Goal: Task Accomplishment & Management: Manage account settings

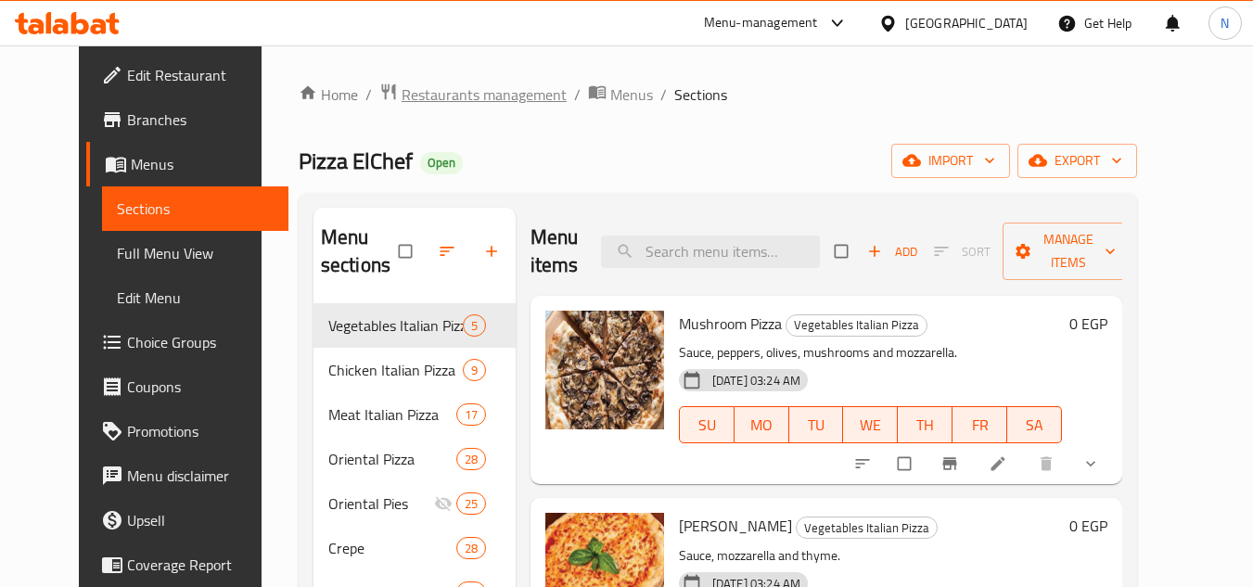
click at [402, 102] on span "Restaurants management" at bounding box center [484, 94] width 165 height 22
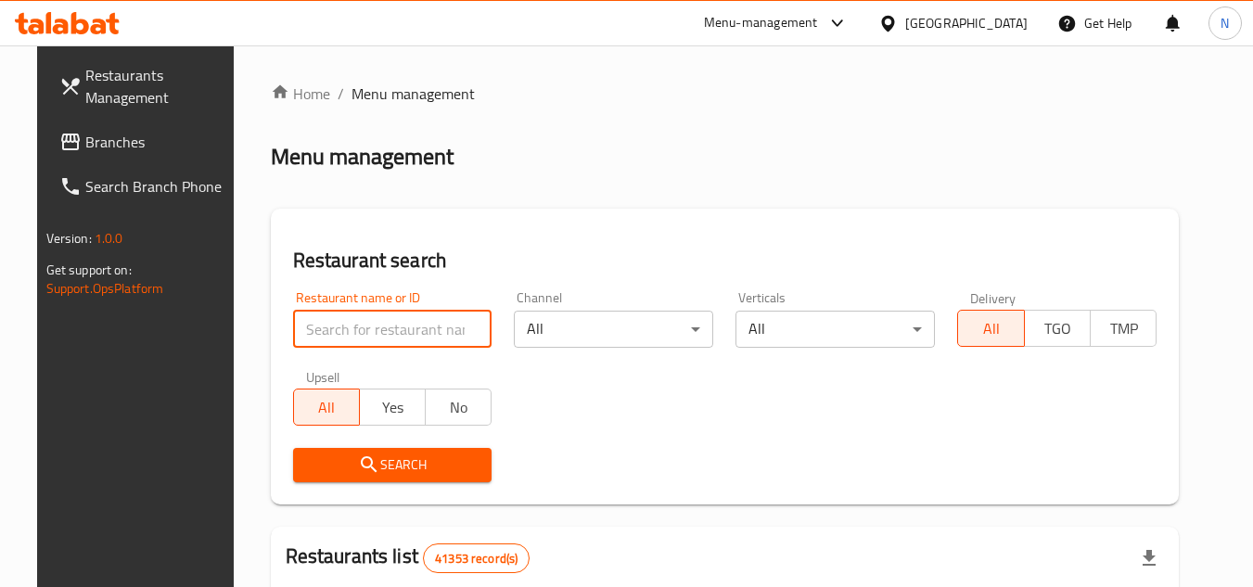
click at [404, 341] on input "search" at bounding box center [392, 329] width 199 height 37
paste input "694530"
type input "694530"
click button "Search" at bounding box center [392, 465] width 199 height 34
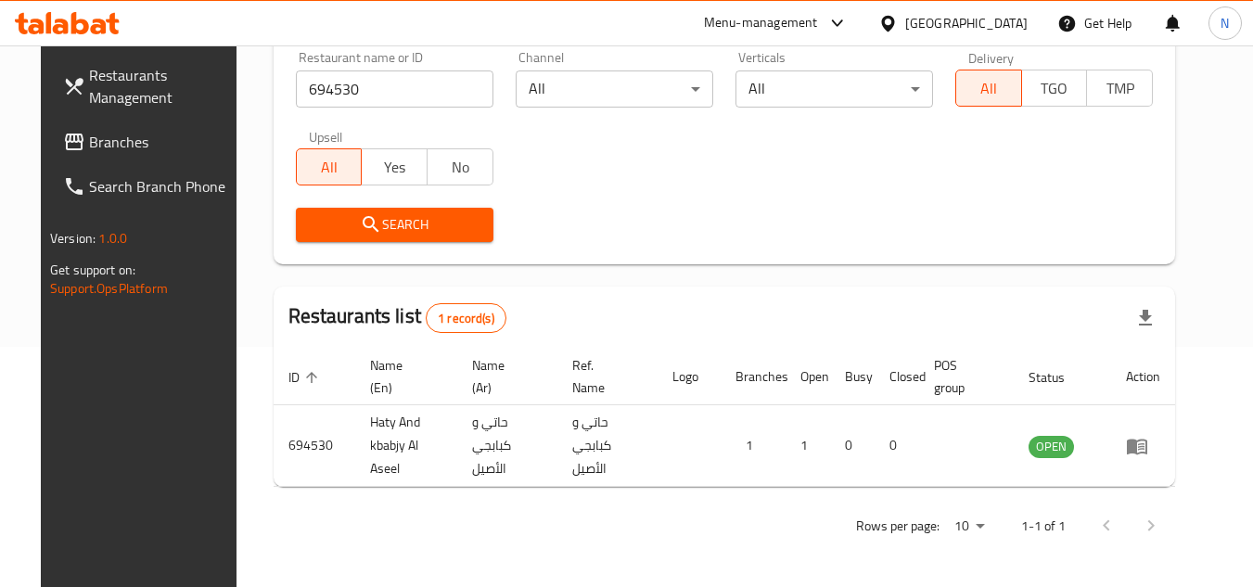
scroll to position [240, 0]
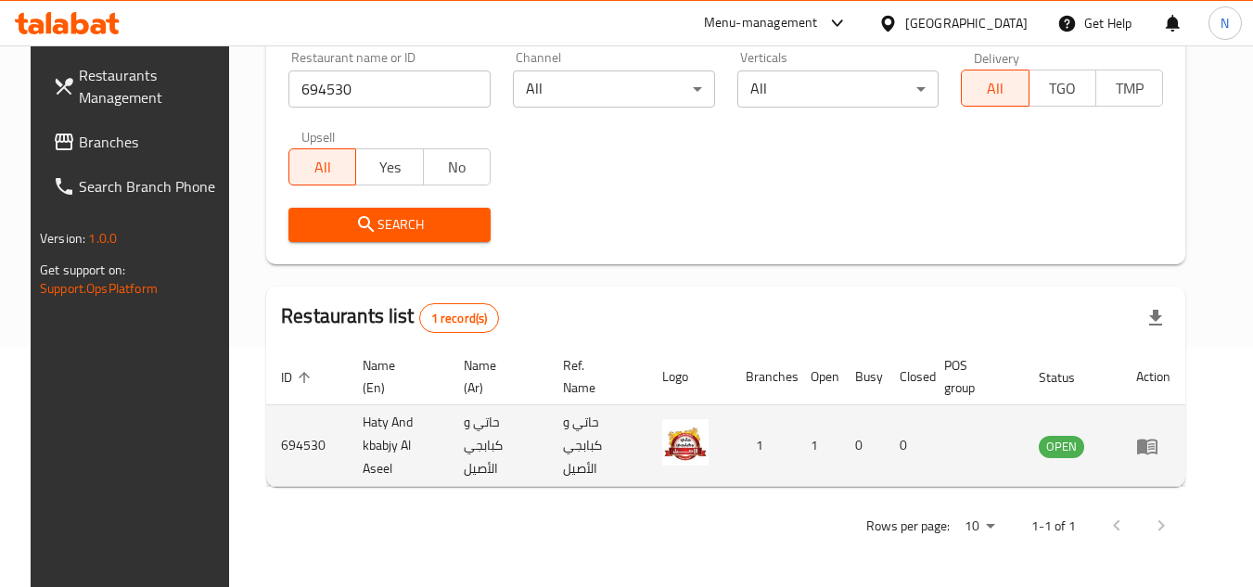
click at [377, 448] on td "Haty And kbabjy Al Aseel" at bounding box center [398, 446] width 101 height 82
copy td "Haty And kbabjy Al Aseel"
click at [1171, 449] on link "enhanced table" at bounding box center [1153, 446] width 34 height 22
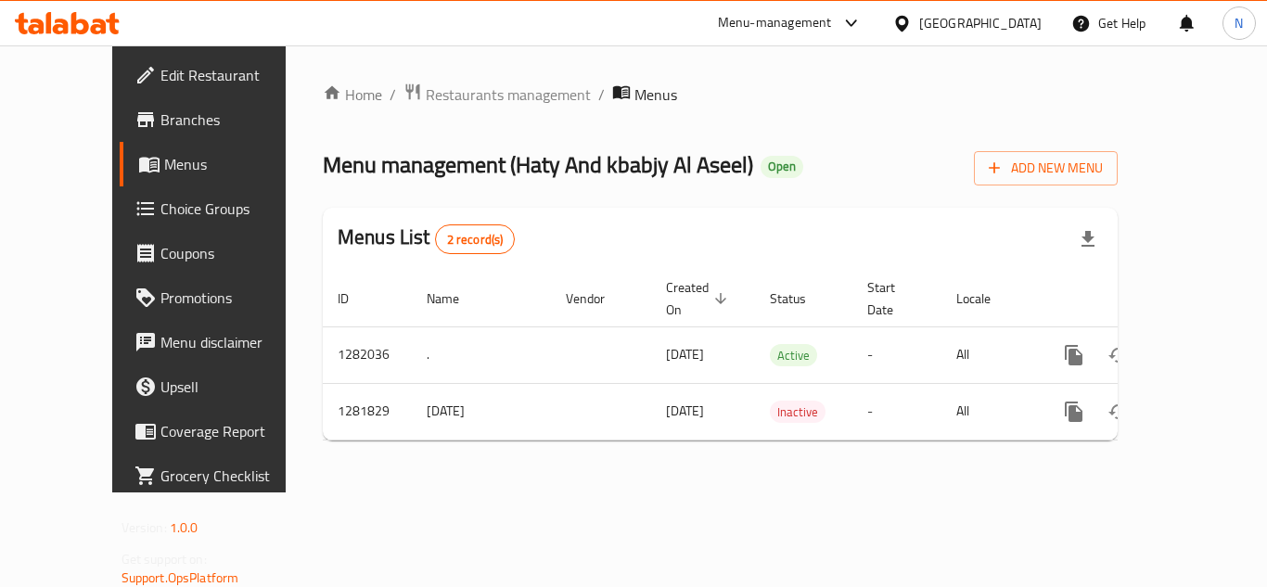
click at [160, 126] on span "Branches" at bounding box center [234, 120] width 148 height 22
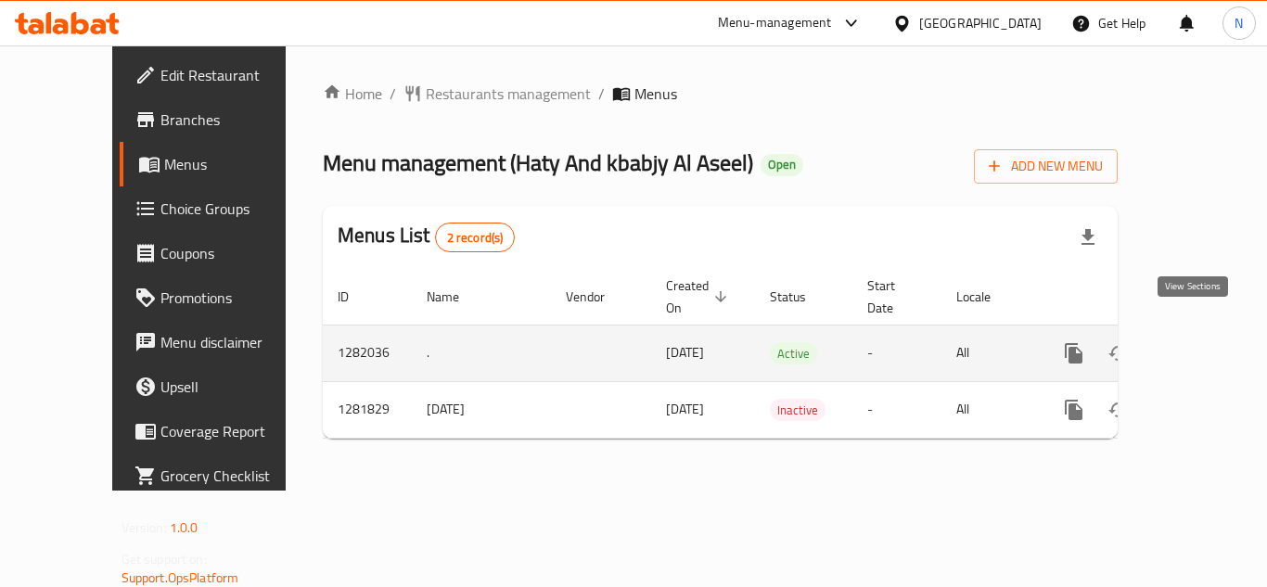
click at [1197, 342] on icon "enhanced table" at bounding box center [1208, 353] width 22 height 22
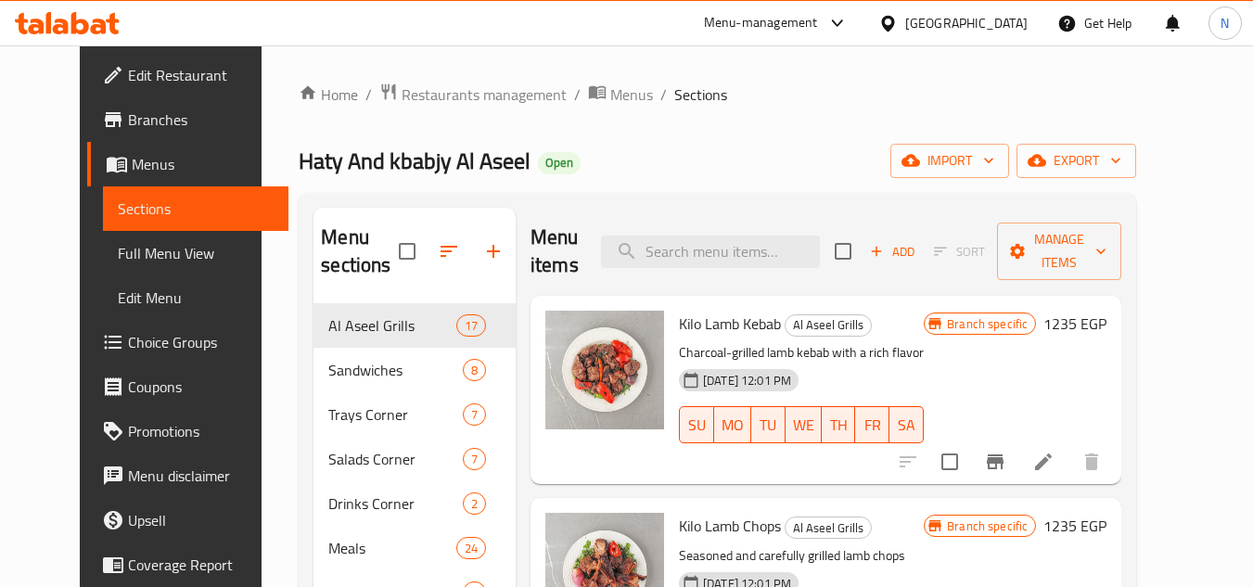
click at [119, 253] on span "Full Menu View" at bounding box center [196, 253] width 157 height 22
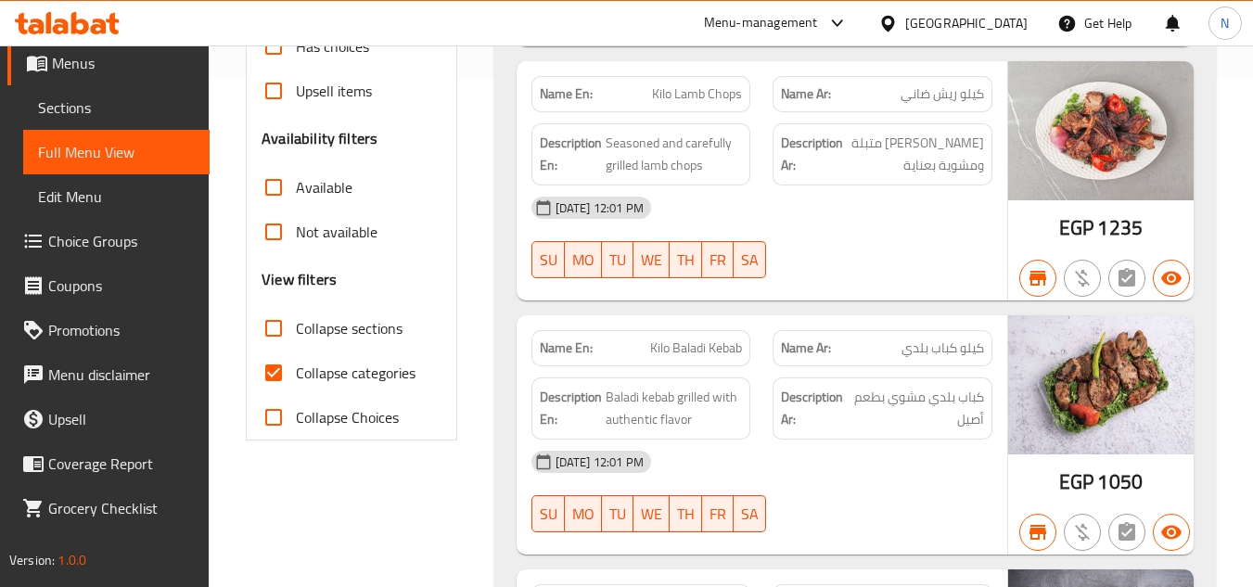
scroll to position [557, 0]
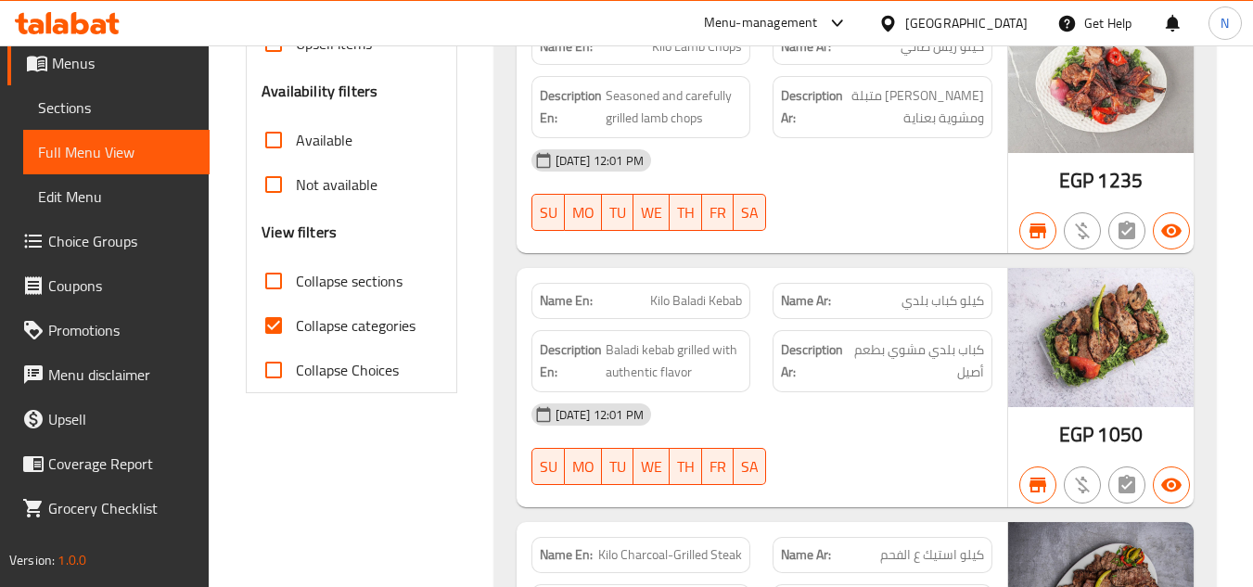
click at [268, 324] on input "Collapse categories" at bounding box center [273, 325] width 45 height 45
checkbox input "false"
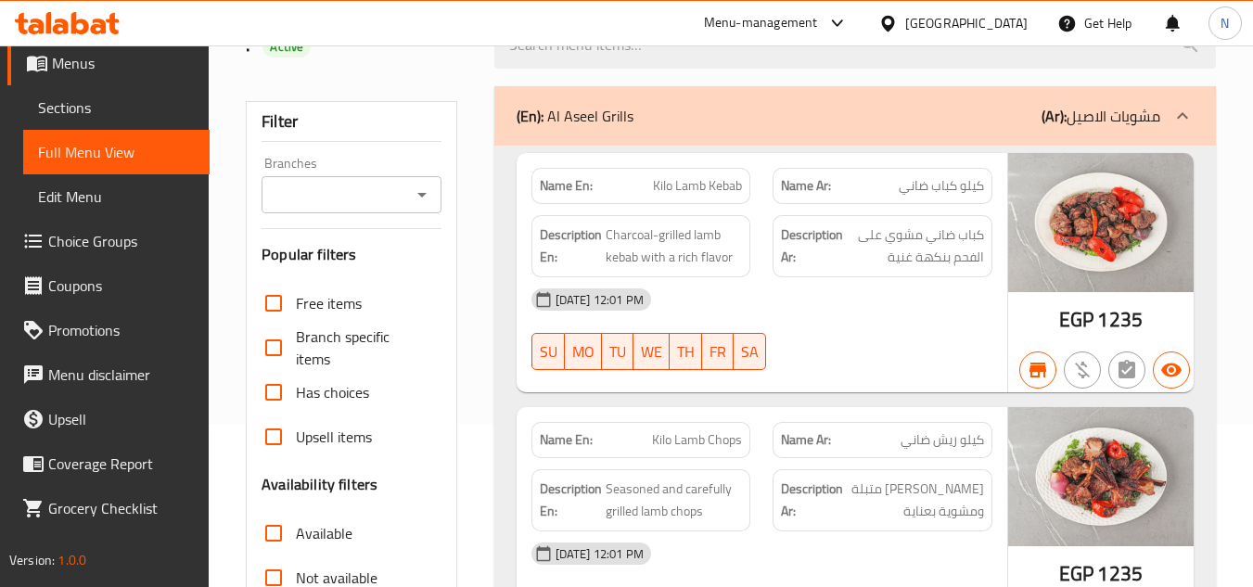
scroll to position [0, 0]
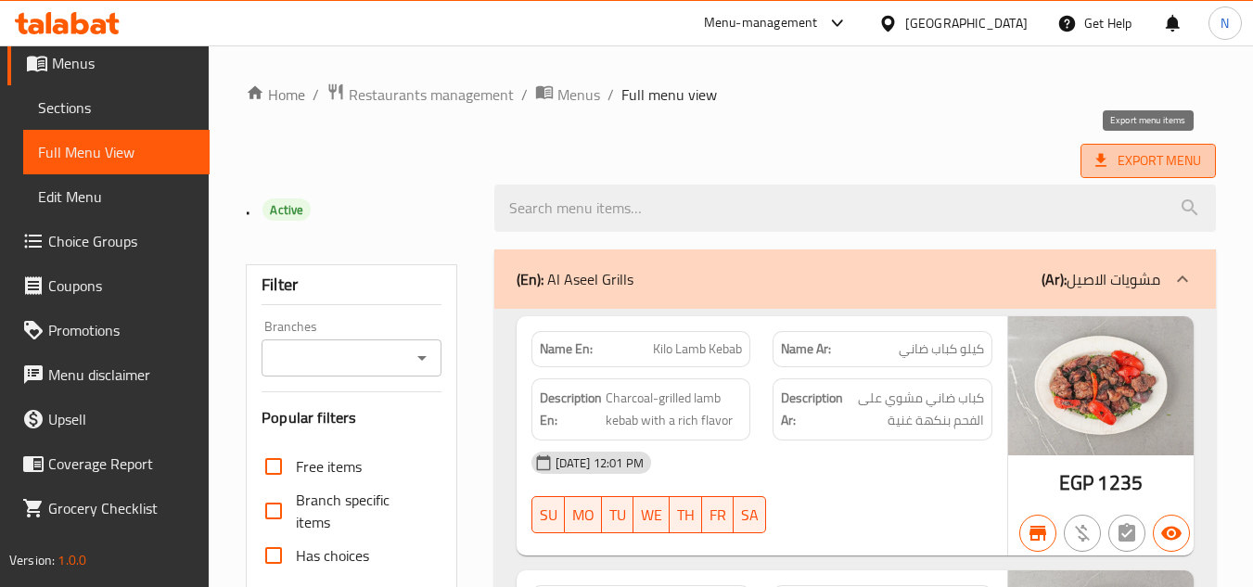
click at [1107, 159] on icon at bounding box center [1101, 160] width 19 height 19
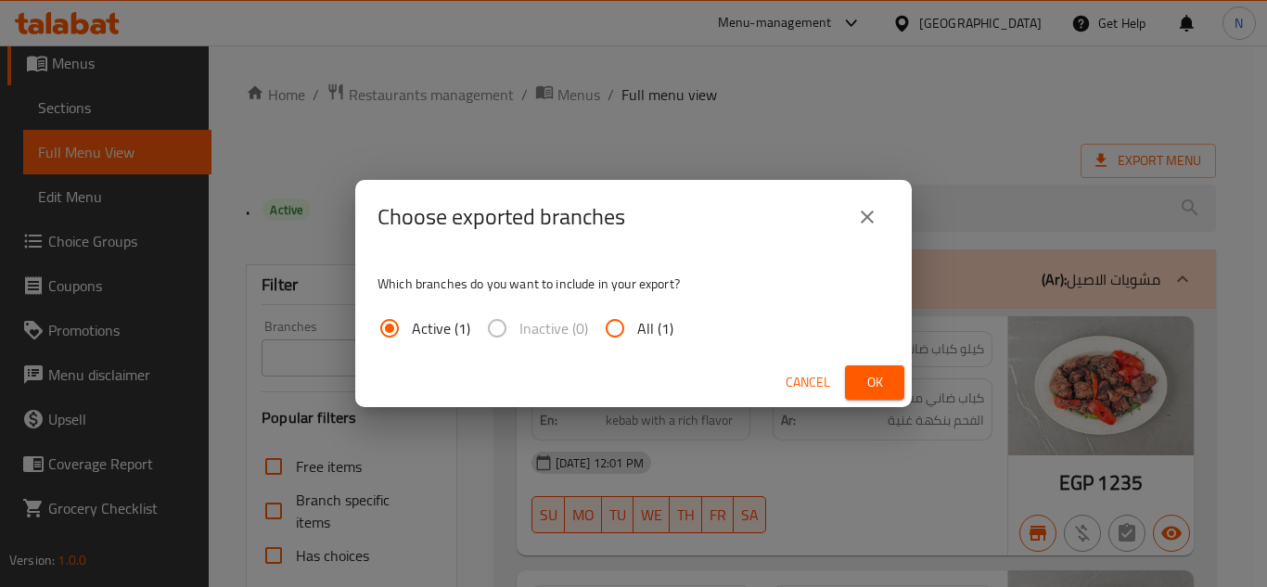
click at [616, 329] on input "All (1)" at bounding box center [615, 328] width 45 height 45
radio input "true"
click at [877, 387] on span "Ok" at bounding box center [875, 382] width 30 height 23
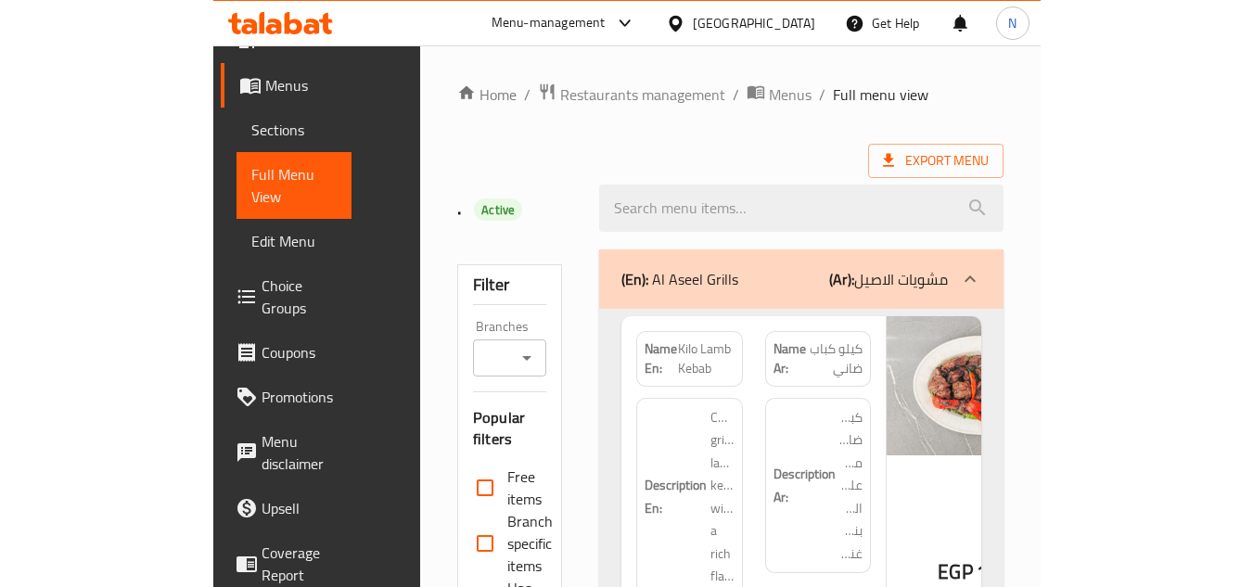
scroll to position [101, 0]
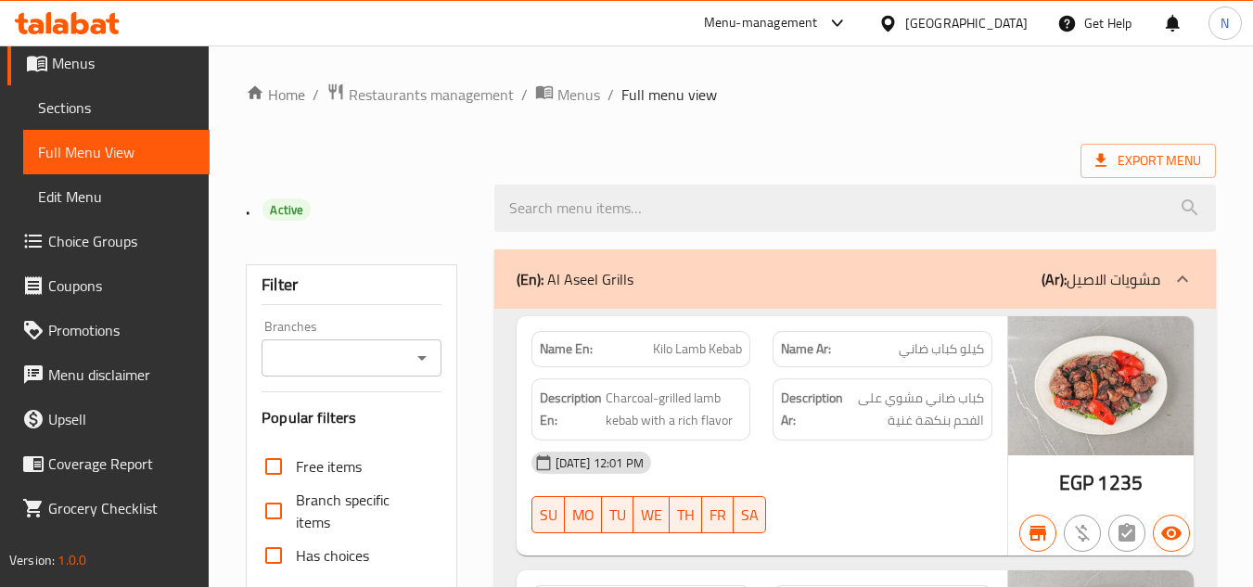
click at [784, 101] on ol "Home / Restaurants management / Menus / Full menu view" at bounding box center [731, 95] width 970 height 24
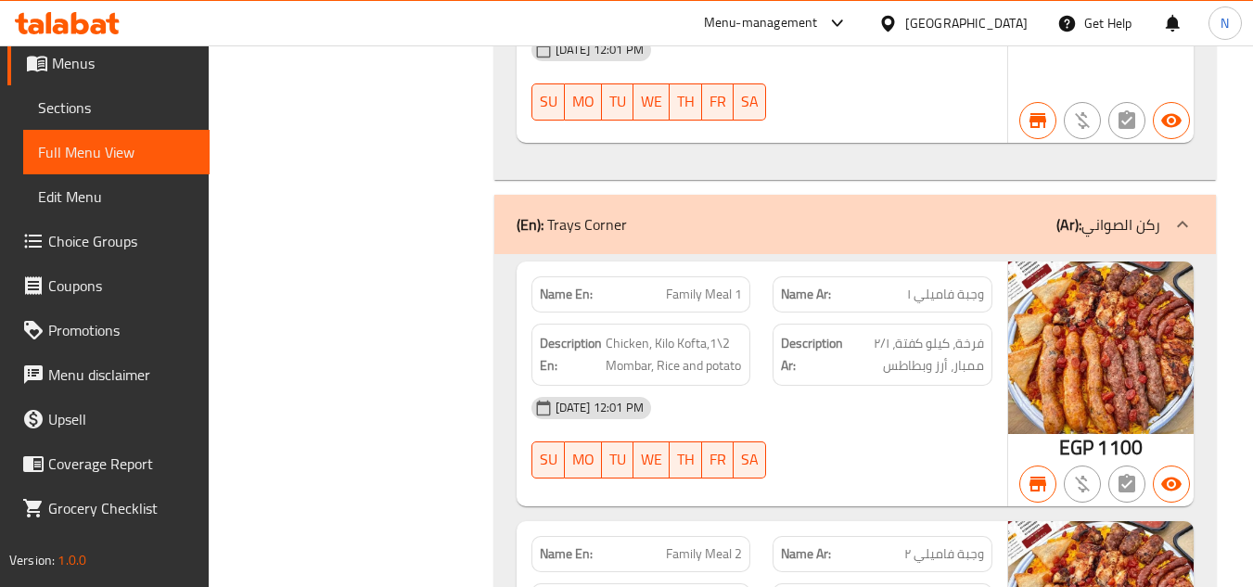
scroll to position [16195, 0]
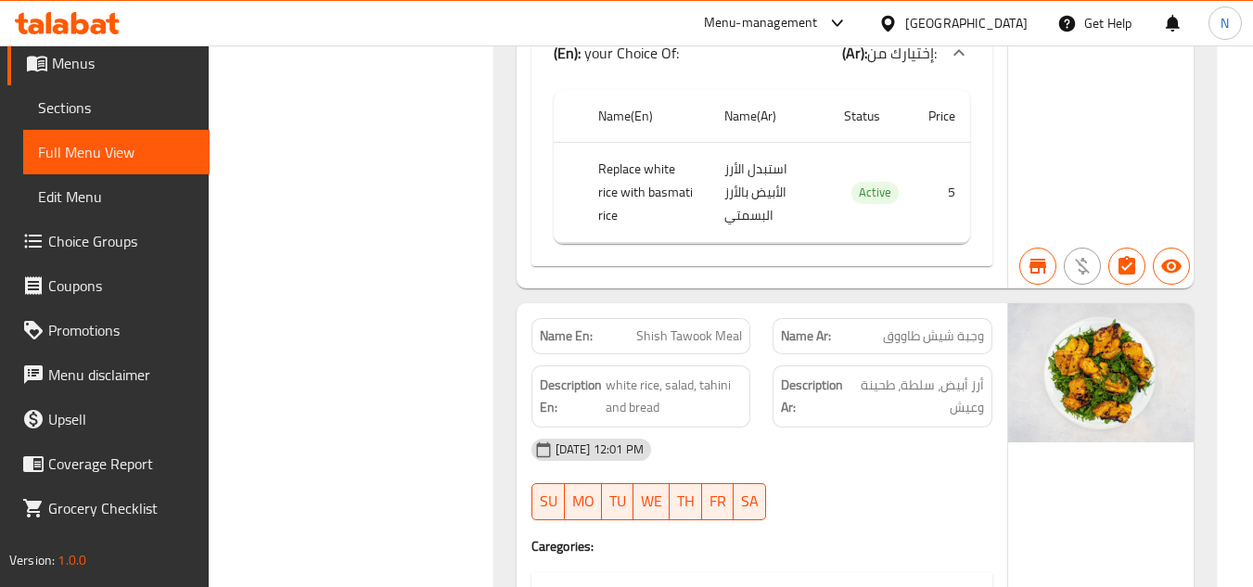
click at [719, 327] on span "Shish Tawook Meal" at bounding box center [689, 336] width 106 height 19
copy span "Shish Tawook Meal"
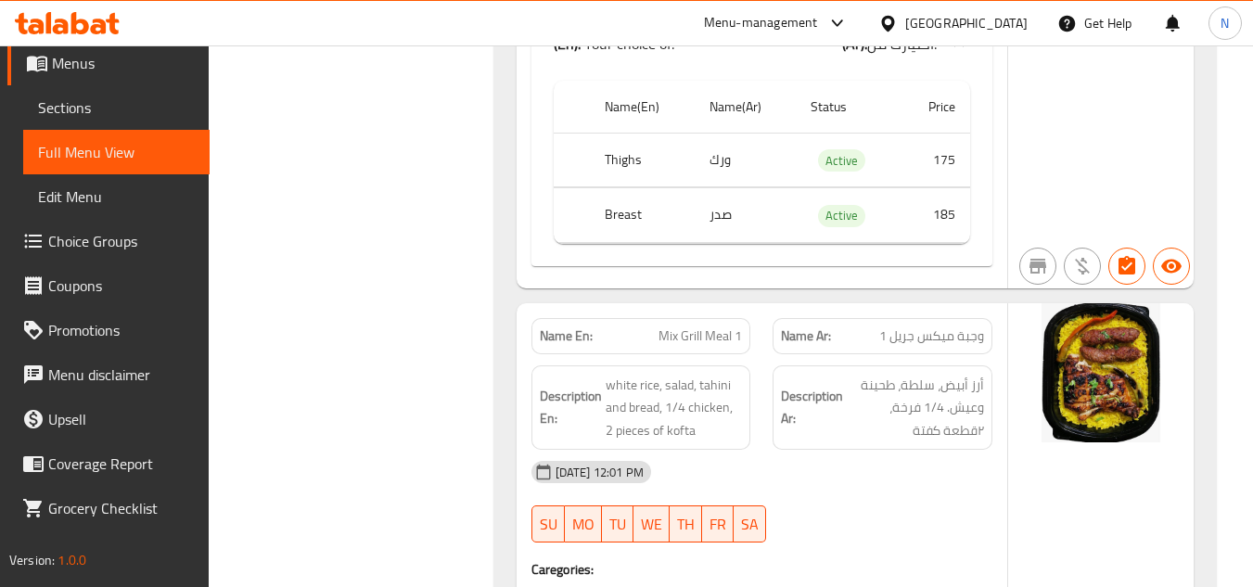
scroll to position [20652, 0]
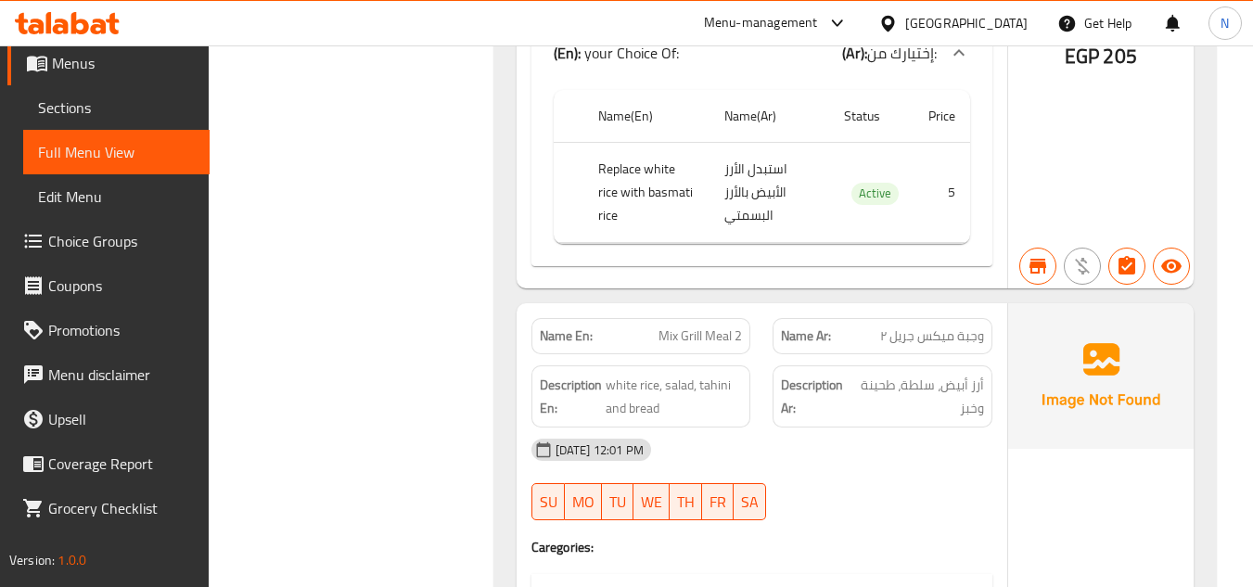
click at [713, 327] on span "Mix Grill Meal 2" at bounding box center [700, 336] width 83 height 19
copy span "Mix Grill Meal 2"
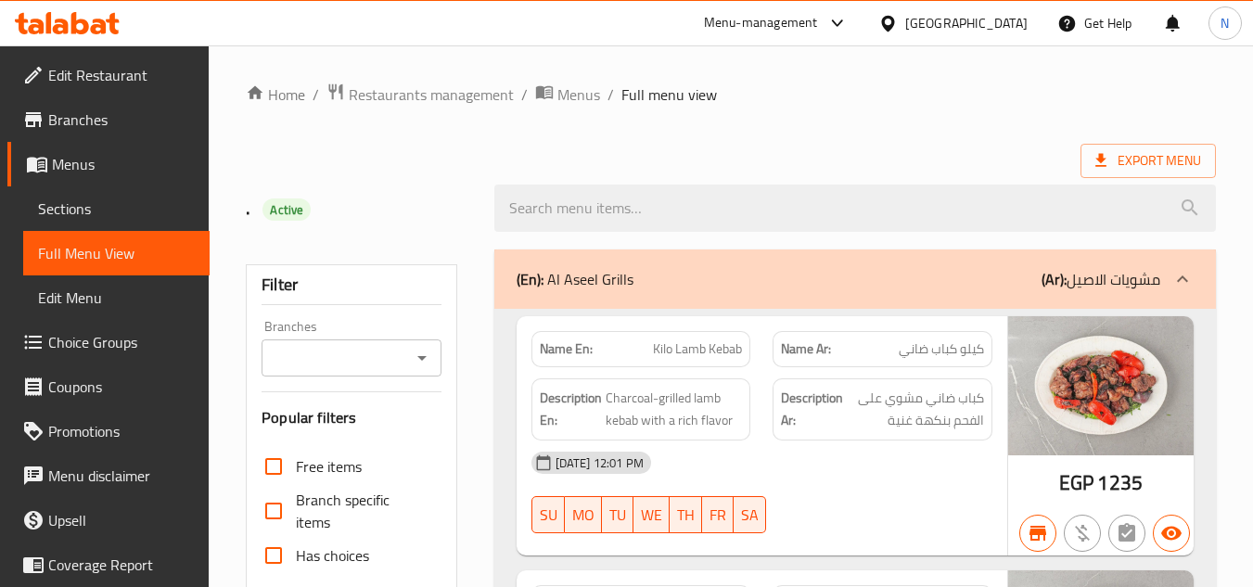
drag, startPoint x: 58, startPoint y: 212, endPoint x: 167, endPoint y: 357, distance: 182.2
click at [58, 212] on span "Sections" at bounding box center [116, 209] width 157 height 22
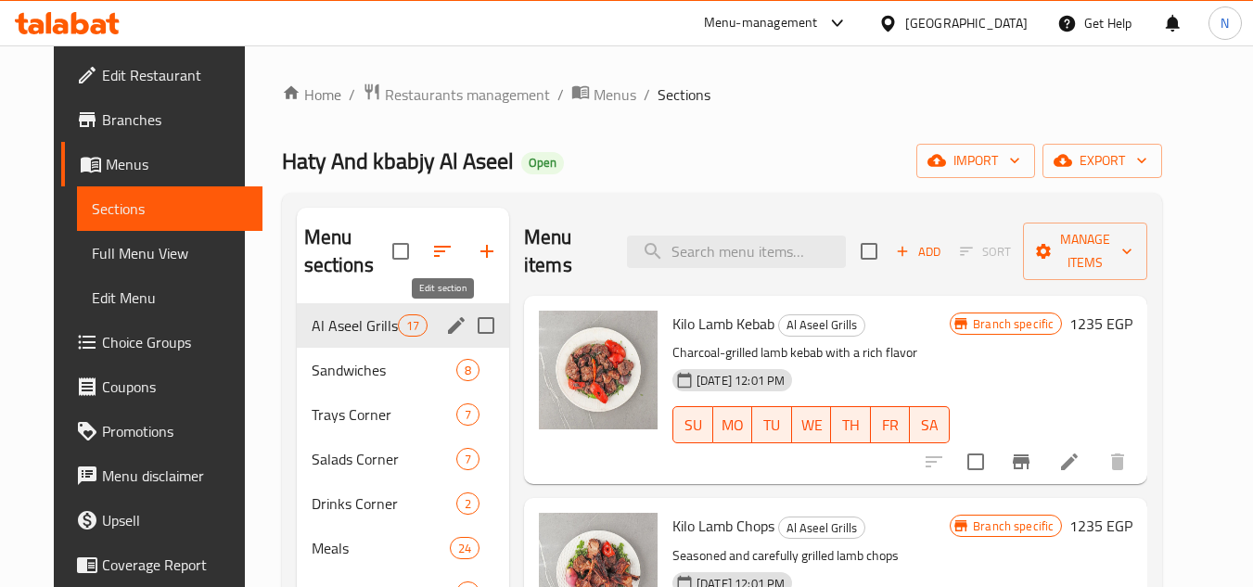
click at [445, 335] on icon "edit" at bounding box center [456, 325] width 22 height 22
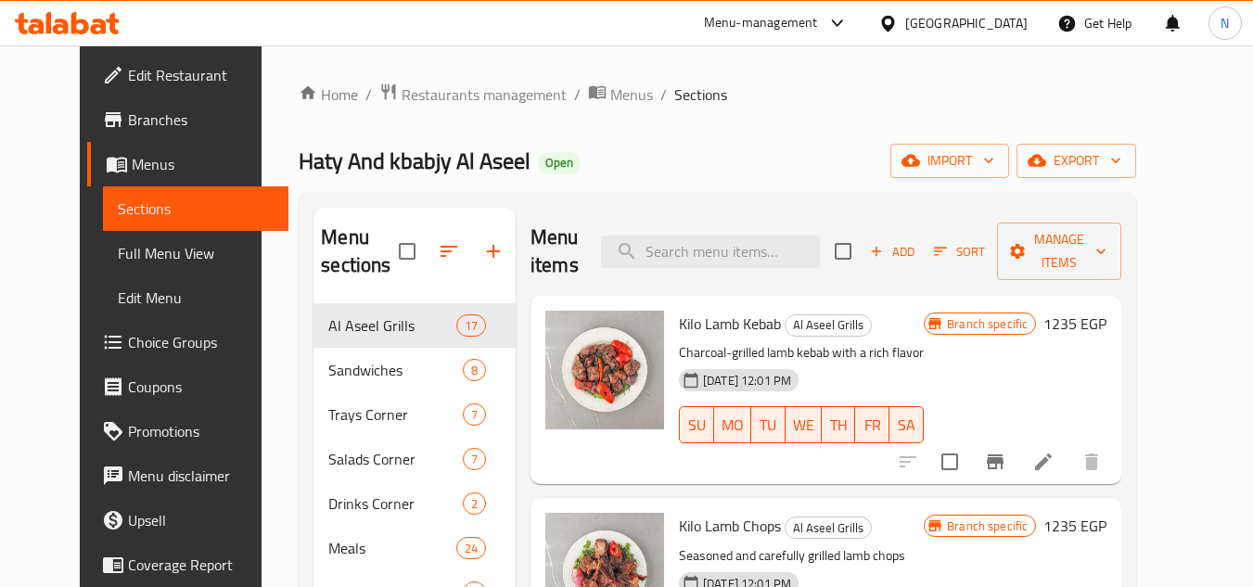
click at [1004, 462] on icon "Branch-specific-item" at bounding box center [995, 462] width 17 height 15
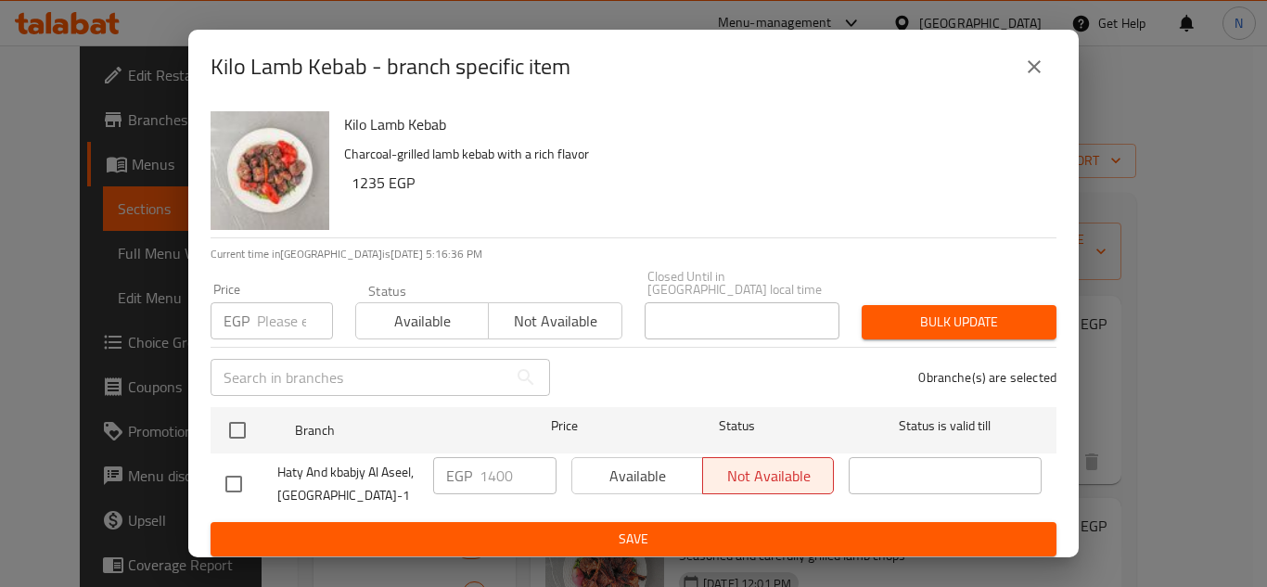
click at [1042, 72] on icon "close" at bounding box center [1034, 67] width 22 height 22
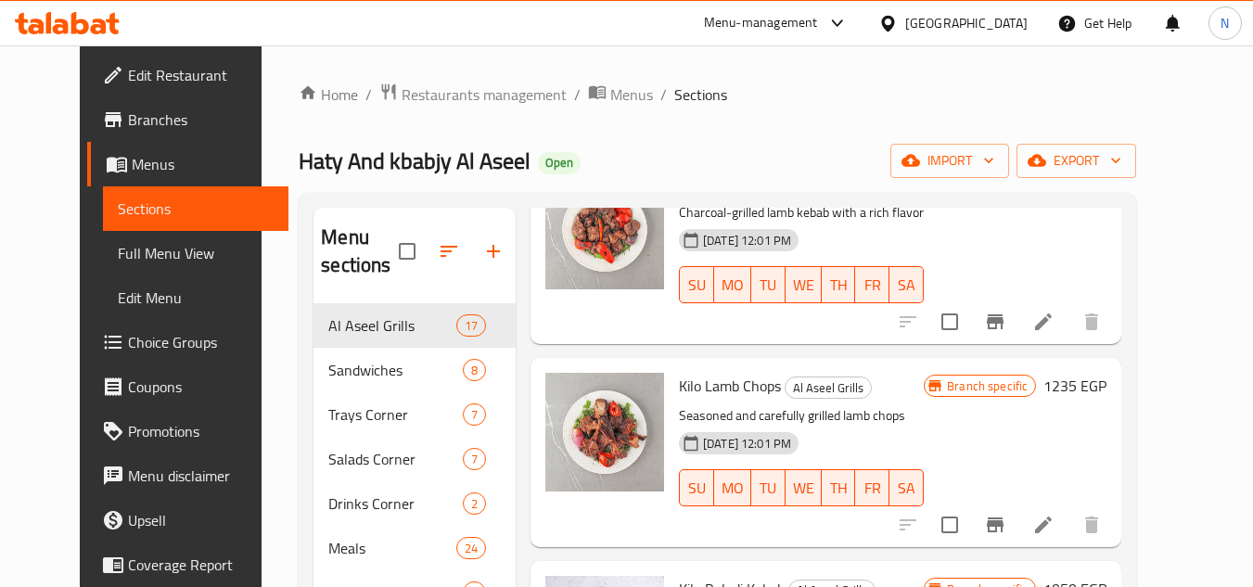
scroll to position [186, 0]
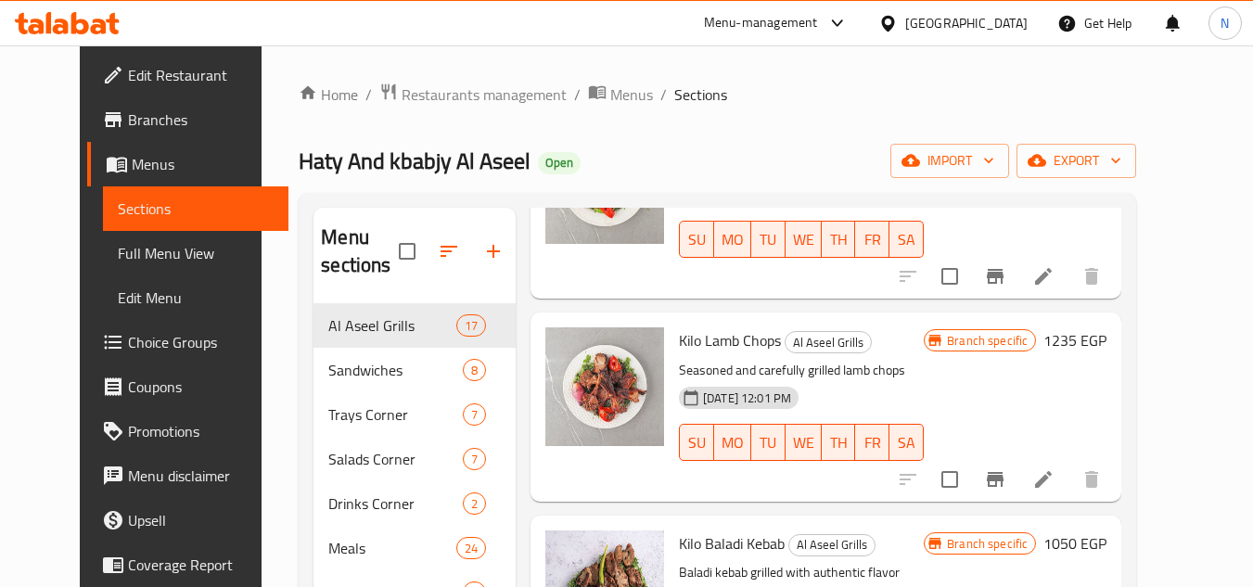
drag, startPoint x: 1109, startPoint y: 491, endPoint x: 782, endPoint y: 480, distance: 326.7
click at [712, 480] on div "Kilo Lamb Chops Al Aseel Grills Seasoned and carefully grilled lamb chops 29-03…" at bounding box center [802, 406] width 260 height 173
click at [1004, 482] on icon "Branch-specific-item" at bounding box center [995, 479] width 17 height 15
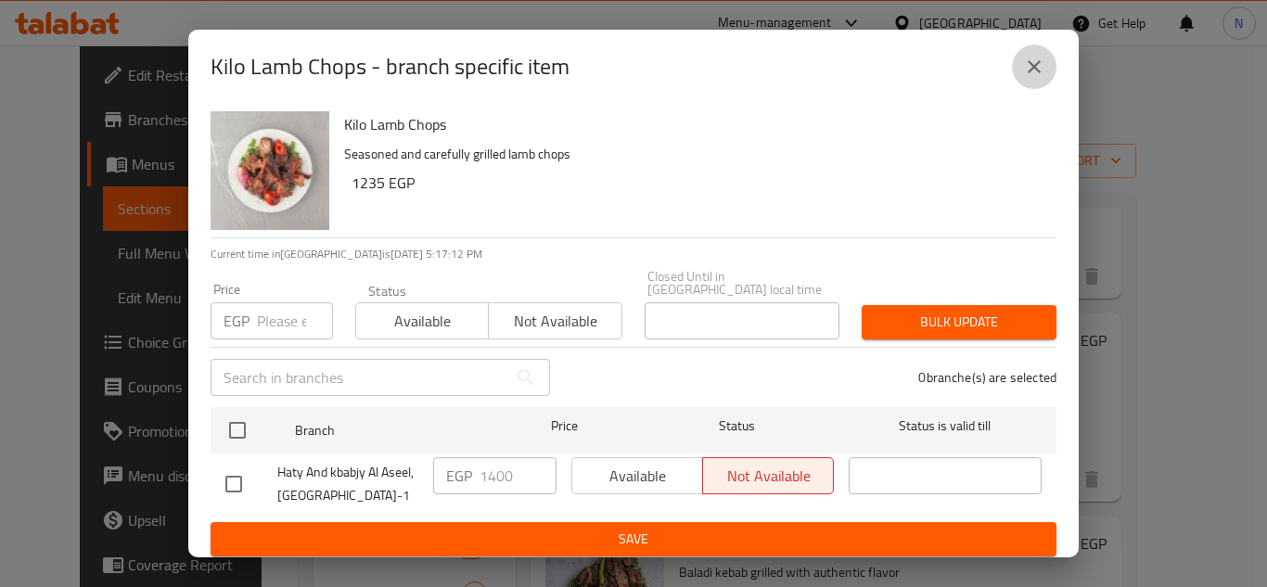
click at [1032, 73] on icon "close" at bounding box center [1034, 66] width 13 height 13
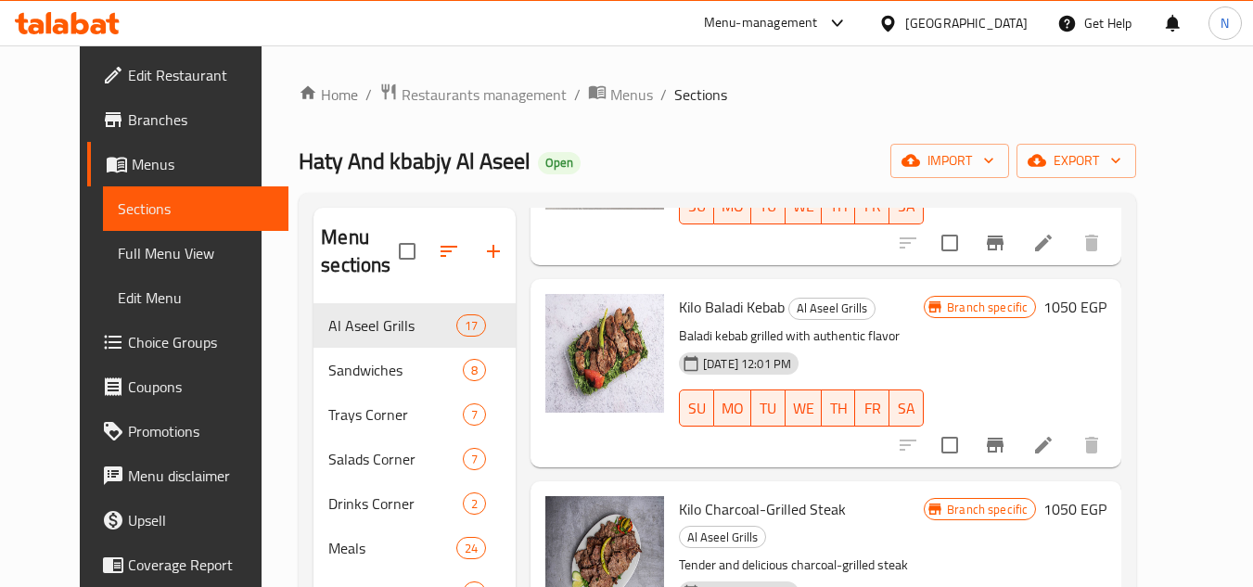
scroll to position [464, 0]
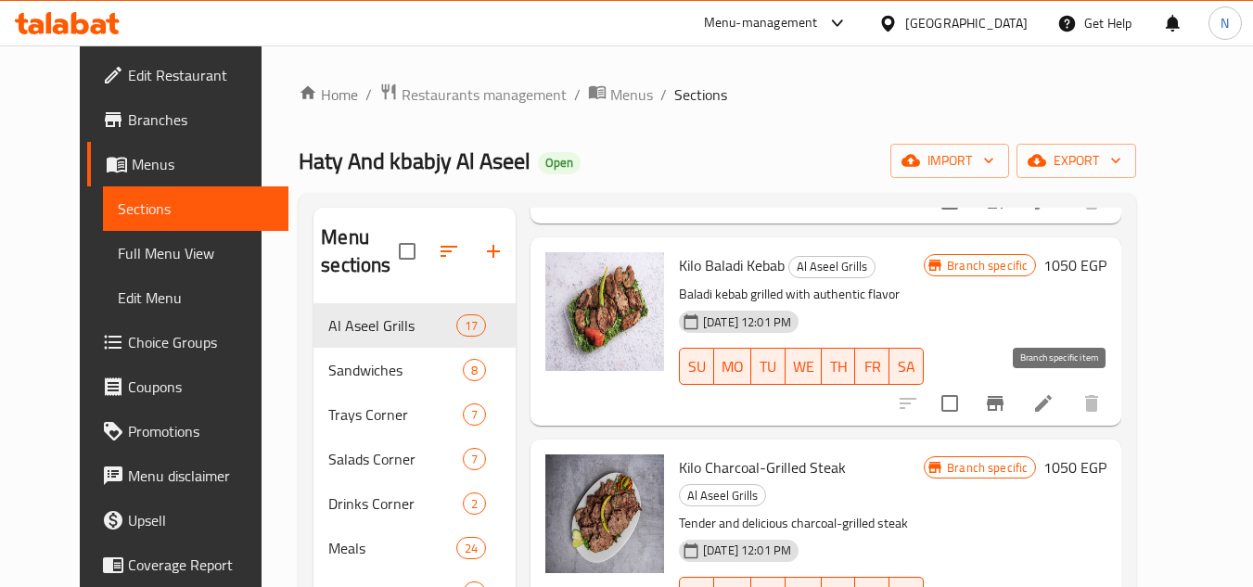
click at [1007, 411] on icon "Branch-specific-item" at bounding box center [995, 403] width 22 height 22
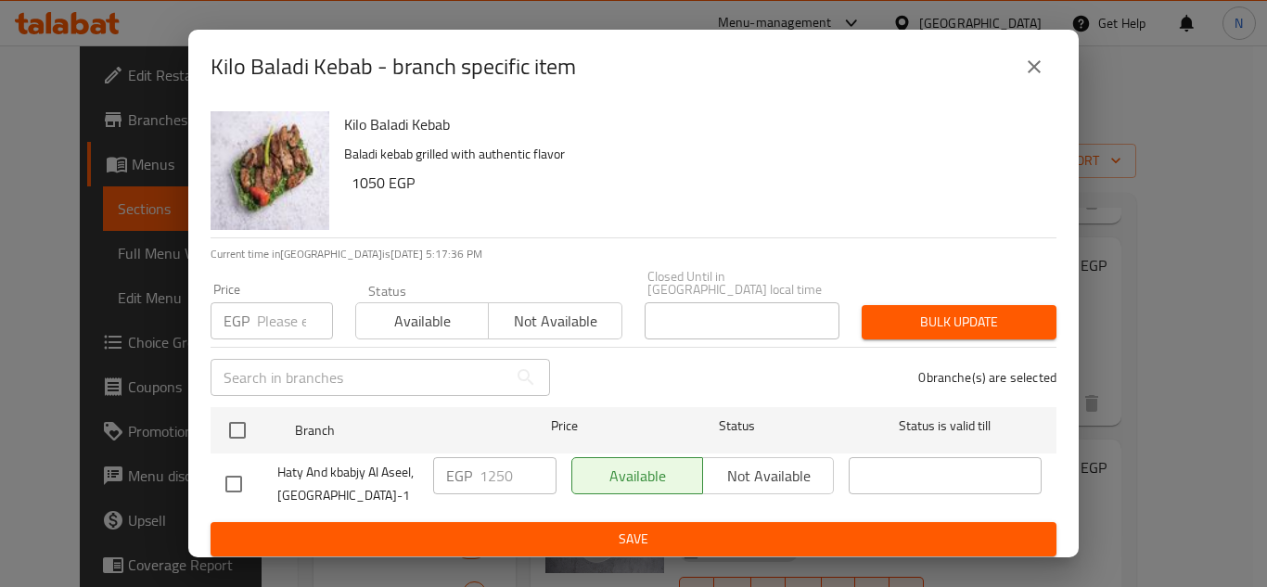
click at [1033, 71] on icon "close" at bounding box center [1034, 66] width 13 height 13
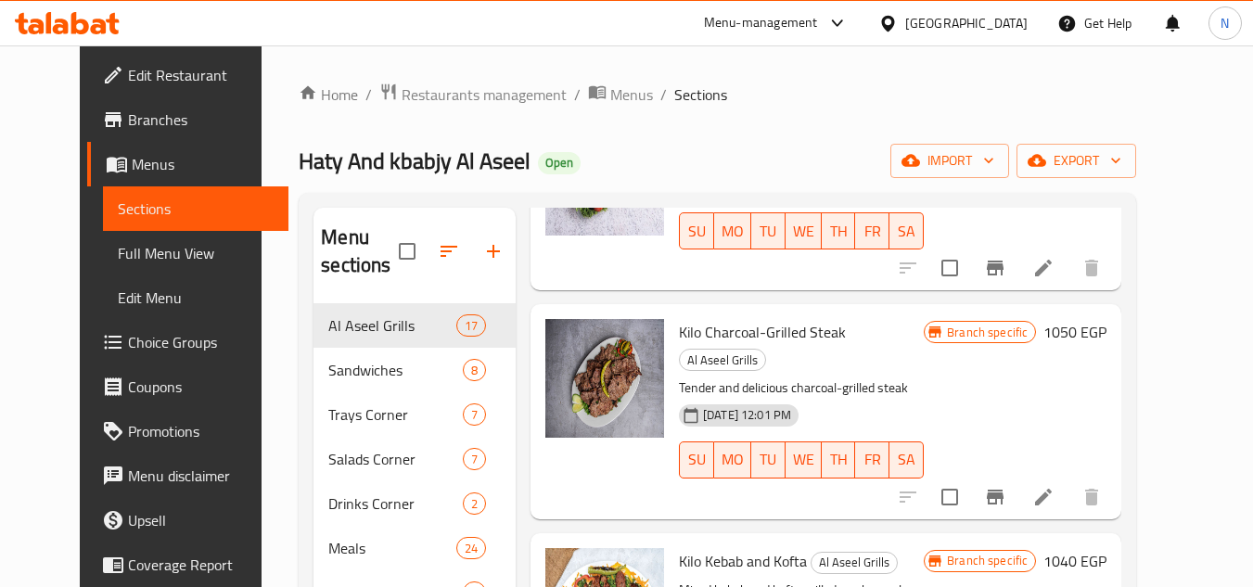
scroll to position [557, 0]
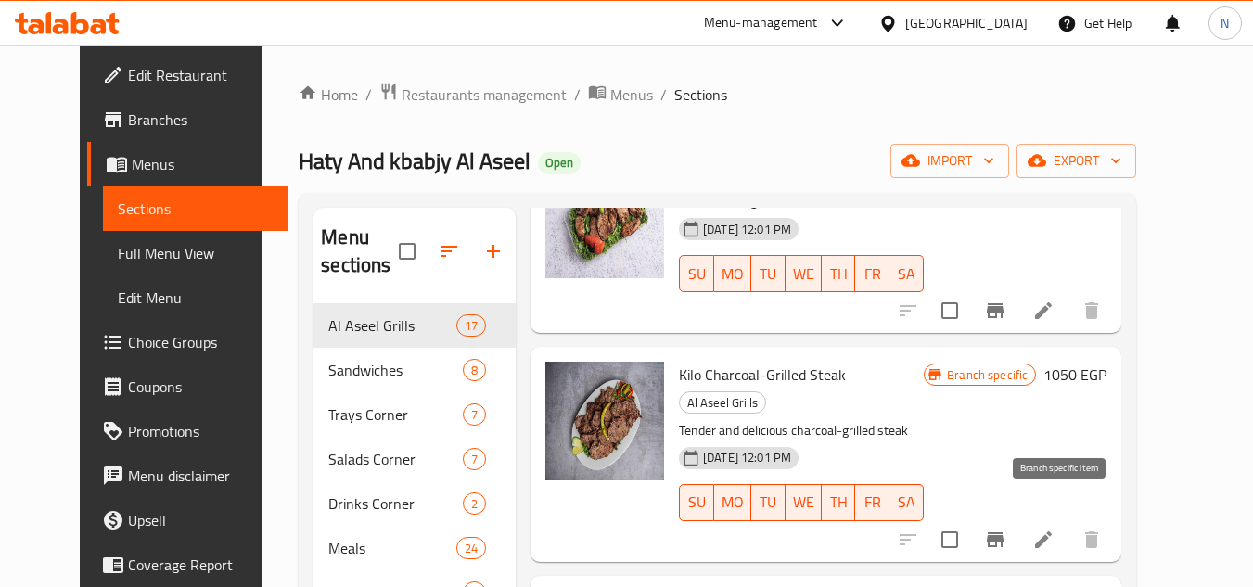
click at [1004, 533] on icon "Branch-specific-item" at bounding box center [995, 540] width 17 height 15
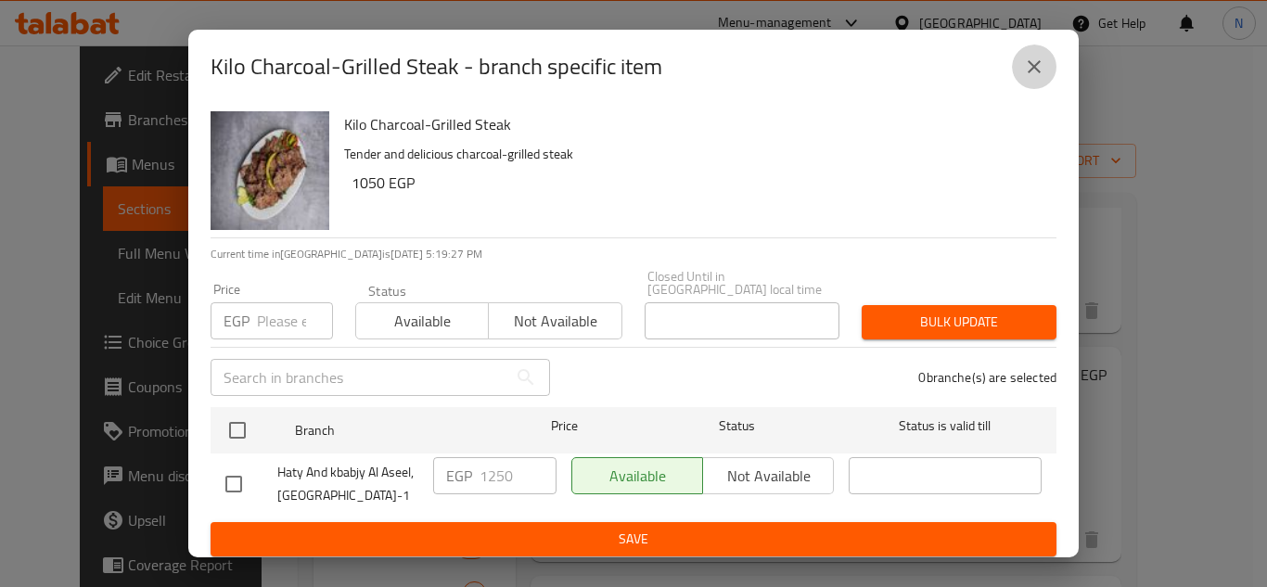
click at [1038, 83] on button "close" at bounding box center [1034, 67] width 45 height 45
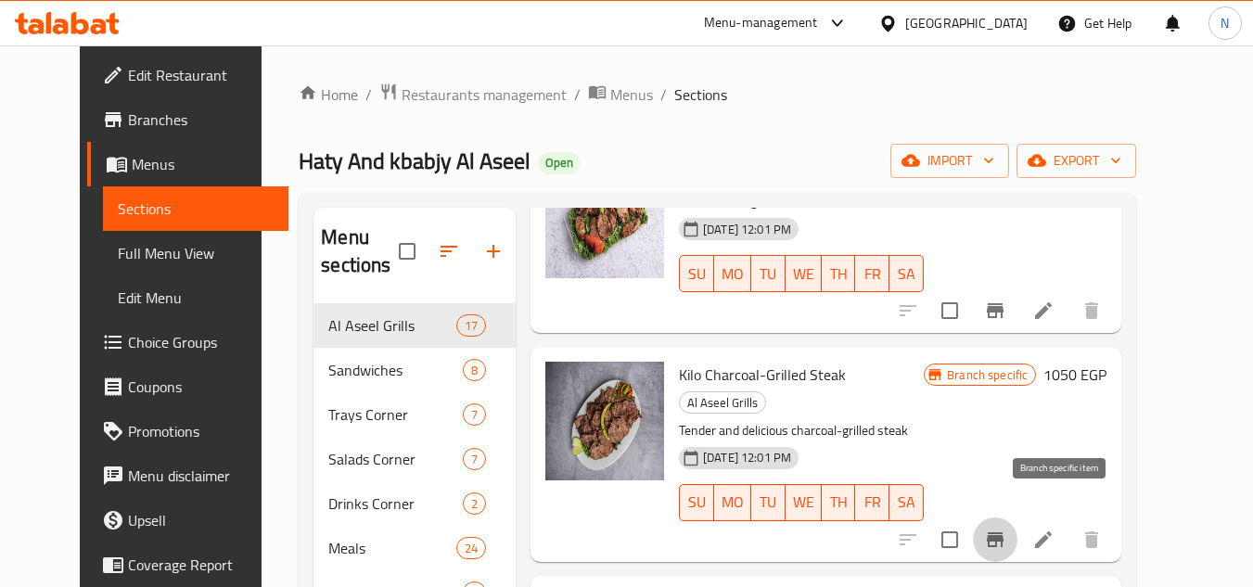
click at [1004, 533] on icon "Branch-specific-item" at bounding box center [995, 540] width 17 height 15
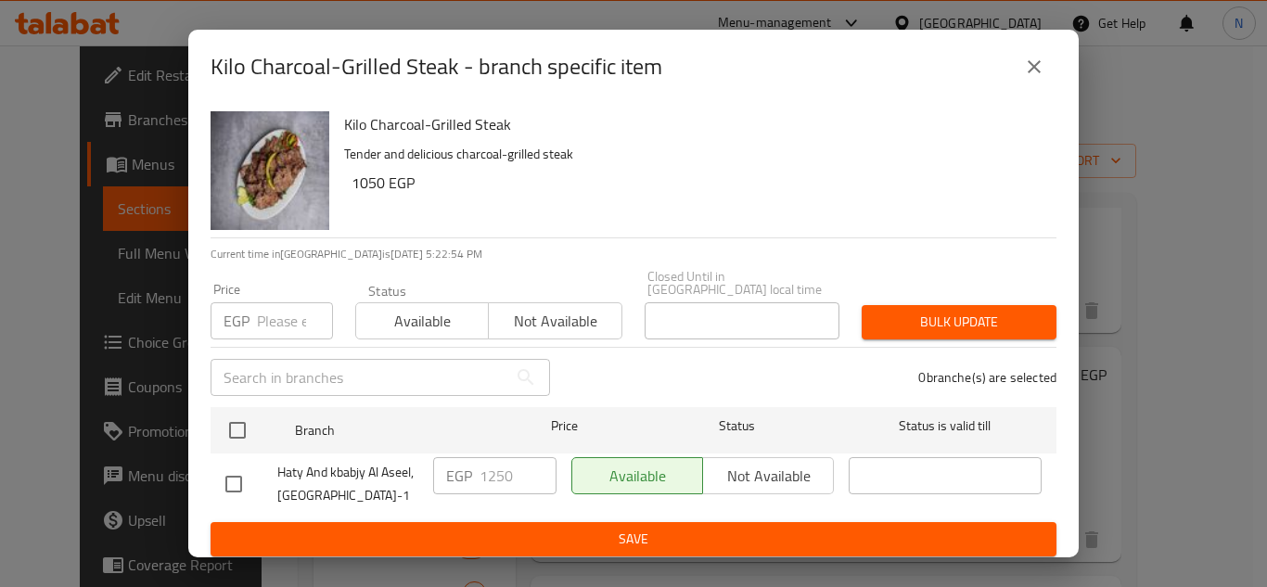
click at [1041, 83] on button "close" at bounding box center [1034, 67] width 45 height 45
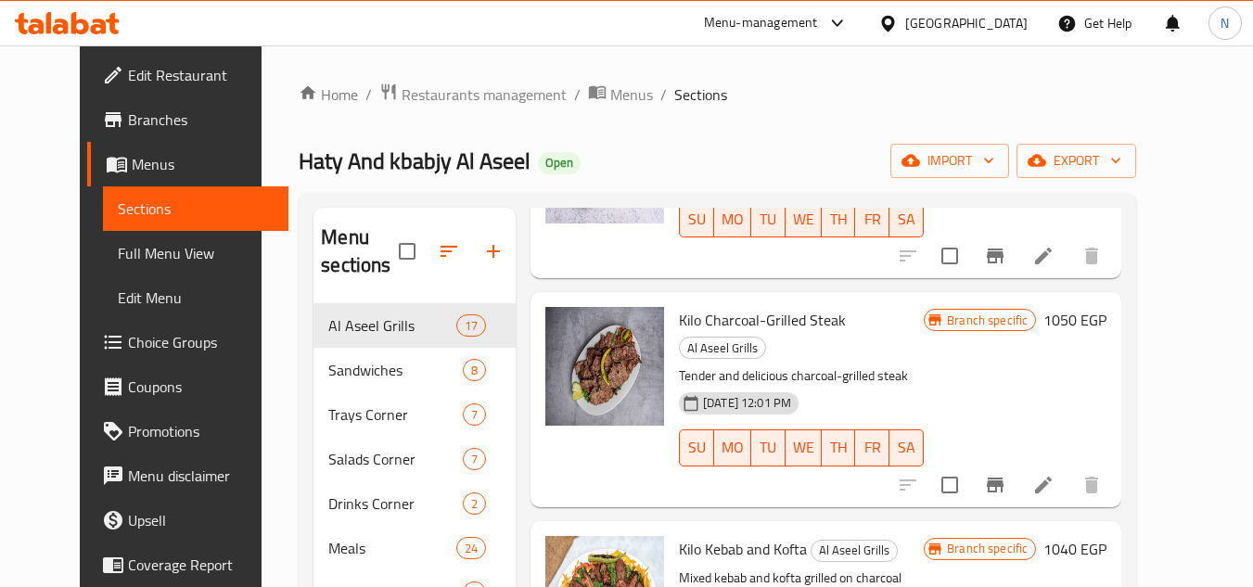
scroll to position [835, 0]
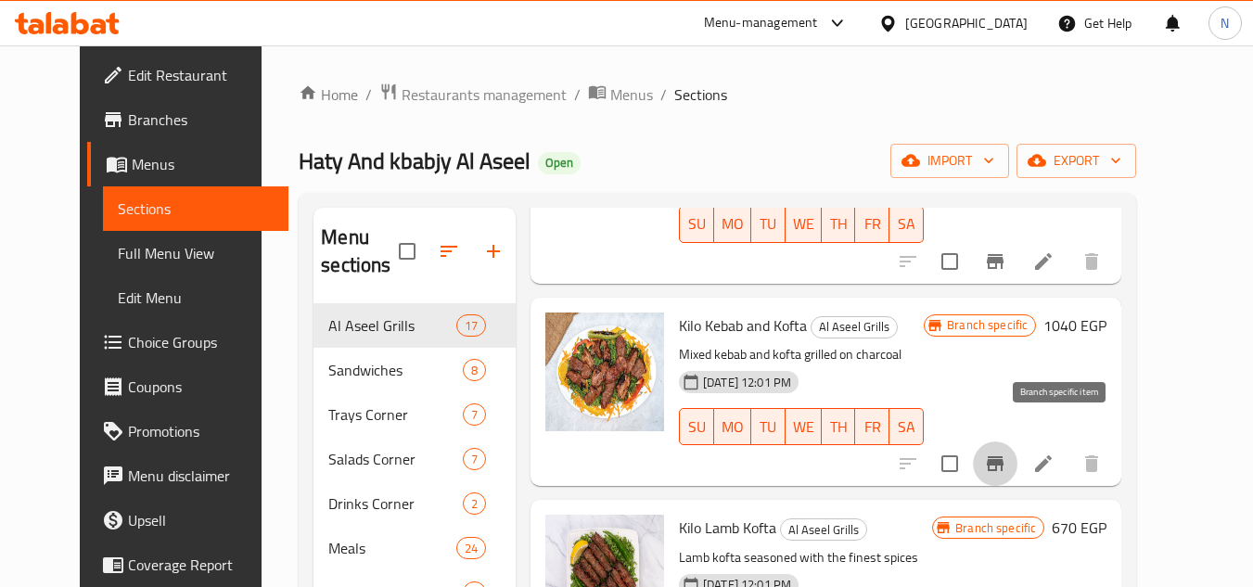
click at [1004, 456] on icon "Branch-specific-item" at bounding box center [995, 463] width 17 height 15
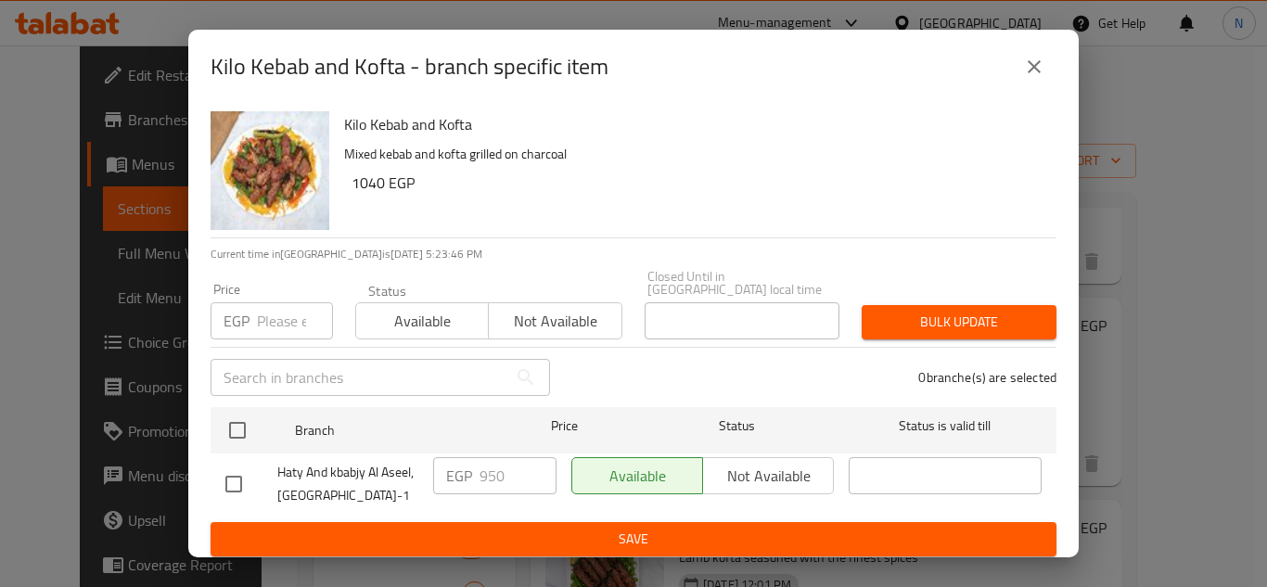
click at [964, 149] on p "Mixed kebab and kofta grilled on charcoal" at bounding box center [693, 154] width 698 height 23
click at [1046, 70] on button "close" at bounding box center [1034, 67] width 45 height 45
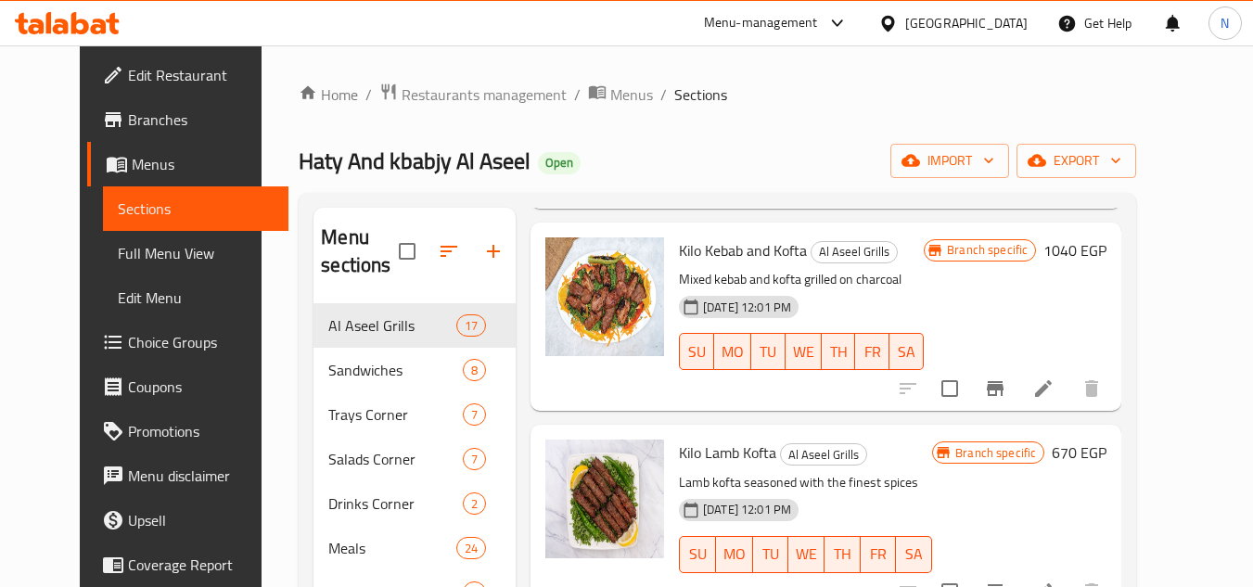
scroll to position [1020, 0]
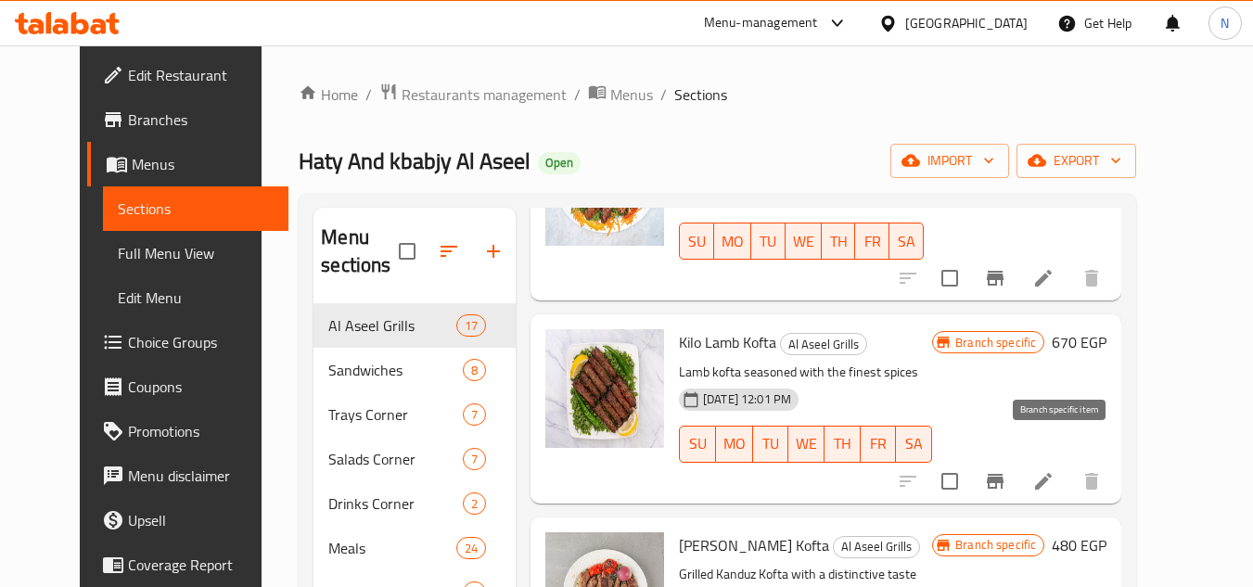
click at [1007, 470] on icon "Branch-specific-item" at bounding box center [995, 481] width 22 height 22
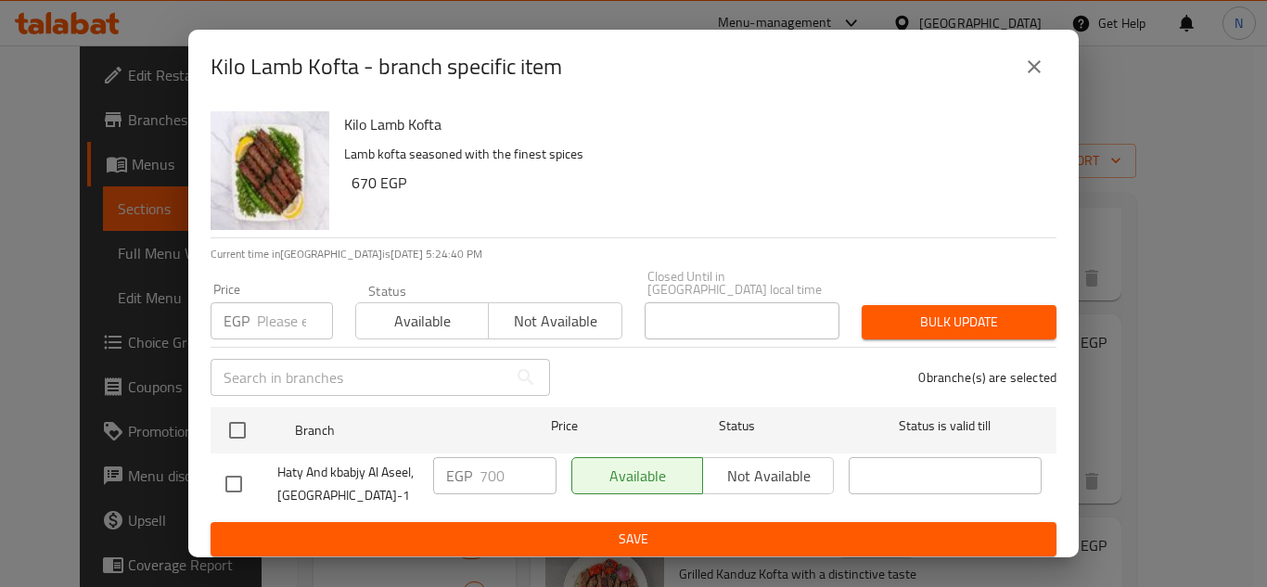
click at [1033, 64] on icon "close" at bounding box center [1034, 67] width 22 height 22
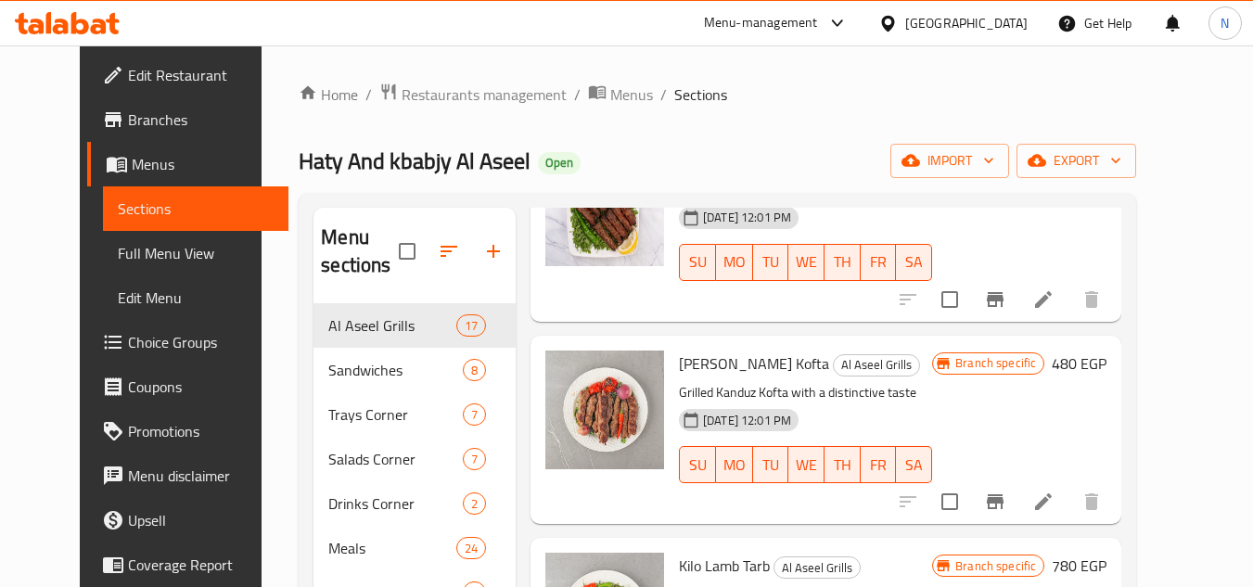
scroll to position [1206, 0]
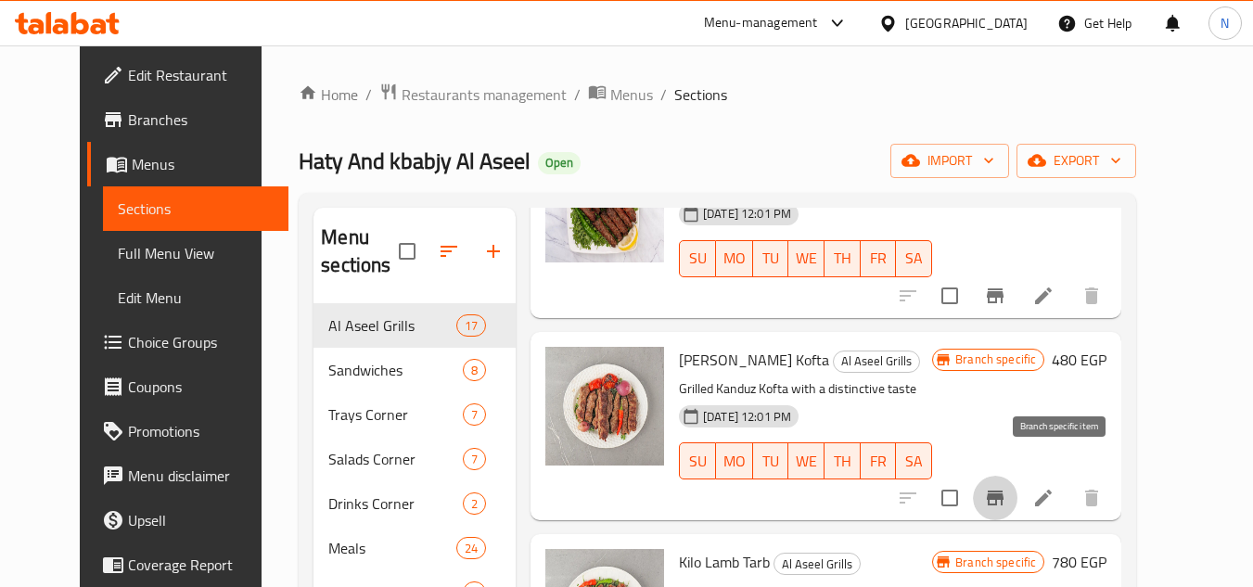
click at [1007, 487] on icon "Branch-specific-item" at bounding box center [995, 498] width 22 height 22
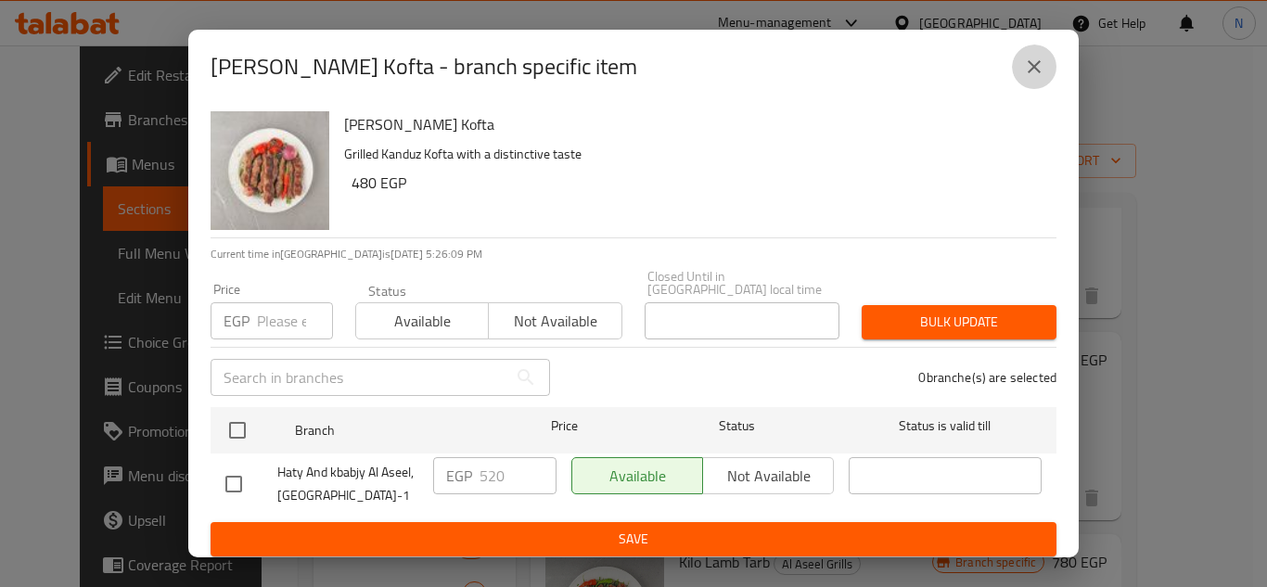
click at [1032, 78] on icon "close" at bounding box center [1034, 67] width 22 height 22
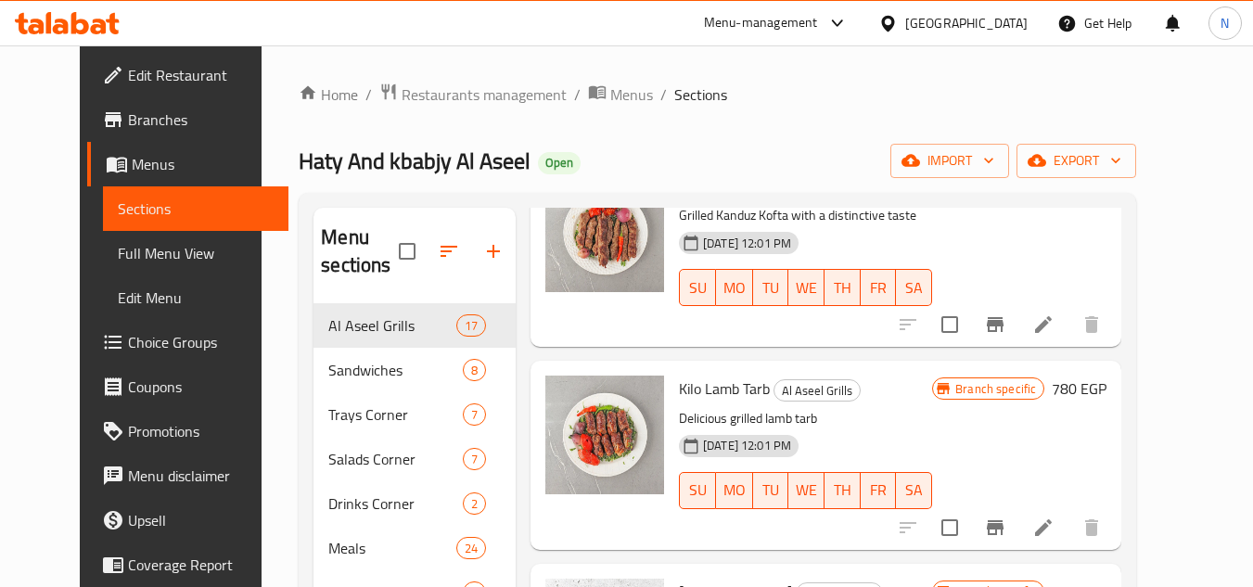
scroll to position [1392, 0]
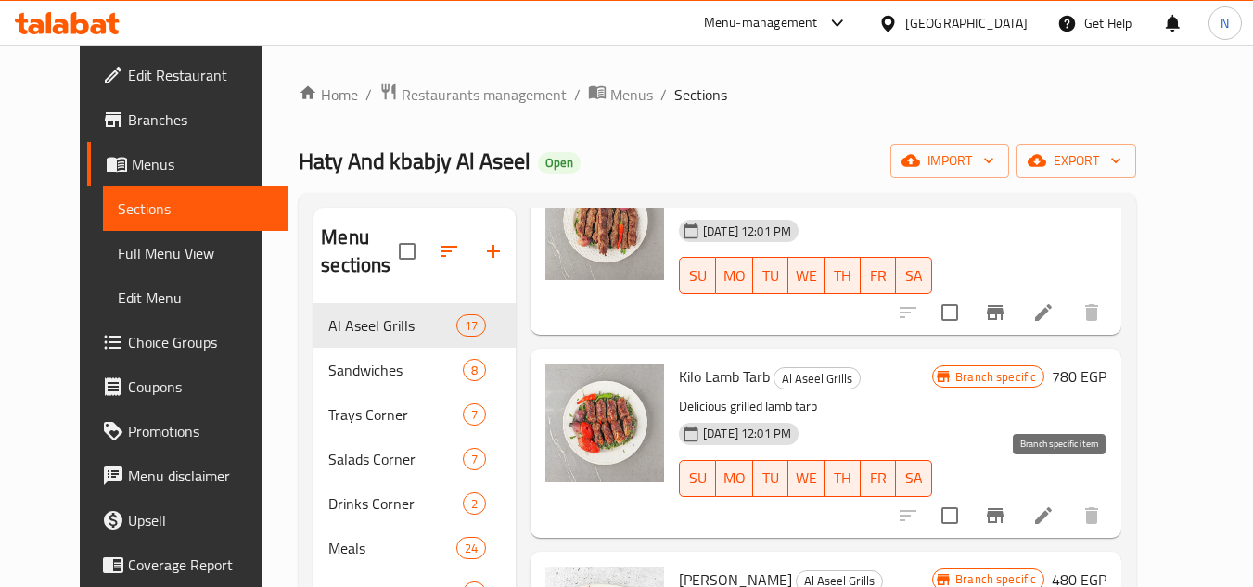
click at [1007, 505] on icon "Branch-specific-item" at bounding box center [995, 516] width 22 height 22
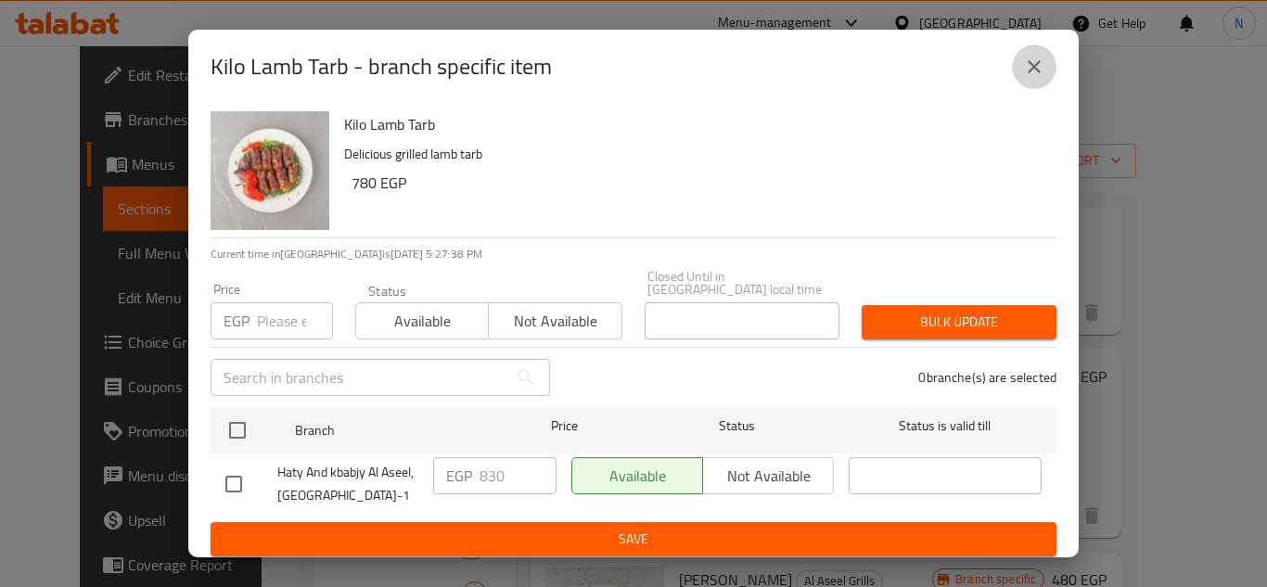
click at [1036, 76] on icon "close" at bounding box center [1034, 67] width 22 height 22
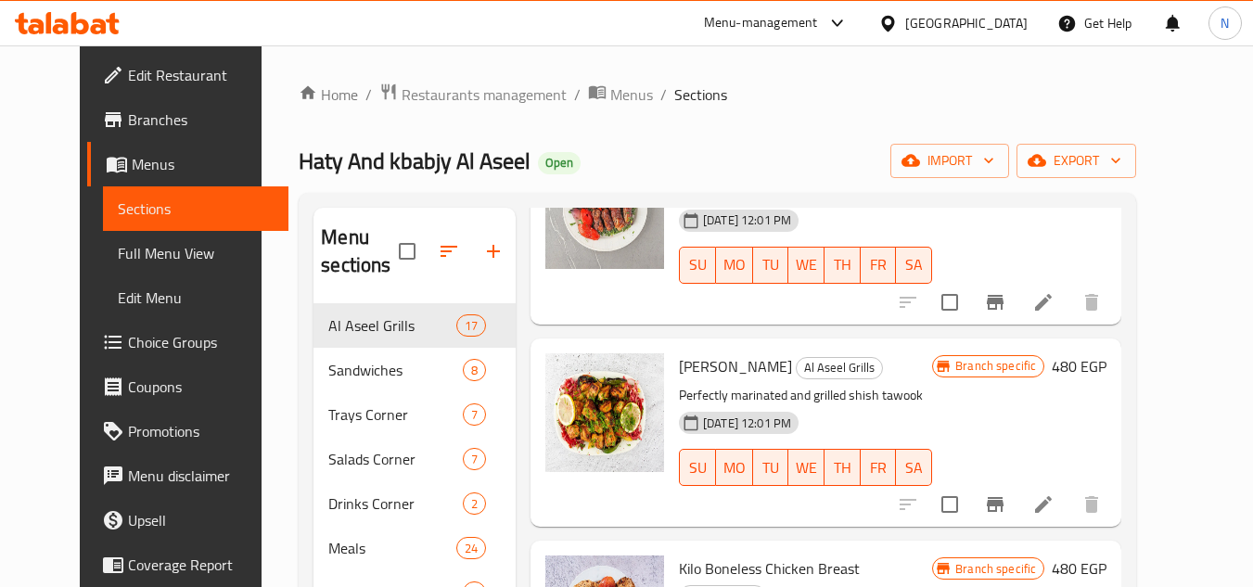
scroll to position [1670, 0]
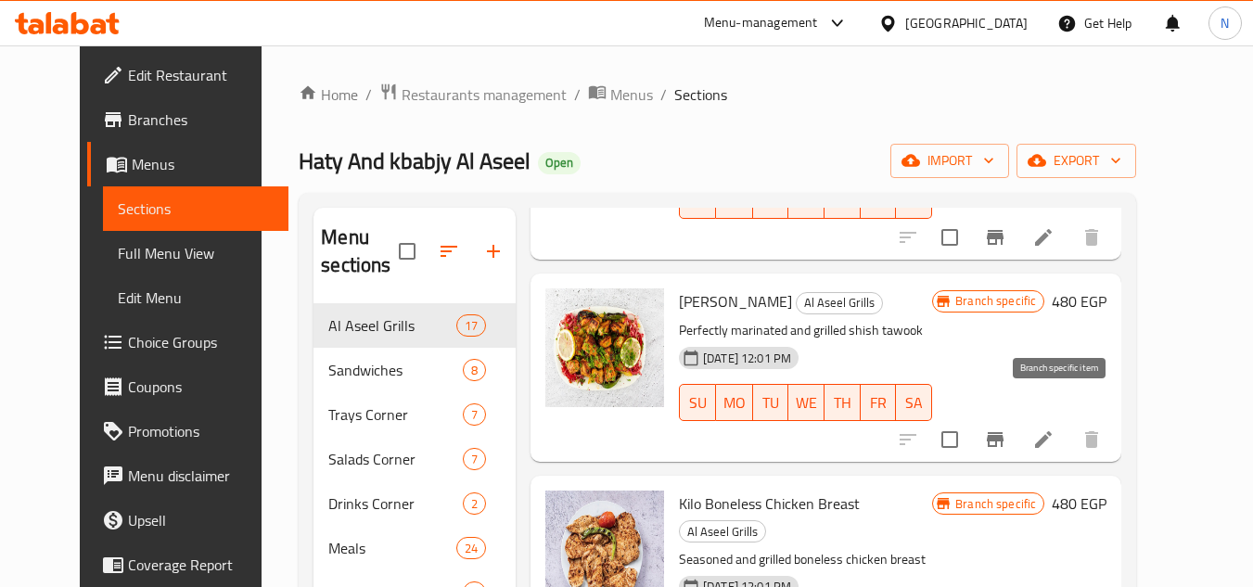
click at [1004, 432] on icon "Branch-specific-item" at bounding box center [995, 439] width 17 height 15
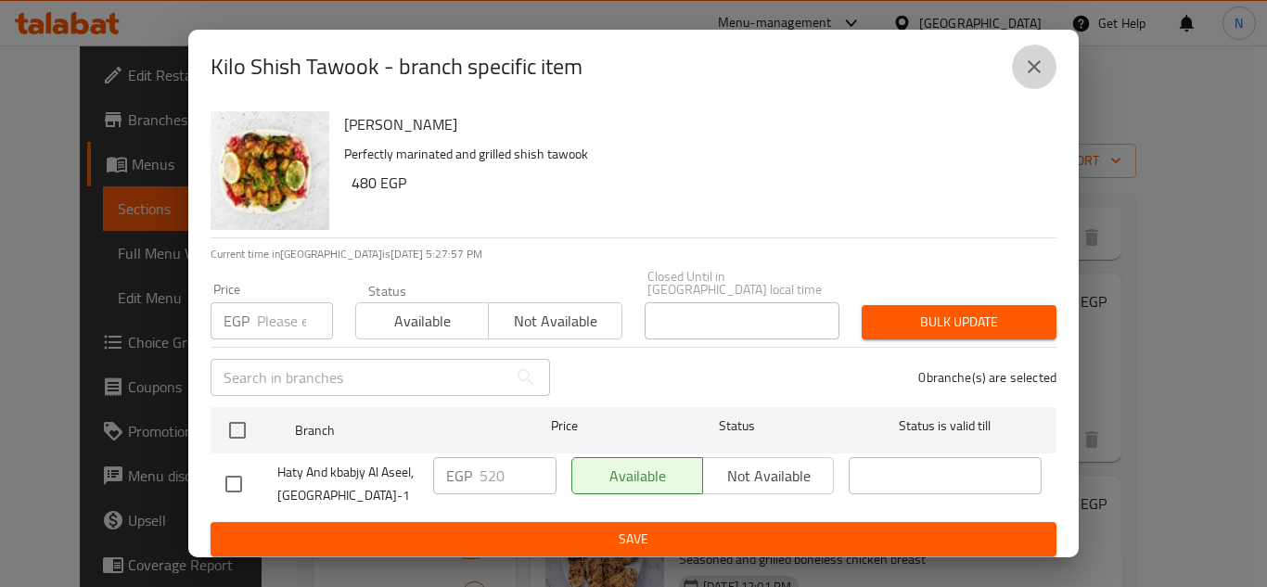
click at [1034, 70] on icon "close" at bounding box center [1034, 66] width 13 height 13
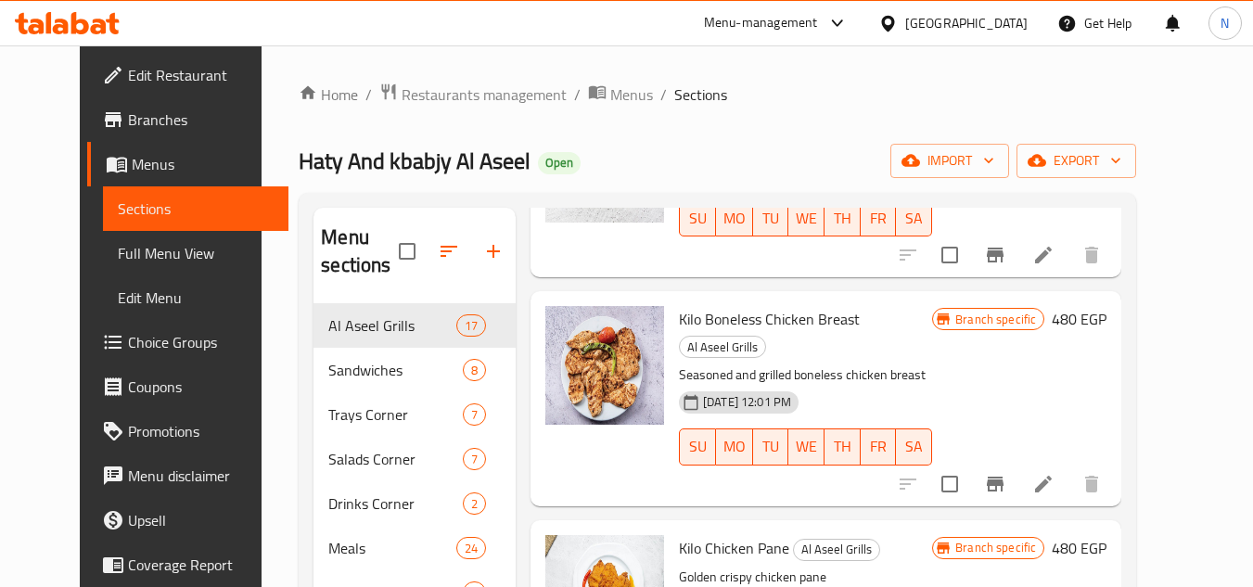
scroll to position [1855, 0]
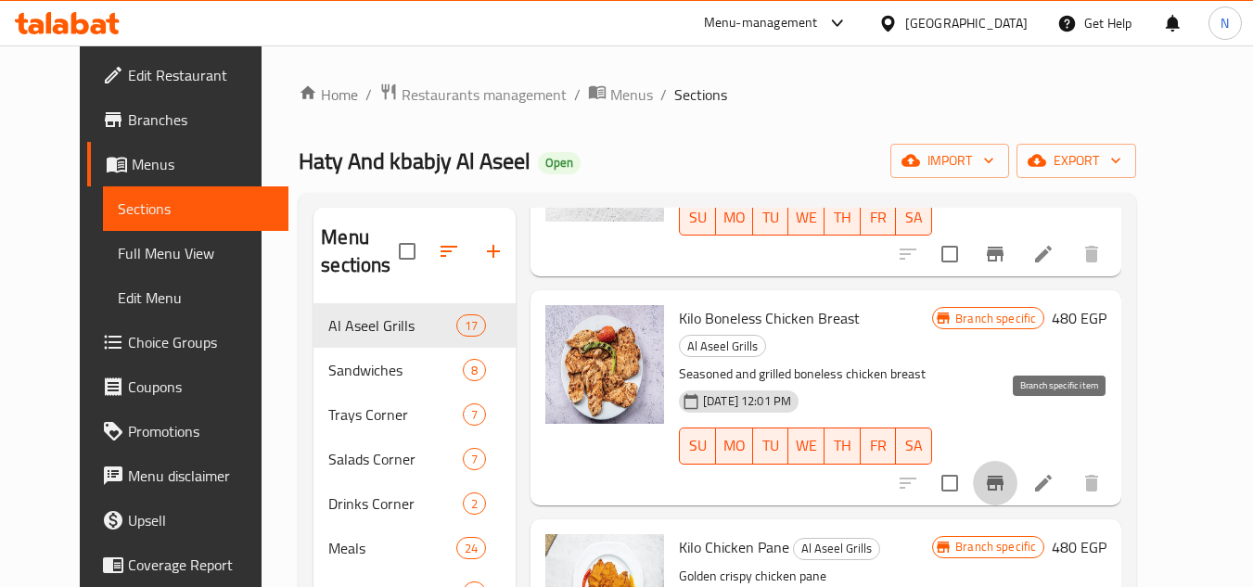
click at [1018, 461] on button "Branch-specific-item" at bounding box center [995, 483] width 45 height 45
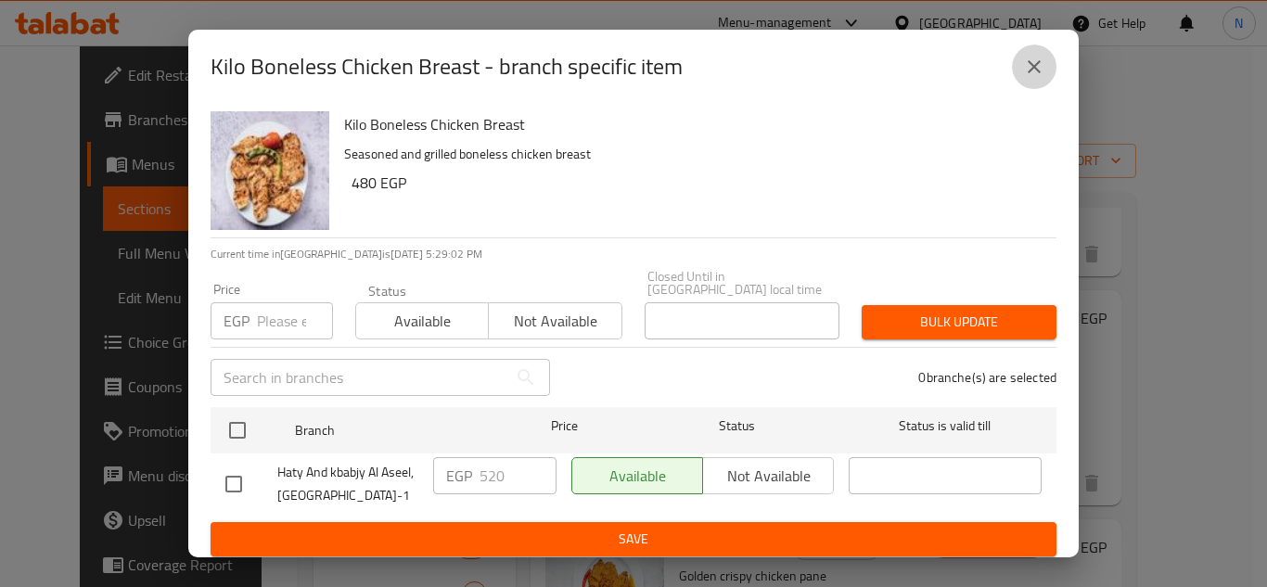
drag, startPoint x: 1026, startPoint y: 62, endPoint x: 1016, endPoint y: 368, distance: 306.3
click at [1027, 62] on icon "close" at bounding box center [1034, 67] width 22 height 22
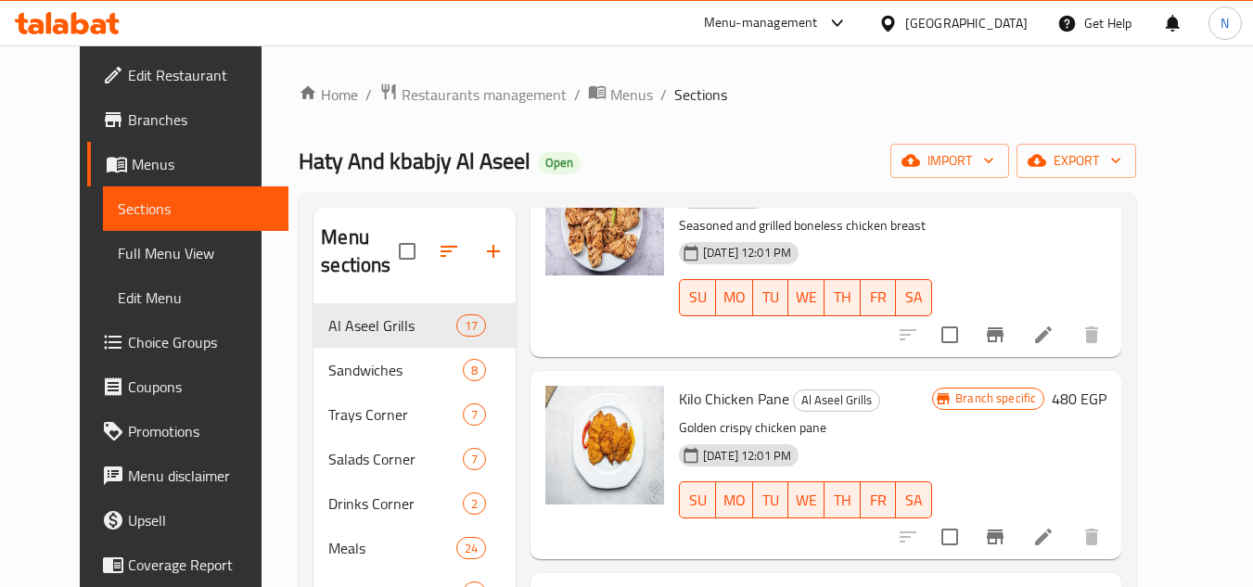
scroll to position [2041, 0]
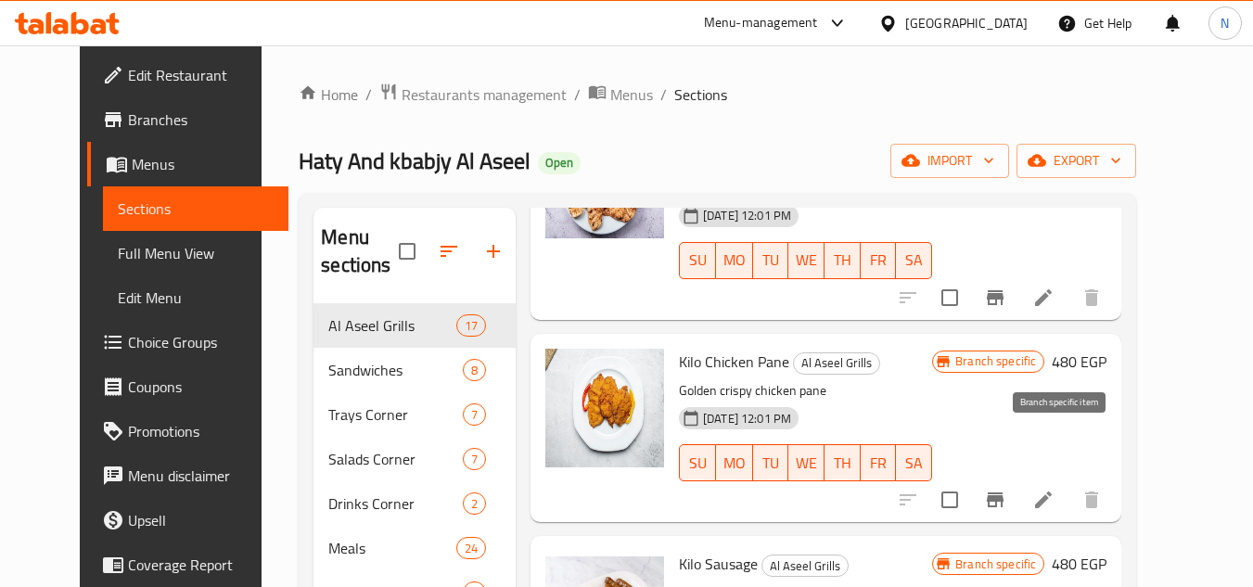
click at [1007, 489] on icon "Branch-specific-item" at bounding box center [995, 500] width 22 height 22
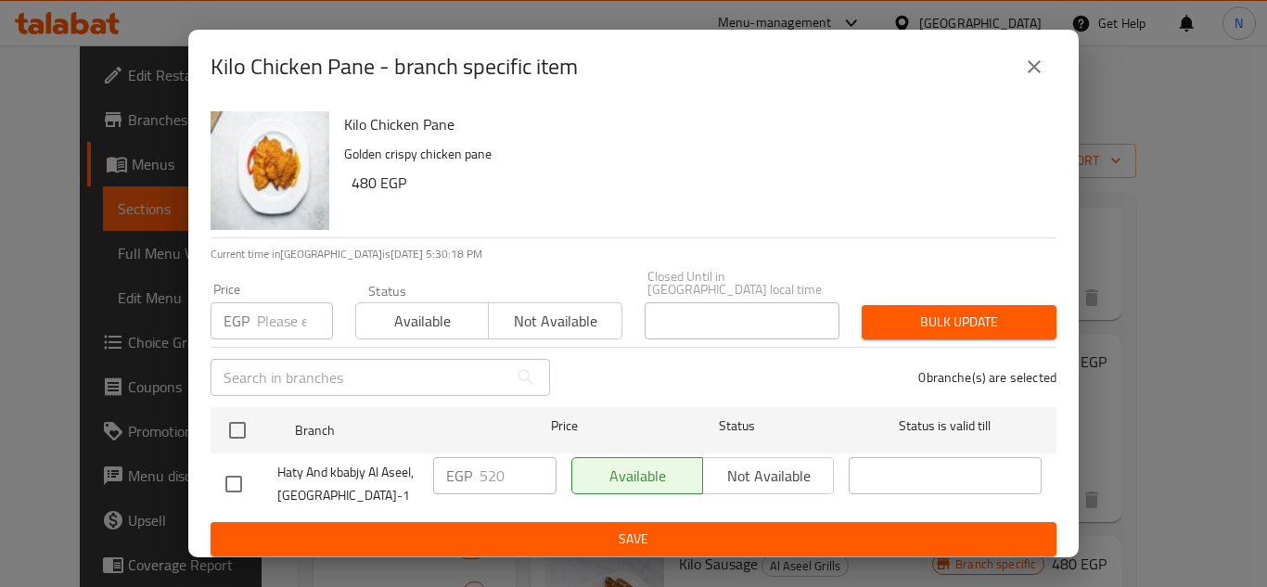
click at [1045, 68] on icon "close" at bounding box center [1034, 67] width 22 height 22
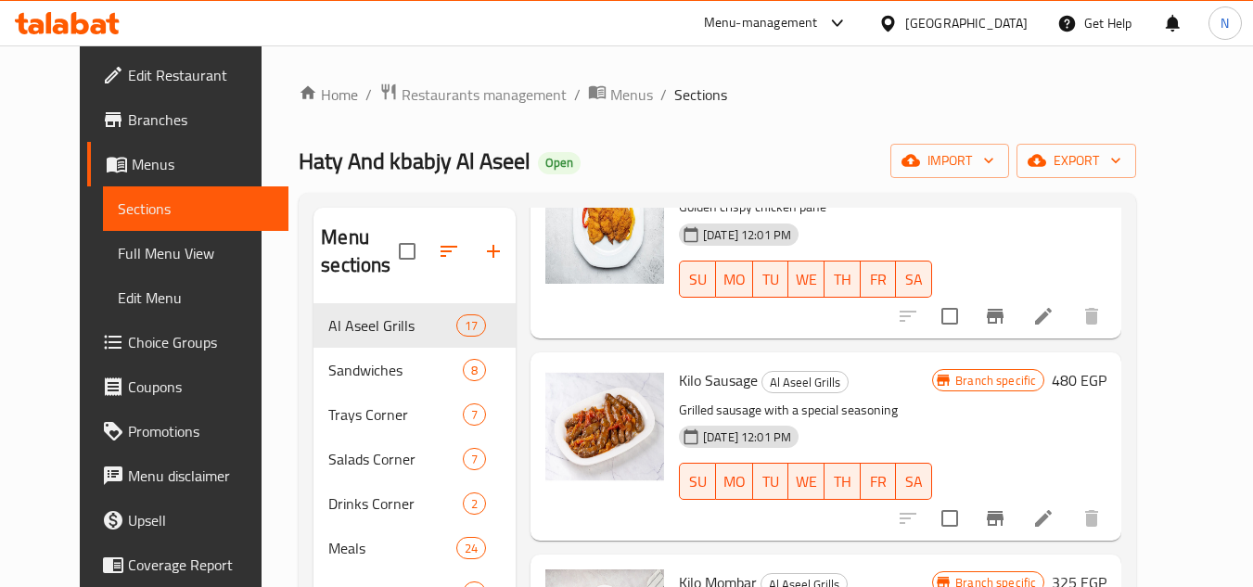
scroll to position [2227, 0]
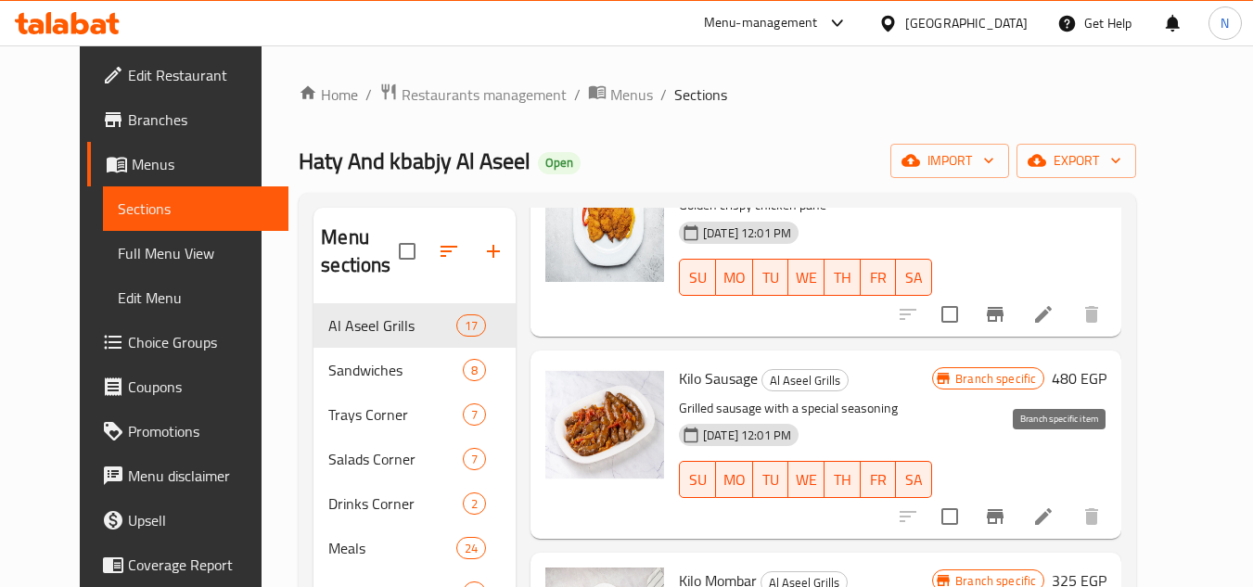
click at [1007, 506] on icon "Branch-specific-item" at bounding box center [995, 517] width 22 height 22
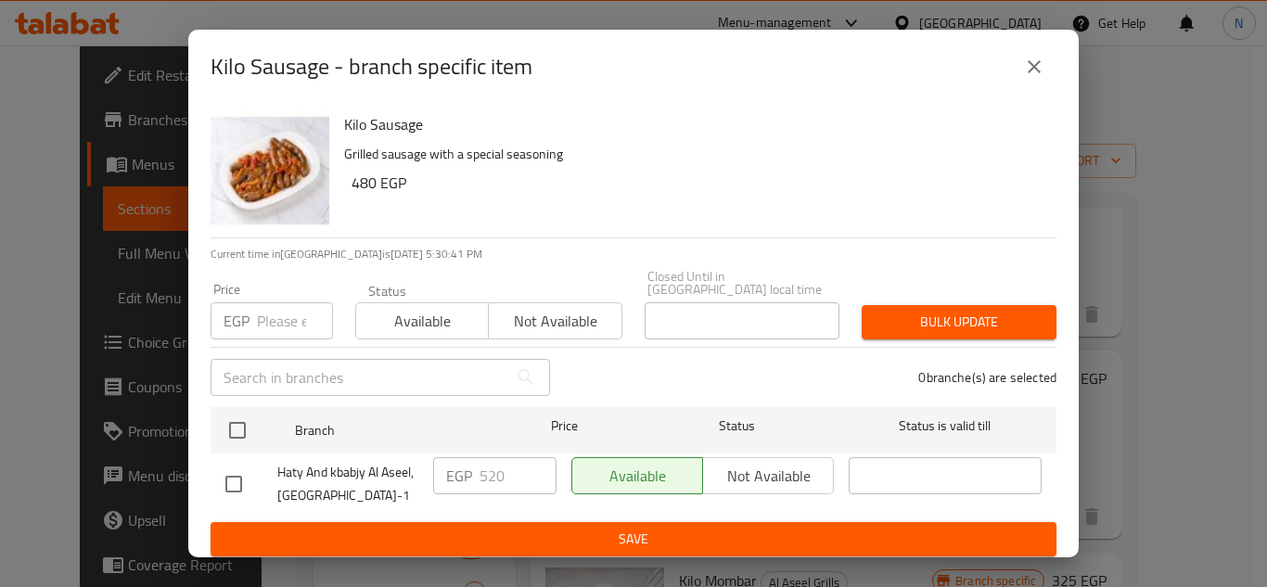
click at [1043, 70] on icon "close" at bounding box center [1034, 67] width 22 height 22
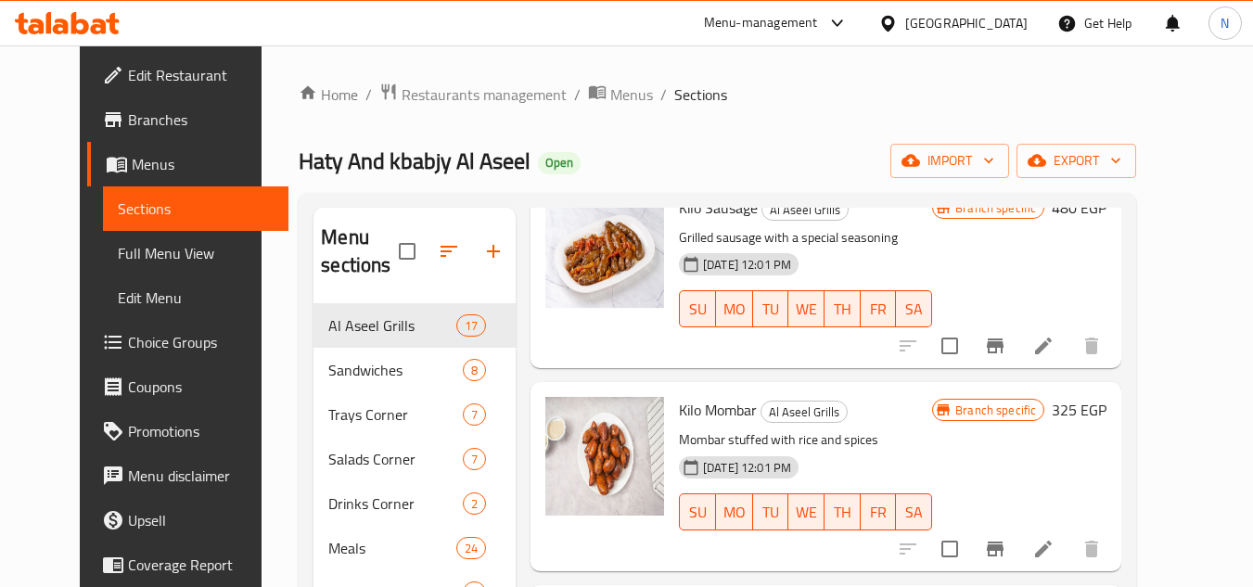
scroll to position [2412, 0]
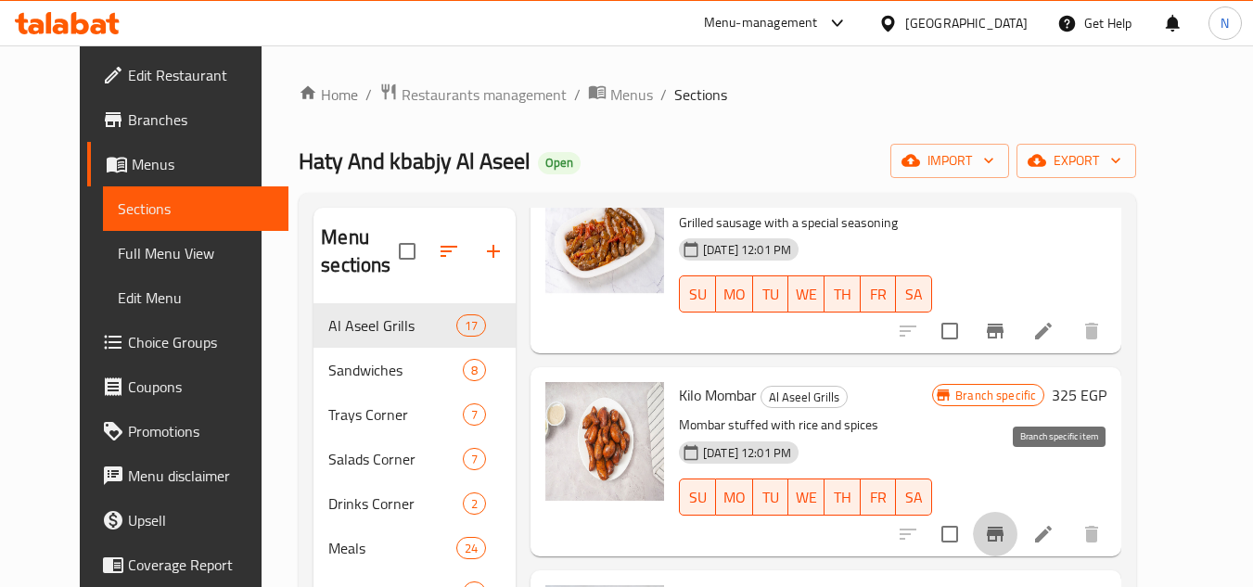
click at [1007, 523] on icon "Branch-specific-item" at bounding box center [995, 534] width 22 height 22
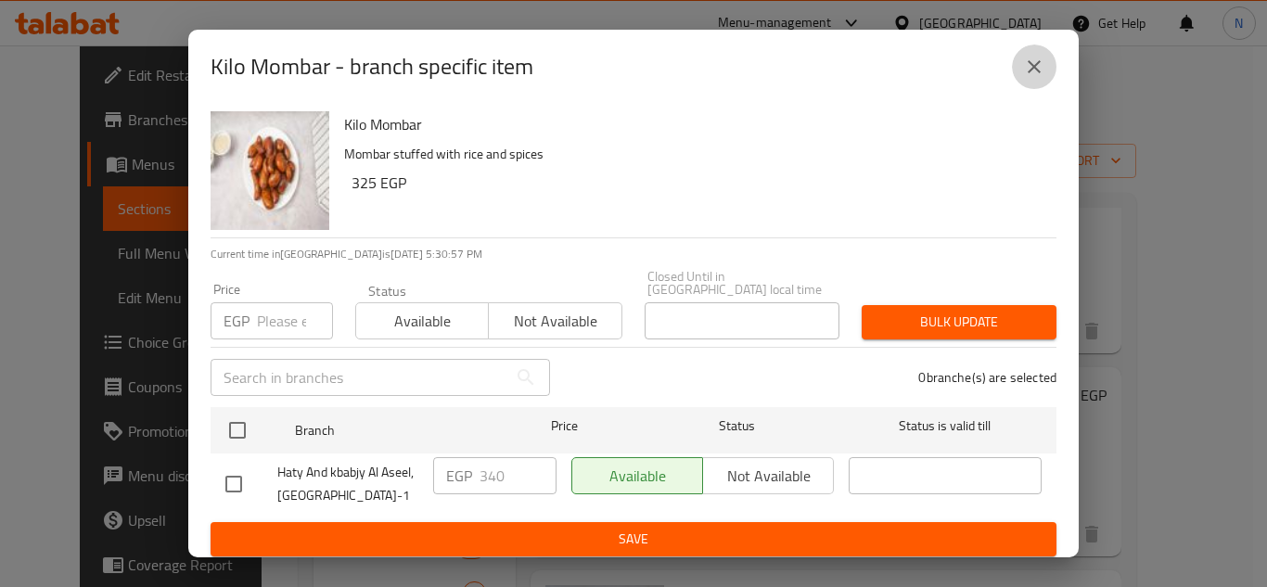
click at [1034, 70] on icon "close" at bounding box center [1034, 67] width 22 height 22
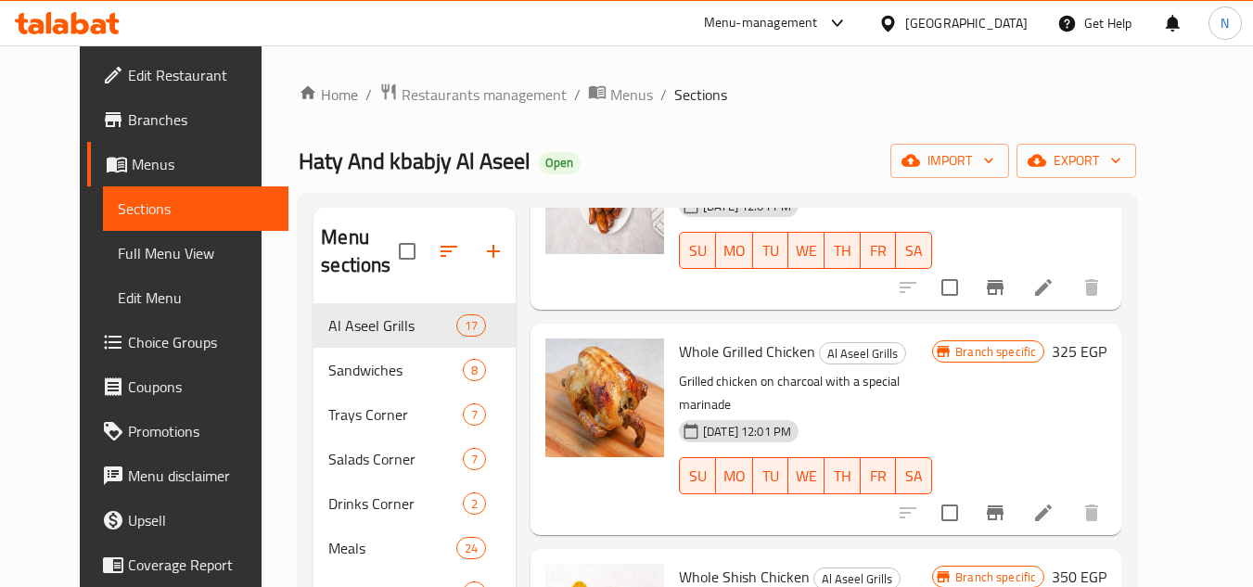
scroll to position [2690, 0]
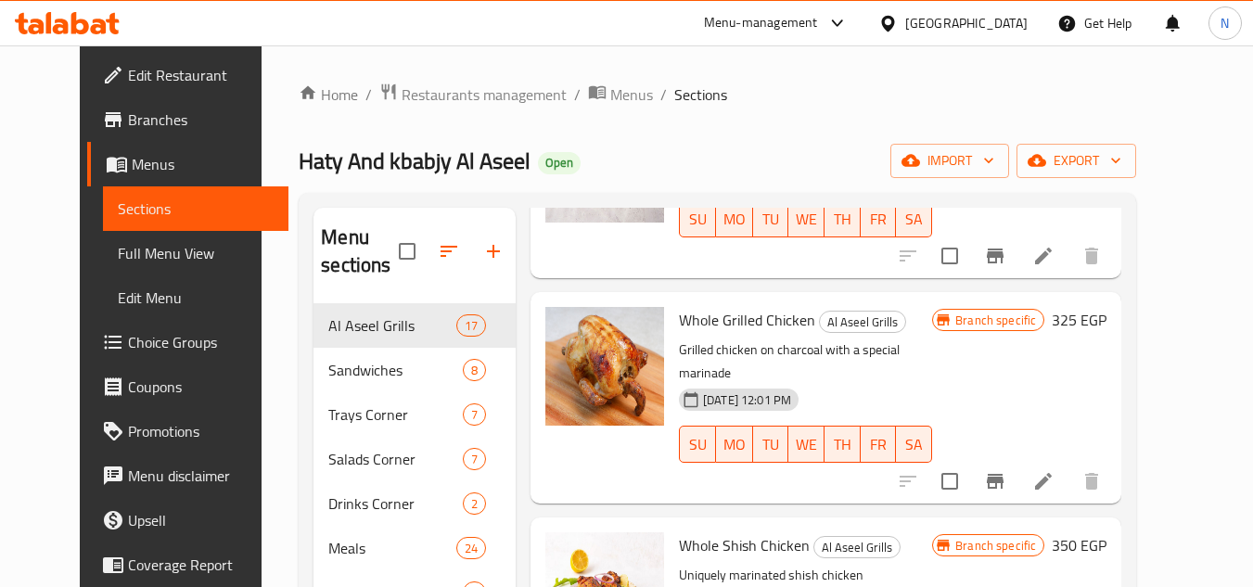
click at [1007, 470] on icon "Branch-specific-item" at bounding box center [995, 481] width 22 height 22
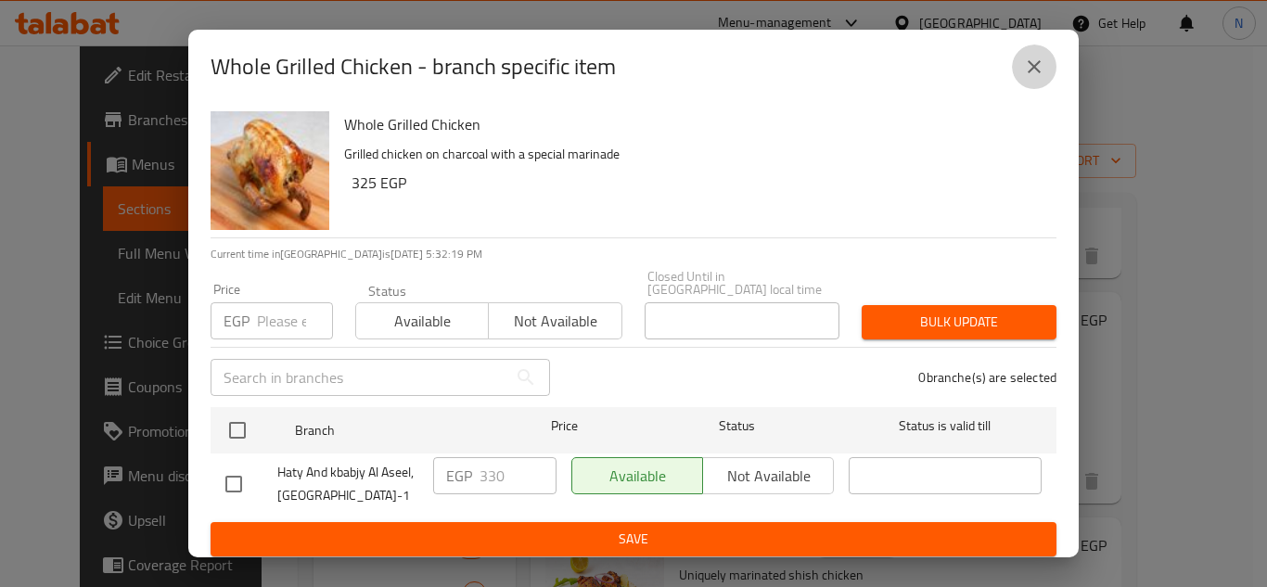
click at [1039, 78] on icon "close" at bounding box center [1034, 67] width 22 height 22
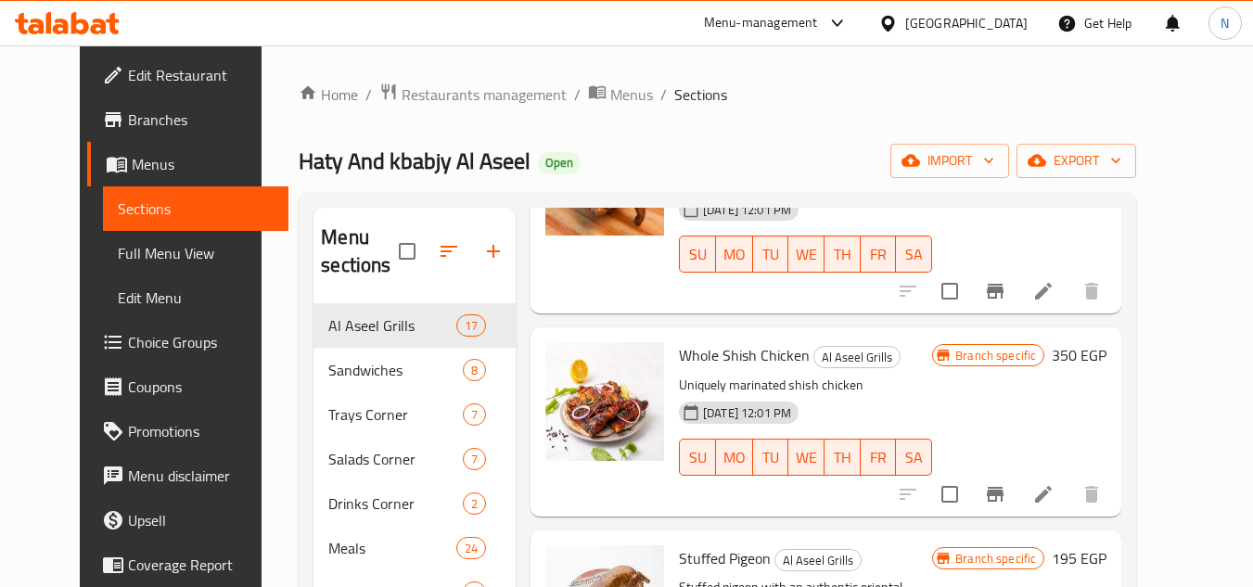
scroll to position [2933, 0]
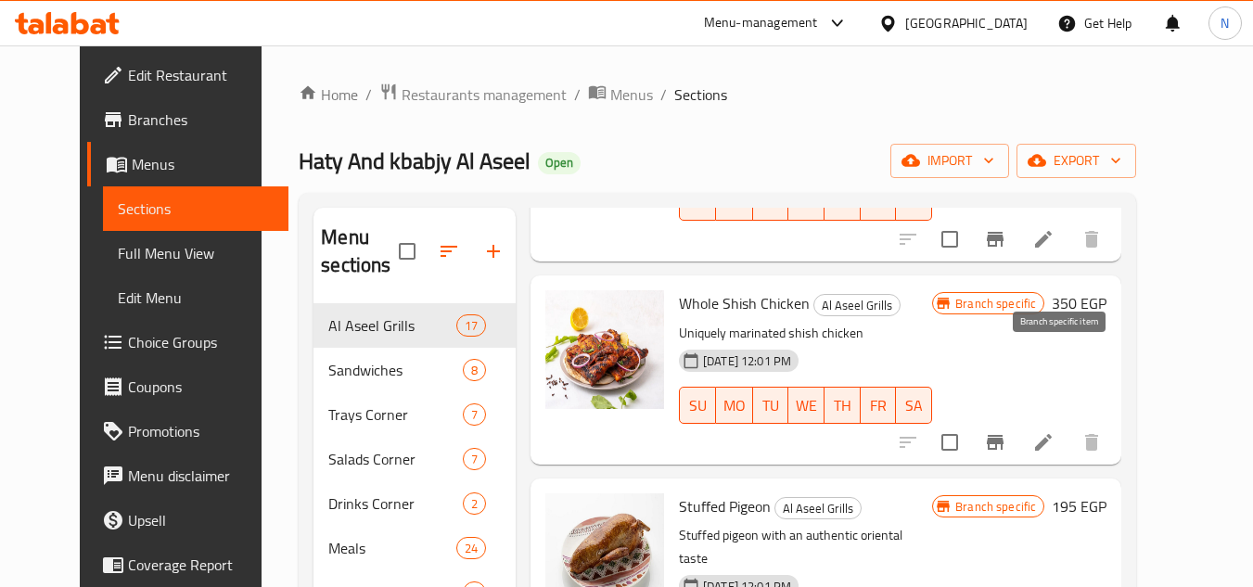
click at [1007, 431] on icon "Branch-specific-item" at bounding box center [995, 442] width 22 height 22
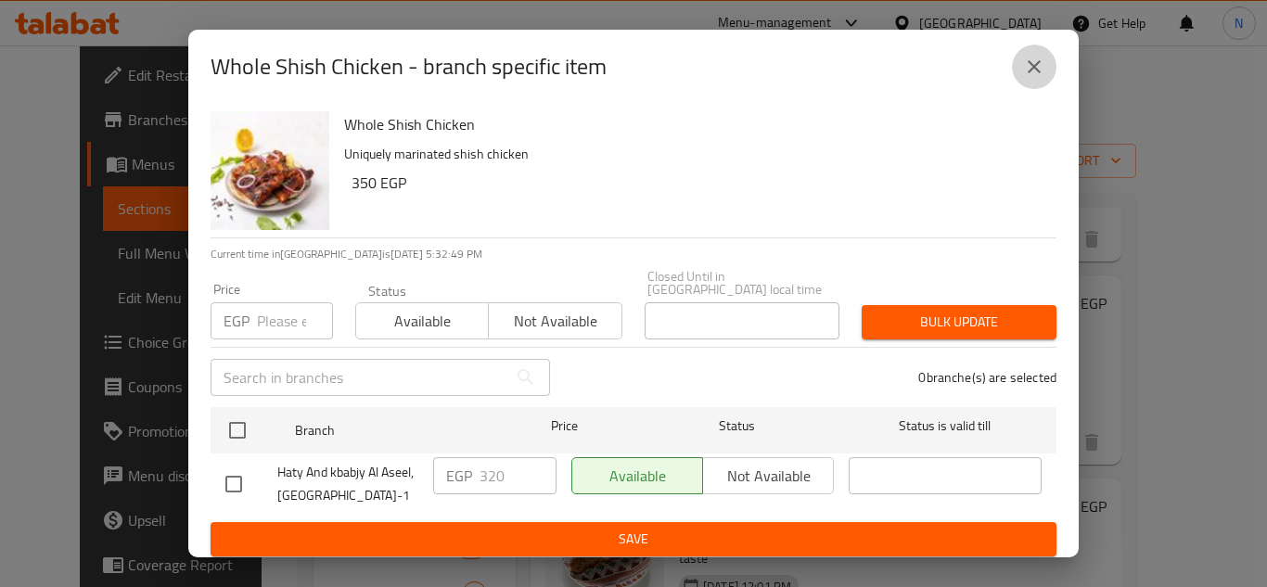
click at [1033, 77] on icon "close" at bounding box center [1034, 67] width 22 height 22
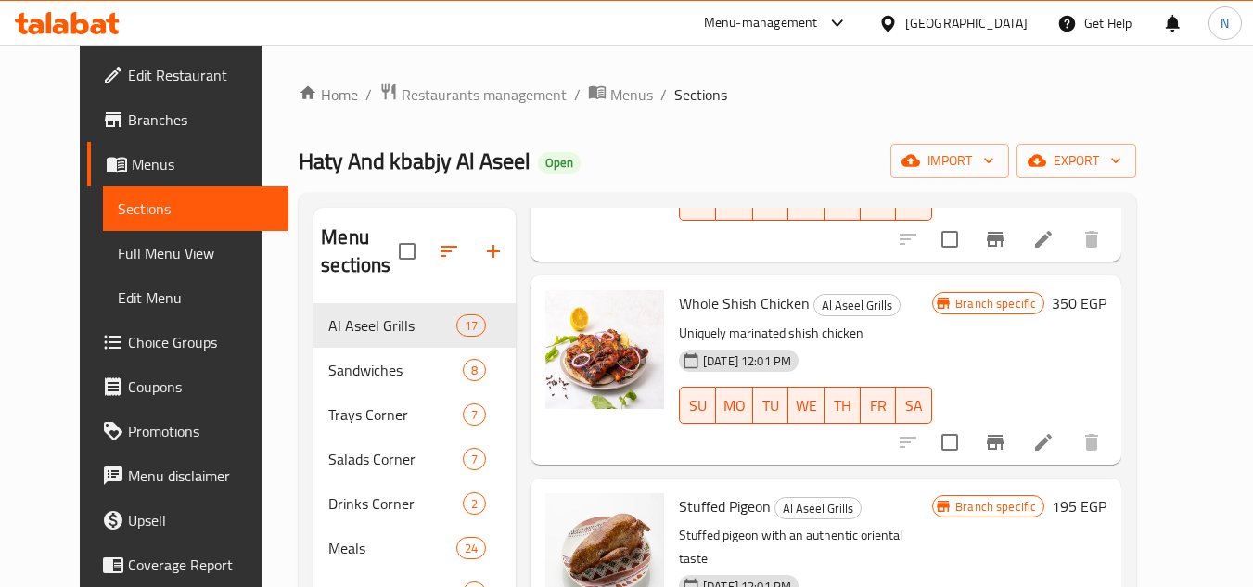
scroll to position [93, 0]
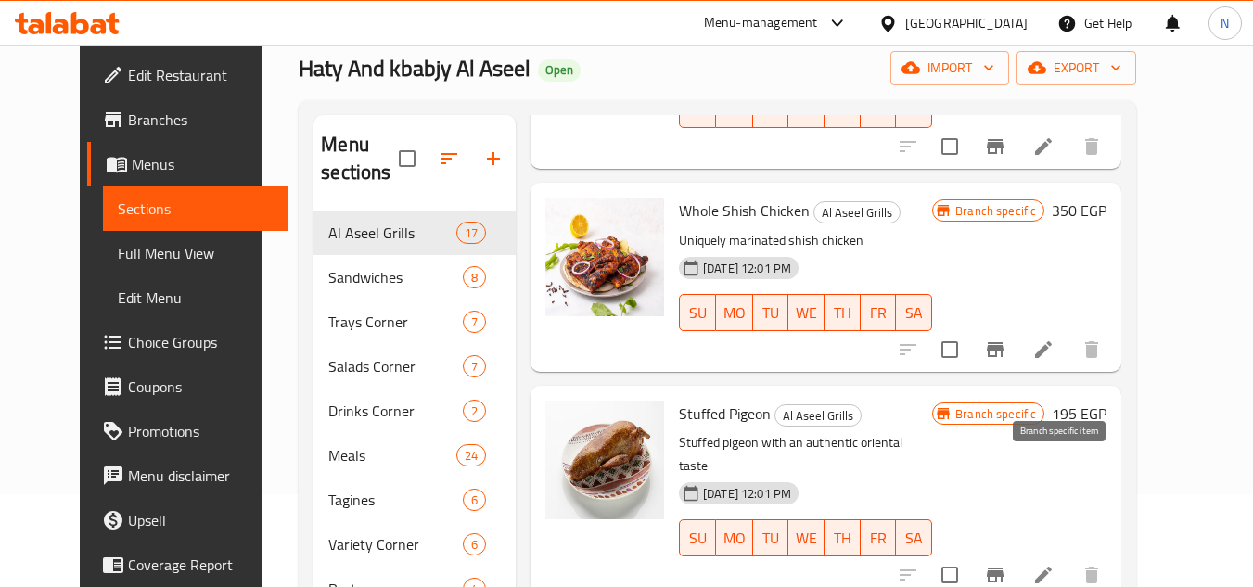
click at [1007, 564] on icon "Branch-specific-item" at bounding box center [995, 575] width 22 height 22
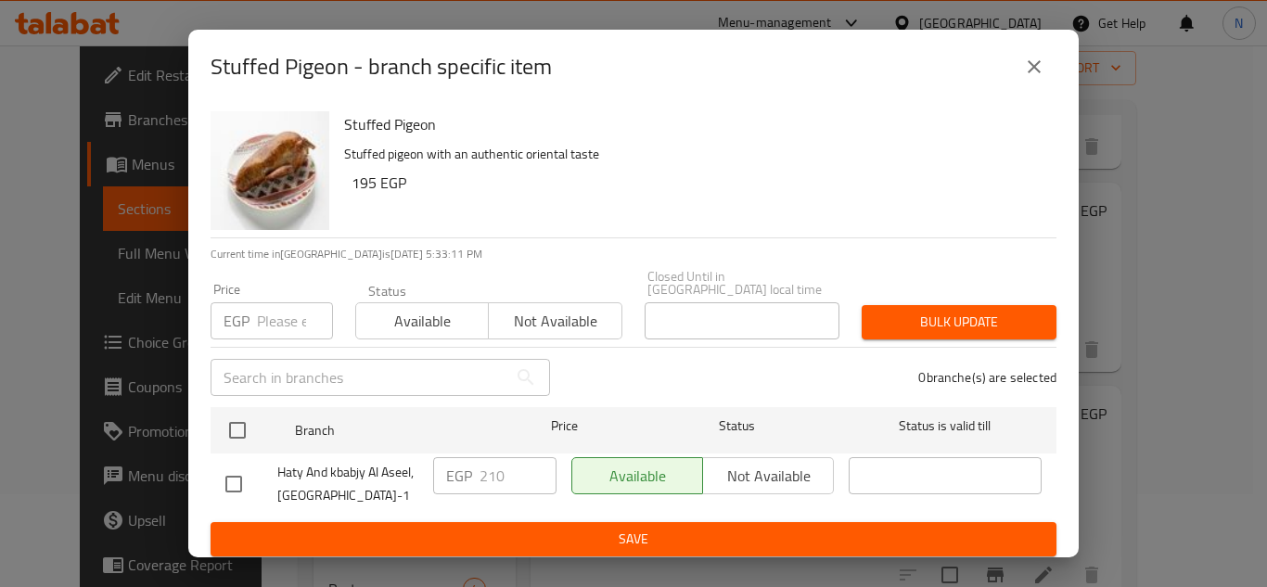
drag, startPoint x: 1026, startPoint y: 71, endPoint x: 1008, endPoint y: 147, distance: 78.1
click at [1026, 71] on icon "close" at bounding box center [1034, 67] width 22 height 22
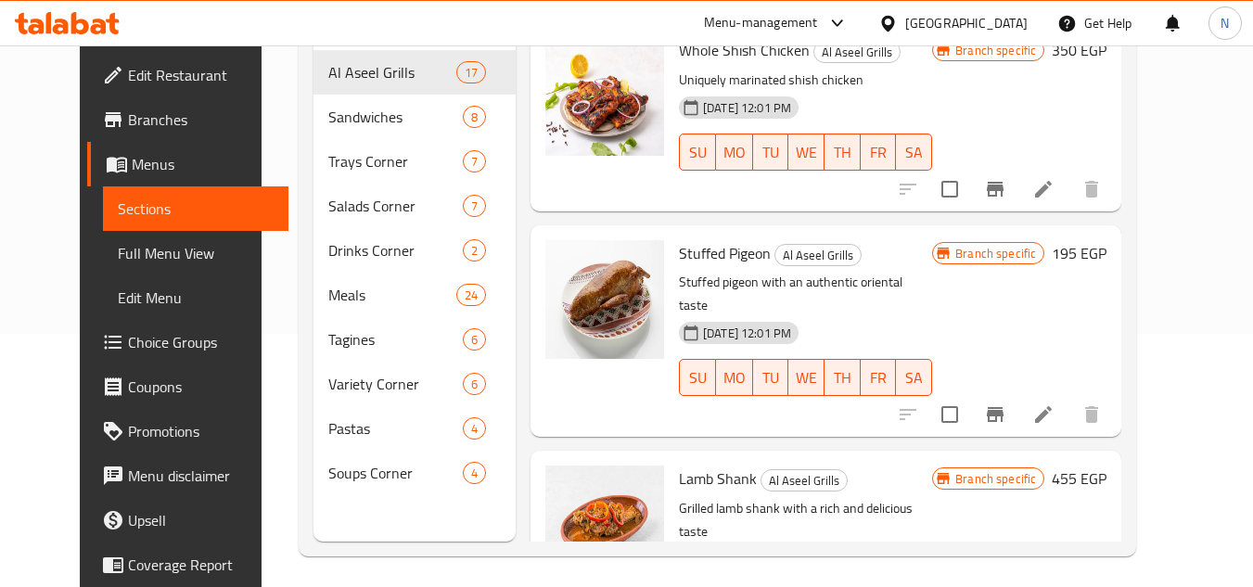
scroll to position [260, 0]
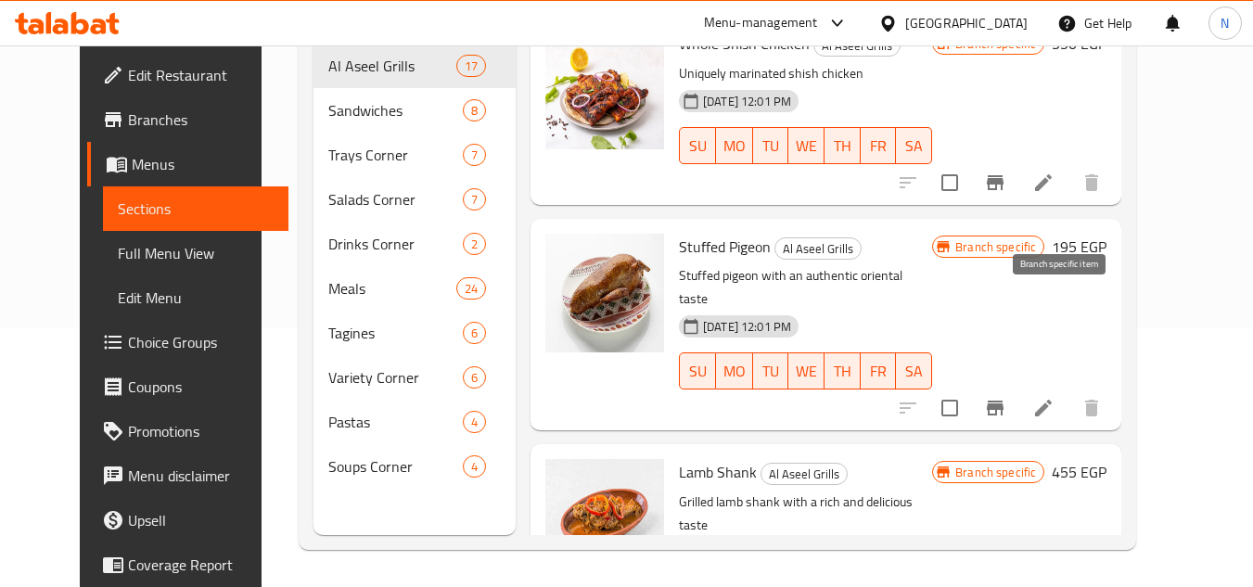
click at [1007, 397] on icon "Branch-specific-item" at bounding box center [995, 408] width 22 height 22
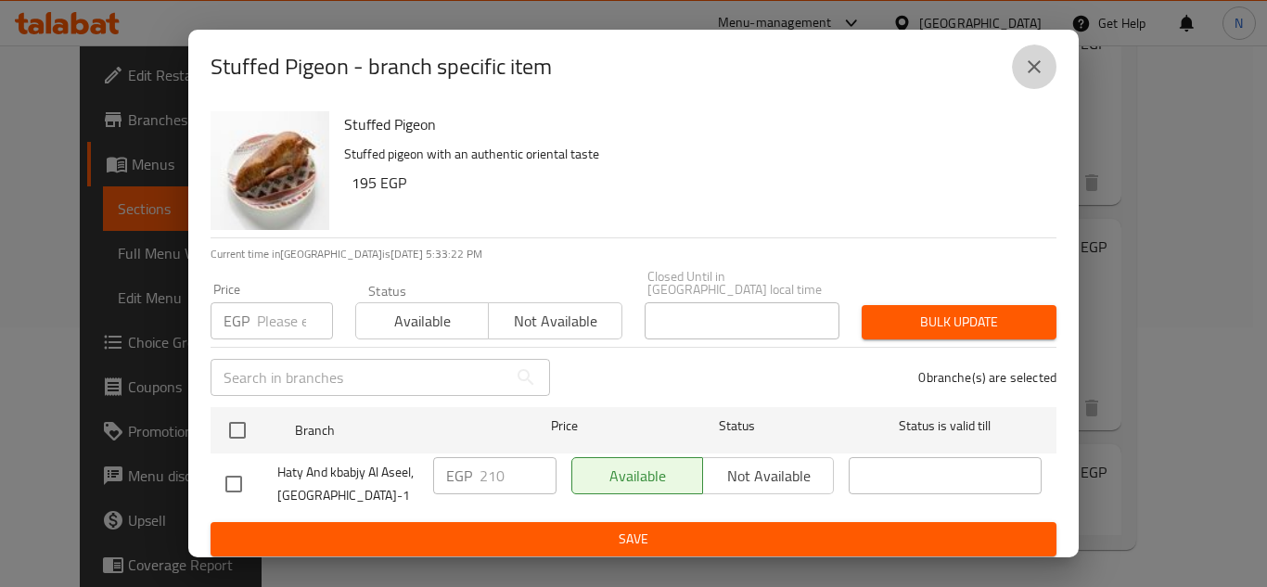
click at [1036, 78] on icon "close" at bounding box center [1034, 67] width 22 height 22
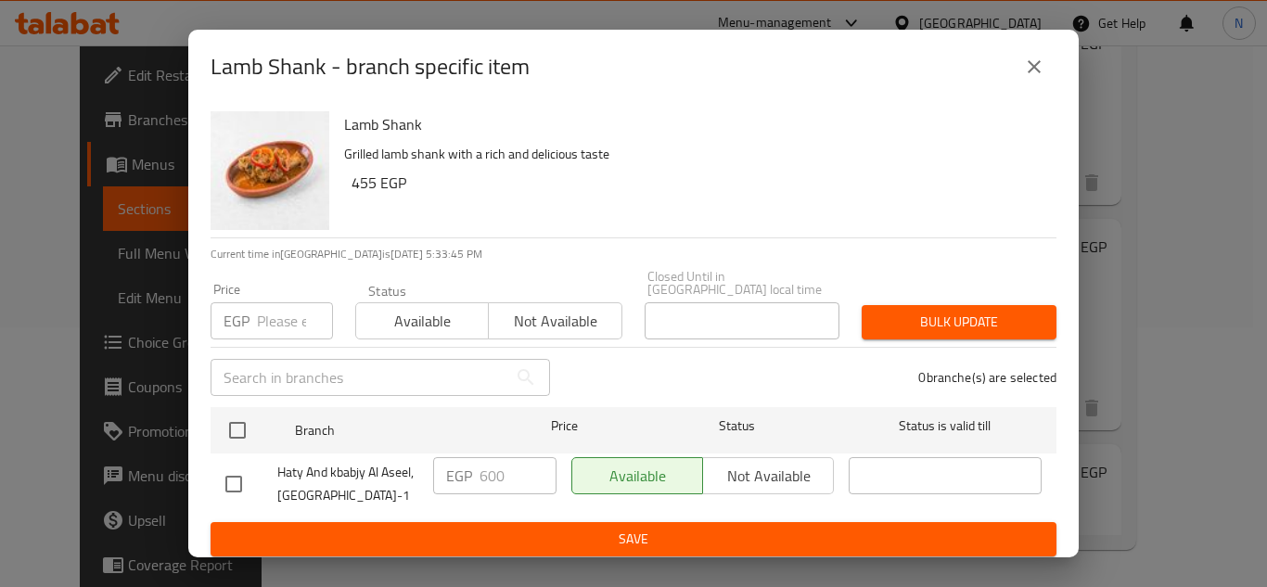
drag, startPoint x: 1042, startPoint y: 73, endPoint x: 1160, endPoint y: 373, distance: 322.0
click at [1042, 74] on icon "close" at bounding box center [1034, 67] width 22 height 22
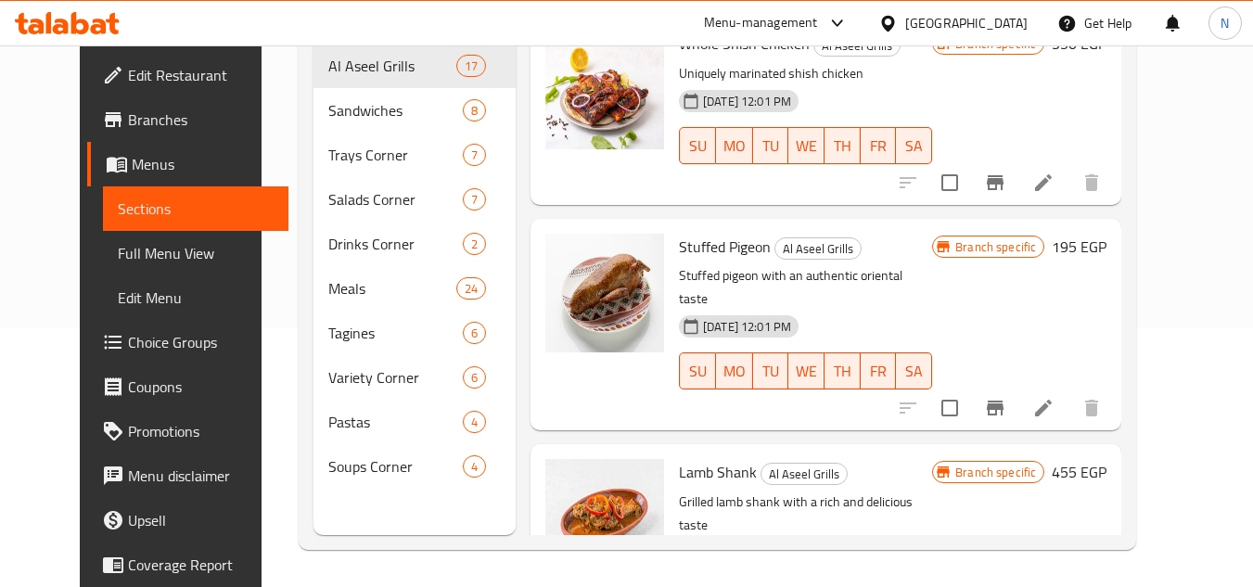
drag, startPoint x: 1227, startPoint y: 399, endPoint x: 1218, endPoint y: 400, distance: 9.3
click at [1174, 399] on div "Home / Restaurants management / Menus / Sections Haty And kbabjy Al Aseel Open …" at bounding box center [718, 187] width 912 height 802
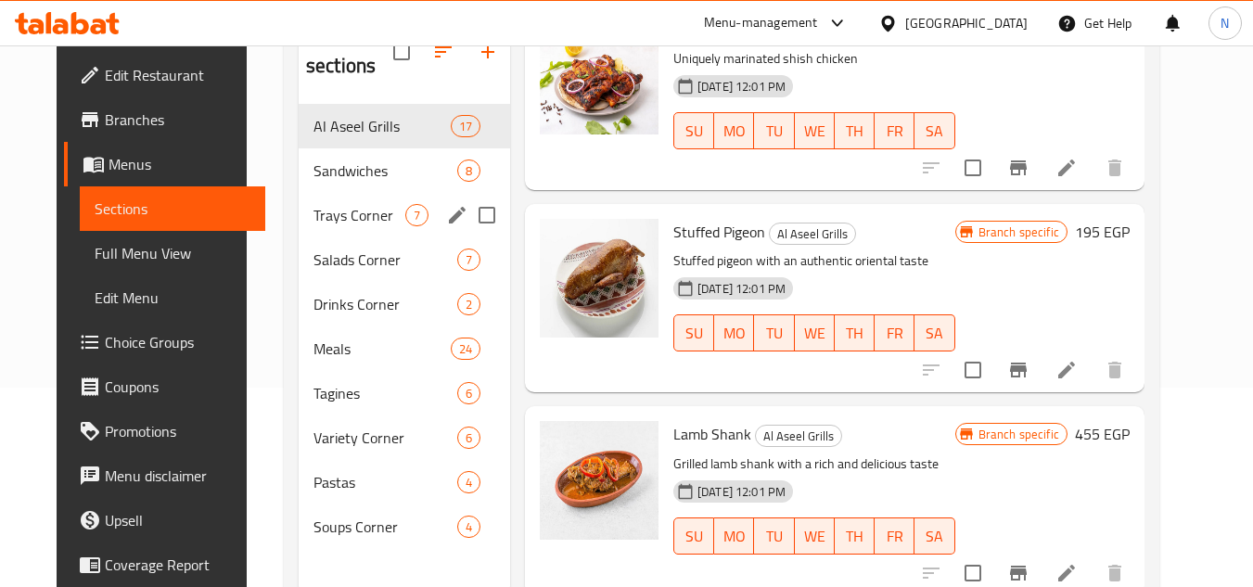
scroll to position [167, 0]
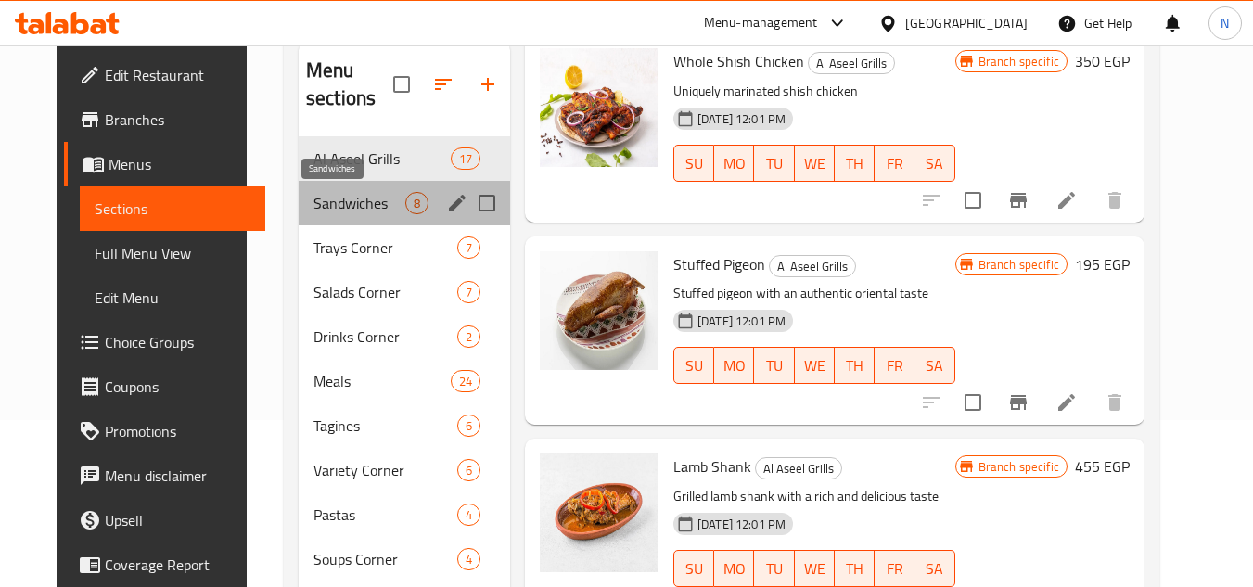
click at [344, 211] on span "Sandwiches" at bounding box center [360, 203] width 92 height 22
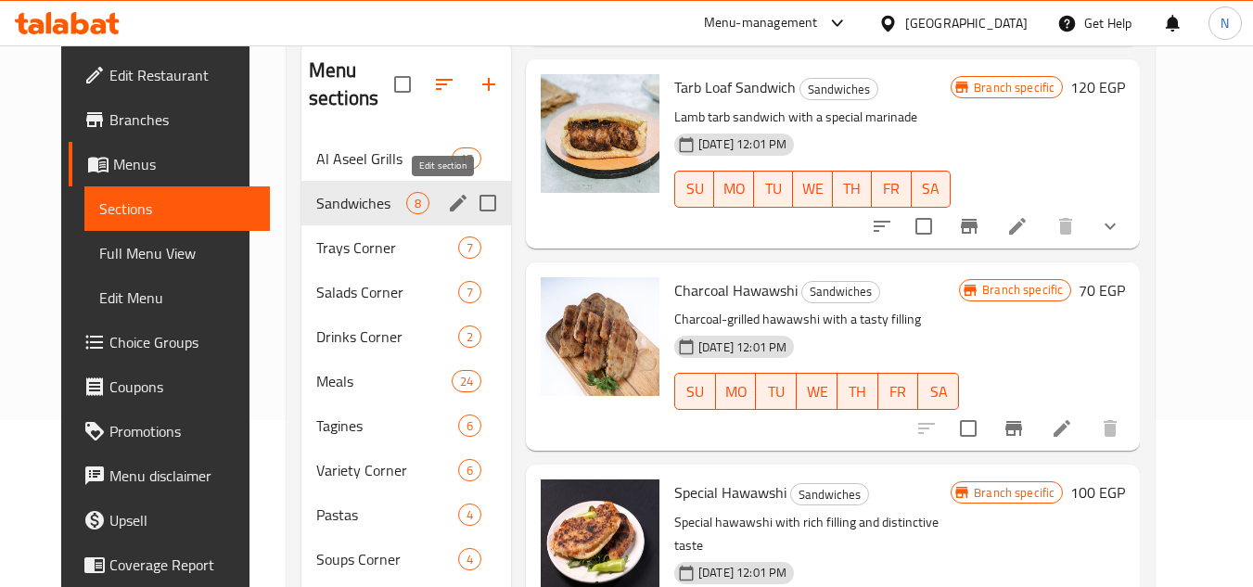
click at [449, 208] on icon "edit" at bounding box center [458, 203] width 22 height 22
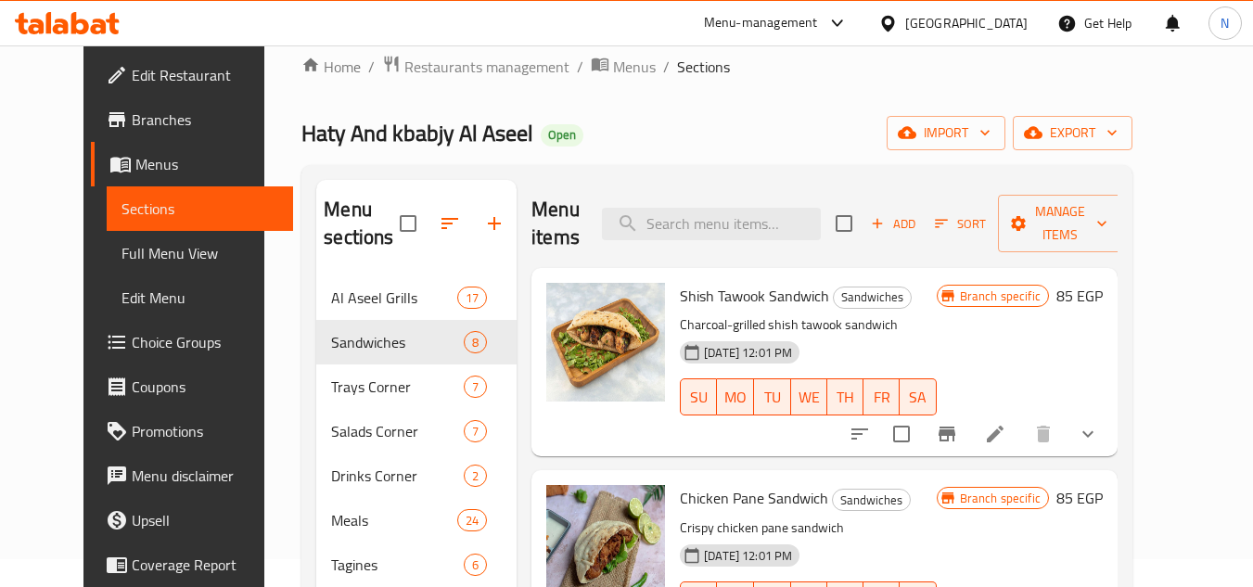
scroll to position [0, 0]
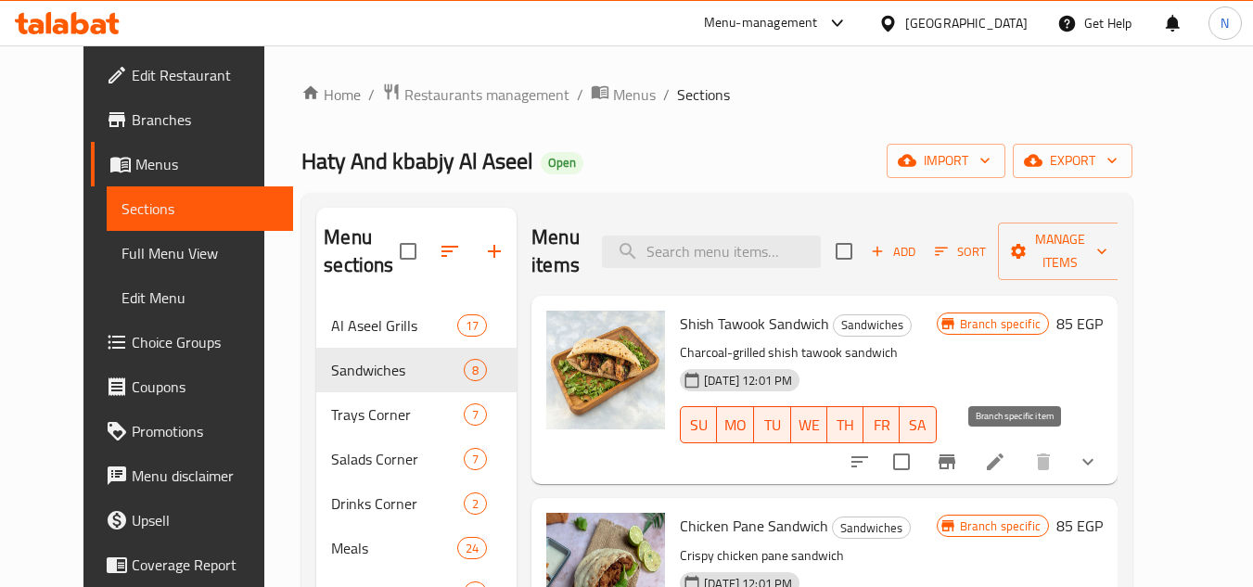
click at [958, 464] on icon "Branch-specific-item" at bounding box center [947, 462] width 22 height 22
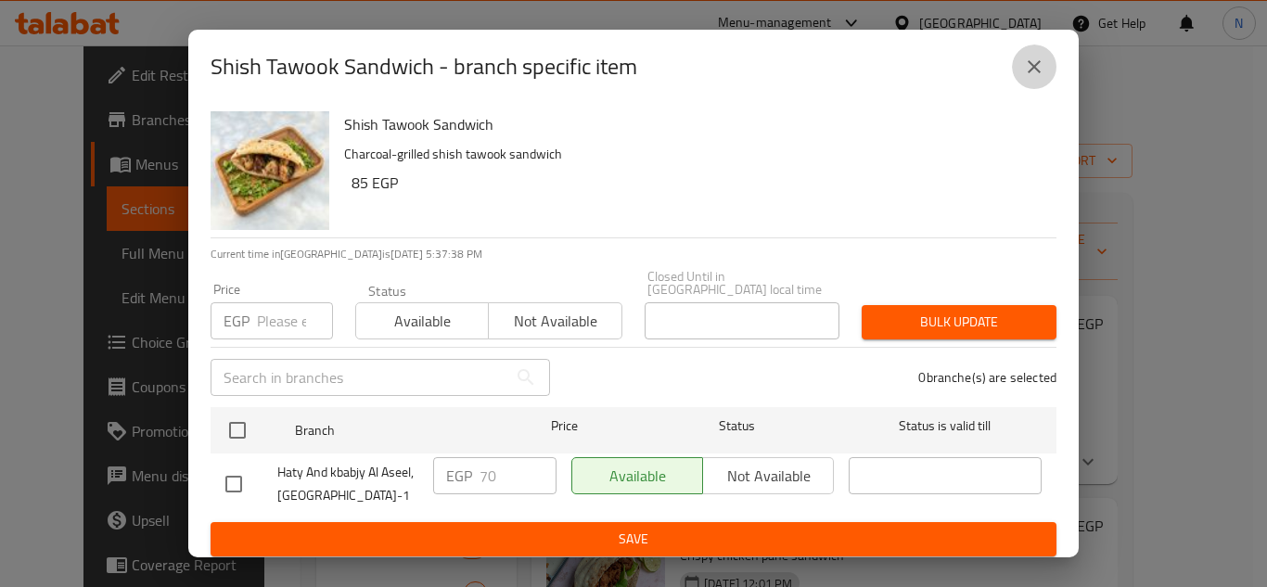
click at [1032, 69] on icon "close" at bounding box center [1034, 67] width 22 height 22
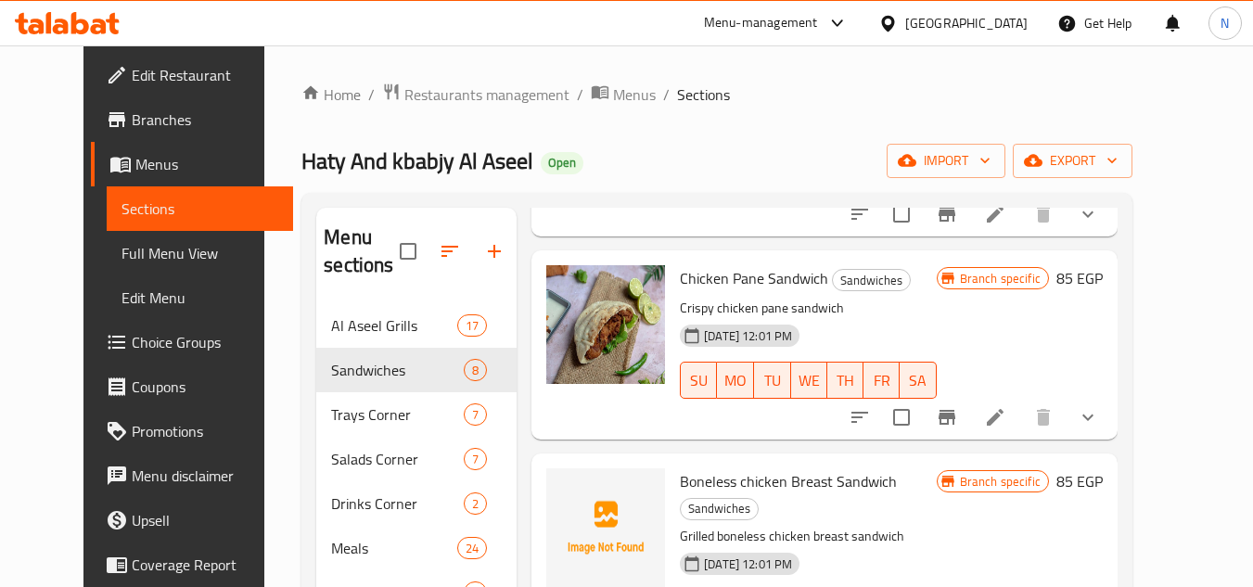
scroll to position [278, 0]
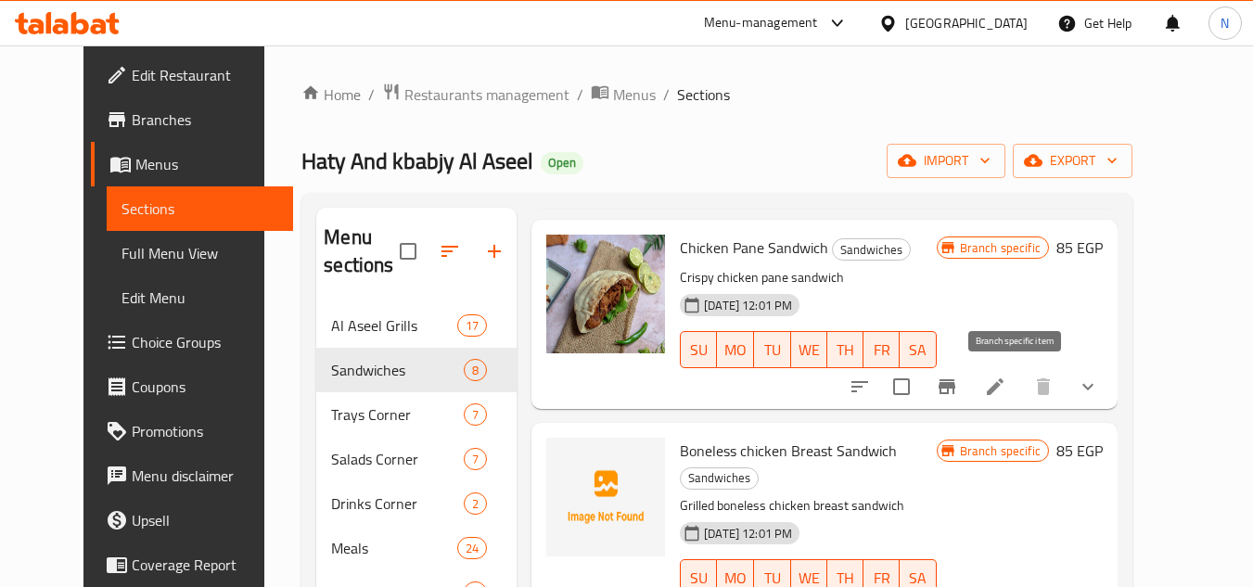
click at [956, 382] on icon "Branch-specific-item" at bounding box center [947, 386] width 17 height 15
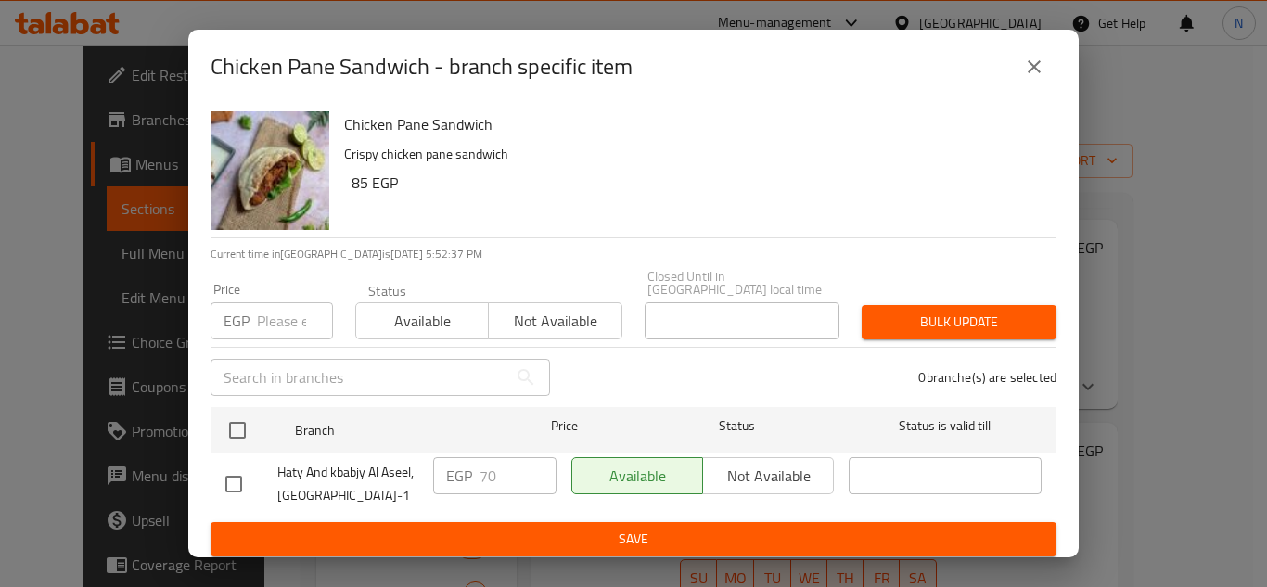
click at [1037, 69] on icon "close" at bounding box center [1034, 67] width 22 height 22
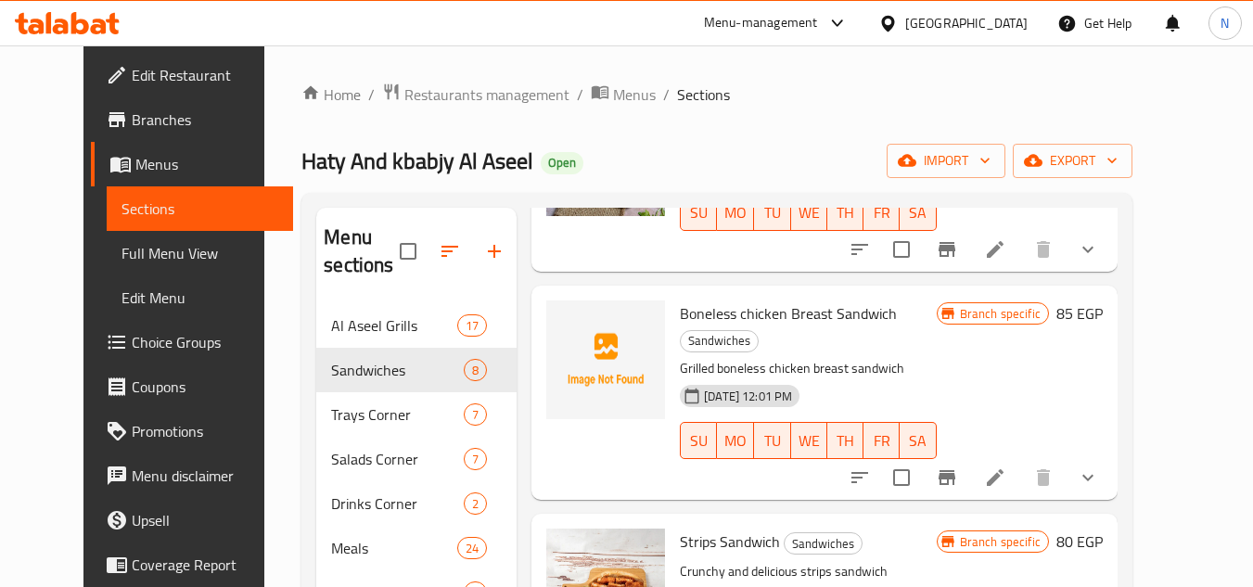
scroll to position [464, 0]
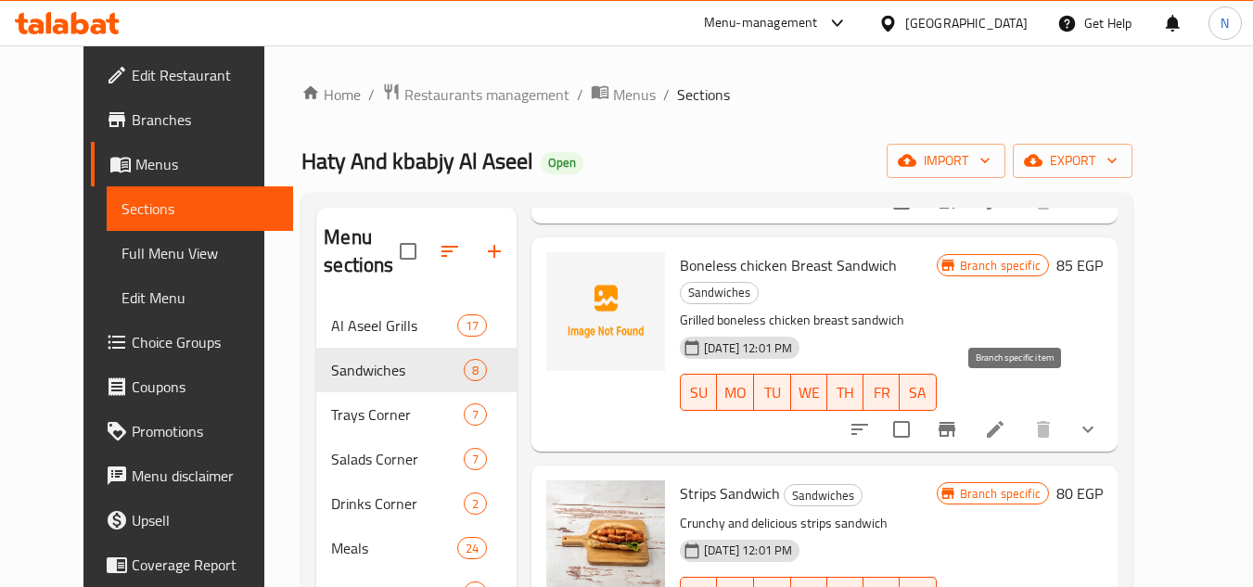
click at [958, 418] on icon "Branch-specific-item" at bounding box center [947, 429] width 22 height 22
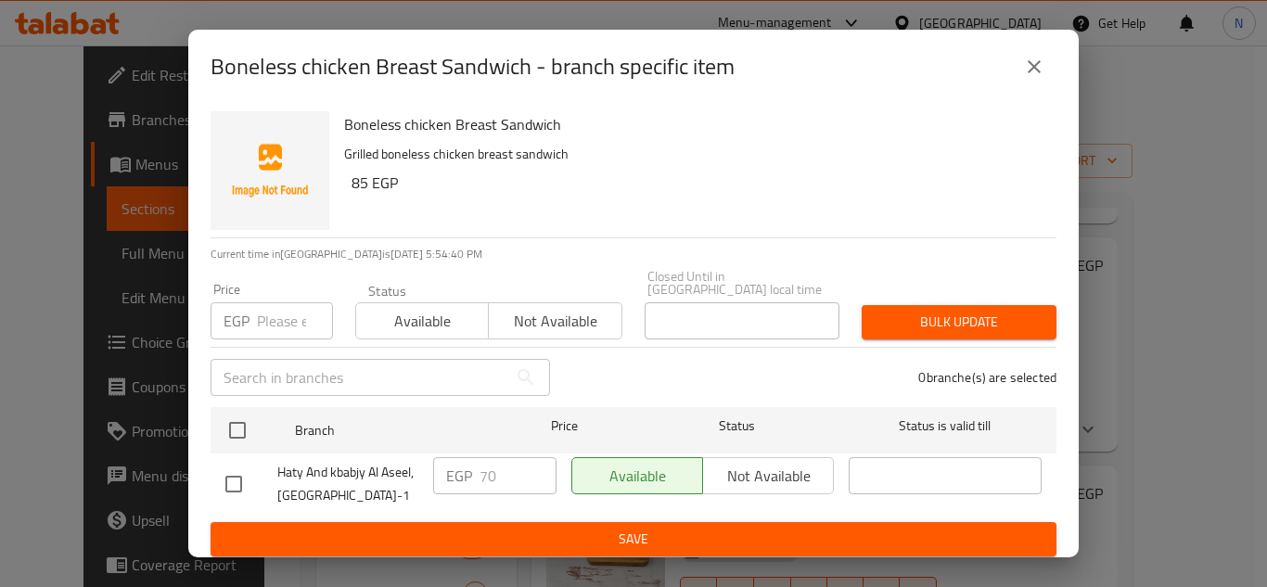
click at [1034, 73] on icon "close" at bounding box center [1034, 67] width 22 height 22
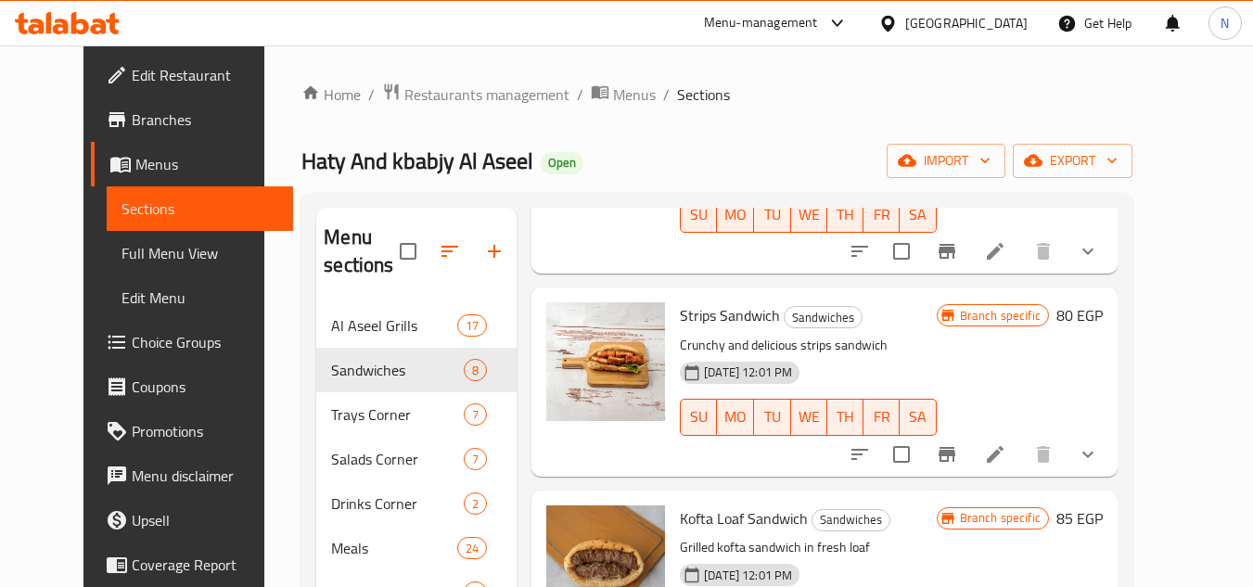
scroll to position [649, 0]
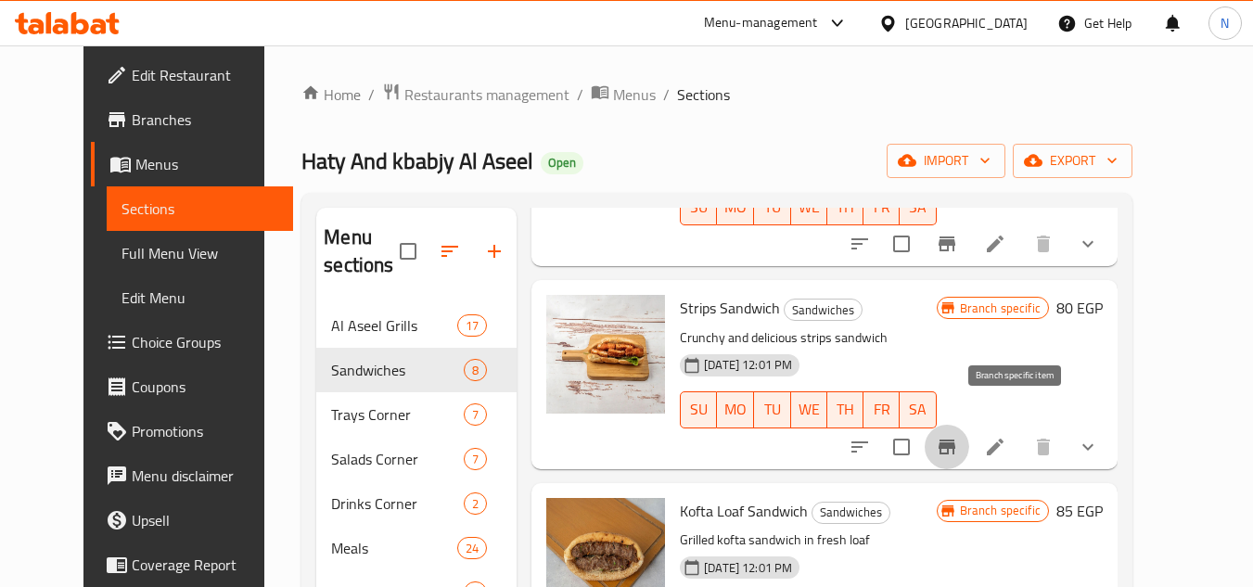
click at [958, 436] on icon "Branch-specific-item" at bounding box center [947, 447] width 22 height 22
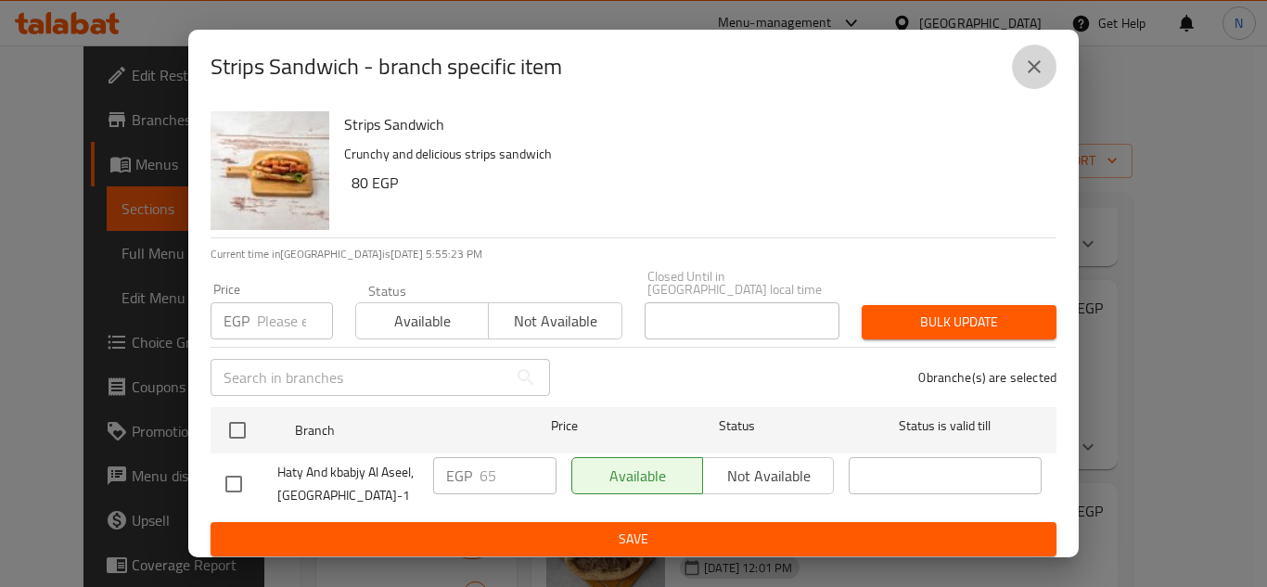
click at [1032, 64] on icon "close" at bounding box center [1034, 67] width 22 height 22
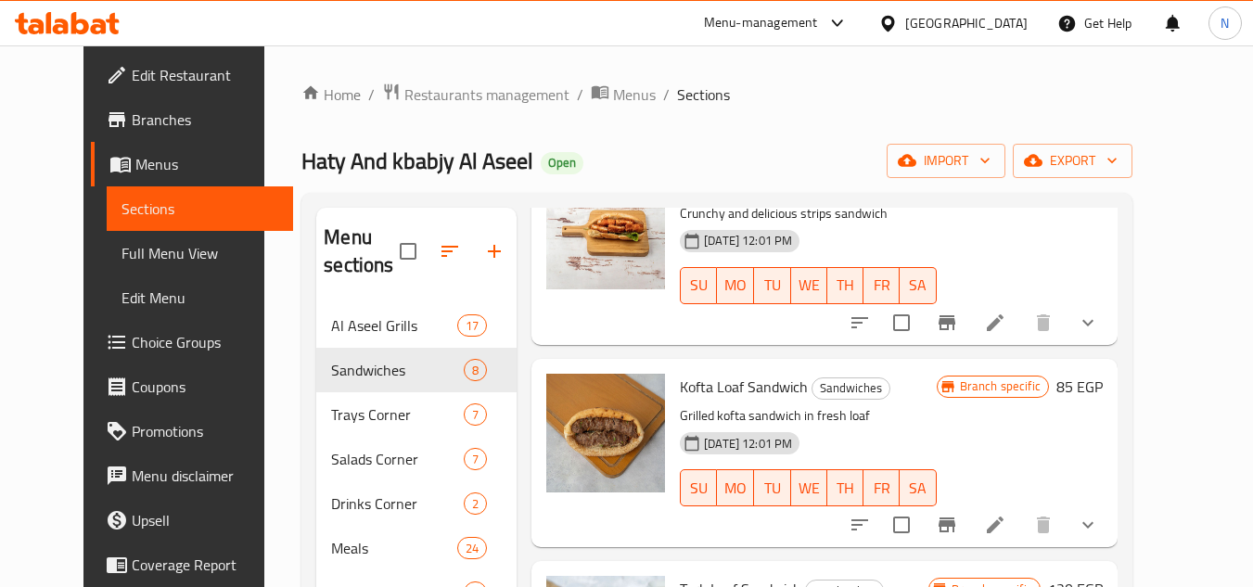
scroll to position [835, 0]
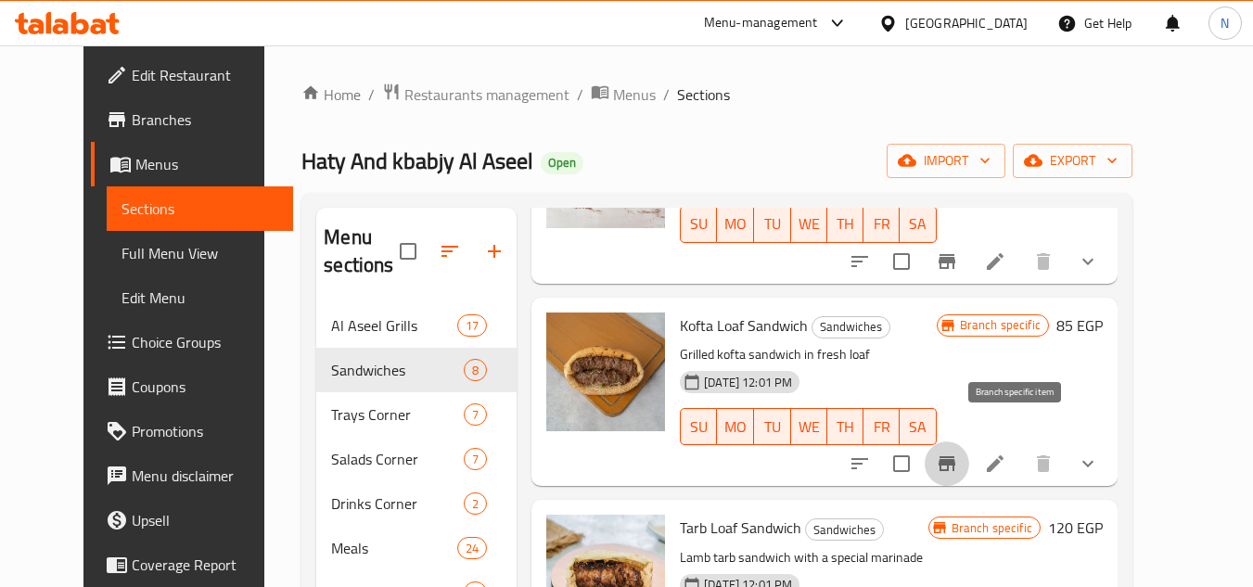
click at [956, 456] on icon "Branch-specific-item" at bounding box center [947, 463] width 17 height 15
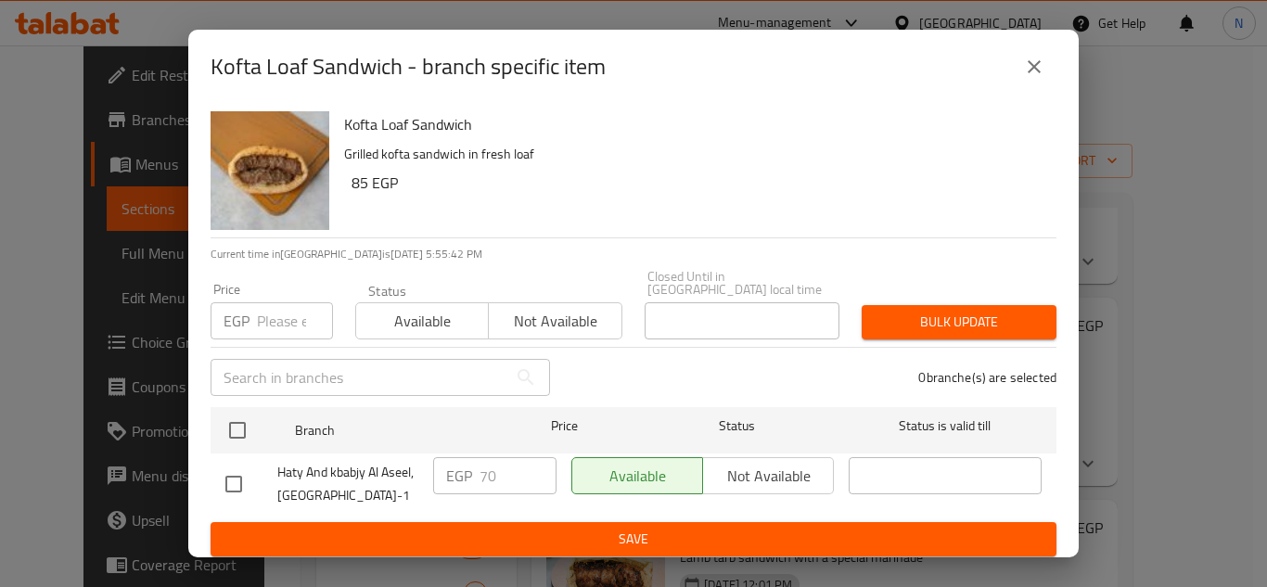
click at [1036, 68] on icon "close" at bounding box center [1034, 66] width 13 height 13
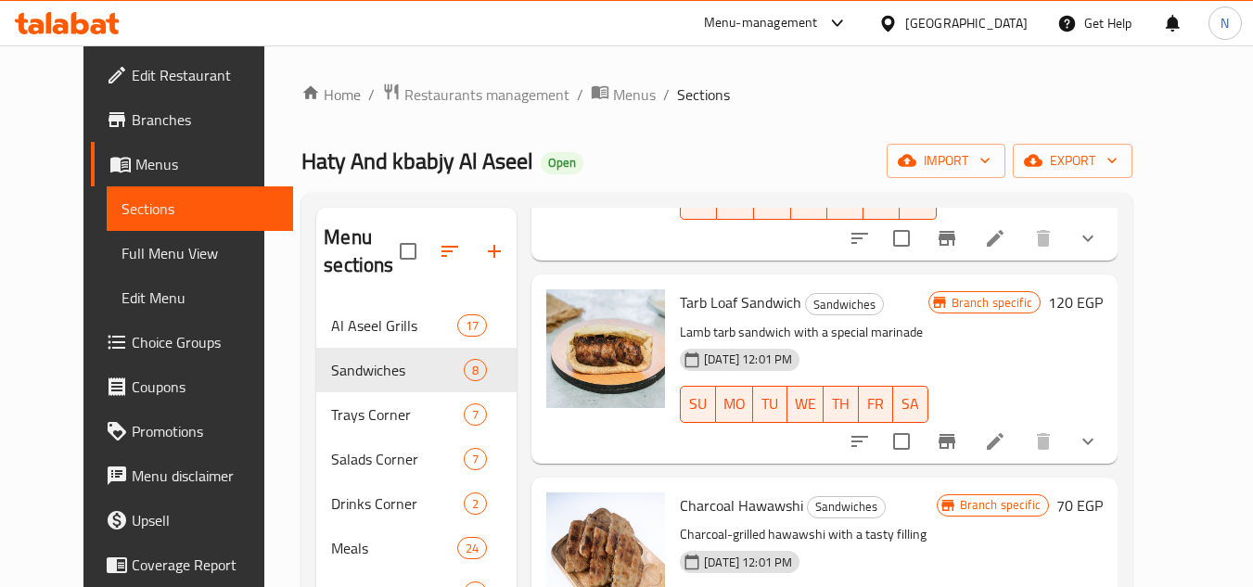
scroll to position [1109, 0]
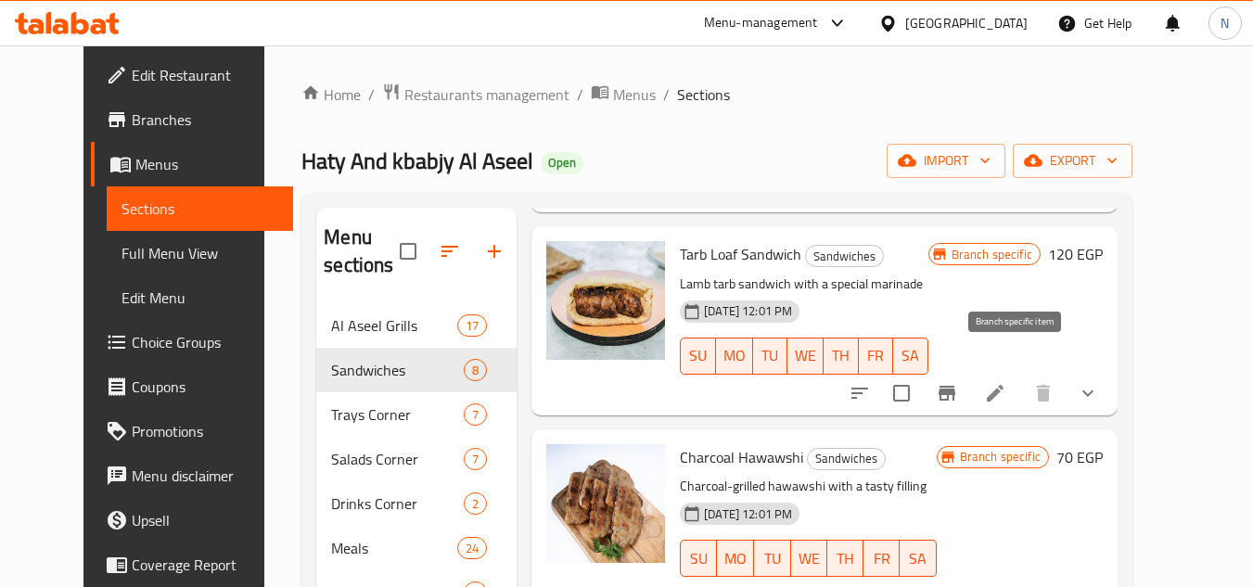
click at [969, 379] on button "Branch-specific-item" at bounding box center [947, 393] width 45 height 45
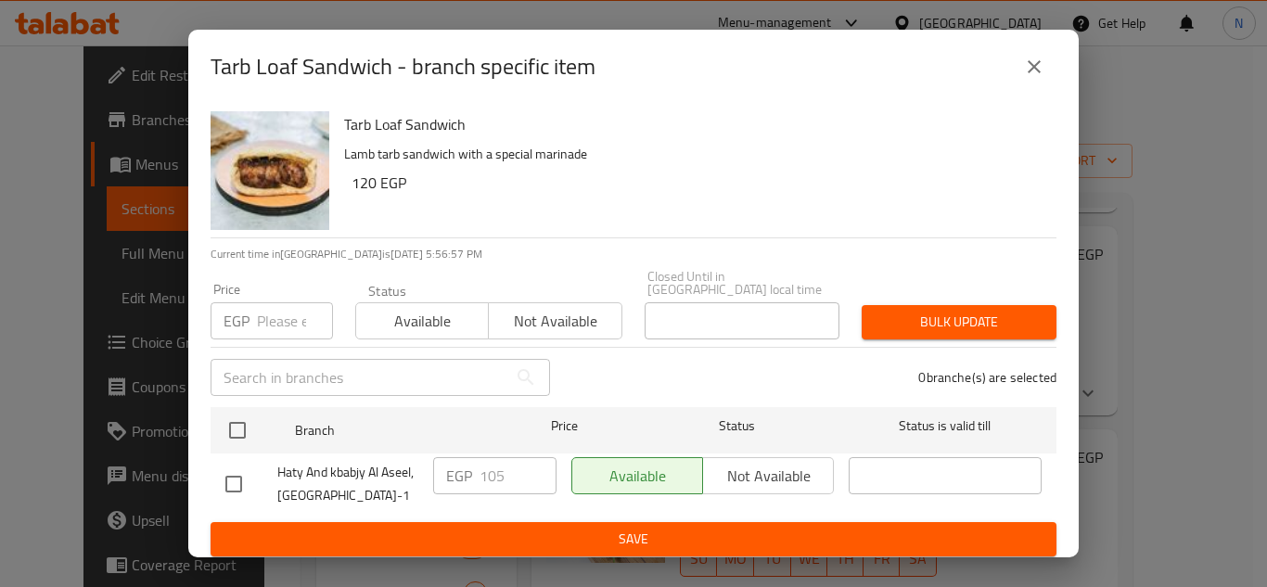
click at [1034, 76] on icon "close" at bounding box center [1034, 67] width 22 height 22
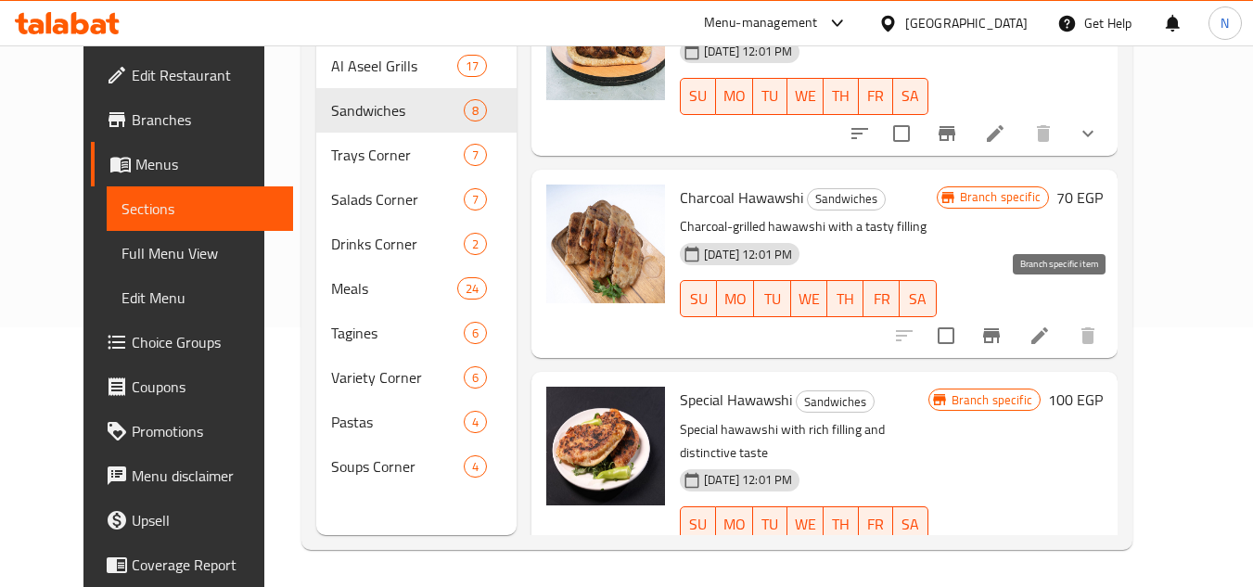
click at [1000, 328] on icon "Branch-specific-item" at bounding box center [991, 335] width 17 height 15
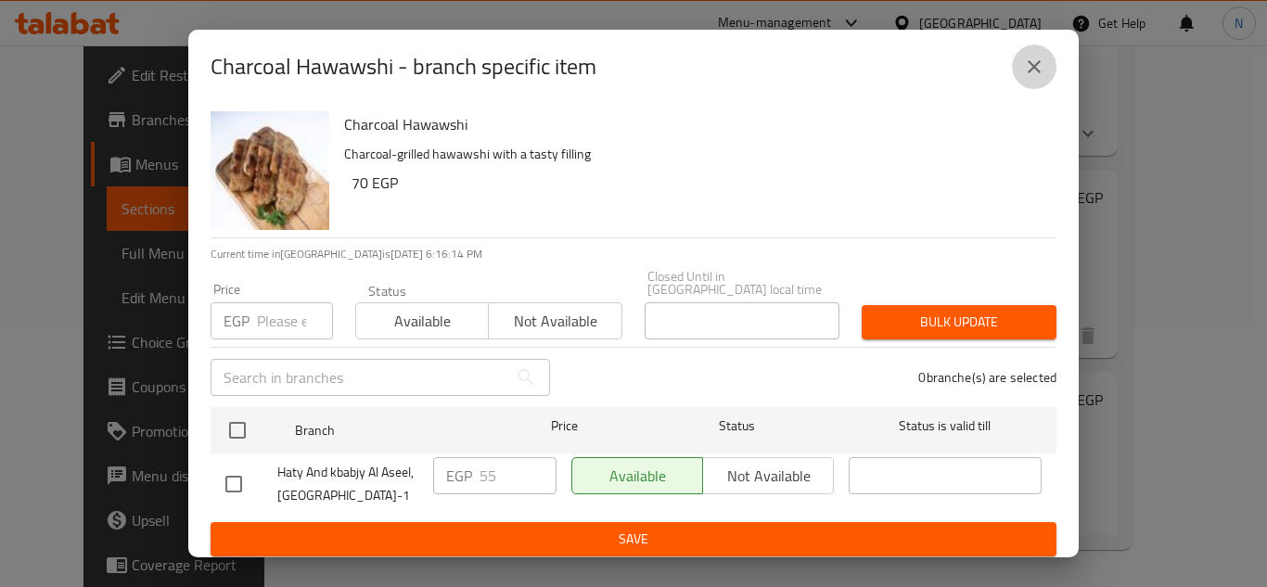
click at [1040, 74] on icon "close" at bounding box center [1034, 67] width 22 height 22
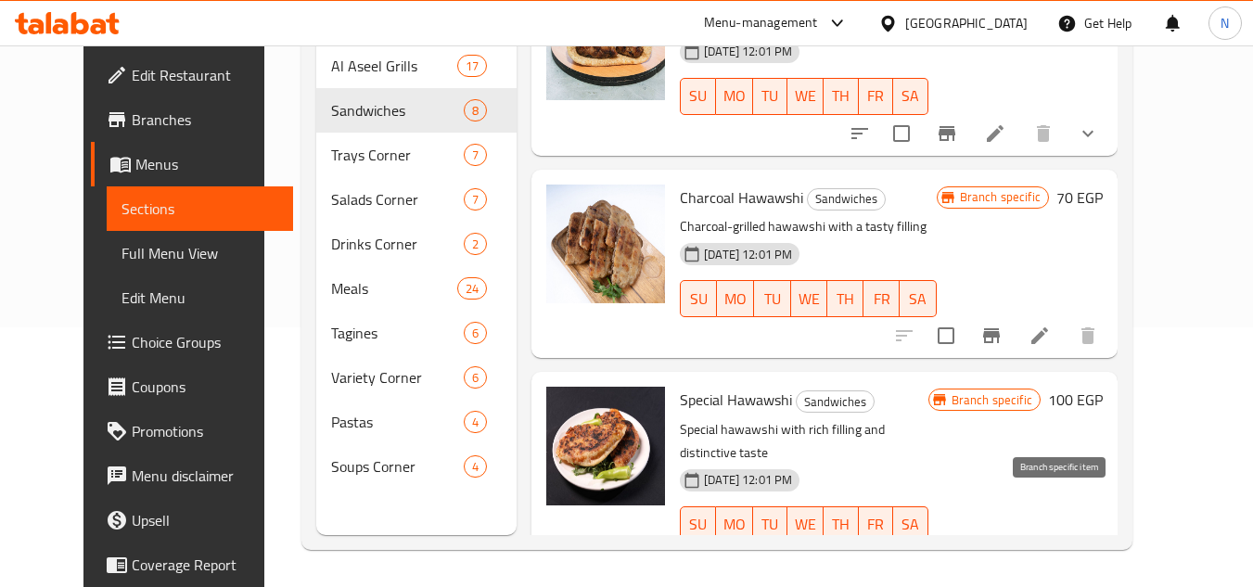
click at [1000, 555] on icon "Branch-specific-item" at bounding box center [991, 562] width 17 height 15
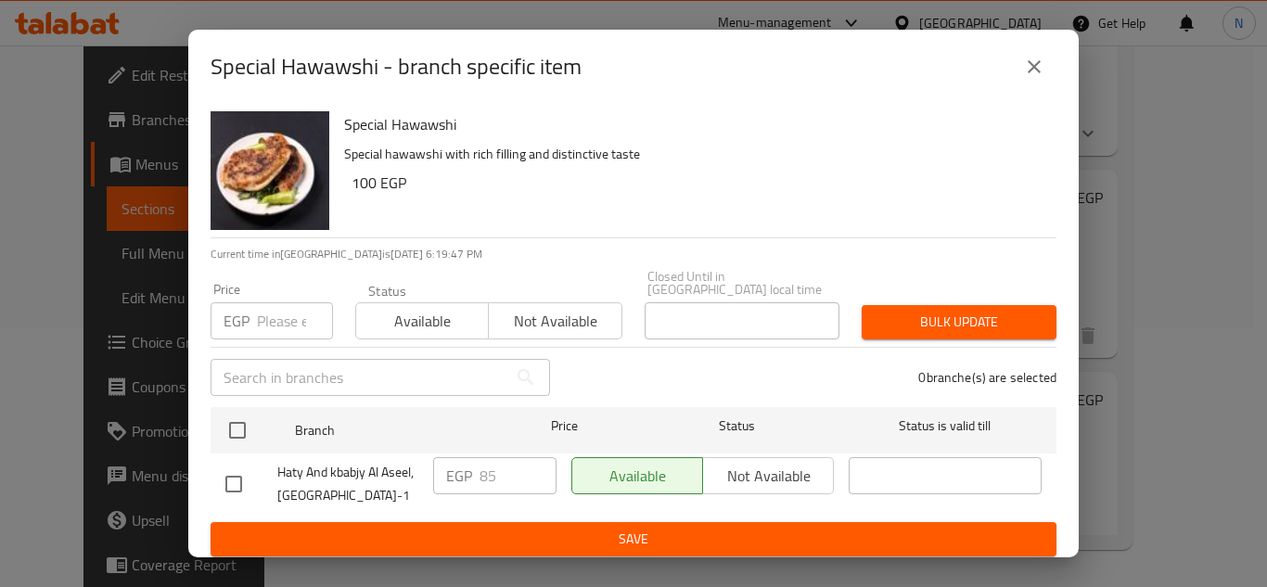
click at [1050, 71] on button "close" at bounding box center [1034, 67] width 45 height 45
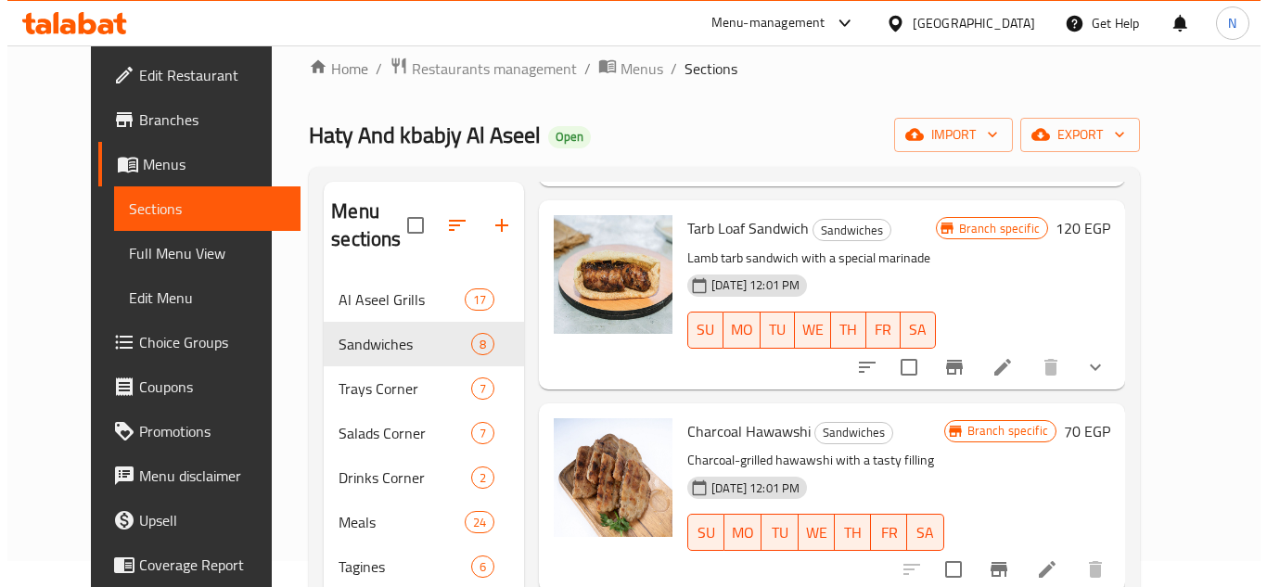
scroll to position [0, 0]
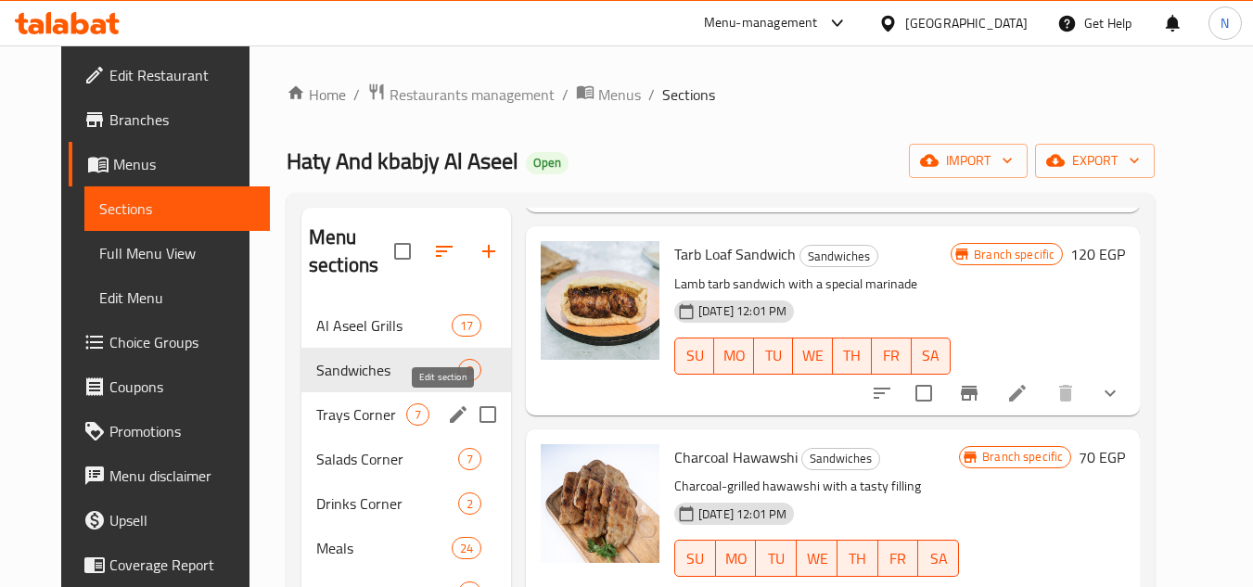
click at [447, 412] on icon "edit" at bounding box center [458, 415] width 22 height 22
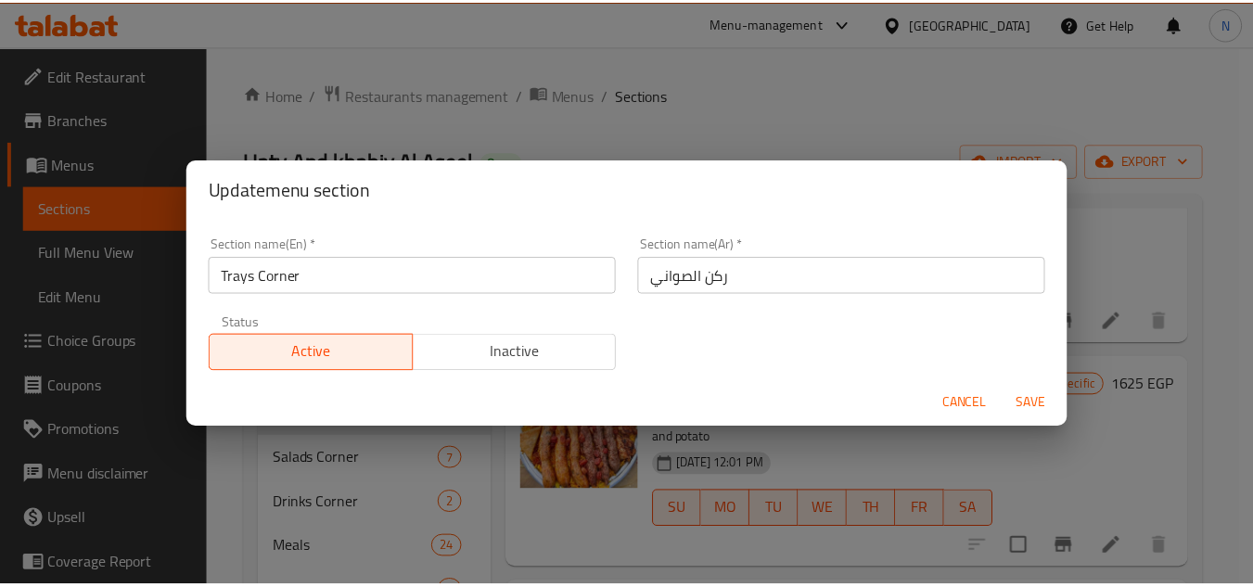
scroll to position [998, 0]
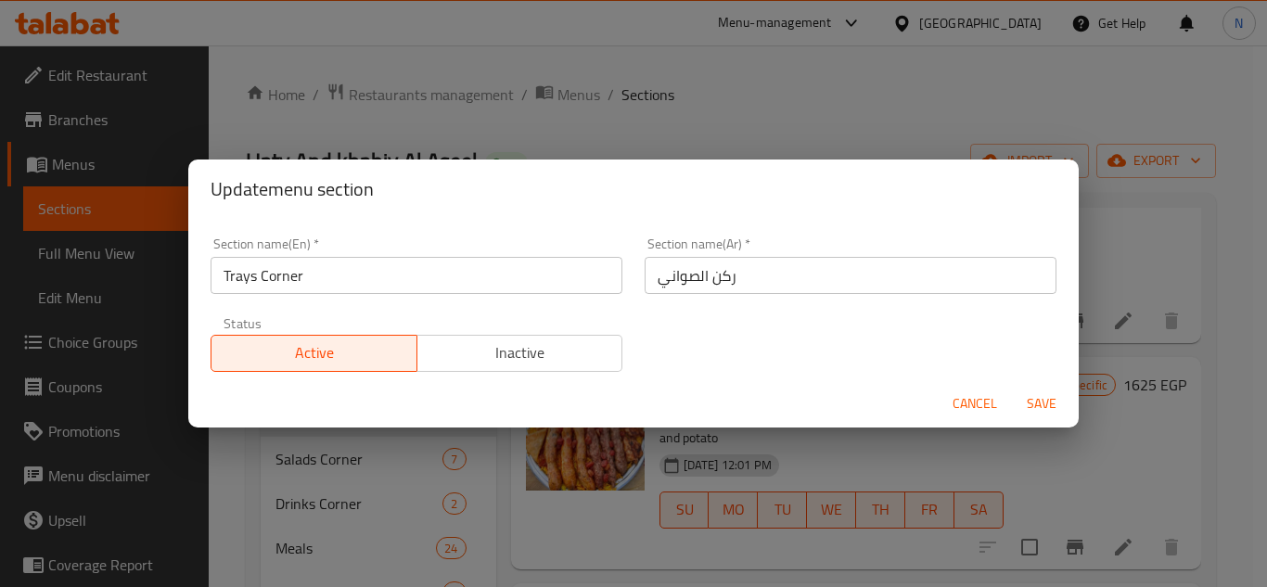
click at [969, 394] on span "Cancel" at bounding box center [975, 403] width 45 height 23
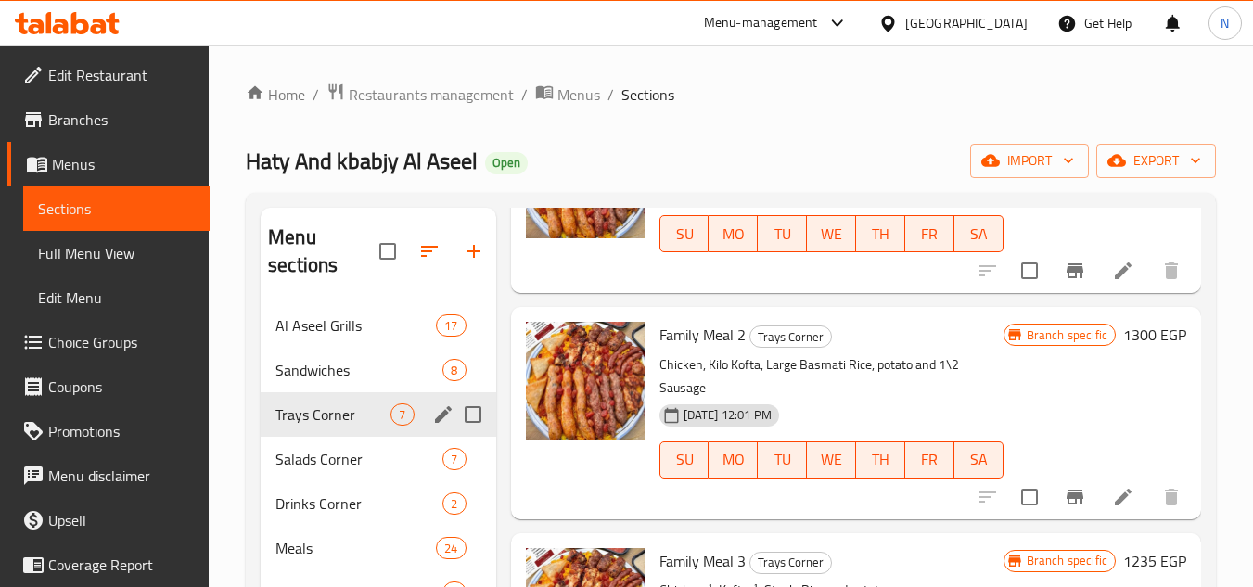
scroll to position [0, 0]
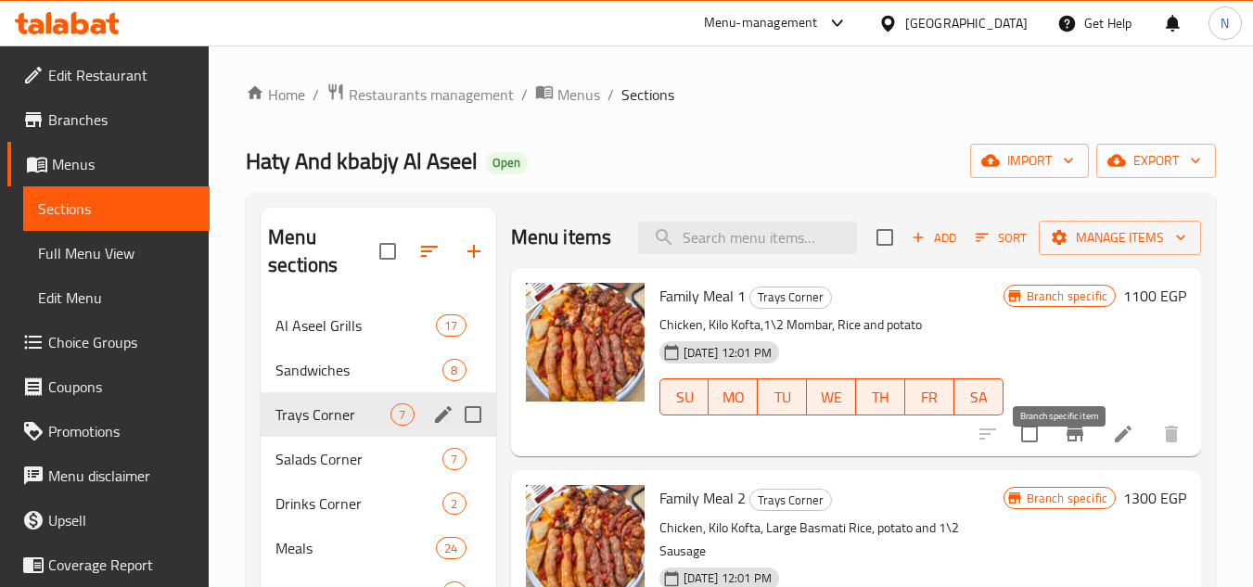
click at [1067, 442] on icon "Branch-specific-item" at bounding box center [1075, 434] width 17 height 15
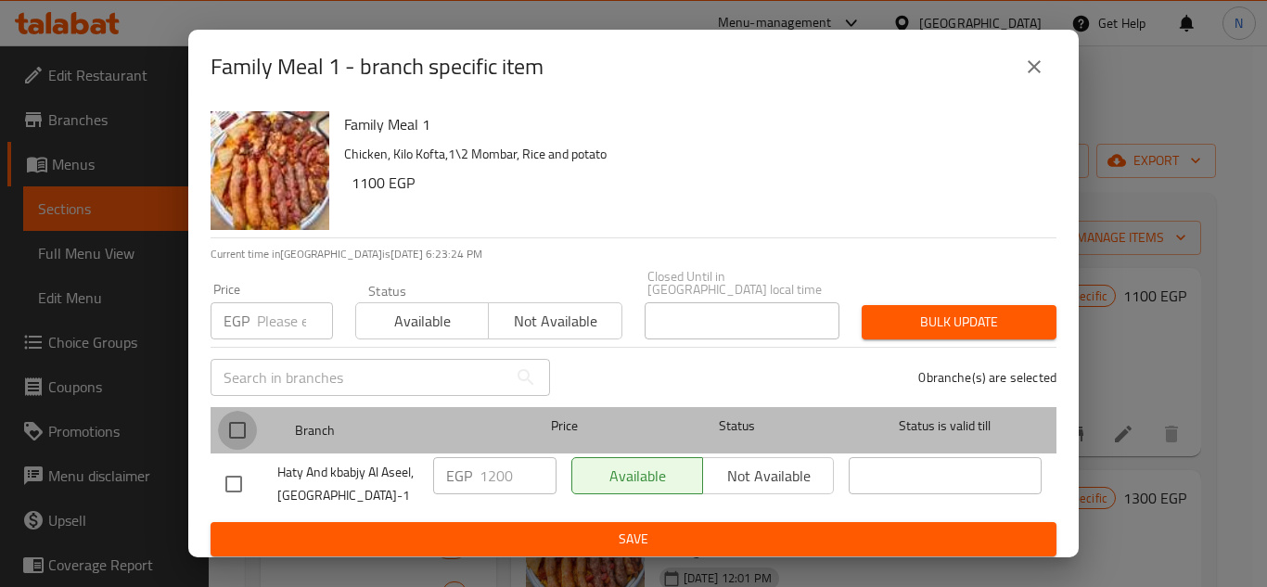
click at [234, 427] on input "checkbox" at bounding box center [237, 430] width 39 height 39
checkbox input "true"
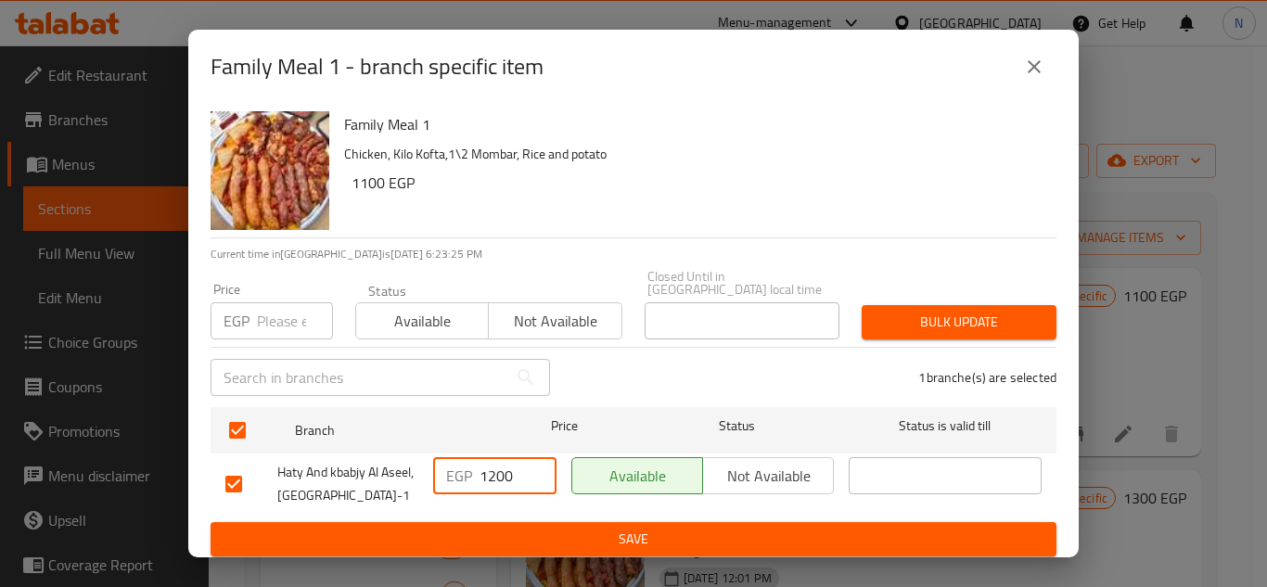
drag, startPoint x: 504, startPoint y: 469, endPoint x: 532, endPoint y: 462, distance: 28.6
click at [532, 462] on input "1200" at bounding box center [518, 475] width 77 height 37
type input "120"
click at [571, 542] on button "Save" at bounding box center [634, 539] width 846 height 34
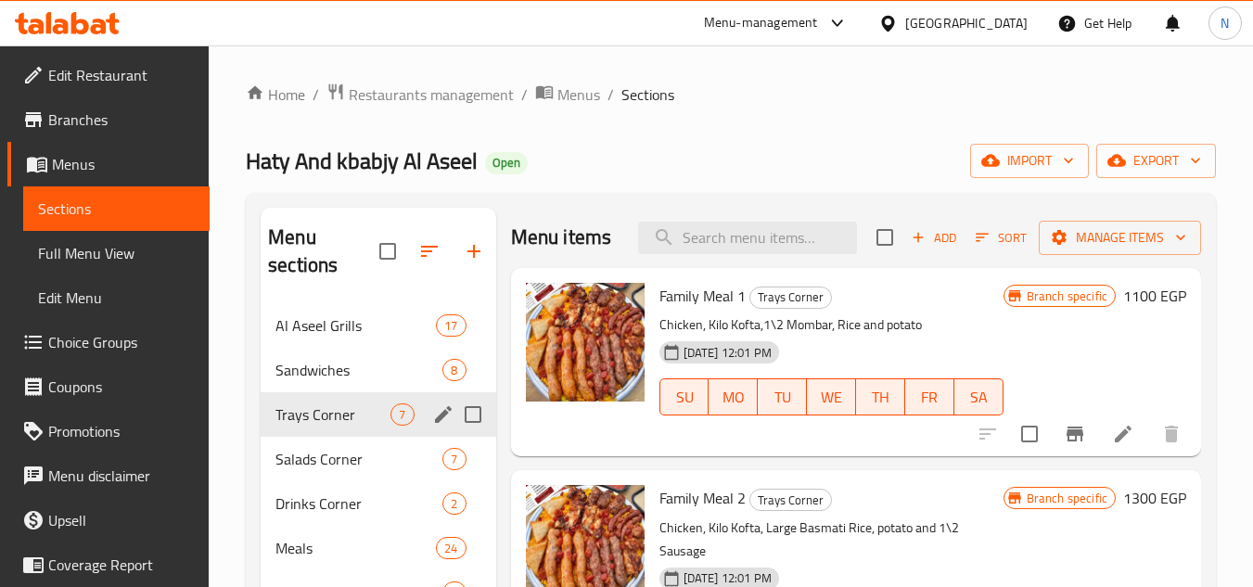
scroll to position [186, 0]
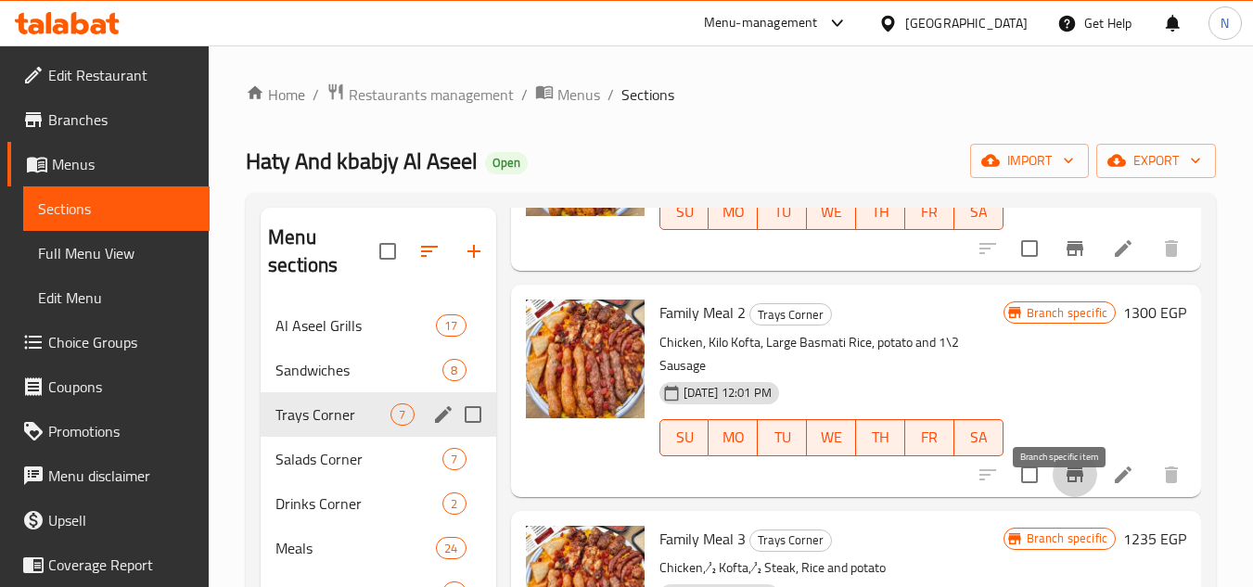
click at [1071, 486] on icon "Branch-specific-item" at bounding box center [1075, 475] width 22 height 22
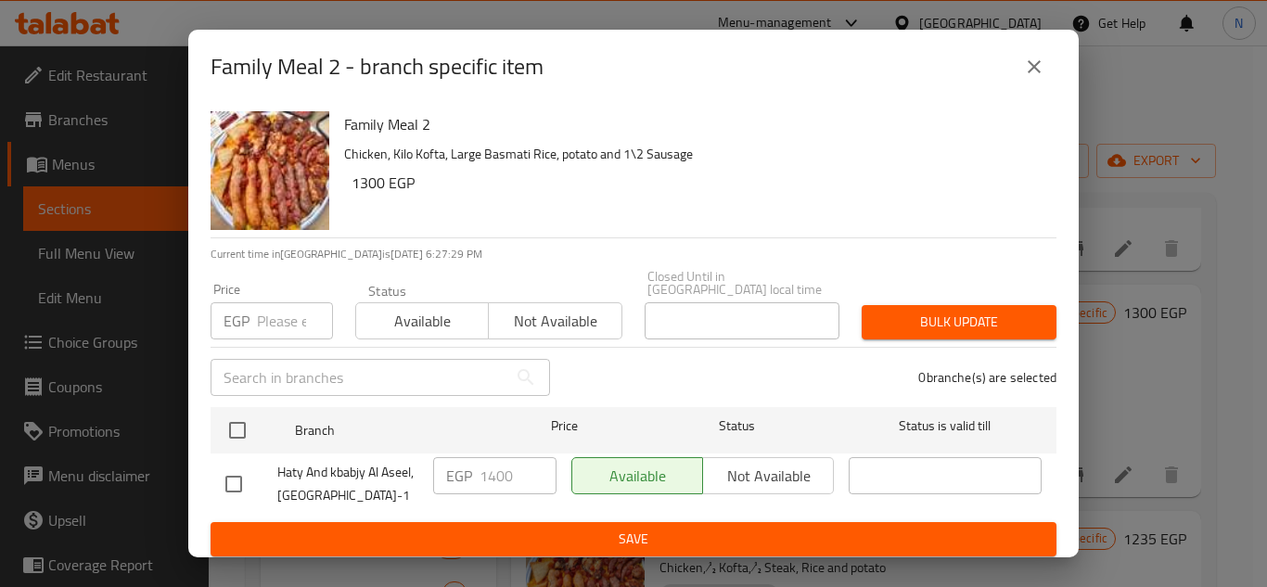
click at [1037, 73] on icon "close" at bounding box center [1034, 66] width 13 height 13
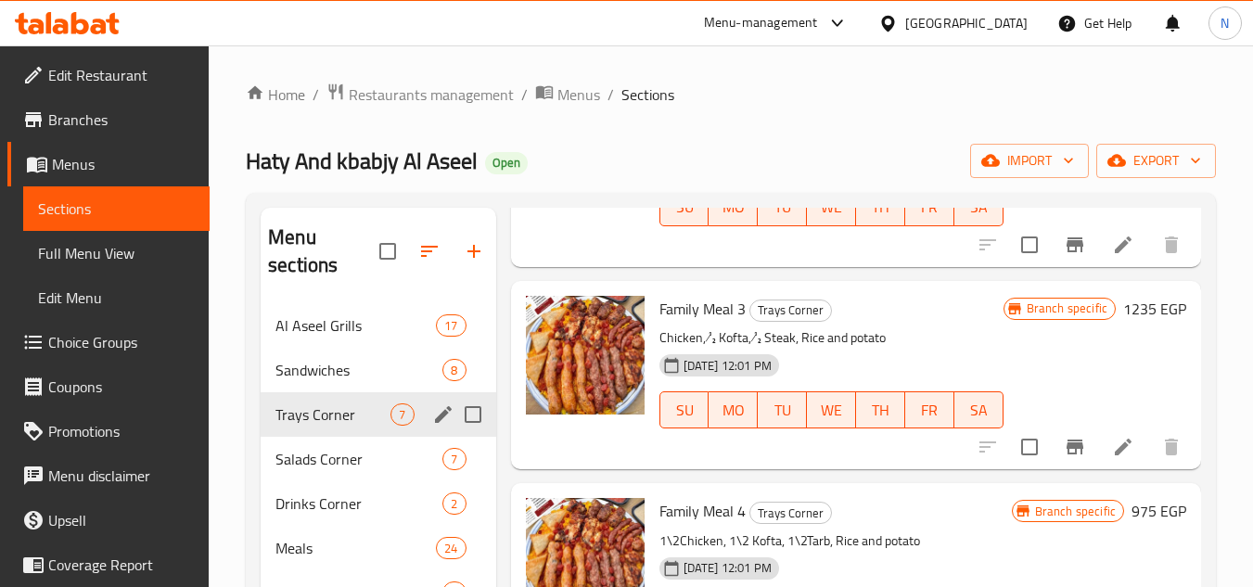
scroll to position [464, 0]
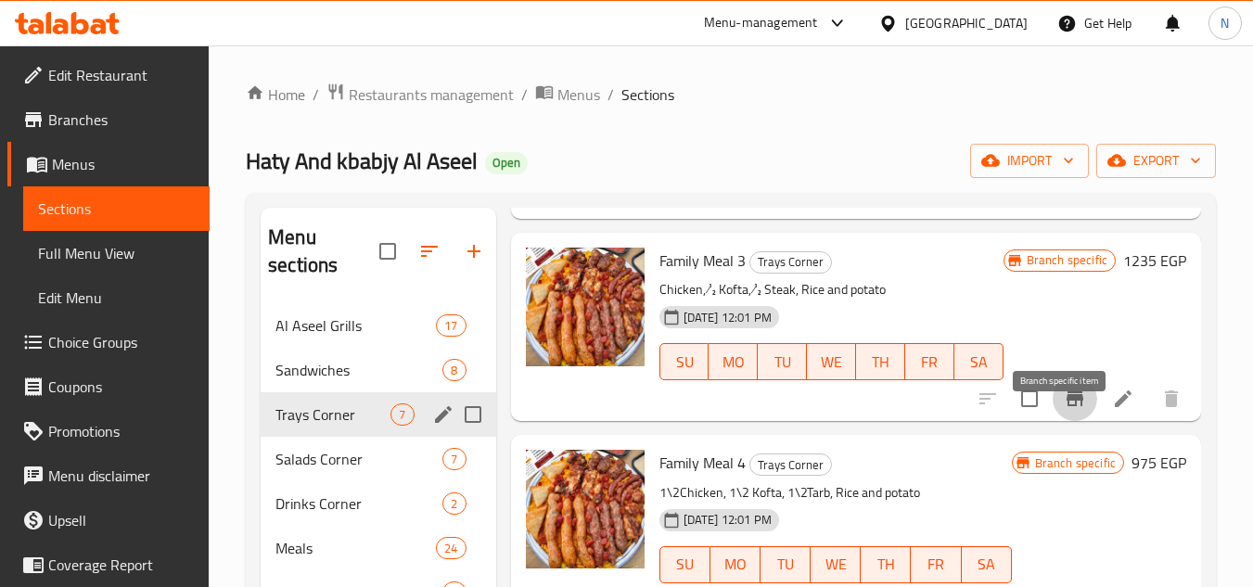
click at [1067, 406] on icon "Branch-specific-item" at bounding box center [1075, 398] width 17 height 15
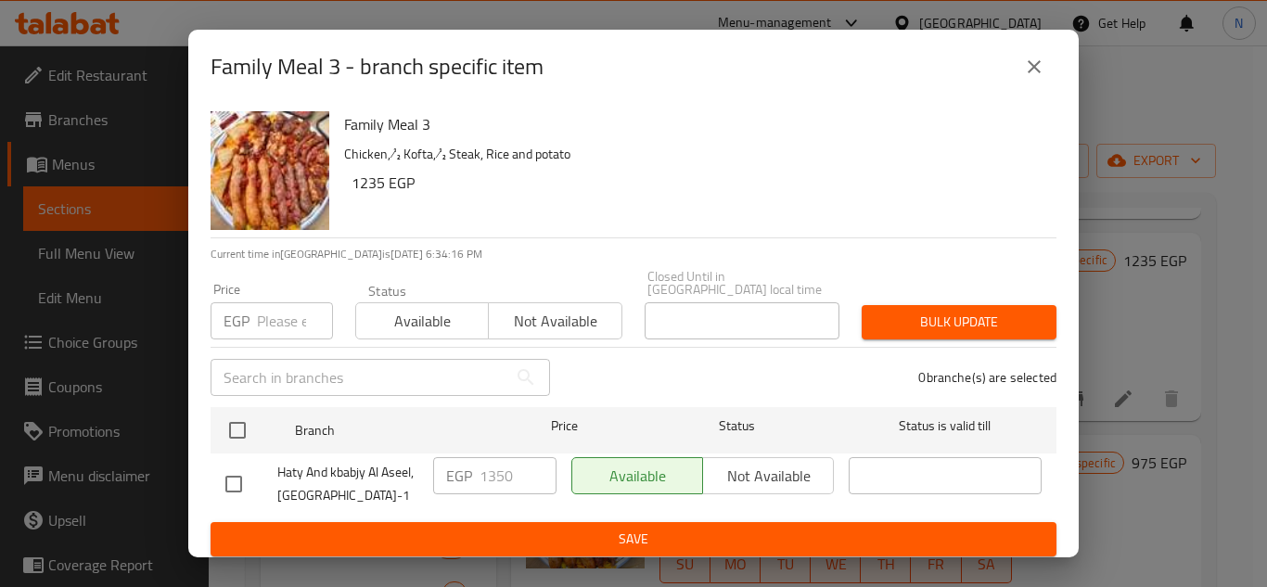
click at [1043, 71] on icon "close" at bounding box center [1034, 67] width 22 height 22
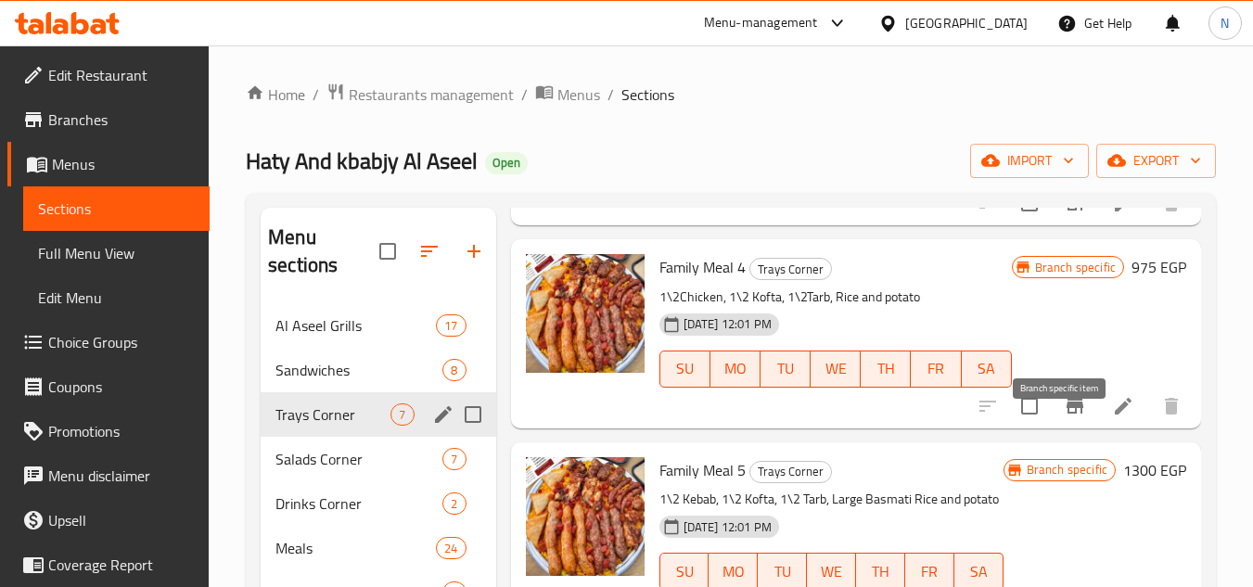
scroll to position [649, 0]
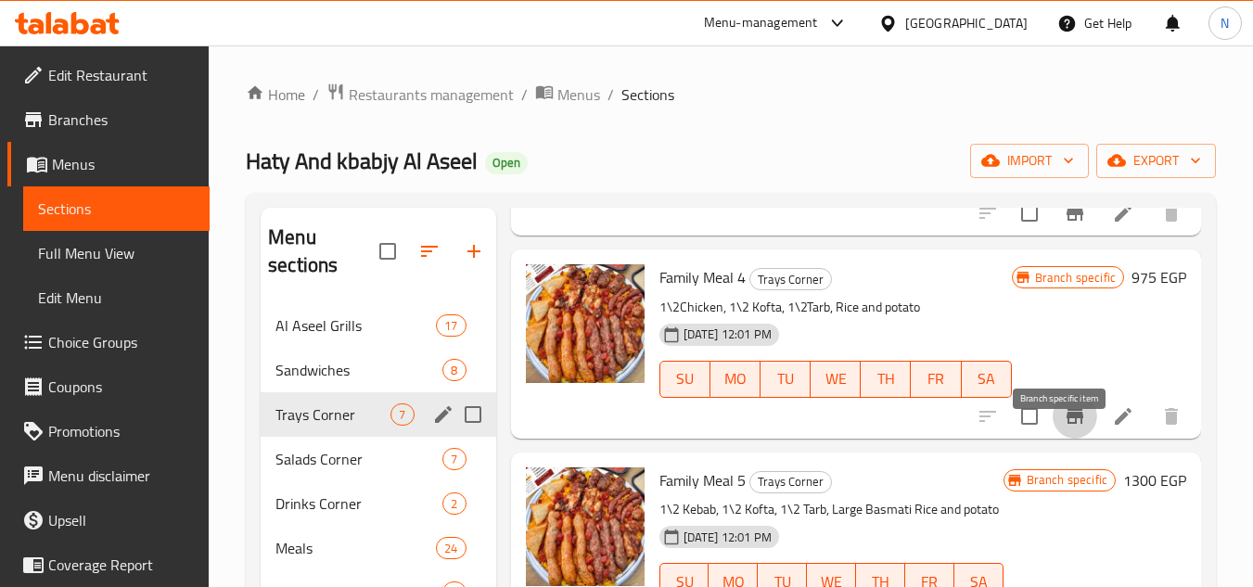
click at [1067, 424] on icon "Branch-specific-item" at bounding box center [1075, 416] width 17 height 15
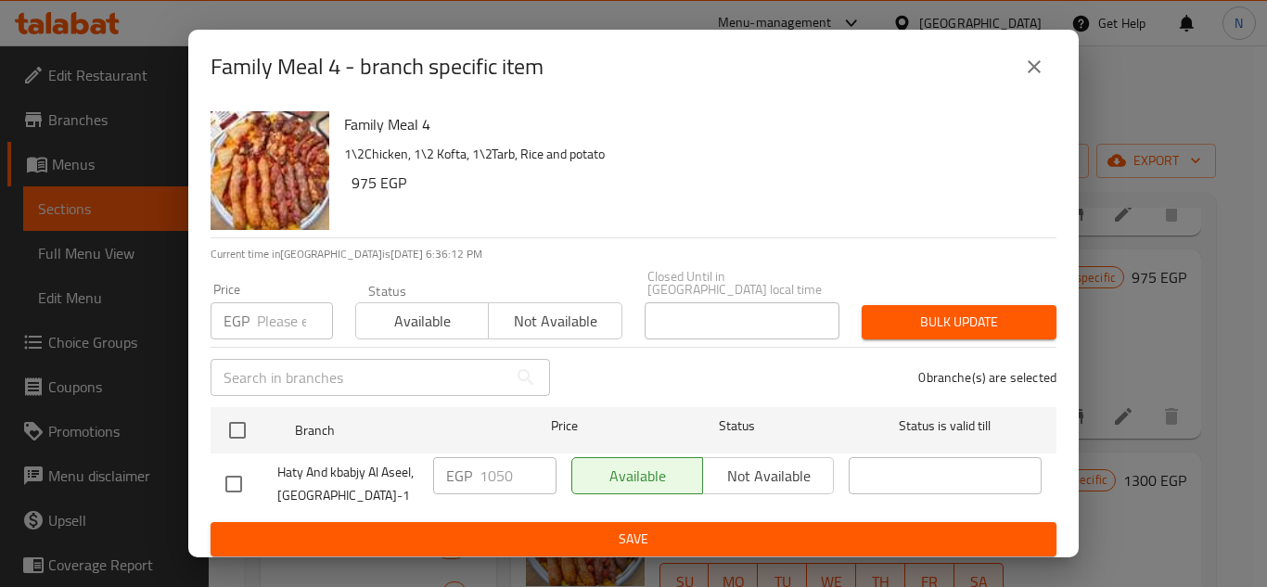
click at [1043, 67] on icon "close" at bounding box center [1034, 67] width 22 height 22
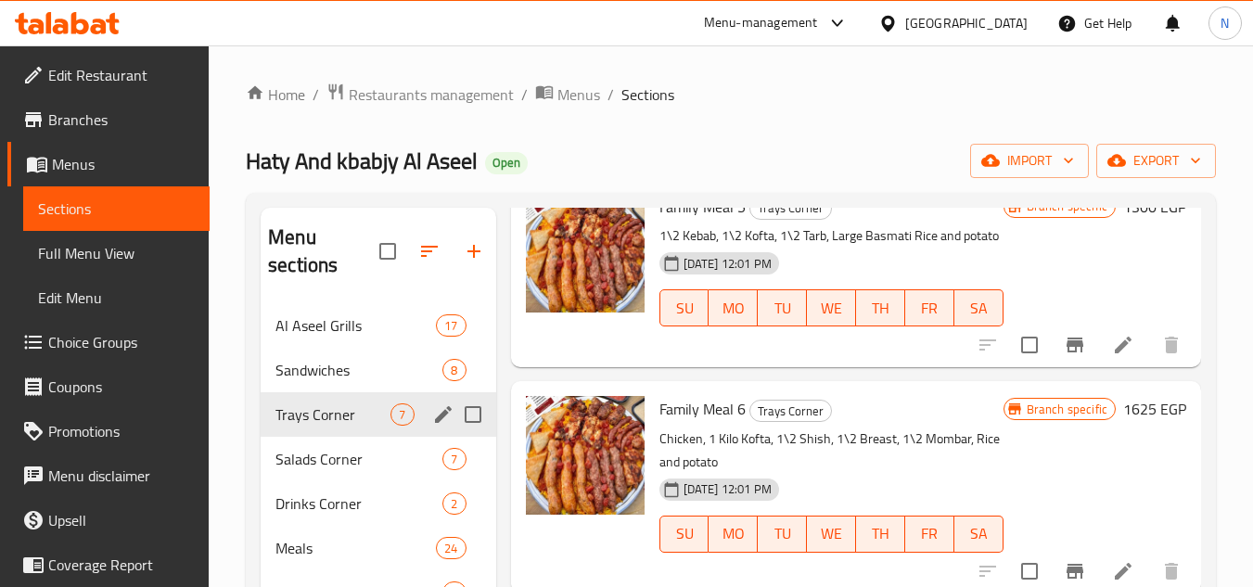
scroll to position [928, 0]
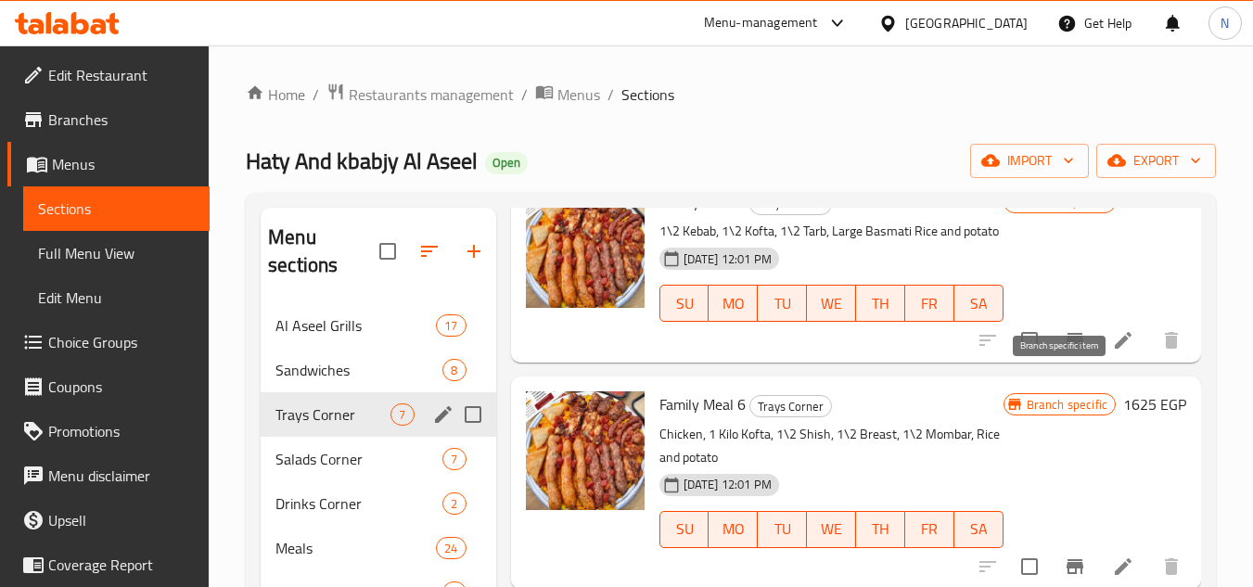
click at [1067, 348] on icon "Branch-specific-item" at bounding box center [1075, 340] width 17 height 15
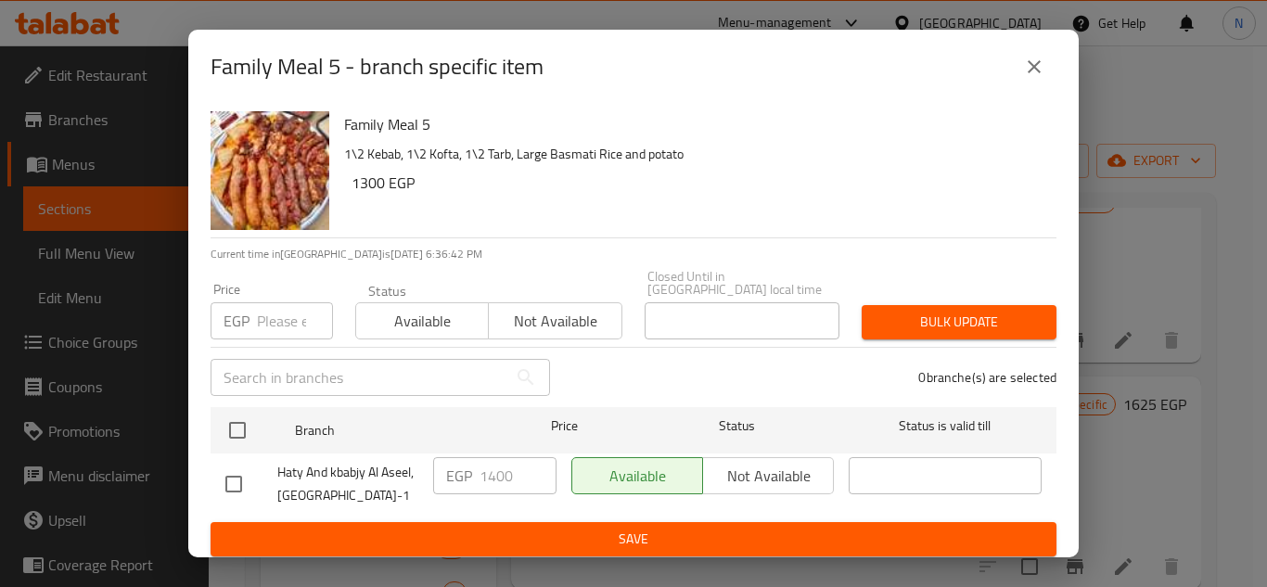
click at [1028, 77] on icon "close" at bounding box center [1034, 67] width 22 height 22
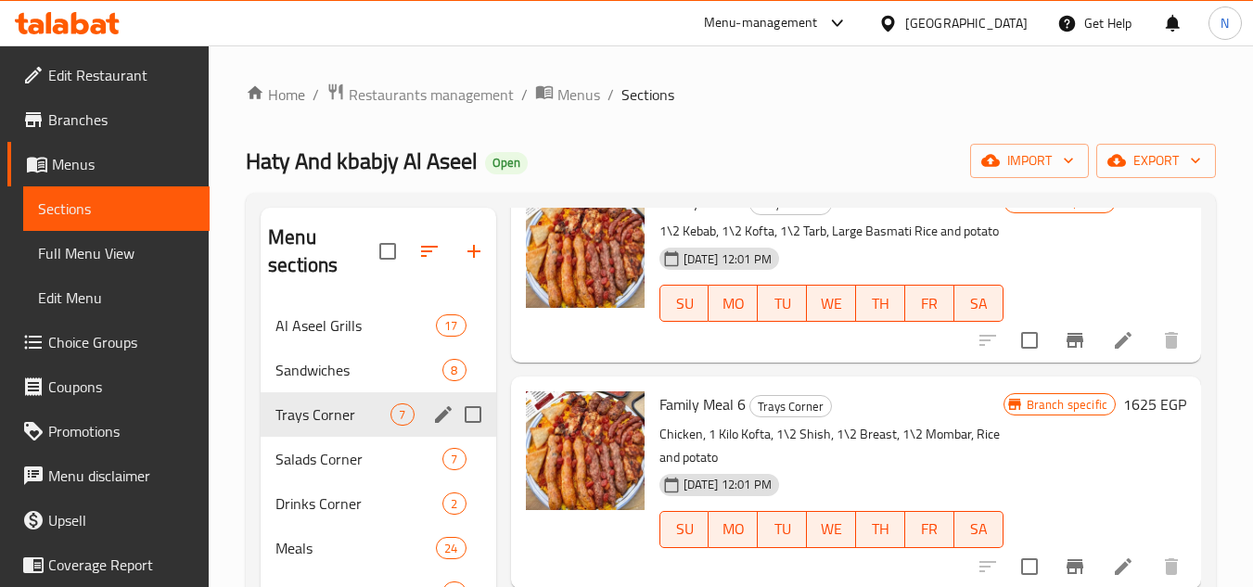
click at [1064, 352] on icon "Branch-specific-item" at bounding box center [1075, 340] width 22 height 22
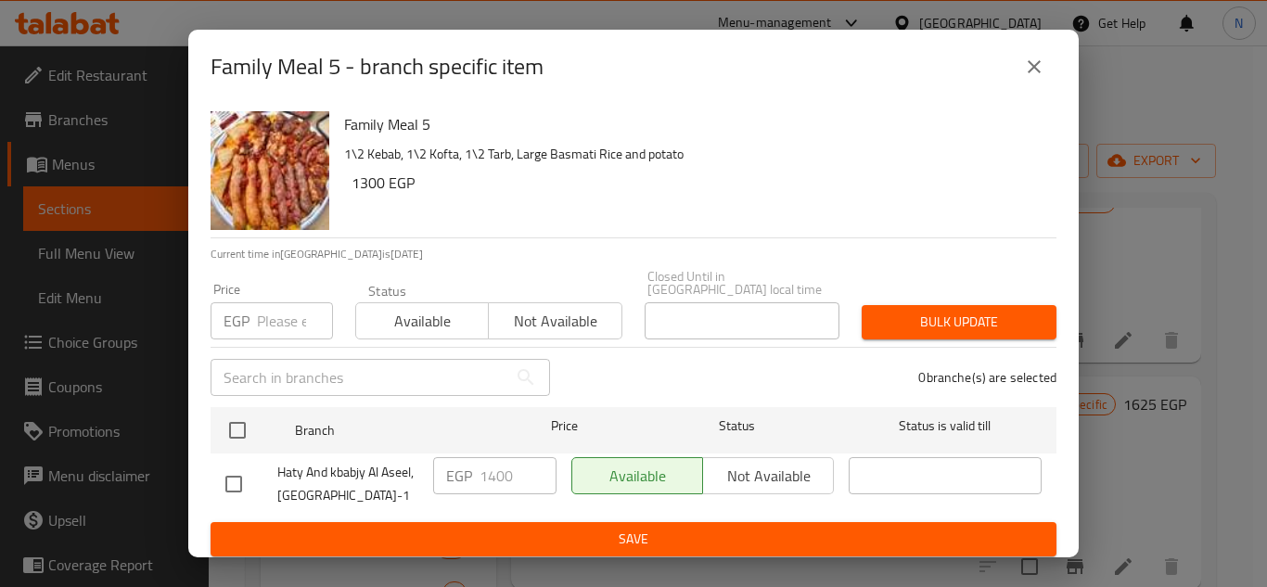
click at [1039, 77] on icon "close" at bounding box center [1034, 67] width 22 height 22
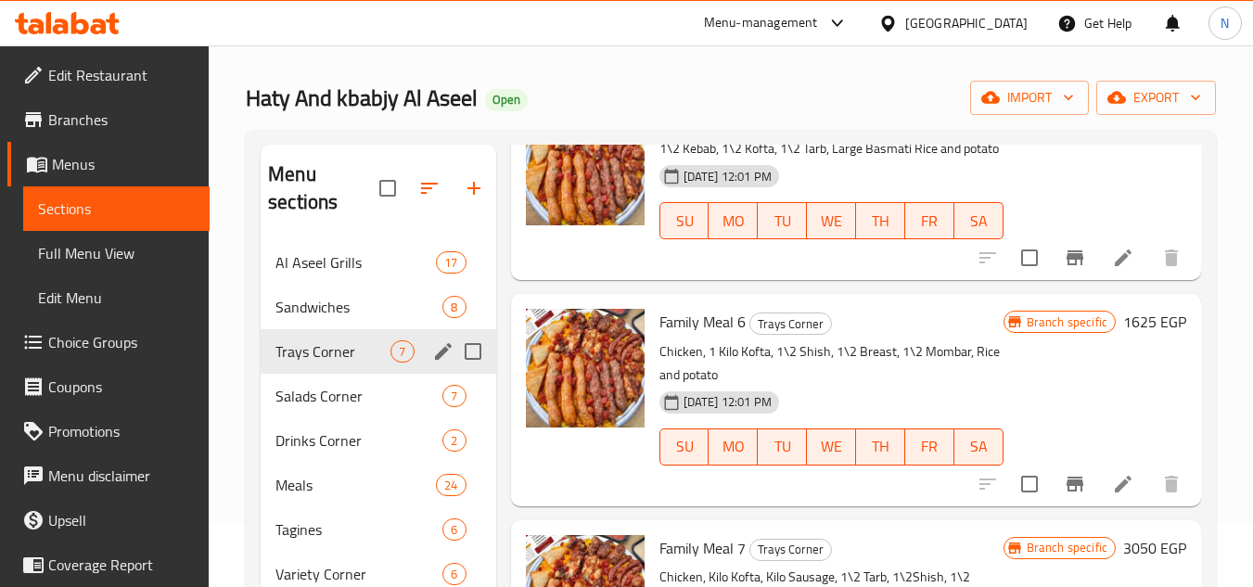
scroll to position [93, 0]
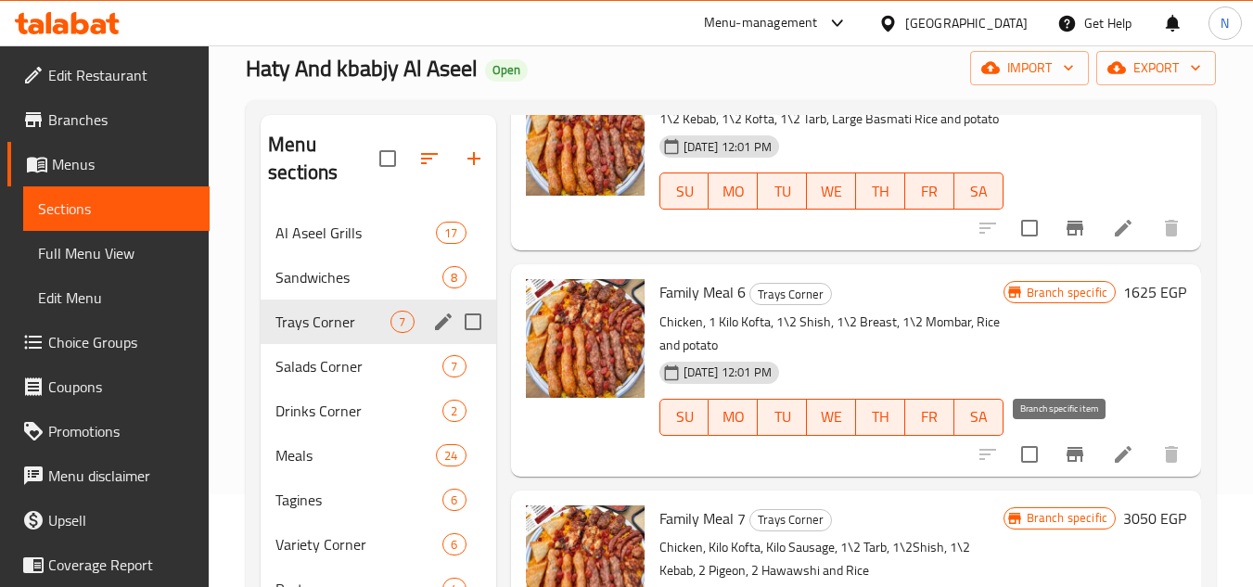
click at [1067, 450] on icon "Branch-specific-item" at bounding box center [1075, 454] width 17 height 15
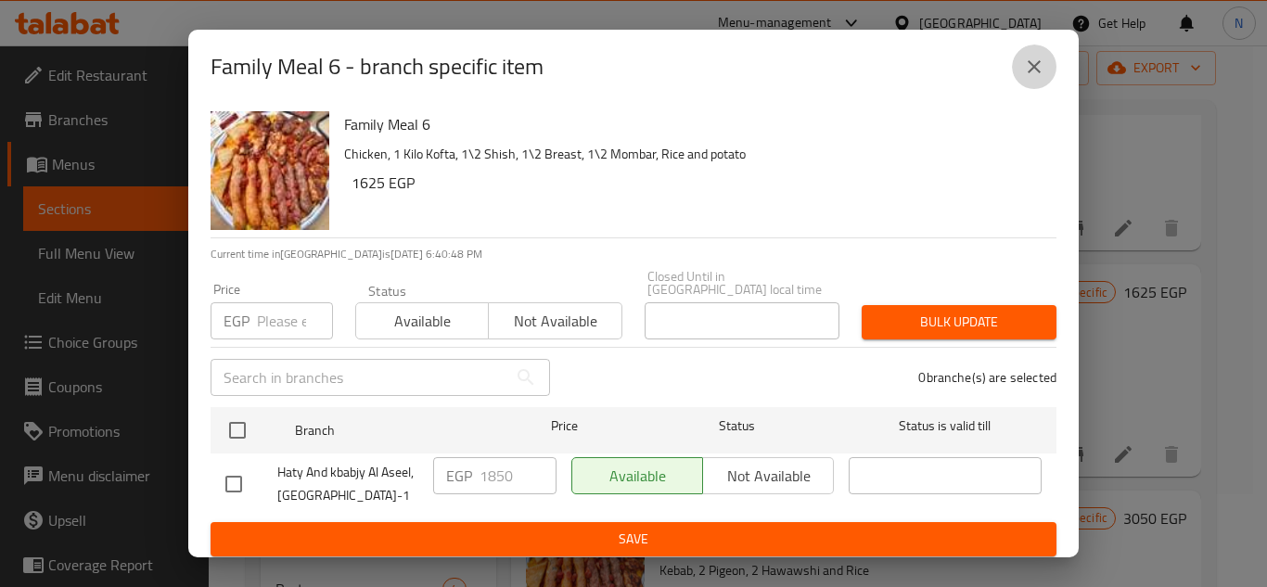
click at [1036, 75] on icon "close" at bounding box center [1034, 67] width 22 height 22
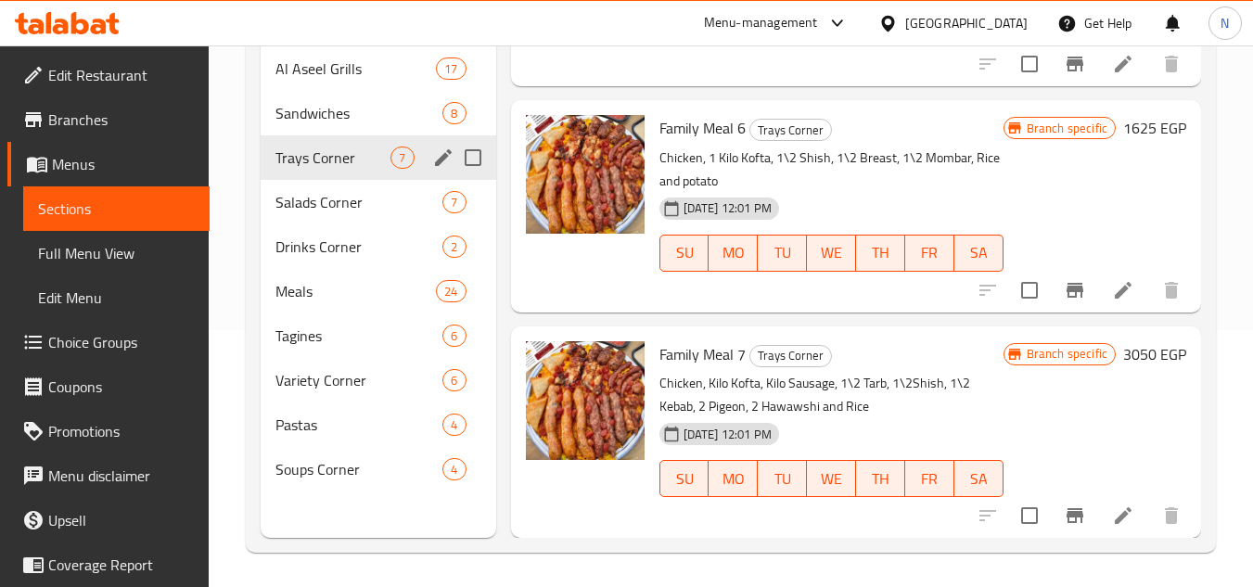
scroll to position [260, 0]
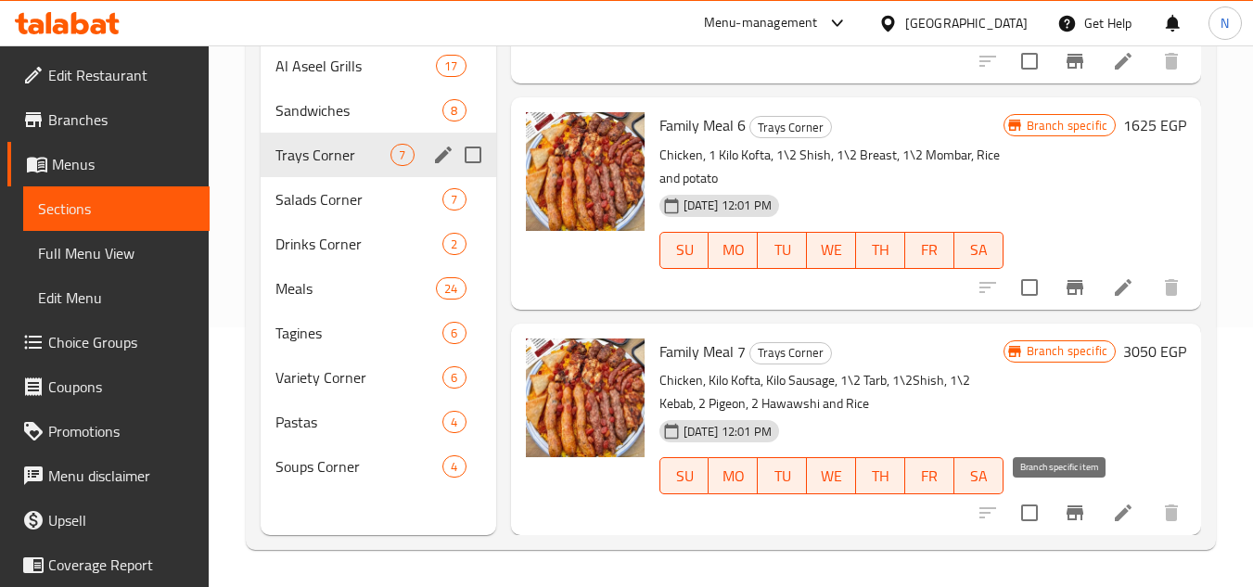
click at [1067, 512] on icon "Branch-specific-item" at bounding box center [1075, 513] width 17 height 15
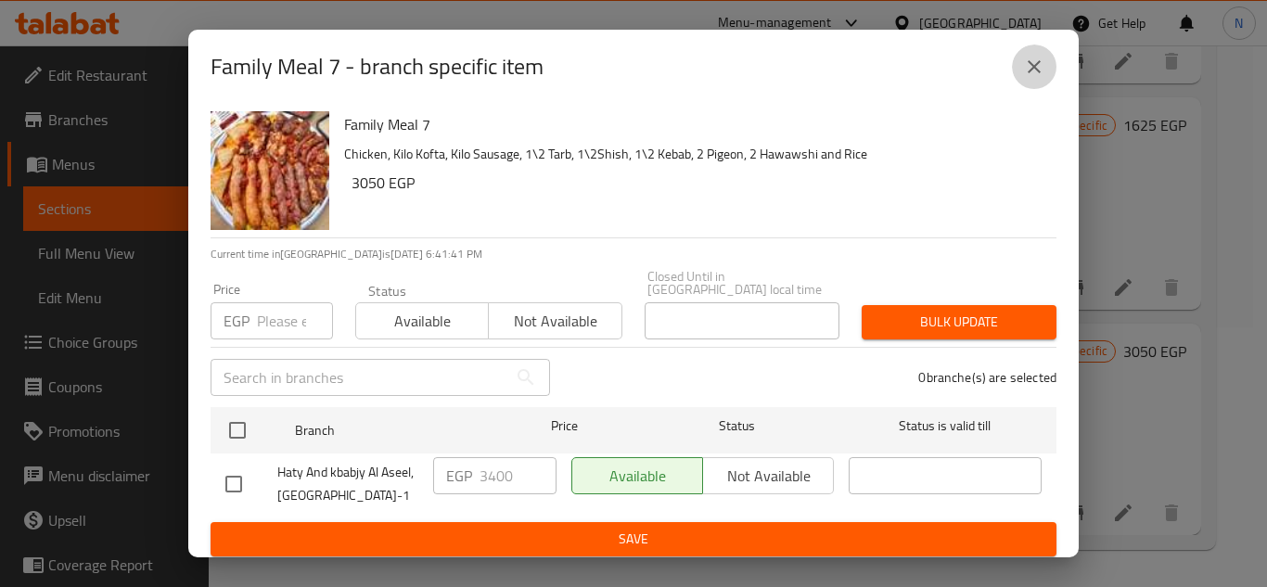
drag, startPoint x: 1036, startPoint y: 66, endPoint x: 982, endPoint y: 59, distance: 54.2
click at [1033, 66] on icon "close" at bounding box center [1034, 67] width 22 height 22
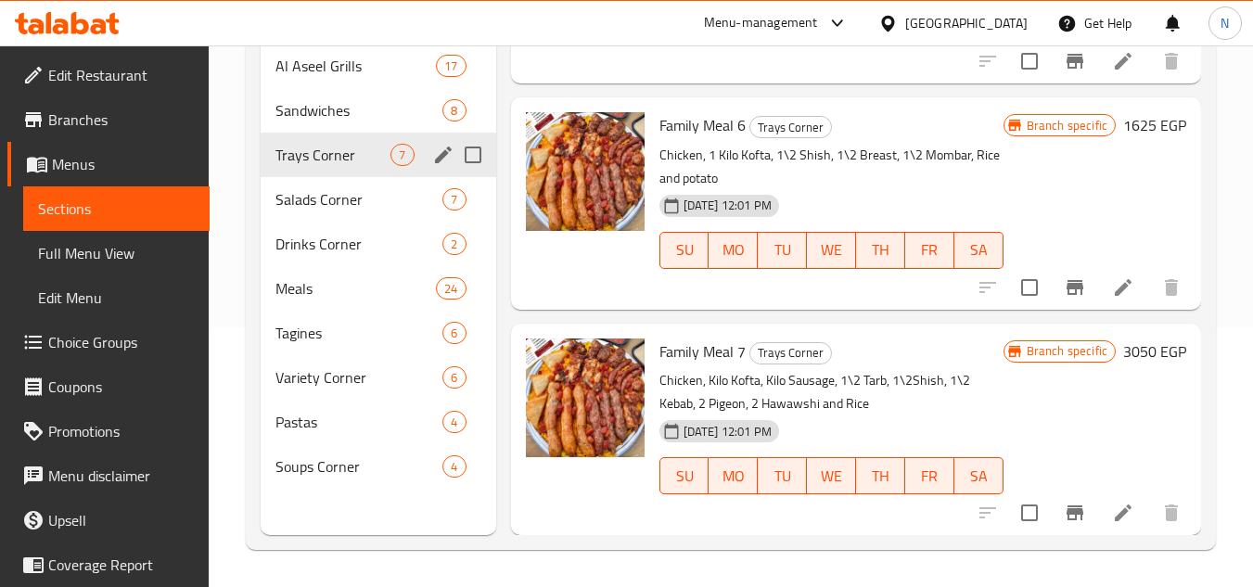
click at [1067, 517] on icon "Branch-specific-item" at bounding box center [1075, 513] width 17 height 15
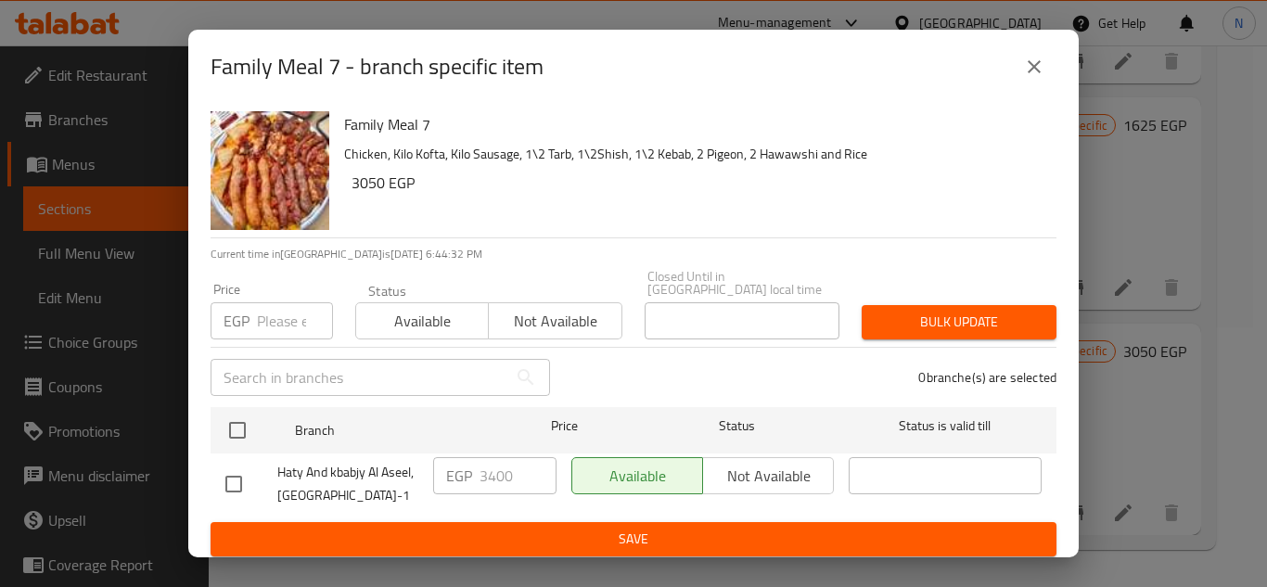
click at [1034, 72] on icon "close" at bounding box center [1034, 67] width 22 height 22
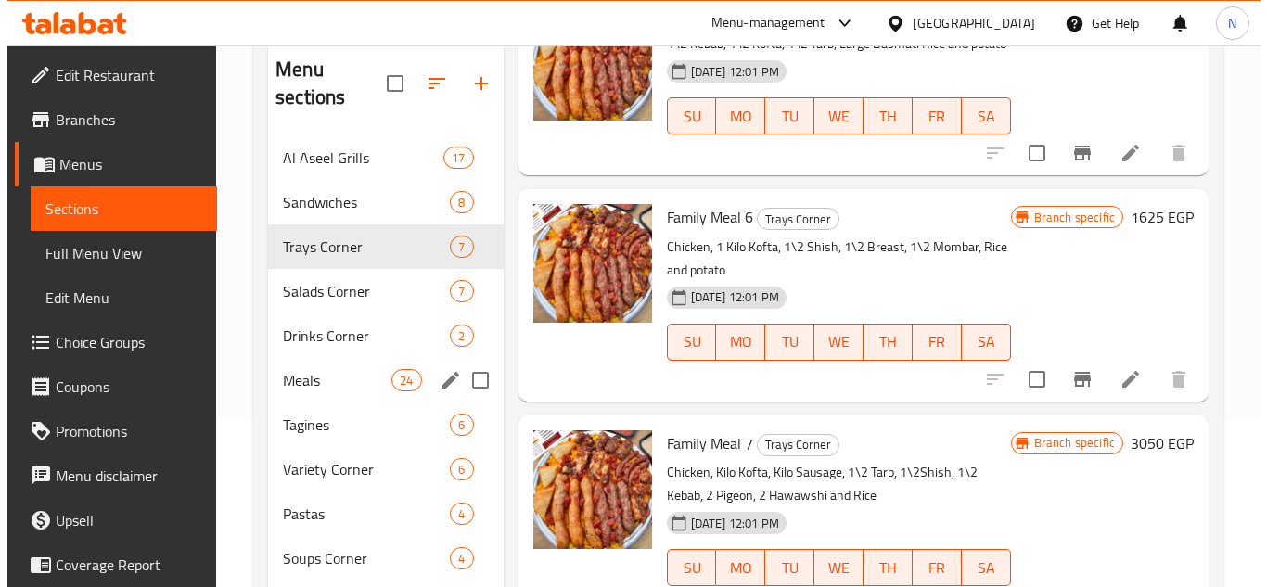
scroll to position [167, 0]
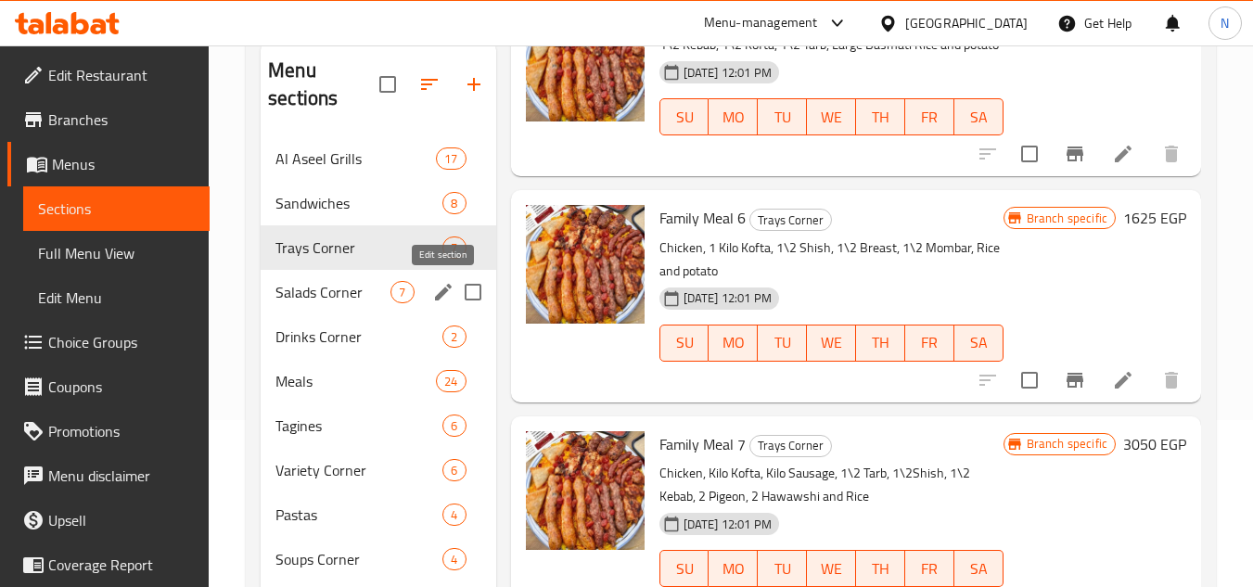
click at [443, 291] on icon "edit" at bounding box center [443, 292] width 17 height 17
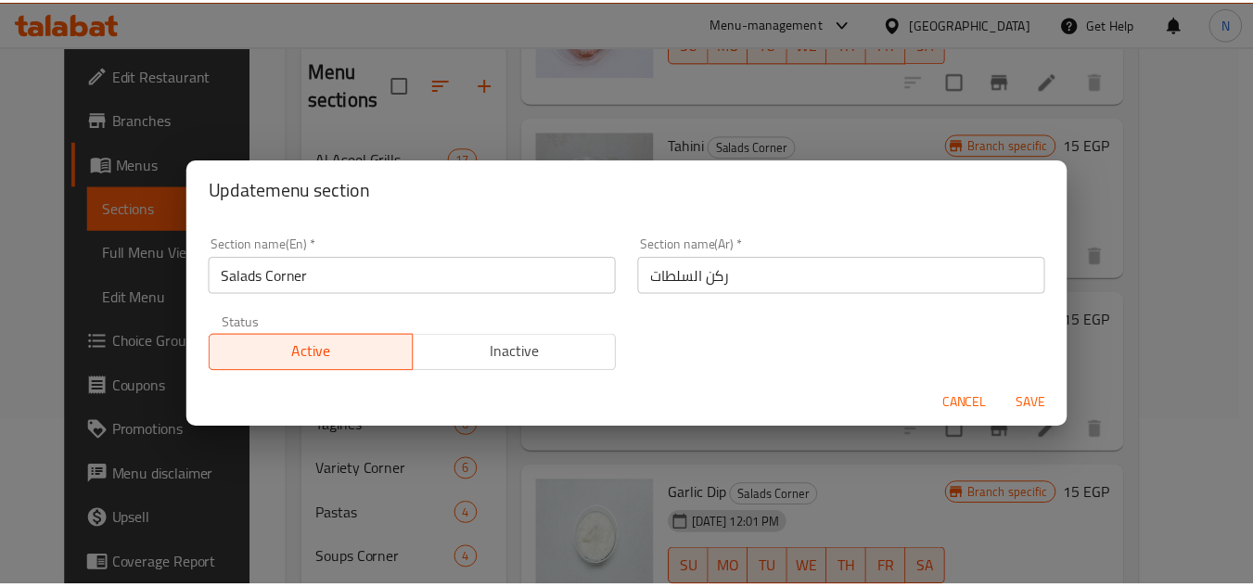
scroll to position [712, 0]
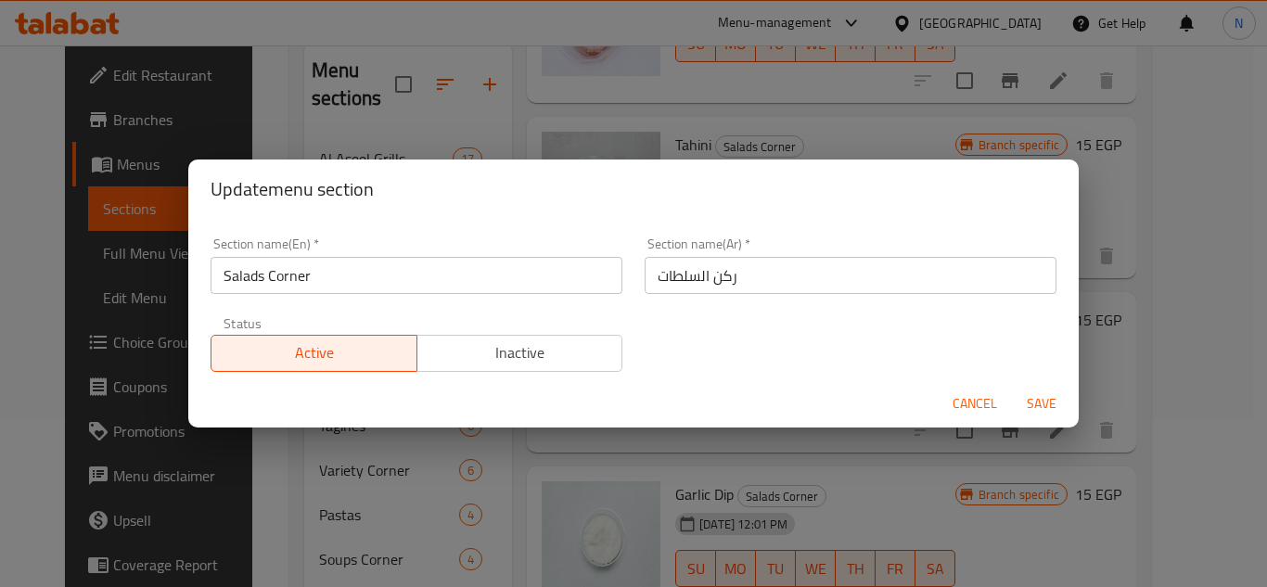
click at [974, 405] on span "Cancel" at bounding box center [975, 403] width 45 height 23
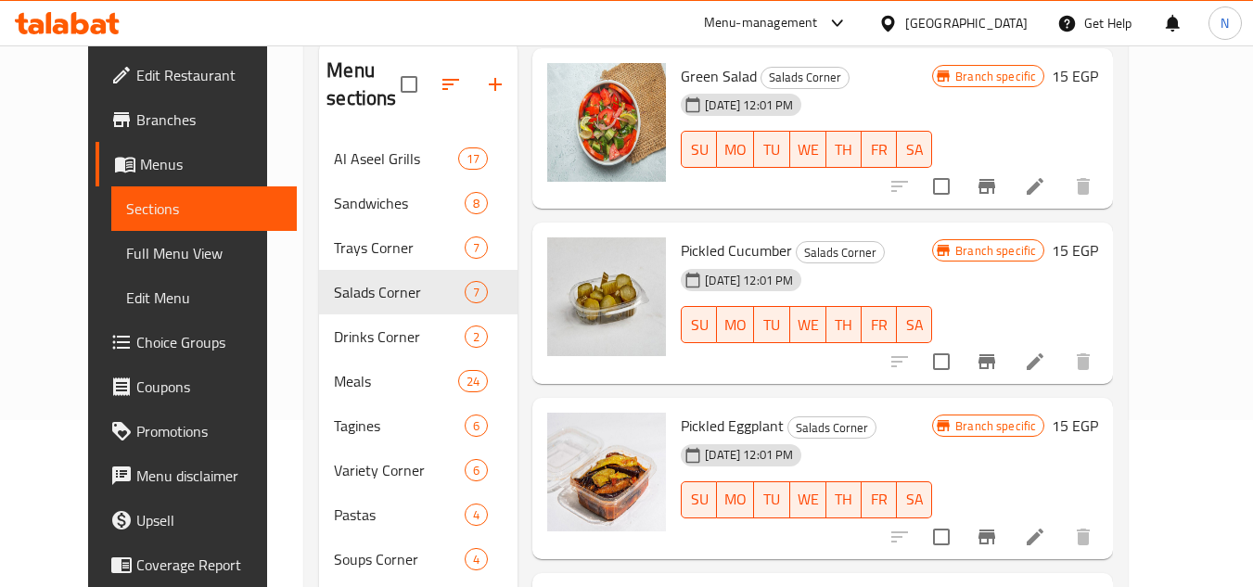
scroll to position [0, 0]
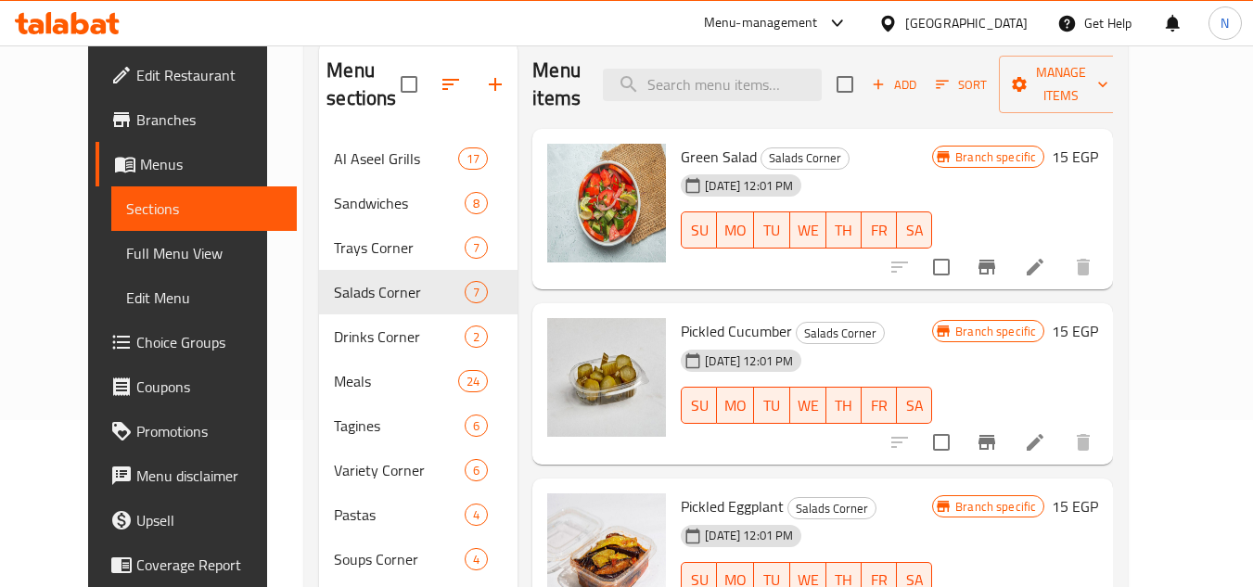
click at [995, 263] on icon "Branch-specific-item" at bounding box center [987, 267] width 17 height 15
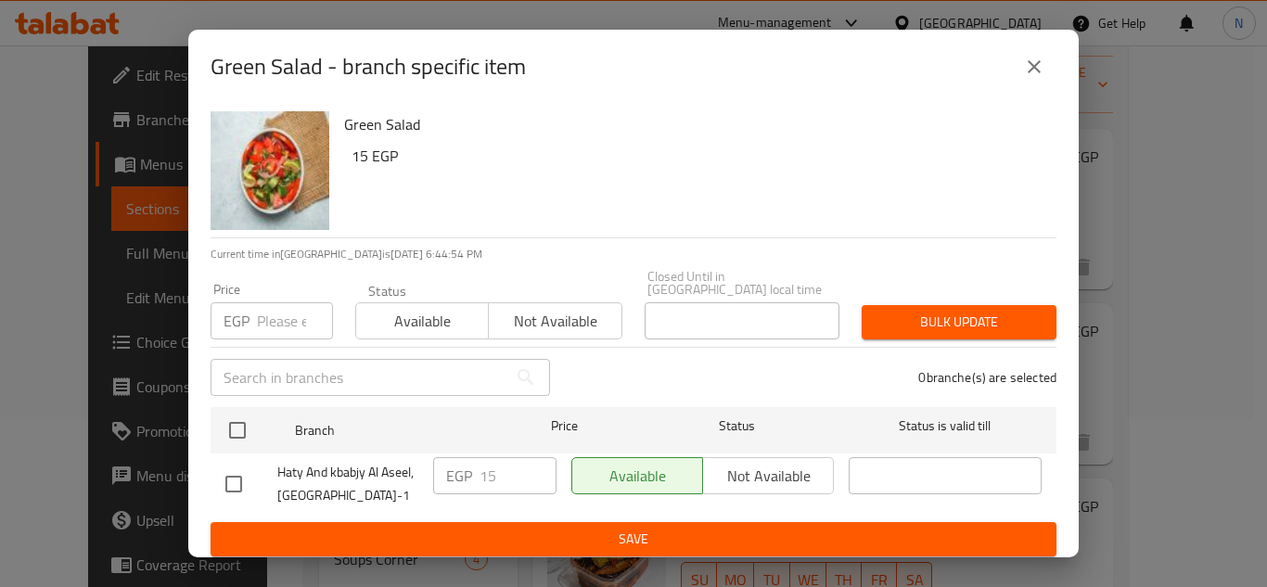
click at [1033, 68] on icon "close" at bounding box center [1034, 66] width 13 height 13
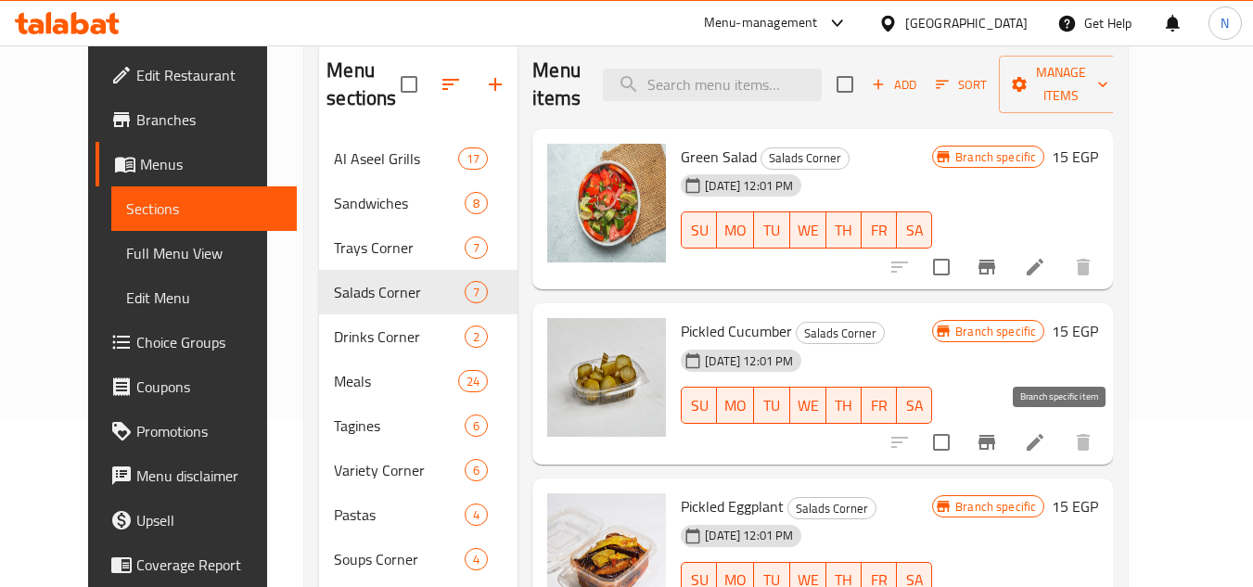
click at [998, 448] on icon "Branch-specific-item" at bounding box center [987, 442] width 22 height 22
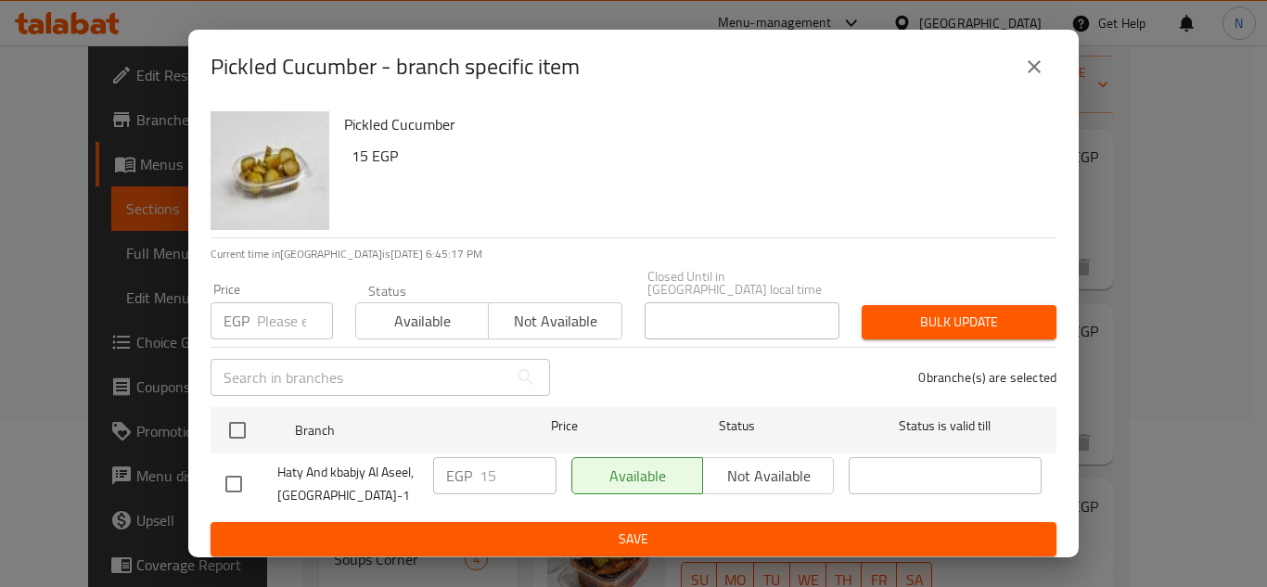
click at [1044, 69] on icon "close" at bounding box center [1034, 67] width 22 height 22
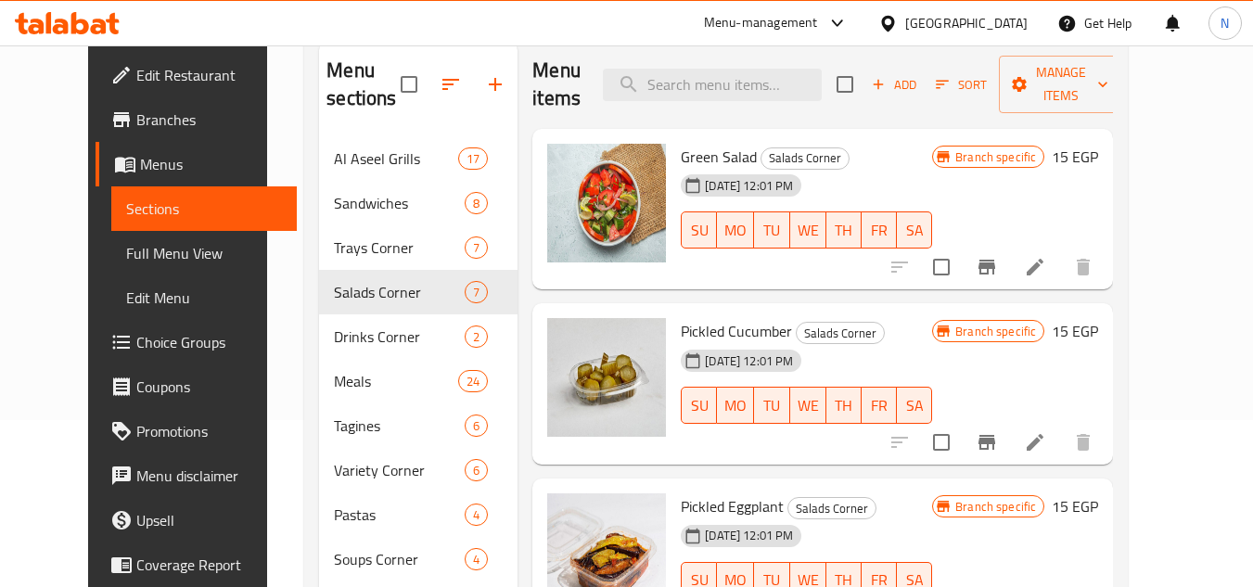
scroll to position [186, 0]
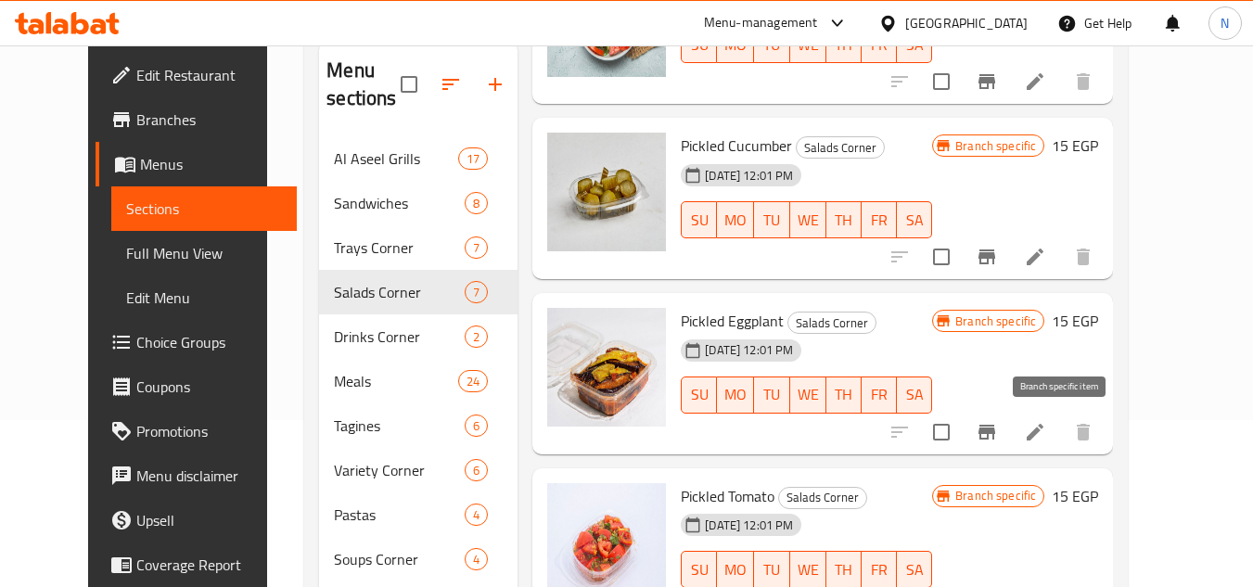
click at [995, 434] on icon "Branch-specific-item" at bounding box center [987, 432] width 17 height 15
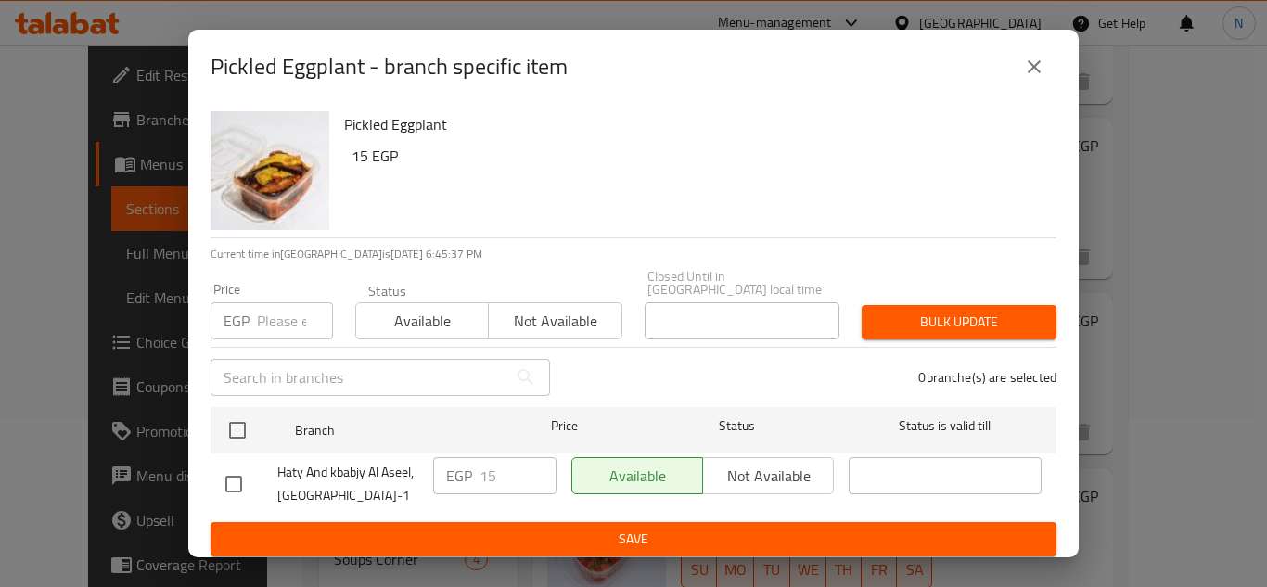
click at [1033, 71] on icon "close" at bounding box center [1034, 67] width 22 height 22
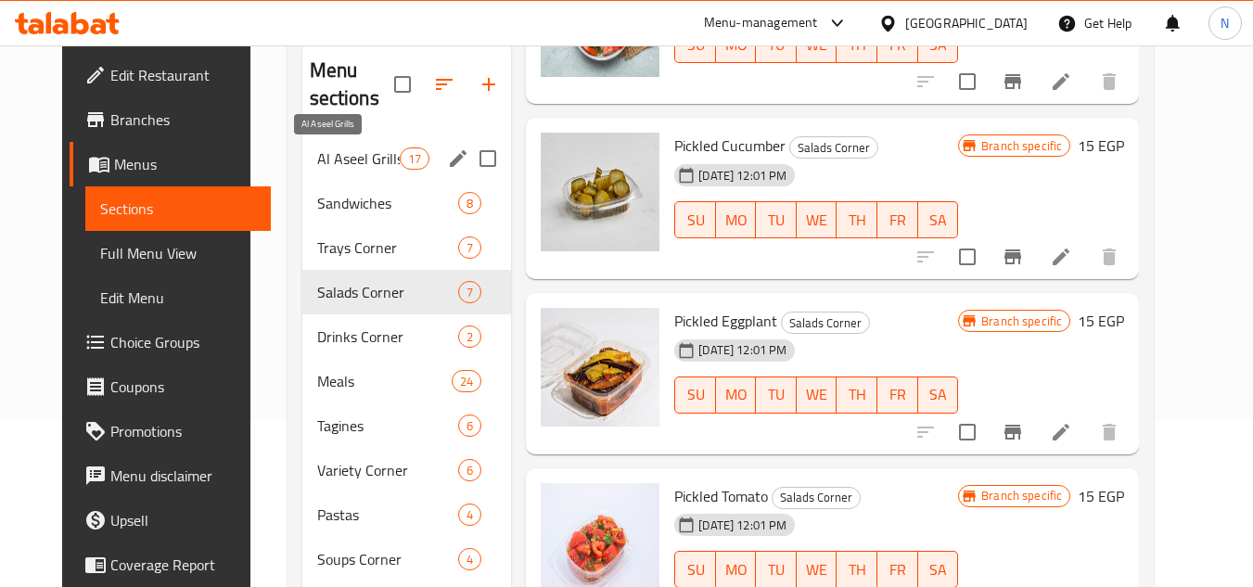
click at [336, 160] on span "Al Aseel Grills" at bounding box center [358, 159] width 83 height 22
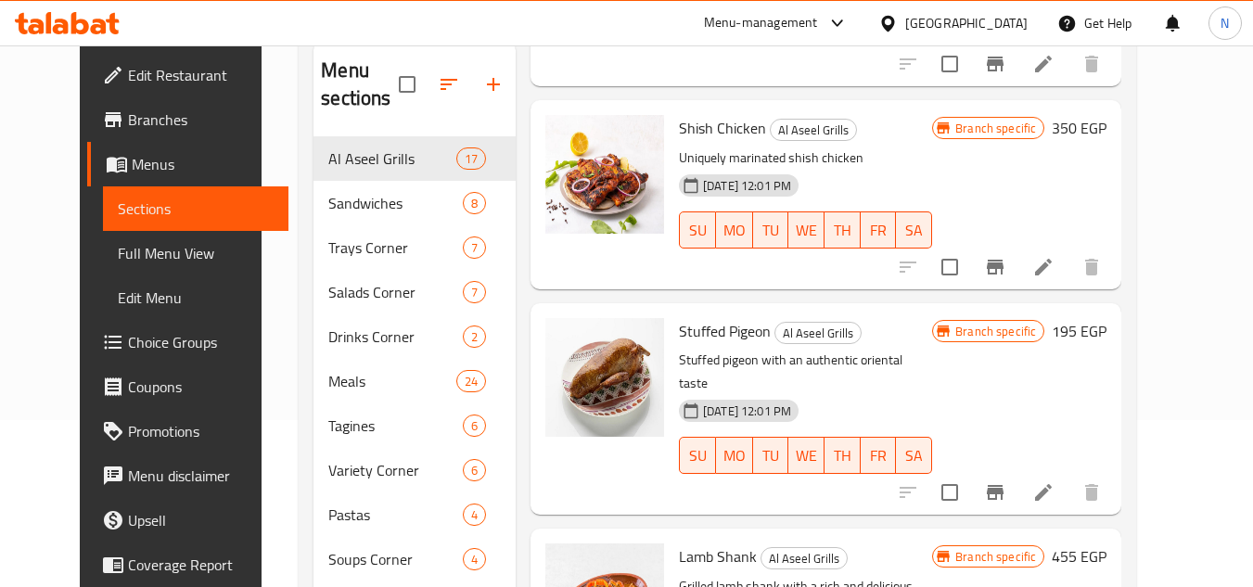
scroll to position [2933, 0]
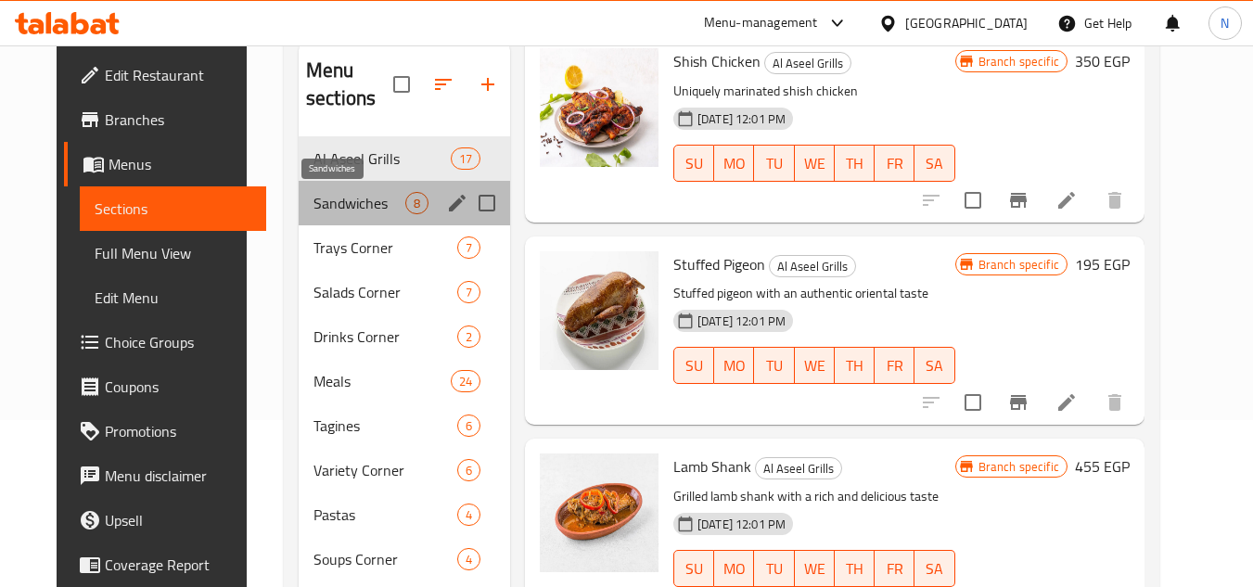
click at [314, 205] on span "Sandwiches" at bounding box center [360, 203] width 92 height 22
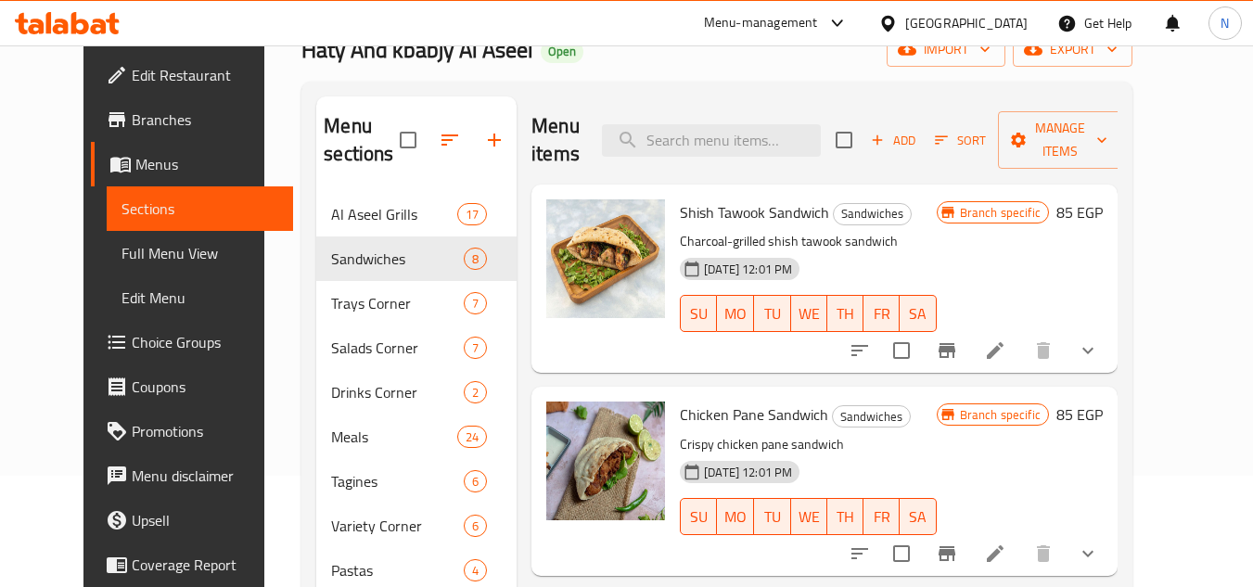
scroll to position [74, 0]
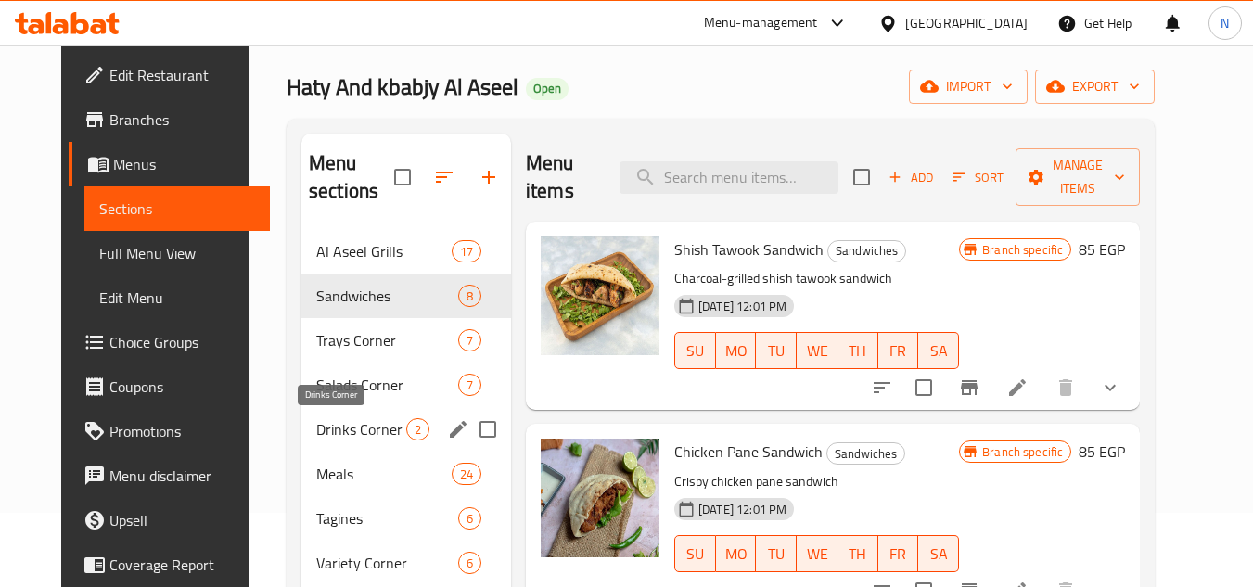
click at [316, 419] on span "Drinks Corner" at bounding box center [361, 429] width 90 height 22
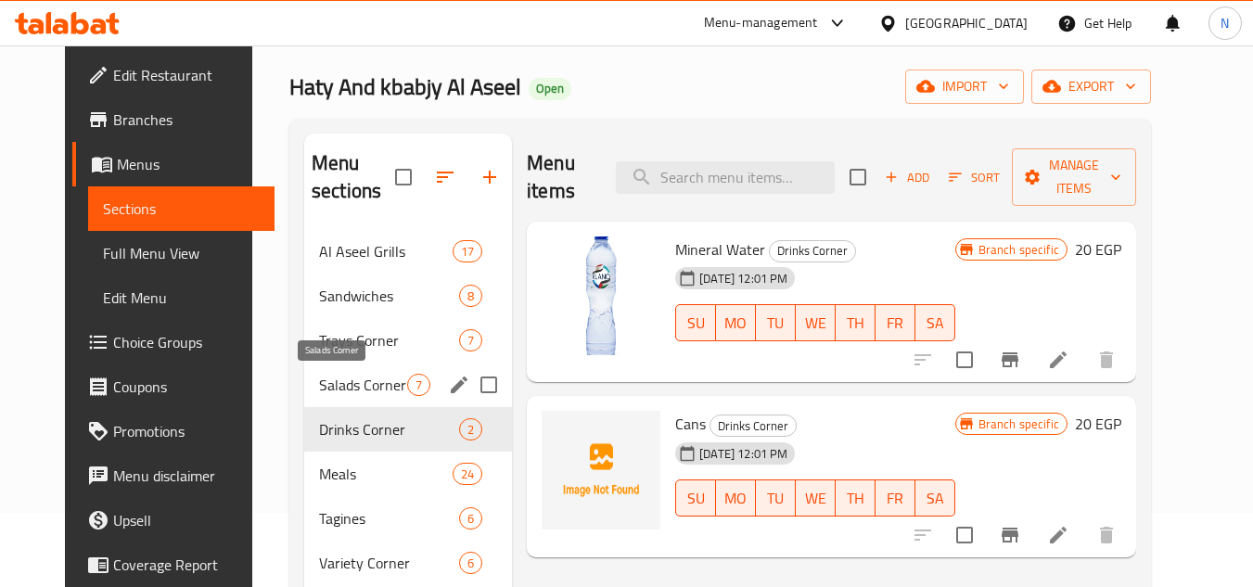
click at [332, 386] on span "Salads Corner" at bounding box center [363, 385] width 88 height 22
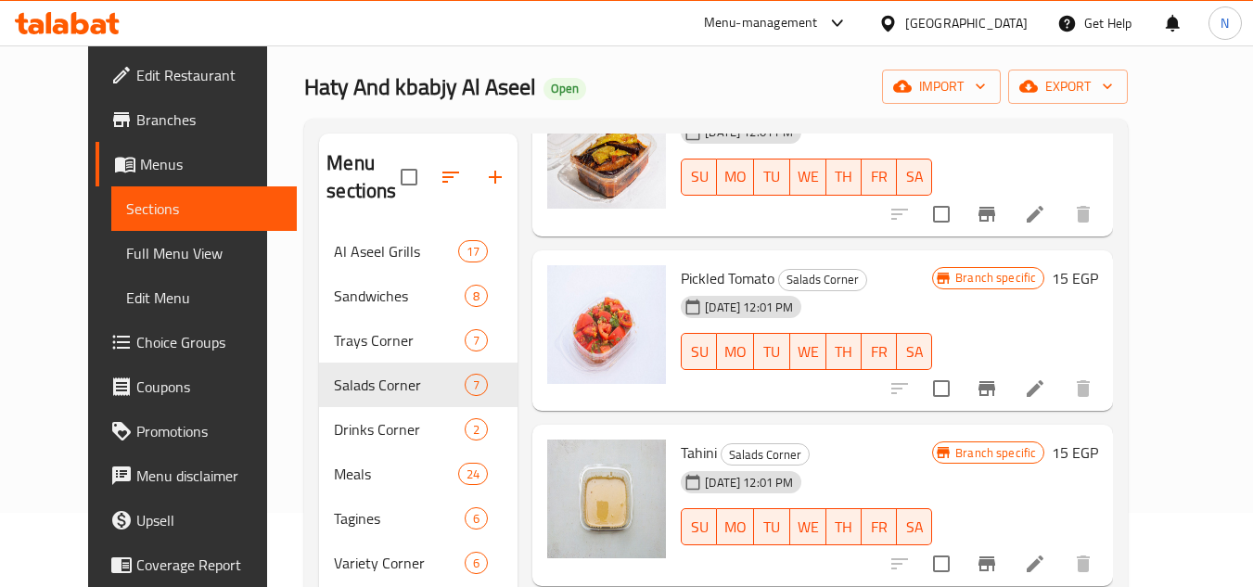
scroll to position [464, 0]
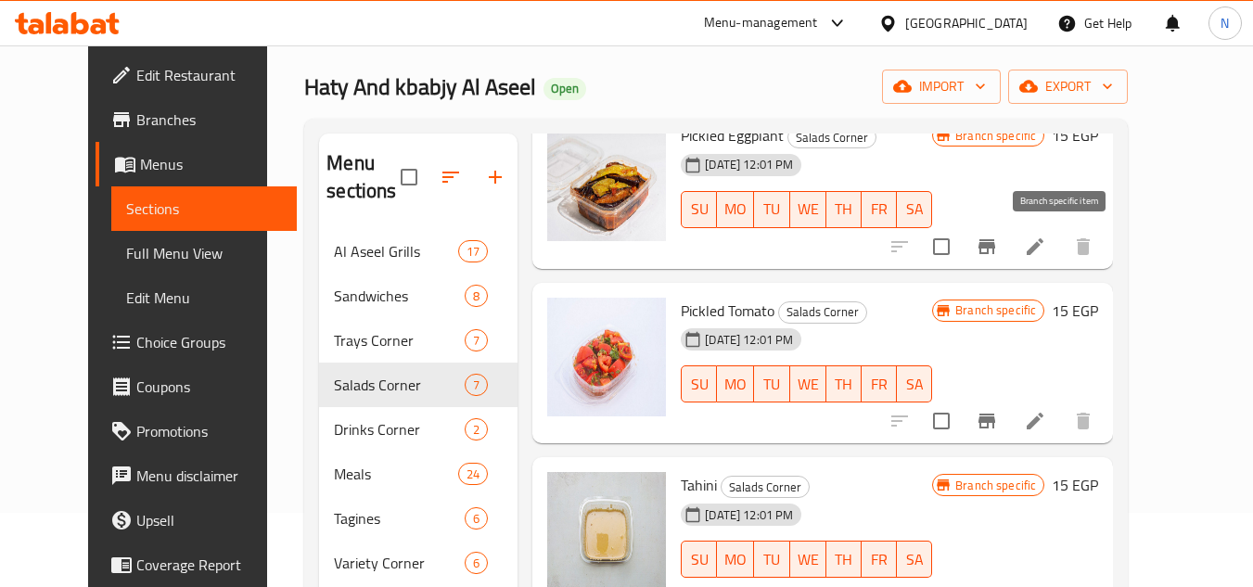
click at [998, 250] on icon "Branch-specific-item" at bounding box center [987, 247] width 22 height 22
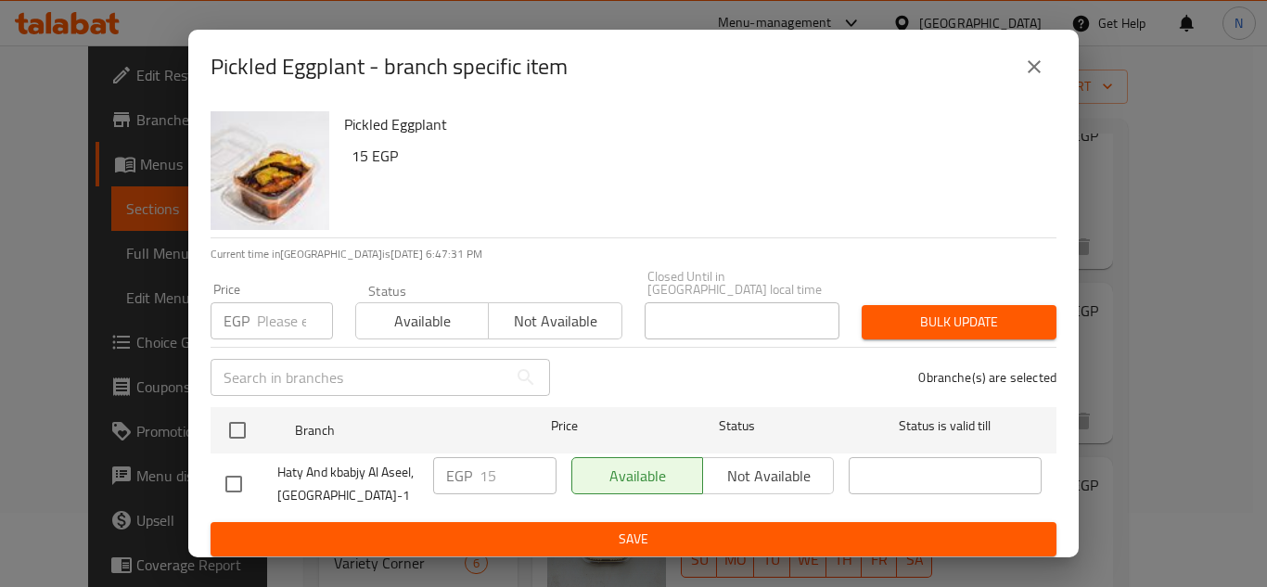
click at [1044, 78] on icon "close" at bounding box center [1034, 67] width 22 height 22
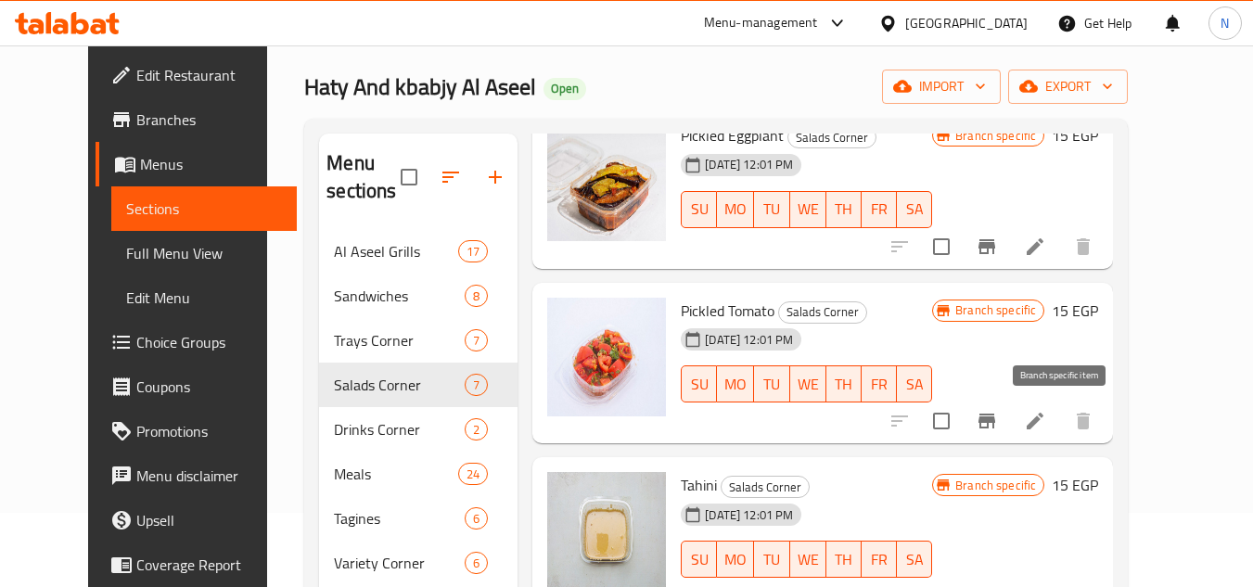
click at [995, 423] on icon "Branch-specific-item" at bounding box center [987, 421] width 17 height 15
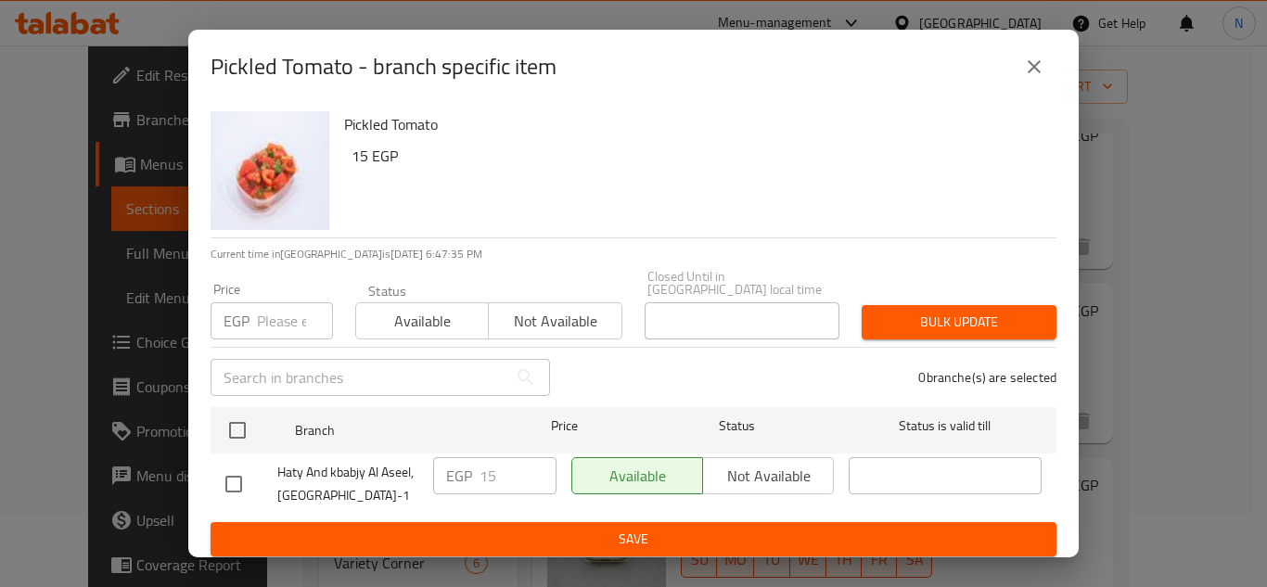
click at [1038, 78] on icon "close" at bounding box center [1034, 67] width 22 height 22
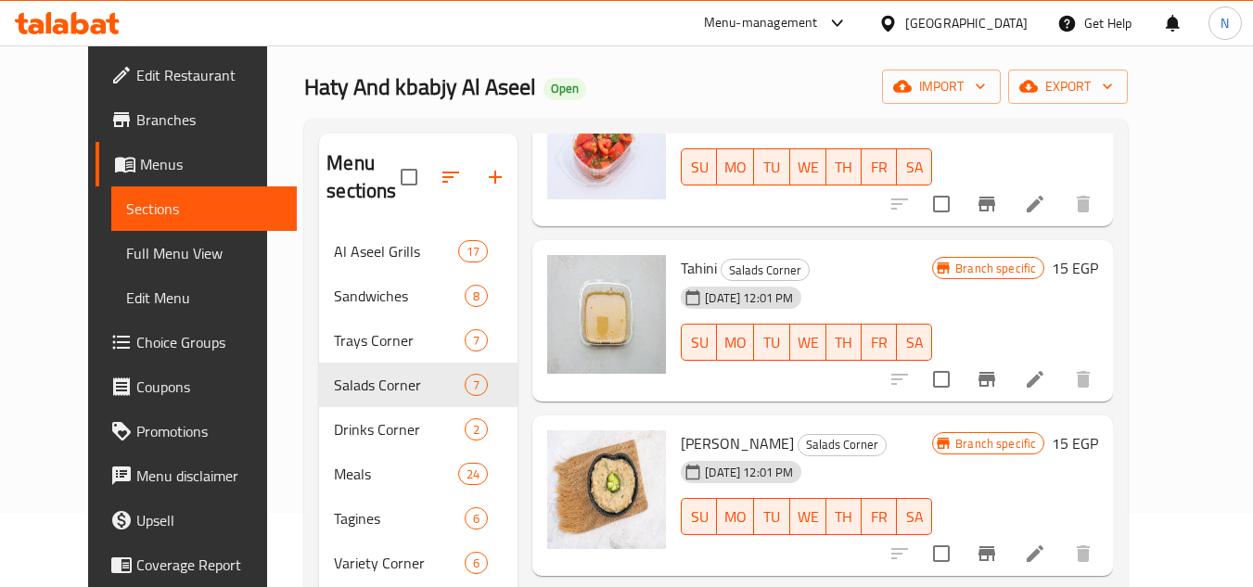
scroll to position [712, 0]
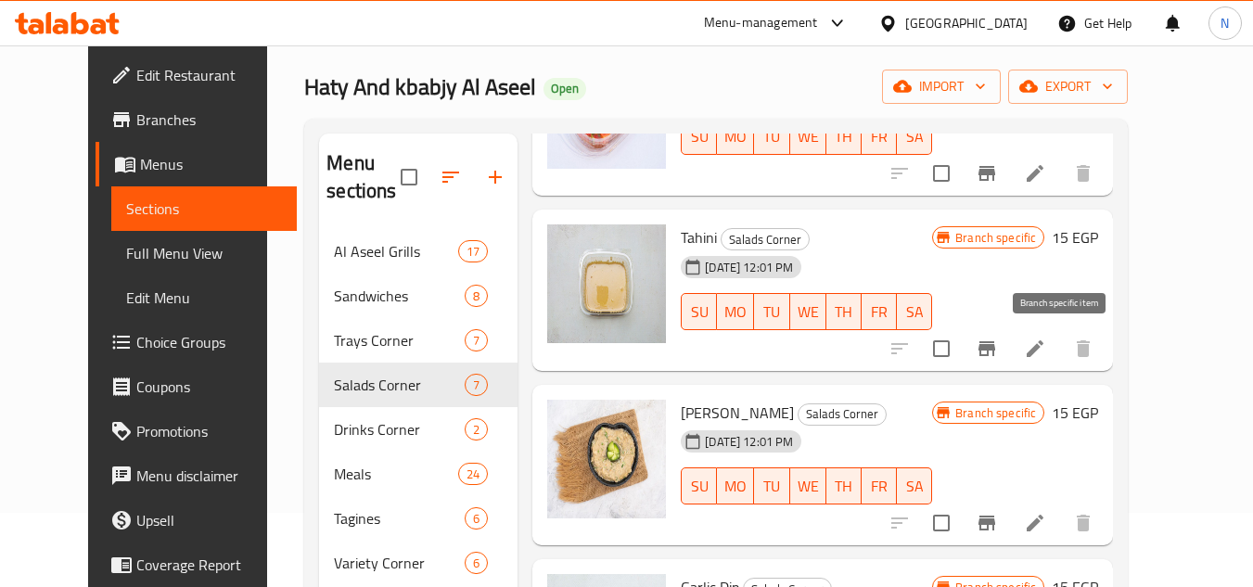
click at [998, 340] on icon "Branch-specific-item" at bounding box center [987, 349] width 22 height 22
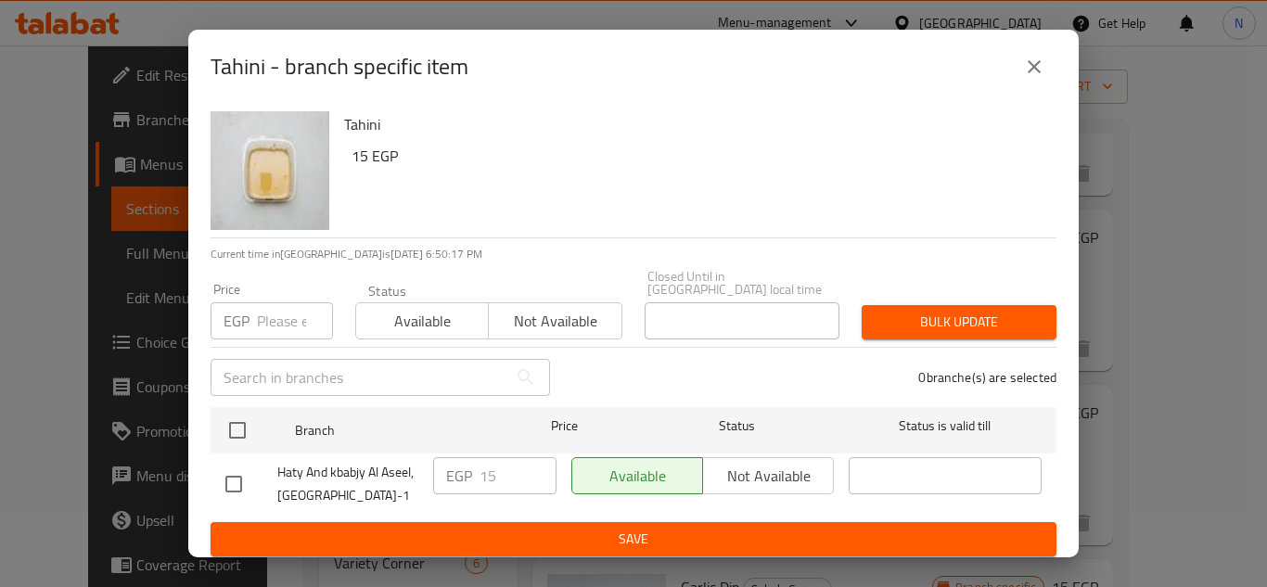
click at [1039, 88] on button "close" at bounding box center [1034, 67] width 45 height 45
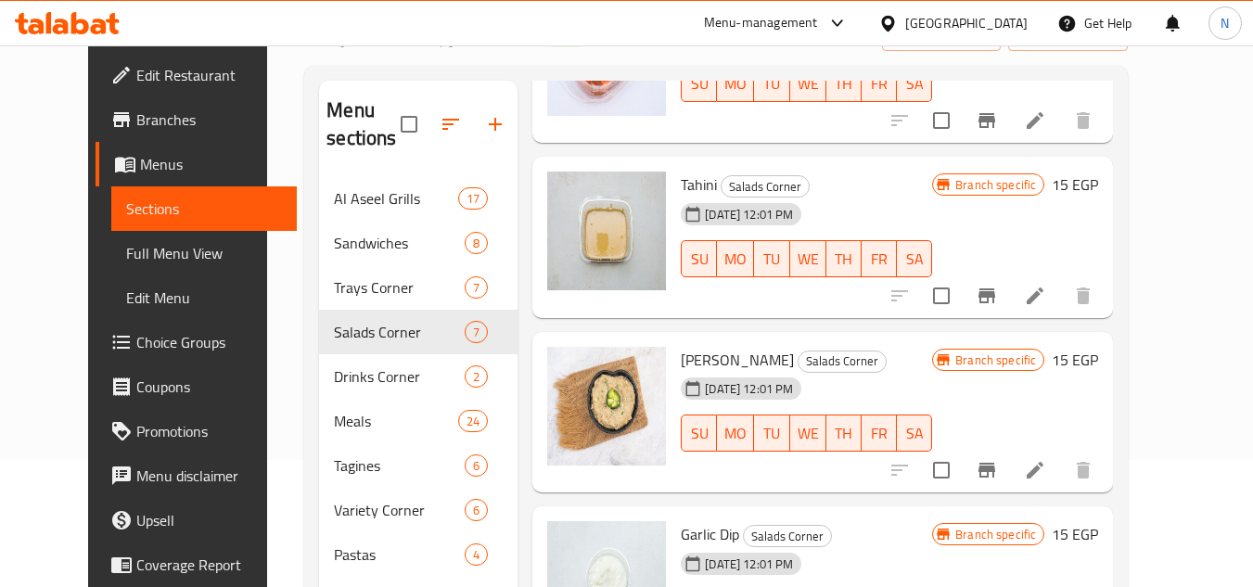
scroll to position [167, 0]
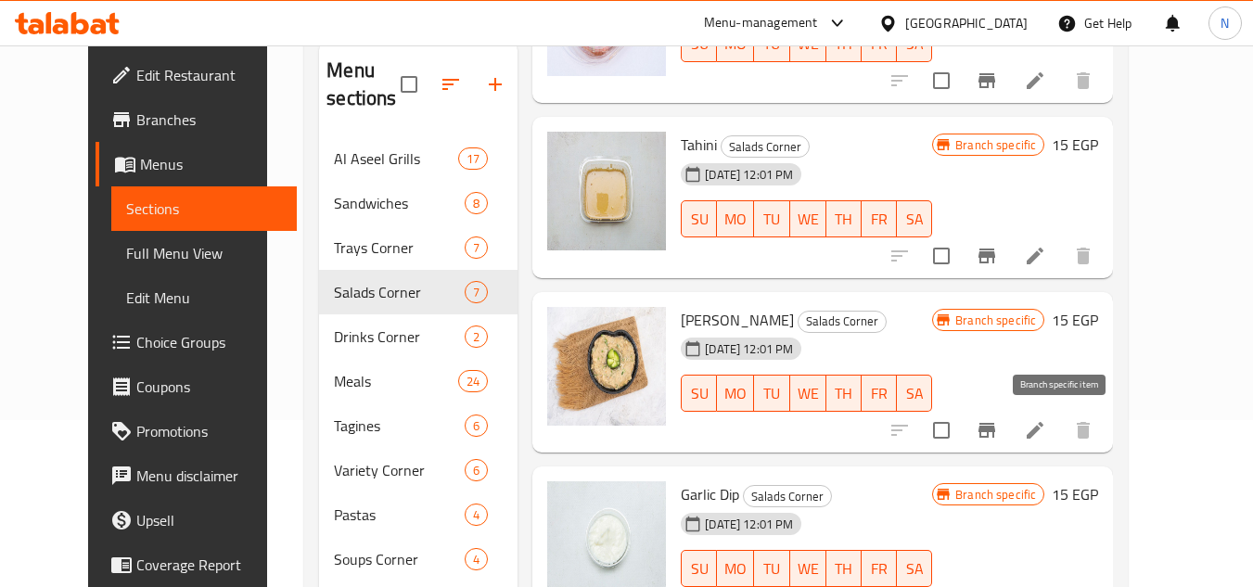
click at [998, 426] on icon "Branch-specific-item" at bounding box center [987, 430] width 22 height 22
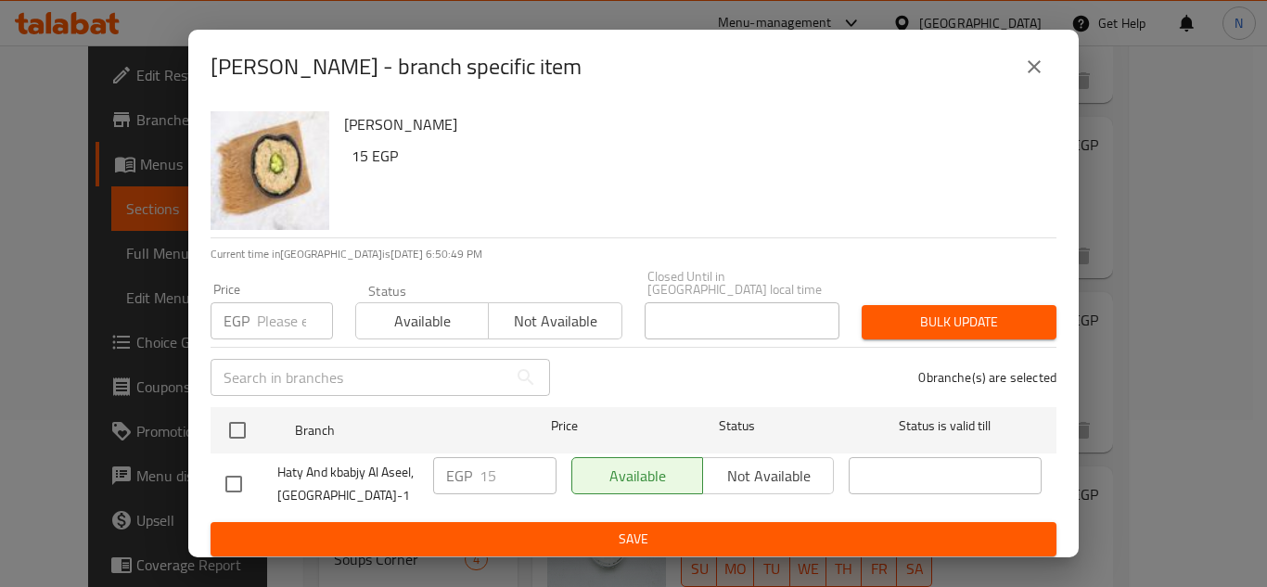
drag, startPoint x: 1037, startPoint y: 70, endPoint x: 965, endPoint y: 277, distance: 220.0
click at [1039, 71] on icon "close" at bounding box center [1034, 67] width 22 height 22
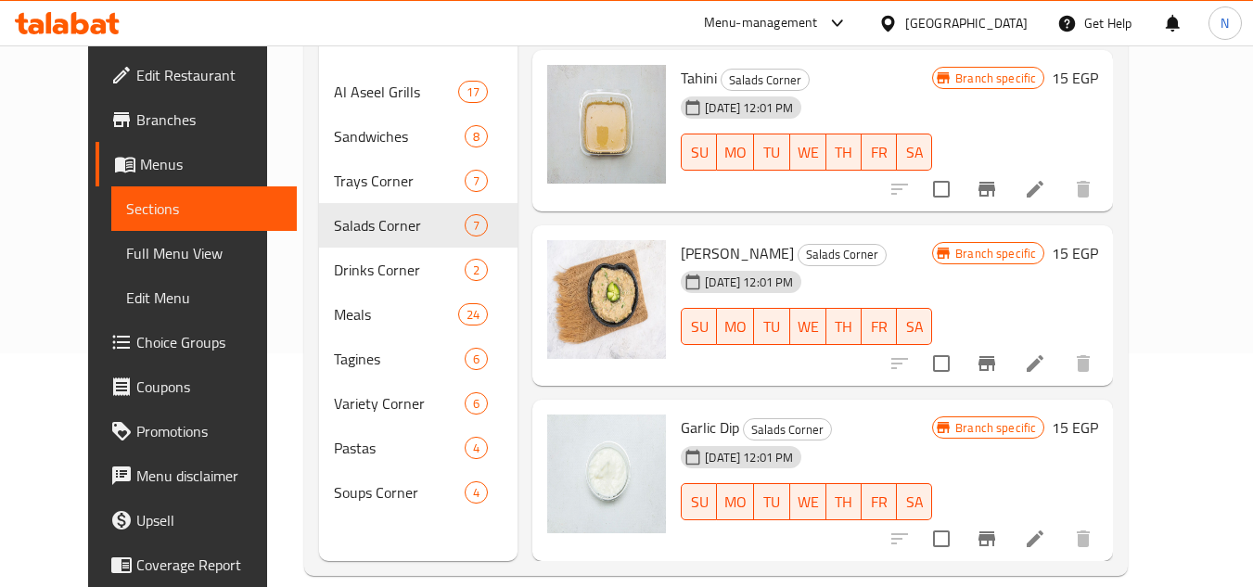
scroll to position [260, 0]
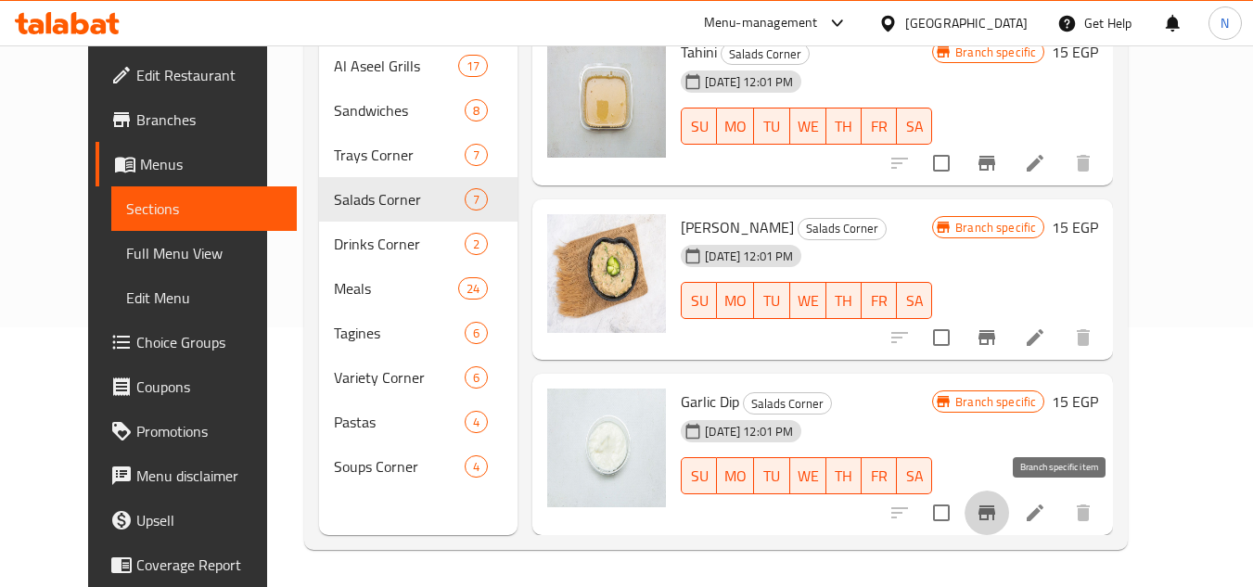
click at [995, 519] on icon "Branch-specific-item" at bounding box center [987, 513] width 17 height 15
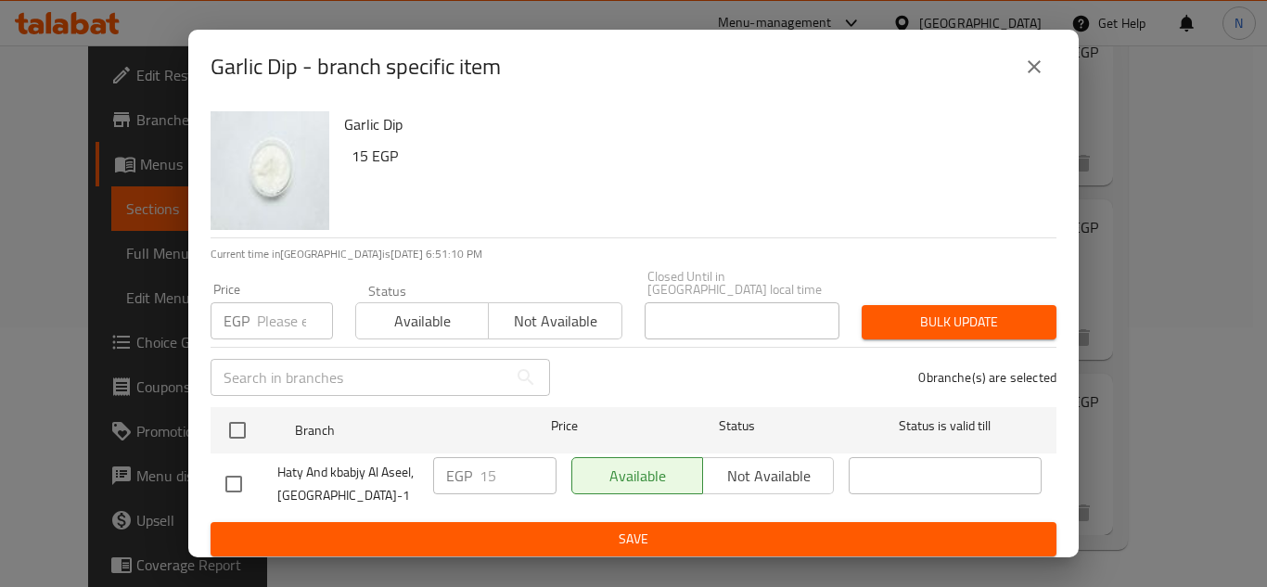
drag, startPoint x: 1035, startPoint y: 78, endPoint x: 931, endPoint y: 69, distance: 105.2
click at [1034, 78] on icon "close" at bounding box center [1034, 67] width 22 height 22
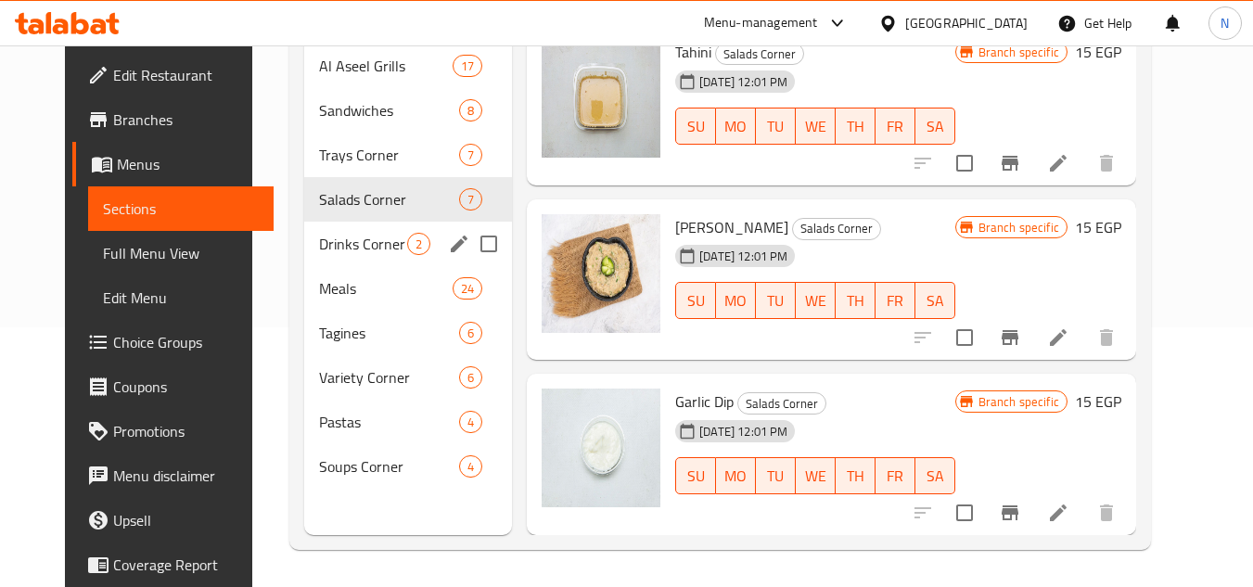
click at [319, 240] on span "Drinks Corner" at bounding box center [363, 244] width 88 height 22
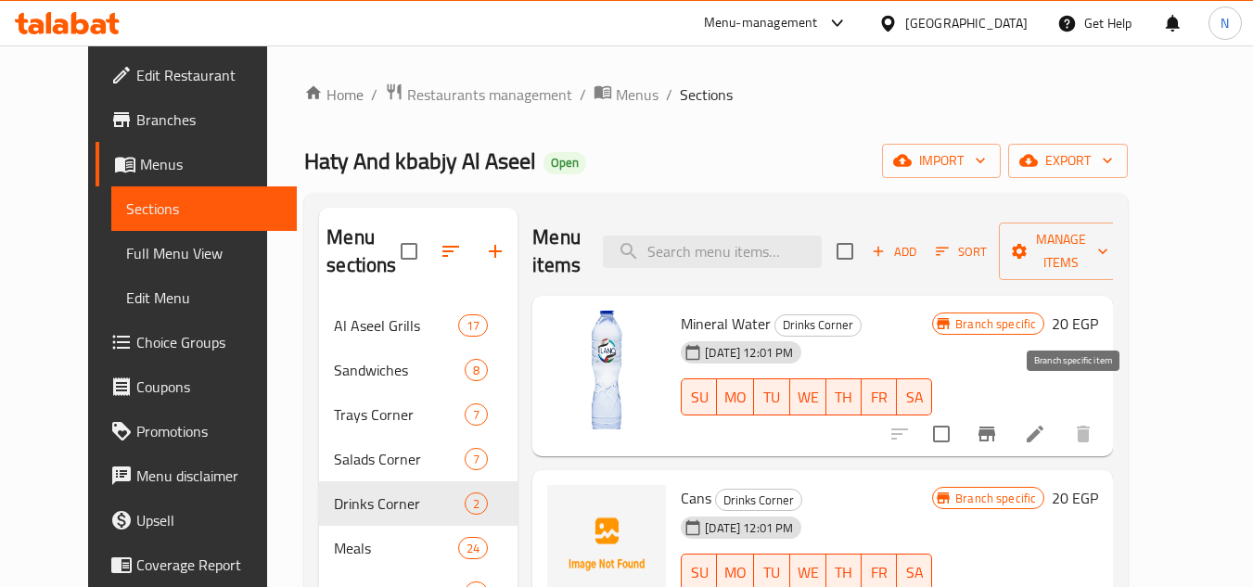
click at [998, 423] on icon "Branch-specific-item" at bounding box center [987, 434] width 22 height 22
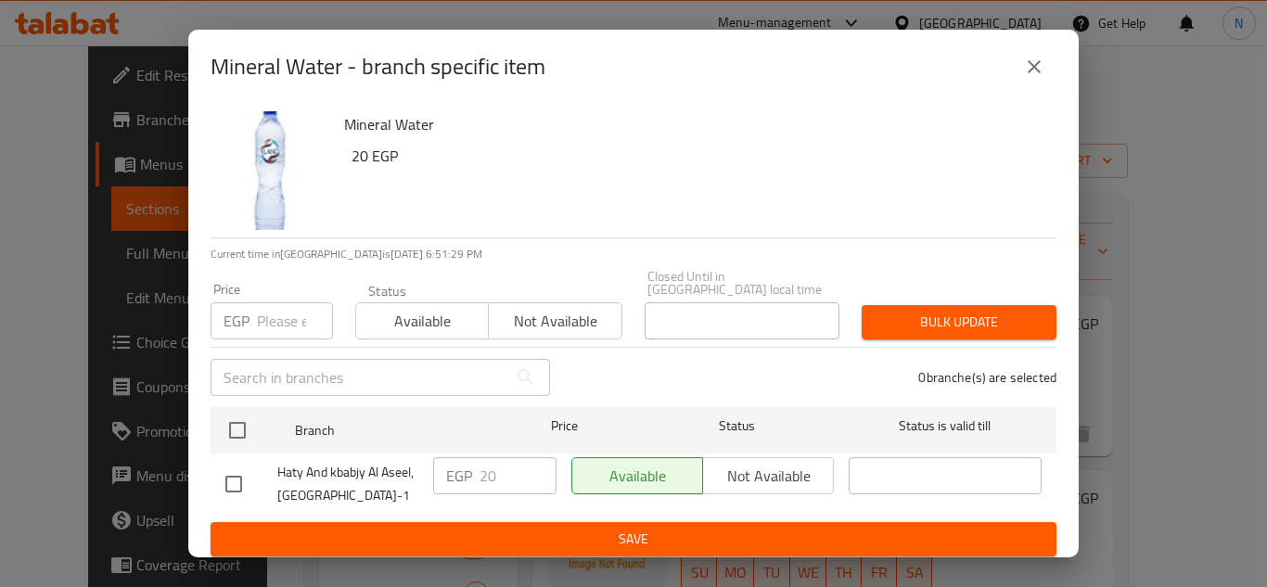
click at [1031, 77] on icon "close" at bounding box center [1034, 67] width 22 height 22
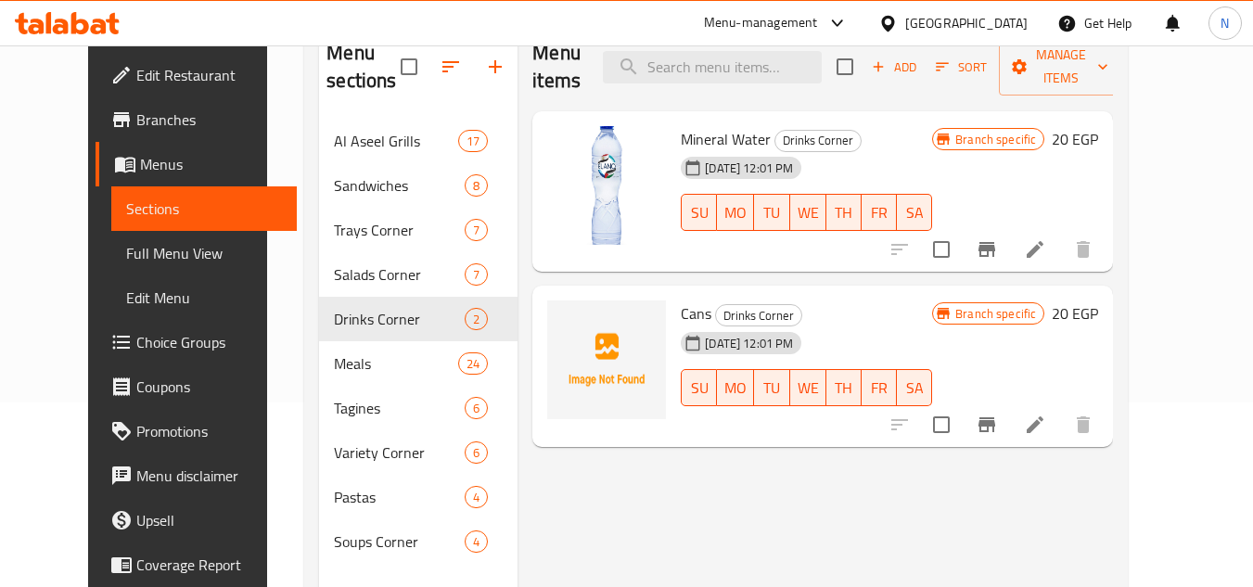
scroll to position [186, 0]
click at [995, 241] on icon "Branch-specific-item" at bounding box center [987, 248] width 17 height 15
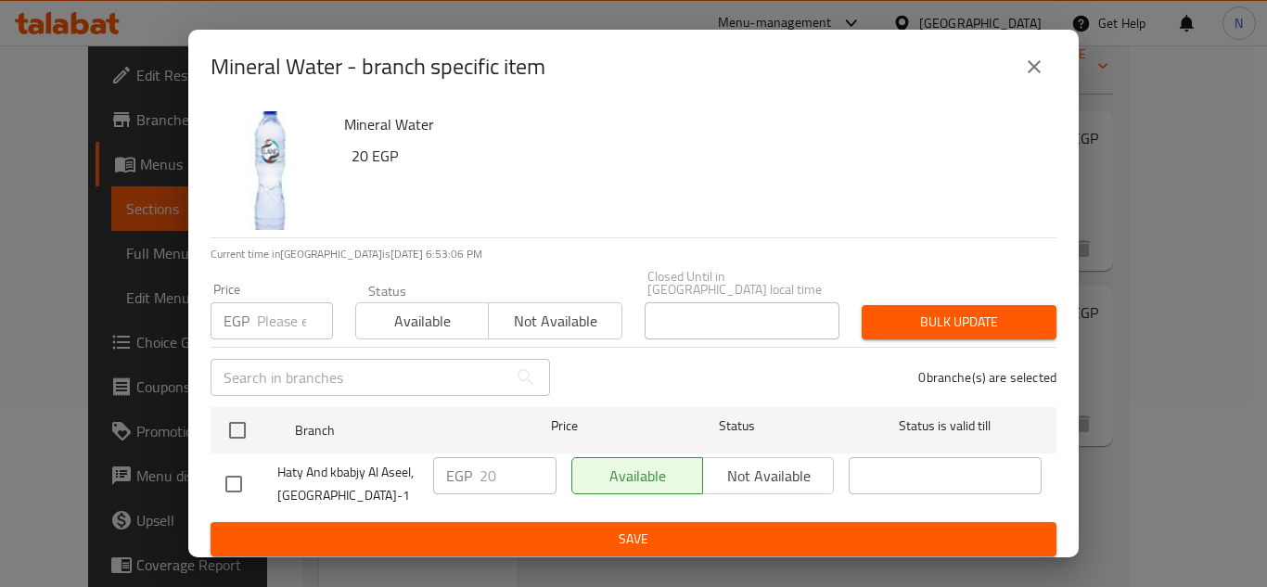
click at [1033, 78] on icon "close" at bounding box center [1034, 67] width 22 height 22
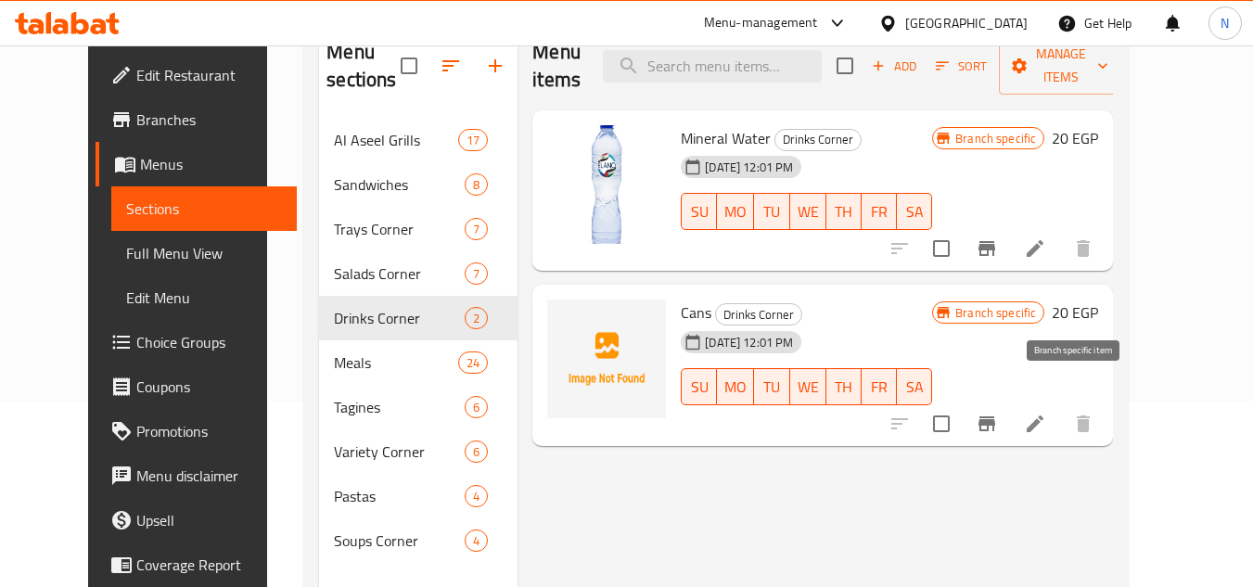
click at [995, 417] on icon "Branch-specific-item" at bounding box center [987, 424] width 17 height 15
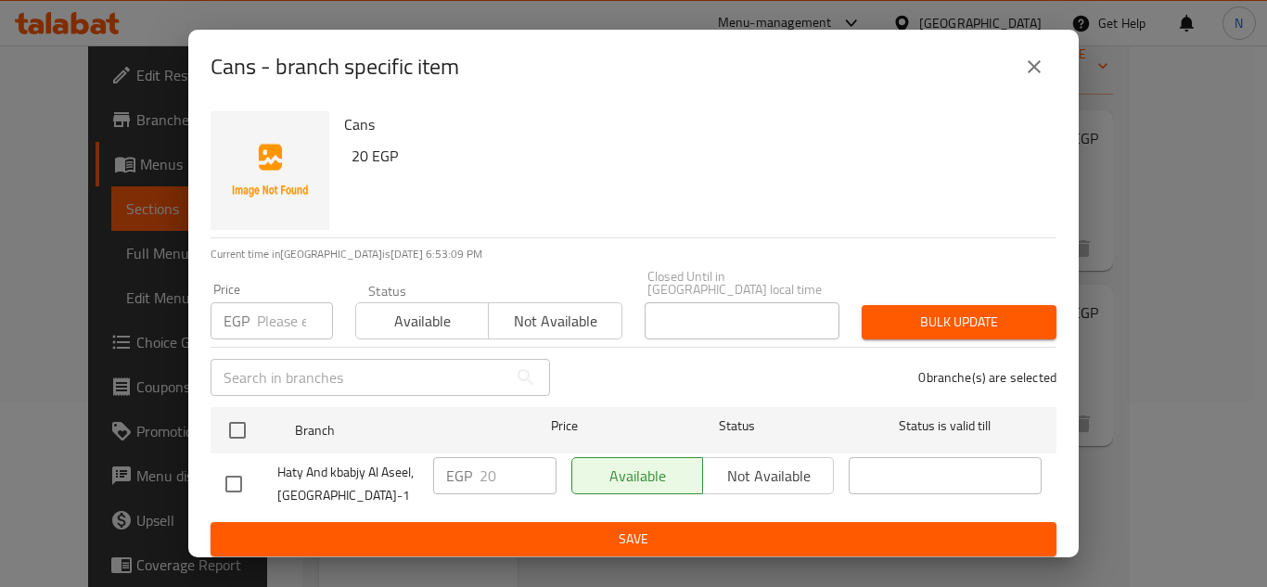
click at [1044, 78] on icon "close" at bounding box center [1034, 67] width 22 height 22
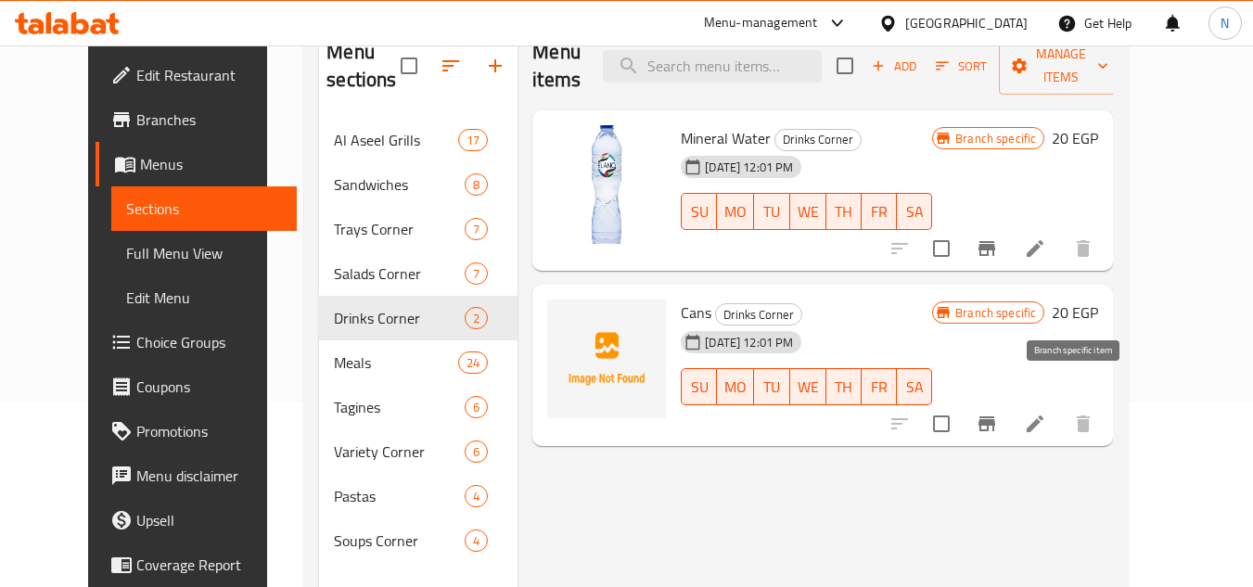
click at [998, 413] on icon "Branch-specific-item" at bounding box center [987, 424] width 22 height 22
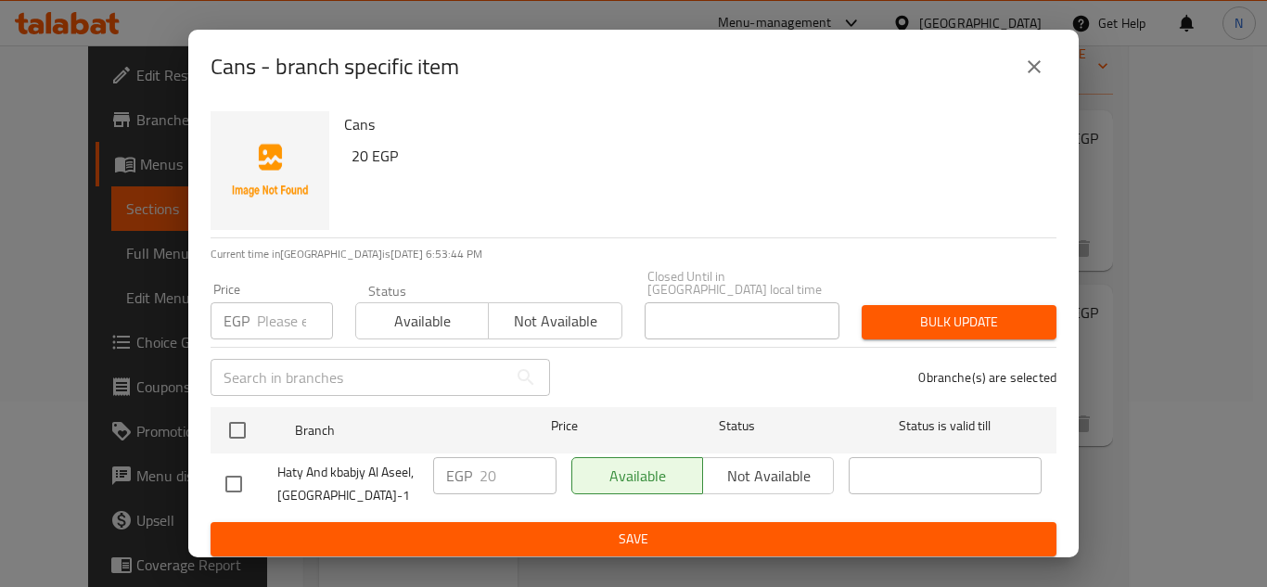
click at [1039, 86] on button "close" at bounding box center [1034, 67] width 45 height 45
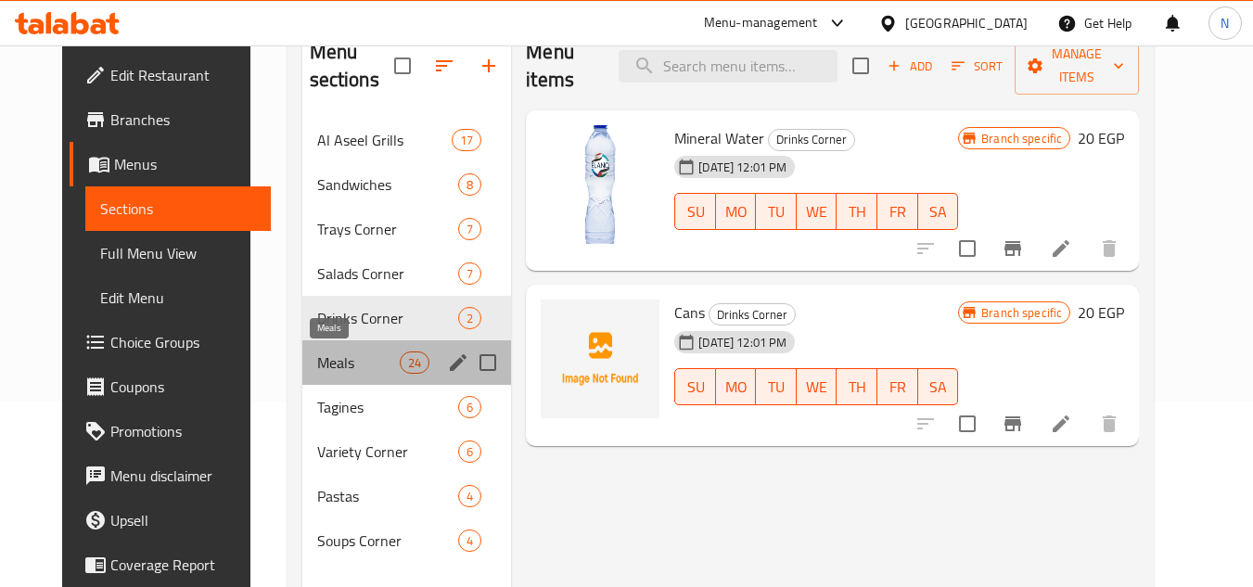
click at [345, 365] on span "Meals" at bounding box center [358, 363] width 83 height 22
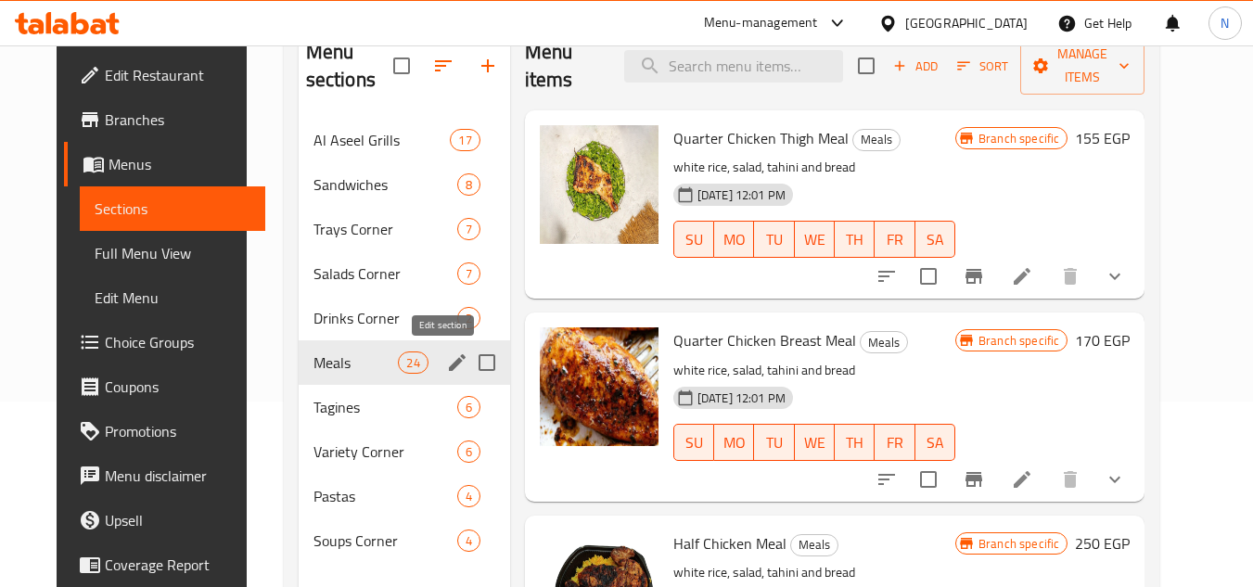
click at [449, 362] on icon "edit" at bounding box center [457, 362] width 17 height 17
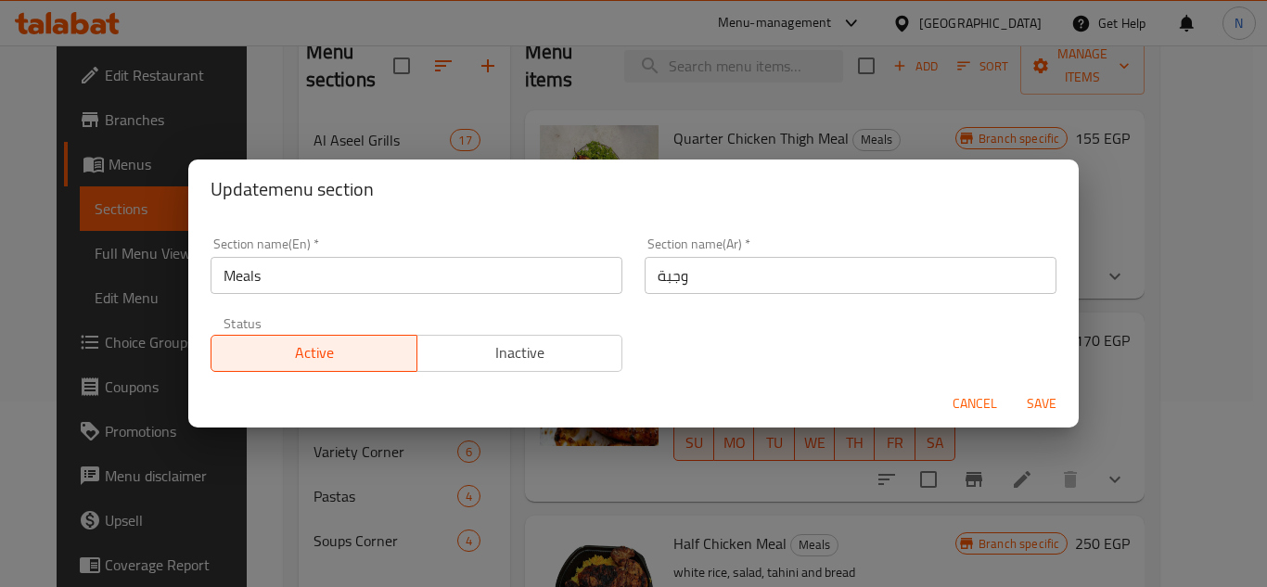
click at [991, 410] on span "Cancel" at bounding box center [975, 403] width 45 height 23
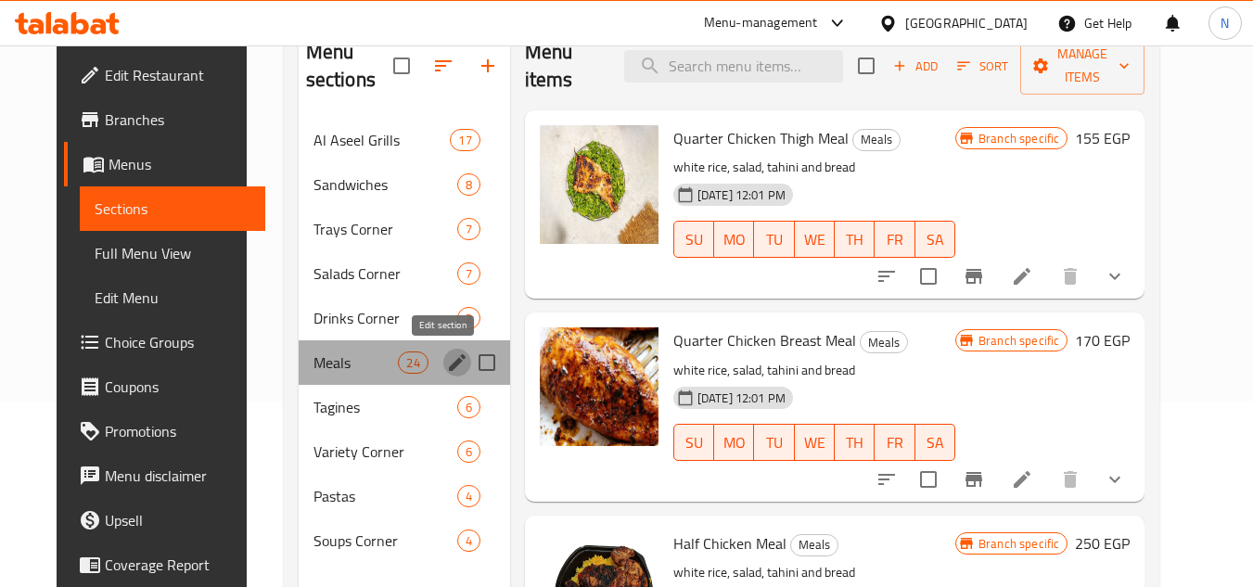
click at [449, 363] on icon "edit" at bounding box center [457, 362] width 17 height 17
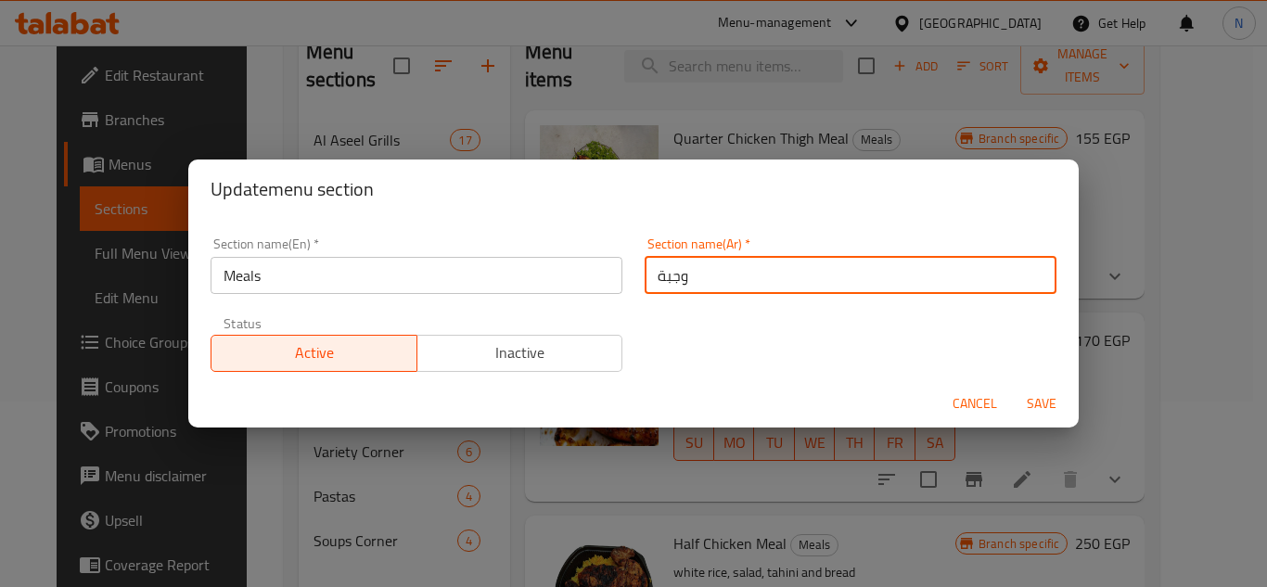
click at [665, 284] on input "وجبة" at bounding box center [851, 275] width 412 height 37
type input "الوجبات"
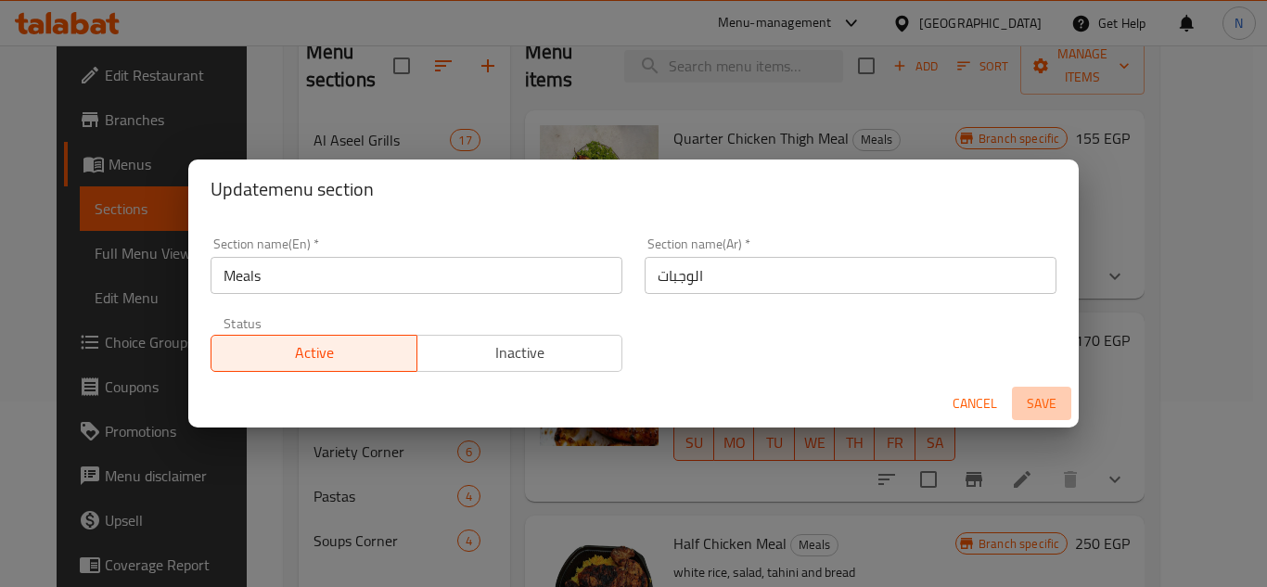
click at [1048, 398] on span "Save" at bounding box center [1042, 403] width 45 height 23
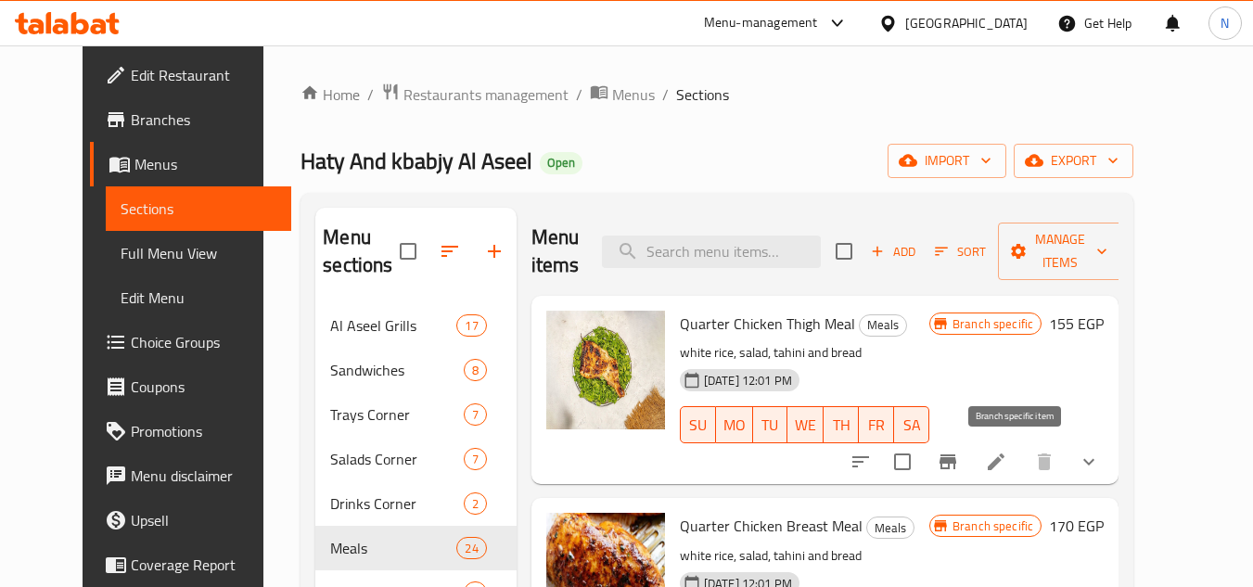
click at [959, 457] on icon "Branch-specific-item" at bounding box center [948, 462] width 22 height 22
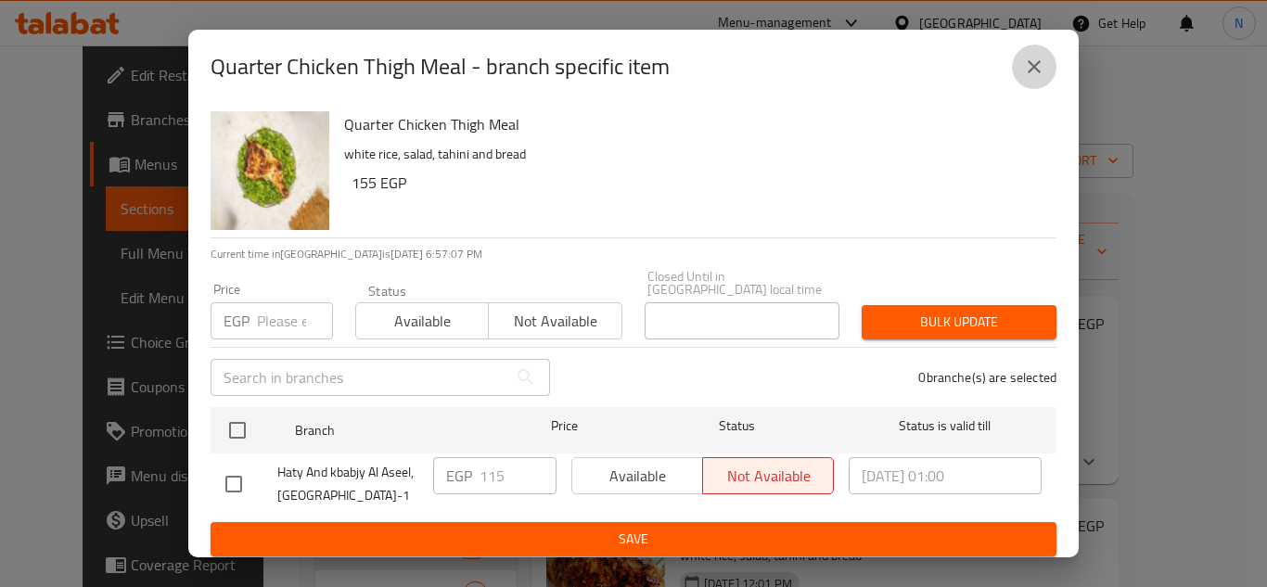
click at [1040, 77] on icon "close" at bounding box center [1034, 67] width 22 height 22
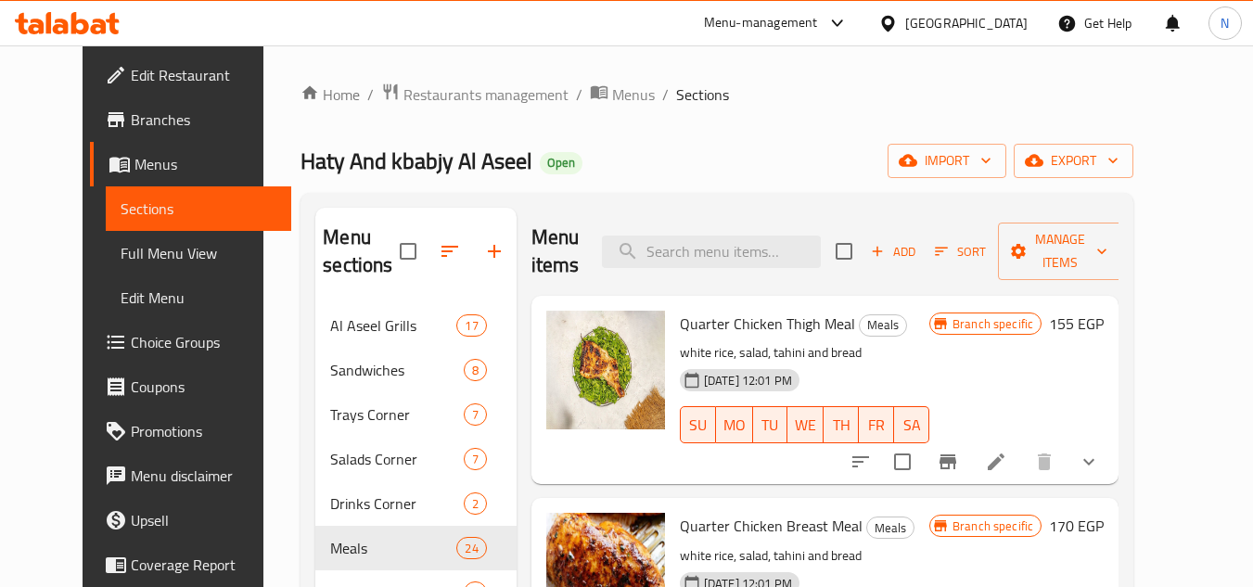
click at [1100, 452] on icon "show more" at bounding box center [1089, 462] width 22 height 22
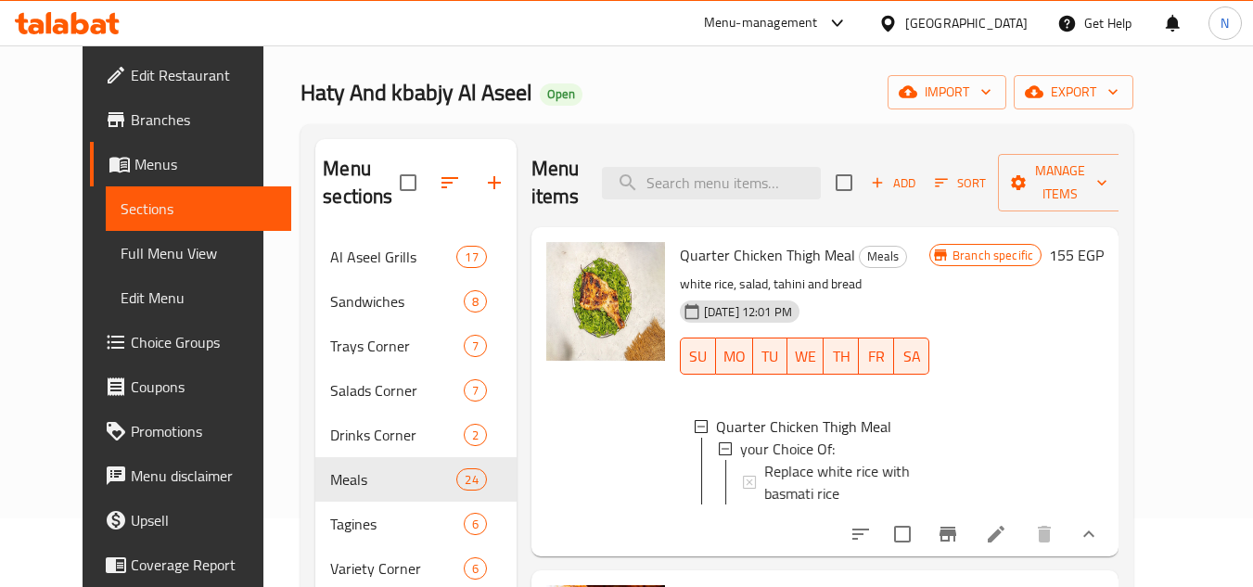
scroll to position [186, 0]
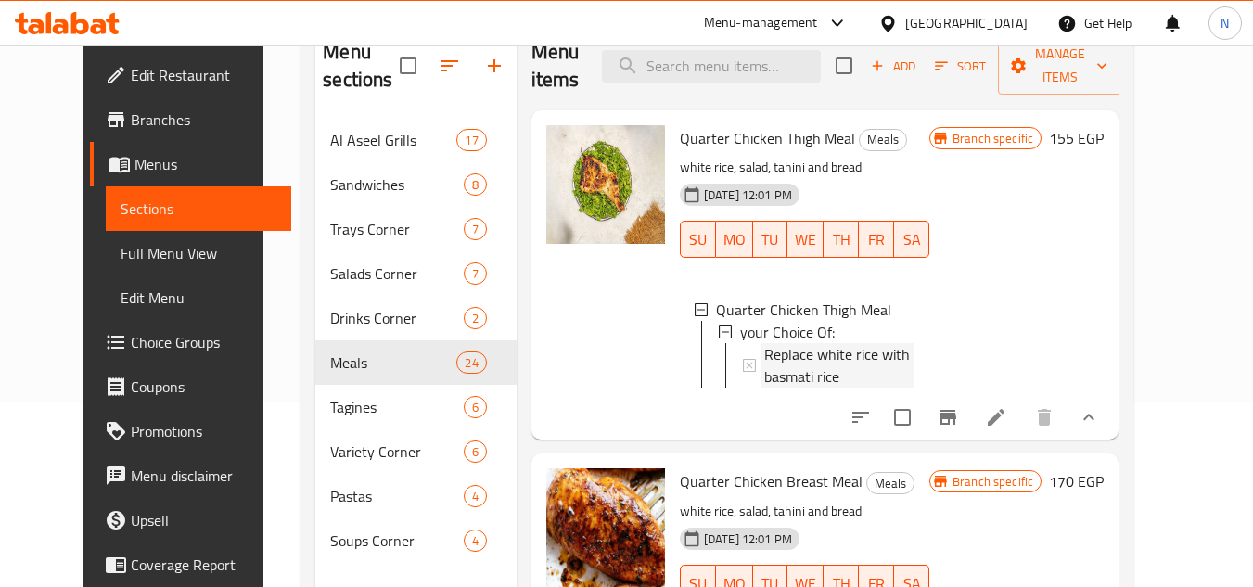
click at [915, 347] on span "Replace white rice with basmati rice" at bounding box center [839, 365] width 150 height 45
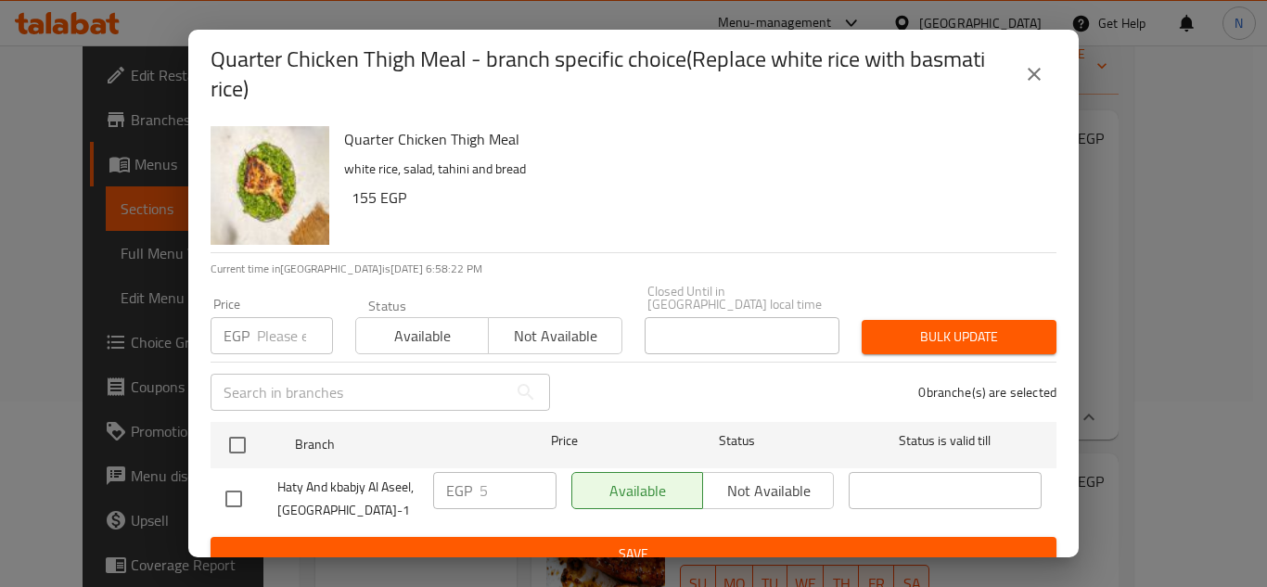
drag, startPoint x: 1029, startPoint y: 67, endPoint x: 1010, endPoint y: 74, distance: 20.0
click at [1030, 68] on icon "close" at bounding box center [1034, 74] width 22 height 22
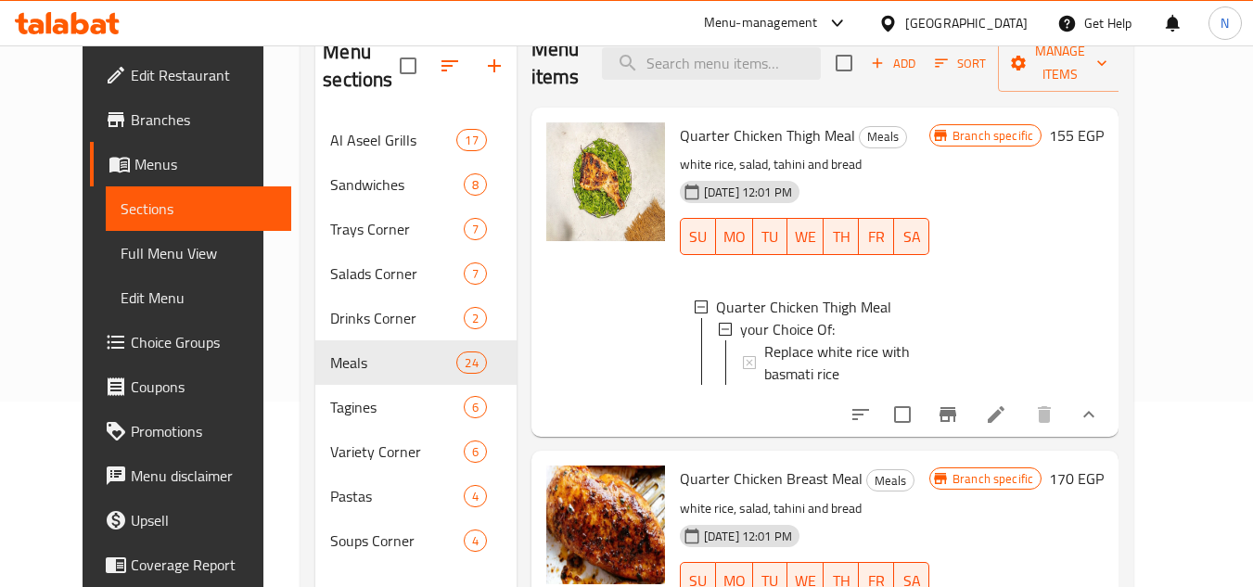
scroll to position [0, 0]
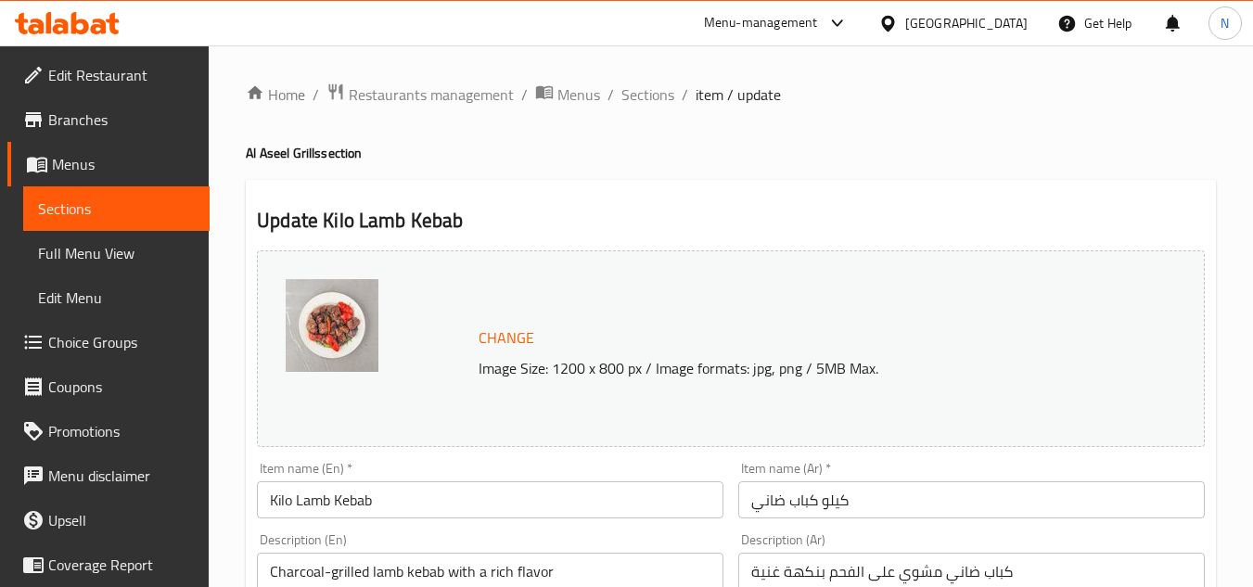
click at [930, 497] on input "كيلو كباب ضاني" at bounding box center [971, 499] width 467 height 37
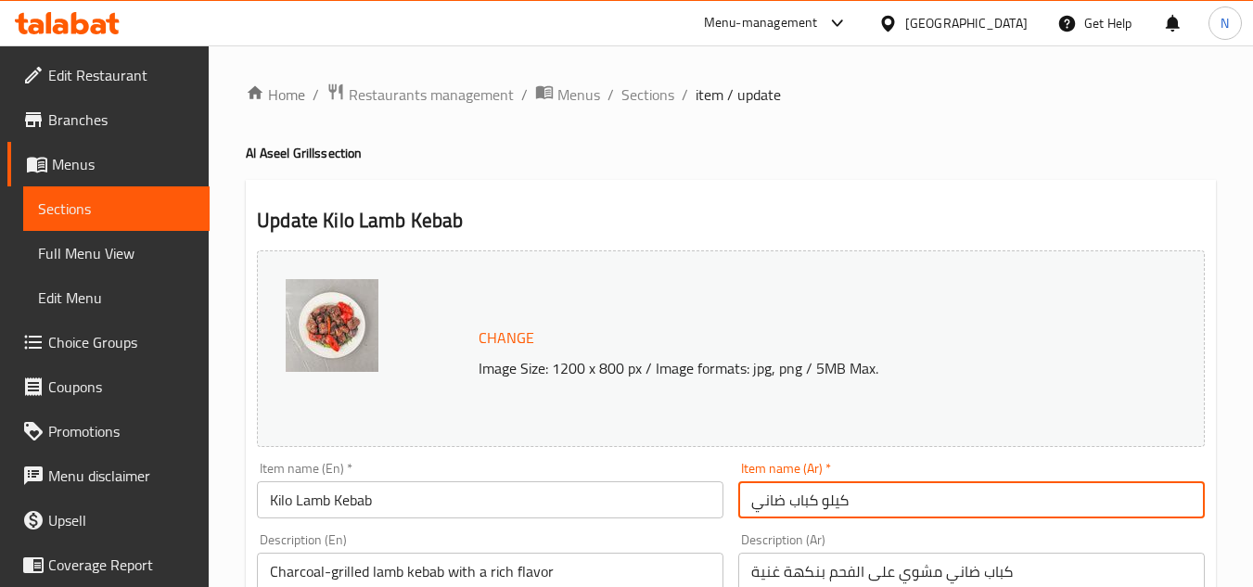
click at [930, 497] on input "كيلو كباب ضاني" at bounding box center [971, 499] width 467 height 37
paste input "text"
drag, startPoint x: 827, startPoint y: 510, endPoint x: 841, endPoint y: 505, distance: 15.9
click at [841, 505] on input "ك كباب ضاني" at bounding box center [971, 499] width 467 height 37
drag, startPoint x: 791, startPoint y: 505, endPoint x: 874, endPoint y: 496, distance: 83.0
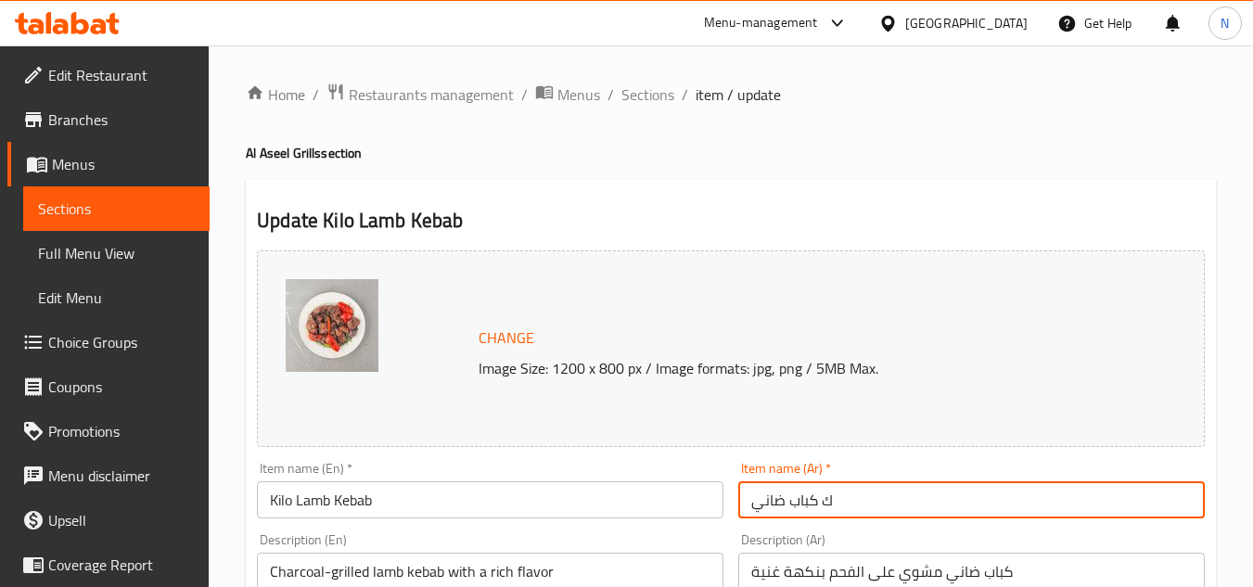
click at [874, 496] on input "ك كباب ضاني" at bounding box center [971, 499] width 467 height 37
click at [874, 513] on input "ك كباب ضاني" at bounding box center [971, 499] width 467 height 37
click at [823, 503] on input "ك كباب ضاني" at bounding box center [971, 499] width 467 height 37
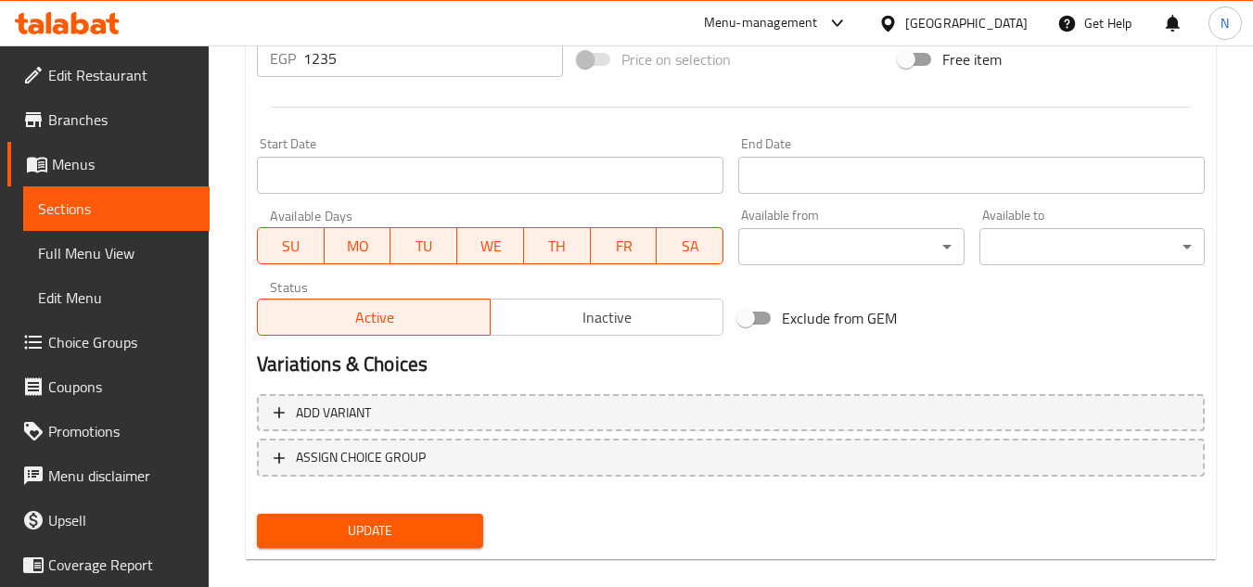
scroll to position [751, 0]
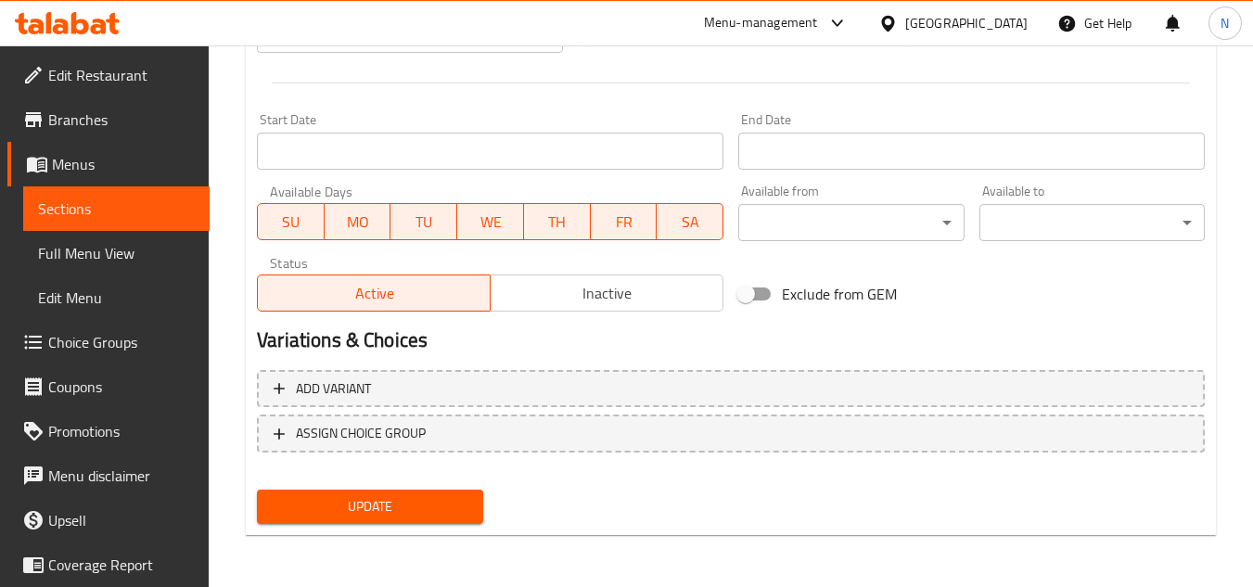
type input "كيلو كباب ضاني"
drag, startPoint x: 352, startPoint y: 511, endPoint x: 354, endPoint y: 498, distance: 13.3
click at [351, 511] on span "Update" at bounding box center [370, 506] width 196 height 23
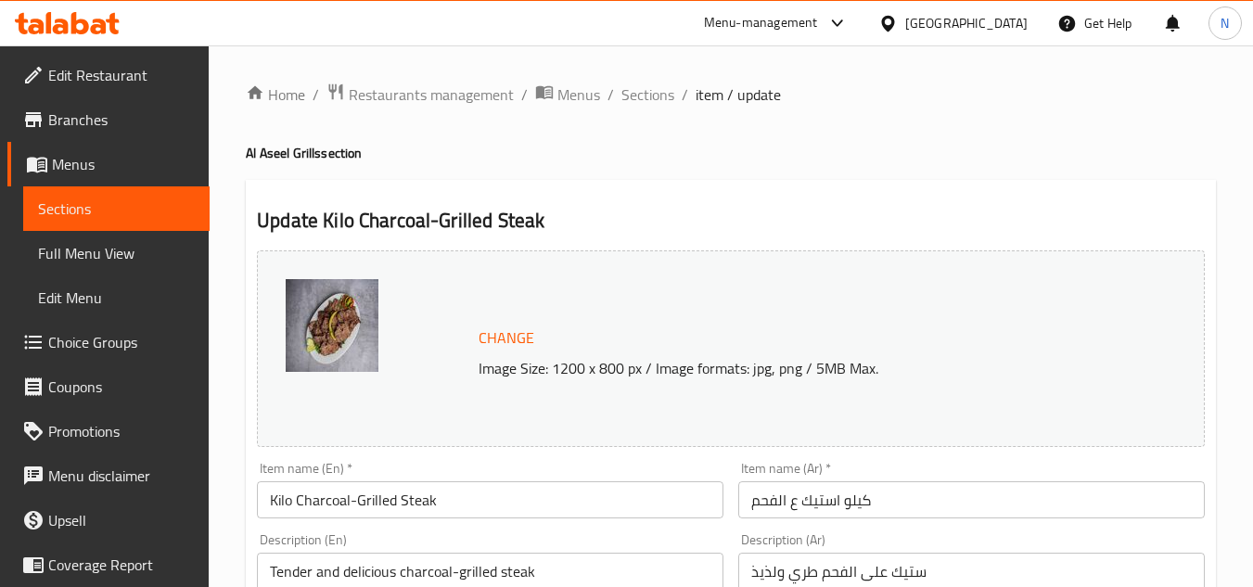
click at [289, 505] on input "Kilo Charcoal-Grilled Steak" at bounding box center [490, 499] width 467 height 37
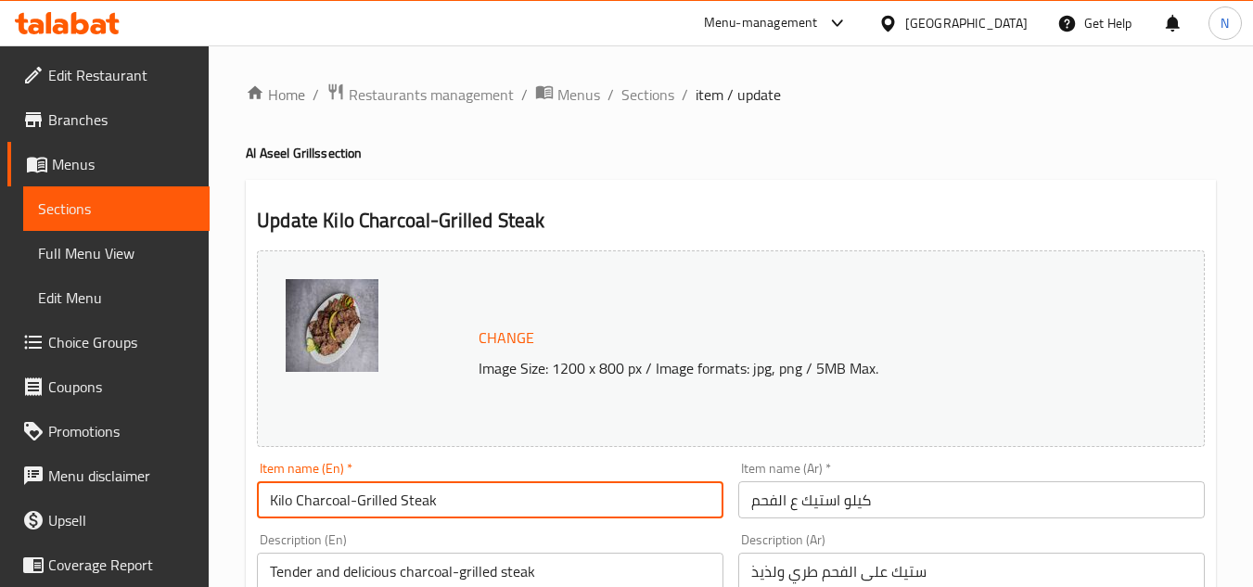
click at [289, 505] on input "Kilo Charcoal-Grilled Steak" at bounding box center [490, 499] width 467 height 37
click at [380, 495] on input "Kilo Charcoal-Grilled Steak" at bounding box center [490, 499] width 467 height 37
click at [358, 509] on input "Kilo Charcoal-Steak" at bounding box center [490, 499] width 467 height 37
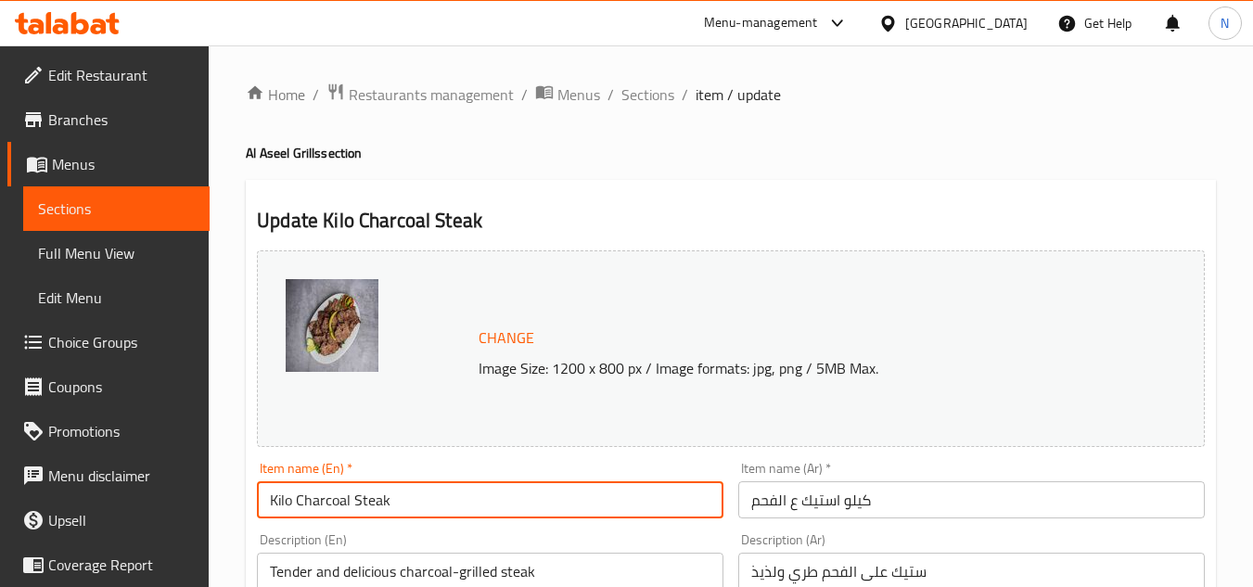
click at [371, 517] on input "Kilo Charcoal Steak" at bounding box center [490, 499] width 467 height 37
type input "Kilo Charcoal Steak"
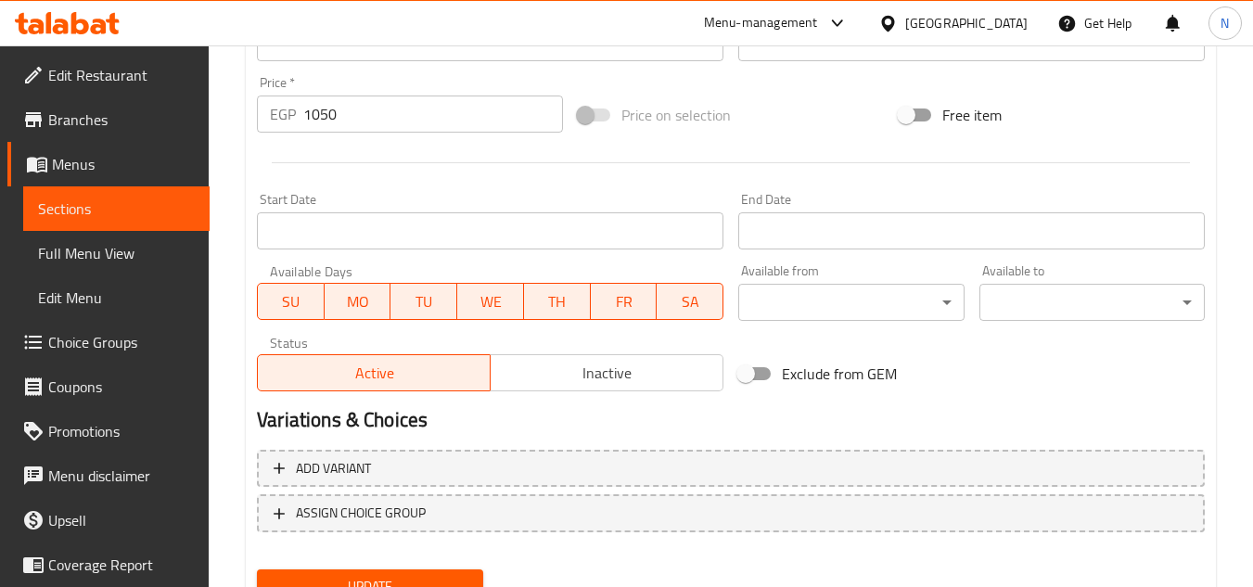
scroll to position [742, 0]
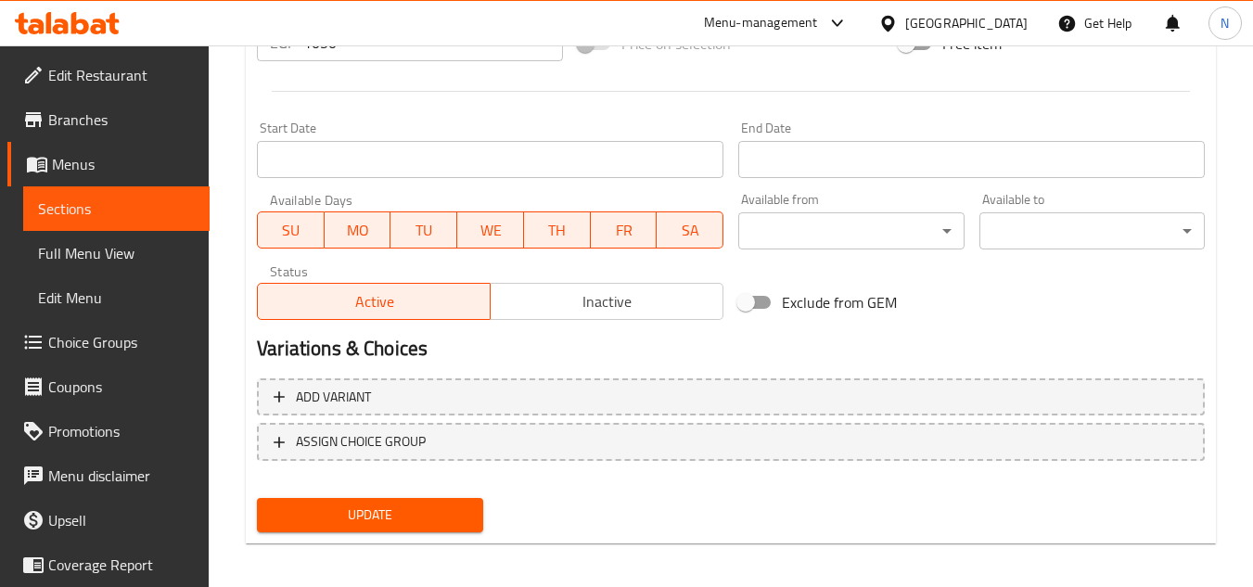
click at [382, 520] on span "Update" at bounding box center [370, 515] width 196 height 23
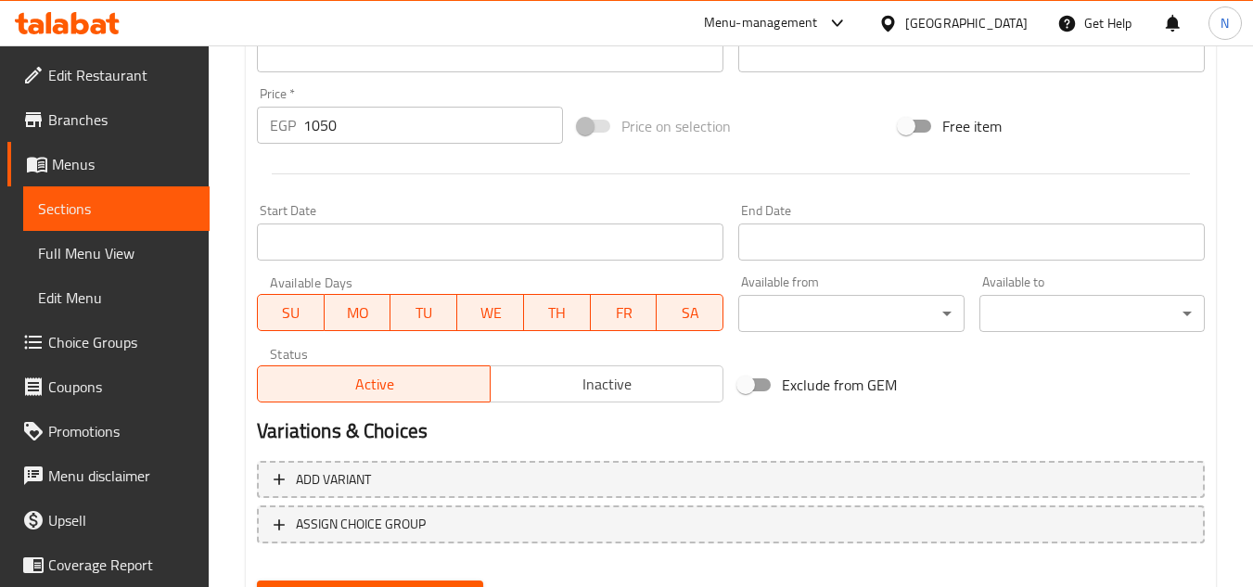
scroll to position [751, 0]
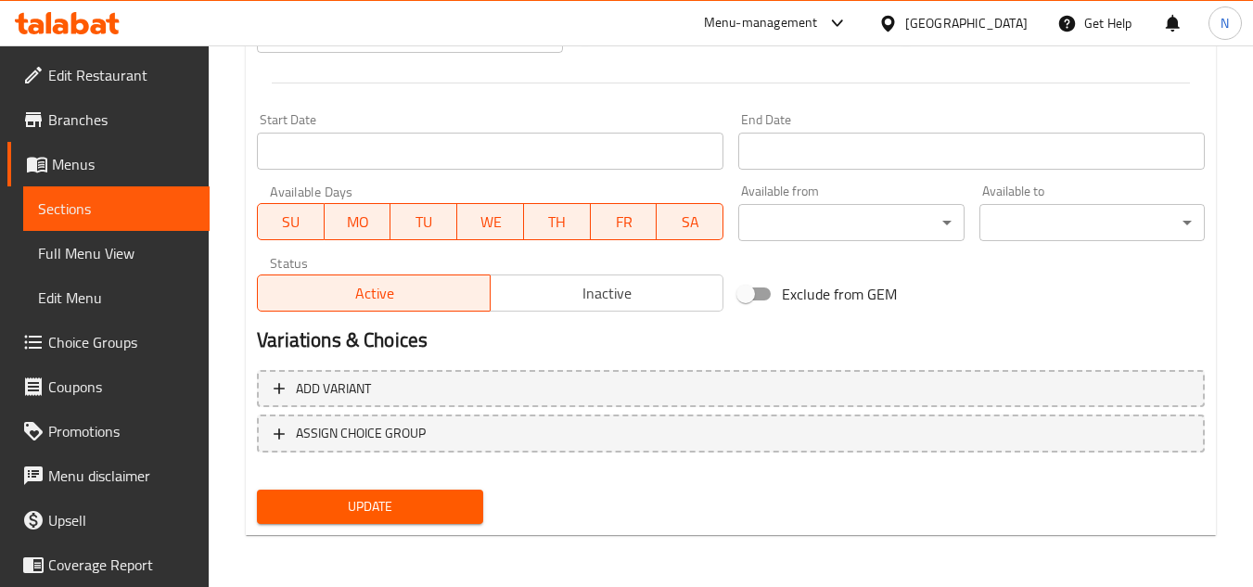
click at [448, 498] on span "Update" at bounding box center [370, 506] width 196 height 23
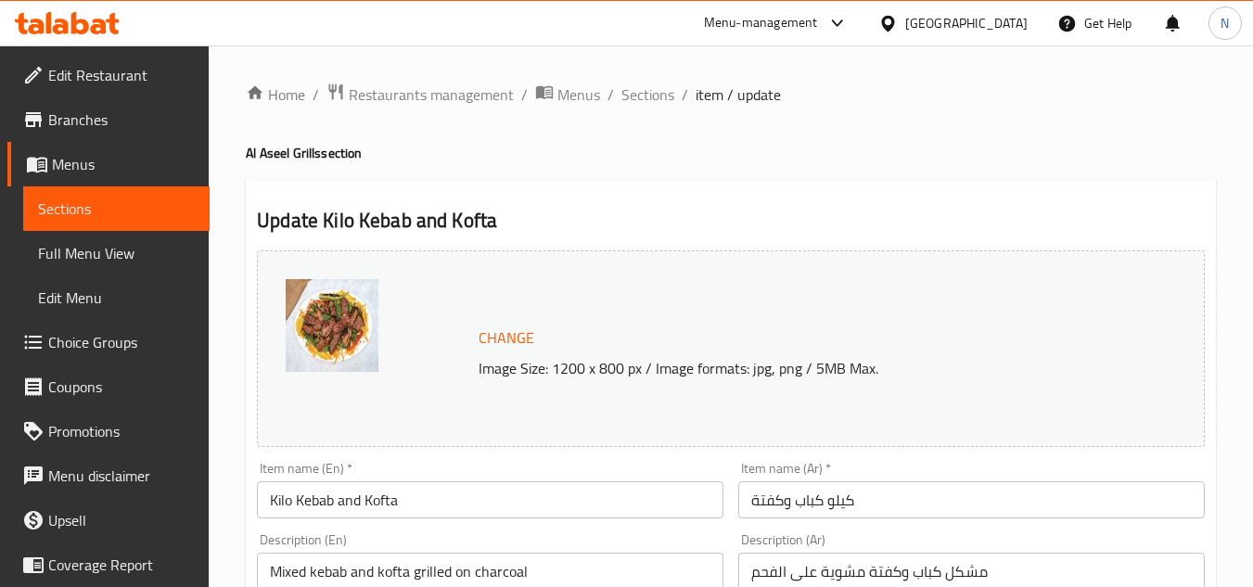
click at [408, 507] on input "Kilo Kebab and Kofta" at bounding box center [490, 499] width 467 height 37
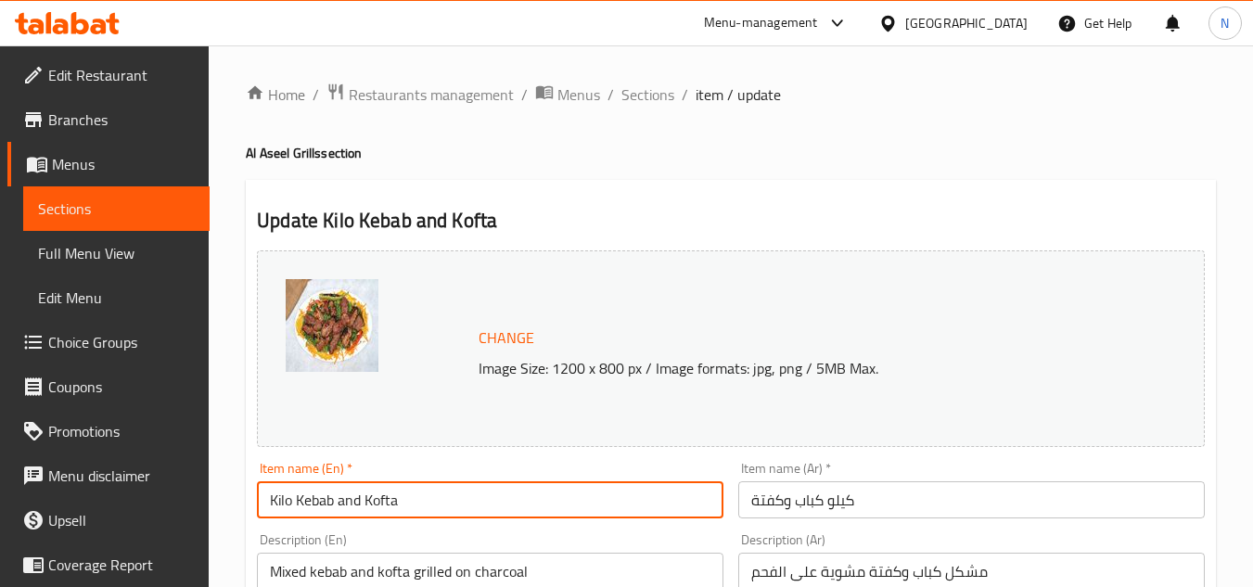
click at [408, 507] on input "Kilo Kebab and Kofta" at bounding box center [490, 499] width 467 height 37
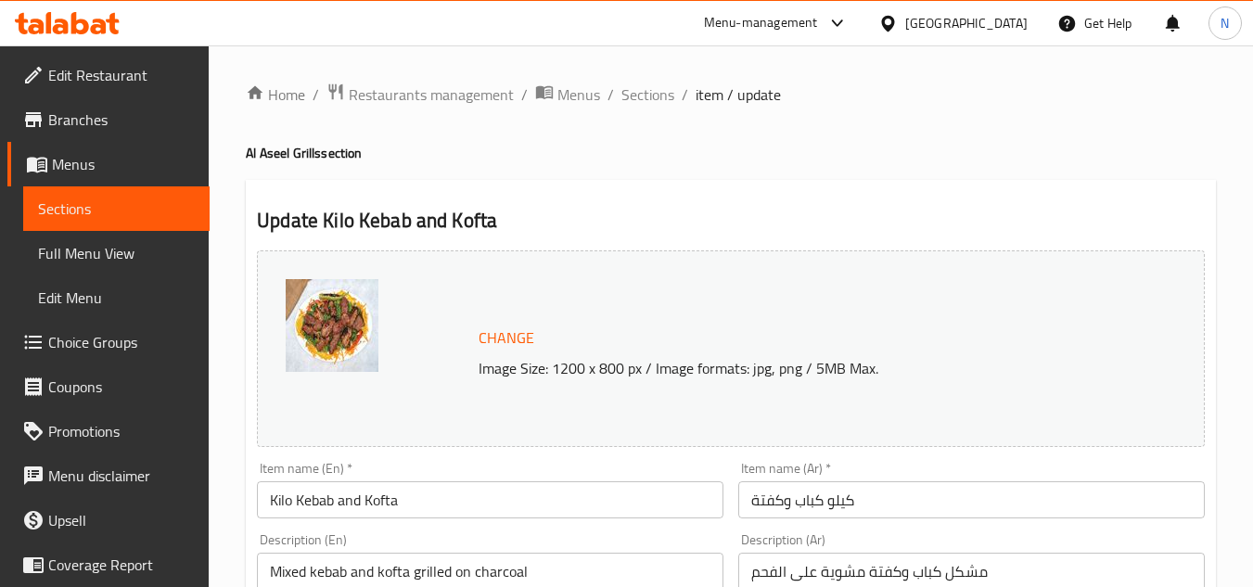
click at [546, 498] on input "Kilo Kebab and Kofta" at bounding box center [490, 499] width 467 height 37
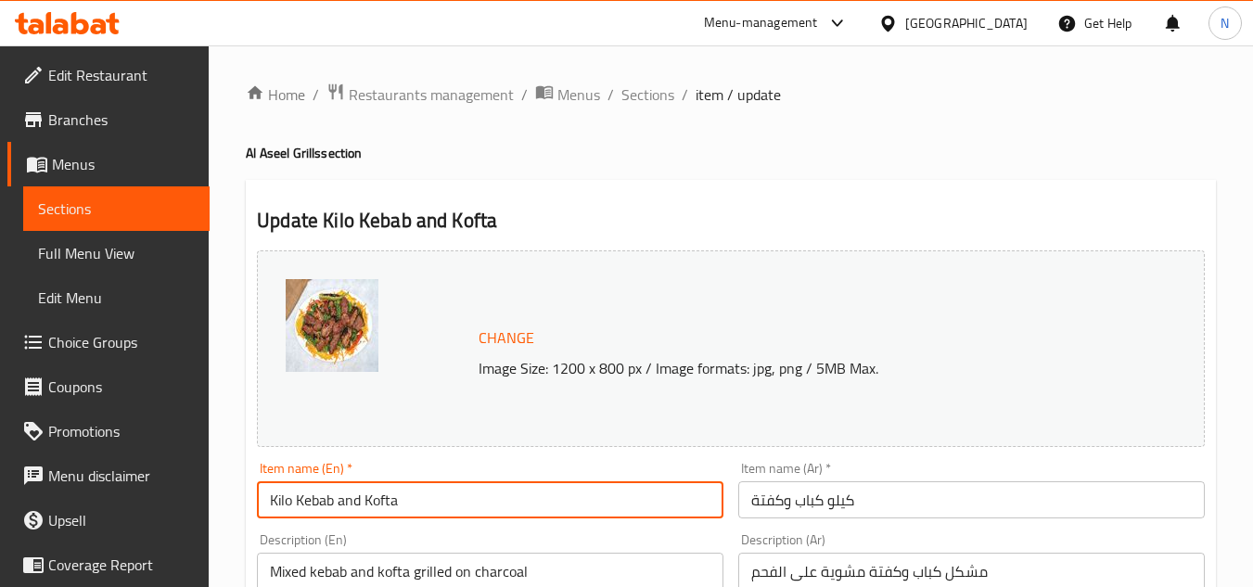
click at [546, 498] on input "Kilo Kebab and Kofta" at bounding box center [490, 499] width 467 height 37
paste input "A"
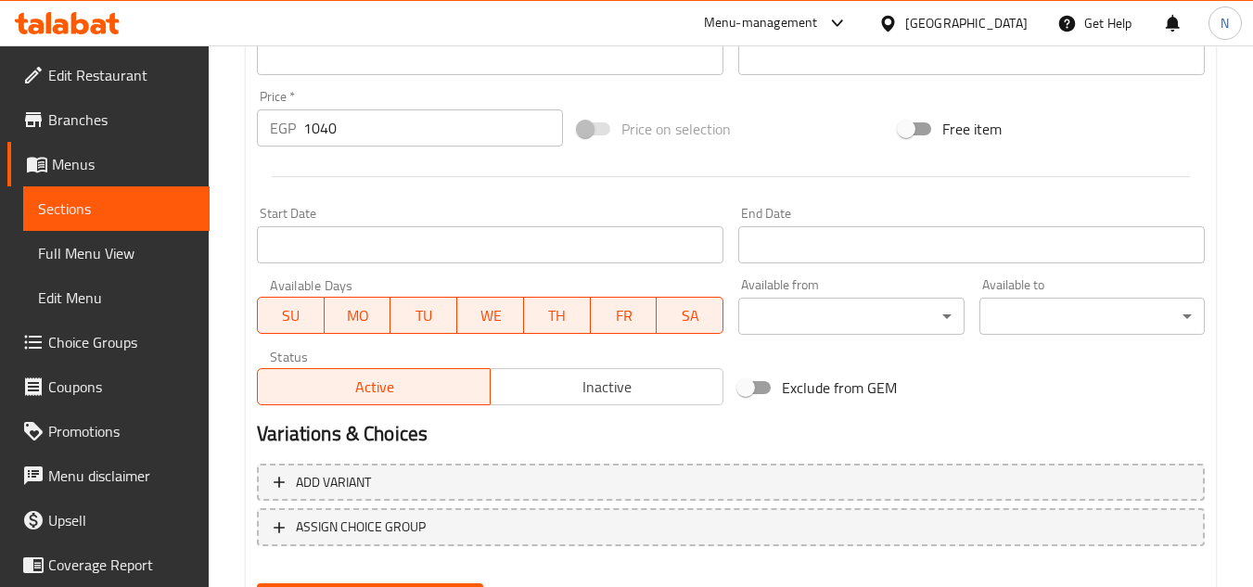
scroll to position [751, 0]
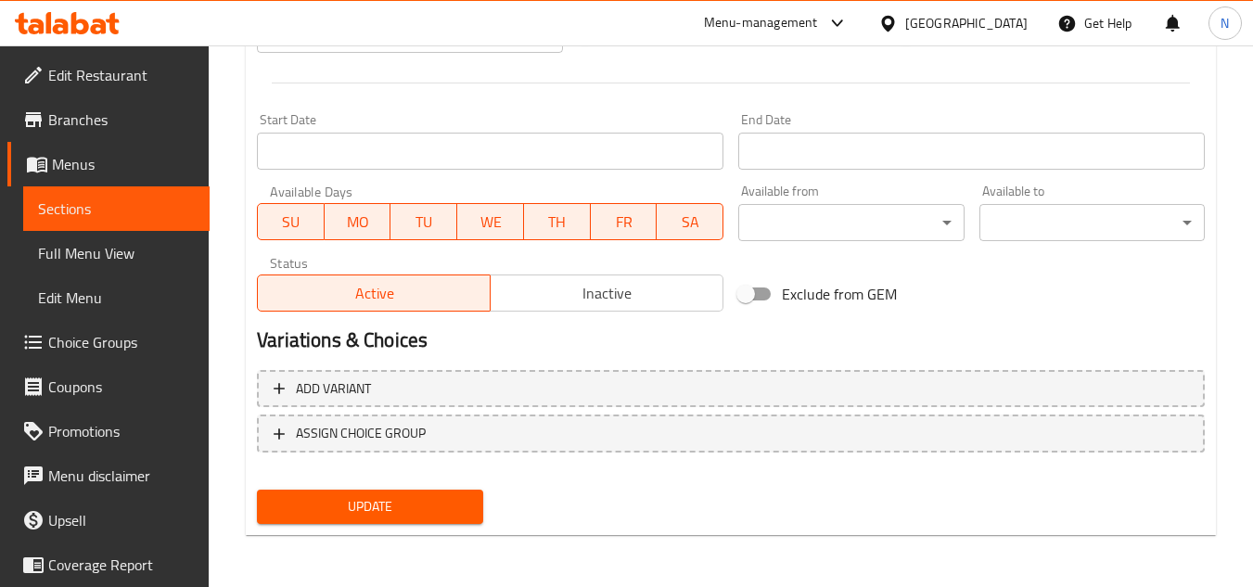
type input "Kilo Kebab And Kofta"
click at [449, 502] on span "Update" at bounding box center [370, 506] width 196 height 23
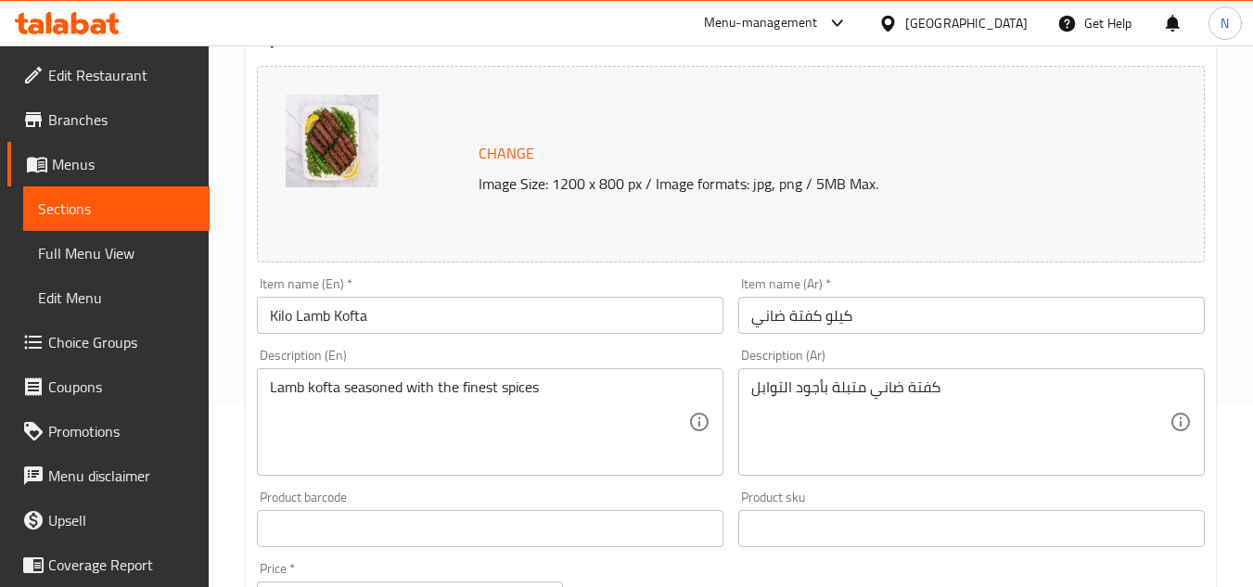
scroll to position [186, 0]
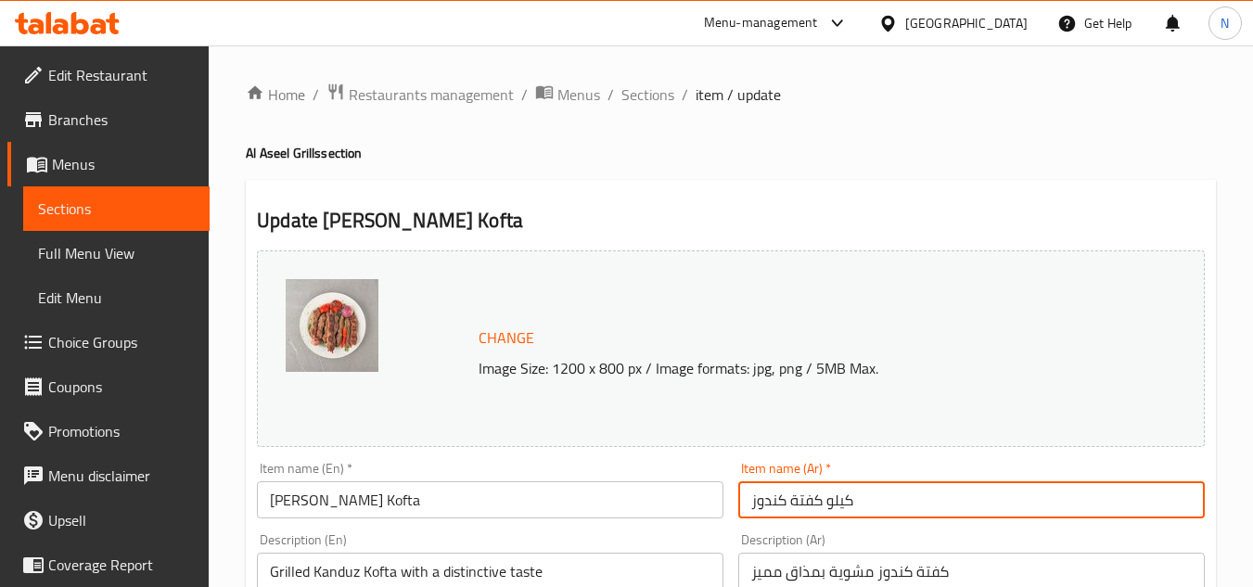
click at [777, 504] on input "كيلو كفتة كندوز" at bounding box center [971, 499] width 467 height 37
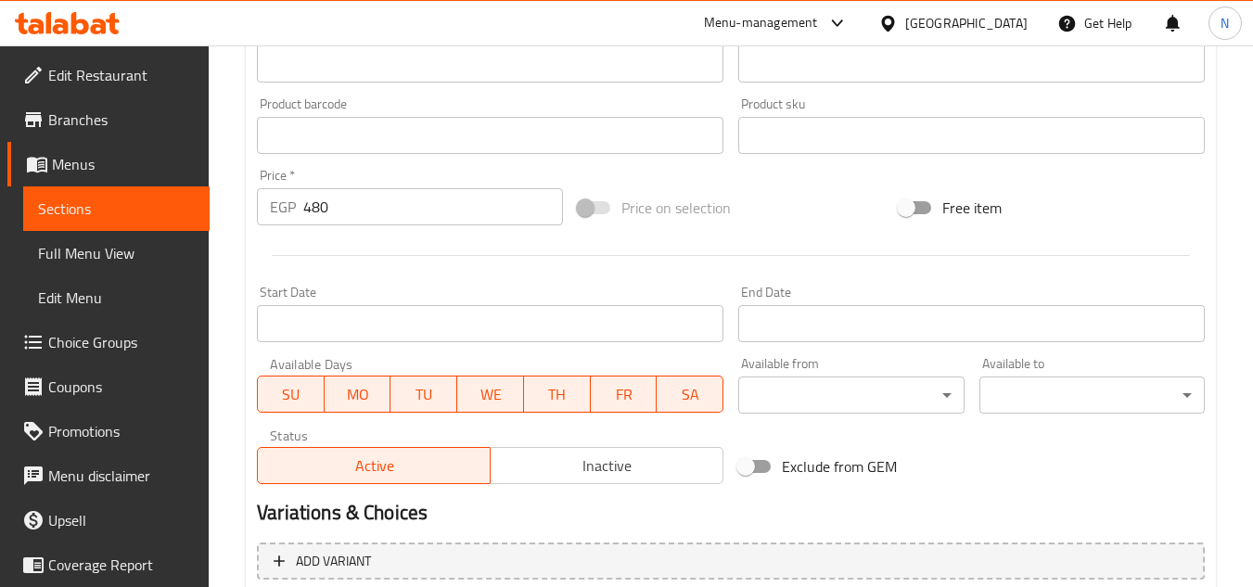
scroll to position [751, 0]
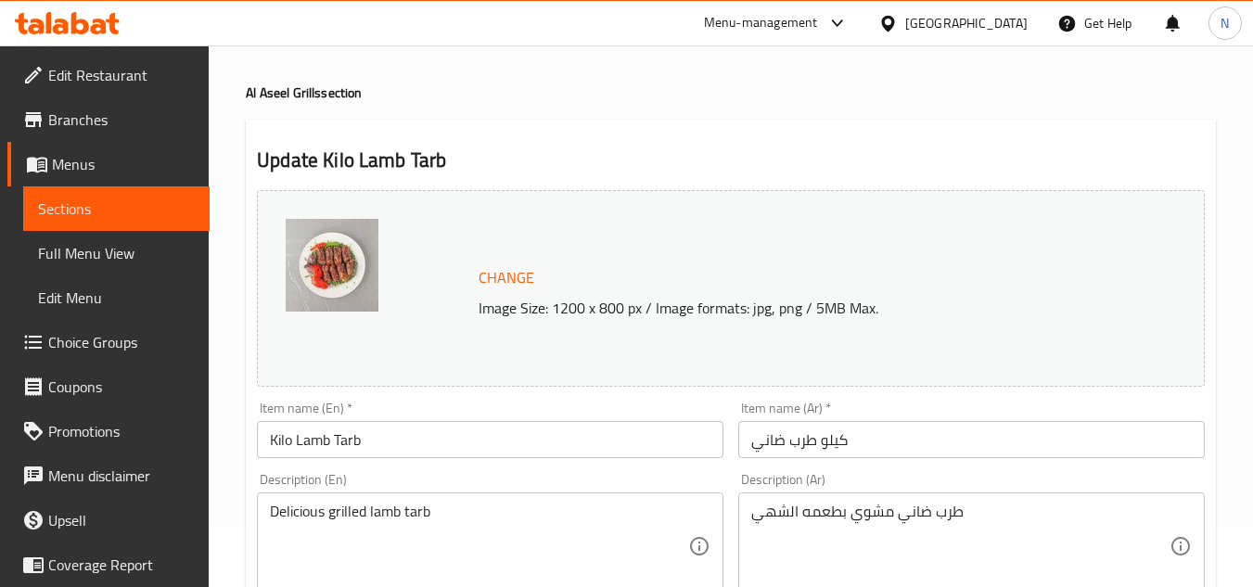
scroll to position [93, 0]
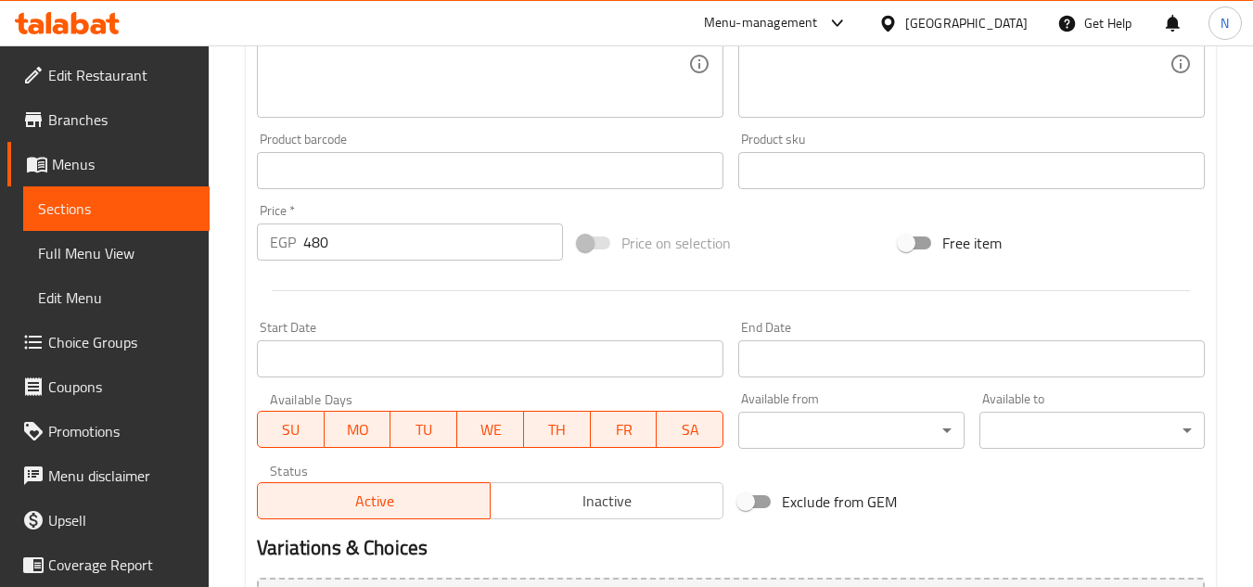
scroll to position [557, 0]
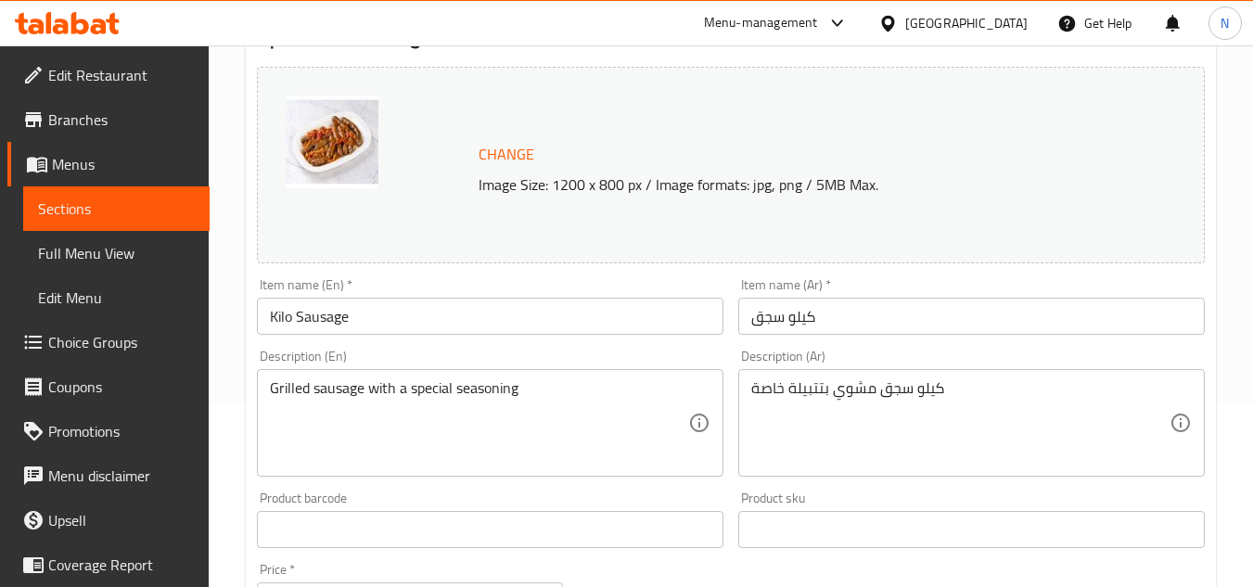
scroll to position [186, 0]
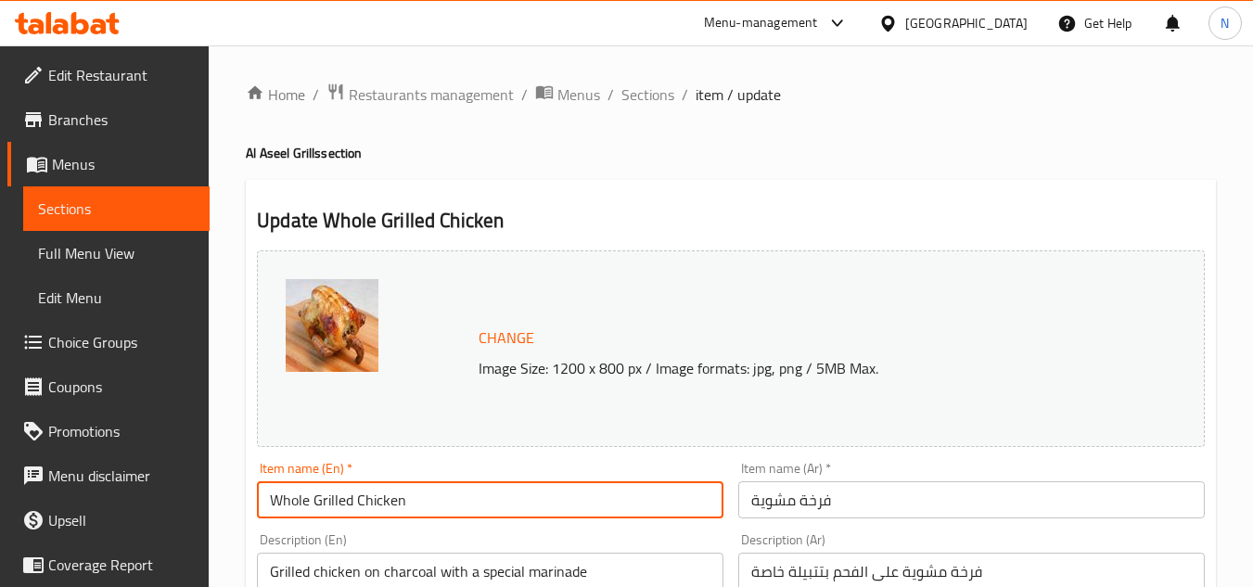
drag, startPoint x: 314, startPoint y: 496, endPoint x: 205, endPoint y: 505, distance: 109.8
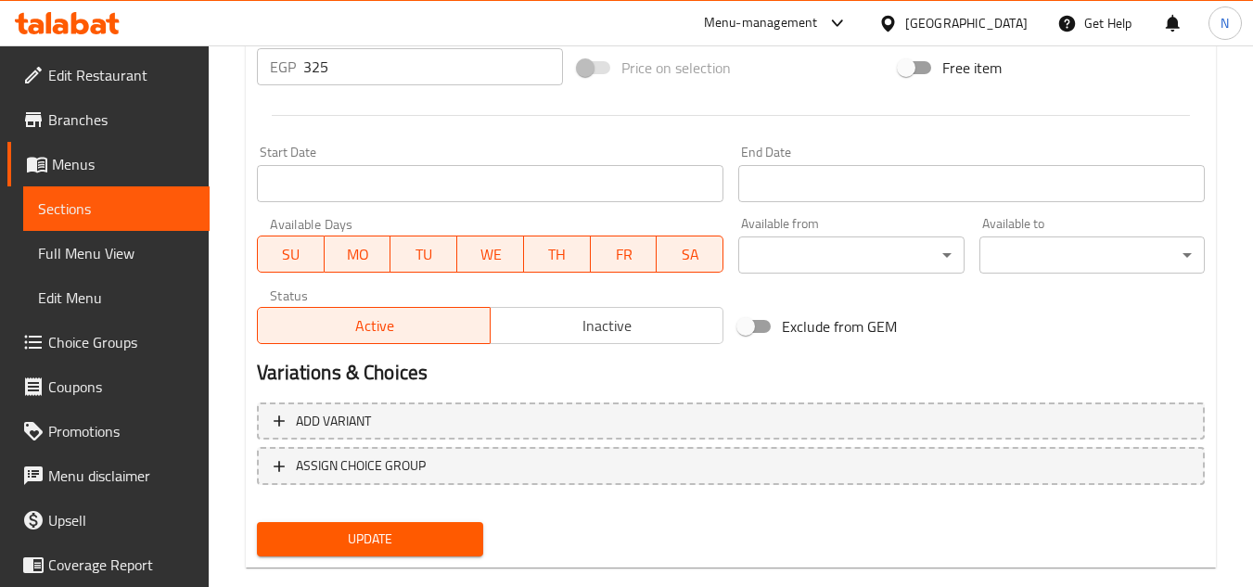
scroll to position [751, 0]
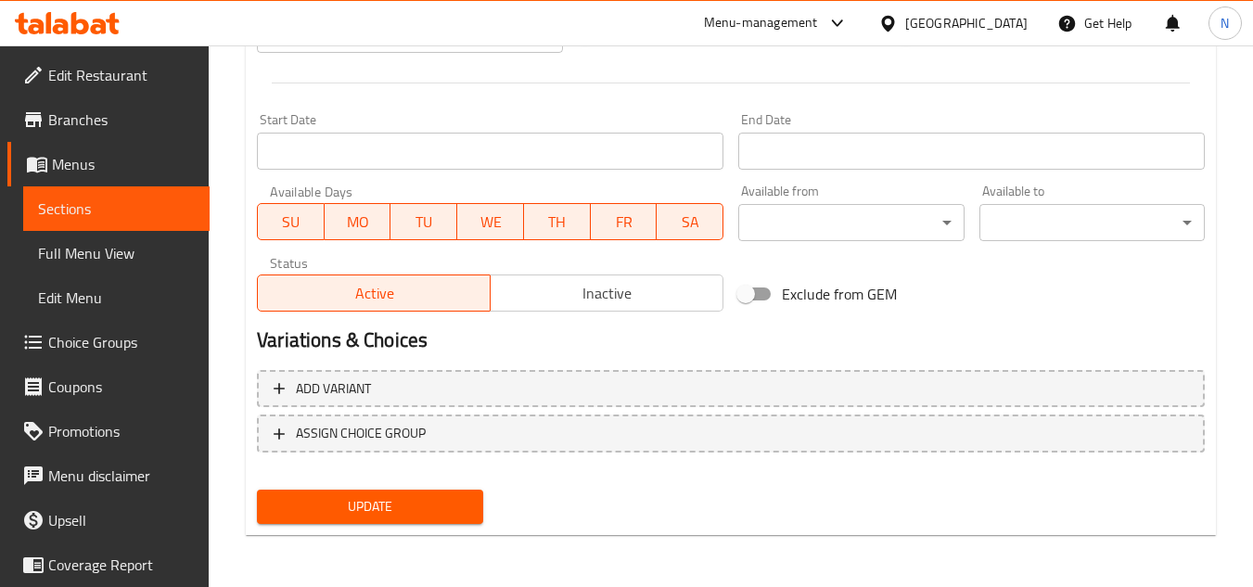
type input "Grilled Chicken"
click at [400, 503] on span "Update" at bounding box center [370, 506] width 196 height 23
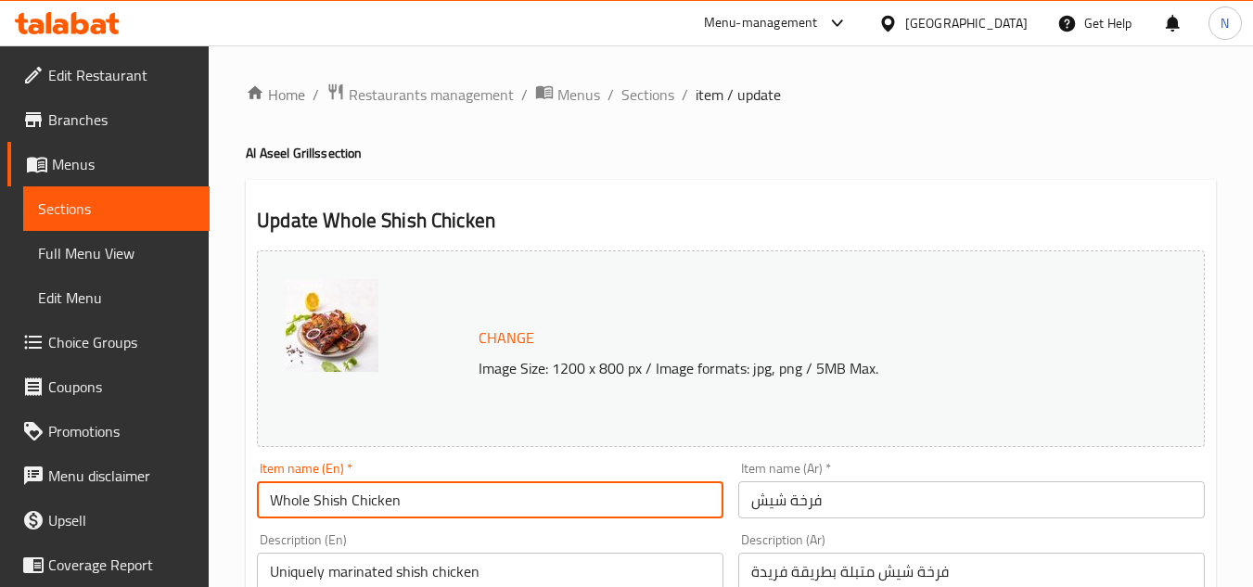
drag, startPoint x: 314, startPoint y: 500, endPoint x: 254, endPoint y: 512, distance: 60.6
click at [254, 512] on div "Item name (En)   * Whole Shish Chicken Item name (En) *" at bounding box center [490, 490] width 481 height 71
type input "Shish Chicken"
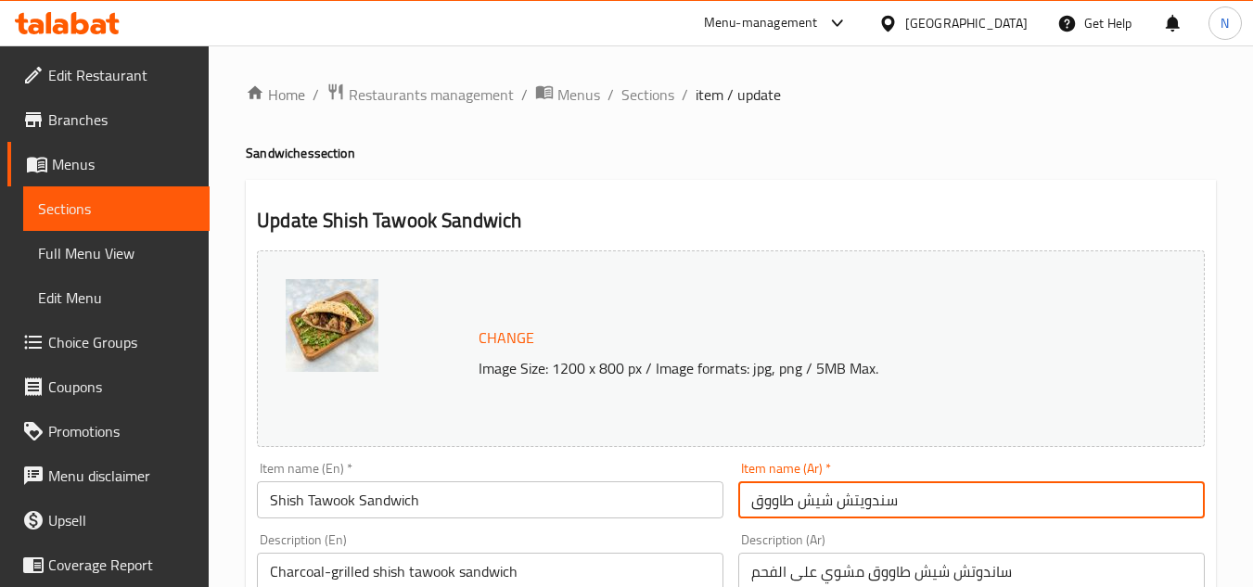
click at [856, 508] on input "سندويتش شيش طاووق" at bounding box center [971, 499] width 467 height 37
click at [872, 508] on input "سندويتش شيش طاووق" at bounding box center [971, 499] width 467 height 37
click at [864, 507] on input "سندويتش شيش طاووق" at bounding box center [971, 499] width 467 height 37
click at [870, 503] on input "سندوتش شيش طاووق" at bounding box center [971, 499] width 467 height 37
click at [869, 503] on input "سندوتش شيش طاووق" at bounding box center [971, 499] width 467 height 37
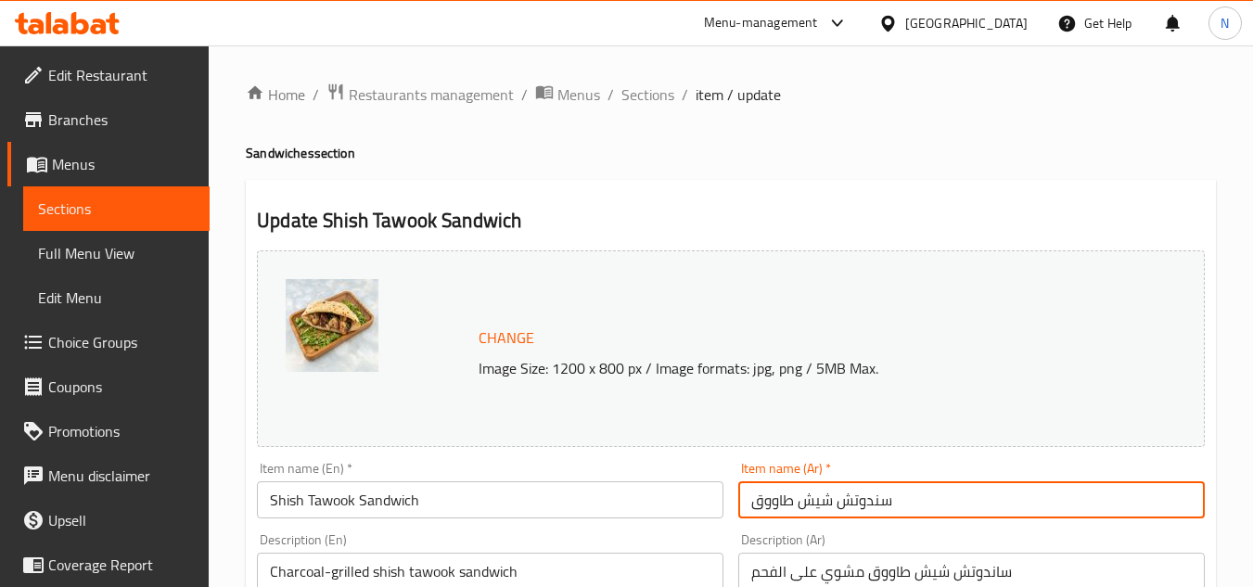
click at [854, 503] on input "سندوتش شيش طاووق" at bounding box center [971, 499] width 467 height 37
click at [881, 503] on input "سندوتش شيش طاووق" at bounding box center [971, 499] width 467 height 37
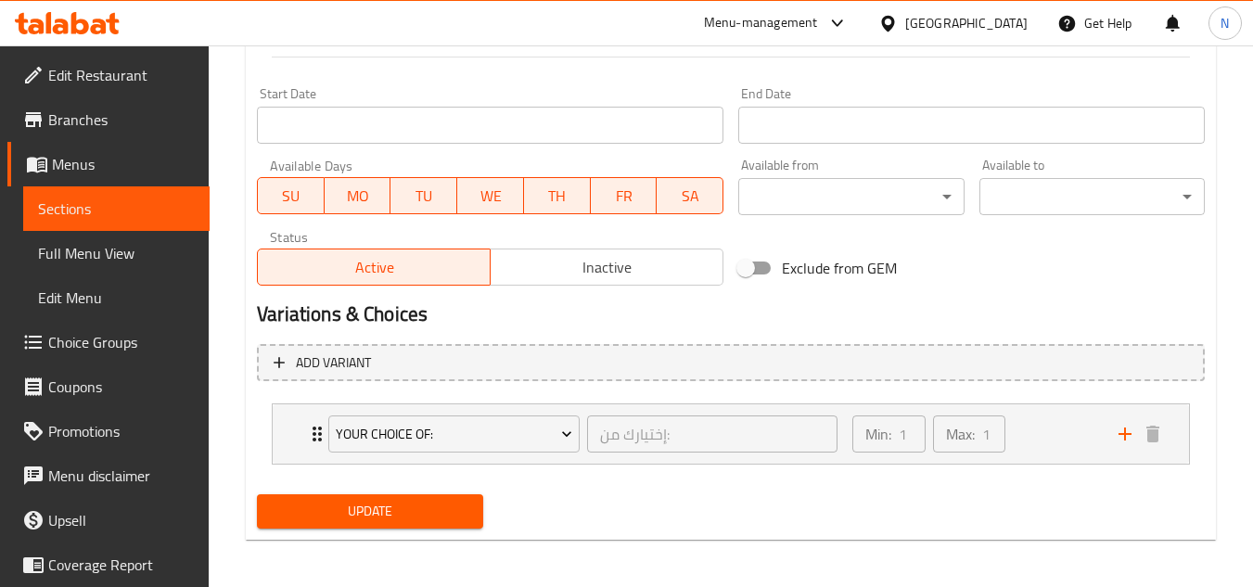
scroll to position [781, 0]
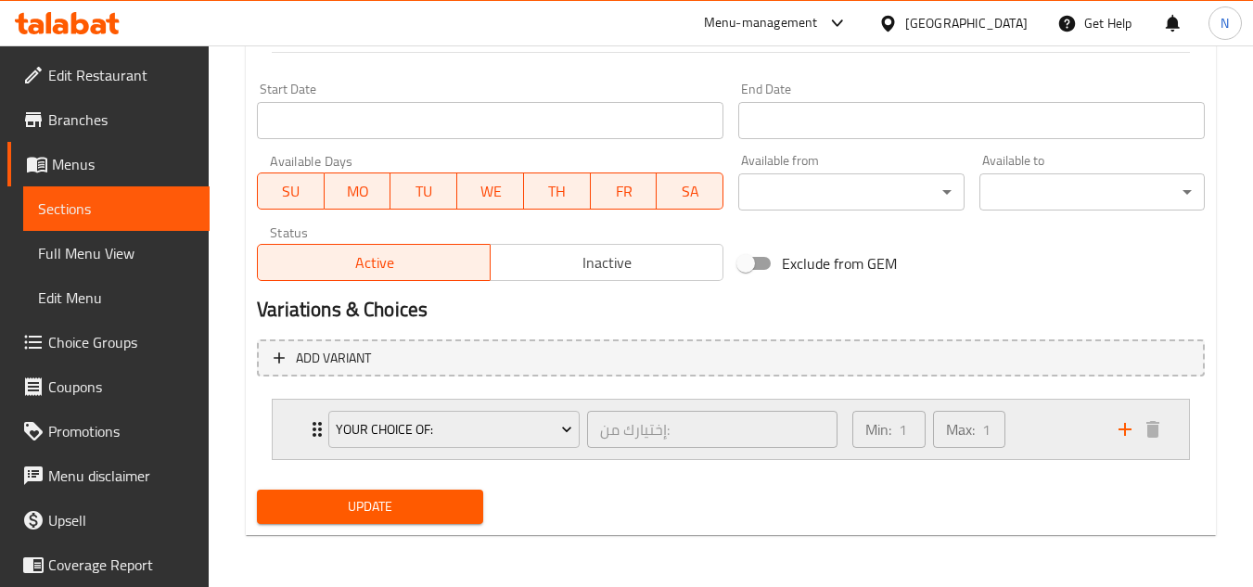
click at [1079, 424] on div "Min: 1 ​ Max: 1 ​" at bounding box center [974, 429] width 266 height 59
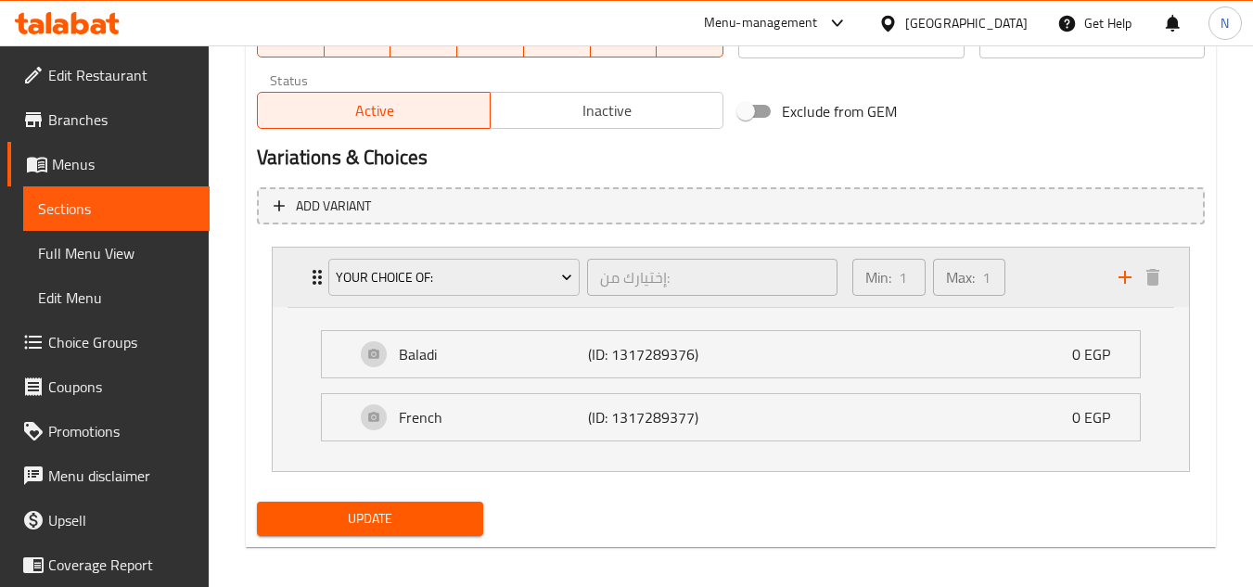
scroll to position [945, 0]
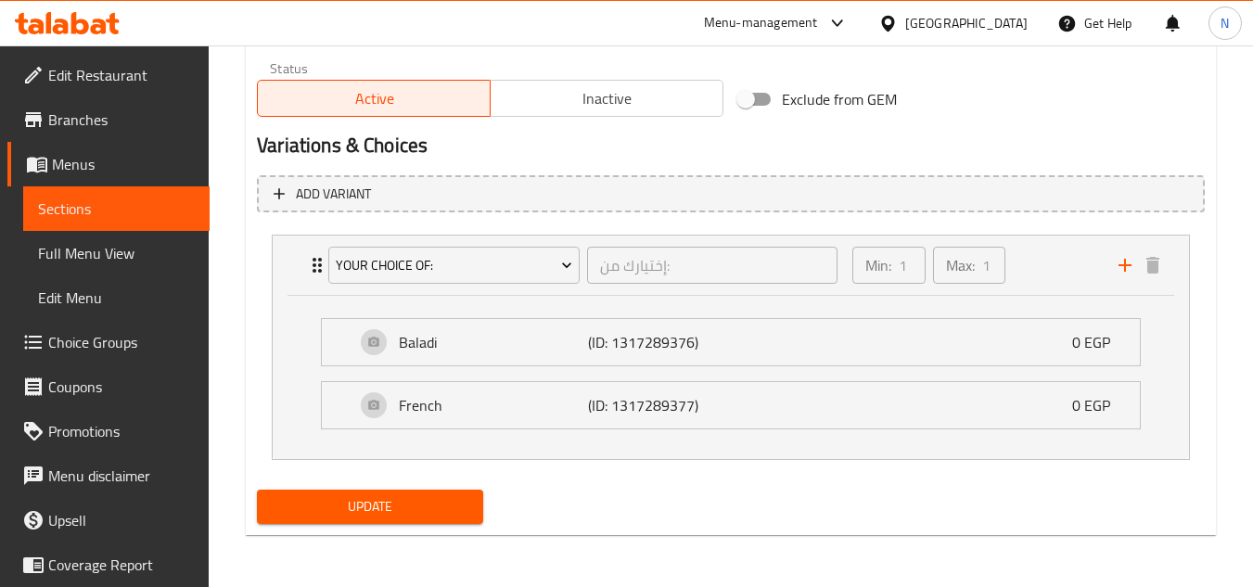
type input "ساندوتش شيش طاووق"
click at [444, 507] on span "Update" at bounding box center [370, 506] width 196 height 23
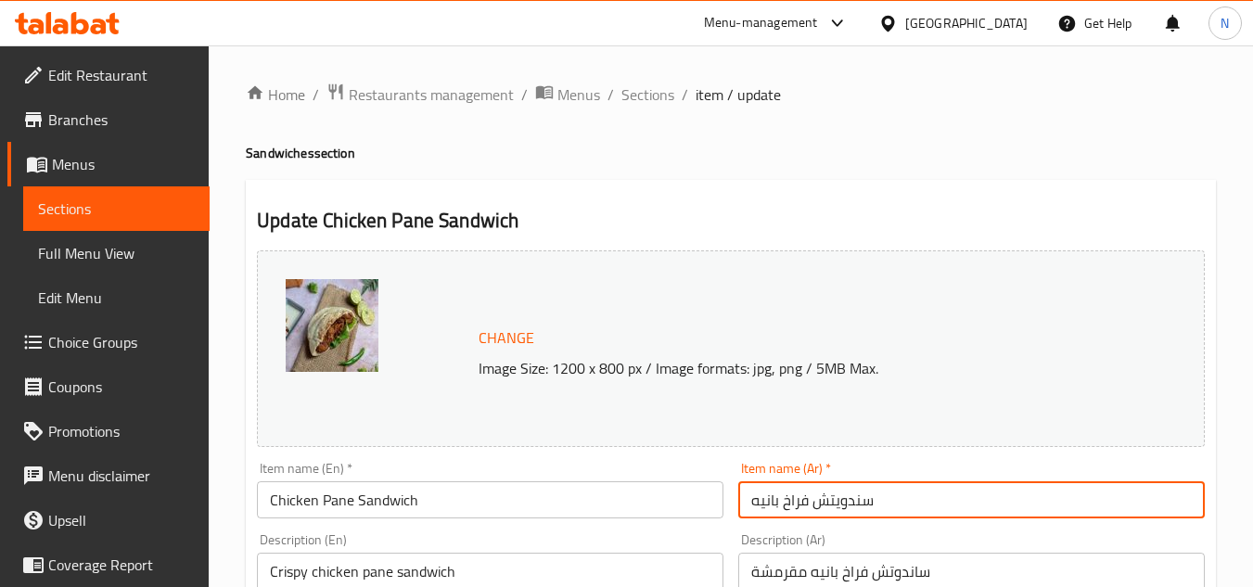
click at [859, 507] on input "سندويتش فراخ بانيه" at bounding box center [971, 499] width 467 height 37
click at [834, 505] on input "ساندويتش فراخ بانيه" at bounding box center [971, 499] width 467 height 37
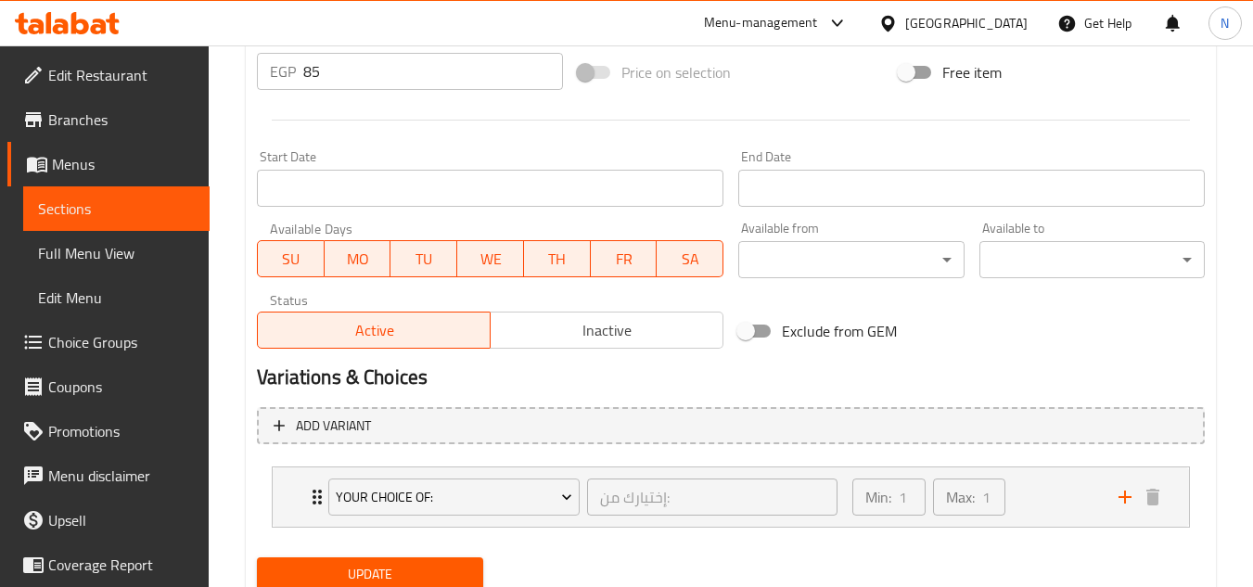
scroll to position [781, 0]
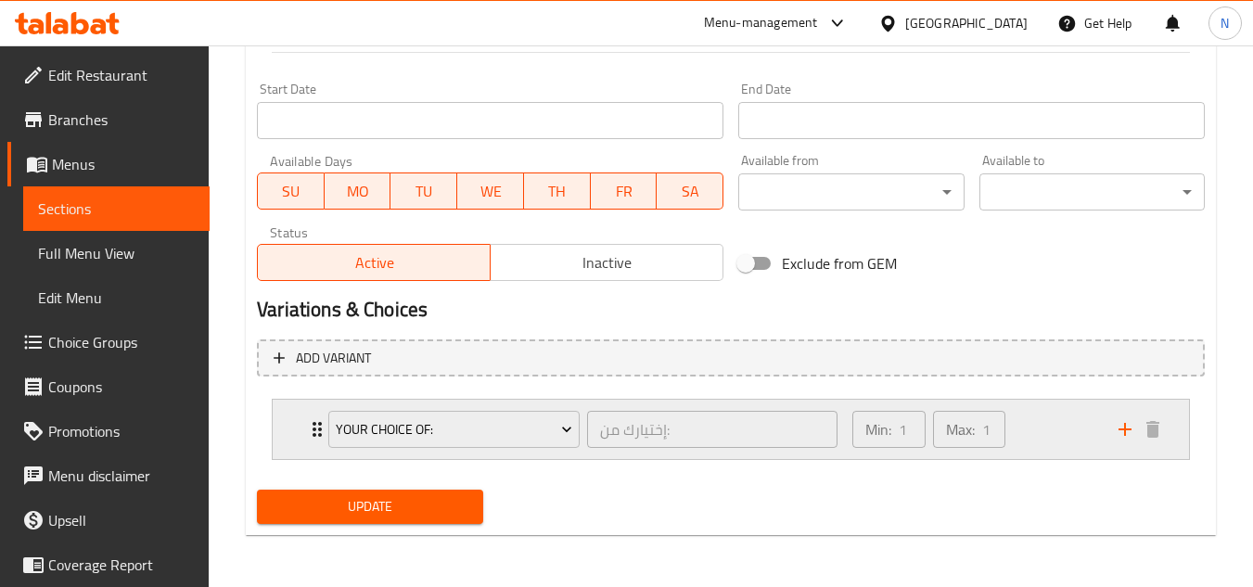
click at [1055, 445] on div "Min: 1 ​ Max: 1 ​" at bounding box center [974, 429] width 266 height 59
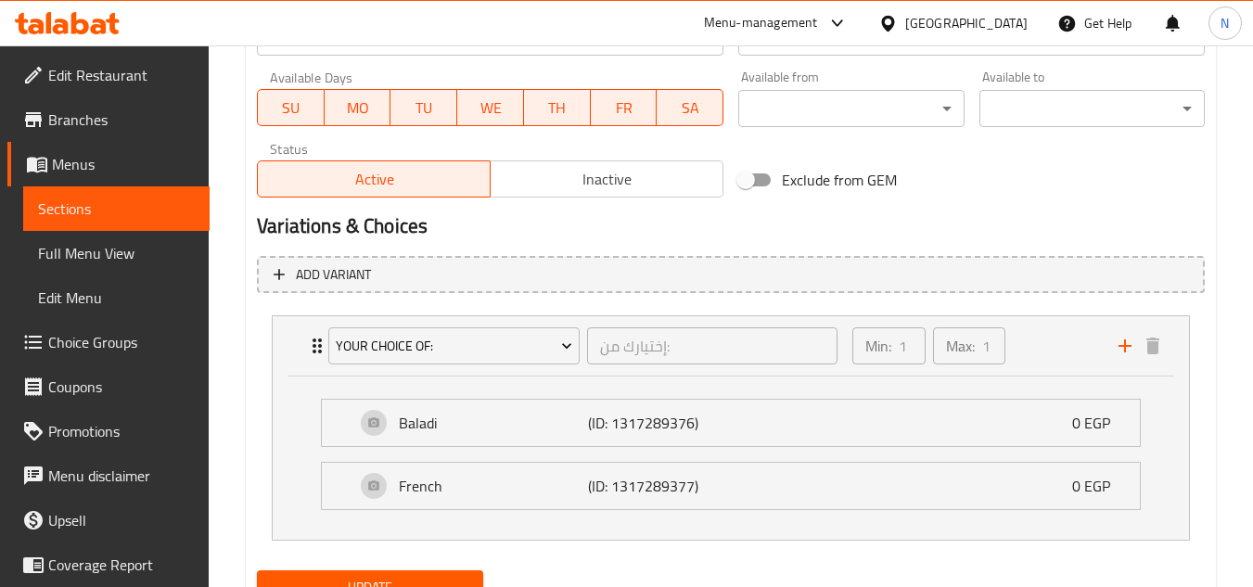
scroll to position [945, 0]
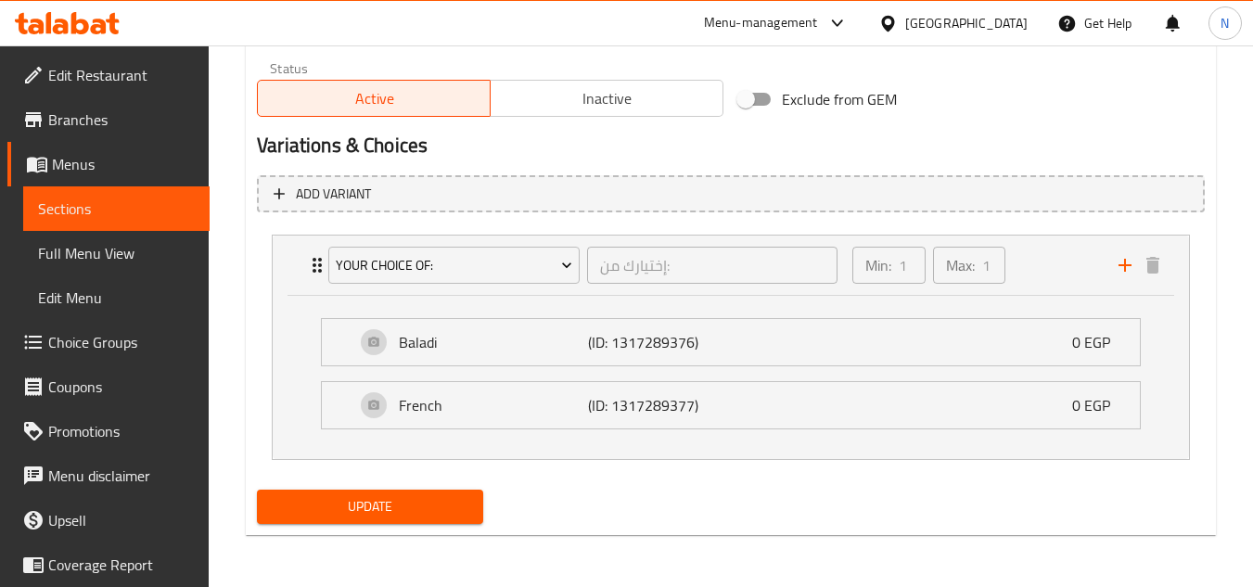
type input "ساندوتش فراخ بانيه"
click at [415, 503] on span "Update" at bounding box center [370, 506] width 196 height 23
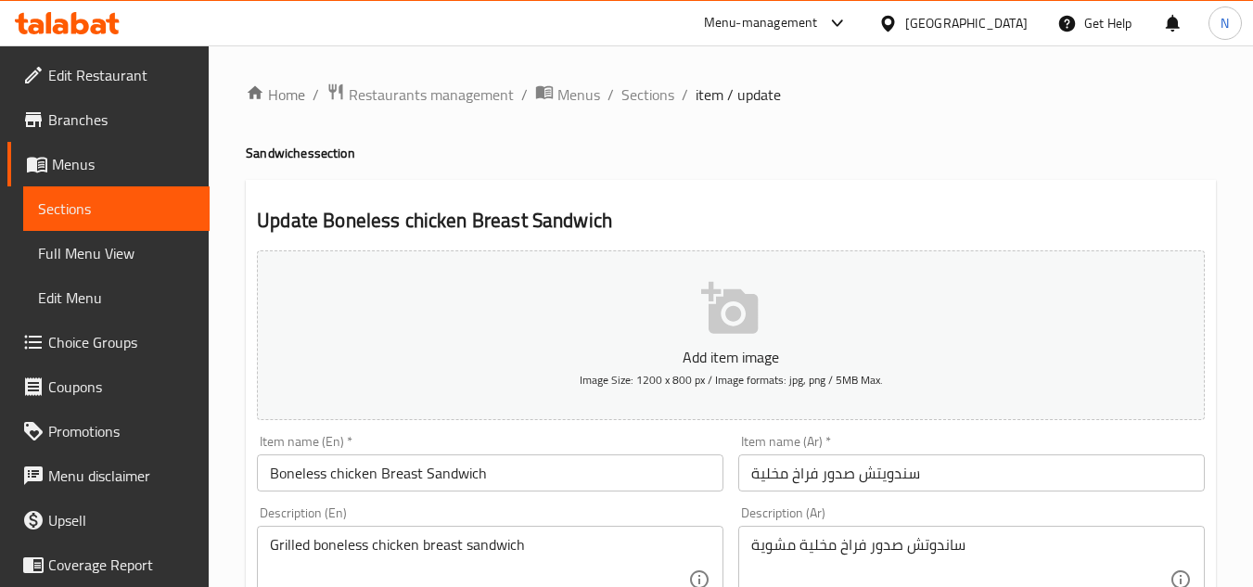
click at [909, 481] on input "سندويتش صدور فراخ مخلية" at bounding box center [971, 473] width 467 height 37
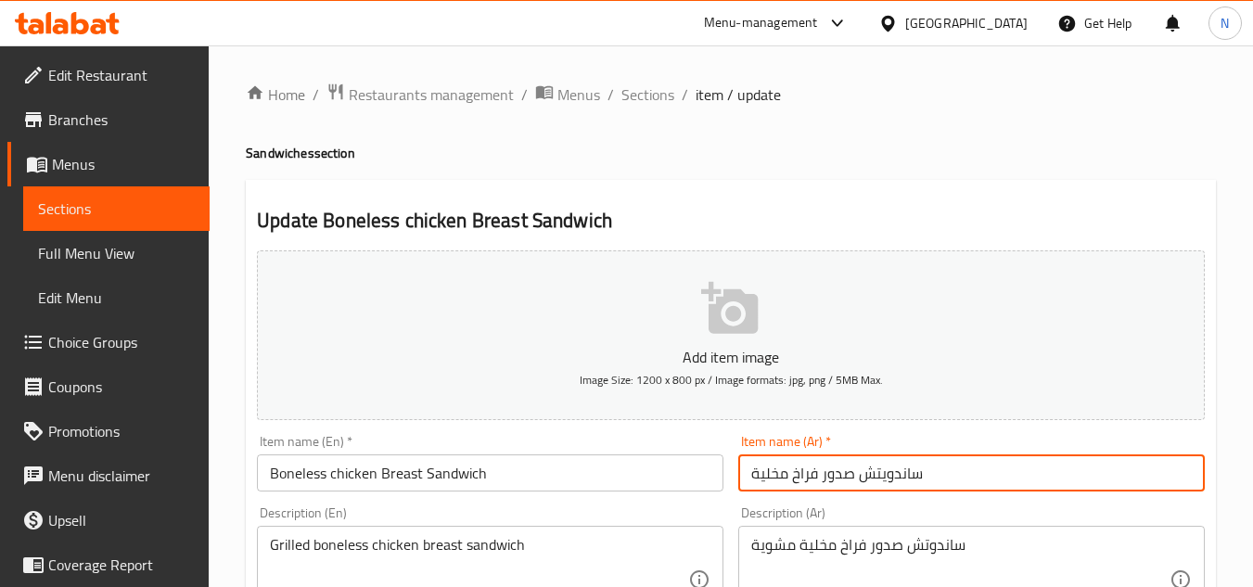
click at [887, 477] on input "ساندويتش صدور فراخ مخلية" at bounding box center [971, 473] width 467 height 37
type input "ساندوتش صدور فراخ مخلية"
click at [287, 472] on input "Boneless chicken Breast Sandwich" at bounding box center [490, 473] width 467 height 37
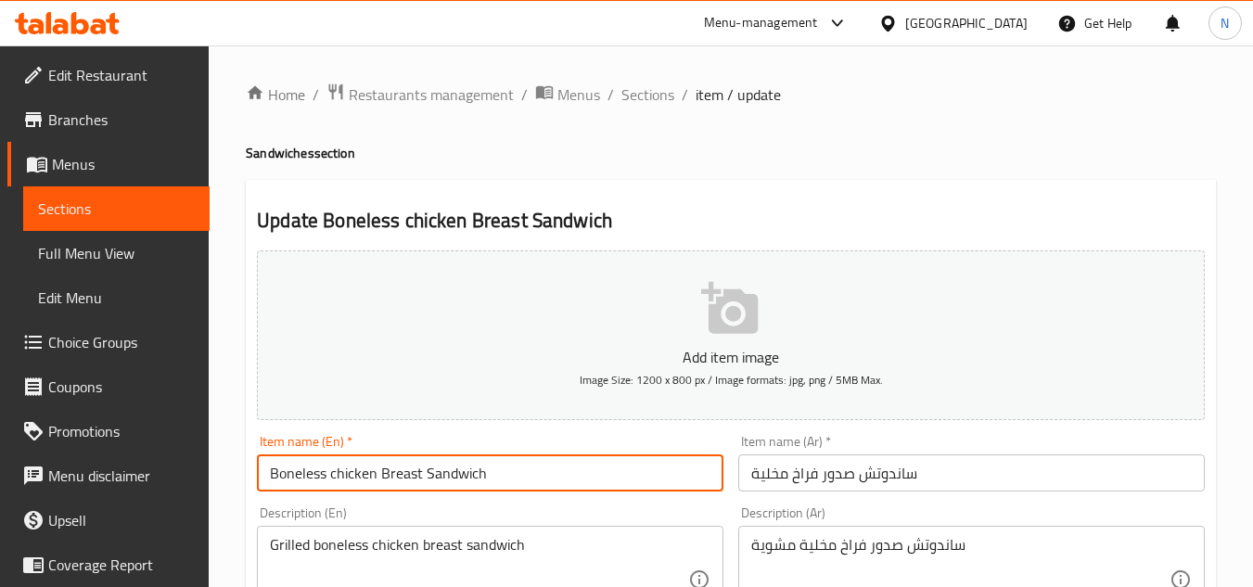
click at [287, 472] on input "Boneless chicken Breast Sandwich" at bounding box center [490, 473] width 467 height 37
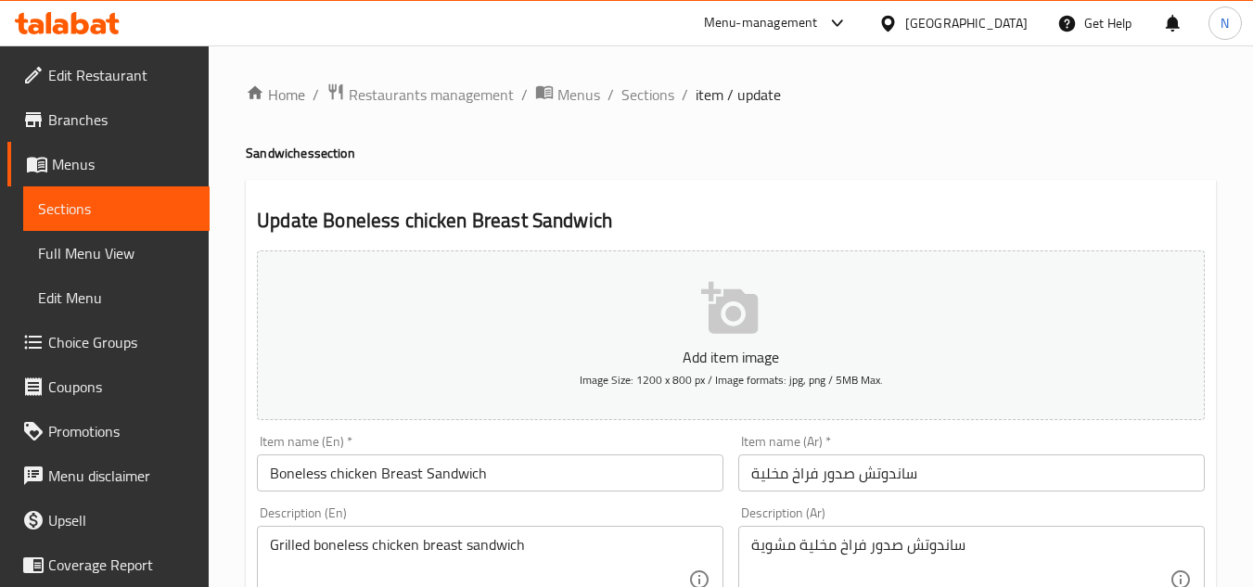
click at [475, 479] on input "Boneless chicken Breast Sandwich" at bounding box center [490, 473] width 467 height 37
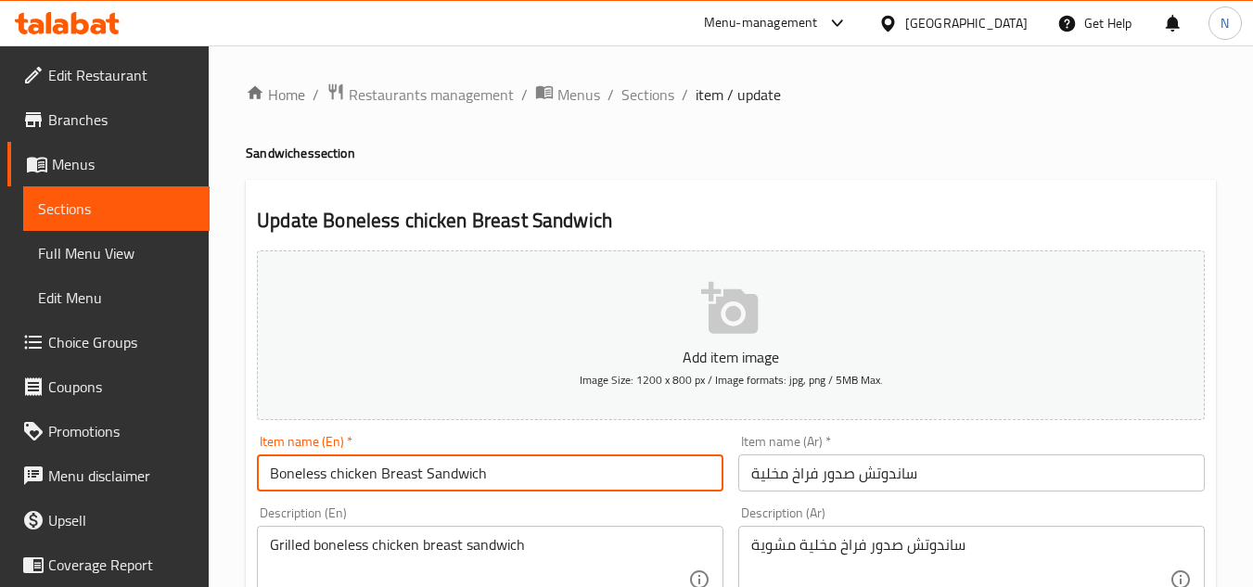
click at [475, 479] on input "Boneless chicken Breast Sandwich" at bounding box center [490, 473] width 467 height 37
paste input "C"
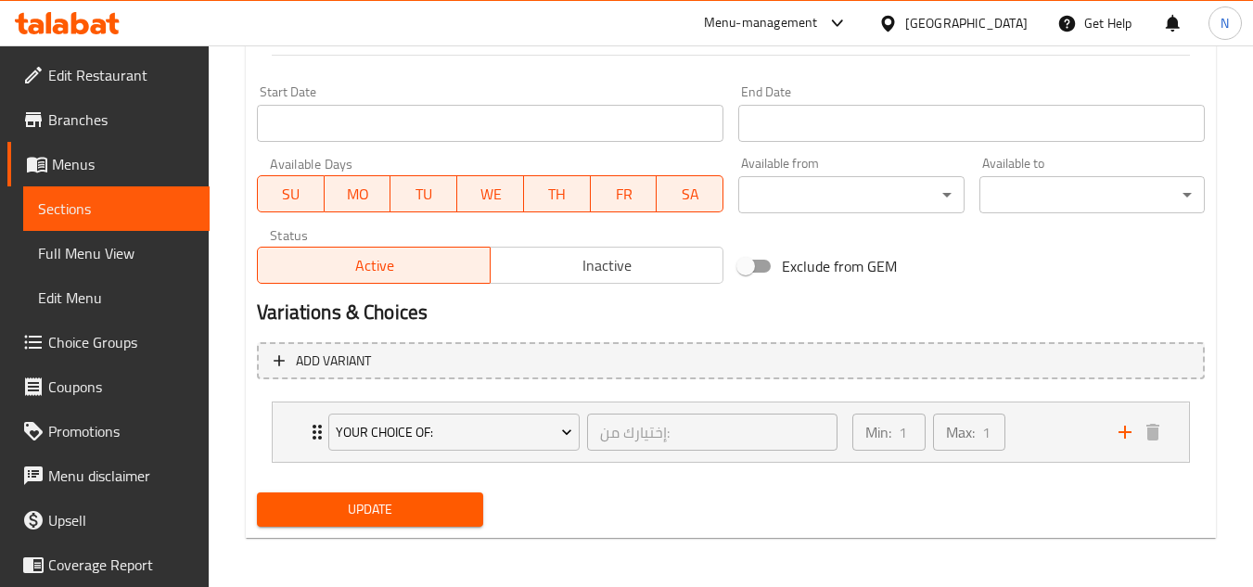
scroll to position [754, 0]
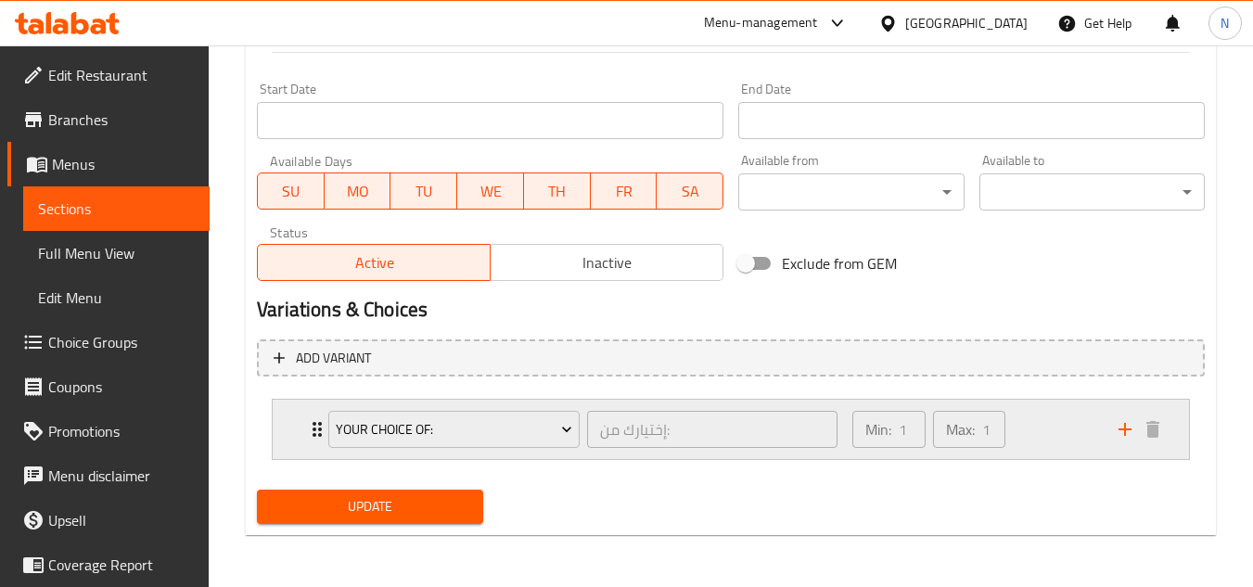
click at [1039, 423] on div "Min: 1 ​ Max: 1 ​" at bounding box center [974, 429] width 266 height 59
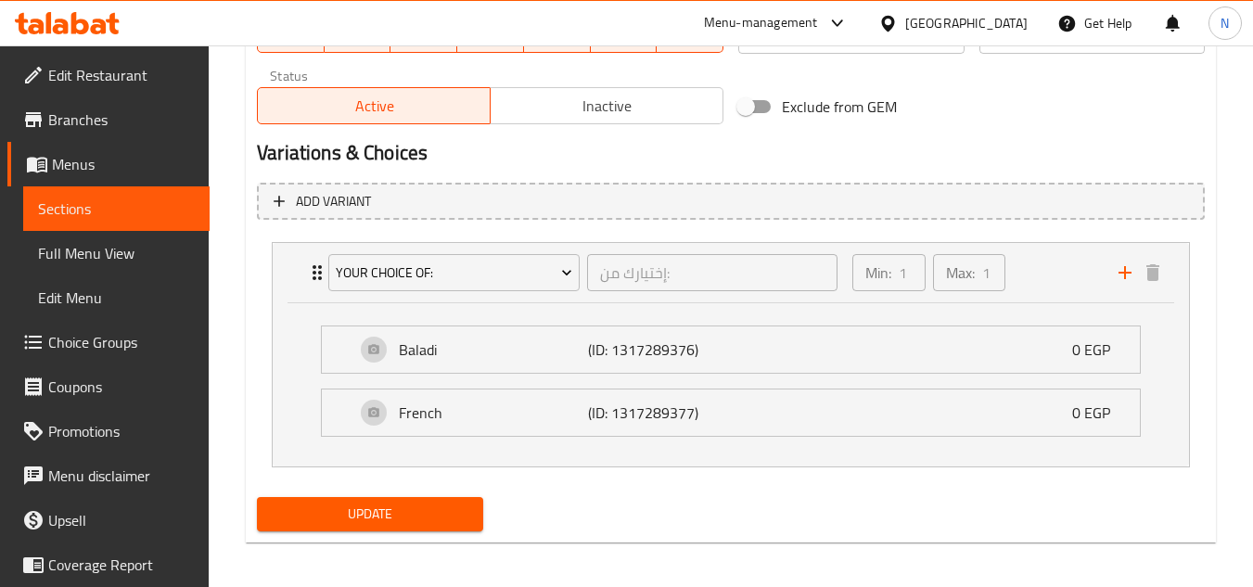
scroll to position [918, 0]
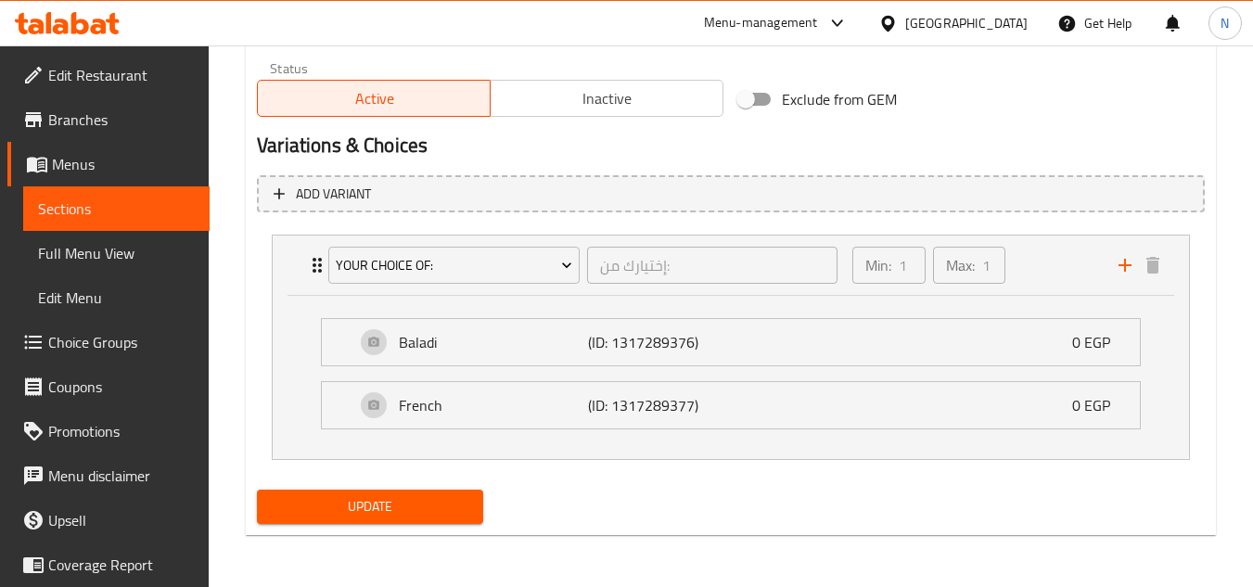
type input "Boneless Chicken Breast Sandwich"
click at [360, 511] on span "Update" at bounding box center [370, 506] width 196 height 23
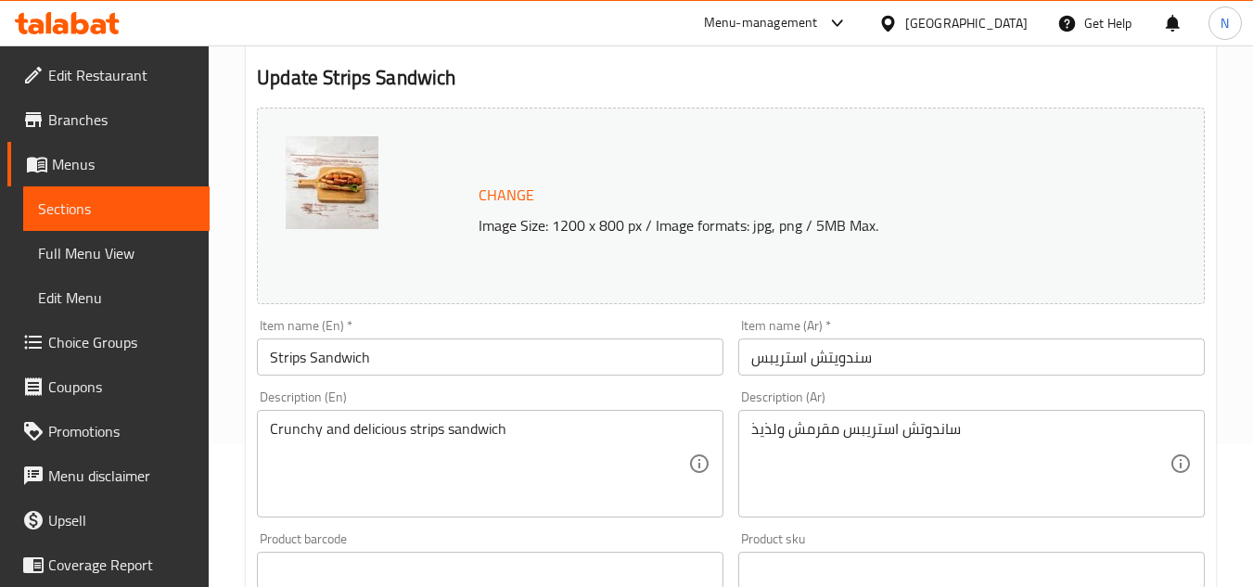
scroll to position [186, 0]
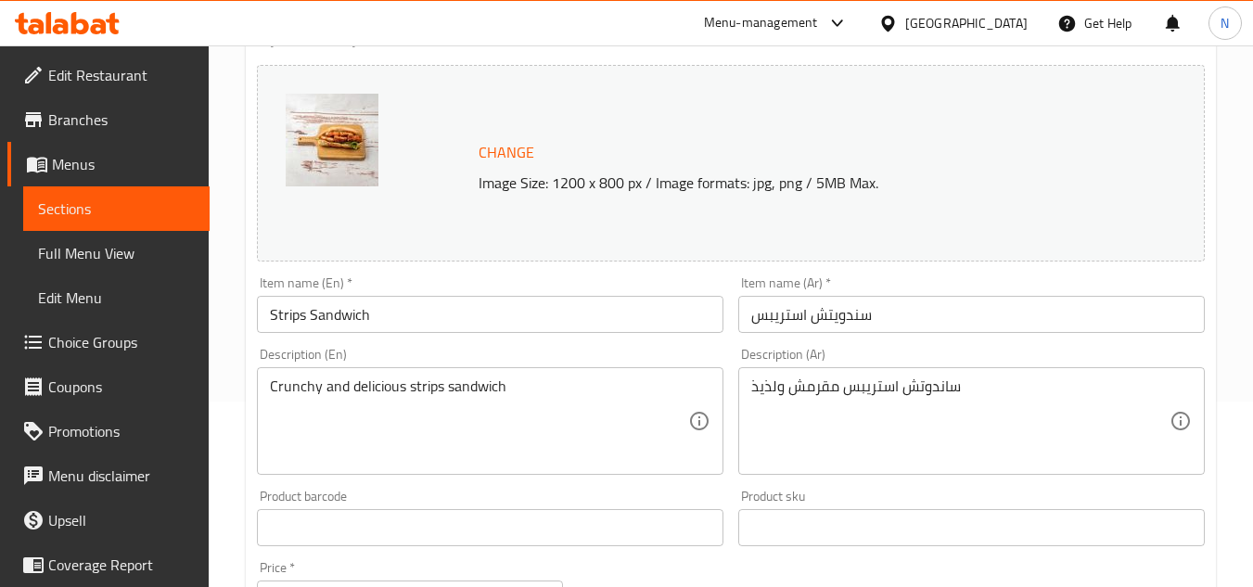
click at [863, 321] on input "سندويتش استريبس" at bounding box center [971, 314] width 467 height 37
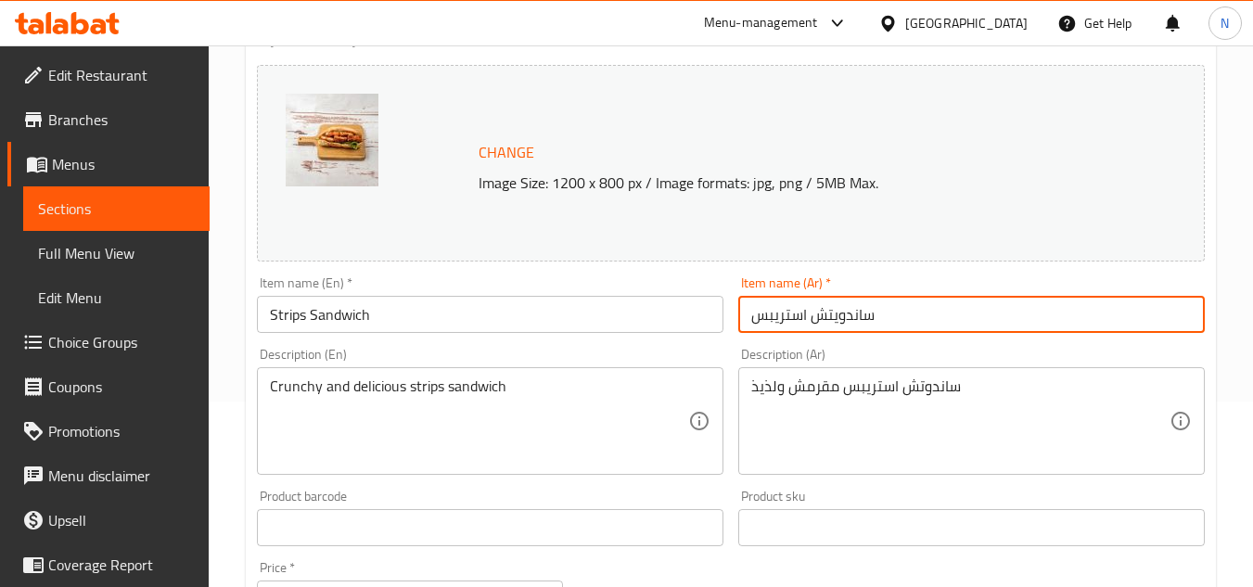
click at [838, 326] on input "ساندويتش استريبس" at bounding box center [971, 314] width 467 height 37
type input "ساندوتش استريبس"
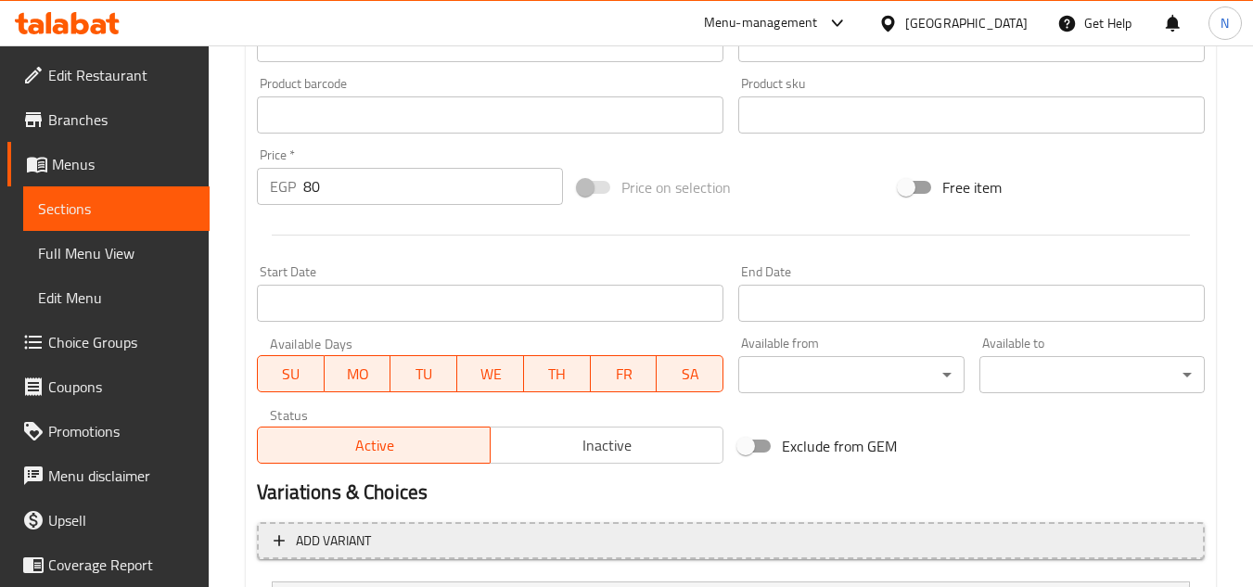
scroll to position [742, 0]
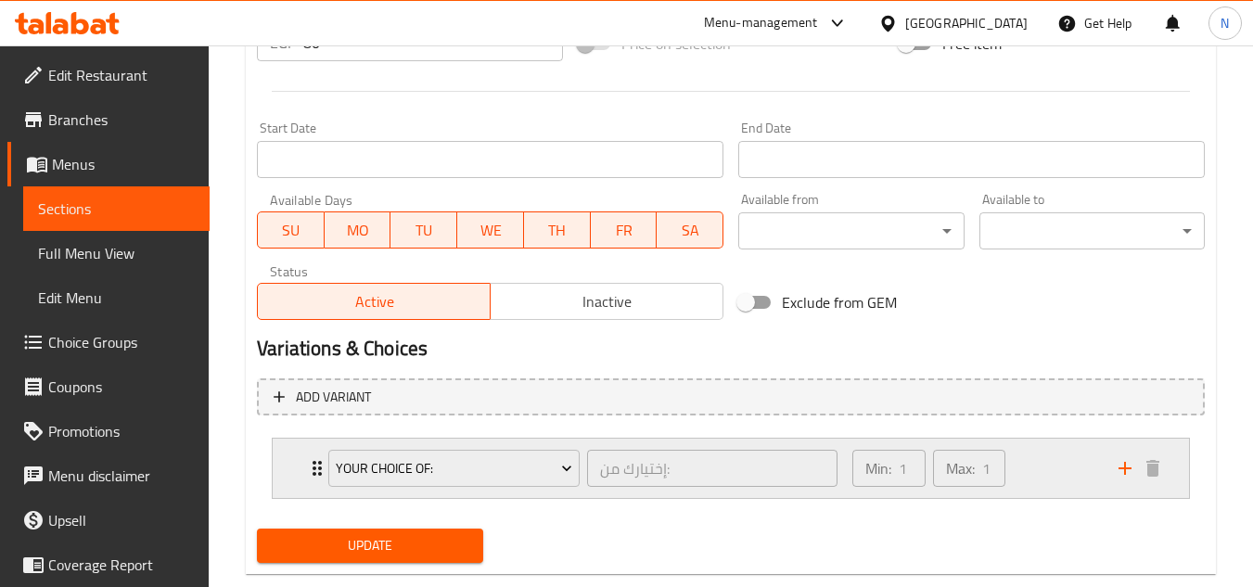
click at [1058, 478] on div "Min: 1 ​ Max: 1 ​" at bounding box center [974, 468] width 266 height 59
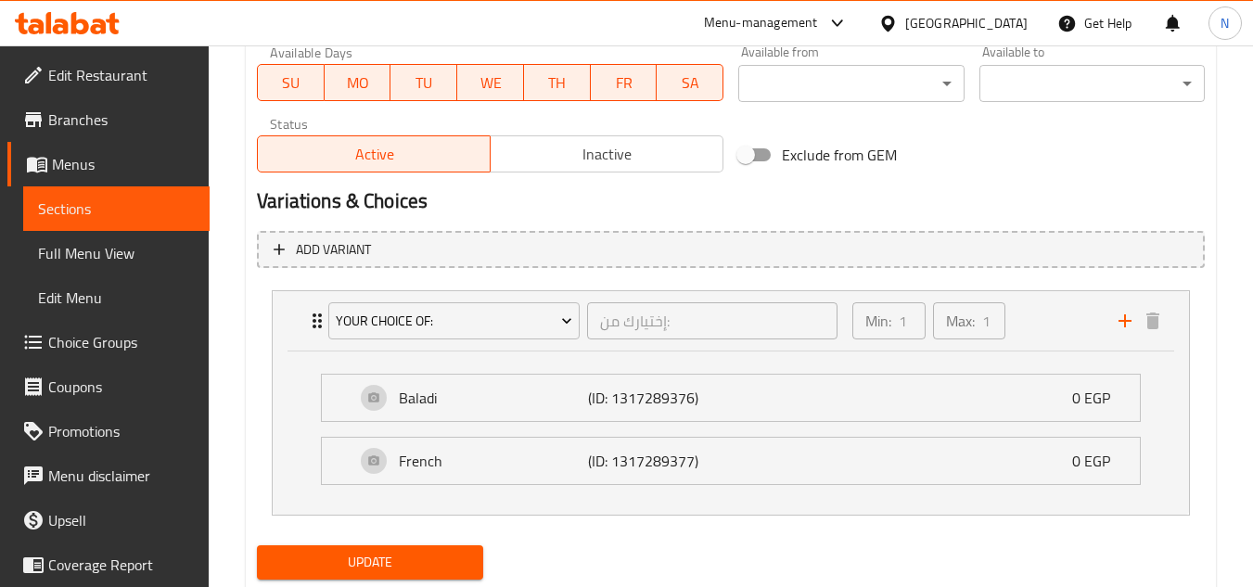
scroll to position [945, 0]
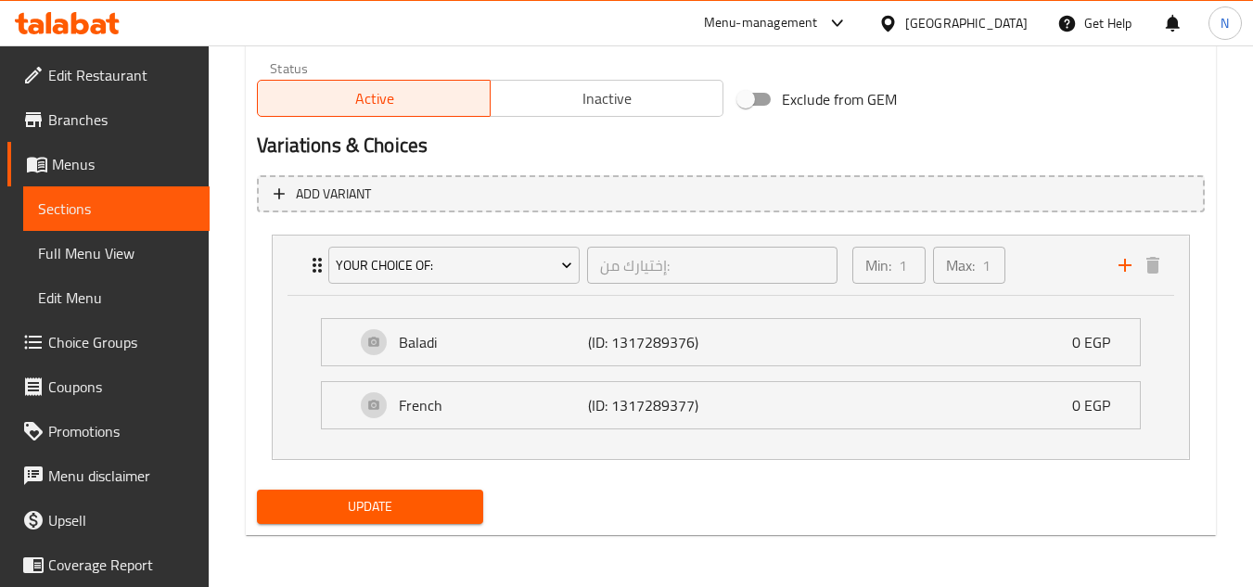
click at [428, 505] on span "Update" at bounding box center [370, 506] width 196 height 23
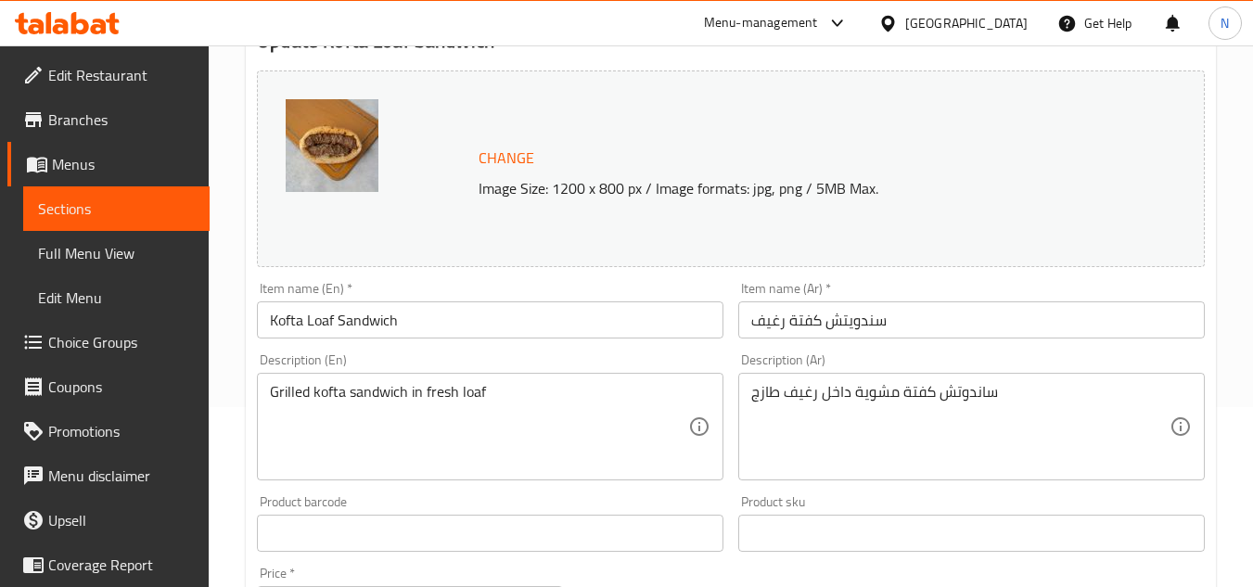
scroll to position [186, 0]
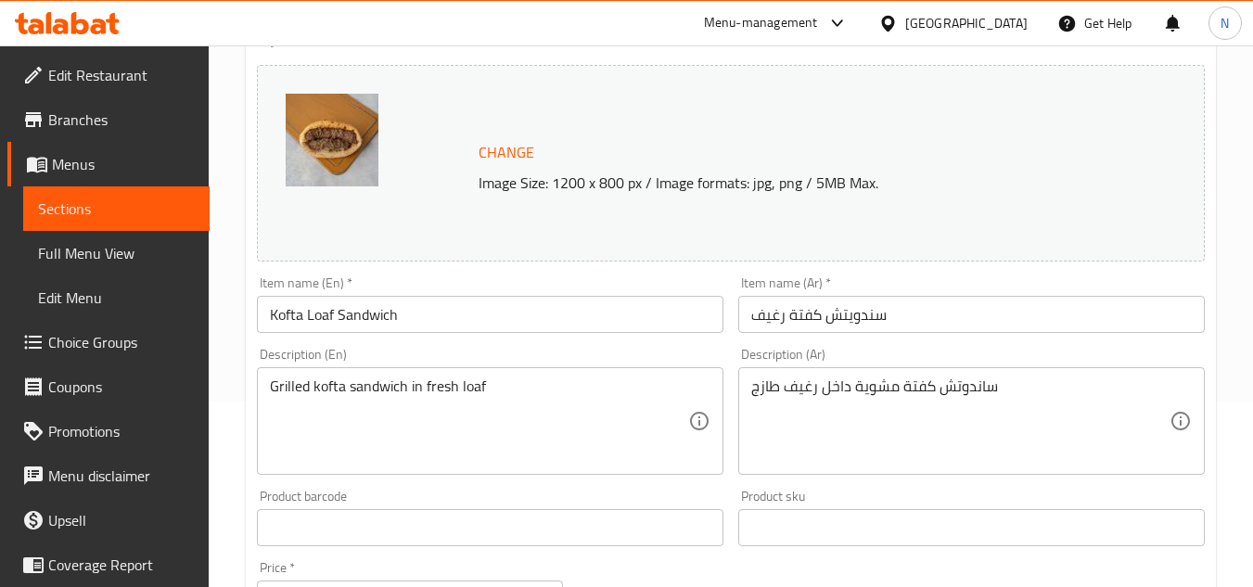
click at [872, 316] on input "سندويتش كفتة رغيف" at bounding box center [971, 314] width 467 height 37
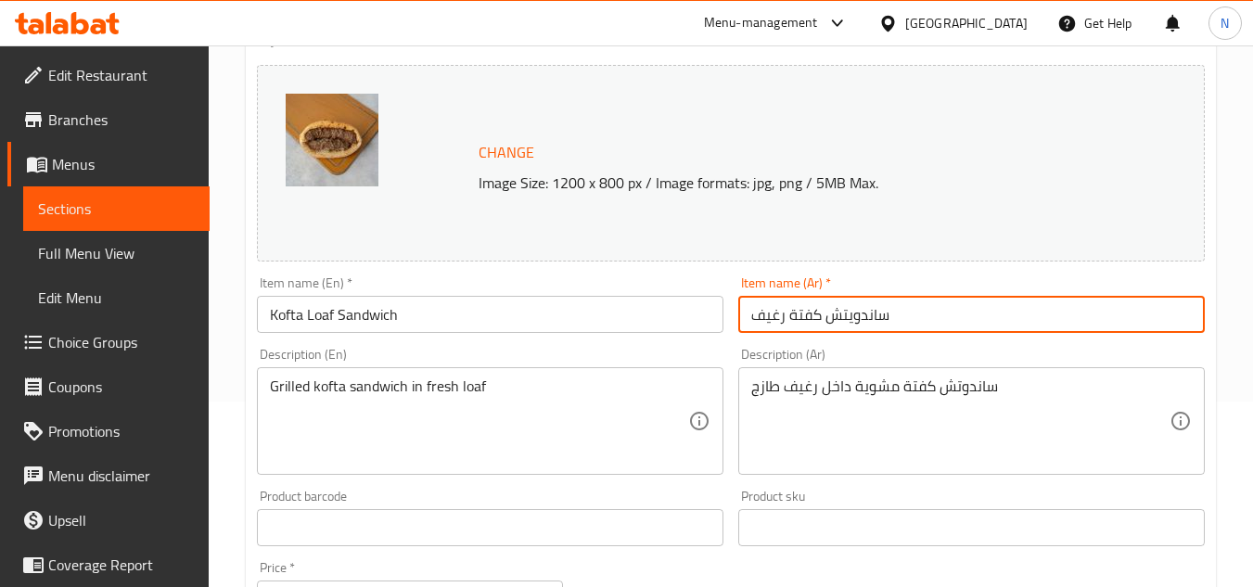
click at [849, 331] on input "ساندويتش كفتة رغيف" at bounding box center [971, 314] width 467 height 37
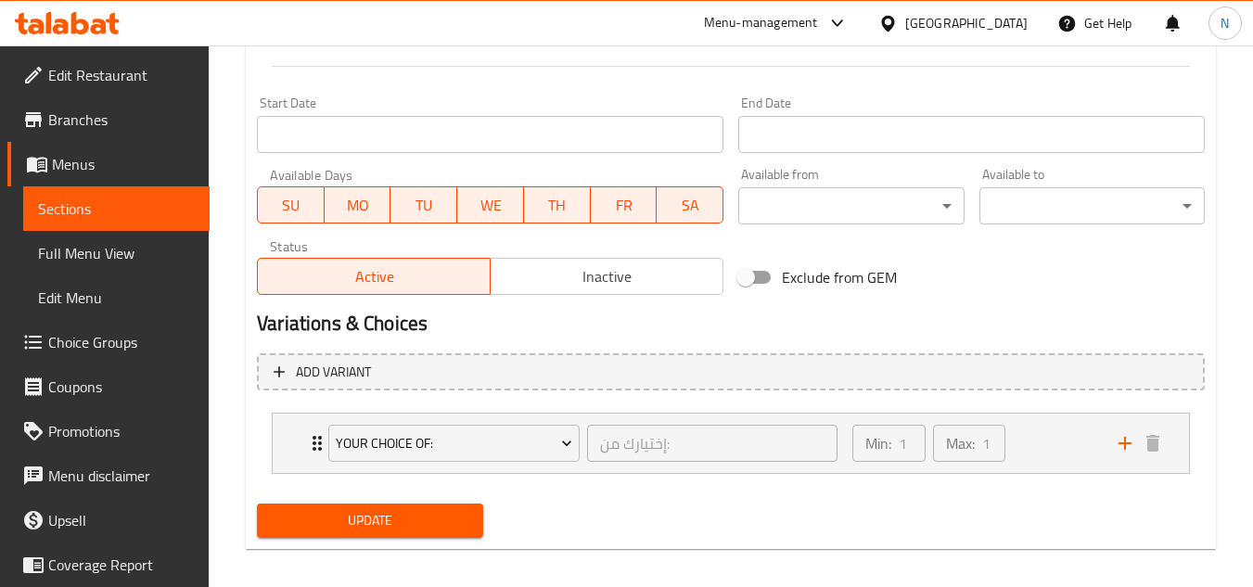
scroll to position [781, 0]
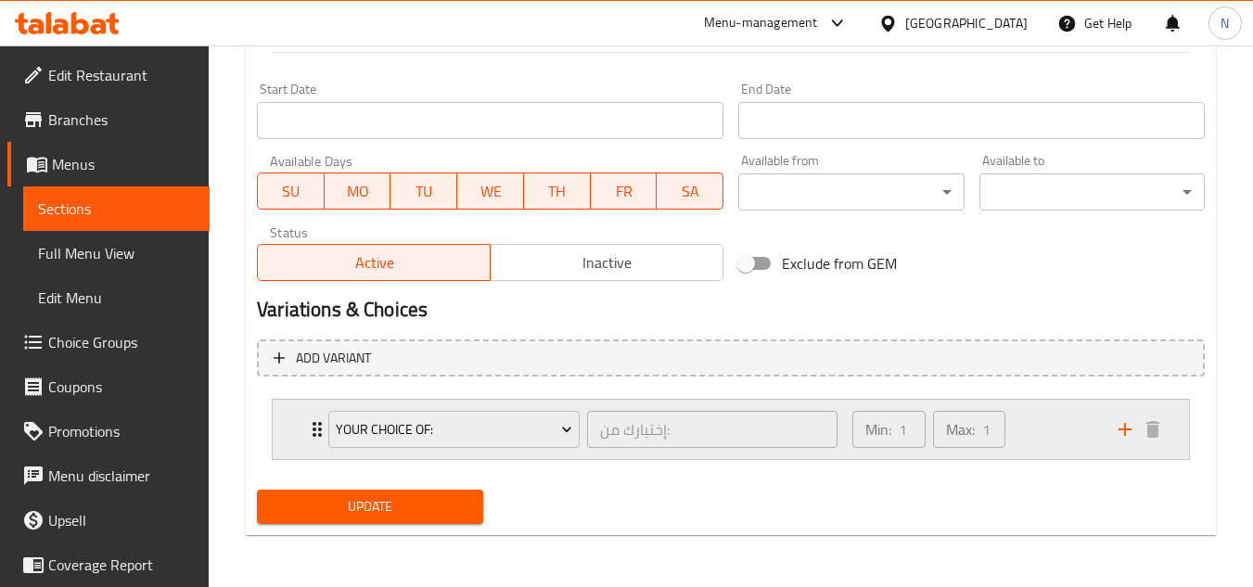
click at [1061, 427] on div "Min: 1 ​ Max: 1 ​" at bounding box center [974, 429] width 266 height 59
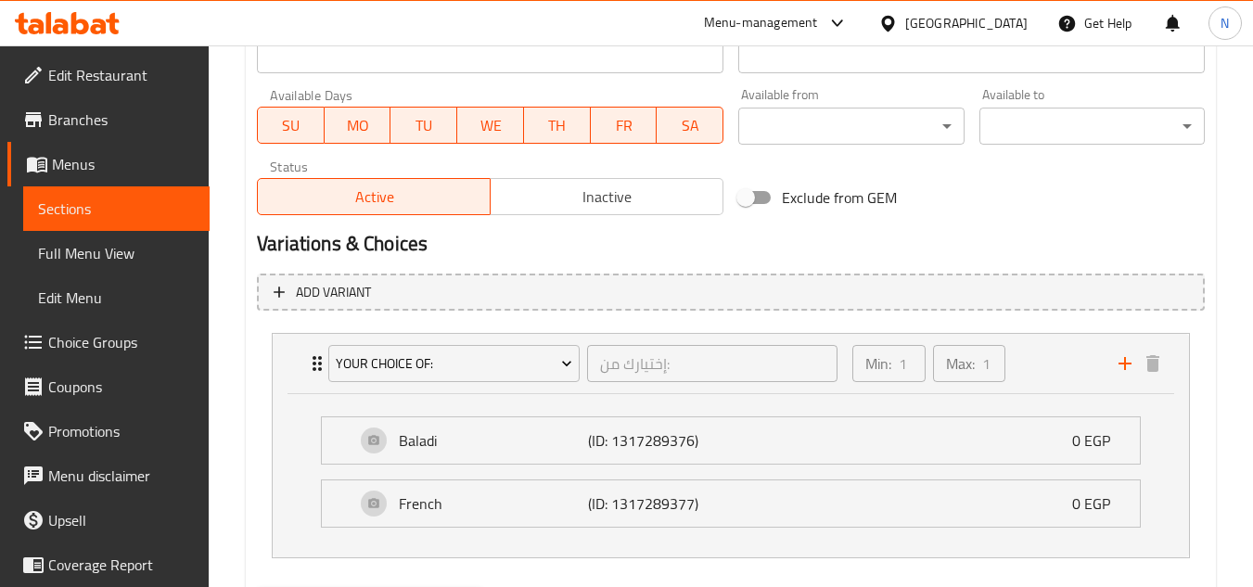
scroll to position [945, 0]
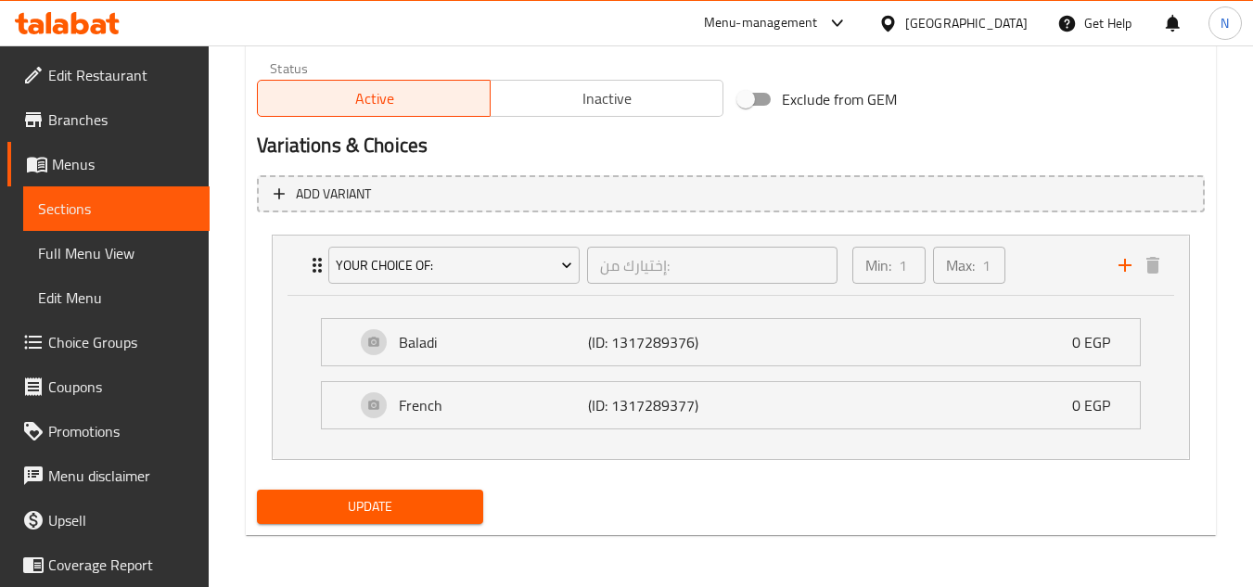
type input "ساندوتش كفتة رغيف"
click at [462, 516] on span "Update" at bounding box center [370, 506] width 196 height 23
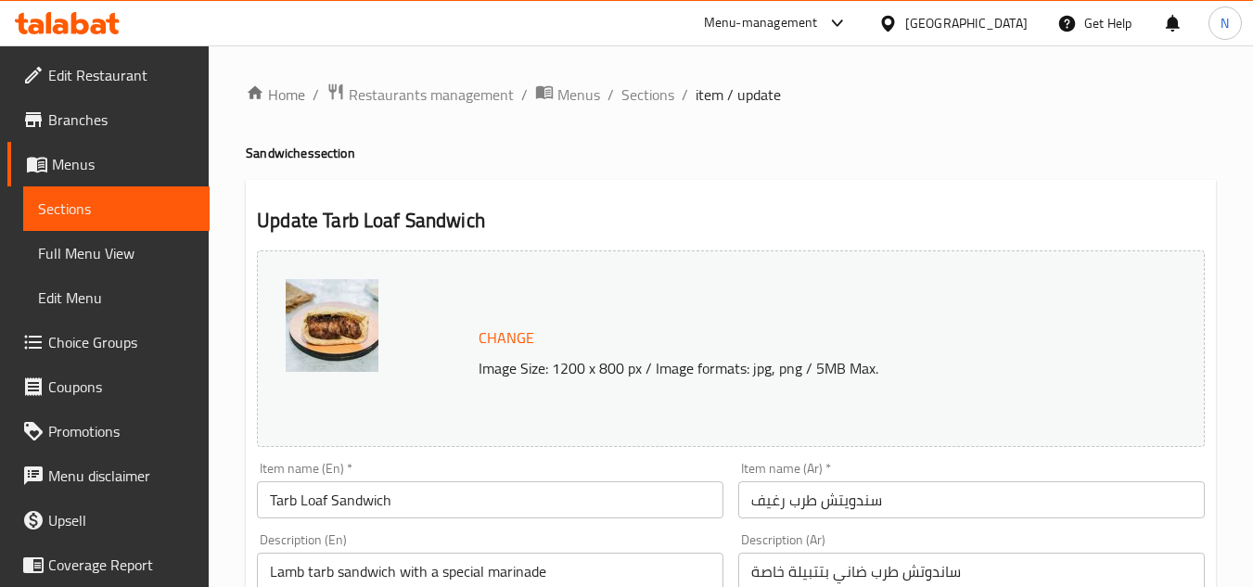
click at [870, 503] on input "سندويتش طرب رغيف" at bounding box center [971, 499] width 467 height 37
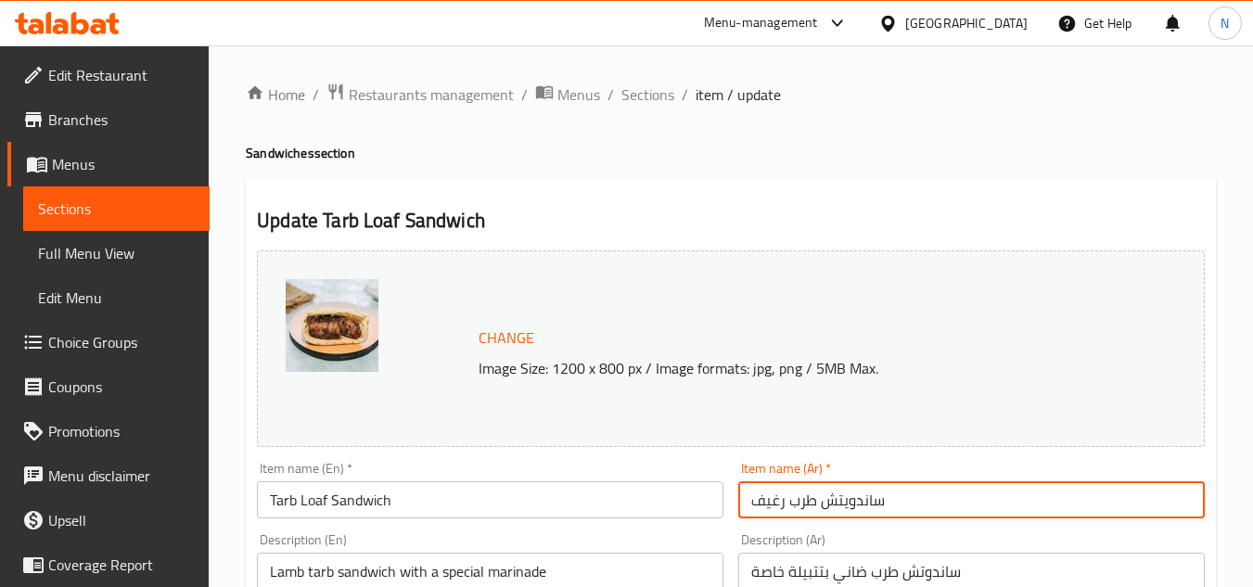
click at [845, 507] on input "ساندويتش طرب رغيف" at bounding box center [971, 499] width 467 height 37
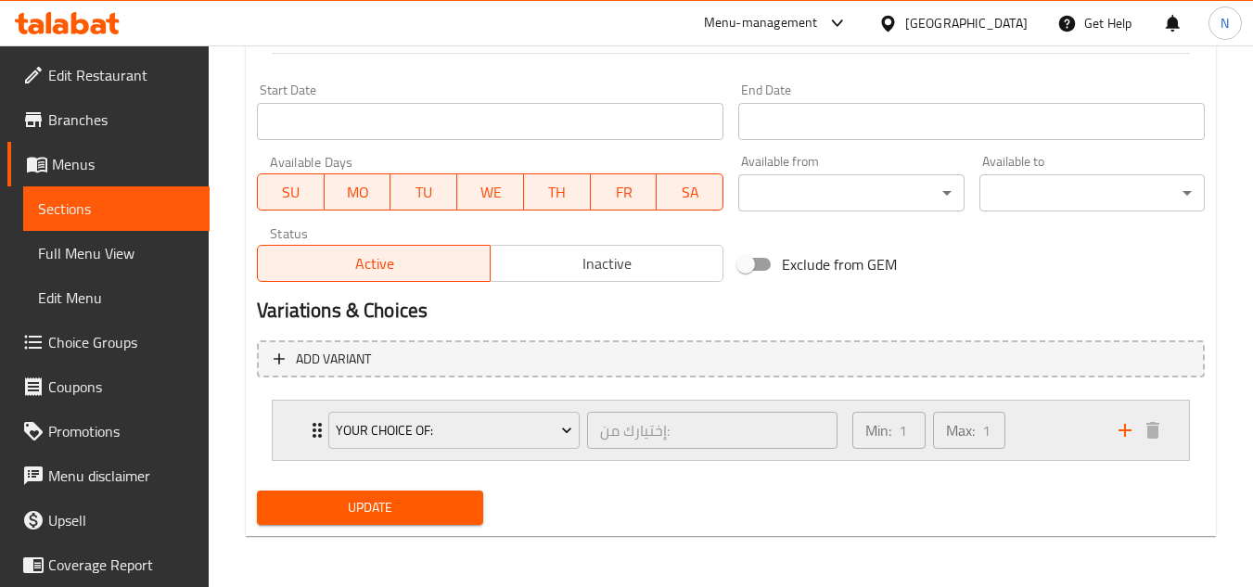
scroll to position [781, 0]
drag, startPoint x: 1036, startPoint y: 422, endPoint x: 889, endPoint y: 446, distance: 149.5
click at [1036, 423] on div "Min: 1 ​ Max: 1 ​" at bounding box center [974, 429] width 266 height 59
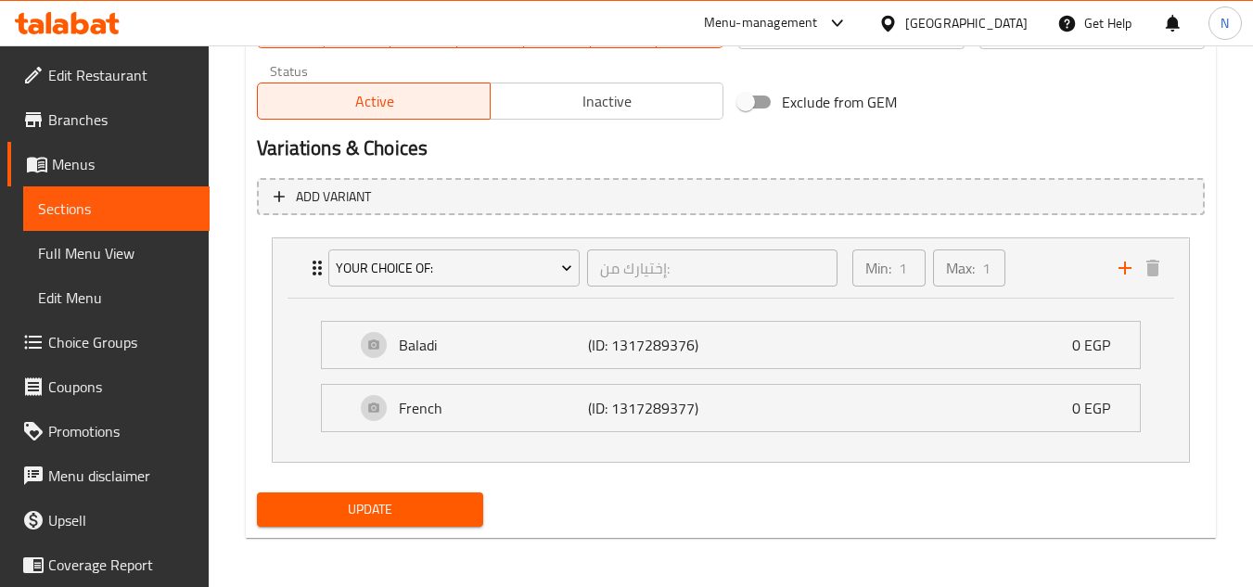
scroll to position [945, 0]
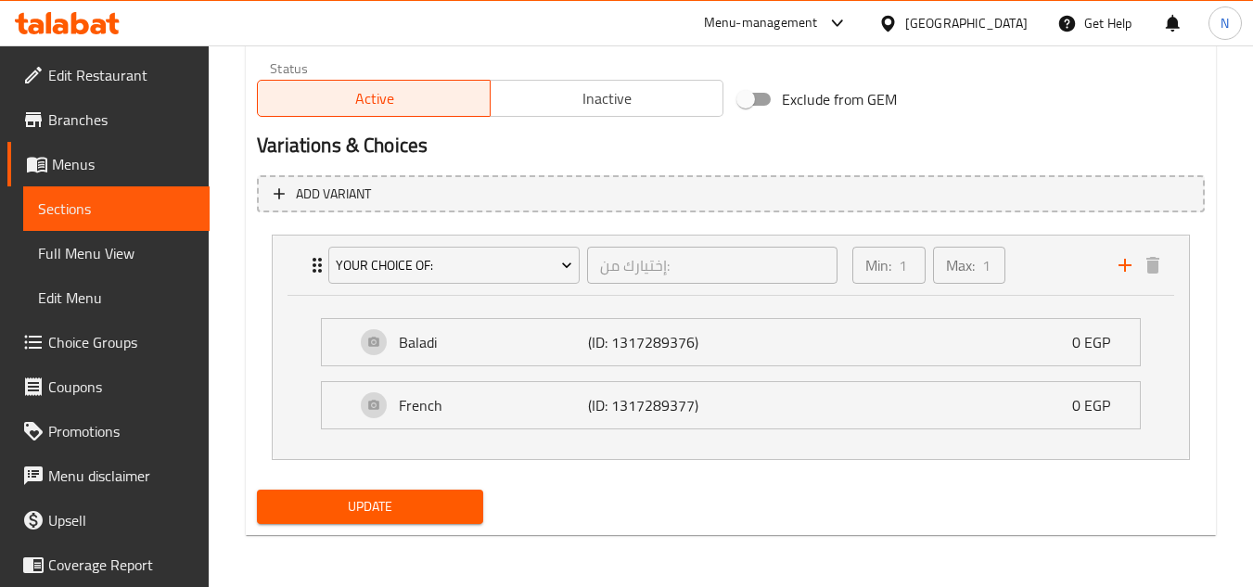
type input "ساندوتش طرب رغيف"
click at [435, 507] on span "Update" at bounding box center [370, 506] width 196 height 23
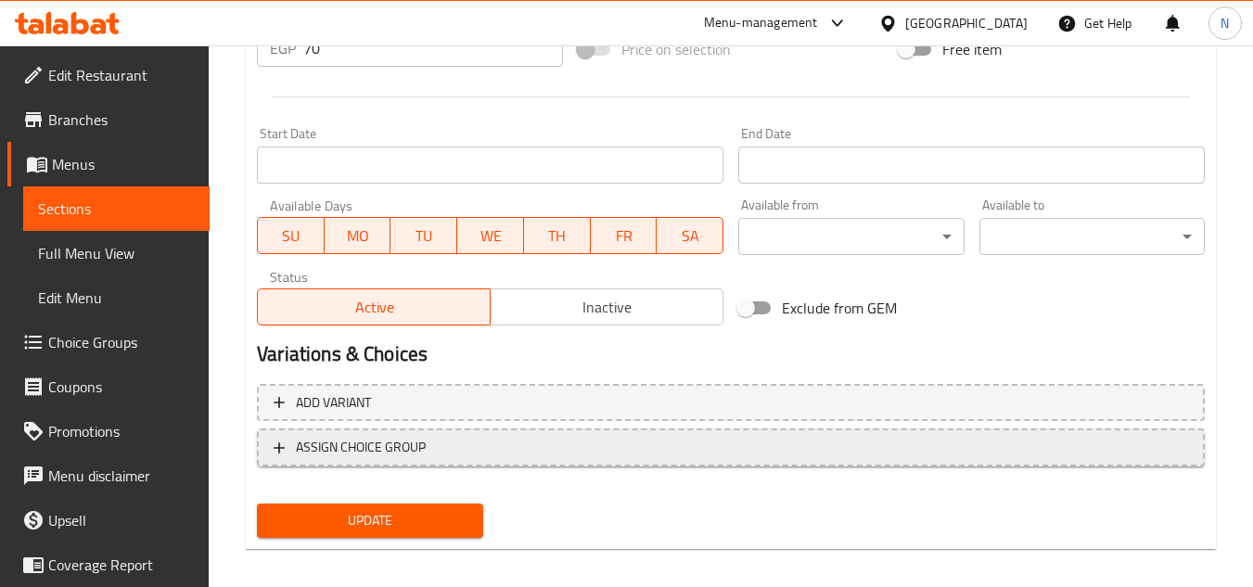
scroll to position [751, 0]
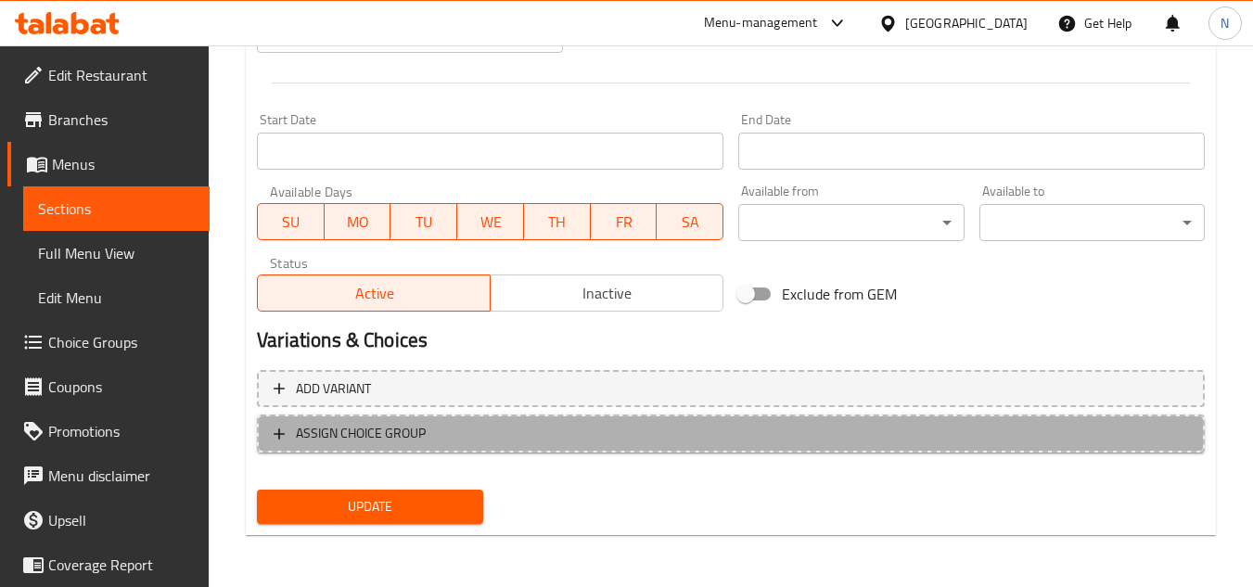
click at [412, 430] on span "ASSIGN CHOICE GROUP" at bounding box center [361, 433] width 130 height 23
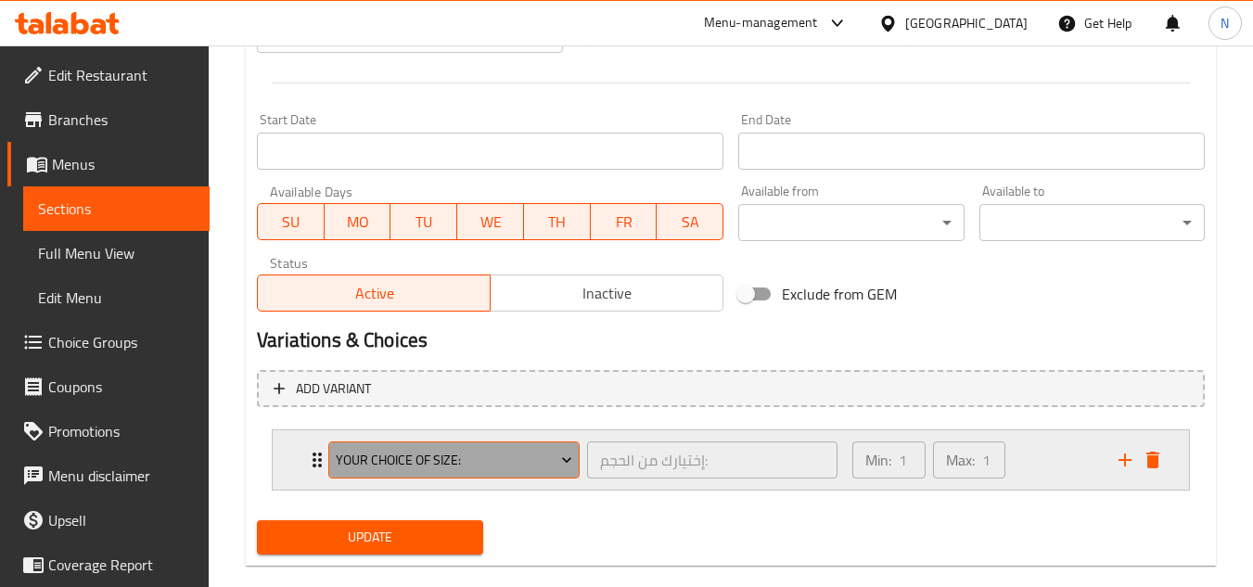
click at [487, 469] on span "Your Choice Of Size:" at bounding box center [454, 460] width 237 height 23
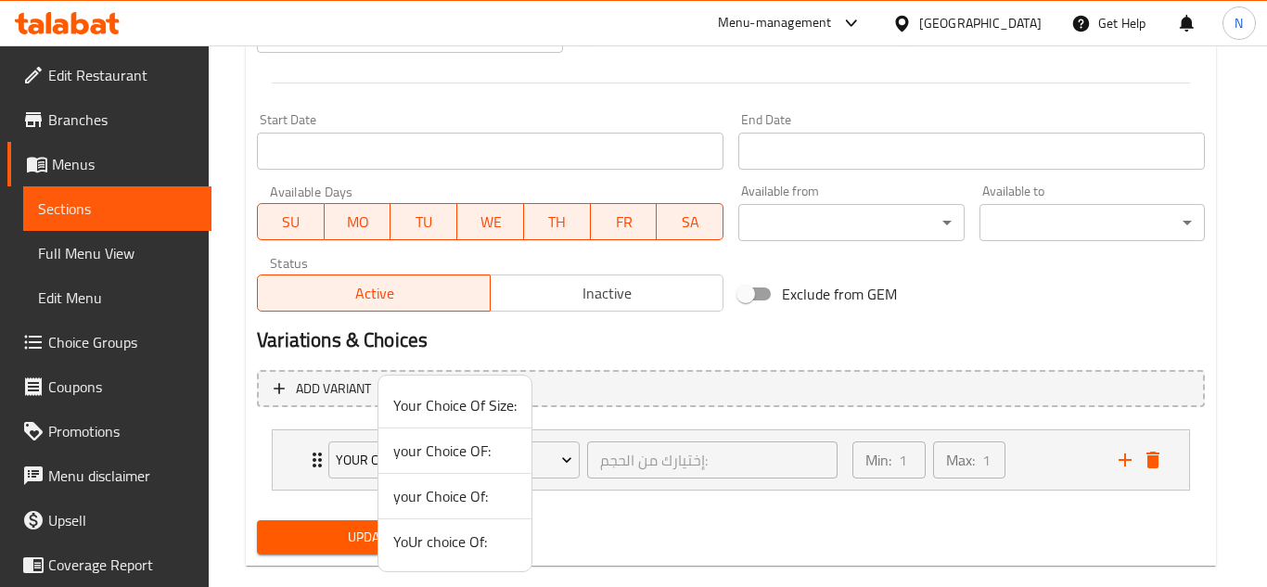
click at [469, 448] on span "your Choice OF:" at bounding box center [454, 451] width 123 height 22
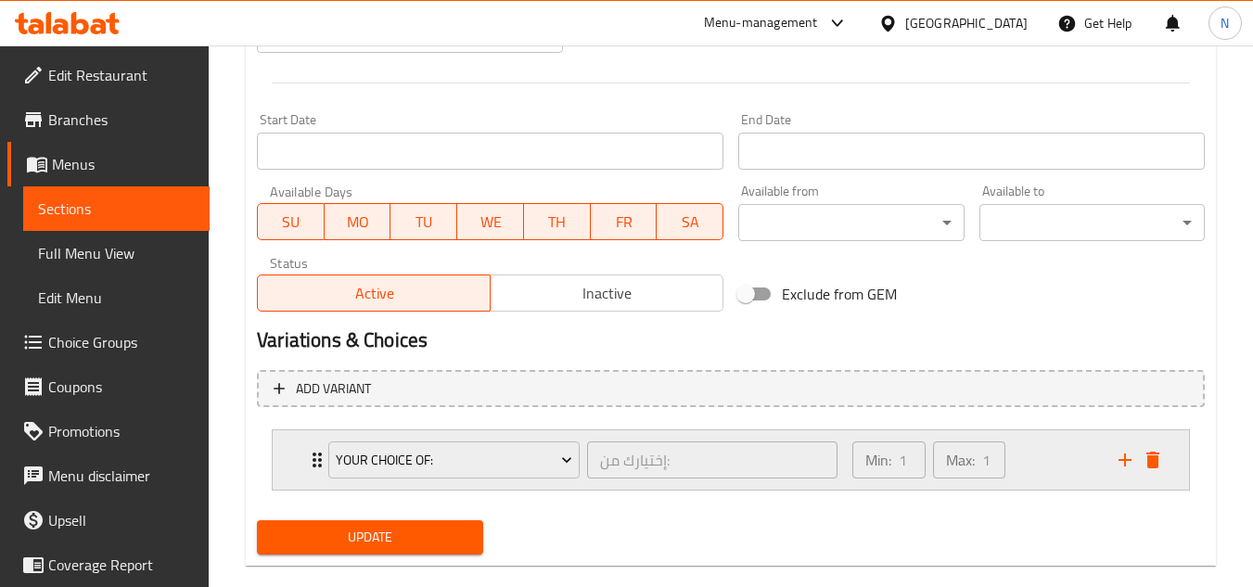
click at [1039, 454] on div "Min: 1 ​ Max: 1 ​" at bounding box center [974, 459] width 266 height 59
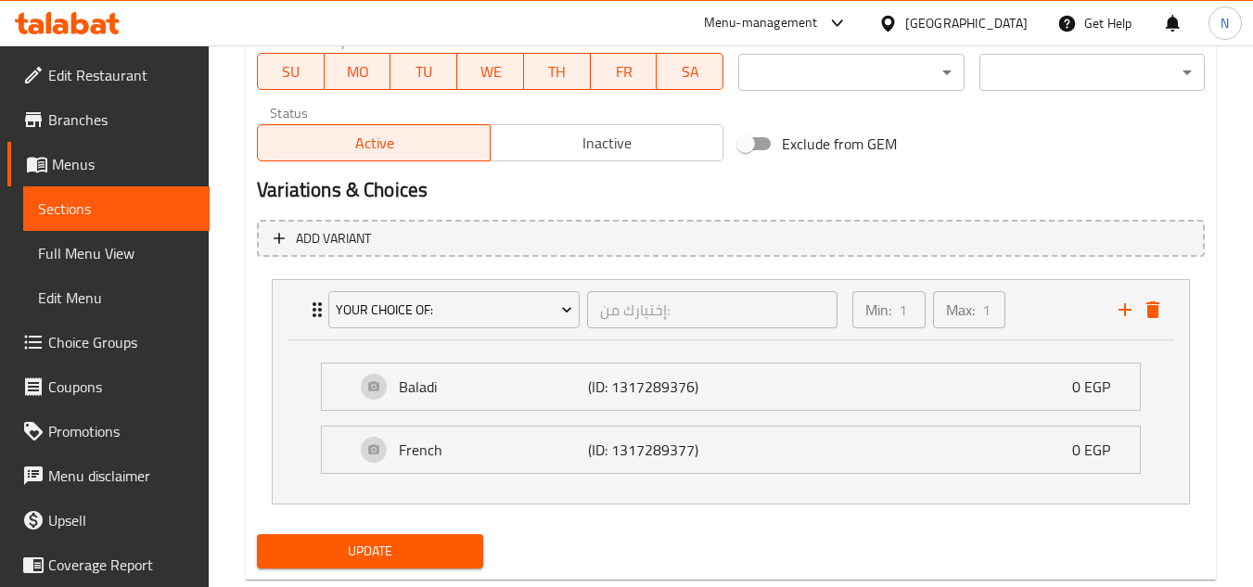
scroll to position [936, 0]
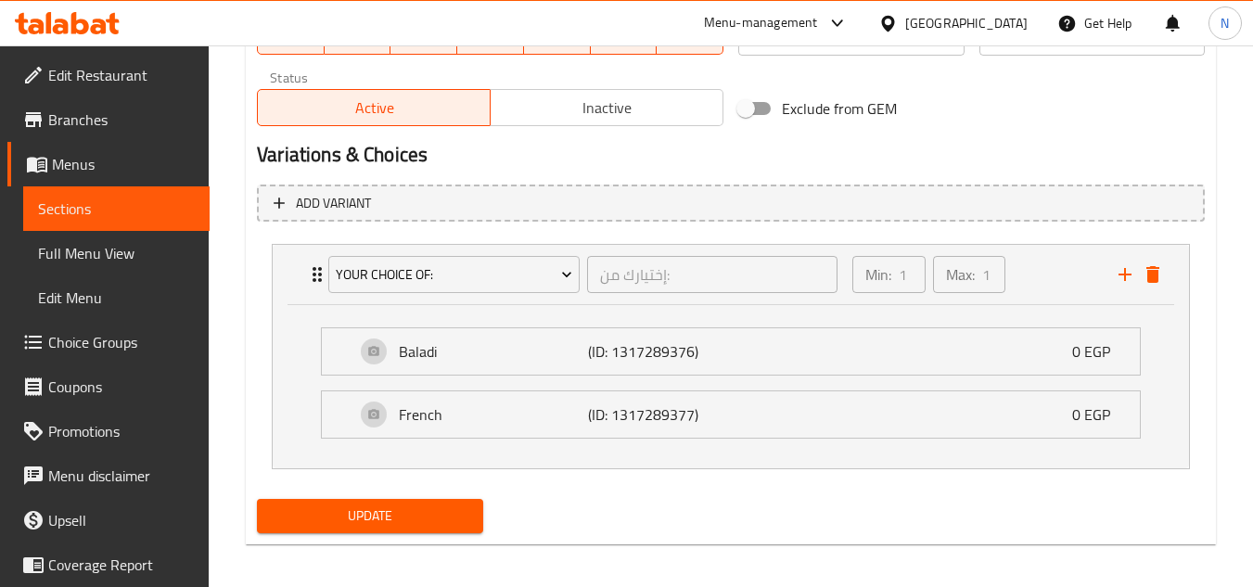
click at [382, 513] on span "Update" at bounding box center [370, 516] width 196 height 23
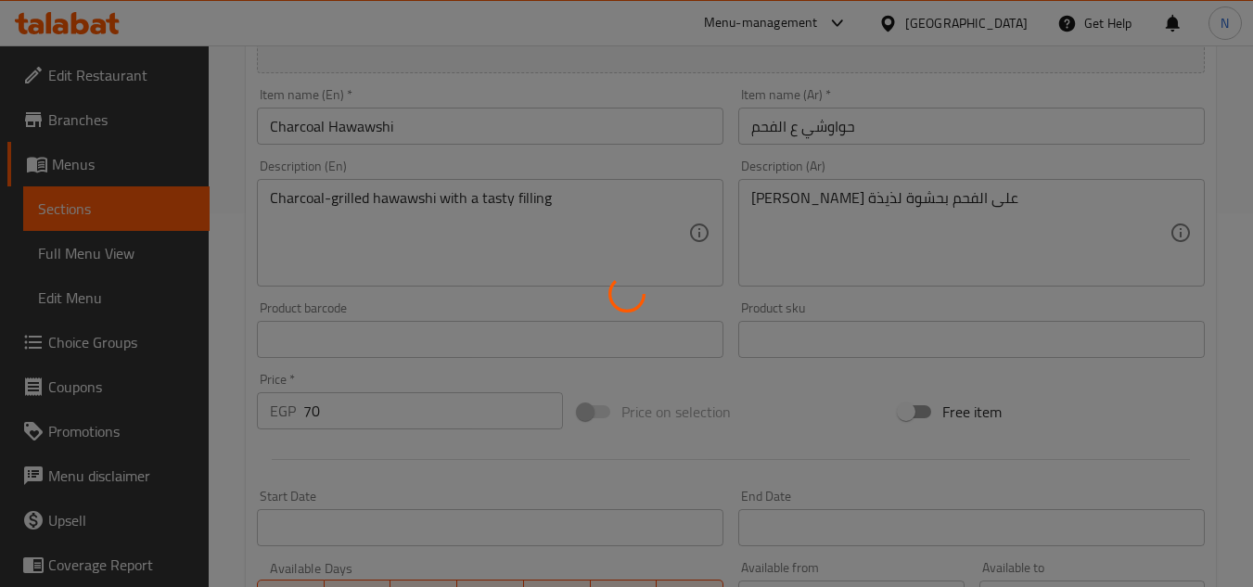
scroll to position [287, 0]
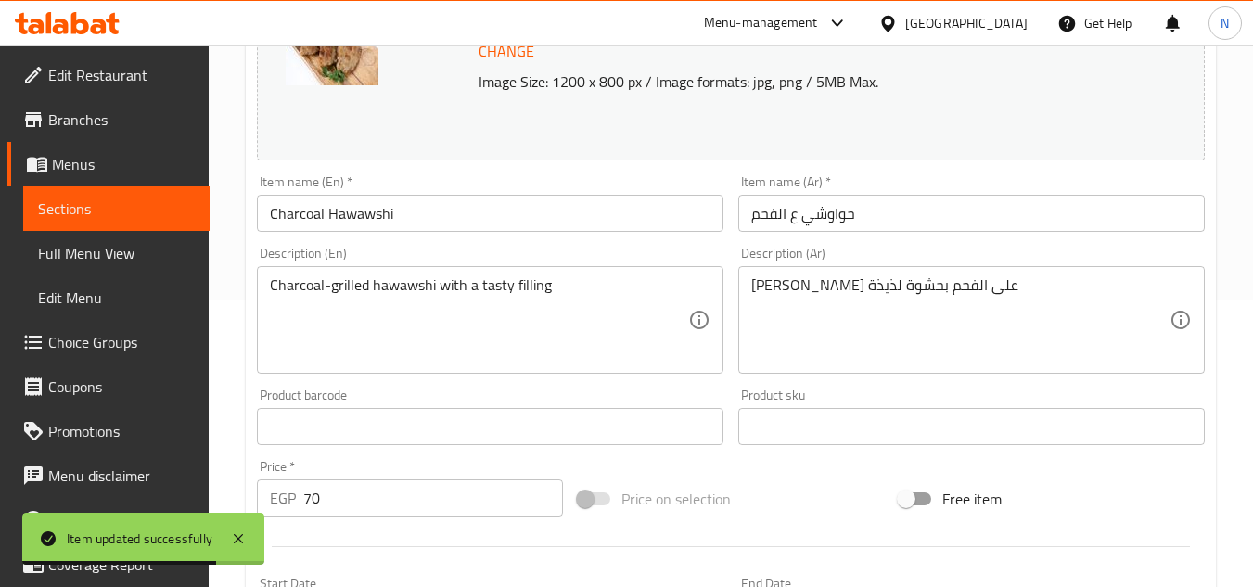
click at [823, 220] on input "حواوشي ع الفحم" at bounding box center [971, 213] width 467 height 37
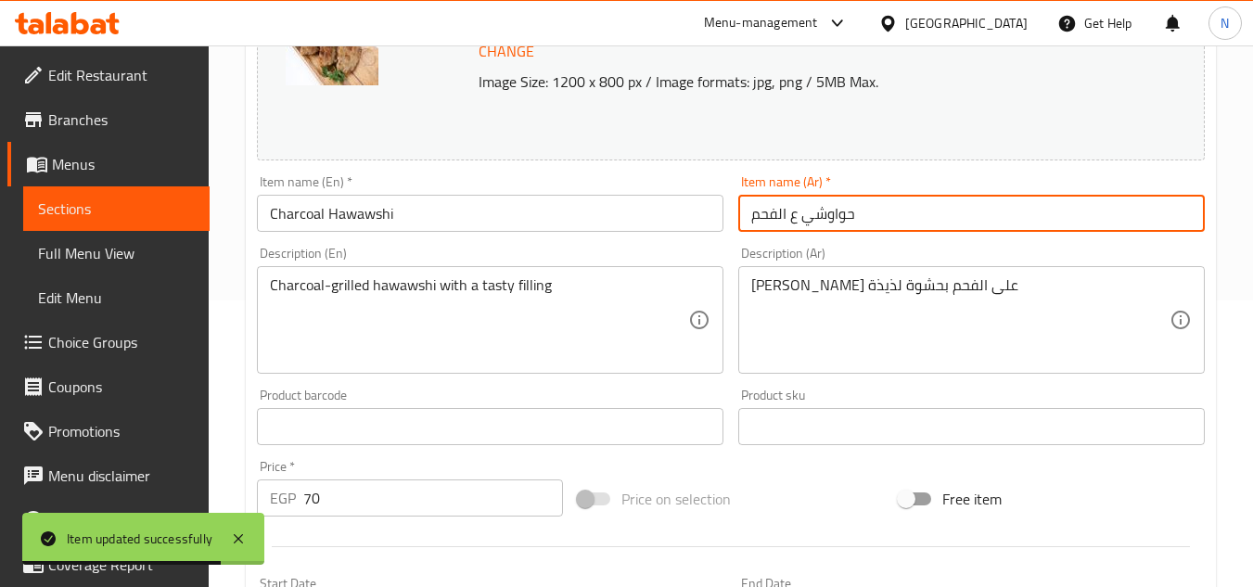
click at [823, 220] on input "حواوشي ع الفحم" at bounding box center [971, 213] width 467 height 37
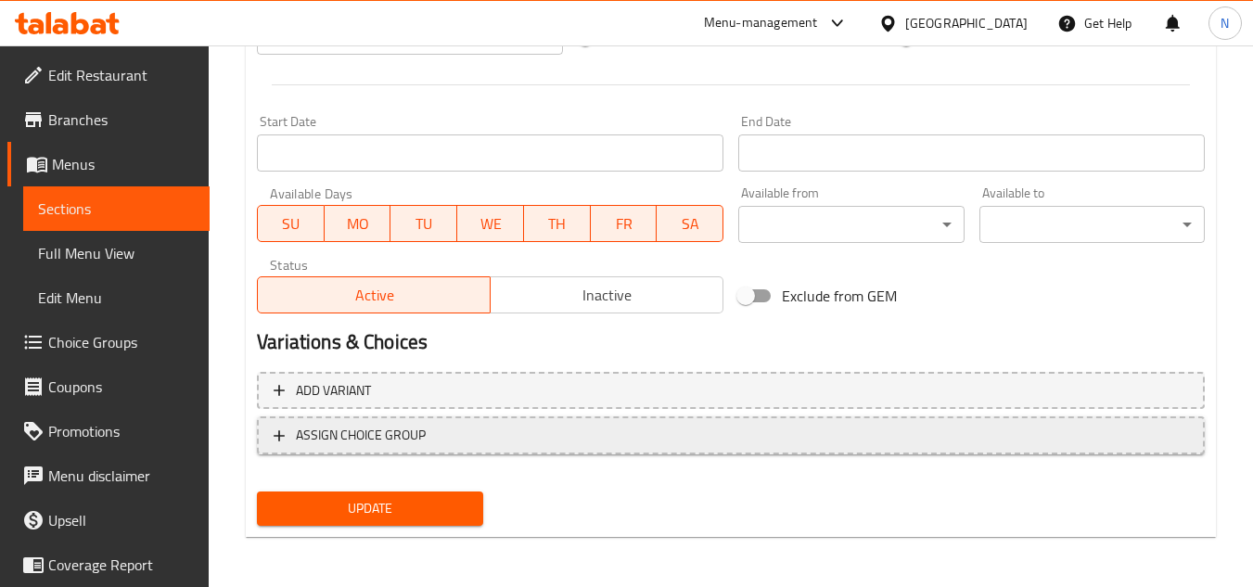
scroll to position [751, 0]
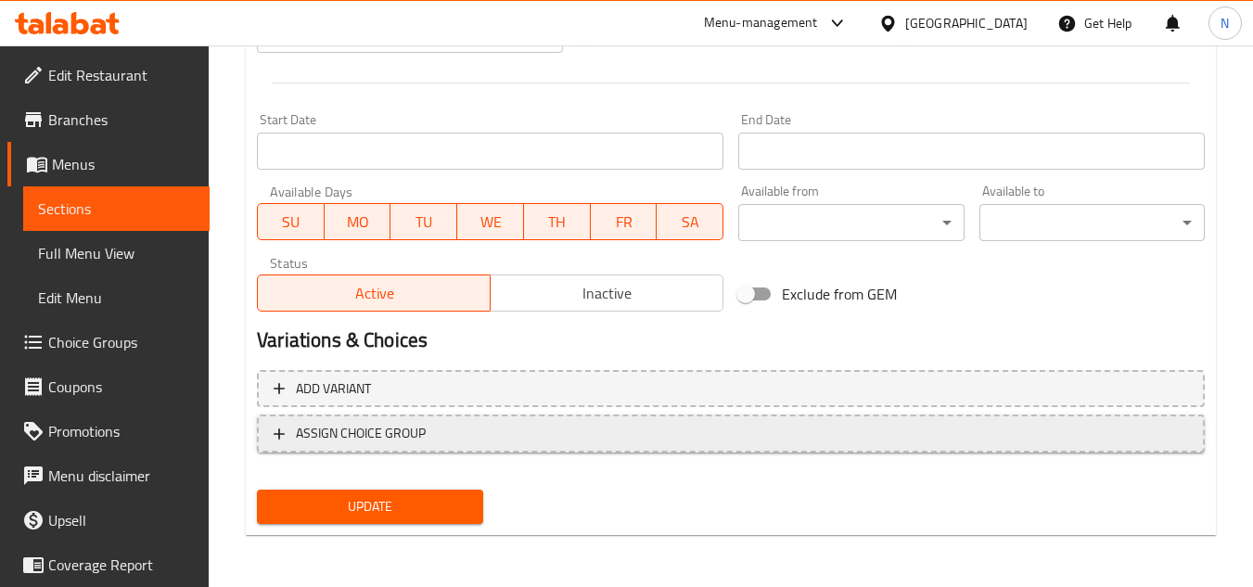
click at [416, 426] on span "ASSIGN CHOICE GROUP" at bounding box center [361, 433] width 130 height 23
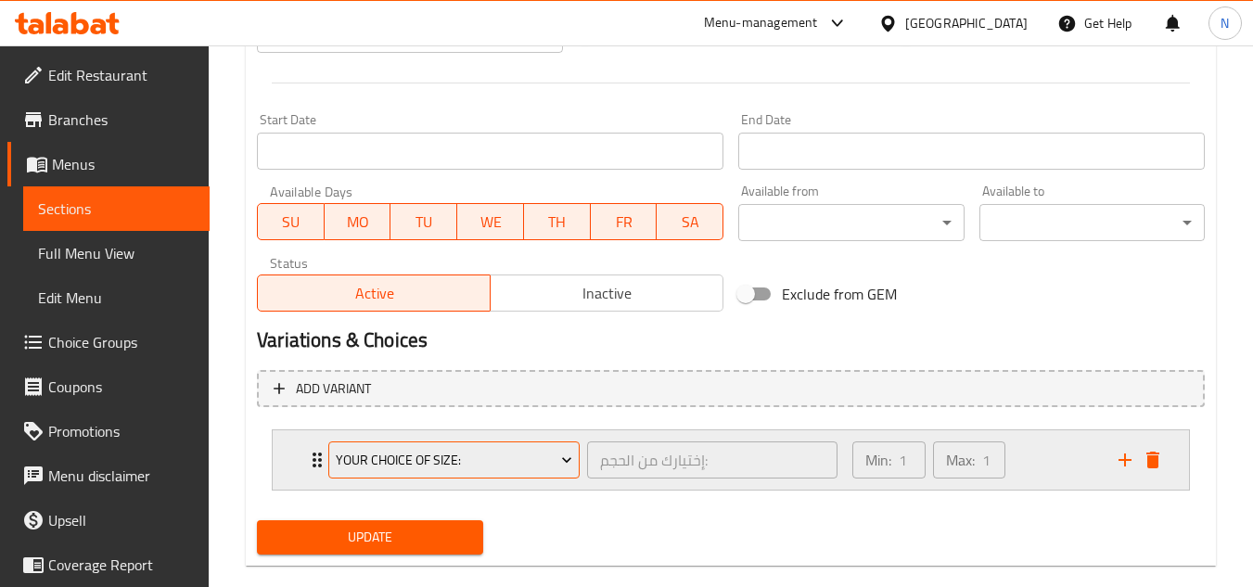
click at [503, 455] on span "Your Choice Of Size:" at bounding box center [454, 460] width 237 height 23
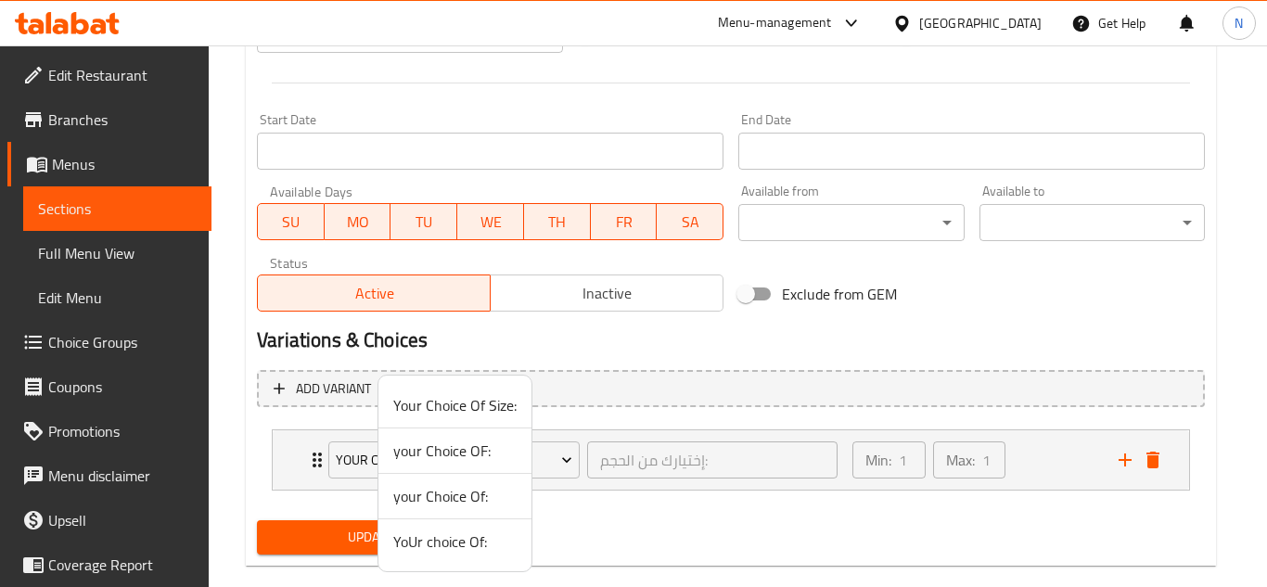
click at [487, 456] on span "your Choice OF:" at bounding box center [454, 451] width 123 height 22
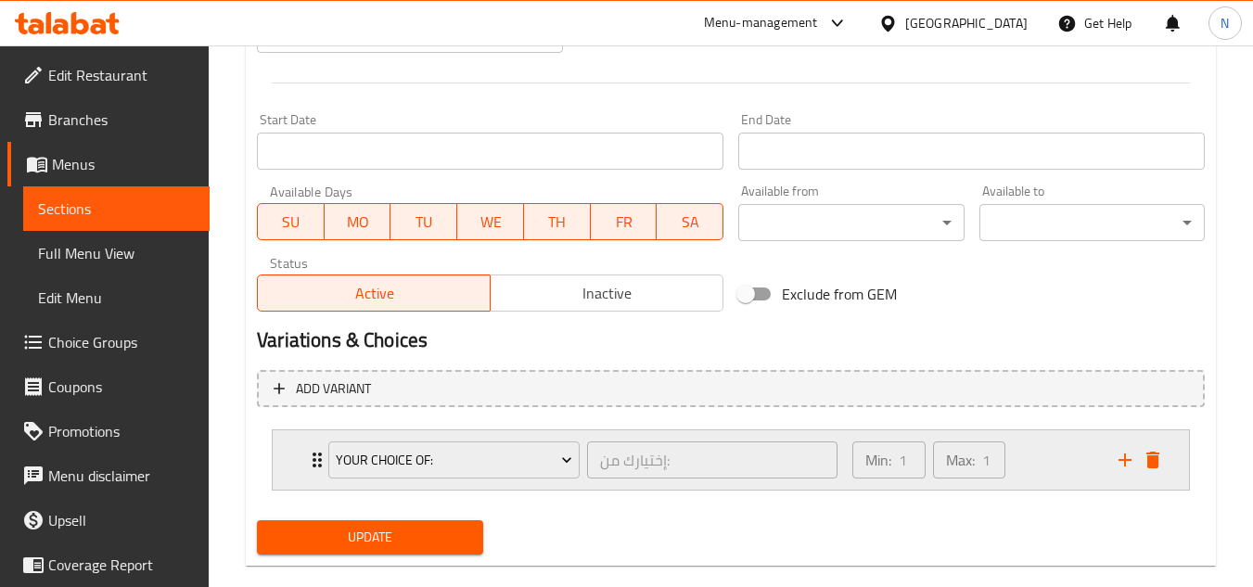
click at [1064, 451] on div "Min: 1 ​ Max: 1 ​" at bounding box center [974, 459] width 266 height 59
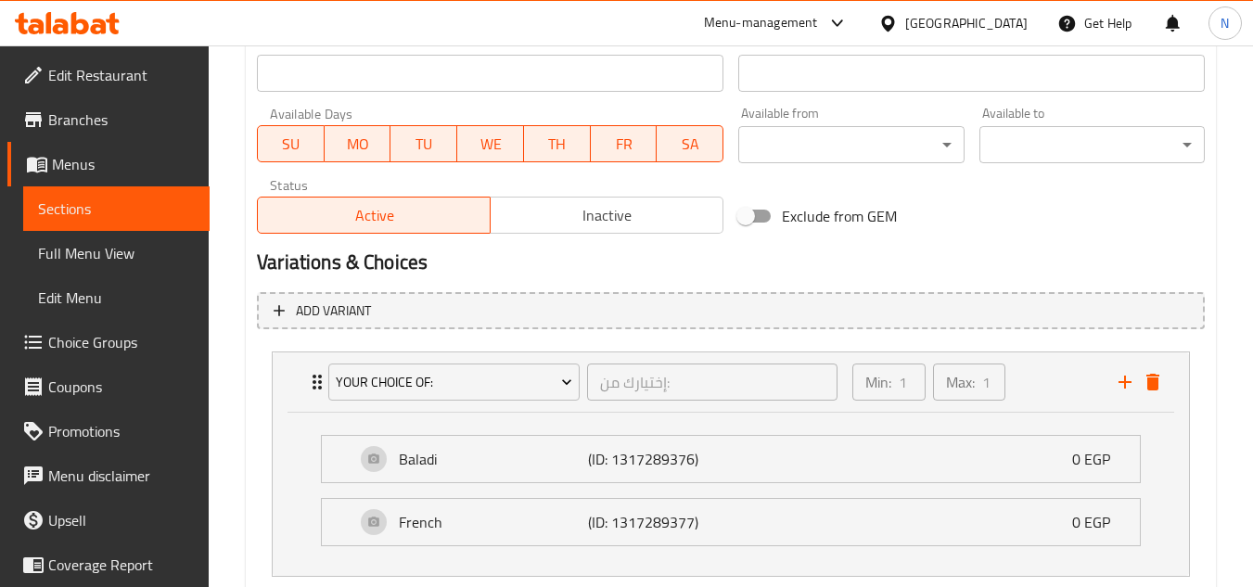
scroll to position [945, 0]
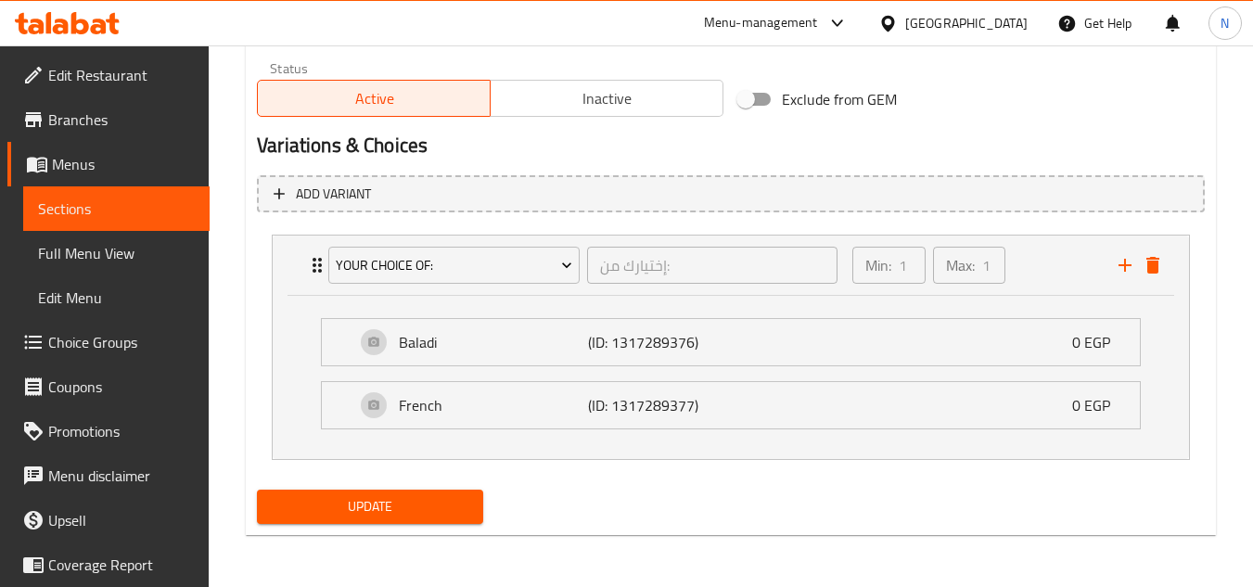
click at [453, 515] on span "Update" at bounding box center [370, 506] width 196 height 23
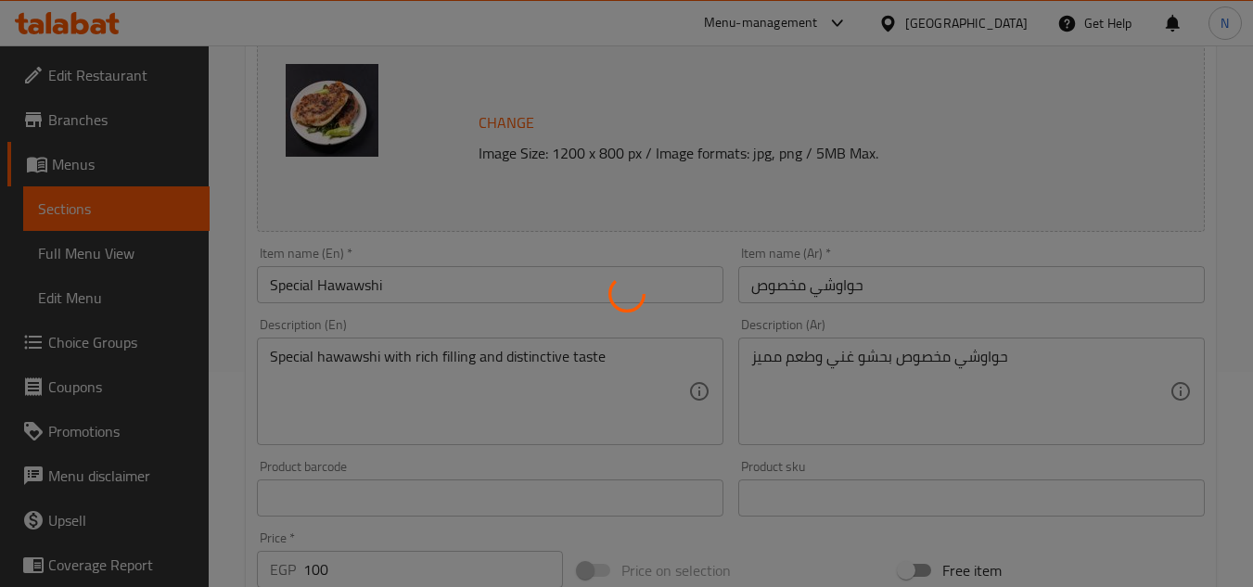
scroll to position [203, 0]
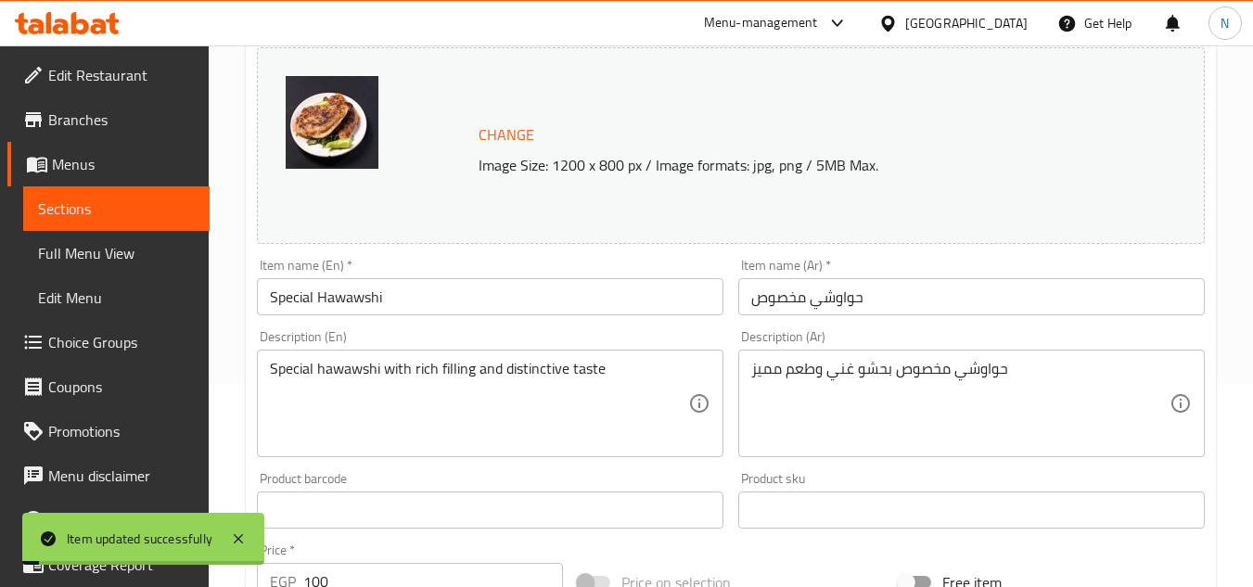
click at [812, 292] on input "حواوشي مخصوص" at bounding box center [971, 296] width 467 height 37
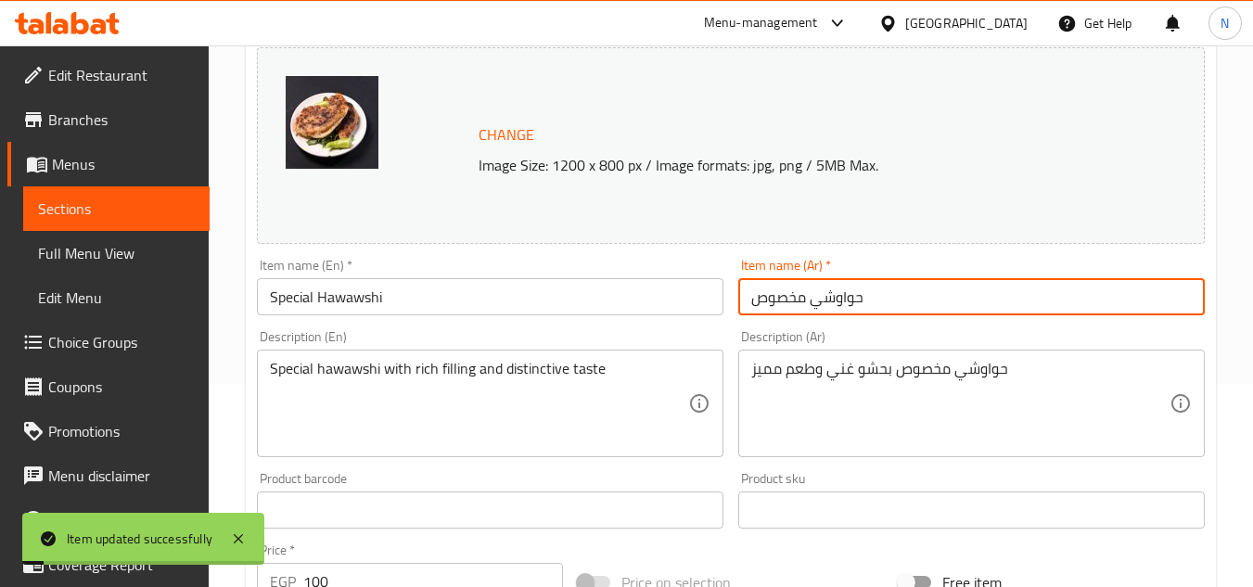
click at [813, 293] on input "حواوشي مخصوص" at bounding box center [971, 296] width 467 height 37
click at [813, 294] on input "حواوشي مخصوص" at bounding box center [971, 296] width 467 height 37
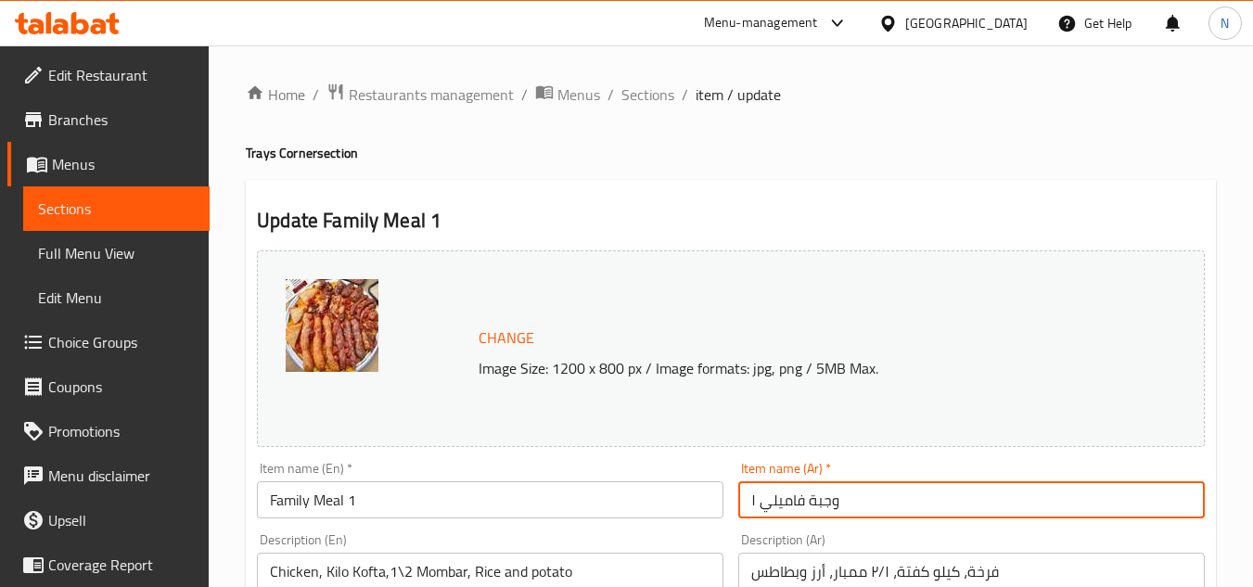
click at [751, 507] on input "وجبة فاميلي ١" at bounding box center [971, 499] width 467 height 37
click at [828, 513] on input "وجبة فاميلي ١" at bounding box center [971, 499] width 467 height 37
click at [756, 500] on input "وجبة فاميلي" at bounding box center [971, 499] width 467 height 37
click at [797, 506] on input "وجبة فاميلي" at bounding box center [971, 499] width 467 height 37
type input "وجبة فاميلي ١"
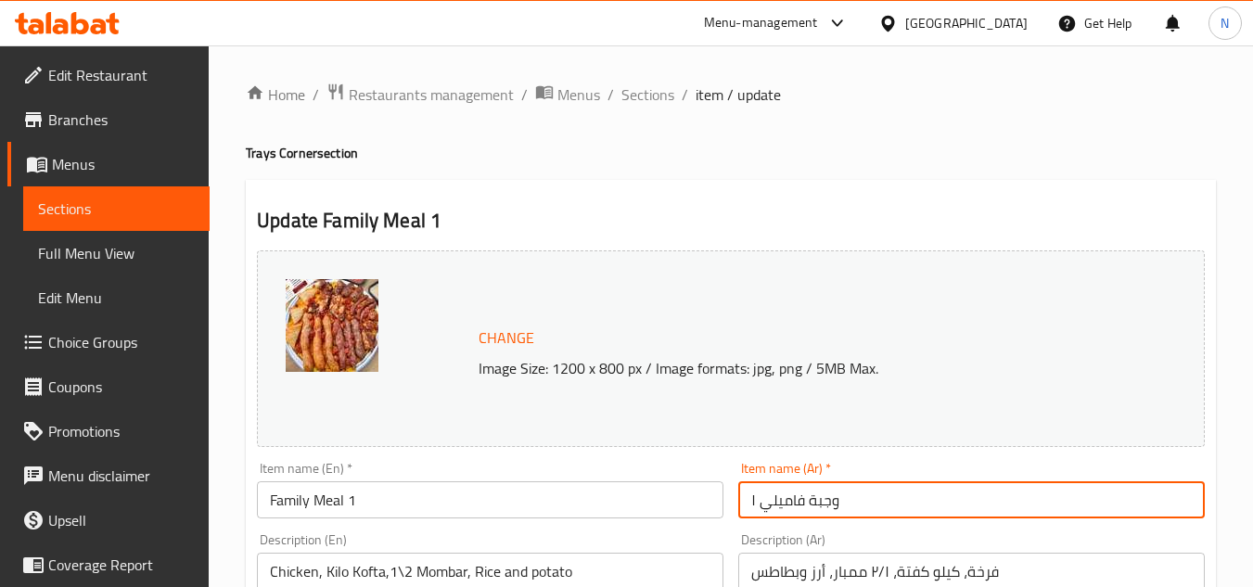
click at [813, 513] on input "وجبة فاميلي ١" at bounding box center [971, 499] width 467 height 37
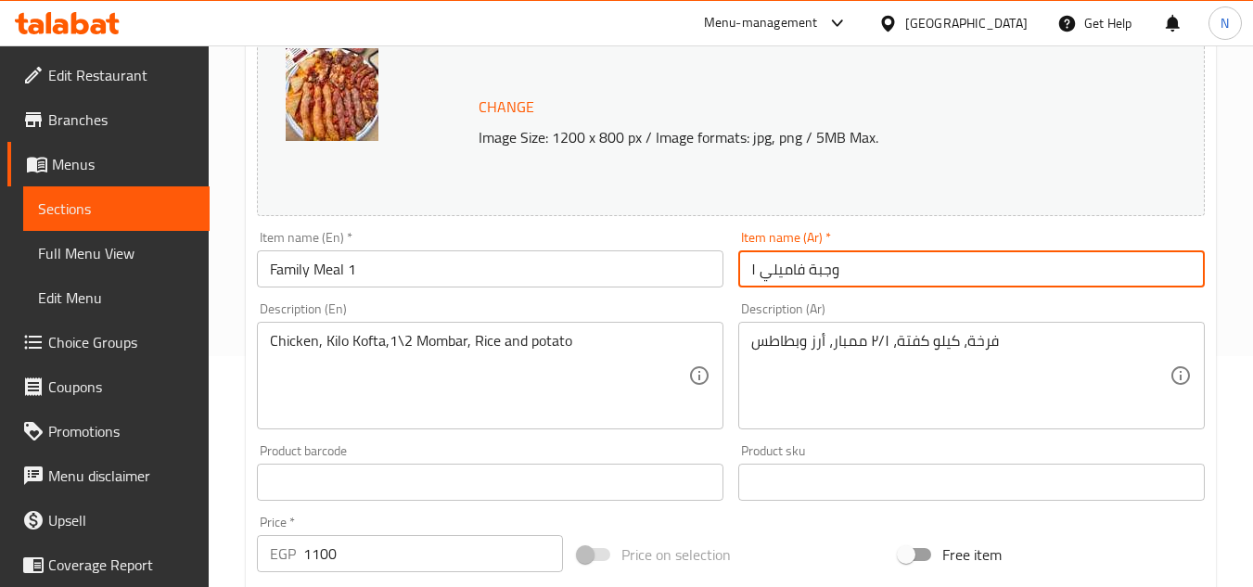
scroll to position [278, 0]
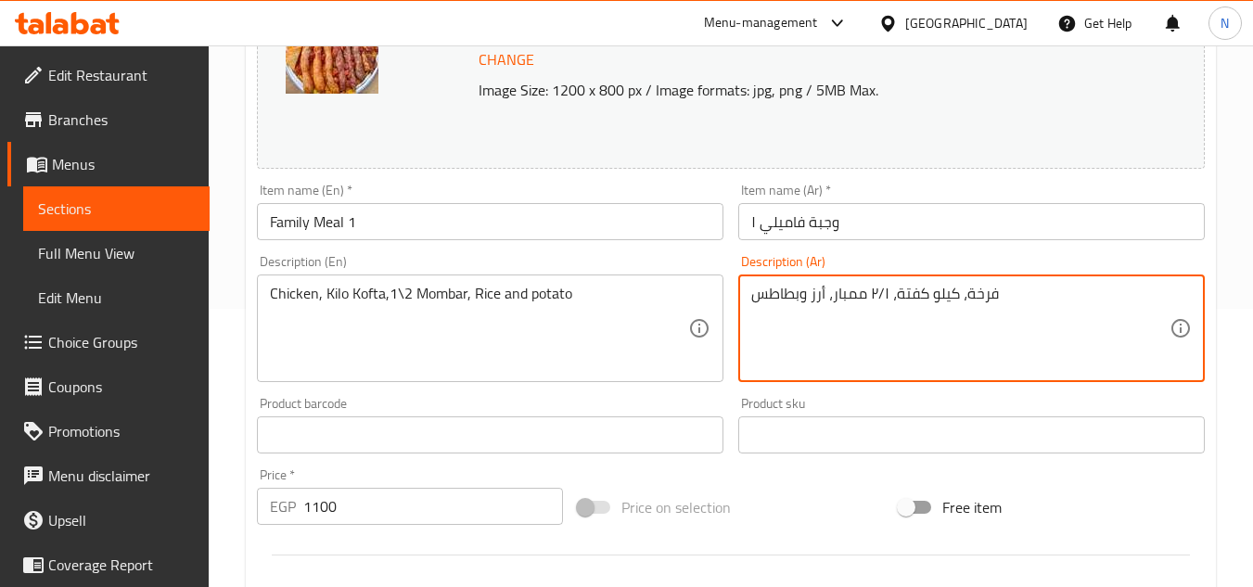
drag, startPoint x: 833, startPoint y: 296, endPoint x: 708, endPoint y: 313, distance: 126.4
drag, startPoint x: 996, startPoint y: 340, endPoint x: 892, endPoint y: 312, distance: 108.5
click at [940, 352] on textarea "فرخة، كيلو كفتة، ٢/١ ممبار، أرز وبطاطس" at bounding box center [960, 329] width 418 height 88
click at [1047, 305] on textarea "فرخة، كيلو كفتة، ٢/١ ممبار، أرز وبطاطس" at bounding box center [960, 329] width 418 height 88
type textarea "فرخة، كيلو كفتة، ٢/١ ممبار، أرز وبطاطس."
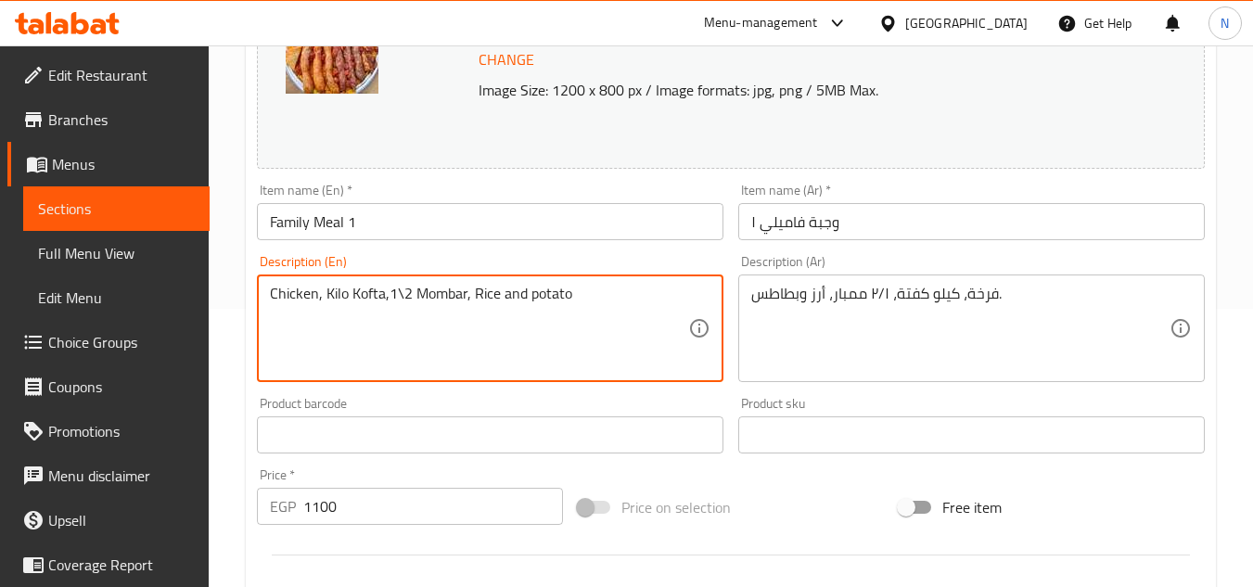
click at [331, 294] on textarea "Chicken, Kilo Kofta,1\2 Mombar, Rice and potato" at bounding box center [479, 329] width 418 height 88
click at [463, 293] on textarea "Chicken, Kilo Kofta,1\2 Mombar, Rice and potato" at bounding box center [479, 329] width 418 height 88
click at [462, 295] on textarea "Chicken, Kilo Kofta,1\2 Mombar, Rice and potato" at bounding box center [479, 329] width 418 height 88
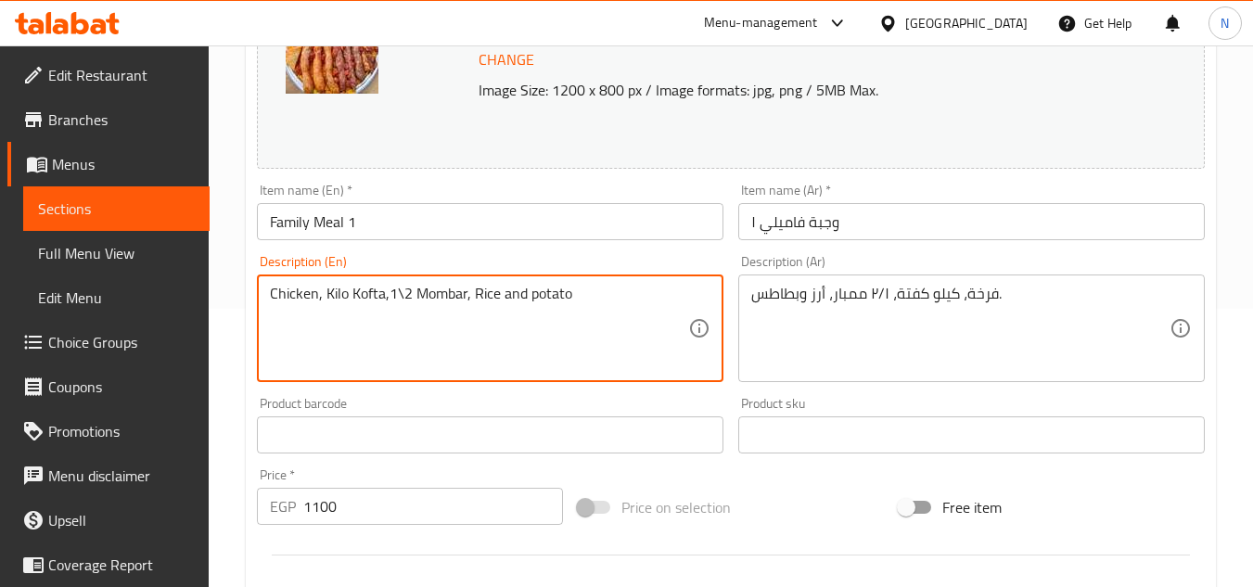
paste textarea "kilo kofta,1\2 mombar, r"
click at [455, 300] on textarea "Chicken, kilo kofta,1\2 mombar, rice and potato." at bounding box center [479, 329] width 418 height 88
type textarea "Chicken, kilo kofta,1\2 mombar, rice and potato."
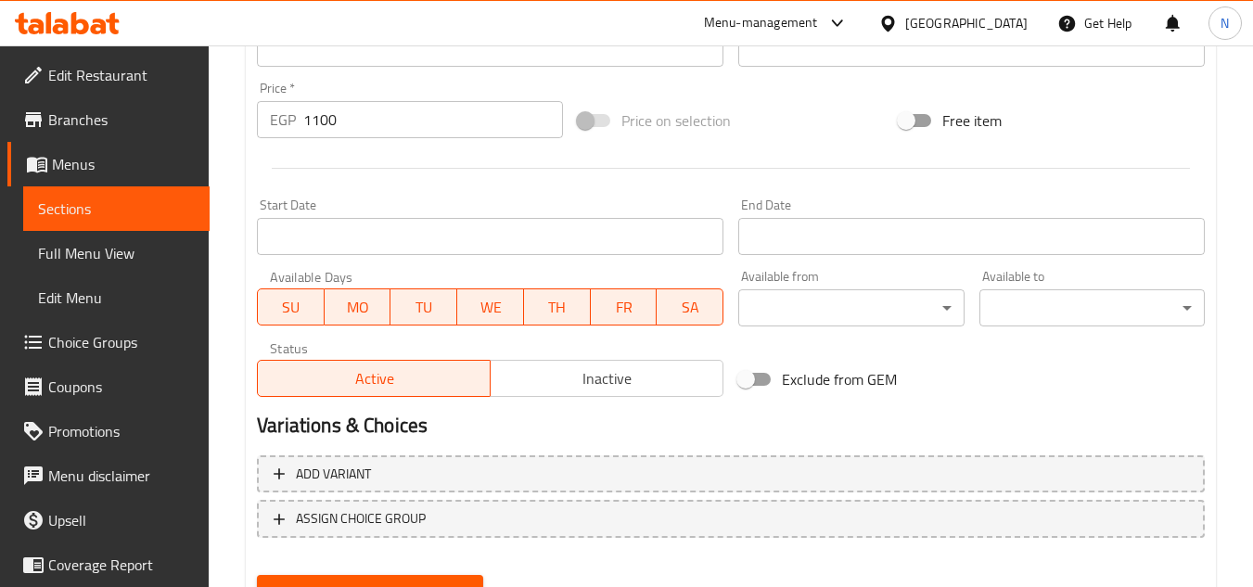
scroll to position [742, 0]
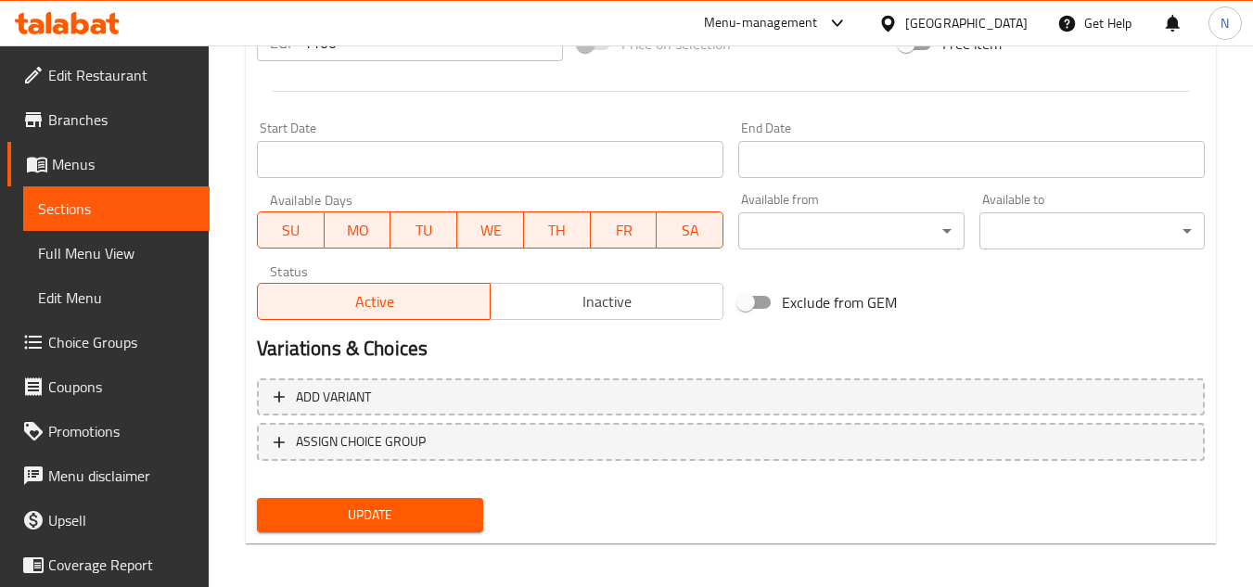
click at [419, 512] on span "Update" at bounding box center [370, 515] width 196 height 23
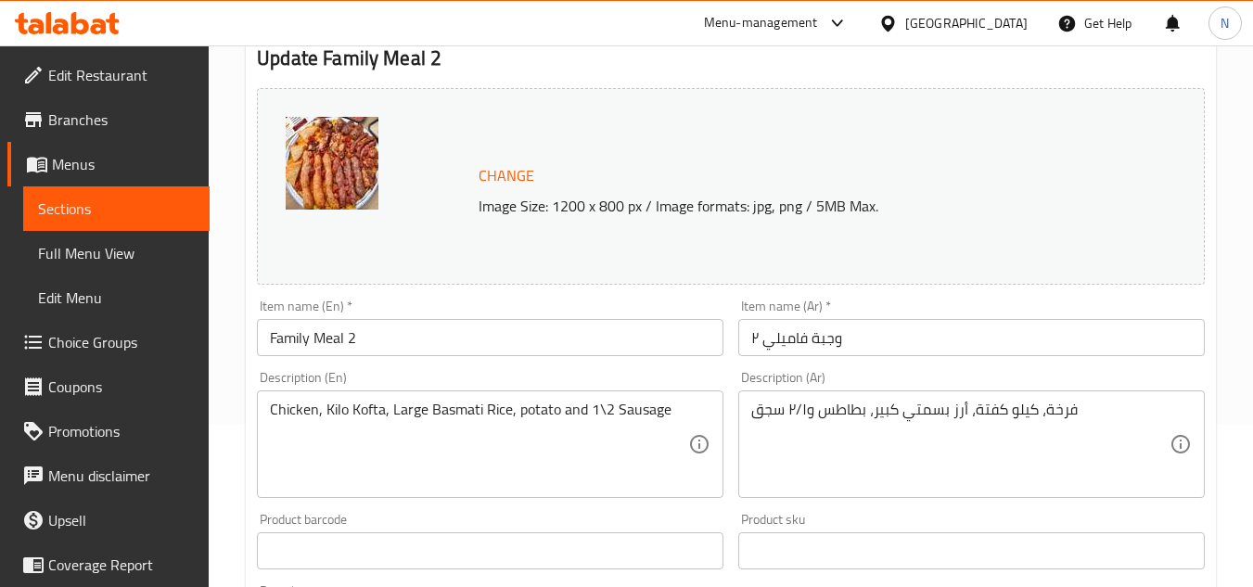
scroll to position [186, 0]
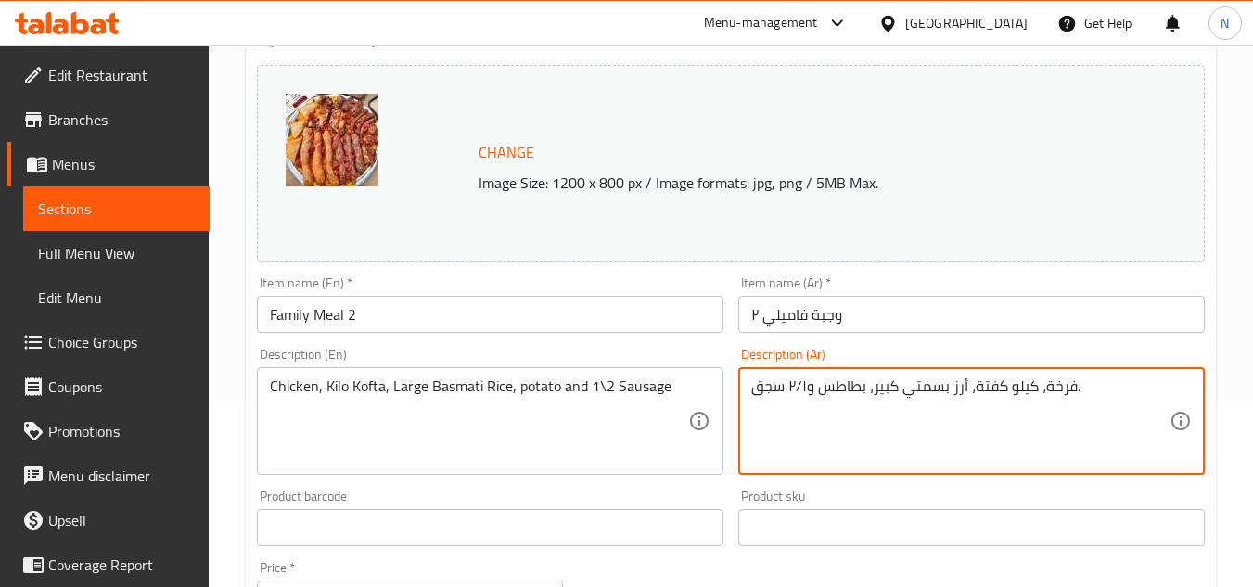
click at [1034, 389] on textarea "فرخة، كيلو كفتة، أرز بسمتي كبير، بطاطس و٢/١ سجق." at bounding box center [960, 422] width 418 height 88
type textarea "فرخة، كيلو كفتة، أرز بسمتي كبير، بطاطس و٢/١ سجق."
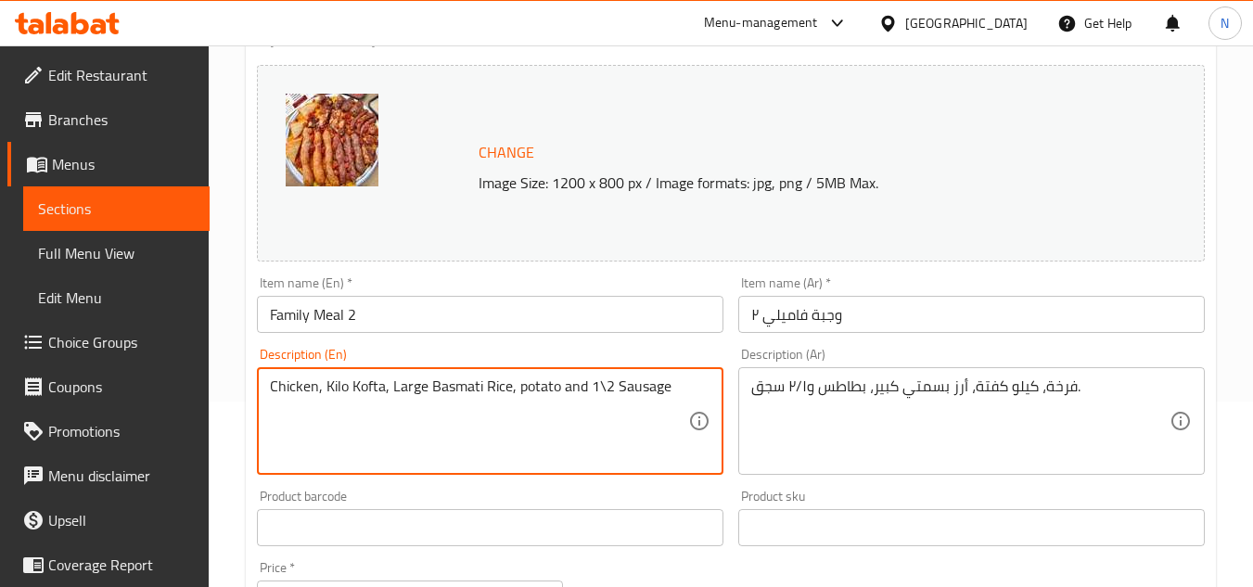
click at [384, 391] on textarea "Chicken, Kilo Kofta, Large Basmati Rice, potato and 1\2 Sausage" at bounding box center [479, 422] width 418 height 88
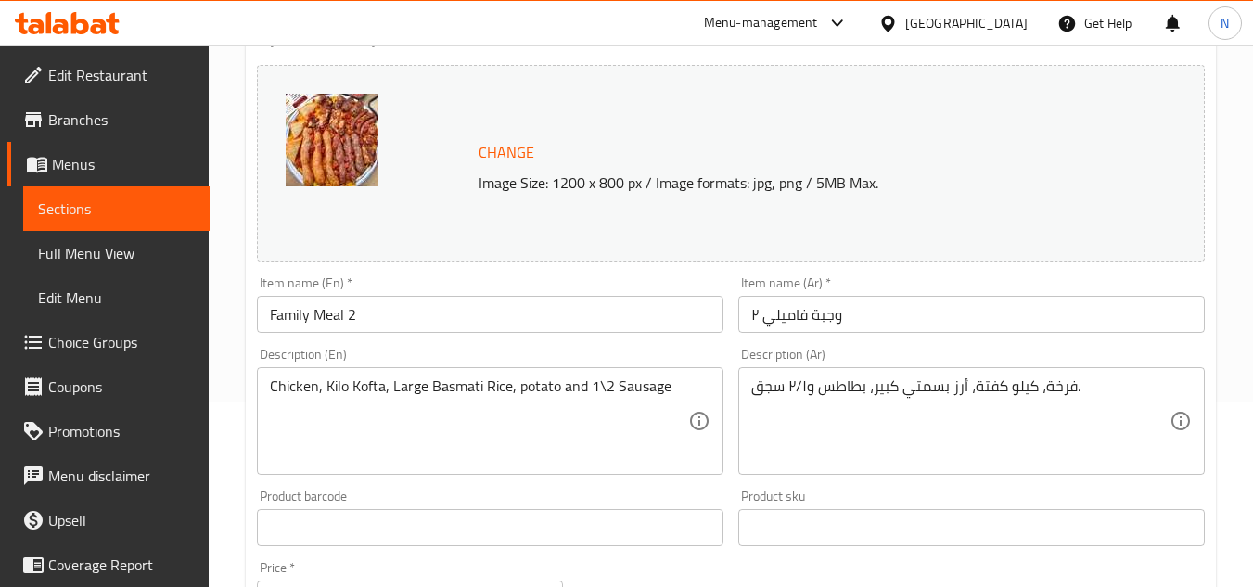
click at [500, 391] on textarea "Chicken, Kilo Kofta, Large Basmati Rice, potato and 1\2 Sausage" at bounding box center [479, 422] width 418 height 88
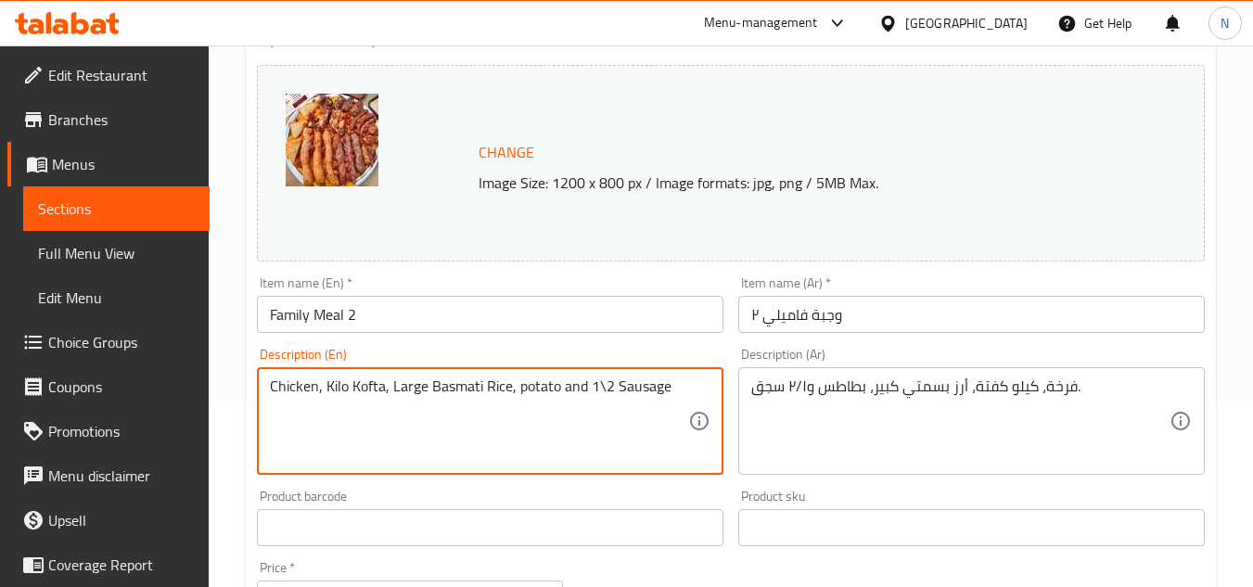
click at [500, 391] on textarea "Chicken, Kilo Kofta, Large Basmati Rice, potato and 1\2 Sausage" at bounding box center [479, 422] width 418 height 88
paste textarea "kilo kofta, large basmati rice, potato and 1\2 s"
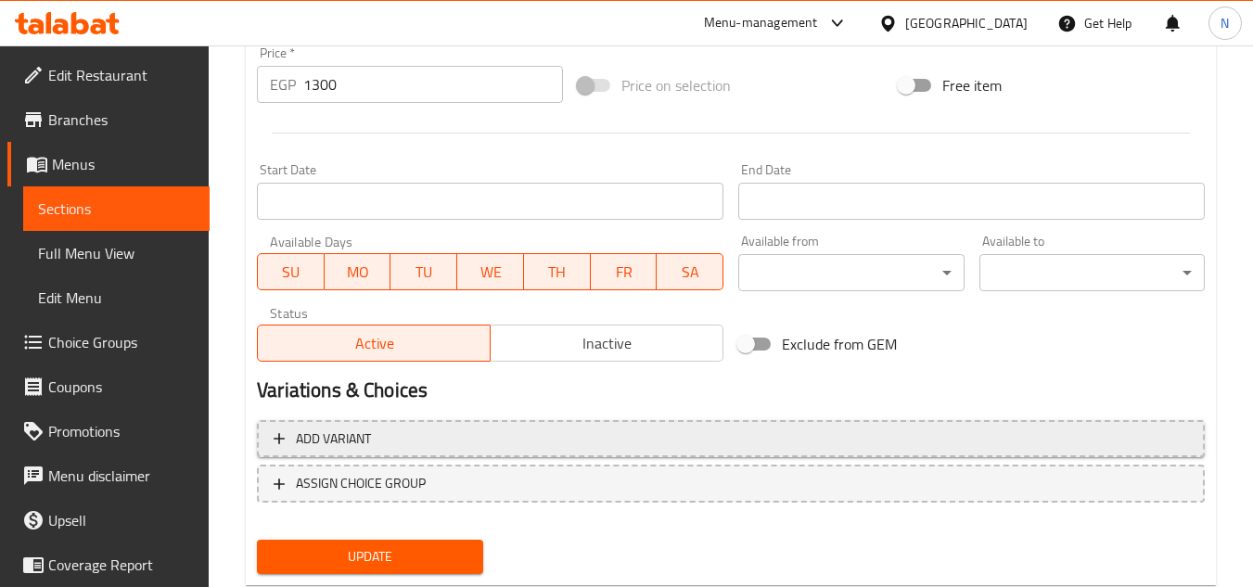
scroll to position [751, 0]
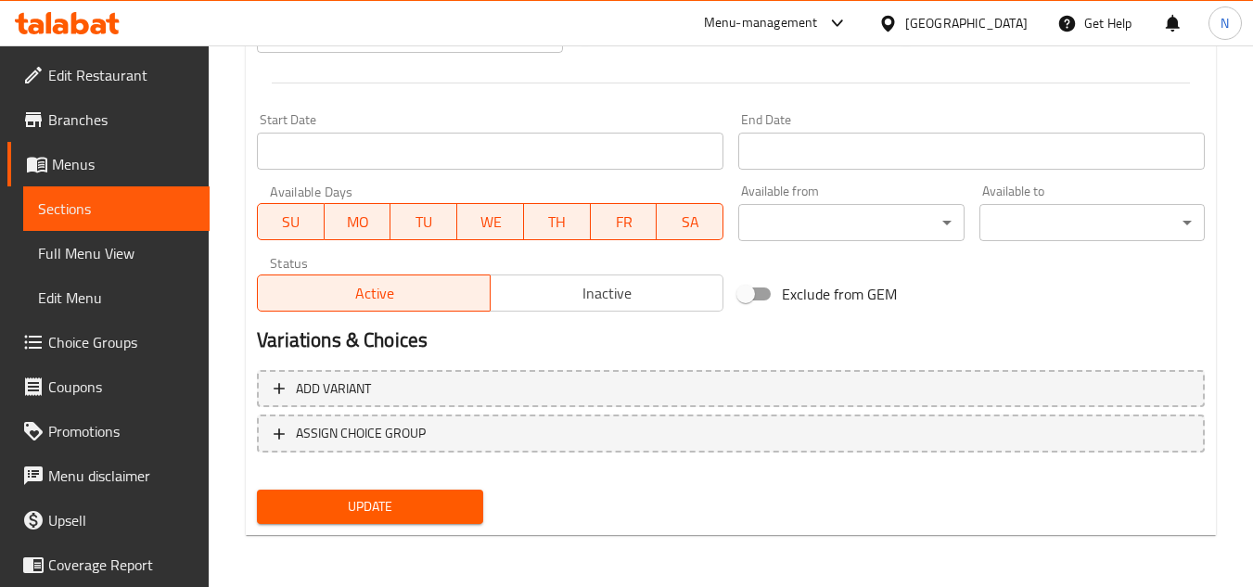
type textarea "Chicken, kilo kofta, large basmati rice, potato and 1\2 sausage."
click at [460, 511] on span "Update" at bounding box center [370, 506] width 196 height 23
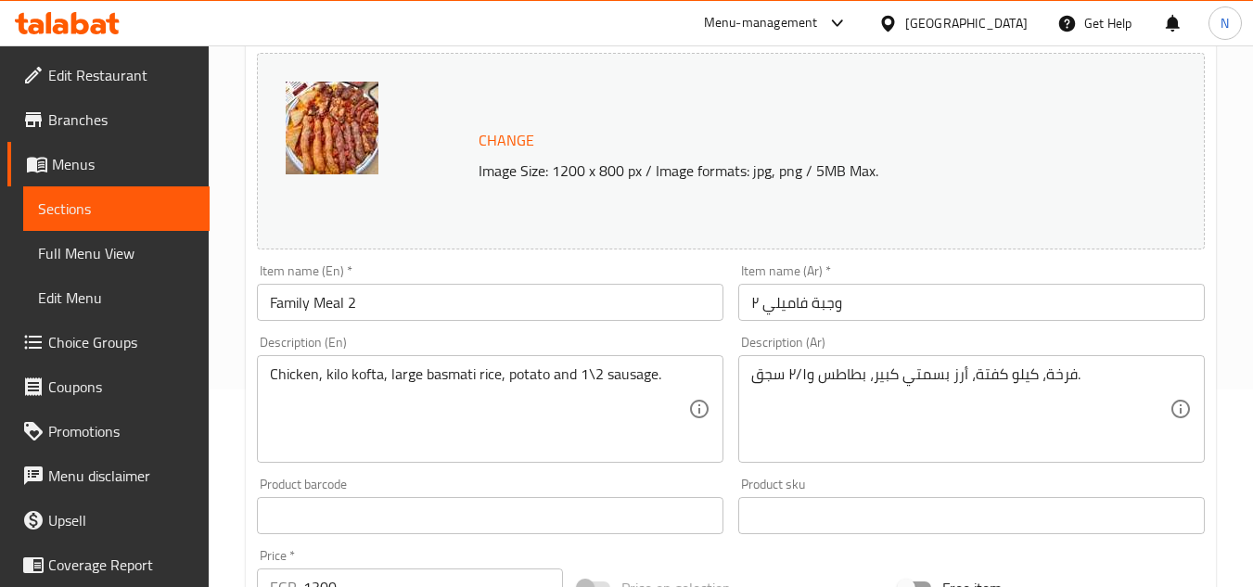
scroll to position [194, 0]
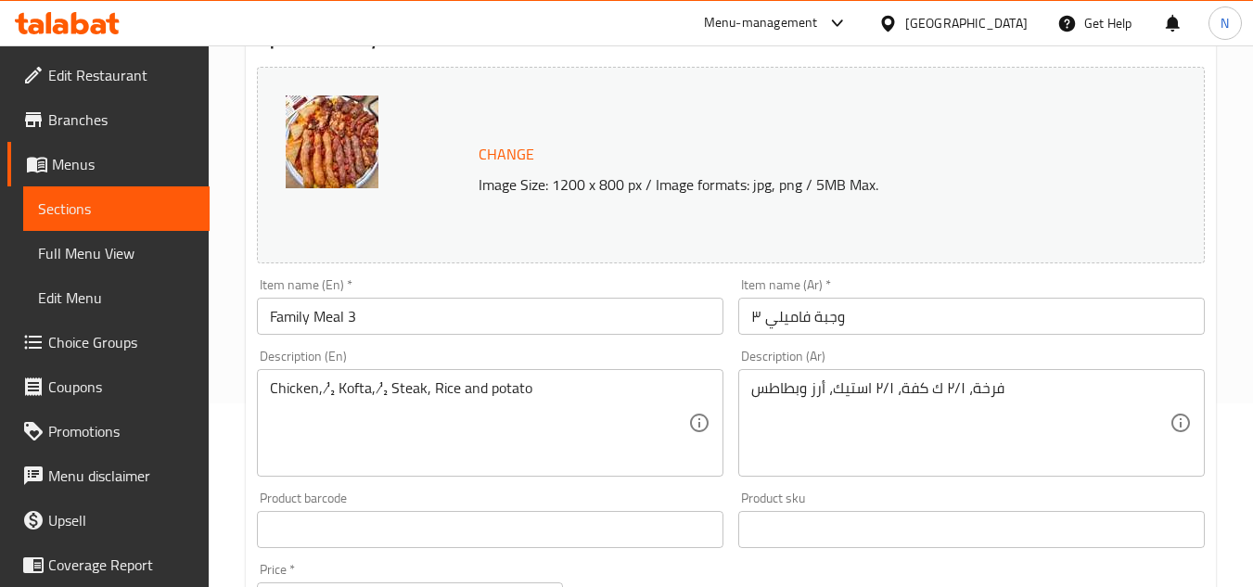
scroll to position [186, 0]
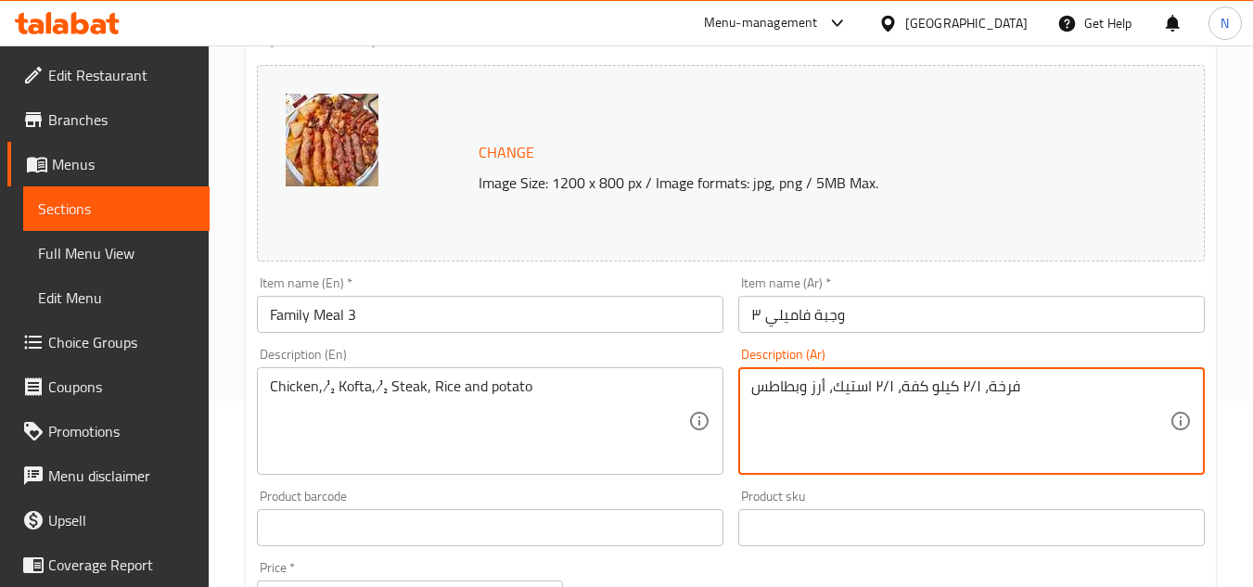
click at [1027, 385] on textarea "فرخة، ٢/١ كيلو كفة، ٢/١ استيك، أرز وبطاطس" at bounding box center [960, 422] width 418 height 88
type textarea "فرخة، ٢/١ كيلو كفة، ٢/١ استيك، أرز وبطاطس."
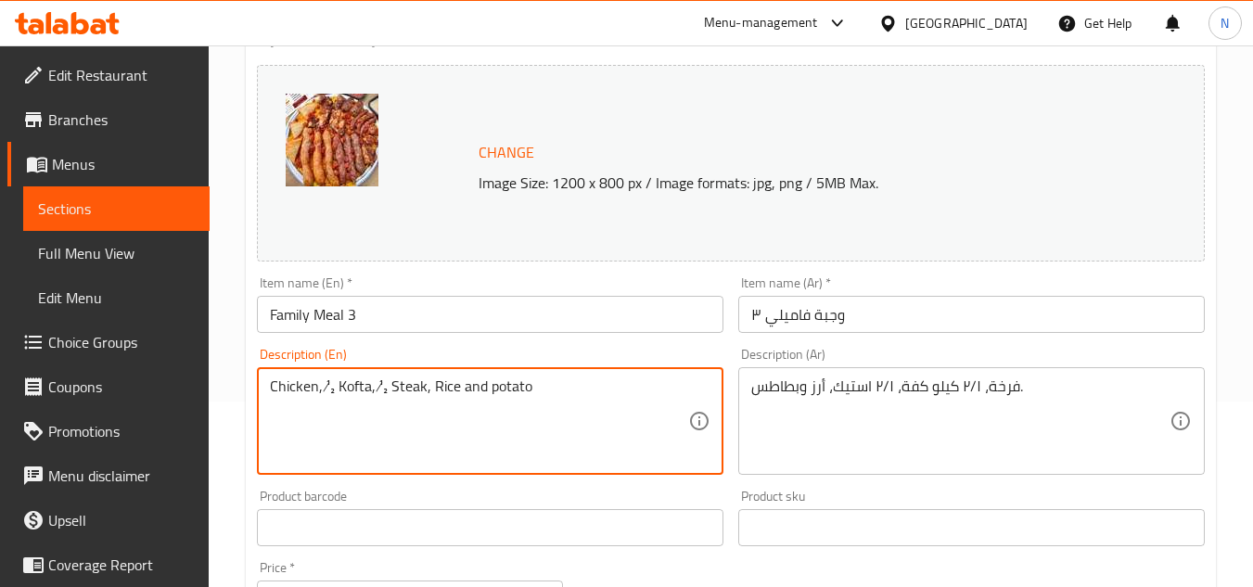
drag, startPoint x: 319, startPoint y: 390, endPoint x: 336, endPoint y: 388, distance: 16.8
drag, startPoint x: 424, startPoint y: 391, endPoint x: 409, endPoint y: 397, distance: 15.9
click at [409, 397] on textarea "Chicken, 1/2 kilo Kofta, ½ Steak, Rice and potato" at bounding box center [479, 422] width 418 height 88
click at [507, 383] on textarea "Chicken, 1/2 kilo Kofta, 1/2 Steak, Rice and potato" at bounding box center [479, 422] width 418 height 88
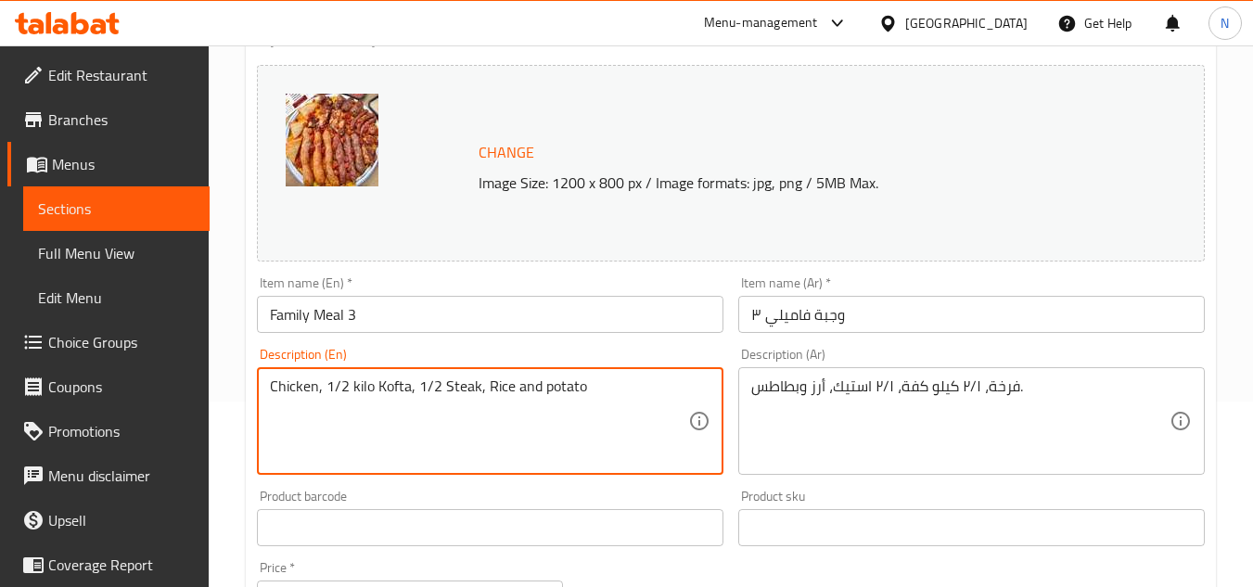
click at [507, 383] on textarea "Chicken, 1/2 kilo Kofta, 1/2 Steak, Rice and potato" at bounding box center [479, 422] width 418 height 88
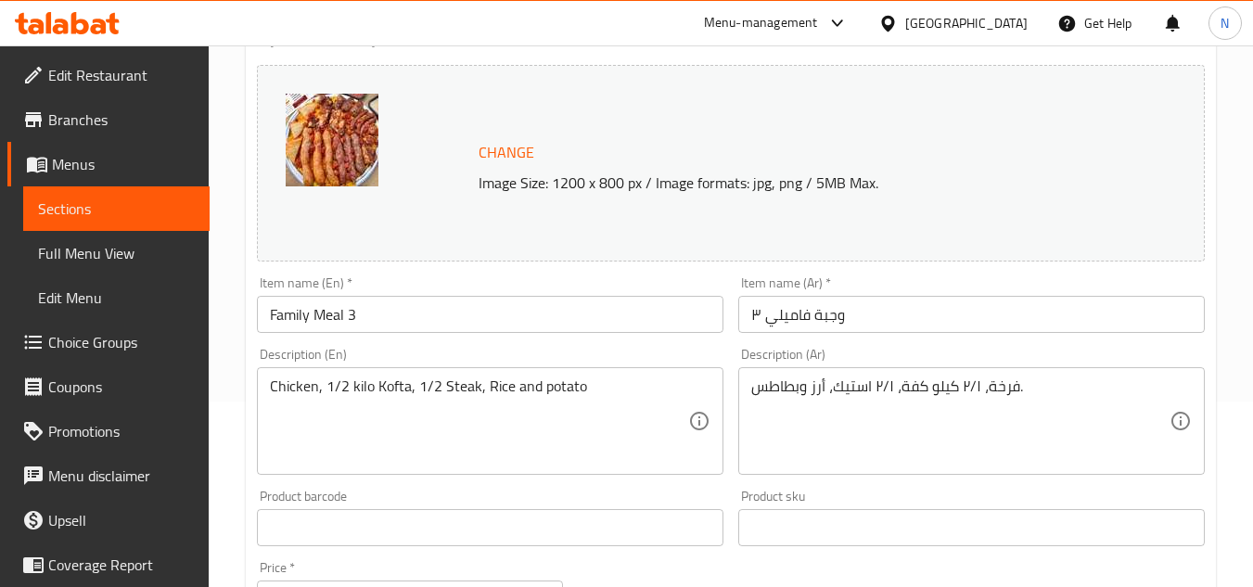
click at [488, 386] on textarea "Chicken, 1/2 kilo Kofta, 1/2 Steak, Rice and potato" at bounding box center [479, 422] width 418 height 88
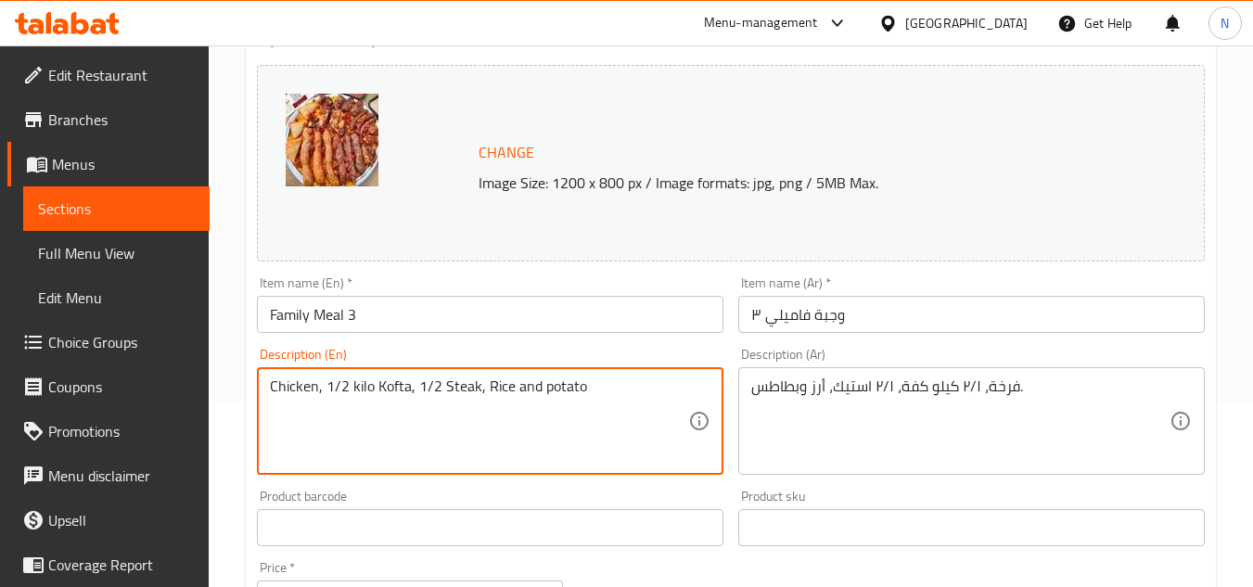
click at [488, 386] on textarea "Chicken, 1/2 kilo Kofta, 1/2 Steak, Rice and potato" at bounding box center [479, 422] width 418 height 88
paste textarea "kofta, 1/2 steak, r"
type textarea "Chicken, 1/2 kilo kofta, 1/2 steak, rice and potato."
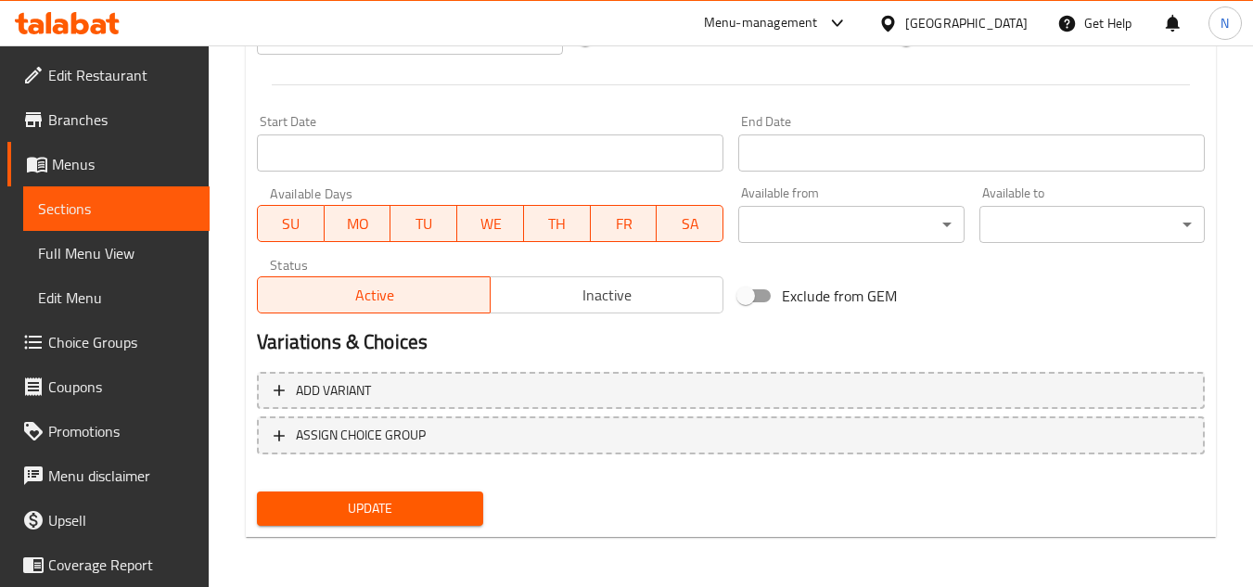
scroll to position [751, 0]
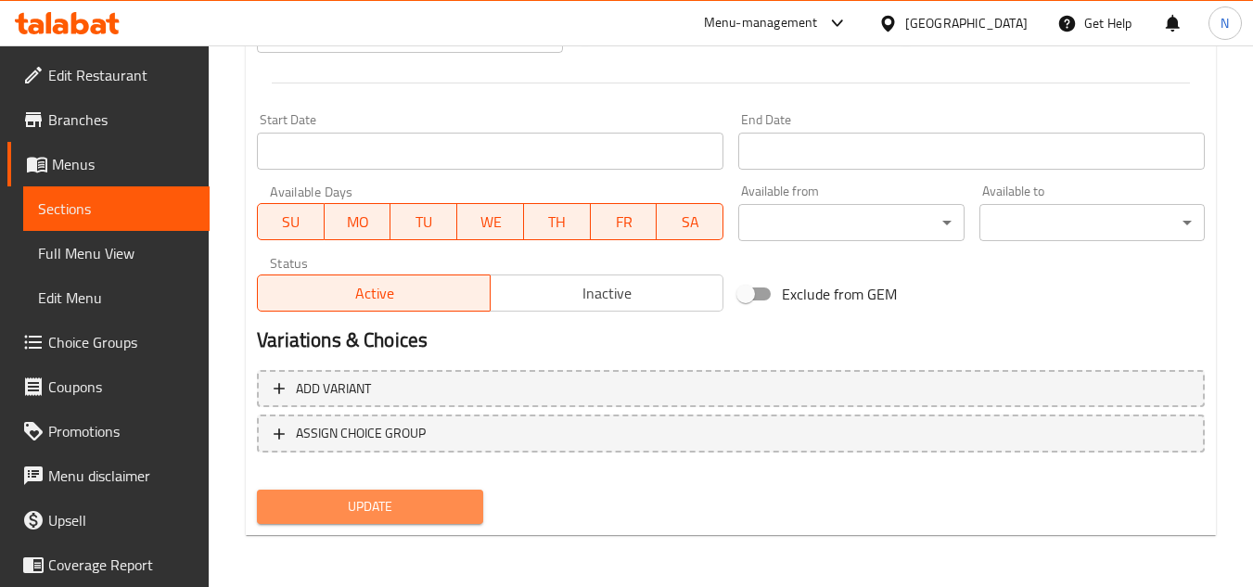
click at [416, 502] on span "Update" at bounding box center [370, 506] width 196 height 23
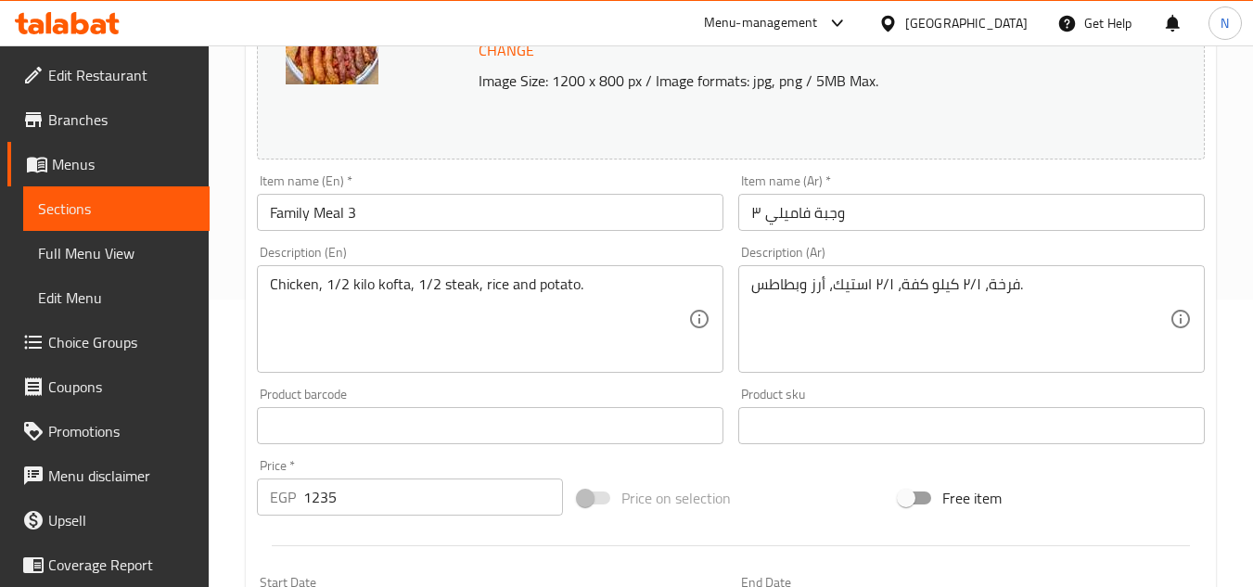
scroll to position [287, 0]
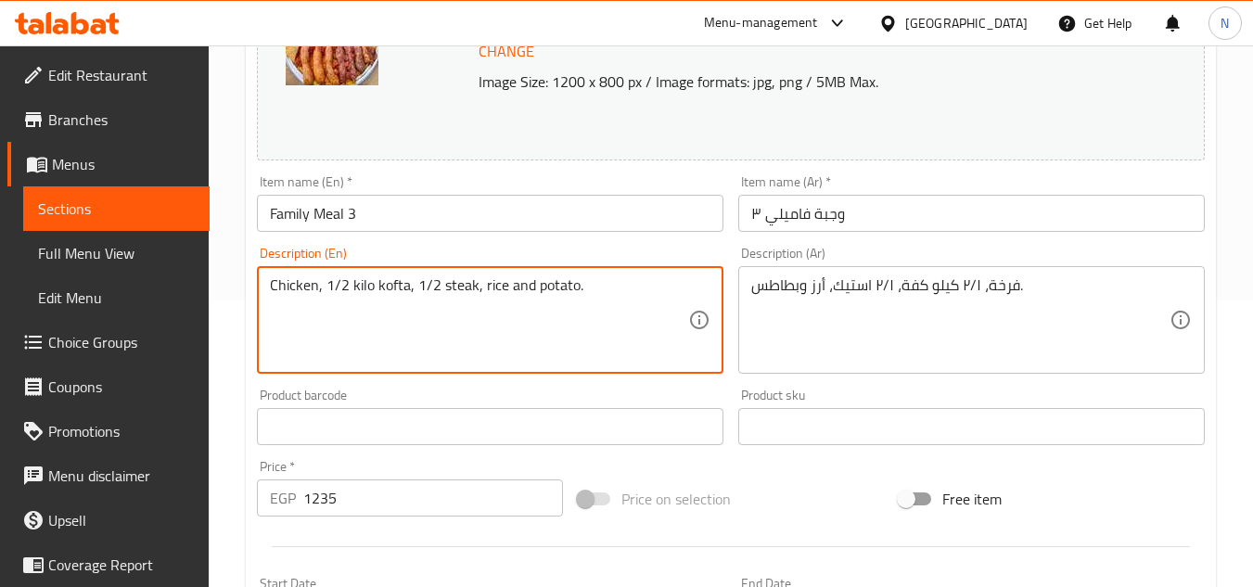
click at [587, 302] on textarea "Chicken, 1/2 kilo kofta, 1/2 steak, rice and potato." at bounding box center [479, 320] width 418 height 88
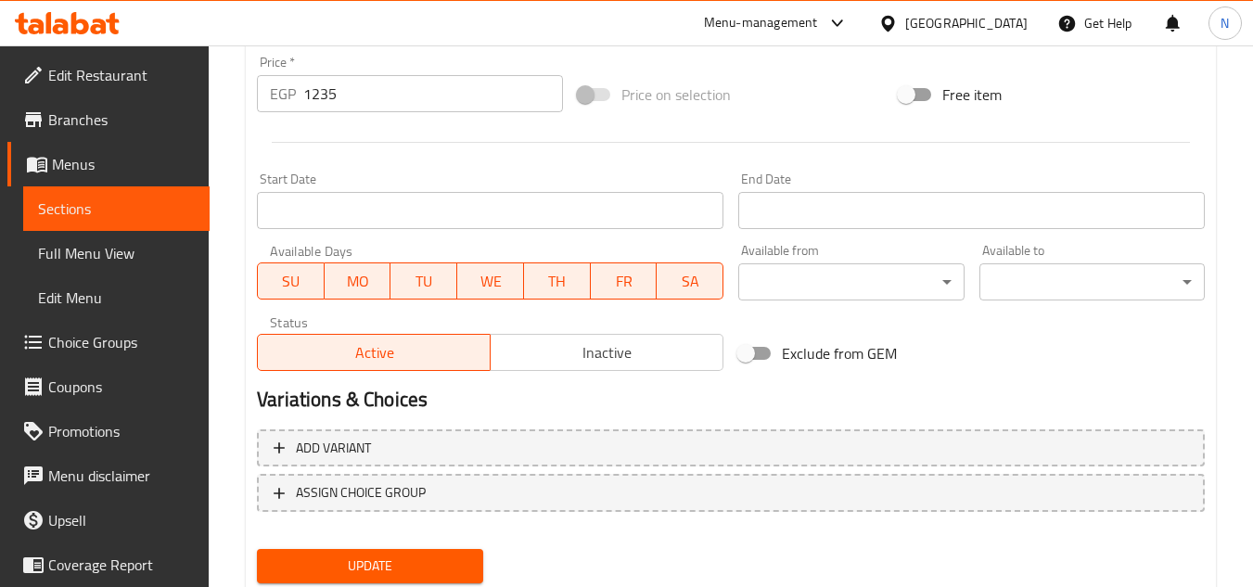
scroll to position [751, 0]
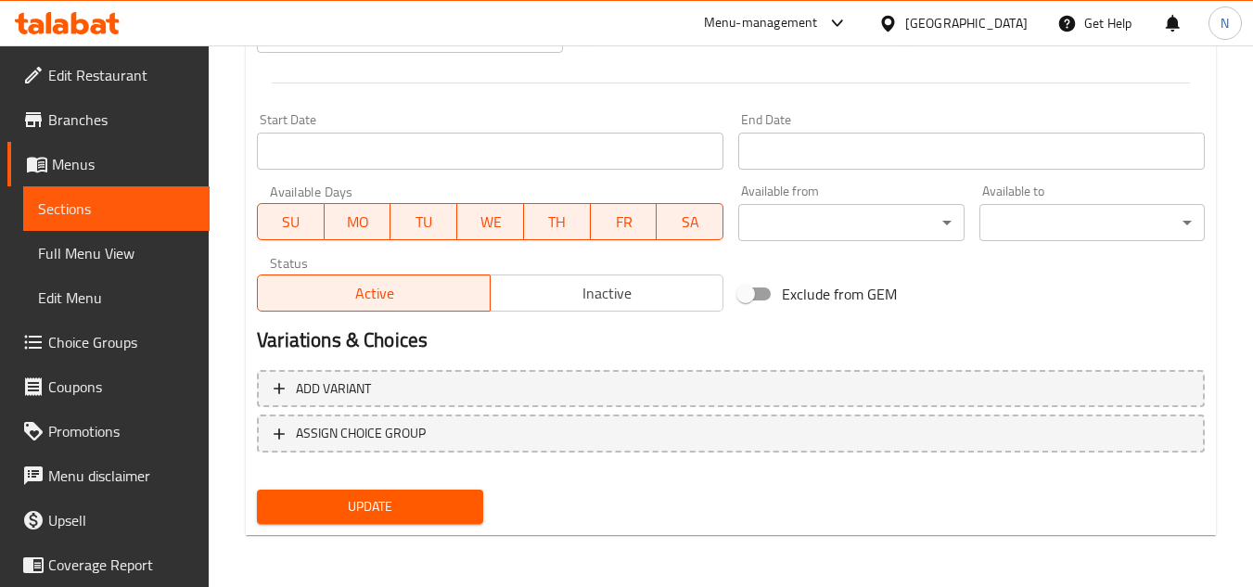
click at [379, 522] on button "Update" at bounding box center [369, 507] width 225 height 34
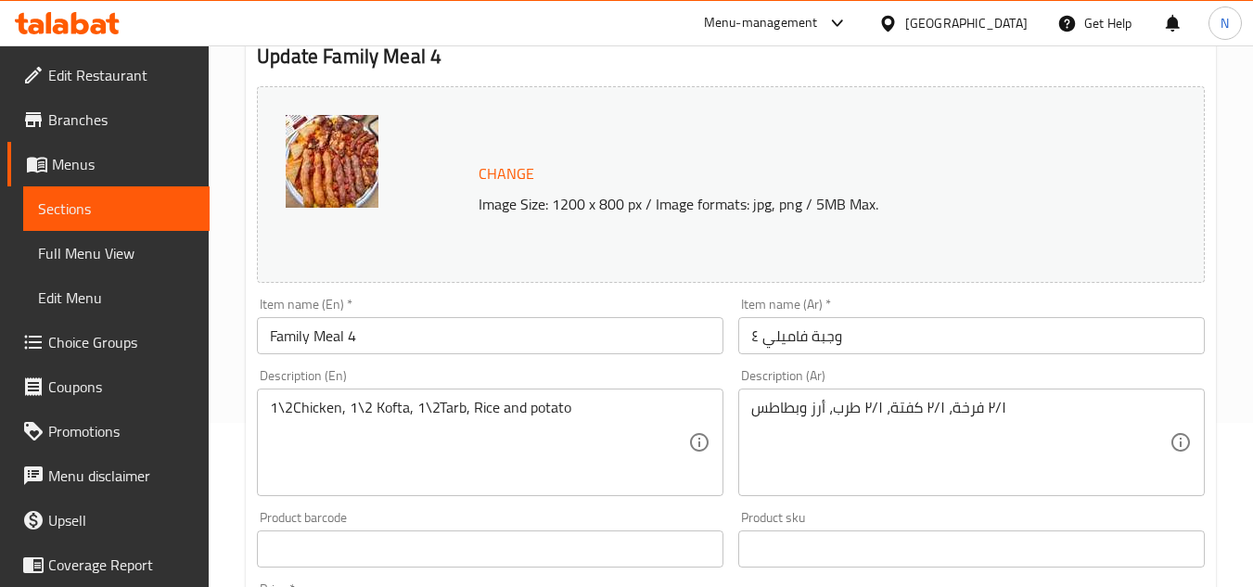
scroll to position [186, 0]
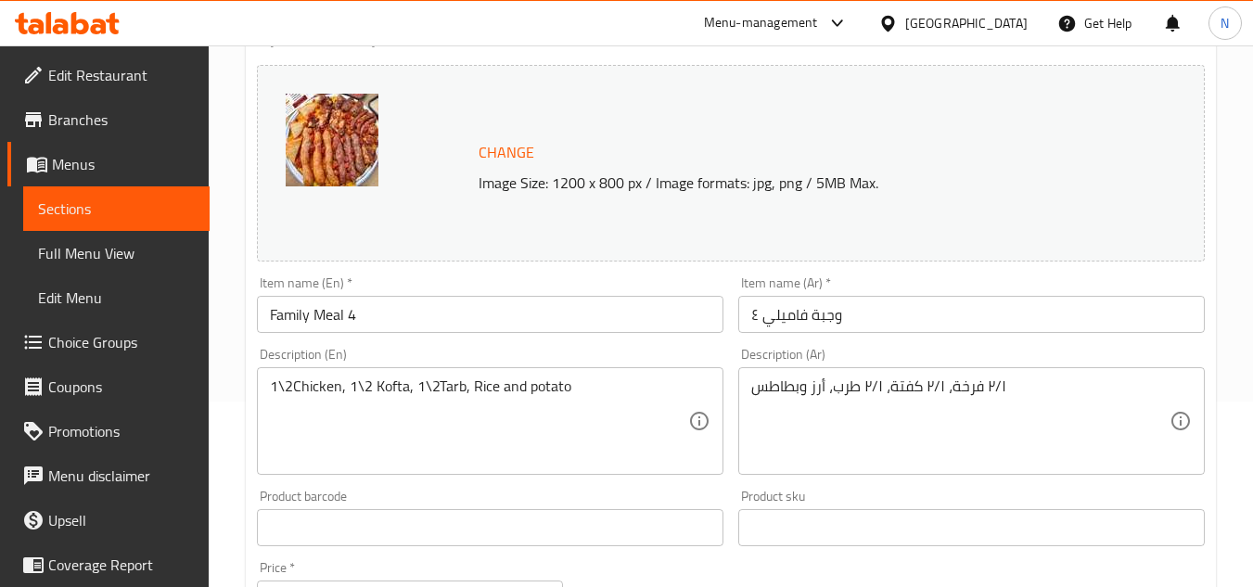
click at [750, 392] on div "٢/١ فرخة، ٢/١ كفتة، ٢/١ طرب، أرز وبطاطس Description (Ar)" at bounding box center [971, 421] width 467 height 108
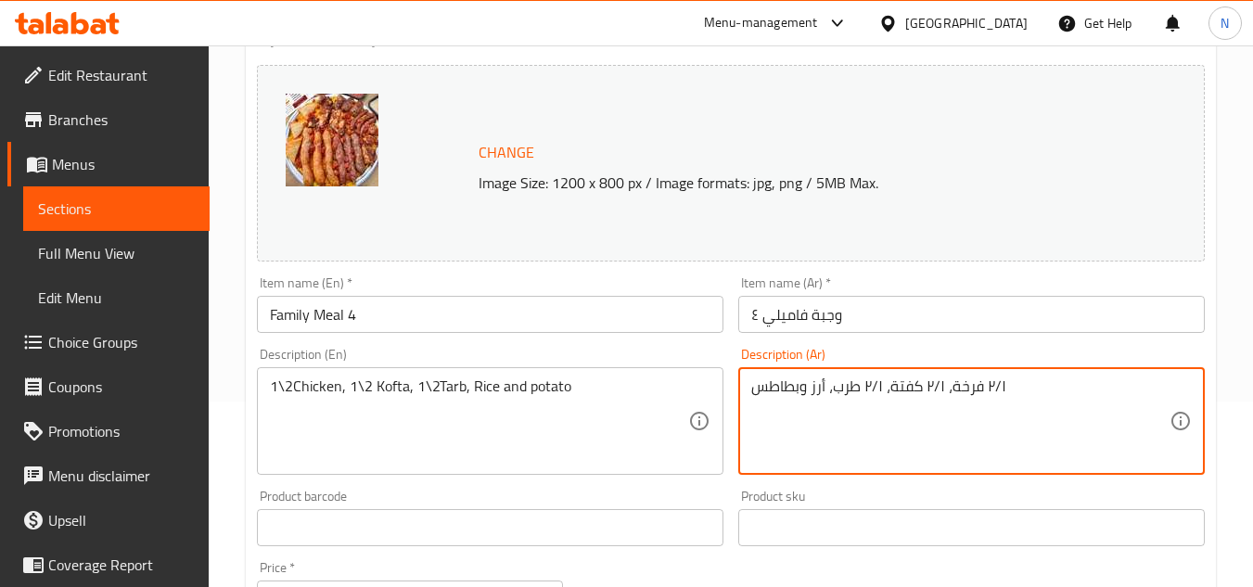
click at [752, 391] on textarea "٢/١ فرخة، ٢/١ كفتة، ٢/١ طرب، أرز وبطاطس" at bounding box center [960, 422] width 418 height 88
type textarea ".٢/١ فرخة، ٢/١ كفتة، ٢/١ طرب، أرز وبطاطس"
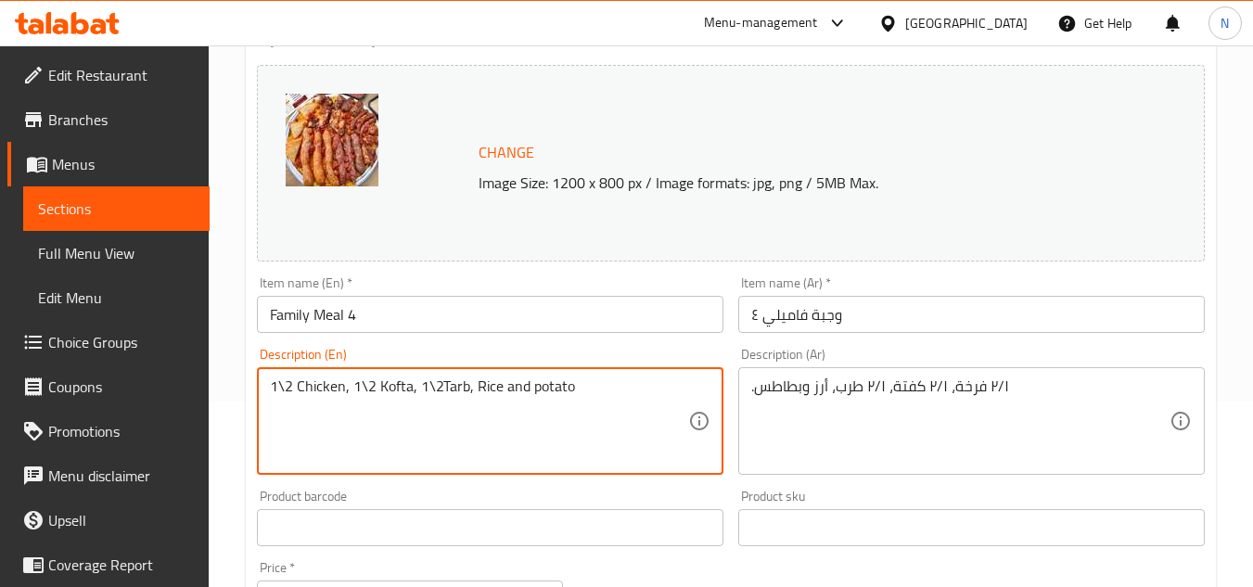
click at [446, 390] on textarea "1\2 Chicken, 1\2 Kofta, 1\2Tarb, Rice and potato" at bounding box center [479, 422] width 418 height 88
click at [443, 390] on textarea "1\2 Chicken, 1\2 Kofta, 1\2Tarb, Rice and potato" at bounding box center [479, 422] width 418 height 88
click at [436, 384] on textarea "1\2 Chicken, 1\2 Kofta, 1\2Tarb, Rice and potato" at bounding box center [479, 422] width 418 height 88
drag, startPoint x: 298, startPoint y: 382, endPoint x: 674, endPoint y: 386, distance: 375.7
click at [674, 386] on textarea "1\2 Chicken, 1\2 Kofta, 1\2 Tarb, Rice and potato" at bounding box center [479, 422] width 418 height 88
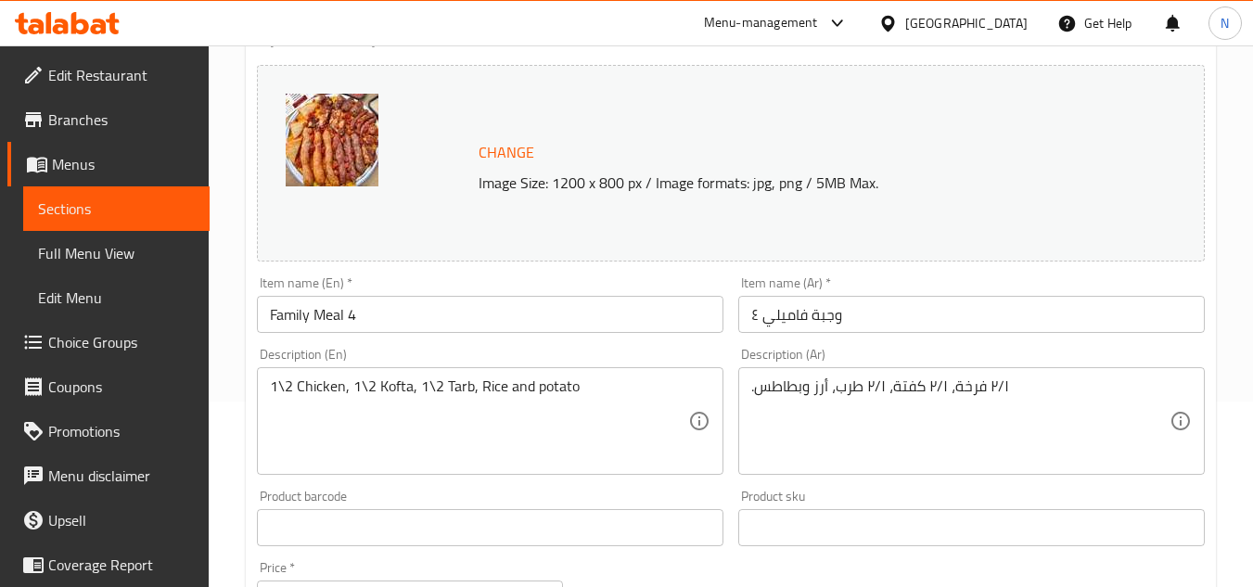
click at [339, 404] on textarea "1\2 Chicken, 1\2 Kofta, 1\2 Tarb, Rice and potato" at bounding box center [479, 422] width 418 height 88
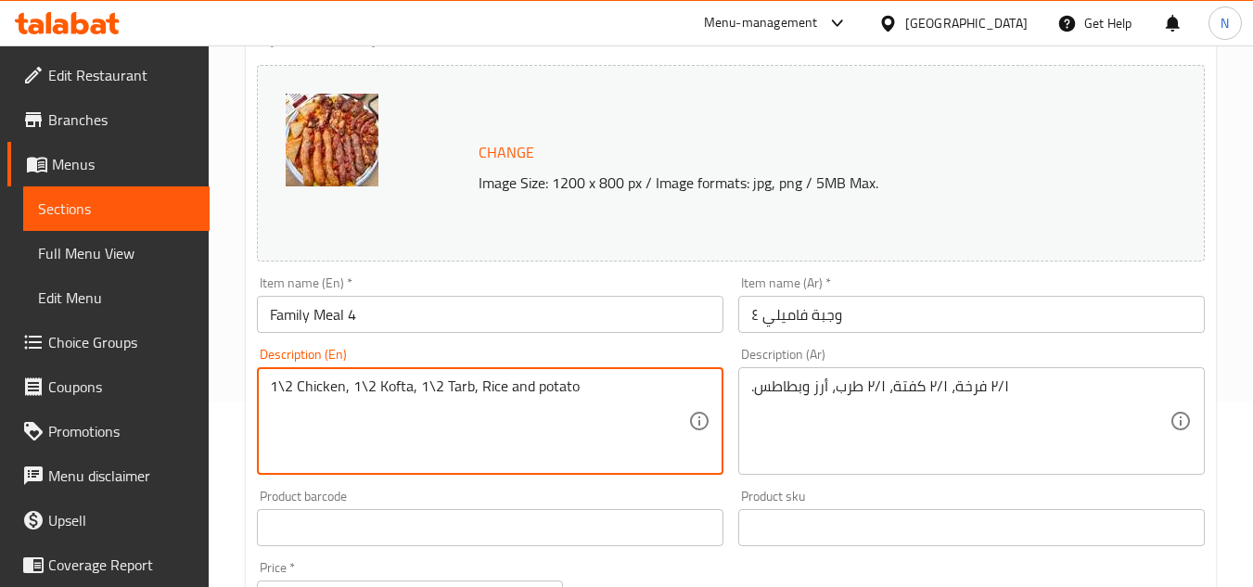
drag, startPoint x: 297, startPoint y: 389, endPoint x: 630, endPoint y: 381, distance: 333.1
click at [630, 381] on textarea "1\2 Chicken, 1\2 Kofta, 1\2 Tarb, Rice and potato" at bounding box center [479, 422] width 418 height 88
paste textarea "kofta, 1\2 tarb, r"
type textarea "1\2 Chicken, 1\2 kofta, 1\2 tarb, rice and potato."
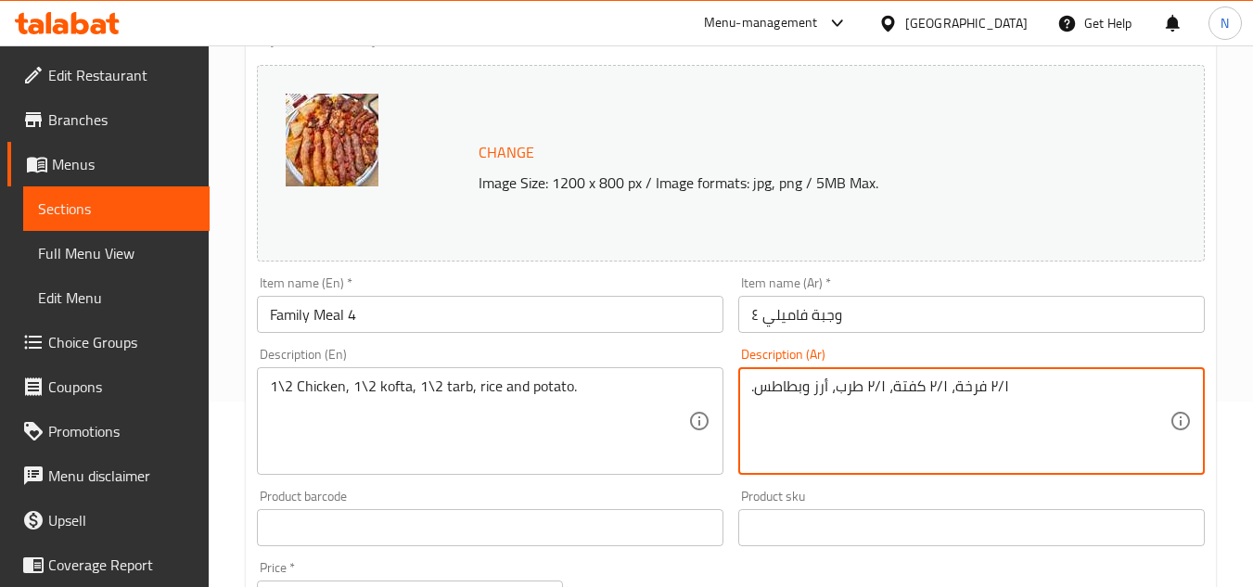
click at [852, 391] on textarea ".٢/١ فرخة، ٢/١ كفتة، ٢/١ طرب، أرز وبطاطس" at bounding box center [960, 422] width 418 height 88
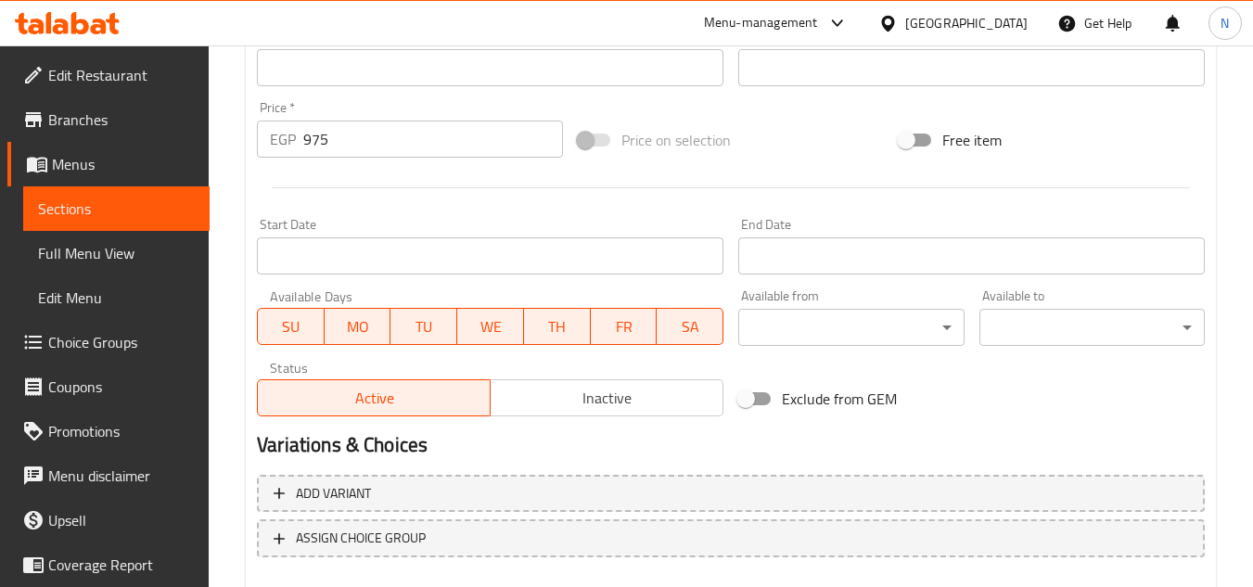
scroll to position [751, 0]
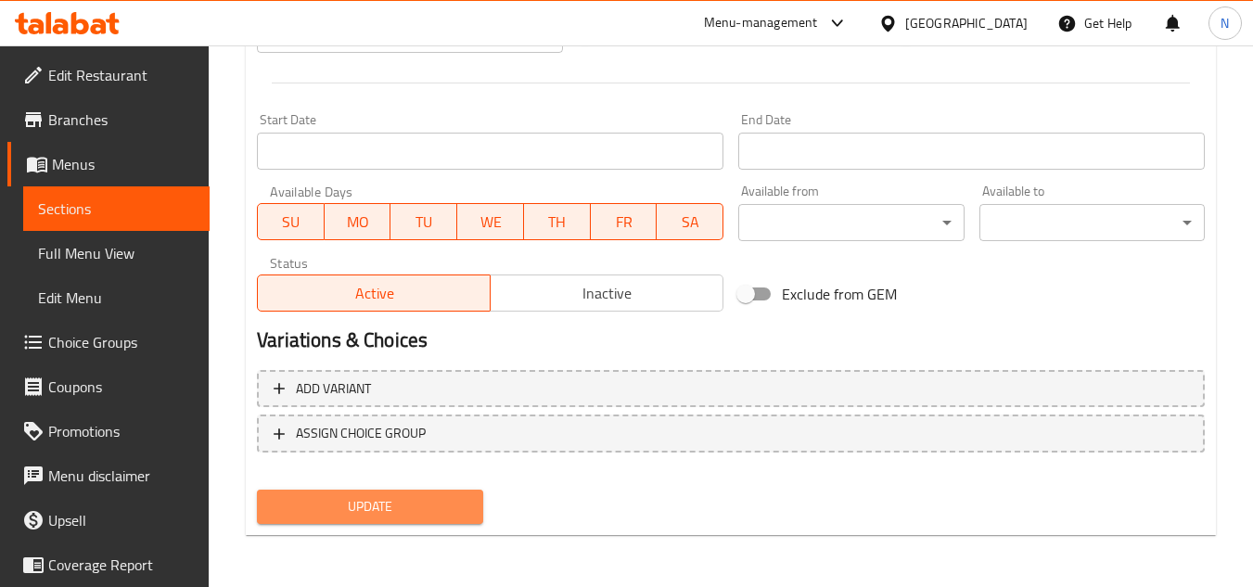
click at [411, 502] on span "Update" at bounding box center [370, 506] width 196 height 23
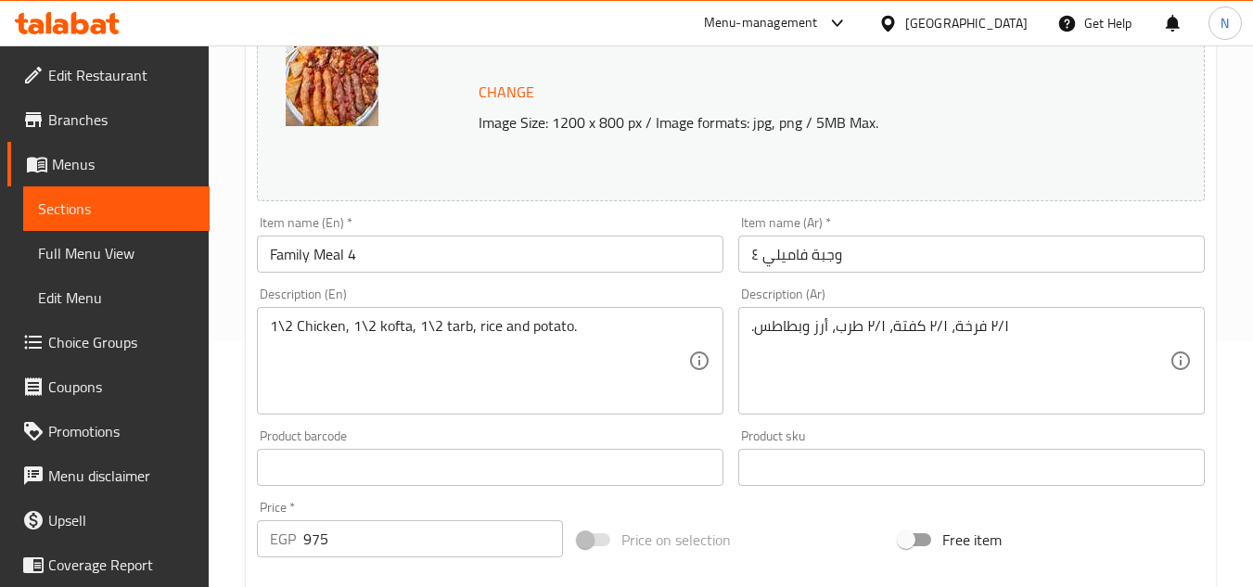
scroll to position [194, 0]
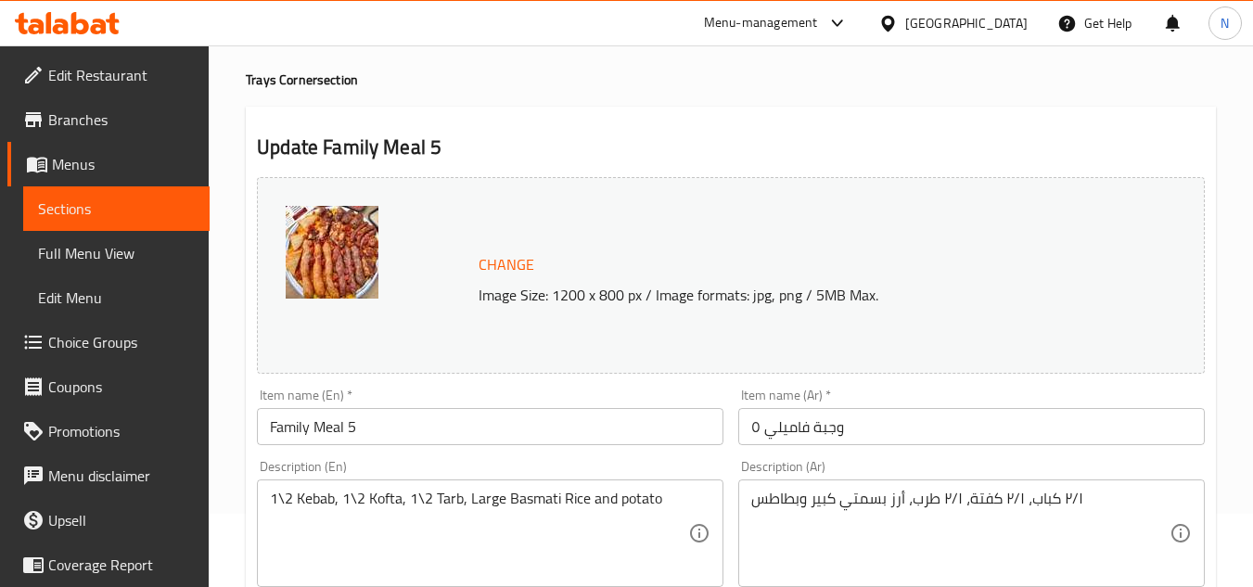
scroll to position [186, 0]
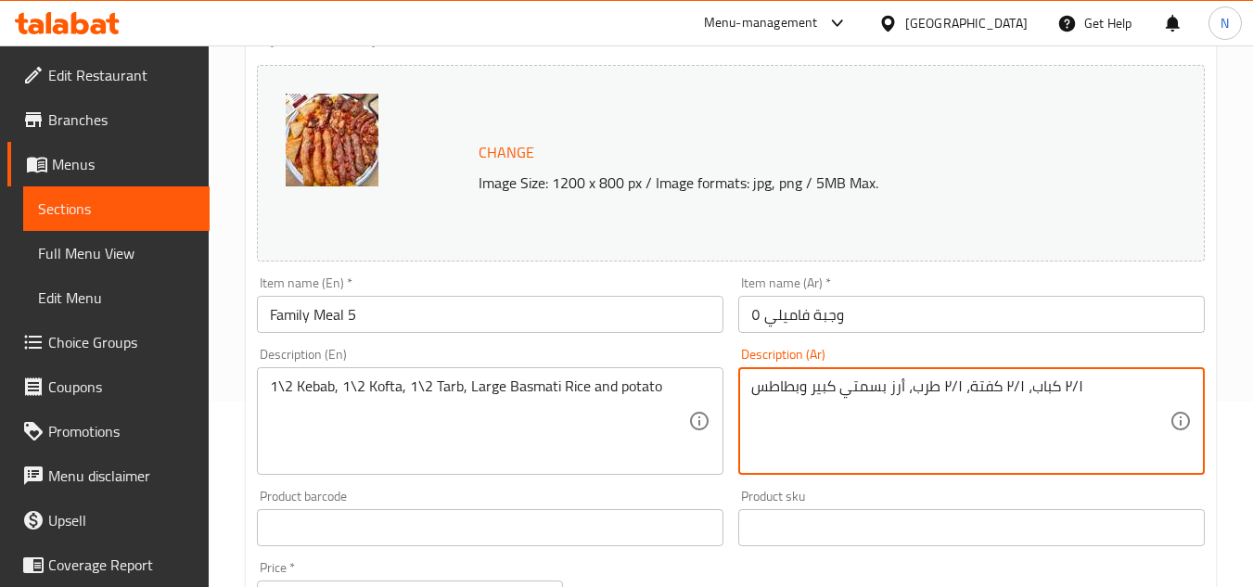
click at [847, 386] on textarea "٢/١ كباب، ٢/١ كفتة، ٢/١ طرب، أرز بسمتي كبير وبطاطس" at bounding box center [960, 422] width 418 height 88
click at [776, 387] on textarea "٢/١ كباب، ٢/١ كفتة، ٢/١ طرب، أرز بسمتي كبير وبطاطس" at bounding box center [960, 422] width 418 height 88
click at [755, 394] on textarea "٢/١ كباب، ٢/١ كفتة، ٢/١ طرب، أرز بسمتي كبير وبطاطس" at bounding box center [960, 422] width 418 height 88
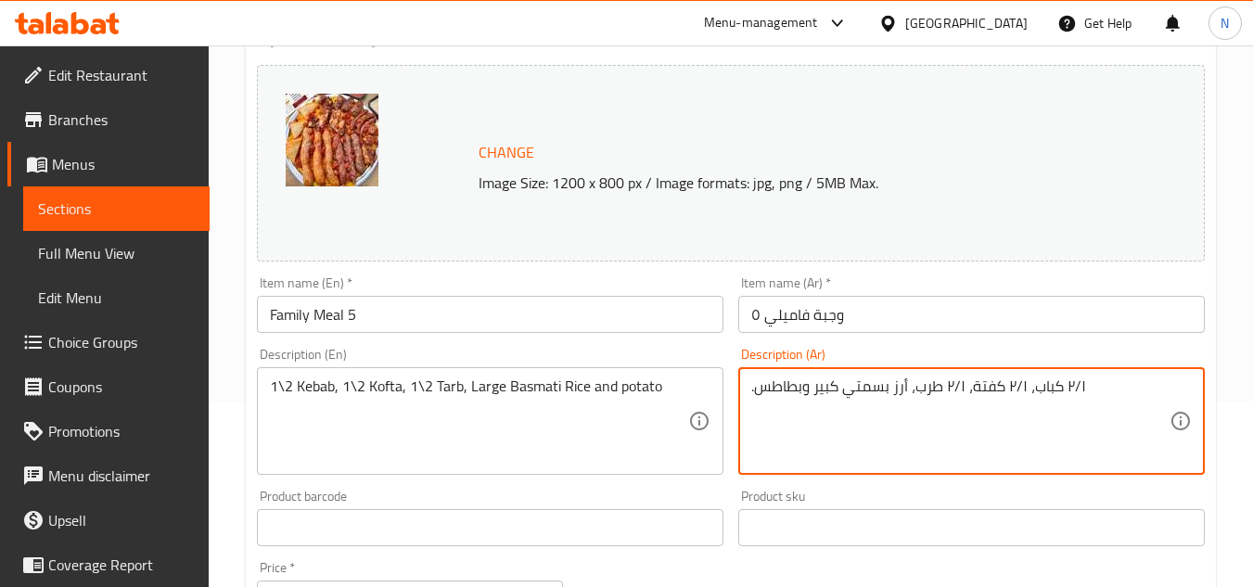
type textarea ".٢/١ كباب، ٢/١ كفتة، ٢/١ طرب، أرز بسمتي كبير وبطاطس"
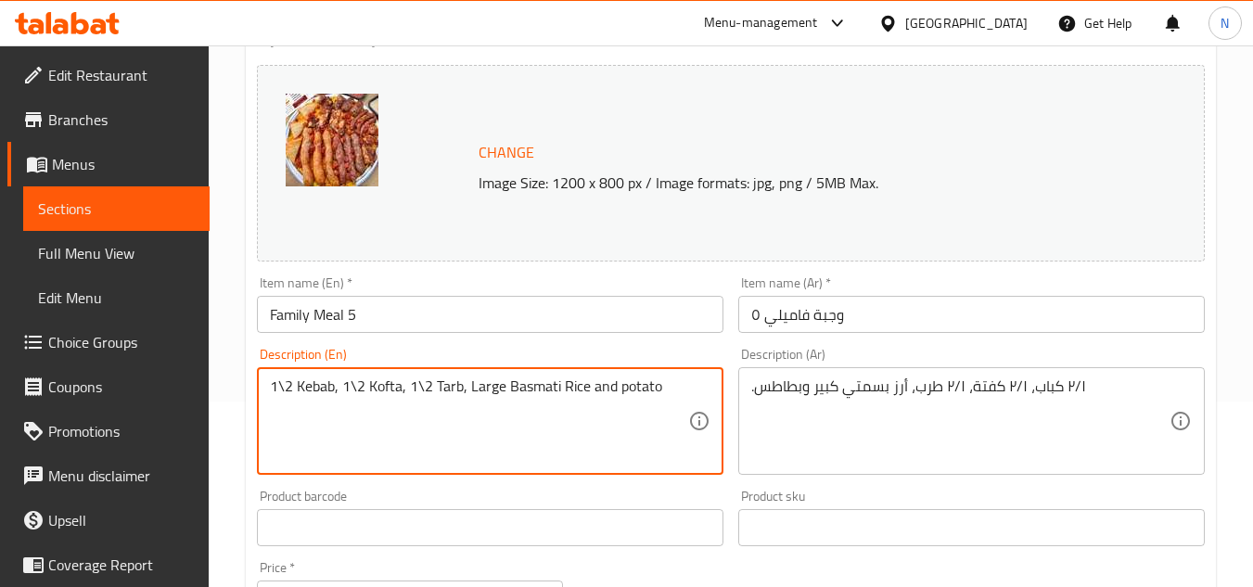
drag, startPoint x: 298, startPoint y: 389, endPoint x: 703, endPoint y: 374, distance: 405.7
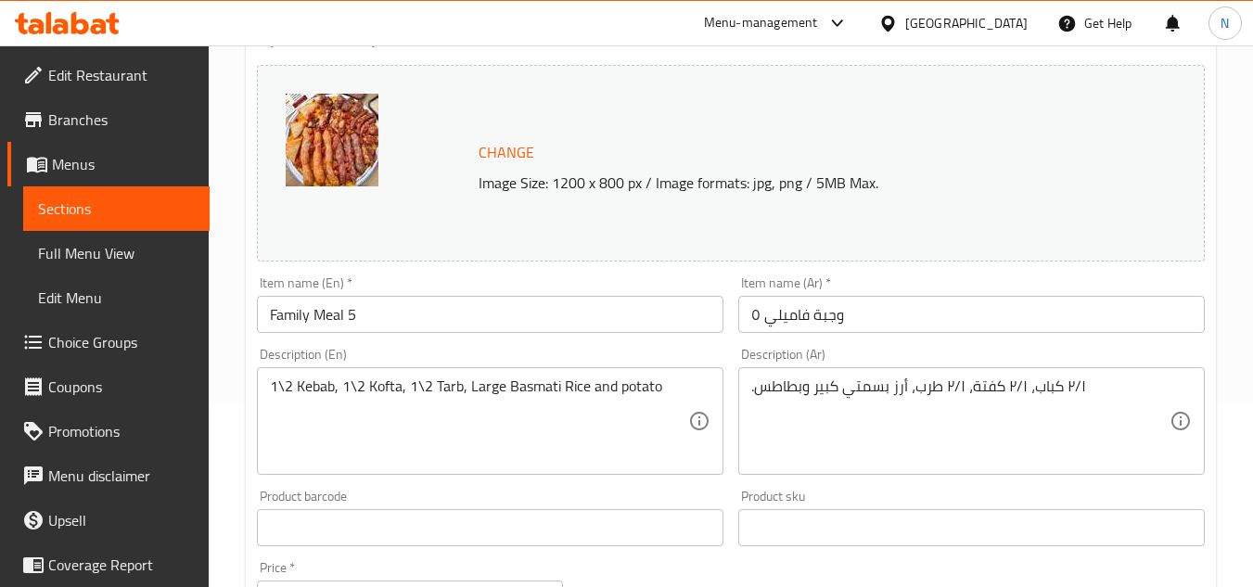
click at [520, 395] on textarea "1\2 Kebab, 1\2 Kofta, 1\2 Tarb, Large Basmati Rice and potato" at bounding box center [479, 422] width 418 height 88
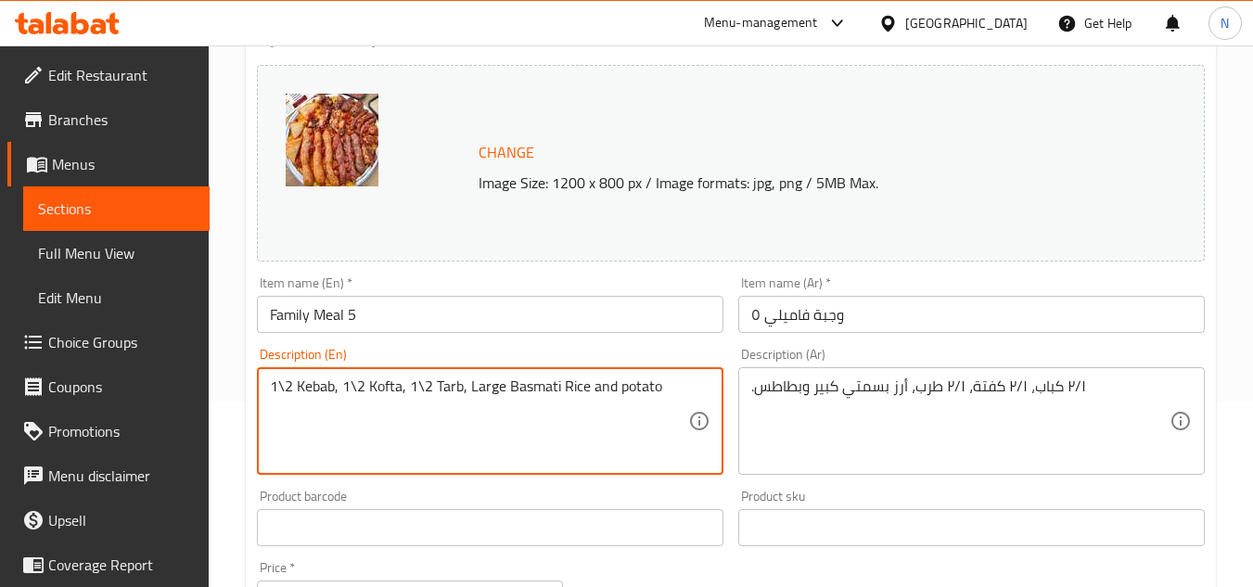
click at [301, 387] on textarea "1\2 Kebab, 1\2 Kofta, 1\2 Tarb, Large Basmati Rice and potato" at bounding box center [479, 422] width 418 height 88
drag, startPoint x: 298, startPoint y: 391, endPoint x: 696, endPoint y: 377, distance: 398.2
click at [696, 377] on div "1\2 Kebab, 1\2 Kofta, 1\2 Tarb, Large Basmati Rice and potato Description (En)" at bounding box center [490, 421] width 467 height 108
paste textarea "kofta, 1\2 tarb, large basmati r"
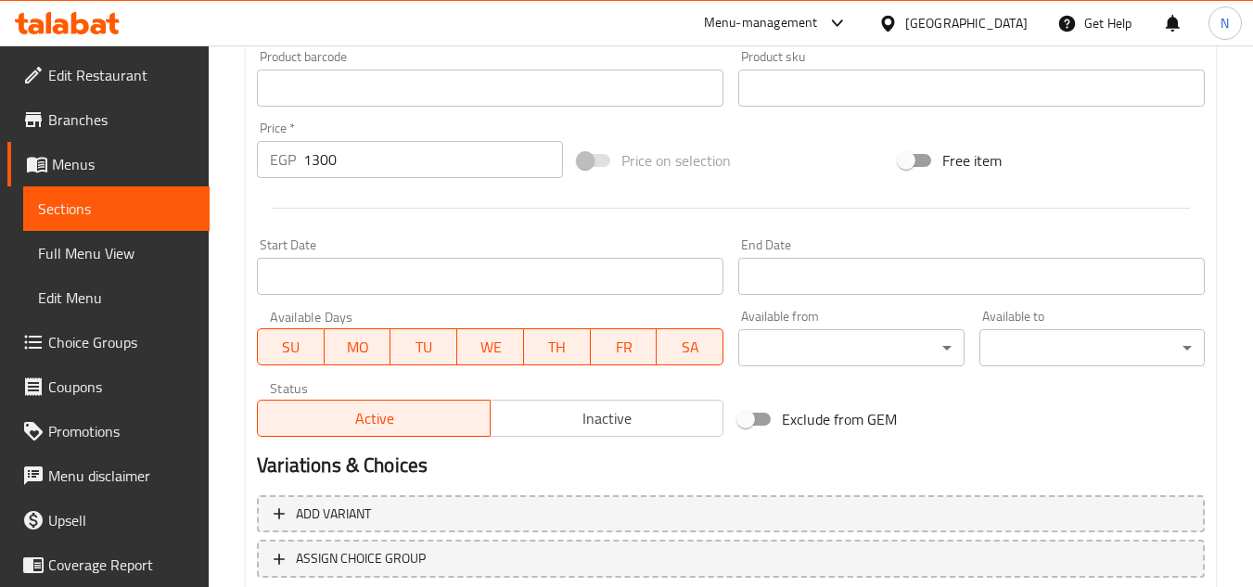
scroll to position [751, 0]
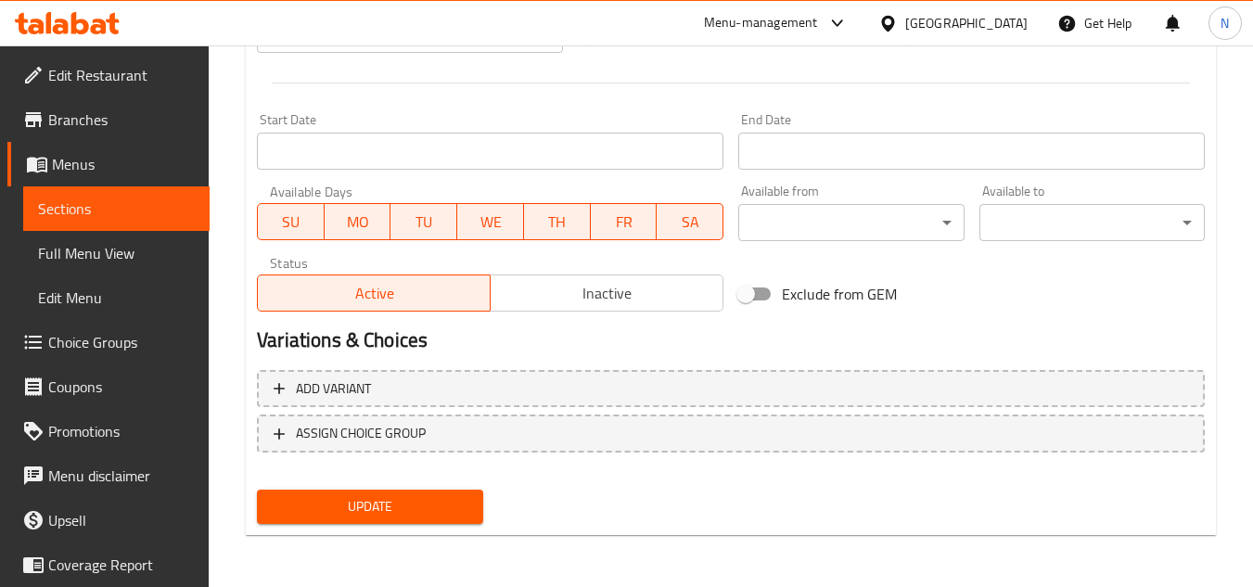
type textarea "1\2 Kebab, 1\2 kofta, 1\2 tarb, large basmati rice and potato."
click at [441, 523] on button "Update" at bounding box center [369, 507] width 225 height 34
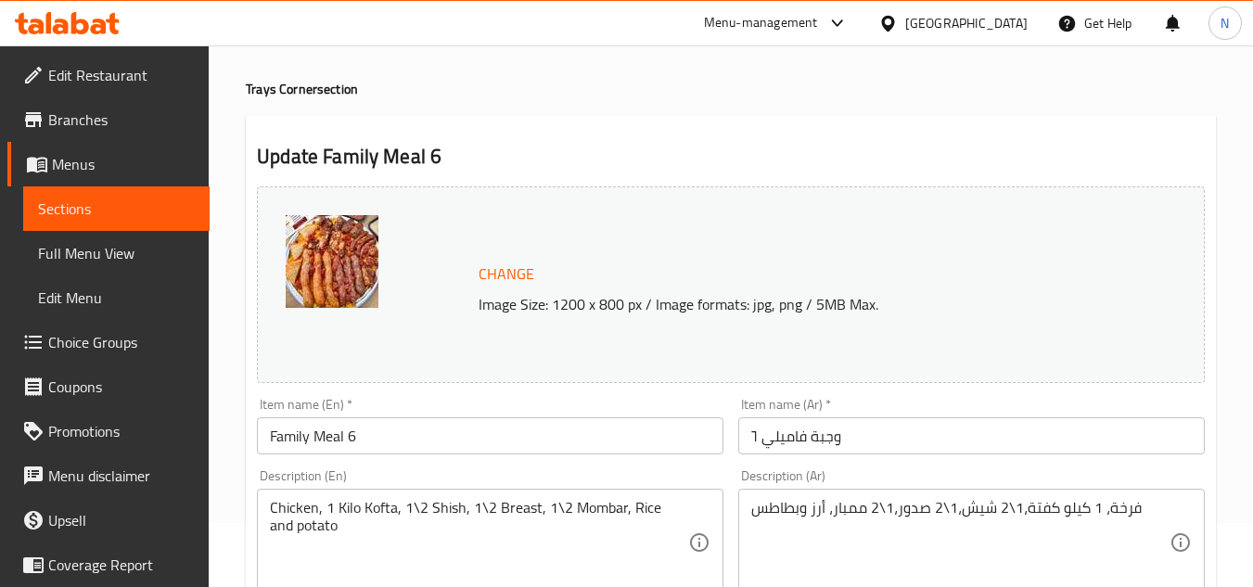
scroll to position [93, 0]
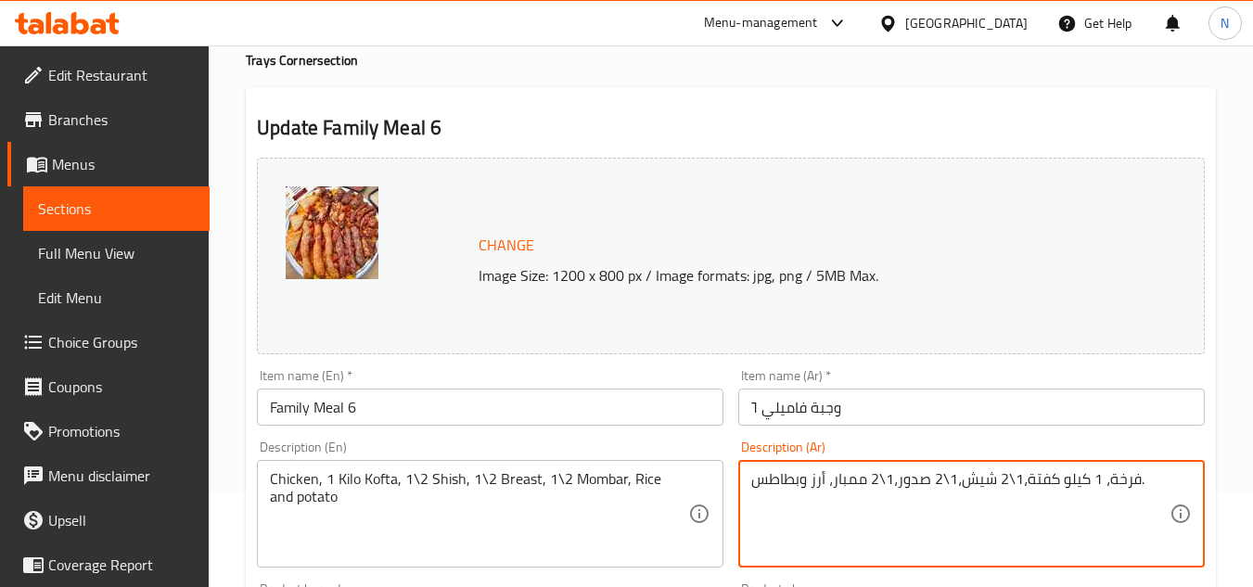
type textarea "فرخة، 1 كيلو كفتة،1\2 شيش،1\2 صدور،1\2 ممبار، أرز وبطاطس."
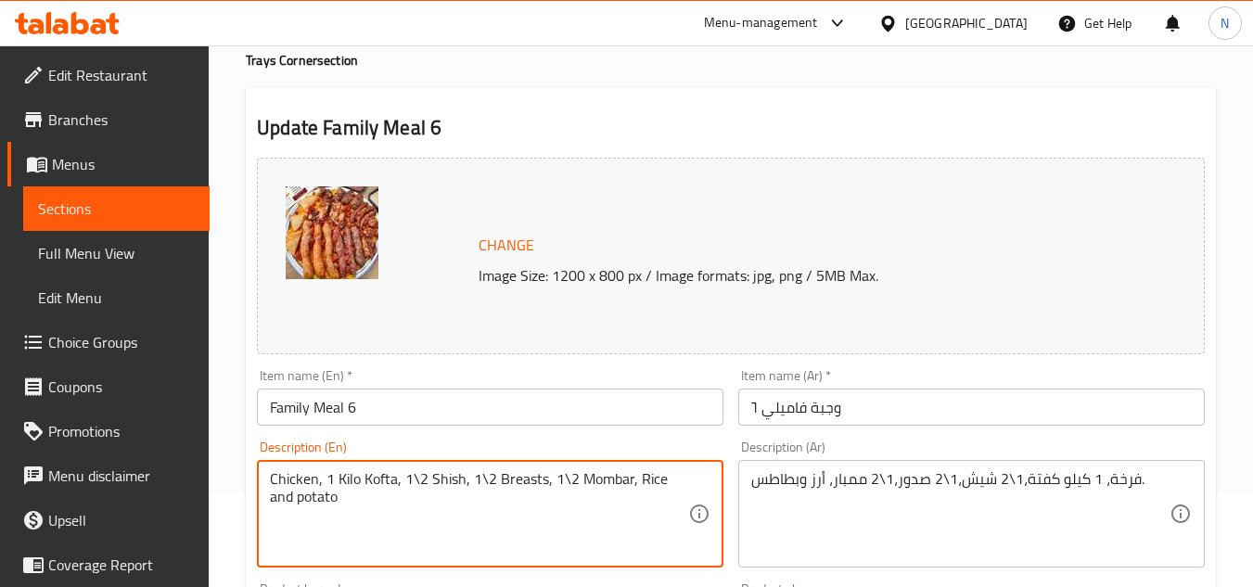
click at [596, 486] on textarea "Chicken, 1 Kilo Kofta, 1\2 Shish, 1\2 Breasts, 1\2 Mombar, Rice and potato" at bounding box center [479, 514] width 418 height 88
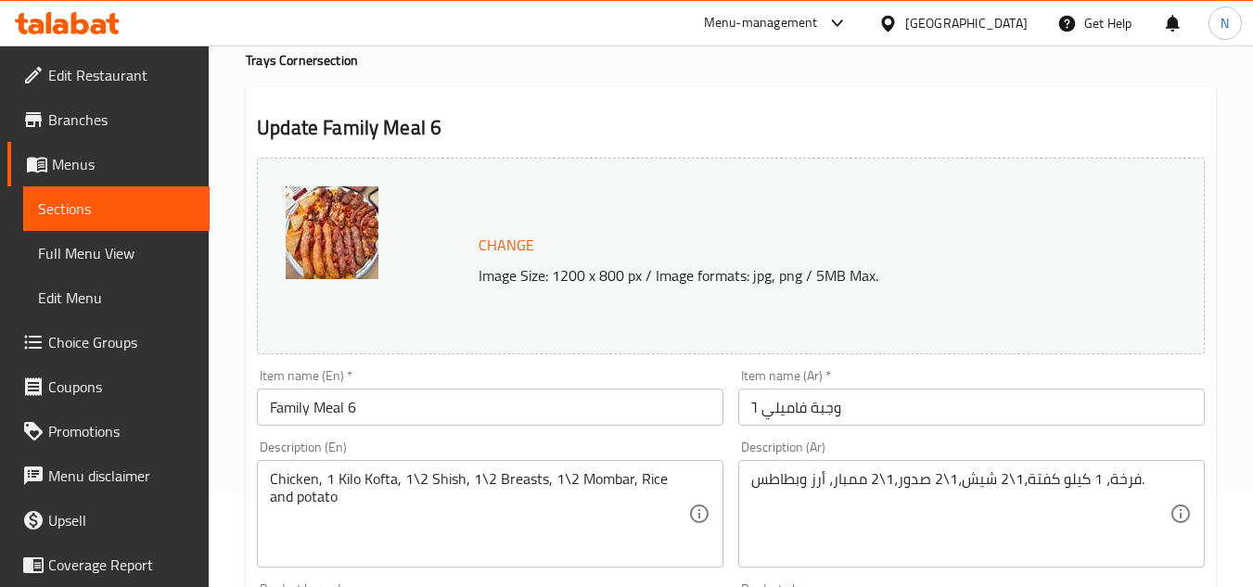
click at [560, 466] on div "Chicken, 1 Kilo Kofta, 1\2 Shish, 1\2 Breasts, 1\2 Mombar, Rice and potato Desc…" at bounding box center [490, 514] width 467 height 108
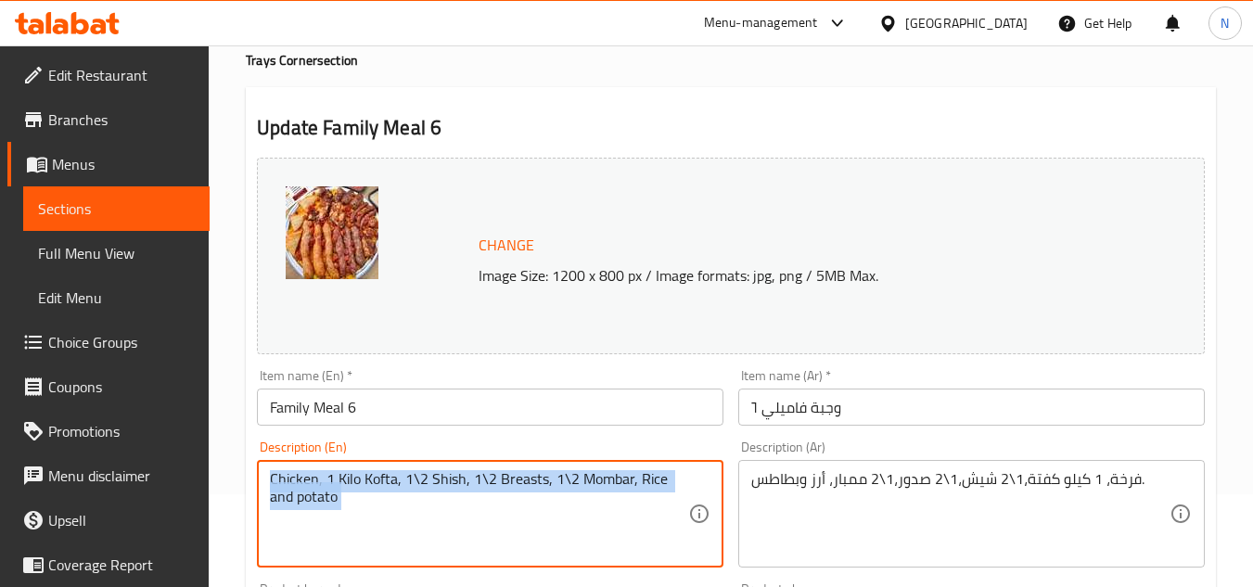
click at [560, 466] on div "Chicken, 1 Kilo Kofta, 1\2 Shish, 1\2 Breasts, 1\2 Mombar, Rice and potato Desc…" at bounding box center [490, 514] width 467 height 108
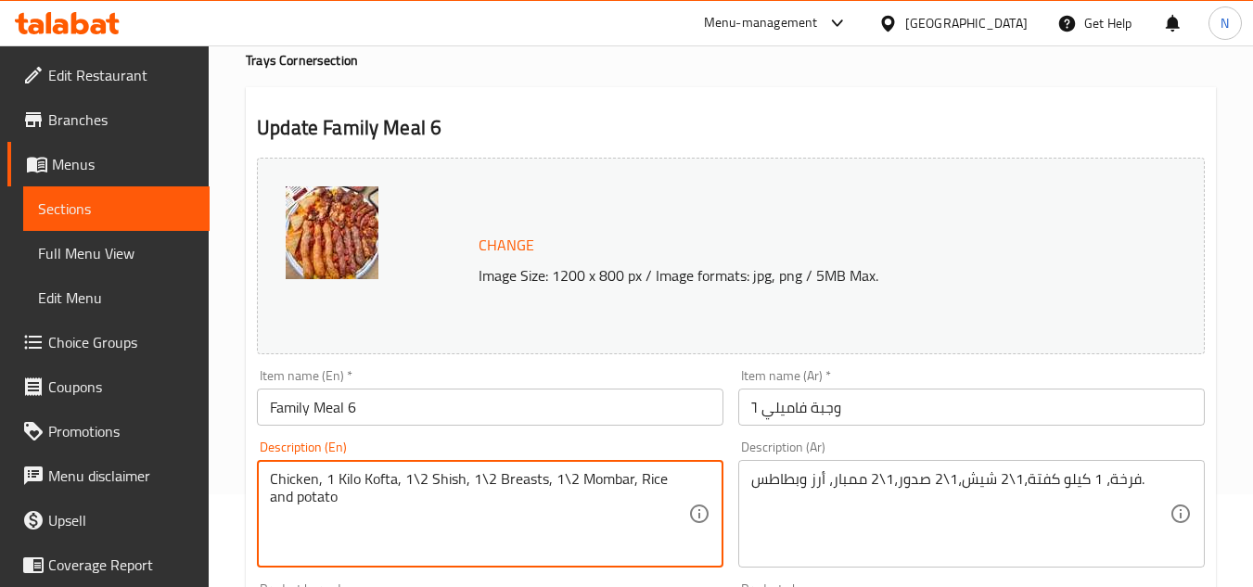
paste textarea "kilo kofta, 1\2 shish, 1\2 breasts, 1\2 mombar, r"
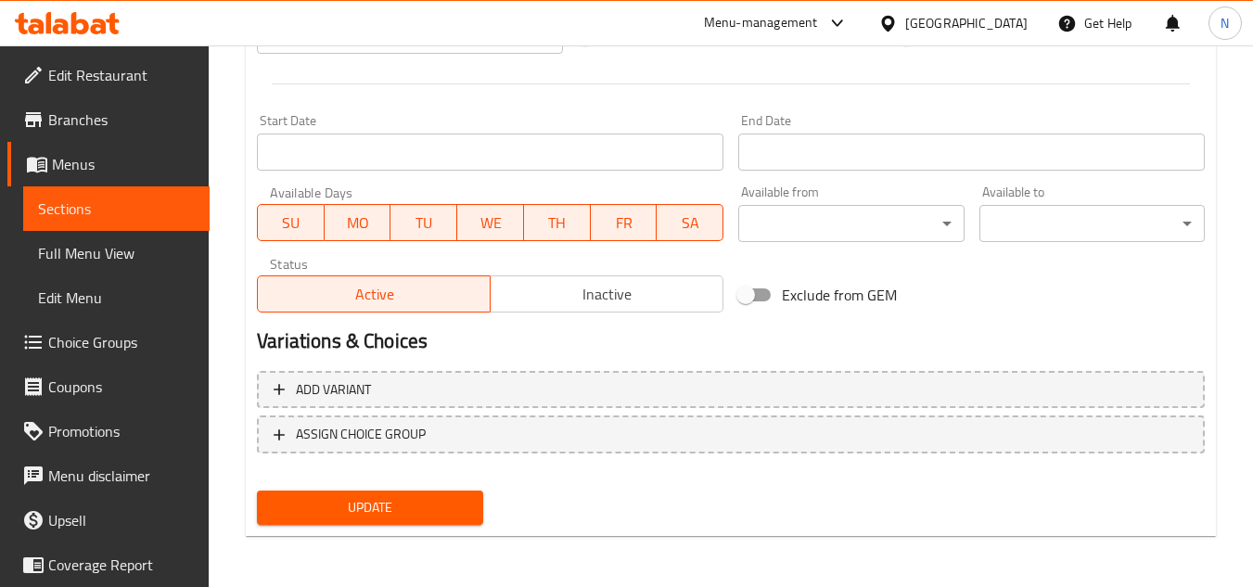
scroll to position [751, 0]
type textarea "Chicken, 1 kilo kofta, 1\2 shish, 1\2 breasts, 1\2 mombar, rice and potato."
click at [417, 490] on button "Update" at bounding box center [369, 507] width 225 height 34
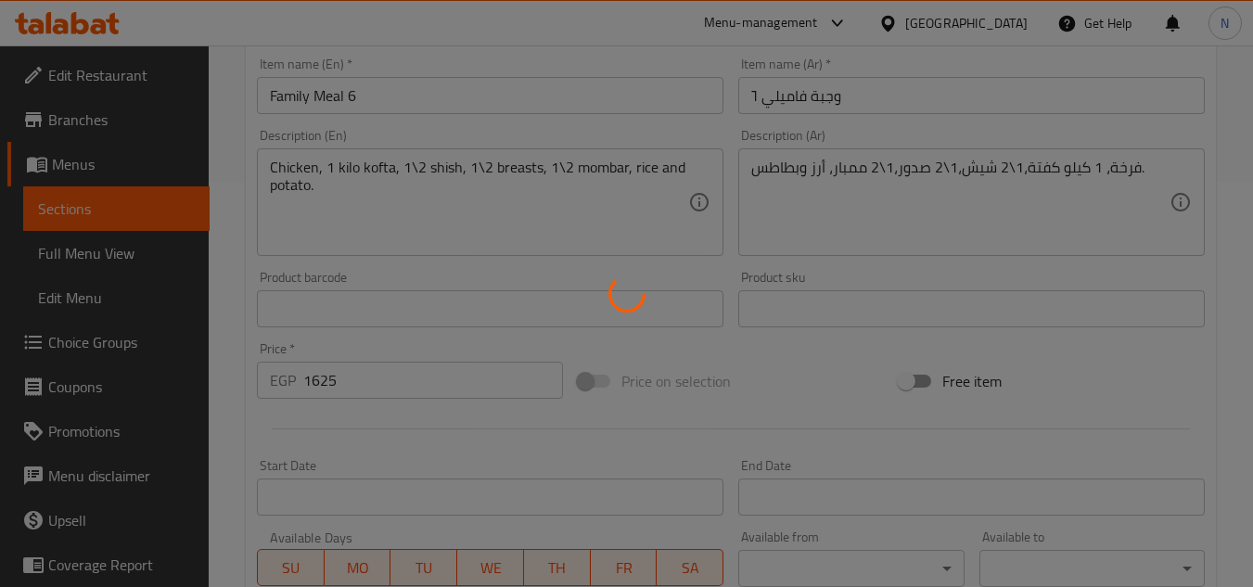
scroll to position [379, 0]
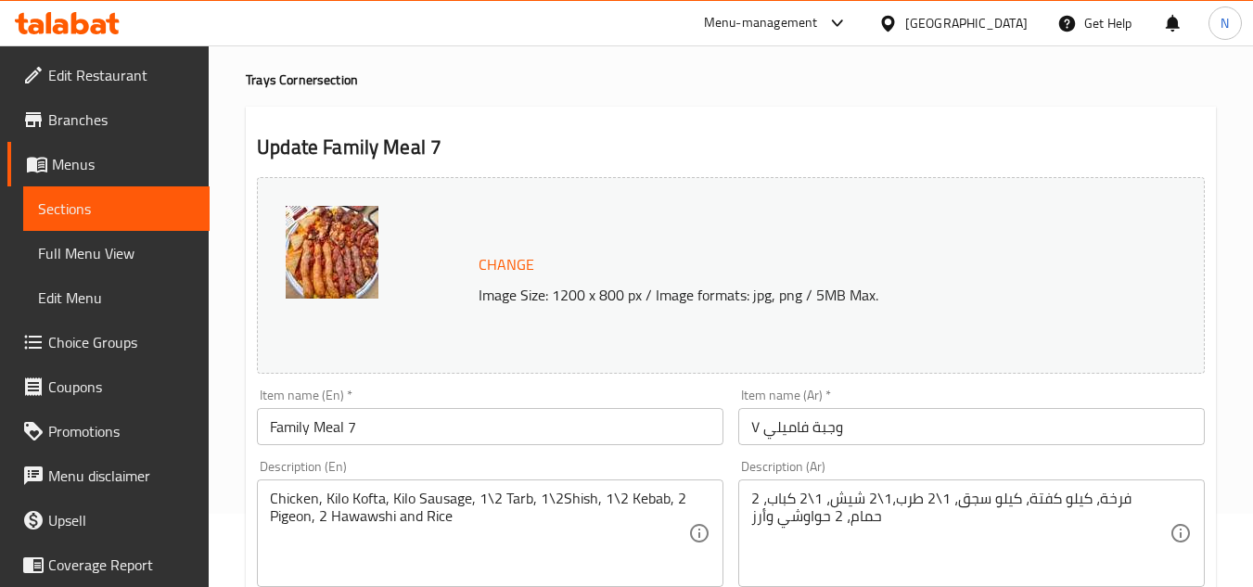
scroll to position [186, 0]
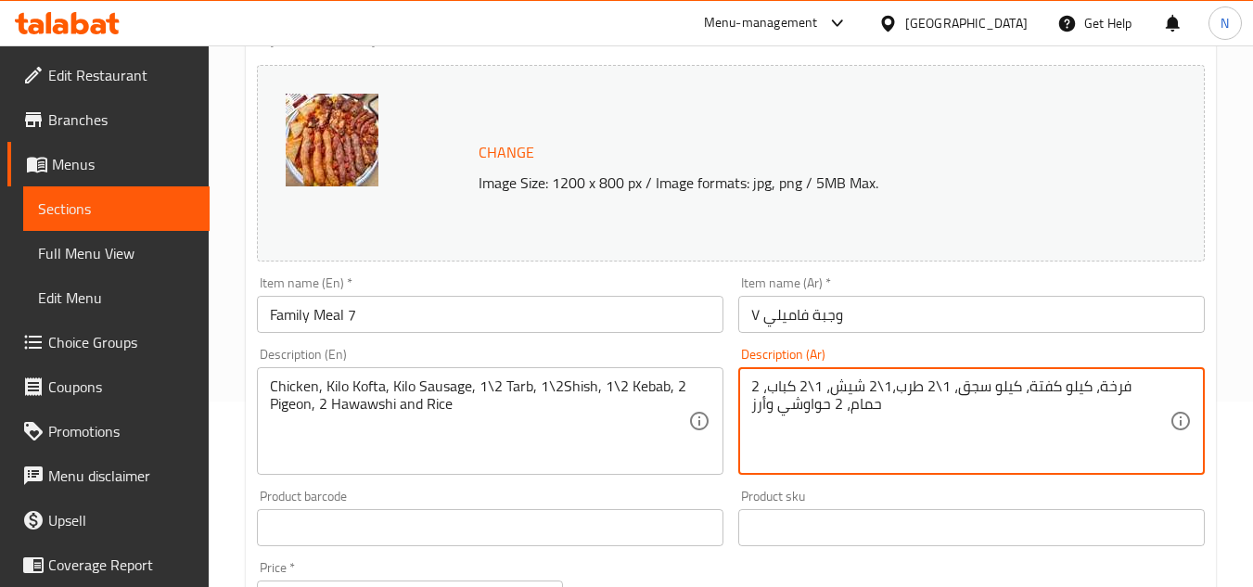
click at [941, 414] on textarea "فرخة، كيلو كفتة، كيلو سجق، 1\2 طرب،1\2 شيش، 1\2 كباب، 2 حمام، 2 حواوشي وأرز" at bounding box center [960, 422] width 418 height 88
click at [767, 412] on textarea "فرخة، كيلو كفتة، كيلو سجق، 1\2 طرب،1\2 شيش، 1\2 كباب، 2 حمام، 2 حواوشي وأرز" at bounding box center [960, 422] width 418 height 88
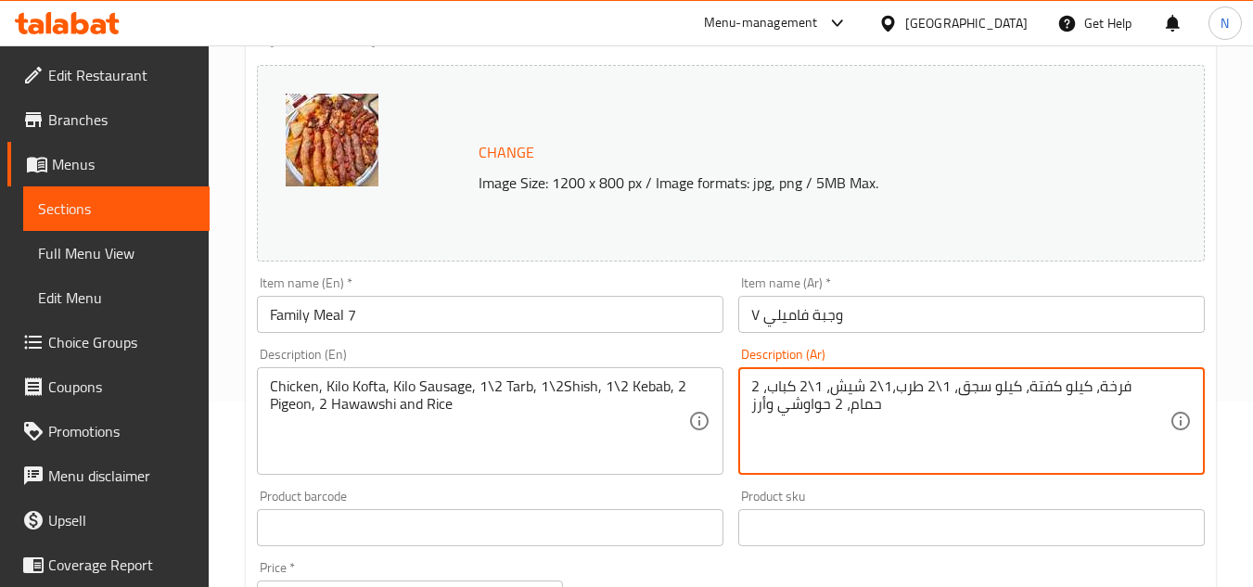
click at [767, 412] on textarea "فرخة، كيلو كفتة، كيلو سجق، 1\2 طرب،1\2 شيش، 1\2 كباب، 2 حمام، 2 حواوشي وأرز" at bounding box center [960, 422] width 418 height 88
click at [755, 412] on textarea "فرخة، كيلو كفتة، كيلو سجق، 1\2 طرب،1\2 شيش، 1\2 كباب، 2 حمام، 2 حواوشي وأرز" at bounding box center [960, 422] width 418 height 88
click at [753, 414] on textarea "فرخة، كيلو كفتة، كيلو سجق، 1\2 طرب،1\2 شيش، 1\2 كباب، 2 حمام، 2 حواوشي وأرز" at bounding box center [960, 422] width 418 height 88
click at [1136, 381] on textarea "فرخة، كيلو كفتة، كيلو سجق، 1\2 طرب،1\2 شيش، 1\2 كباب، 2 حمام، 2 حواوشي وأرز" at bounding box center [960, 422] width 418 height 88
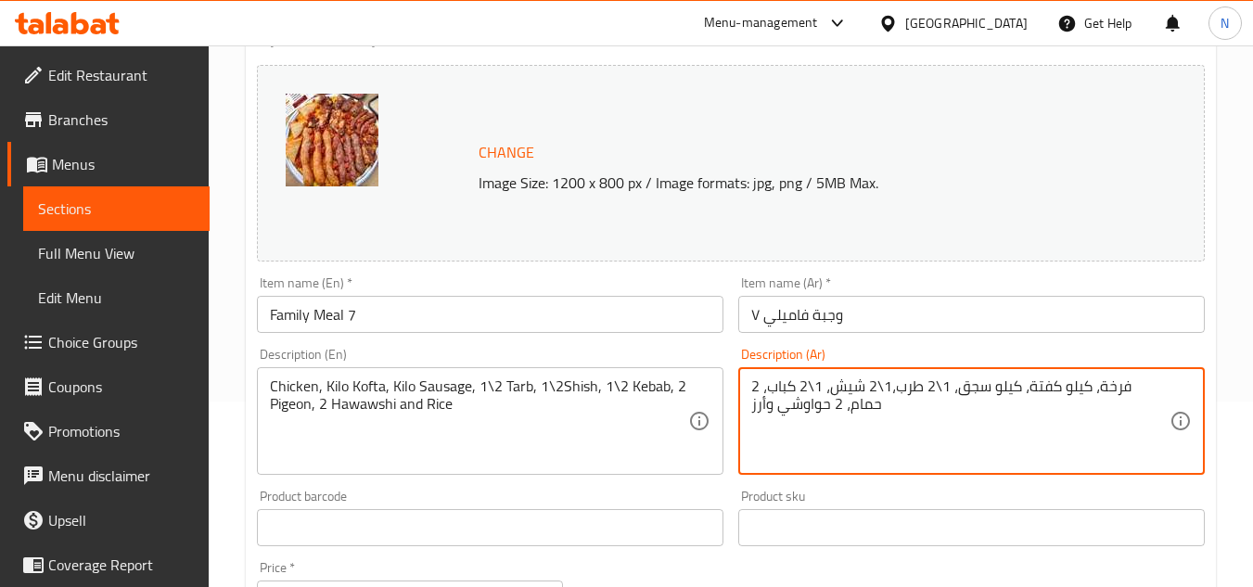
click at [1136, 381] on textarea "فرخة، كيلو كفتة، كيلو سجق، 1\2 طرب،1\2 شيش، 1\2 كباب، 2 حمام، 2 حواوشي وأرز" at bounding box center [960, 422] width 418 height 88
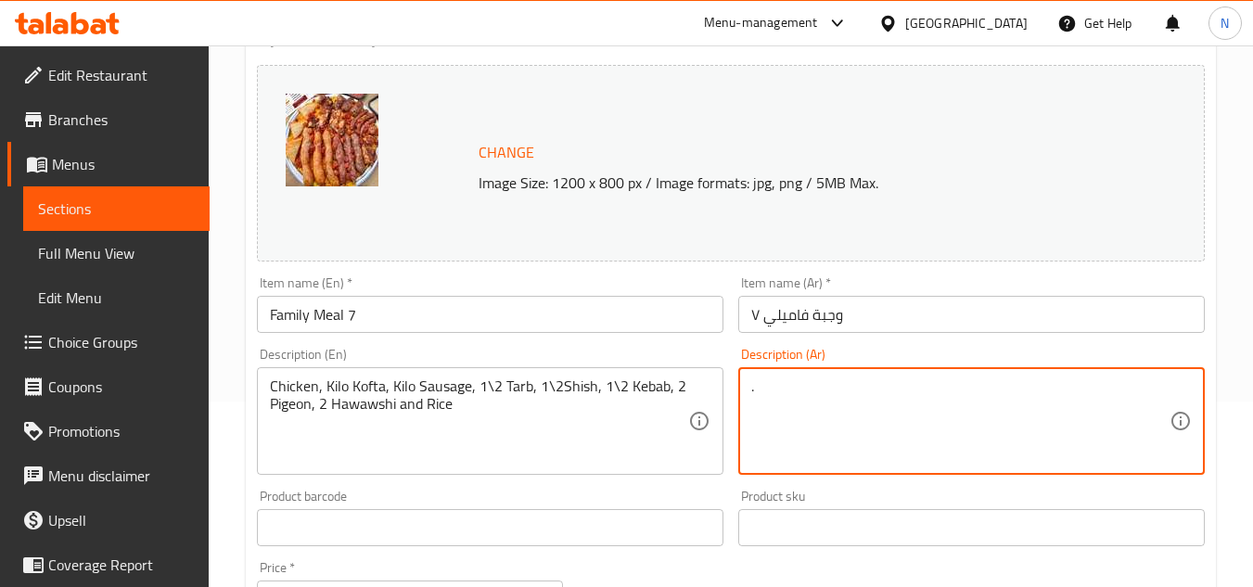
paste textarea "فرخة، كيلو كفتة، كيلو سجق، 1\2 طرب،1\2 شيش، 1\2 كباب، 2 حمام، 2 حواوشي وأرز"
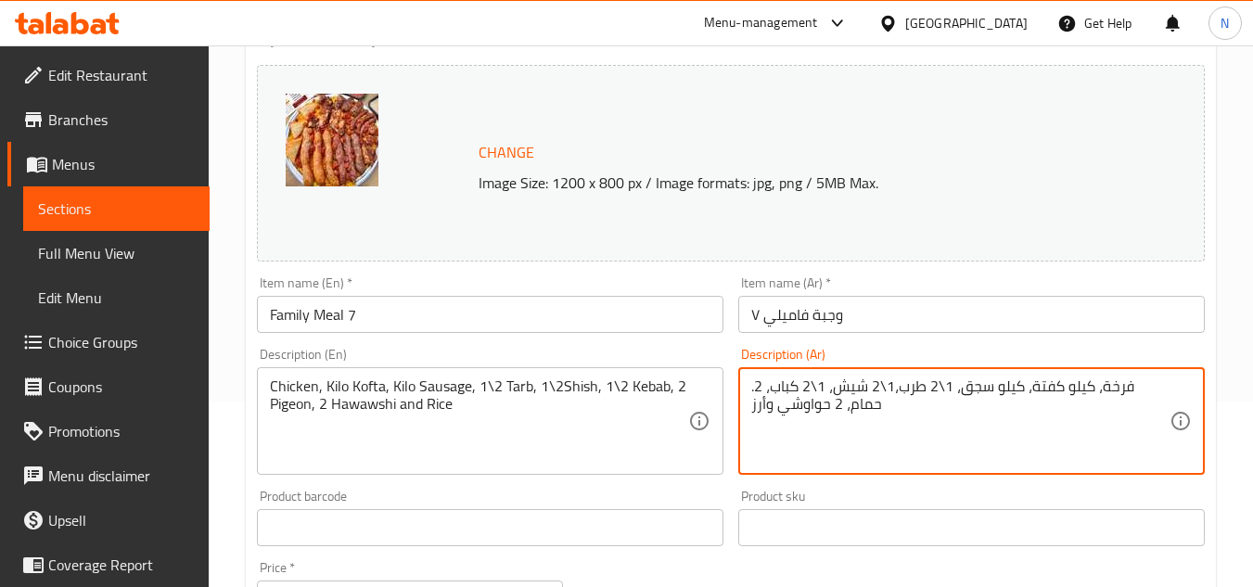
click at [777, 397] on textarea ".فرخة، كيلو كفتة، كيلو سجق، 1\2 طرب،1\2 شيش، 1\2 كباب، 2 حمام، 2 حواوشي وأرز" at bounding box center [960, 422] width 418 height 88
click at [778, 397] on textarea ".فرخة، كيلو كفتة، كيلو سجق، 1\2 طرب،1\2 شيش، 1\2 كباب، 2 حمام، 2 حواوشي وأرز" at bounding box center [960, 422] width 418 height 88
click at [779, 397] on textarea ".فرخة، كيلو كفتة، كيلو سجق، 1\2 طرب،1\2 شيش، 1\2 كباب، 2 حمام، 2 حواوشي وأرز" at bounding box center [960, 422] width 418 height 88
click at [781, 395] on textarea ".فرخة، كيلو كفتة، كيلو سجق، 1\2 طرب،1\2 شيش، 1\2 كباب، 2 حمام، 2 حواوشي وأرز" at bounding box center [960, 422] width 418 height 88
click at [782, 393] on textarea ".فرخة، كيلو كفتة، كيلو سجق، 1\2 طرب،1\2 شيش، 1\2 كباب، 2 حمام، 2 حواوشي وأرز" at bounding box center [960, 422] width 418 height 88
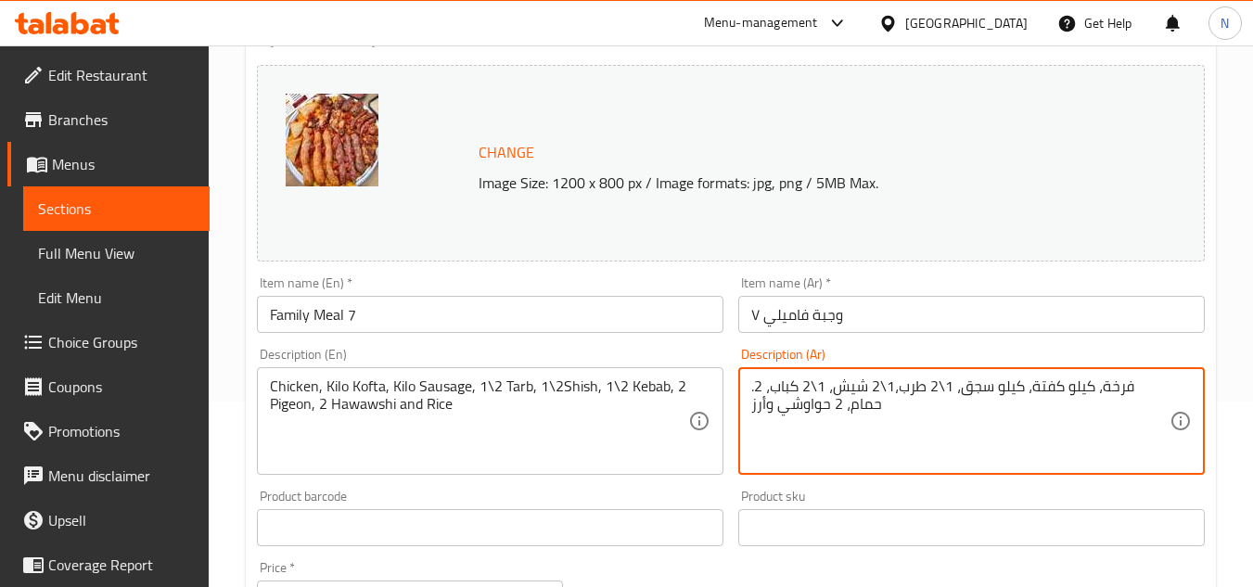
click at [753, 396] on textarea ".فرخة، كيلو كفتة، كيلو سجق، 1\2 طرب،1\2 شيش، 1\2 كباب، 2 حمام، 2 حواوشي وأرز" at bounding box center [960, 422] width 418 height 88
drag, startPoint x: 755, startPoint y: 394, endPoint x: 746, endPoint y: 399, distance: 10.4
click at [746, 399] on div ".فرخة، كيلو كفتة، كيلو سجق، 1\2 طرب،1\2 شيش، 1\2 كباب، 2 حمام، 2 حواوشي وأرز De…" at bounding box center [971, 421] width 467 height 108
click at [766, 390] on textarea ".فرخة، كيلو كفتة، كيلو سجق، 1\2 طرب،1\2 شيش، 1\2 كباب، 2 حمام، 2 حواوشي وأرز" at bounding box center [960, 422] width 418 height 88
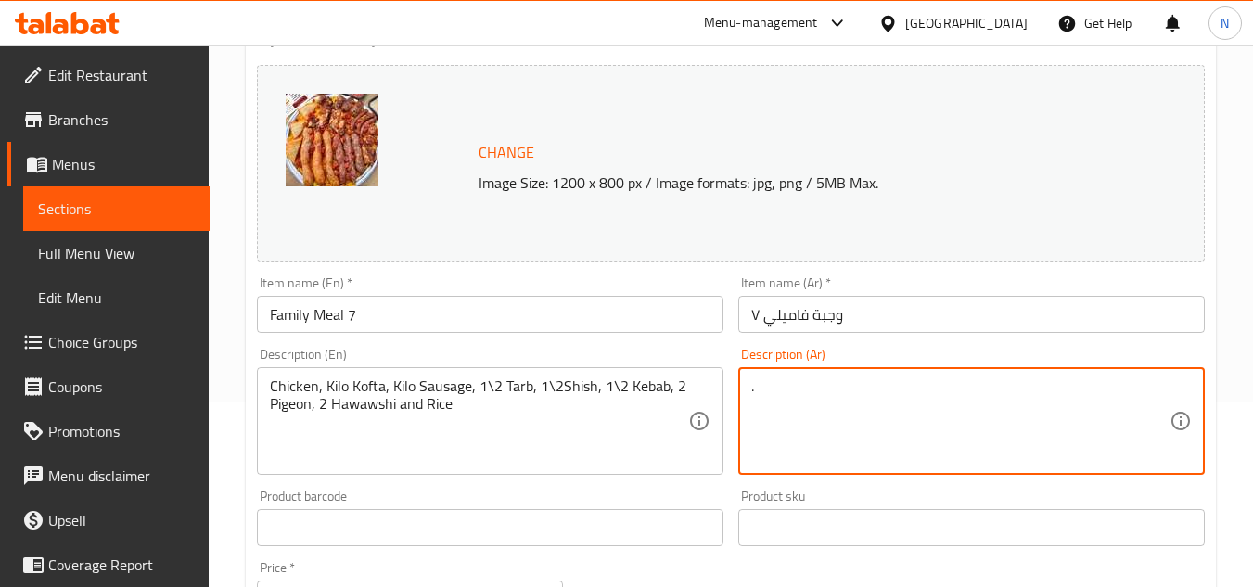
click at [772, 390] on textarea "." at bounding box center [960, 422] width 418 height 88
click at [771, 390] on textarea "." at bounding box center [960, 422] width 418 height 88
paste textarea "فرخة، كيلو كفتة، كيلو سجق، 1\2 طرب،1\2 شيش، 1\2 كباب، 2 حمام، 2 حواوشي وأرز"
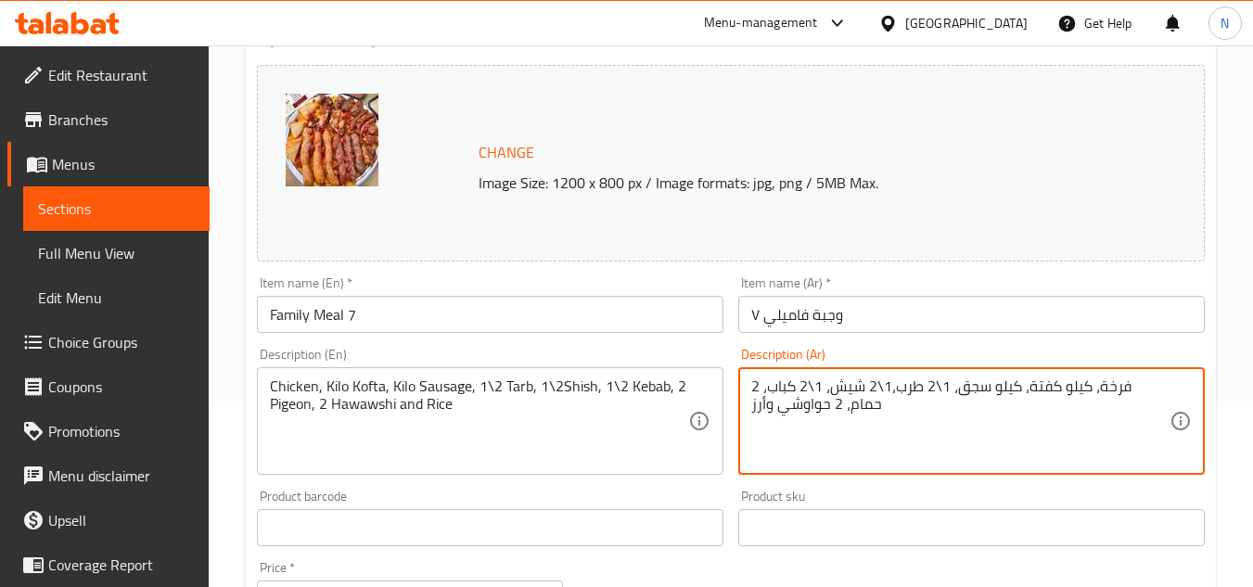
click at [752, 410] on textarea "فرخة، كيلو كفتة، كيلو سجق، 1\2 طرب،1\2 شيش، 1\2 كباب، 2 حمام، 2 حواوشي وأرز" at bounding box center [960, 422] width 418 height 88
click at [840, 414] on textarea "فرخة، كيلو كفتة، كيلو سجق، 1\2 طرب،1\2 شيش، 1\2 كباب، 2 حمام، .2 حواوشي وأرز" at bounding box center [960, 422] width 418 height 88
type textarea "فرخة، كيلو كفتة، كيلو سجق، 1\2 طرب،1\2 شيش، 1\2 كباب، 2 حمام، .2 حواوشي وأرز"
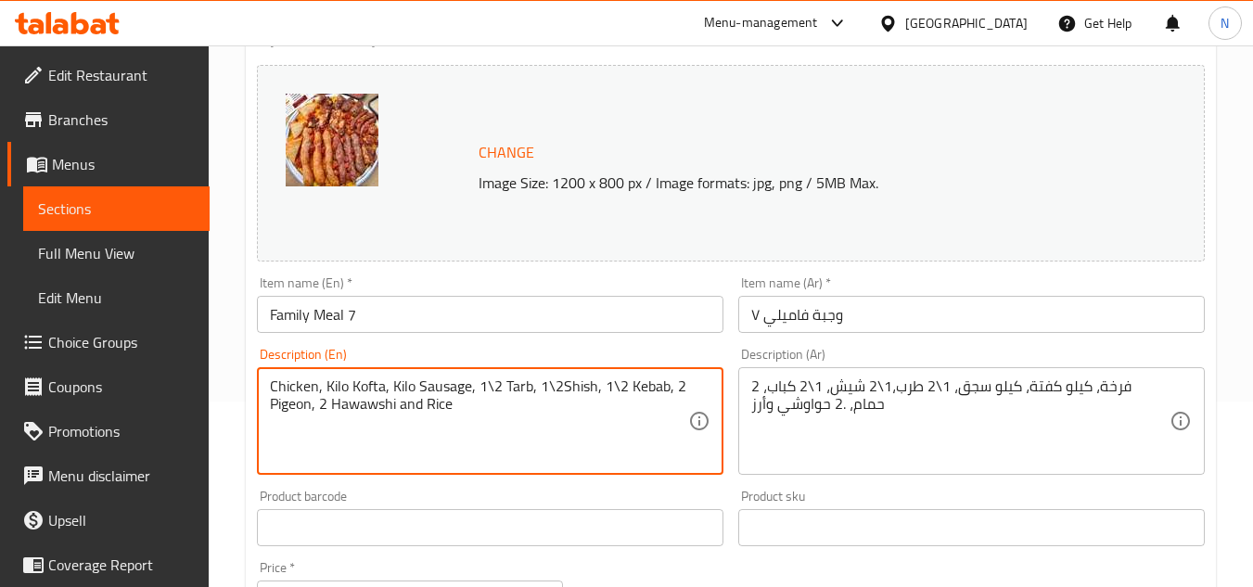
click at [350, 405] on textarea "Chicken, Kilo Kofta, Kilo Sausage, 1\2 Tarb, 1\2Shish, 1\2 Kebab, 2 Pigeon, 2 H…" at bounding box center [479, 422] width 418 height 88
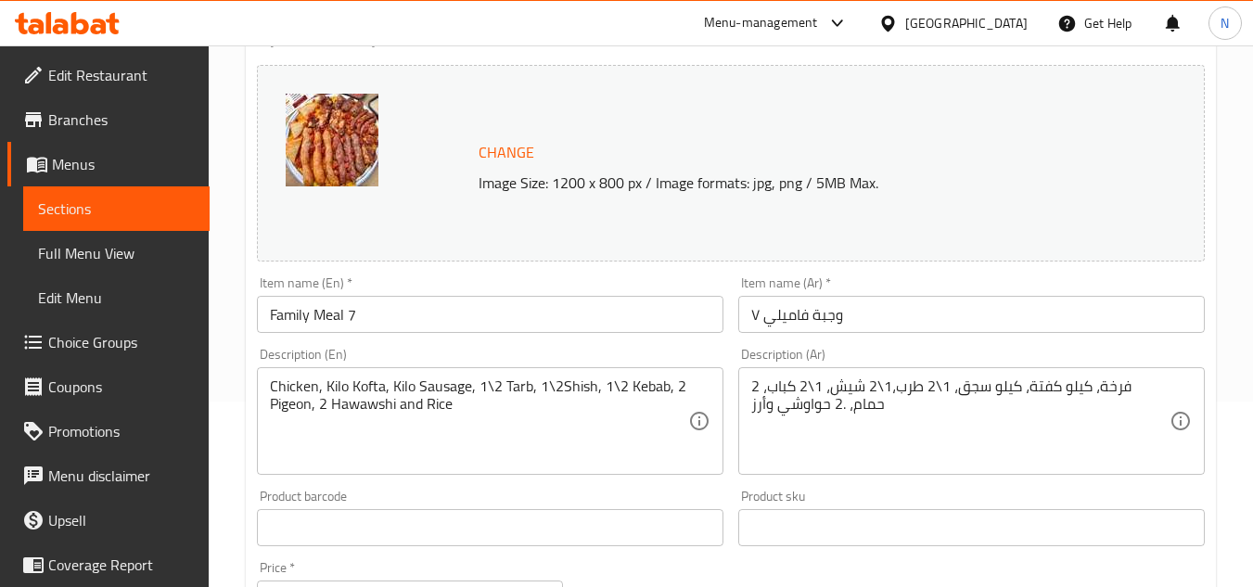
click at [484, 405] on textarea "Chicken, Kilo Kofta, Kilo Sausage, 1\2 Tarb, 1\2Shish, 1\2 Kebab, 2 Pigeon, 2 H…" at bounding box center [479, 422] width 418 height 88
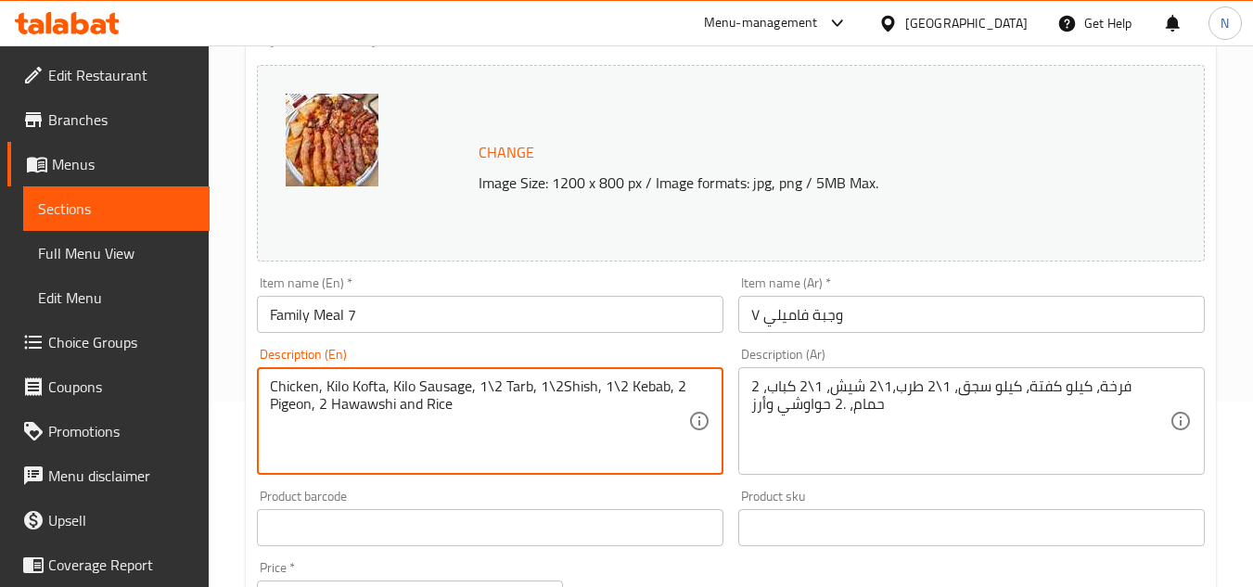
click at [484, 405] on textarea "Chicken, Kilo Kofta, Kilo Sausage, 1\2 Tarb, 1\2Shish, 1\2 Kebab, 2 Pigeon, 2 H…" at bounding box center [479, 422] width 418 height 88
click at [484, 406] on textarea "Chicken, Kilo Kofta, Kilo Sausage, 1\2 Tarb, 1\2Shish, 1\2 Kebab, 2 Pigeon, 2 H…" at bounding box center [479, 422] width 418 height 88
paste textarea "kilo kofta, kilo sausage, 1\2 tarb, 1\2shish, 1\2 kebab, 2 pigeon, 2 hawawshi a…"
click at [550, 389] on textarea "Chicken, kilo kofta, kilo sausage, 1\2 tarb, 1\2shish, 1\2 kebab, 2 pigeon, 2 h…" at bounding box center [479, 422] width 418 height 88
click at [313, 405] on textarea "Chicken, kilo kofta, kilo sausage, 1\2 tarb, 1\2 shish, 1\2 kebab, 2 pigeon, 2 …" at bounding box center [479, 422] width 418 height 88
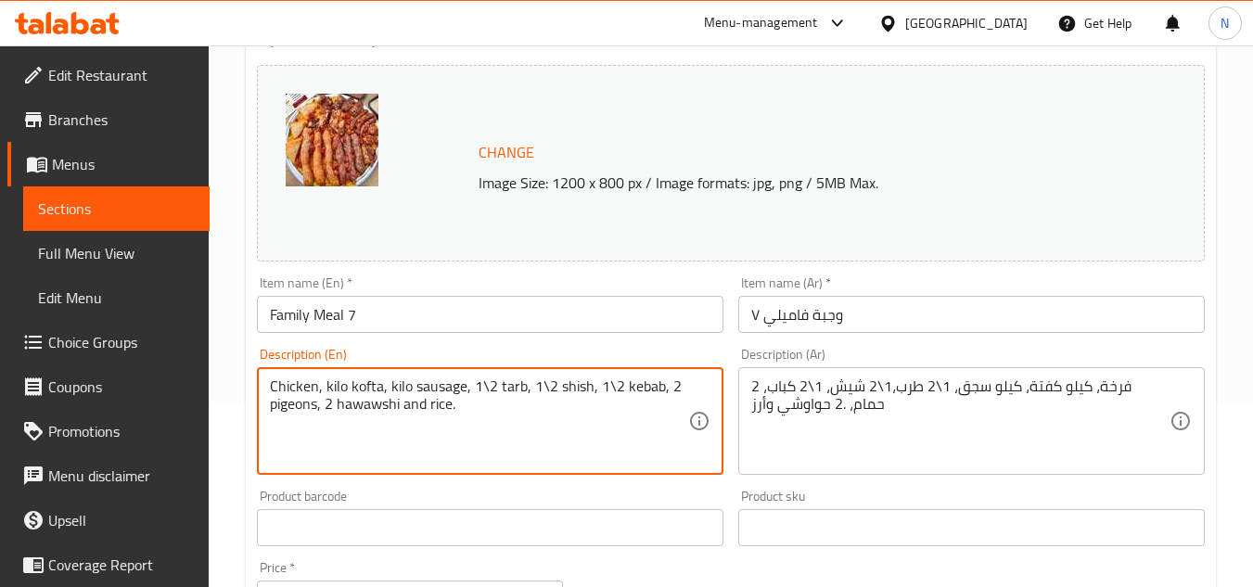
click at [445, 403] on textarea "Chicken, kilo kofta, kilo sausage, 1\2 tarb, 1\2 shish, 1\2 kebab, 2 pigeons, 2…" at bounding box center [479, 422] width 418 height 88
click at [444, 403] on textarea "Chicken, kilo kofta, kilo sausage, 1\2 tarb, 1\2 shish, 1\2 kebab, 2 pigeons, 2…" at bounding box center [479, 422] width 418 height 88
click at [642, 391] on textarea "Chicken, kilo kofta, kilo sausage, 1\2 tarb, 1\2 shish, 1\2 kebab, 2 pigeons, 2…" at bounding box center [479, 422] width 418 height 88
type textarea "Chicken, kilo kofta, kilo sausage, 1\2 tarb, 1\2 shish, 1\2 kebab, 2 pigeons, 2…"
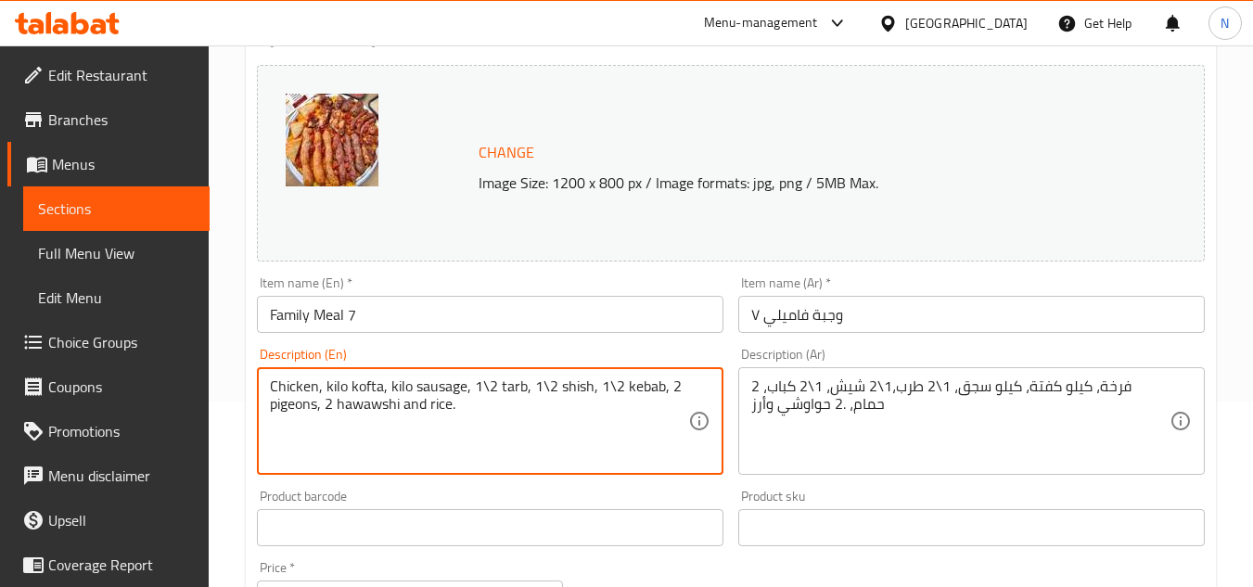
click at [482, 413] on textarea "Chicken, kilo kofta, kilo sausage, 1\2 tarb, 1\2 shish, 1\2 kebab, 2 pigeons, 2…" at bounding box center [479, 422] width 418 height 88
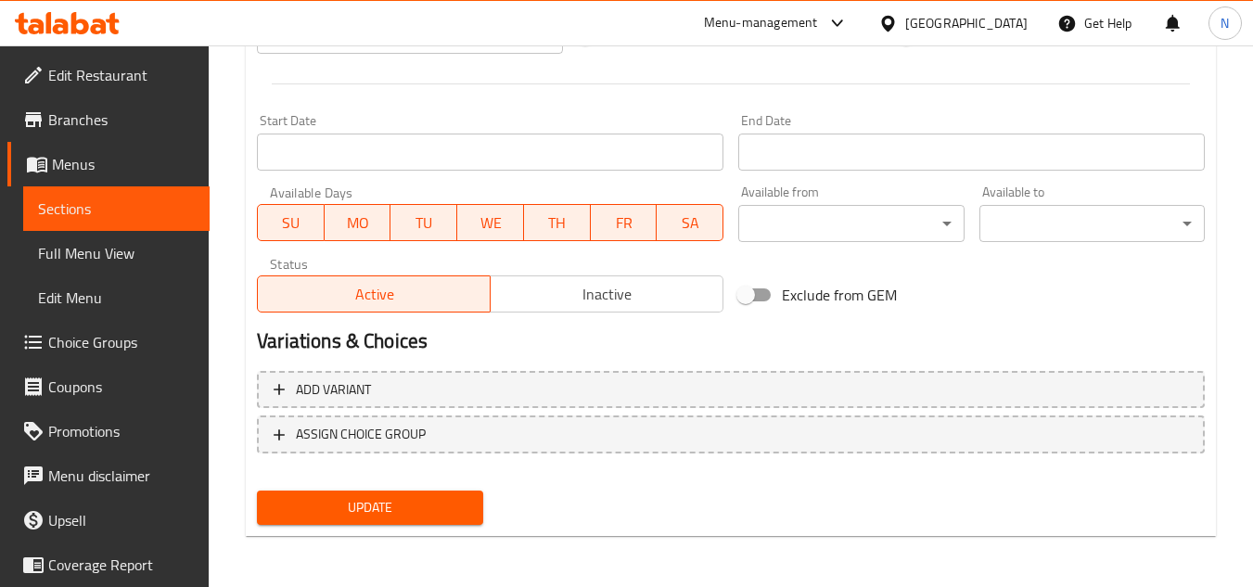
scroll to position [751, 0]
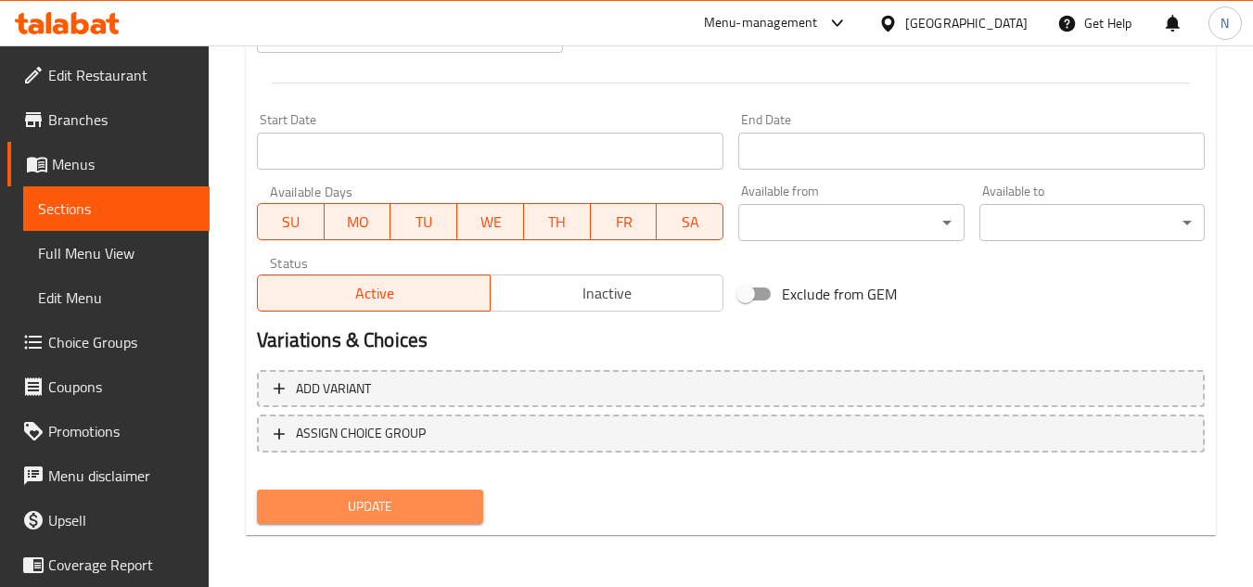
click at [438, 518] on span "Update" at bounding box center [370, 506] width 196 height 23
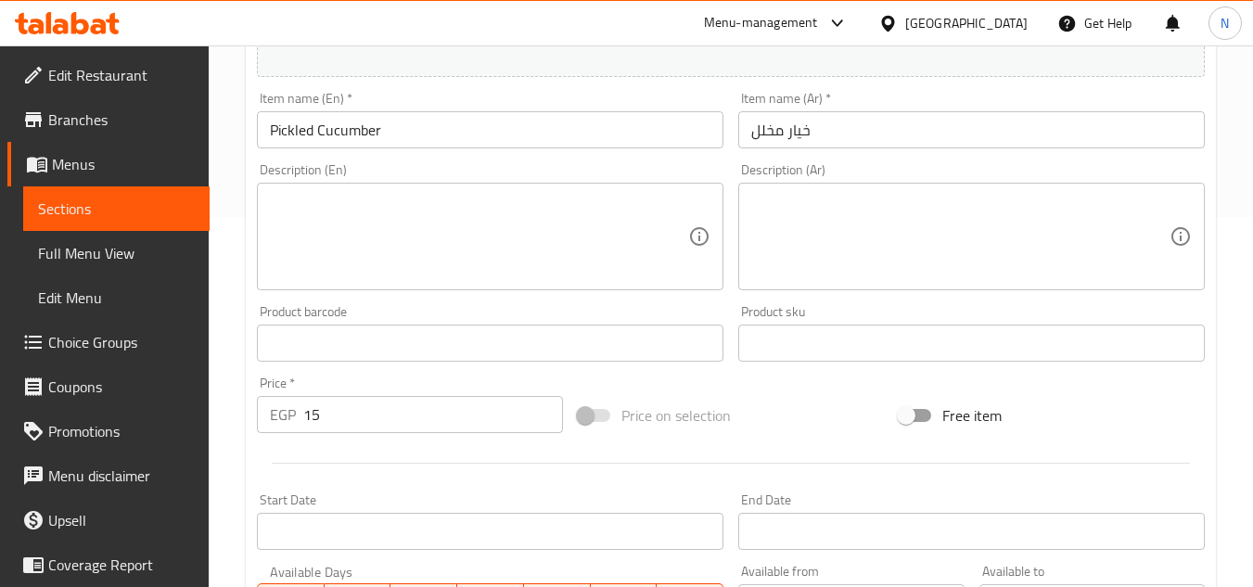
scroll to position [371, 0]
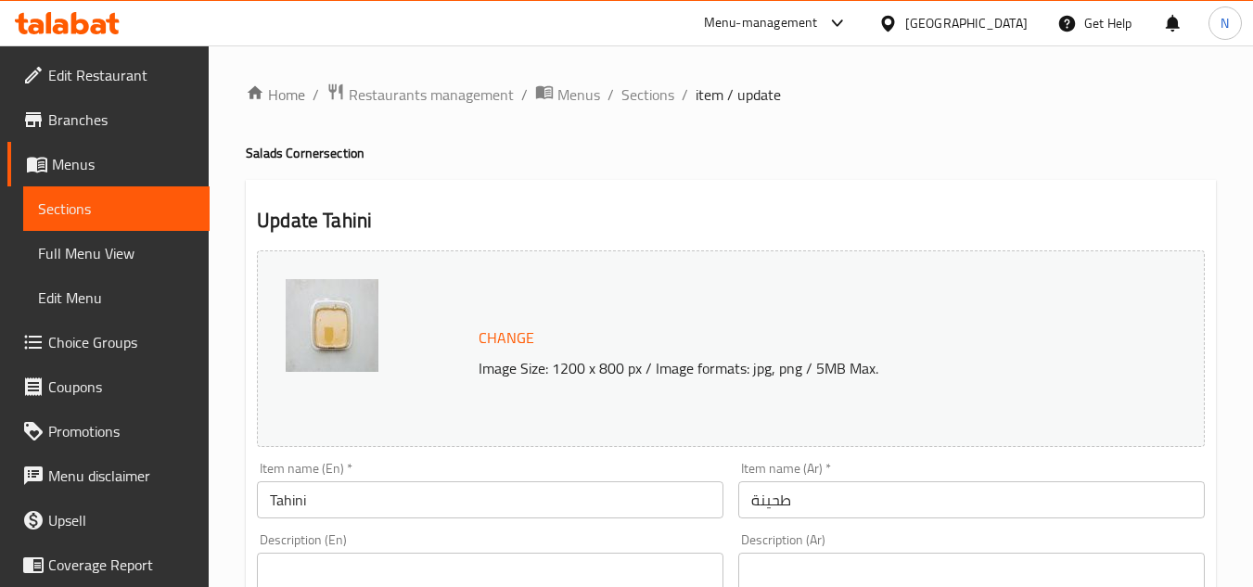
click at [773, 503] on input "طحينة" at bounding box center [971, 499] width 467 height 37
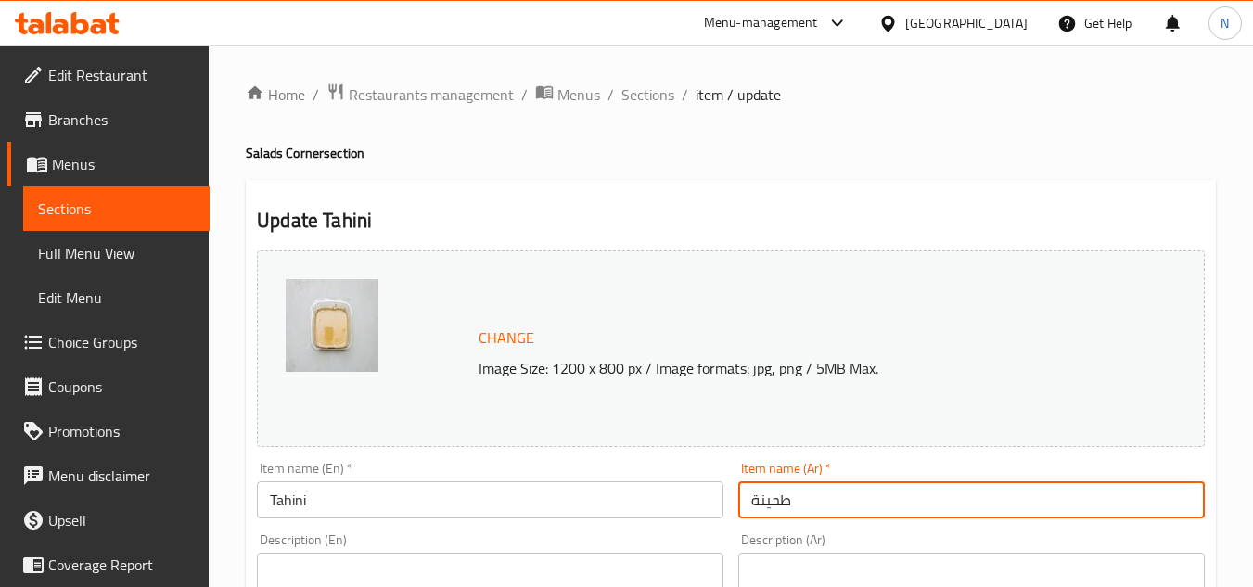
click at [773, 503] on input "طحينة" at bounding box center [971, 499] width 467 height 37
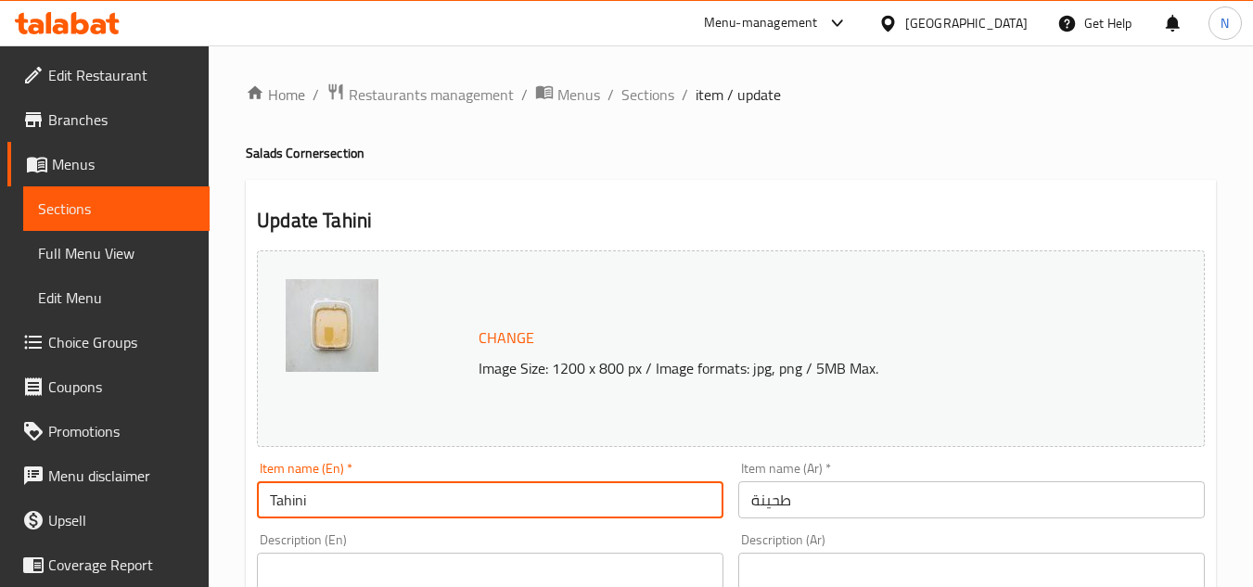
click at [353, 497] on input "Tahini" at bounding box center [490, 499] width 467 height 37
paste input "Sesame paste salad"
drag, startPoint x: 359, startPoint y: 495, endPoint x: 495, endPoint y: 494, distance: 136.4
click at [495, 494] on input "Sesame paste salad" at bounding box center [490, 499] width 467 height 37
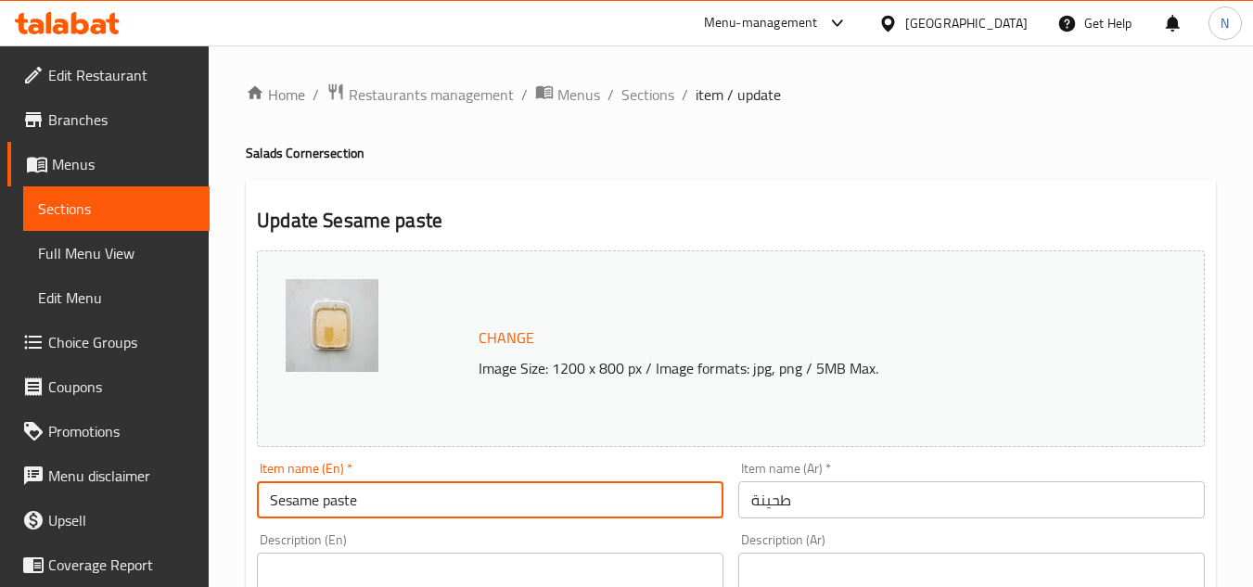
click at [425, 503] on input "Sesame paste" at bounding box center [490, 499] width 467 height 37
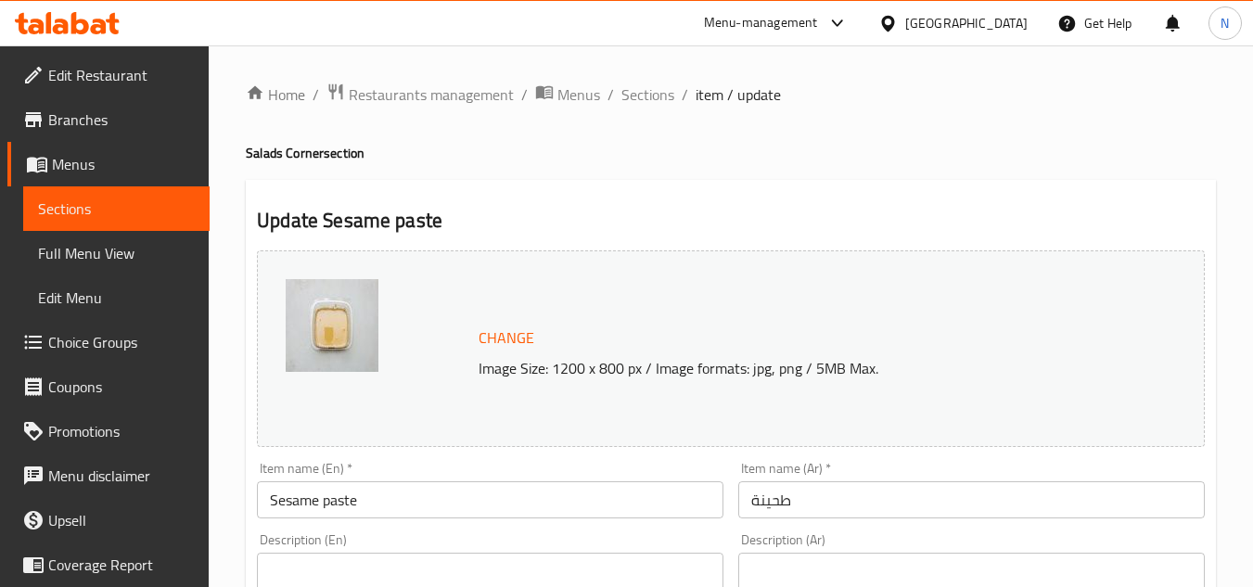
click at [469, 500] on input "Sesame paste" at bounding box center [490, 499] width 467 height 37
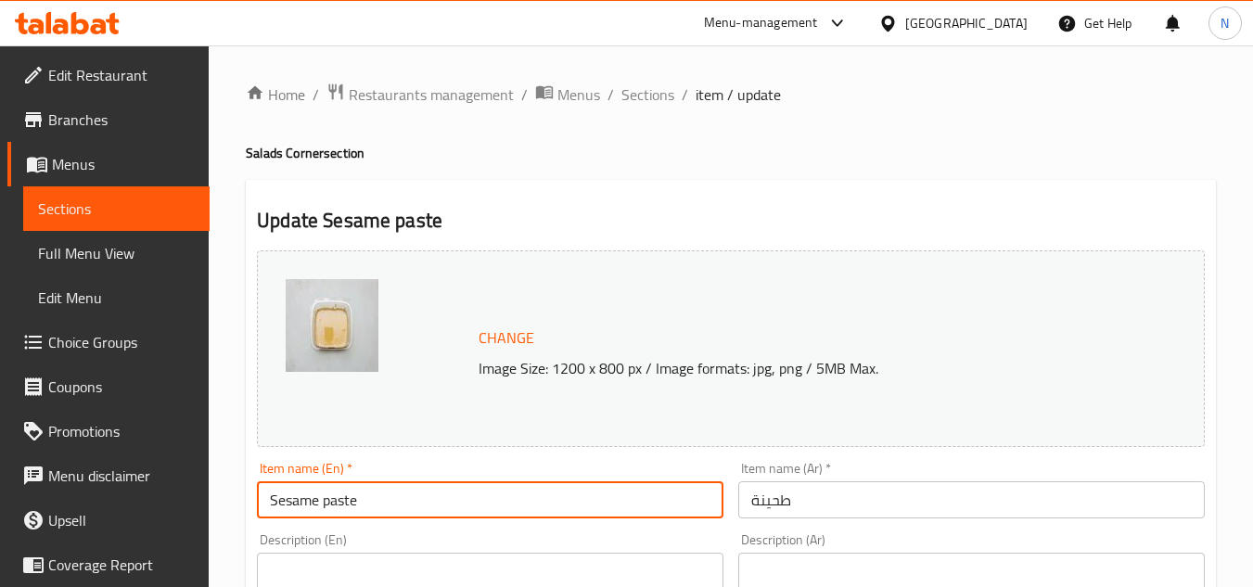
click at [469, 500] on input "Sesame paste" at bounding box center [490, 499] width 467 height 37
paste input "P"
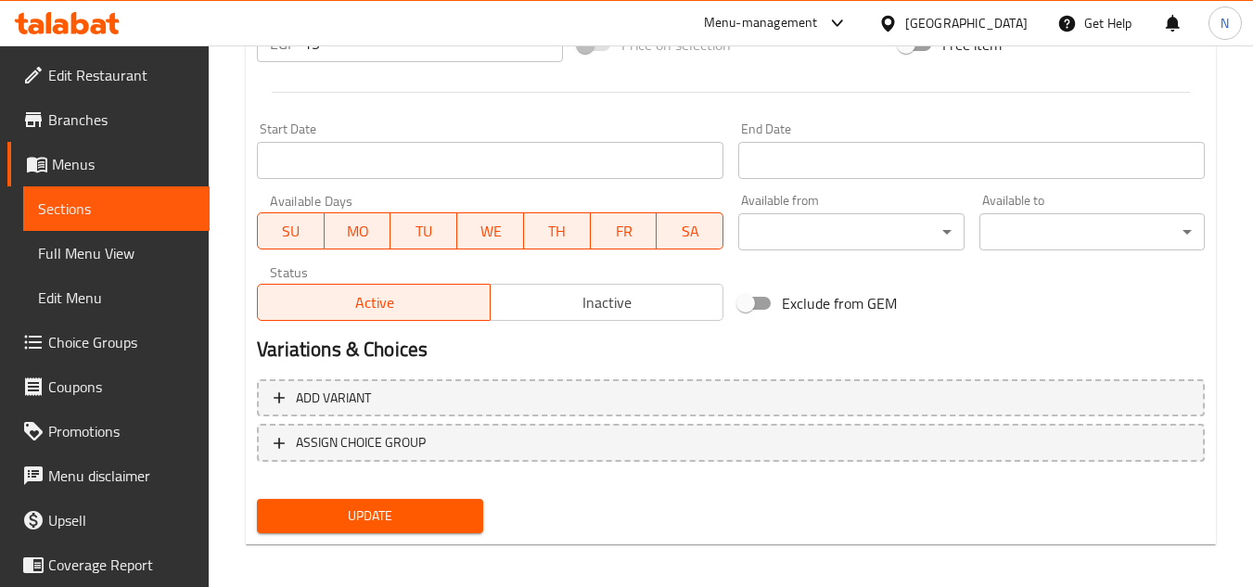
scroll to position [751, 0]
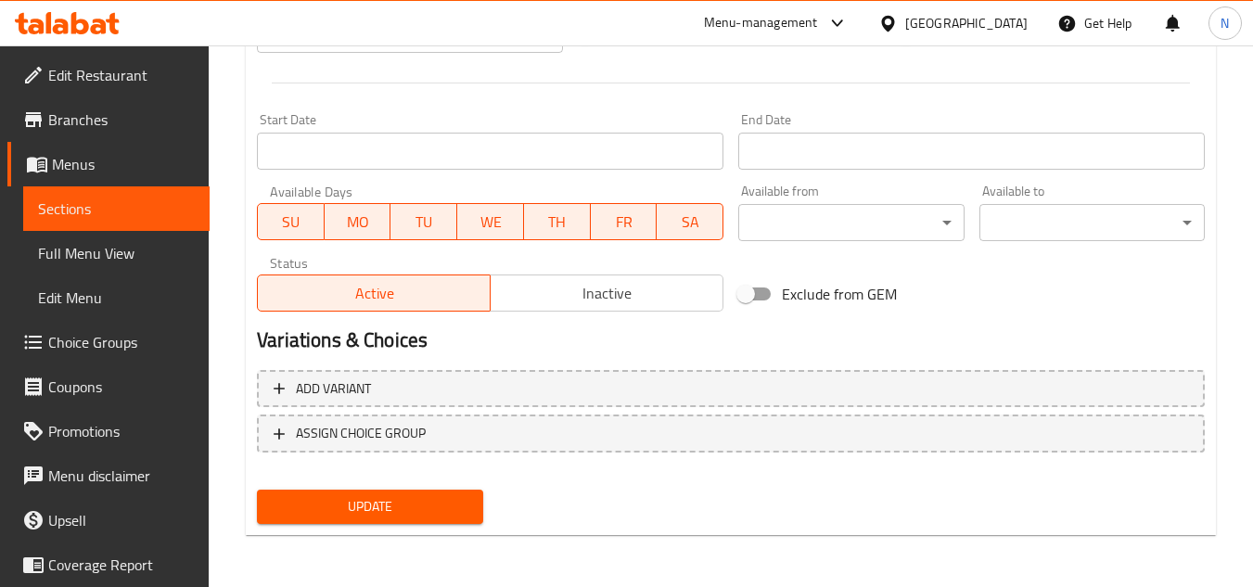
type input "Sesame Paste"
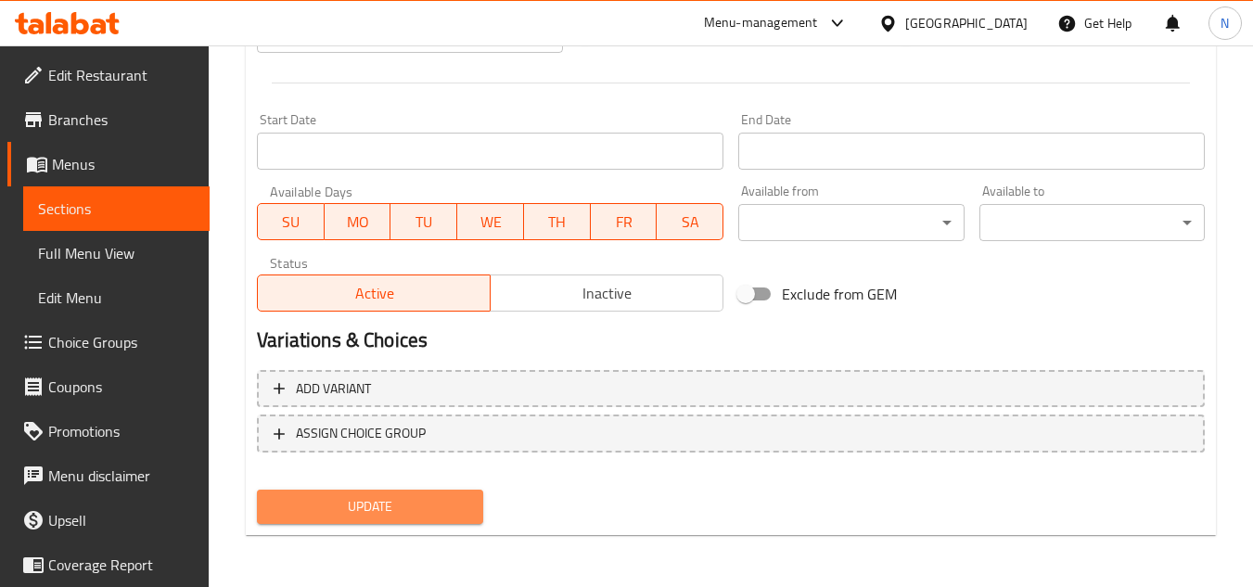
click at [442, 503] on span "Update" at bounding box center [370, 506] width 196 height 23
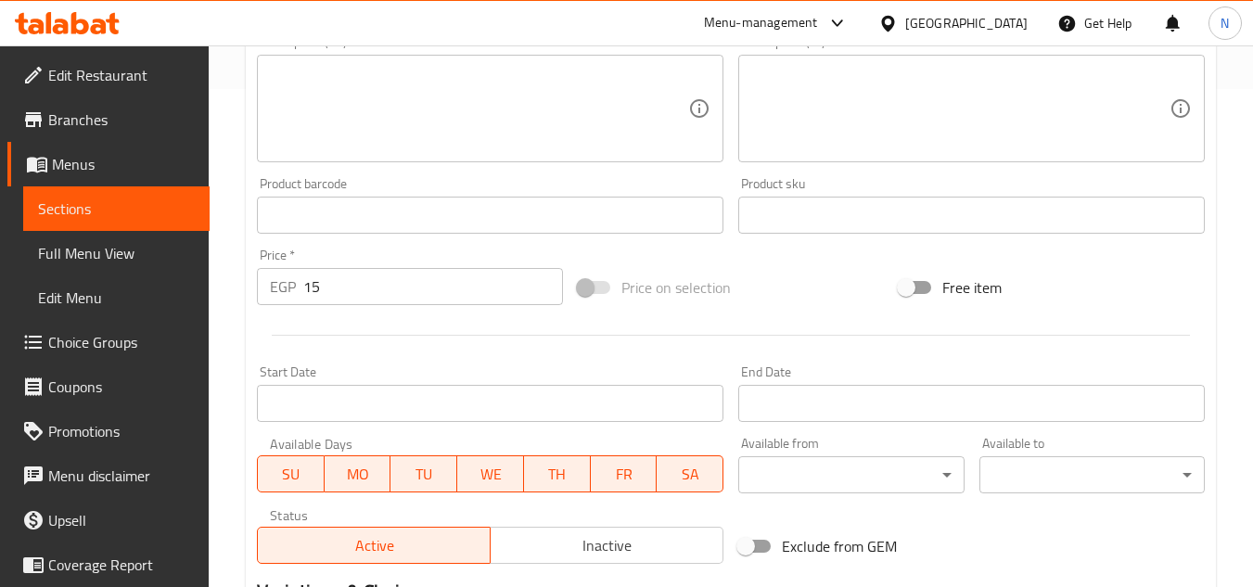
scroll to position [649, 0]
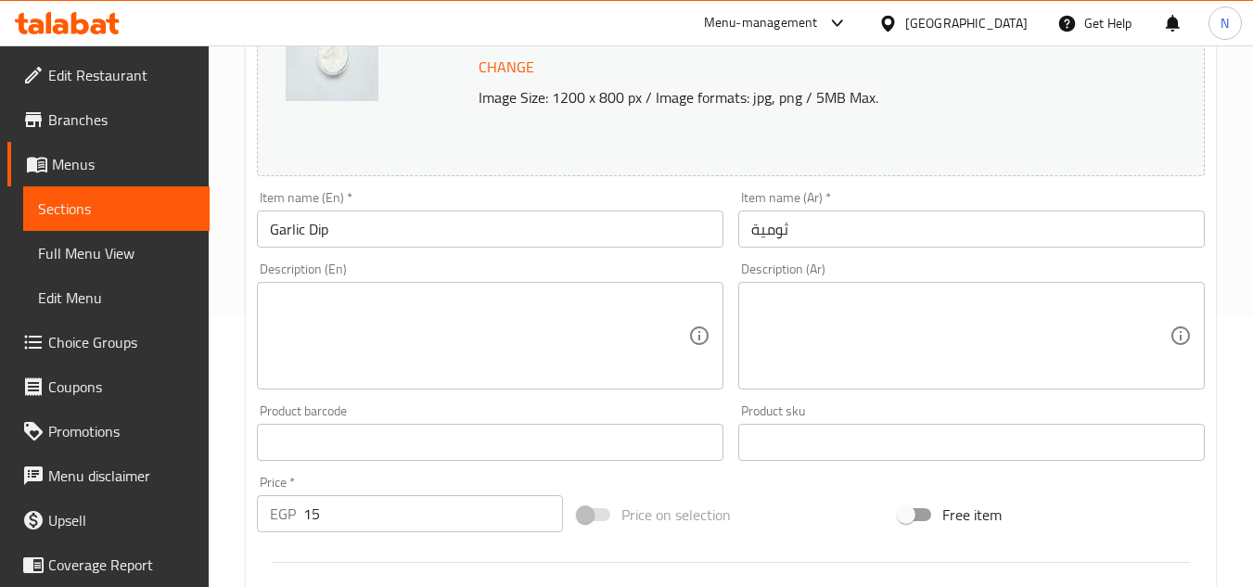
scroll to position [278, 0]
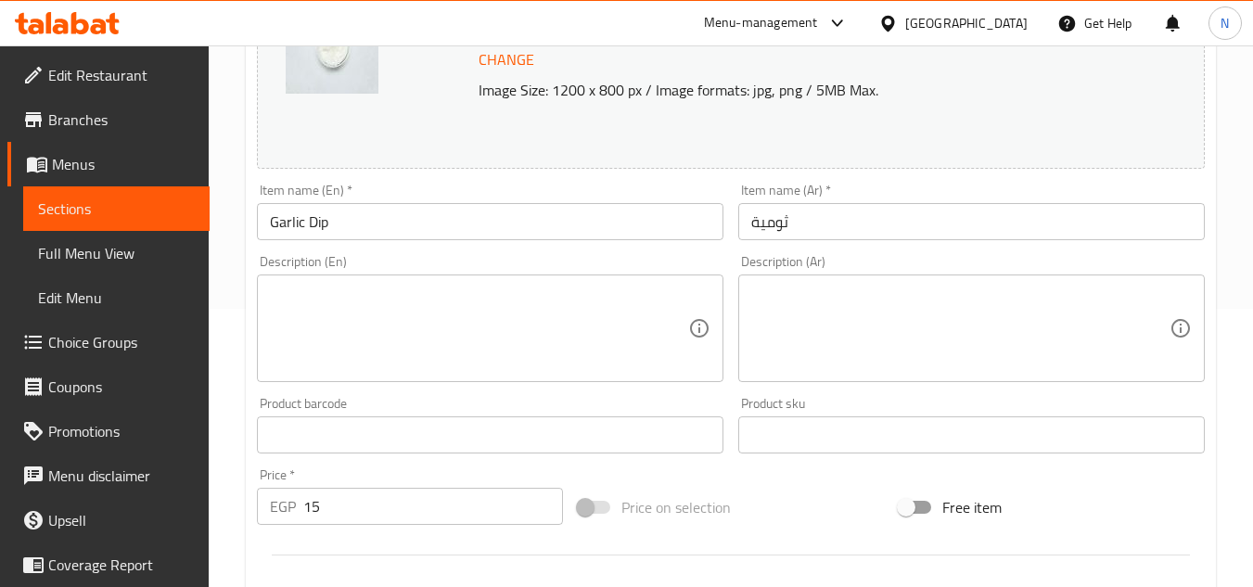
click at [307, 228] on input "Garlic Dip" at bounding box center [490, 221] width 467 height 37
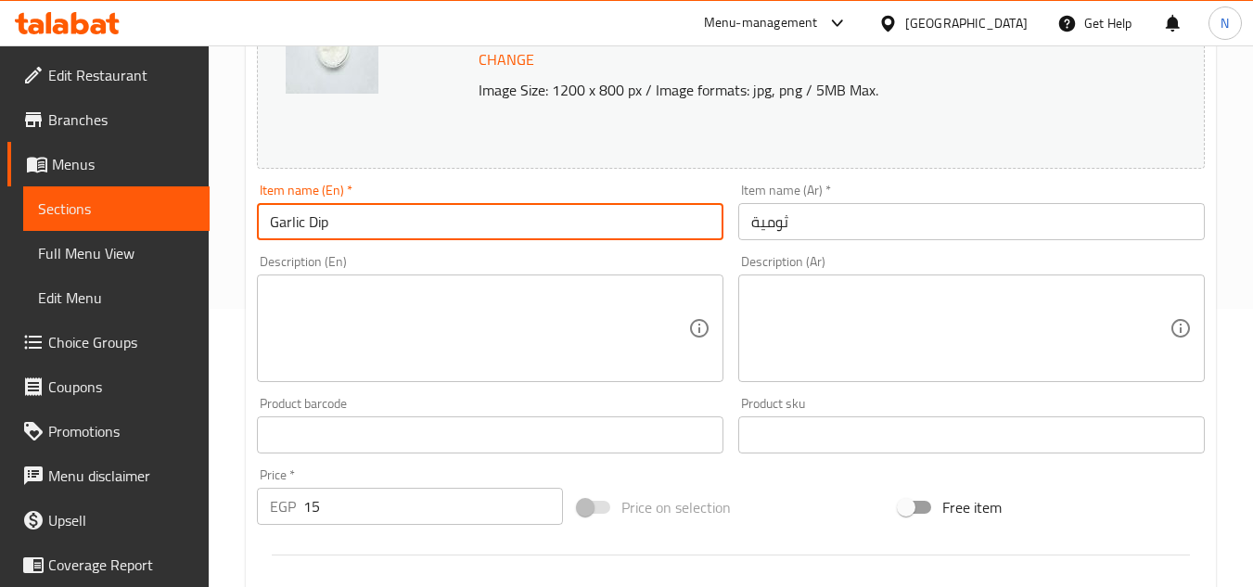
click at [307, 228] on input "Garlic Dip" at bounding box center [490, 221] width 467 height 37
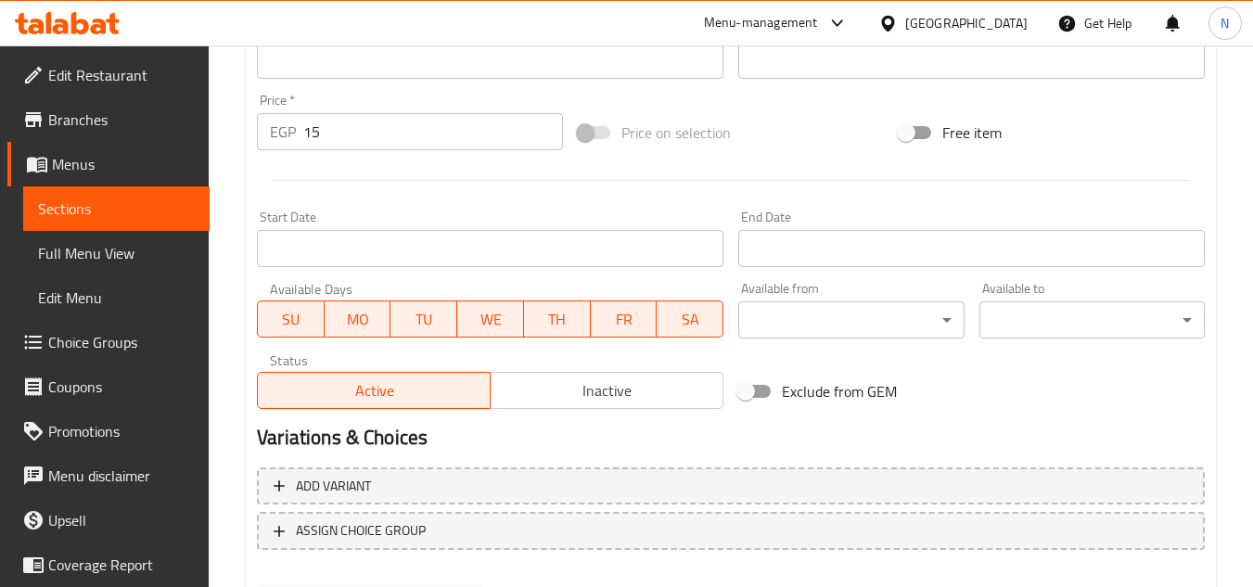
scroll to position [565, 0]
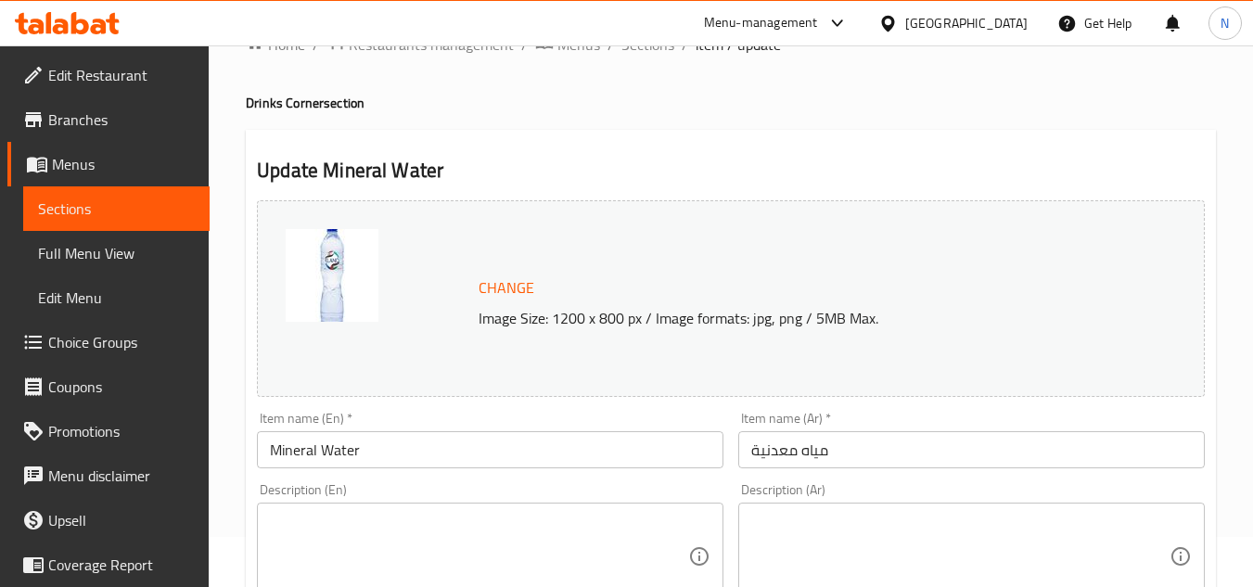
scroll to position [93, 0]
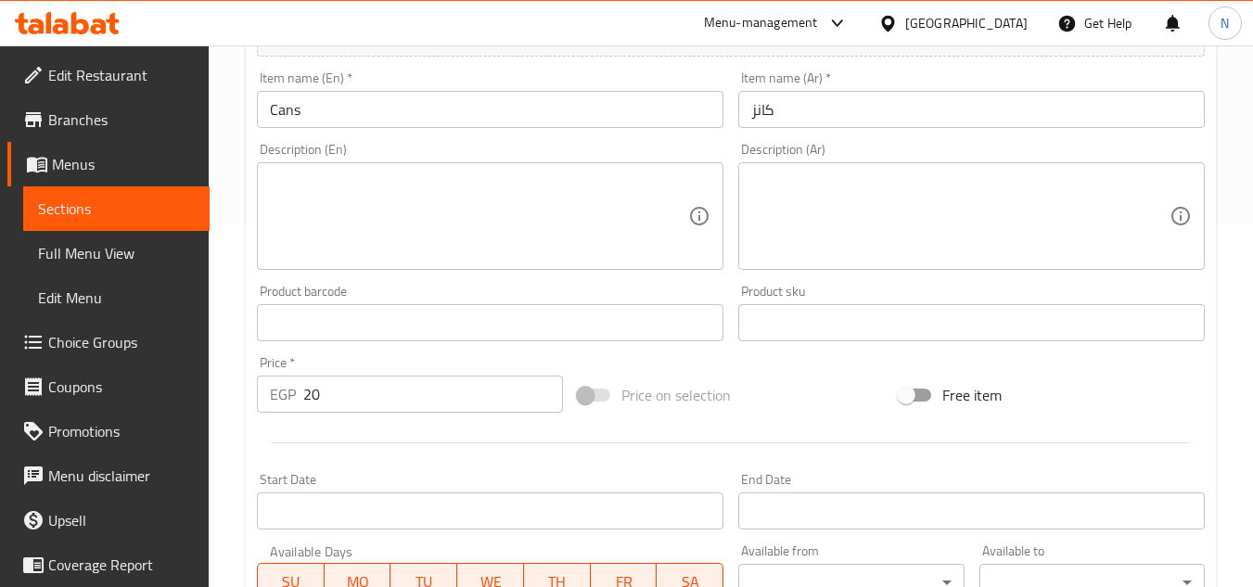
scroll to position [371, 0]
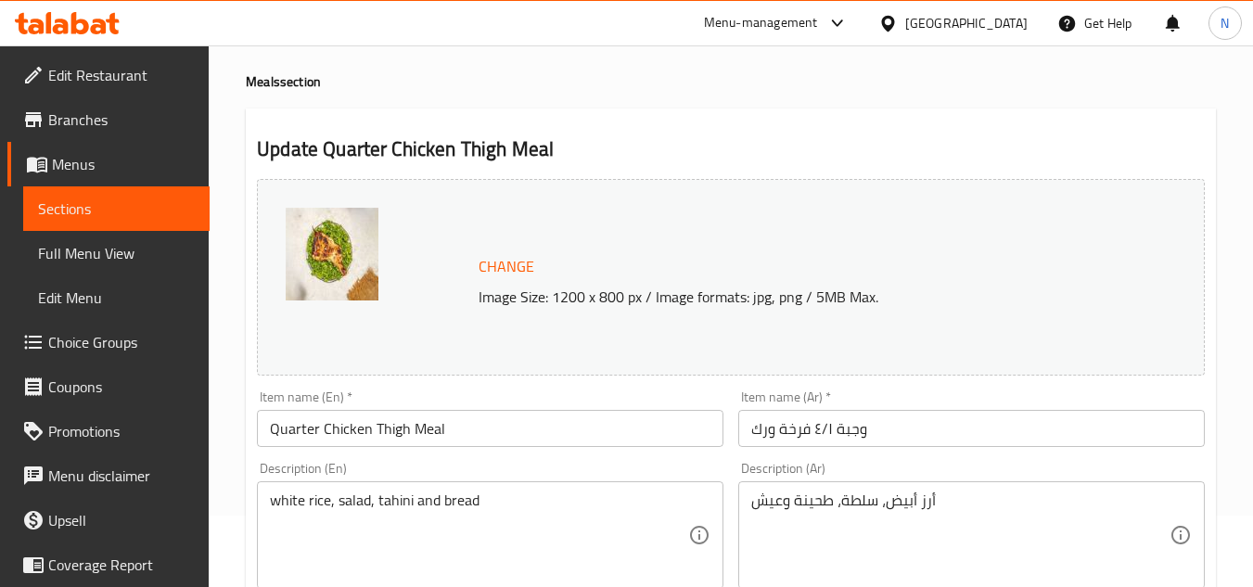
scroll to position [186, 0]
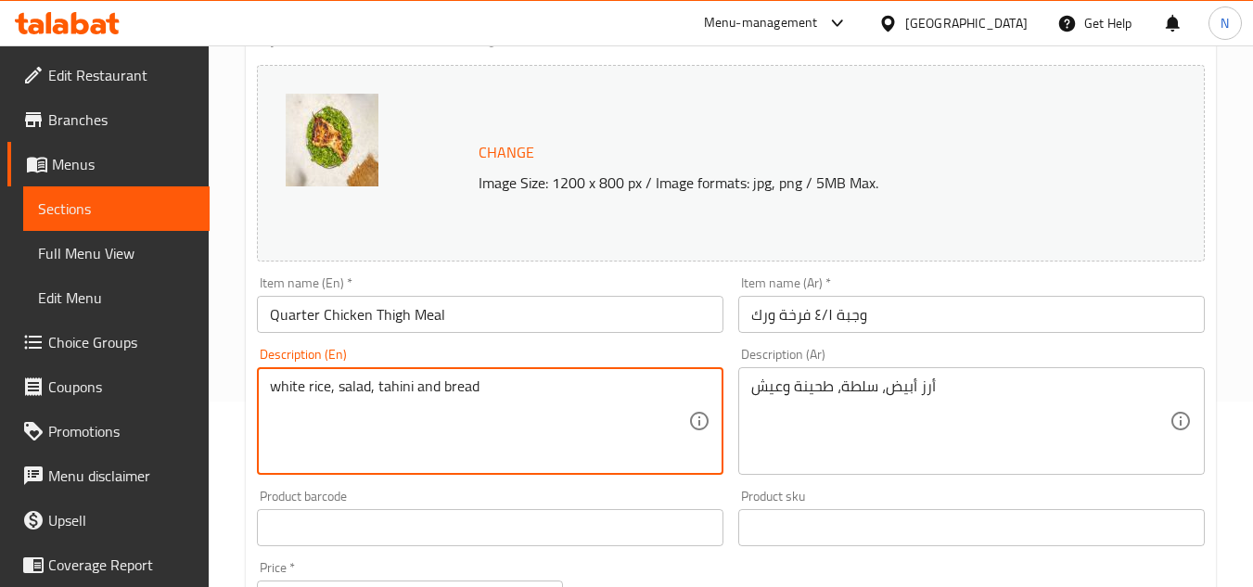
click at [386, 390] on textarea "white rice, salad, tahini and bread" at bounding box center [479, 422] width 418 height 88
click at [494, 379] on textarea "white rice, salad, sesame paste and bread" at bounding box center [479, 422] width 418 height 88
click at [565, 396] on textarea "white rice, salad, sesame paste and bread" at bounding box center [479, 422] width 418 height 88
type textarea "white rice, salad, sesame paste and bread."
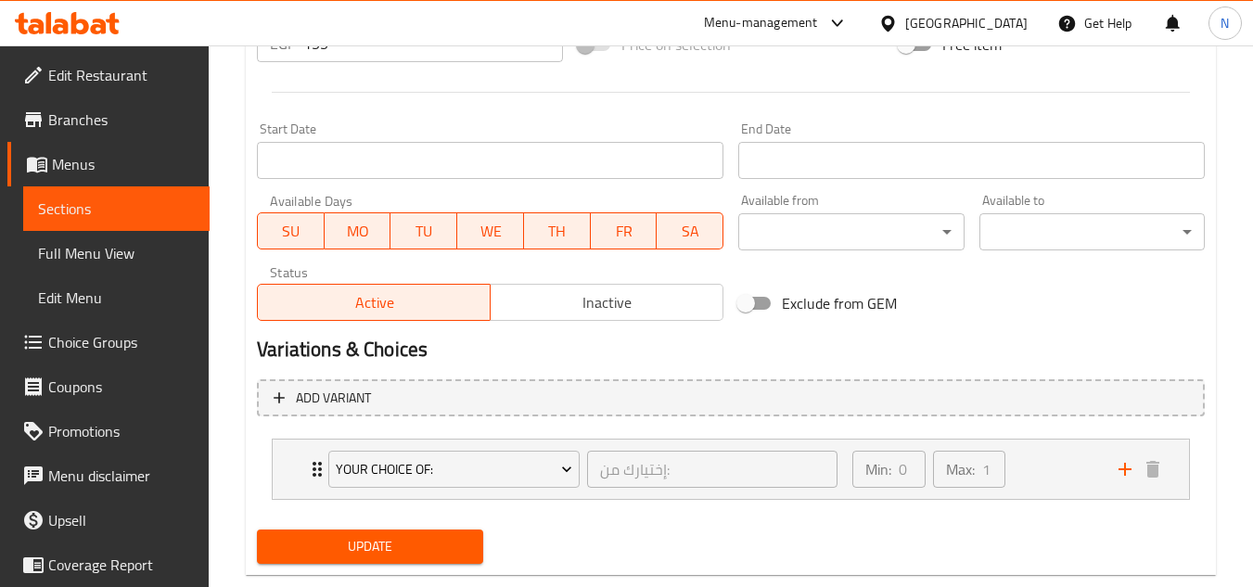
scroll to position [781, 0]
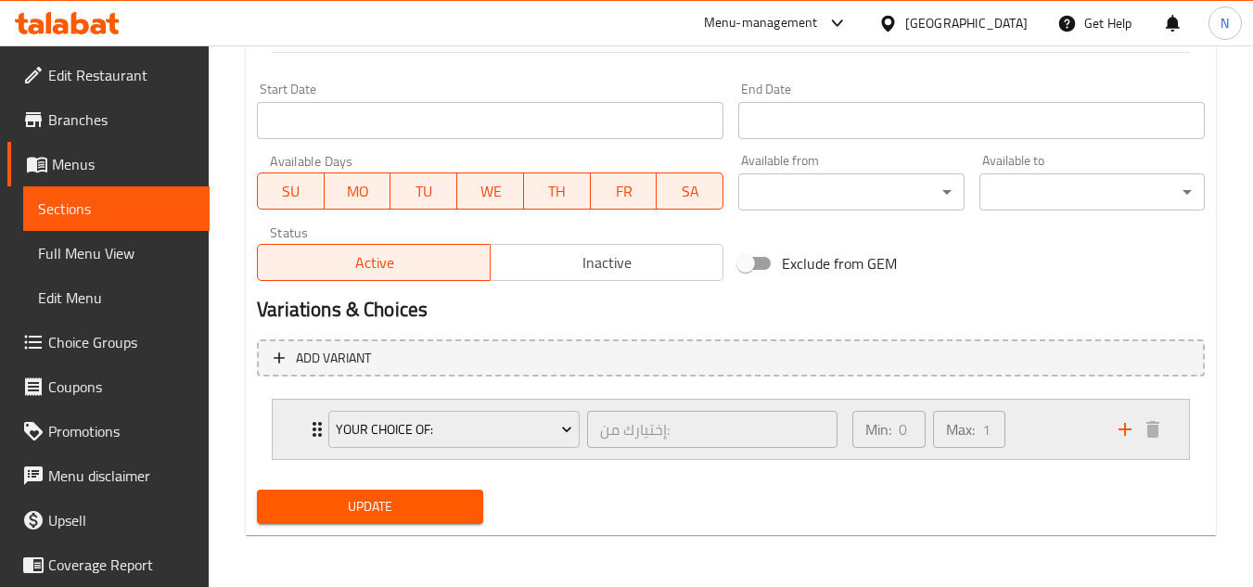
click at [1049, 433] on div "Min: 0 ​ Max: 1 ​" at bounding box center [974, 429] width 266 height 59
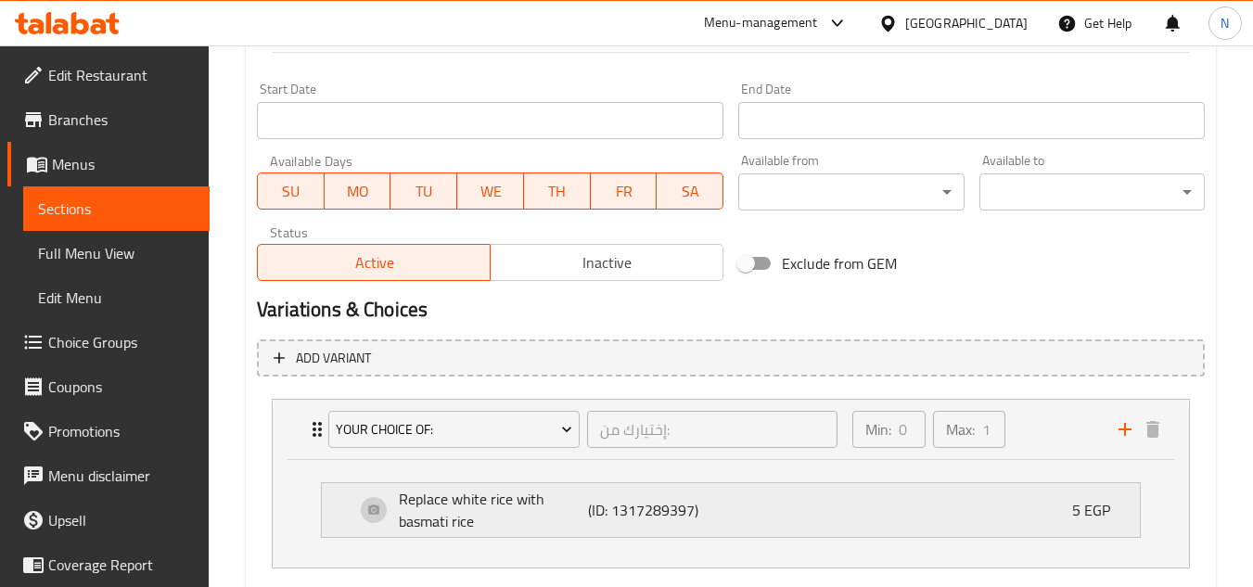
click at [521, 506] on p "Replace white rice with basmati rice" at bounding box center [493, 510] width 189 height 45
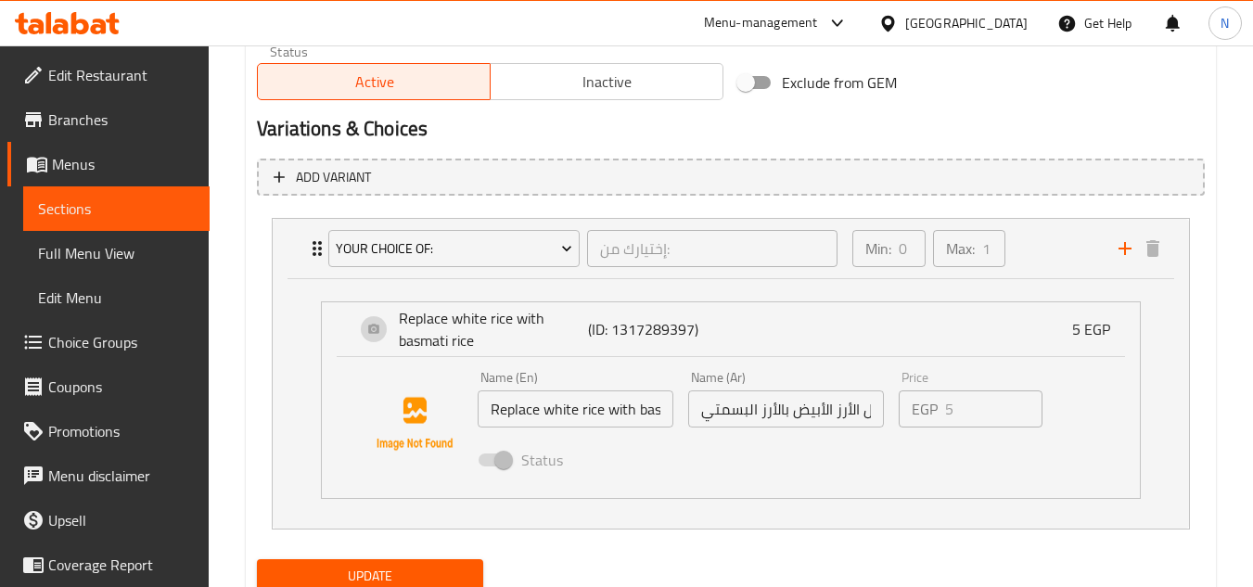
scroll to position [967, 0]
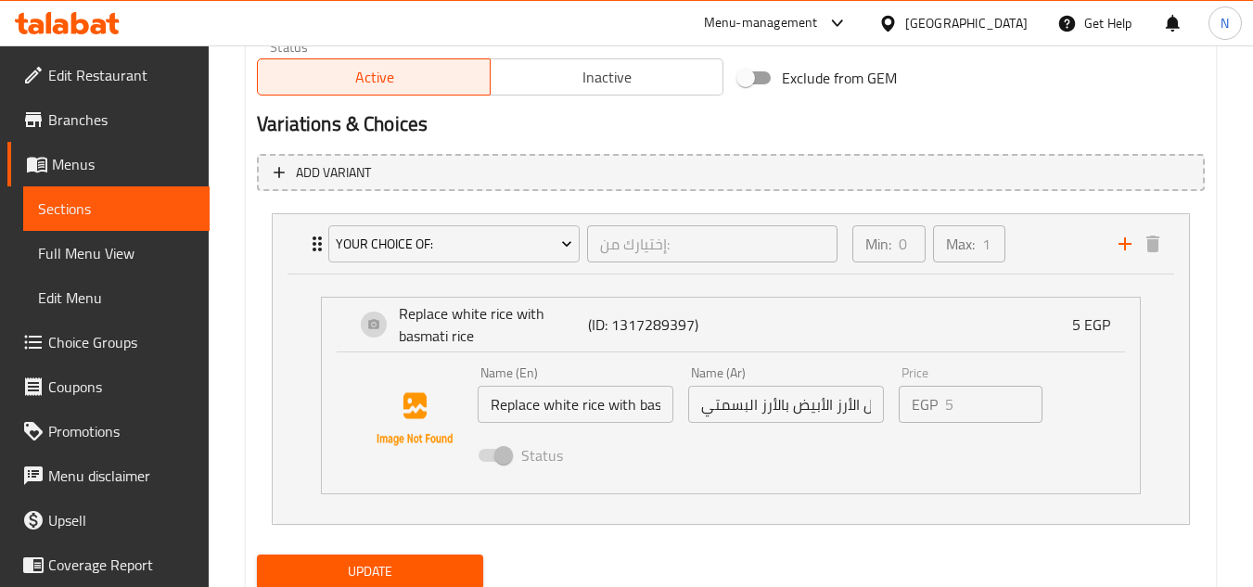
type textarea "أرز أبيض، سلطة، طحينة وعيش."
click at [175, 160] on span "Menus" at bounding box center [123, 164] width 143 height 22
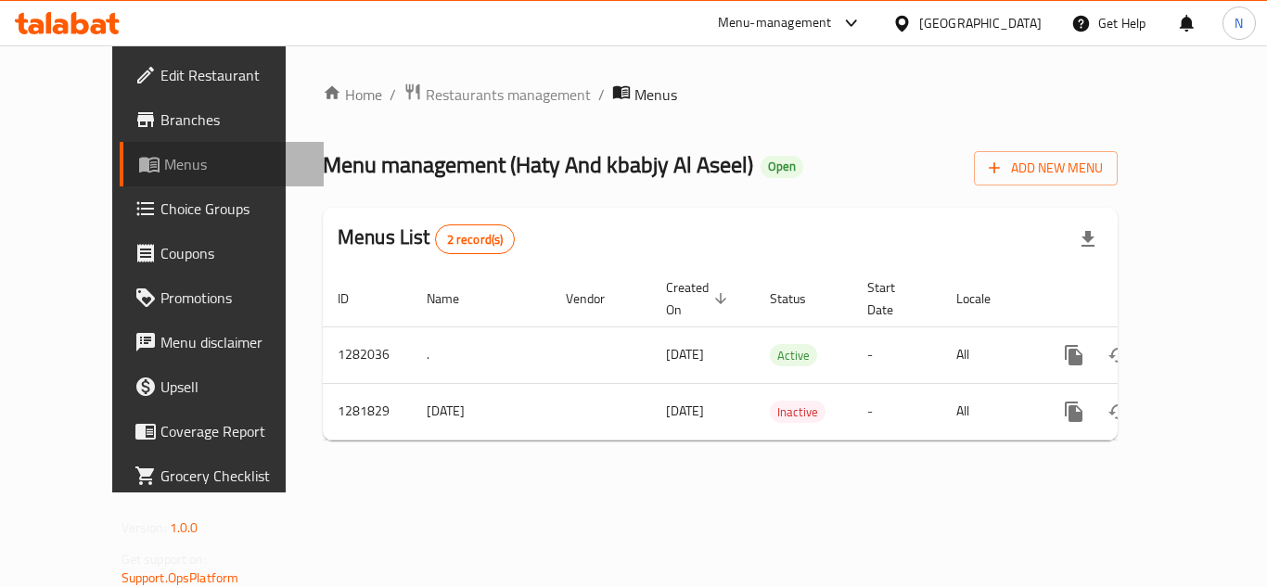
click at [164, 171] on span "Menus" at bounding box center [236, 164] width 145 height 22
click at [160, 212] on span "Choice Groups" at bounding box center [234, 209] width 148 height 22
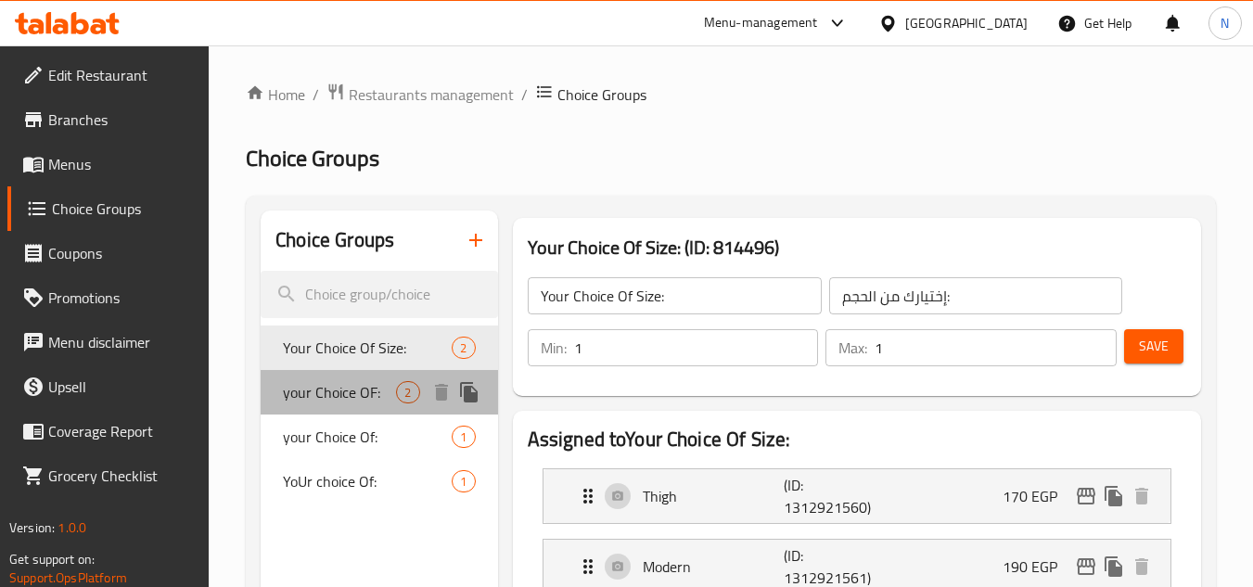
click at [357, 403] on span "your Choice OF:" at bounding box center [339, 392] width 113 height 22
type input "your Choice OF:"
type input "إختيارك من:"
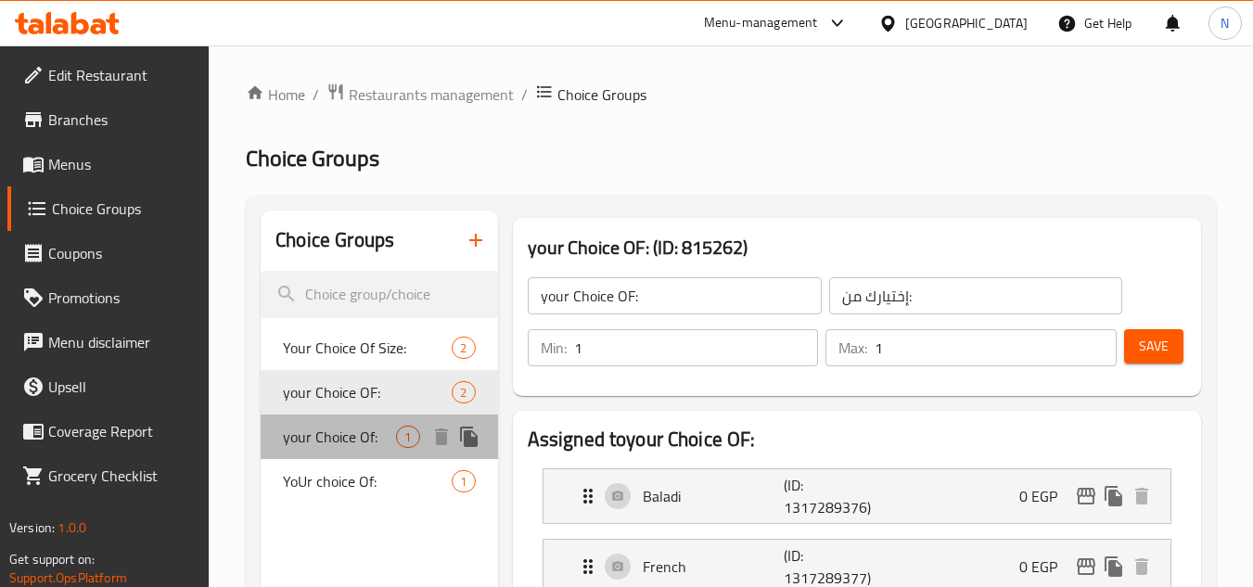
click at [355, 452] on div "your Choice Of: 1" at bounding box center [379, 437] width 237 height 45
type input "your Choice Of:"
type input "0"
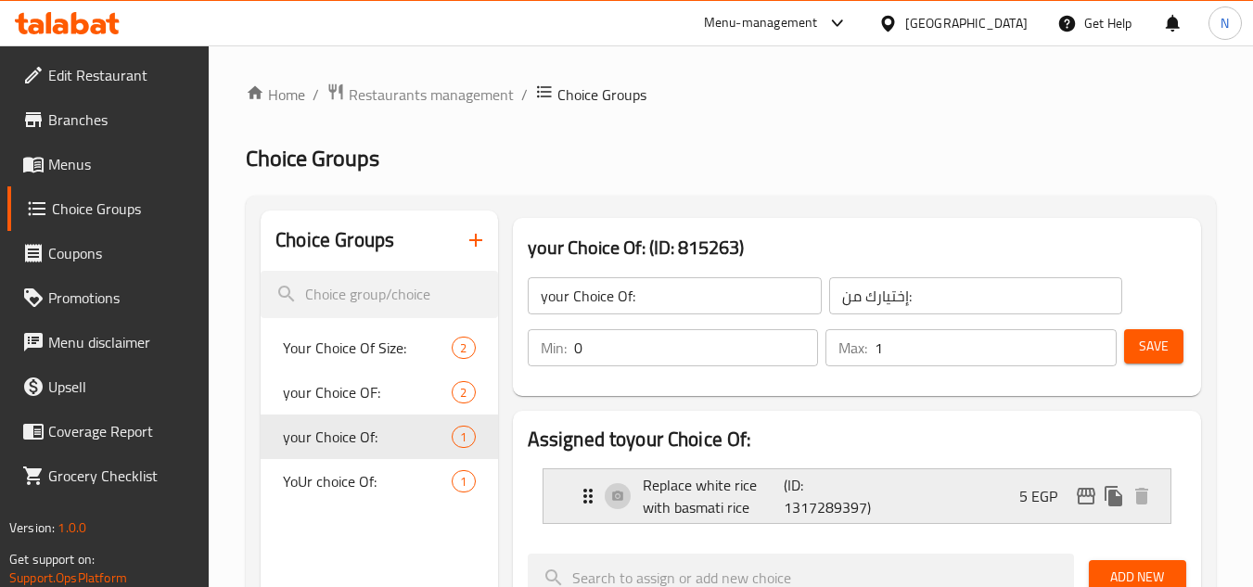
click at [845, 500] on p "(ID: 1317289397)" at bounding box center [831, 496] width 95 height 45
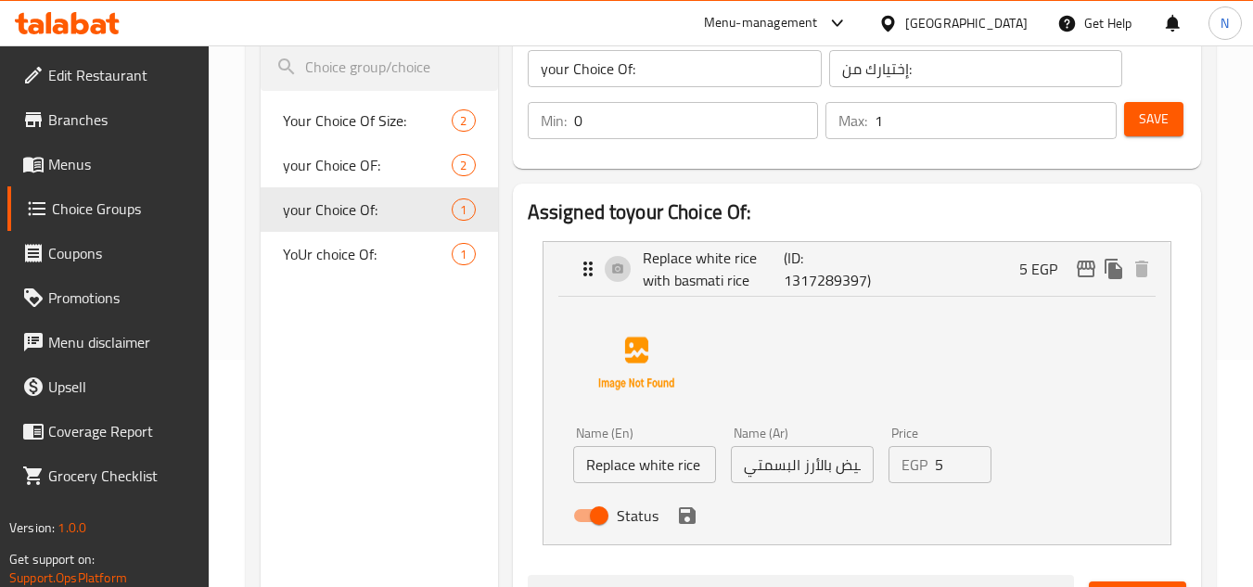
scroll to position [278, 0]
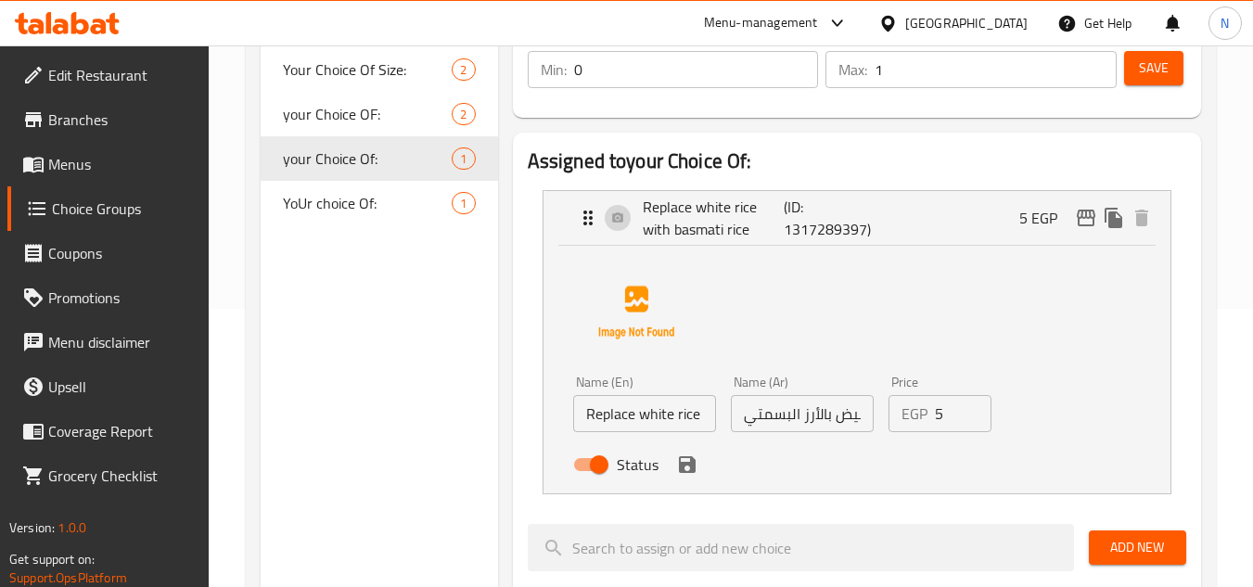
click at [685, 422] on input "Replace white rice with basmati rice" at bounding box center [644, 413] width 143 height 37
click at [684, 422] on input "Replace white rice with basmati rice" at bounding box center [644, 413] width 143 height 37
click at [635, 427] on input "Replace white rice with basmati rice" at bounding box center [644, 413] width 143 height 37
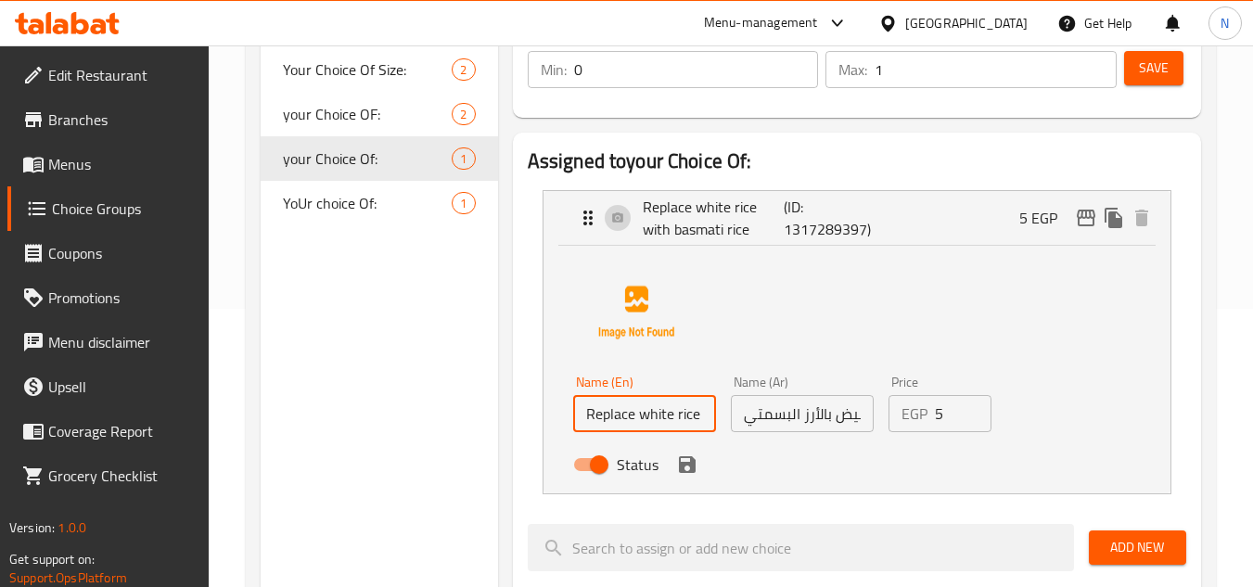
click at [635, 427] on input "Replace white rice with basmati rice" at bounding box center [644, 413] width 143 height 37
paste input "White Rice With Basmati R"
click at [686, 460] on icon "save" at bounding box center [687, 465] width 22 height 22
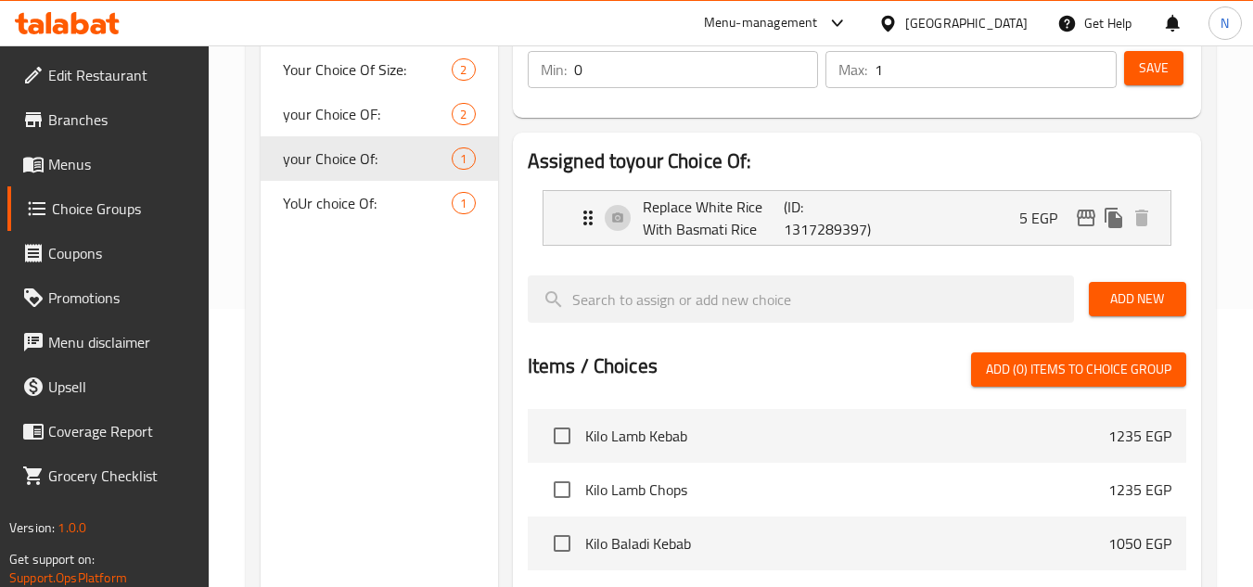
type input "Replace White Rice With Basmati Rice"
click at [1155, 71] on span "Save" at bounding box center [1154, 68] width 30 height 23
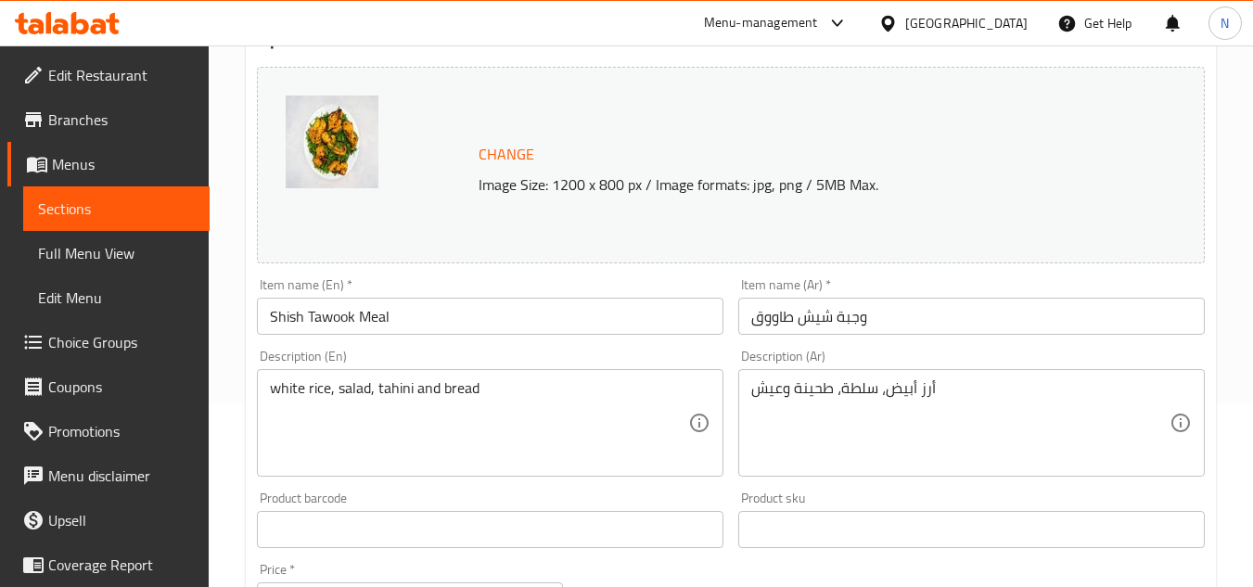
scroll to position [186, 0]
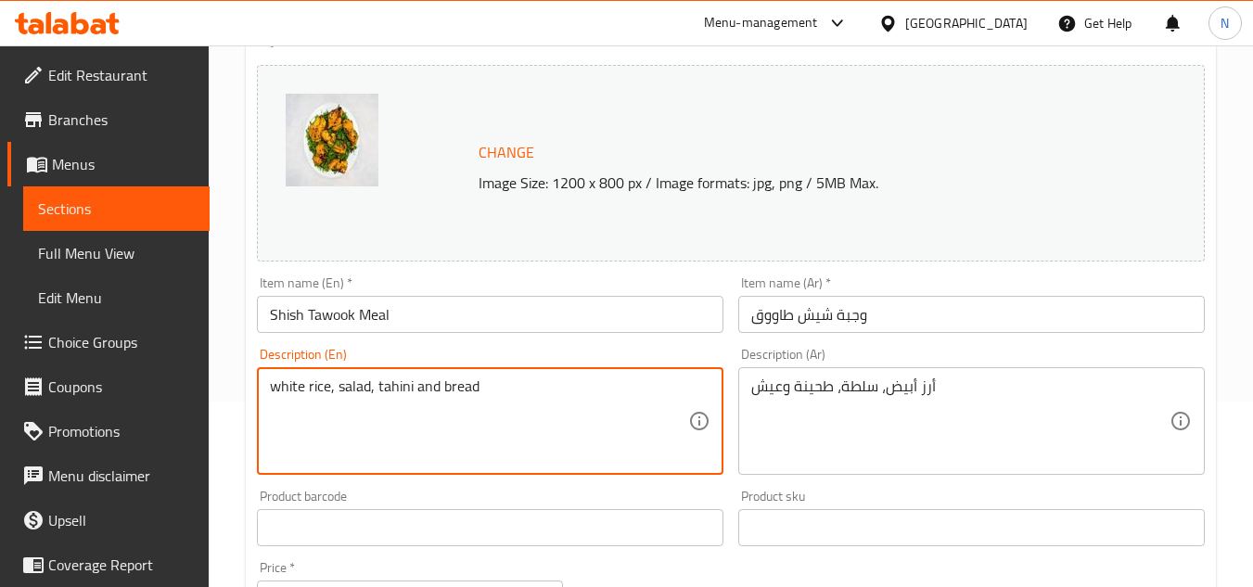
click at [560, 380] on textarea "white rice, salad, tahini and bread" at bounding box center [479, 422] width 418 height 88
paste textarea "White rice, salad, sesame paste and bread."
type textarea "White rice, salad, sesame paste and bread."
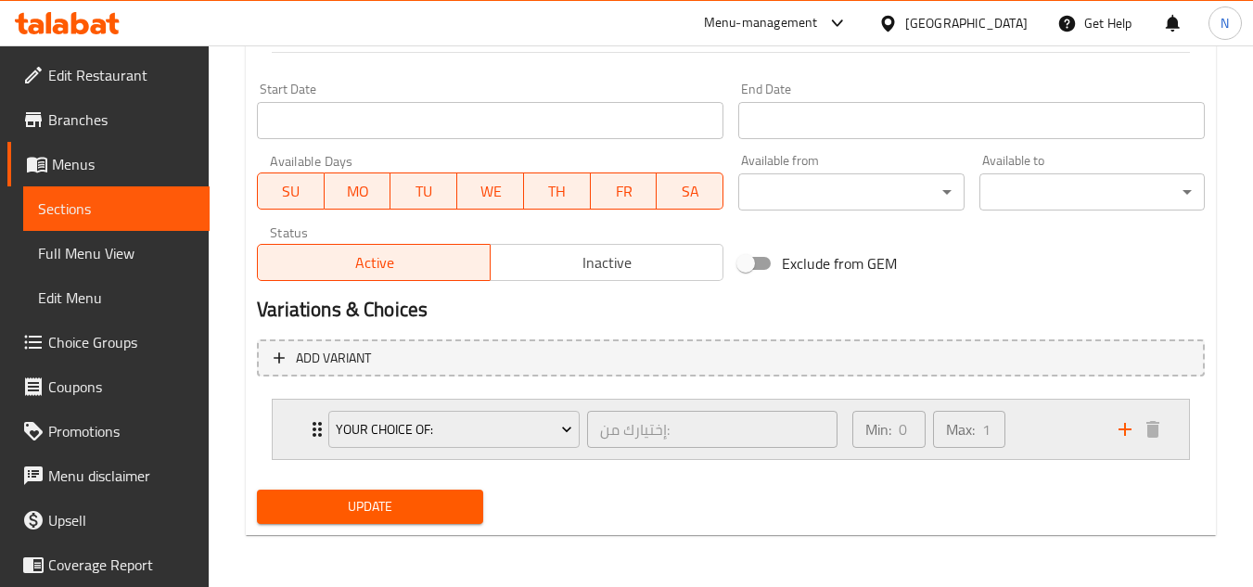
click at [1072, 433] on div "Min: 0 ​ Max: 1 ​" at bounding box center [974, 429] width 266 height 59
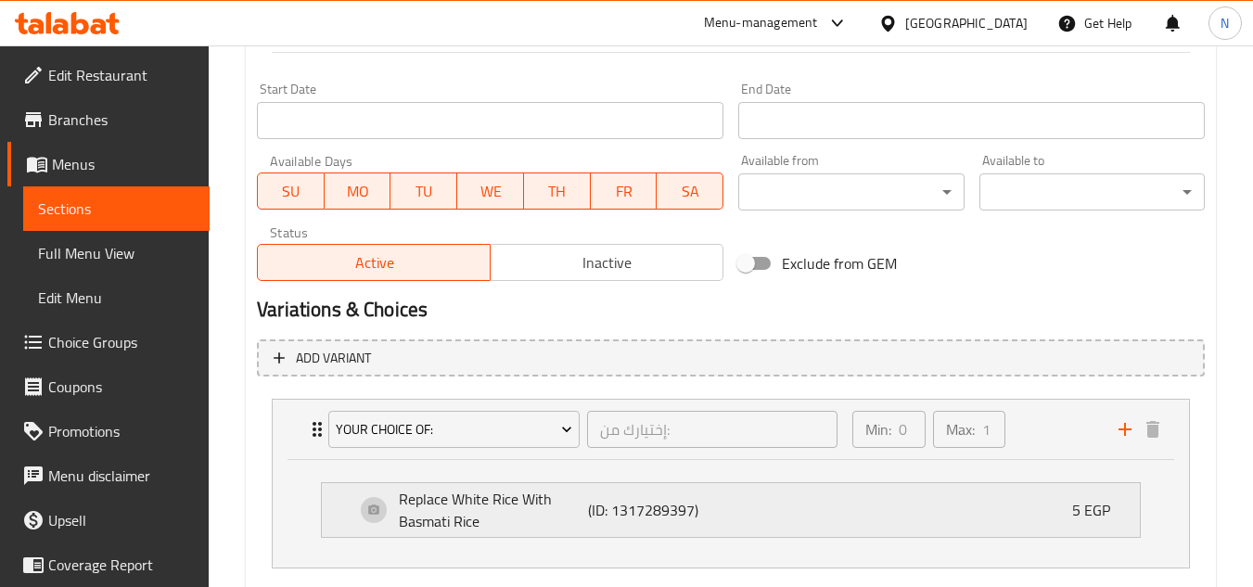
scroll to position [890, 0]
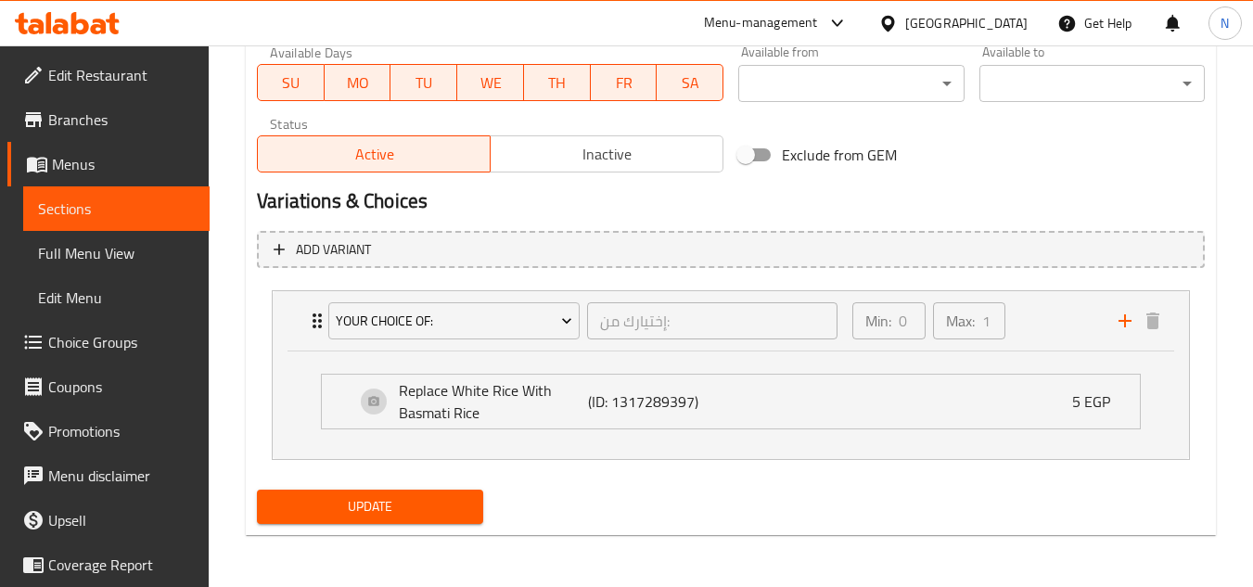
type textarea "أرز أبيض، سلطة، طحينة وعيش."
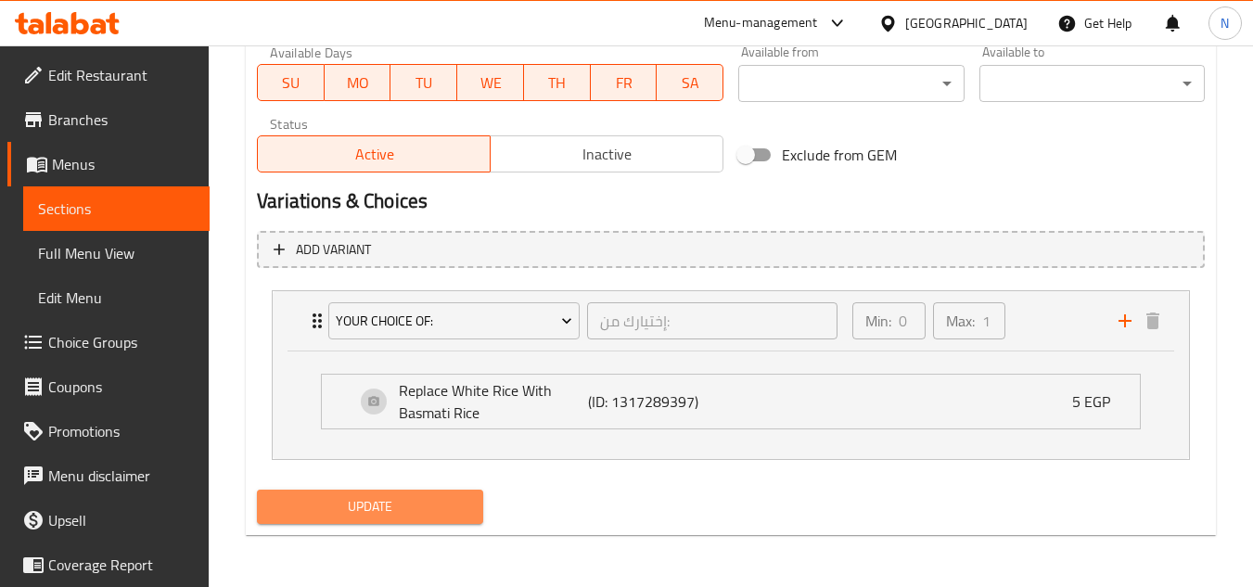
click at [437, 498] on span "Update" at bounding box center [370, 506] width 196 height 23
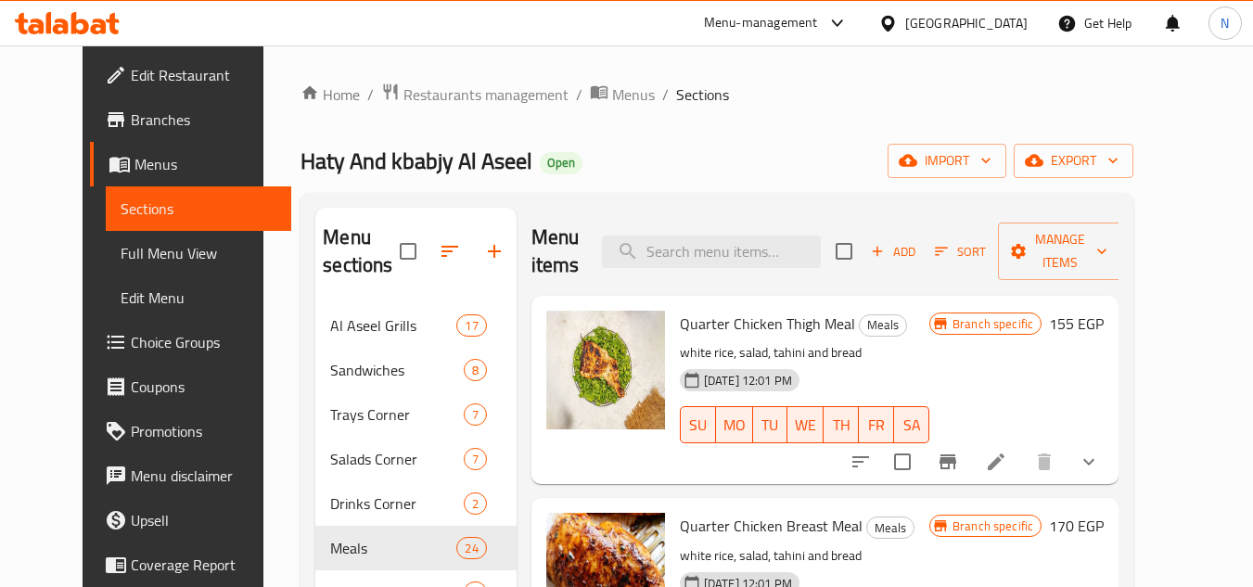
scroll to position [186, 0]
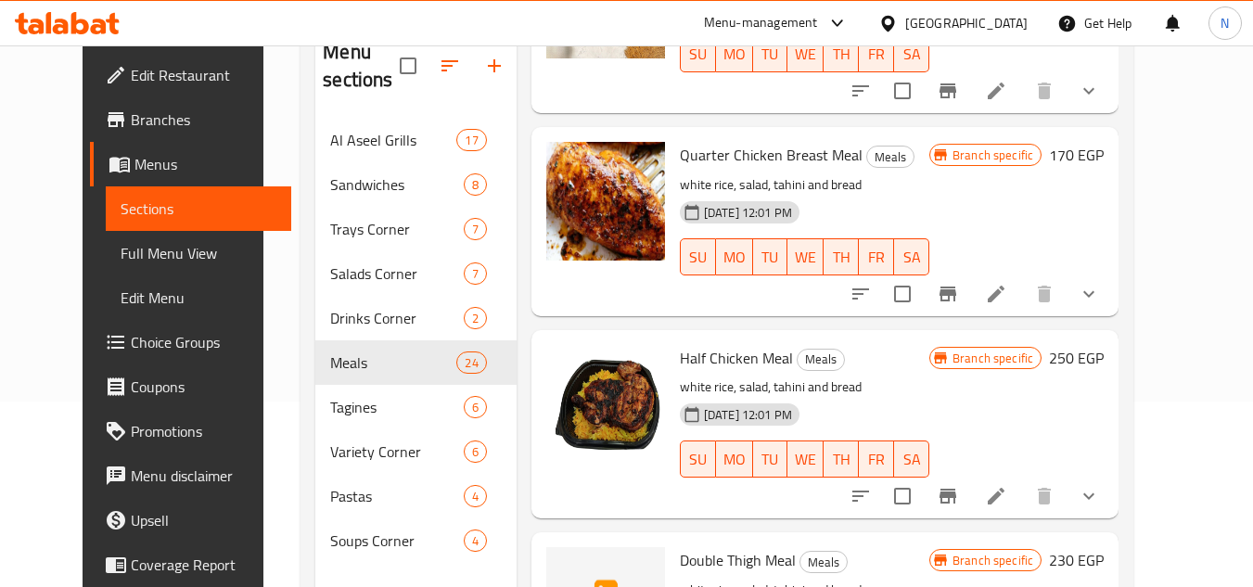
scroll to position [1038, 0]
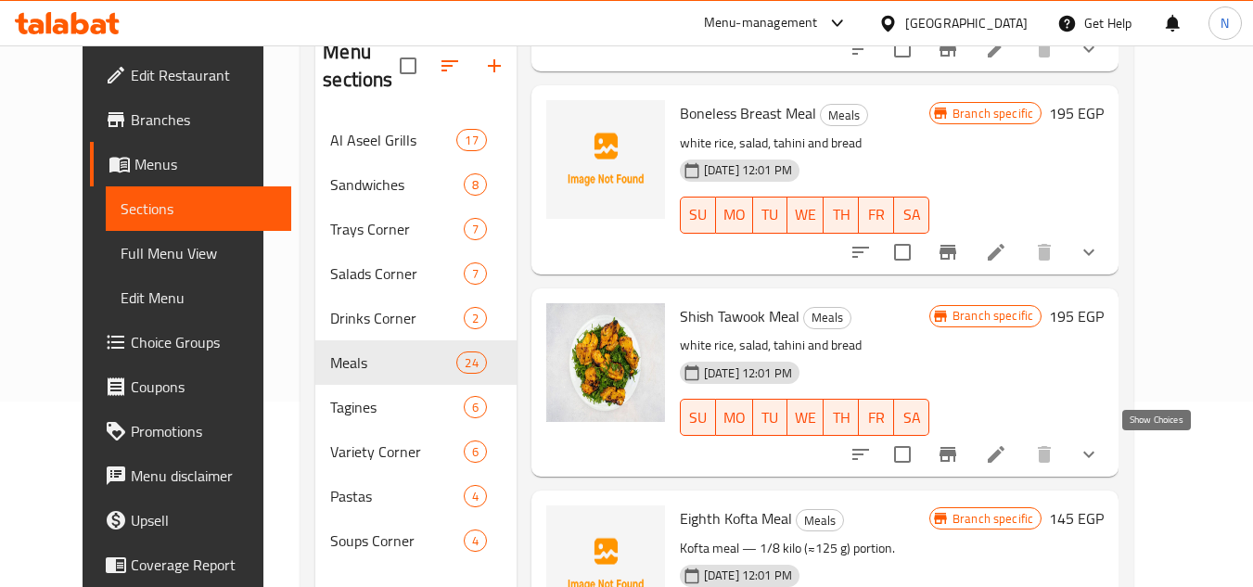
click at [1100, 456] on icon "show more" at bounding box center [1089, 454] width 22 height 22
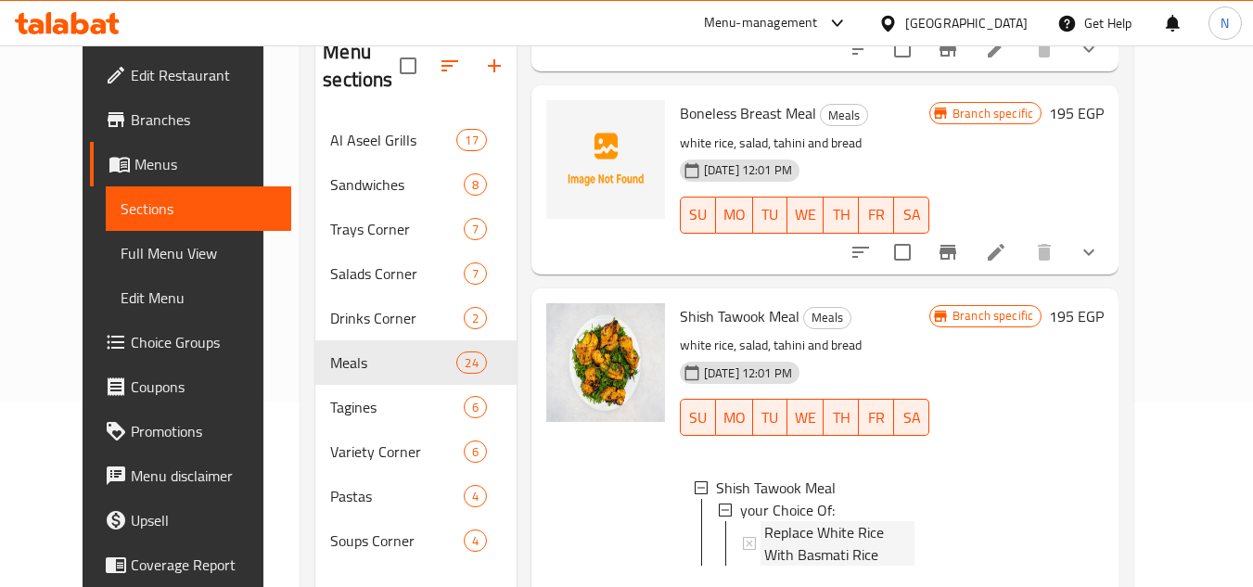
click at [781, 538] on span "Replace White Rice With Basmati Rice" at bounding box center [839, 543] width 150 height 45
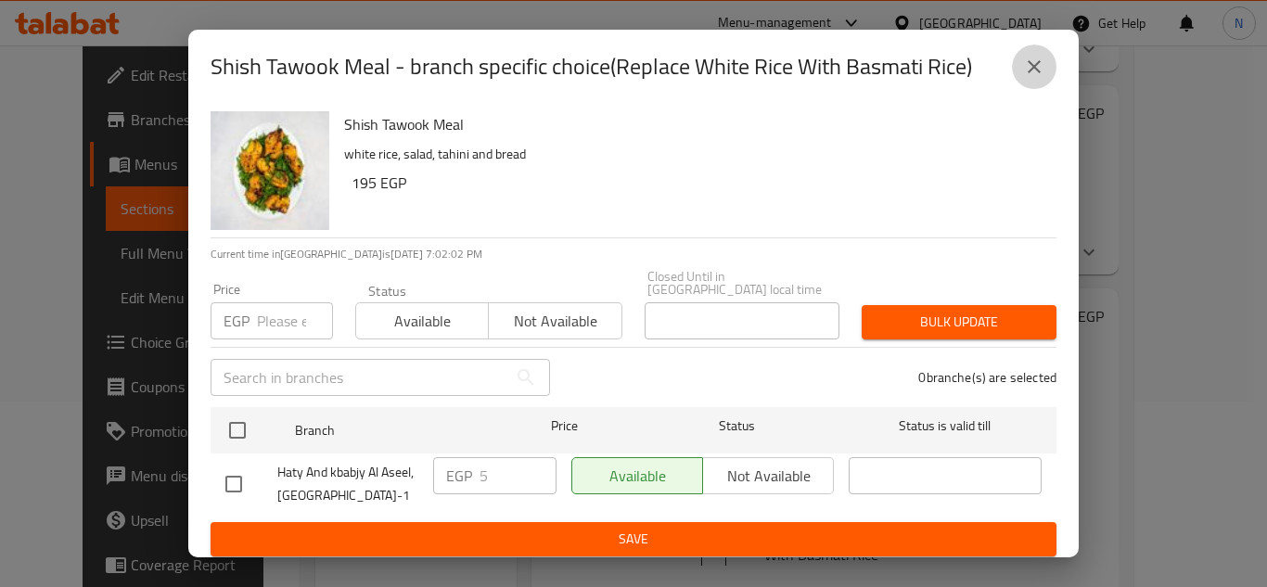
click at [1033, 67] on icon "close" at bounding box center [1034, 67] width 22 height 22
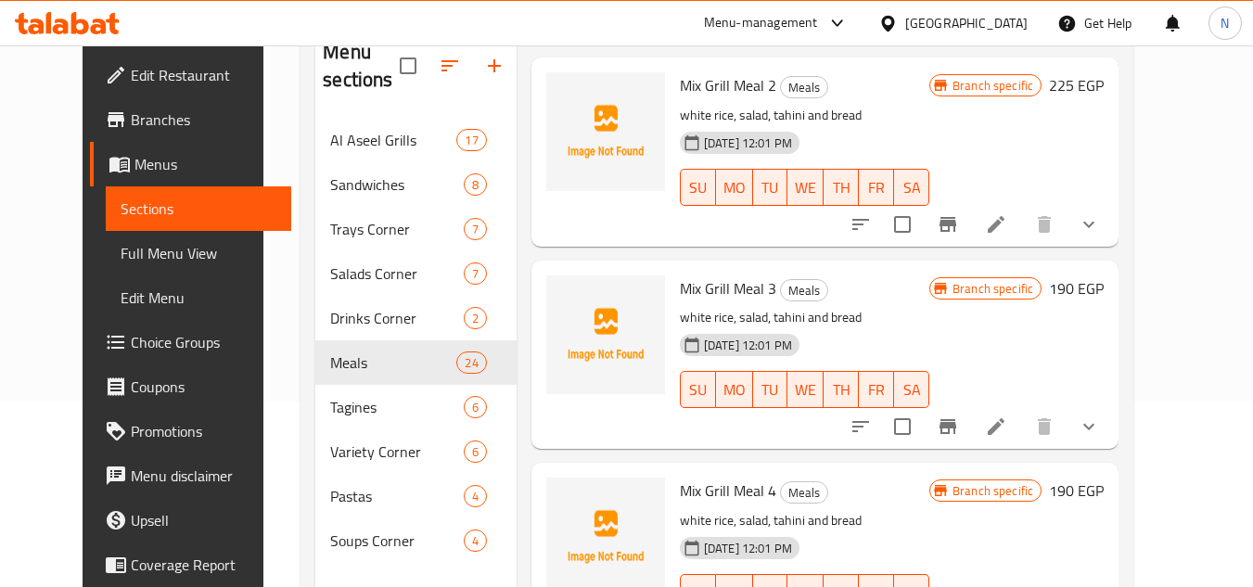
scroll to position [3023, 0]
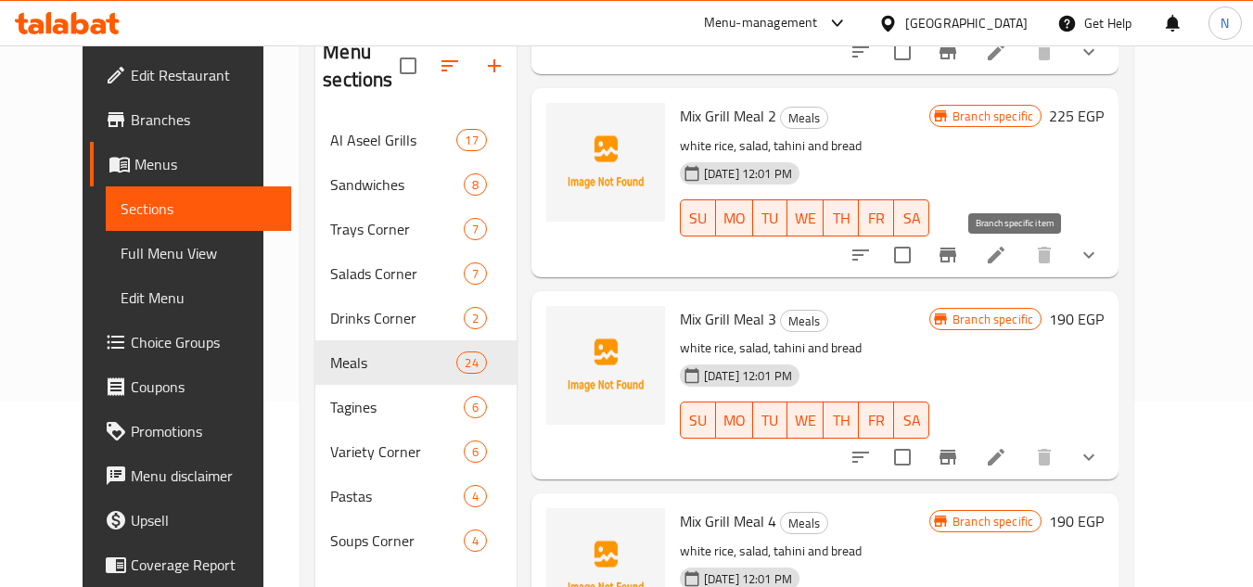
click at [959, 266] on icon "Branch-specific-item" at bounding box center [948, 255] width 22 height 22
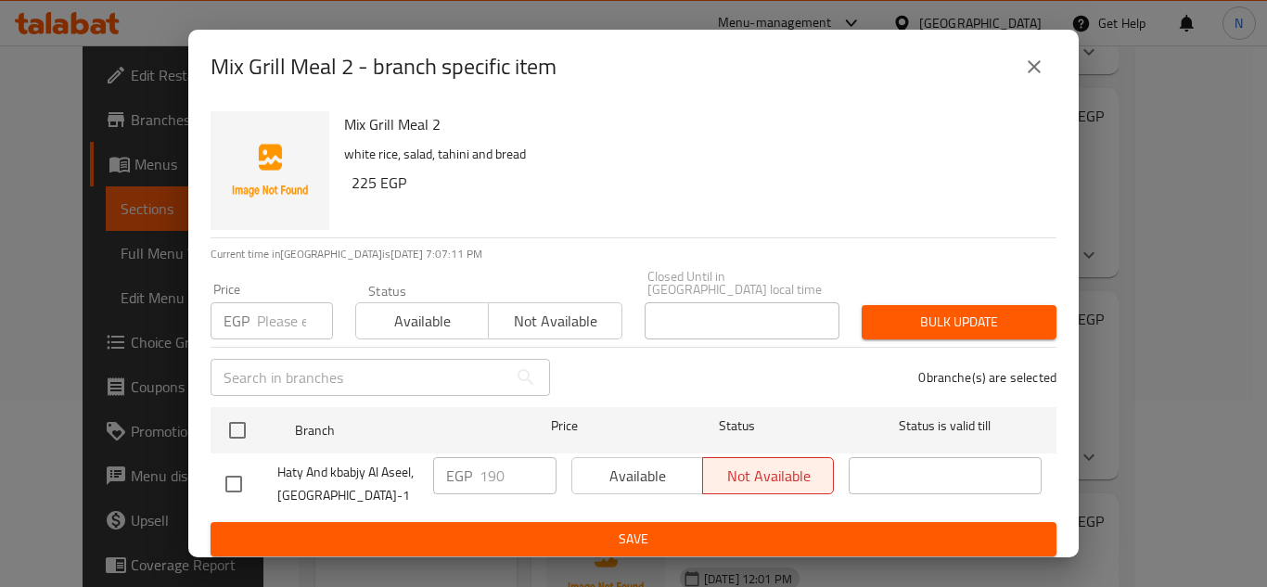
click at [1043, 71] on icon "close" at bounding box center [1034, 67] width 22 height 22
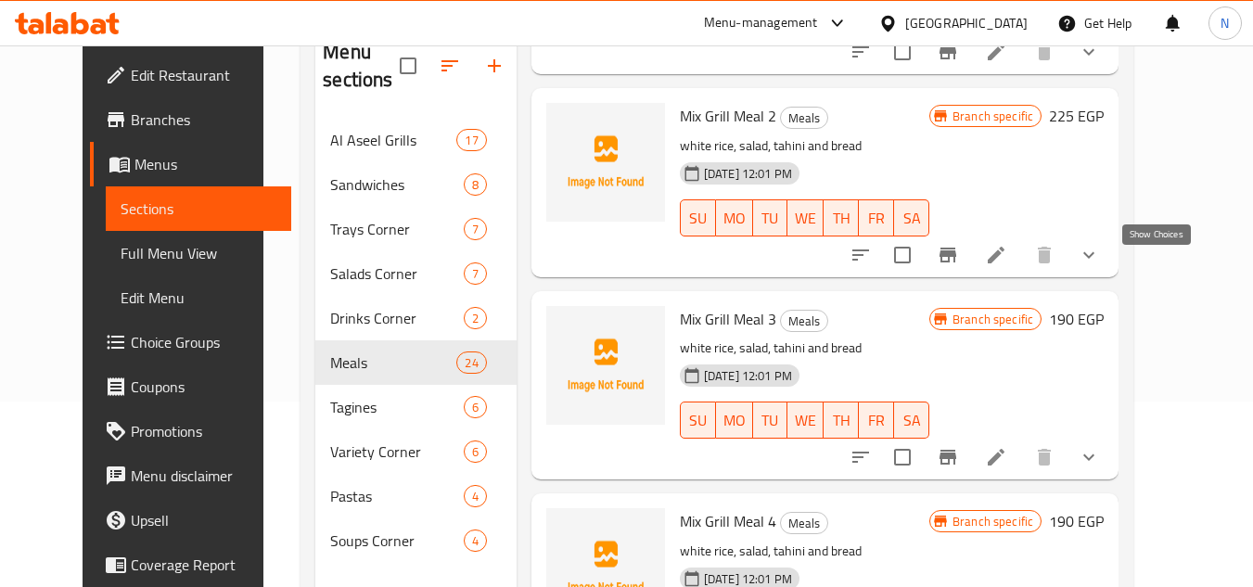
click at [1100, 266] on icon "show more" at bounding box center [1089, 255] width 22 height 22
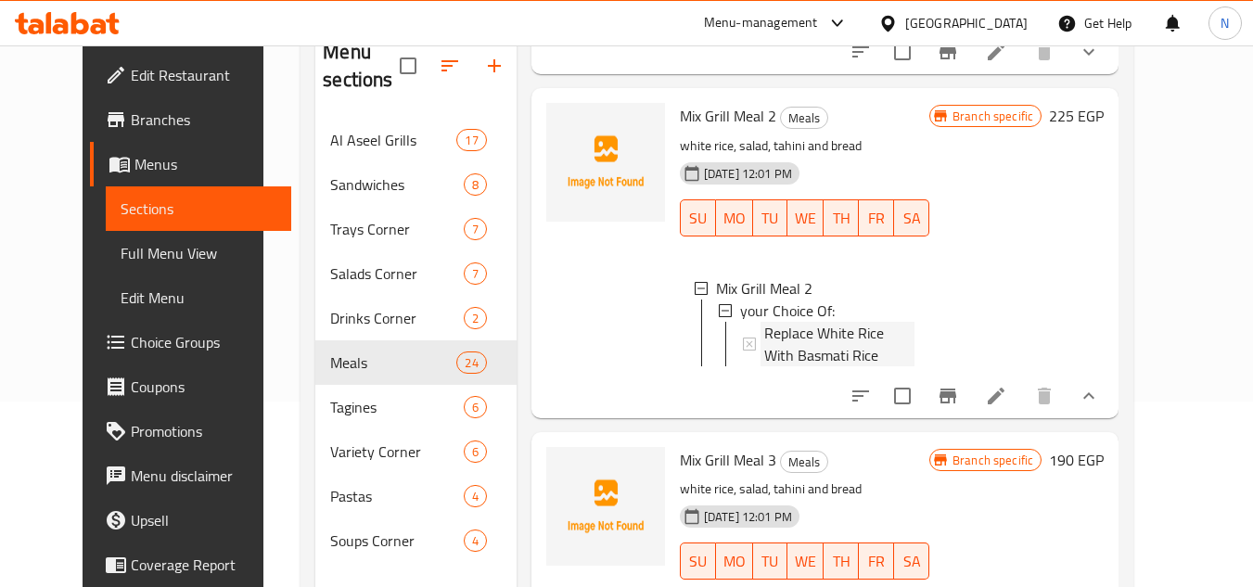
click at [827, 352] on span "Replace White Rice With Basmati Rice" at bounding box center [839, 344] width 150 height 45
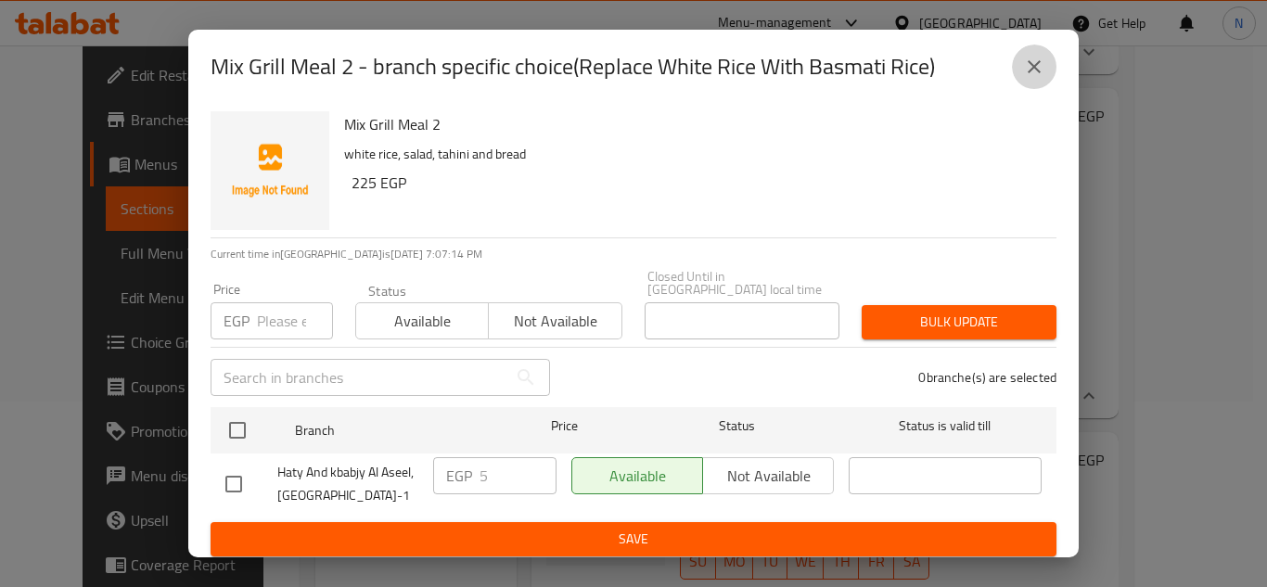
click at [1032, 68] on icon "close" at bounding box center [1034, 66] width 13 height 13
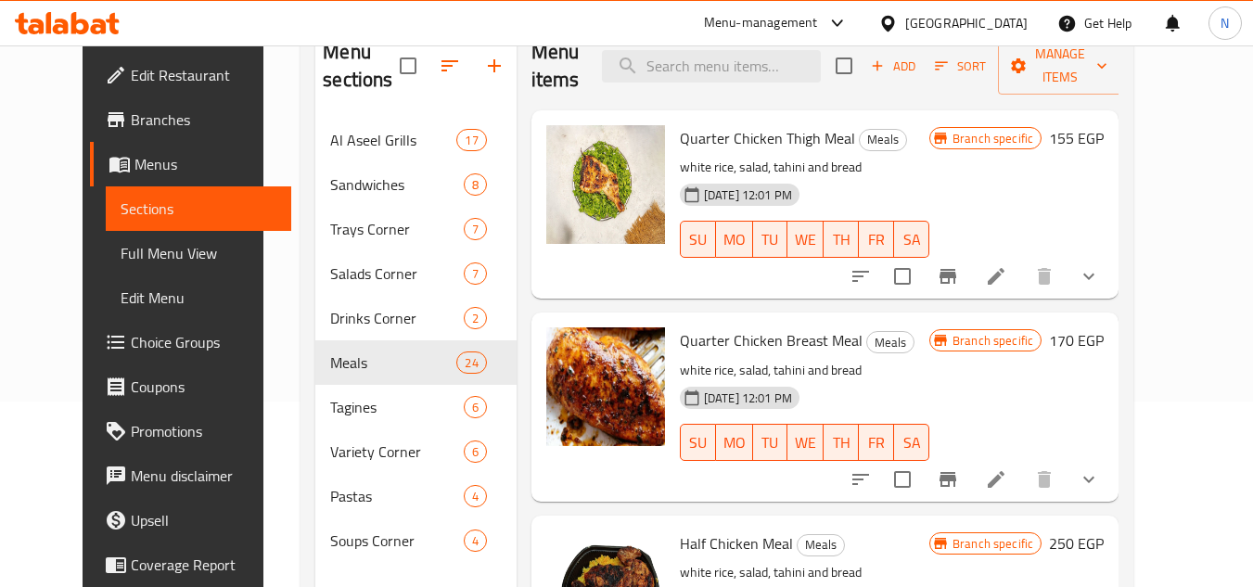
scroll to position [93, 0]
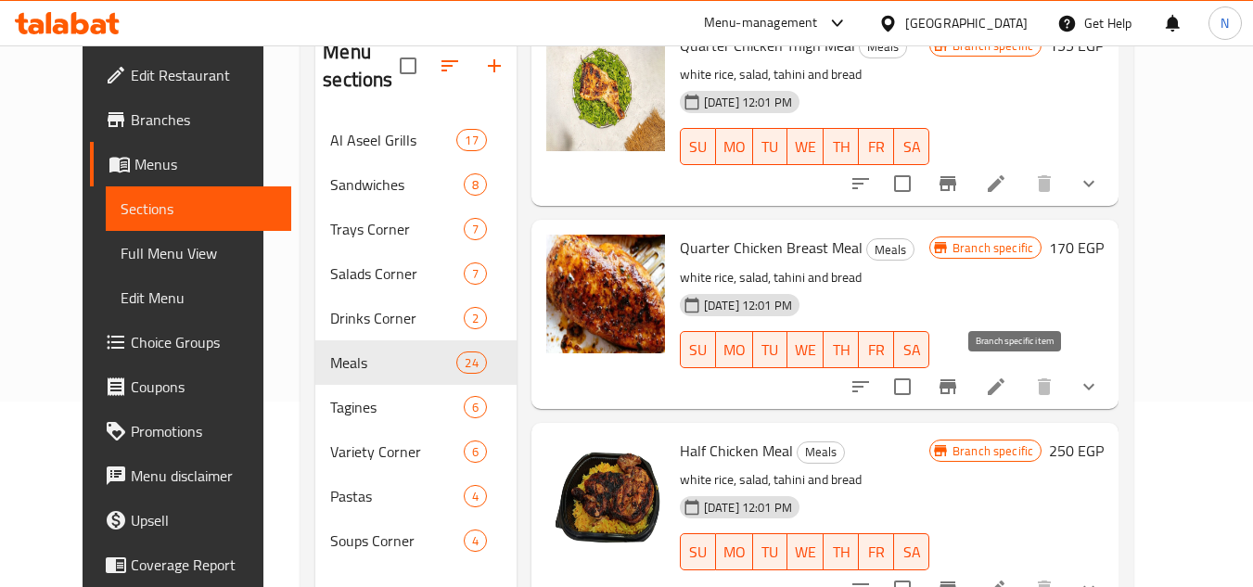
click at [956, 387] on icon "Branch-specific-item" at bounding box center [948, 386] width 17 height 15
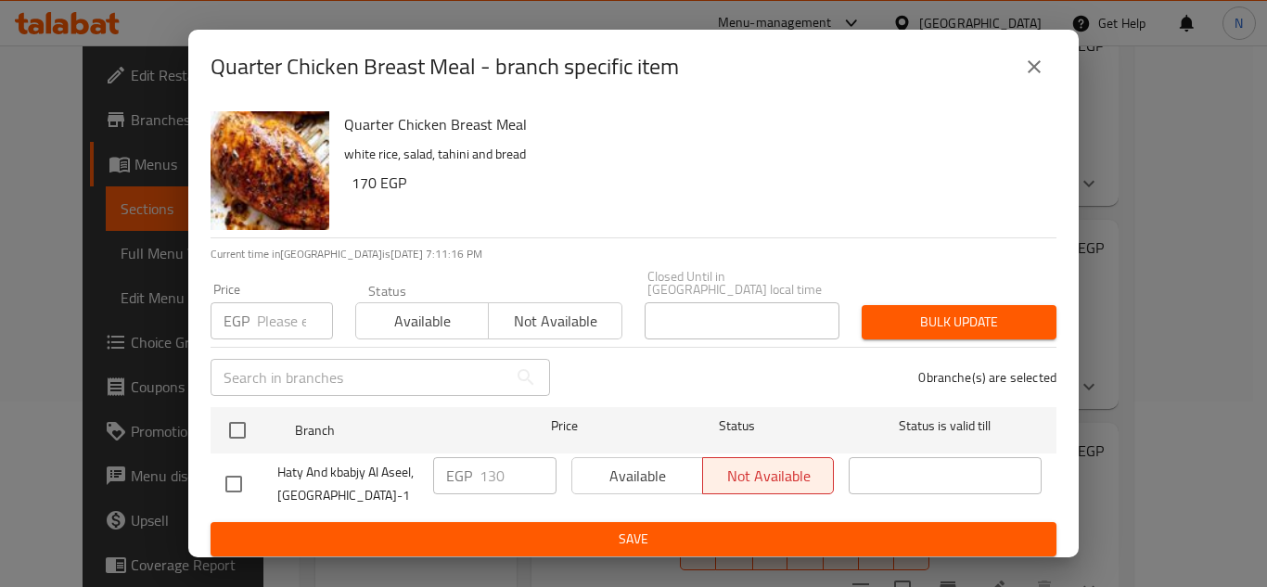
click at [1046, 58] on button "close" at bounding box center [1034, 67] width 45 height 45
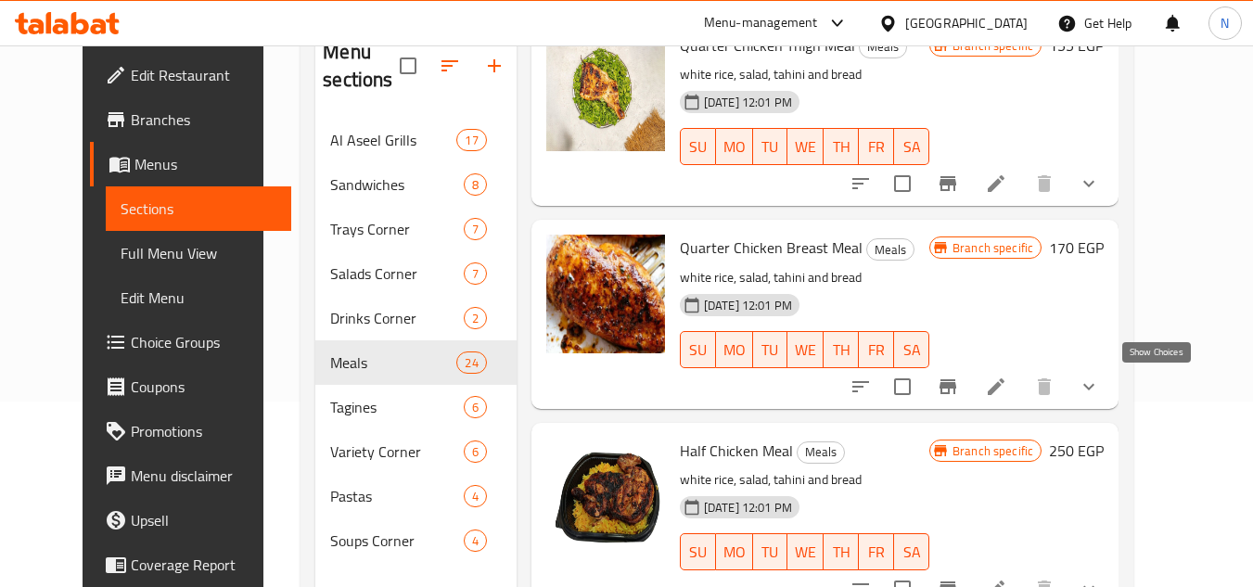
click at [1100, 391] on icon "show more" at bounding box center [1089, 387] width 22 height 22
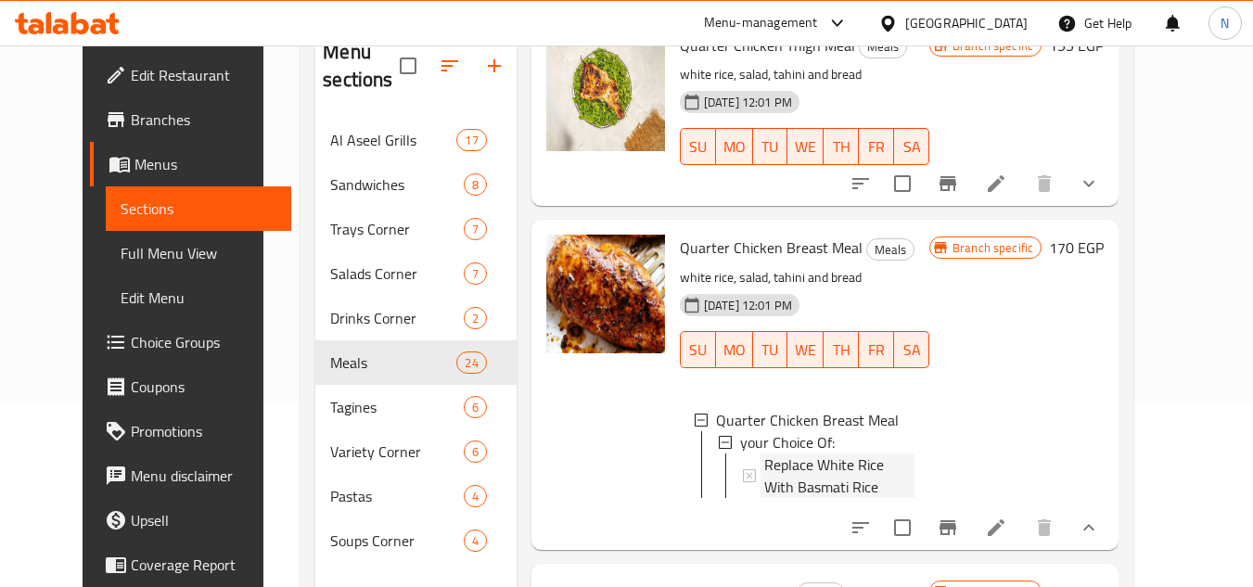
click at [822, 469] on span "Replace White Rice With Basmati Rice" at bounding box center [839, 476] width 150 height 45
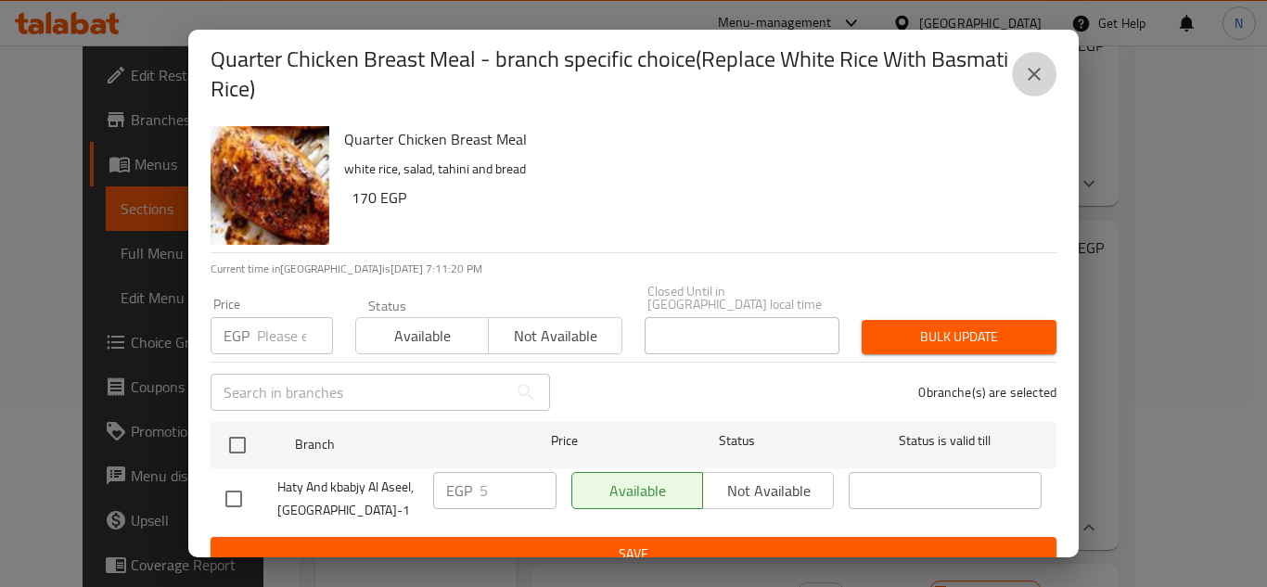
click at [1045, 78] on icon "close" at bounding box center [1034, 74] width 22 height 22
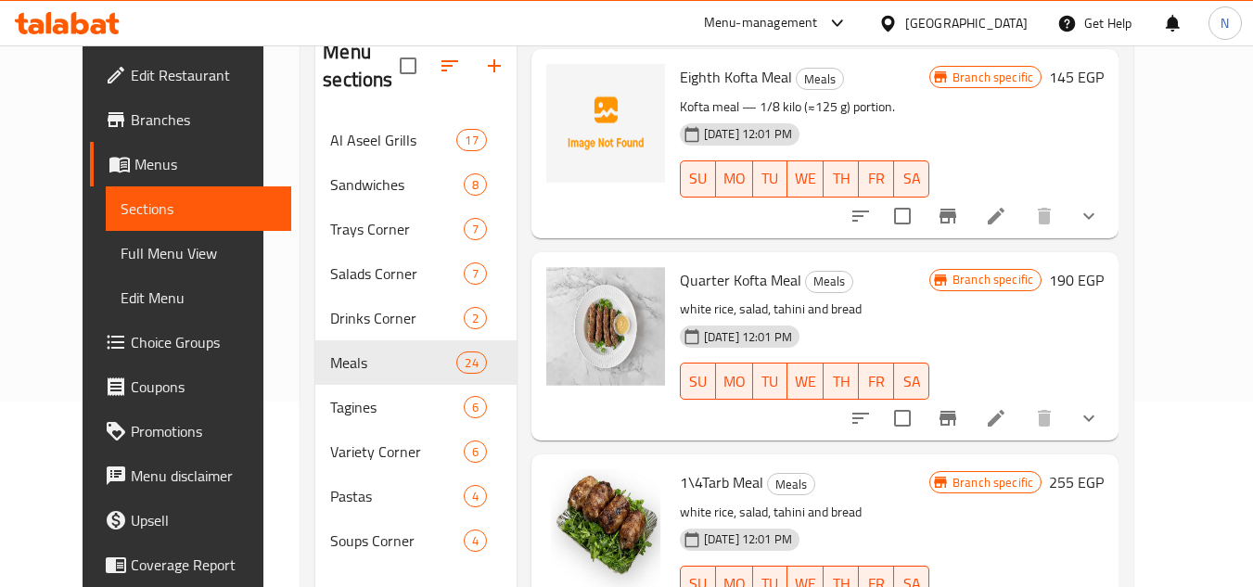
scroll to position [1763, 0]
click at [959, 429] on icon "Branch-specific-item" at bounding box center [948, 417] width 22 height 22
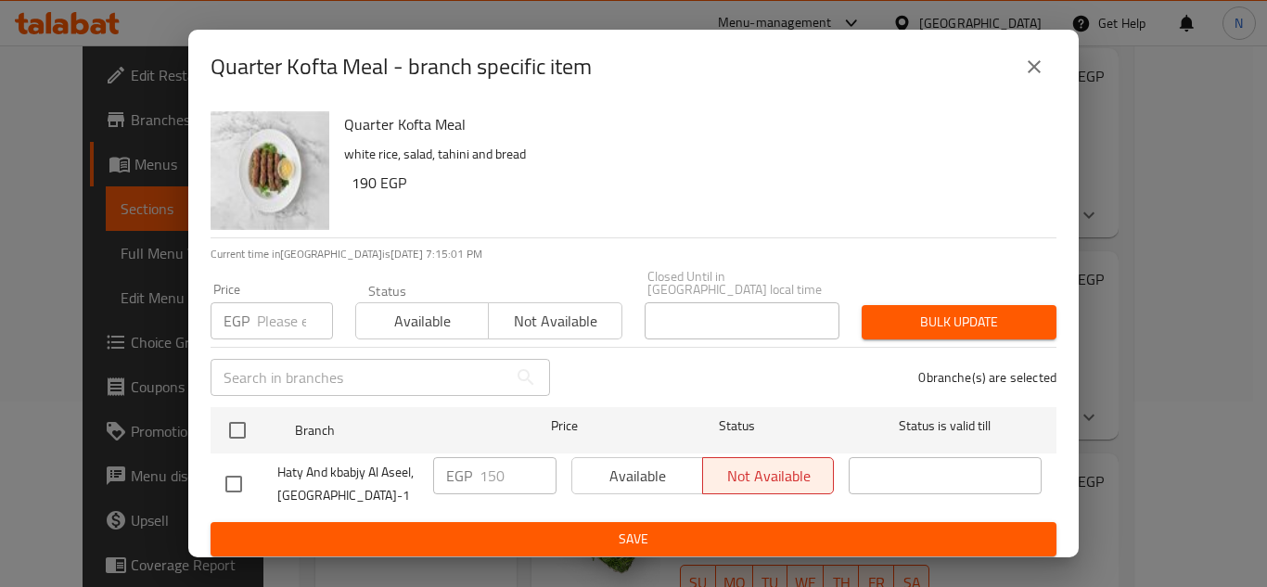
click at [1025, 83] on button "close" at bounding box center [1034, 67] width 45 height 45
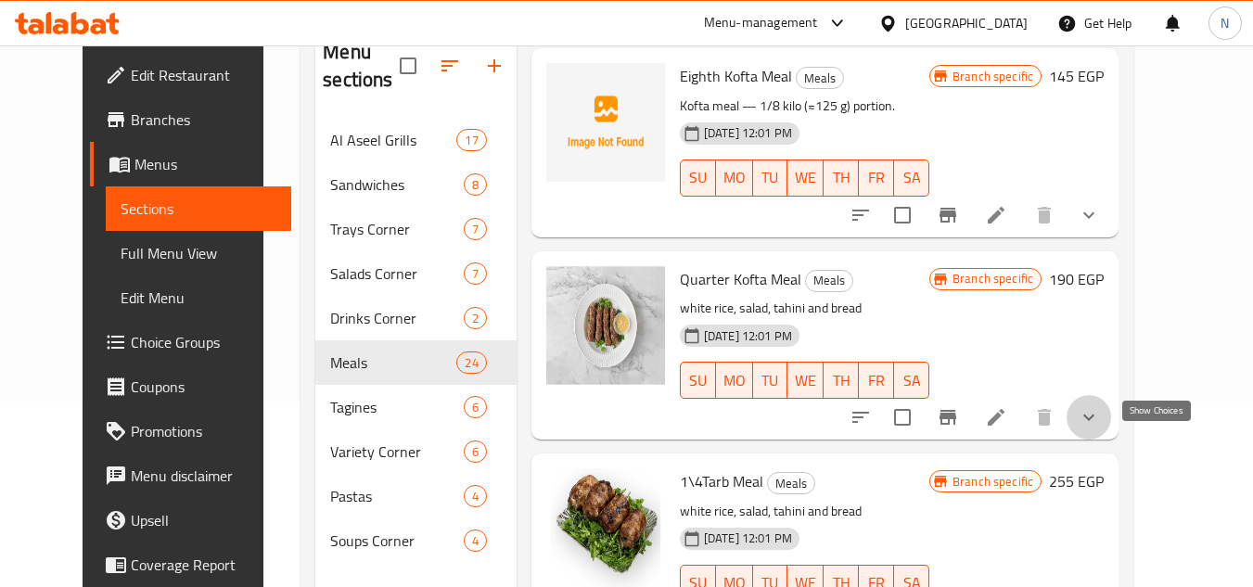
click at [1100, 429] on icon "show more" at bounding box center [1089, 417] width 22 height 22
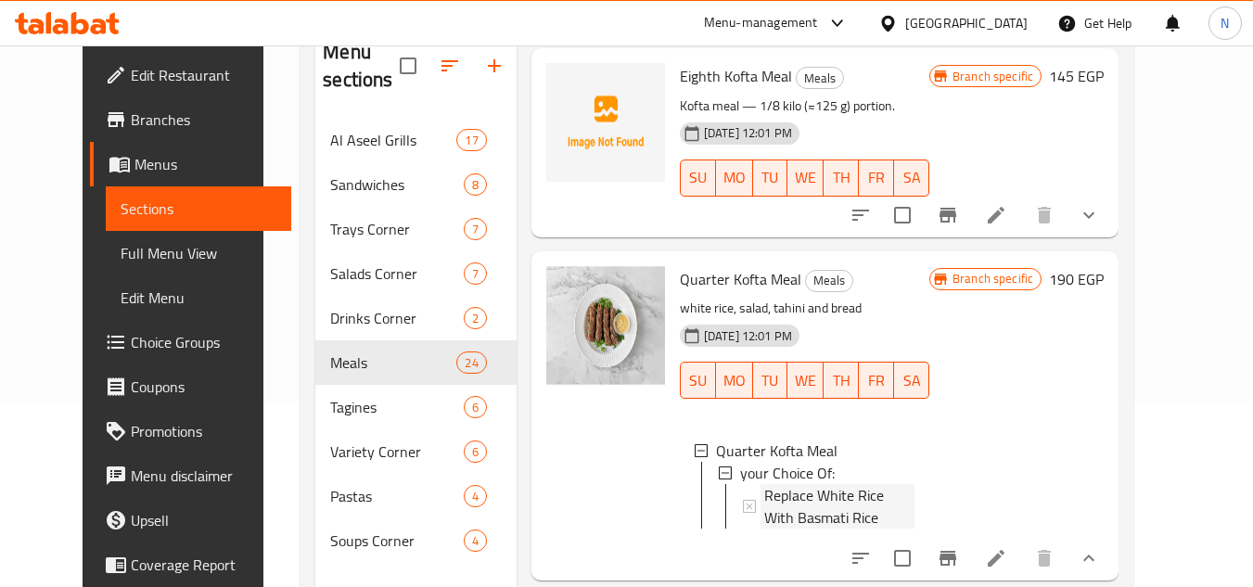
click at [813, 527] on span "Replace White Rice With Basmati Rice" at bounding box center [839, 506] width 150 height 45
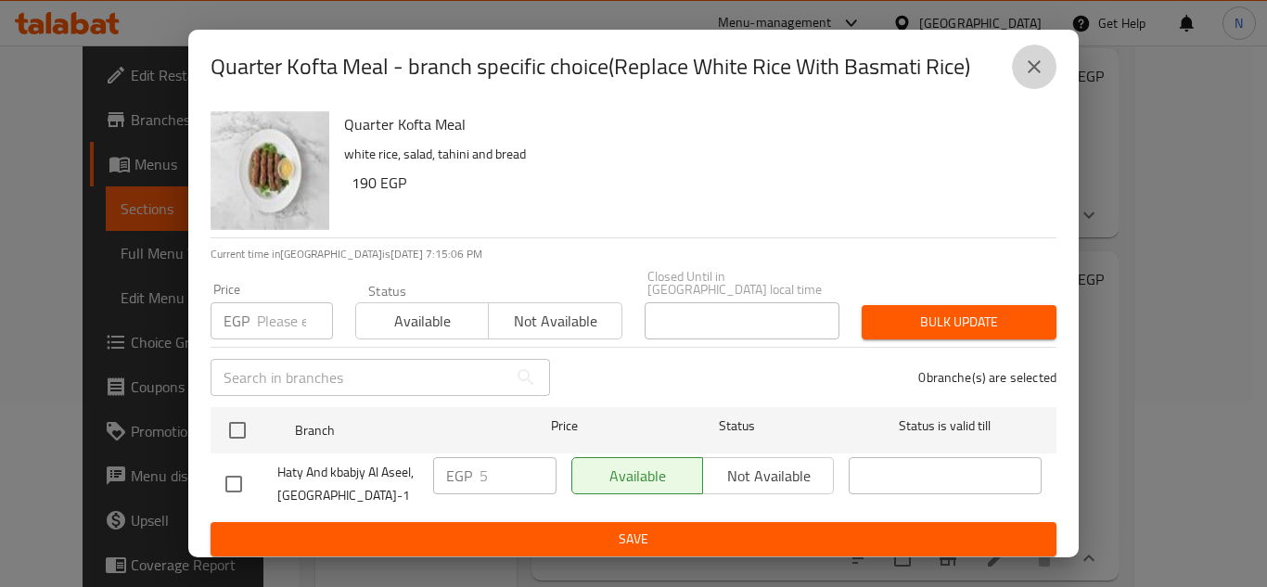
click at [1040, 66] on icon "close" at bounding box center [1034, 67] width 22 height 22
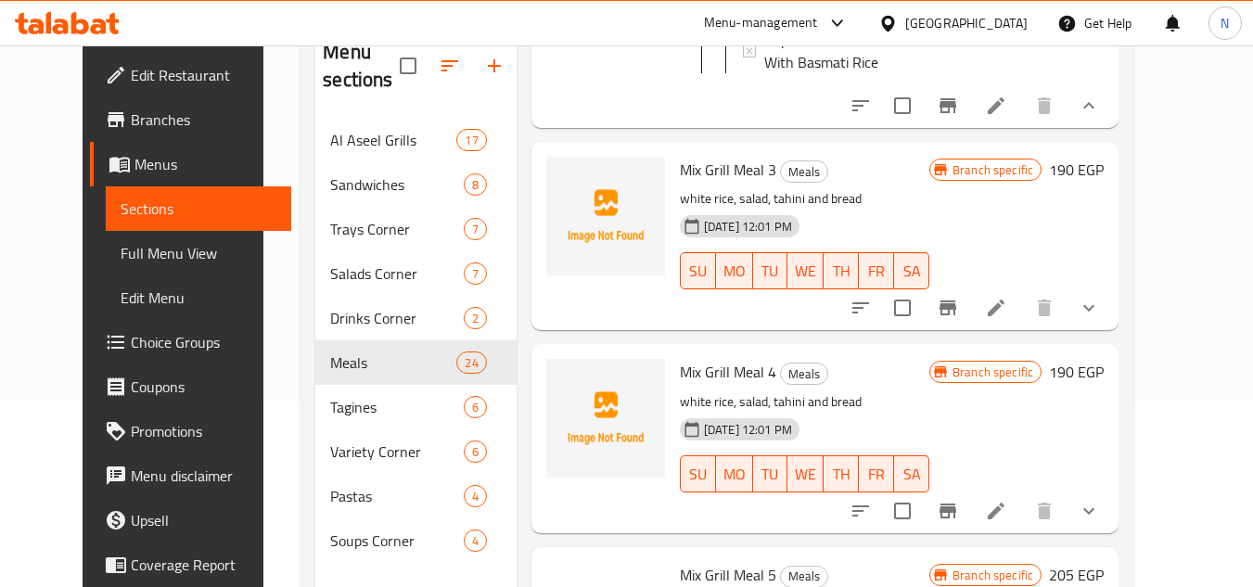
scroll to position [3598, 0]
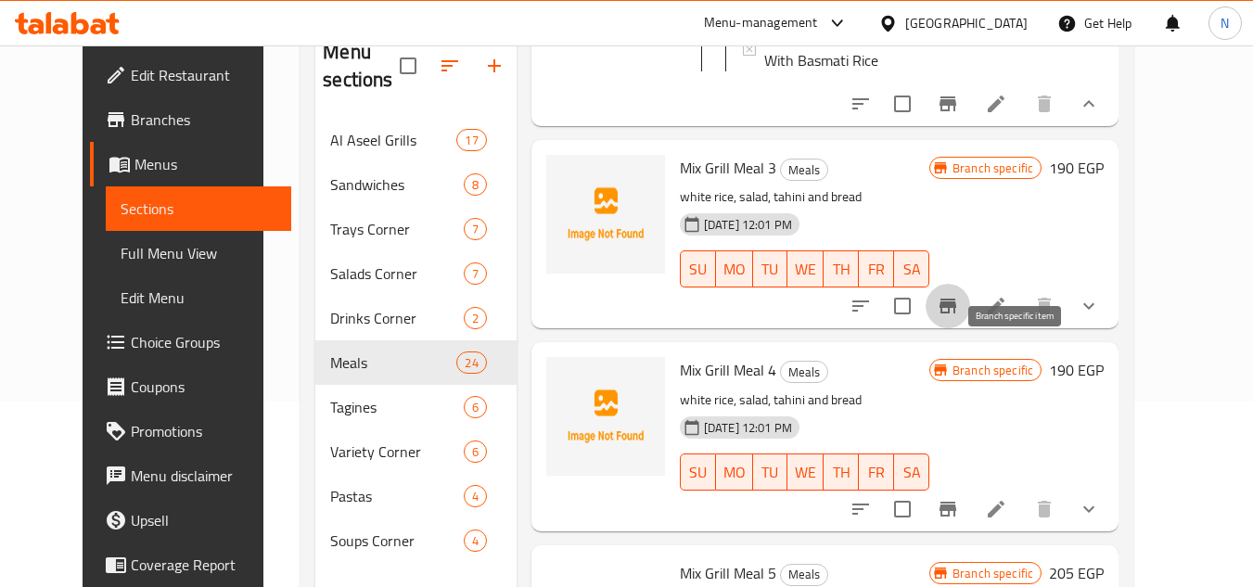
click at [956, 314] on icon "Branch-specific-item" at bounding box center [948, 306] width 17 height 15
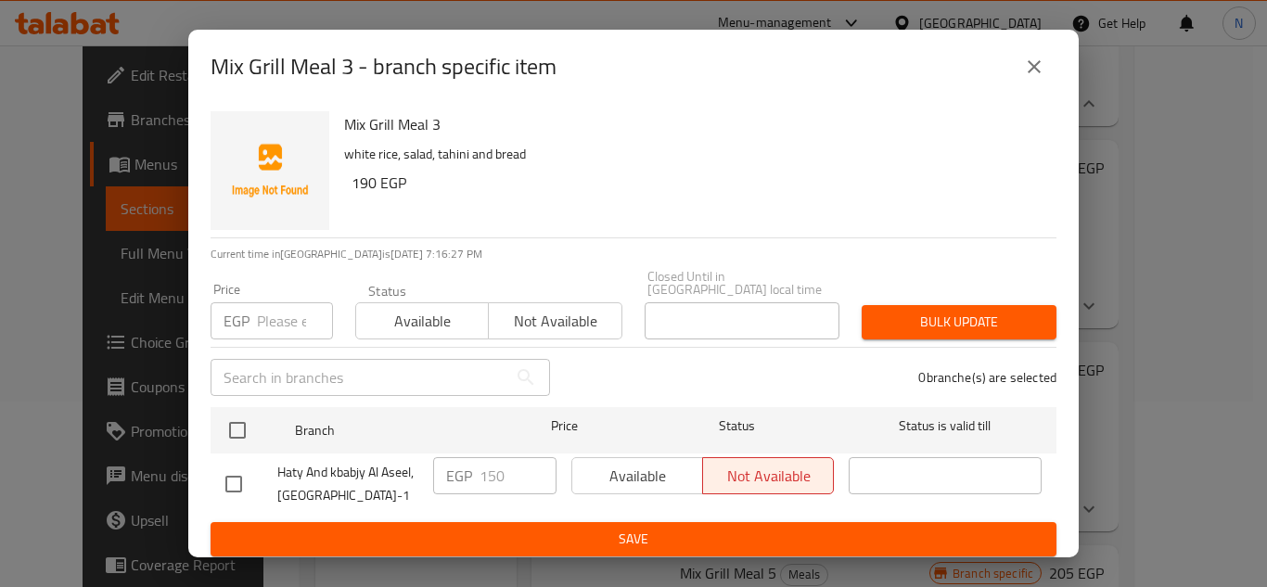
click at [1044, 68] on icon "close" at bounding box center [1034, 67] width 22 height 22
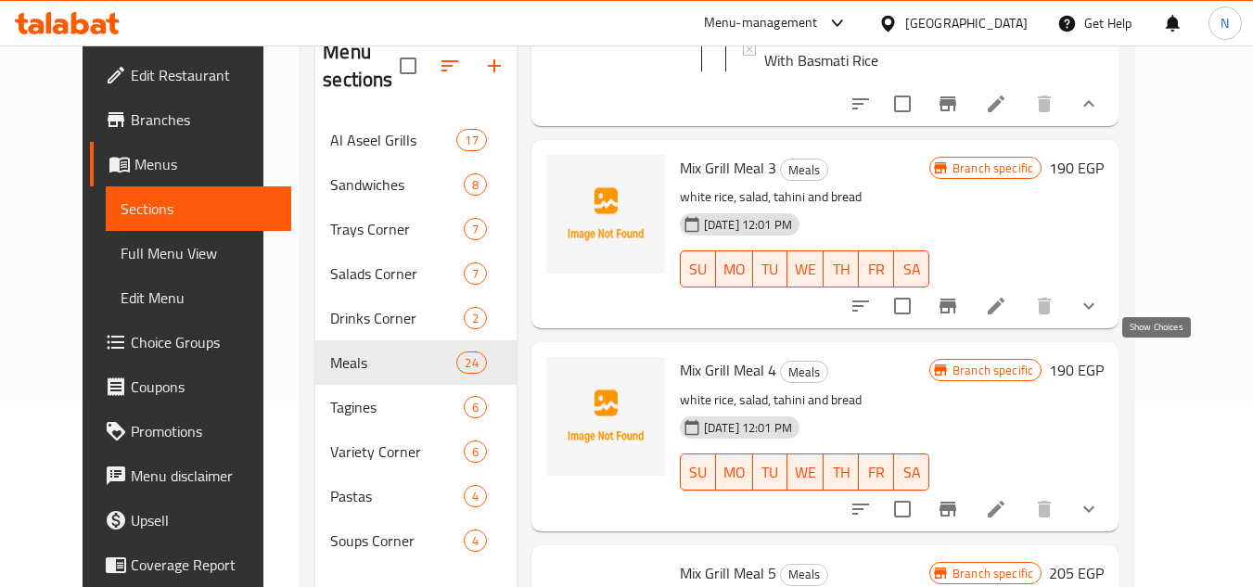
click at [1100, 317] on icon "show more" at bounding box center [1089, 306] width 22 height 22
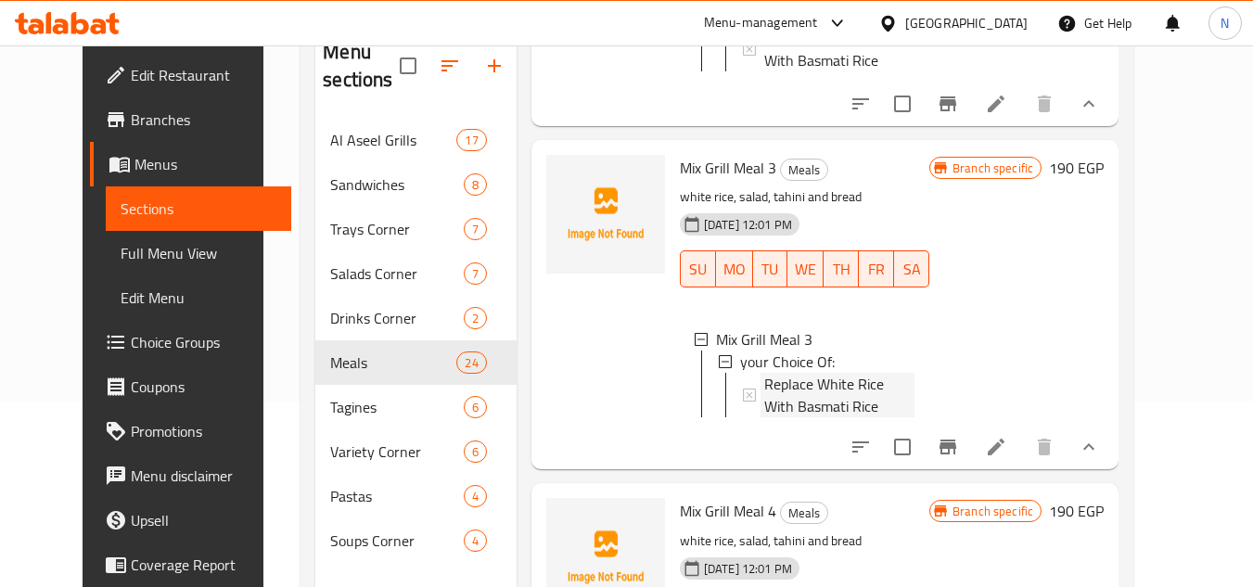
click at [827, 417] on span "Replace White Rice With Basmati Rice" at bounding box center [839, 395] width 150 height 45
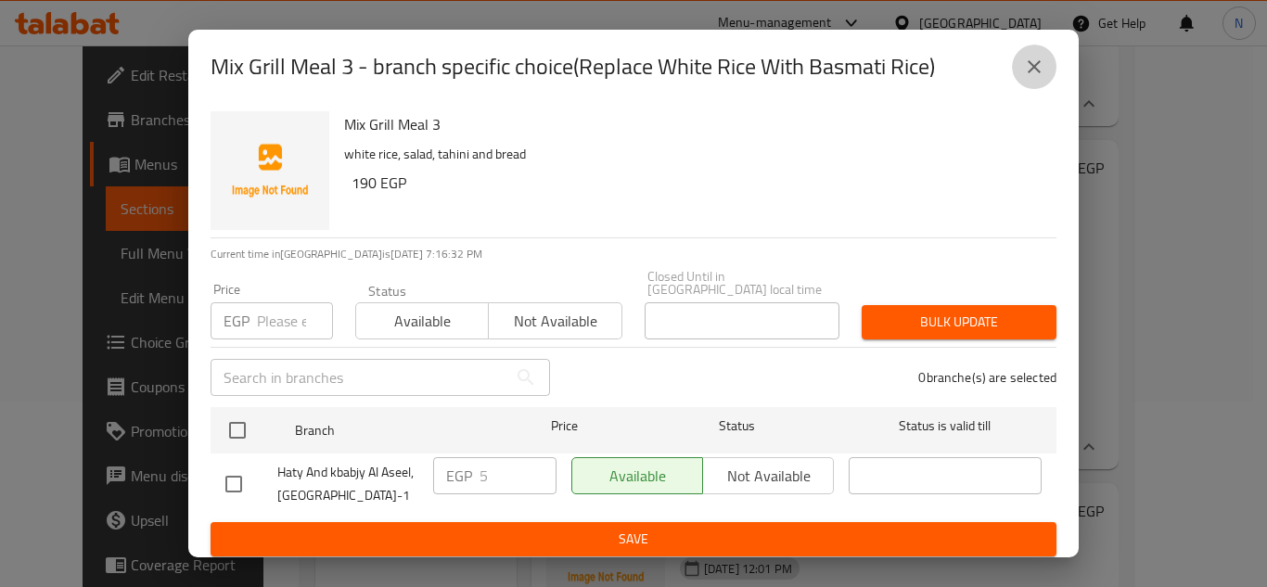
click at [1036, 68] on icon "close" at bounding box center [1034, 66] width 13 height 13
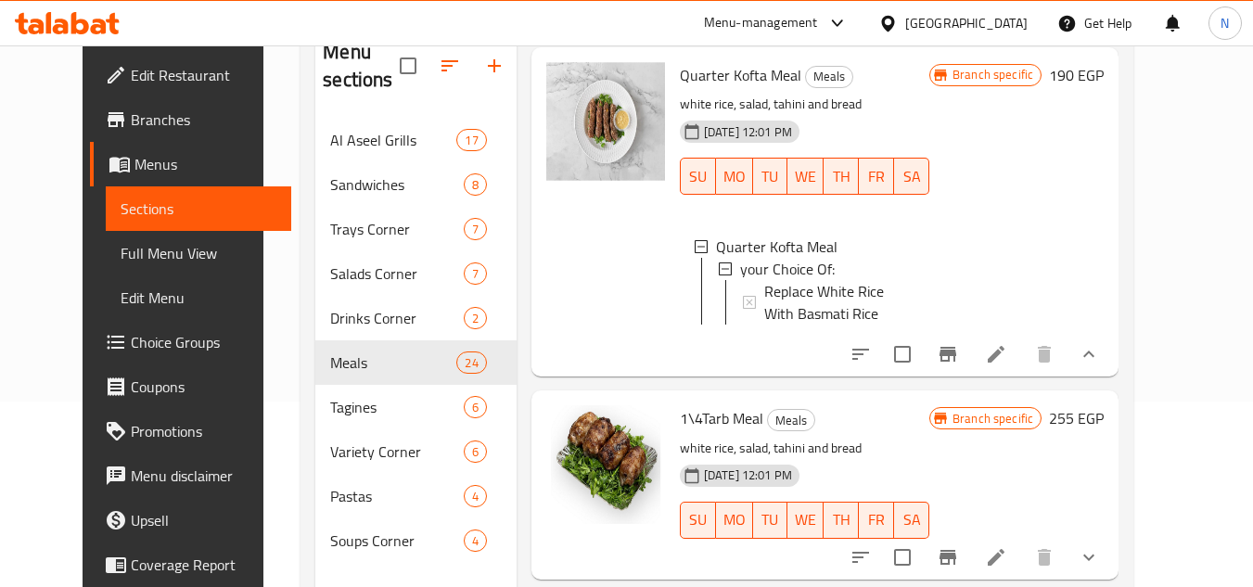
scroll to position [1835, 0]
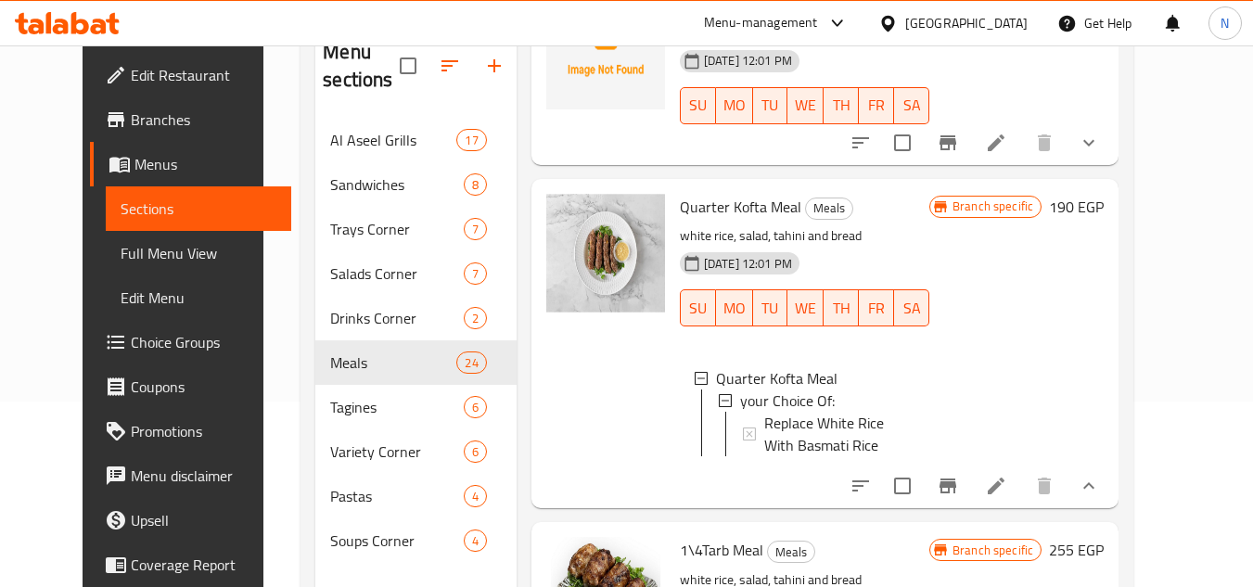
click at [697, 221] on span "Quarter Kofta Meal" at bounding box center [741, 207] width 122 height 28
click at [698, 221] on span "Quarter Kofta Meal" at bounding box center [741, 207] width 122 height 28
copy h6 "Quarter Kofta Meal"
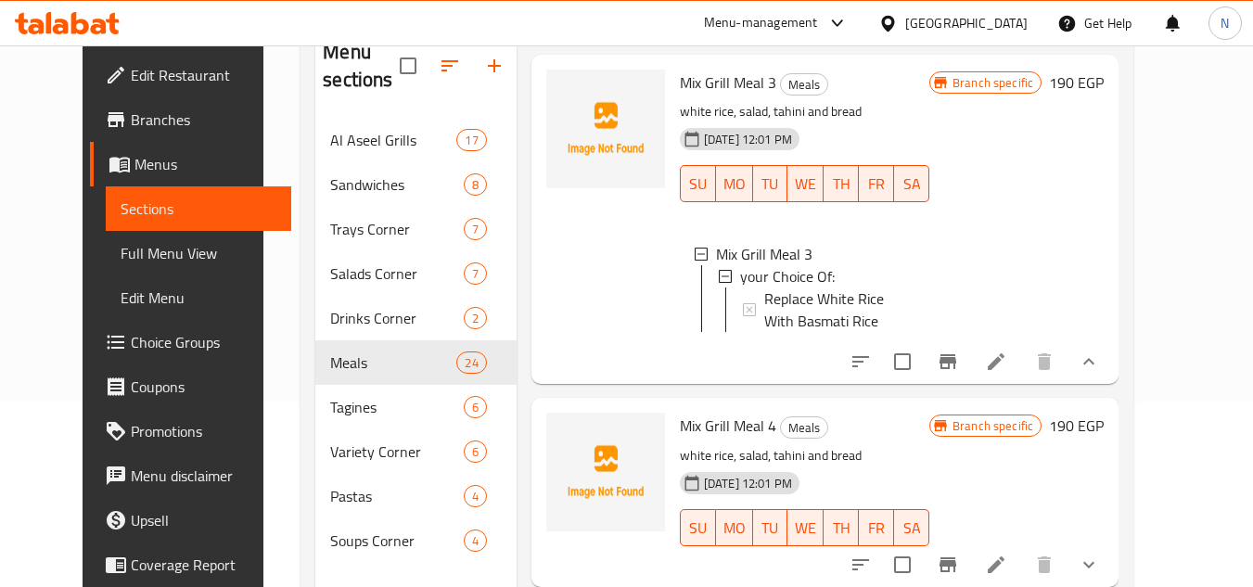
scroll to position [3690, 0]
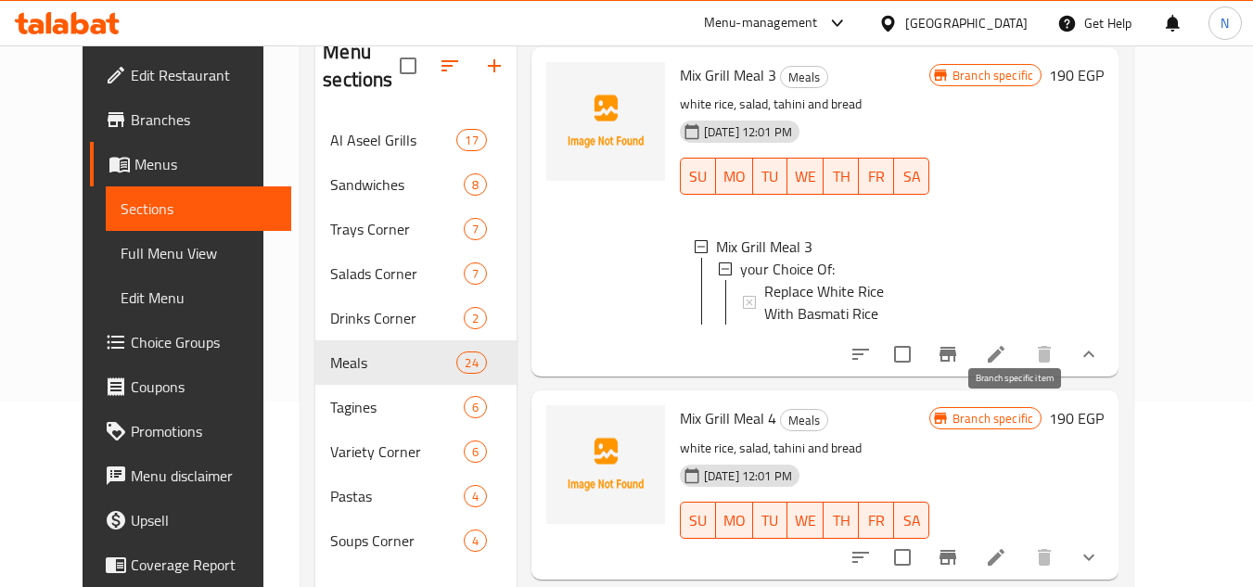
click at [956, 362] on icon "Branch-specific-item" at bounding box center [948, 354] width 17 height 15
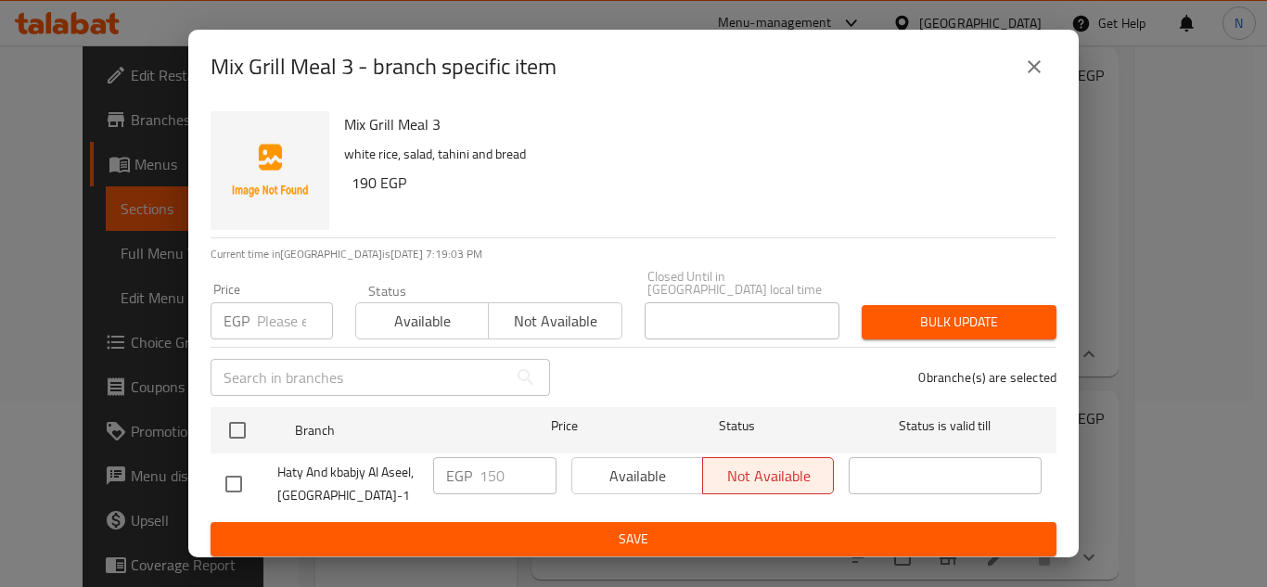
click at [1033, 85] on button "close" at bounding box center [1034, 67] width 45 height 45
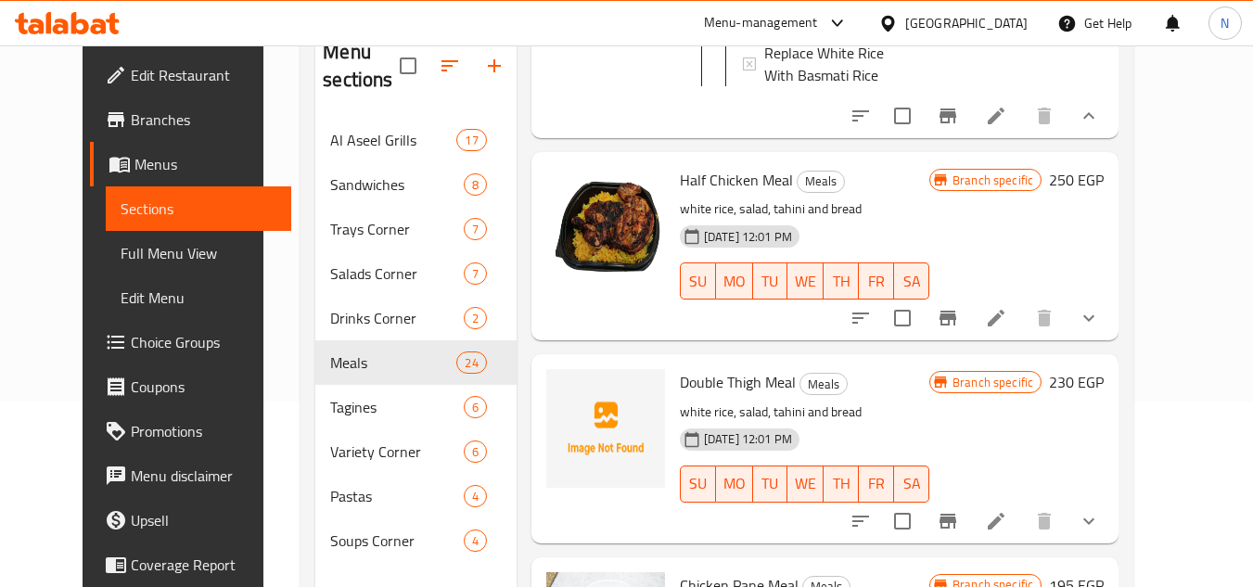
scroll to position [443, 0]
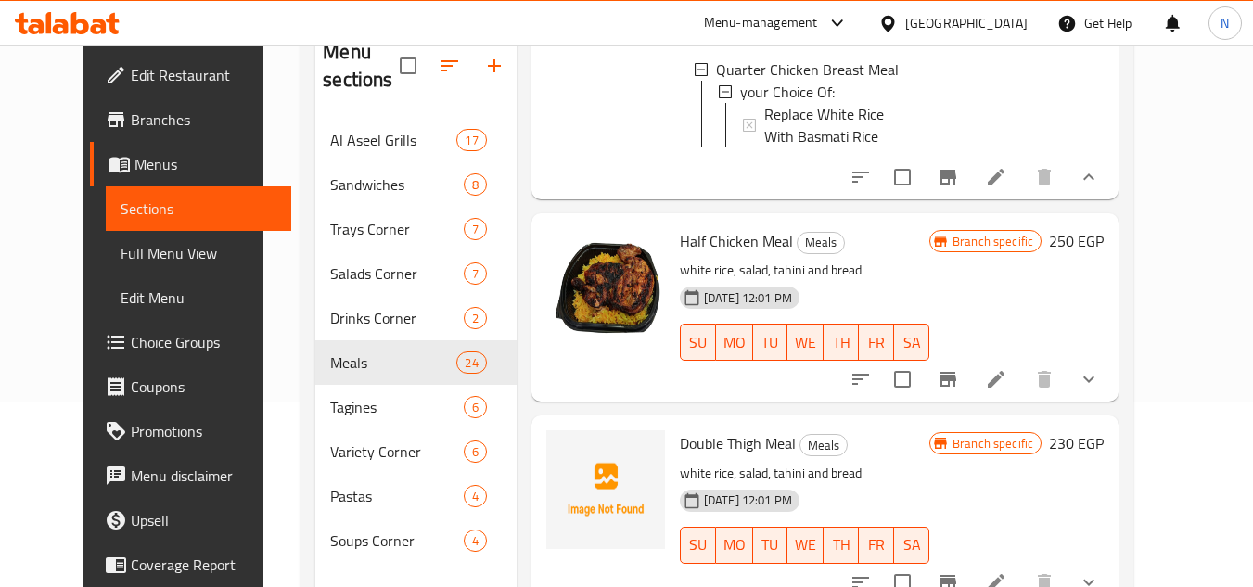
click at [956, 387] on icon "Branch-specific-item" at bounding box center [948, 379] width 17 height 15
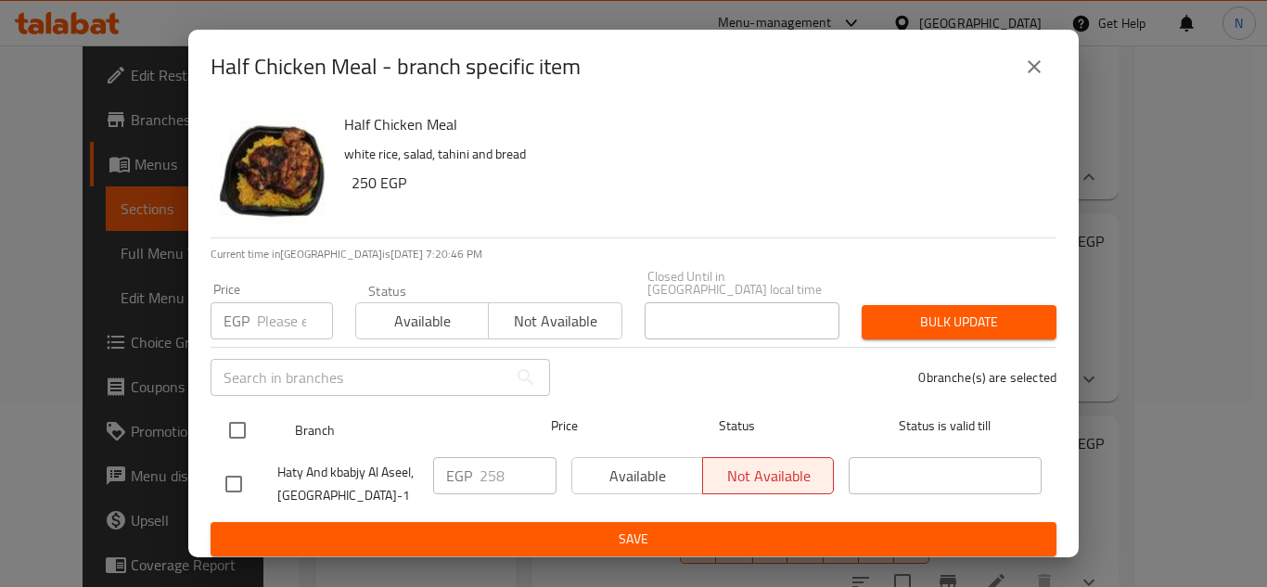
click at [234, 428] on input "checkbox" at bounding box center [237, 430] width 39 height 39
checkbox input "true"
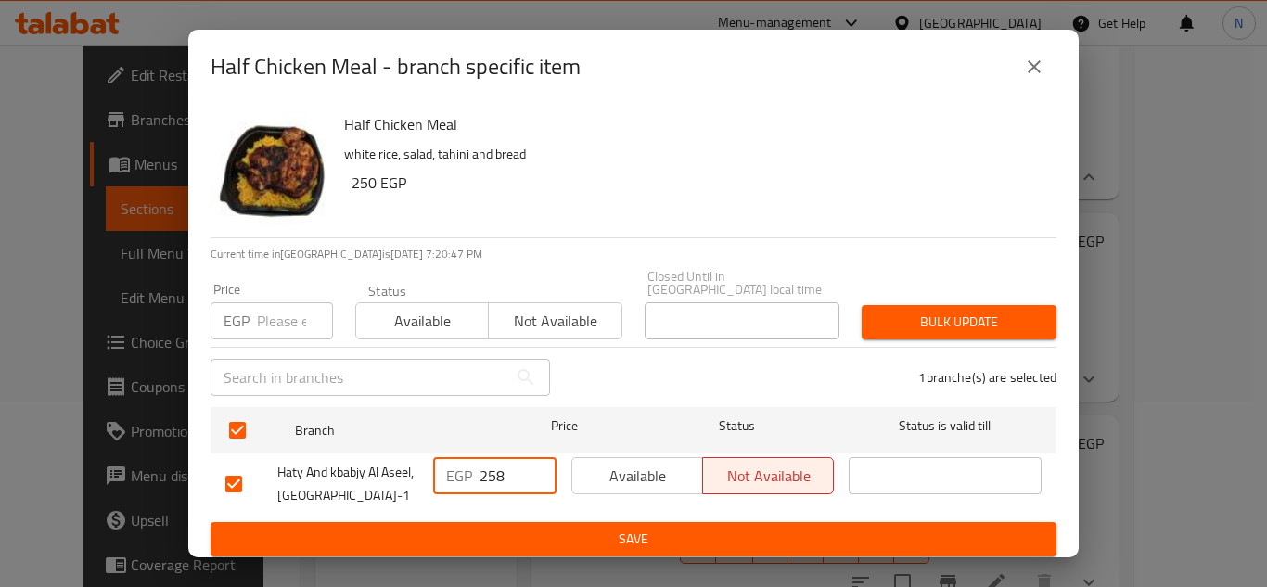
drag, startPoint x: 488, startPoint y: 471, endPoint x: 513, endPoint y: 465, distance: 25.9
click at [513, 465] on input "258" at bounding box center [518, 475] width 77 height 37
type input "215"
click at [534, 522] on button "Save" at bounding box center [634, 539] width 846 height 34
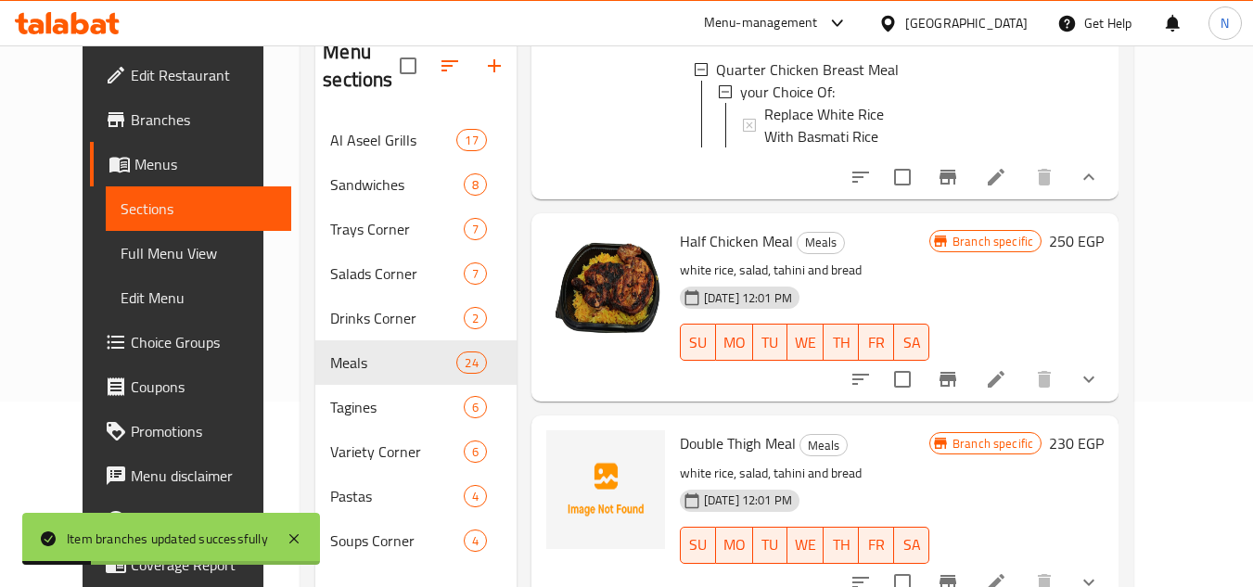
click at [1111, 397] on button "show more" at bounding box center [1089, 379] width 45 height 45
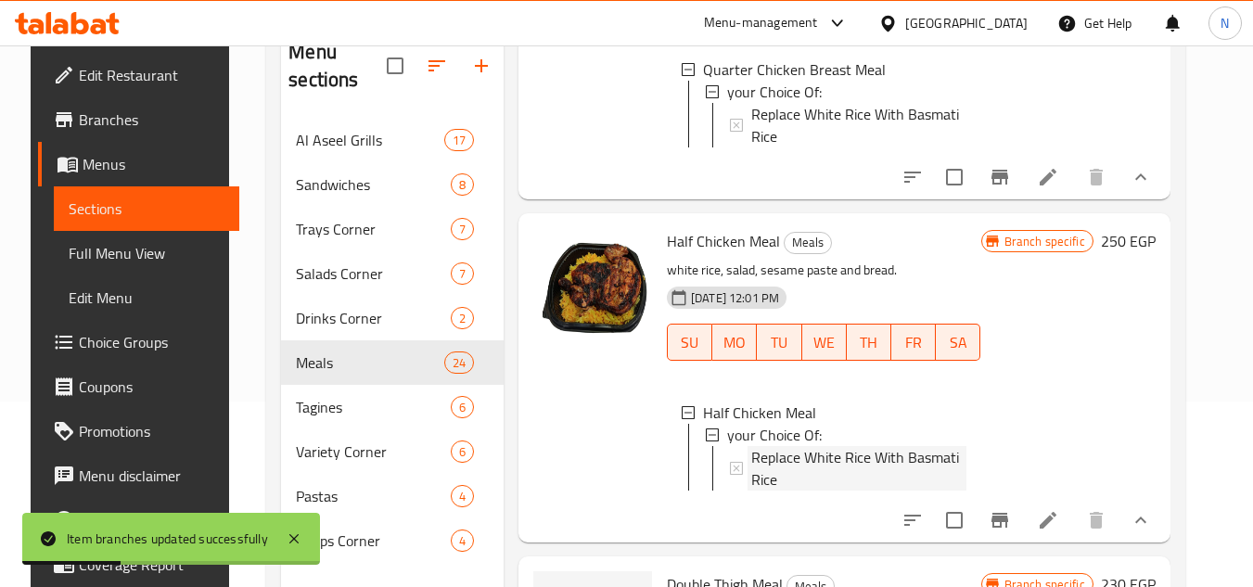
click at [798, 476] on span "Replace White Rice With Basmati Rice" at bounding box center [858, 468] width 215 height 45
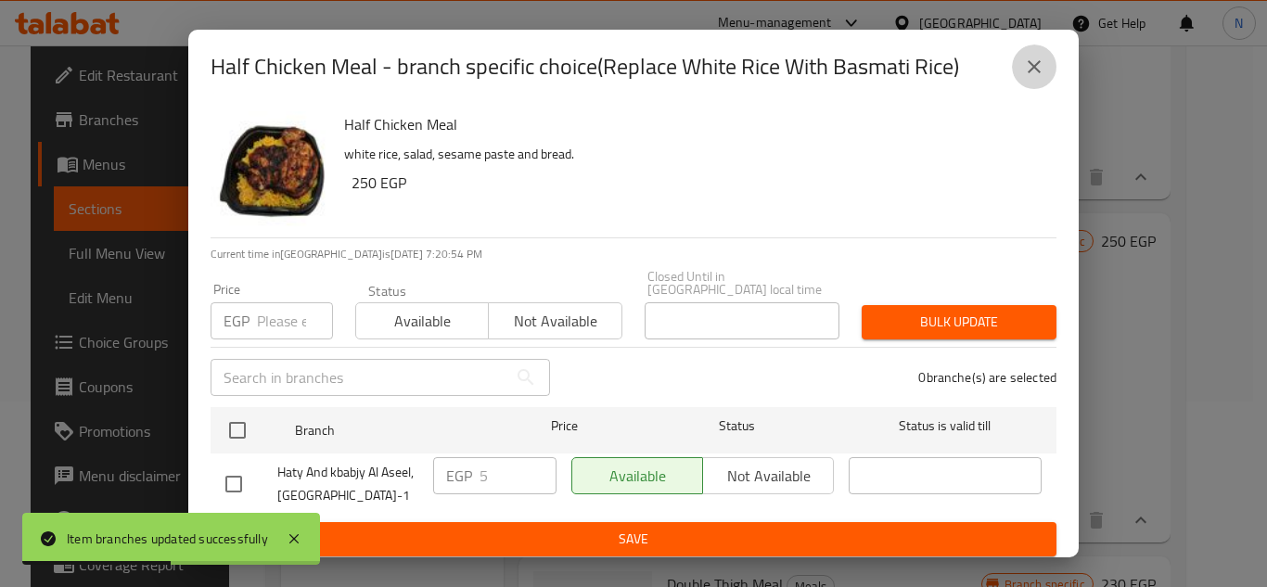
click at [1042, 74] on icon "close" at bounding box center [1034, 67] width 22 height 22
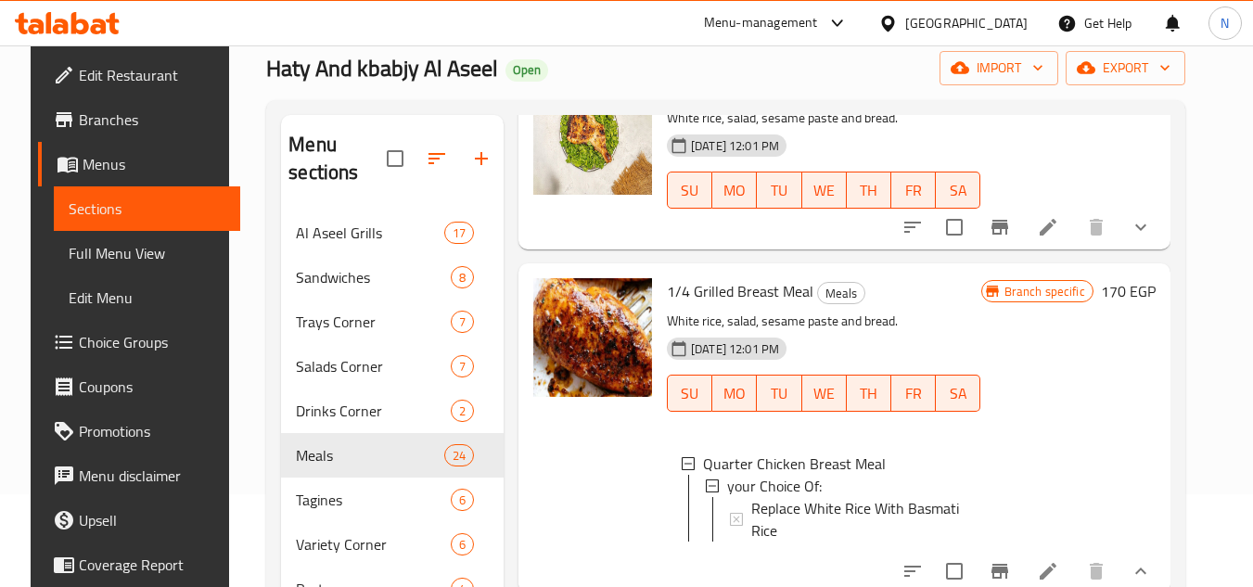
scroll to position [93, 0]
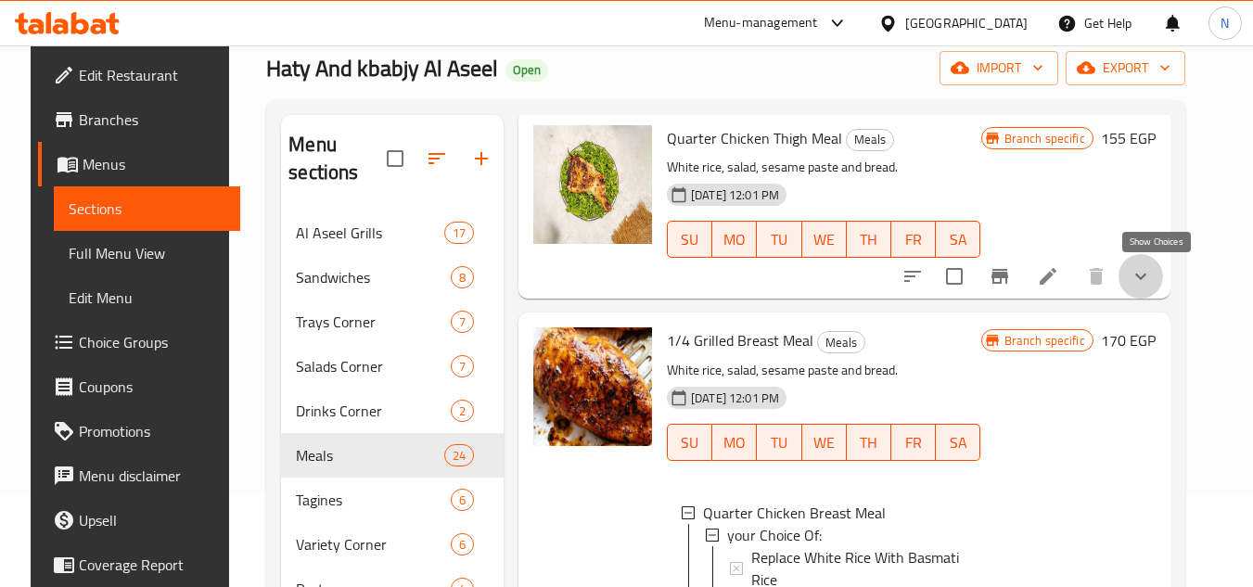
click at [1152, 280] on icon "show more" at bounding box center [1141, 276] width 22 height 22
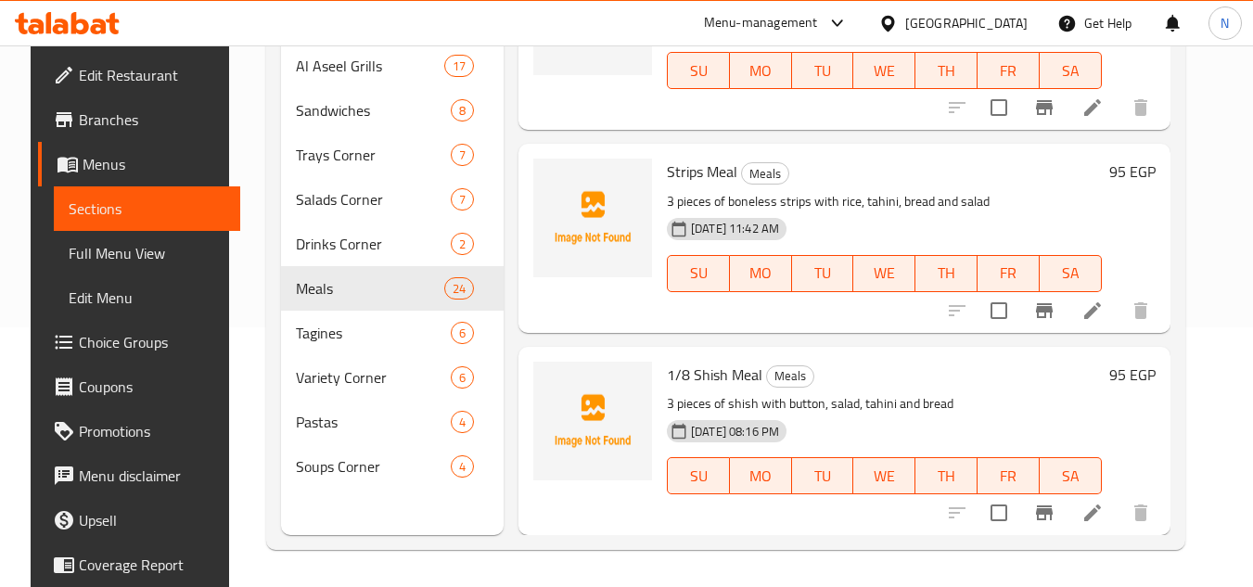
scroll to position [2421, 0]
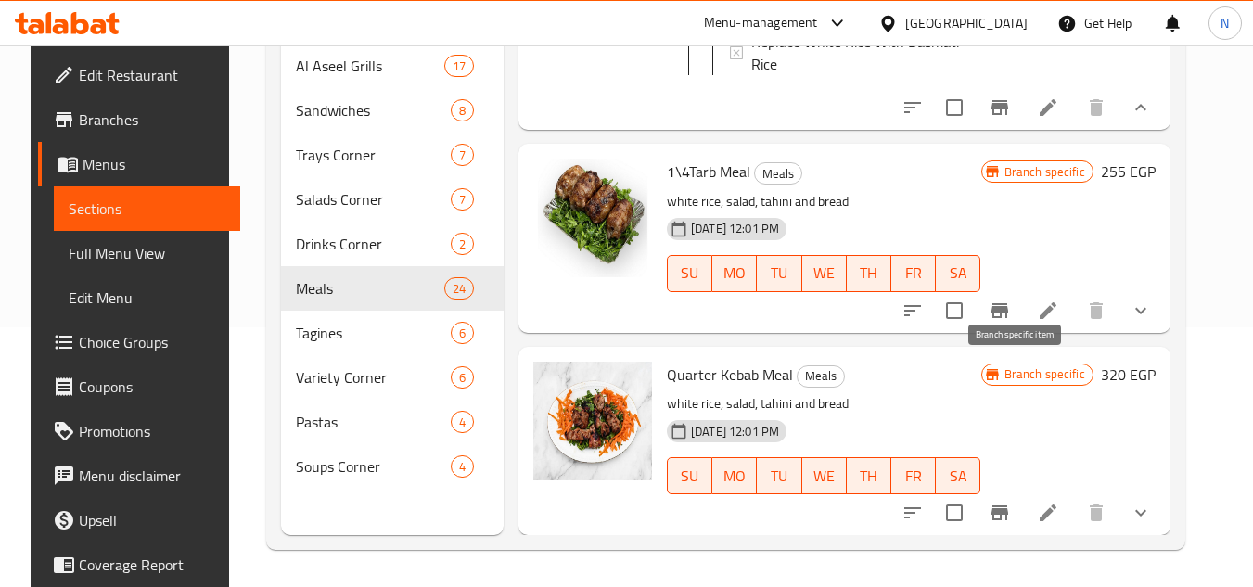
click at [1008, 318] on icon "Branch-specific-item" at bounding box center [1000, 310] width 17 height 15
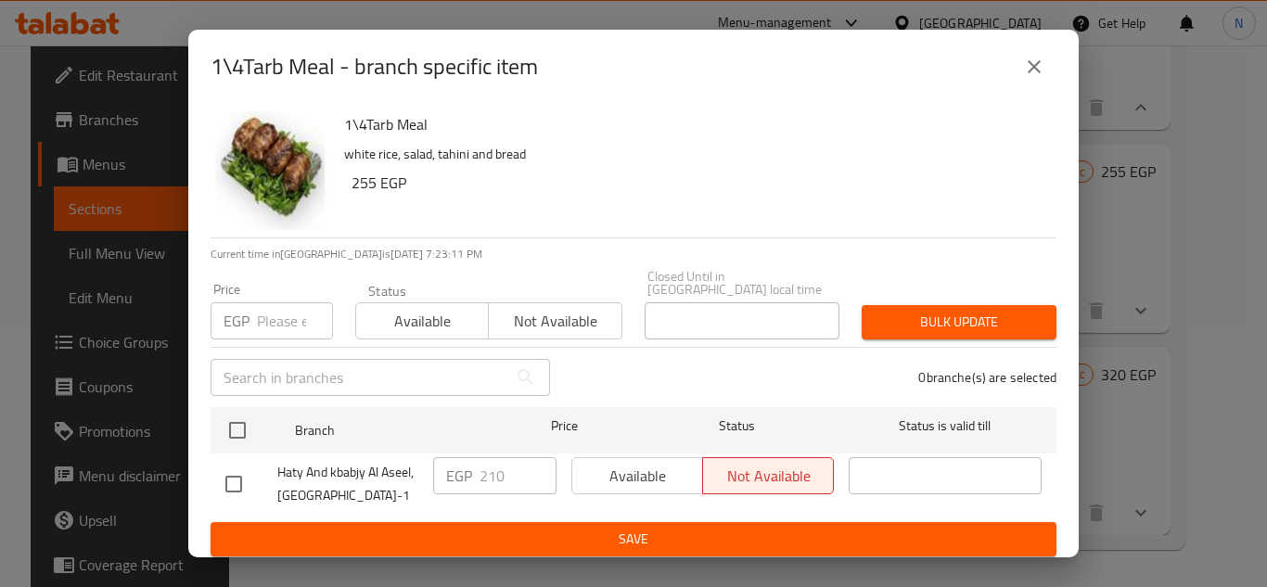
click at [1026, 70] on icon "close" at bounding box center [1034, 67] width 22 height 22
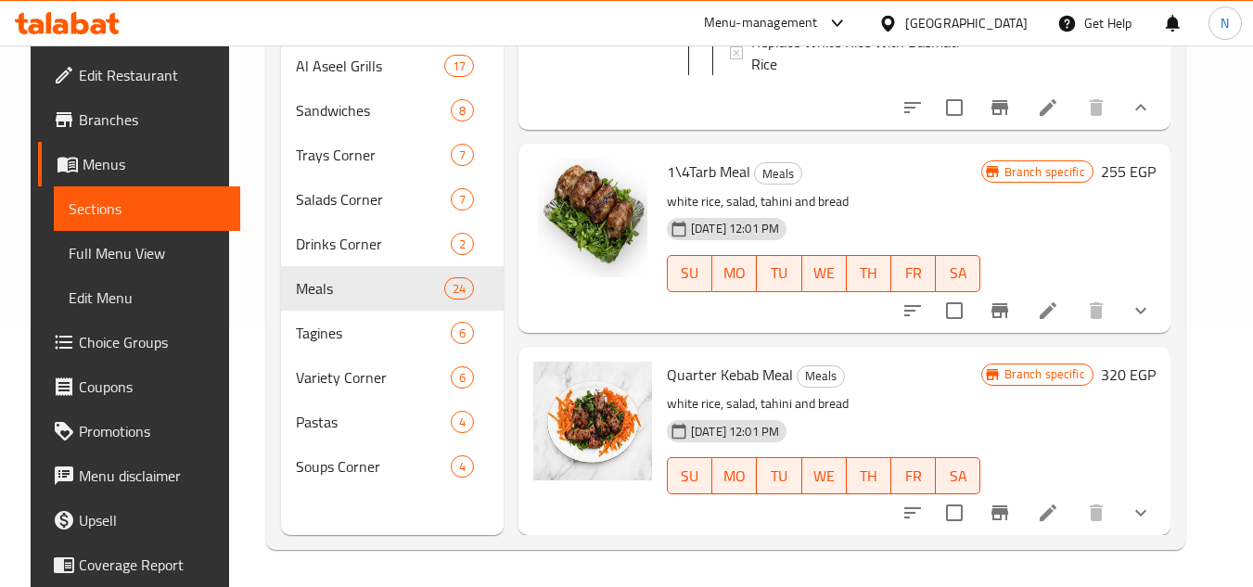
drag, startPoint x: 1171, startPoint y: 378, endPoint x: 1163, endPoint y: 384, distance: 9.9
click at [1163, 333] on button "show more" at bounding box center [1141, 311] width 45 height 45
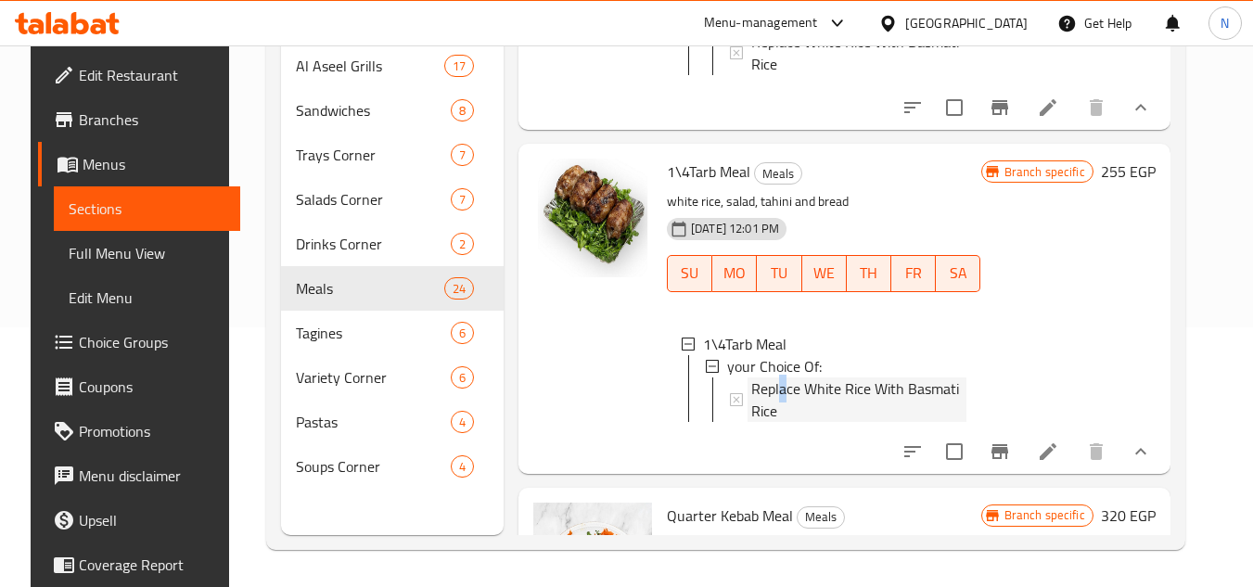
click at [777, 422] on span "Replace White Rice With Basmati Rice" at bounding box center [858, 400] width 215 height 45
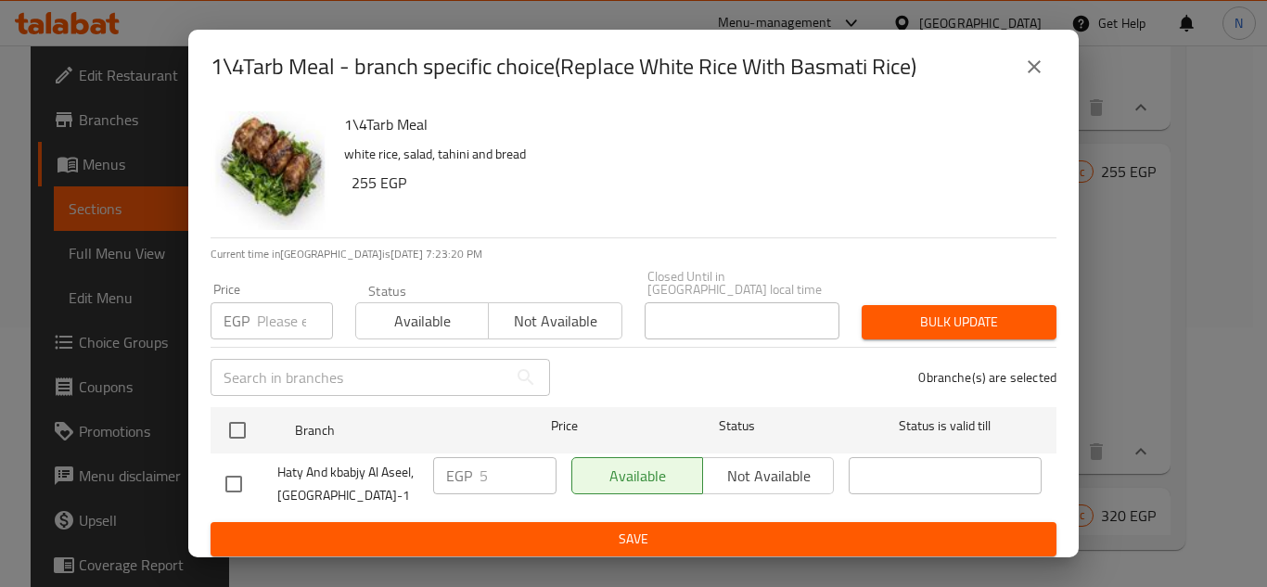
click at [1040, 70] on icon "close" at bounding box center [1034, 67] width 22 height 22
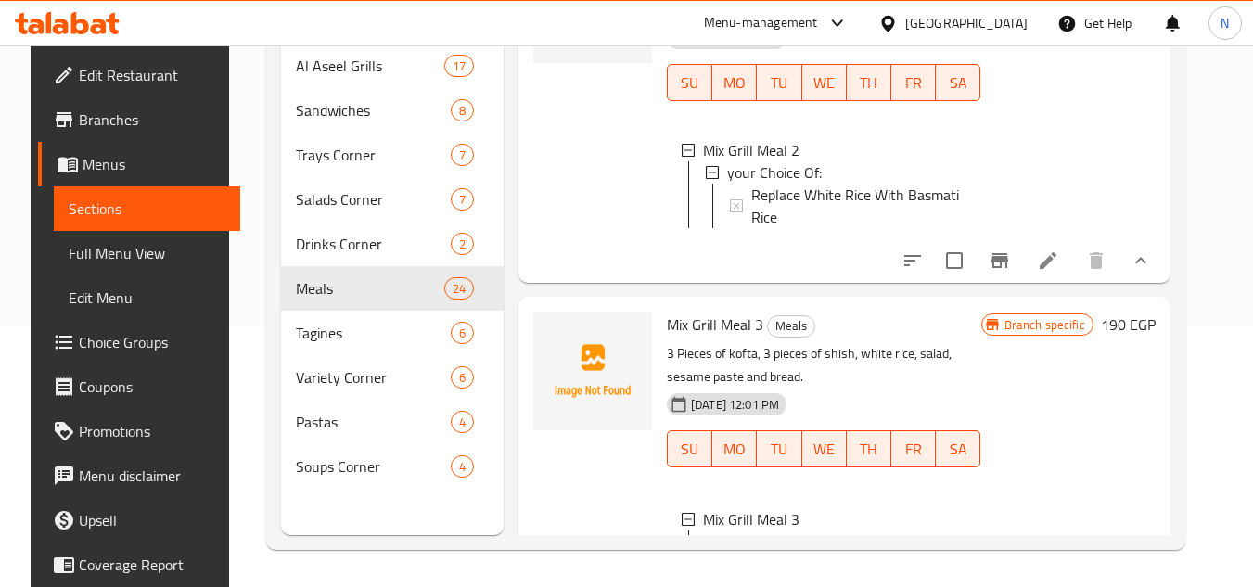
scroll to position [3998, 0]
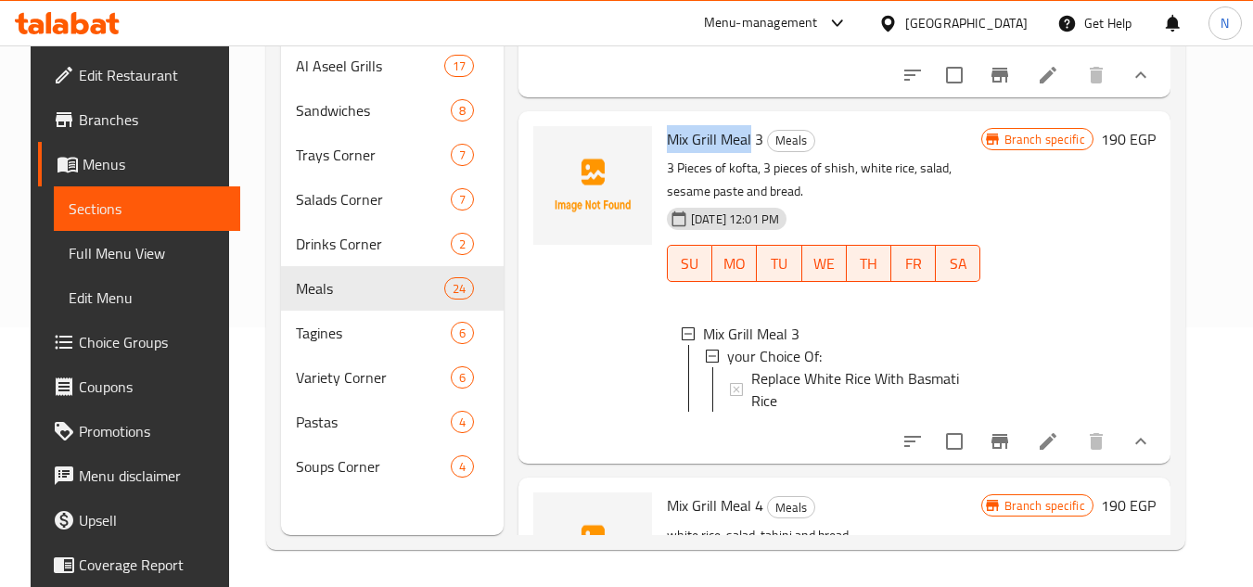
copy span "Mix Grill Meal"
drag, startPoint x: 744, startPoint y: 239, endPoint x: 654, endPoint y: 228, distance: 90.7
click at [660, 228] on div "Mix Grill Meal 3 Meals 3 Pieces of kofta, 3 pieces of shish, white rice, salad,…" at bounding box center [824, 288] width 329 height 338
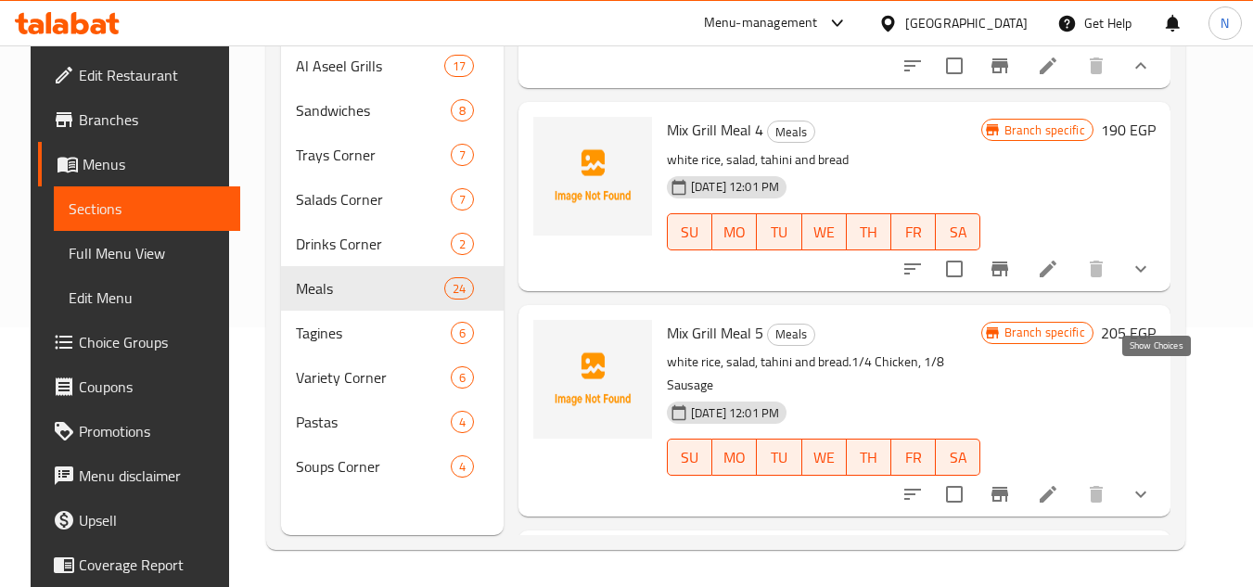
click at [1152, 280] on icon "show more" at bounding box center [1141, 269] width 22 height 22
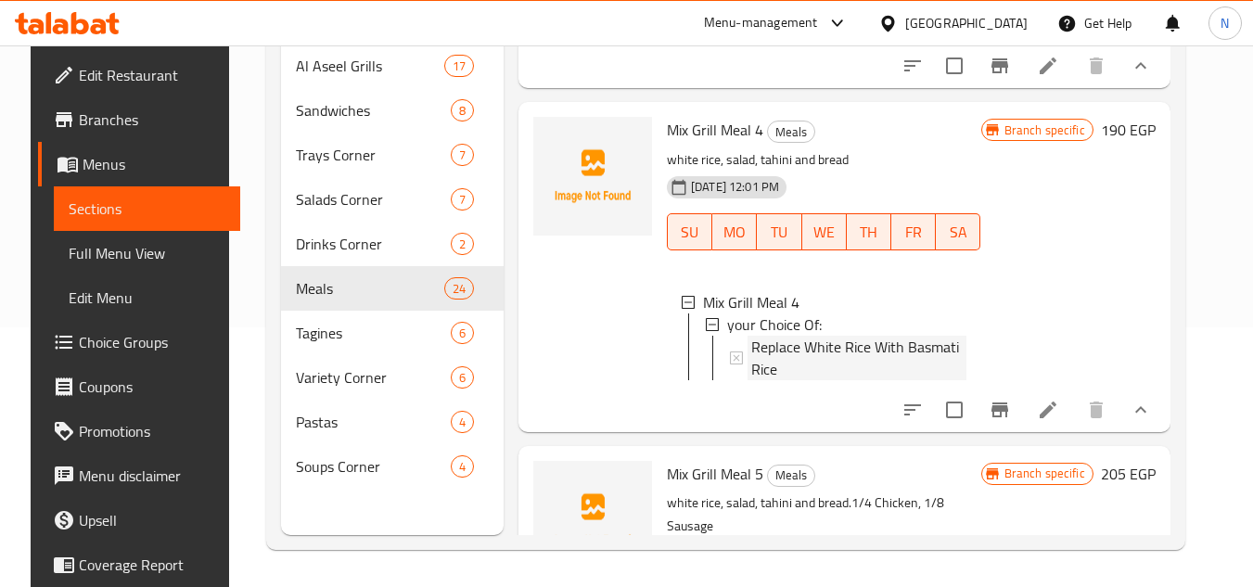
click at [919, 380] on span "Replace White Rice With Basmati Rice" at bounding box center [858, 358] width 215 height 45
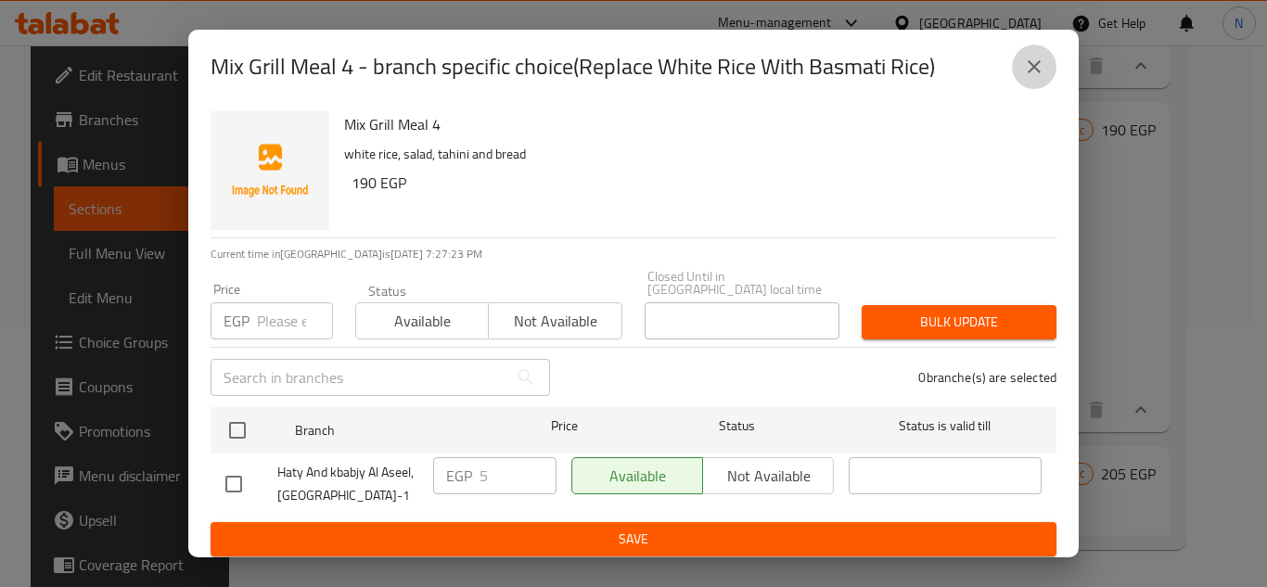
click at [1026, 75] on icon "close" at bounding box center [1034, 67] width 22 height 22
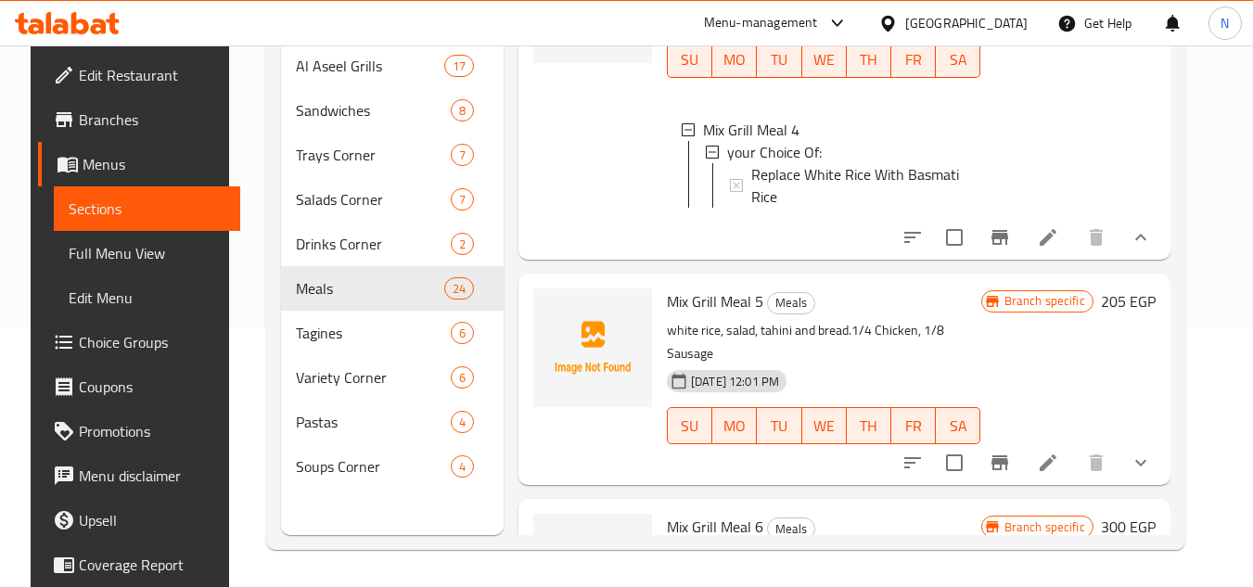
scroll to position [4560, 0]
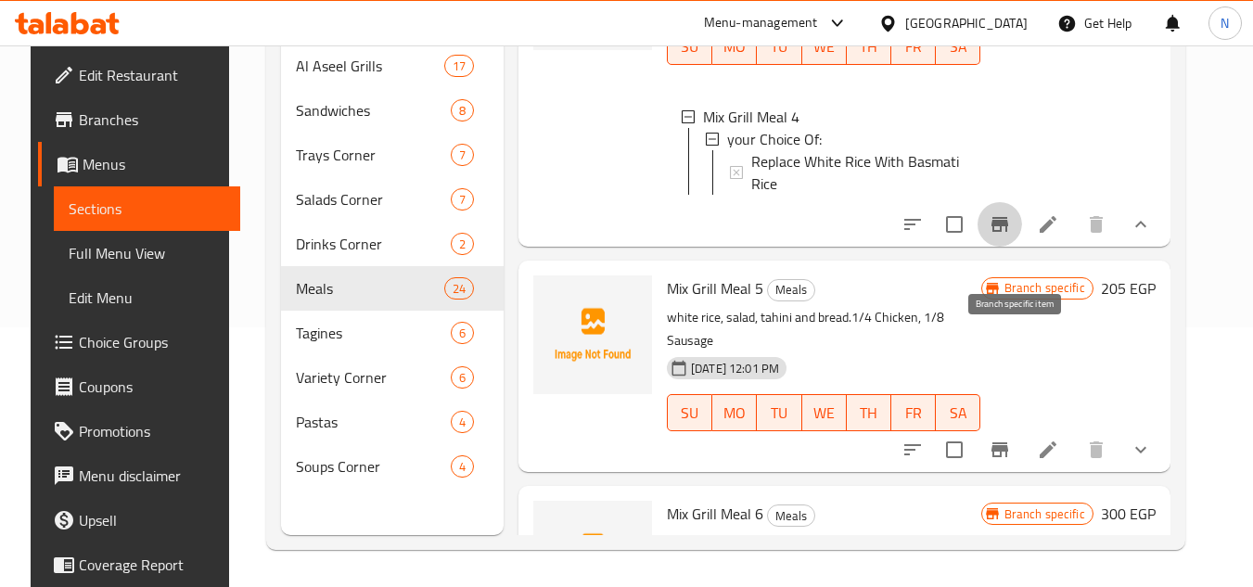
click at [1008, 232] on icon "Branch-specific-item" at bounding box center [1000, 224] width 17 height 15
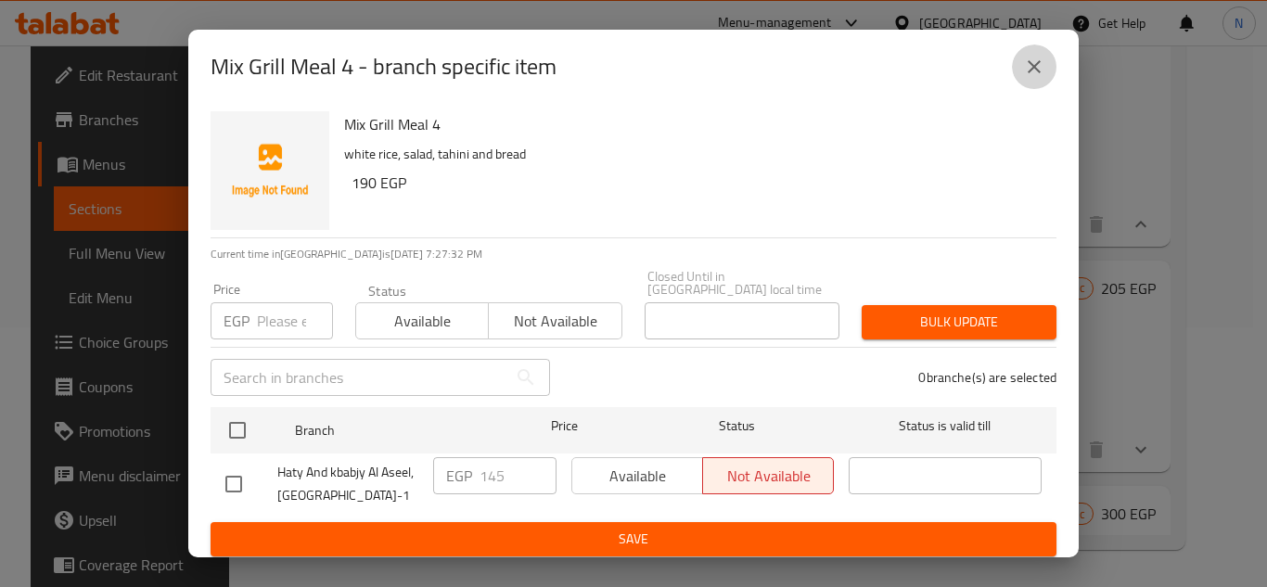
click at [1023, 68] on icon "close" at bounding box center [1034, 67] width 22 height 22
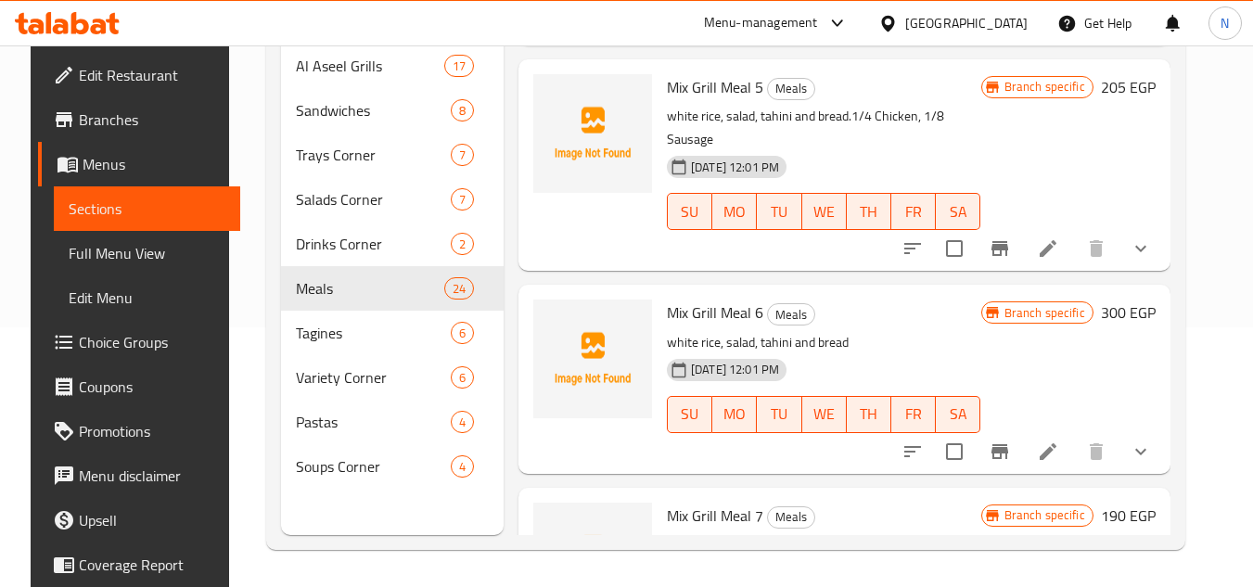
scroll to position [895, 0]
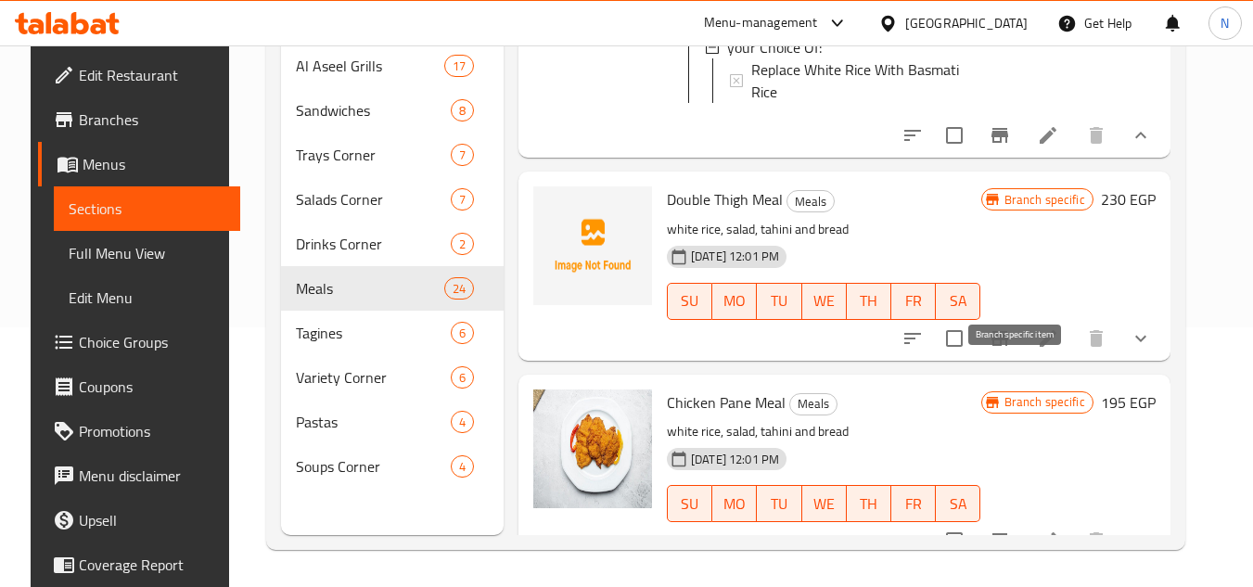
click at [1008, 346] on icon "Branch-specific-item" at bounding box center [1000, 338] width 17 height 15
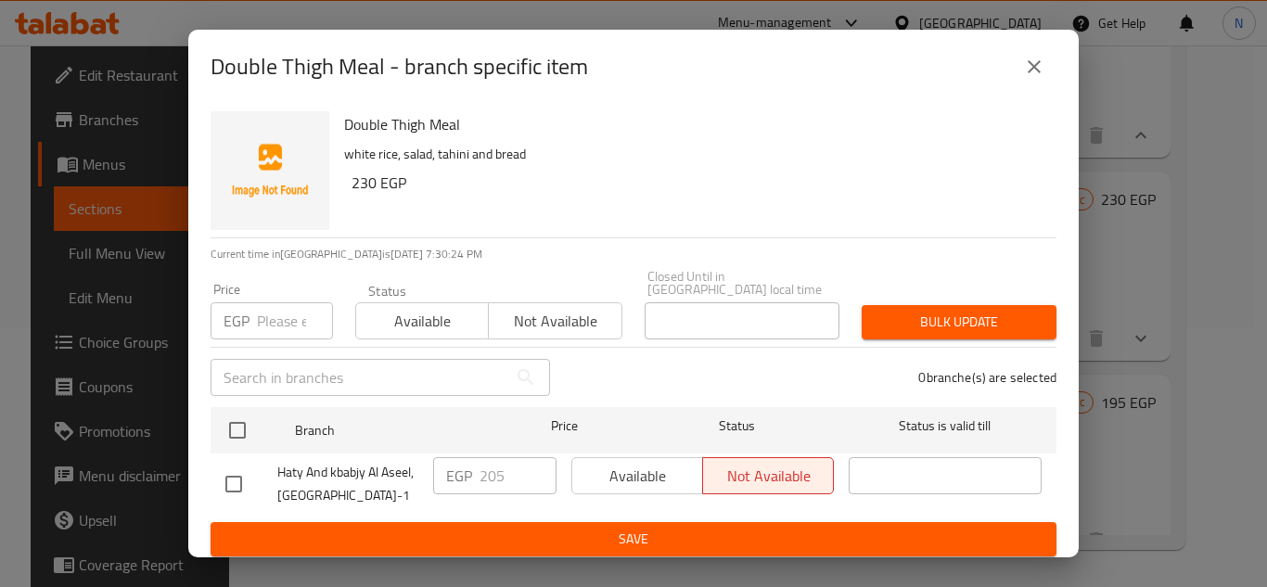
click at [1046, 77] on button "close" at bounding box center [1034, 67] width 45 height 45
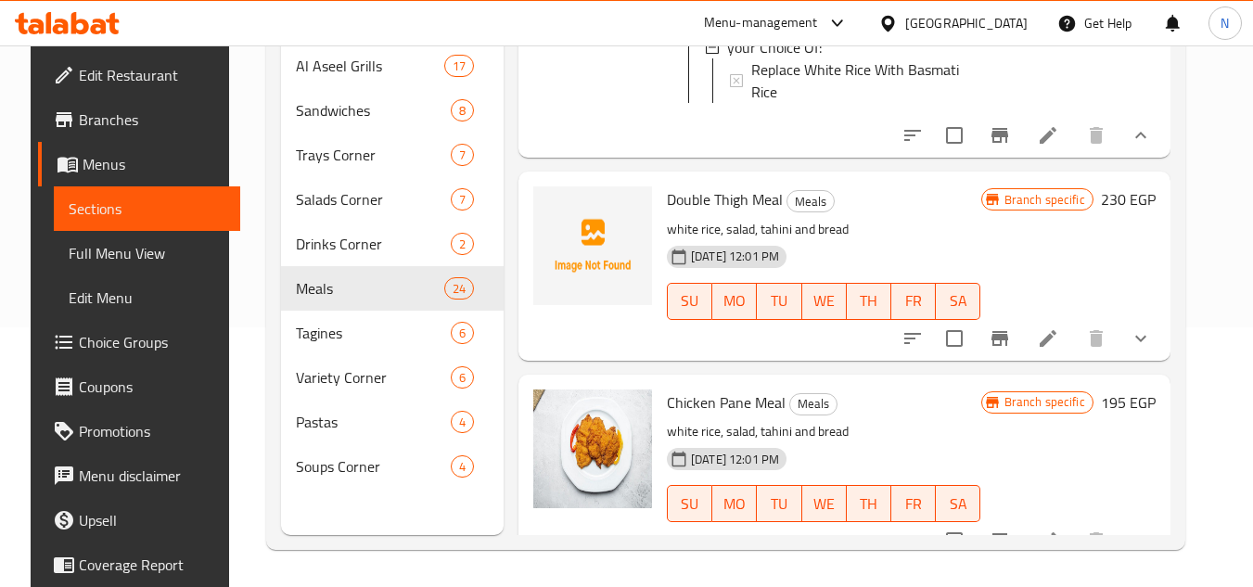
click at [1152, 350] on icon "show more" at bounding box center [1141, 338] width 22 height 22
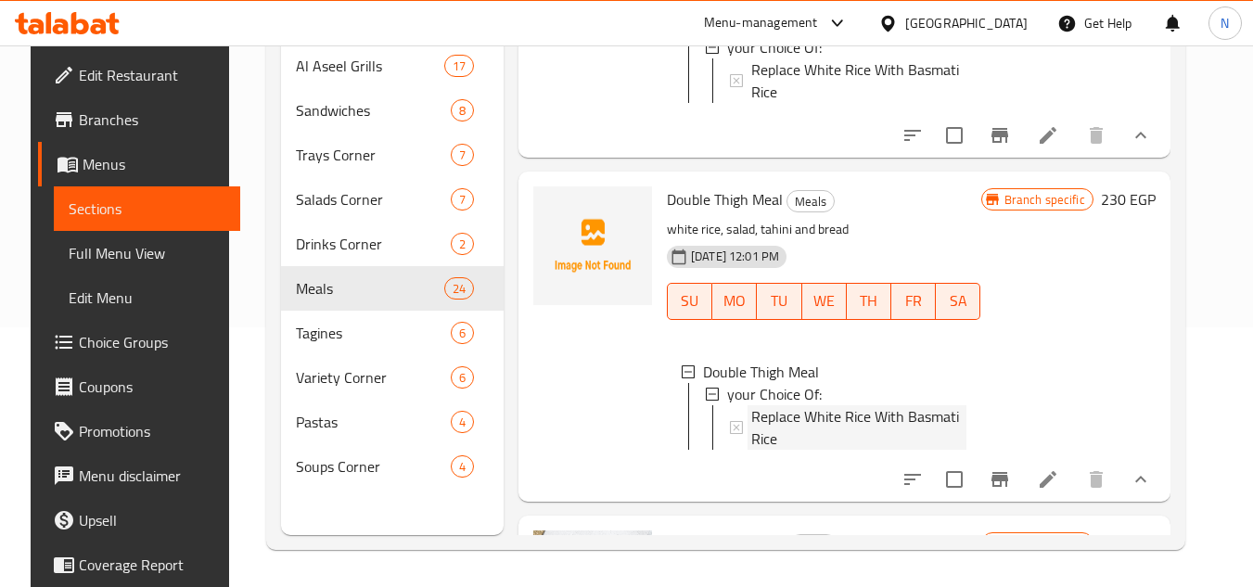
click at [883, 450] on span "Replace White Rice With Basmati Rice" at bounding box center [858, 427] width 215 height 45
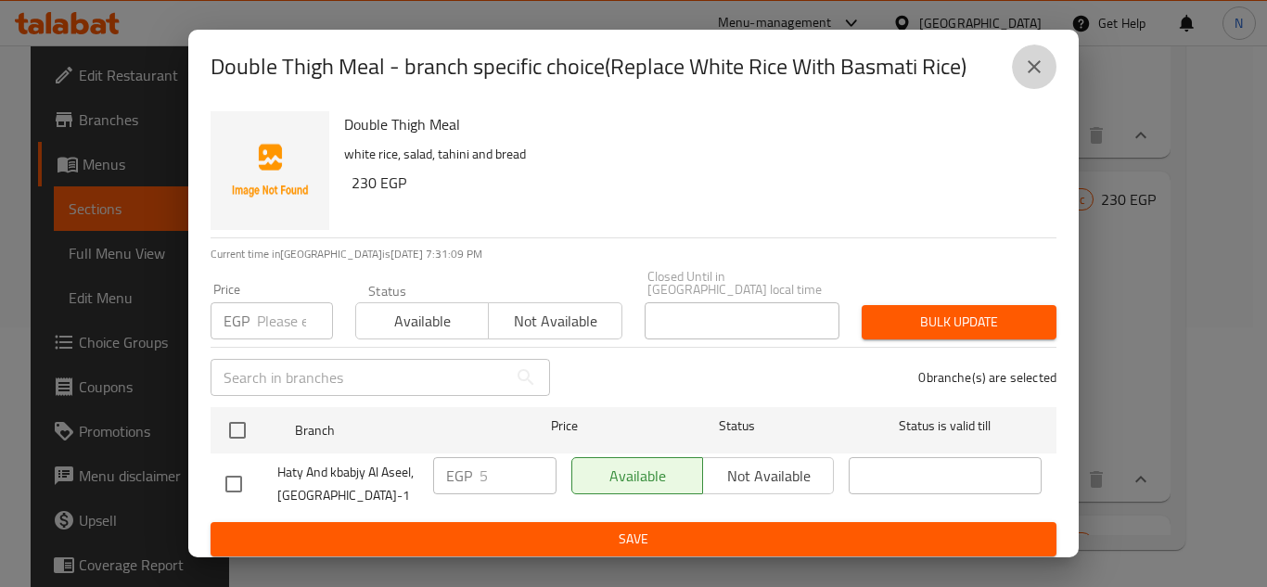
click at [1033, 83] on button "close" at bounding box center [1034, 67] width 45 height 45
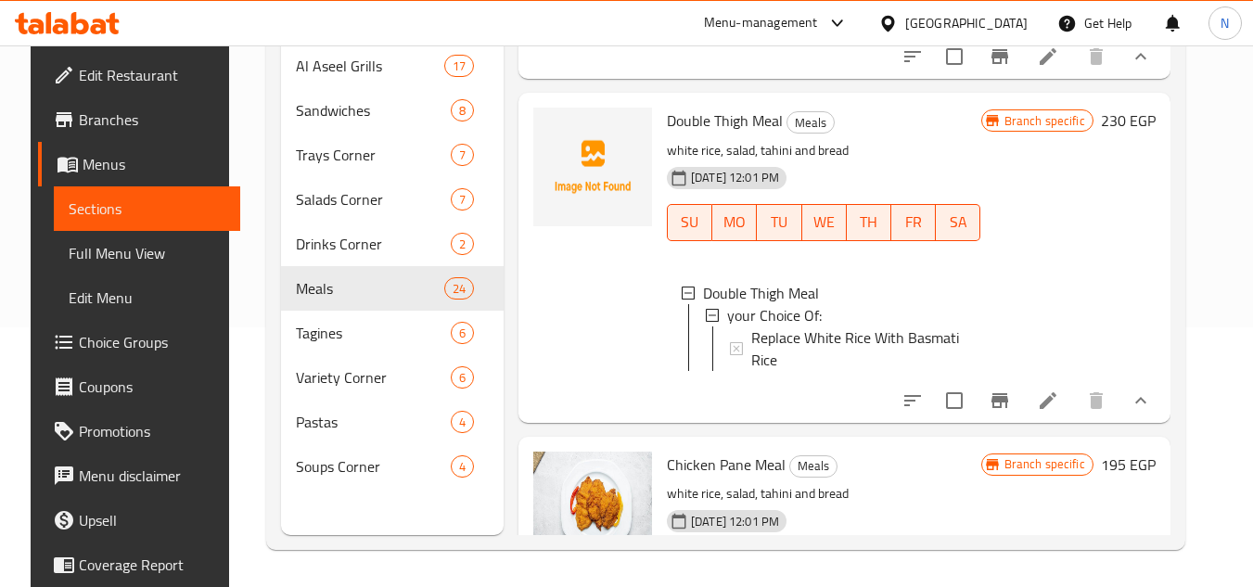
scroll to position [1081, 0]
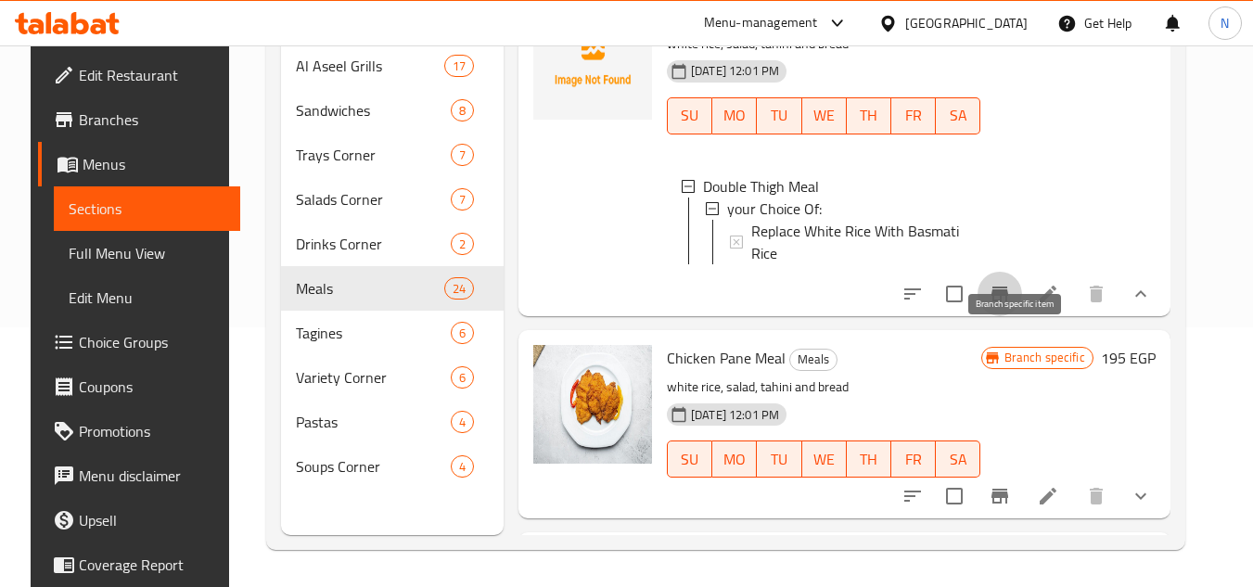
click at [1008, 302] on icon "Branch-specific-item" at bounding box center [1000, 294] width 17 height 15
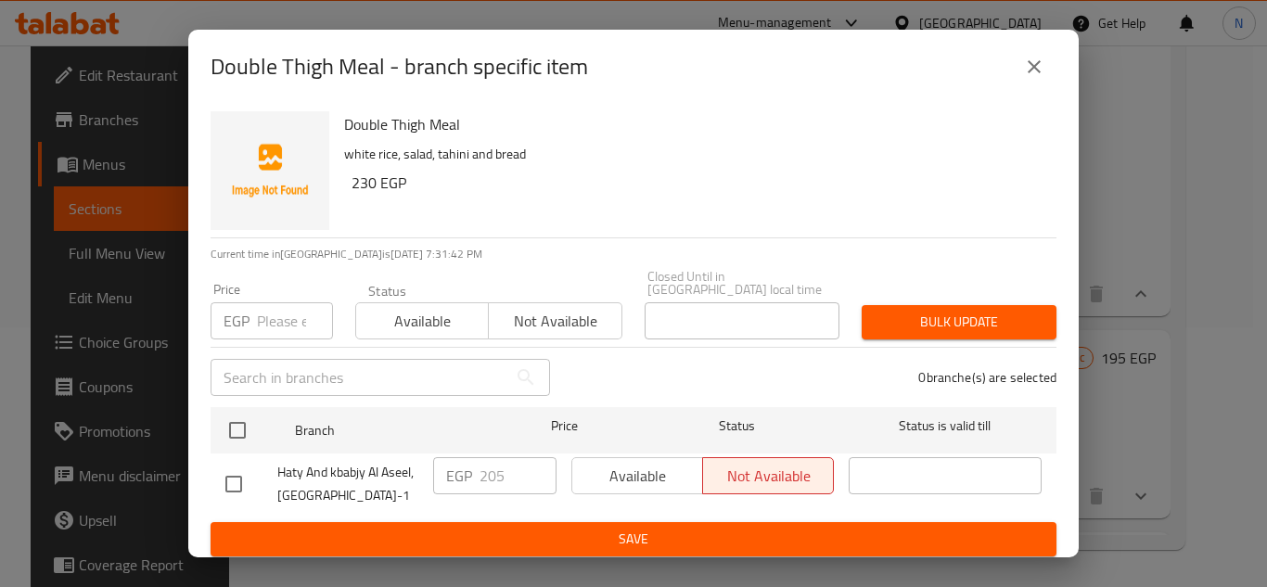
click at [1033, 76] on icon "close" at bounding box center [1034, 67] width 22 height 22
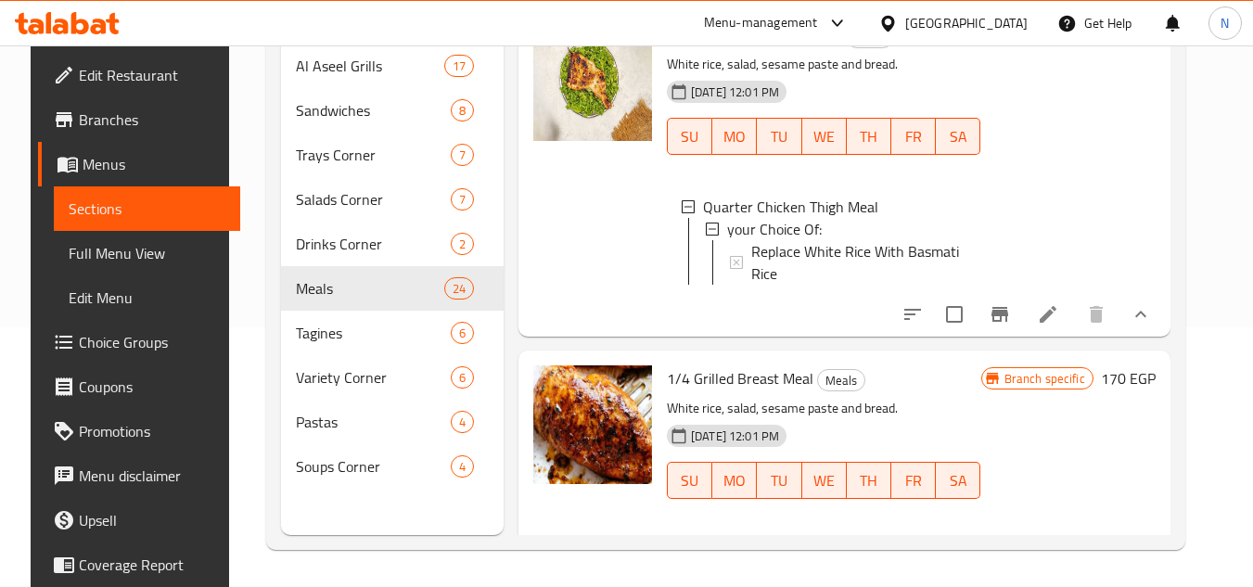
scroll to position [0, 0]
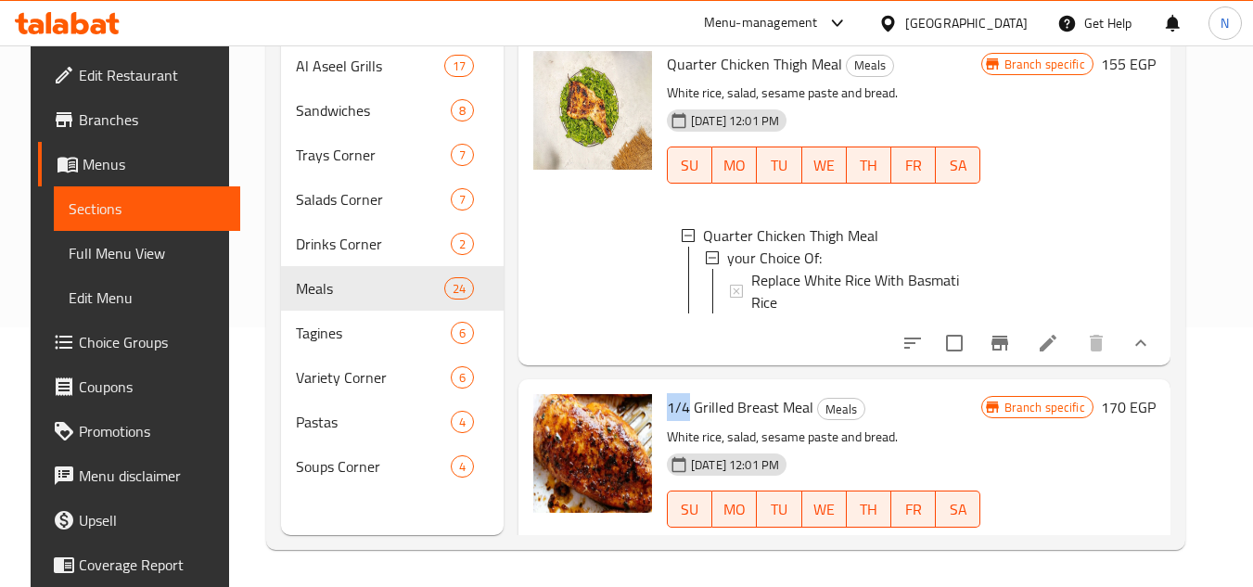
drag, startPoint x: 681, startPoint y: 422, endPoint x: 658, endPoint y: 429, distance: 24.1
click at [660, 429] on div "1/4 Grilled Breast Meal Meals White rice, salad, sesame paste and bread. 29-03-…" at bounding box center [824, 544] width 329 height 314
copy span "1/4"
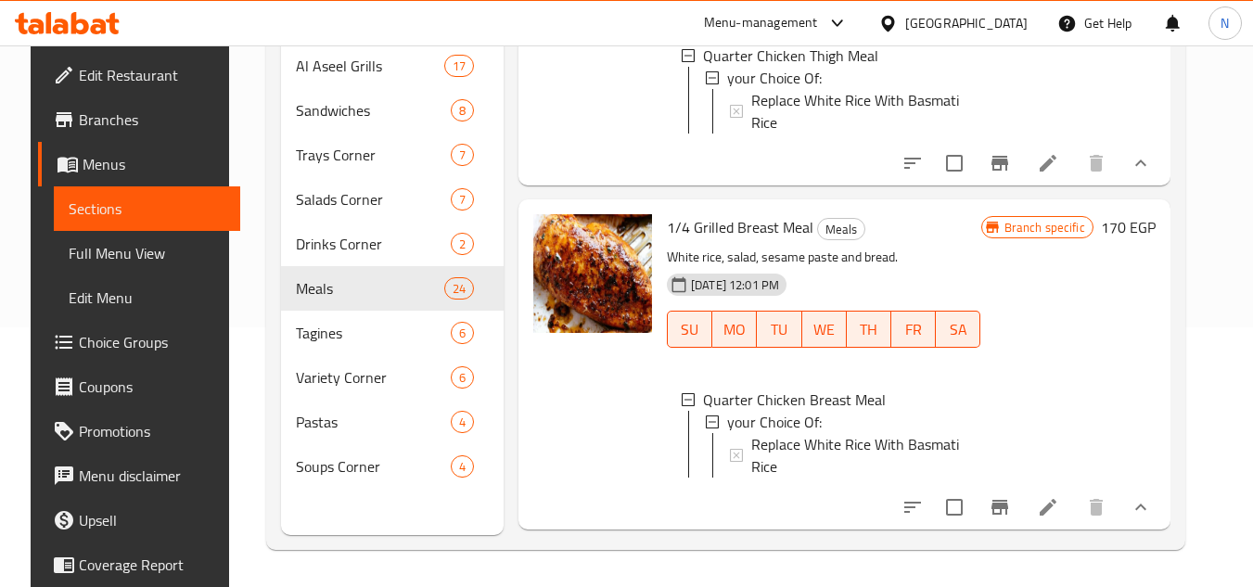
scroll to position [2933, 0]
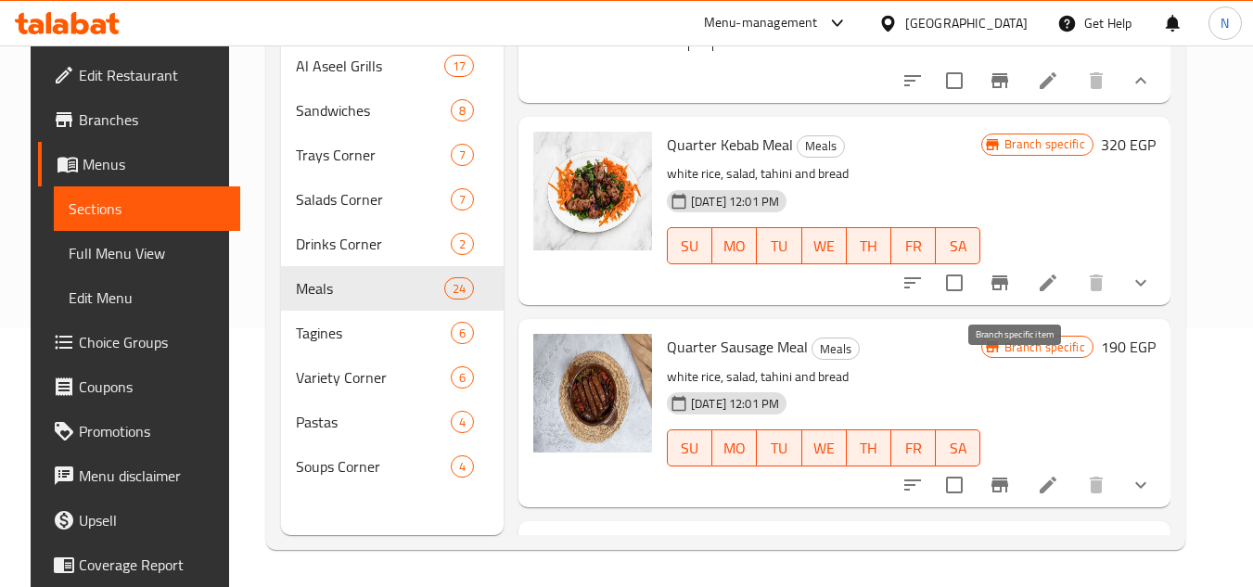
click at [1007, 294] on icon "Branch-specific-item" at bounding box center [1000, 283] width 22 height 22
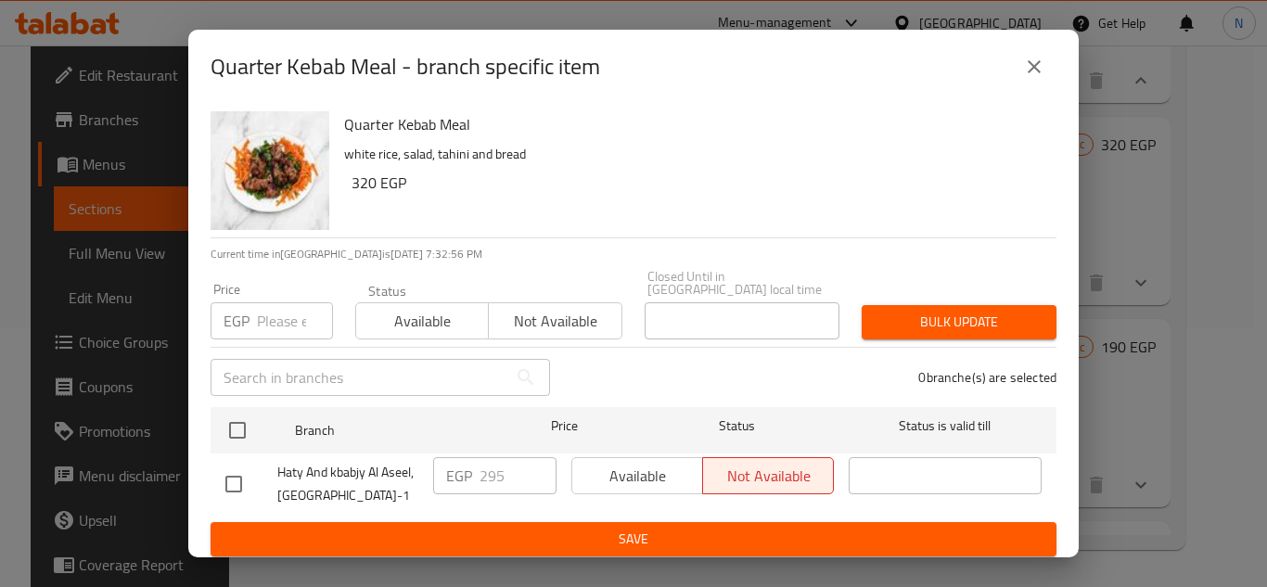
click at [1038, 69] on icon "close" at bounding box center [1034, 67] width 22 height 22
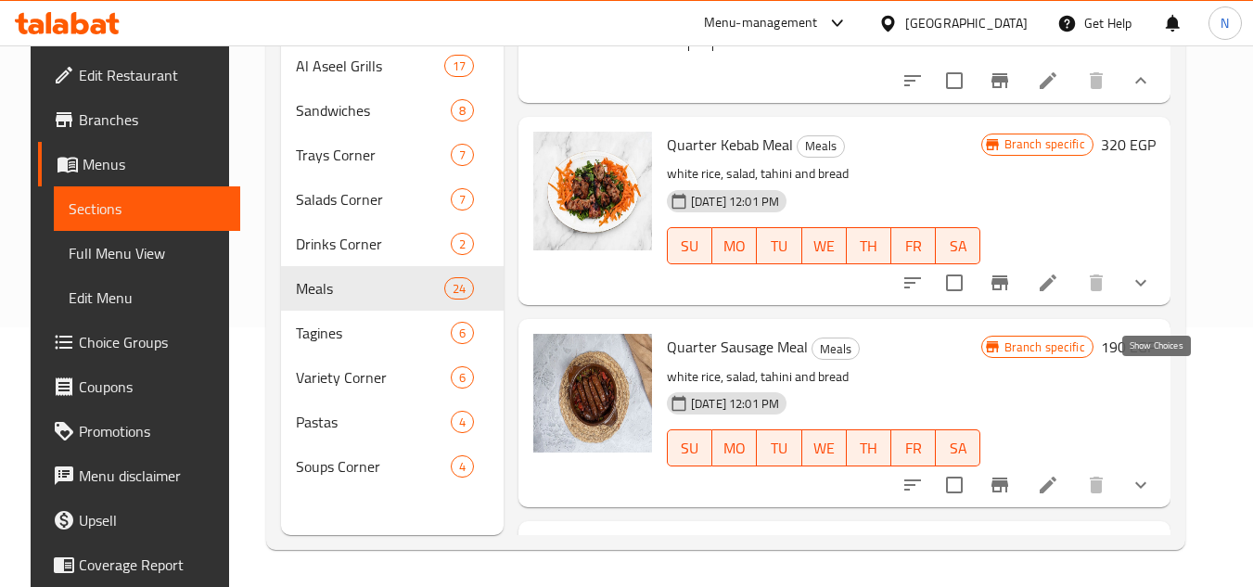
click at [1152, 294] on icon "show more" at bounding box center [1141, 283] width 22 height 22
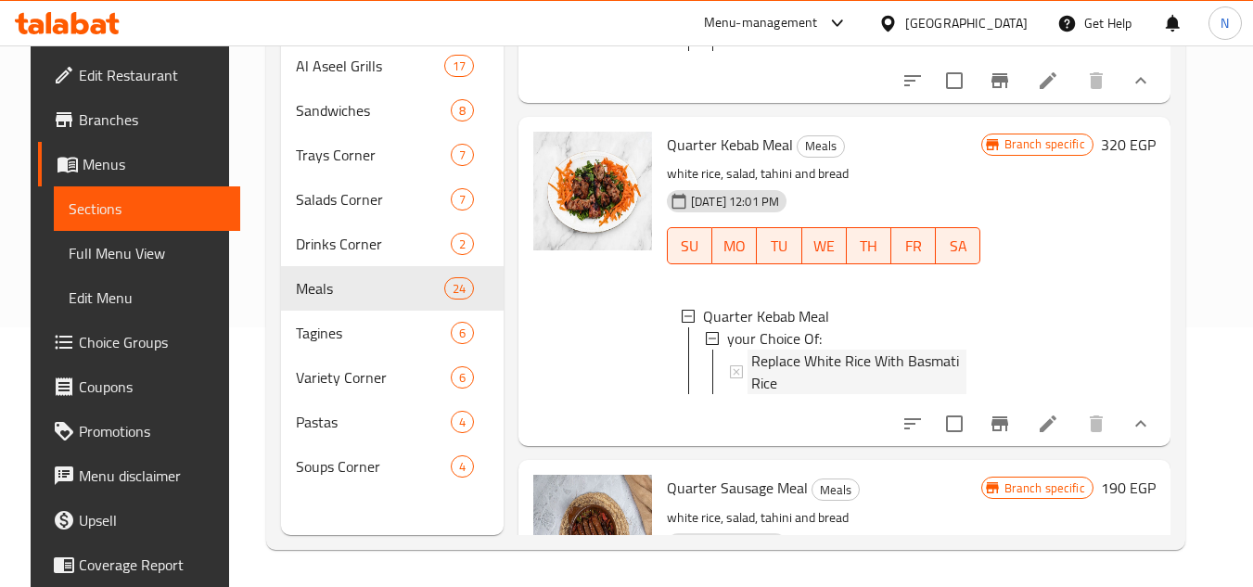
click at [837, 394] on span "Replace White Rice With Basmati Rice" at bounding box center [858, 372] width 215 height 45
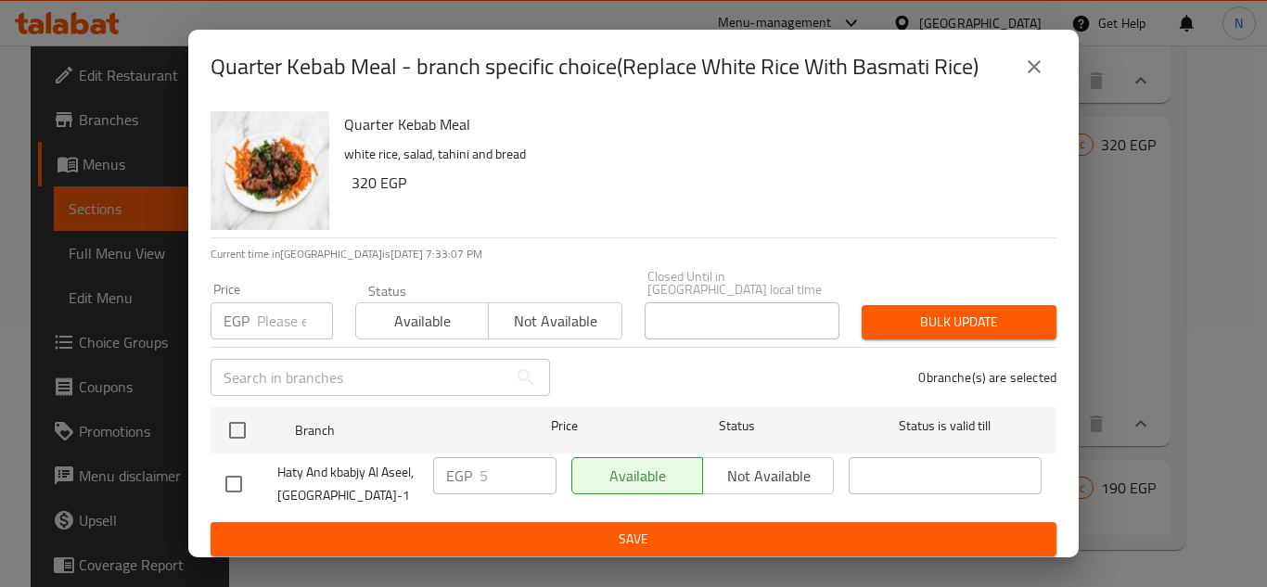
click at [1030, 73] on icon "close" at bounding box center [1034, 66] width 13 height 13
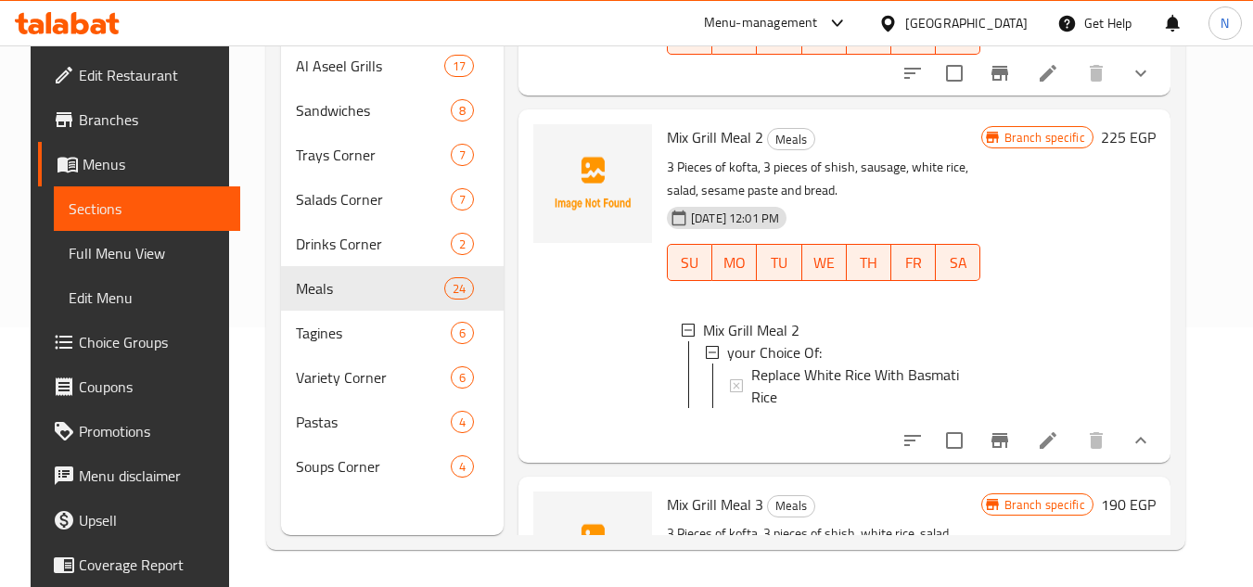
scroll to position [4047, 0]
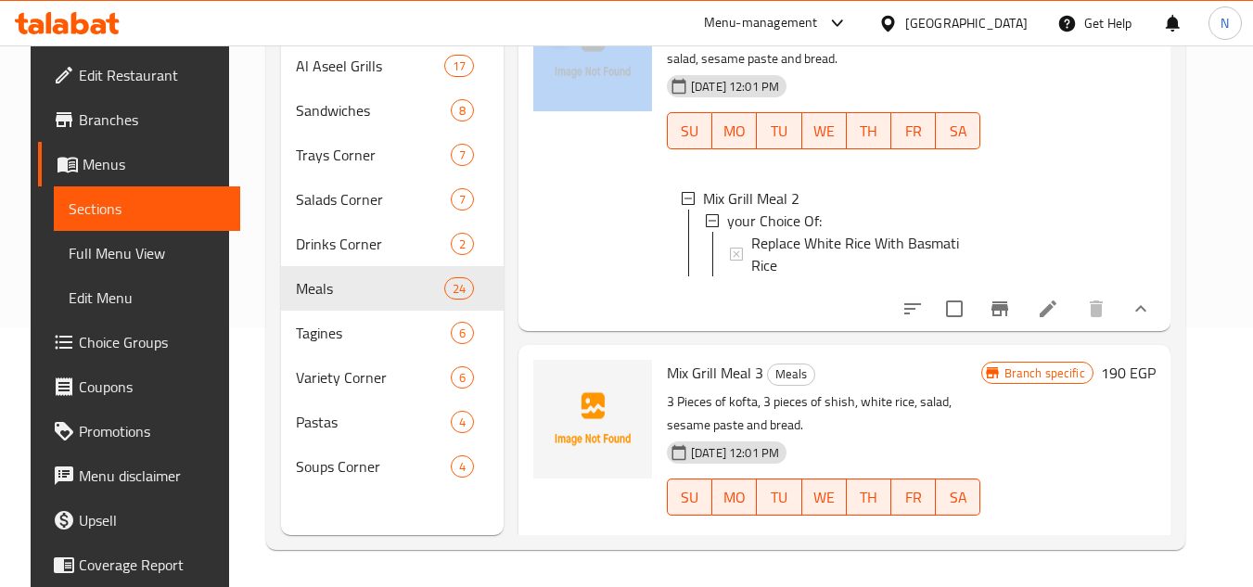
drag, startPoint x: 740, startPoint y: 119, endPoint x: 636, endPoint y: 112, distance: 104.1
click at [636, 112] on div "Mix Grill Meal 2 Meals 3 Pieces of kofta, 3 pieces of shish, sausage, white ric…" at bounding box center [844, 154] width 637 height 338
copy div "Mix Grill Mea"
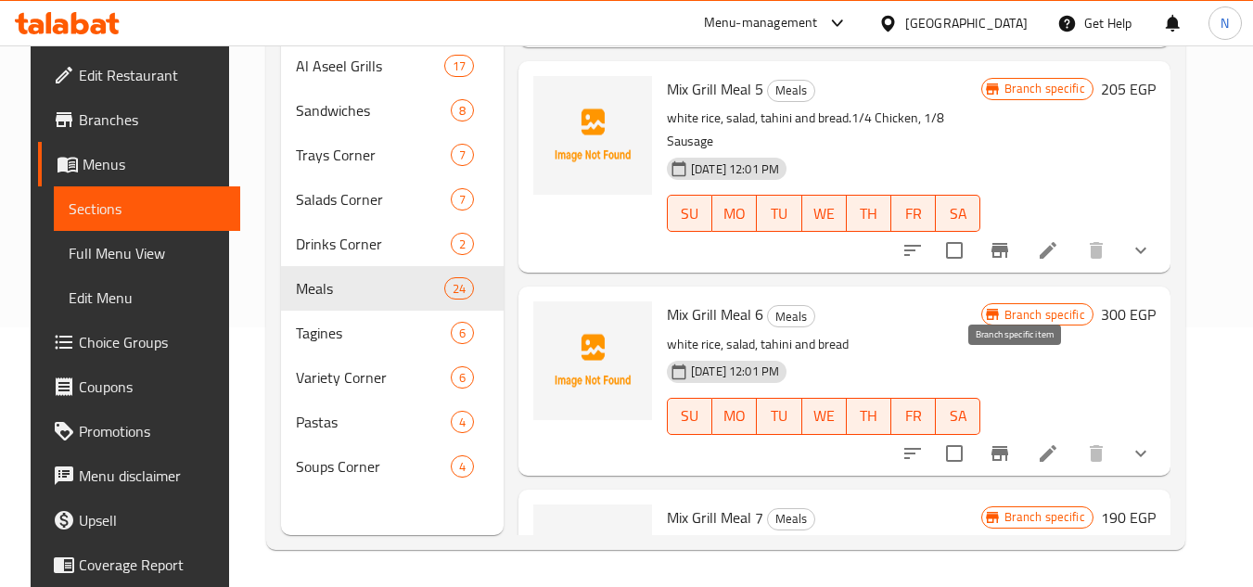
click at [1008, 258] on icon "Branch-specific-item" at bounding box center [1000, 250] width 17 height 15
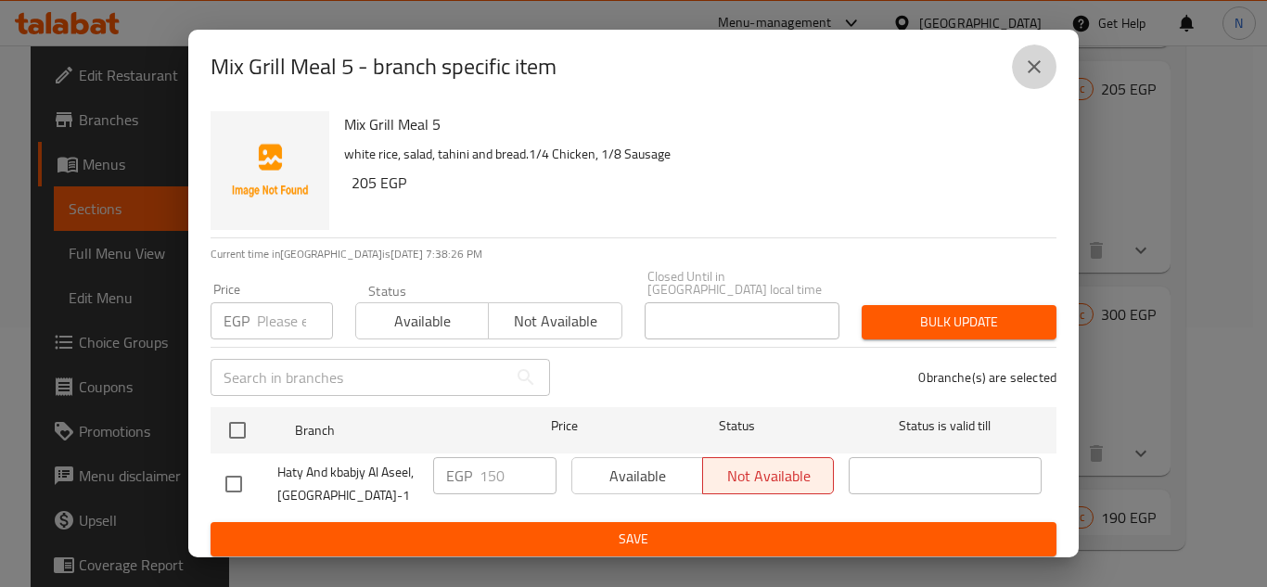
click at [1044, 74] on icon "close" at bounding box center [1034, 67] width 22 height 22
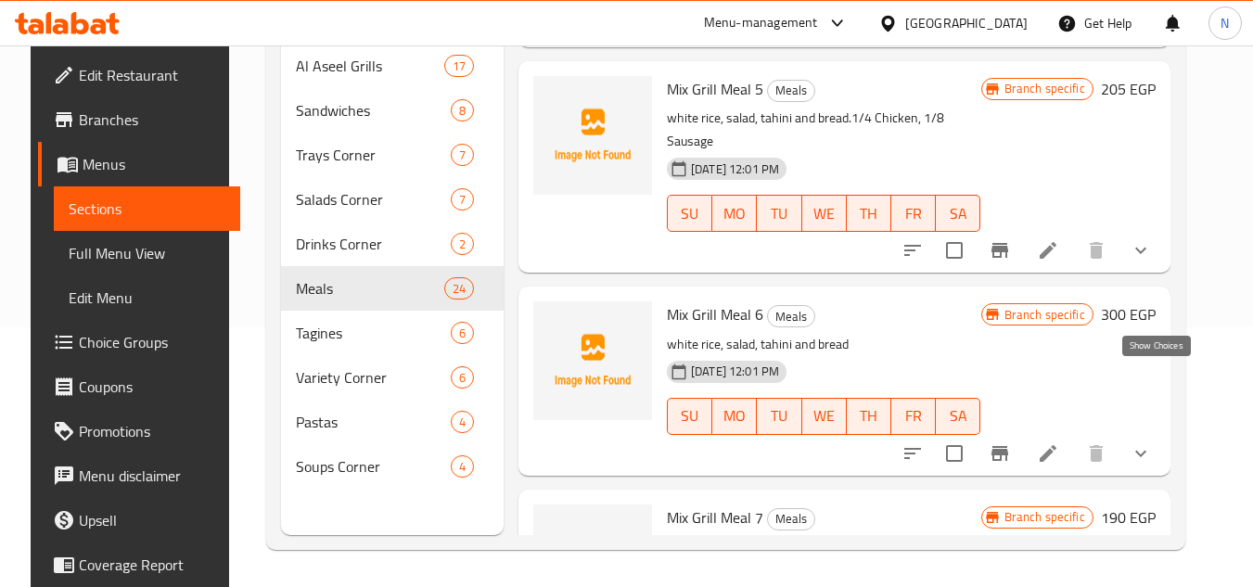
click at [1152, 262] on icon "show more" at bounding box center [1141, 250] width 22 height 22
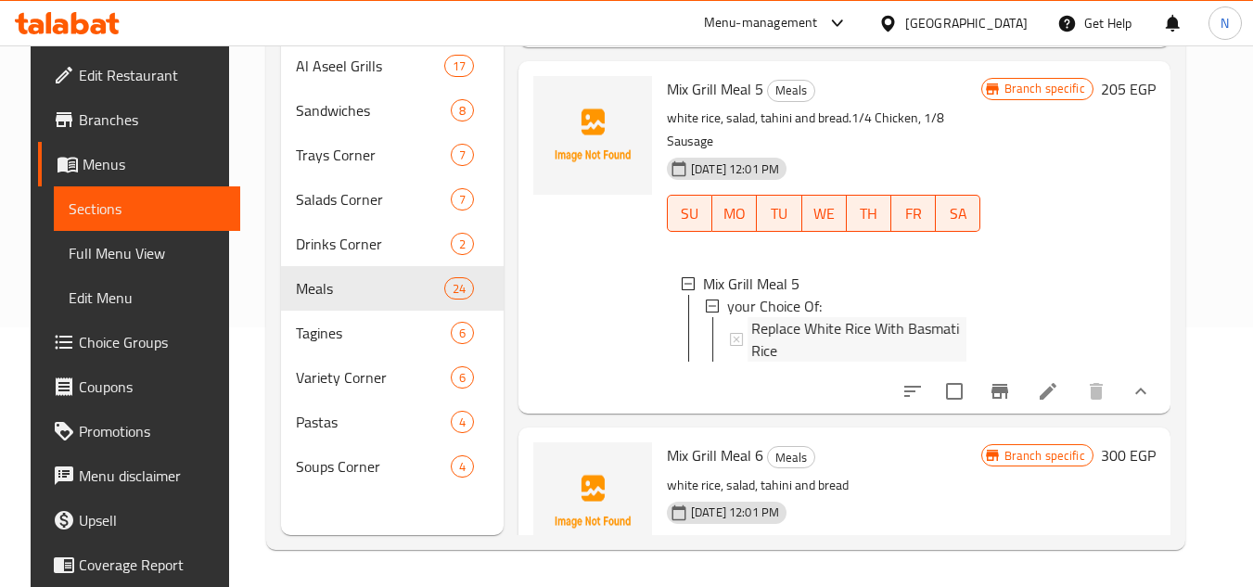
click at [785, 362] on span "Replace White Rice With Basmati Rice" at bounding box center [858, 339] width 215 height 45
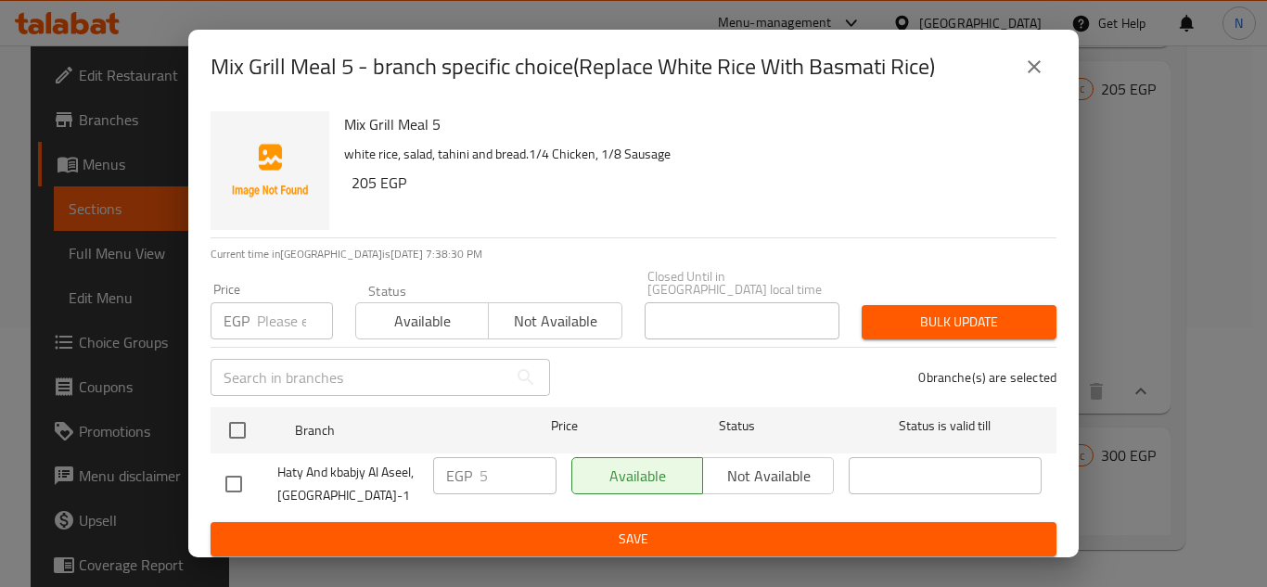
click at [1042, 78] on icon "close" at bounding box center [1034, 67] width 22 height 22
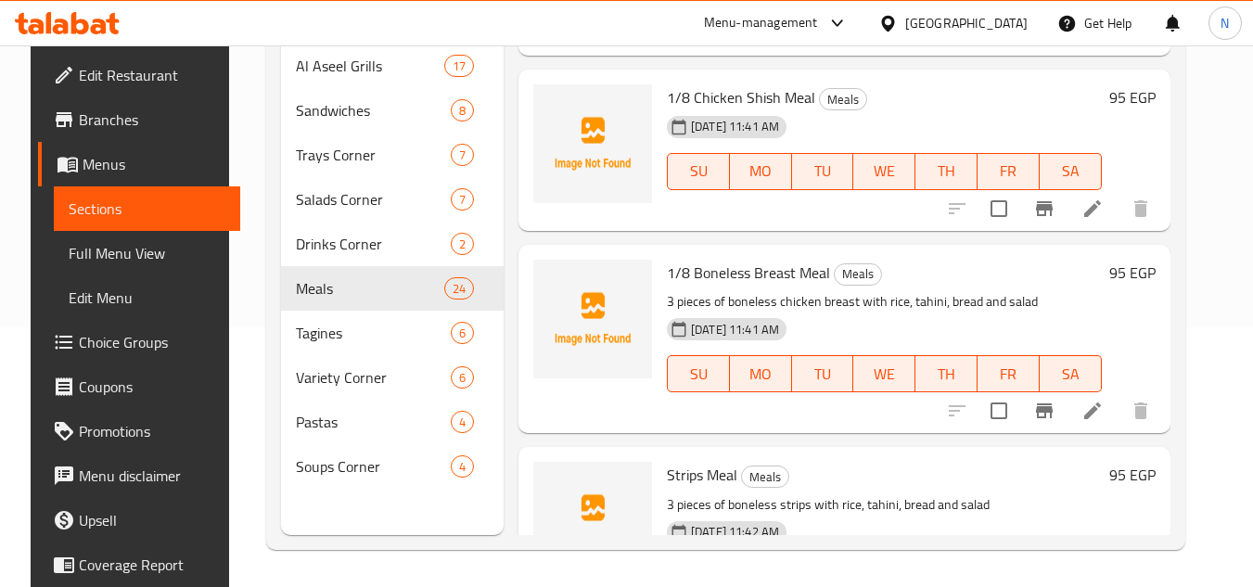
scroll to position [1252, 0]
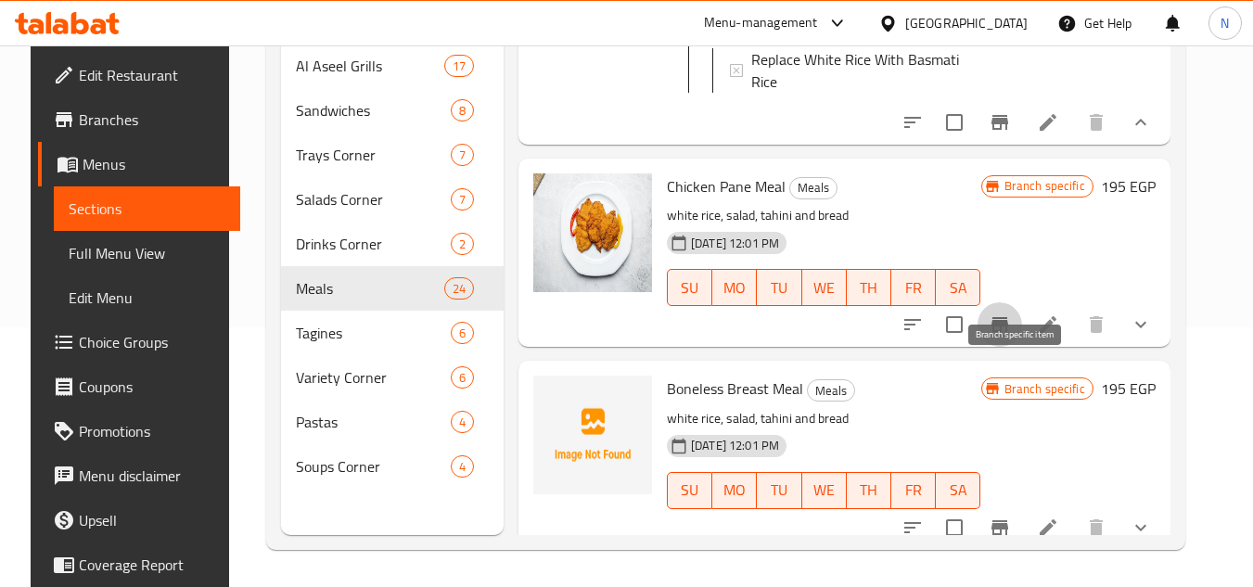
click at [1008, 332] on icon "Branch-specific-item" at bounding box center [1000, 324] width 17 height 15
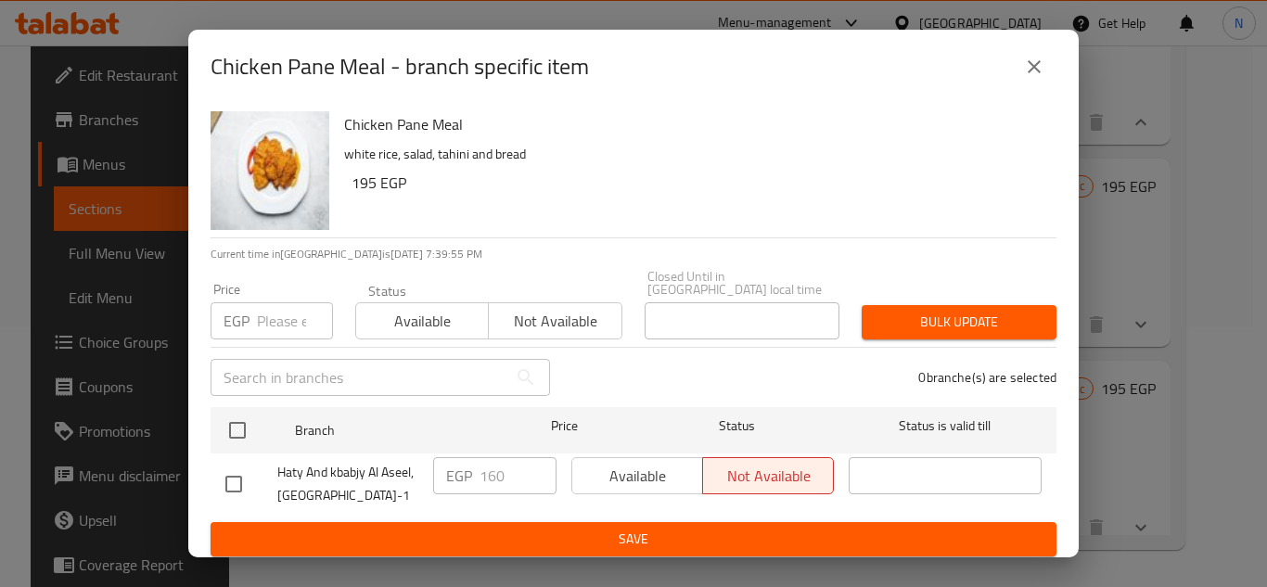
click at [1034, 77] on icon "close" at bounding box center [1034, 67] width 22 height 22
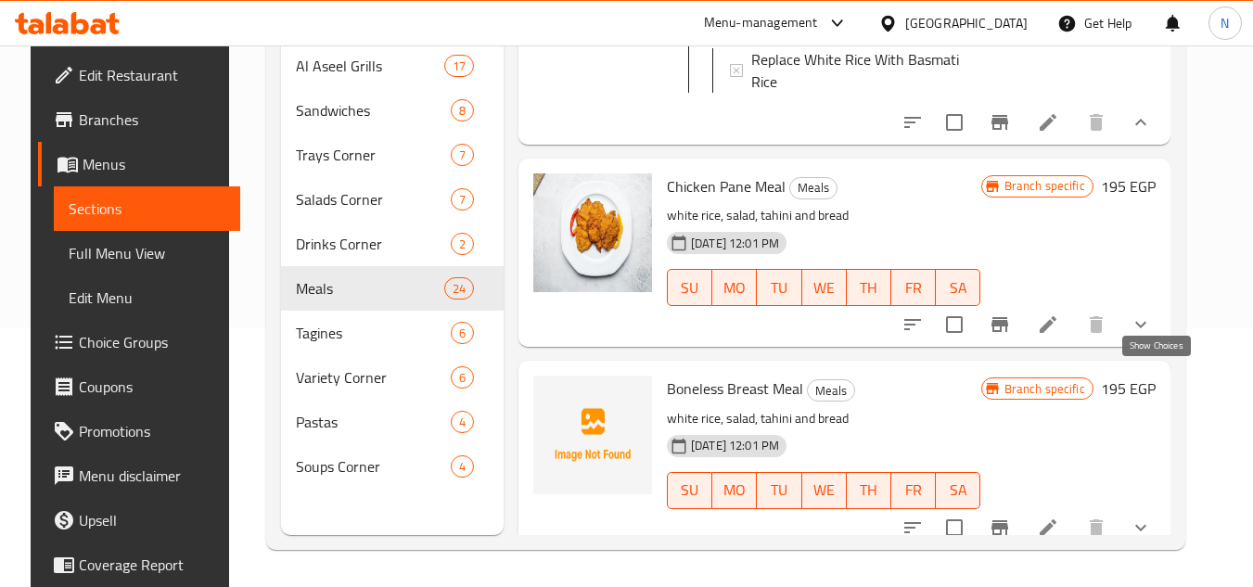
click at [1152, 336] on icon "show more" at bounding box center [1141, 325] width 22 height 22
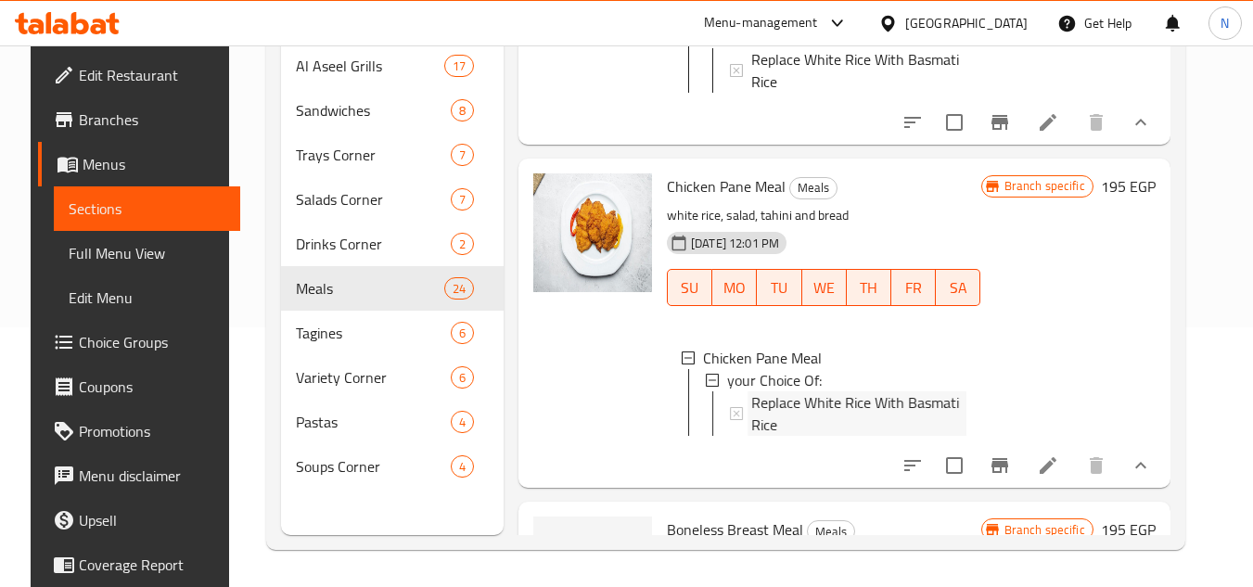
click at [800, 436] on span "Replace White Rice With Basmati Rice" at bounding box center [858, 413] width 215 height 45
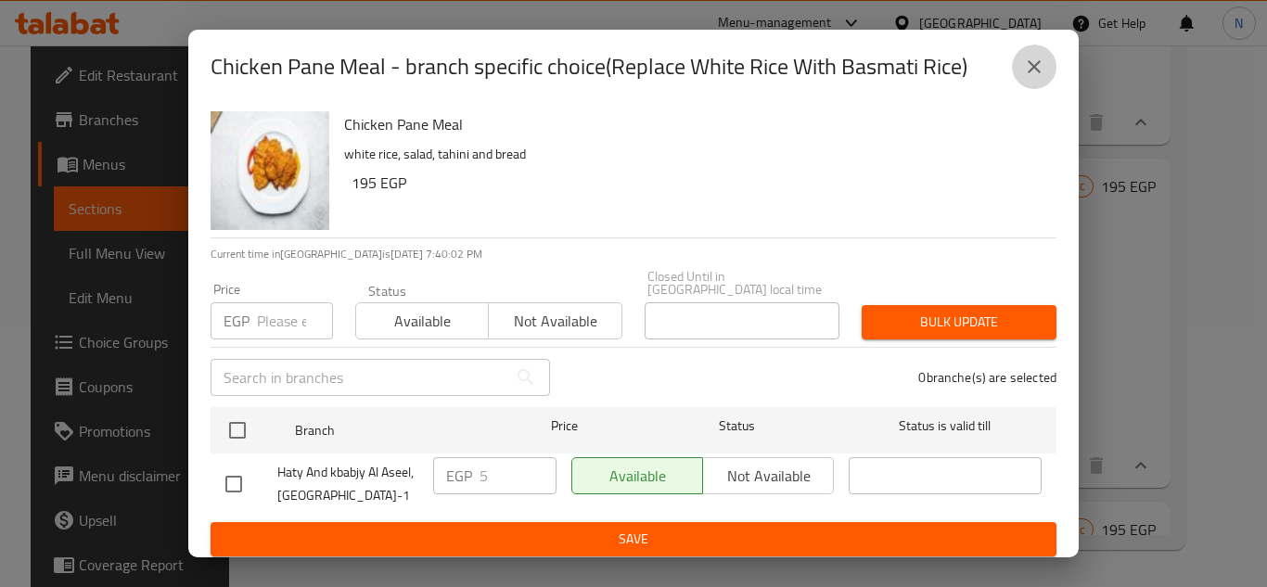
click at [1030, 76] on icon "close" at bounding box center [1034, 67] width 22 height 22
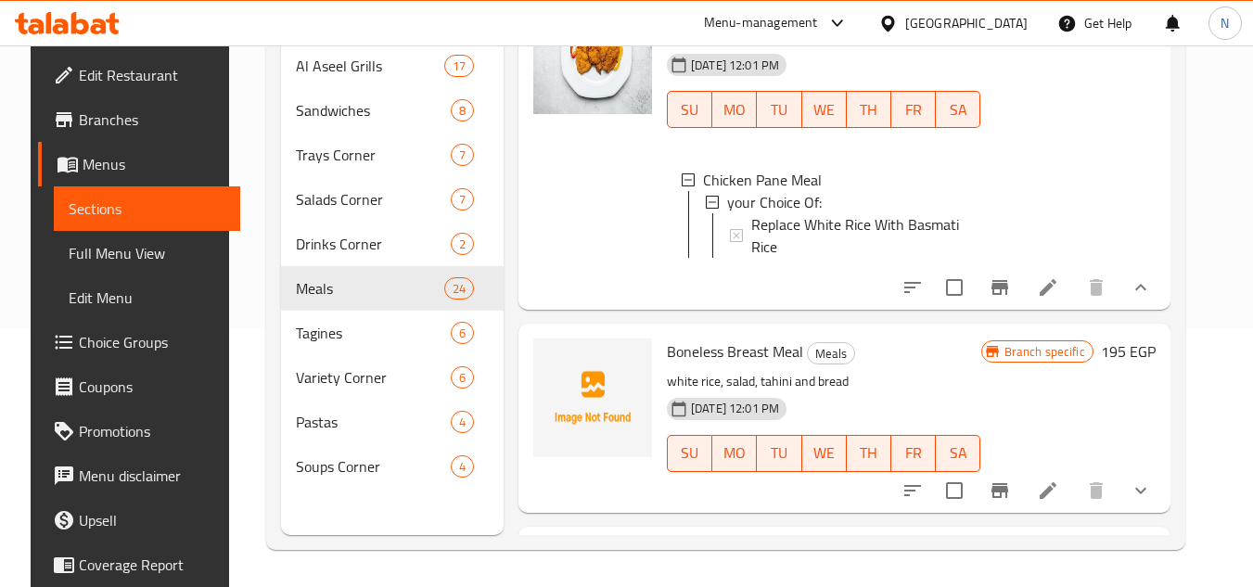
scroll to position [1438, 0]
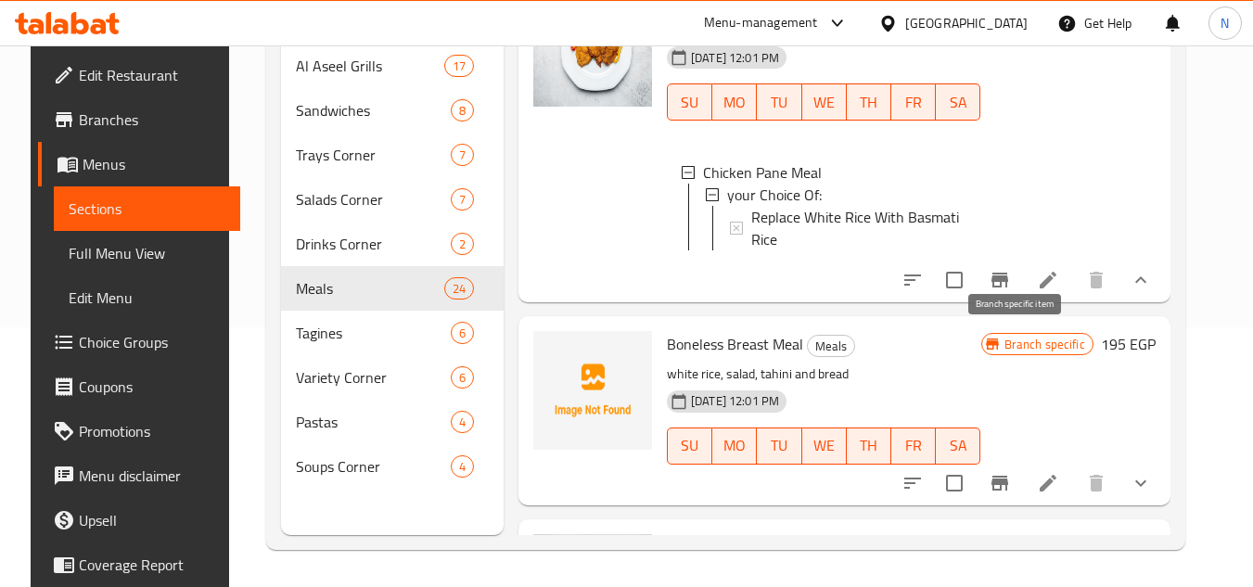
click at [1014, 302] on button "Branch-specific-item" at bounding box center [1000, 280] width 45 height 45
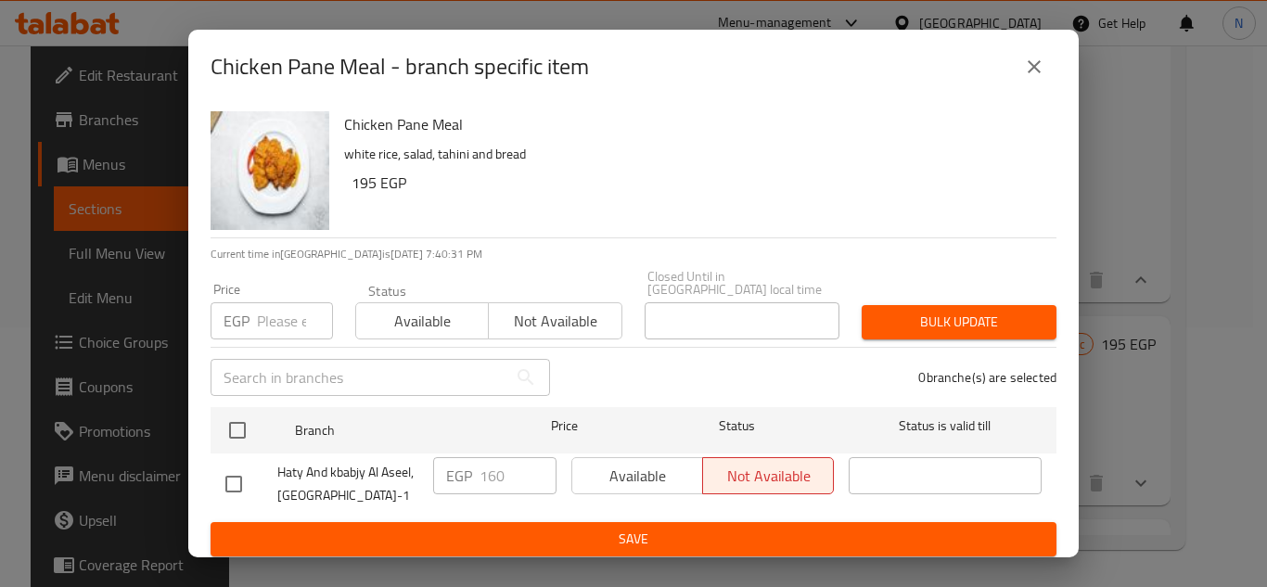
click at [1038, 62] on icon "close" at bounding box center [1034, 67] width 22 height 22
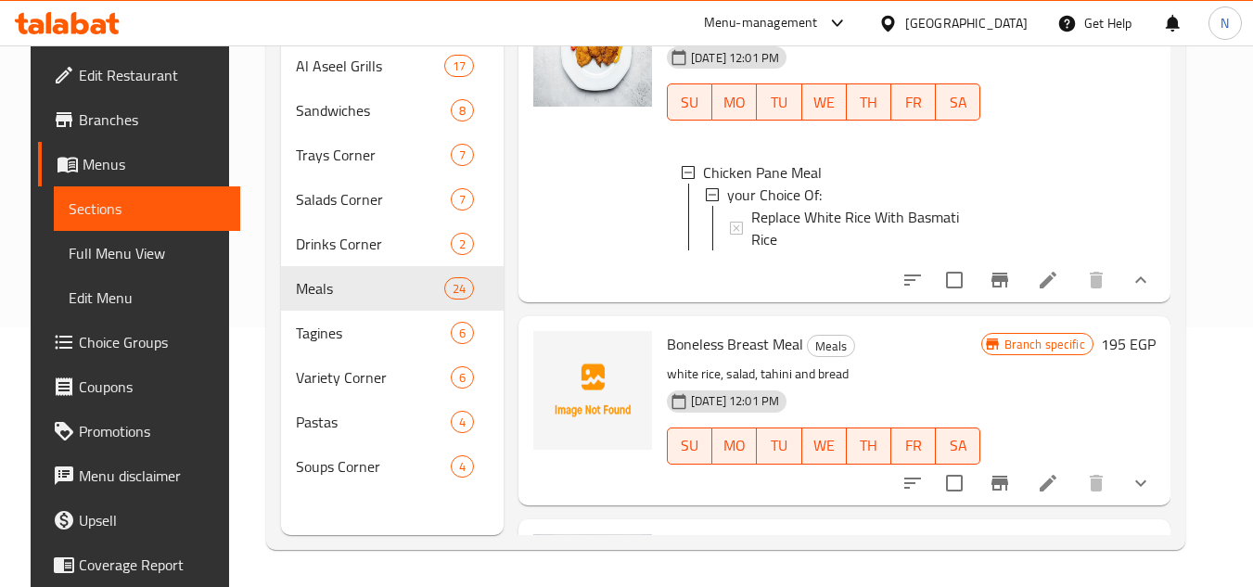
click at [875, 250] on span "Replace White Rice With Basmati Rice" at bounding box center [858, 228] width 215 height 45
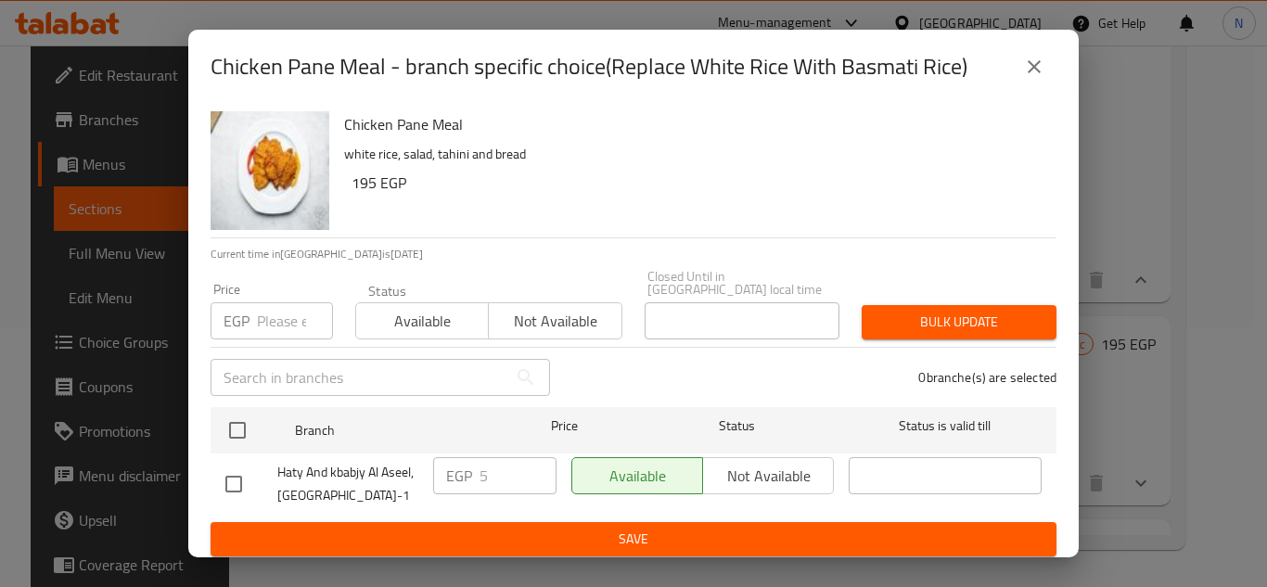
click at [1035, 78] on icon "close" at bounding box center [1034, 67] width 22 height 22
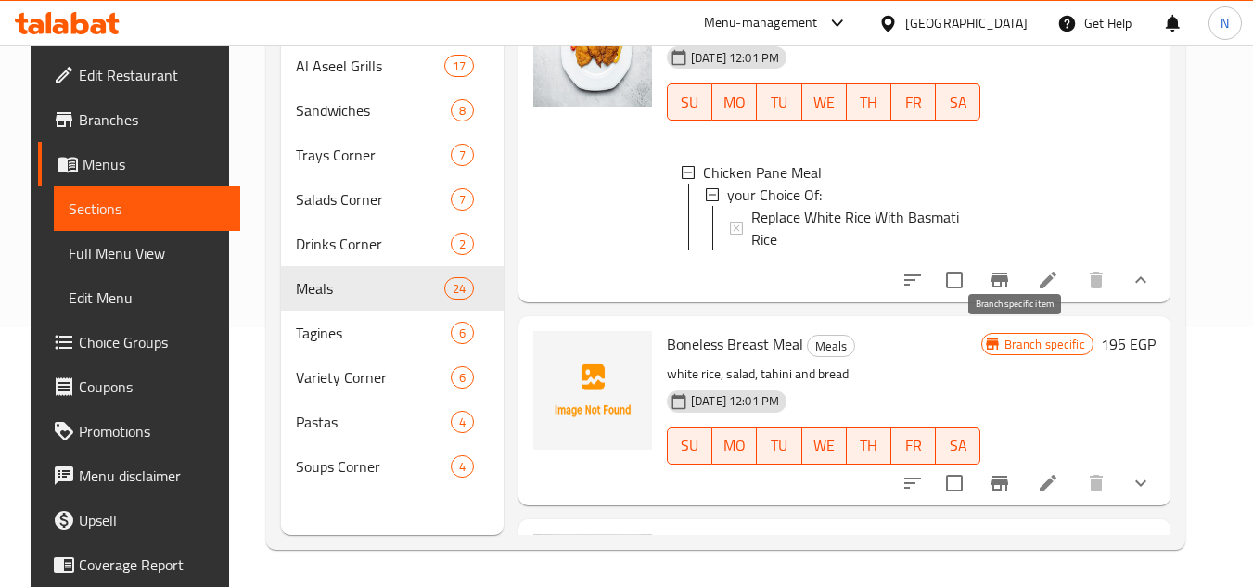
click at [1022, 302] on button "Branch-specific-item" at bounding box center [1000, 280] width 45 height 45
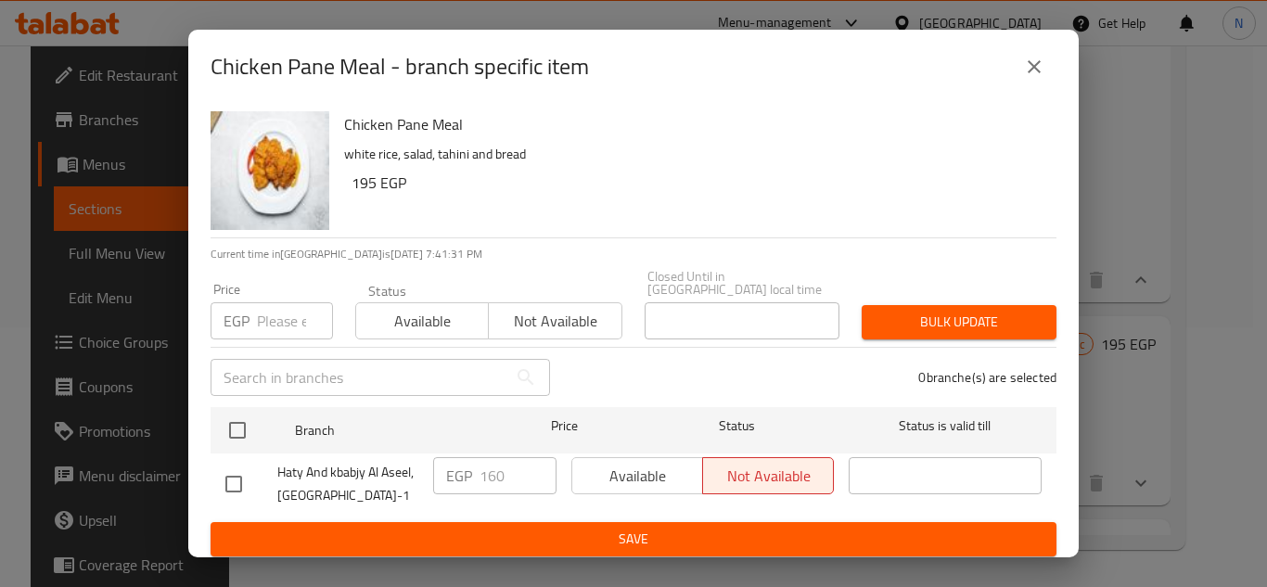
click at [1039, 73] on icon "close" at bounding box center [1034, 67] width 22 height 22
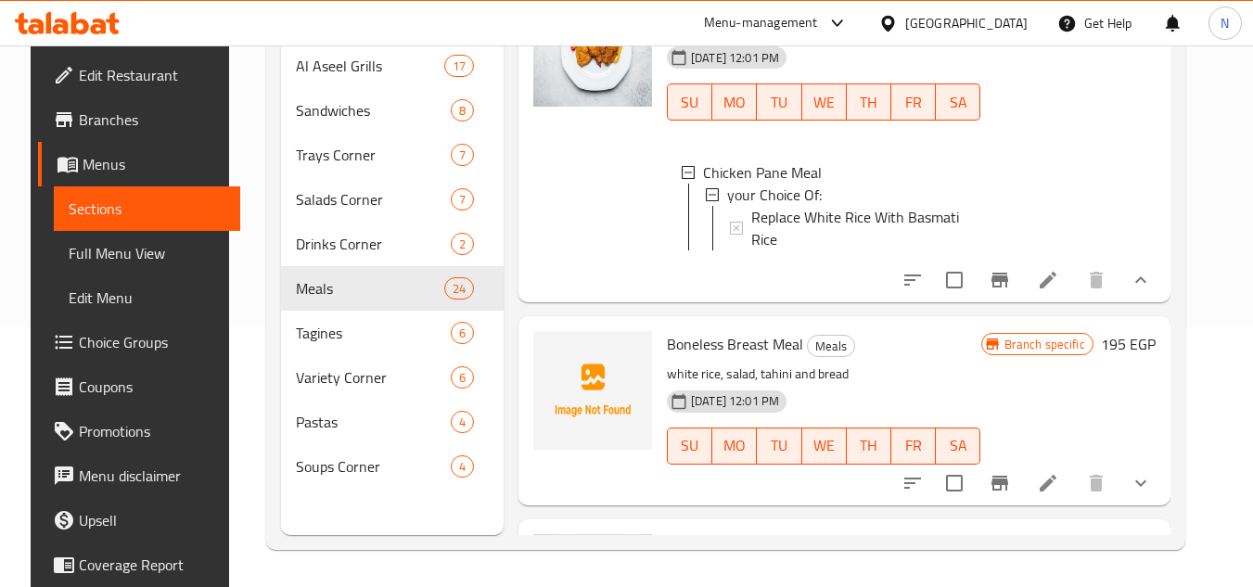
click at [857, 250] on span "Replace White Rice With Basmati Rice" at bounding box center [858, 228] width 215 height 45
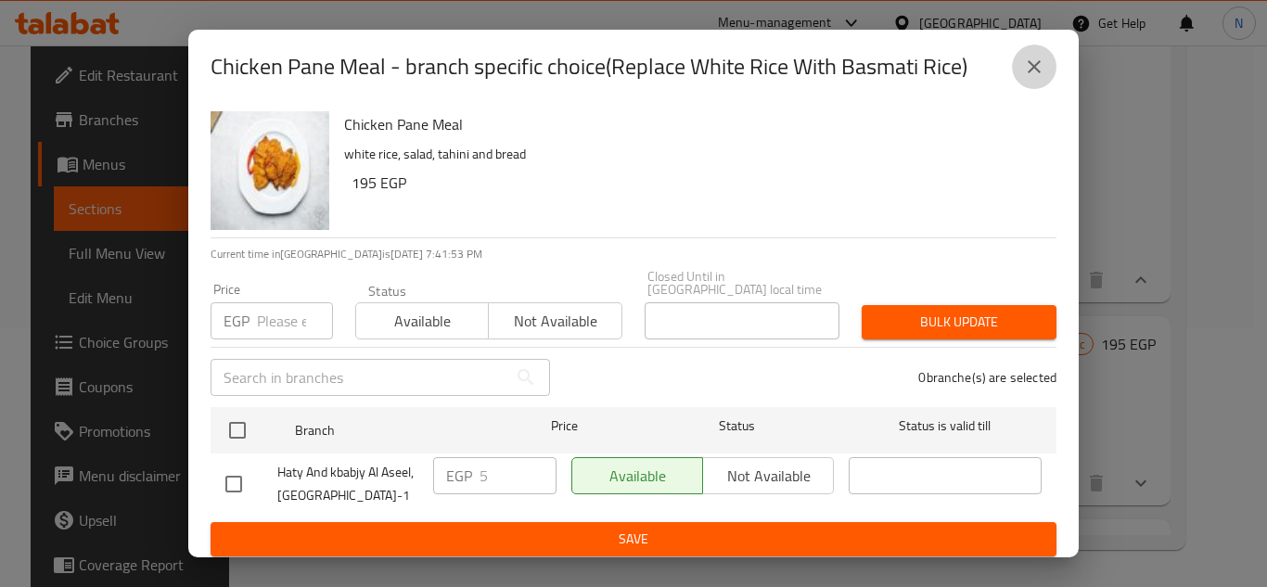
click at [1045, 71] on icon "close" at bounding box center [1034, 67] width 22 height 22
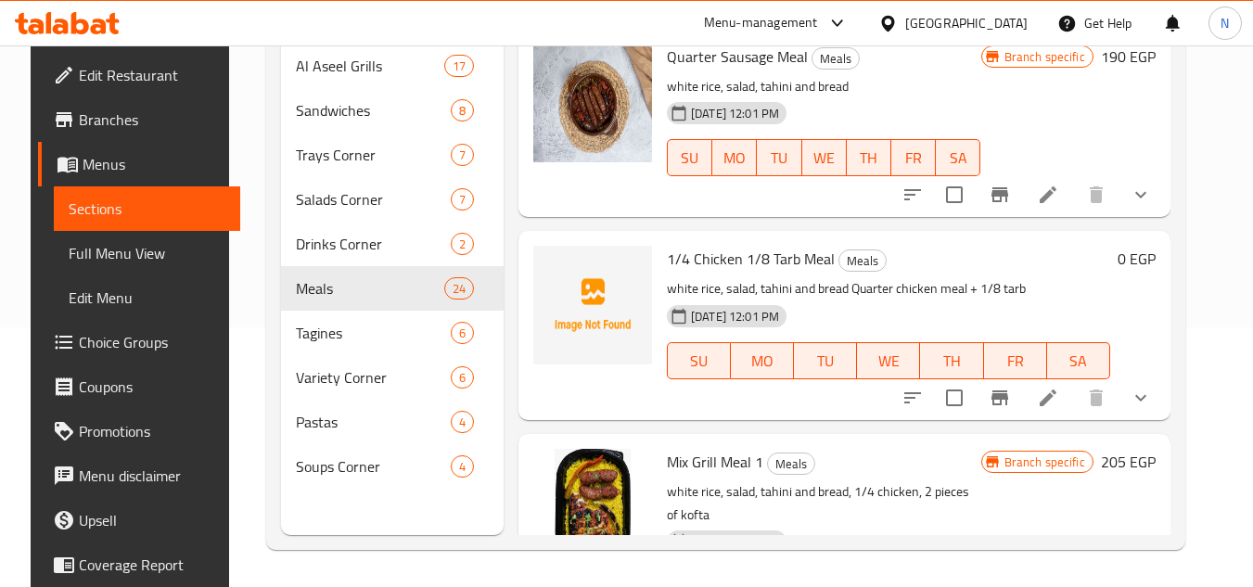
scroll to position [3386, 0]
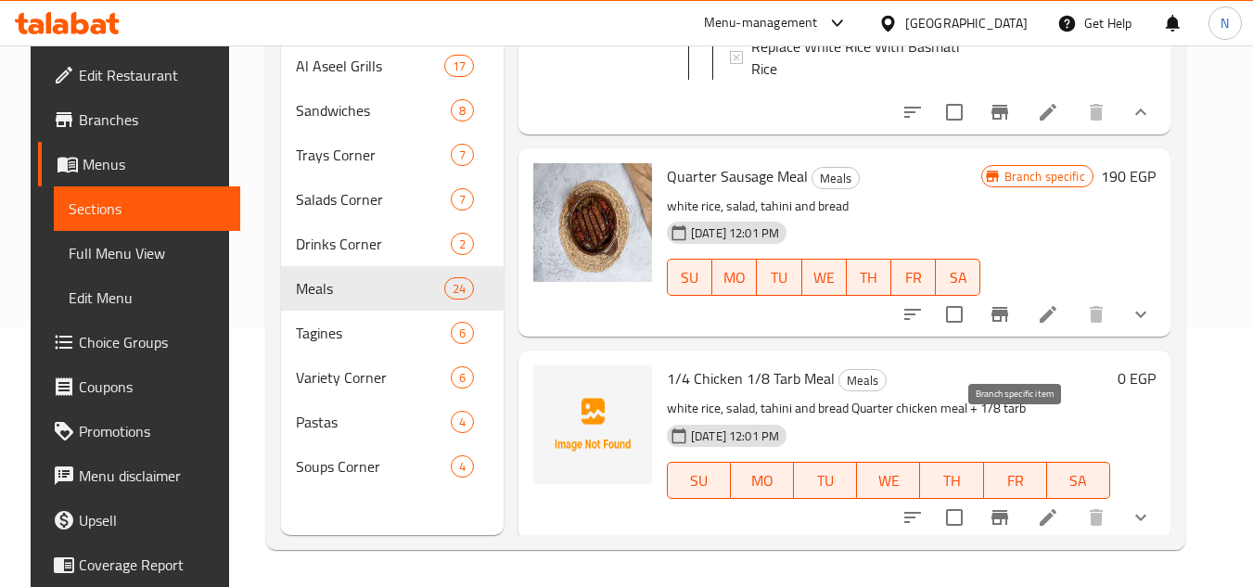
click at [1008, 322] on icon "Branch-specific-item" at bounding box center [1000, 314] width 17 height 15
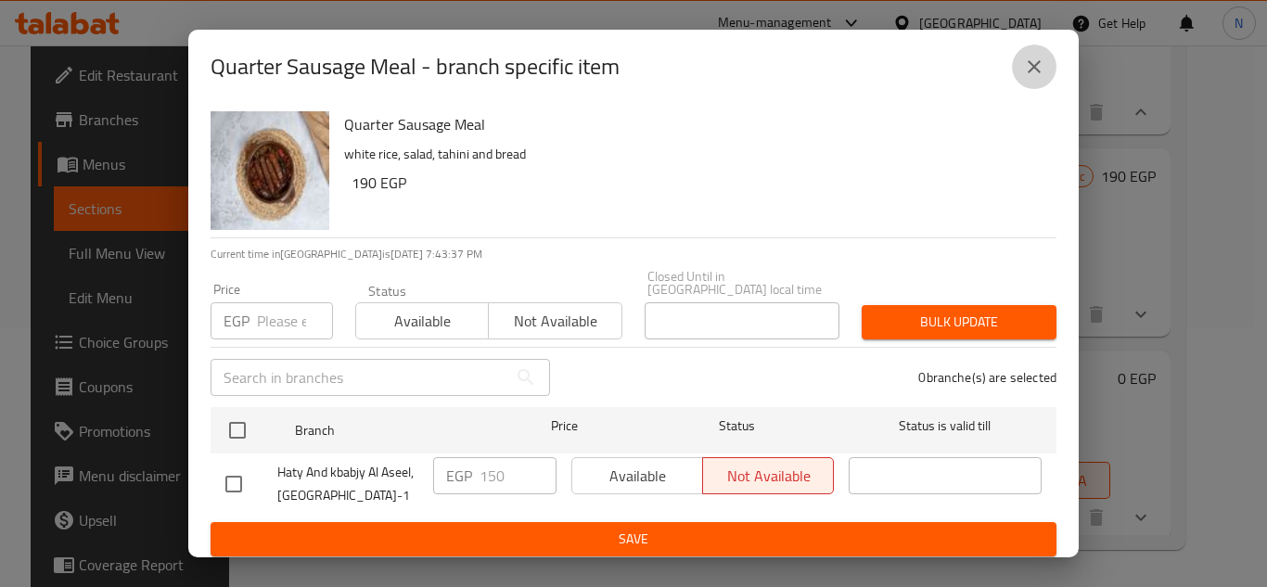
click at [1033, 72] on icon "close" at bounding box center [1034, 66] width 13 height 13
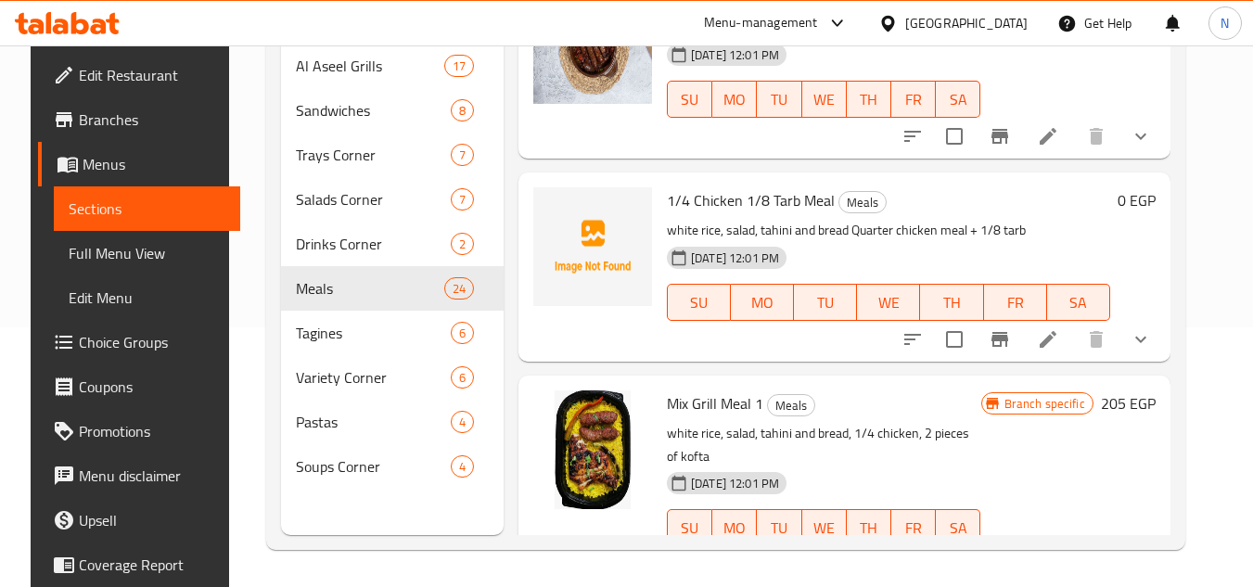
scroll to position [3572, 0]
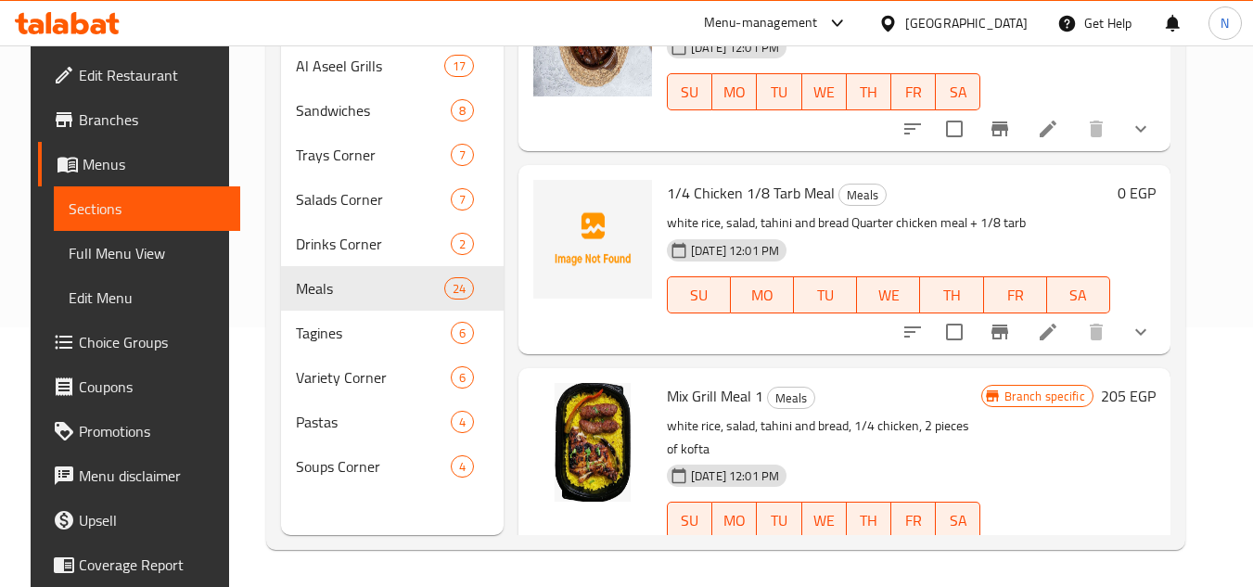
click at [1163, 151] on button "show more" at bounding box center [1141, 129] width 45 height 45
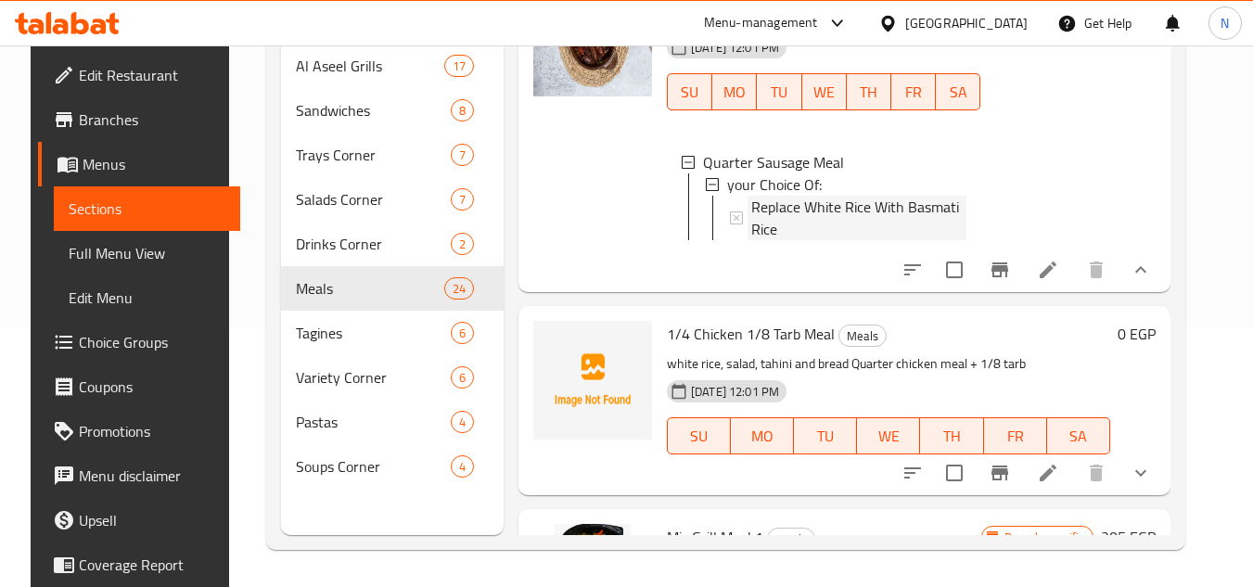
click at [847, 240] on span "Replace White Rice With Basmati Rice" at bounding box center [858, 218] width 215 height 45
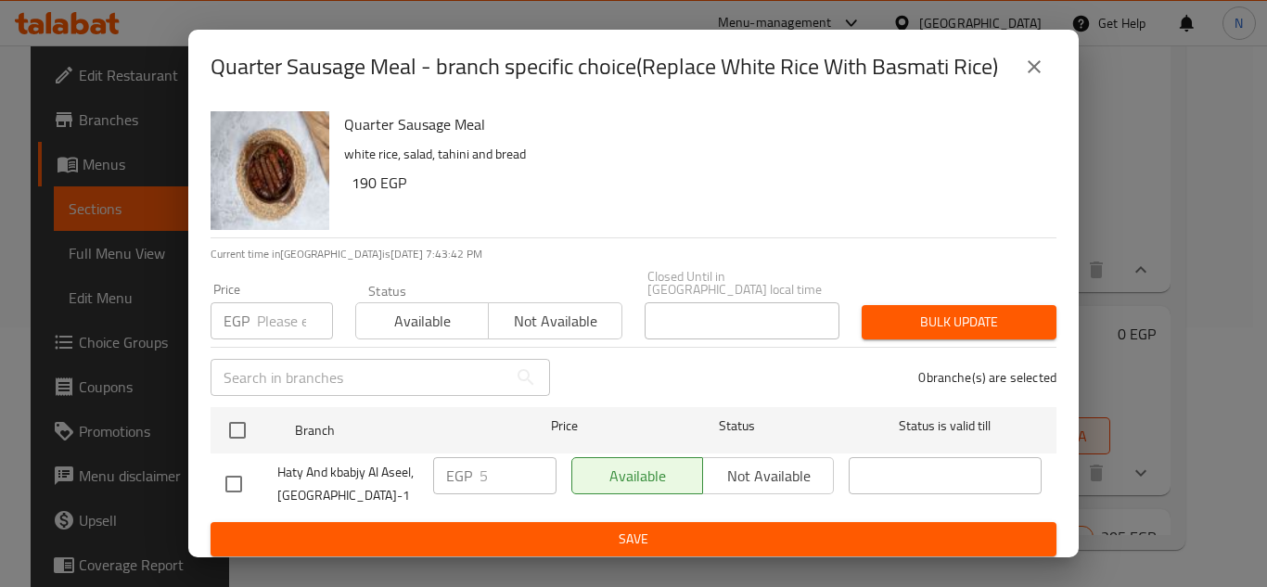
click at [1027, 70] on icon "close" at bounding box center [1034, 67] width 22 height 22
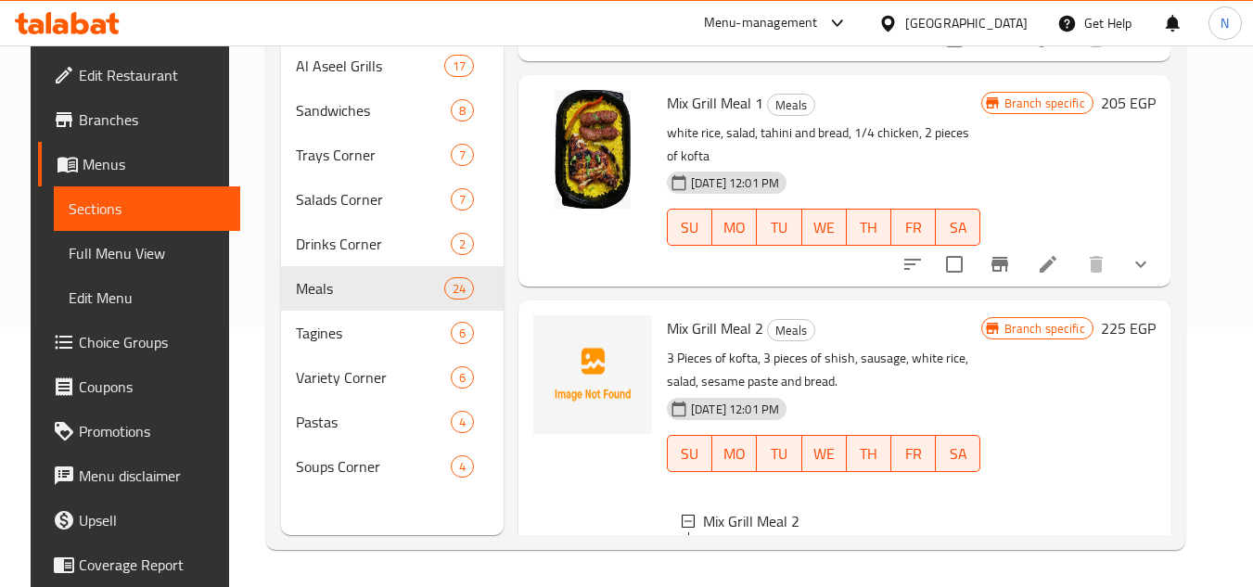
scroll to position [5709, 0]
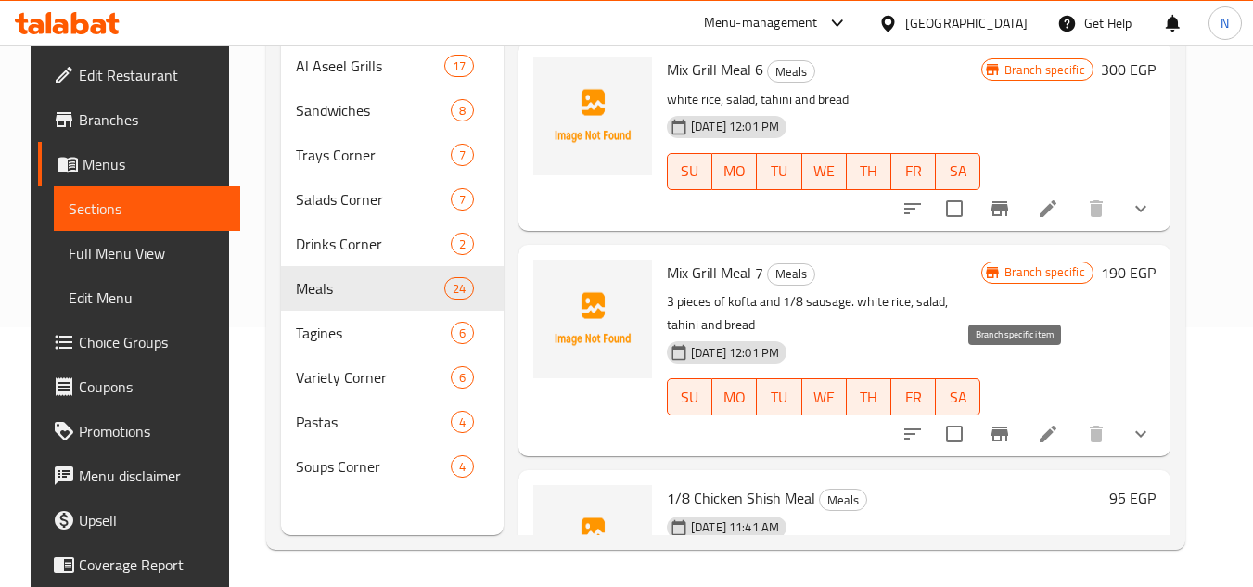
click at [1011, 220] on icon "Branch-specific-item" at bounding box center [1000, 209] width 22 height 22
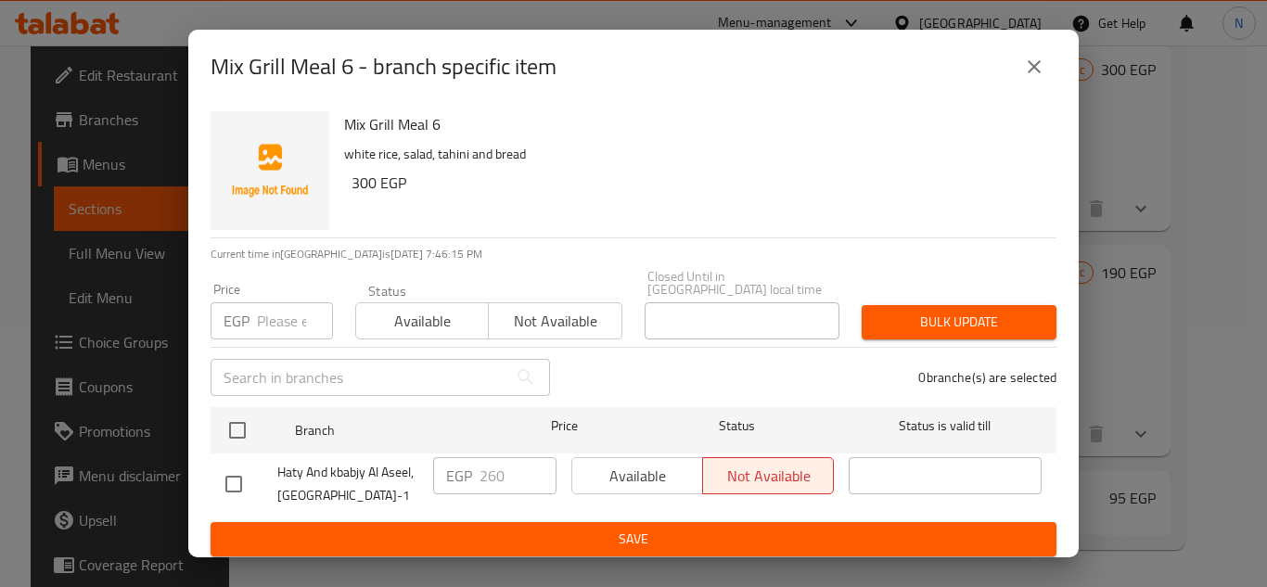
click at [1034, 78] on icon "close" at bounding box center [1034, 67] width 22 height 22
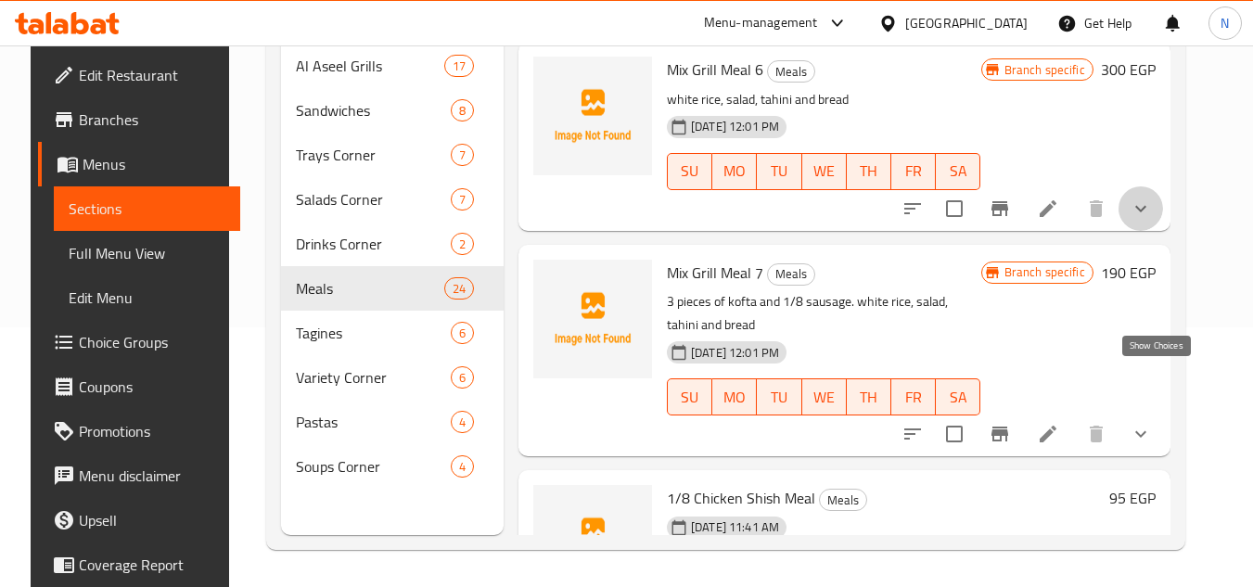
drag, startPoint x: 1156, startPoint y: 387, endPoint x: 1093, endPoint y: 407, distance: 66.3
click at [1152, 220] on icon "show more" at bounding box center [1141, 209] width 22 height 22
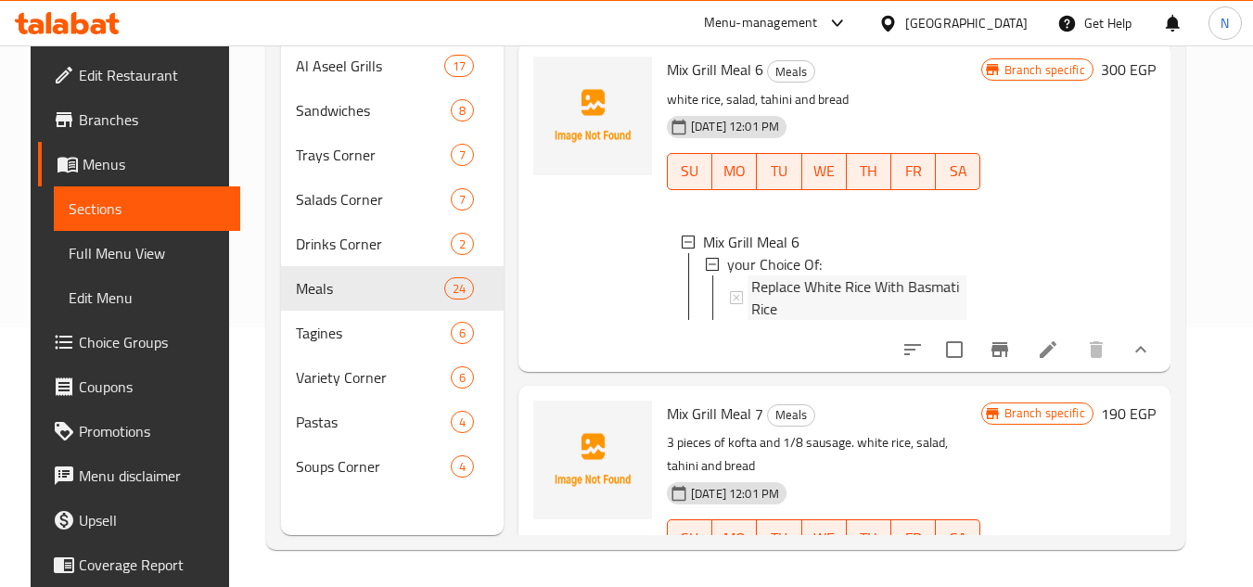
click at [798, 320] on span "Replace White Rice With Basmati Rice" at bounding box center [858, 298] width 215 height 45
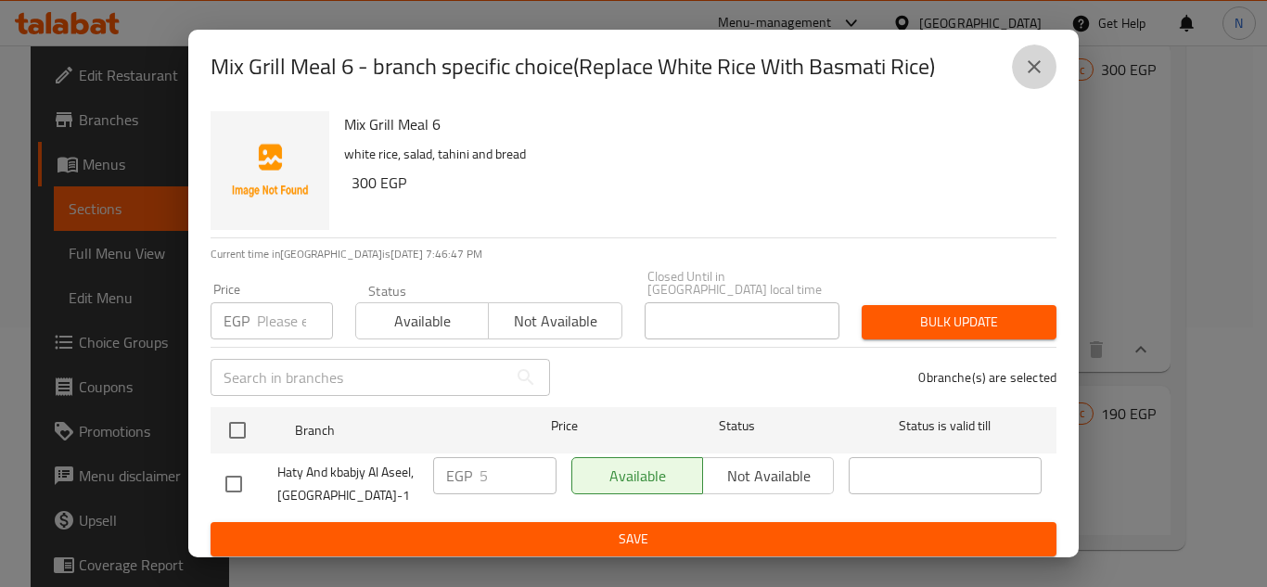
click at [1032, 78] on icon "close" at bounding box center [1034, 67] width 22 height 22
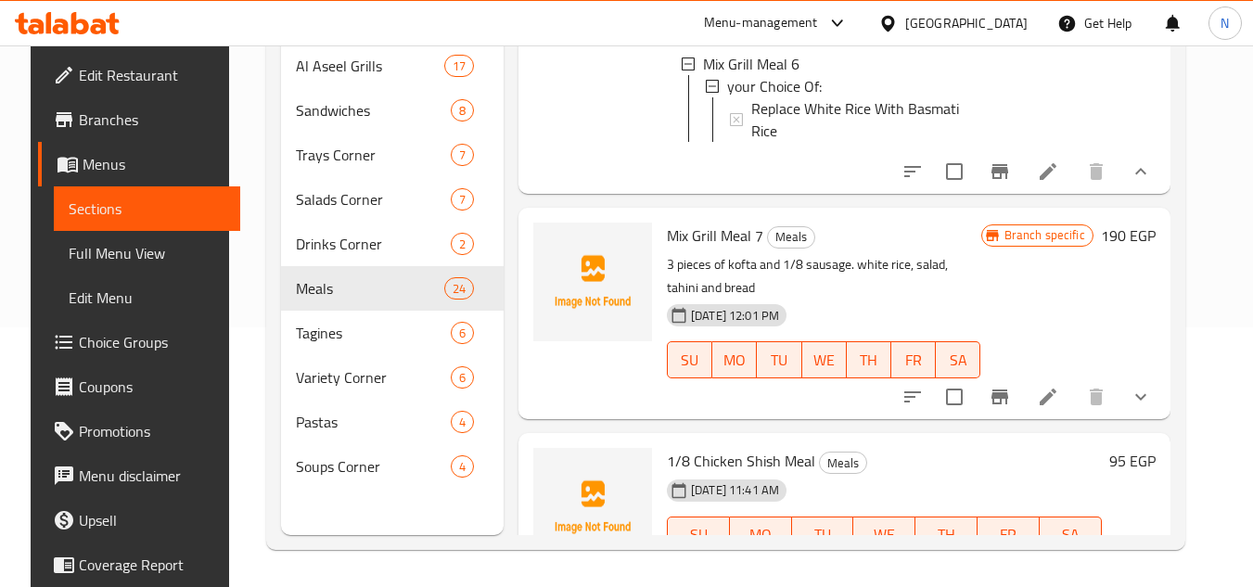
scroll to position [5895, 0]
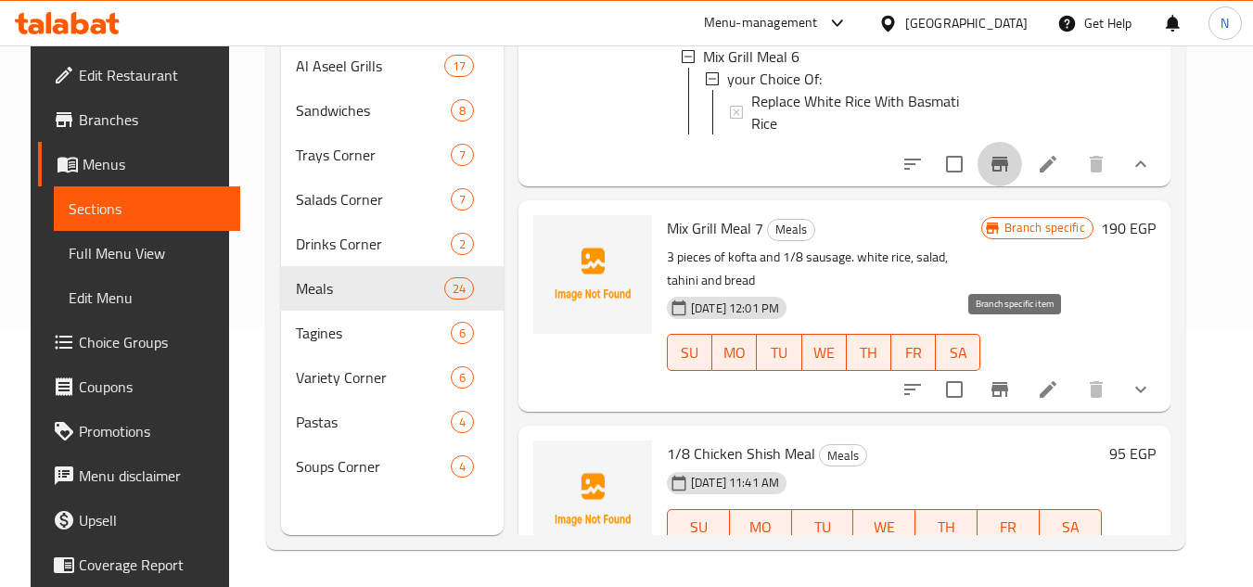
click at [1011, 175] on icon "Branch-specific-item" at bounding box center [1000, 164] width 22 height 22
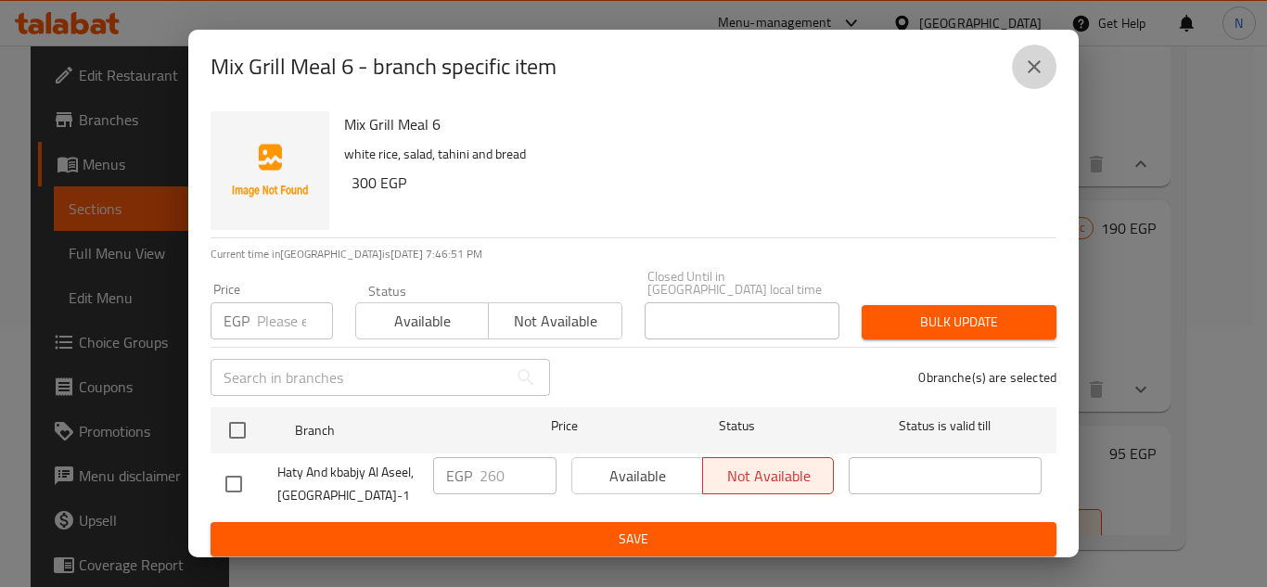
click at [1032, 77] on icon "close" at bounding box center [1034, 67] width 22 height 22
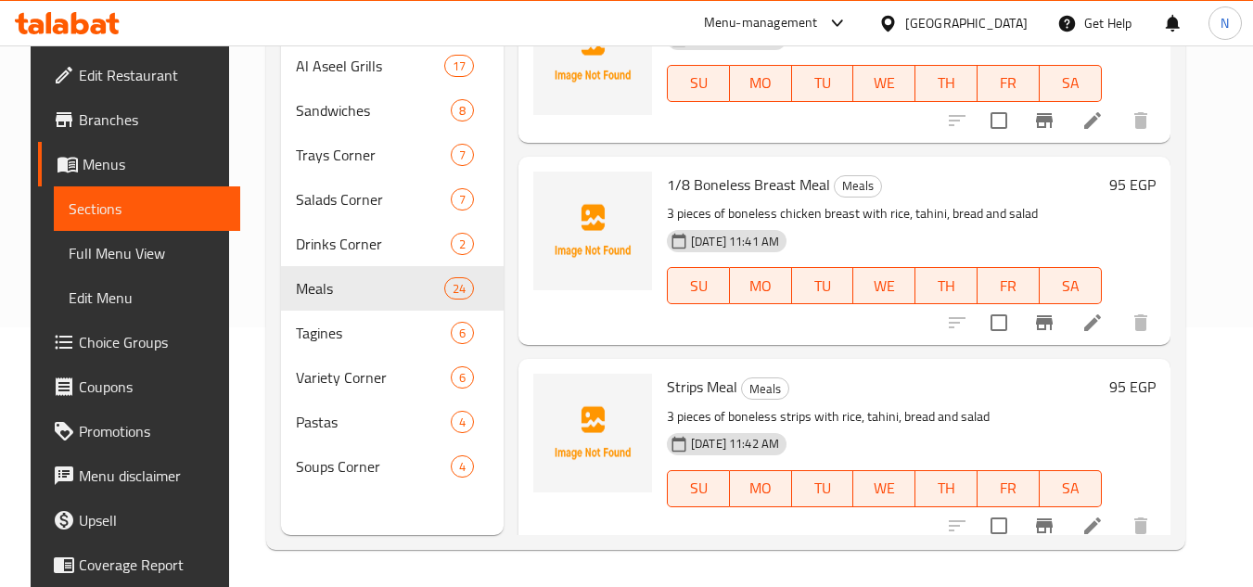
scroll to position [6451, 0]
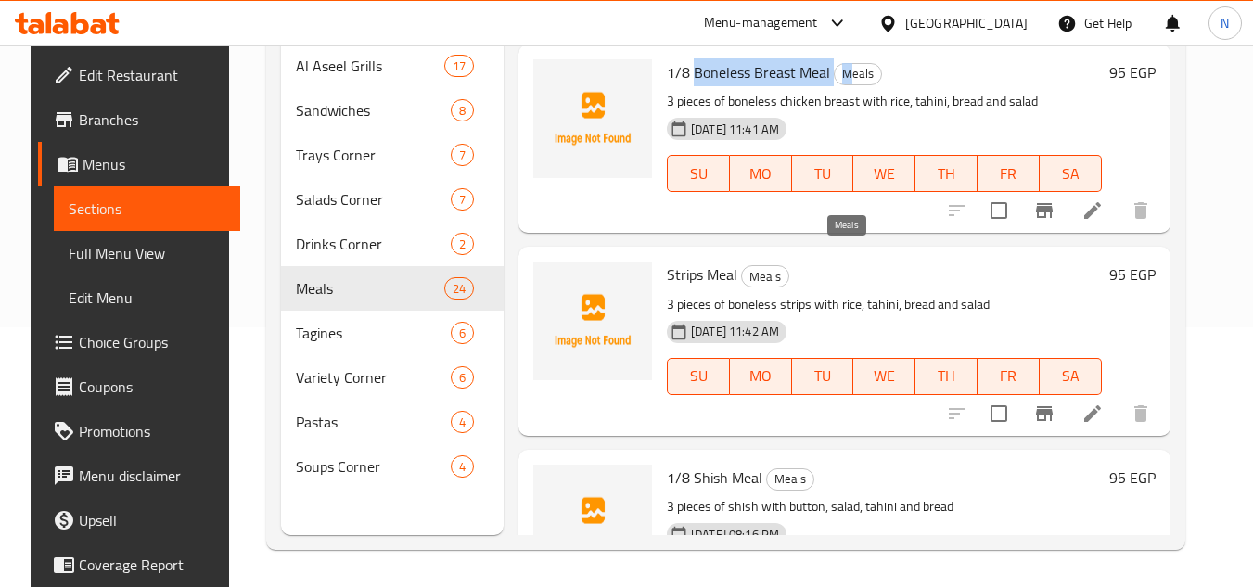
copy h6 "Boneless Breast Meal M"
copy span "Boneless Breast Mea"
copy h6 "Boneless Breast Meal"
drag, startPoint x: 687, startPoint y: 262, endPoint x: 829, endPoint y: 256, distance: 143.0
click at [829, 85] on h6 "1/8 Boneless Breast Meal Meals" at bounding box center [884, 72] width 435 height 26
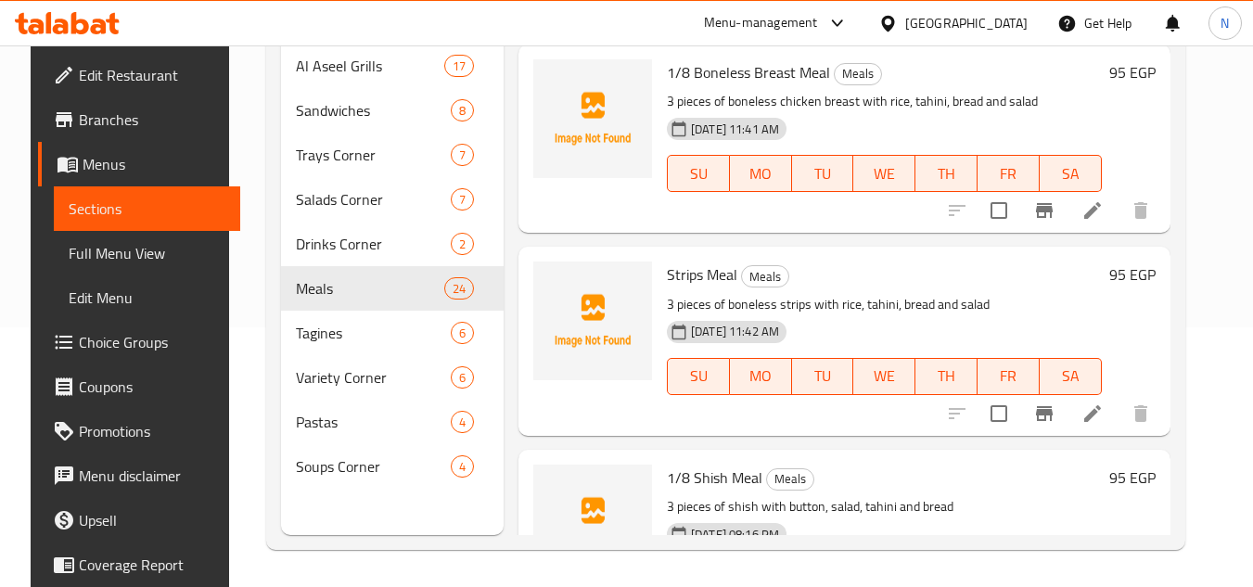
scroll to position [1611, 0]
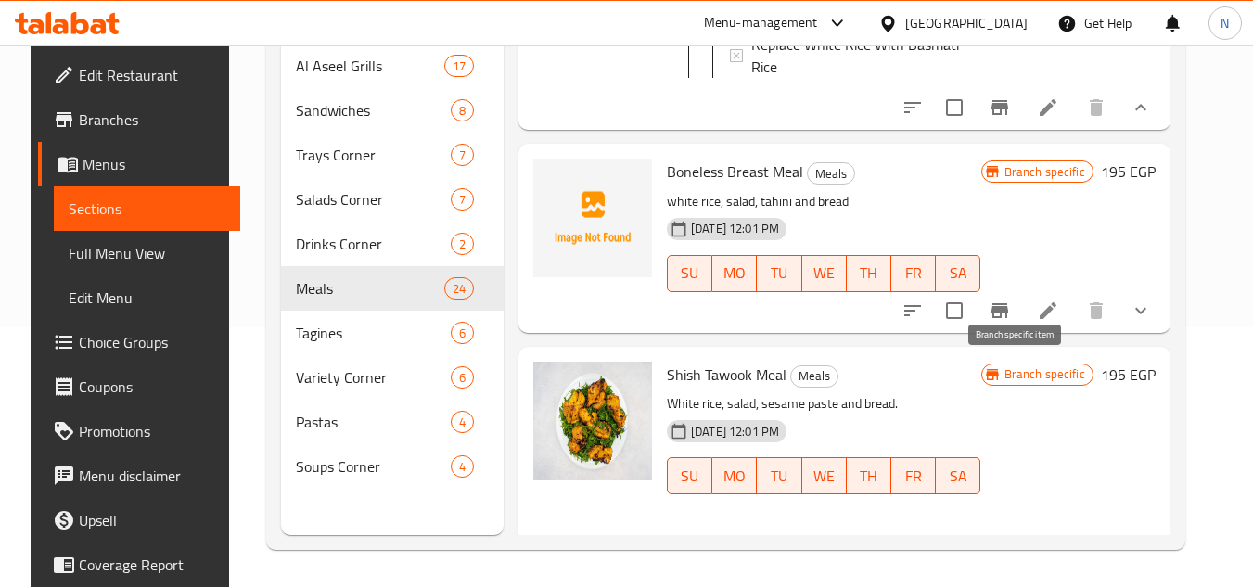
click at [1011, 322] on icon "Branch-specific-item" at bounding box center [1000, 311] width 22 height 22
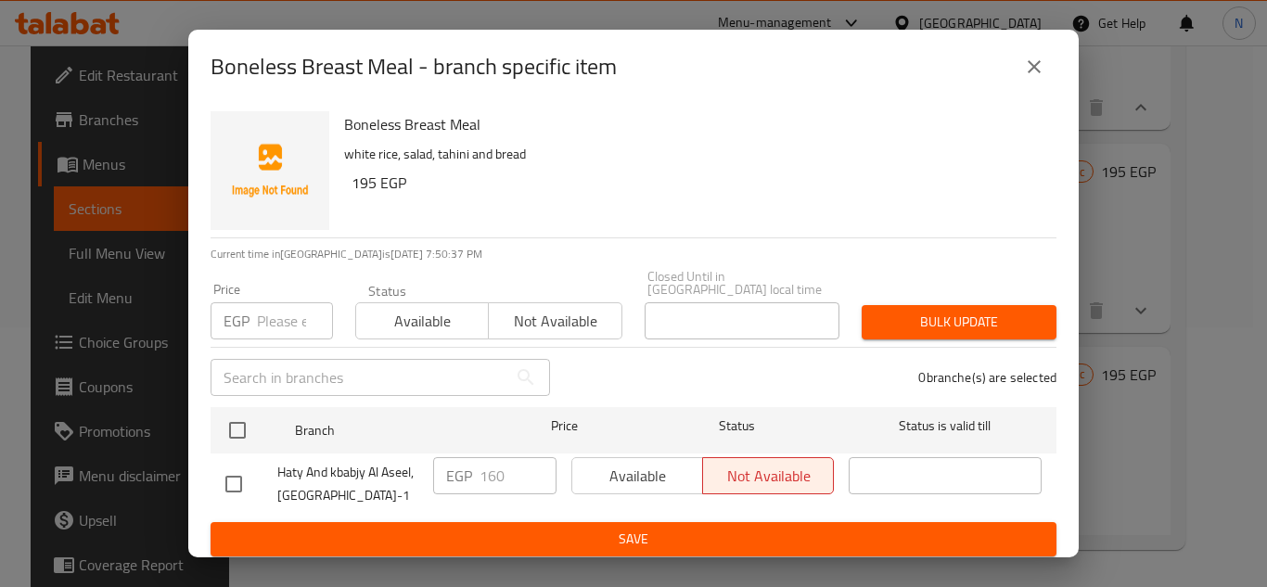
click at [1035, 78] on icon "close" at bounding box center [1034, 67] width 22 height 22
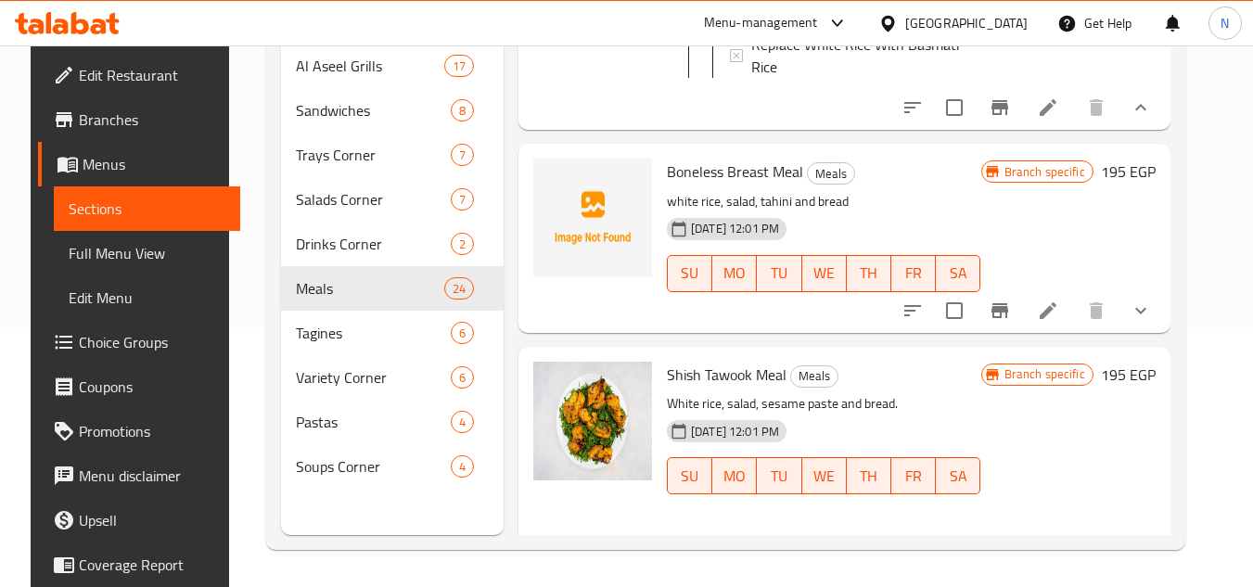
click at [1163, 333] on button "show more" at bounding box center [1141, 311] width 45 height 45
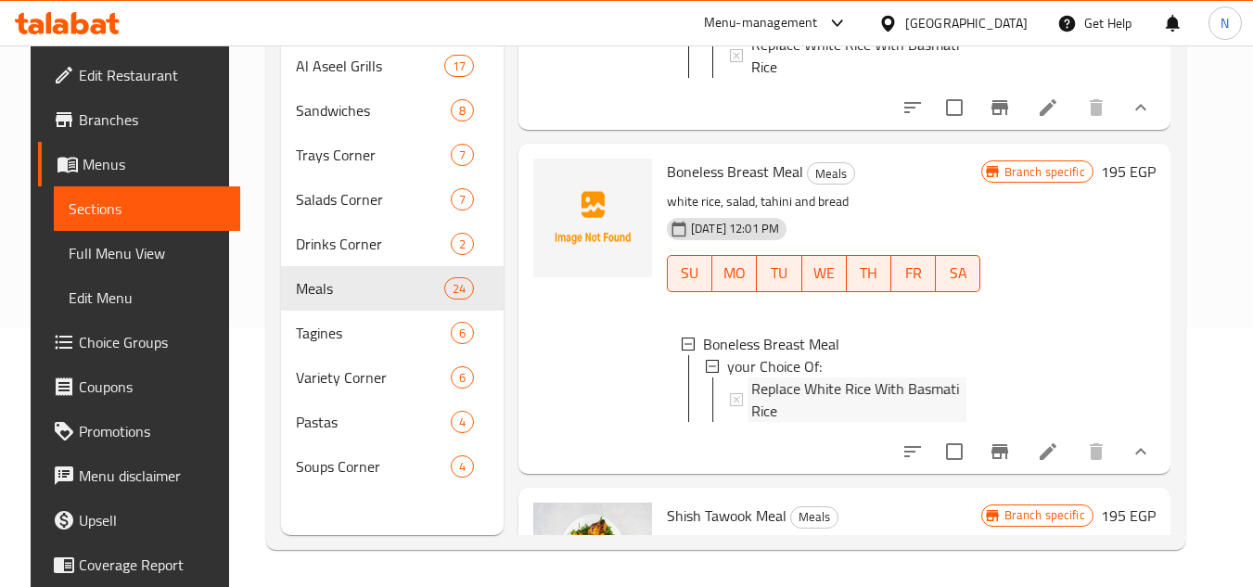
click at [776, 422] on span "Replace White Rice With Basmati Rice" at bounding box center [858, 400] width 215 height 45
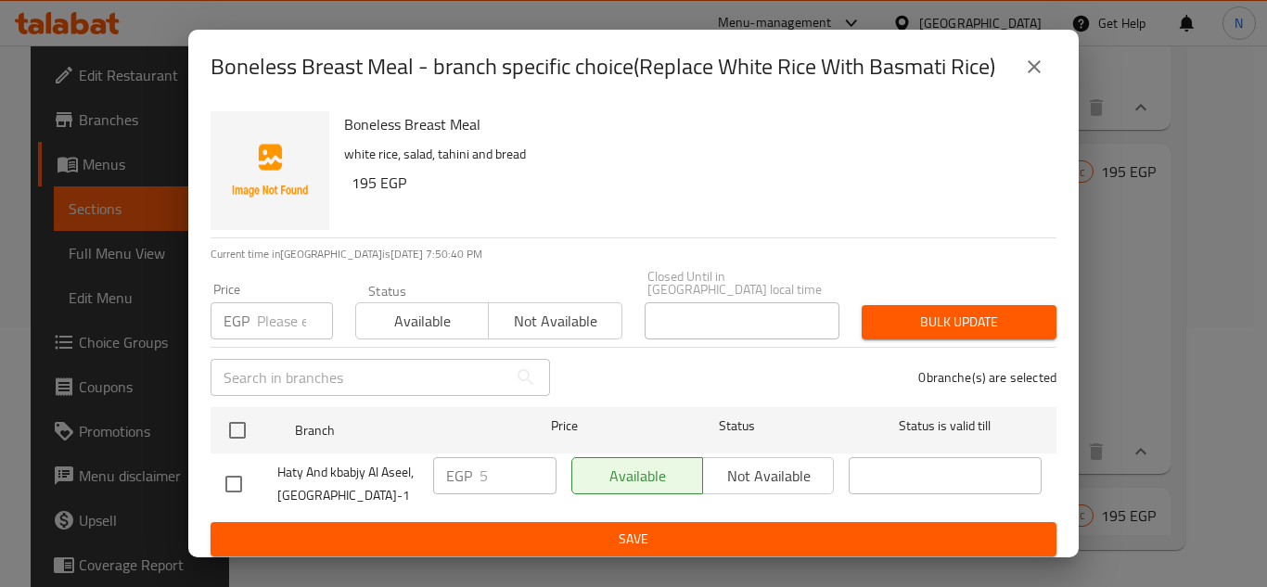
click at [1028, 74] on icon "close" at bounding box center [1034, 67] width 22 height 22
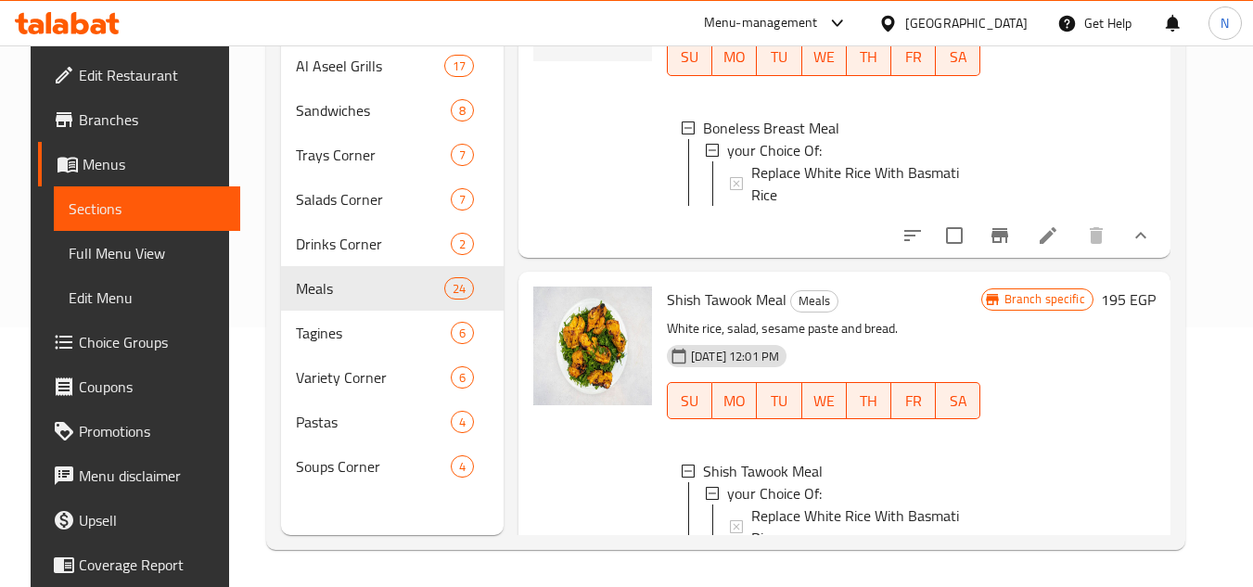
scroll to position [4161, 0]
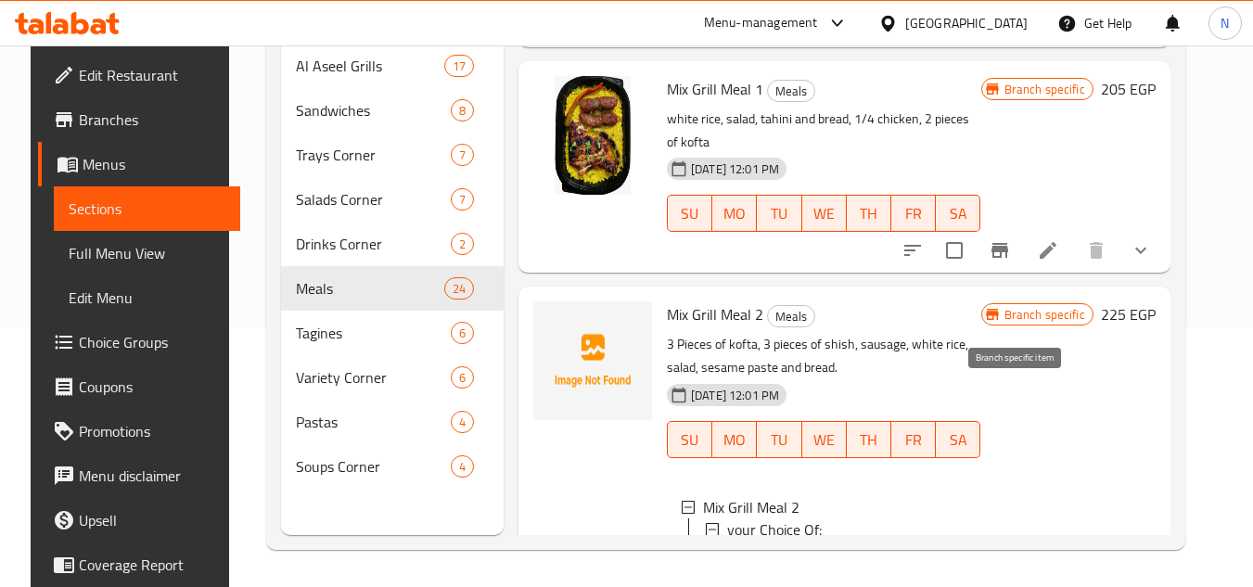
click at [1011, 262] on icon "Branch-specific-item" at bounding box center [1000, 250] width 22 height 22
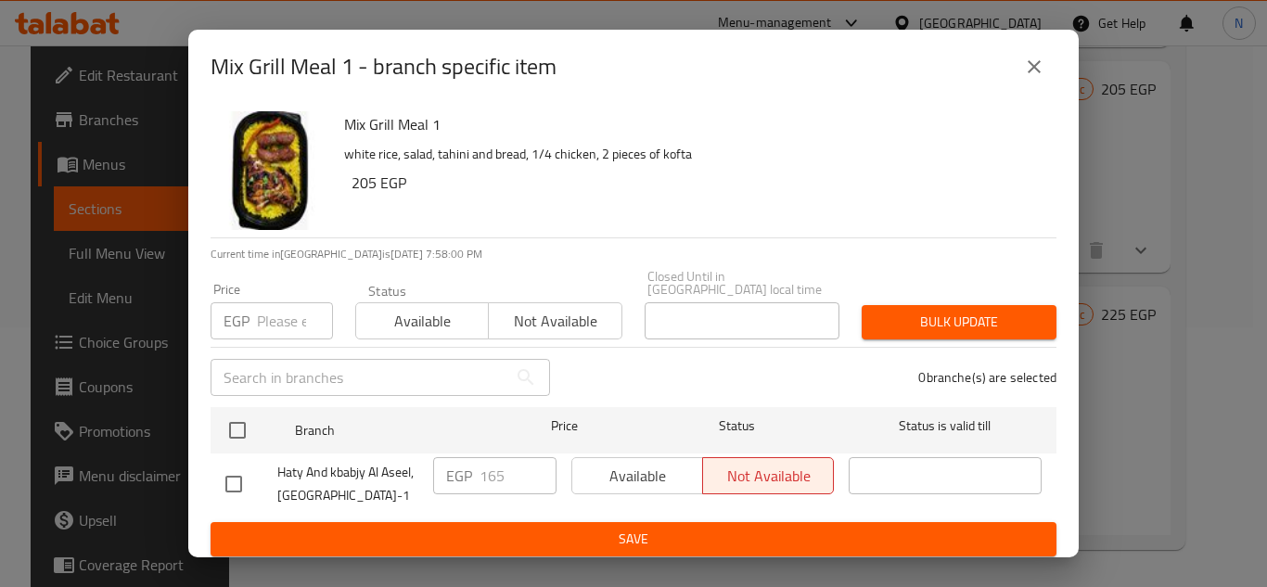
click at [1025, 73] on icon "close" at bounding box center [1034, 67] width 22 height 22
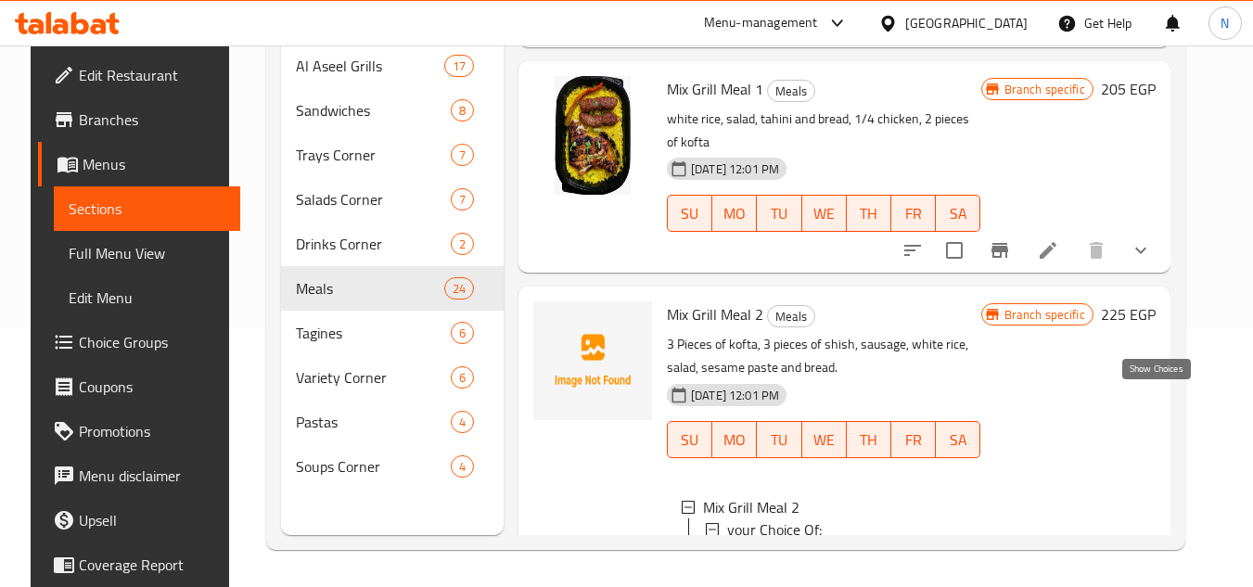
click at [1152, 262] on icon "show more" at bounding box center [1141, 250] width 22 height 22
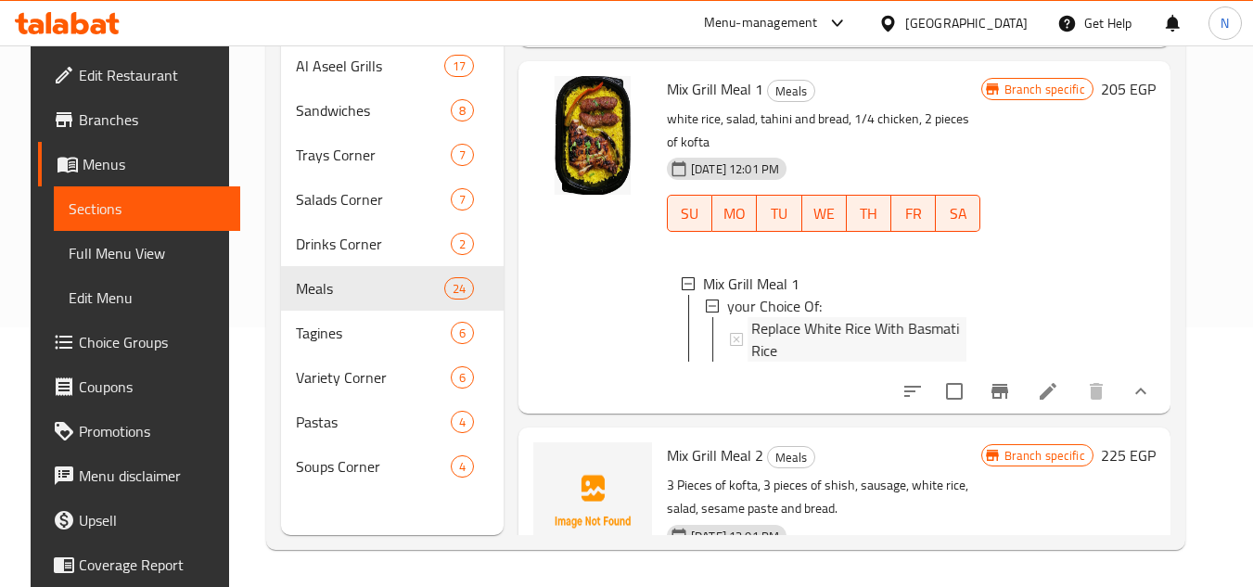
click at [833, 362] on span "Replace White Rice With Basmati Rice" at bounding box center [858, 339] width 215 height 45
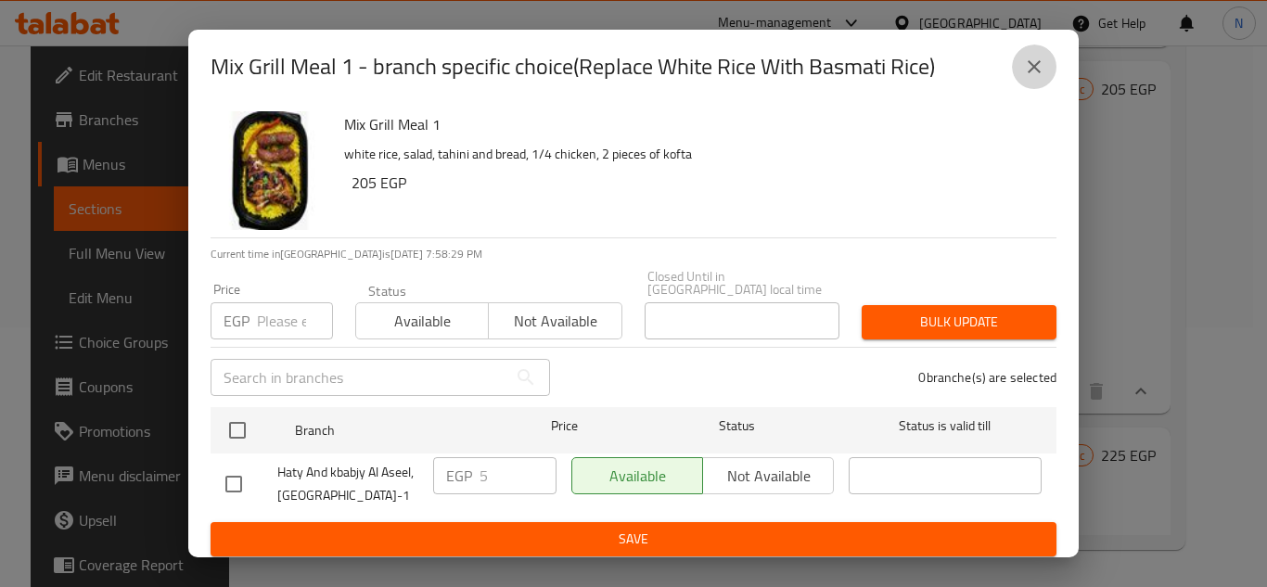
click at [1040, 71] on icon "close" at bounding box center [1034, 67] width 22 height 22
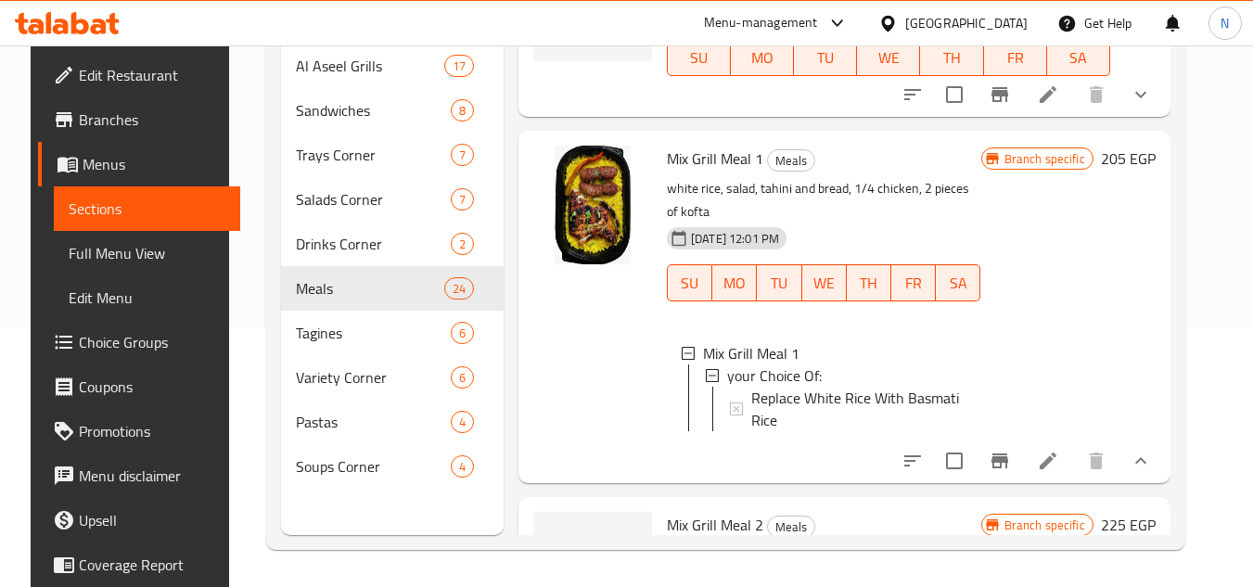
scroll to position [4068, 0]
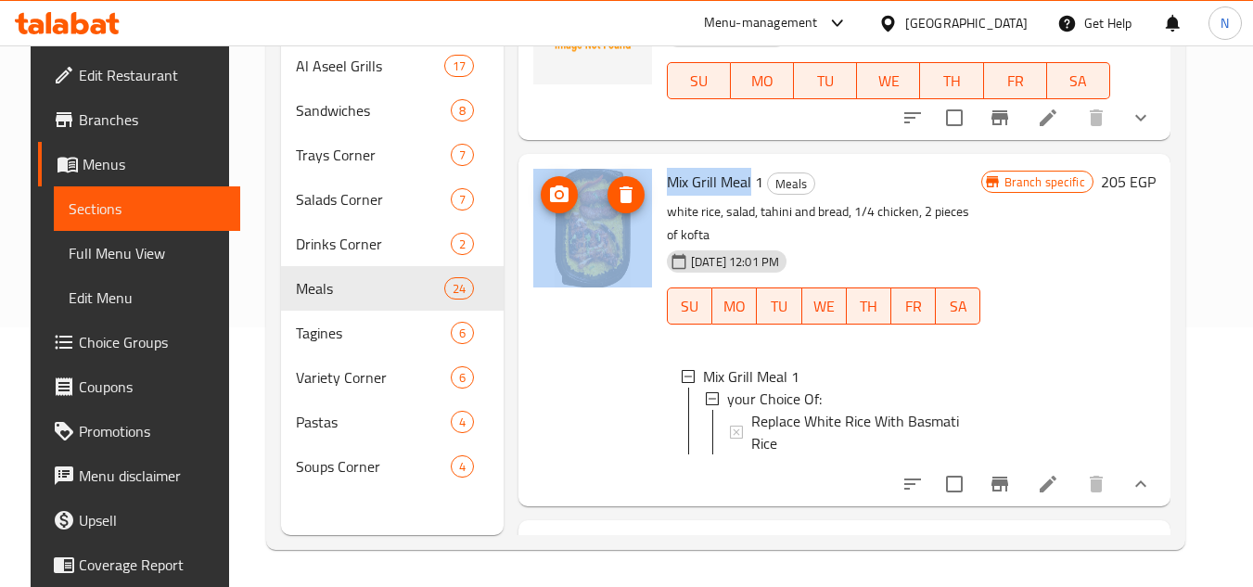
drag, startPoint x: 742, startPoint y: 339, endPoint x: 652, endPoint y: 317, distance: 92.5
click at [632, 333] on div "Mix Grill Meal 1 Meals white rice, salad, tahini and bread, 1/4 chicken, 2 piec…" at bounding box center [844, 330] width 637 height 338
copy div "Mix Grill Meal"
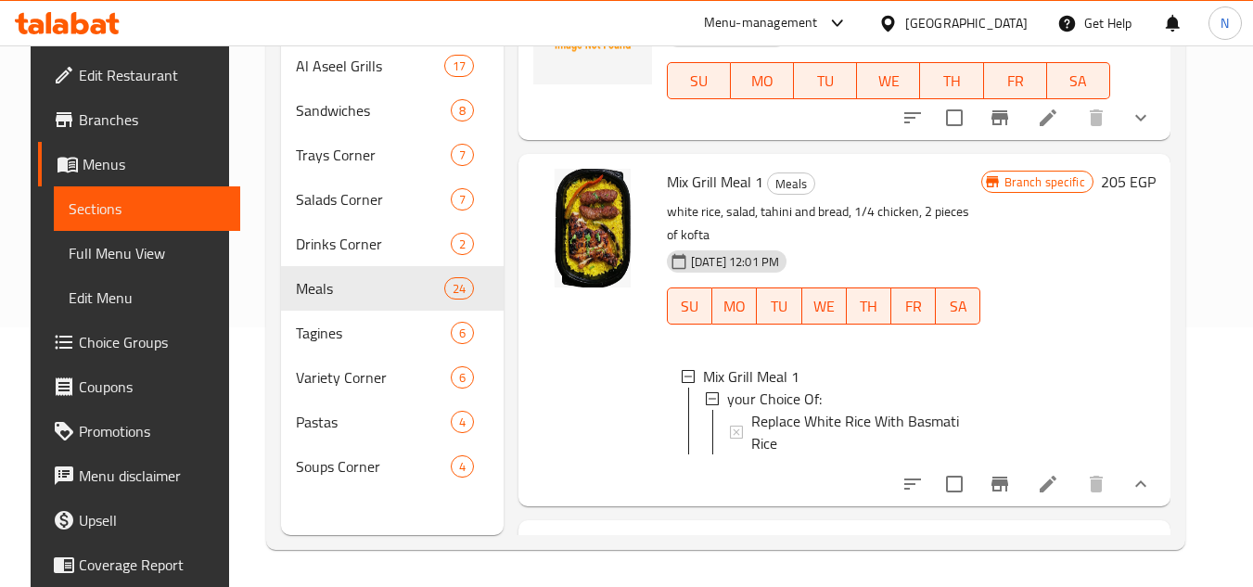
scroll to position [6376, 0]
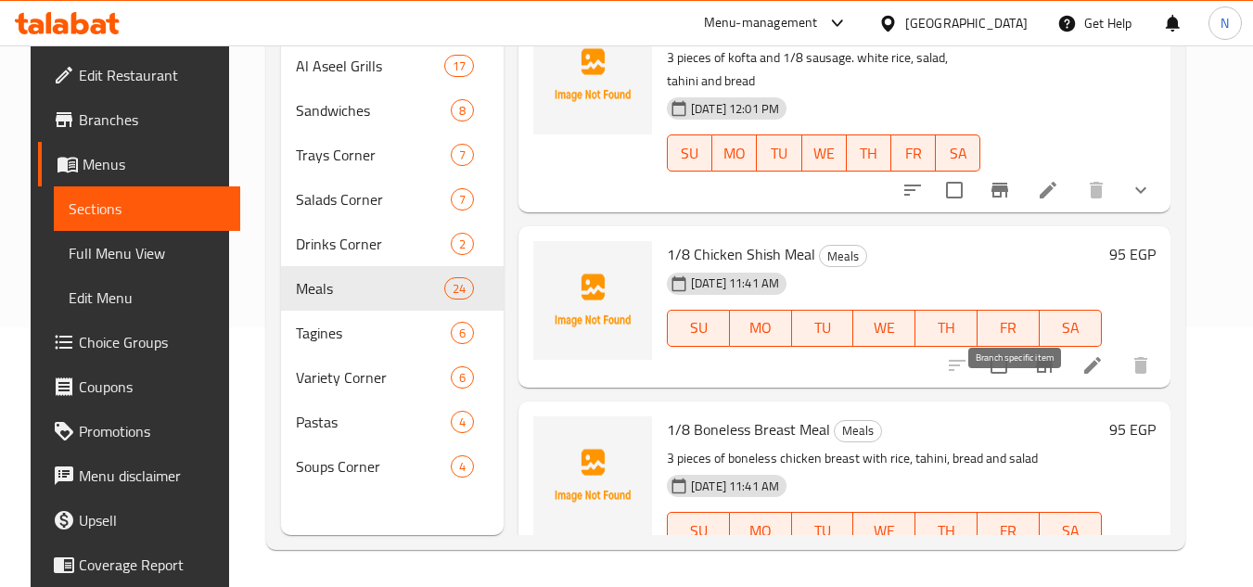
click at [1008, 198] on icon "Branch-specific-item" at bounding box center [1000, 190] width 17 height 15
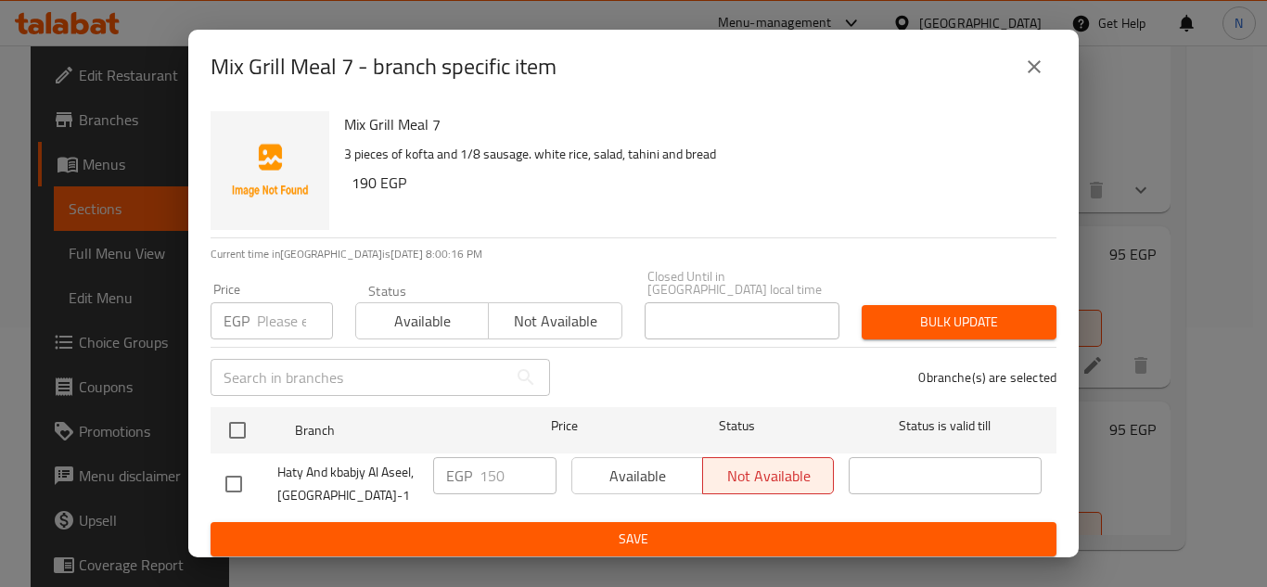
click at [1026, 67] on icon "close" at bounding box center [1034, 67] width 22 height 22
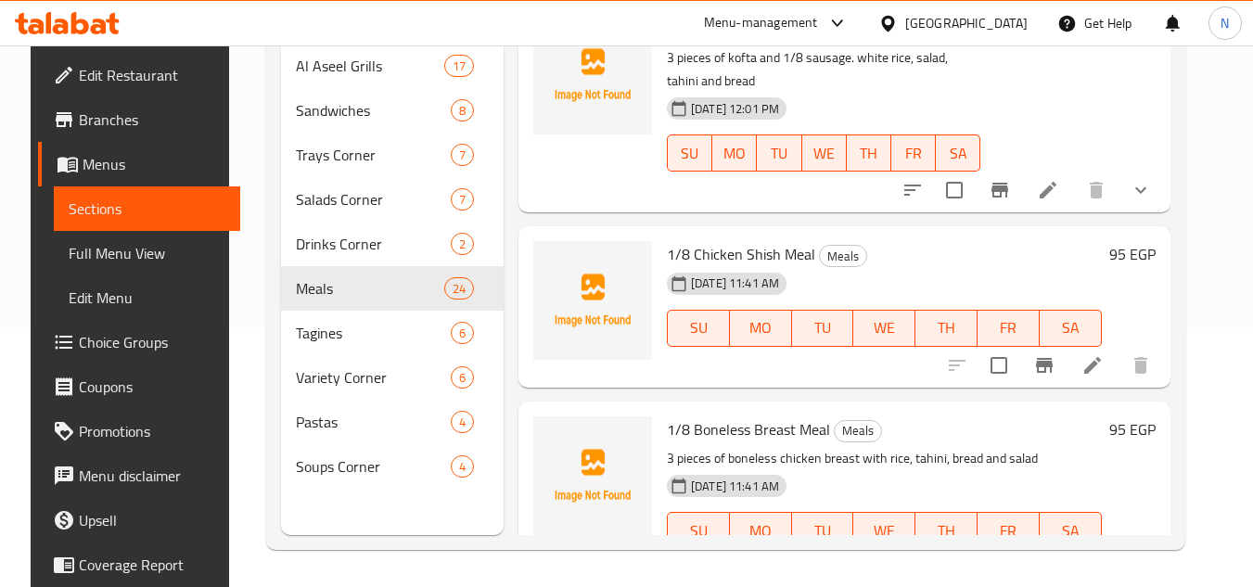
click at [1152, 201] on icon "show more" at bounding box center [1141, 190] width 22 height 22
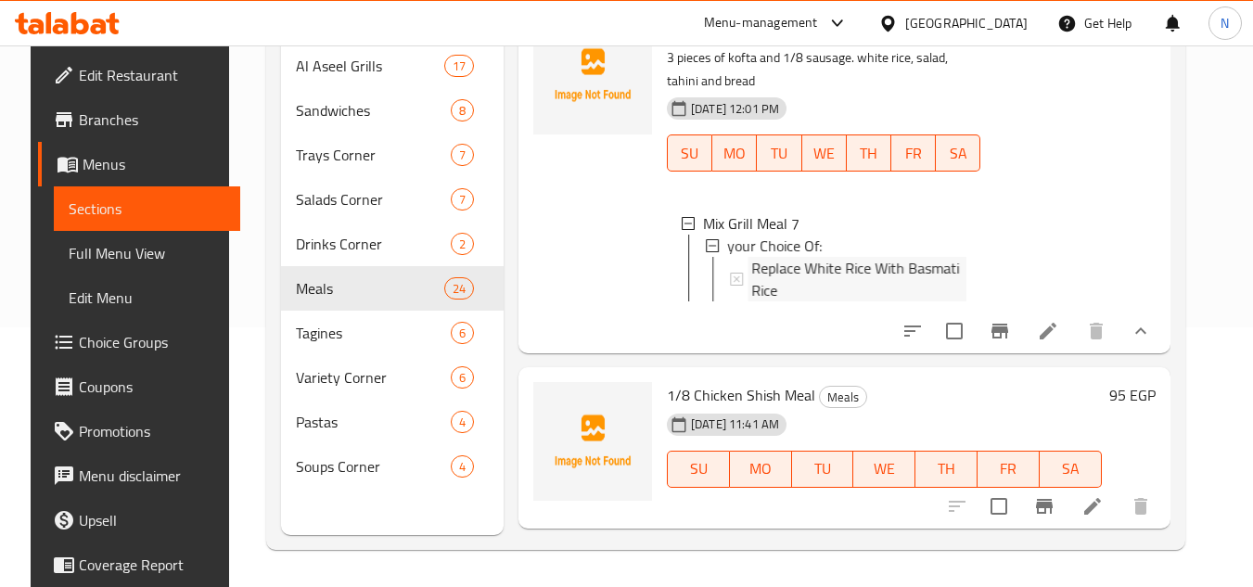
click at [794, 302] on span "Replace White Rice With Basmati Rice" at bounding box center [858, 279] width 215 height 45
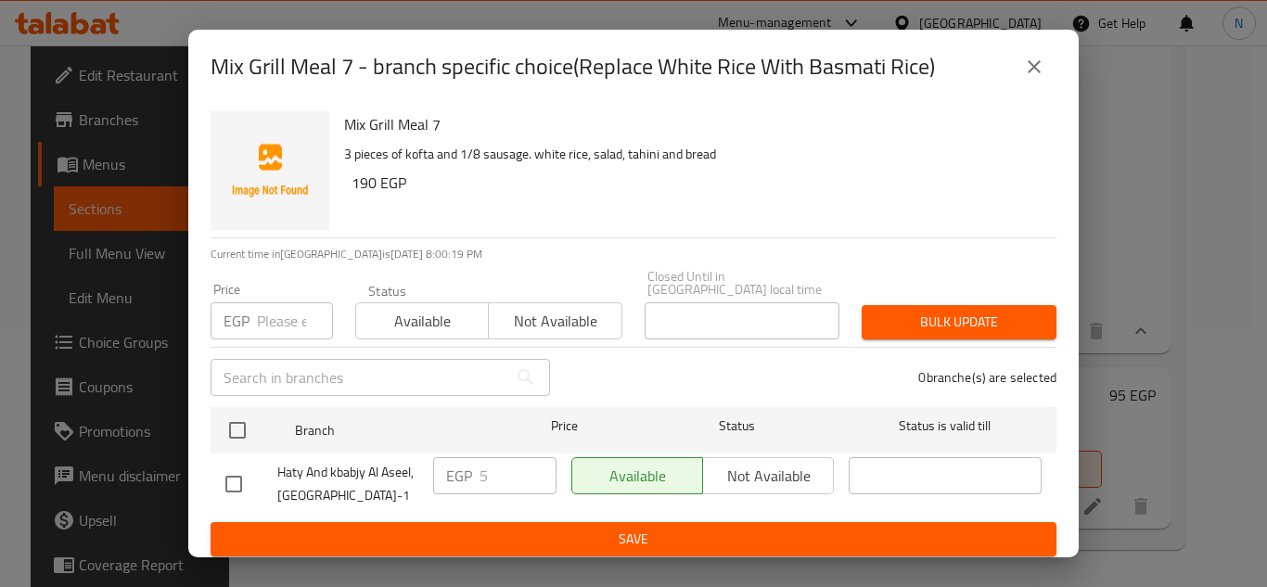
click at [1043, 64] on icon "close" at bounding box center [1034, 67] width 22 height 22
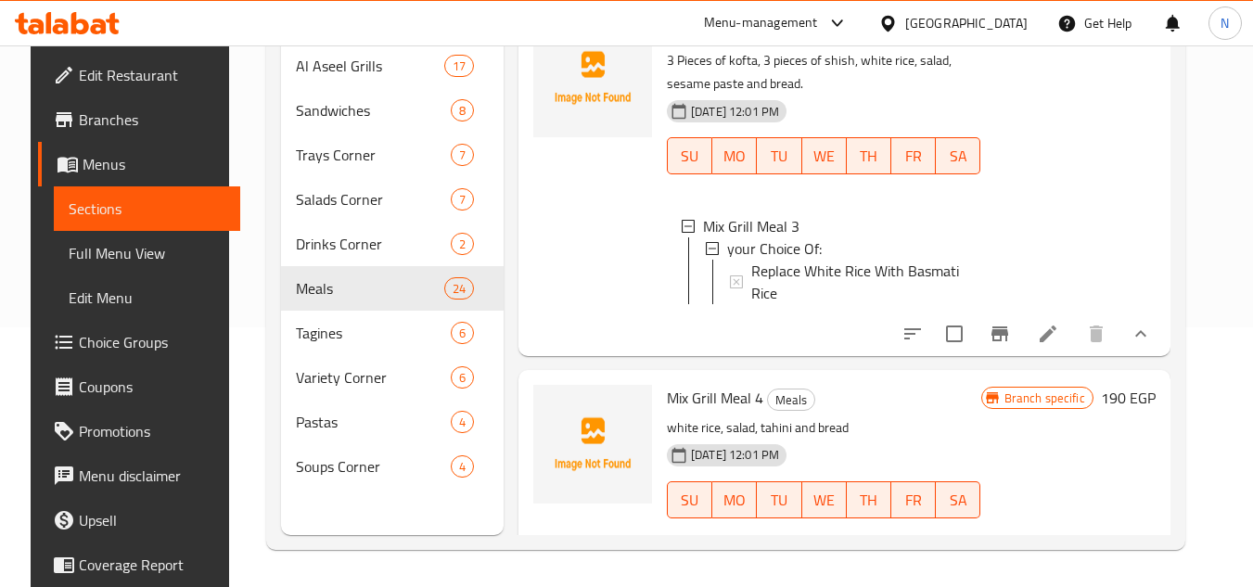
scroll to position [6758, 0]
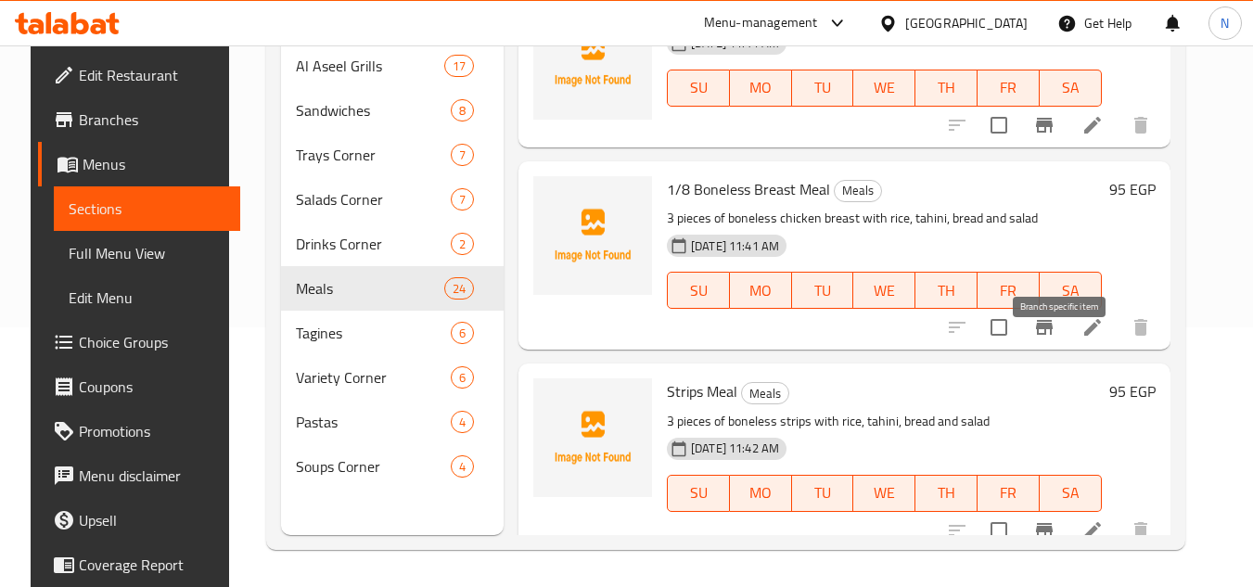
click at [1064, 148] on button "Branch-specific-item" at bounding box center [1044, 125] width 45 height 45
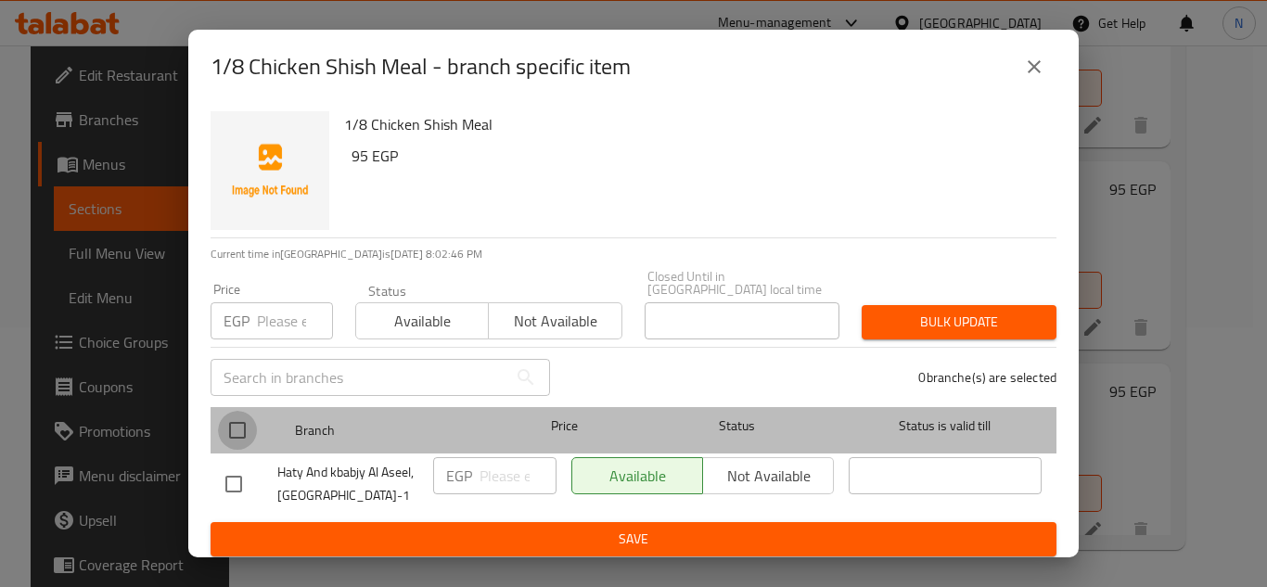
click at [236, 421] on input "checkbox" at bounding box center [237, 430] width 39 height 39
checkbox input "true"
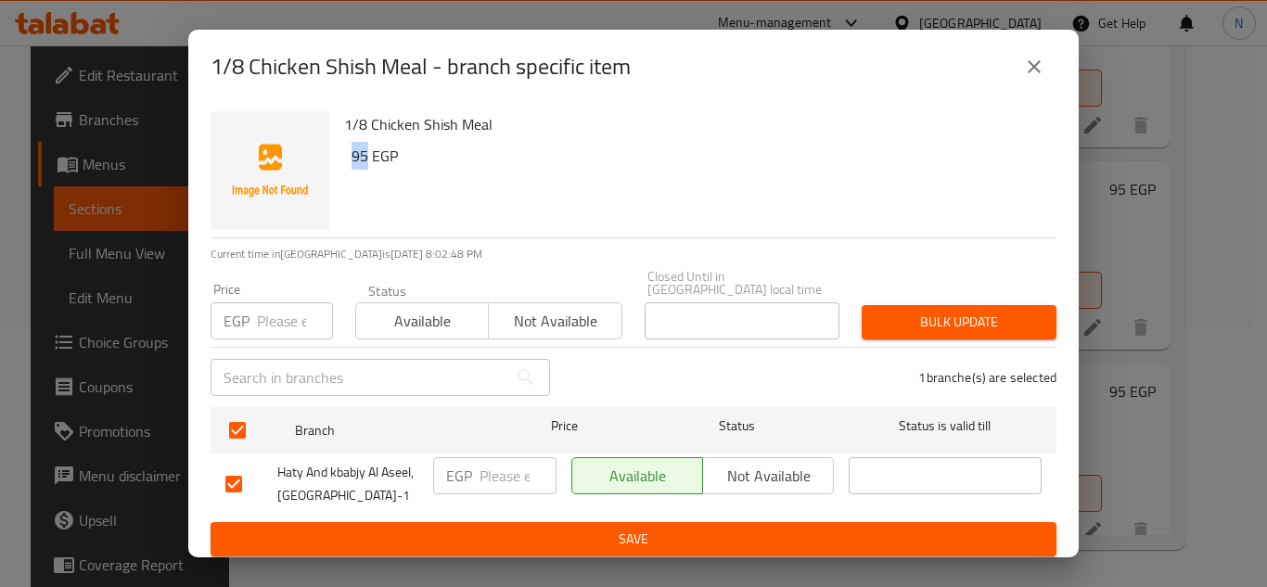
drag, startPoint x: 367, startPoint y: 166, endPoint x: 348, endPoint y: 172, distance: 20.3
click at [348, 172] on div "1/8 Chicken Shish Meal 95 EGP" at bounding box center [693, 171] width 712 height 134
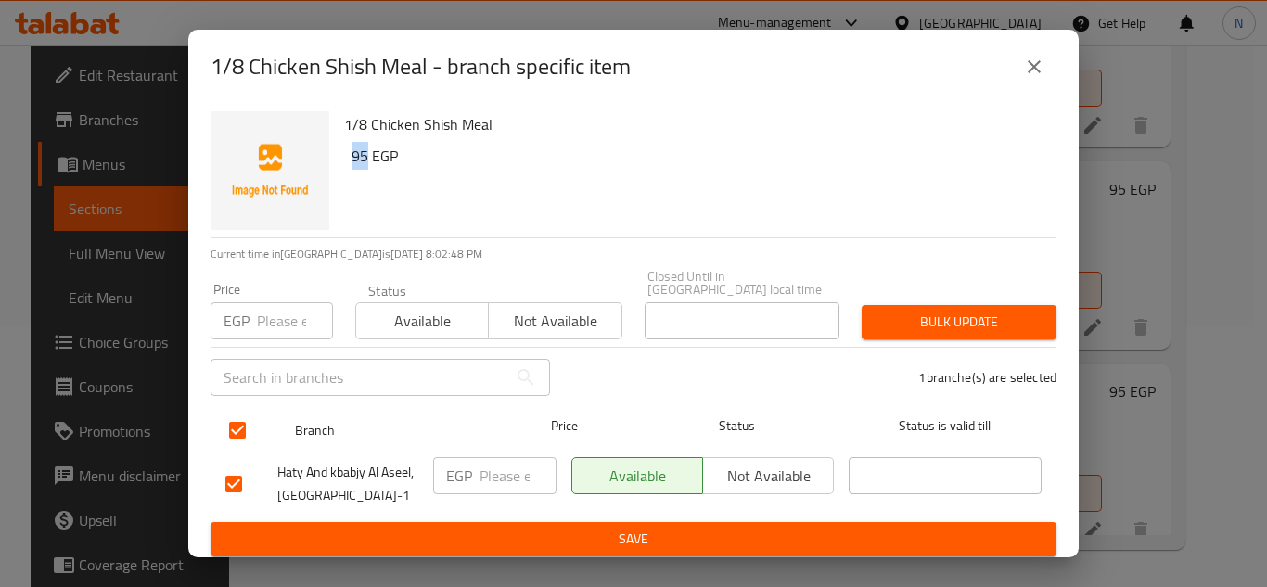
copy h6 "95"
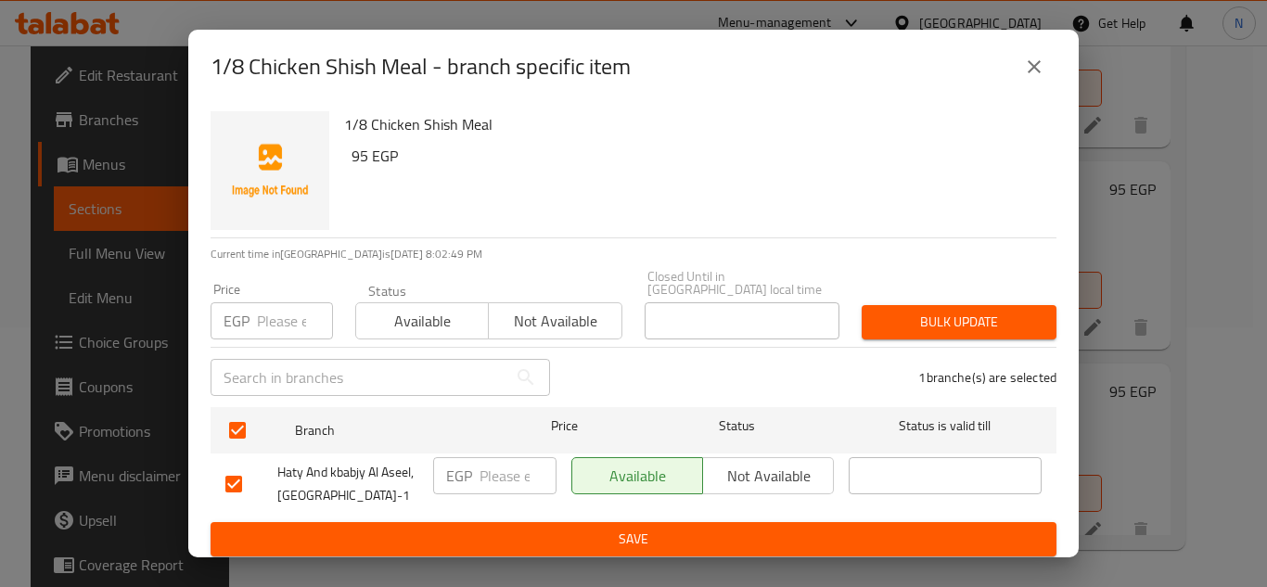
click at [452, 468] on p "EGP" at bounding box center [459, 476] width 26 height 22
click at [487, 473] on input "number" at bounding box center [518, 475] width 77 height 37
paste input "95"
type input "95"
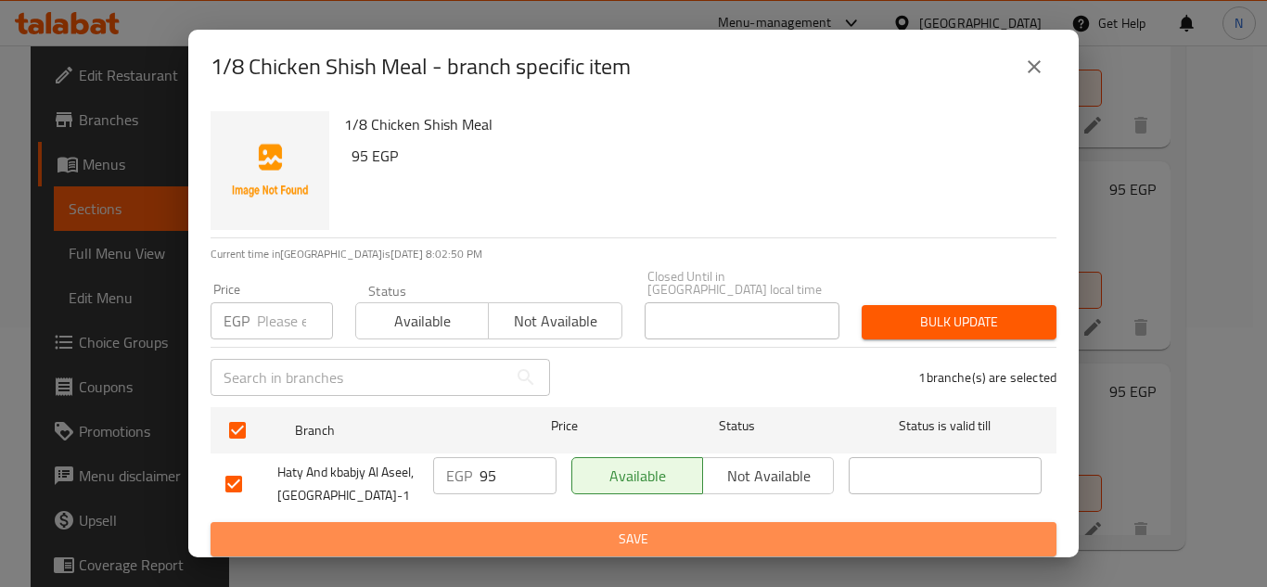
click at [491, 533] on span "Save" at bounding box center [633, 539] width 816 height 23
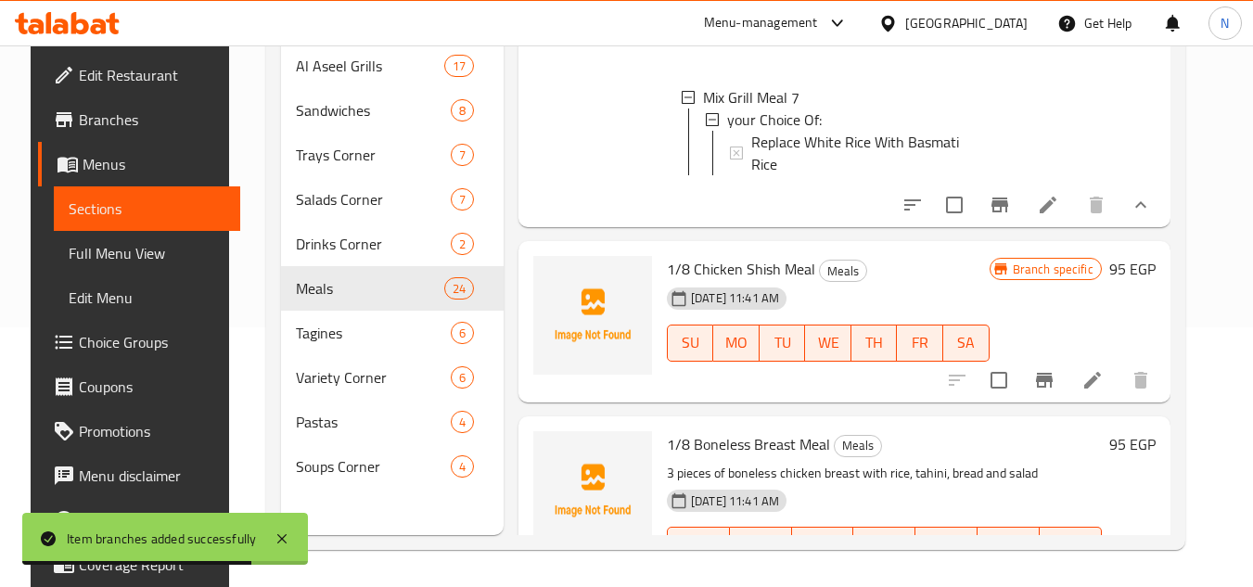
scroll to position [2326, 0]
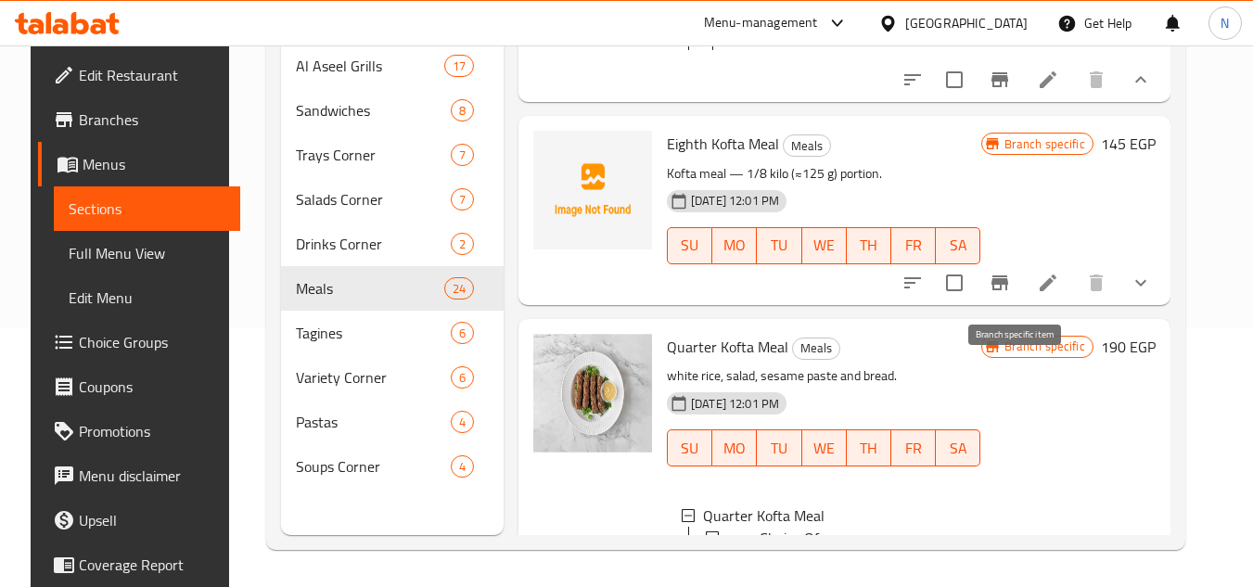
click at [1011, 294] on icon "Branch-specific-item" at bounding box center [1000, 283] width 22 height 22
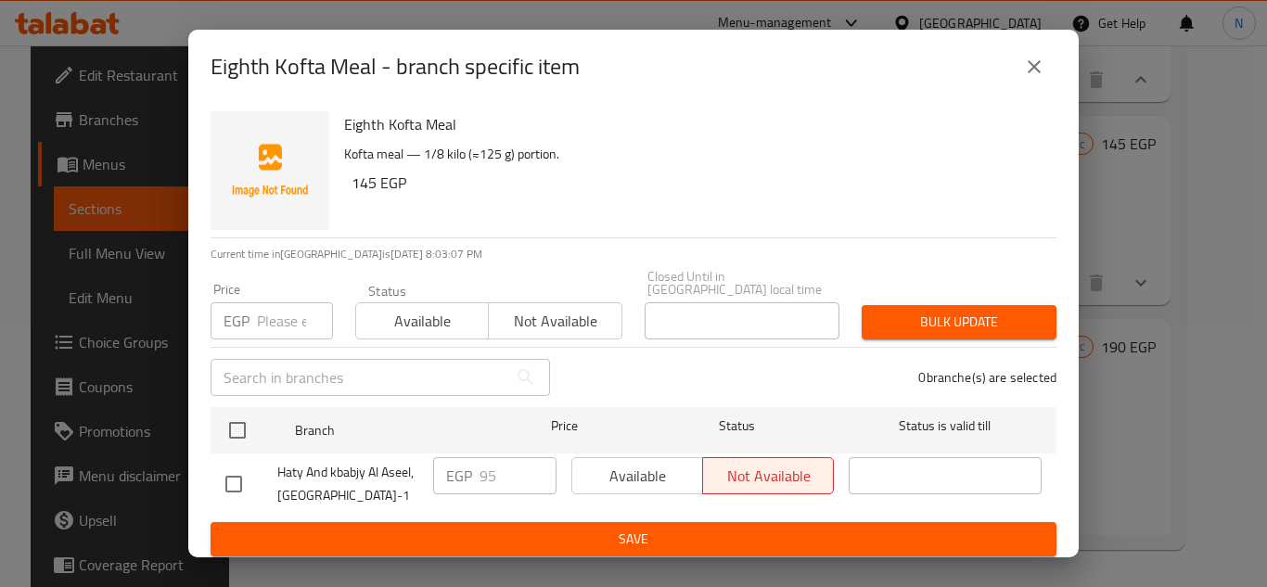
click at [1031, 67] on icon "close" at bounding box center [1034, 66] width 13 height 13
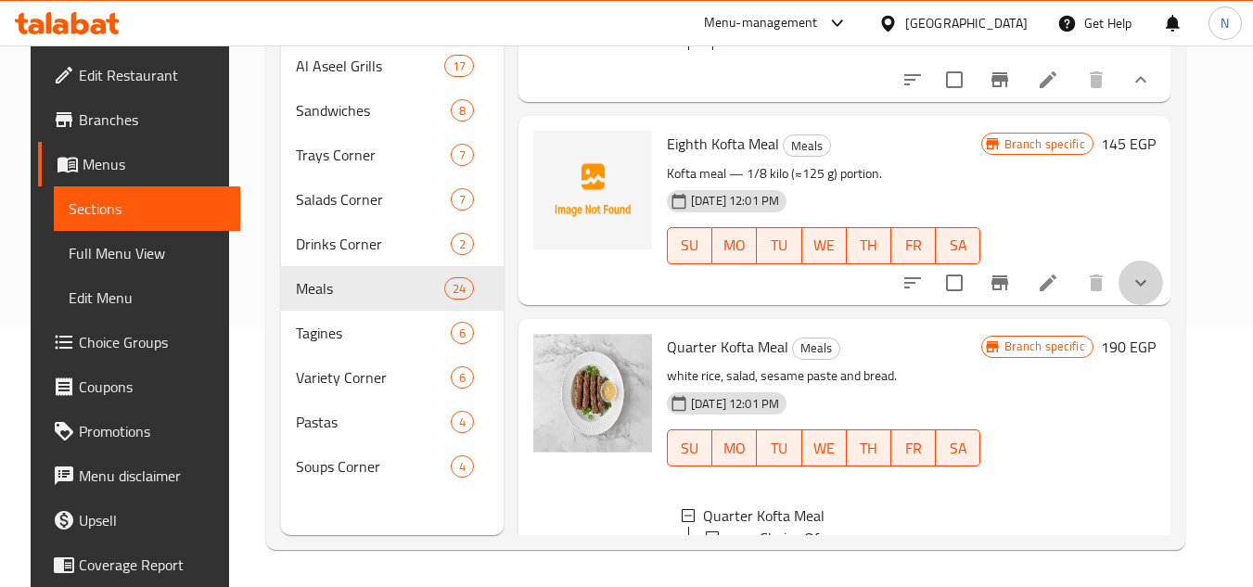
click at [1161, 305] on button "show more" at bounding box center [1141, 283] width 45 height 45
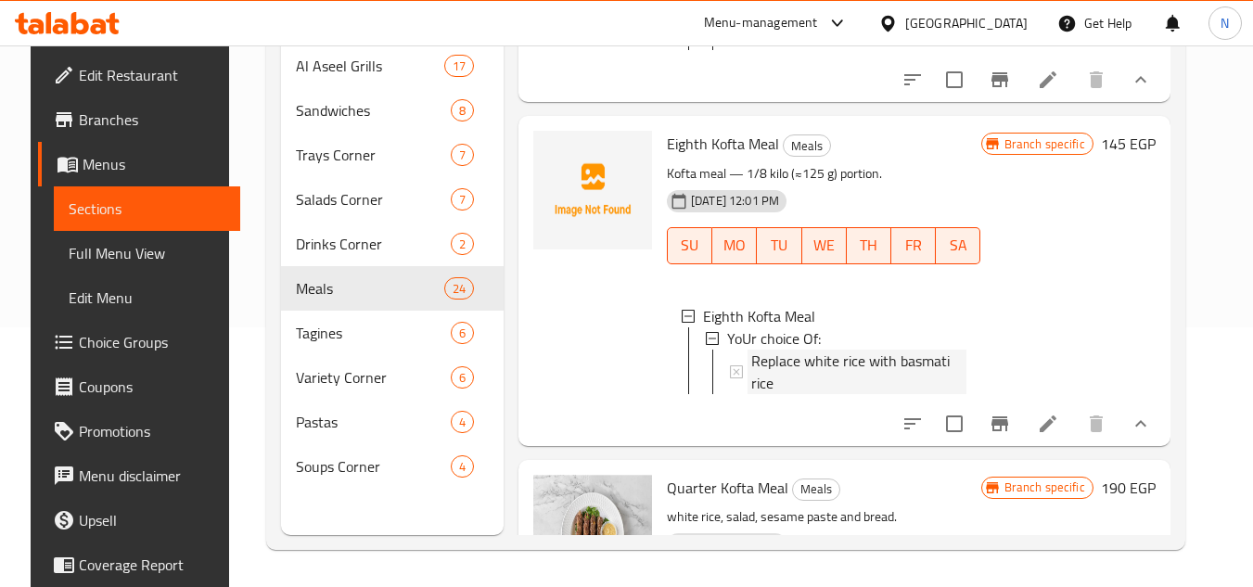
click at [849, 394] on span "Replace white rice with basmati rice" at bounding box center [858, 372] width 215 height 45
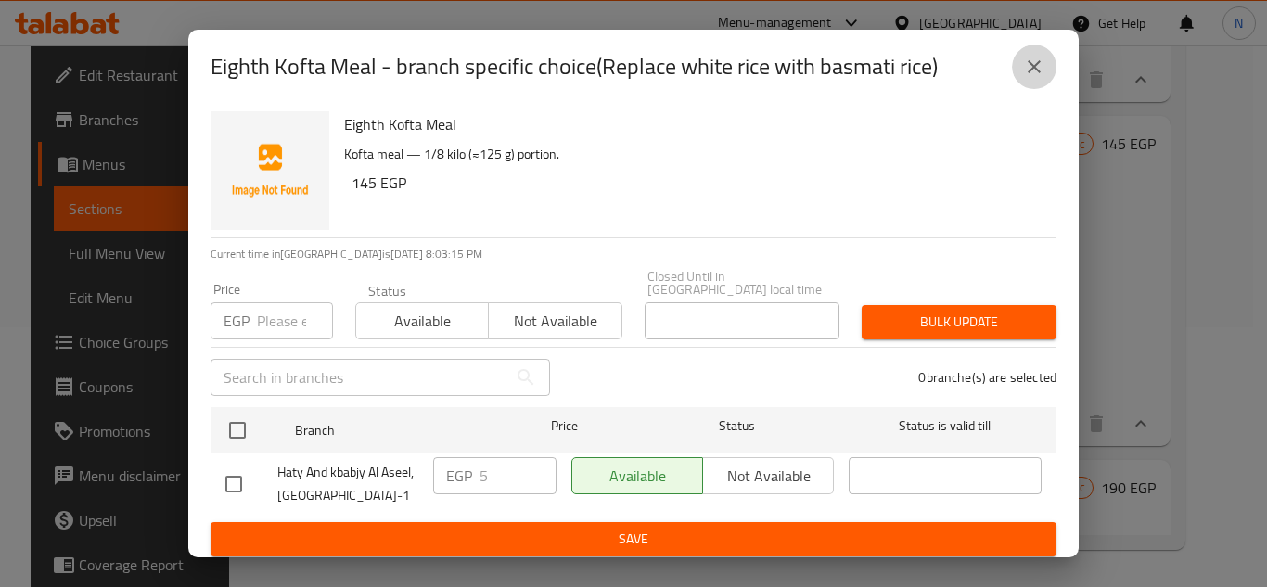
click at [1046, 80] on button "close" at bounding box center [1034, 67] width 45 height 45
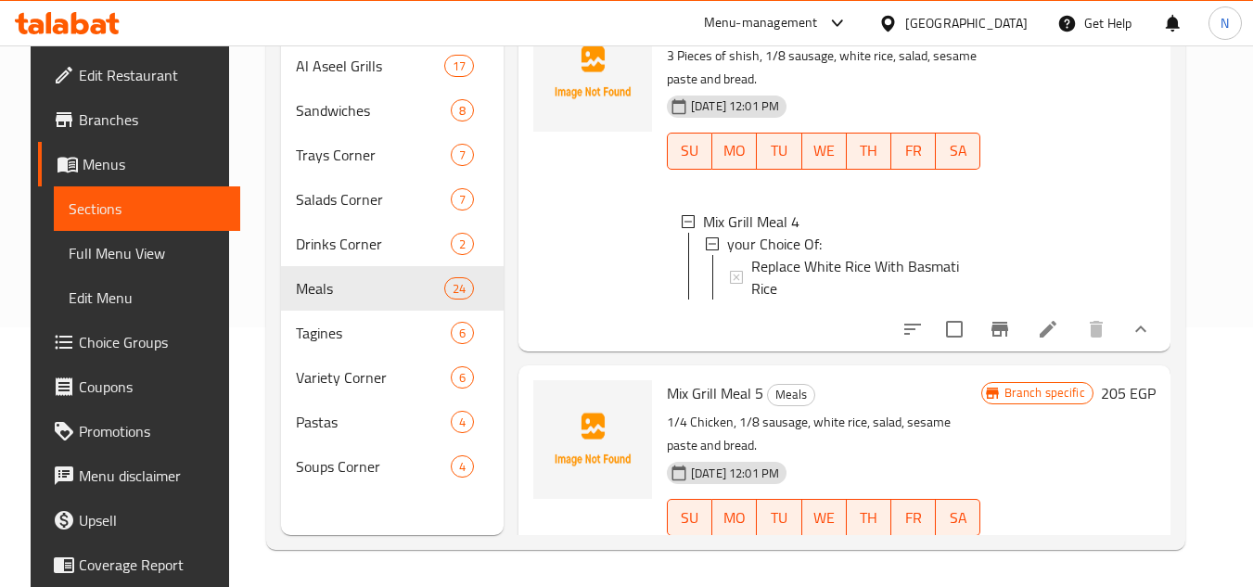
scroll to position [6937, 0]
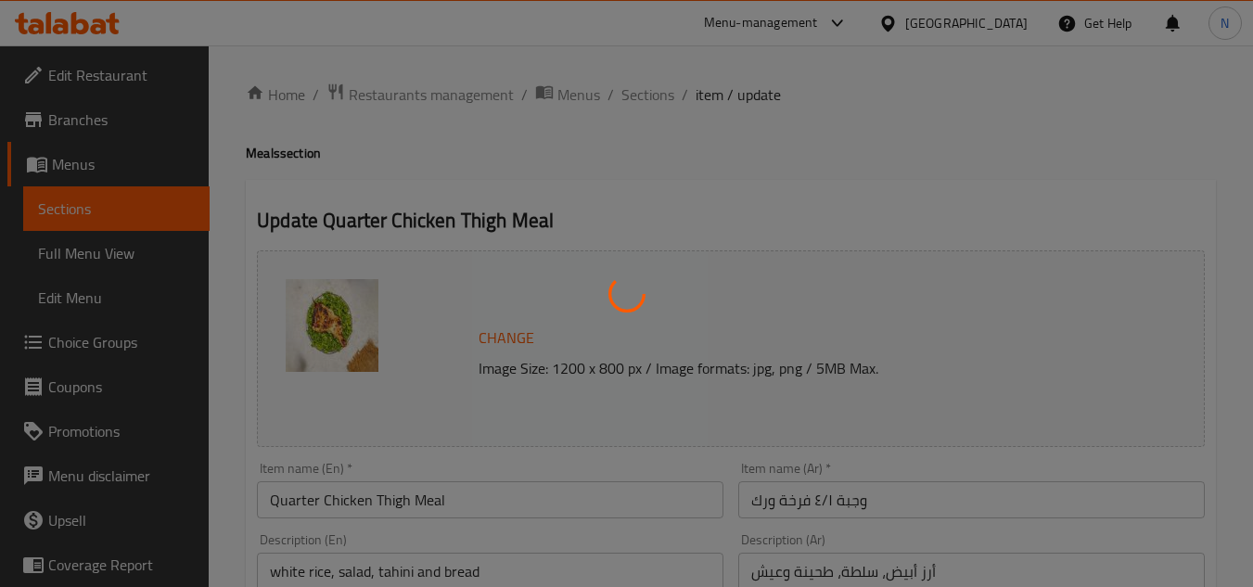
type input "إختيارك من:"
type input "0"
type input "1"
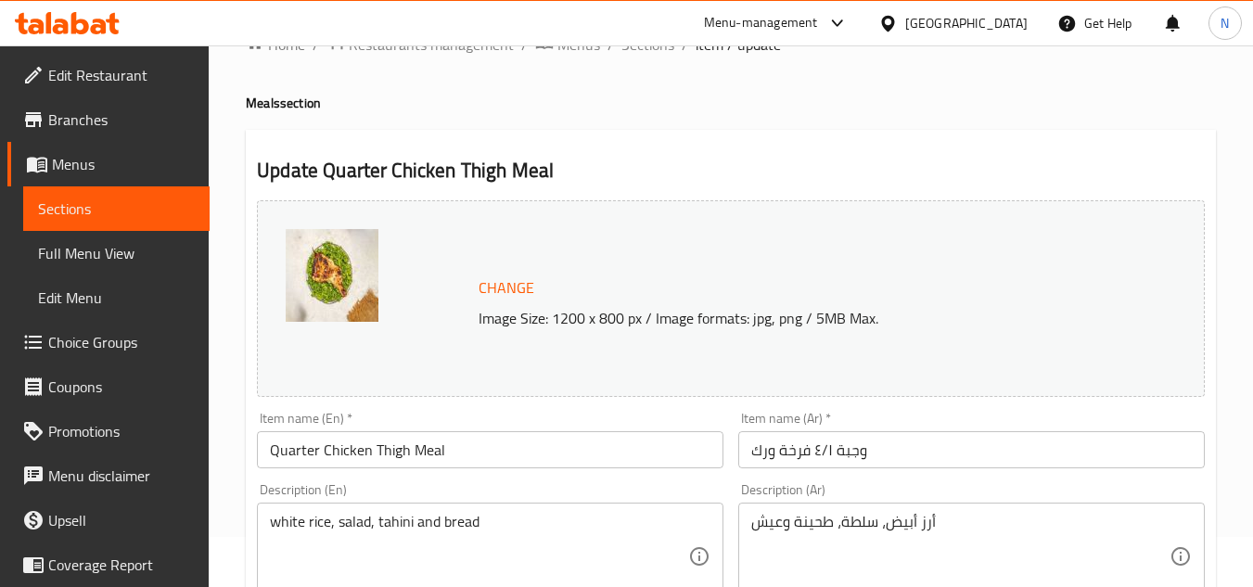
scroll to position [93, 0]
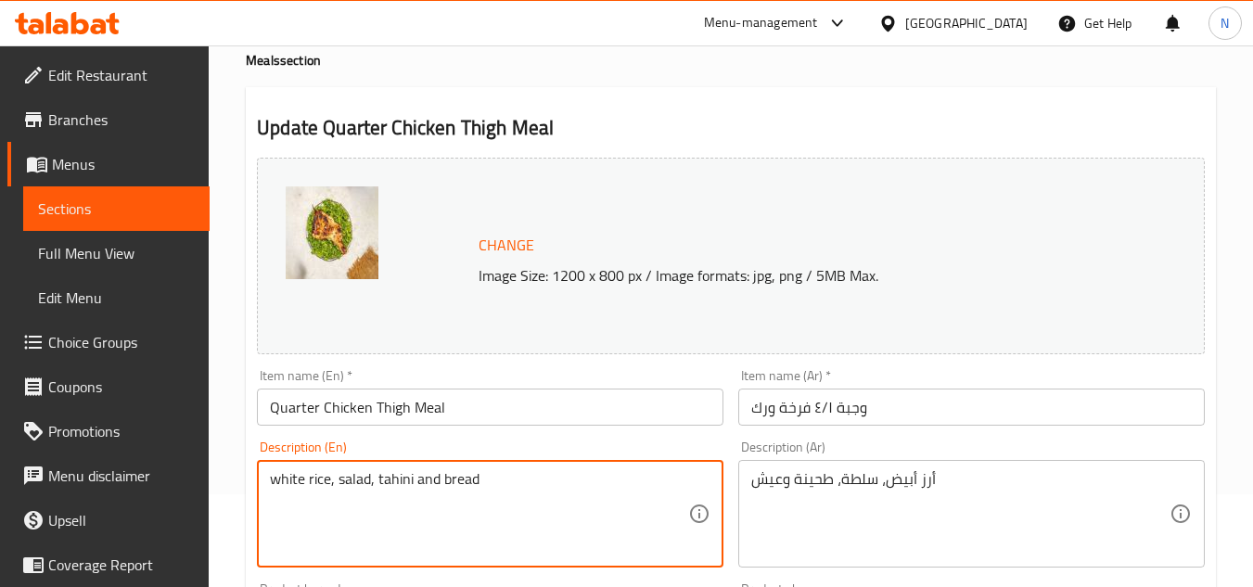
click at [327, 486] on textarea "white rice, salad, tahini and bread" at bounding box center [479, 514] width 418 height 88
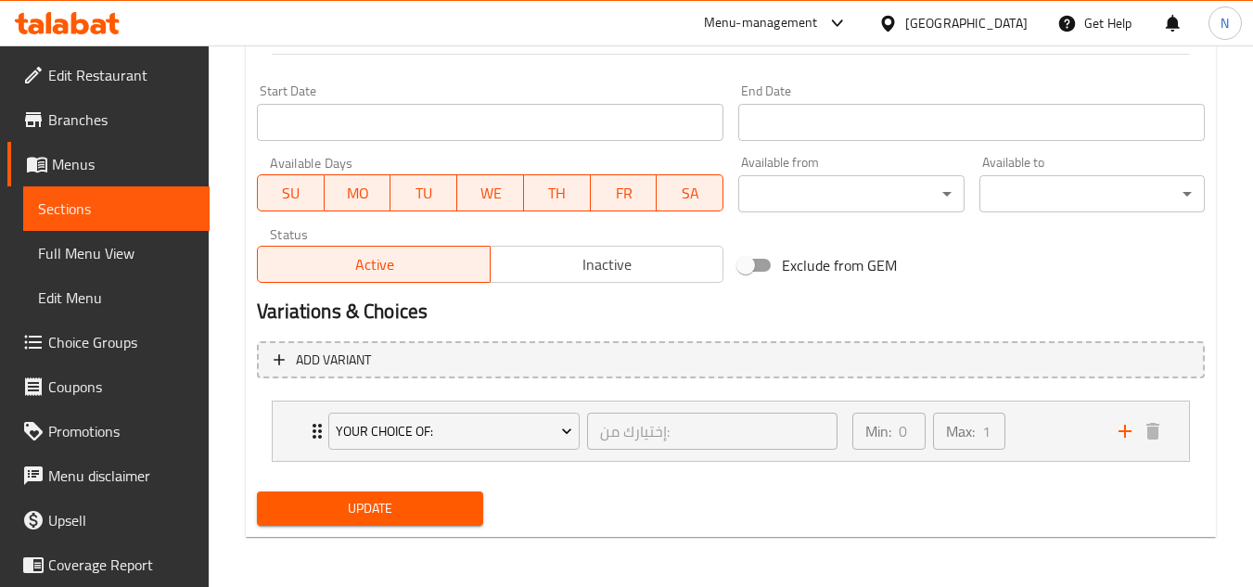
scroll to position [781, 0]
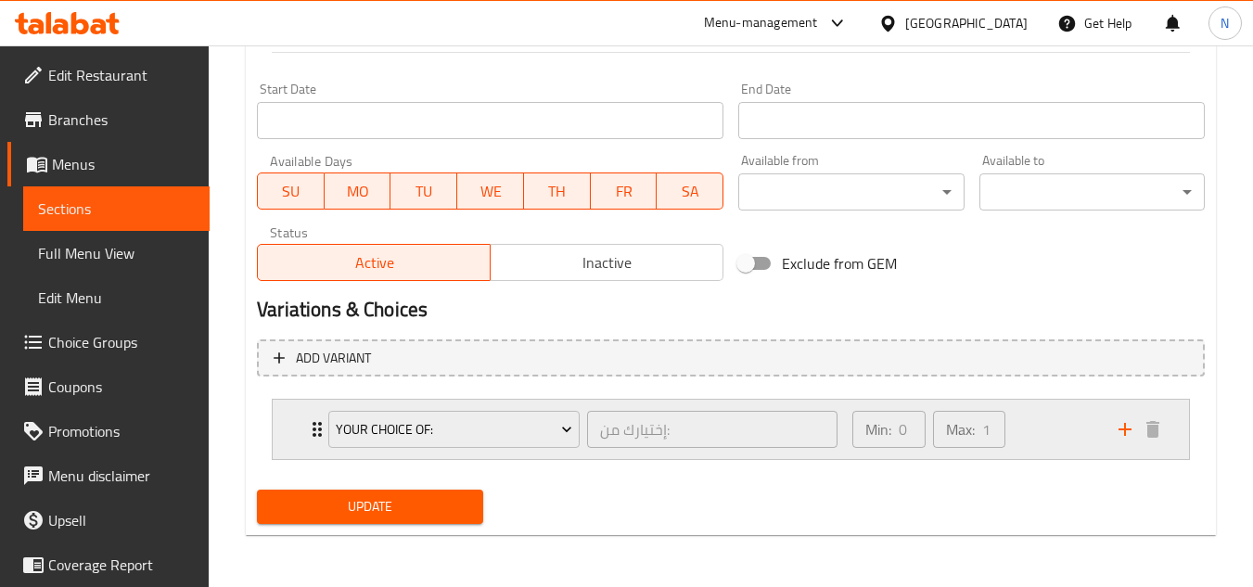
click at [1049, 430] on div "Min: 0 ​ Max: 1 ​" at bounding box center [974, 429] width 266 height 59
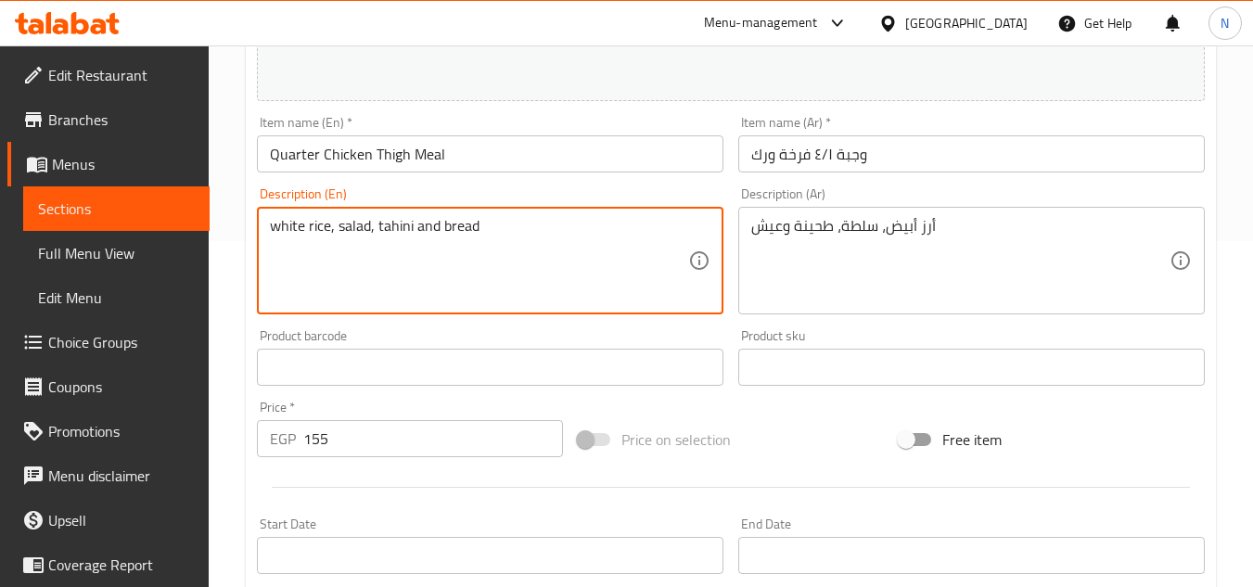
scroll to position [225, 0]
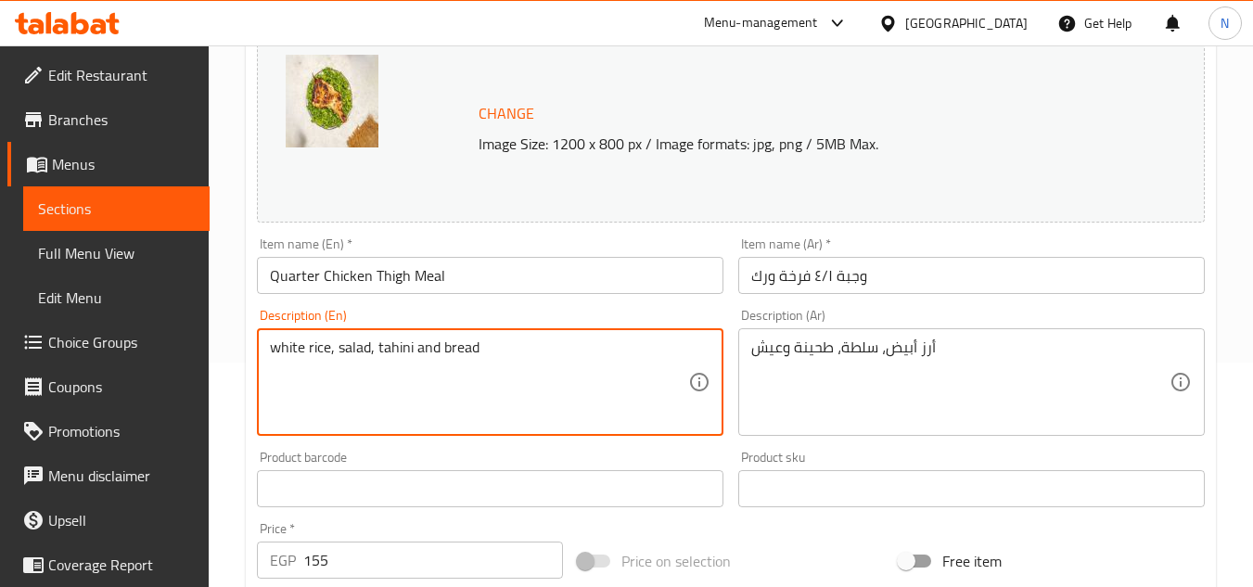
drag, startPoint x: 346, startPoint y: 353, endPoint x: 370, endPoint y: 355, distance: 24.3
click at [370, 355] on textarea "white rice, salad, tahini and bread" at bounding box center [479, 383] width 418 height 88
click at [387, 352] on textarea "white rice, salad, tahini and bread" at bounding box center [479, 383] width 418 height 88
click at [467, 344] on textarea "white rice, salad, sesame paste and bread" at bounding box center [479, 383] width 418 height 88
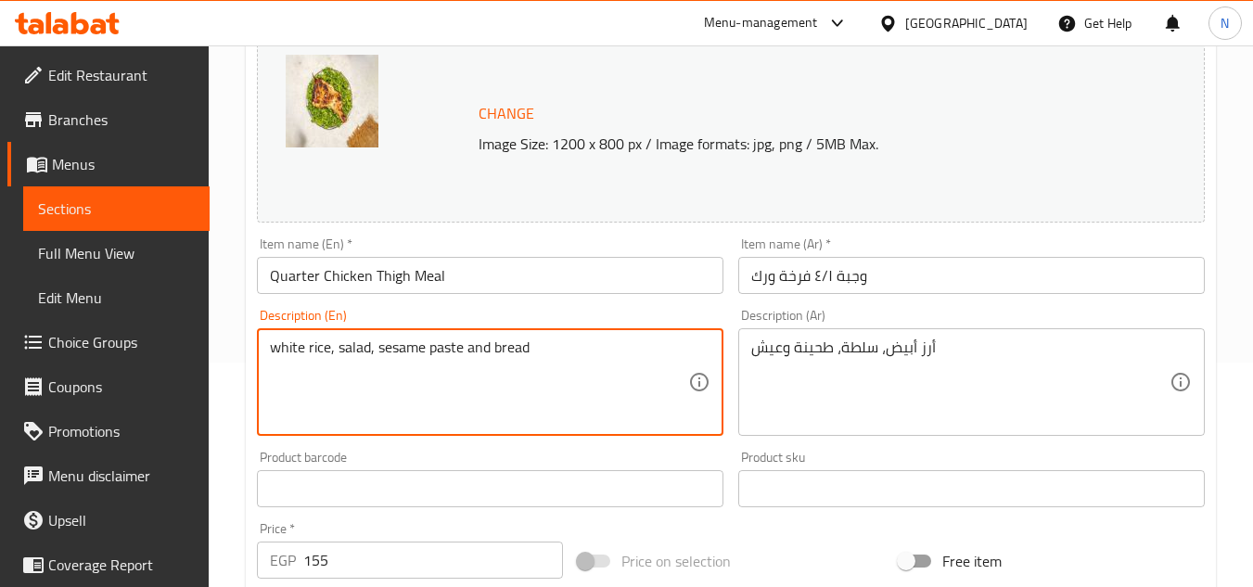
click at [465, 344] on textarea "white rice, salad, sesame paste and bread" at bounding box center [479, 383] width 418 height 88
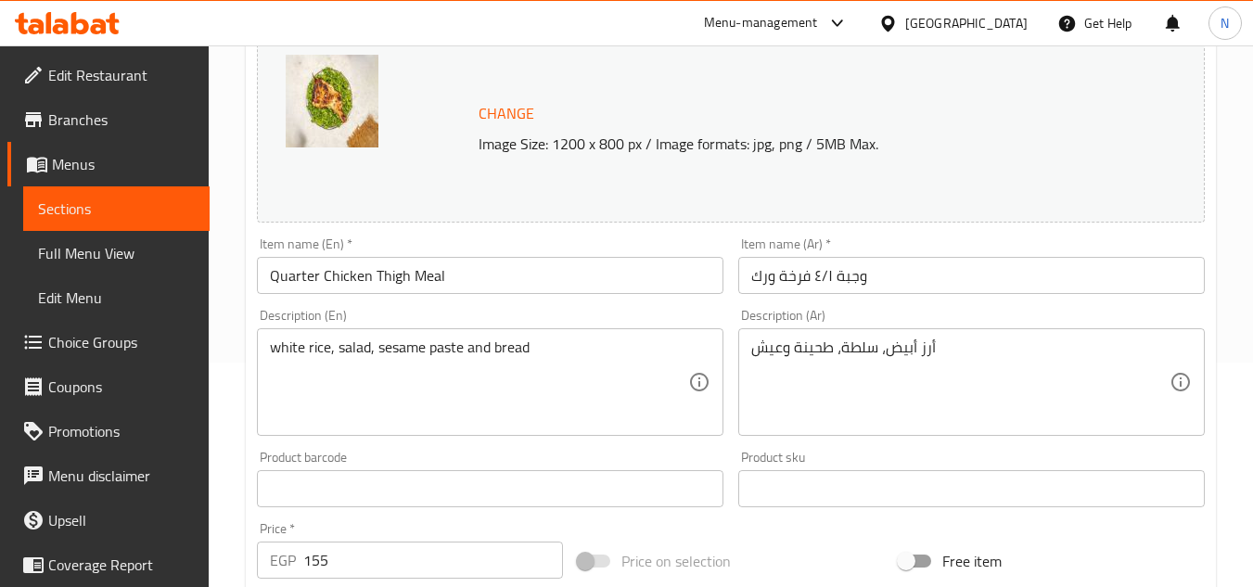
click at [452, 340] on textarea "white rice, salad, sesame paste and bread" at bounding box center [479, 383] width 418 height 88
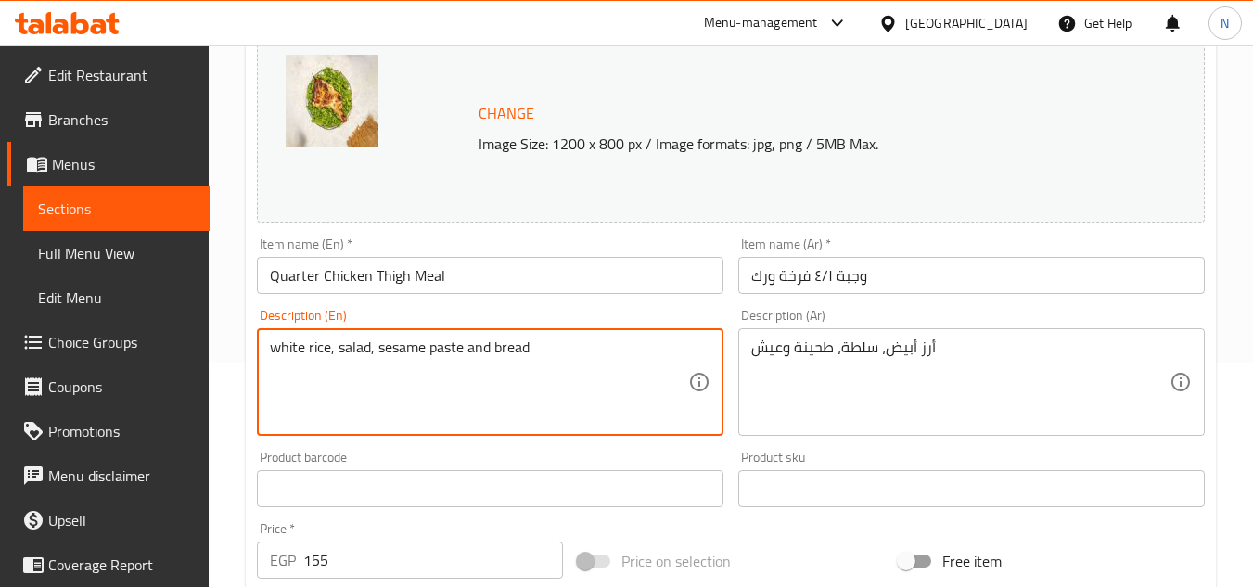
click at [452, 340] on textarea "white rice, salad, sesame paste and bread" at bounding box center [479, 383] width 418 height 88
paste textarea "W"
click at [606, 347] on textarea "White rice, salad, sesame paste and bread." at bounding box center [479, 383] width 418 height 88
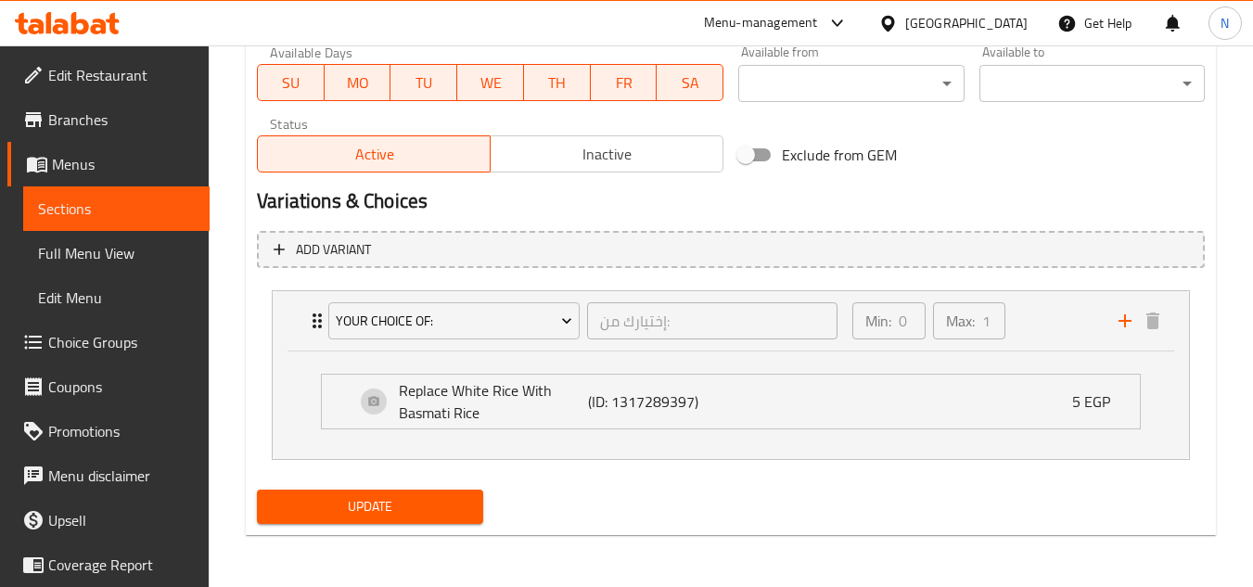
type textarea "White rice, salad, sesame paste and bread."
click at [435, 516] on span "Update" at bounding box center [370, 506] width 196 height 23
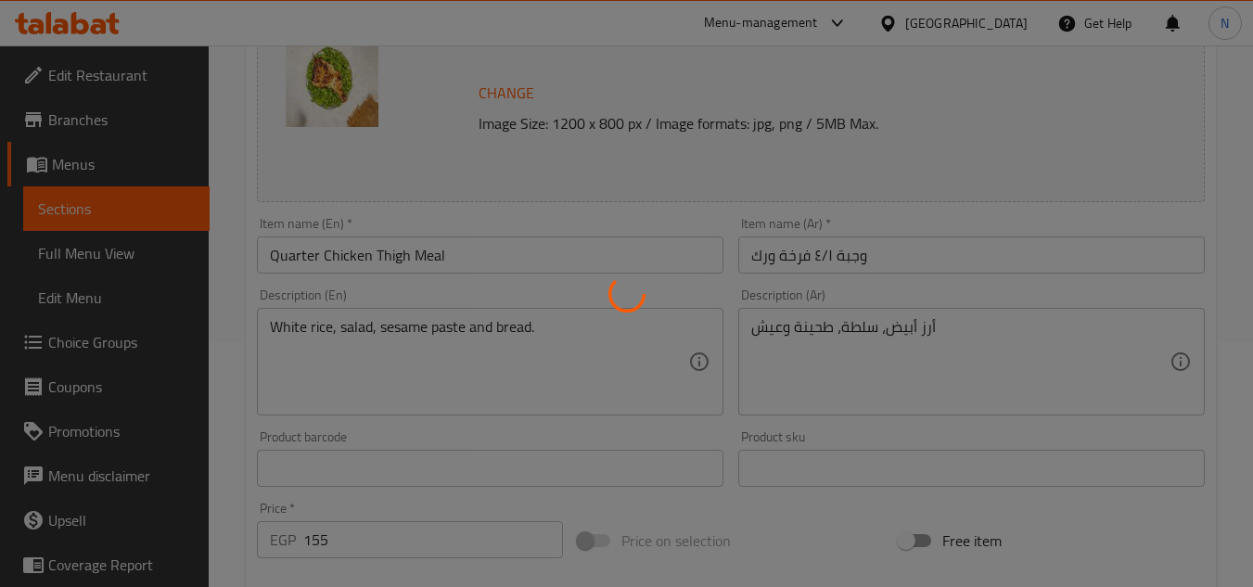
scroll to position [240, 0]
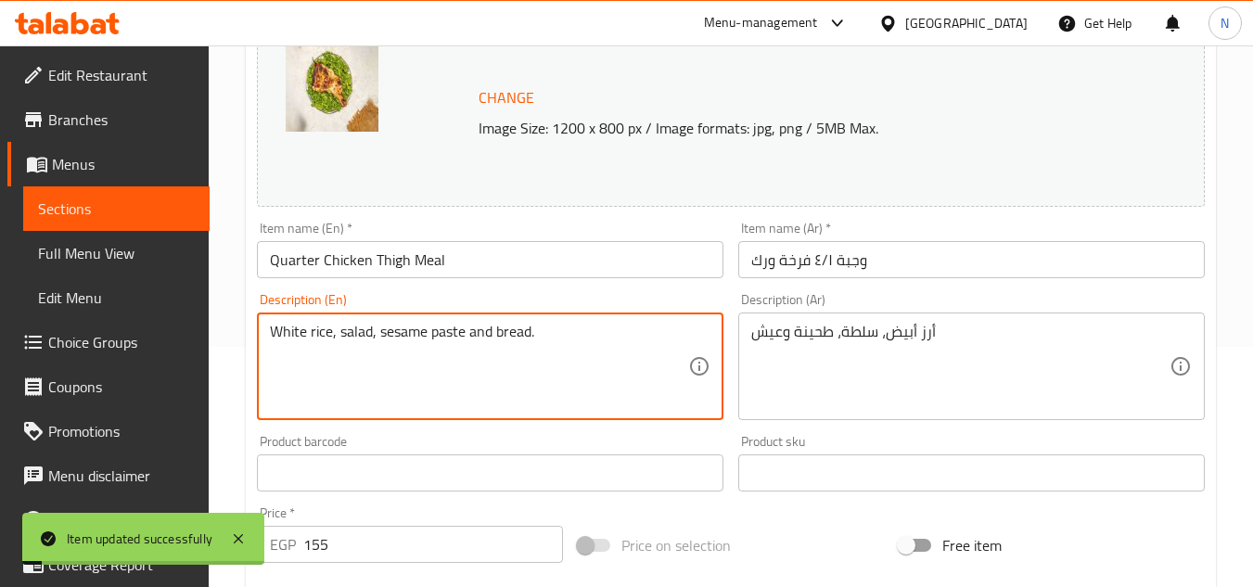
click at [487, 325] on textarea "White rice, salad, sesame paste and bread." at bounding box center [479, 367] width 418 height 88
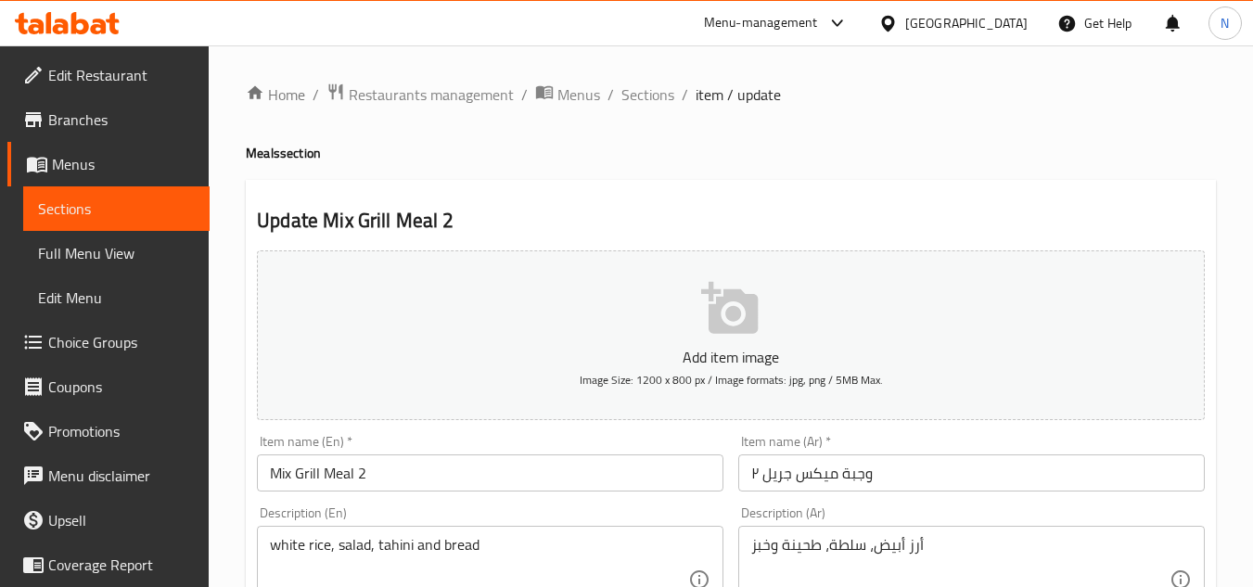
click at [777, 534] on div "أرز أبيض، سلطة، طحينة وخبز Description (Ar)" at bounding box center [971, 580] width 467 height 108
click at [760, 542] on textarea "أرز أبيض، سلطة، طحينة وخبز" at bounding box center [960, 580] width 418 height 88
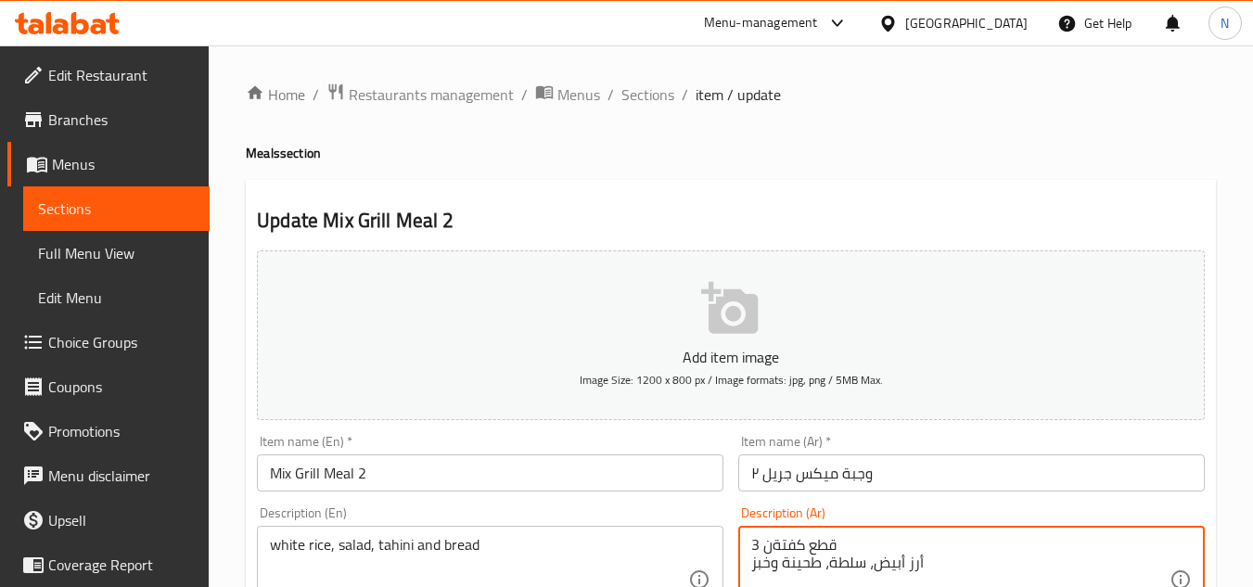
click at [770, 543] on textarea "3 قطع كفتةن أرز أبيض، سلطة، طحينة وخبز" at bounding box center [960, 580] width 418 height 88
drag, startPoint x: 783, startPoint y: 550, endPoint x: 765, endPoint y: 555, distance: 18.2
click at [765, 555] on textarea "3 قطع كفتة، 3 قطع شيش، سجق، أرز أبيض، سلطة، طحينة وخبز" at bounding box center [960, 580] width 418 height 88
type textarea "3 قطع كفتة، 3 قطع شيش، سجق، أرز أبيض، سلطة، طحينة وعيش."
click at [992, 546] on textarea "3 قطع كفتة، 3 قطع شيش، سجق، أرز أبيض، سلطة، طحينة وعيش." at bounding box center [960, 580] width 418 height 88
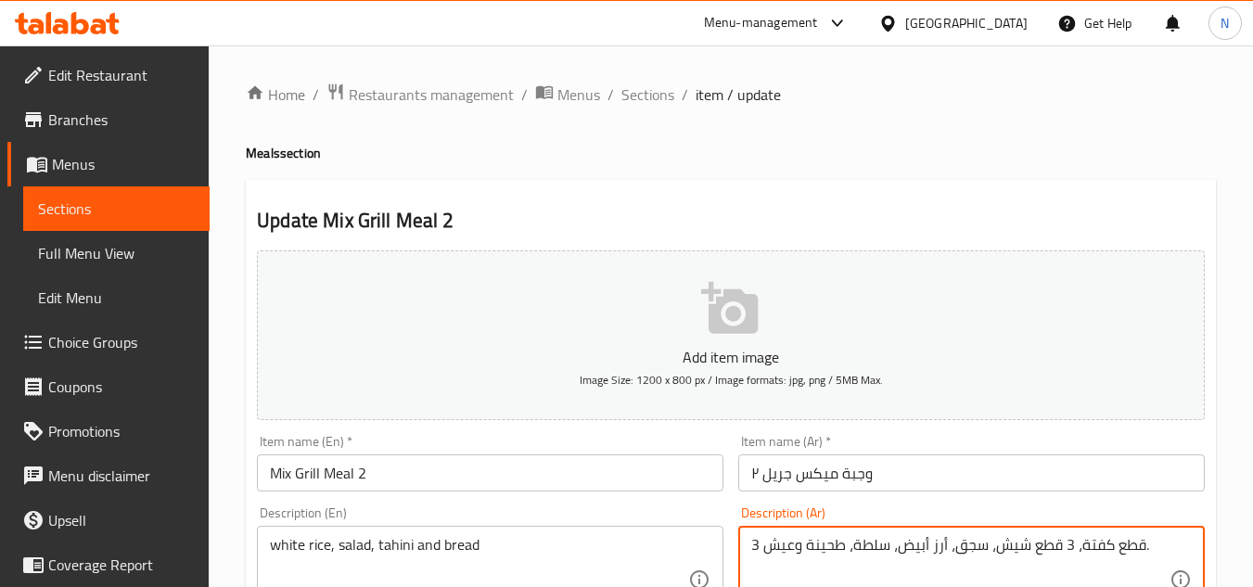
click at [992, 546] on textarea "3 قطع كفتة، 3 قطع شيش، سجق، أرز أبيض، سلطة، طحينة وعيش." at bounding box center [960, 580] width 418 height 88
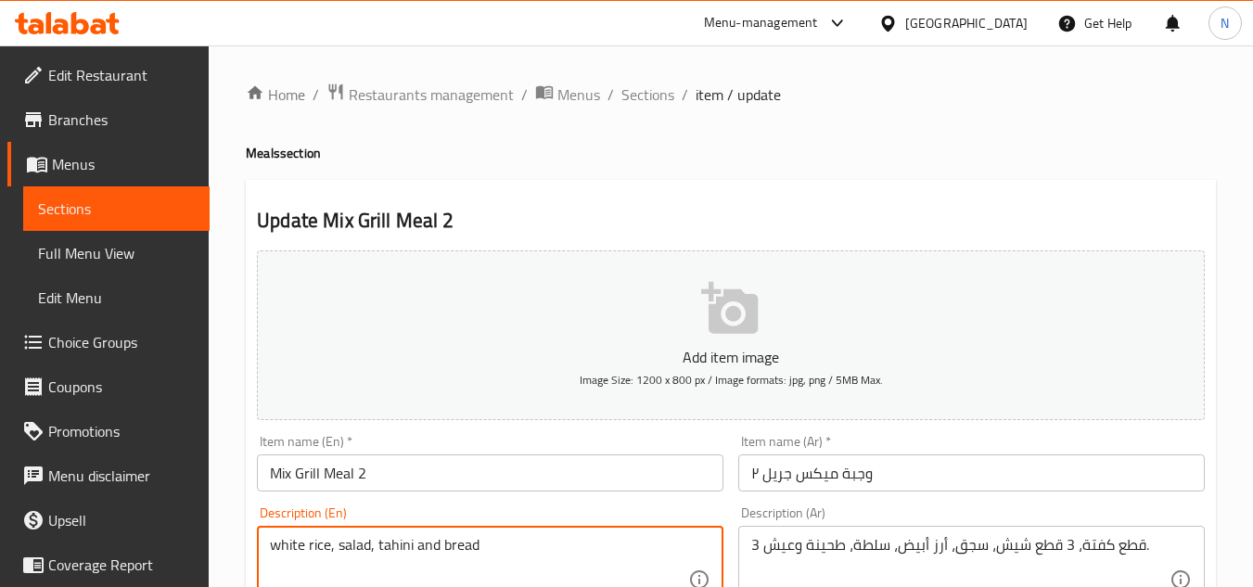
click at [494, 549] on textarea "white rice, salad, tahini and bread" at bounding box center [479, 580] width 418 height 88
paste textarea "3 pieces of kofta, 3 pieces of shish, sausage, white rice, salad, tahini and br…"
click at [276, 568] on textarea "3 pieces of kofta, 3 pieces of shish, sausage, white rice, salad, tahini and br…" at bounding box center [479, 580] width 418 height 88
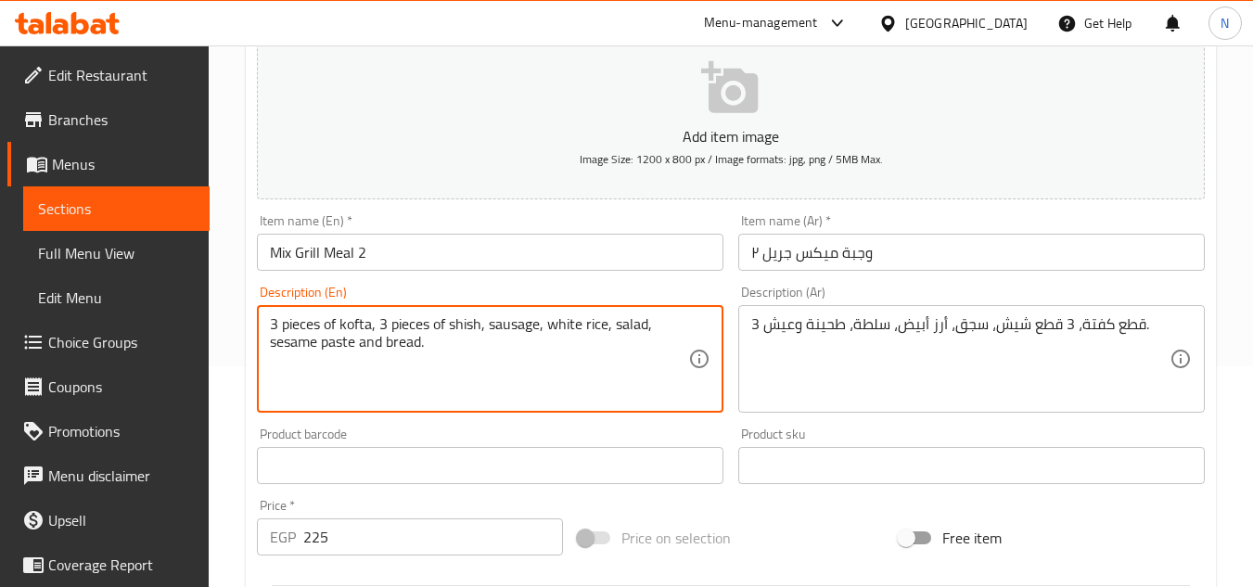
drag, startPoint x: 282, startPoint y: 546, endPoint x: 602, endPoint y: 577, distance: 321.5
click at [602, 577] on div "Add item image Image Size: 1200 x 800 px / Image formats: jpg, png / 5MB Max. I…" at bounding box center [731, 422] width 963 height 800
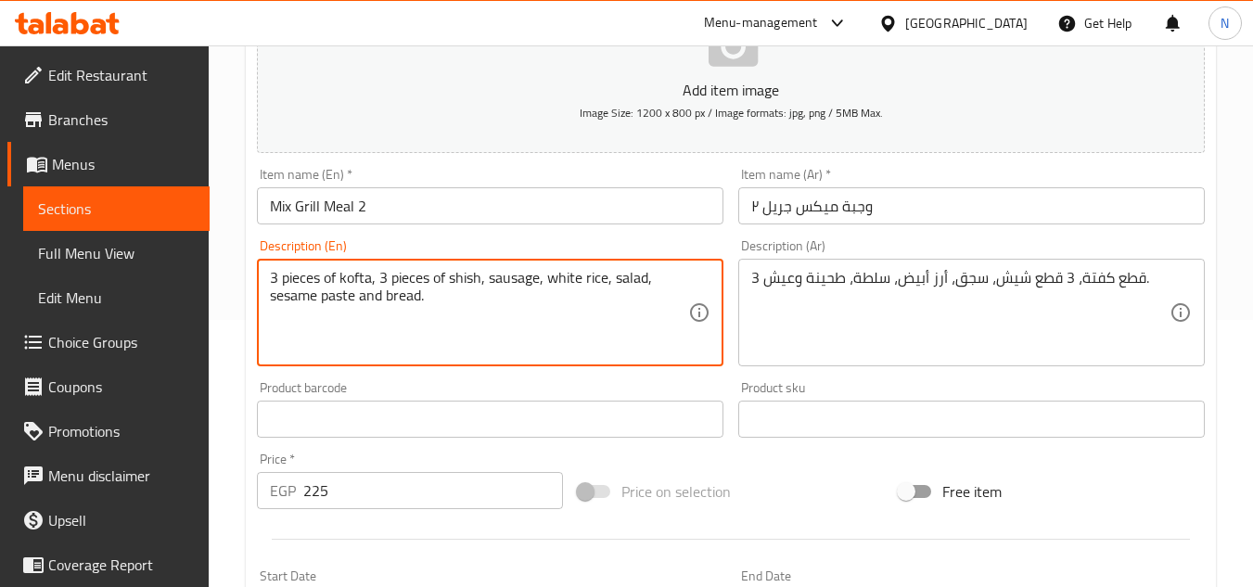
click at [357, 284] on textarea "3 pieces of kofta, 3 pieces of shish, sausage, white rice, salad, sesame paste …" at bounding box center [479, 313] width 418 height 88
drag, startPoint x: 285, startPoint y: 273, endPoint x: 618, endPoint y: 329, distance: 337.8
click at [618, 329] on textarea "3 pieces of kofta, 3 pieces of shish, sausage, white rice, salad, sesame paste …" at bounding box center [479, 313] width 418 height 88
paste textarea "P"
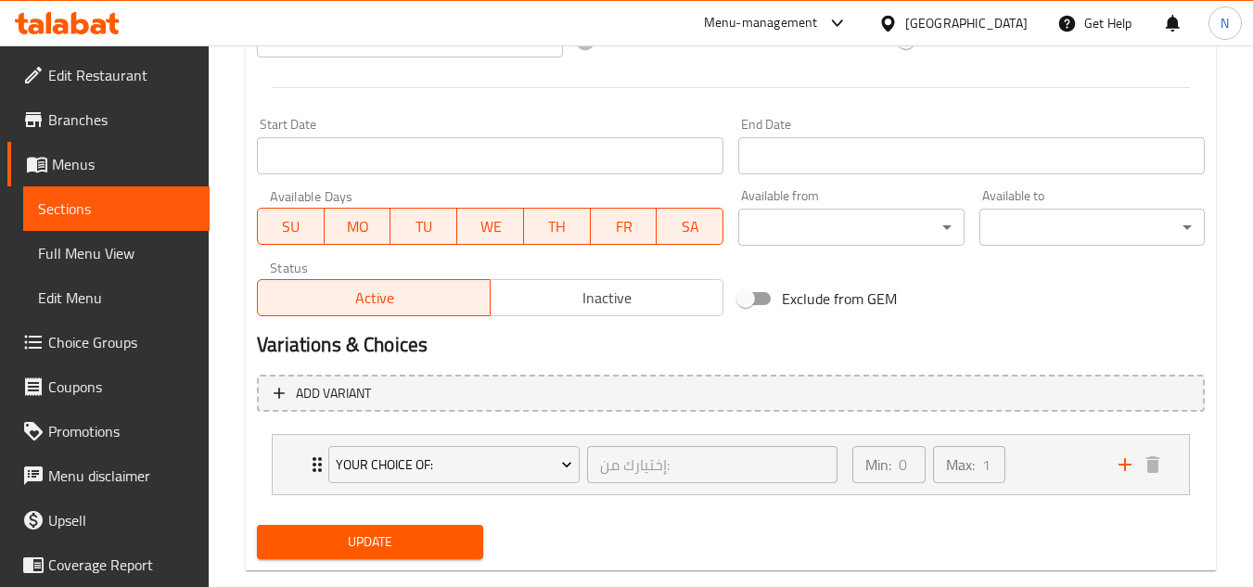
scroll to position [754, 0]
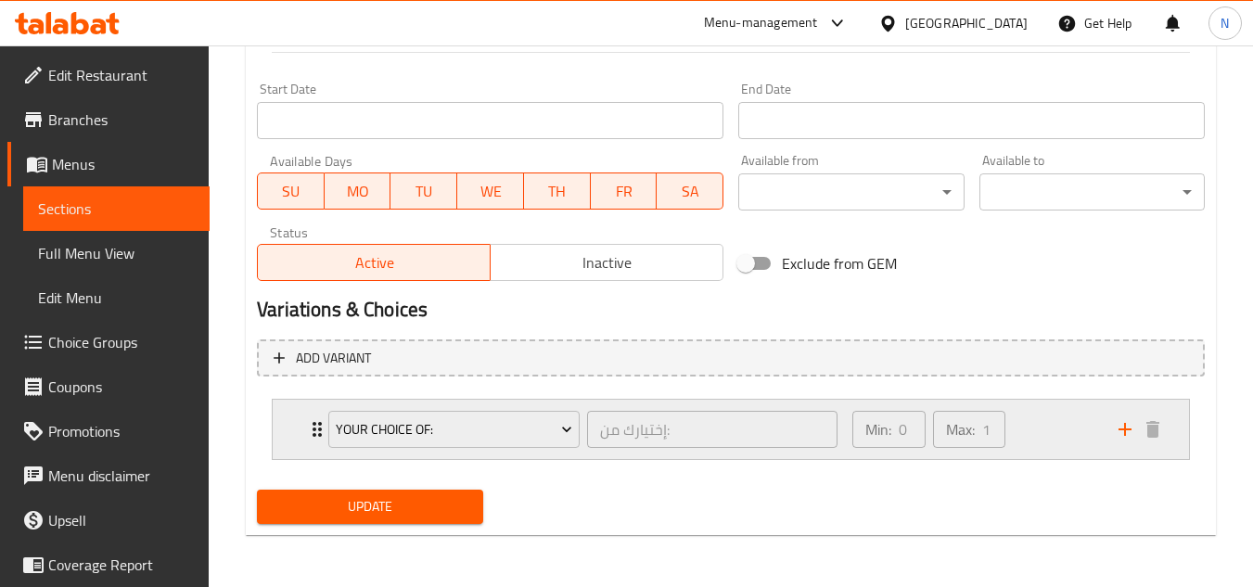
click at [1091, 429] on div "Min: 0 ​ Max: 1 ​" at bounding box center [974, 429] width 266 height 59
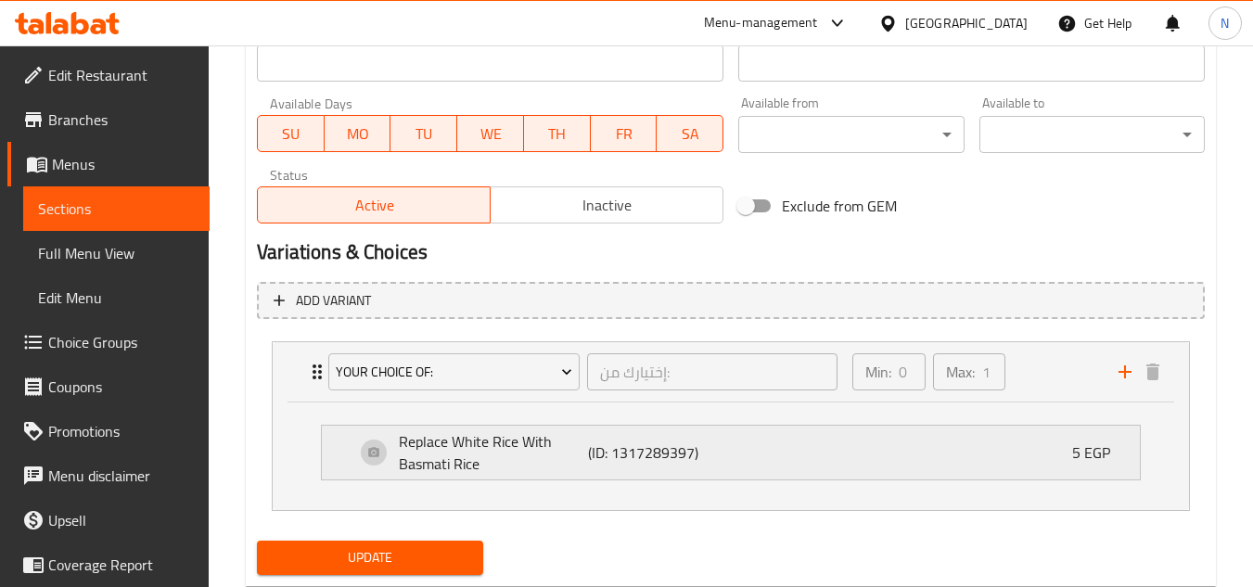
scroll to position [863, 0]
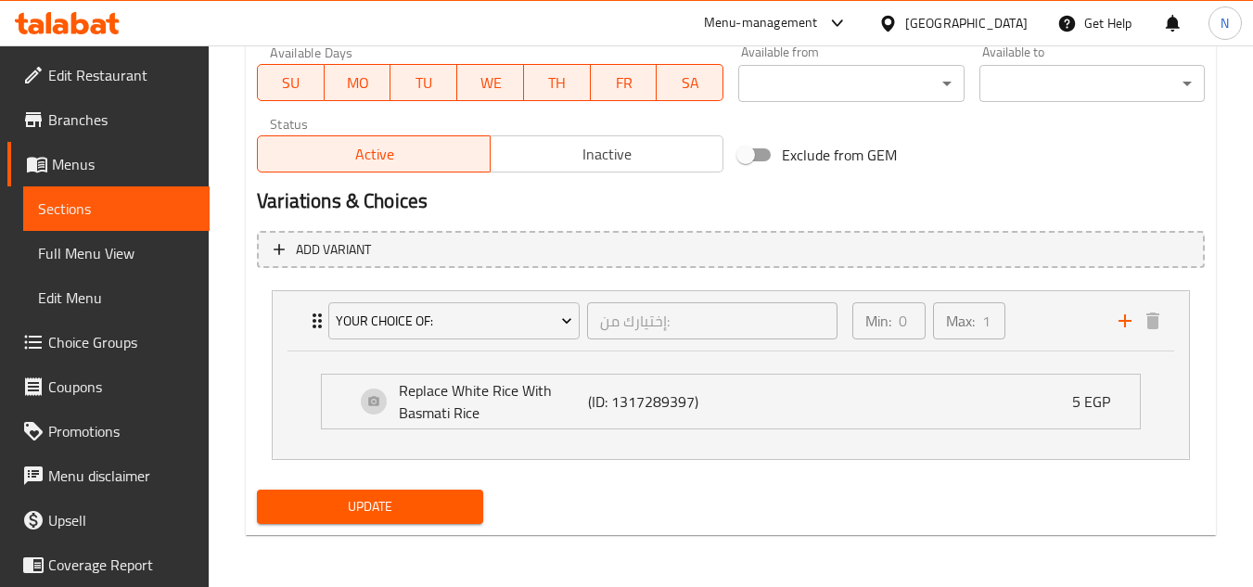
type textarea "3 Pieces of kofta, 3 pieces of shish, sausage, white rice, salad, sesame paste …"
click at [432, 508] on span "Update" at bounding box center [370, 506] width 196 height 23
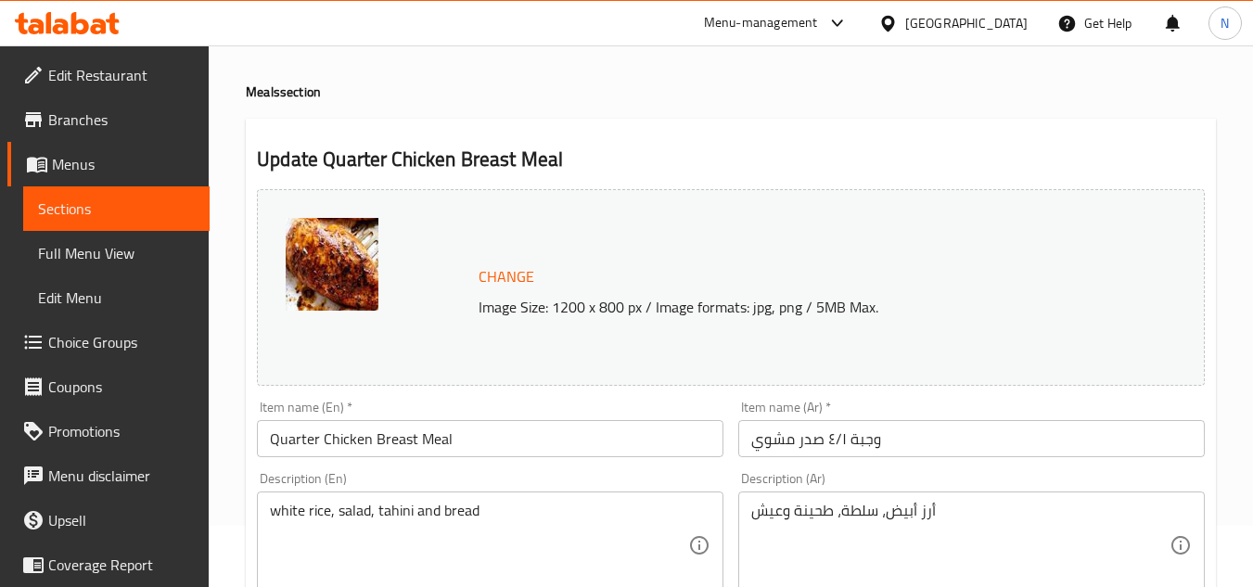
scroll to position [93, 0]
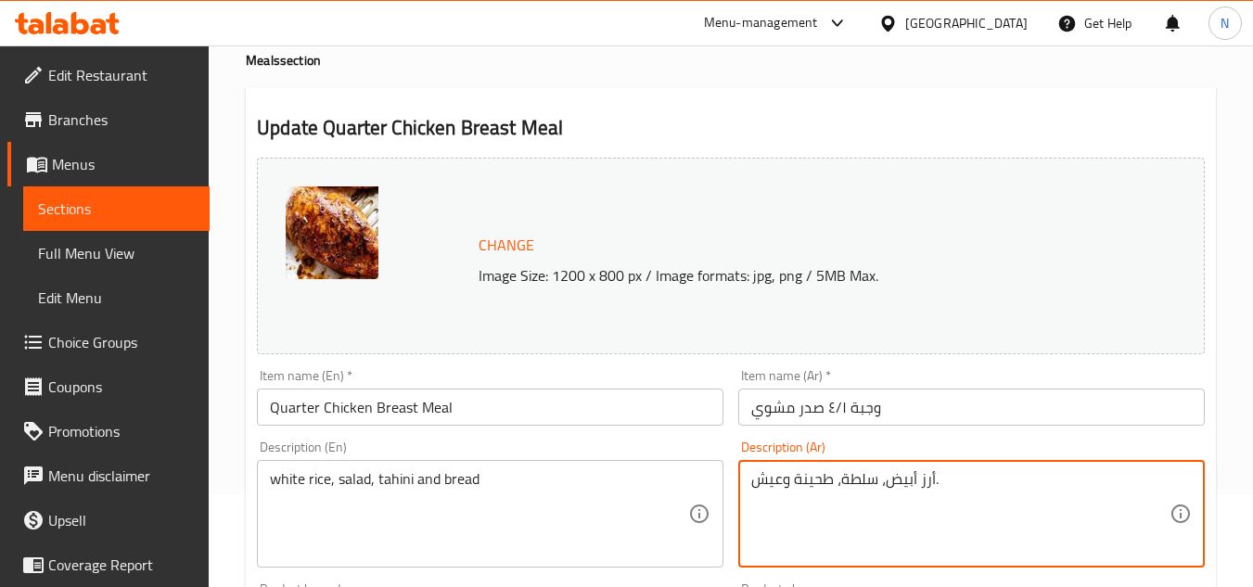
type textarea "أرز أبيض، سلطة، طحينة وعيش."
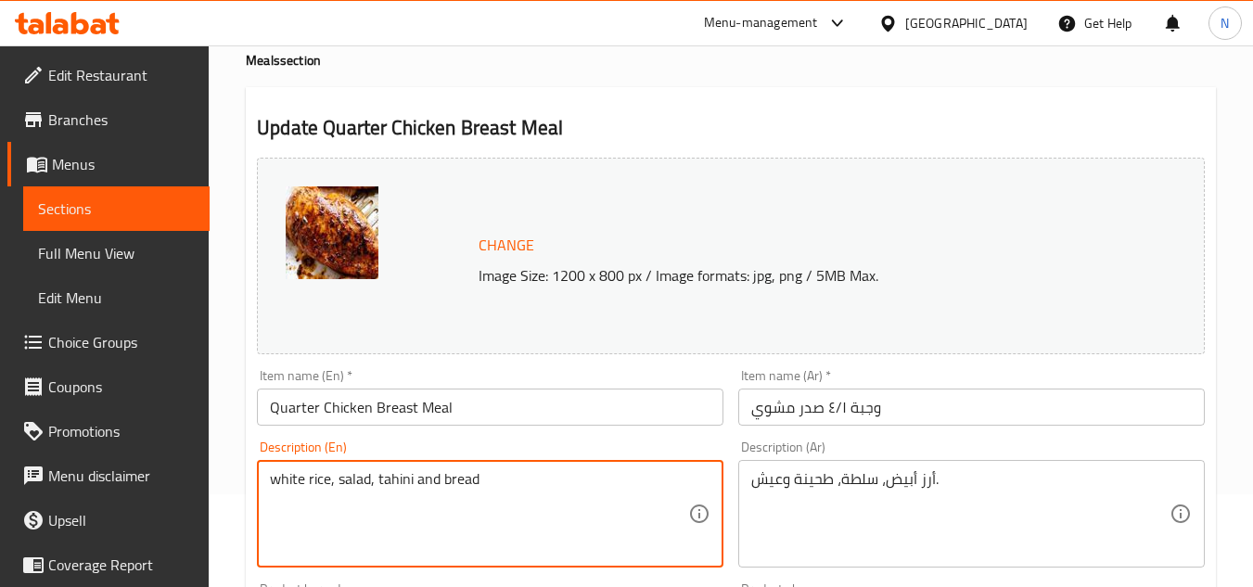
click at [376, 479] on textarea "white rice, salad, tahini and bread" at bounding box center [479, 514] width 418 height 88
click at [461, 477] on textarea "white rice, salad, tahini and bread" at bounding box center [479, 514] width 418 height 88
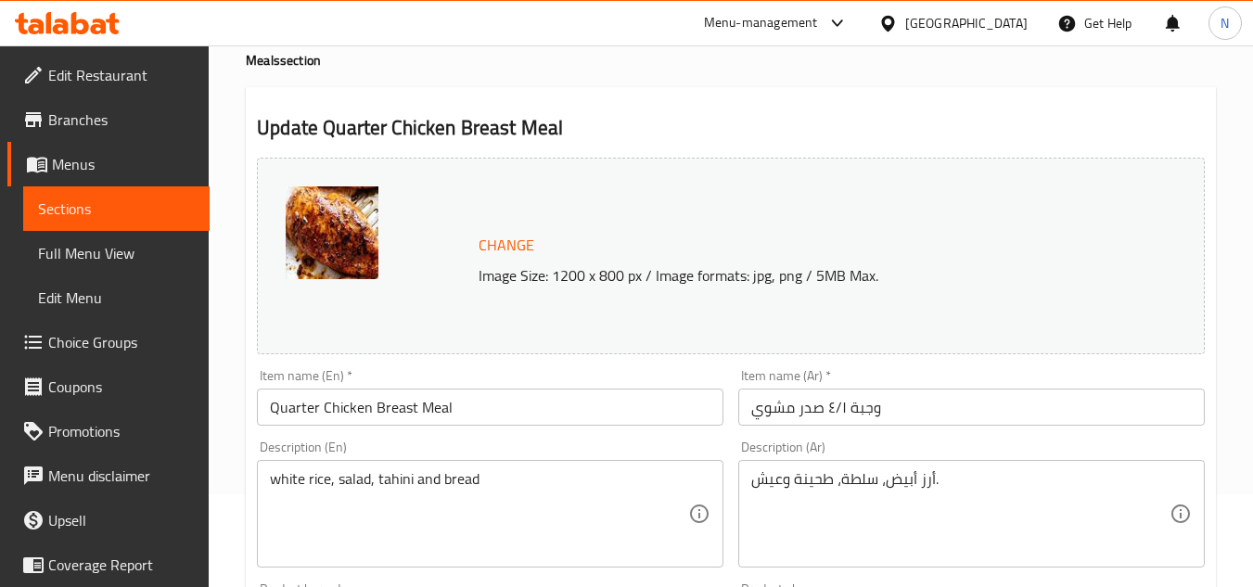
click at [472, 479] on textarea "white rice, salad, tahini and bread" at bounding box center [479, 514] width 418 height 88
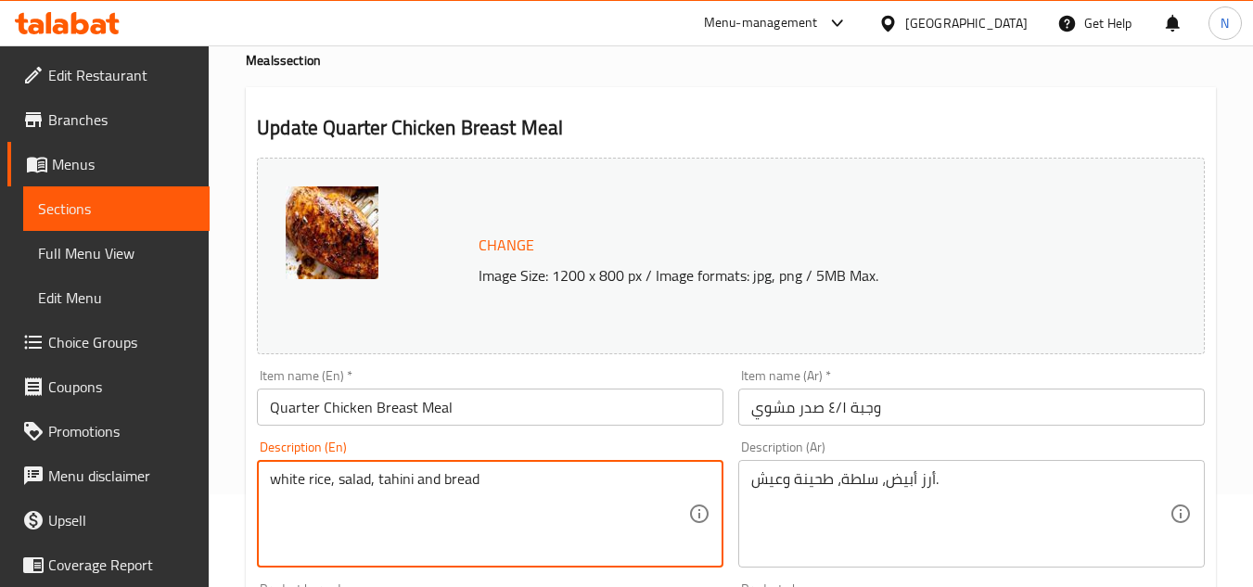
click at [472, 479] on textarea "white rice, salad, tahini and bread" at bounding box center [479, 514] width 418 height 88
paste textarea "W"
click at [401, 486] on textarea "White rice, salad, tahini and bread" at bounding box center [479, 514] width 418 height 88
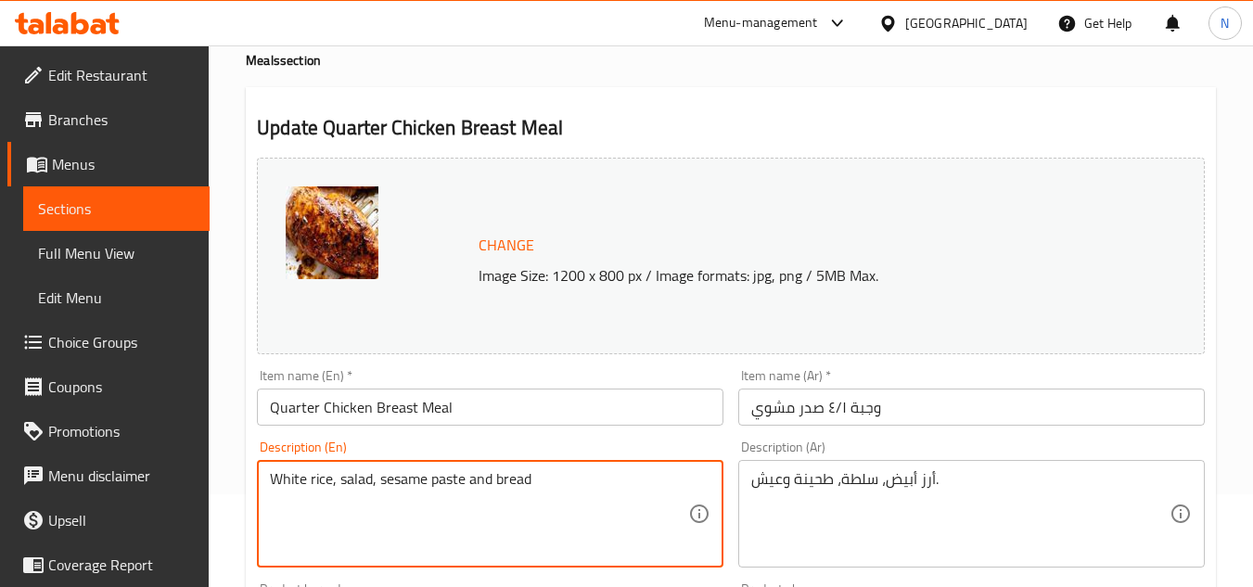
click at [547, 486] on textarea "White rice, salad, sesame paste and bread" at bounding box center [479, 514] width 418 height 88
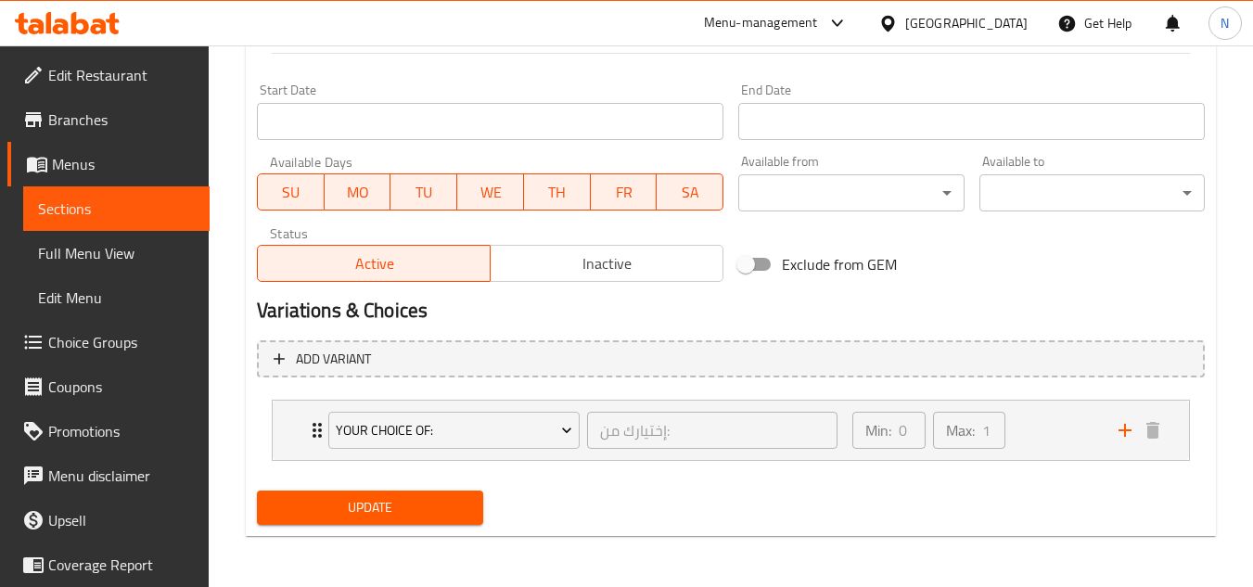
scroll to position [781, 0]
click at [1044, 434] on div "Min: 0 ​ Max: 1 ​" at bounding box center [974, 429] width 266 height 59
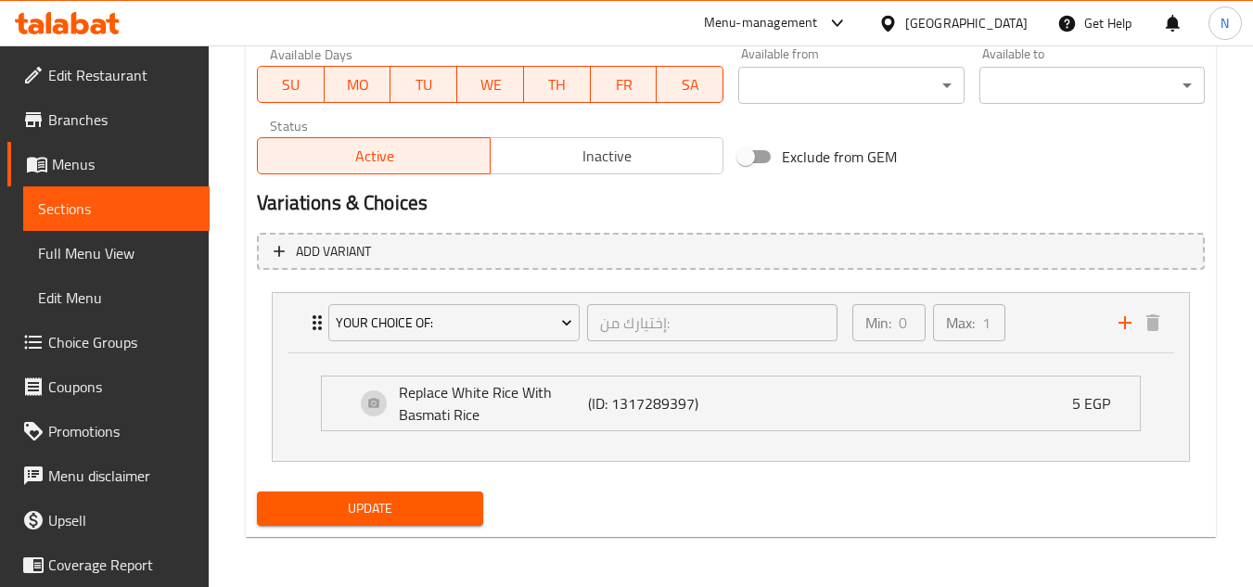
scroll to position [890, 0]
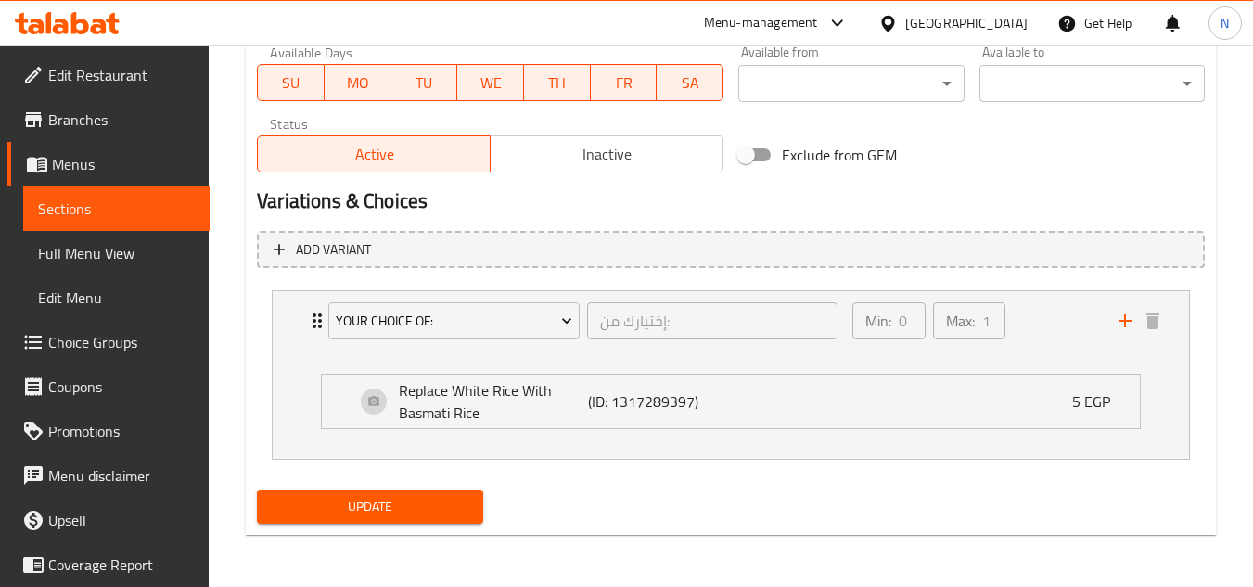
type textarea "White rice, salad, sesame paste and bread."
click at [298, 505] on span "Update" at bounding box center [370, 506] width 196 height 23
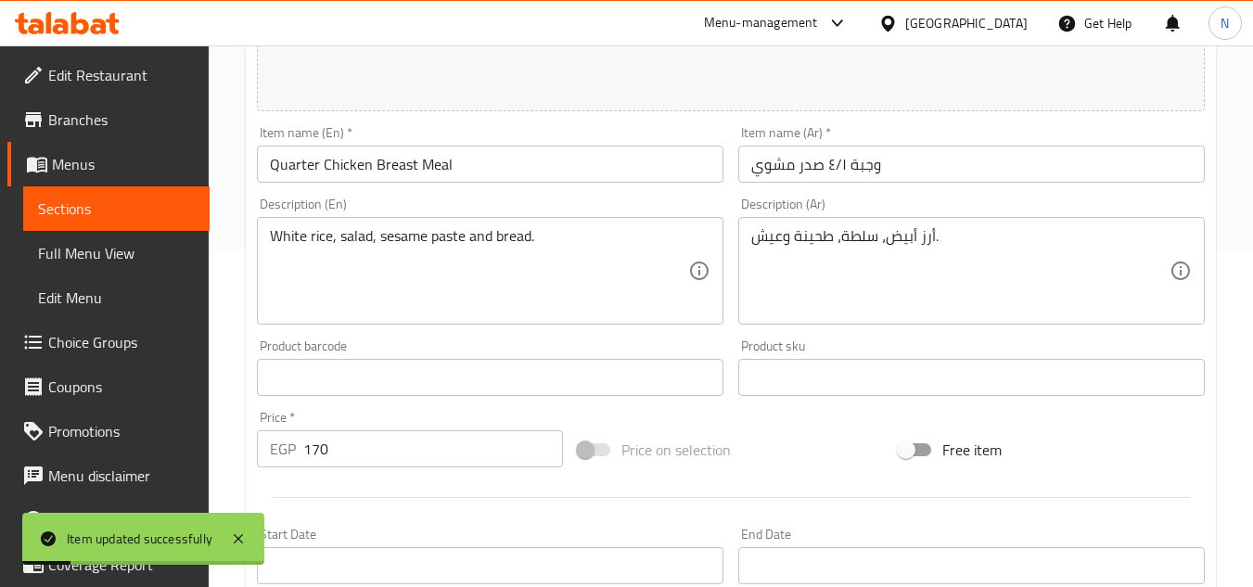
scroll to position [333, 0]
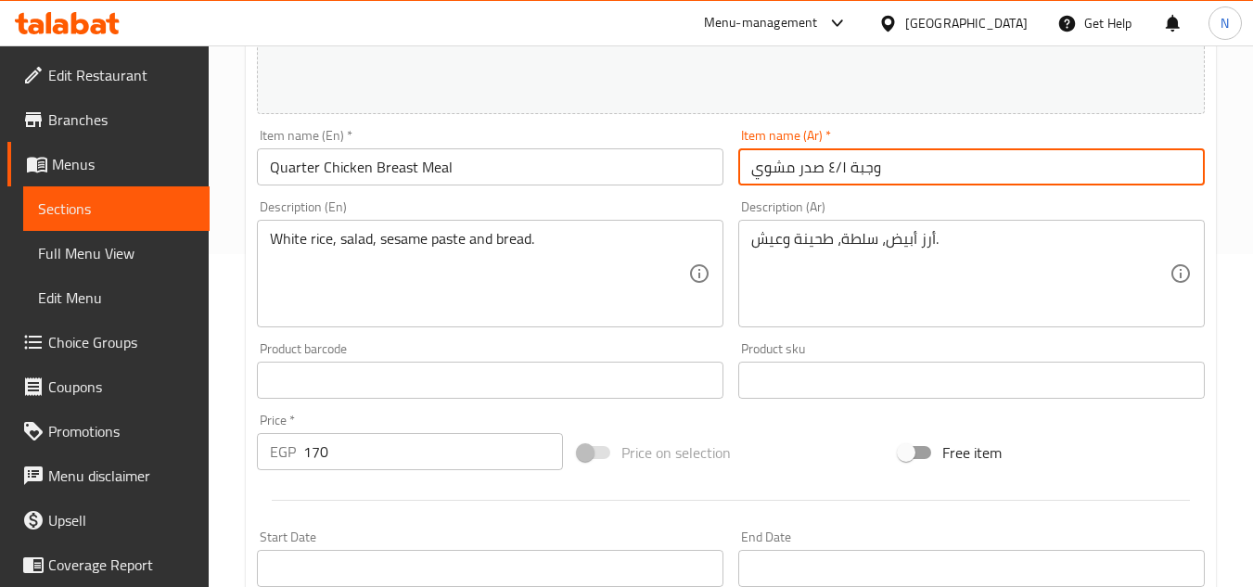
click at [823, 169] on input "وجبة ٤/١ صدر مشوي" at bounding box center [971, 166] width 467 height 37
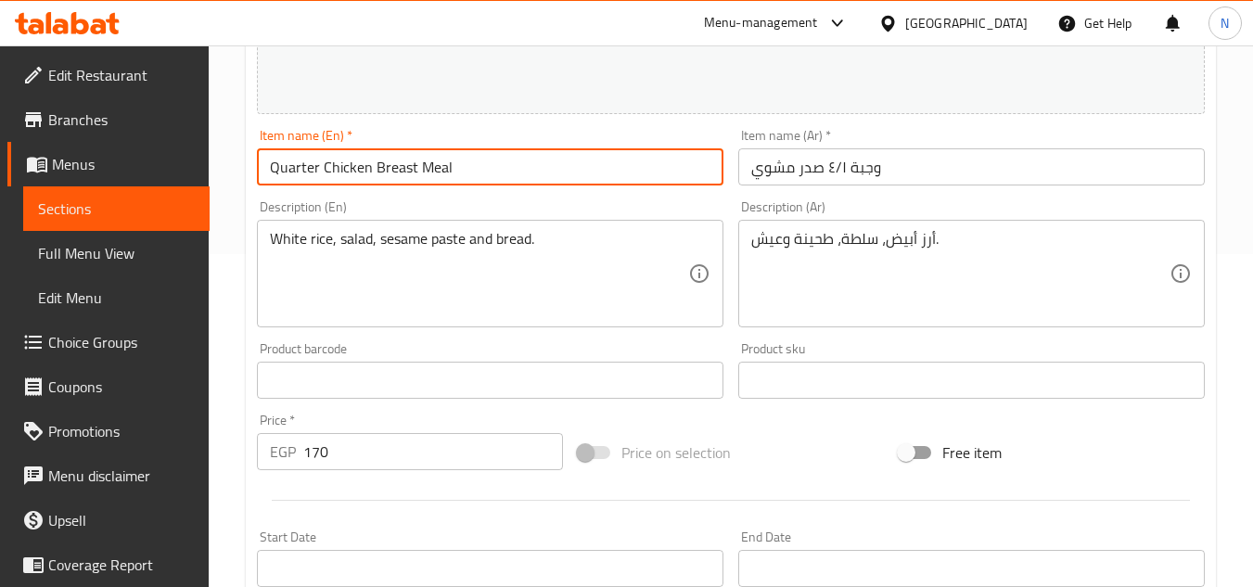
click at [535, 169] on input "Quarter Chicken Breast Meal" at bounding box center [490, 166] width 467 height 37
paste input "1/4 Grilled"
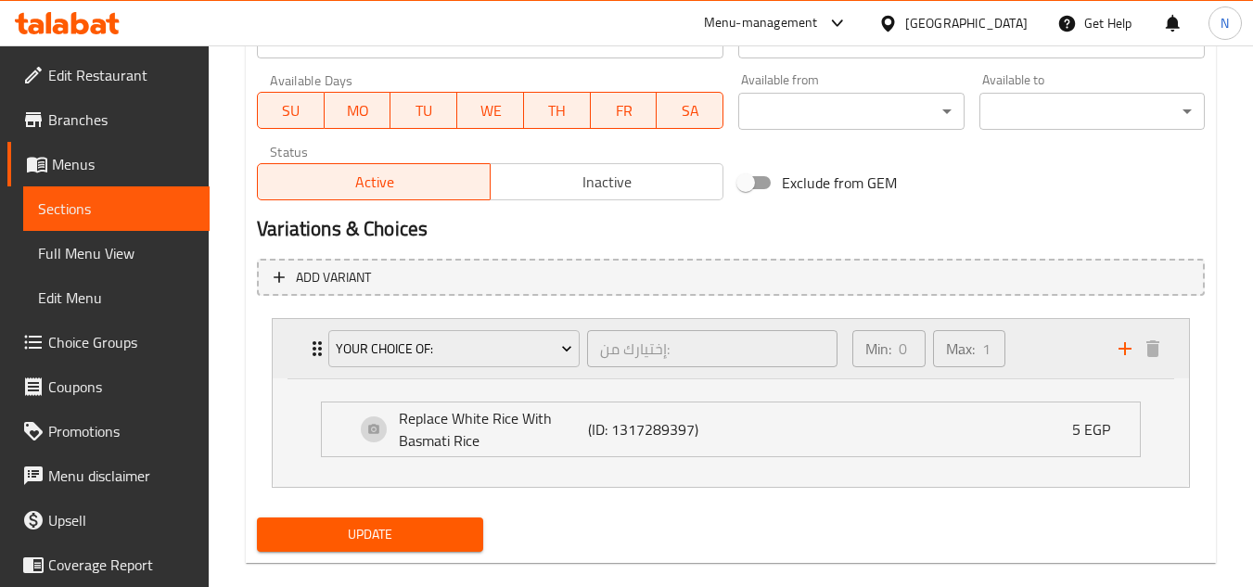
scroll to position [890, 0]
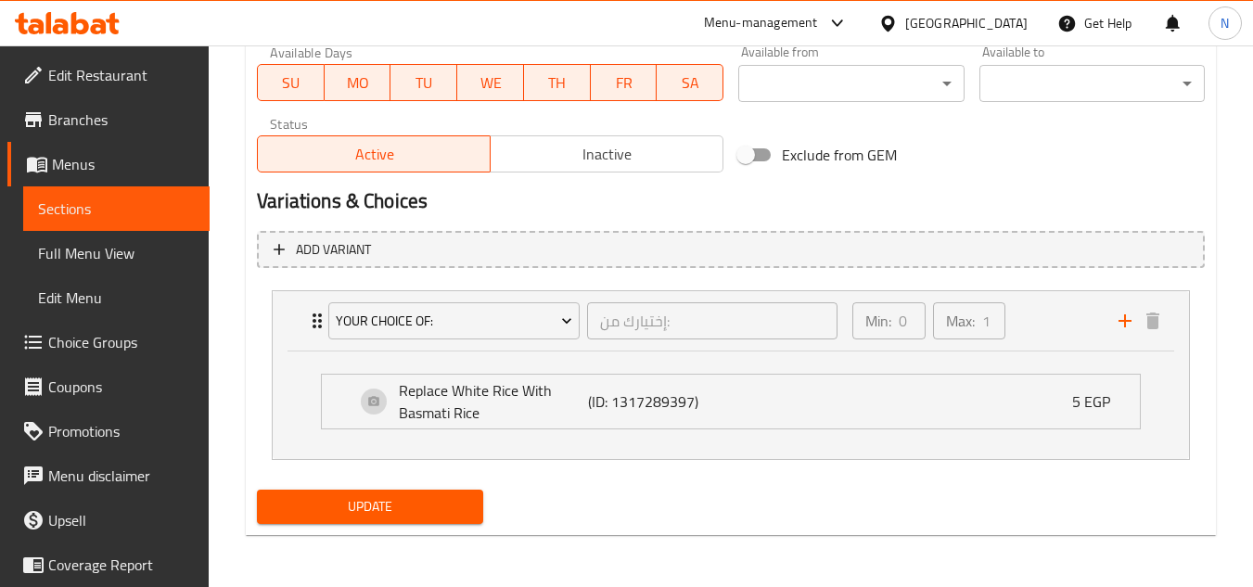
type input "1/4 Grilled Breast Meal"
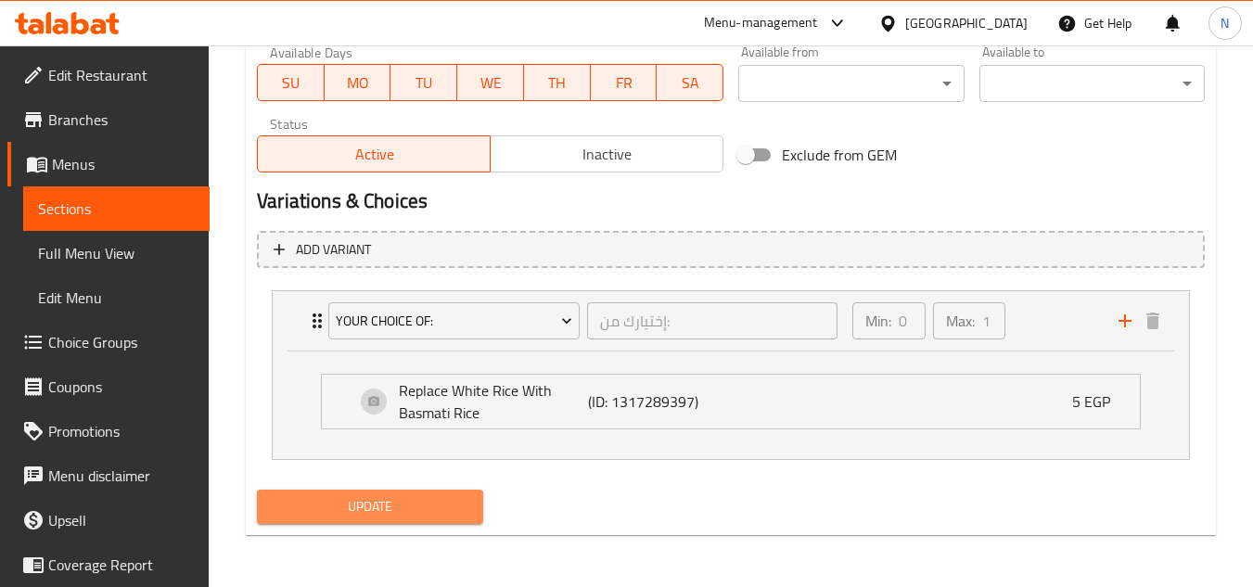
click at [422, 512] on span "Update" at bounding box center [370, 506] width 196 height 23
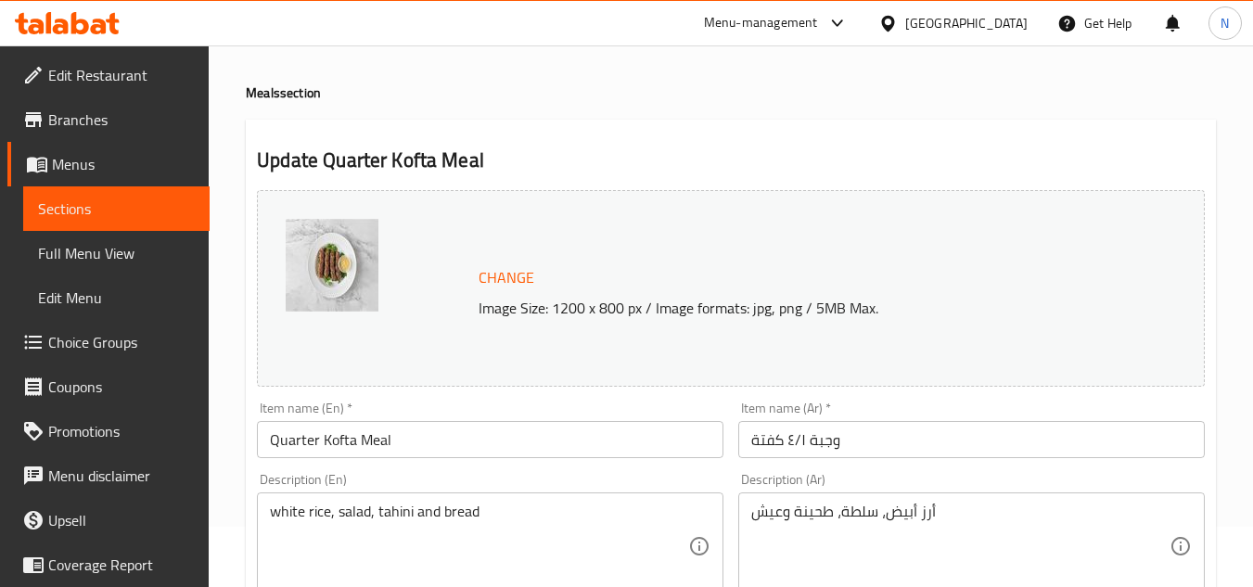
scroll to position [93, 0]
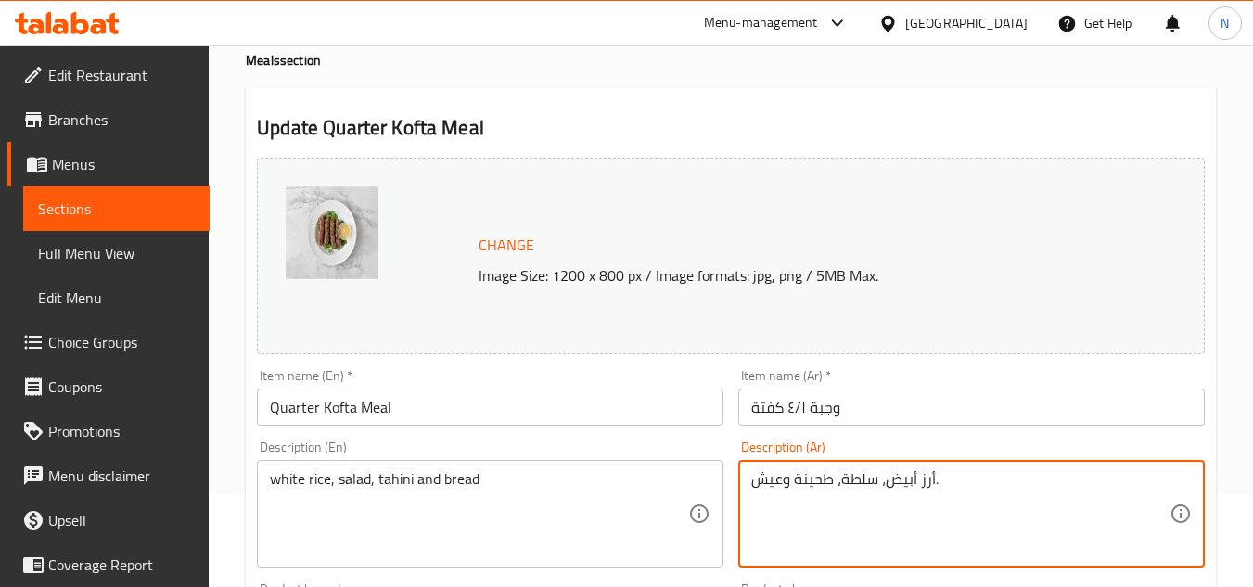
type textarea "أرز أبيض، سلطة، طحينة وعيش."
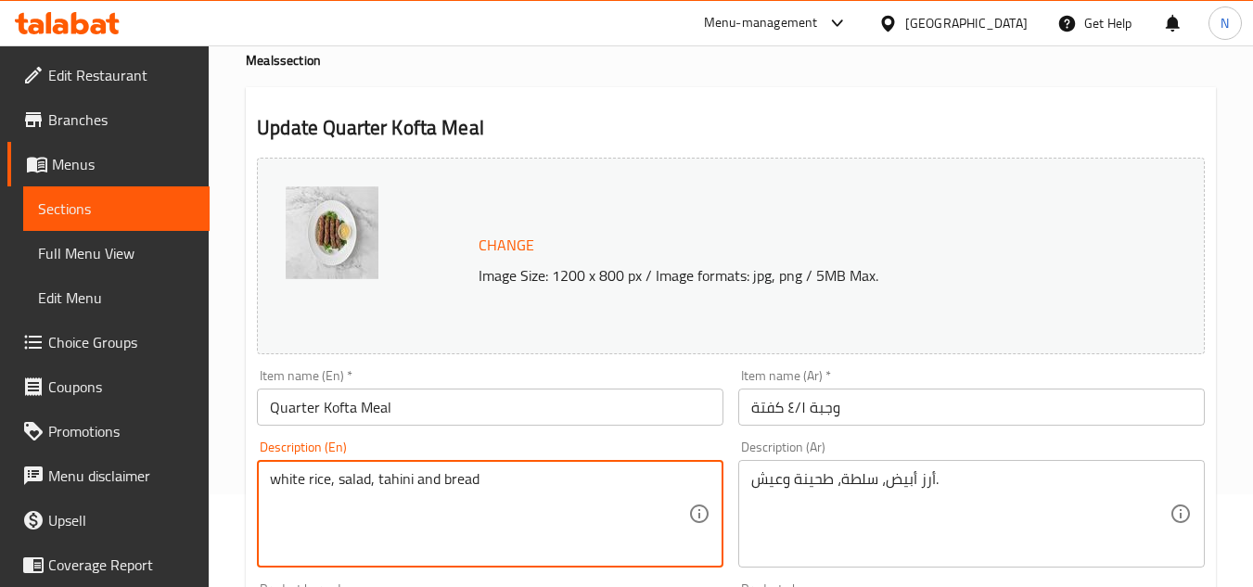
click at [384, 479] on textarea "white rice, salad, tahini and bread" at bounding box center [479, 514] width 418 height 88
click at [546, 482] on textarea "white rice, salad, sesame paste and bread" at bounding box center [479, 514] width 418 height 88
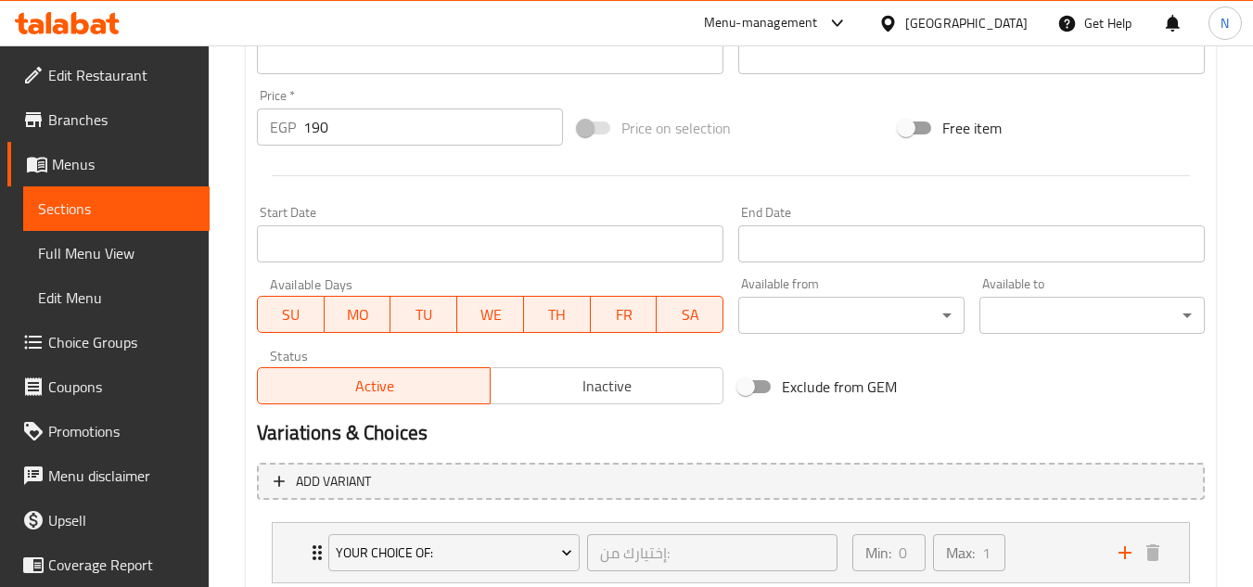
scroll to position [781, 0]
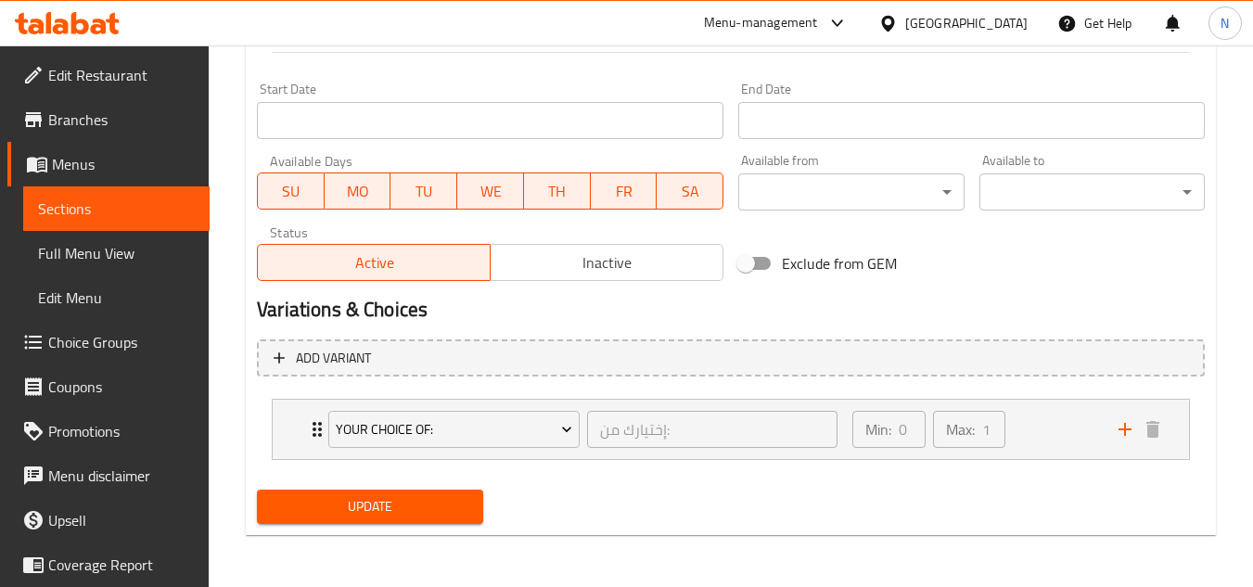
type textarea "white rice, salad, sesame paste and bread."
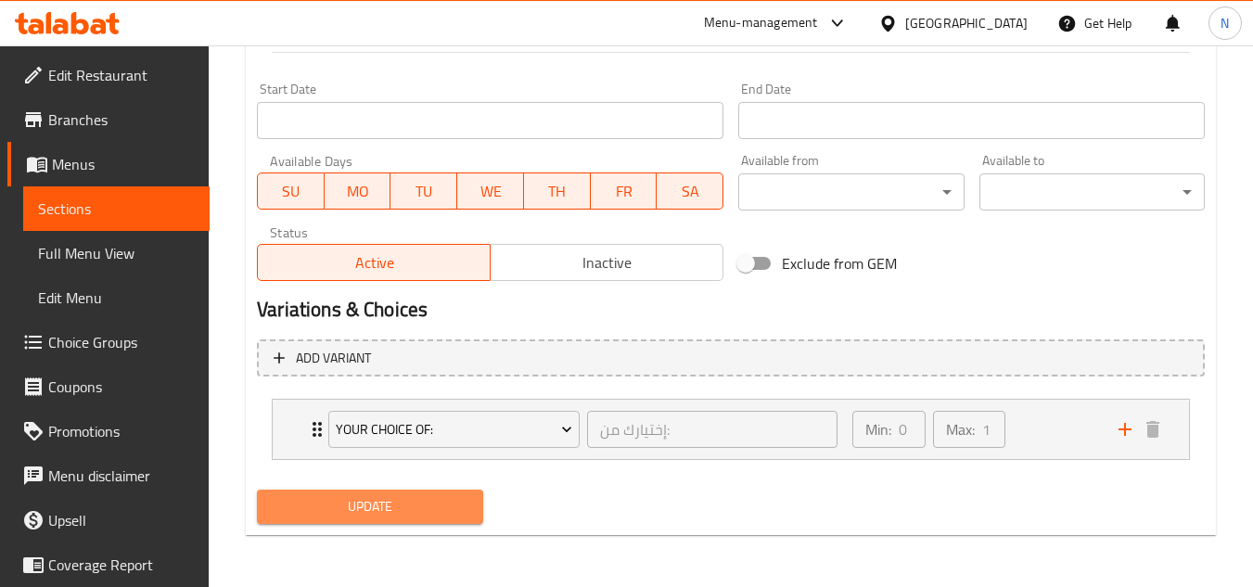
click at [446, 511] on span "Update" at bounding box center [370, 506] width 196 height 23
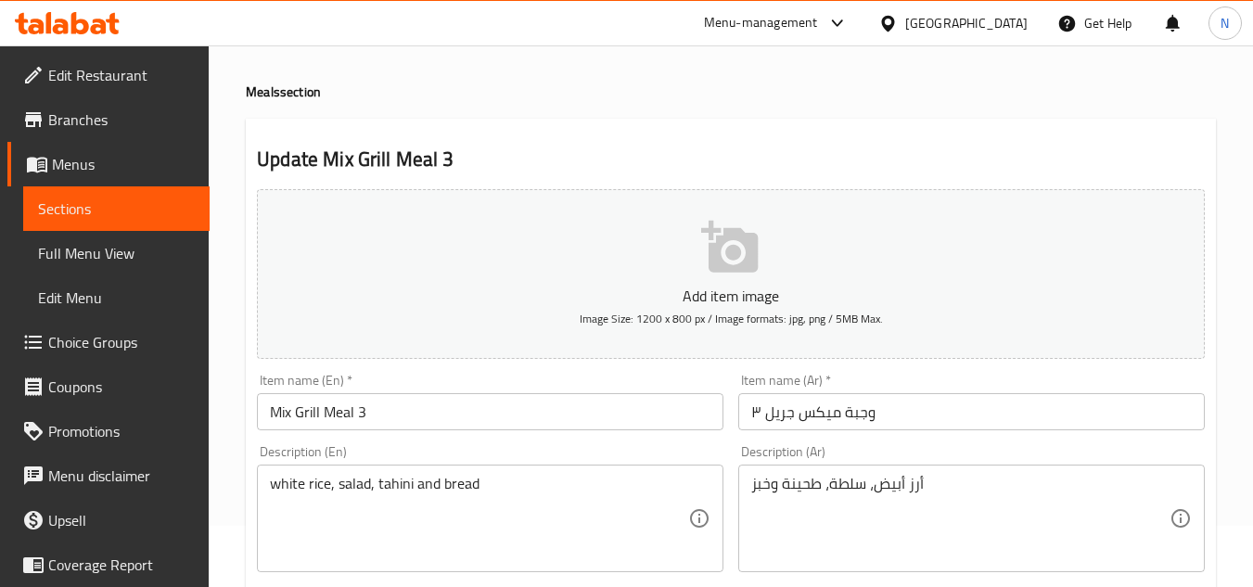
scroll to position [93, 0]
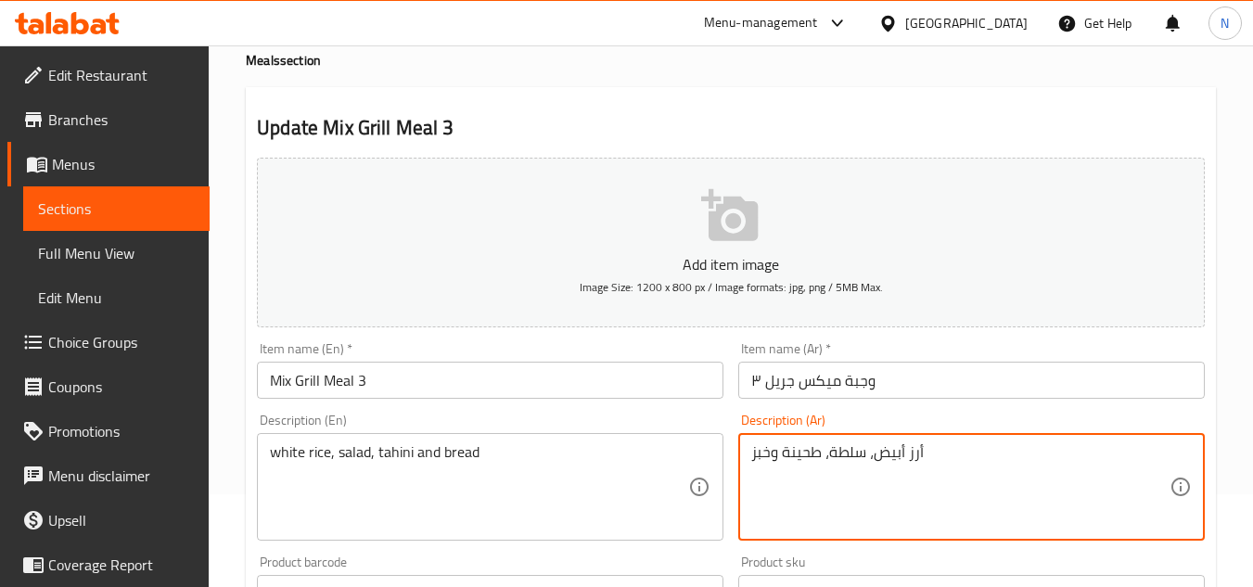
click at [949, 462] on textarea "أرز أبيض، سلطة، طحينة وخبز" at bounding box center [960, 487] width 418 height 88
click at [930, 453] on textarea "أرز أبيض، سلطة، طحينة وخبز" at bounding box center [960, 487] width 418 height 88
drag, startPoint x: 774, startPoint y: 457, endPoint x: 744, endPoint y: 459, distance: 29.7
click at [744, 459] on div "أرز أبيض، سلطة، طحينة وخبز. Description (Ar)" at bounding box center [971, 487] width 467 height 108
type textarea "أرز أبيض، سلطة، طحينة وعيش."
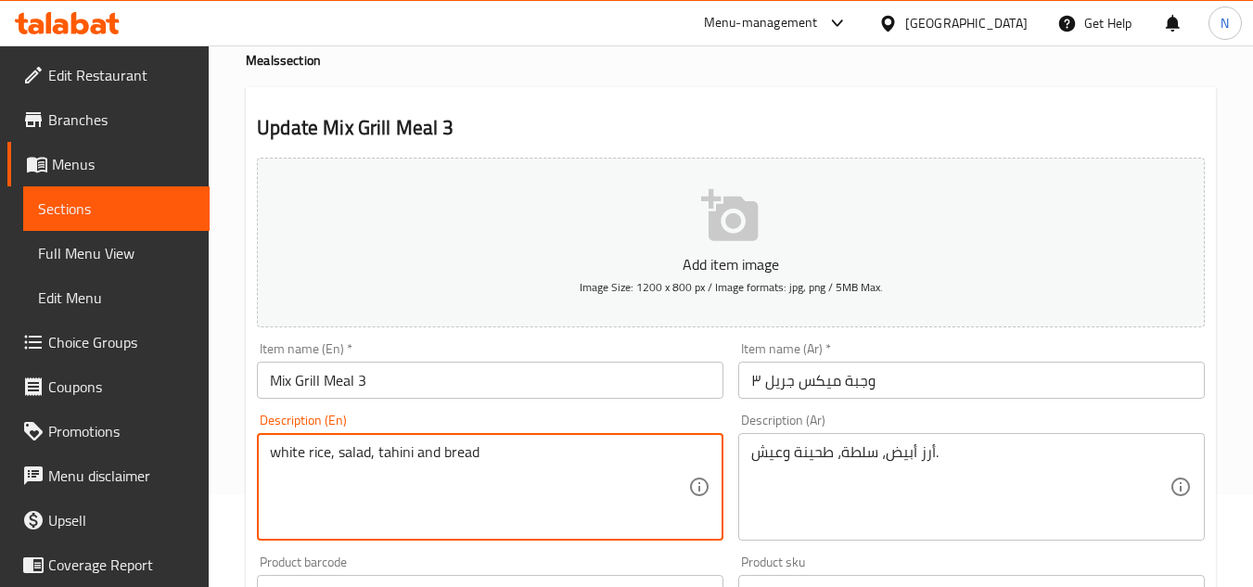
click at [379, 452] on textarea "white rice, salad, tahini and bread" at bounding box center [479, 487] width 418 height 88
click at [642, 475] on textarea "white rice, salad, sesame paste and bread" at bounding box center [479, 487] width 418 height 88
click at [662, 448] on textarea "white rice, salad, sesame paste and bread" at bounding box center [479, 487] width 418 height 88
click at [364, 459] on textarea "white rice, salad, sesame paste and bread." at bounding box center [479, 487] width 418 height 88
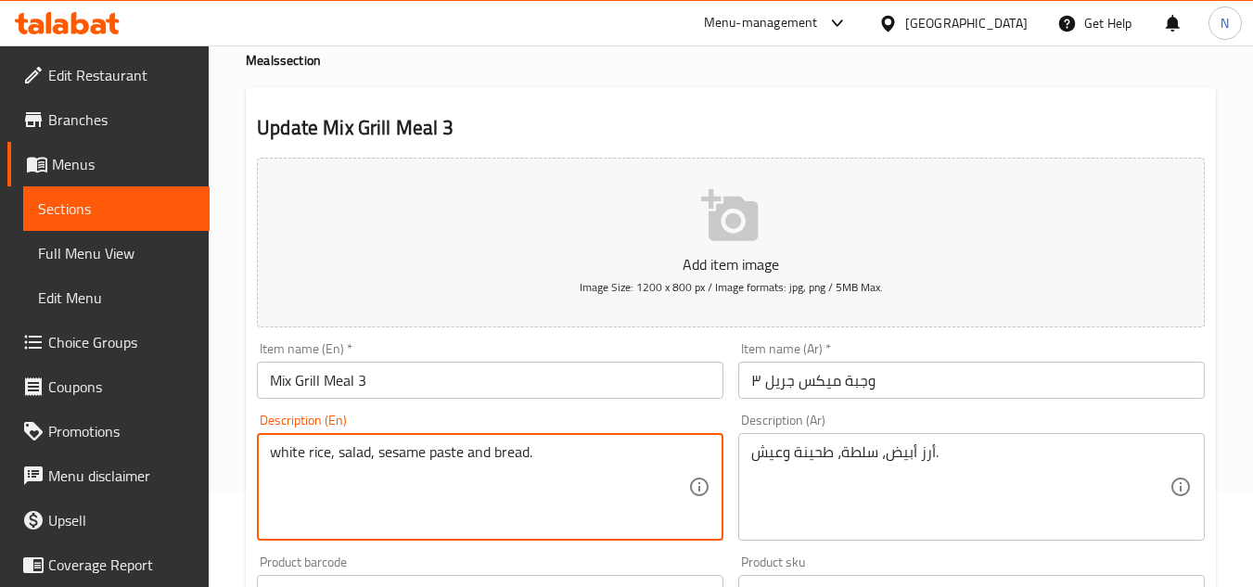
click at [364, 459] on textarea "white rice, salad, sesame paste and bread." at bounding box center [479, 487] width 418 height 88
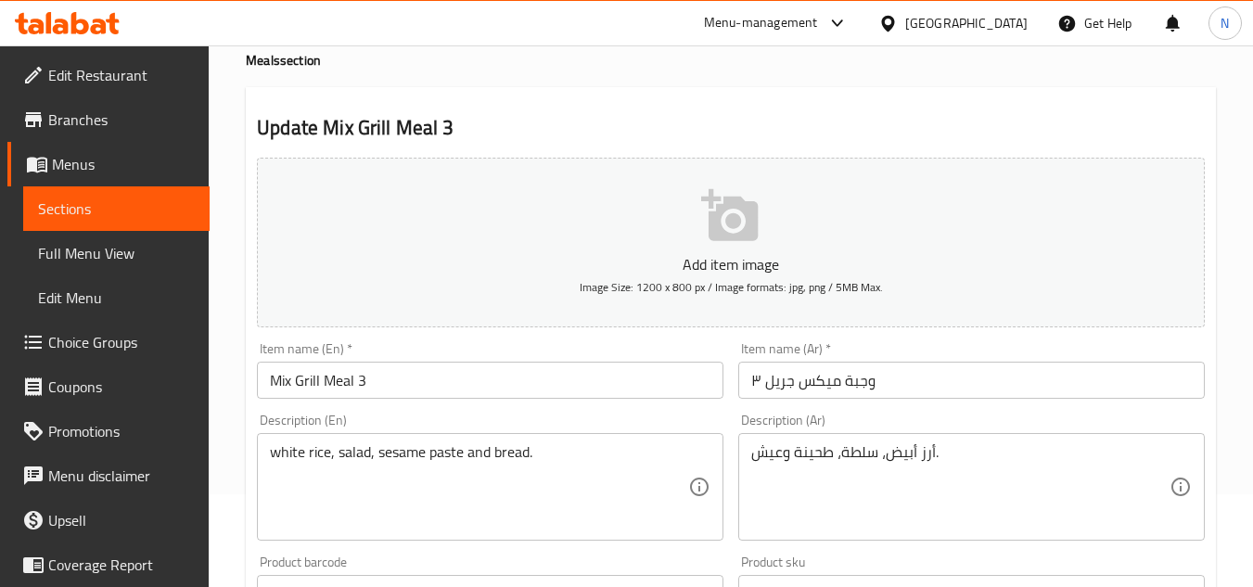
click at [492, 445] on textarea "white rice, salad, sesame paste and bread." at bounding box center [479, 487] width 418 height 88
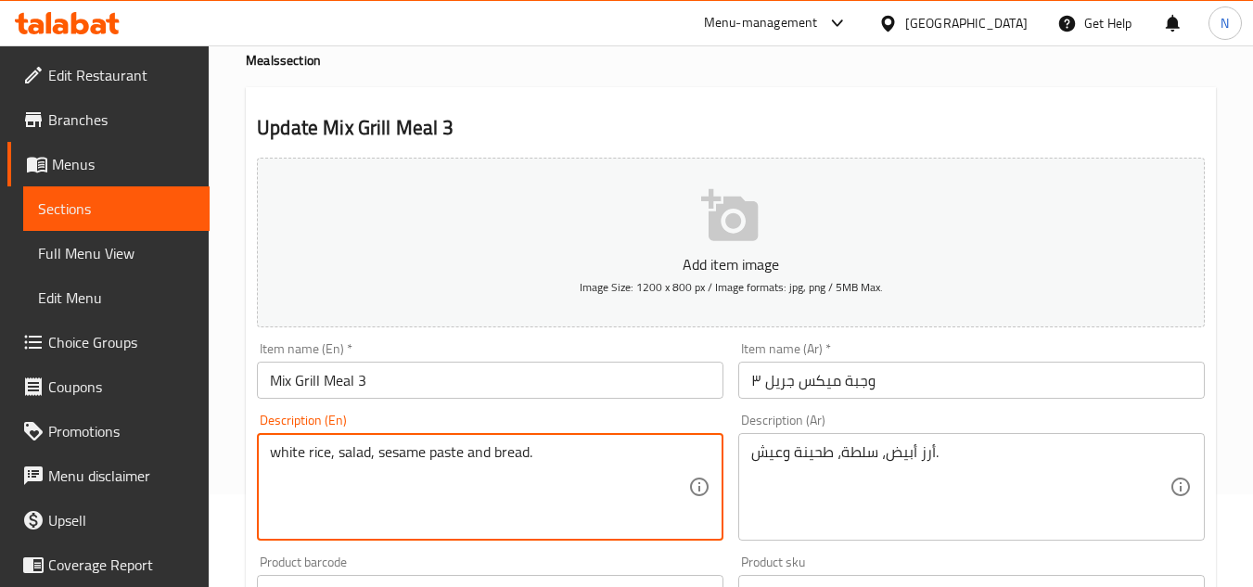
click at [492, 445] on textarea "white rice, salad, sesame paste and bread." at bounding box center [479, 487] width 418 height 88
paste textarea "W"
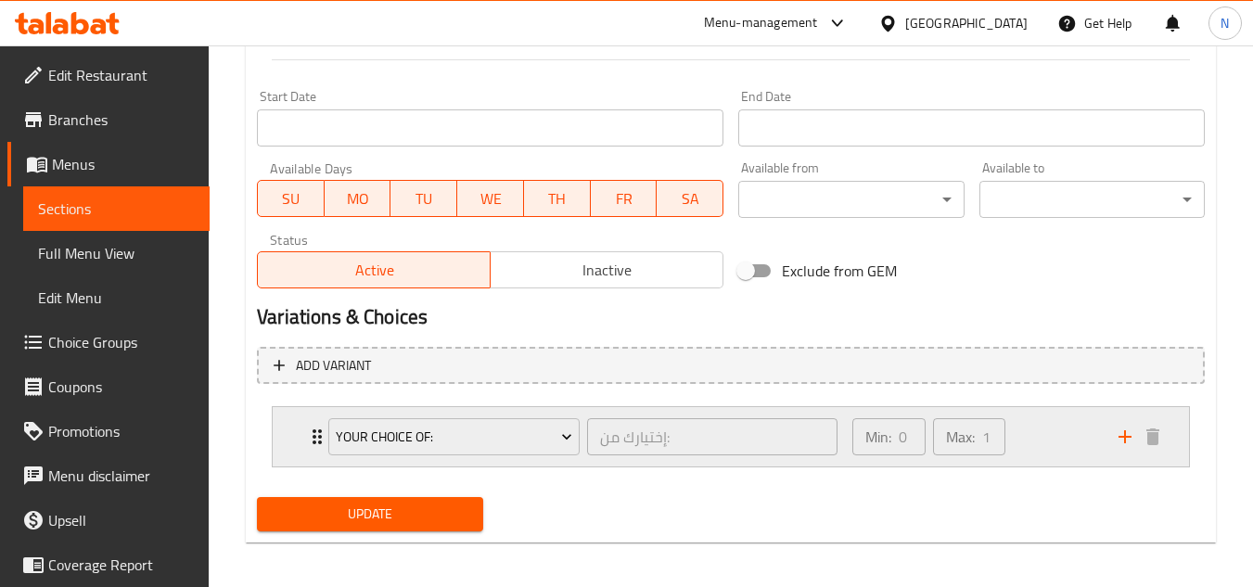
scroll to position [754, 0]
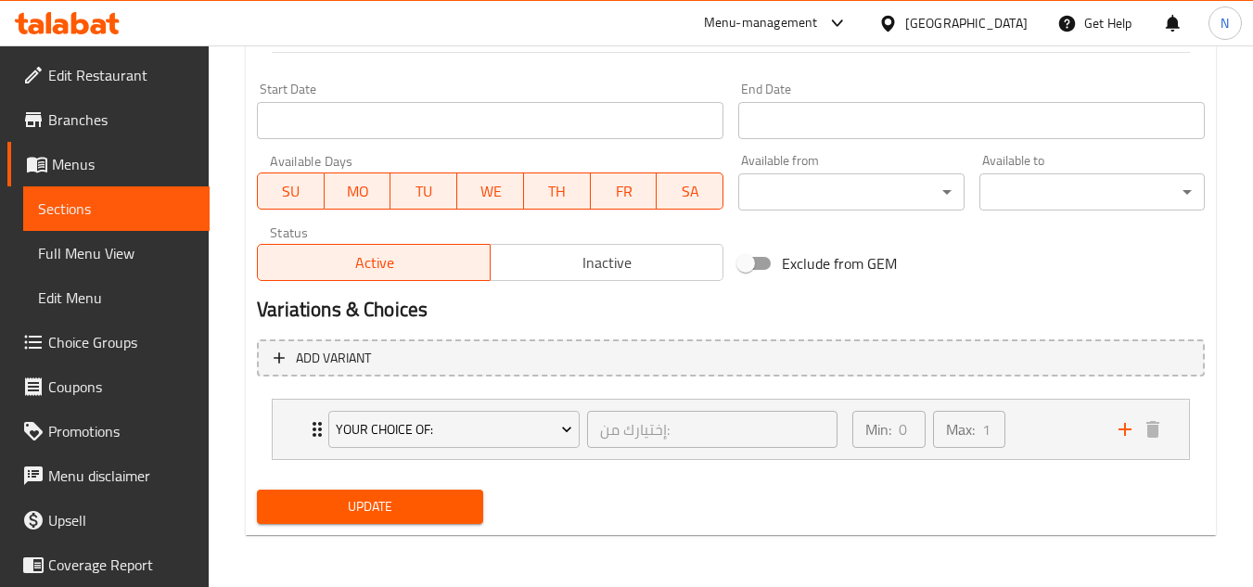
type textarea "White rice, salad, sesame paste and bread."
click at [430, 502] on span "Update" at bounding box center [370, 506] width 196 height 23
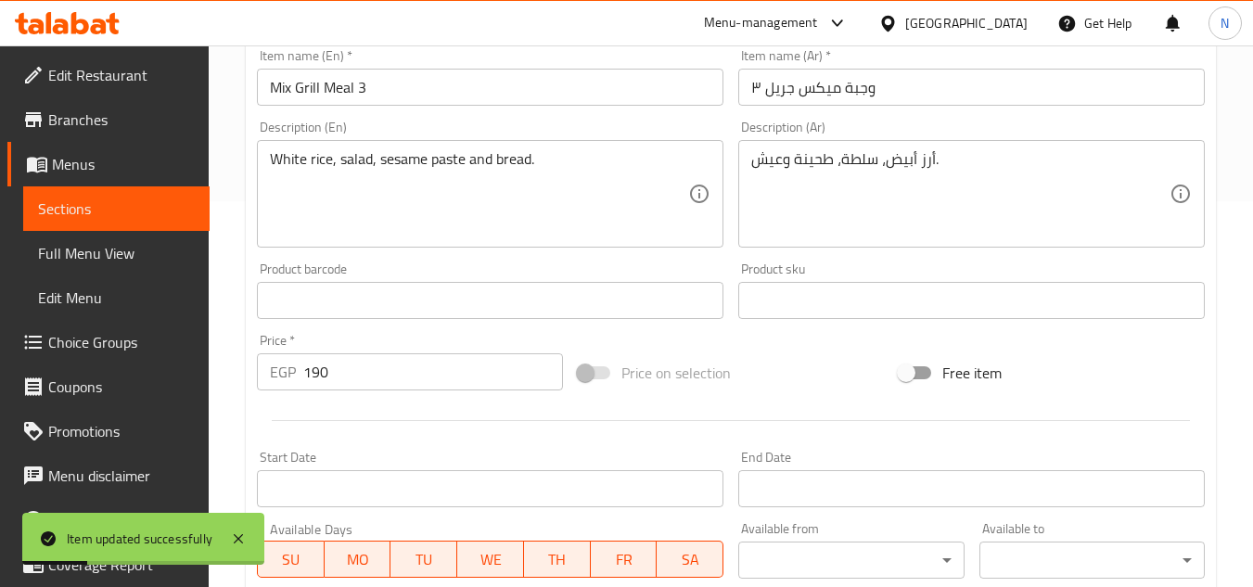
scroll to position [383, 0]
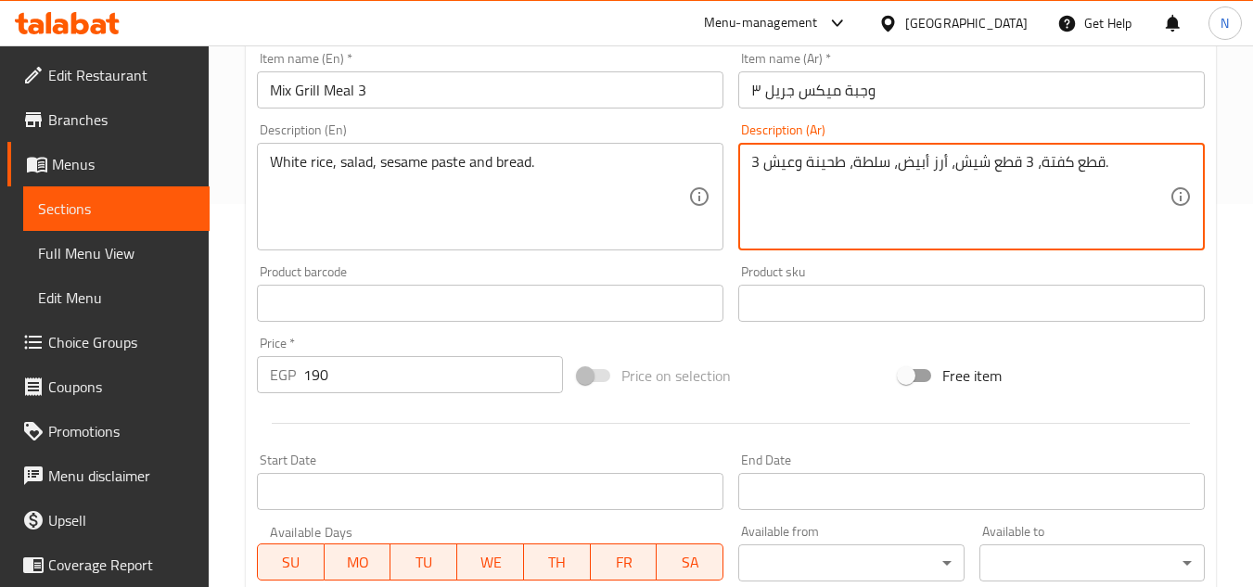
type textarea "3 قطع كفتة، 3 قطع شيش، أرز أبيض، سلطة، طحينة وعيش."
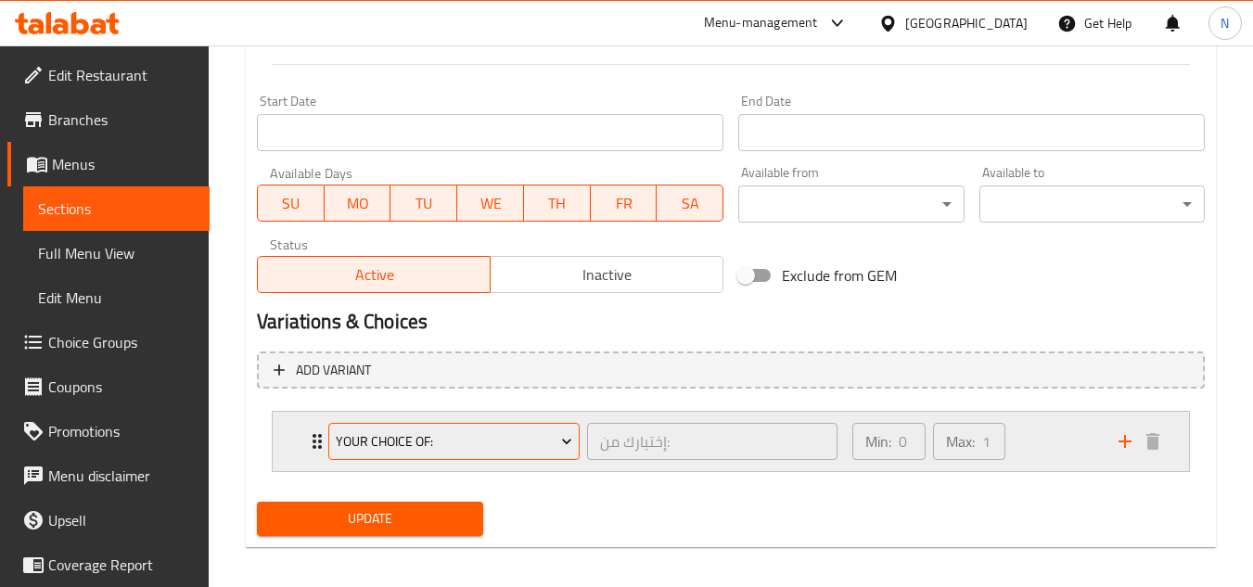
scroll to position [754, 0]
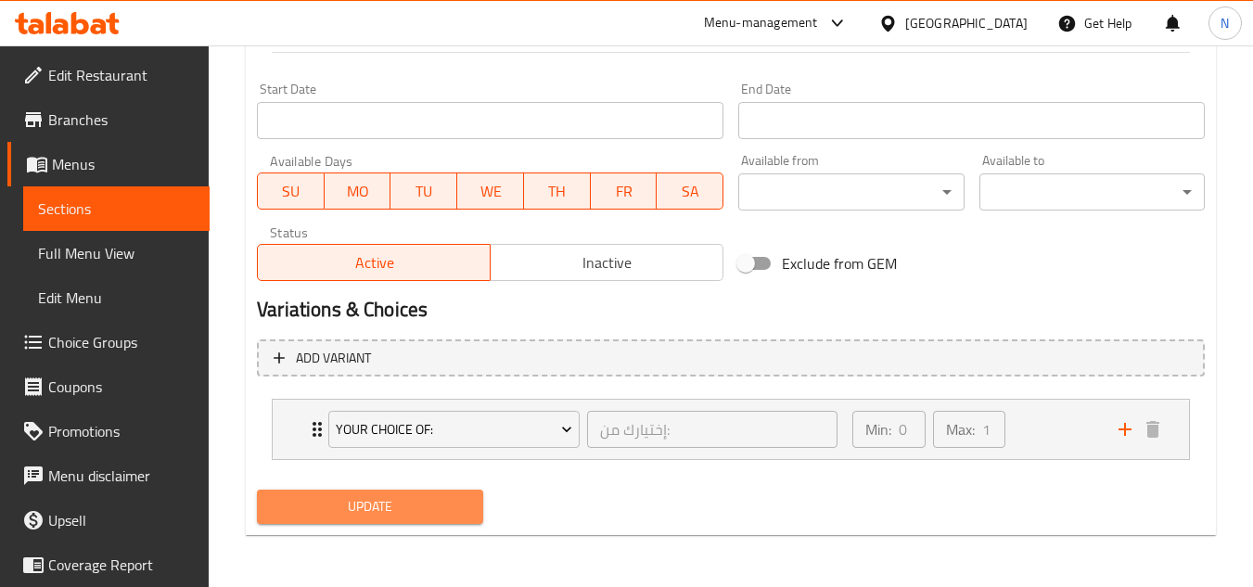
click at [432, 509] on span "Update" at bounding box center [370, 506] width 196 height 23
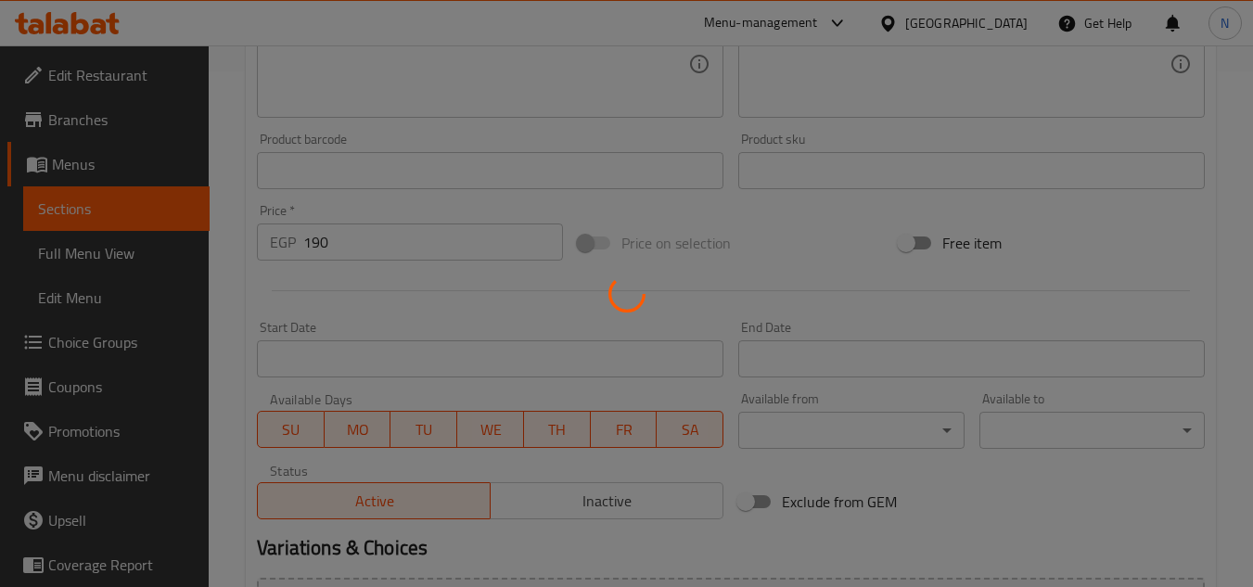
scroll to position [476, 0]
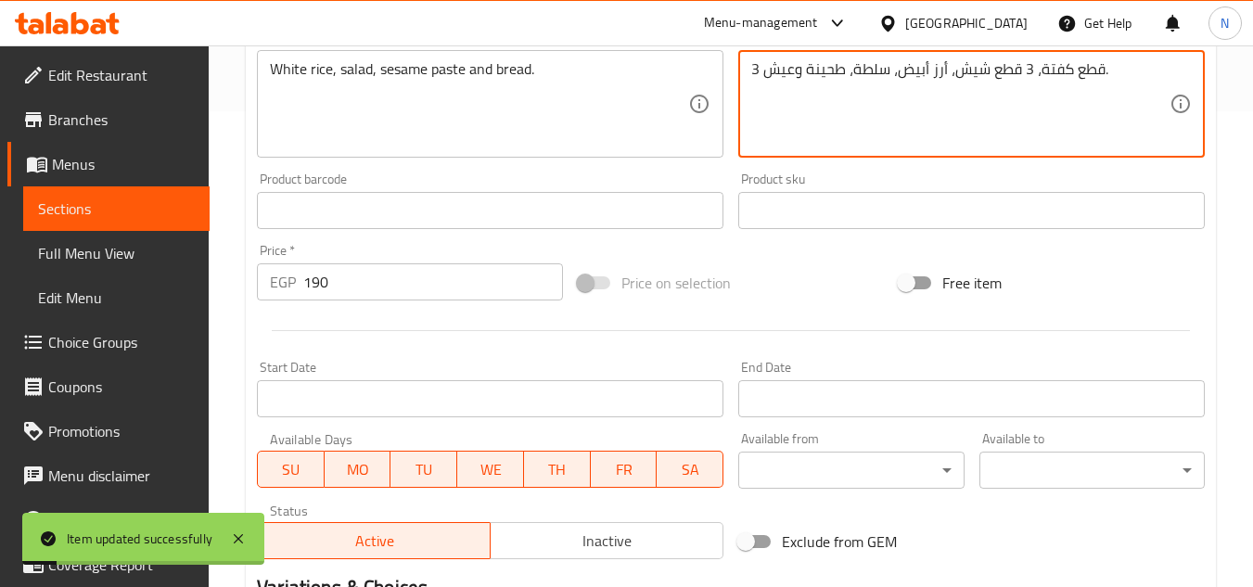
click at [900, 61] on textarea "3 قطع كفتة، 3 قطع شيش، أرز أبيض، سلطة، طحينة وعيش." at bounding box center [960, 104] width 418 height 88
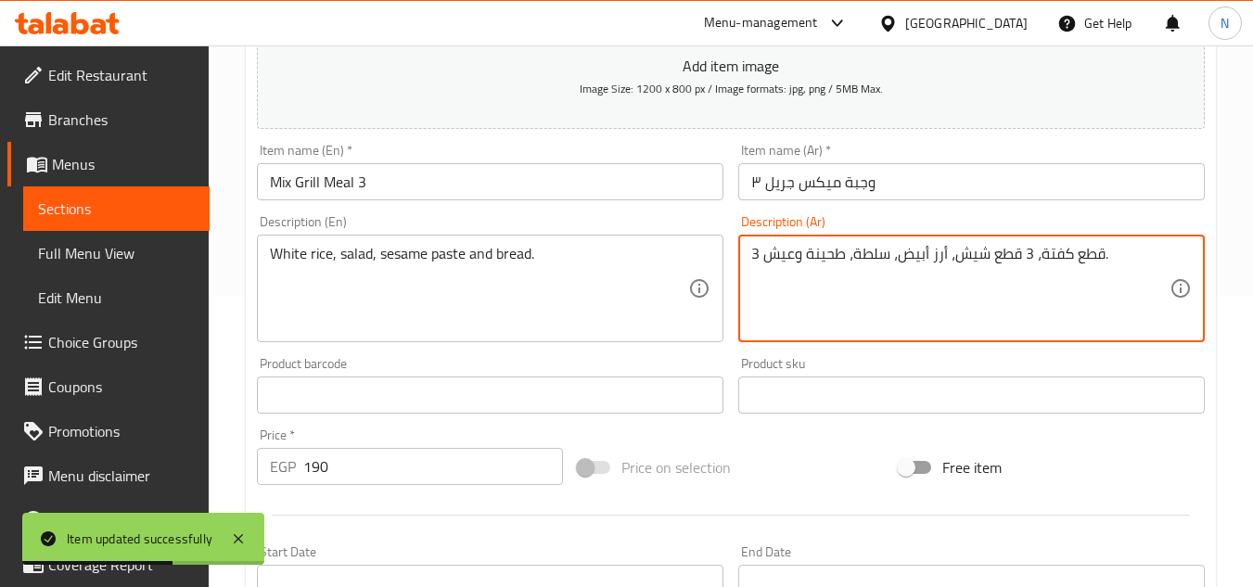
scroll to position [290, 0]
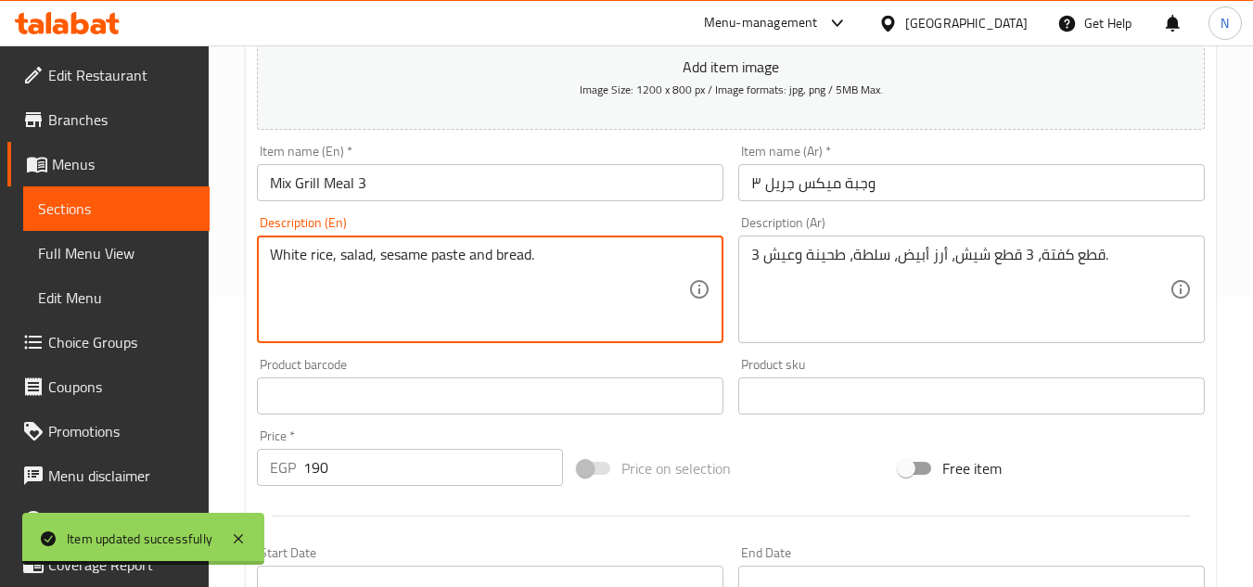
paste textarea "Pieces of kofta, 3 pieces of shish,"
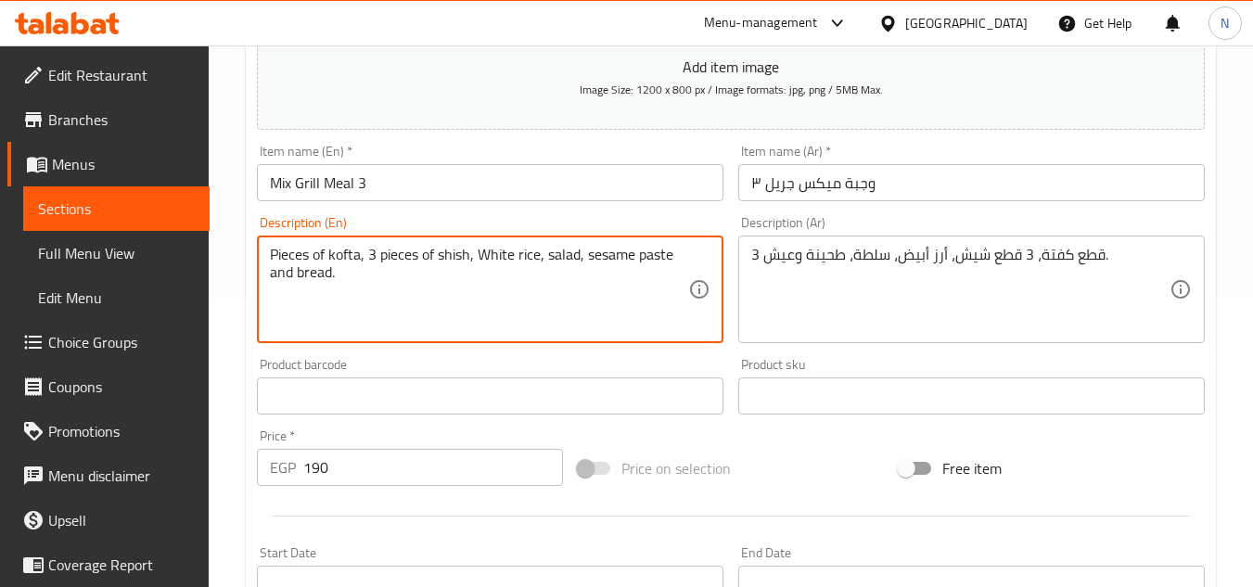
click at [476, 248] on textarea "Pieces of kofta, 3 pieces of shish, White rice, salad, sesame paste and bread." at bounding box center [479, 290] width 418 height 88
click at [271, 256] on textarea "Pieces of kofta, 3 pieces of shish, White rice, salad, sesame paste and bread." at bounding box center [479, 290] width 418 height 88
click at [358, 263] on textarea "3 Pieces of kofta, 3 pieces of shish, White rice, salad, sesame paste and bread." at bounding box center [479, 290] width 418 height 88
drag, startPoint x: 337, startPoint y: 276, endPoint x: 411, endPoint y: 297, distance: 77.2
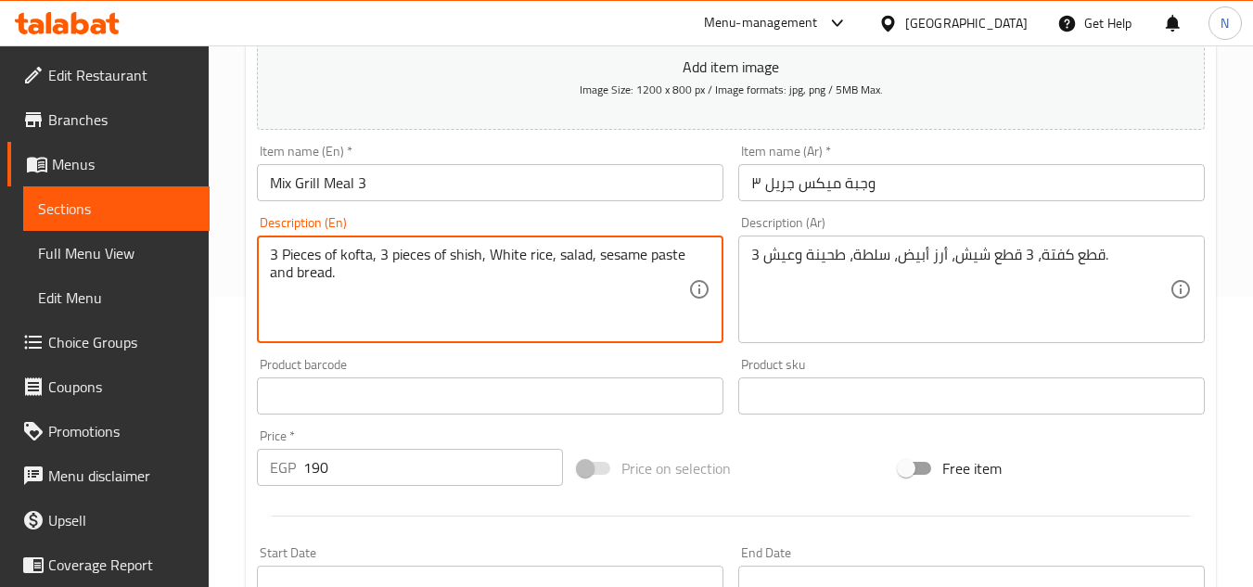
click at [411, 297] on textarea "3 Pieces of kofta, 3 pieces of shish, White rice, salad, sesame paste and bread." at bounding box center [479, 290] width 418 height 88
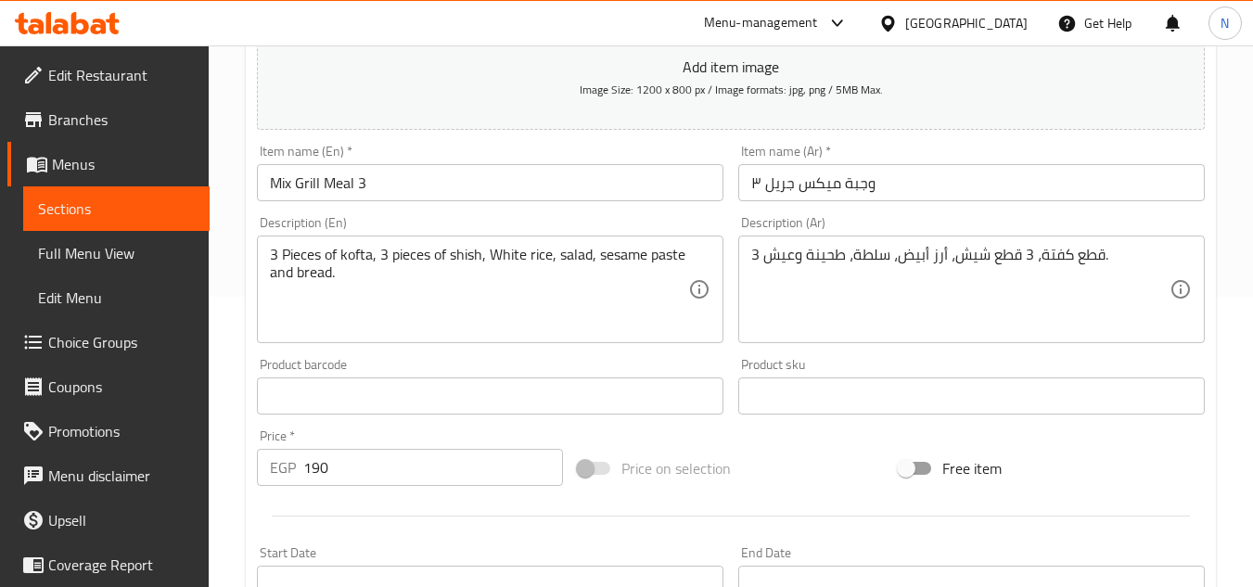
click at [424, 282] on textarea "3 Pieces of kofta, 3 pieces of shish, White rice, salad, sesame paste and bread." at bounding box center [479, 290] width 418 height 88
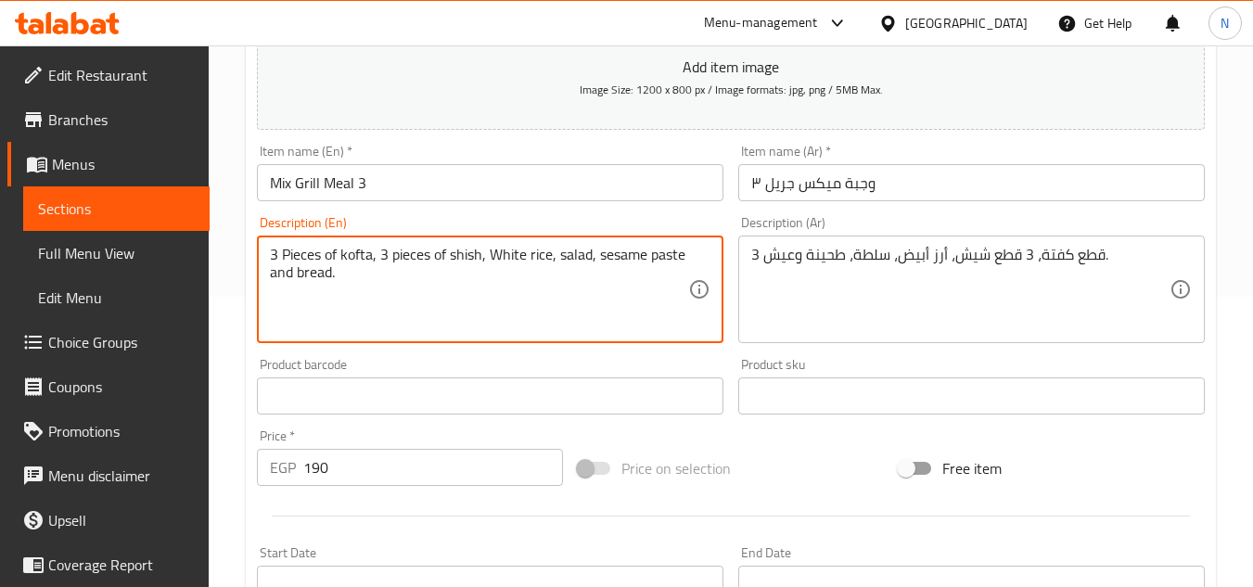
drag, startPoint x: 284, startPoint y: 251, endPoint x: 372, endPoint y: 284, distance: 93.9
click at [372, 284] on textarea "3 Pieces of kofta, 3 pieces of shish, White rice, salad, sesame paste and bread." at bounding box center [479, 290] width 418 height 88
paste textarea "w"
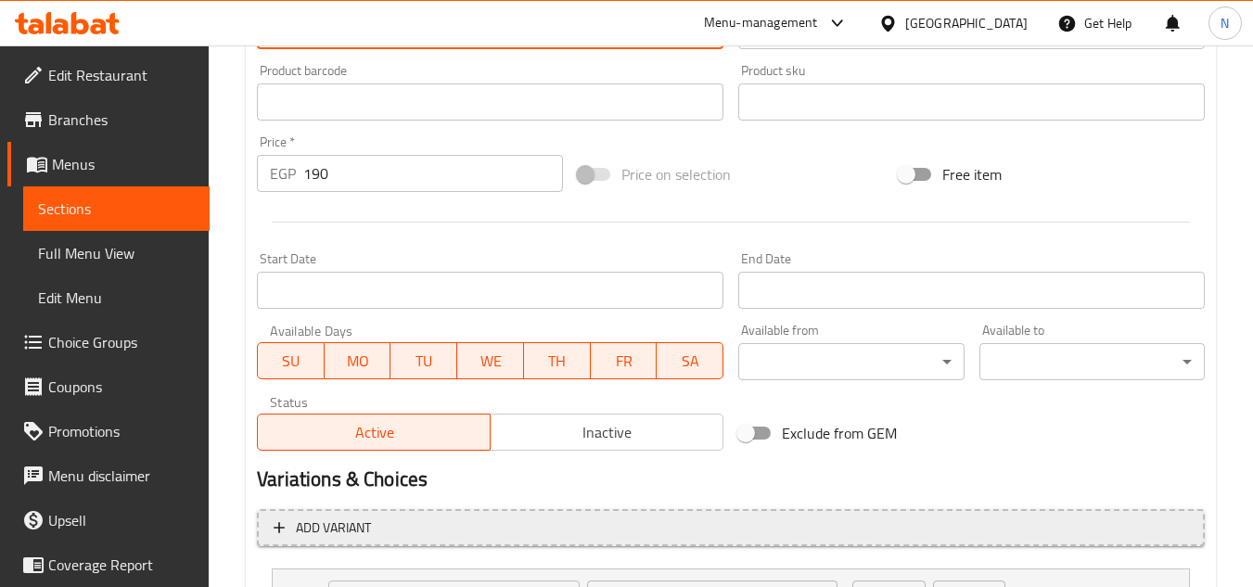
scroll to position [754, 0]
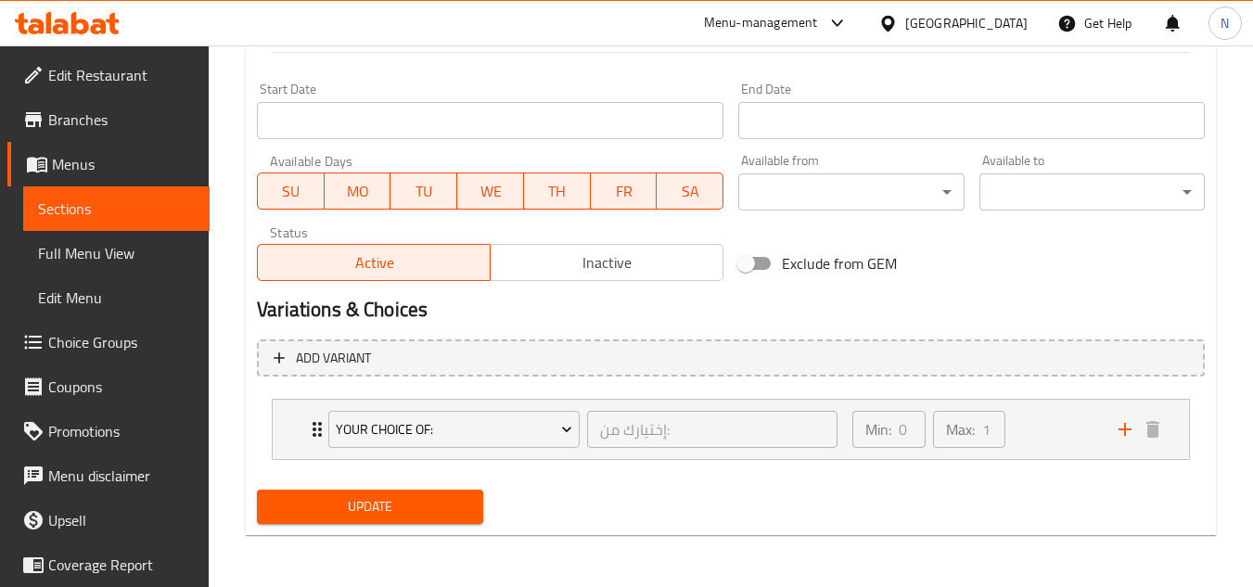
type textarea "3 Pieces of kofta, 3 pieces of shish, white rice, salad, sesame paste and bread."
click at [422, 496] on span "Update" at bounding box center [370, 506] width 196 height 23
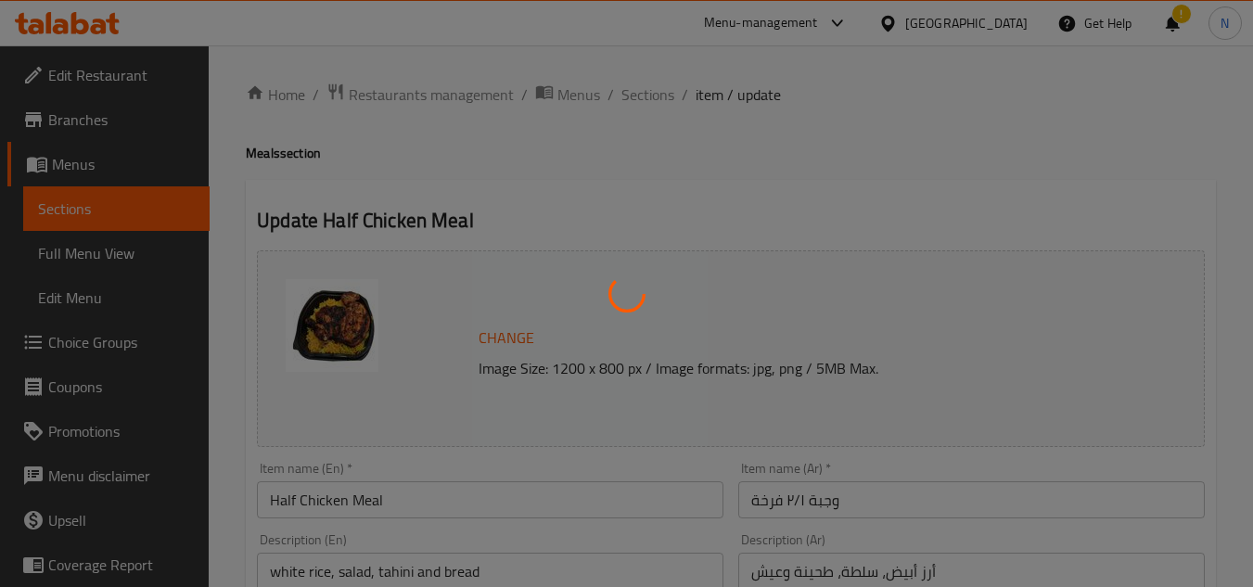
type input "إختيارك من:"
type input "0"
type input "1"
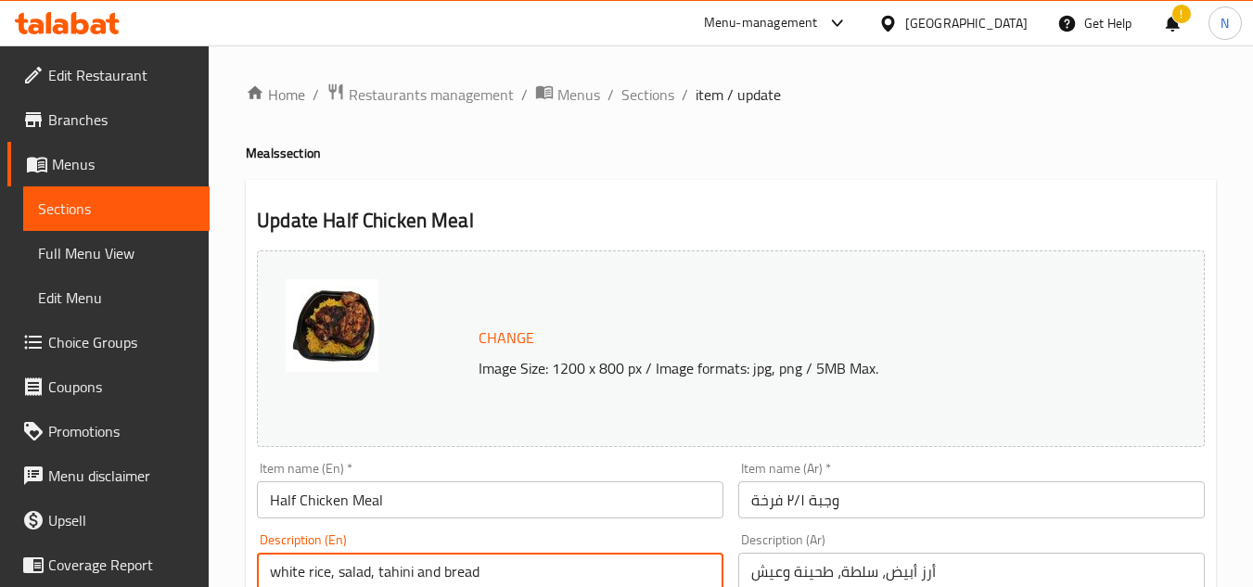
drag, startPoint x: 221, startPoint y: 474, endPoint x: 340, endPoint y: 506, distance: 122.9
paste textarea "sesame paste"
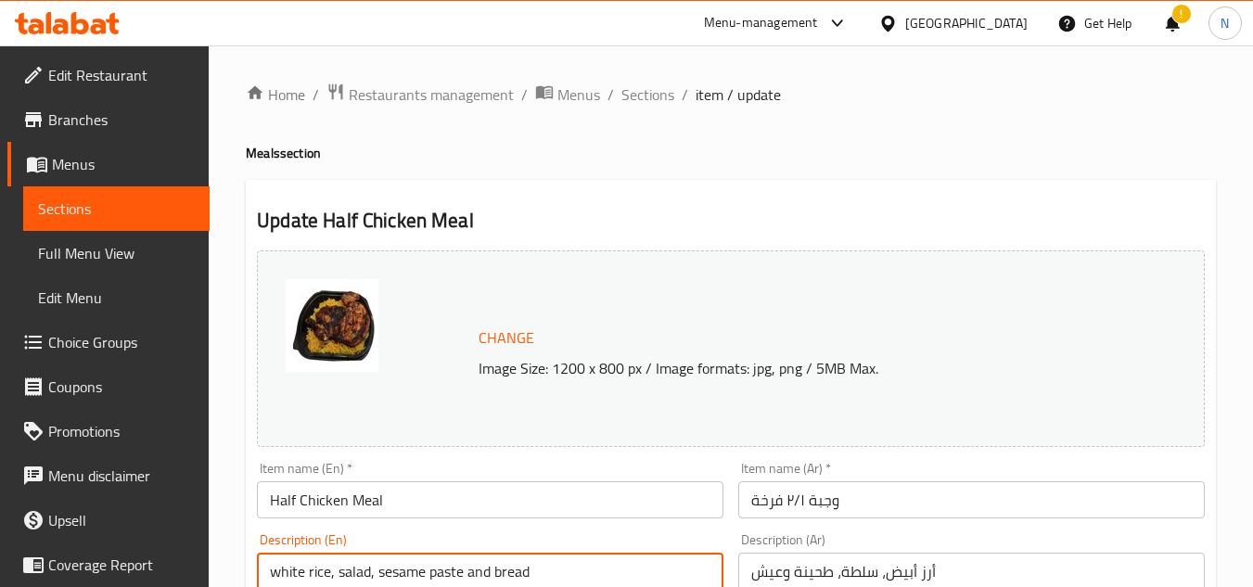
type textarea "white rice, salad, sesame paste and bread."
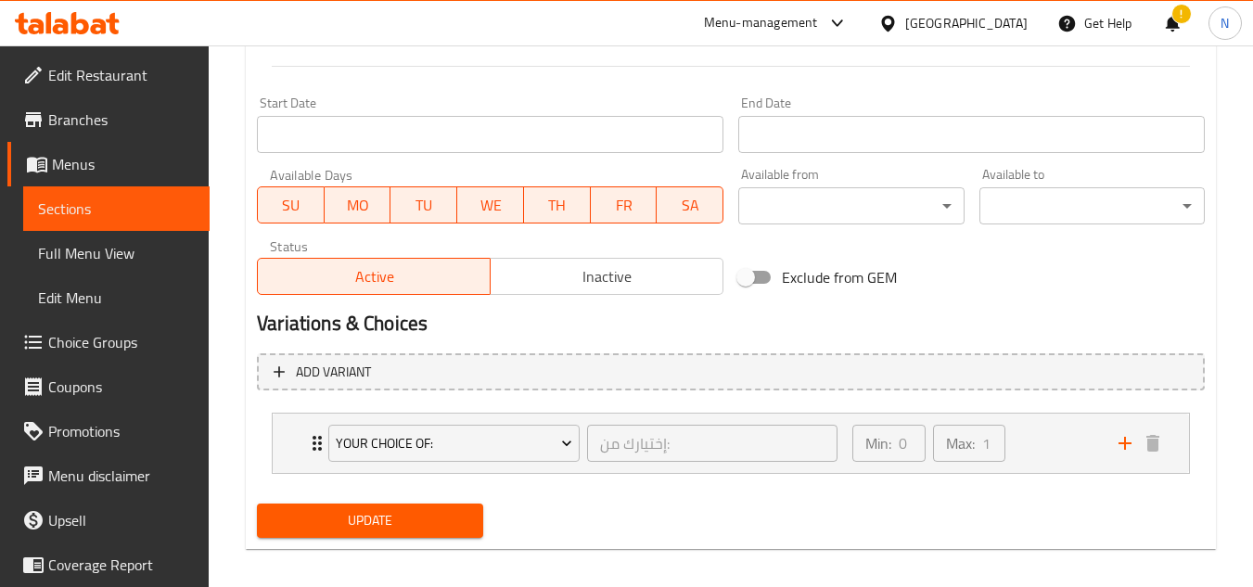
scroll to position [781, 0]
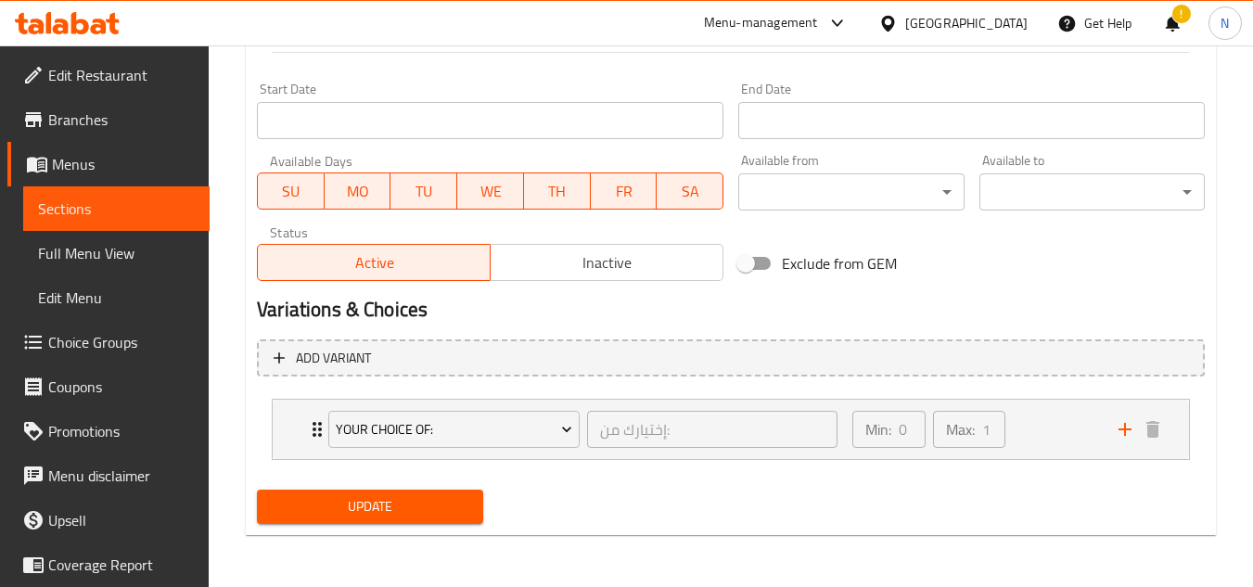
type textarea "أرز أبيض، سلطة، طحينة وعيش."
click at [404, 514] on span "Update" at bounding box center [370, 506] width 196 height 23
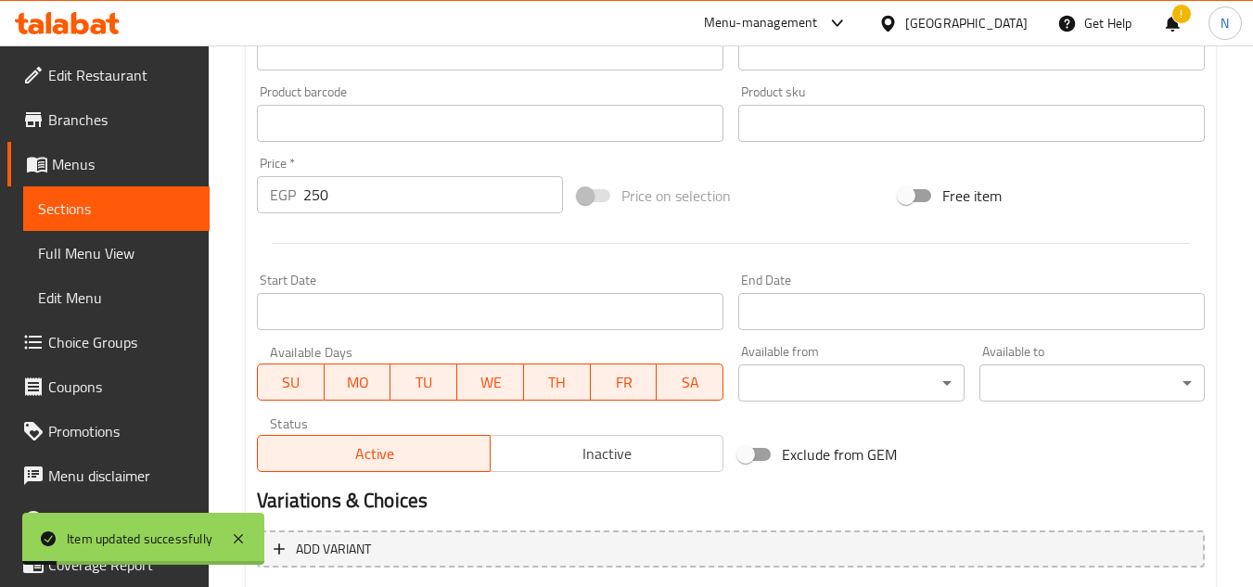
scroll to position [410, 0]
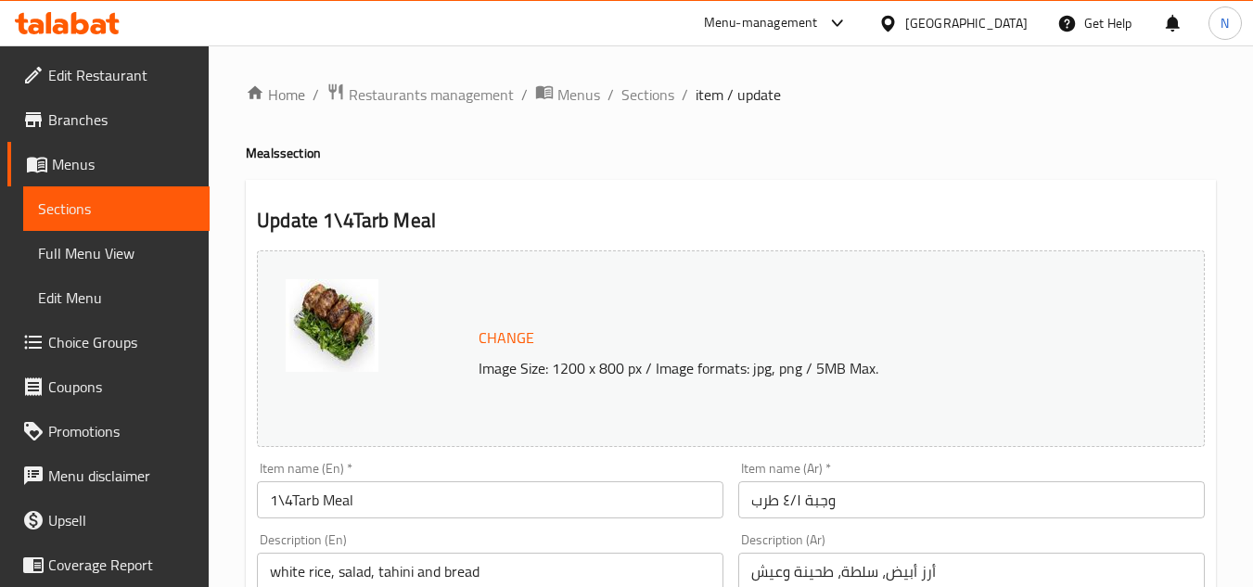
click at [294, 500] on input "1\4Tarb Meal" at bounding box center [490, 499] width 467 height 37
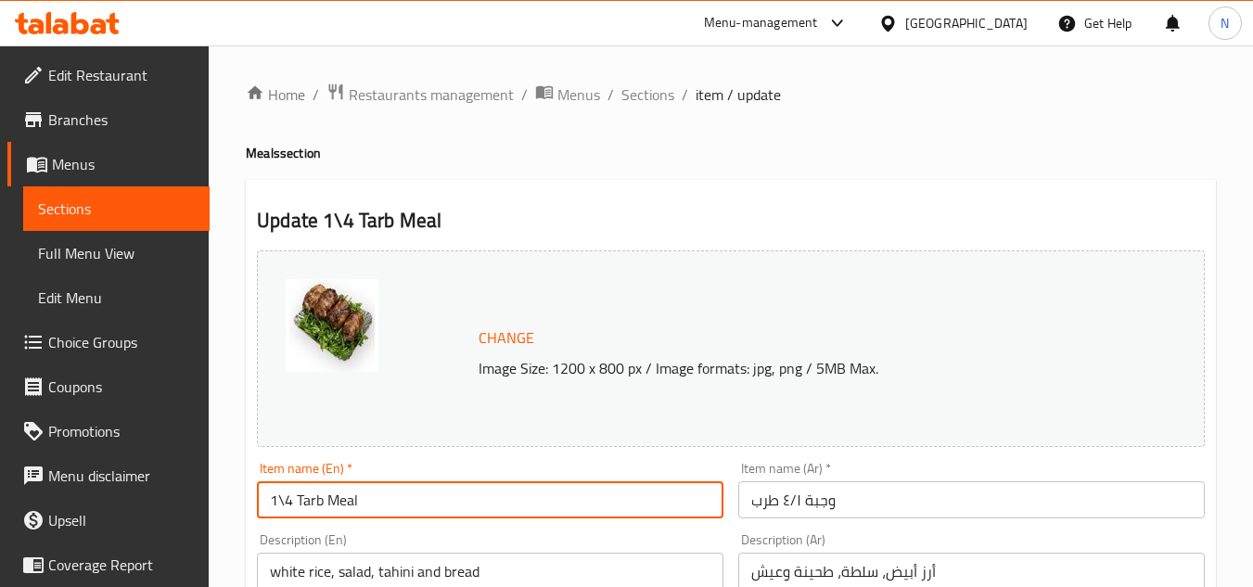
click at [321, 506] on input "1\4 Tarb Meal" at bounding box center [490, 499] width 467 height 37
type input "1\4 Tarb Meal"
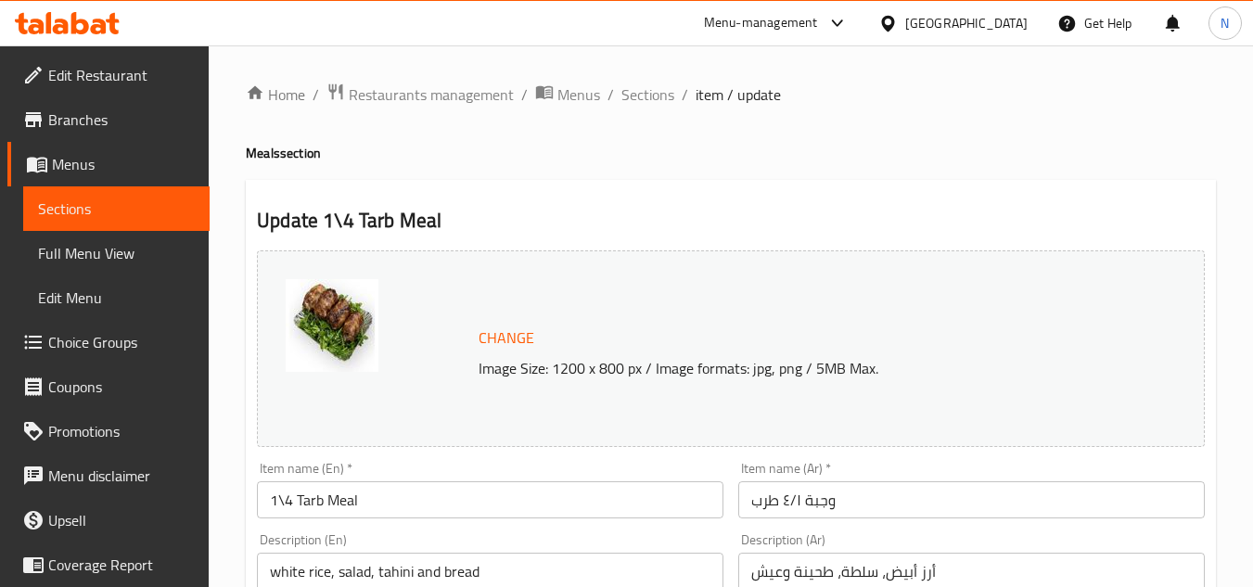
drag, startPoint x: 223, startPoint y: 506, endPoint x: 342, endPoint y: 528, distance: 121.7
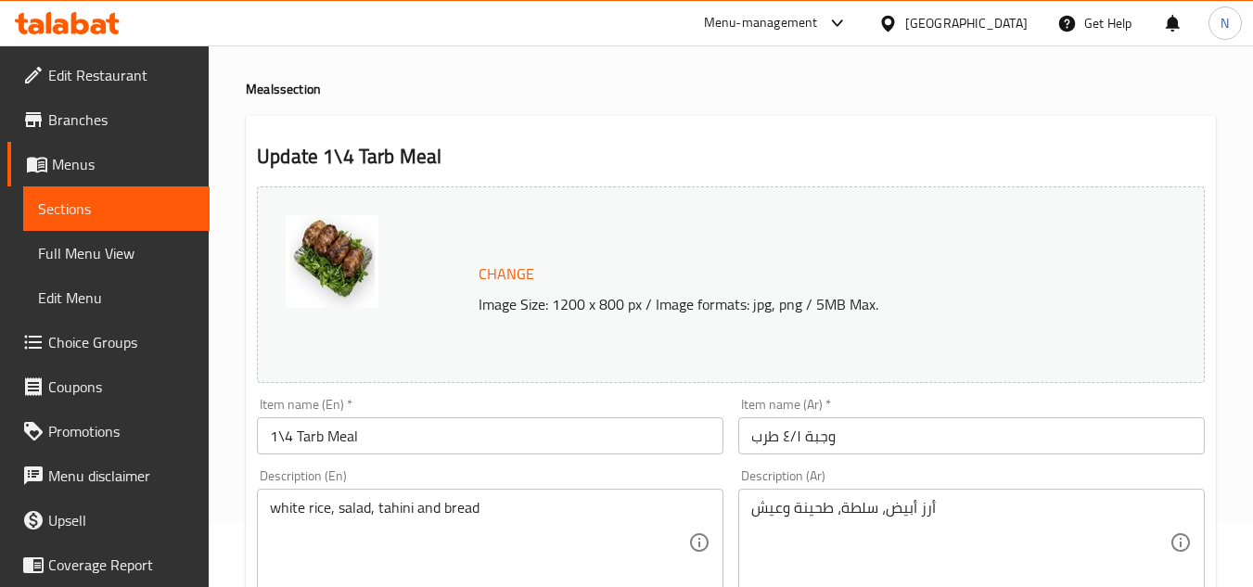
scroll to position [278, 0]
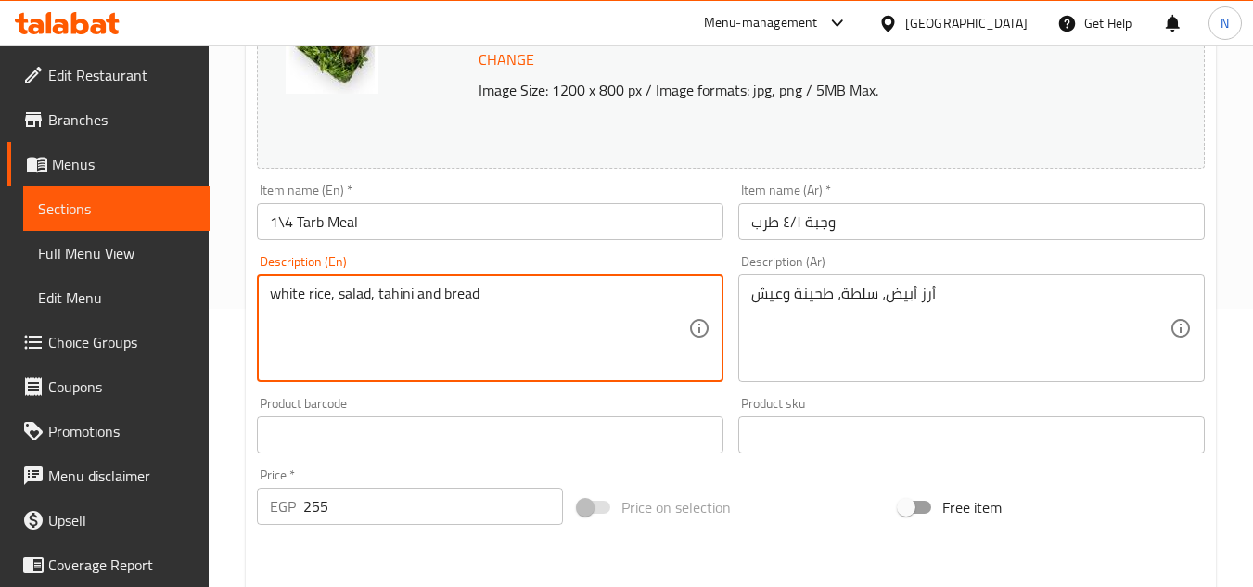
click at [391, 293] on textarea "white rice, salad, tahini and bread" at bounding box center [479, 329] width 418 height 88
paste textarea "sesame paste"
click at [574, 289] on textarea "white rice, salad, sesame paste and bread" at bounding box center [479, 329] width 418 height 88
type textarea "white rice, salad, sesame paste and bread."
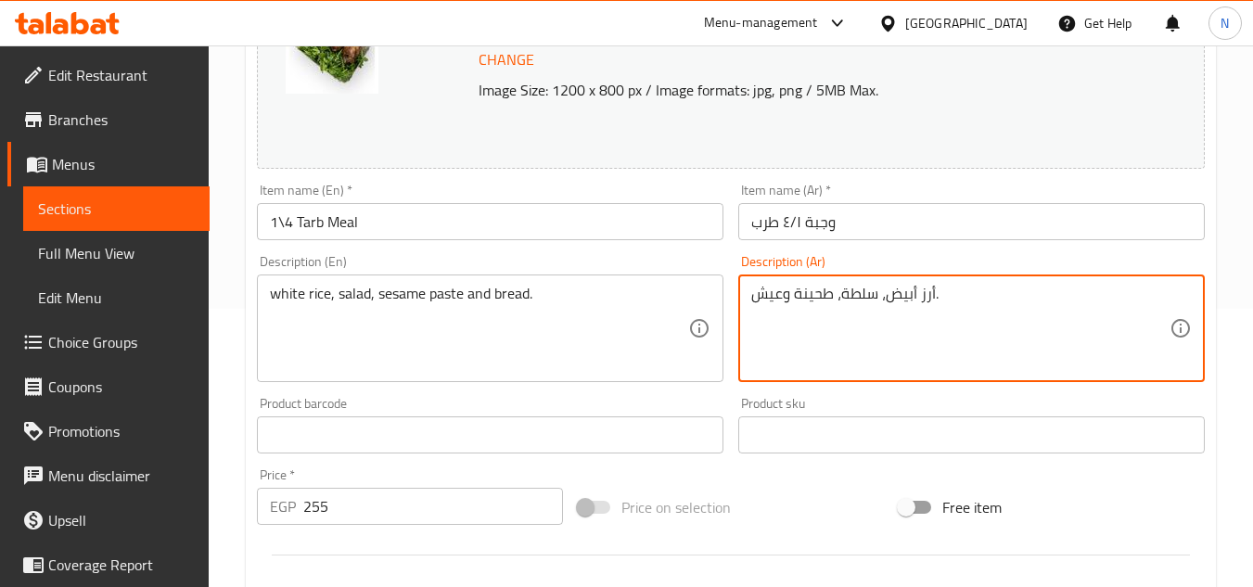
type textarea "أرز أبيض، سلطة، طحينة وعيش."
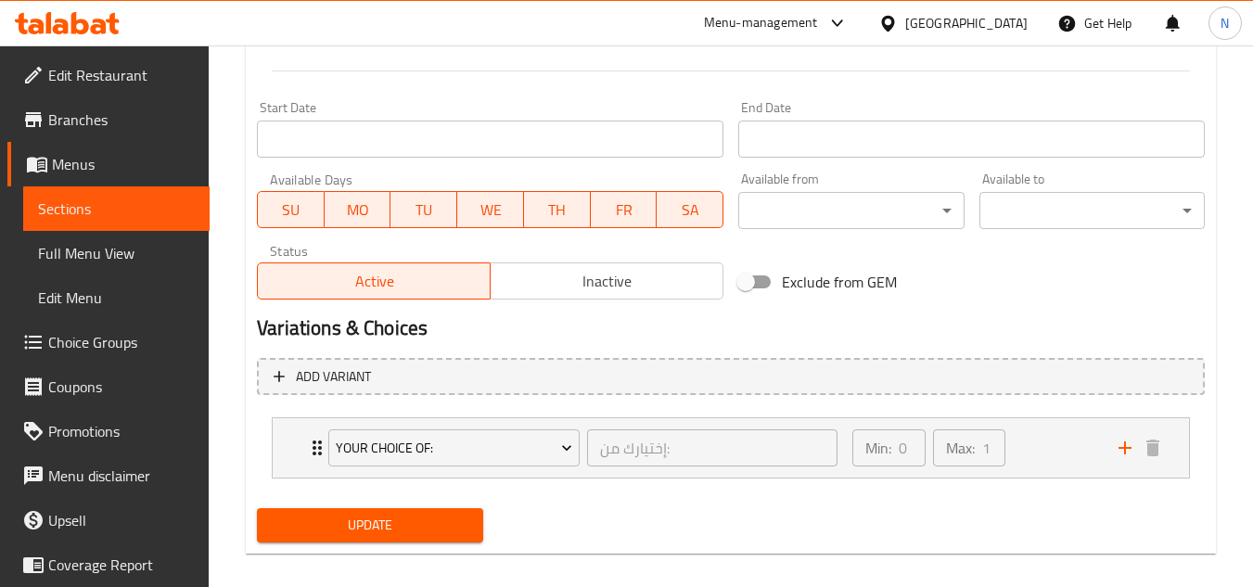
scroll to position [781, 0]
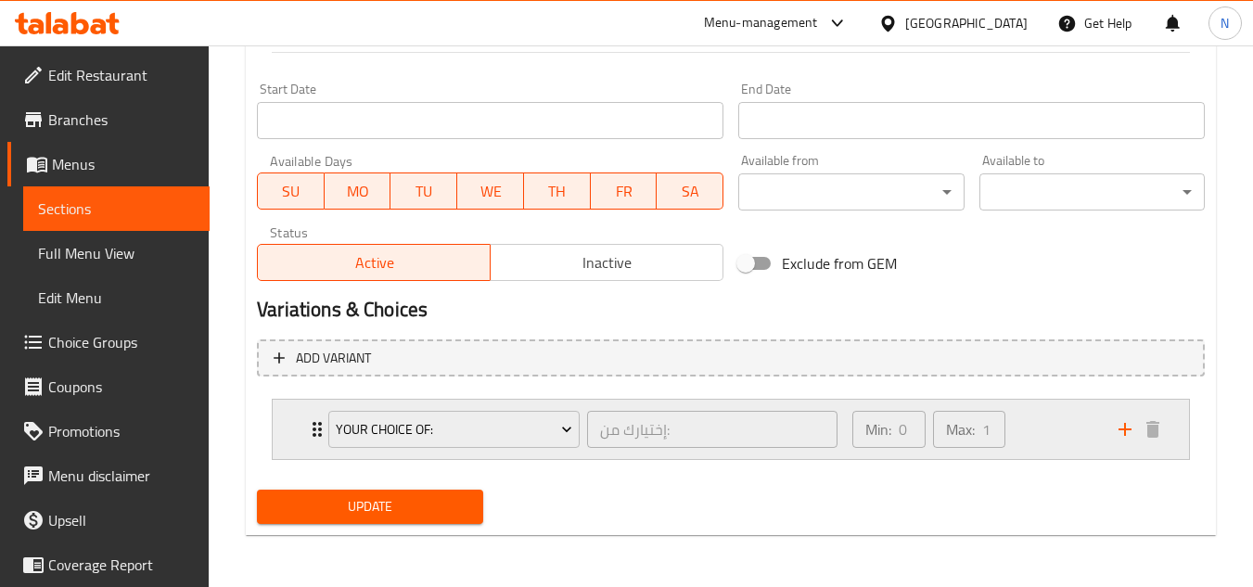
click at [1078, 433] on div "Min: 0 ​ Max: 1 ​" at bounding box center [974, 429] width 266 height 59
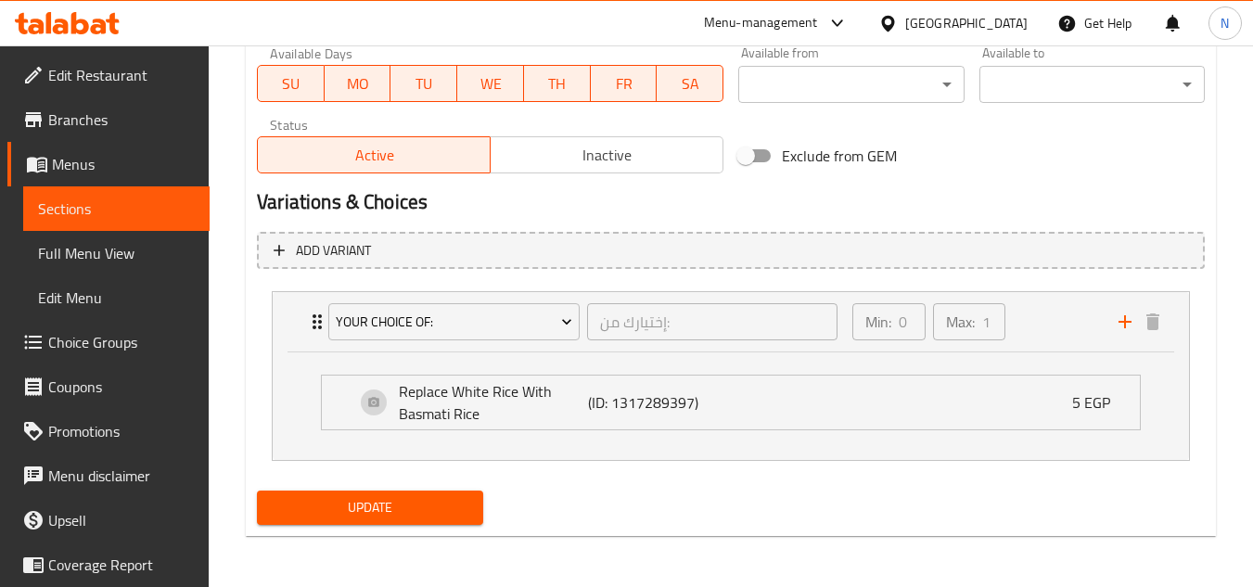
scroll to position [890, 0]
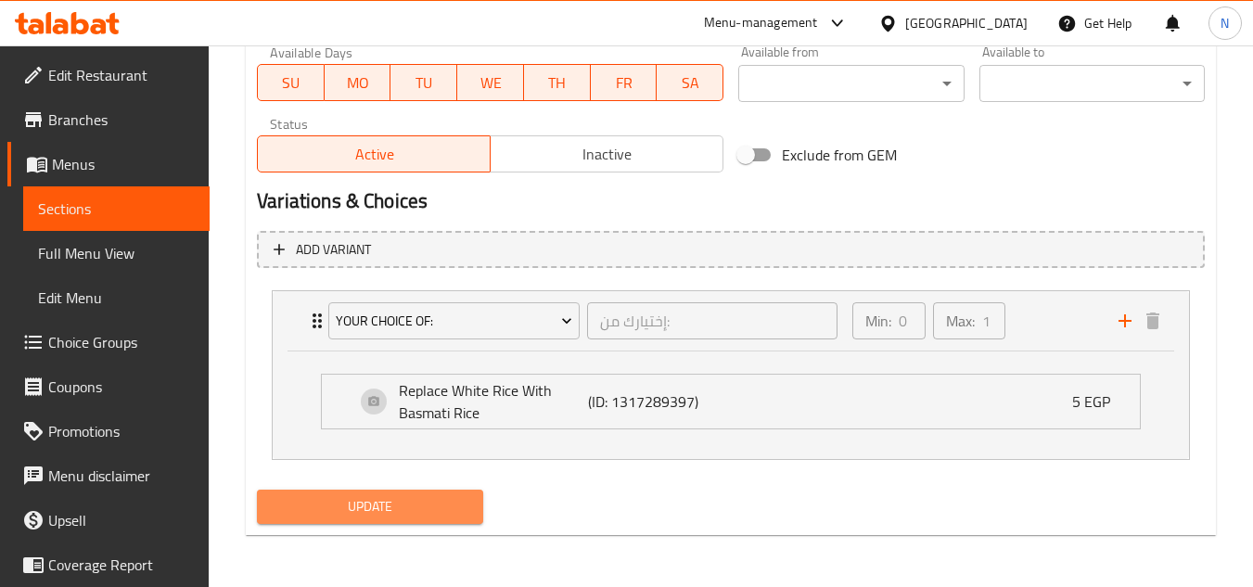
click at [428, 500] on span "Update" at bounding box center [370, 506] width 196 height 23
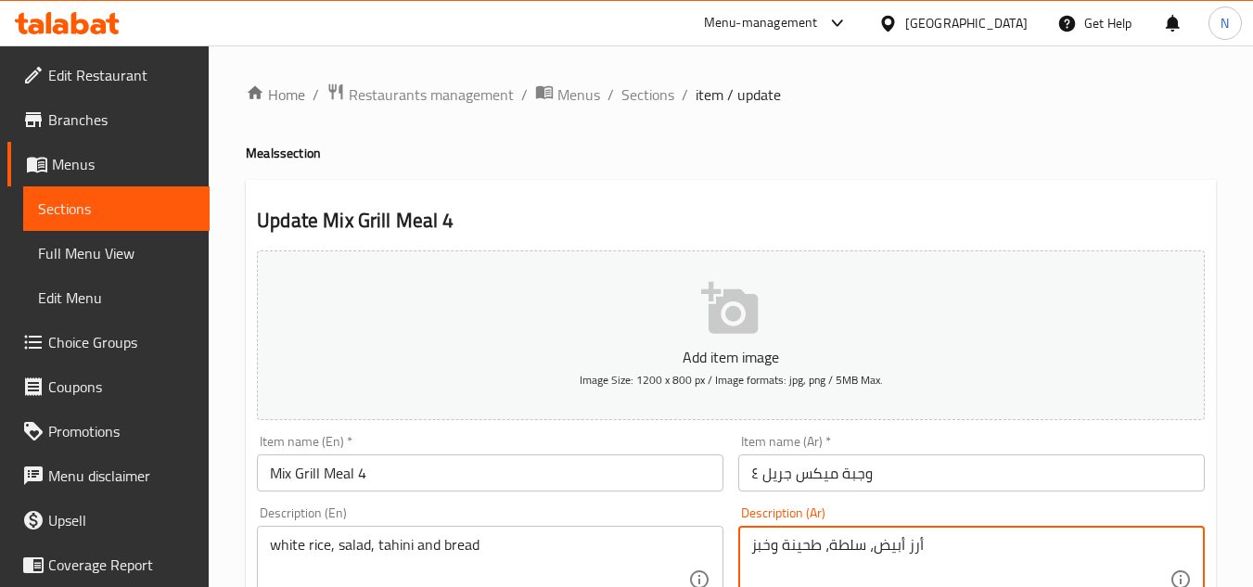
drag, startPoint x: 772, startPoint y: 546, endPoint x: 742, endPoint y: 552, distance: 30.2
click at [742, 552] on div "أرز أبيض، سلطة، طحينة وخبز Description (Ar)" at bounding box center [971, 580] width 467 height 108
click at [755, 548] on textarea "أرز أبيض، سلطة، طحينة وعيش" at bounding box center [960, 580] width 418 height 88
click at [1095, 533] on div "3 قطع شيش، 1/8 سجق، أرز أبيض، سلطة، طحينة وعيش Description (Ar)" at bounding box center [971, 580] width 467 height 108
click at [1088, 544] on textarea "3 قطع شيش، 1/8 سجق، أرز أبيض، سلطة، طحينة وعيش" at bounding box center [960, 580] width 418 height 88
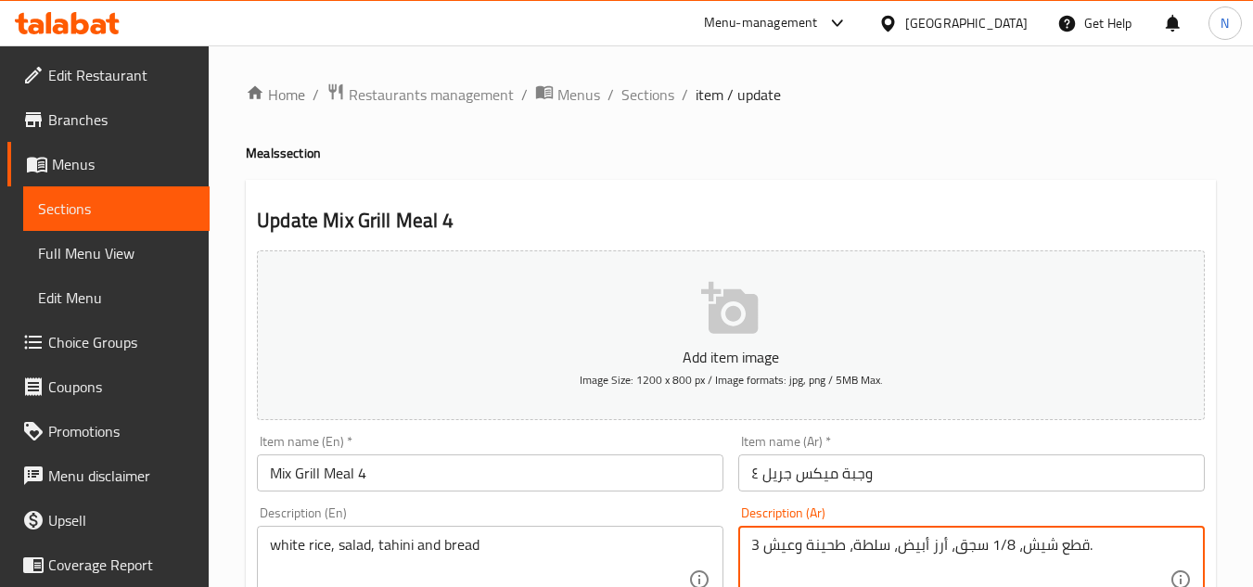
type textarea "3 قطع شيش، 1/8 سجق، أرز أبيض، سلطة، طحينة وعيش."
click at [984, 550] on textarea "3 قطع شيش، 1/8 سجق، أرز أبيض، سلطة، طحينة وعيش." at bounding box center [960, 580] width 418 height 88
click at [983, 551] on textarea "3 قطع شيش، 1/8 سجق، أرز أبيض، سلطة، طحينة وعيش." at bounding box center [960, 580] width 418 height 88
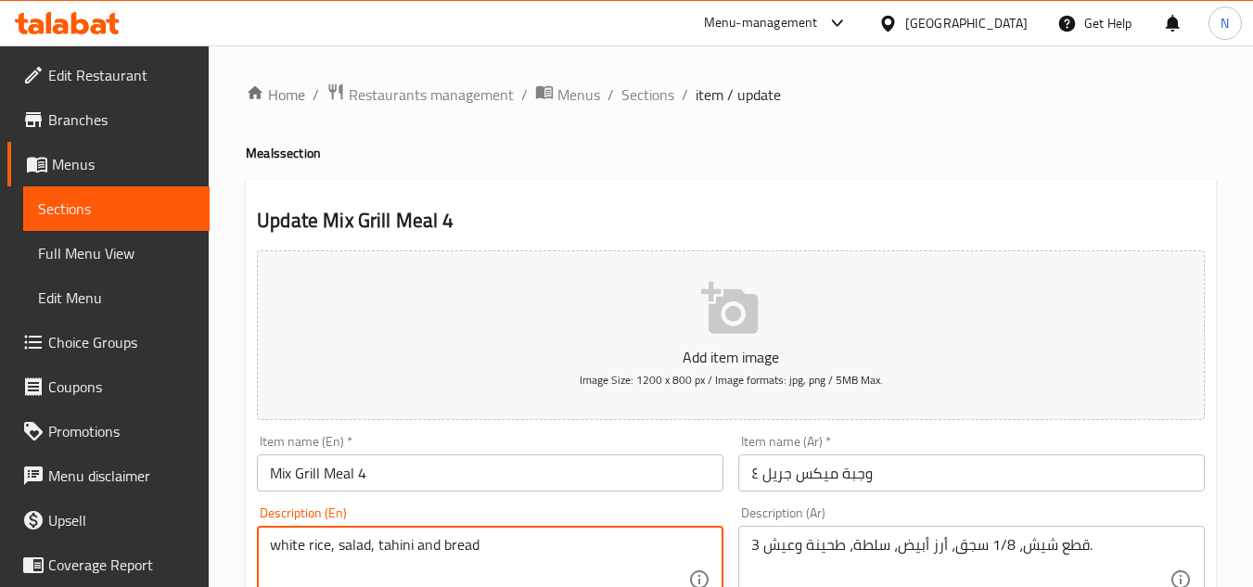
click at [526, 560] on textarea "white rice, salad, tahini and bread" at bounding box center [479, 580] width 418 height 88
paste textarea "pieces of shish, 1/8 sausage, white rice, salad, tahini and bread."
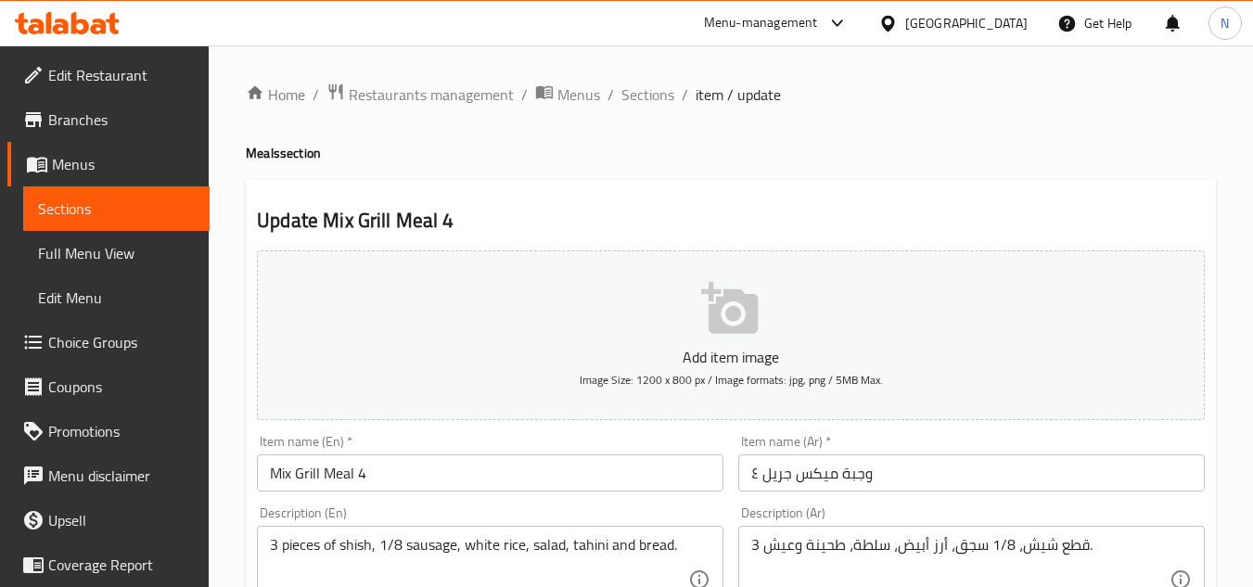
click at [360, 577] on textarea "3 pieces of shish, 1/8 sausage, white rice, salad, tahini and bread." at bounding box center [479, 580] width 418 height 88
click at [587, 546] on textarea "3 pieces of shish, 1/8 sausage, white rice, salad, tahini and bread." at bounding box center [479, 580] width 418 height 88
paste textarea "sesame paste"
click at [285, 548] on textarea "3 pieces of shish, 1/8 sausage, white rice, salad, sesame paste and bread." at bounding box center [479, 580] width 418 height 88
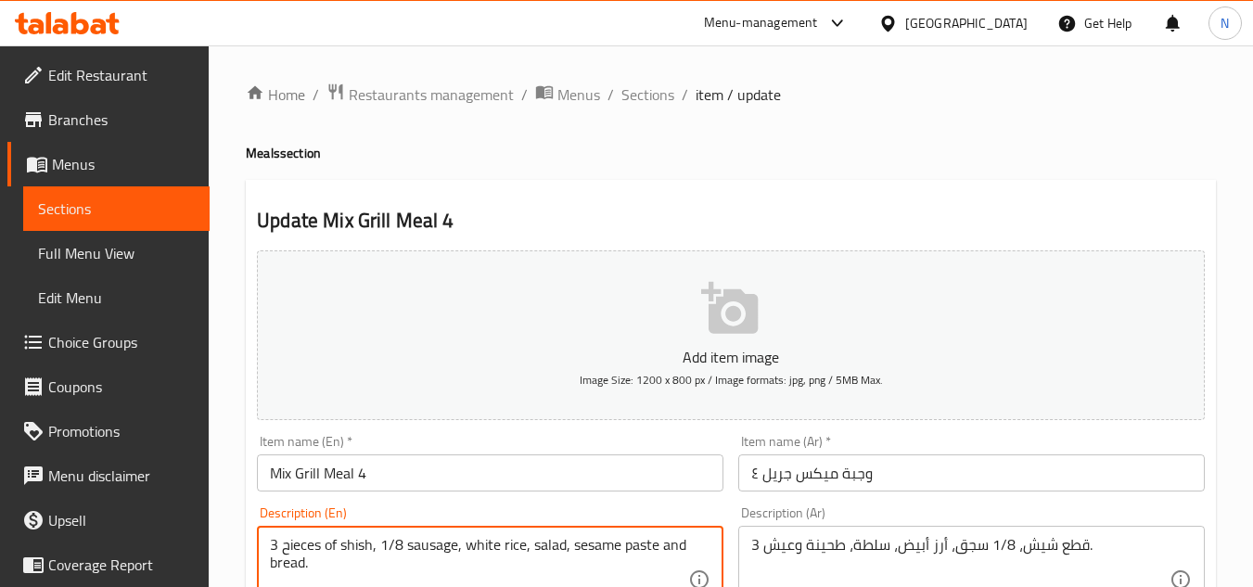
click at [289, 547] on textarea "3 حieces of shish, 1/8 sausage, white rice, salad, sesame paste and bread." at bounding box center [479, 580] width 418 height 88
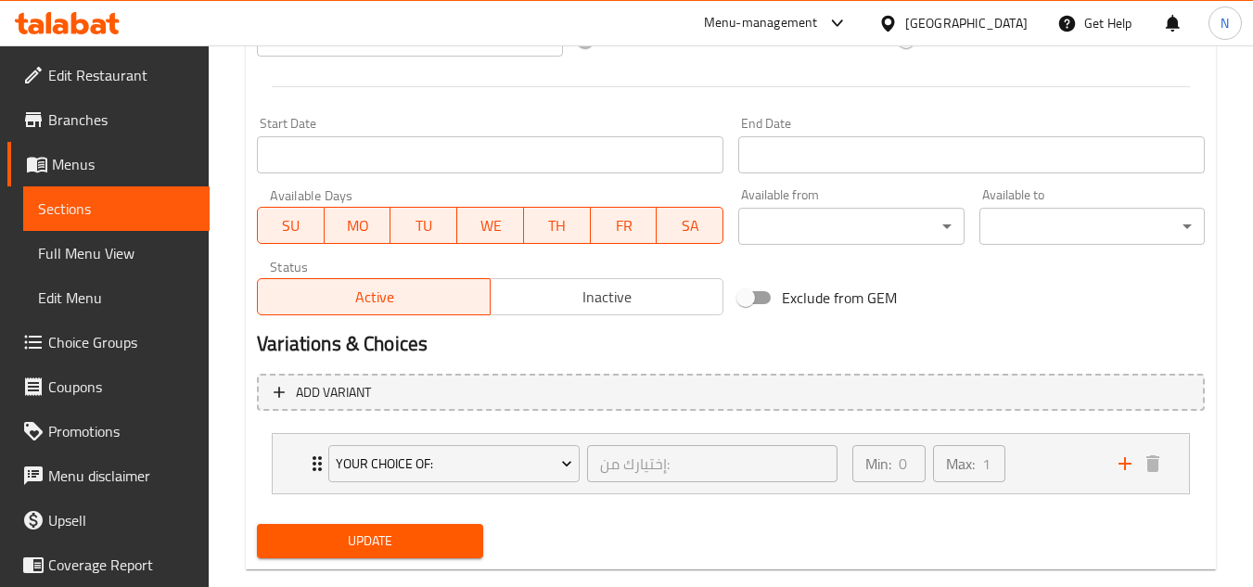
scroll to position [754, 0]
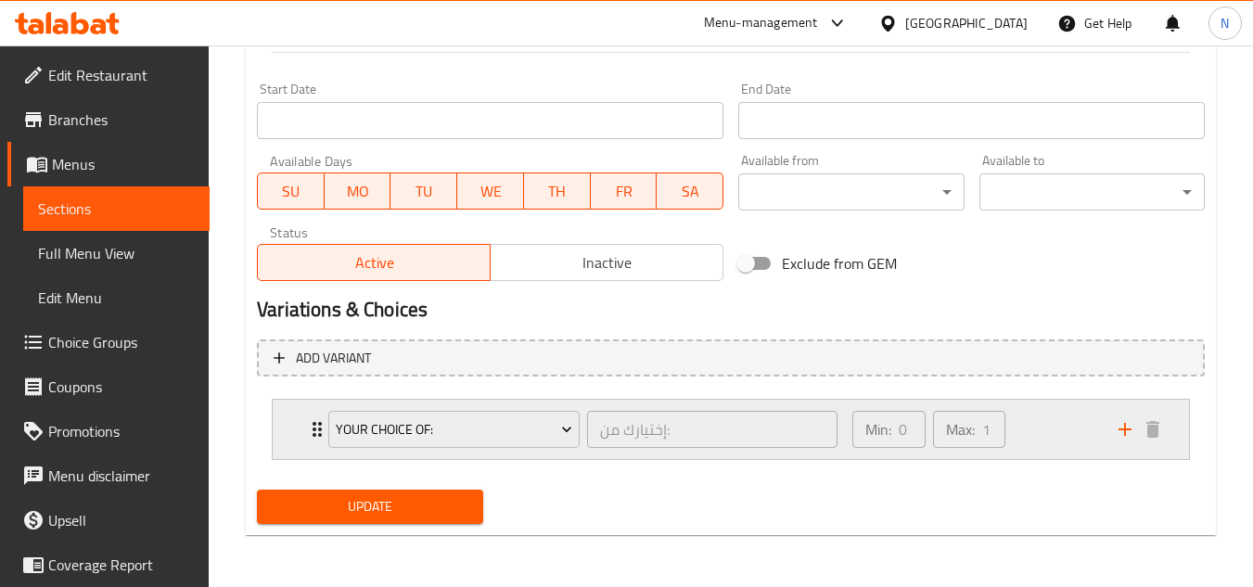
click at [1077, 444] on div "Min: 0 ​ Max: 1 ​" at bounding box center [974, 429] width 266 height 59
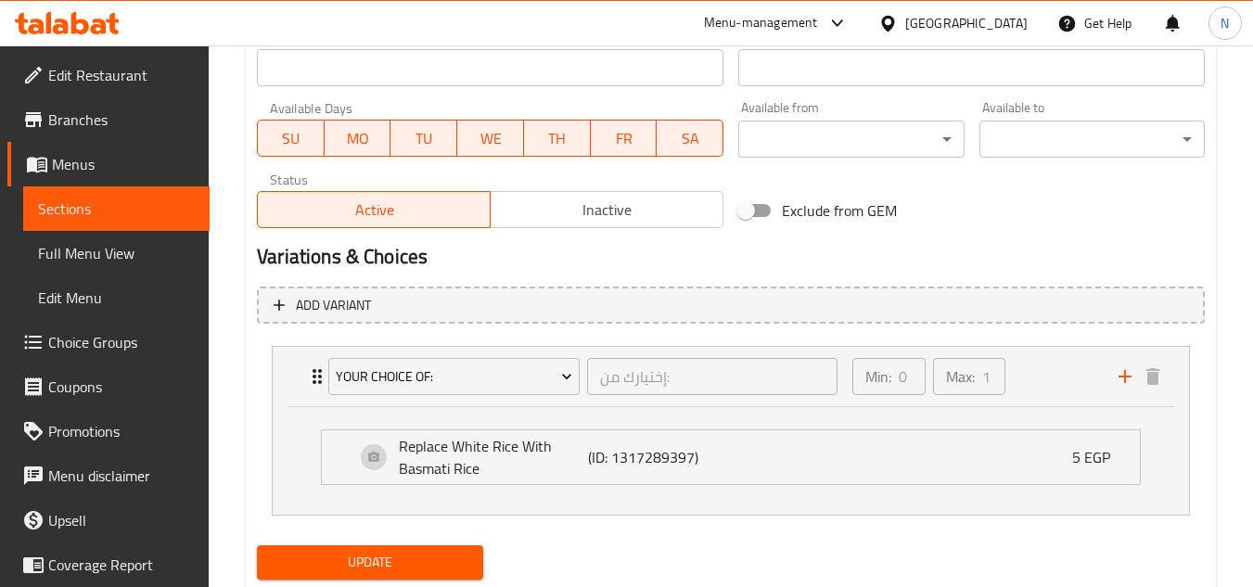
scroll to position [863, 0]
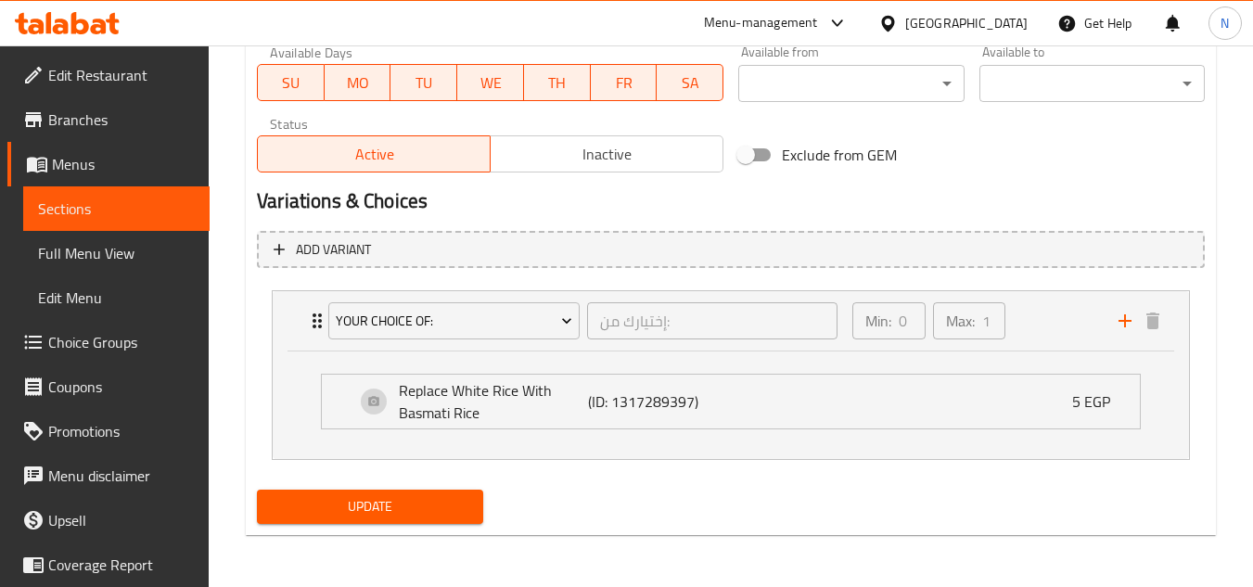
type textarea "3 Pieces of shish, 1/8 sausage, white rice, salad, sesame paste and bread."
click at [417, 517] on span "Update" at bounding box center [370, 506] width 196 height 23
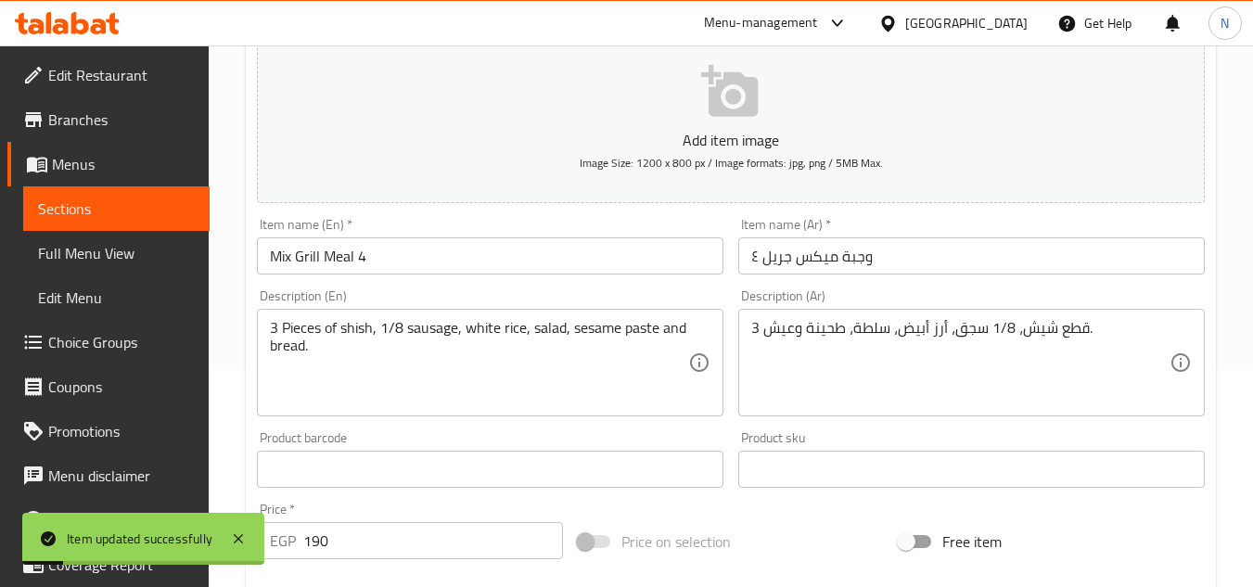
scroll to position [213, 0]
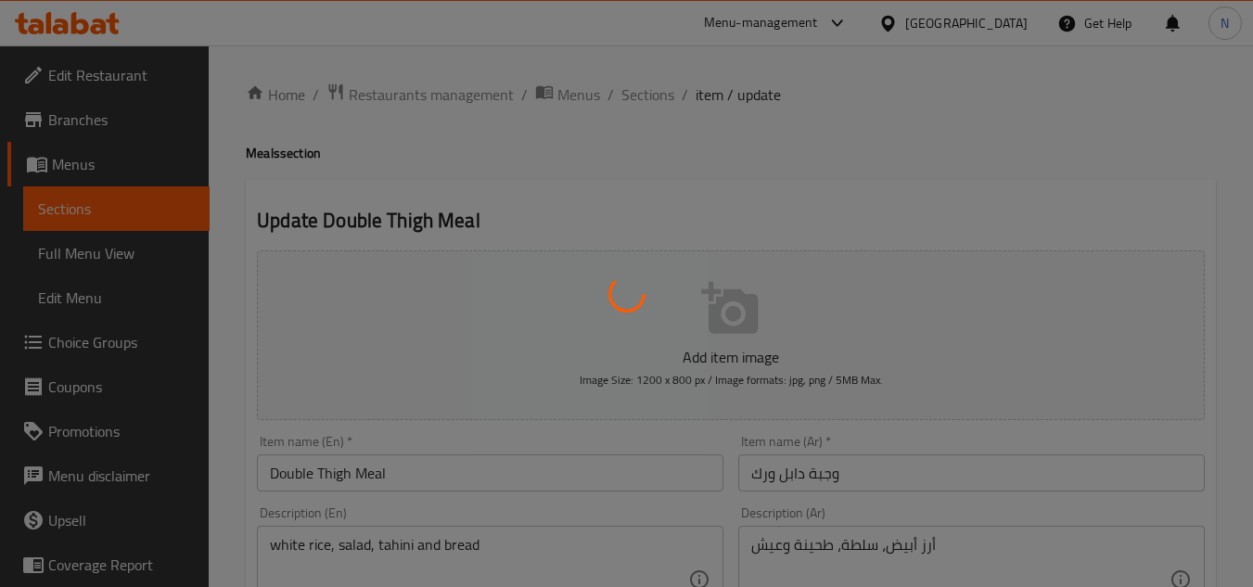
type input "إختيارك من:"
type input "0"
type input "1"
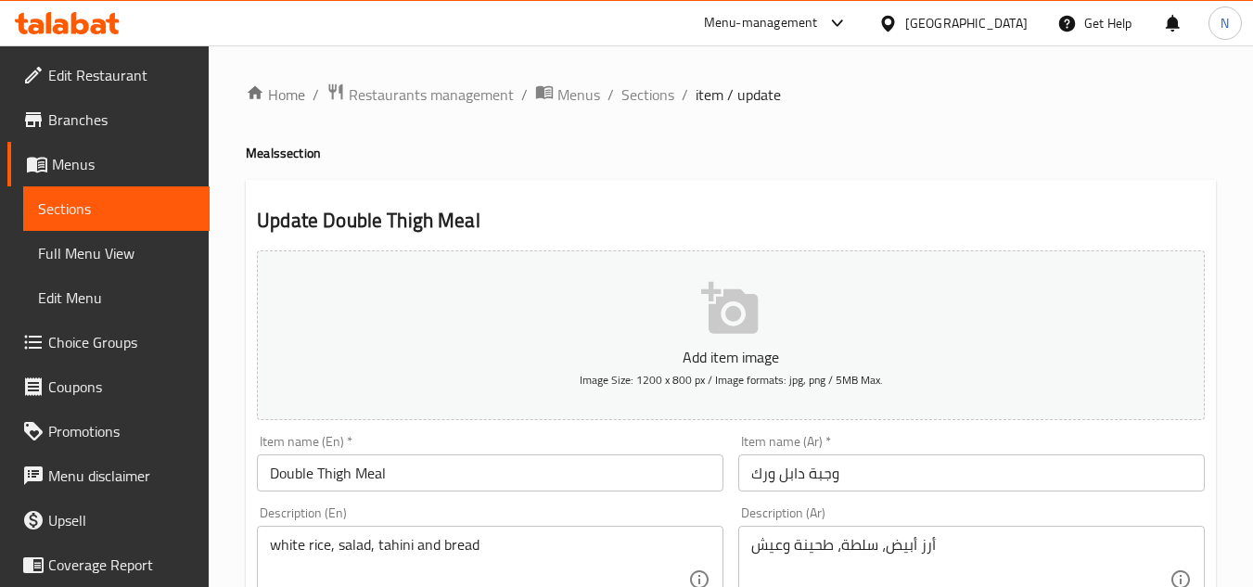
click at [948, 533] on div "أرز أبيض، سلطة، طحينة وعيش Description (Ar)" at bounding box center [971, 580] width 467 height 108
click at [934, 544] on textarea "أرز أبيض، سلطة، طحينة وعيش" at bounding box center [960, 580] width 418 height 88
type textarea "أرز أبيض، سلطة، طحينة وعيش."
click at [396, 548] on textarea "white rice, salad, tahini and bread" at bounding box center [479, 580] width 418 height 88
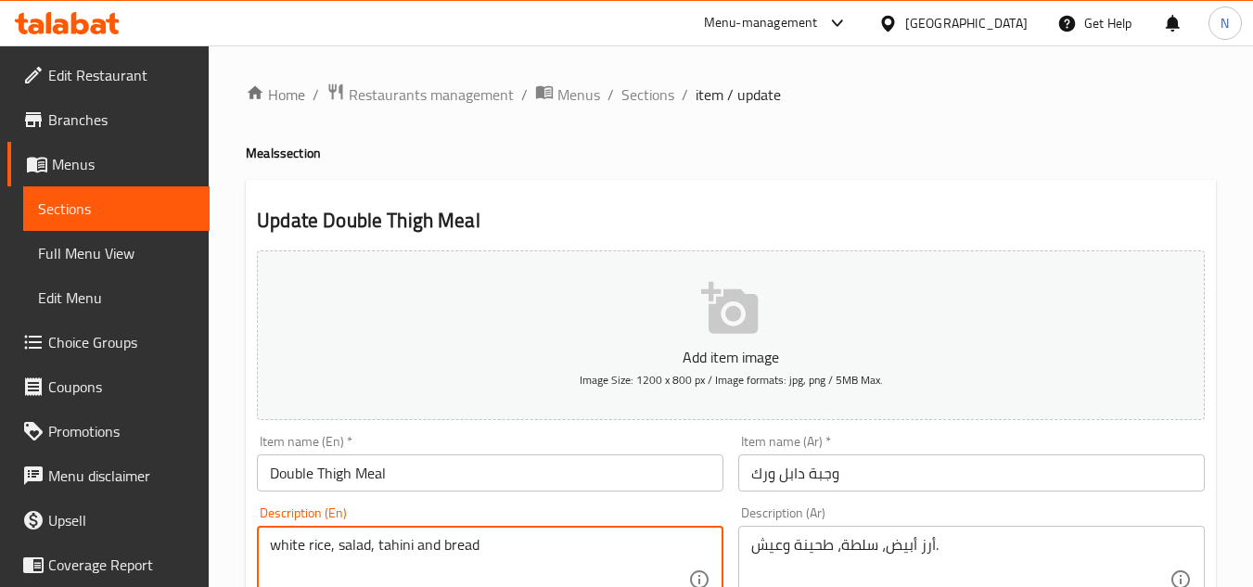
paste textarea "sesame paste"
click at [553, 544] on textarea "white rice, salad, sesame paste and bread" at bounding box center [479, 580] width 418 height 88
click at [512, 541] on textarea "white rice, salad, sesame paste and bread" at bounding box center [479, 580] width 418 height 88
click at [511, 541] on textarea "white rice, salad, sesame paste and bread" at bounding box center [479, 580] width 418 height 88
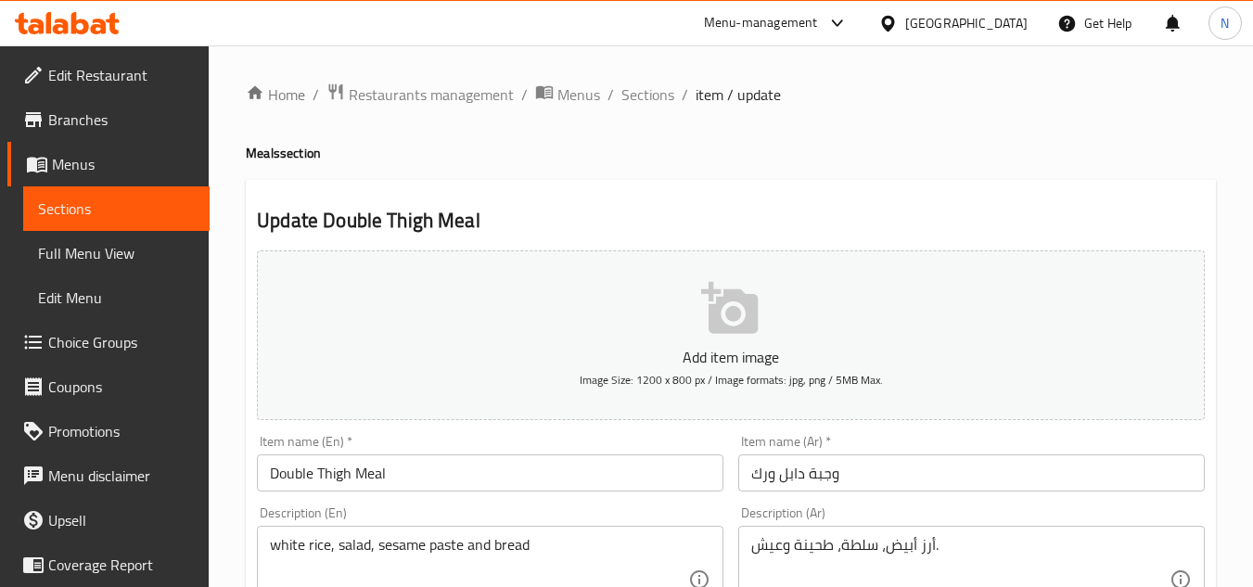
click at [495, 548] on textarea "white rice, salad, sesame paste and bread" at bounding box center [479, 580] width 418 height 88
paste textarea "White rice, salad, sesame paste and bread."
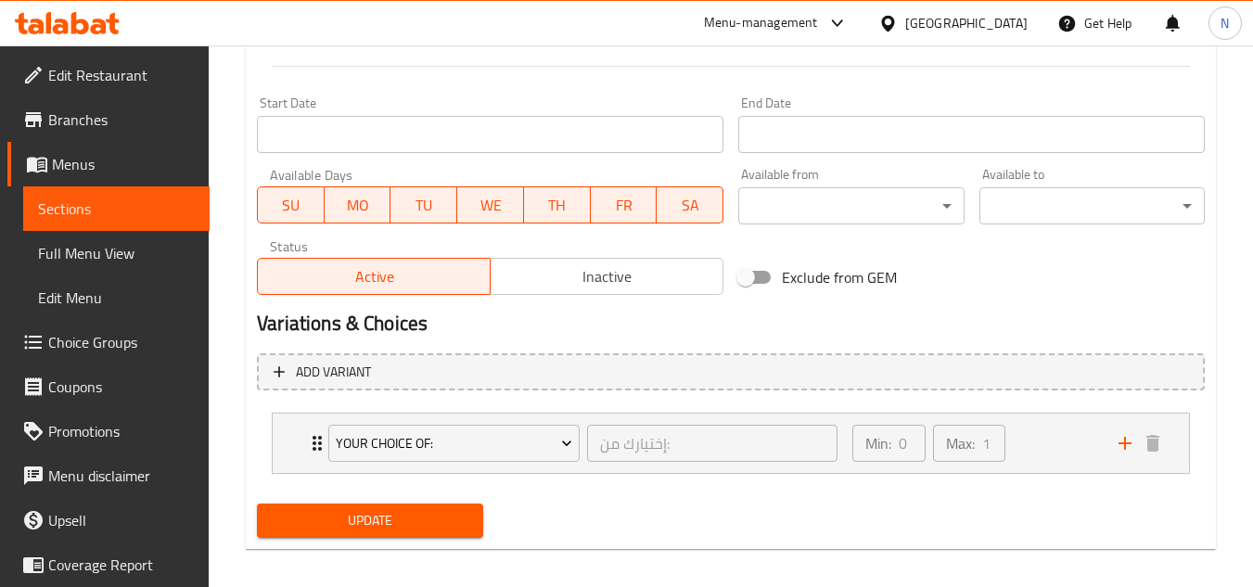
scroll to position [754, 0]
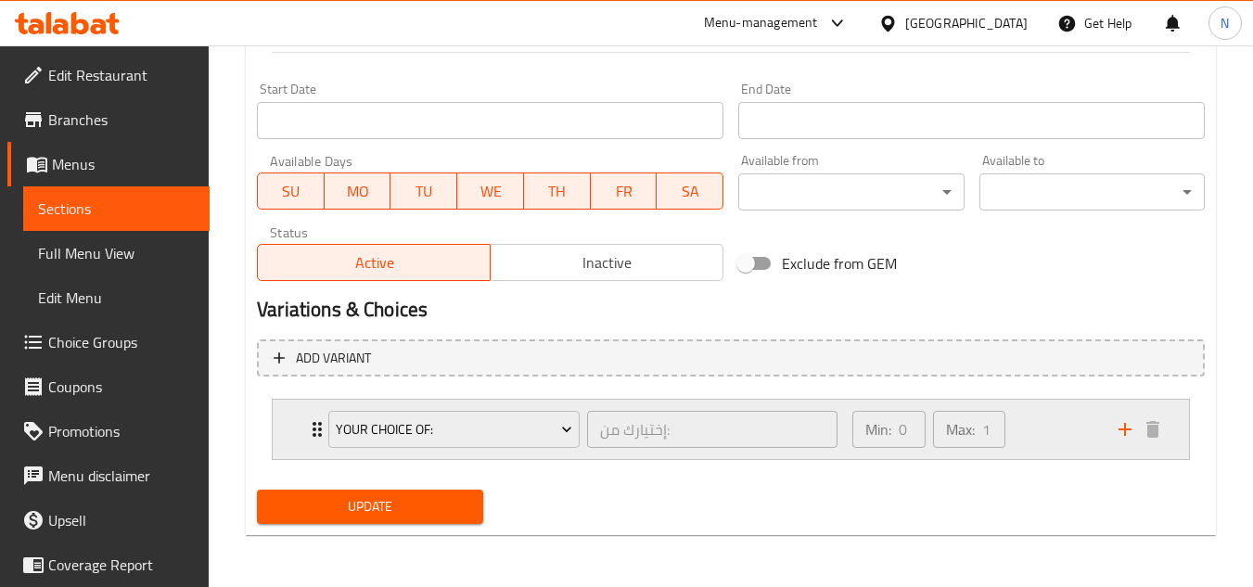
click at [1026, 427] on div "Min: 0 ​ Max: 1 ​" at bounding box center [974, 429] width 266 height 59
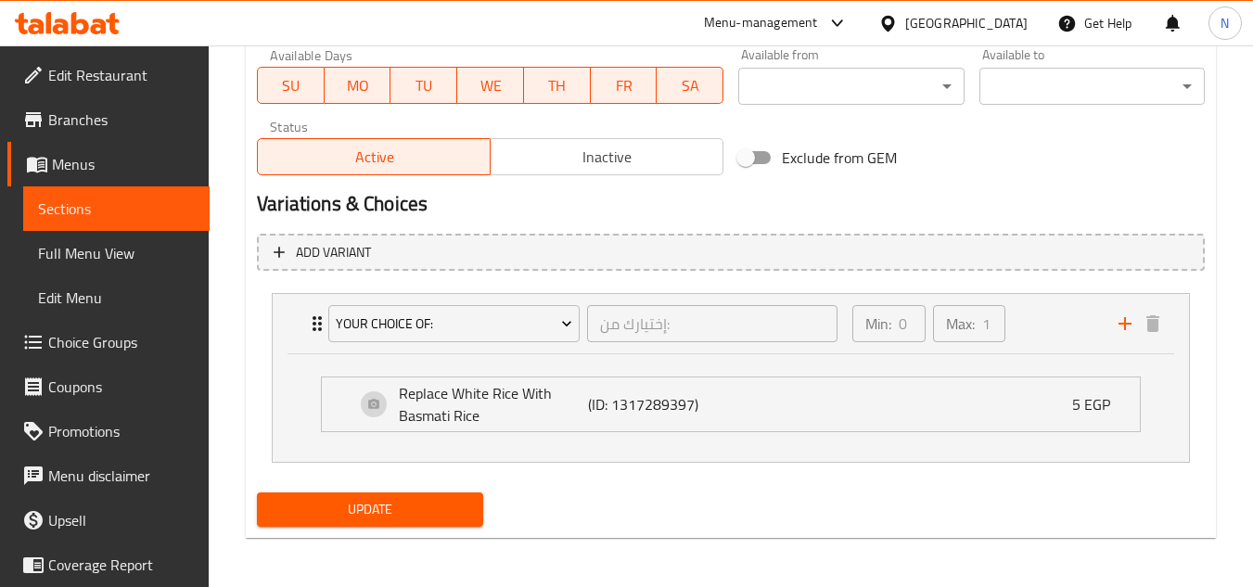
scroll to position [863, 0]
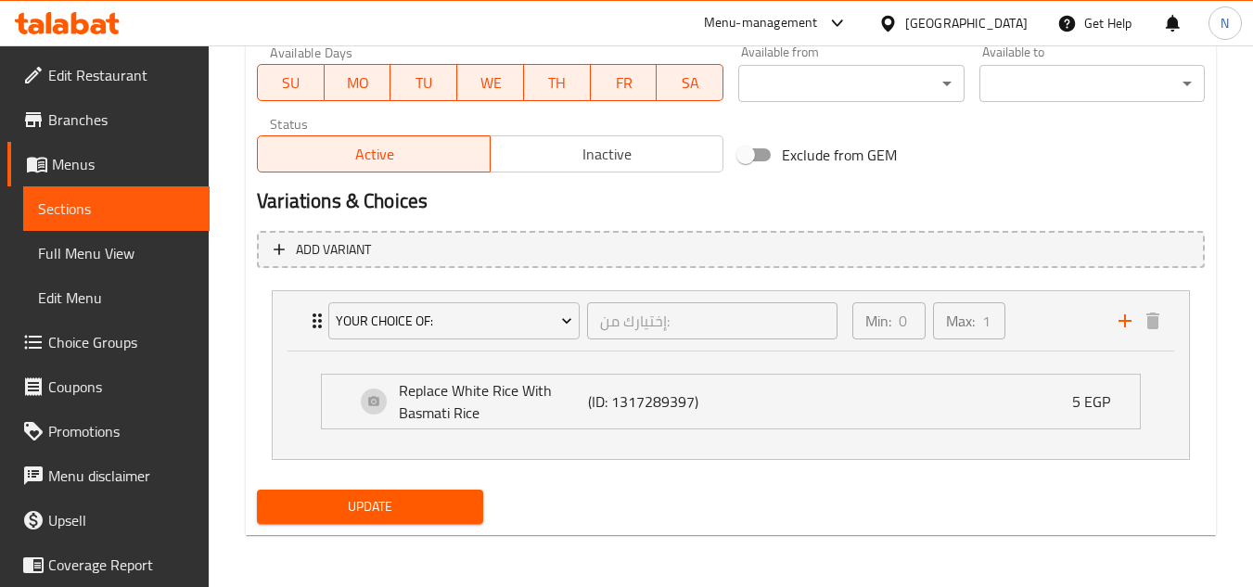
type textarea "White rice, salad, sesame paste and bread."
click at [442, 509] on span "Update" at bounding box center [370, 506] width 196 height 23
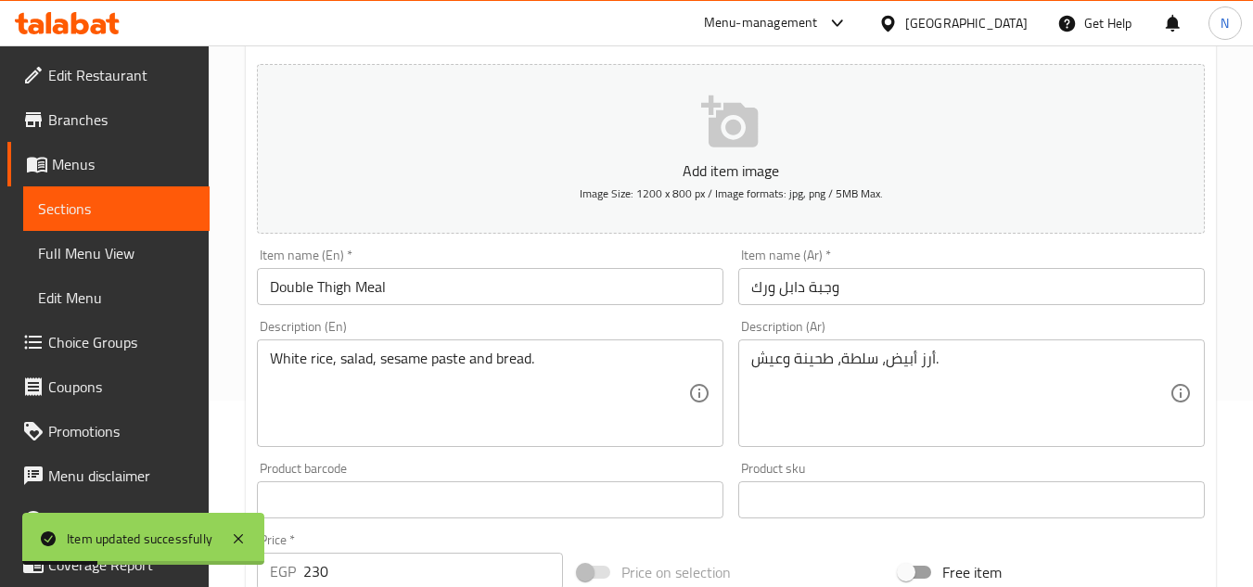
scroll to position [121, 0]
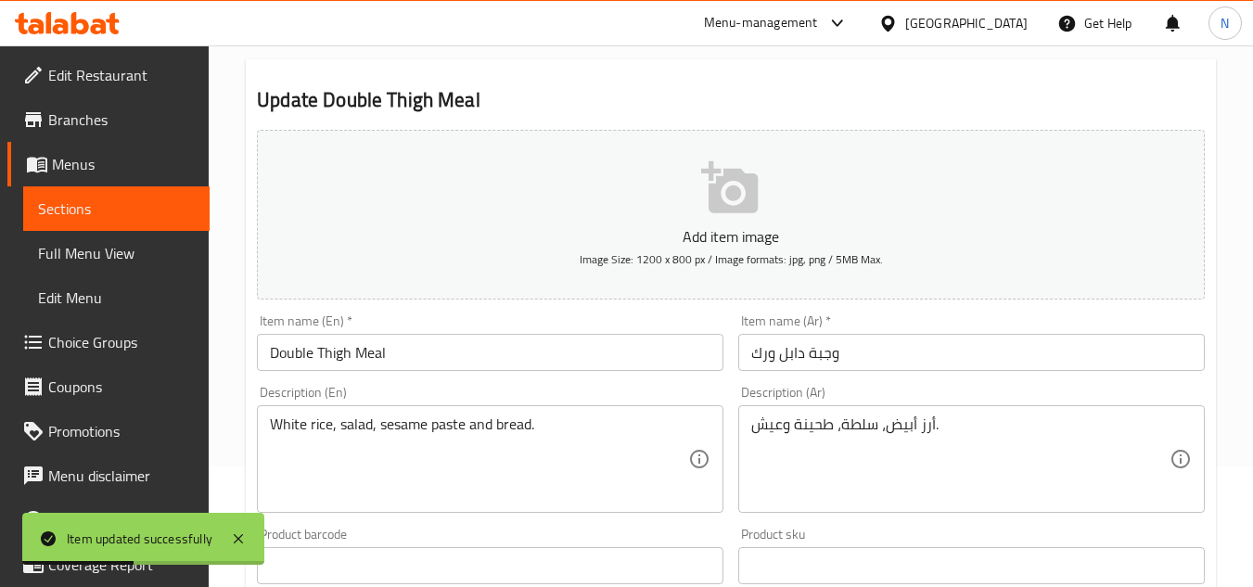
click at [318, 356] on input "Double Thigh Meal" at bounding box center [490, 352] width 467 height 37
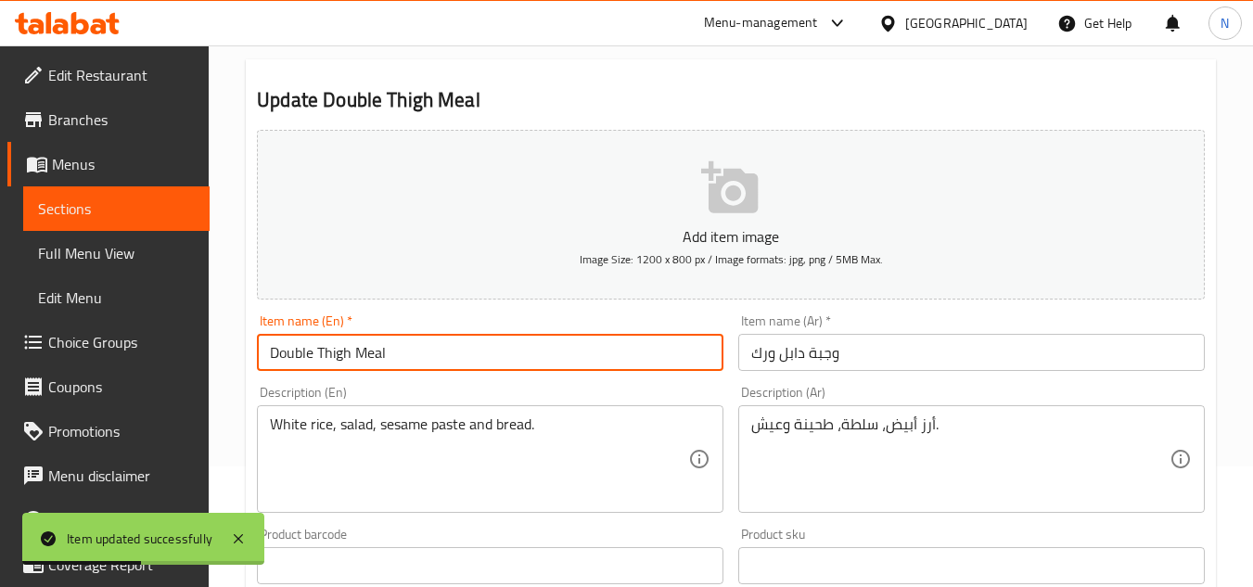
click at [318, 357] on input "Double Thigh Meal" at bounding box center [490, 352] width 467 height 37
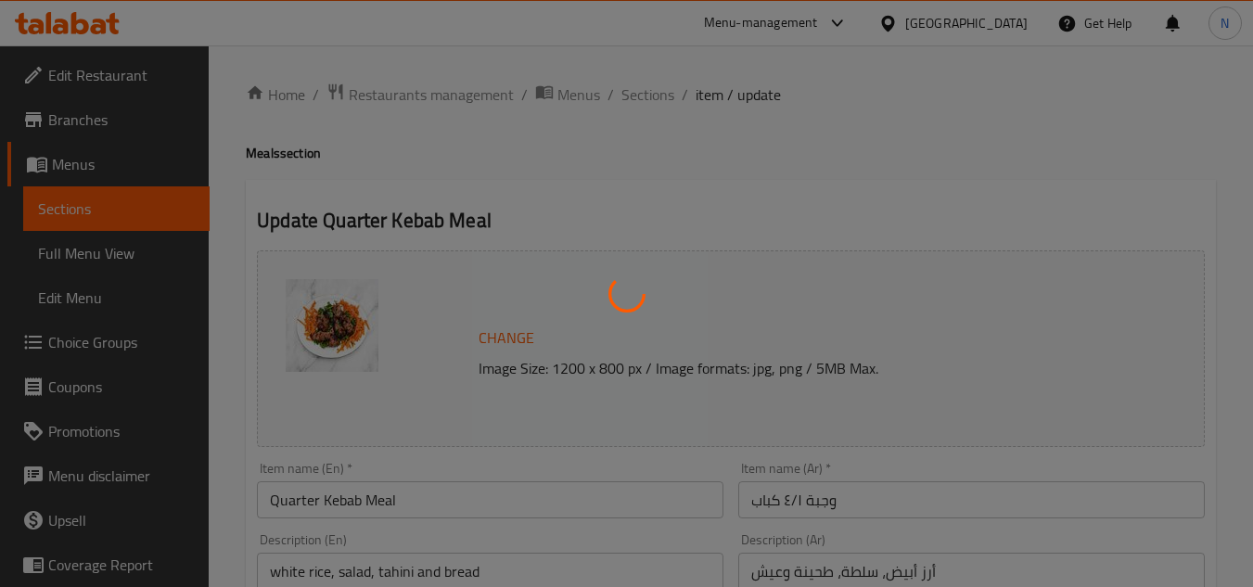
type input "إختيارك من:"
type input "0"
type input "1"
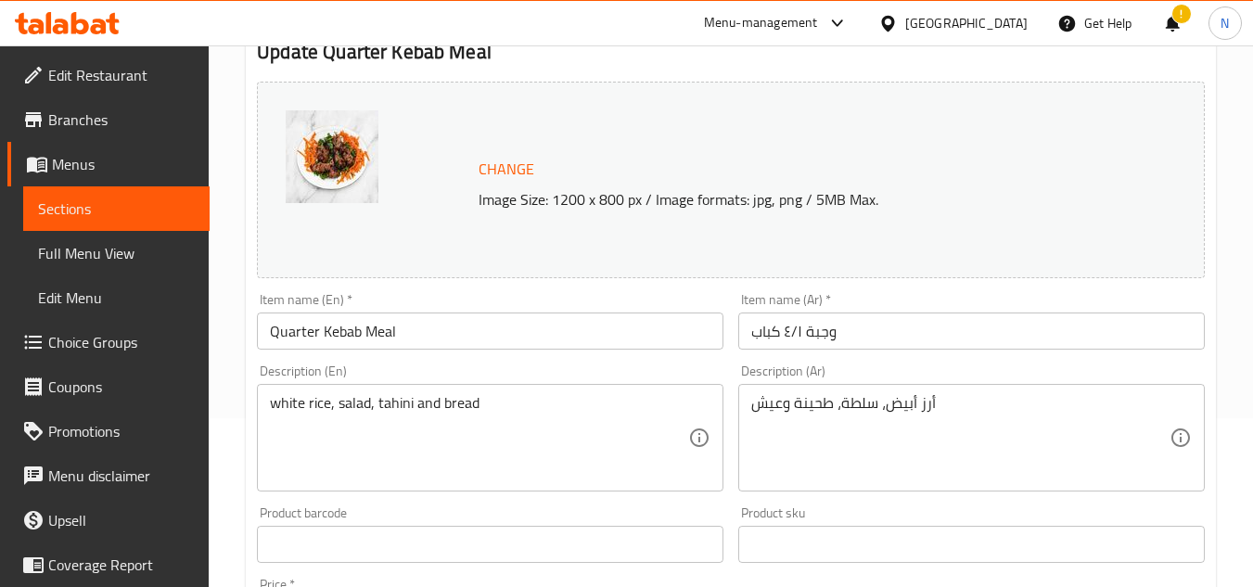
scroll to position [186, 0]
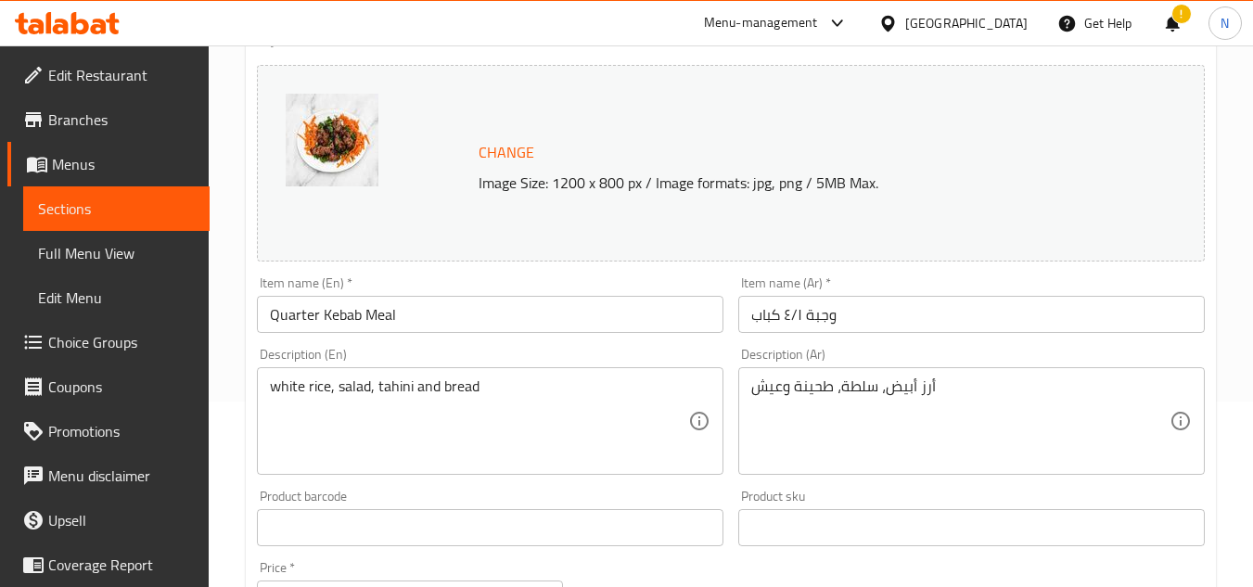
click at [345, 477] on div "Description (En) white rice, salad, tahini and bread Description (En)" at bounding box center [490, 411] width 481 height 142
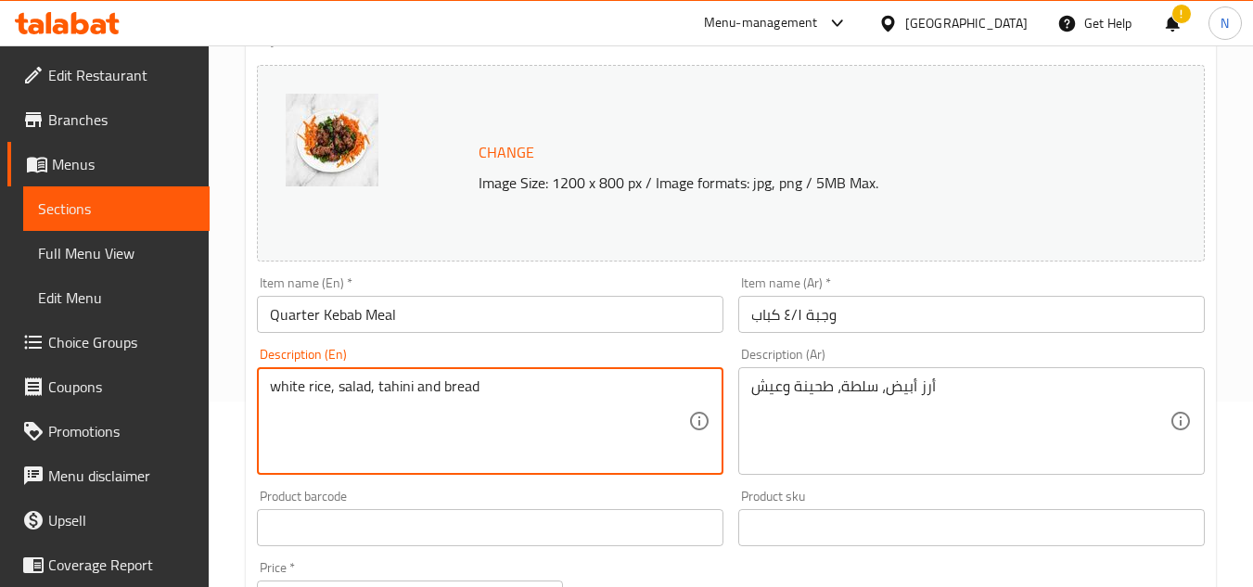
click at [391, 387] on textarea "white rice, salad, tahini and bread" at bounding box center [479, 422] width 418 height 88
paste textarea "sesame paste"
click at [542, 379] on textarea "white rice, salad, sesame paste and bread" at bounding box center [479, 422] width 418 height 88
type textarea "white rice, salad, sesame paste and bread."
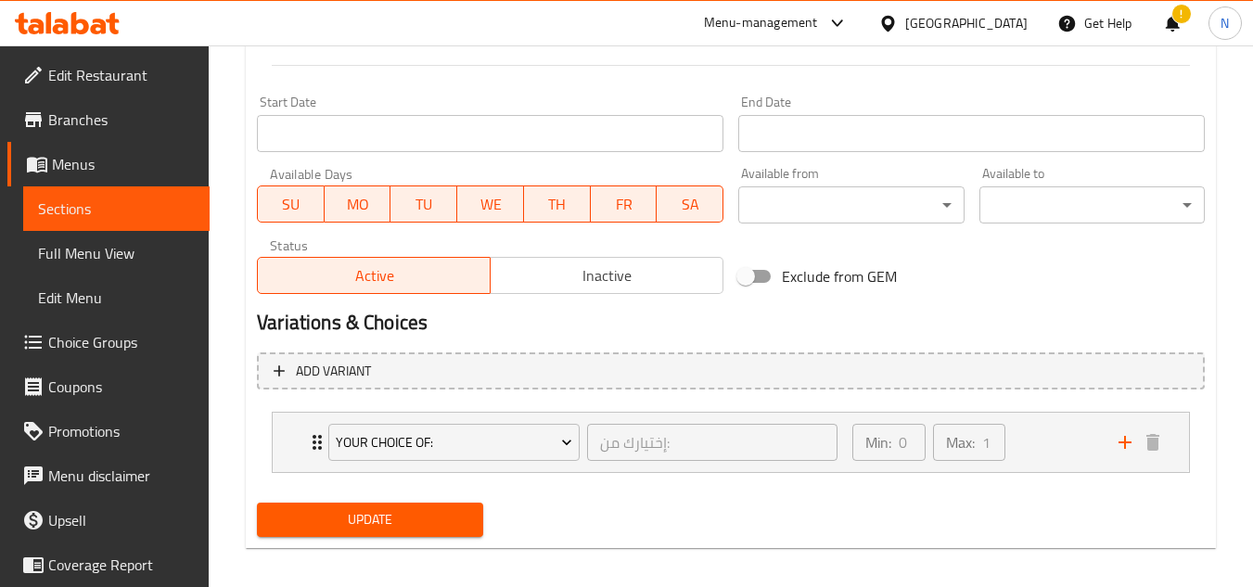
scroll to position [781, 0]
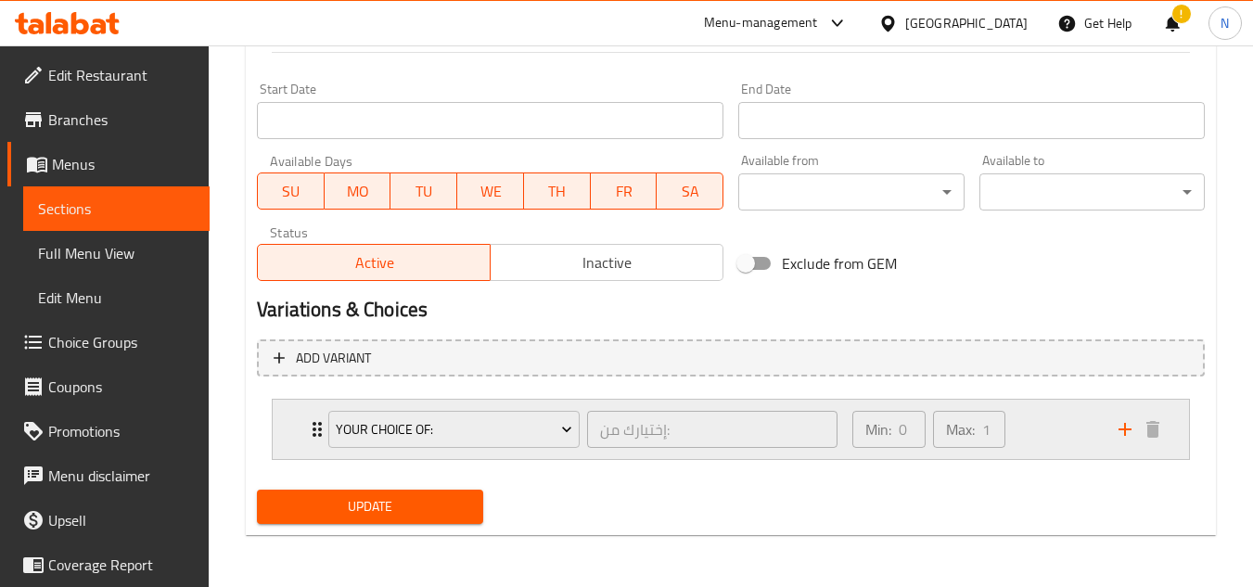
click at [1047, 425] on div "Min: 0 ​ Max: 1 ​" at bounding box center [974, 429] width 266 height 59
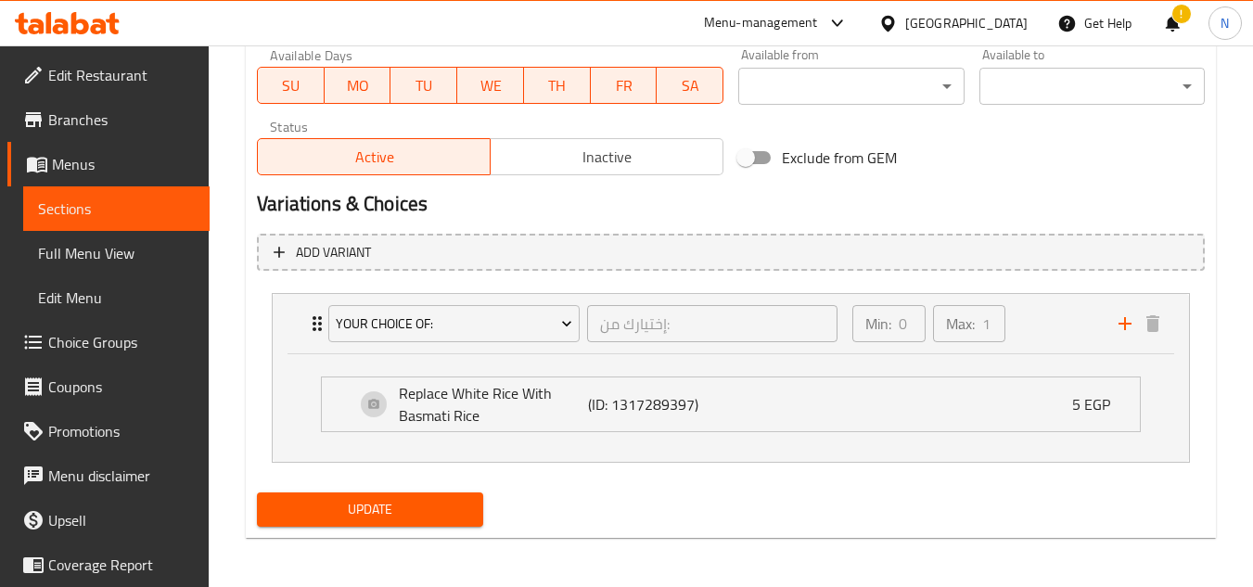
scroll to position [890, 0]
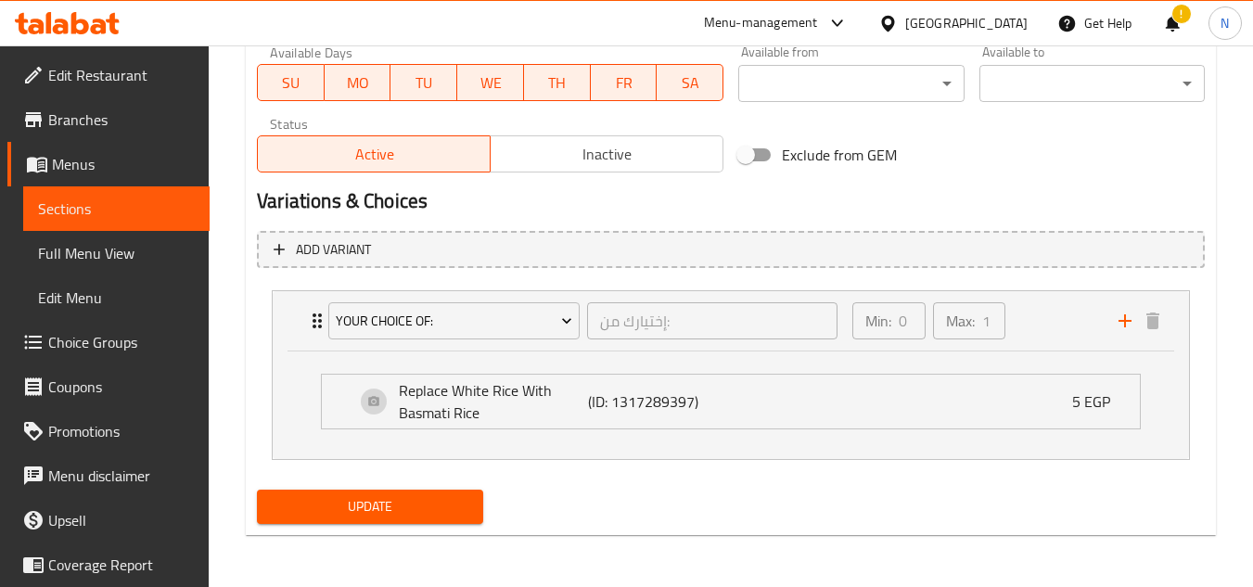
type textarea "أرز أبيض، سلطة، طحينة وعيش."
click at [418, 503] on span "Update" at bounding box center [370, 506] width 196 height 23
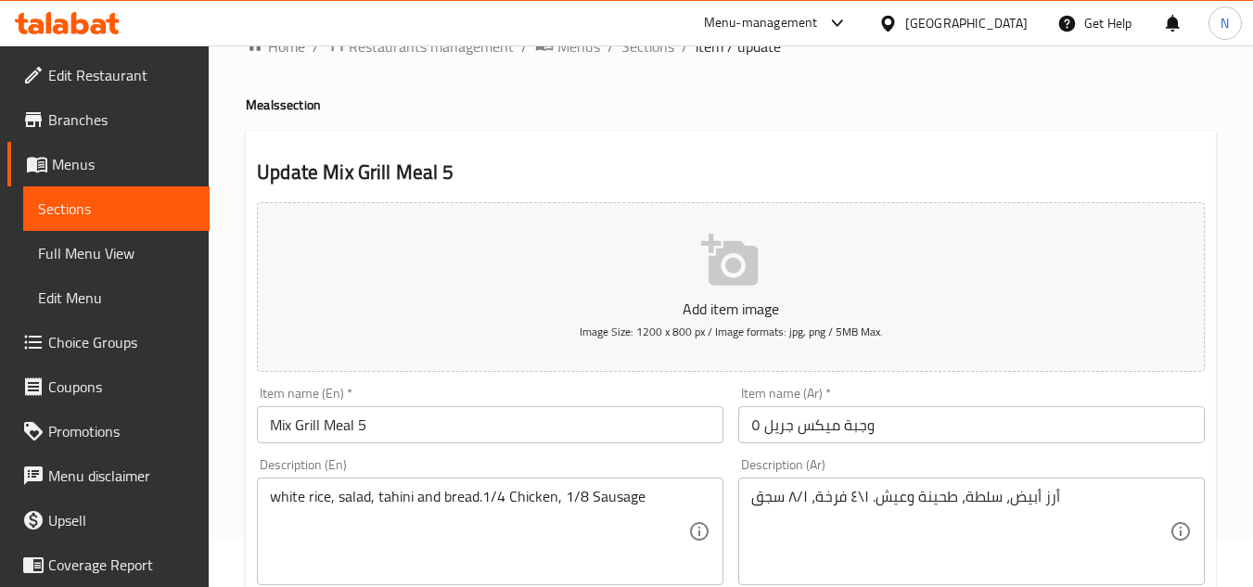
scroll to position [93, 0]
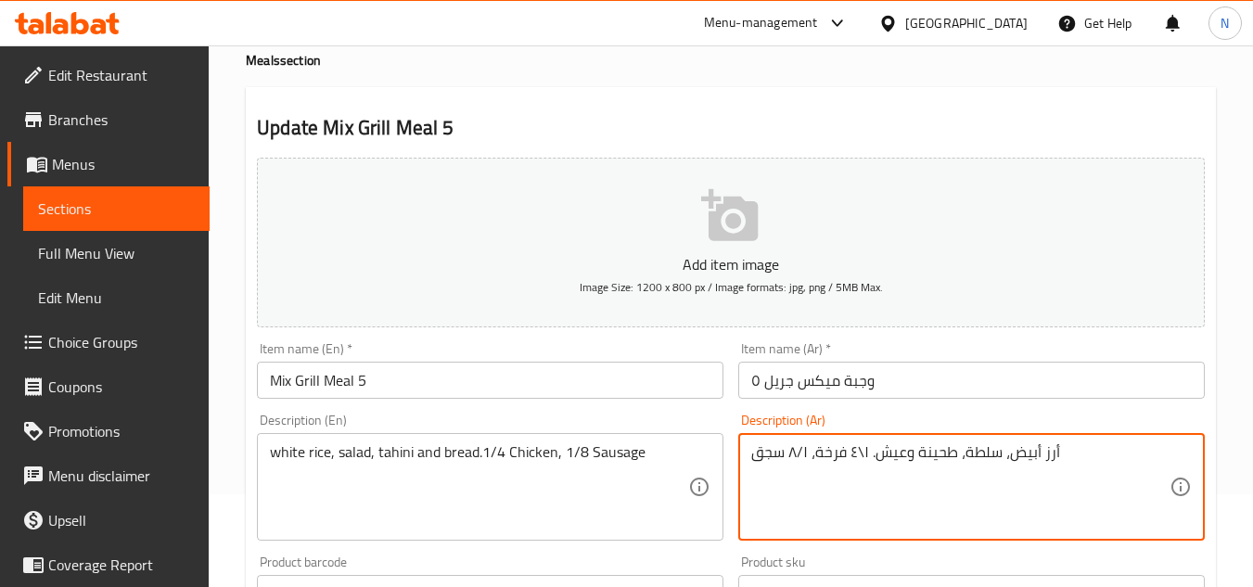
drag, startPoint x: 867, startPoint y: 457, endPoint x: 815, endPoint y: 456, distance: 52.0
click at [834, 451] on textarea "أرز أبيض، سلطة، طحينة وعيش. ١\٤ فرخة، ٨/١ سجق" at bounding box center [960, 487] width 418 height 88
drag, startPoint x: 866, startPoint y: 455, endPoint x: 793, endPoint y: 461, distance: 73.6
click at [793, 461] on textarea "أرز أبيض، سلطة، طحينة وعيش. ١\٤ فرخة، ٨/١ سجق" at bounding box center [960, 487] width 418 height 88
click at [892, 456] on textarea "أرز أبيض، سلطة، طحينة وعيش. ١\٤ فرخة، ٨/١ سجق" at bounding box center [960, 487] width 418 height 88
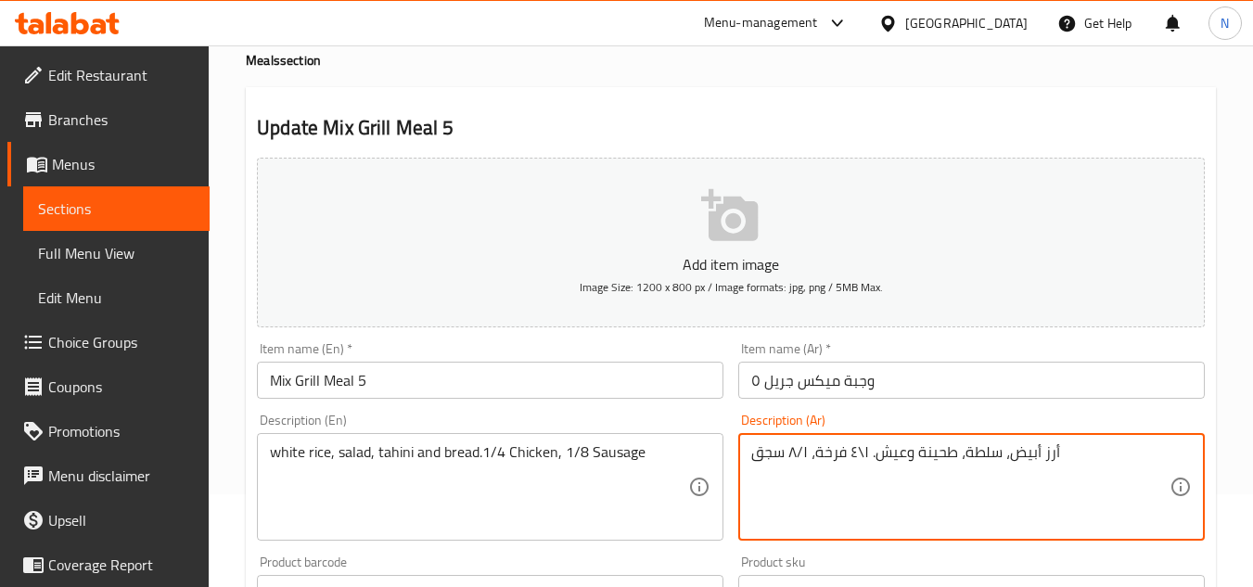
click at [877, 460] on textarea "أرز أبيض، سلطة، طحينة وعيش. ١\٤ فرخة، ٨/١ سجق" at bounding box center [960, 487] width 418 height 88
click at [956, 463] on textarea "أرز أبيض، سلطة، طحينة وعيش. ١\٤ فرخة، ٨/١ سجق" at bounding box center [960, 487] width 418 height 88
click at [1005, 454] on textarea "أرز أبيض، سلطة، طحينة وعيش. ١\٤ فرخة، ٨/١ سجق" at bounding box center [960, 487] width 418 height 88
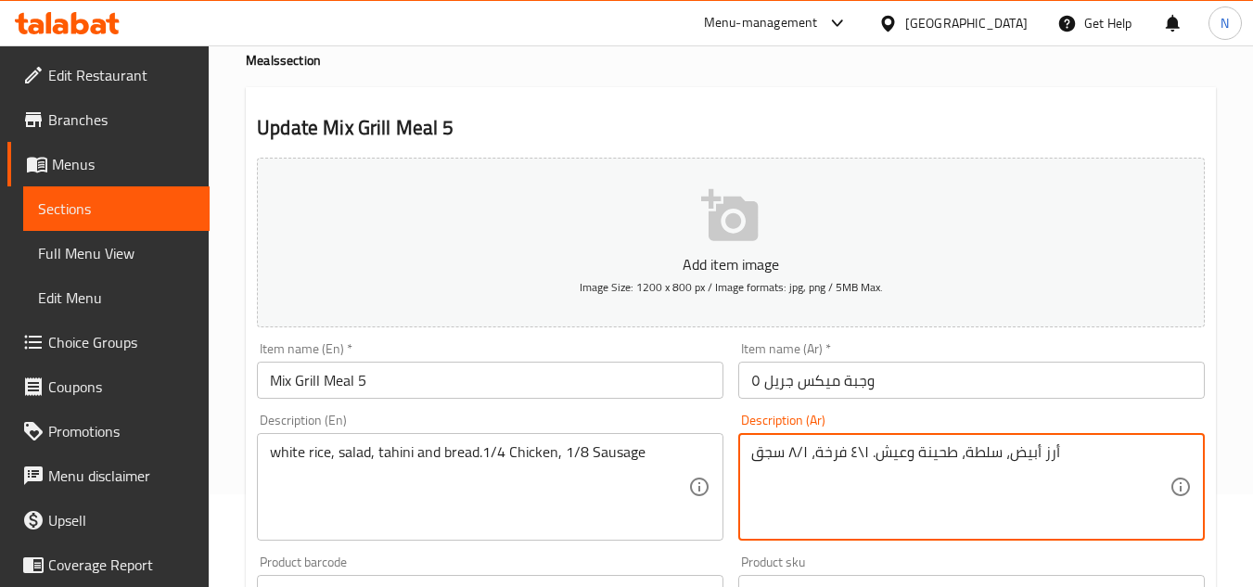
click at [1005, 454] on textarea "أرز أبيض، سلطة، طحينة وعيش. ١\٤ فرخة، ٨/١ سجق" at bounding box center [960, 487] width 418 height 88
paste textarea "١\٤ فرخة، ٨/١ سجق، أرز أبيض، سلطة، طحينة وعيش."
type textarea "١\٤ فرخة، ٨/١ سجق، أرز أبيض، سلطة، طحينة وعيش."
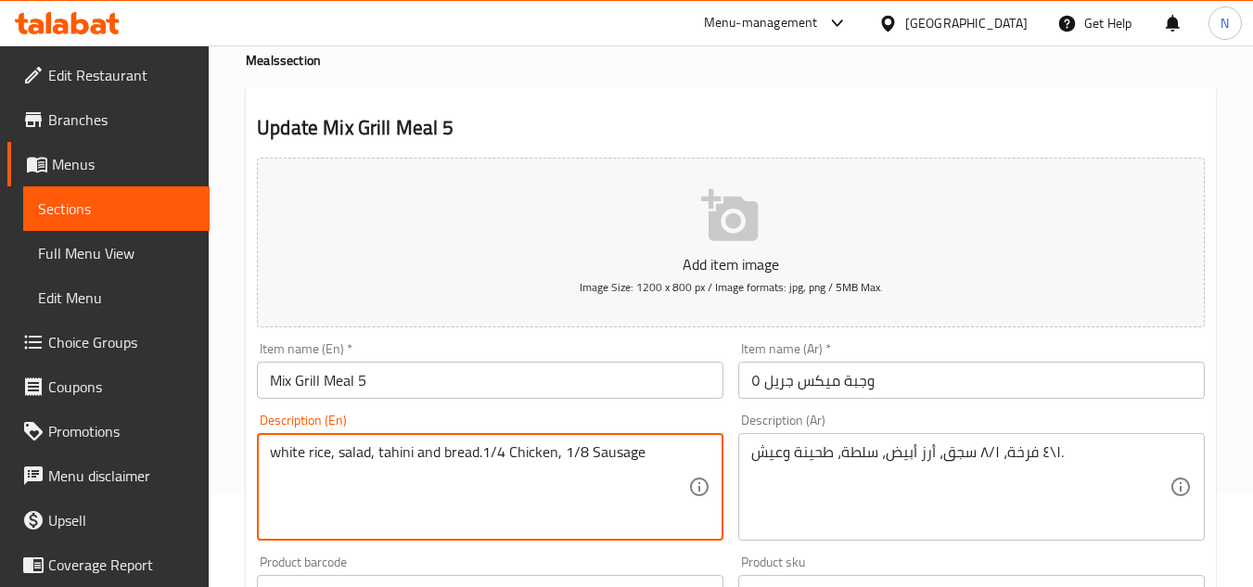
drag, startPoint x: 480, startPoint y: 455, endPoint x: 640, endPoint y: 447, distance: 160.7
click at [592, 464] on textarea "white rice, salad, tahini and bread.1/4 Chicken, 1/8 Sausage" at bounding box center [479, 487] width 418 height 88
click at [670, 452] on textarea "white rice, salad, tahini and bread.1/4 Chicken, 1/8 Sausage" at bounding box center [479, 487] width 418 height 88
paste textarea "1/4 Chicken, 1/8 Sausage"
click at [430, 475] on textarea "white rice, salad, tahini and bread.1/4 Chicken, 1/8 Sausage 1/4 Chicken, 1/8 S…" at bounding box center [479, 487] width 418 height 88
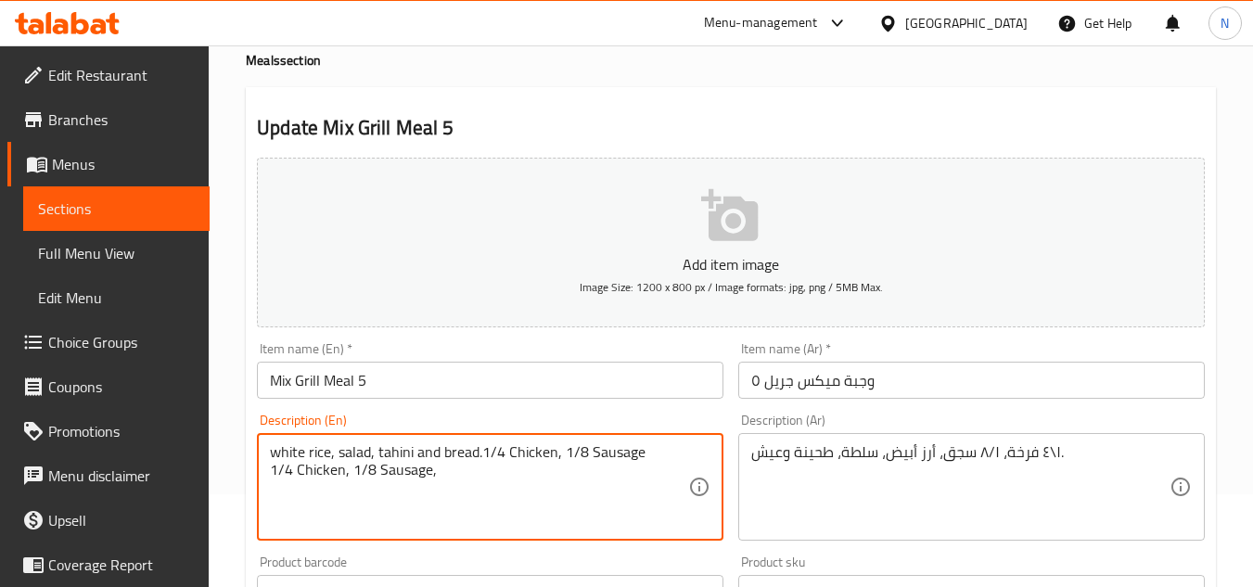
drag, startPoint x: 476, startPoint y: 444, endPoint x: 268, endPoint y: 433, distance: 208.1
click at [268, 433] on div "white rice, salad, tahini and bread.1/4 Chicken, 1/8 Sausage 1/4 Chicken, 1/8 S…" at bounding box center [490, 487] width 467 height 108
click at [446, 456] on textarea "white rice, salad, tahini and bread.1/4 Chicken, 1/8 Sausage 1/4 Chicken, 1/8 S…" at bounding box center [479, 487] width 418 height 88
click at [444, 469] on textarea "white rice, salad, tahini and bread.1/4 Chicken, 1/8 Sausage 1/4 Chicken, 1/8 S…" at bounding box center [479, 487] width 418 height 88
paste textarea "white rice, salad, tahini and bread"
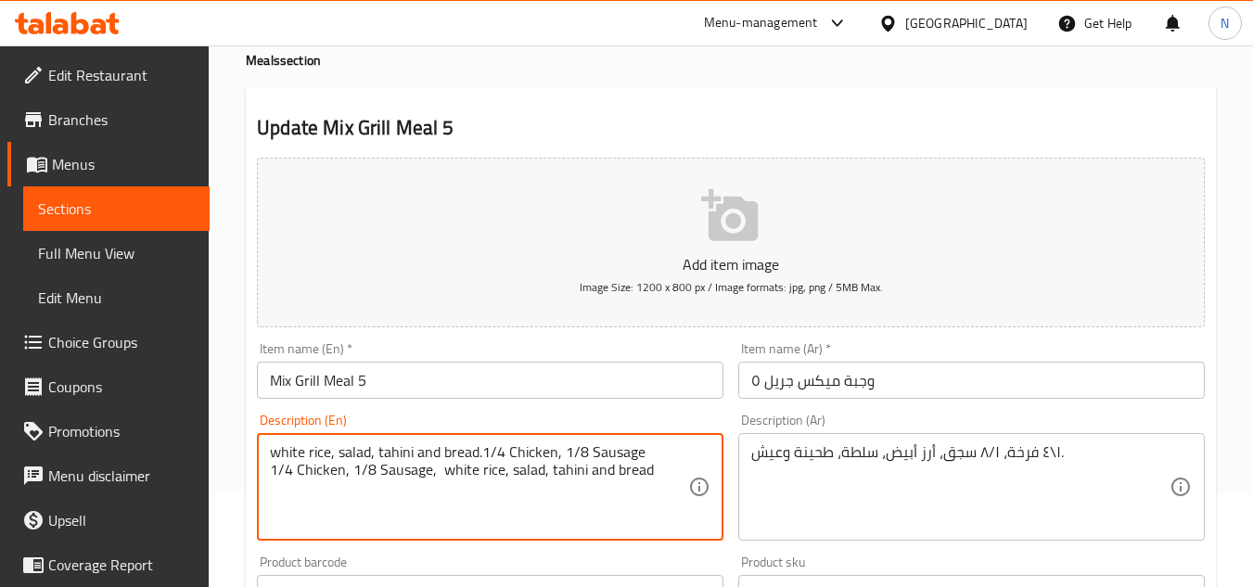
click at [438, 476] on textarea "white rice, salad, tahini and bread.1/4 Chicken, 1/8 Sausage 1/4 Chicken, 1/8 S…" at bounding box center [479, 487] width 418 height 88
click at [438, 478] on textarea "white rice, salad, tahini and bread.1/4 Chicken, 1/8 Sausage 1/4 Chicken, 1/8 S…" at bounding box center [479, 487] width 418 height 88
click at [436, 480] on textarea "white rice, salad, tahini and bread.1/4 Chicken, 1/8 Sausage 1/4 Chicken, 1/8 S…" at bounding box center [479, 487] width 418 height 88
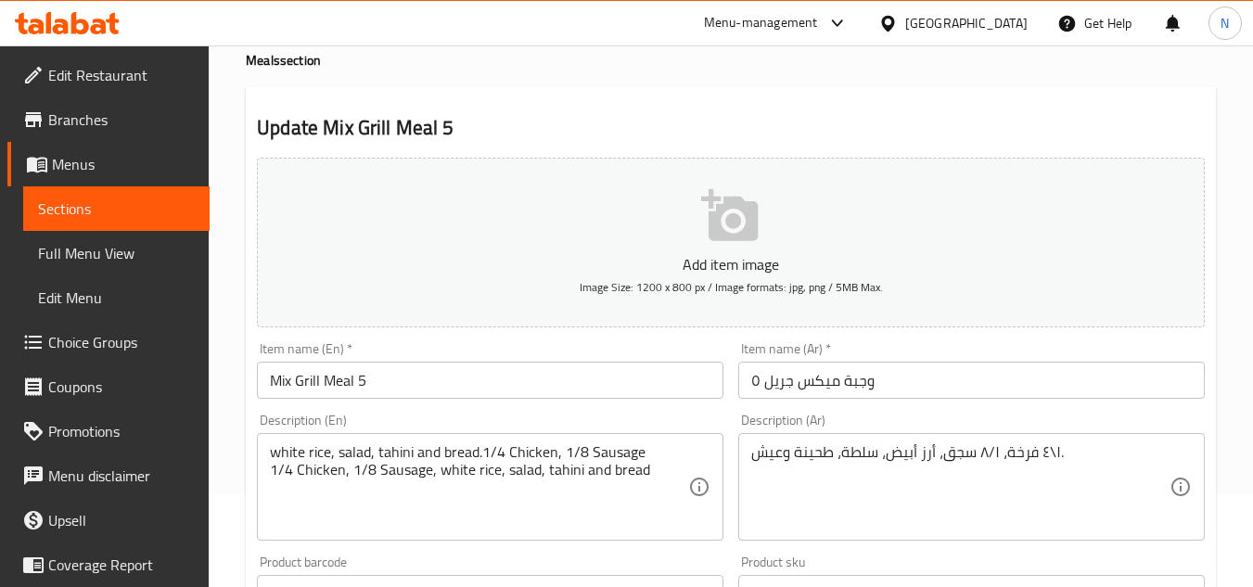
click at [349, 524] on textarea "white rice, salad, tahini and bread.1/4 Chicken, 1/8 Sausage 1/4 Chicken, 1/8 S…" at bounding box center [479, 487] width 418 height 88
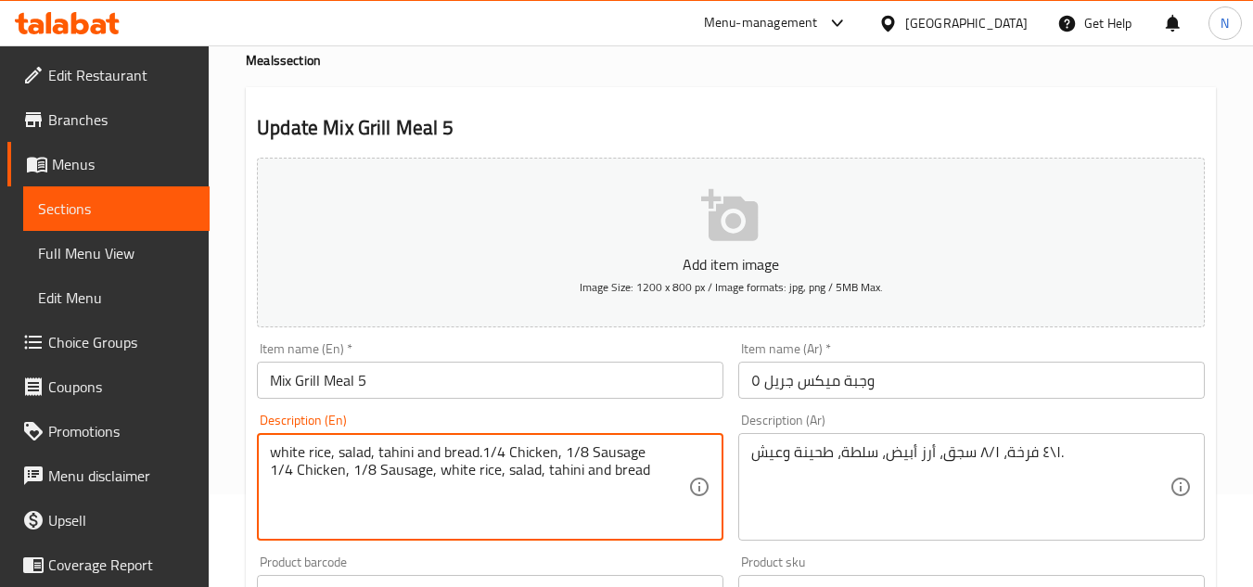
click at [560, 470] on textarea "white rice, salad, tahini and bread.1/4 Chicken, 1/8 Sausage 1/4 Chicken, 1/8 S…" at bounding box center [479, 487] width 418 height 88
paste textarea "sesame paste"
click at [573, 450] on textarea "white rice, salad, tahini and bread.1/4 Chicken, 1/8 Sausage 1/4 Chicken, 1/8 S…" at bounding box center [479, 487] width 418 height 88
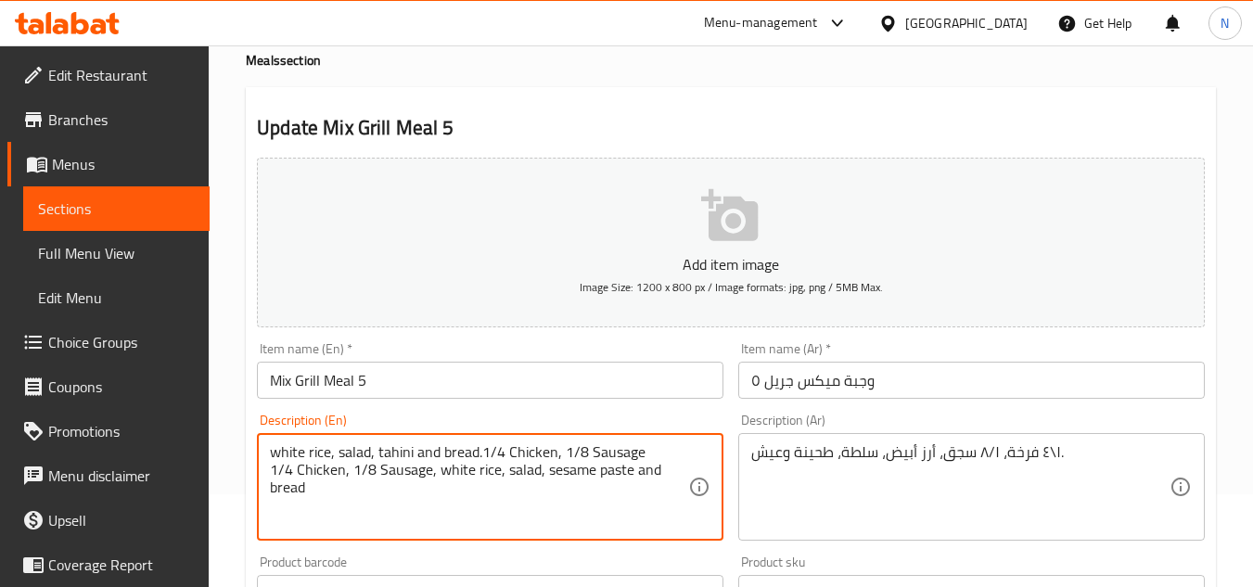
click at [573, 450] on textarea "white rice, salad, tahini and bread.1/4 Chicken, 1/8 Sausage 1/4 Chicken, 1/8 S…" at bounding box center [479, 487] width 418 height 88
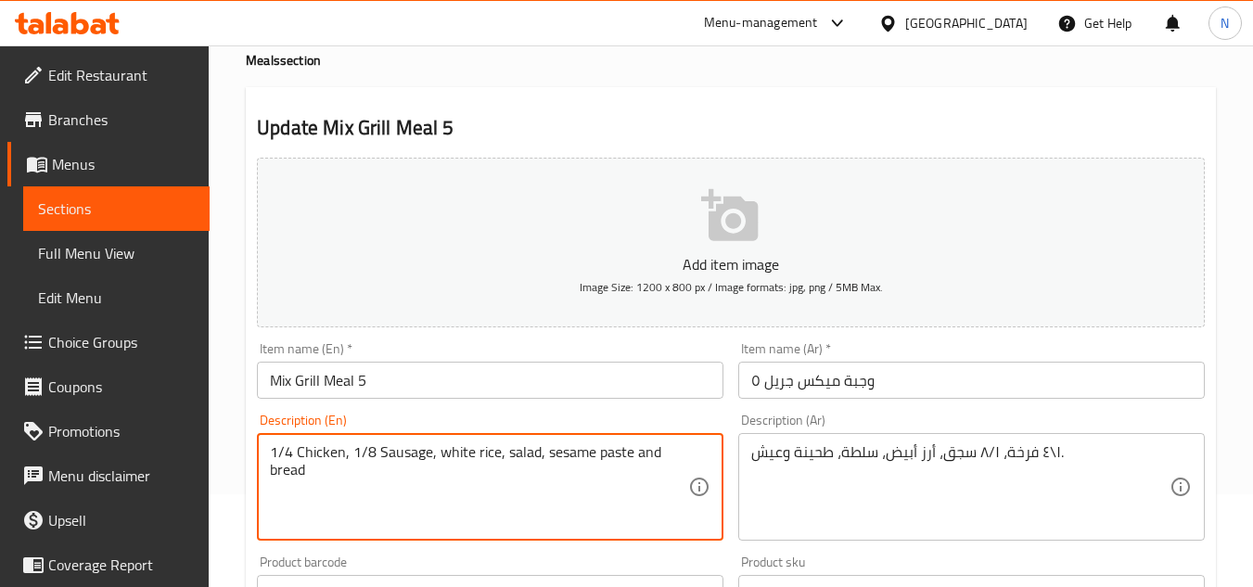
drag, startPoint x: 299, startPoint y: 456, endPoint x: 369, endPoint y: 492, distance: 79.2
click at [369, 492] on textarea "1/4 Chicken, 1/8 Sausage, white rice, salad, sesame paste and bread" at bounding box center [479, 487] width 418 height 88
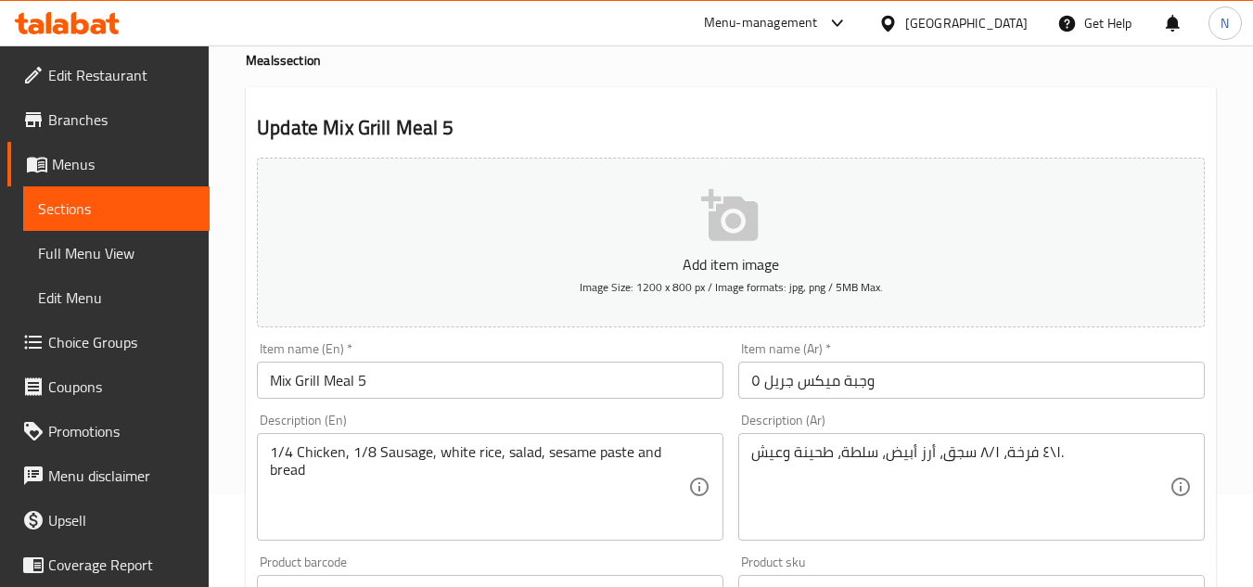
click at [520, 471] on textarea "1/4 Chicken, 1/8 Sausage, white rice, salad, sesame paste and bread" at bounding box center [479, 487] width 418 height 88
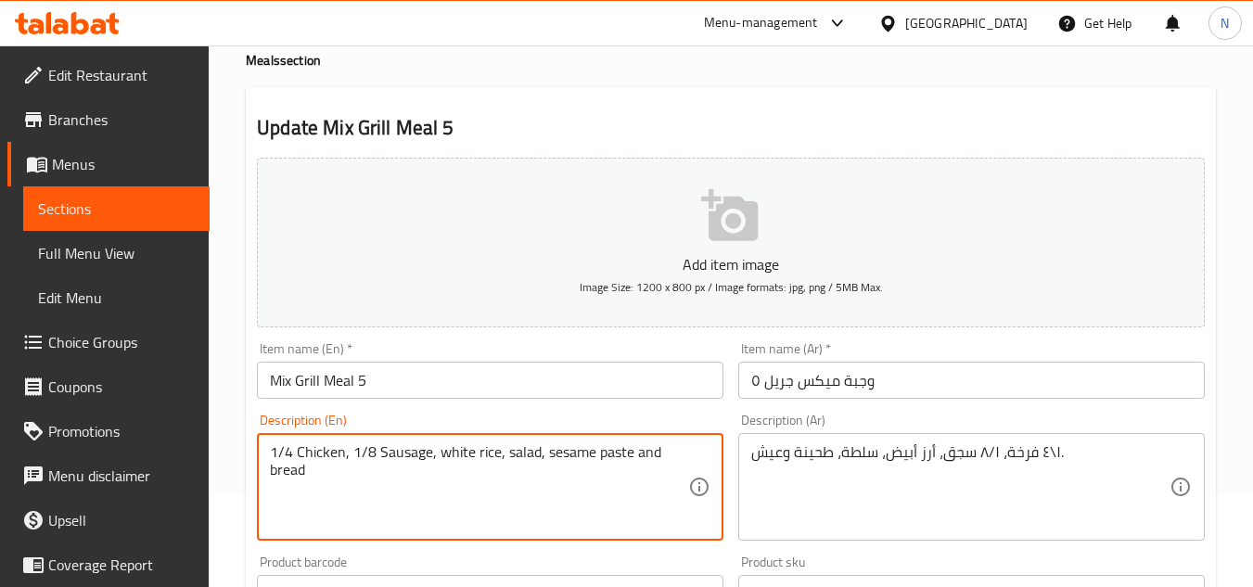
drag, startPoint x: 299, startPoint y: 457, endPoint x: 407, endPoint y: 516, distance: 123.3
click at [407, 516] on textarea "1/4 Chicken, 1/8 Sausage, white rice, salad, sesame paste and bread" at bounding box center [479, 487] width 418 height 88
paste textarea "s"
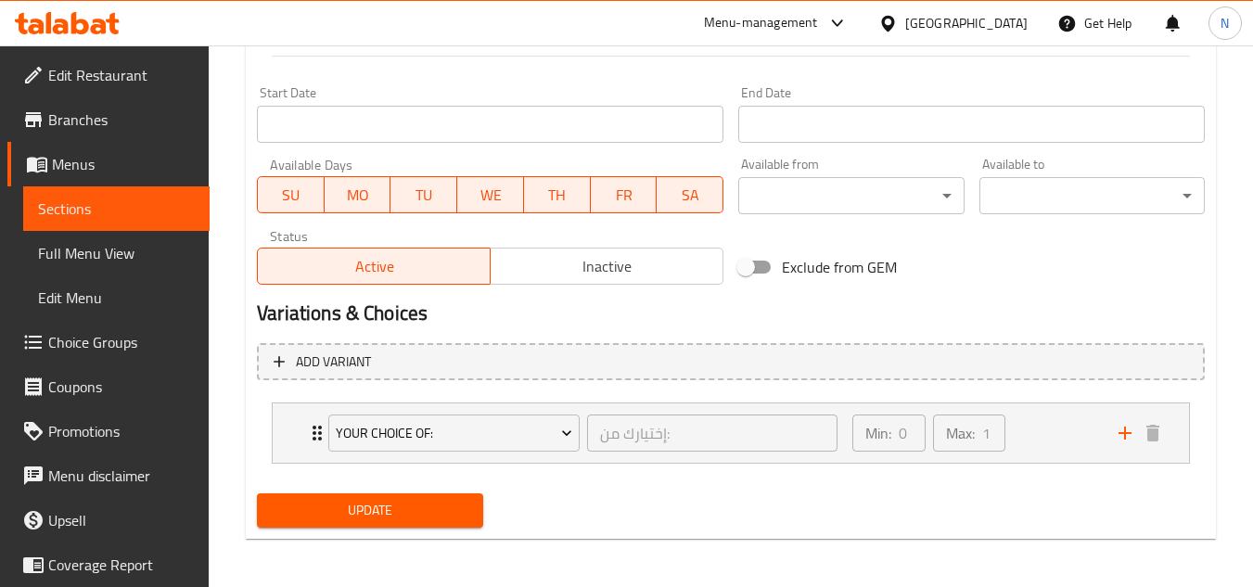
scroll to position [754, 0]
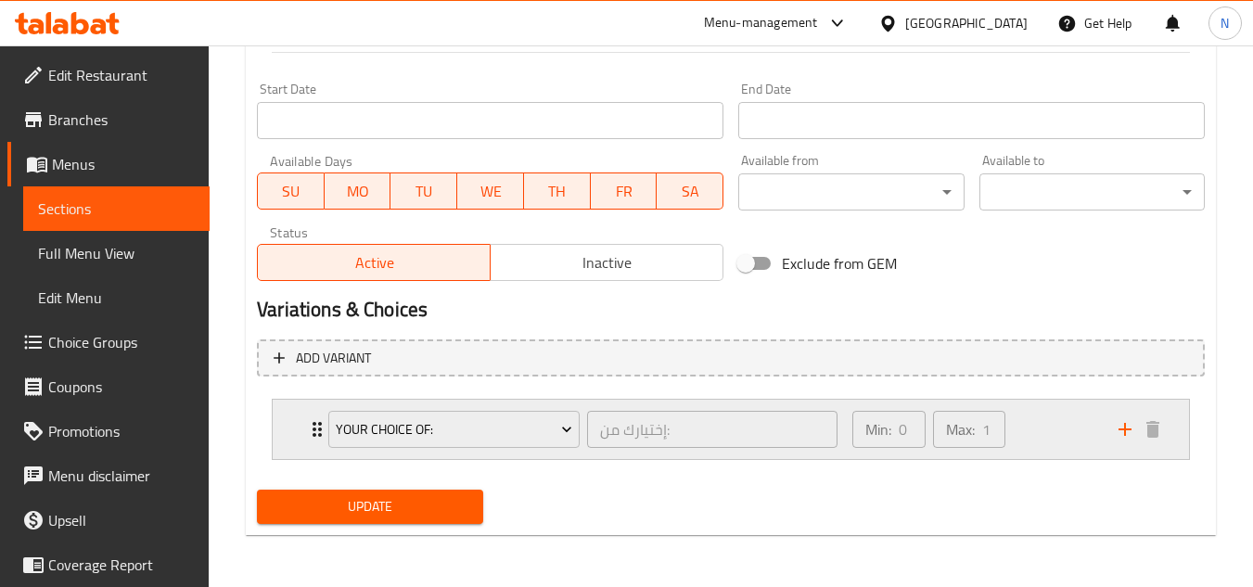
click at [1069, 426] on div "Min: 0 ​ Max: 1 ​" at bounding box center [974, 429] width 266 height 59
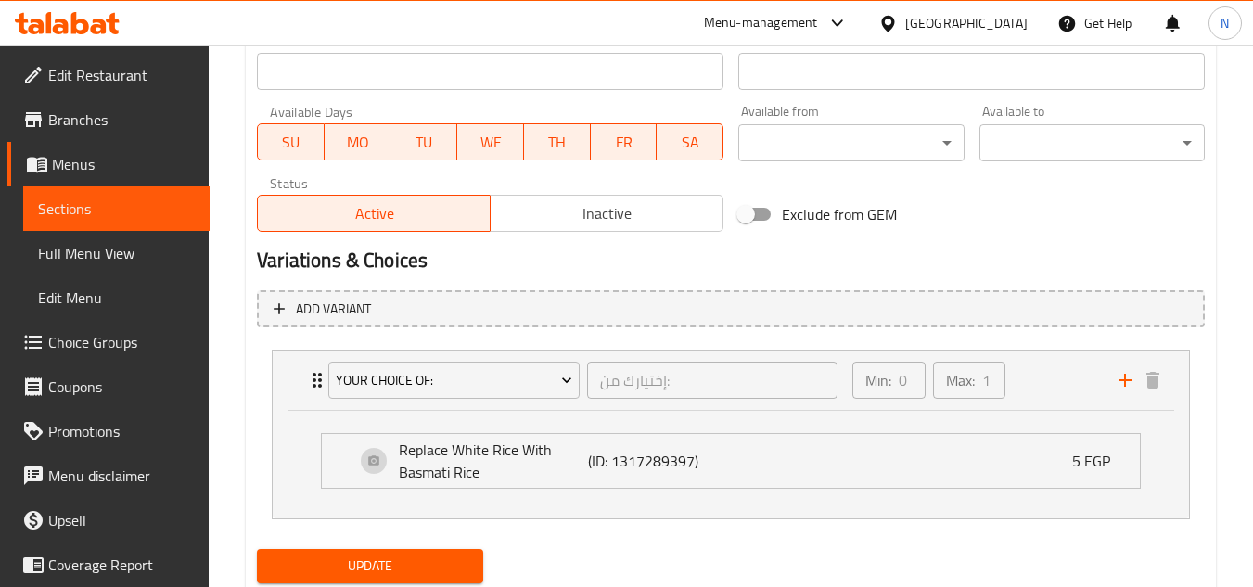
scroll to position [863, 0]
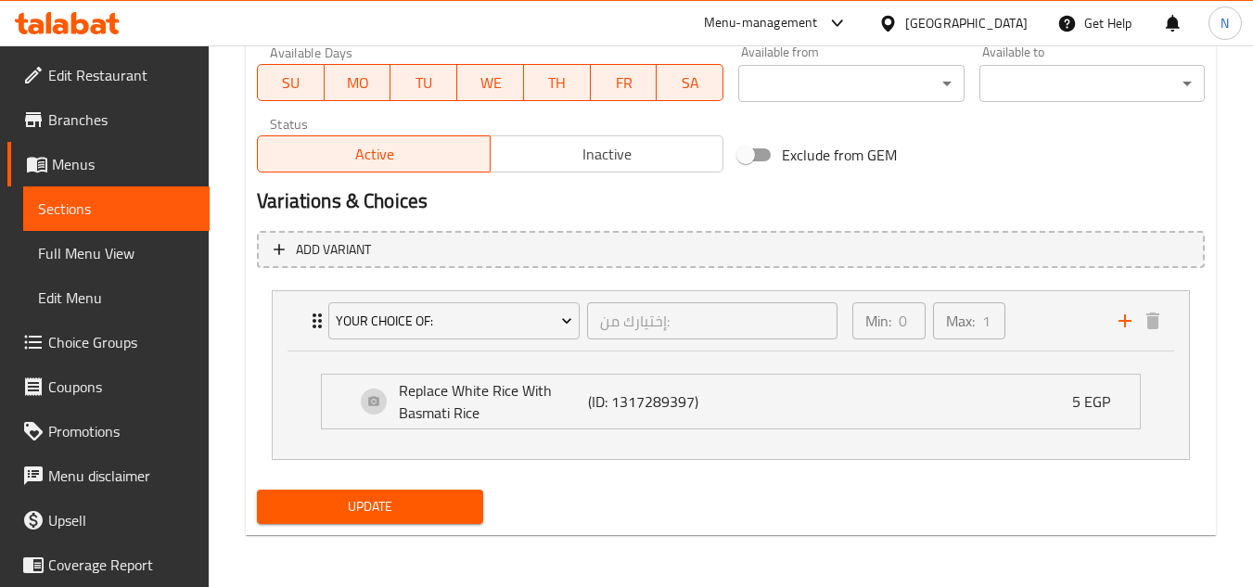
type textarea "1/4 Chicken, 1/8 sausage, white rice, salad, sesame paste and bread."
click at [443, 509] on span "Update" at bounding box center [370, 506] width 196 height 23
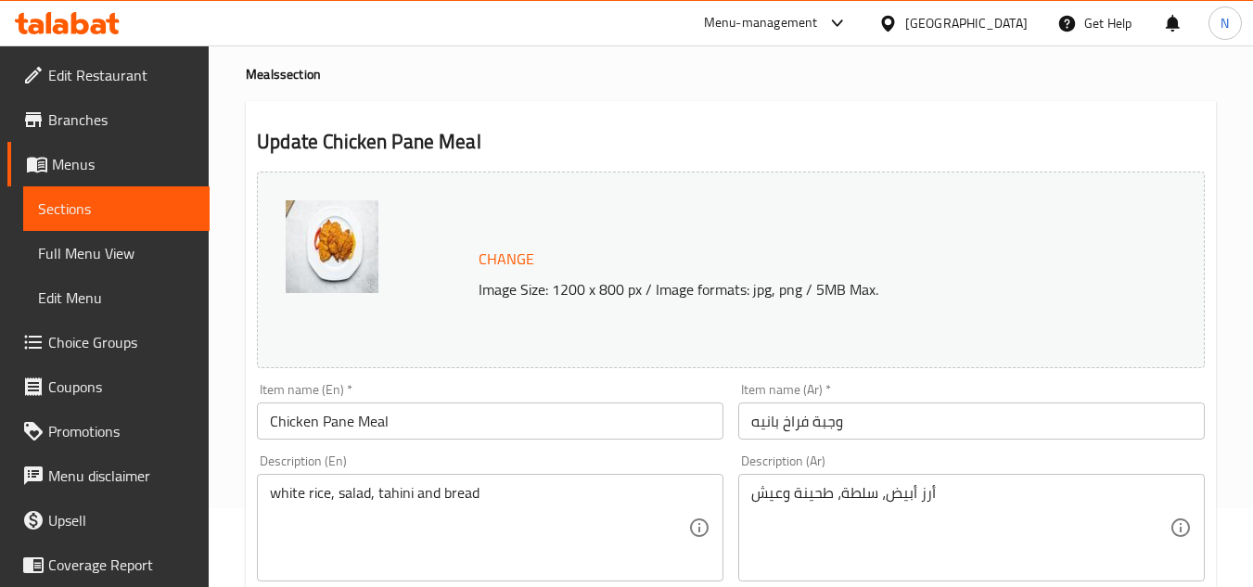
scroll to position [186, 0]
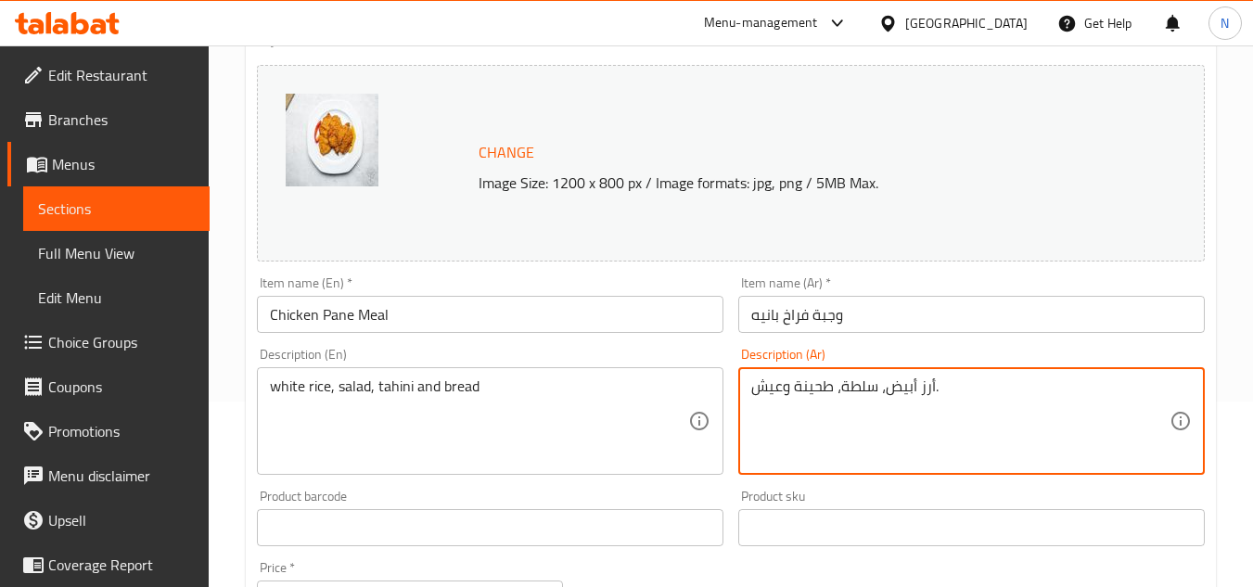
type textarea "أرز أبيض، سلطة، طحينة وعيش."
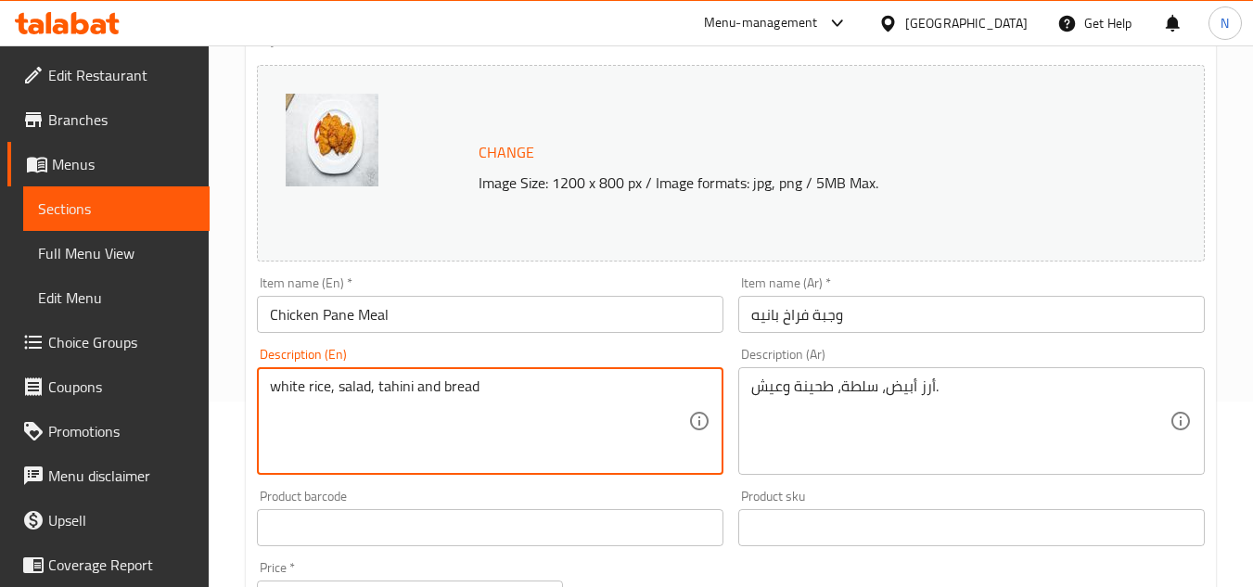
click at [405, 391] on textarea "white rice, salad, tahini and bread" at bounding box center [479, 422] width 418 height 88
paste textarea "sesame paste"
click at [607, 415] on textarea "white rice, salad, sesame paste and bread" at bounding box center [479, 422] width 418 height 88
click at [273, 391] on textarea "white rice, salad, sesame paste and bread" at bounding box center [479, 422] width 418 height 88
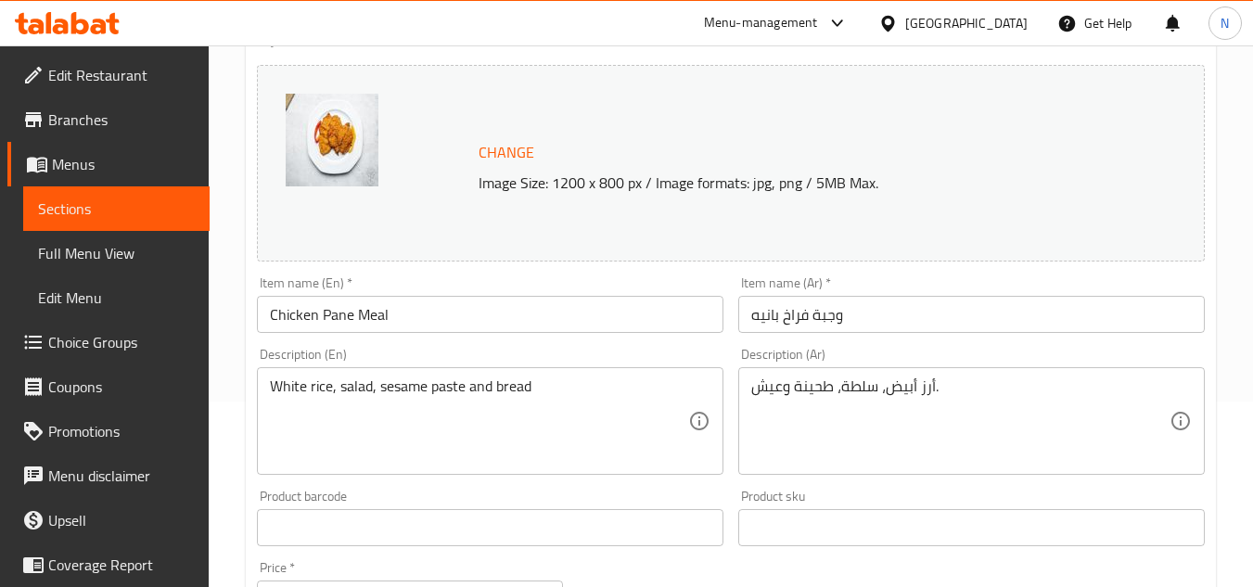
click at [584, 376] on div "White rice, salad, sesame paste and bread Description (En)" at bounding box center [490, 421] width 467 height 108
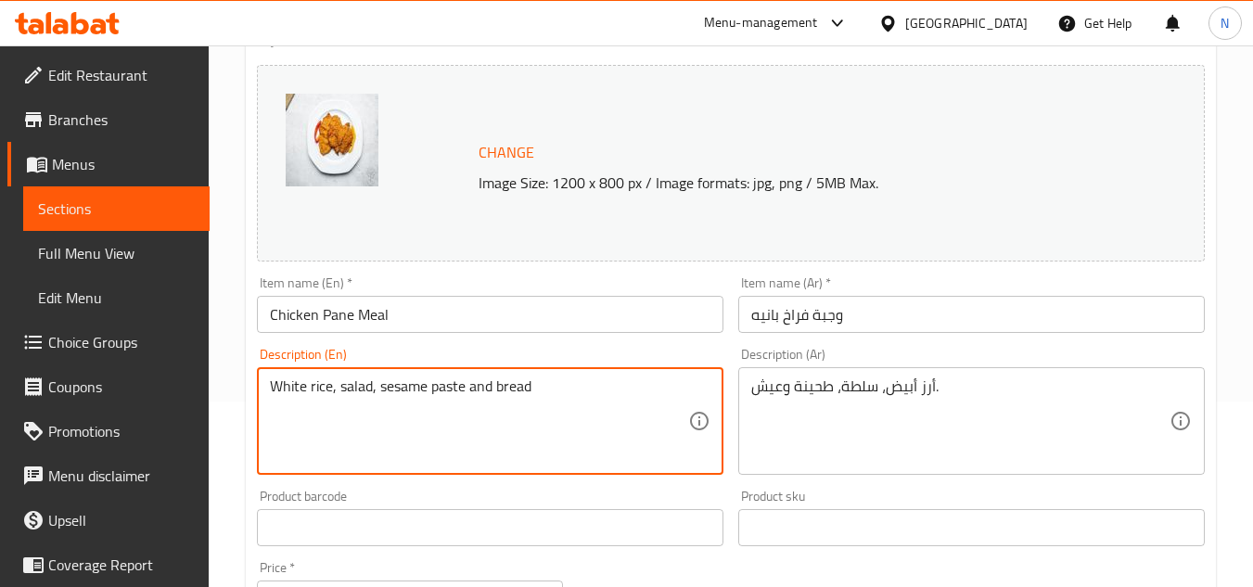
click at [584, 378] on textarea "White rice, salad, sesame paste and bread" at bounding box center [479, 422] width 418 height 88
click at [570, 387] on textarea "White rice, salad, sesame paste and bread" at bounding box center [479, 422] width 418 height 88
click at [570, 387] on textarea "White rice, salad, sesame paste and bread." at bounding box center [479, 422] width 418 height 88
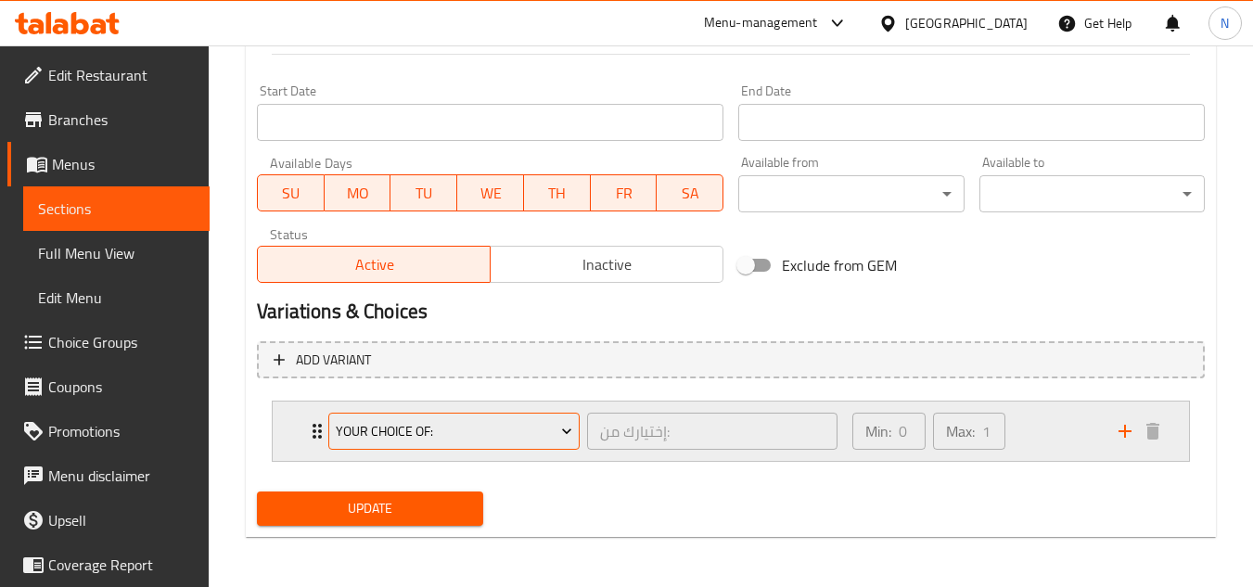
scroll to position [781, 0]
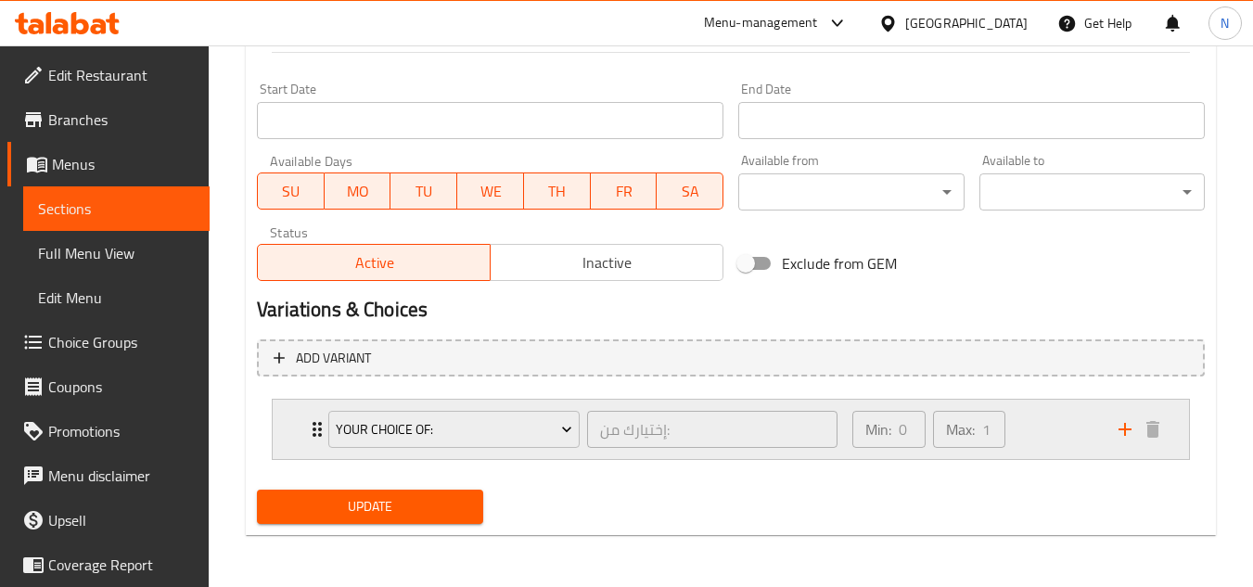
click at [1054, 423] on div "Min: 0 ​ Max: 1 ​" at bounding box center [974, 429] width 266 height 59
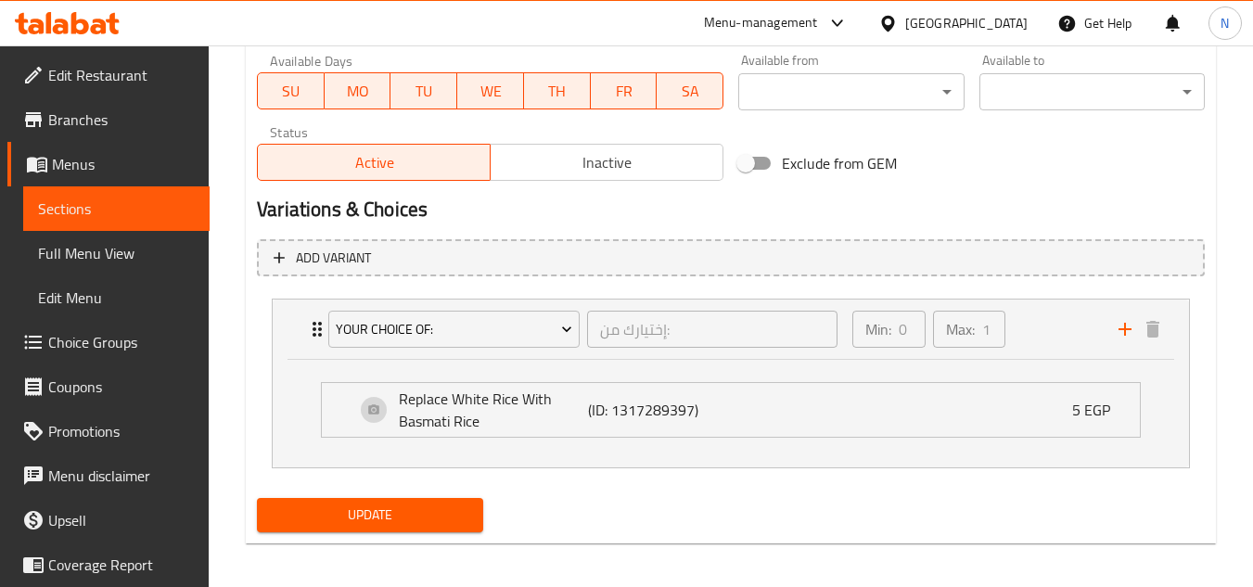
scroll to position [890, 0]
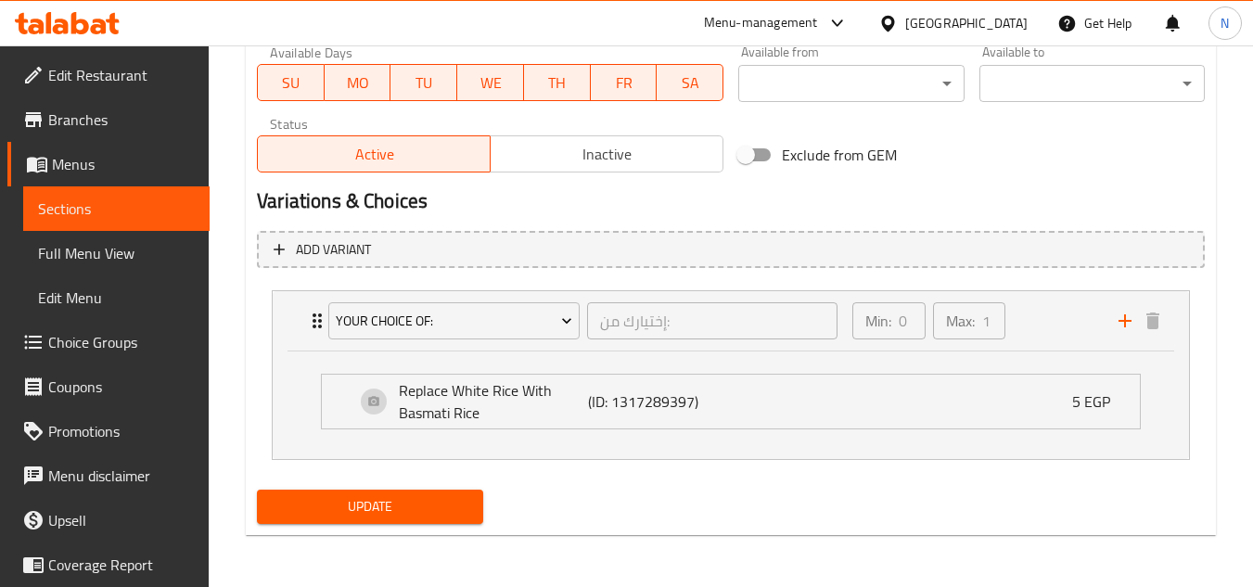
type textarea "White rice, salad, sesame paste and bread."
click at [433, 507] on span "Update" at bounding box center [370, 506] width 196 height 23
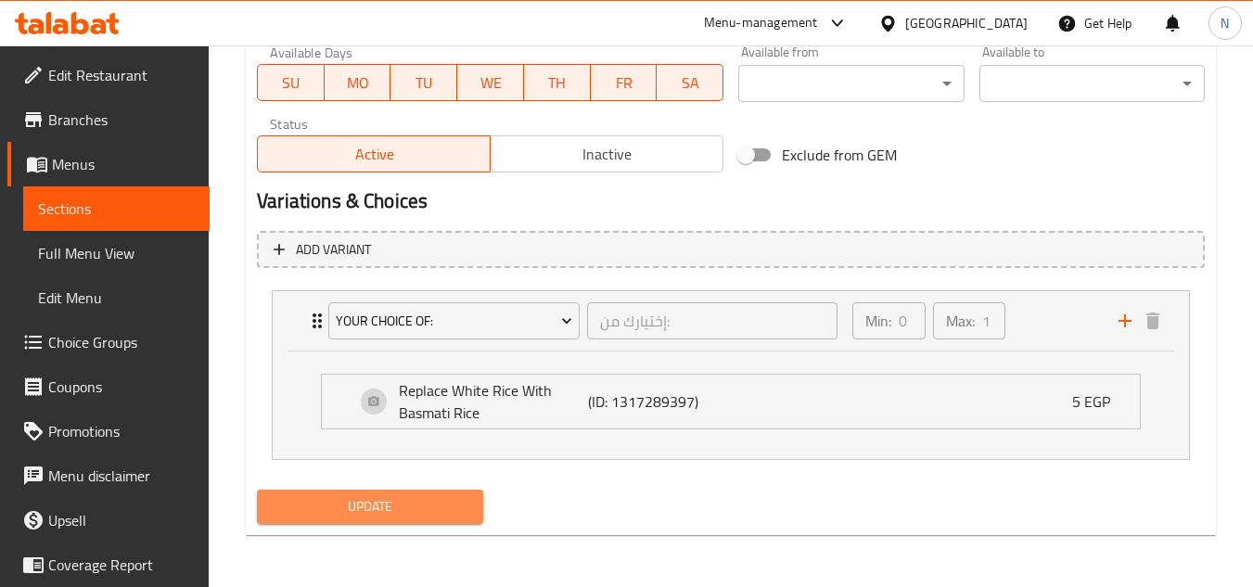
drag, startPoint x: 384, startPoint y: 507, endPoint x: 632, endPoint y: 36, distance: 532.4
click at [384, 506] on span "Update" at bounding box center [370, 506] width 196 height 23
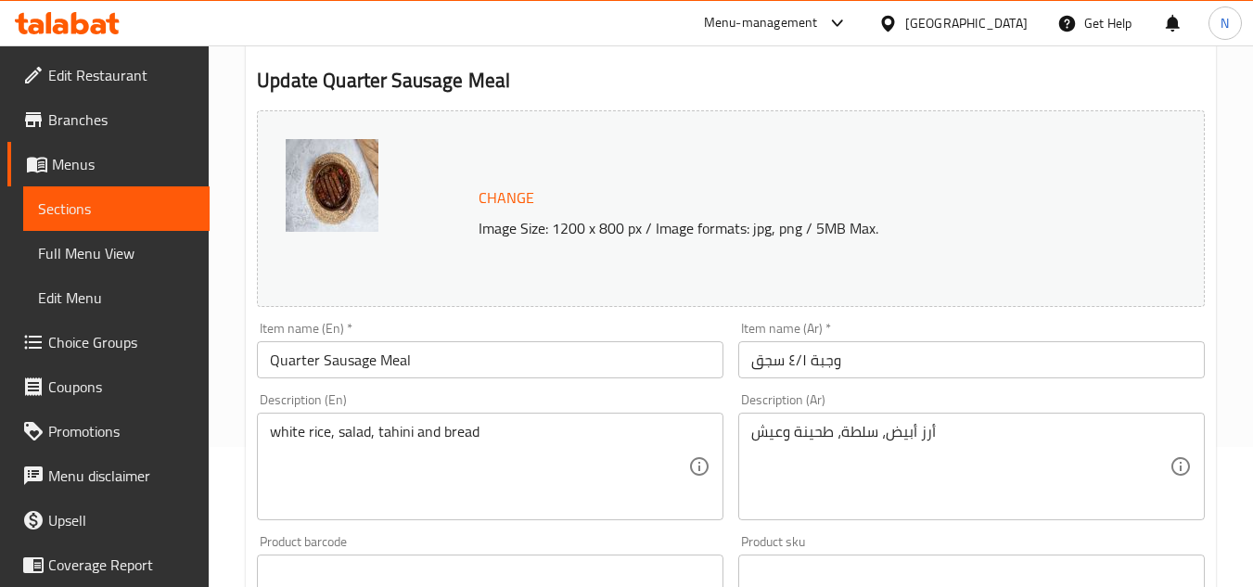
scroll to position [186, 0]
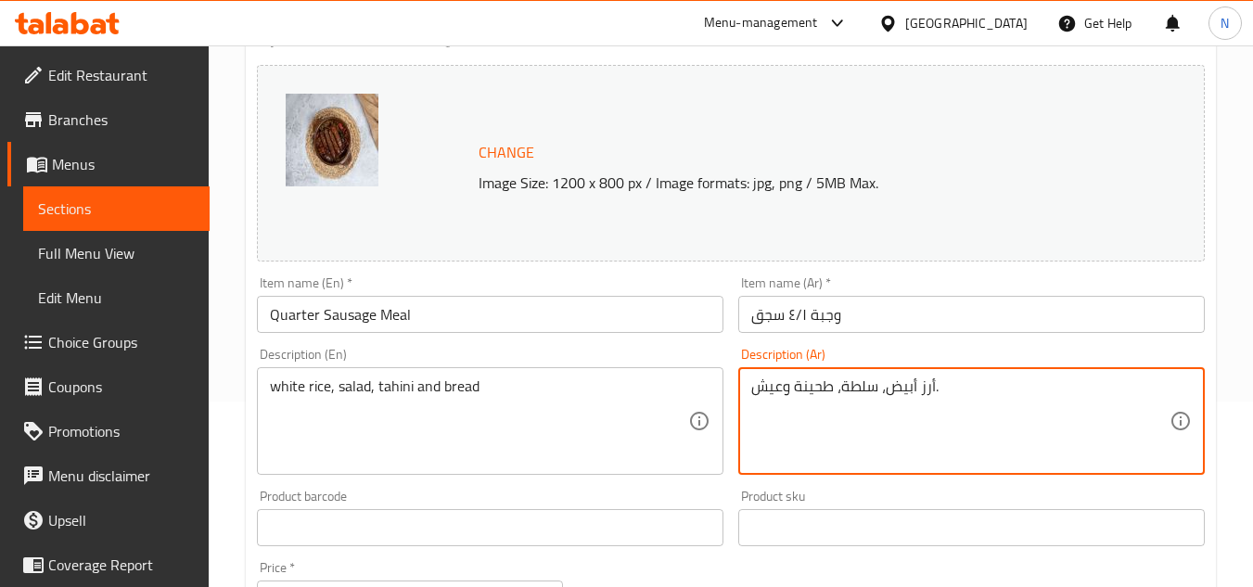
type textarea "أرز أبيض، سلطة، طحينة وعيش."
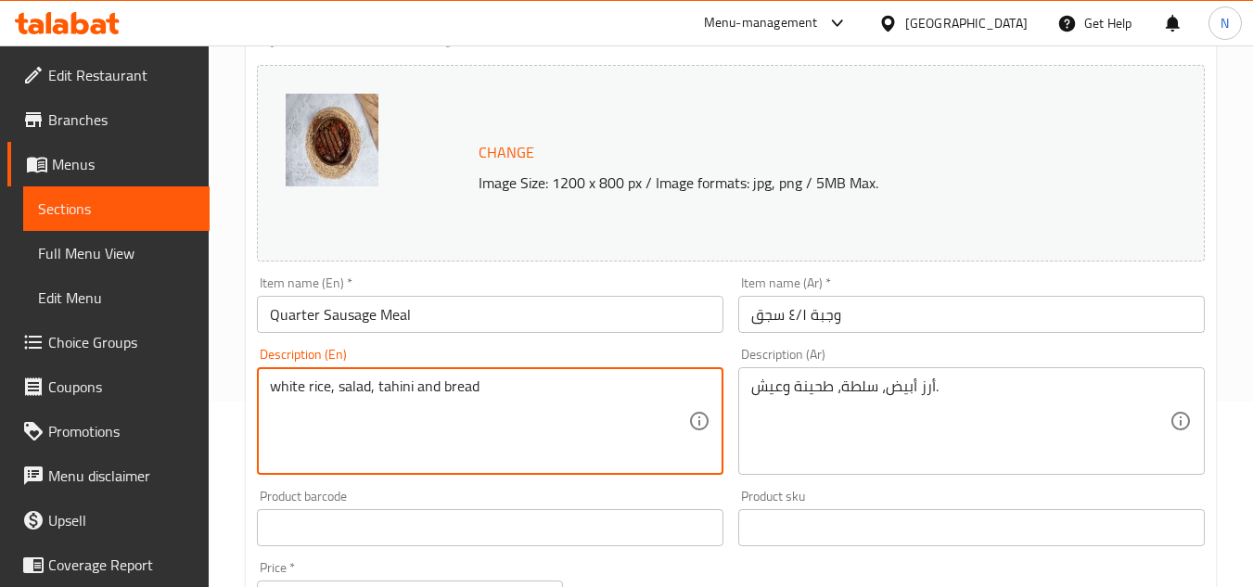
click at [299, 395] on textarea "white rice, salad, tahini and bread" at bounding box center [479, 422] width 418 height 88
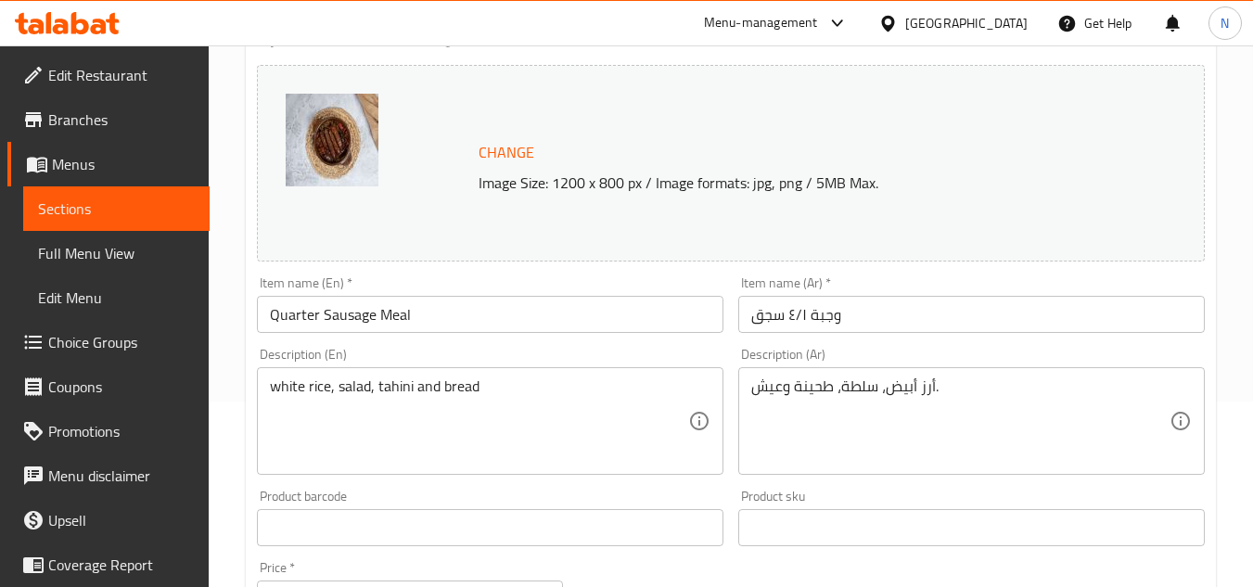
click at [472, 388] on textarea "white rice, salad, tahini and bread" at bounding box center [479, 422] width 418 height 88
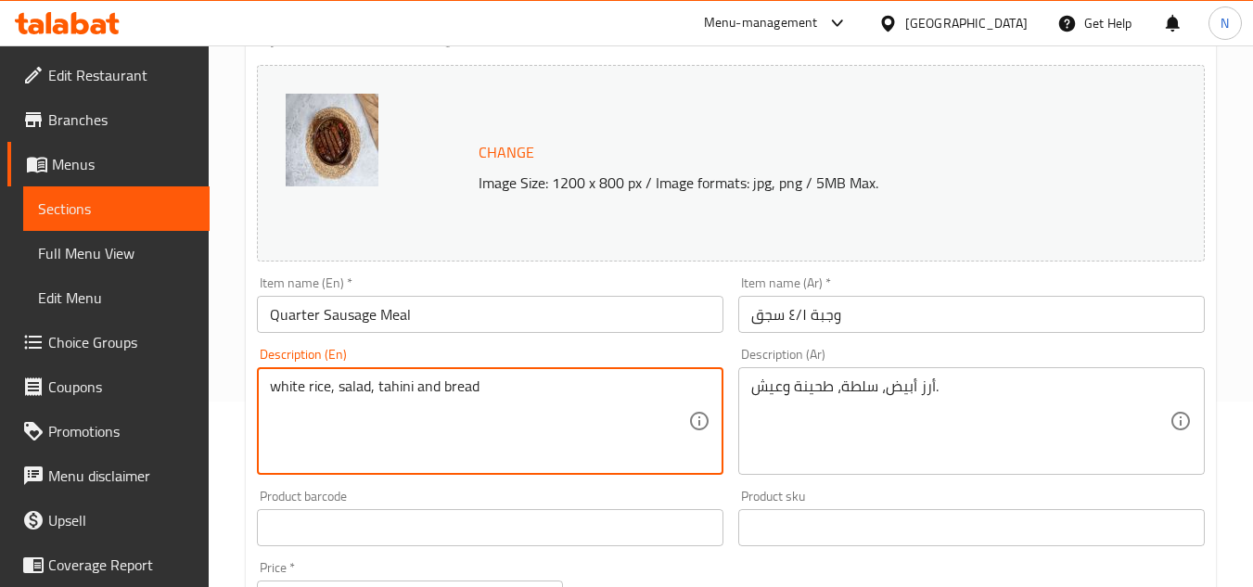
click at [472, 388] on textarea "white rice, salad, tahini and bread" at bounding box center [479, 422] width 418 height 88
paste textarea "W"
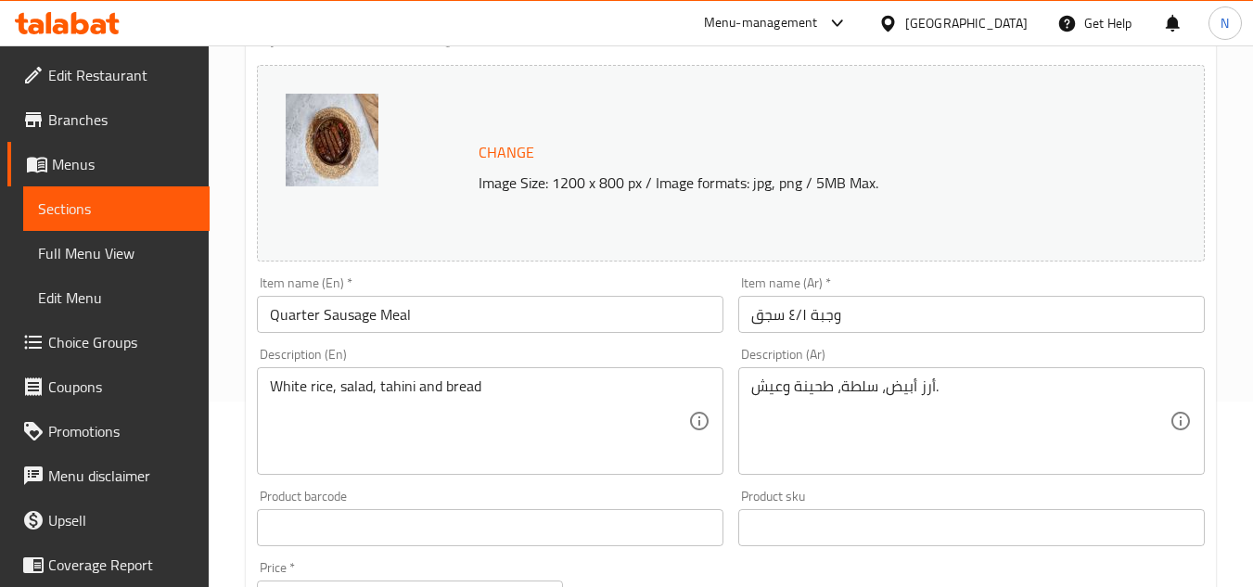
click at [372, 414] on textarea "White rice, salad, tahini and bread" at bounding box center [479, 422] width 418 height 88
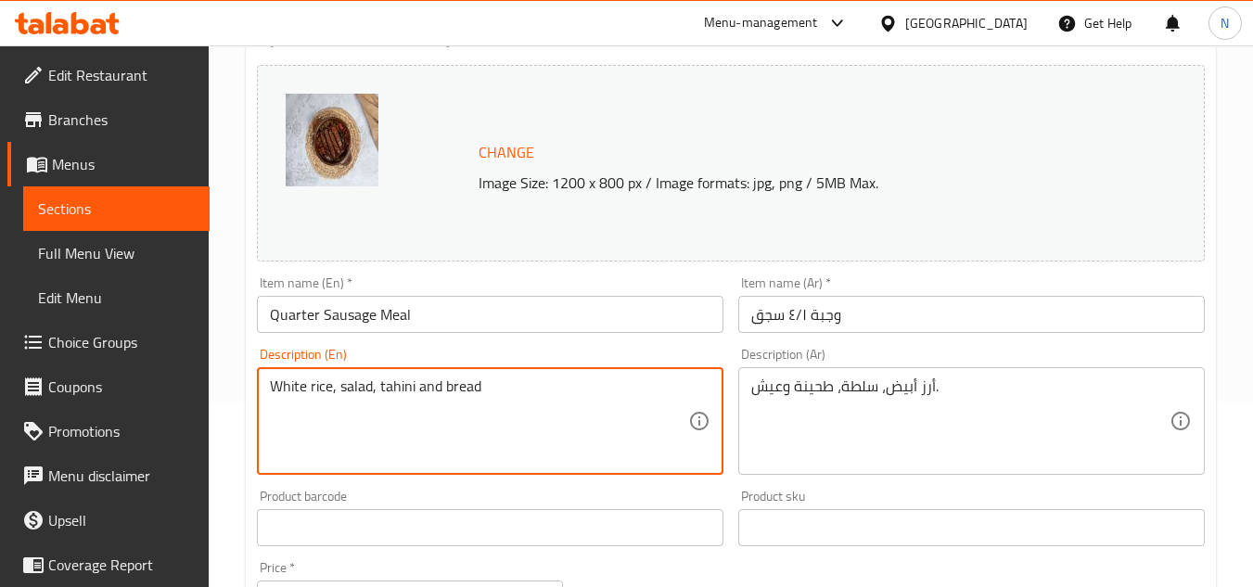
click at [392, 389] on textarea "White rice, salad, tahini and bread" at bounding box center [479, 422] width 418 height 88
paste textarea "sesame paste"
click at [561, 380] on textarea "White rice, salad, sesame paste and bread" at bounding box center [479, 422] width 418 height 88
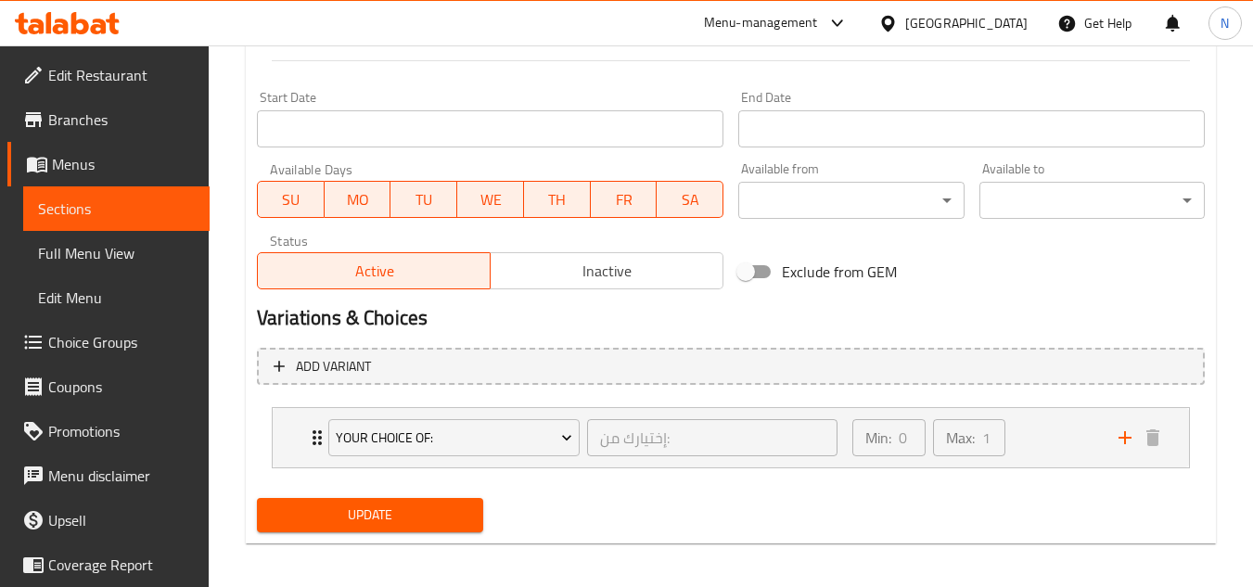
scroll to position [781, 0]
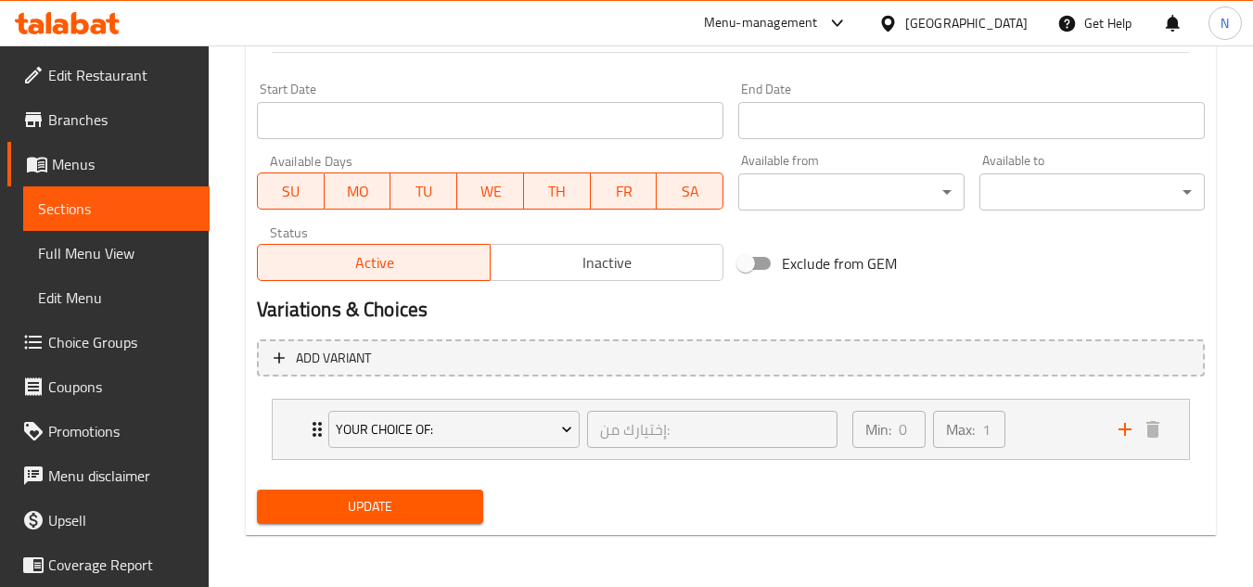
type textarea "White rice, salad, sesame paste and bread."
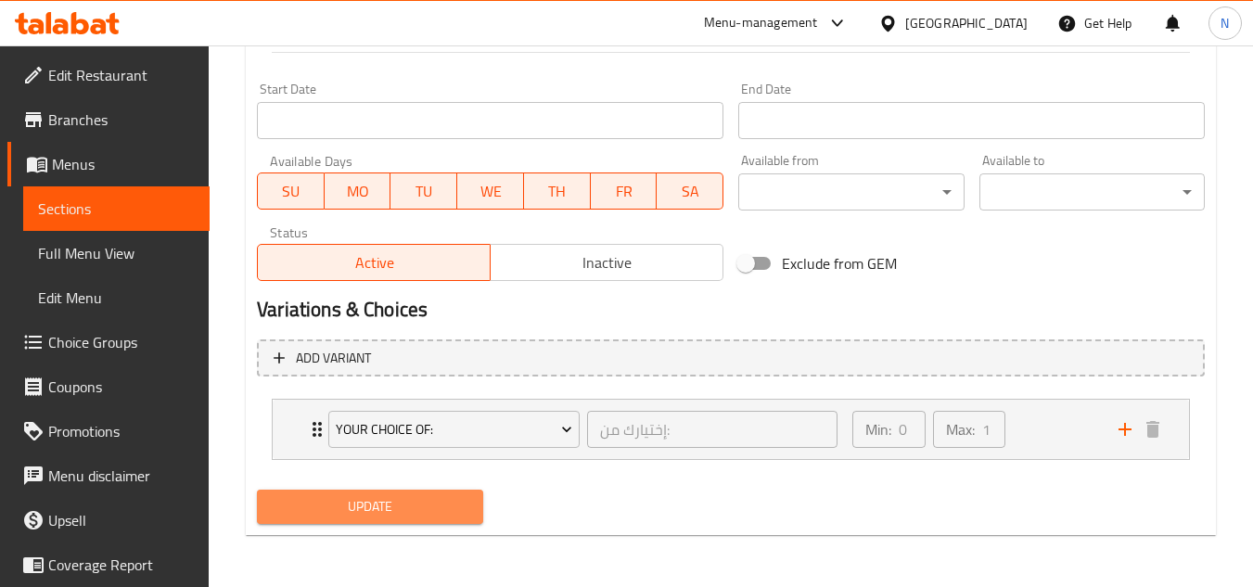
click at [417, 517] on span "Update" at bounding box center [370, 506] width 196 height 23
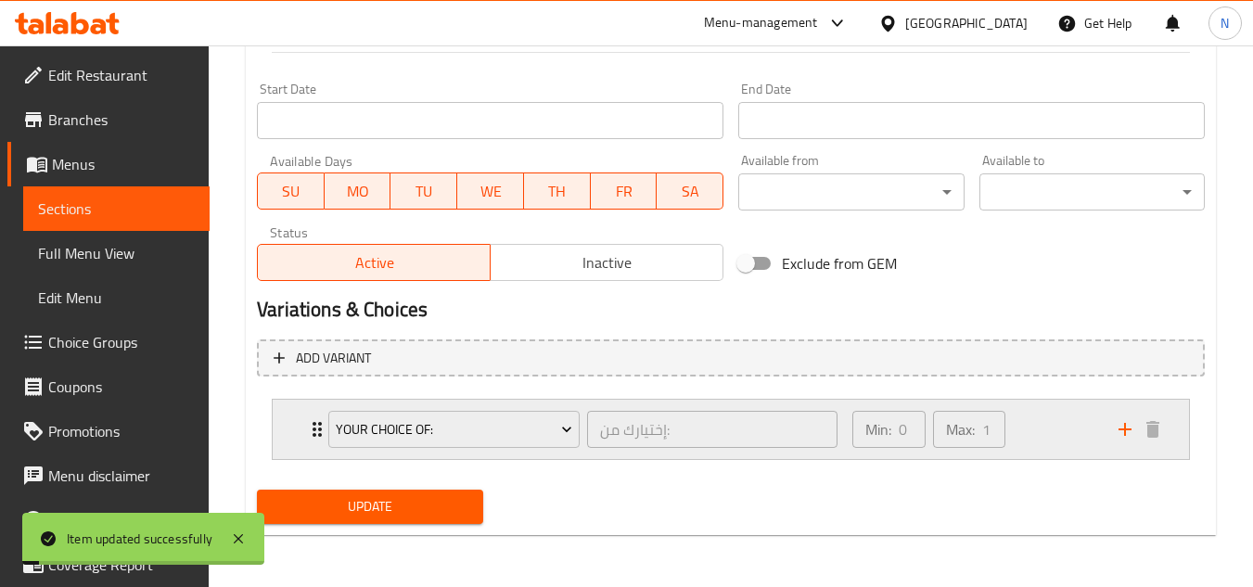
click at [1053, 441] on div "Min: 0 ​ Max: 1 ​" at bounding box center [974, 429] width 266 height 59
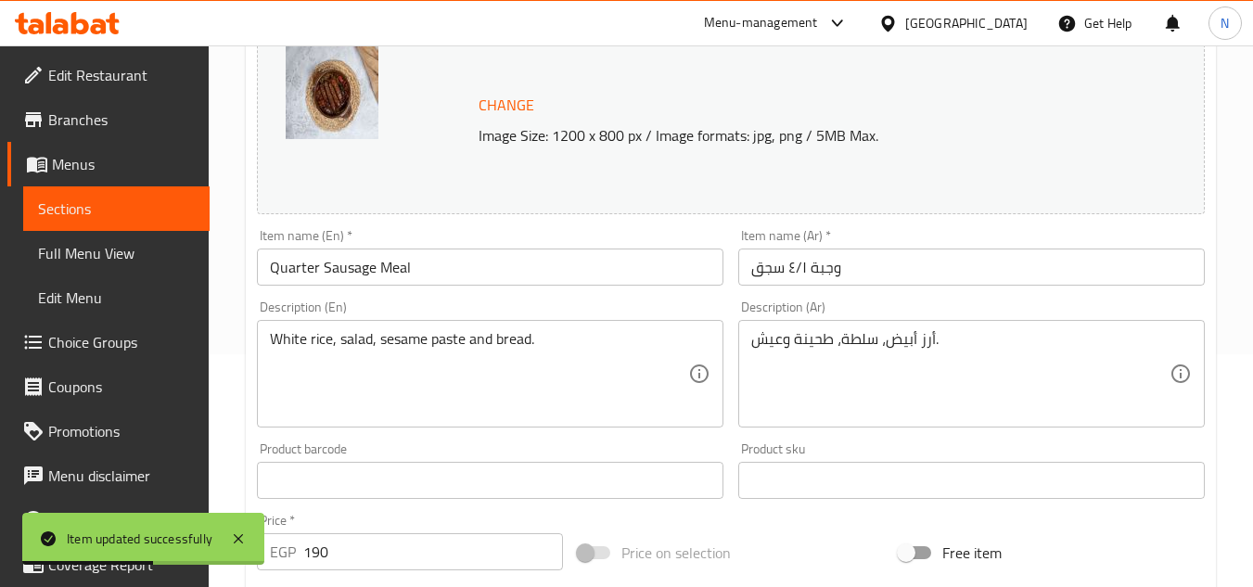
scroll to position [225, 0]
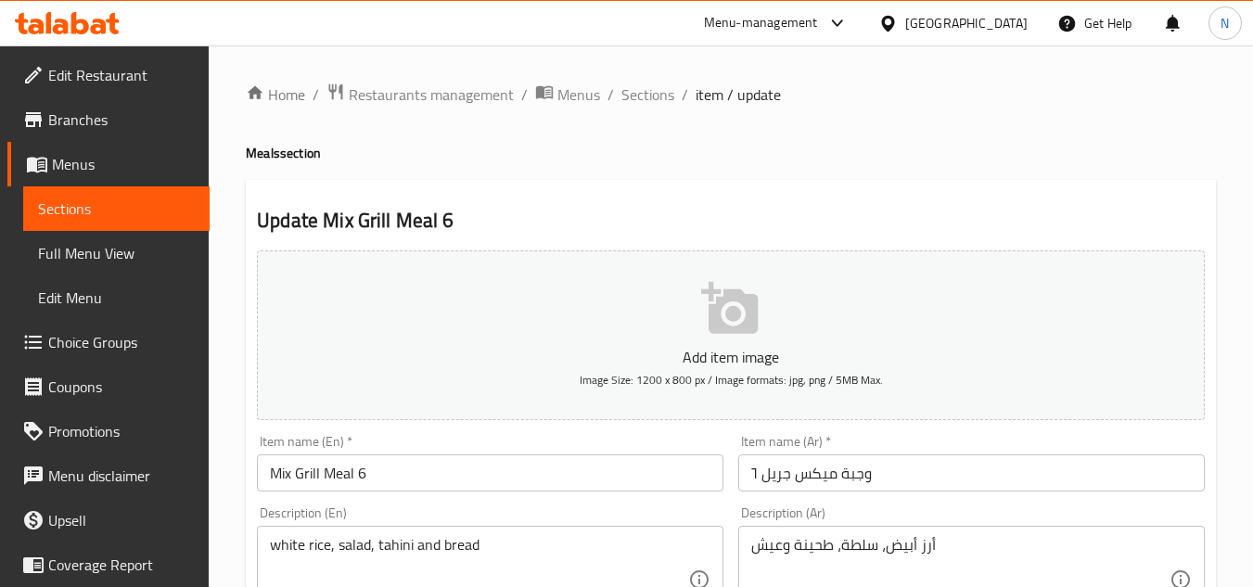
click at [487, 476] on input "Mix Grill Meal 6" at bounding box center [490, 473] width 467 height 37
click at [421, 541] on textarea "white rice, salad, tahini and bread" at bounding box center [479, 580] width 418 height 88
click at [413, 547] on textarea "white rice, salad, tahini and bread" at bounding box center [479, 580] width 418 height 88
click at [413, 548] on textarea "white rice, salad, tahini and bread" at bounding box center [479, 580] width 418 height 88
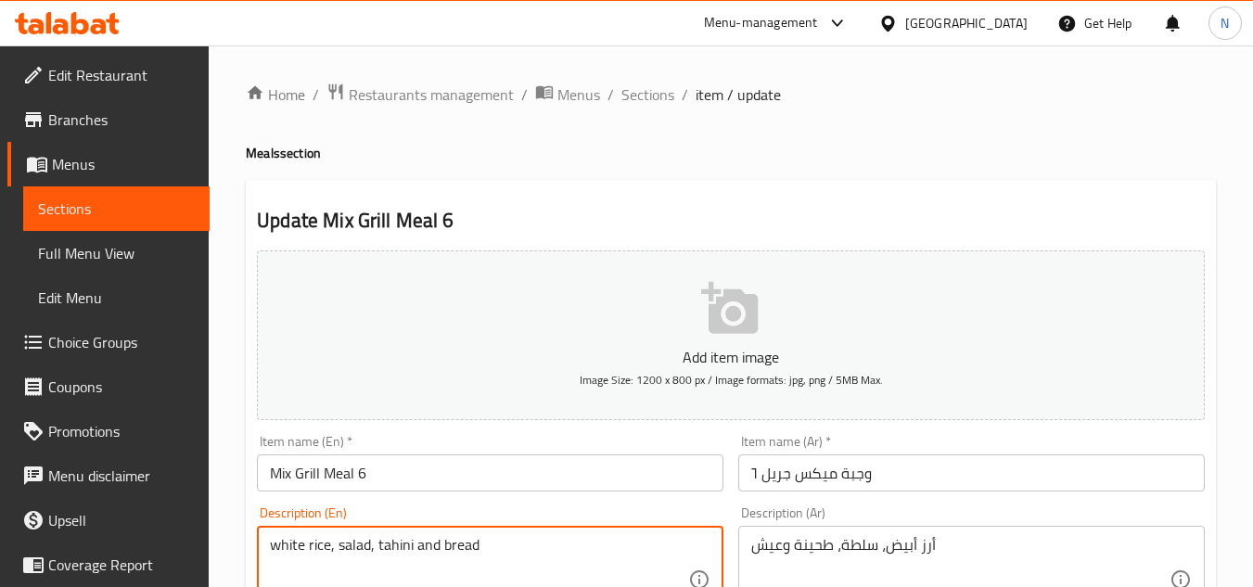
click at [413, 548] on textarea "white rice, salad, tahini and bread" at bounding box center [479, 580] width 418 height 88
paste textarea "W"
drag, startPoint x: 358, startPoint y: 581, endPoint x: 391, endPoint y: 554, distance: 42.2
click at [358, 581] on textarea "White rice, salad, tahini and bread." at bounding box center [479, 580] width 418 height 88
click at [409, 542] on textarea "White rice, salad, tahini and bread." at bounding box center [479, 580] width 418 height 88
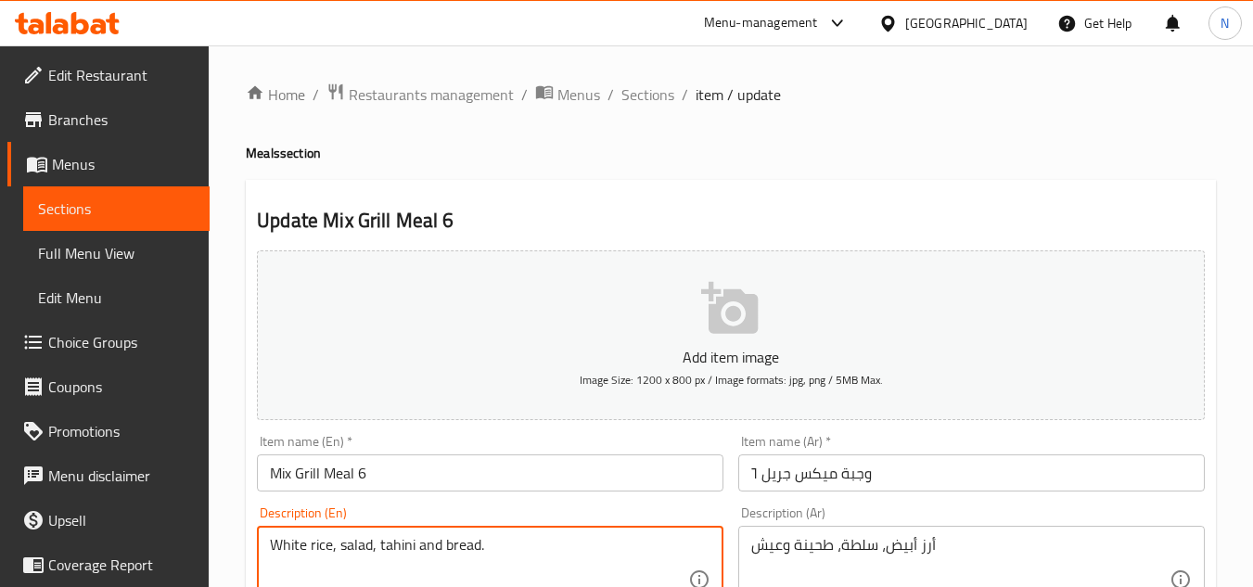
click at [409, 542] on textarea "White rice, salad, tahini and bread." at bounding box center [479, 580] width 418 height 88
paste textarea "sesame paste"
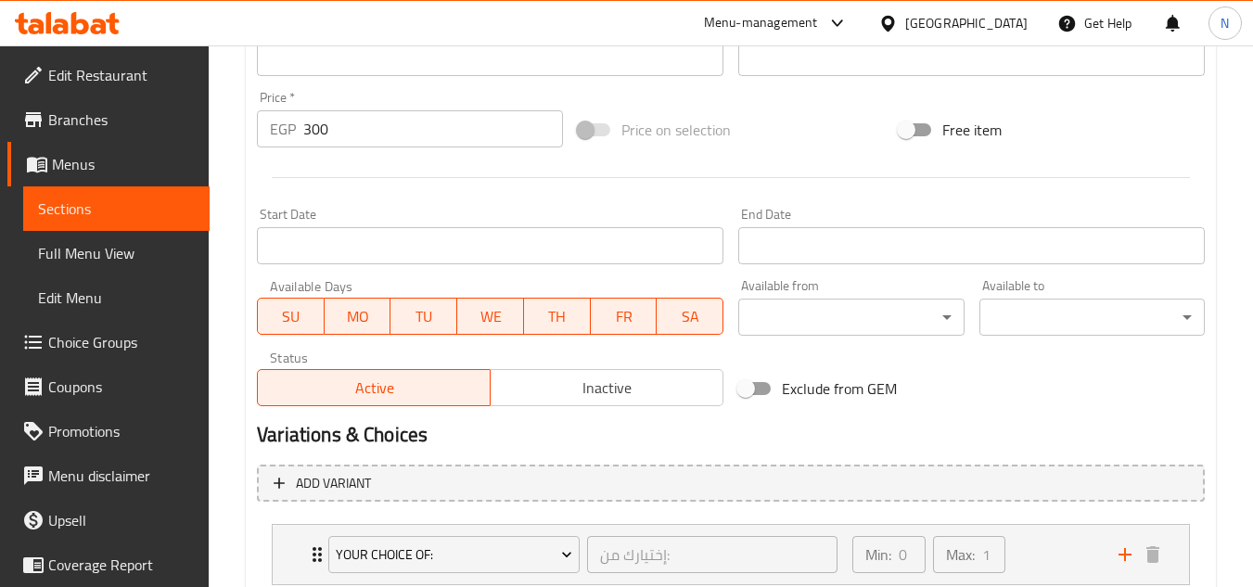
scroll to position [754, 0]
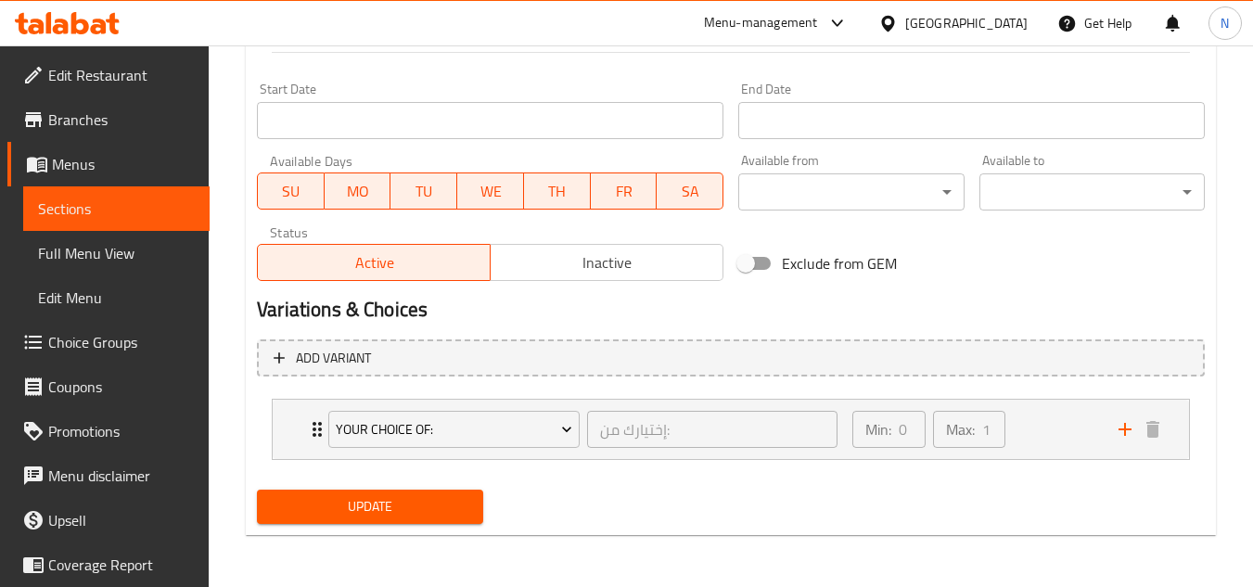
type textarea "White rice, salad, sesame paste and bread."
click at [450, 501] on span "Update" at bounding box center [370, 506] width 196 height 23
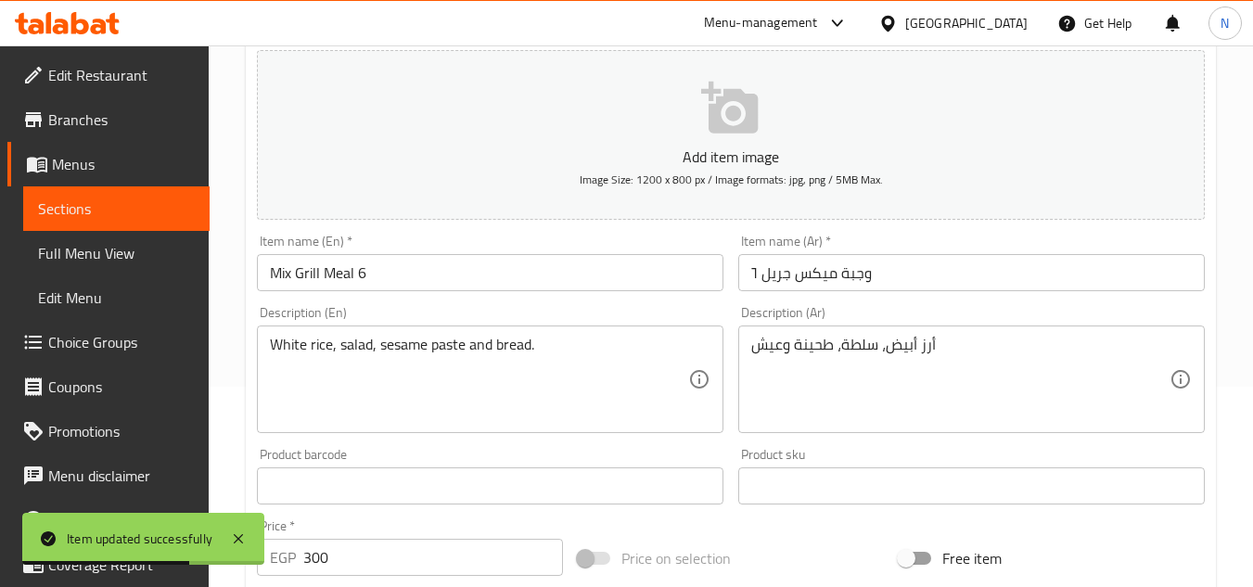
scroll to position [198, 0]
click at [802, 276] on input "وجبة ميكس جريل ٦" at bounding box center [971, 275] width 467 height 37
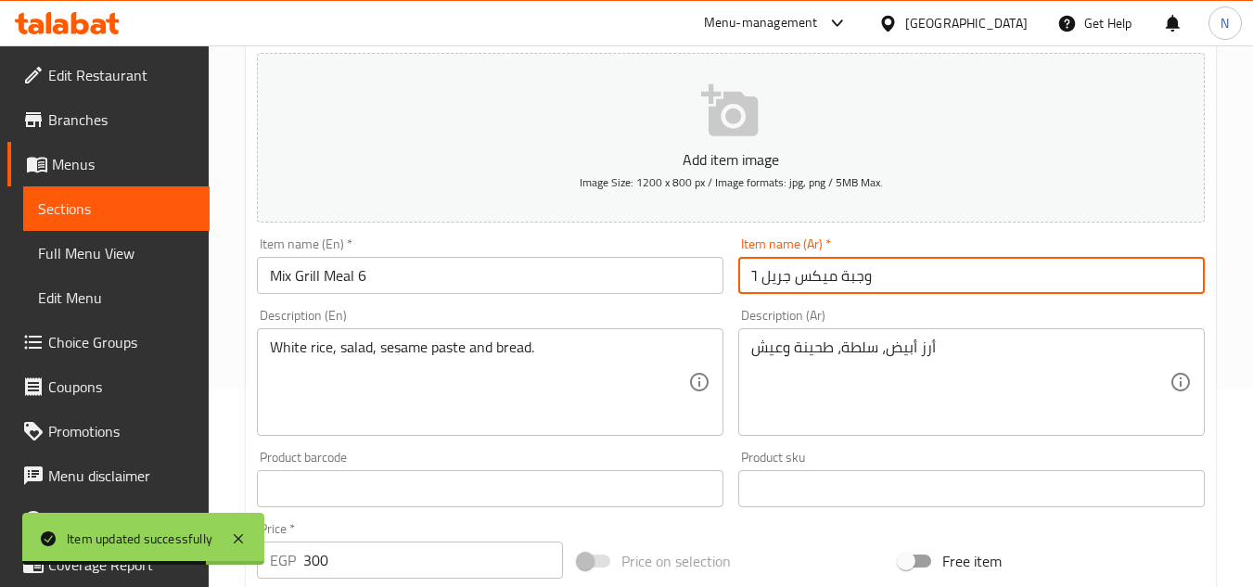
click at [802, 276] on input "وجبة ميكس جريل ٦" at bounding box center [971, 275] width 467 height 37
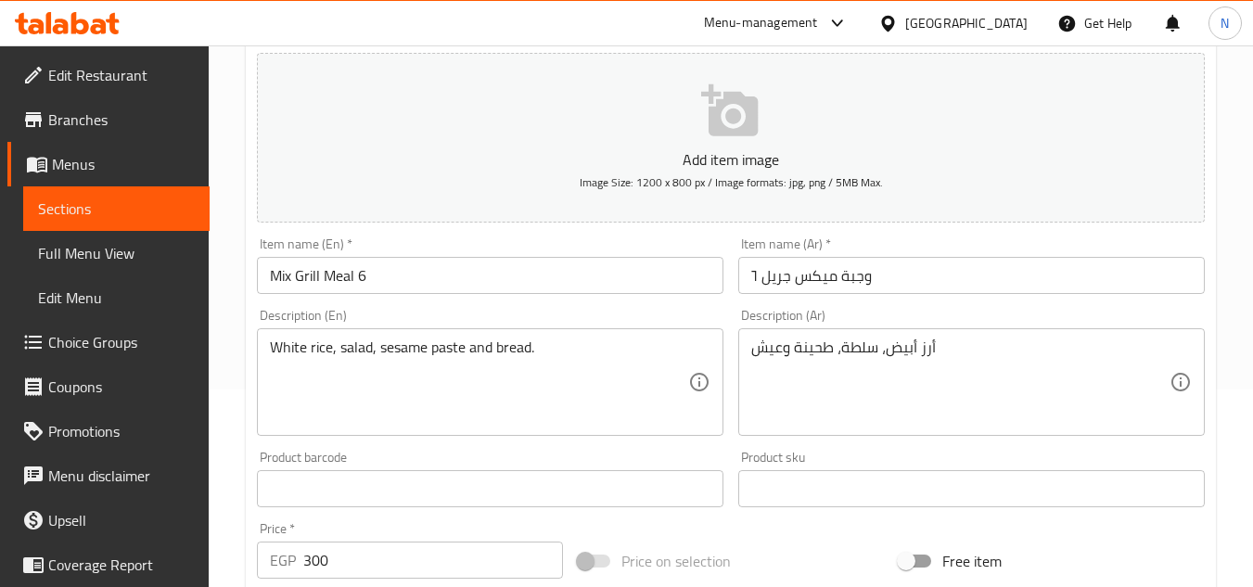
drag, startPoint x: 249, startPoint y: 302, endPoint x: 340, endPoint y: 276, distance: 95.4
click at [249, 302] on div "Update Mix Grill Meal 6 Add item image Image Size: 1200 x 800 px / Image format…" at bounding box center [731, 537] width 970 height 1110
click at [806, 289] on input "وجبة ميكس جريل ٦" at bounding box center [971, 275] width 467 height 37
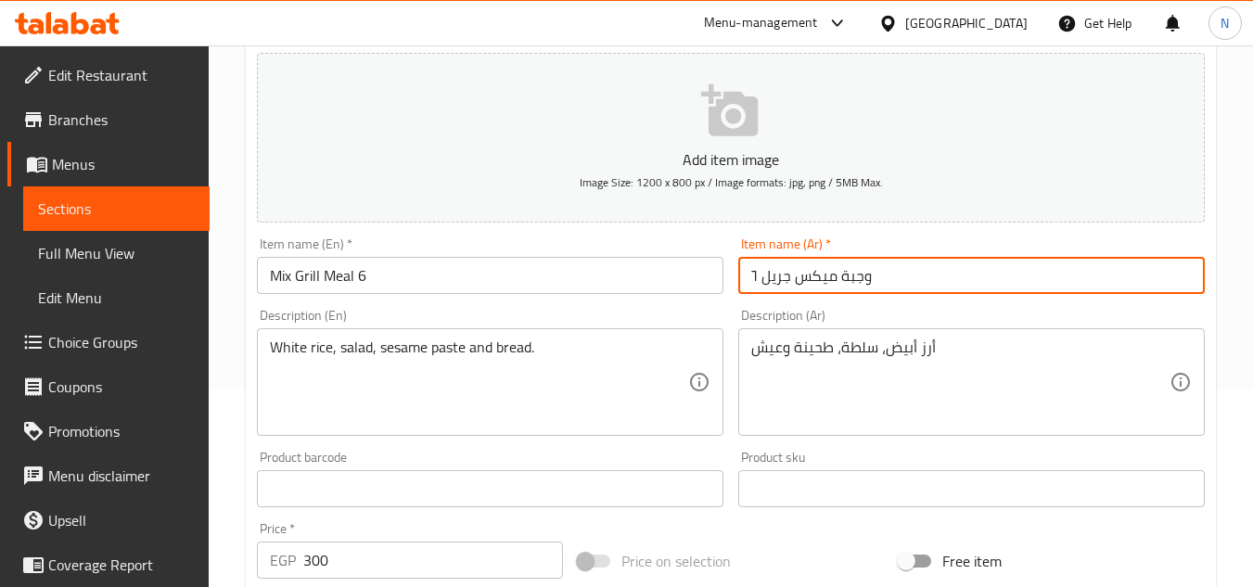
click at [806, 289] on input "وجبة ميكس جريل ٦" at bounding box center [971, 275] width 467 height 37
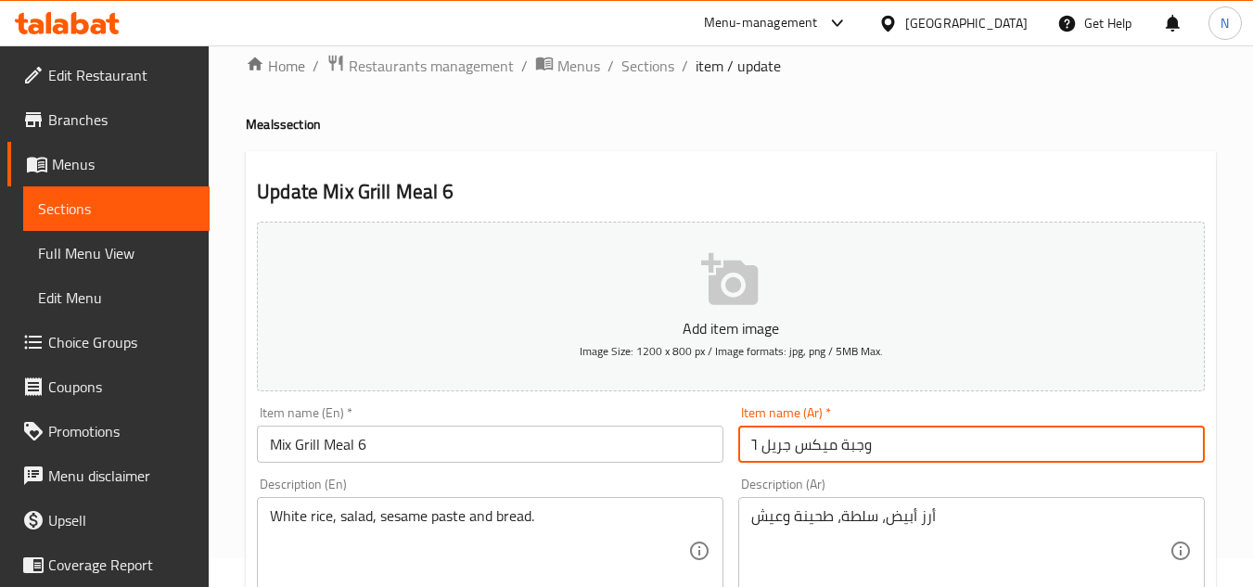
scroll to position [12, 0]
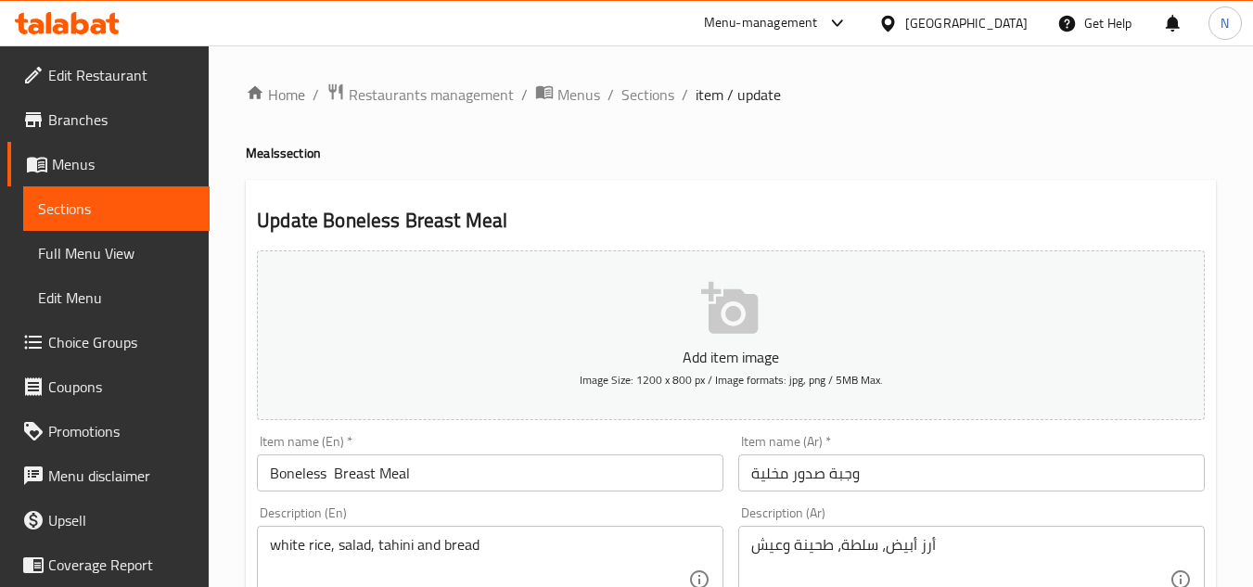
click at [331, 470] on input "Boneless Breast Meal" at bounding box center [490, 473] width 467 height 37
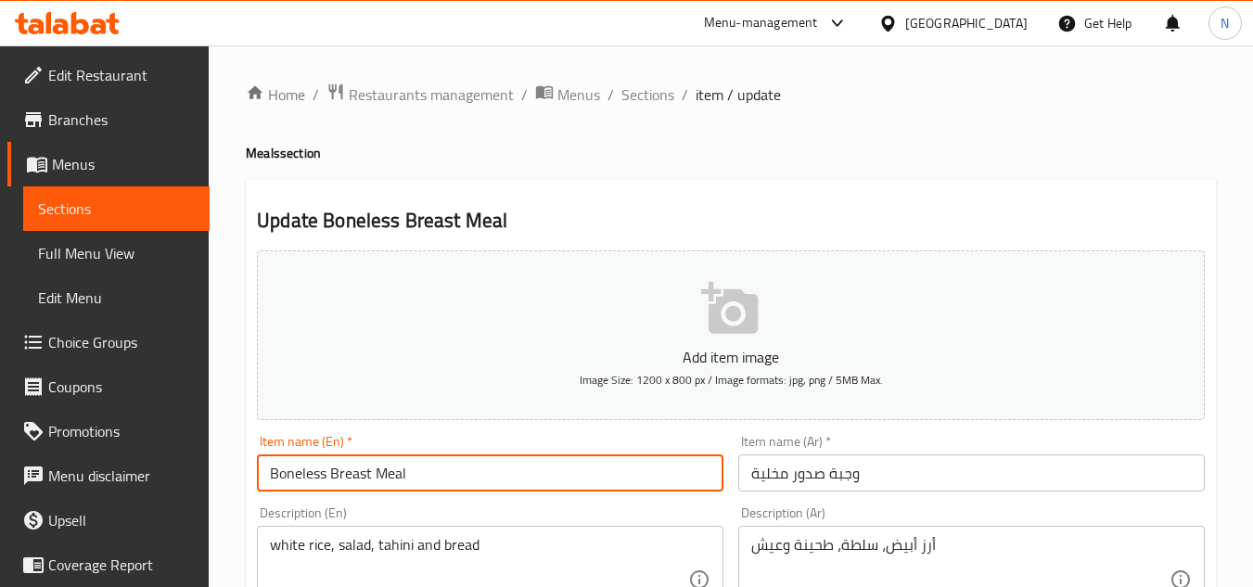
type input "Boneless Breast Meal"
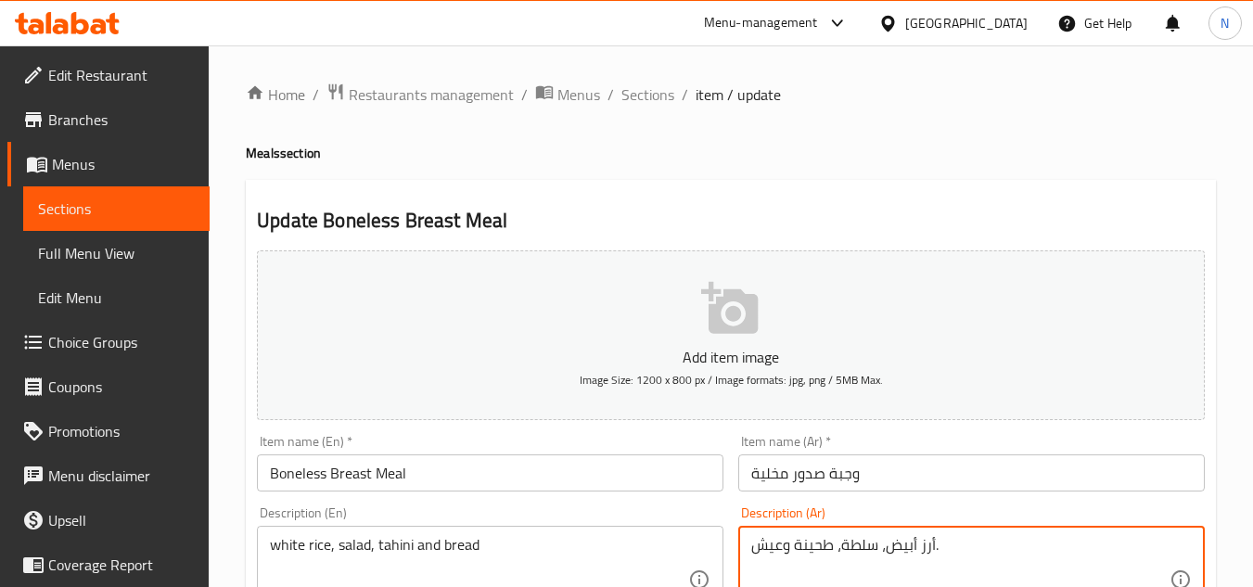
type textarea "أرز أبيض، سلطة، طحينة وعيش."
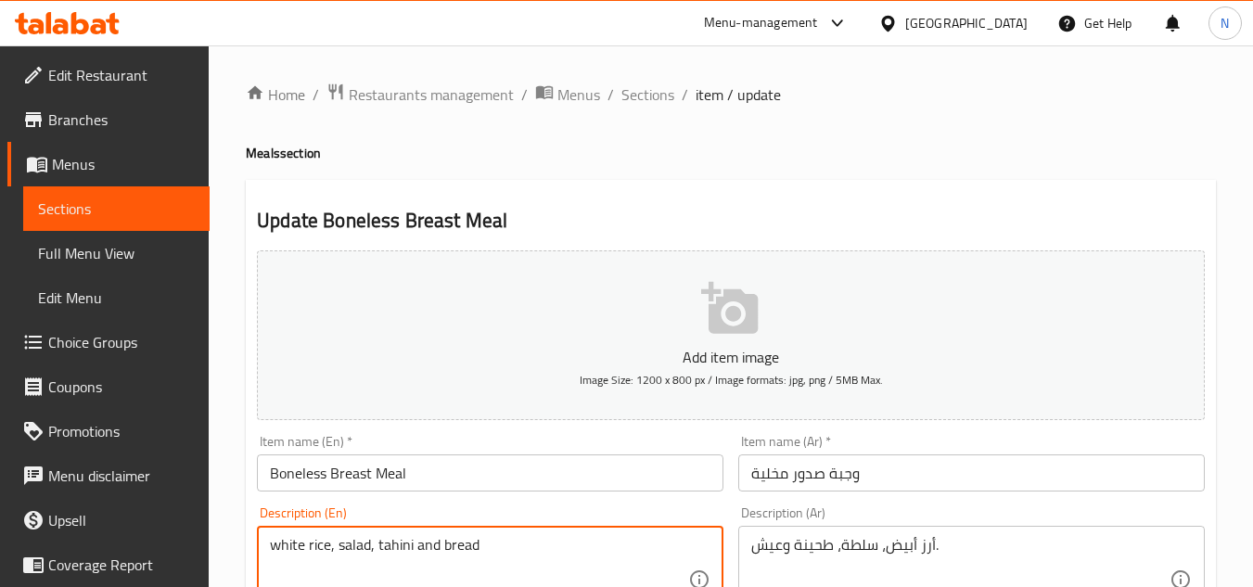
click at [403, 545] on textarea "white rice, salad, tahini and bread" at bounding box center [479, 580] width 418 height 88
click at [549, 553] on textarea "white rice, salad, sesame paste and bread" at bounding box center [479, 580] width 418 height 88
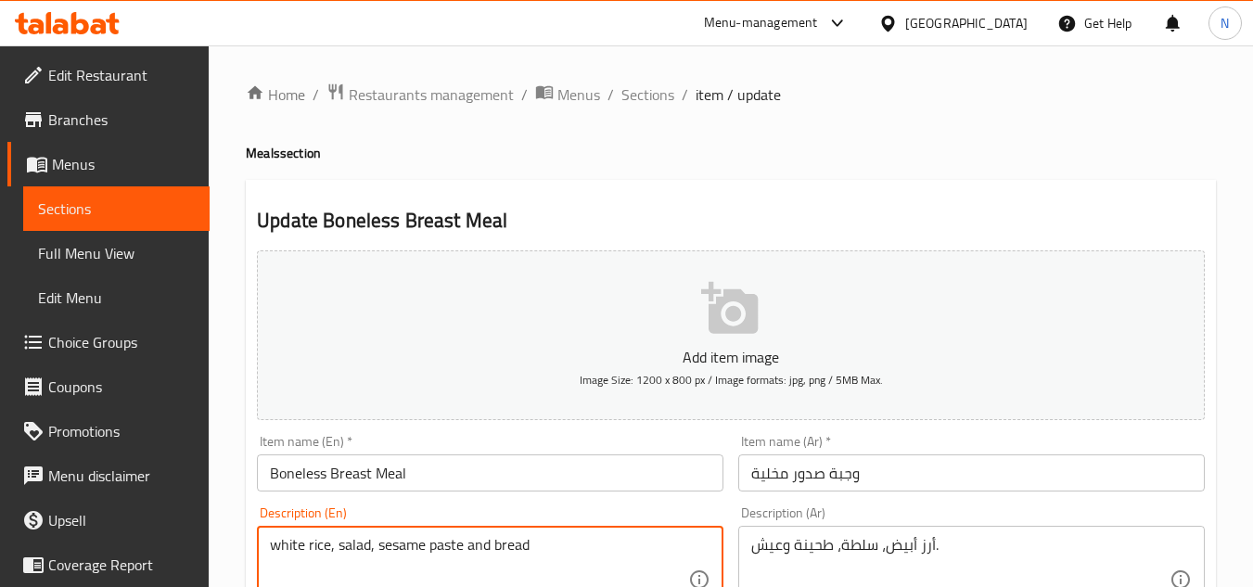
click at [507, 542] on textarea "white rice, salad, sesame paste and bread" at bounding box center [479, 580] width 418 height 88
click at [507, 543] on textarea "white rice, salad, sesame paste and bread" at bounding box center [479, 580] width 418 height 88
paste textarea "W"
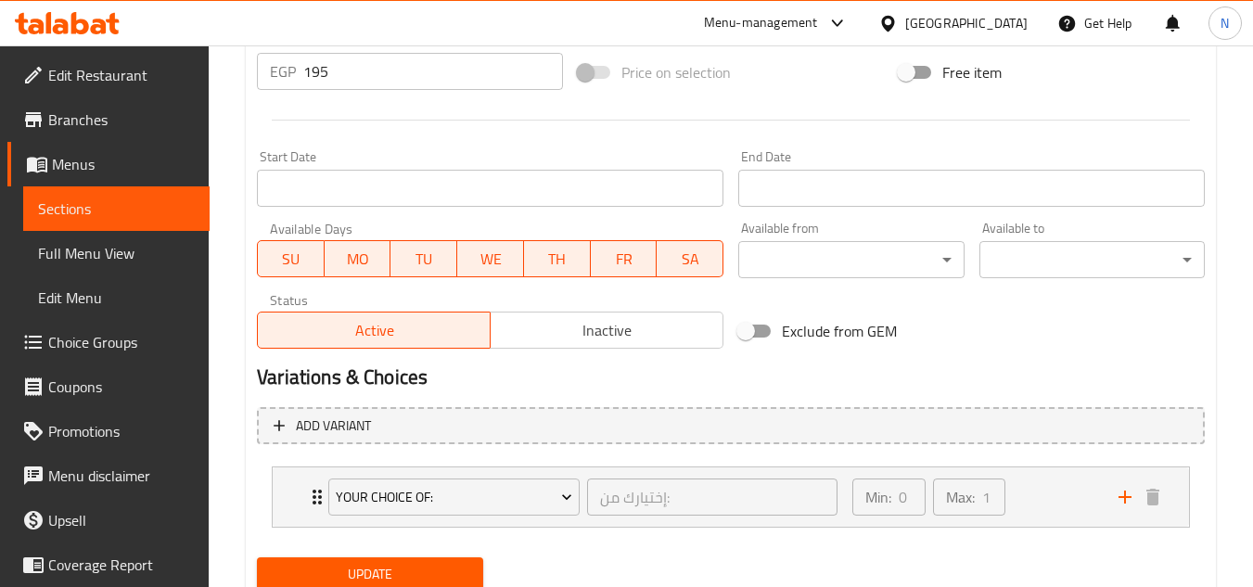
scroll to position [754, 0]
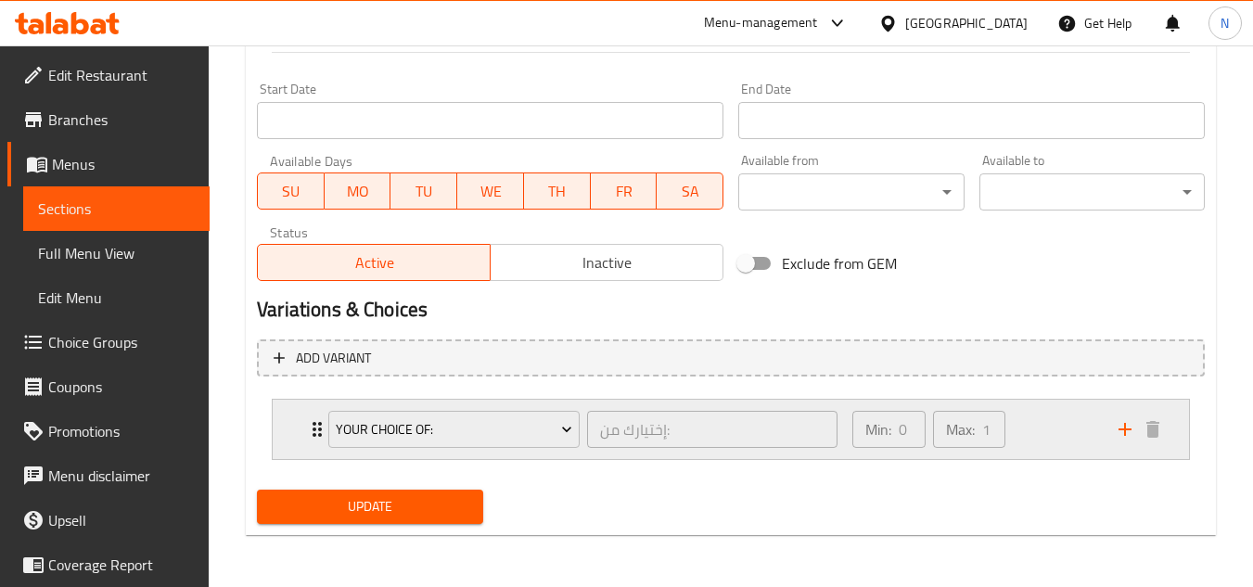
click at [1051, 431] on div "Min: 0 ​ Max: 1 ​" at bounding box center [974, 429] width 266 height 59
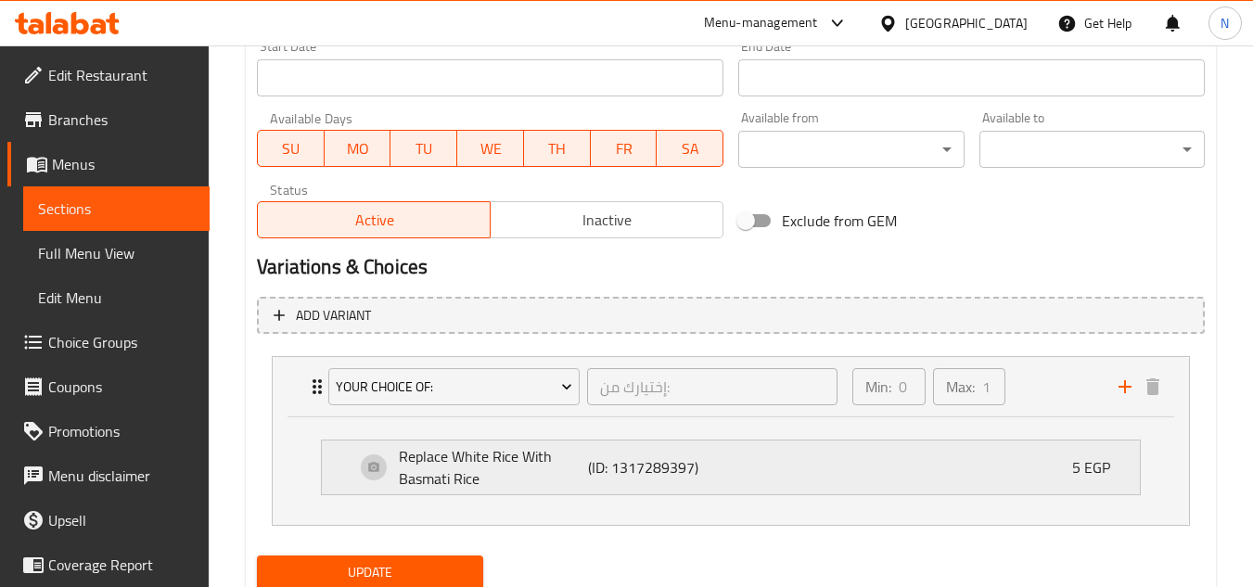
scroll to position [847, 0]
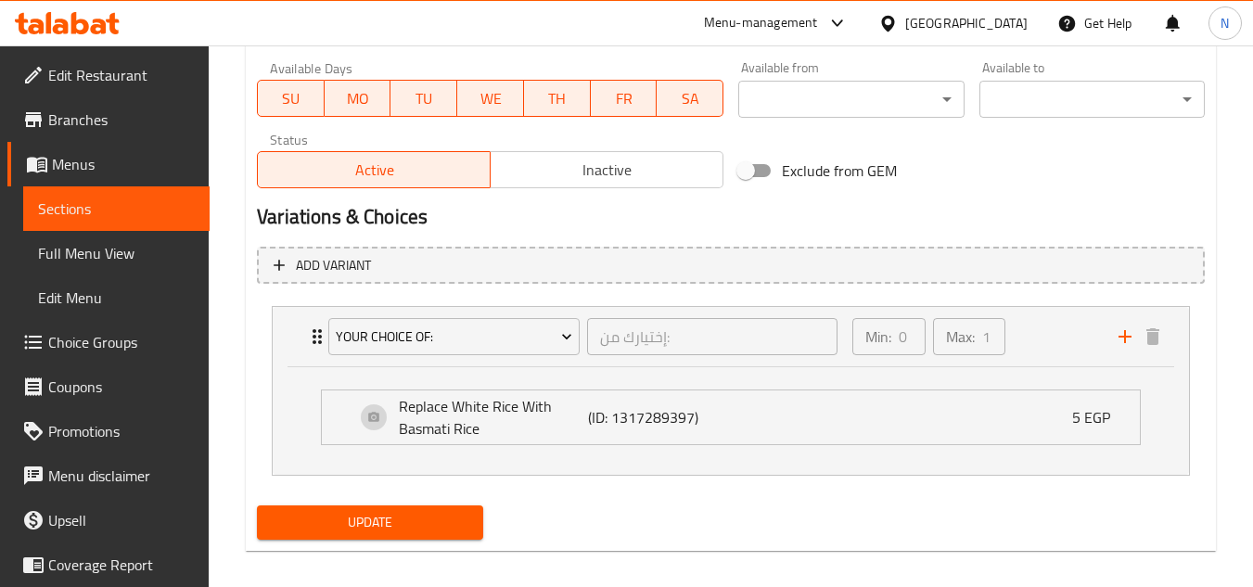
type textarea "White rice, salad, sesame paste and bread."
click at [438, 533] on span "Update" at bounding box center [370, 522] width 196 height 23
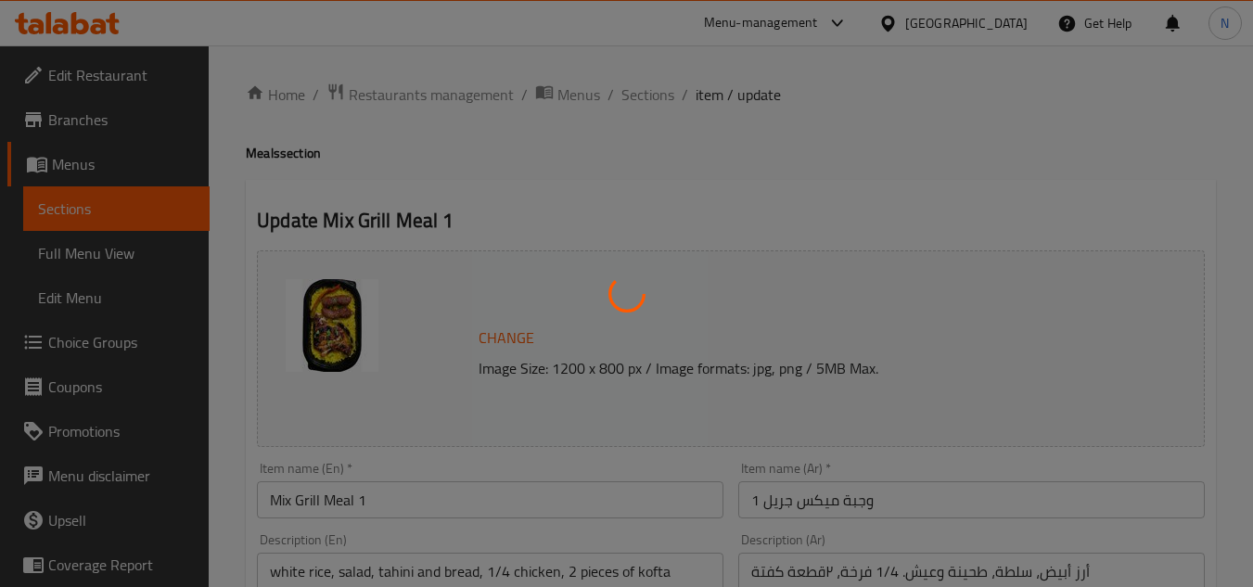
type input "إختيارك من:"
type input "0"
type input "1"
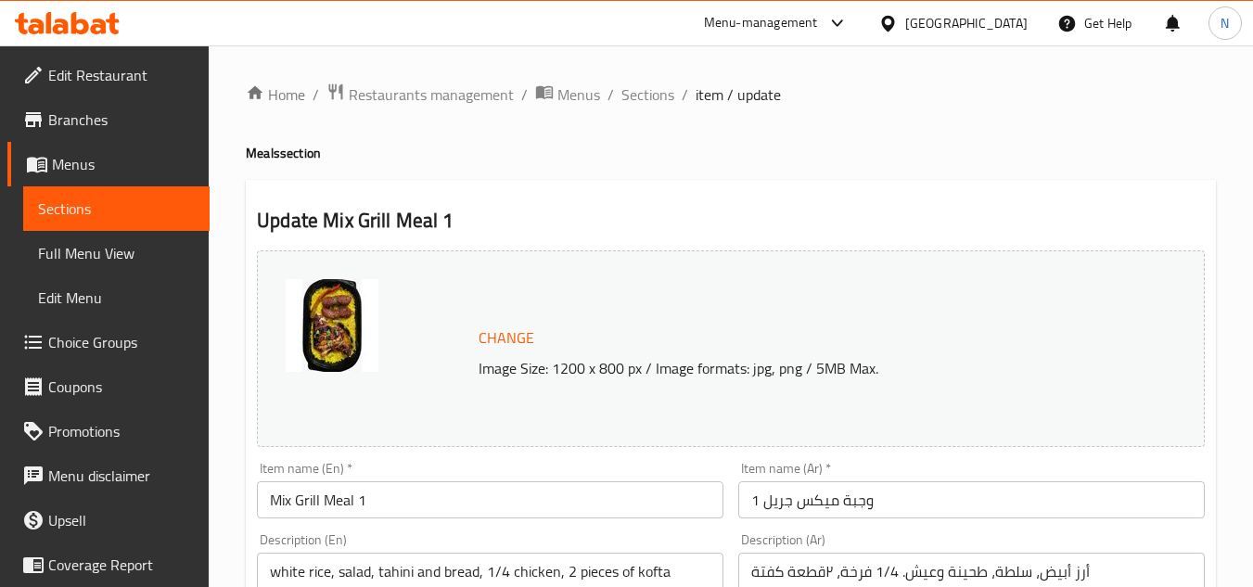
scroll to position [93, 0]
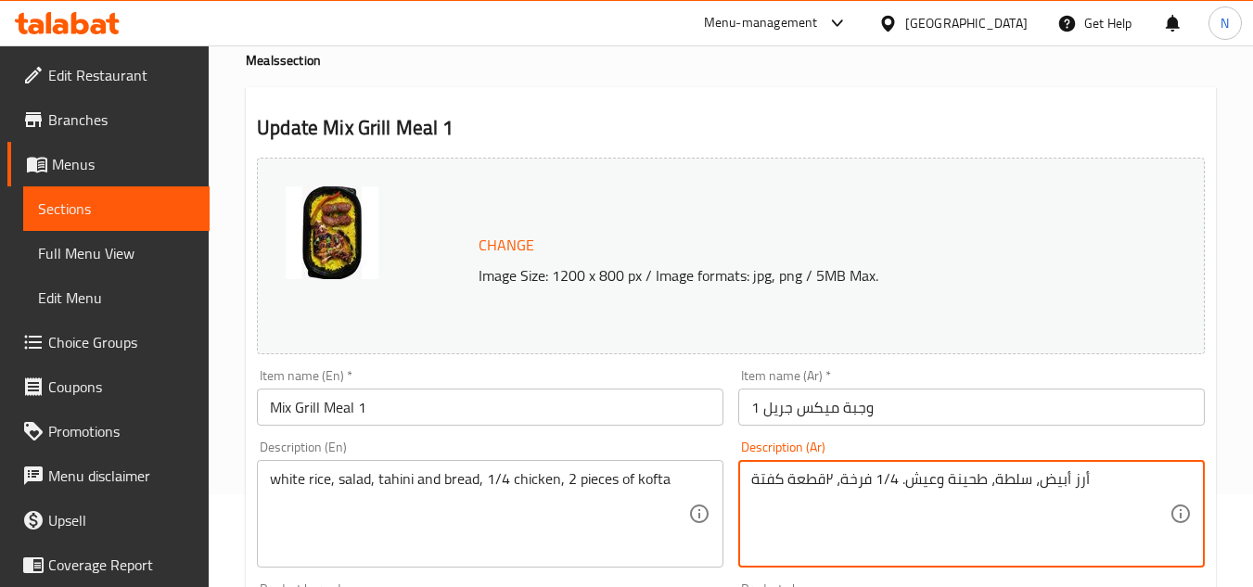
click at [823, 480] on textarea "أرز أبيض، سلطة، طحينة وعيش. 1/4 فرخة، ٢قطعة كفتة" at bounding box center [960, 514] width 418 height 88
drag, startPoint x: 831, startPoint y: 477, endPoint x: 821, endPoint y: 483, distance: 12.1
click at [821, 483] on textarea "أرز أبيض، سلطة، طحينة وعيش. 1/4 فرخة، ٢قطعة كفتة" at bounding box center [960, 514] width 418 height 88
click at [831, 480] on textarea "أرز أبيض، سلطة، طحينة وعيش. 1/4 فرخة، ٢قطعة كفتة" at bounding box center [960, 514] width 418 height 88
click at [839, 479] on textarea "أرز أبيض، سلطة، طحينة وعيش. 1/4 فرخة، ٢قطعة كفتة" at bounding box center [960, 514] width 418 height 88
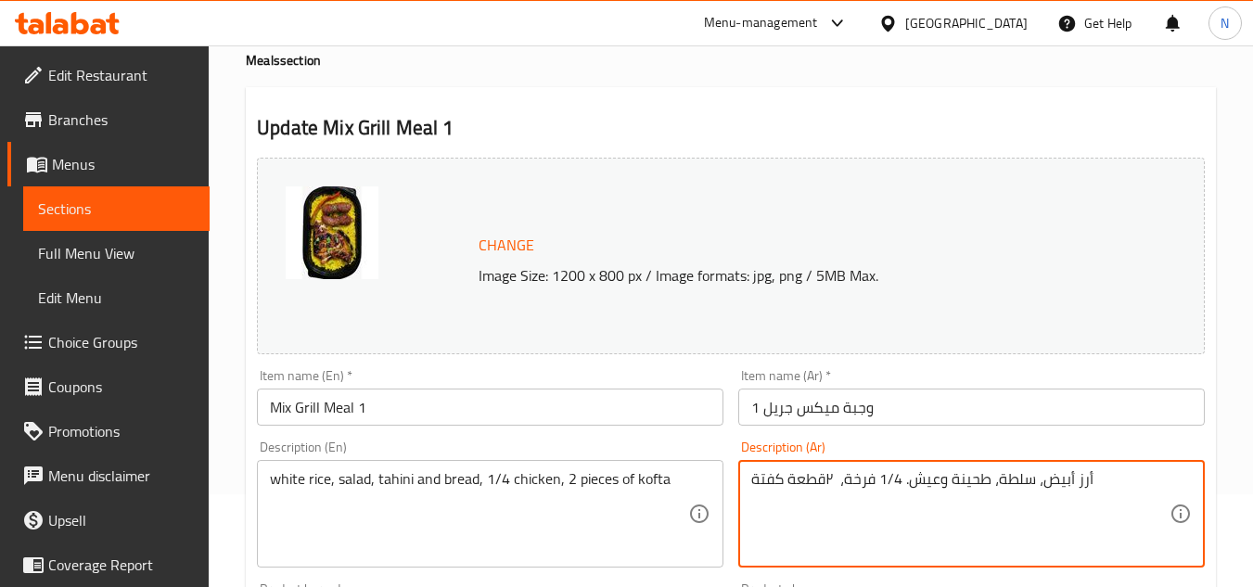
click at [828, 482] on textarea "أرز أبيض، سلطة، طحينة وعيش. 1/4 فرخة، ٢قطعة كفتة" at bounding box center [960, 514] width 418 height 88
click at [827, 484] on textarea "أرز أبيض، سلطة، طحينة وعيش. 1/4 فرخة، قطعة كفتة" at bounding box center [960, 514] width 418 height 88
click at [830, 484] on textarea "أرز أبيض، سلطة، طحينة وعيش. 1/4 فرخة، قطعة كفتة" at bounding box center [960, 514] width 418 height 88
click at [827, 485] on textarea "أرز أبيض، سلطة، طحينة وعيش. 1/4 فرخة، قطعة كفتة" at bounding box center [960, 514] width 418 height 88
click at [829, 481] on textarea "أرز أبيض، سلطة، طحينة وعيش. 1/4 فرخة، قطعة كفتة" at bounding box center [960, 514] width 418 height 88
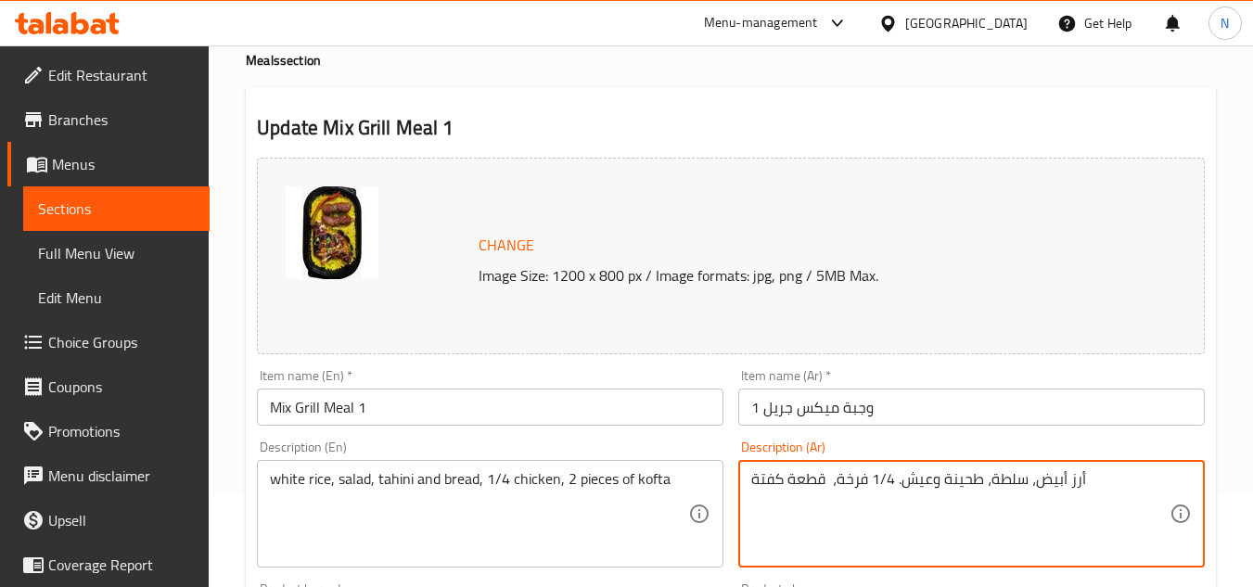
paste textarea "٢"
drag, startPoint x: 899, startPoint y: 484, endPoint x: 760, endPoint y: 473, distance: 139.6
click at [760, 473] on textarea "أرز أبيض، سلطة، طحينة وعيش. 1/4 فرخة، ٢ قطعة كفتة" at bounding box center [960, 514] width 418 height 88
click at [900, 487] on textarea "أرز أبيض، سلطة، طحينة وعيش. 1/4 فرخة، ٢ قطعة كفتة" at bounding box center [960, 514] width 418 height 88
click at [898, 482] on textarea "أرز أبيض، سلطة، طحينة وعيش. 1/4 فرخة، ٢ قطعة كفتة" at bounding box center [960, 514] width 418 height 88
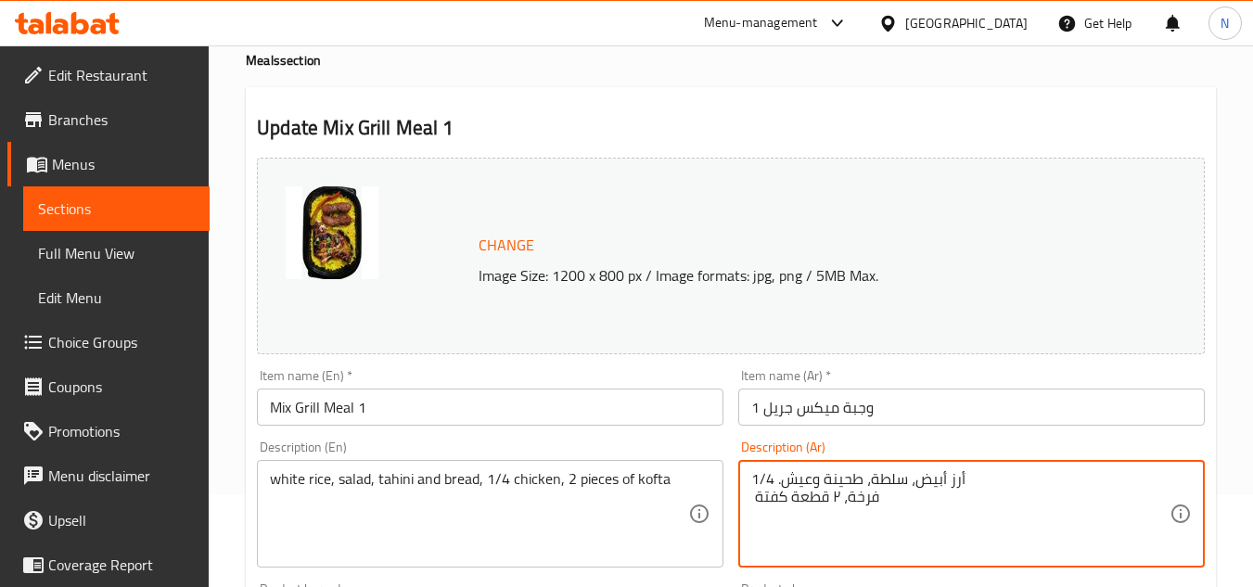
click at [761, 483] on textarea "أرز أبيض، سلطة، طحينة وعيش. 1/4 فرخة، ٢ قطعة كفتة" at bounding box center [960, 514] width 418 height 88
click at [788, 504] on textarea "أرز أبيض، سلطة، طحينة وعيش. 1/4 فرخة، ٢ قطعة كفتة" at bounding box center [960, 514] width 418 height 88
click at [770, 484] on textarea "أرز أبيض، سلطة، طحينة وعيش. 1/4 فرخة، ٢ قطعة كفتة" at bounding box center [960, 514] width 418 height 88
drag, startPoint x: 774, startPoint y: 476, endPoint x: 761, endPoint y: 478, distance: 13.1
click at [761, 478] on textarea "أرز أبيض، سلطة، طحينة وعيش. 1/4 فرخة، ٢ قطعة كفتة" at bounding box center [960, 514] width 418 height 88
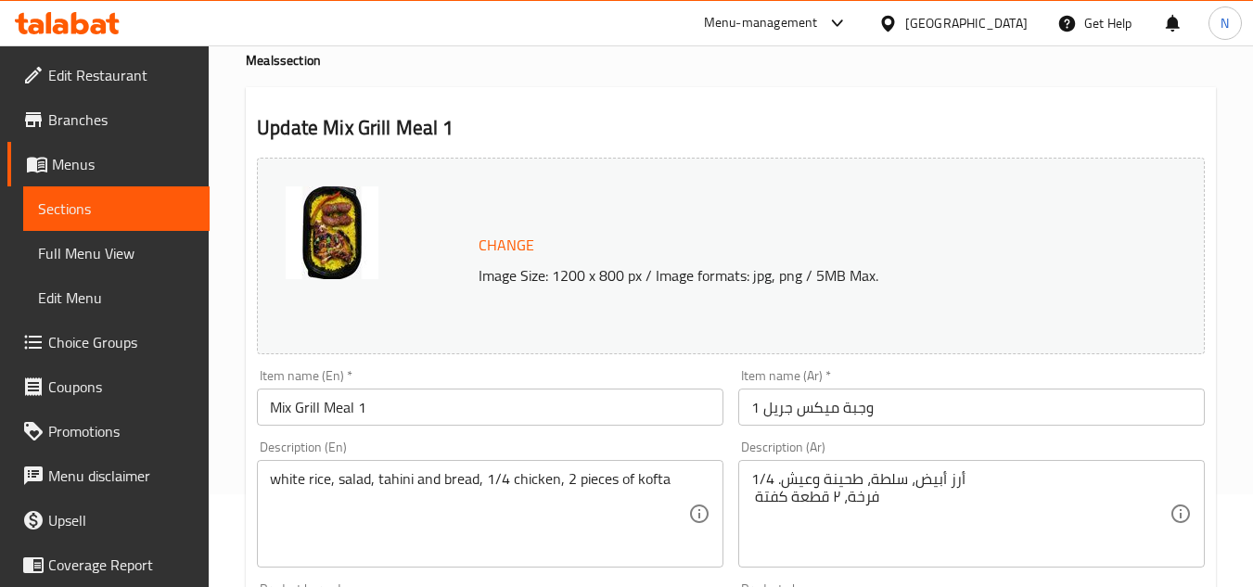
click at [816, 469] on div "أرز أبيض، سلطة، طحينة وعيش. 1/4 فرخة، ٢ قطعة كفتة Description (Ar)" at bounding box center [971, 514] width 467 height 108
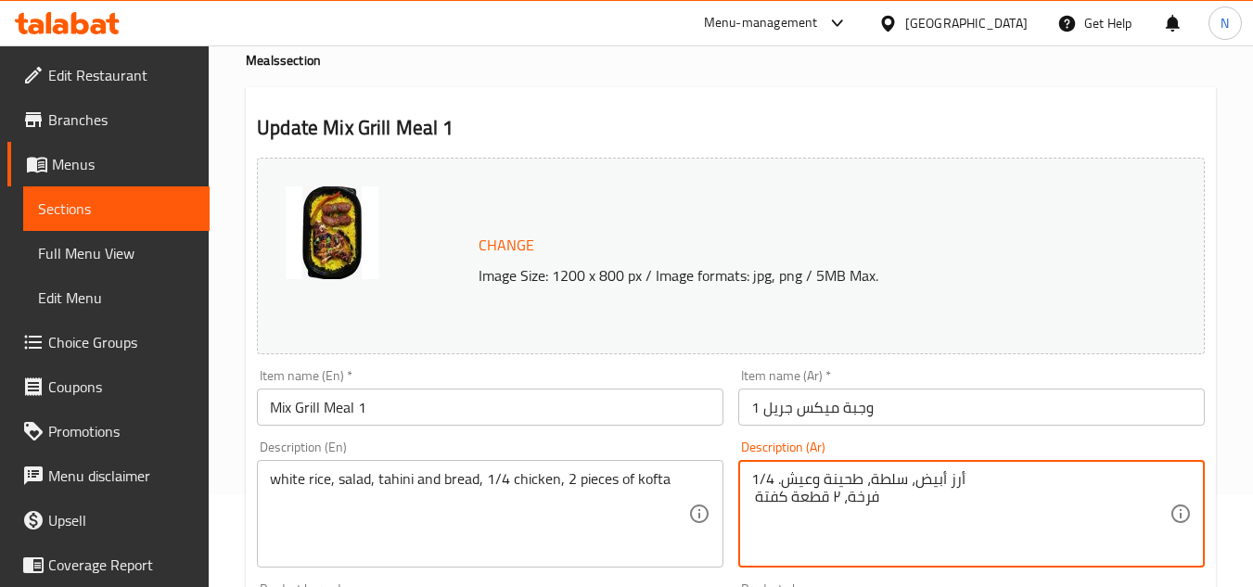
click at [787, 482] on textarea "أرز أبيض، سلطة، طحينة وعيش. 1/4 فرخة، ٢ قطعة كفتة" at bounding box center [960, 514] width 418 height 88
drag, startPoint x: 777, startPoint y: 482, endPoint x: 821, endPoint y: 474, distance: 45.3
click at [821, 474] on textarea "أرز أبيض، سلطة، طحينة وعيش. 1/4 فرخة، ٢ قطعة كفتة" at bounding box center [960, 514] width 418 height 88
click at [782, 479] on textarea "أرز أبيض، سلطة، طحينة وعيش. 1/4 فرخة، ٢ قطعة كفتة" at bounding box center [960, 514] width 418 height 88
drag, startPoint x: 778, startPoint y: 479, endPoint x: 976, endPoint y: 471, distance: 197.7
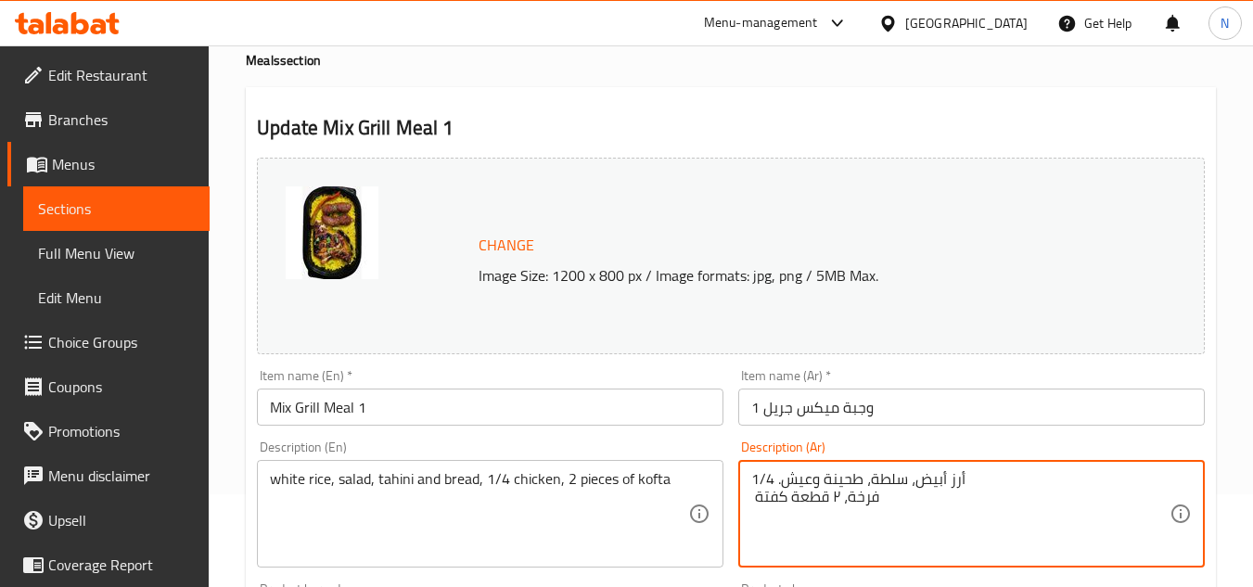
click at [976, 471] on textarea "أرز أبيض، سلطة، طحينة وعيش. 1/4 فرخة، ٢ قطعة كفتة" at bounding box center [960, 514] width 418 height 88
click at [931, 492] on textarea "1/4 فرخة، ٢ قطعة كفتة" at bounding box center [960, 514] width 418 height 88
paste textarea "أرز أبيض، سلطة، طحينة وعيش."
click at [793, 475] on textarea "1/4 فرخة، ٢ قطعة كفتة، أرز أبيض، سلطة، طحينة وعيش." at bounding box center [960, 514] width 418 height 88
click at [795, 475] on textarea "1/4 فرخة، ٢ قطعة كفتة، أرز أبيض، سلطة، طحينة وعيش." at bounding box center [960, 514] width 418 height 88
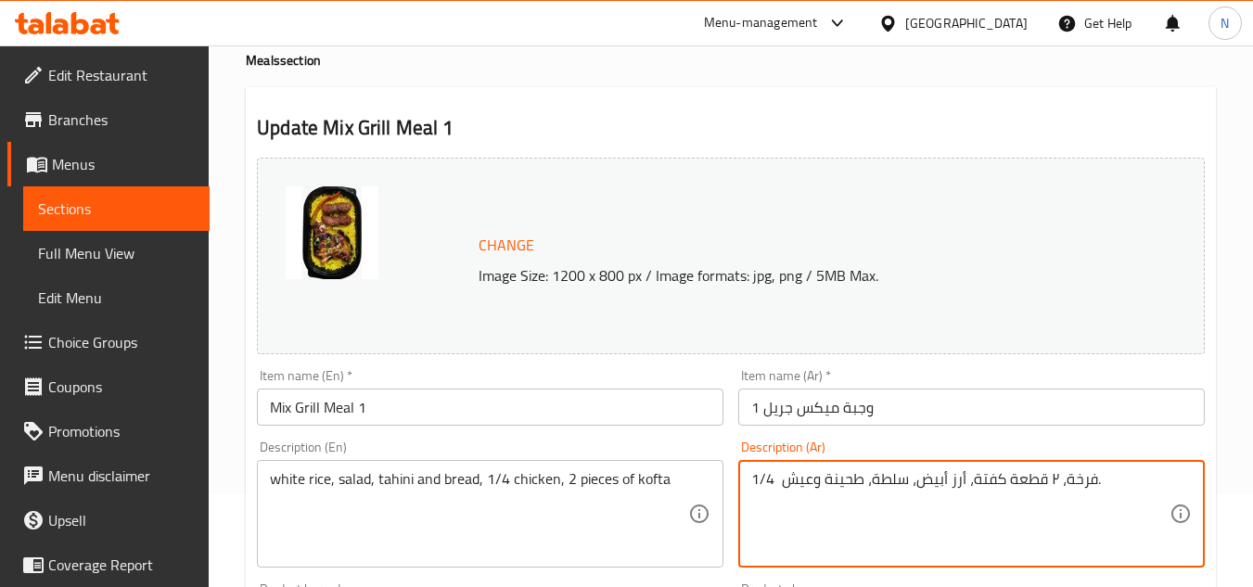
click at [795, 475] on textarea "1/4 فرخة، ٢ قطعة كفتة، أرز أبيض، سلطة، طحينة وعيش." at bounding box center [960, 514] width 418 height 88
click at [780, 482] on textarea "1/4 فرخة، ٢ قطعة كفتة، أرز أبيض، سلطة، طحينة وعيش." at bounding box center [960, 514] width 418 height 88
click at [854, 484] on textarea "1/4 فرخة، ٢ قطعة كفتة، أرز أبيض، سلطة، طحينة وعيش." at bounding box center [960, 514] width 418 height 88
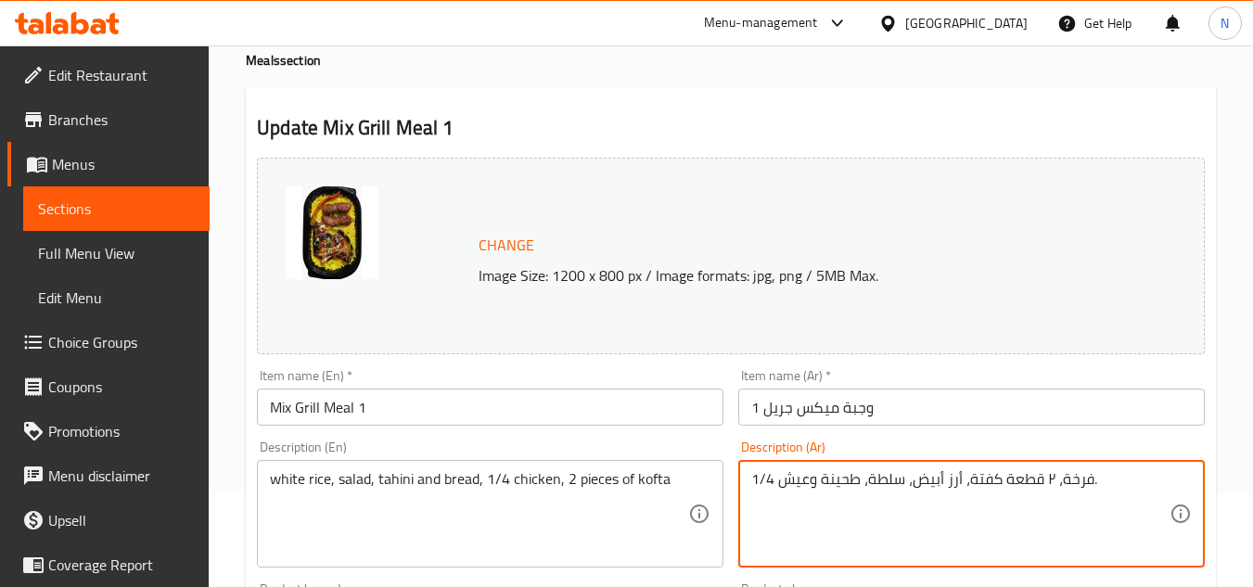
type textarea "1/4 فرخة، ٢ قطعة كفتة، أرز أبيض، سلطة، طحينة وعيش."
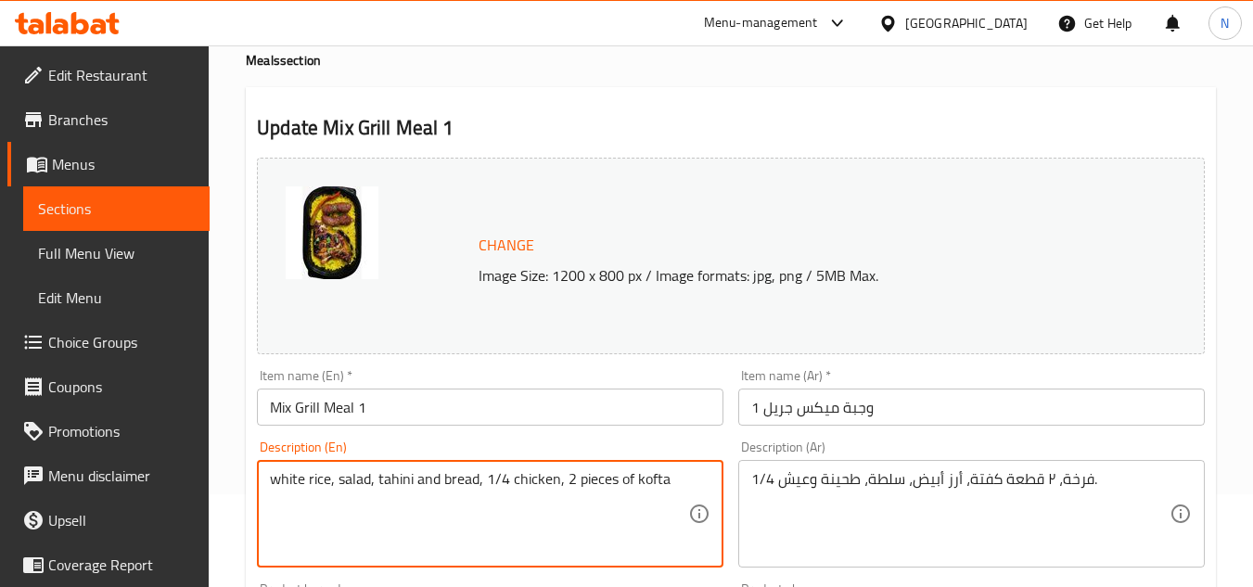
drag, startPoint x: 487, startPoint y: 479, endPoint x: 666, endPoint y: 471, distance: 179.2
click at [273, 476] on textarea "white rice, salad, tahini and bread," at bounding box center [479, 514] width 418 height 88
paste textarea "1/4 chicken, 2 pieces of kofta"
click at [457, 479] on textarea "1/4 chicken, 2 pieces of koftaو white rice, salad, tahini and bread," at bounding box center [479, 514] width 418 height 88
click at [467, 472] on textarea "1/4 chicken, 2 pieces of kofta, white rice, salad, tahini and bread," at bounding box center [479, 514] width 418 height 88
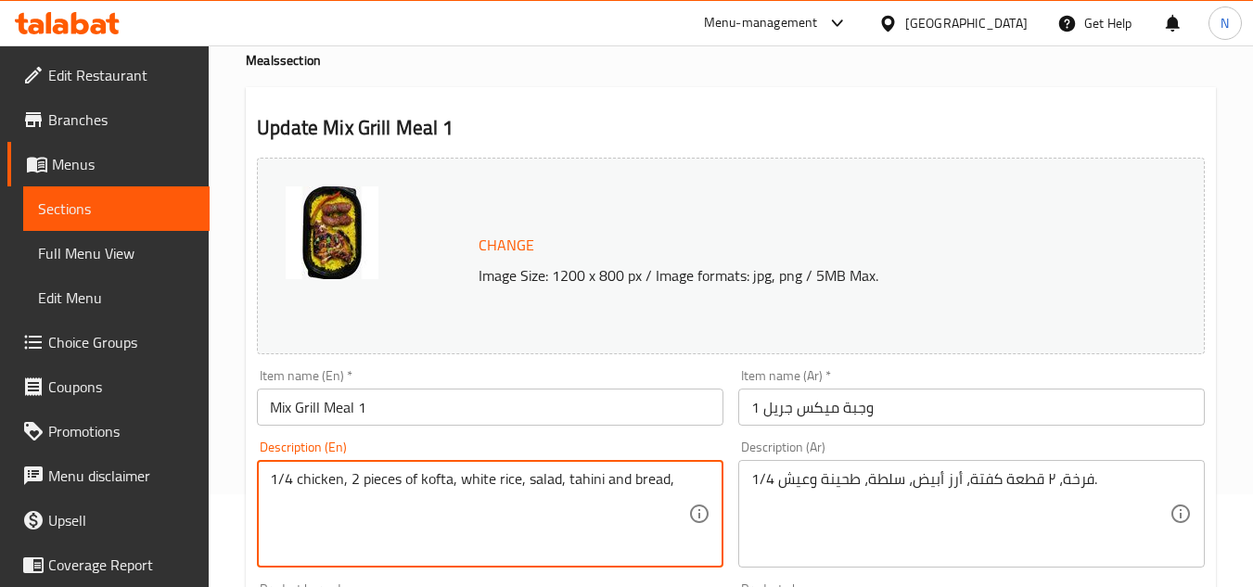
click at [467, 472] on textarea "1/4 chicken, 2 pieces of kofta, white rice, salad, tahini and bread," at bounding box center [479, 514] width 418 height 88
click at [393, 473] on textarea "1/4 chicken, 2 pieces of kofta, white rice, salad, tahini and bread," at bounding box center [479, 514] width 418 height 88
click at [300, 480] on textarea "1/4 chicken, 2 pieces of kofta, white rice, salad, tahini and bread," at bounding box center [479, 514] width 418 height 88
drag, startPoint x: 297, startPoint y: 480, endPoint x: 670, endPoint y: 475, distance: 373.0
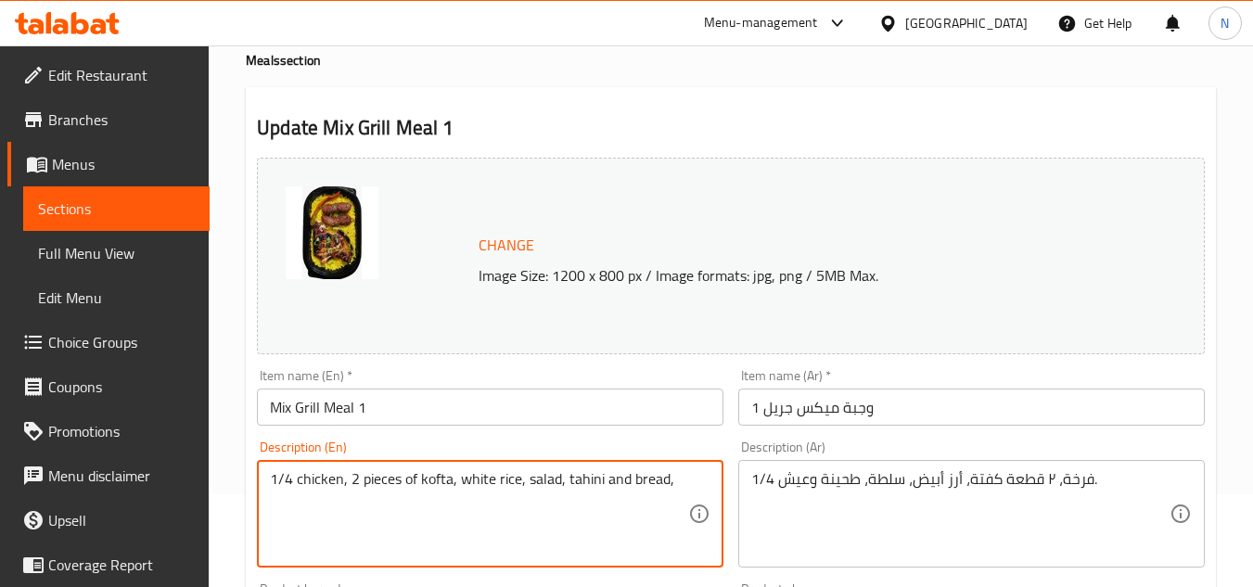
click at [670, 475] on textarea "1/4 chicken, 2 pieces of kofta, white rice, salad, tahini and bread," at bounding box center [479, 514] width 418 height 88
click at [661, 480] on textarea "1/4 chicken, 2 pieces of kofta, white rice, salad, tahini and bread," at bounding box center [479, 514] width 418 height 88
drag, startPoint x: 662, startPoint y: 480, endPoint x: 680, endPoint y: 478, distance: 17.7
click at [680, 478] on textarea "1/4 chicken, 2 pieces of kofta, white rice, salad, tahini and bread," at bounding box center [479, 514] width 418 height 88
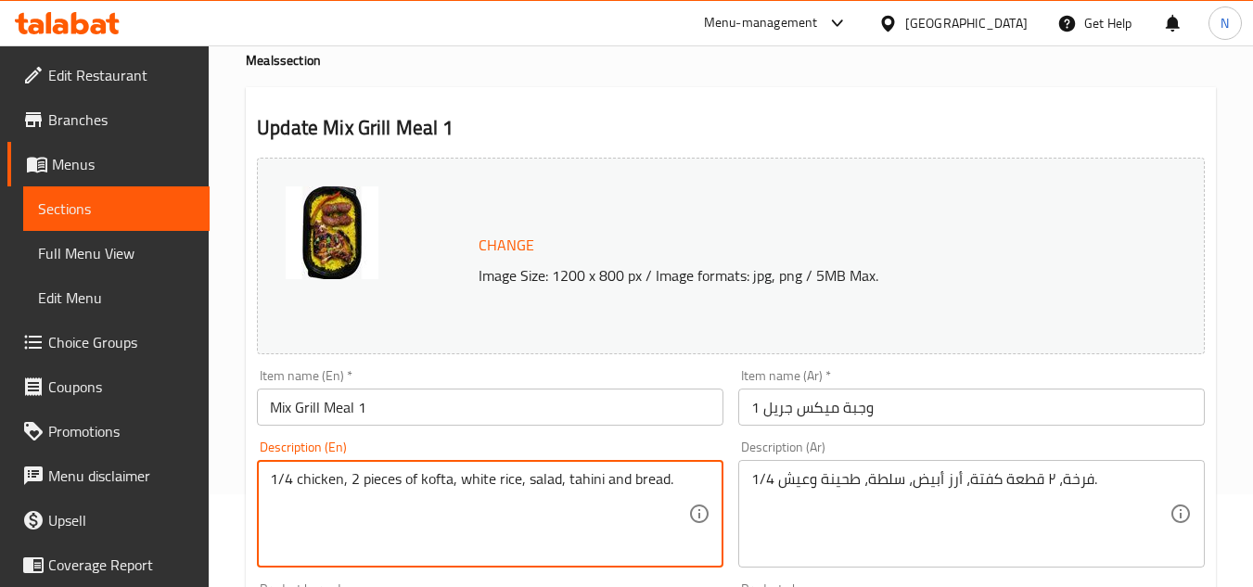
click at [573, 479] on textarea "1/4 chicken, 2 pieces of kofta, white rice, salad, tahini and bread." at bounding box center [479, 514] width 418 height 88
drag, startPoint x: 298, startPoint y: 481, endPoint x: 390, endPoint y: 506, distance: 95.0
click at [390, 506] on textarea "1/4 chicken, 2 pieces of kofta, white rice, salad, sesame paste and bread." at bounding box center [479, 514] width 418 height 88
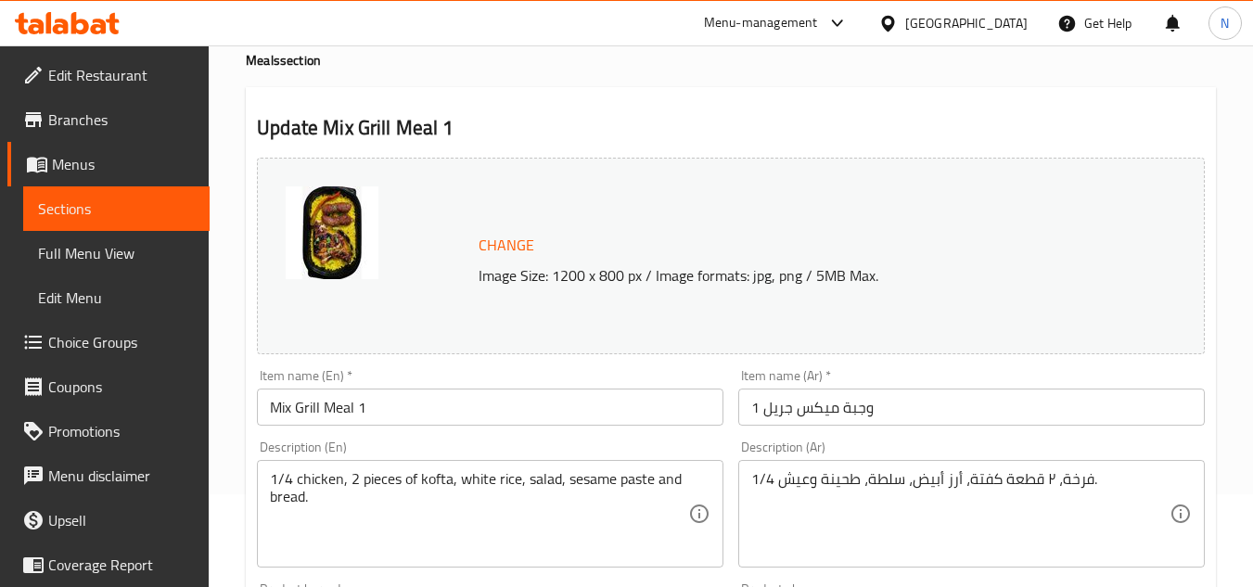
drag, startPoint x: 403, startPoint y: 474, endPoint x: 392, endPoint y: 476, distance: 10.4
click at [403, 474] on textarea "1/4 chicken, 2 pieces of kofta, white rice, salad, sesame paste and bread." at bounding box center [479, 514] width 418 height 88
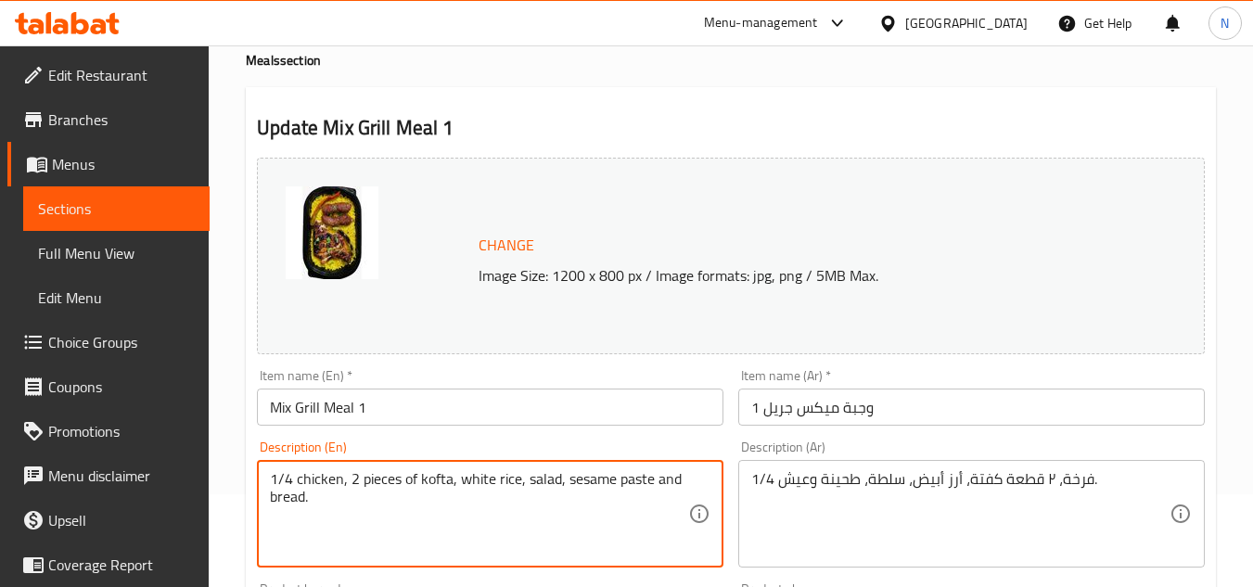
drag, startPoint x: 298, startPoint y: 481, endPoint x: 456, endPoint y: 533, distance: 166.6
click at [456, 533] on textarea "1/4 chicken, 2 pieces of kofta, white rice, salad, sesame paste and bread." at bounding box center [479, 514] width 418 height 88
paste textarea "bread"
click at [314, 477] on textarea "1/4 bread" at bounding box center [479, 514] width 418 height 88
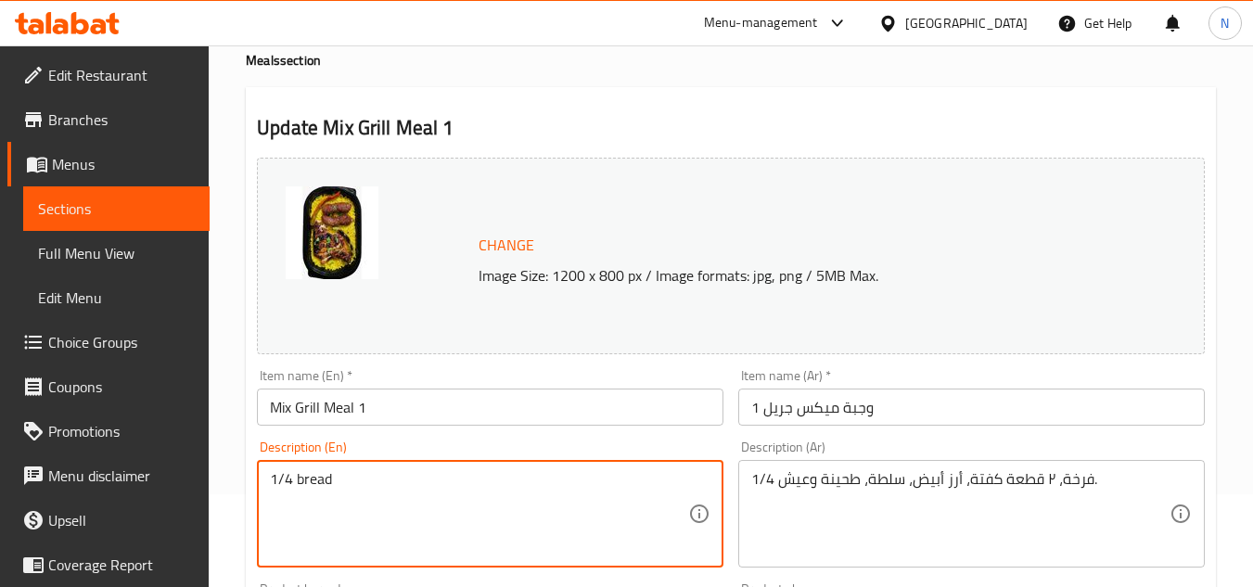
click at [358, 495] on textarea "1/4 bread" at bounding box center [479, 514] width 418 height 88
click at [312, 482] on textarea "1/4 bread" at bounding box center [479, 514] width 418 height 88
paste textarea "chicken, 2 pieces of kofta, white rice, salad, tahini and bread."
click at [299, 485] on textarea "1/4 chicken, 2 pieces of kofta, white rice, salad, tahini and bread." at bounding box center [479, 514] width 418 height 88
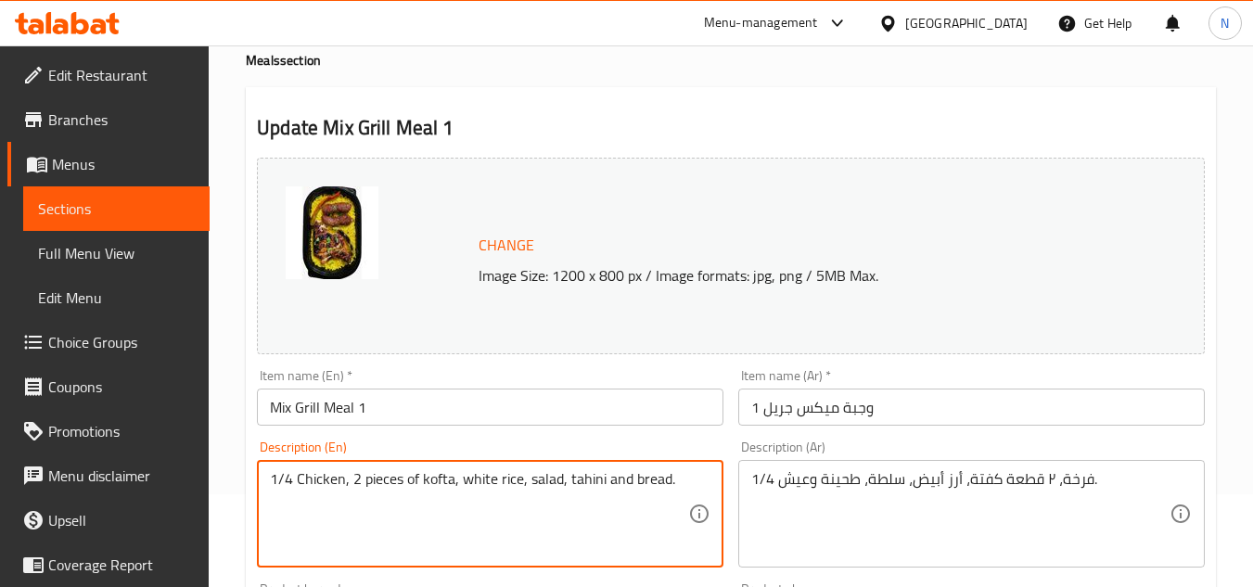
click at [577, 477] on textarea "1/4 Chicken, 2 pieces of kofta, white rice, salad, tahini and bread." at bounding box center [479, 514] width 418 height 88
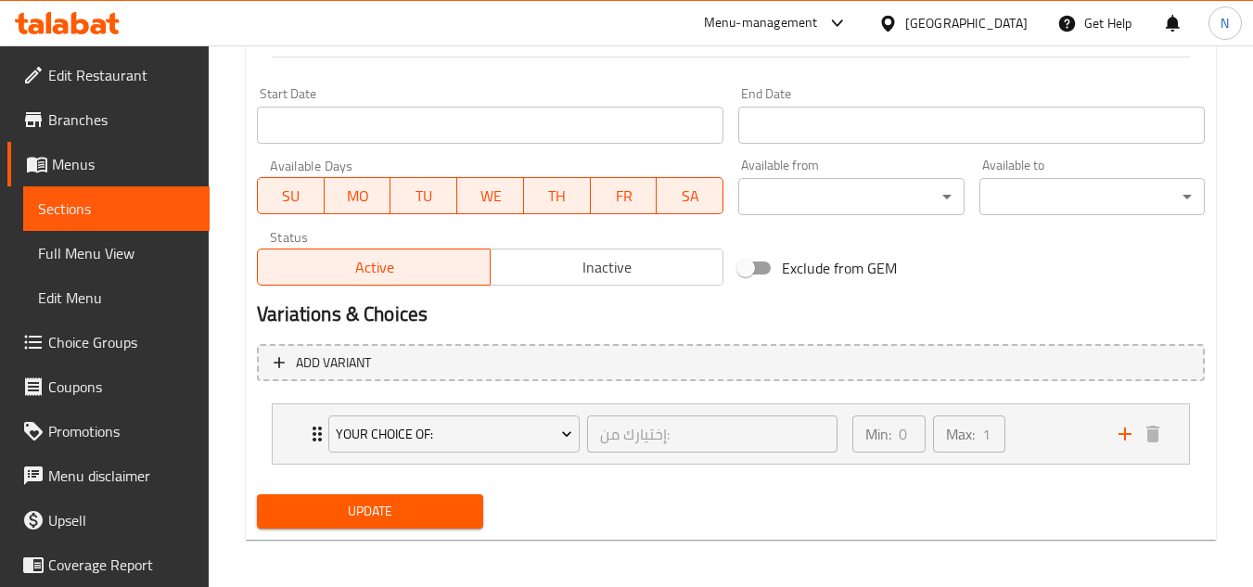
scroll to position [781, 0]
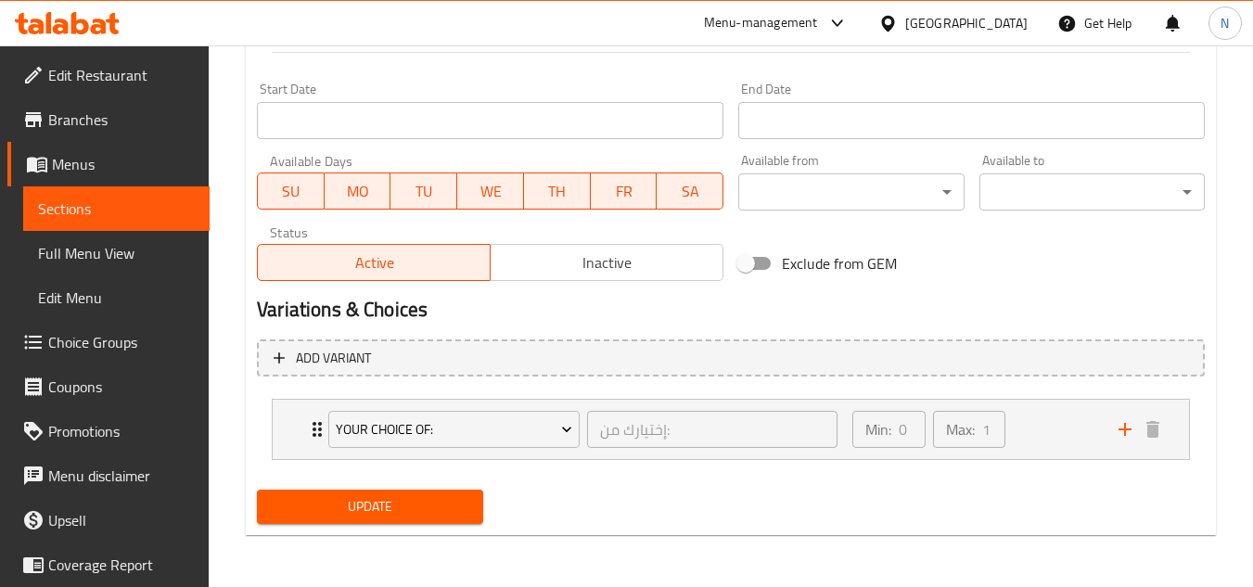
type textarea "1/4 Chicken, 2 pieces of kofta, white rice, salad, sesame paste and bread."
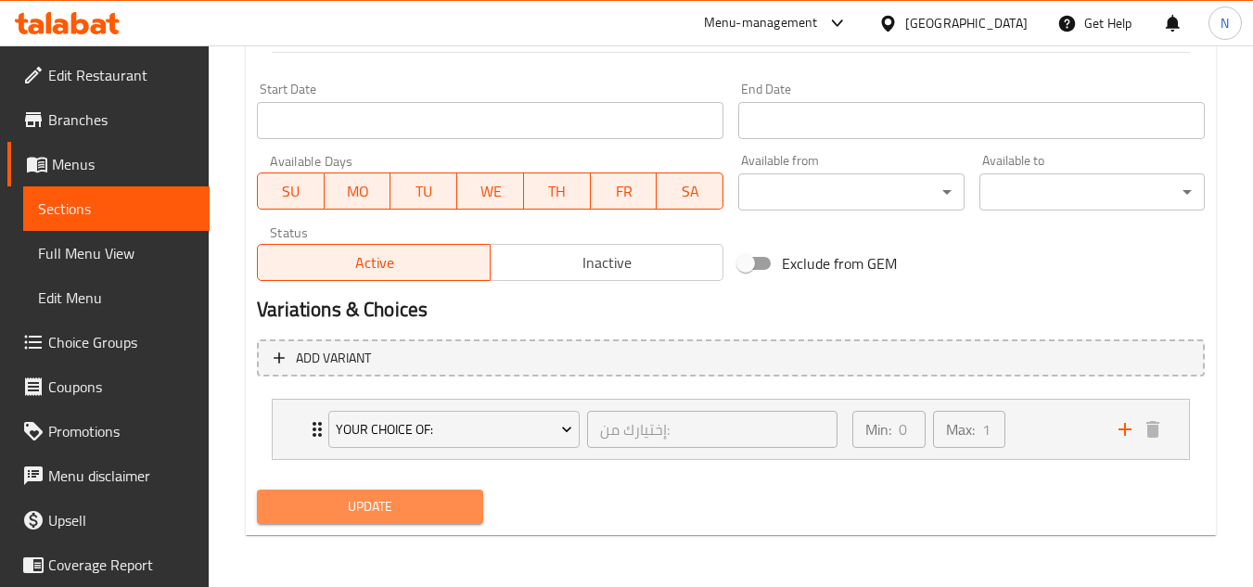
click at [426, 502] on span "Update" at bounding box center [370, 506] width 196 height 23
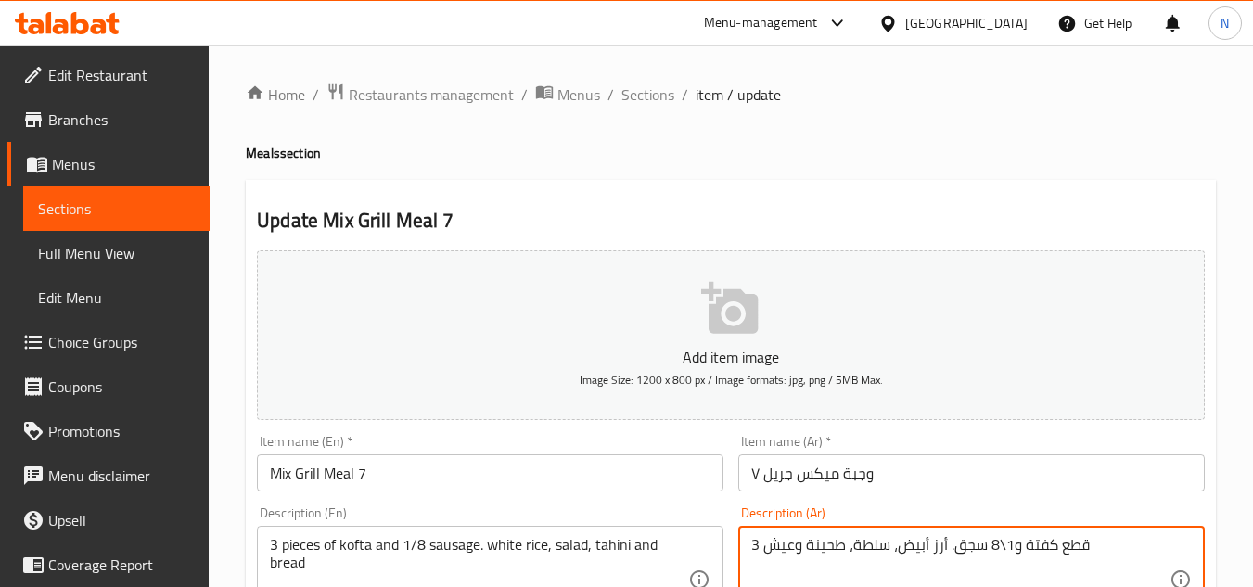
click at [1025, 547] on textarea "3 قطع كفتة و1\8 سجق. أرز أبيض، سلطة، طحينة وعيش" at bounding box center [960, 580] width 418 height 88
drag, startPoint x: 1027, startPoint y: 550, endPoint x: 1015, endPoint y: 551, distance: 12.1
click at [1015, 551] on textarea "3 قطع كفتة و1\8 سجق. أرز أبيض، سلطة، طحينة وعيش" at bounding box center [960, 580] width 418 height 88
click at [949, 551] on textarea "3 قطع كفتة، 1\8 سجق. أرز أبيض، سلطة، طحينة وعيش" at bounding box center [960, 580] width 418 height 88
click at [1097, 555] on textarea "3 قطع كفتة، 1\8 سجق، أرز أبيض، سلطة، طحينة وعيش" at bounding box center [960, 580] width 418 height 88
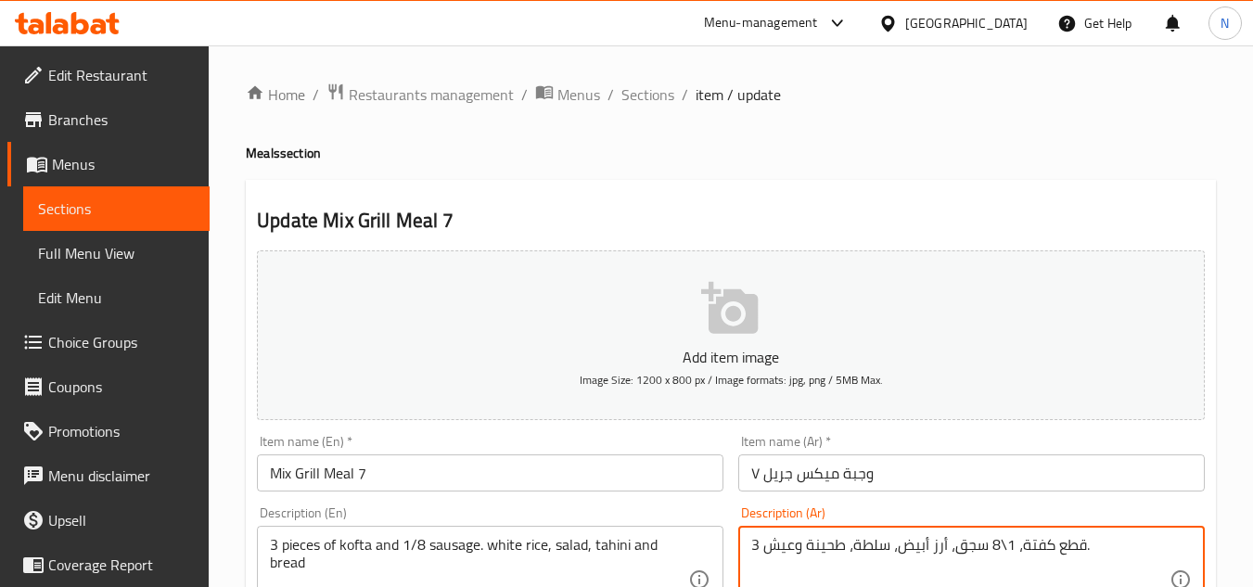
type textarea "3 قطع كفتة، 1\8 سجق، أرز أبيض، سلطة، طحينة وعيش."
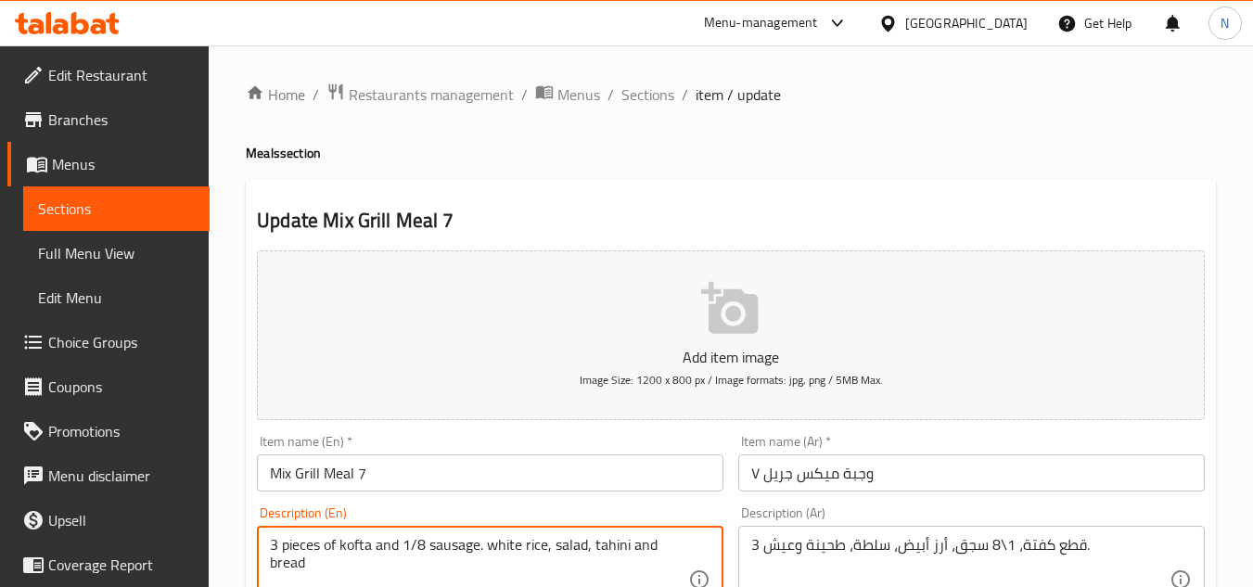
click at [478, 558] on textarea "3 pieces of kofta and 1/8 sausage. white rice, salad, tahini and bread" at bounding box center [479, 580] width 418 height 88
click at [612, 550] on textarea "3 pieces of kofta and 1/8 sausage, white rice, salad, tahini and bread" at bounding box center [479, 580] width 418 height 88
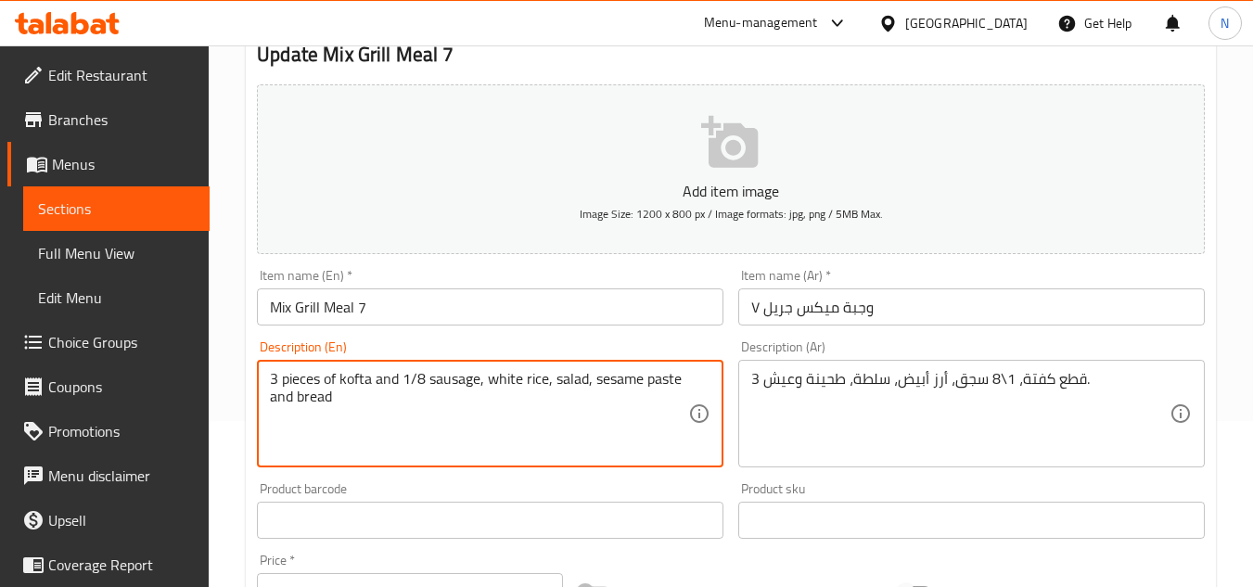
drag, startPoint x: 282, startPoint y: 546, endPoint x: 403, endPoint y: 575, distance: 124.2
click at [403, 575] on div "Add item image Image Size: 1200 x 800 px / Image formats: jpg, png / 5MB Max. I…" at bounding box center [731, 477] width 963 height 800
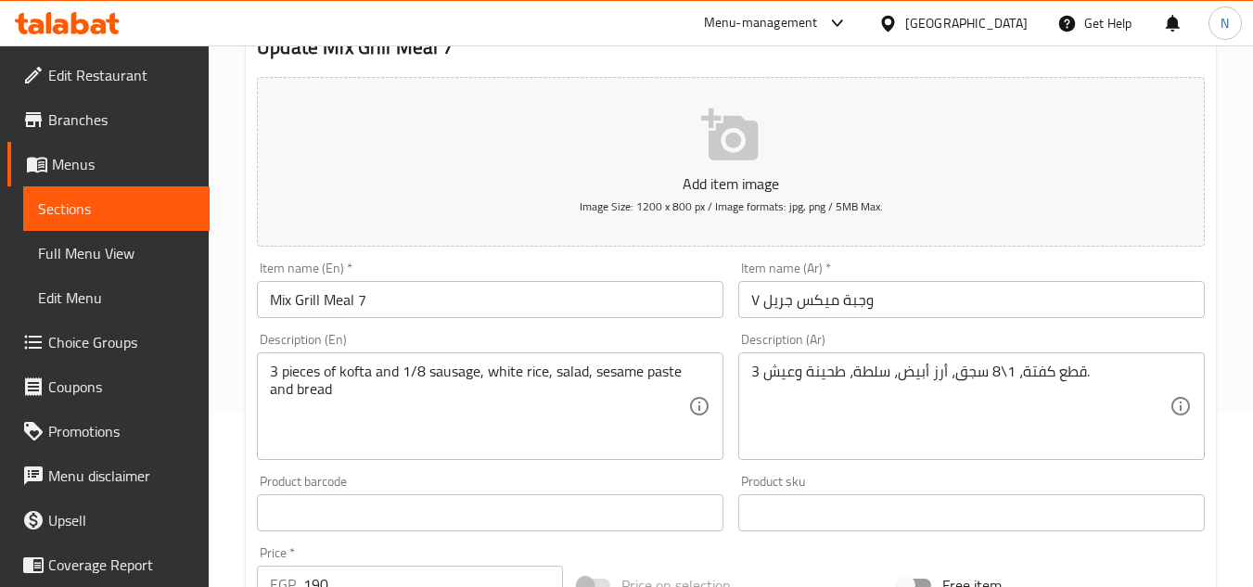
click at [292, 374] on textarea "3 pieces of kofta and 1/8 sausage, white rice, salad, sesame paste and bread" at bounding box center [479, 407] width 418 height 88
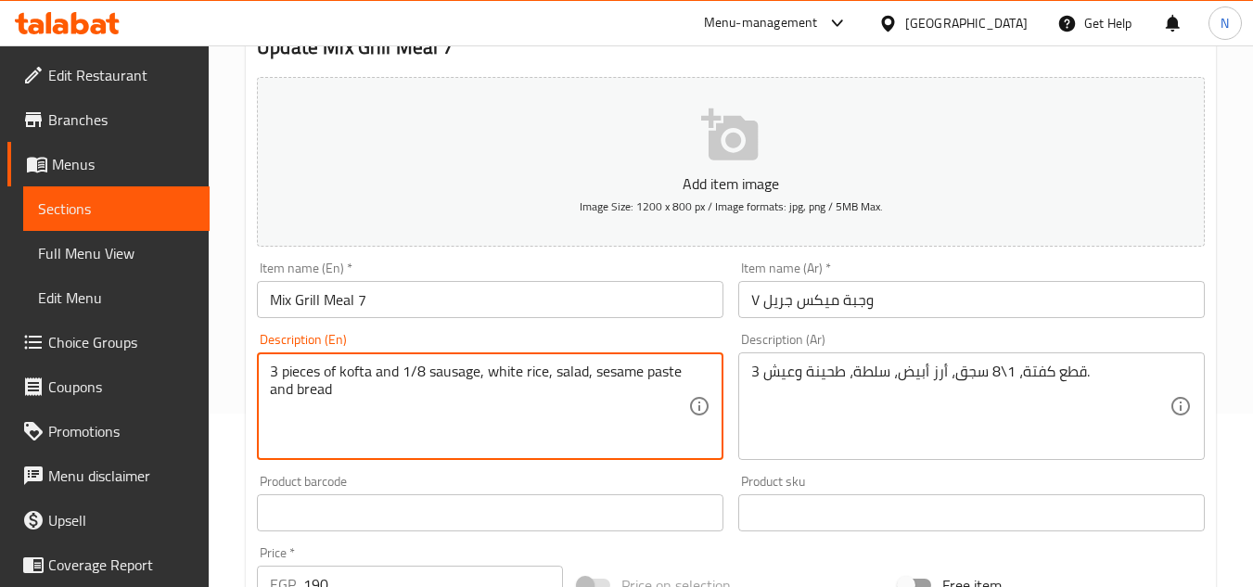
drag, startPoint x: 284, startPoint y: 372, endPoint x: 522, endPoint y: 440, distance: 247.9
click at [522, 440] on textarea "3 pieces of kofta and 1/8 sausage, white rice, salad, sesame paste and bread" at bounding box center [479, 407] width 418 height 88
paste textarea "P"
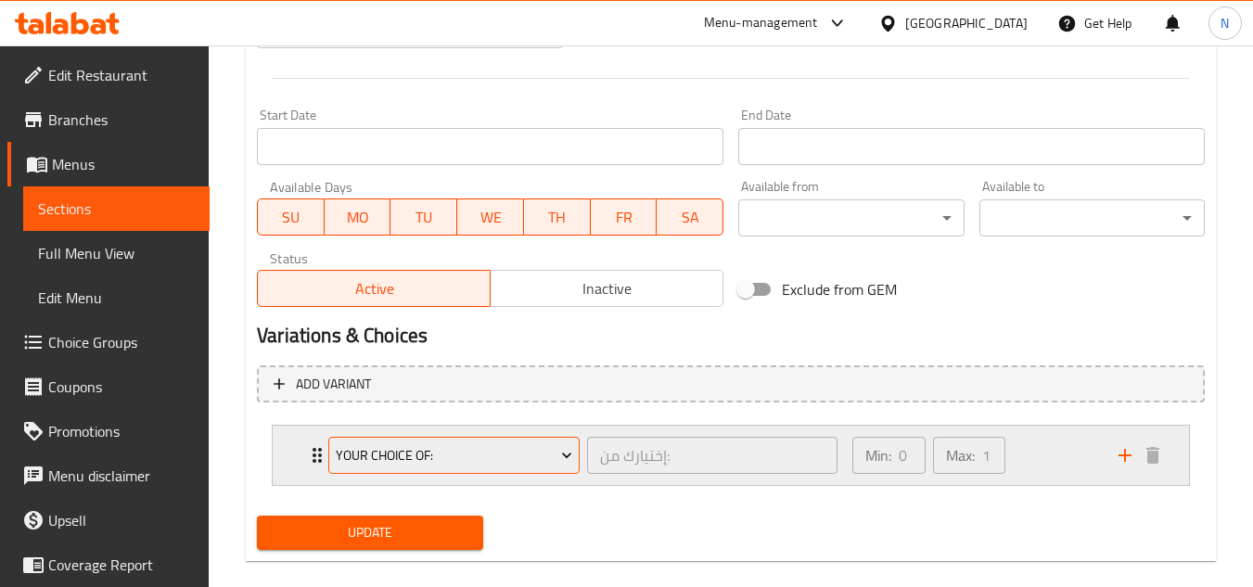
scroll to position [730, 0]
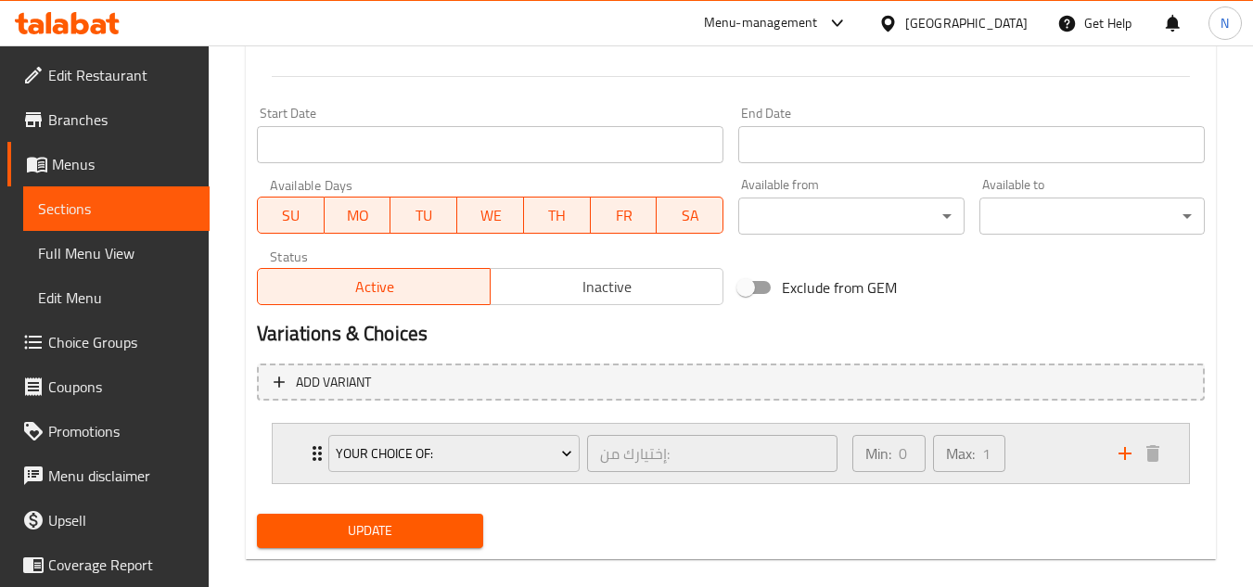
click at [1064, 440] on div "Min: 0 ​ Max: 1 ​" at bounding box center [974, 453] width 266 height 59
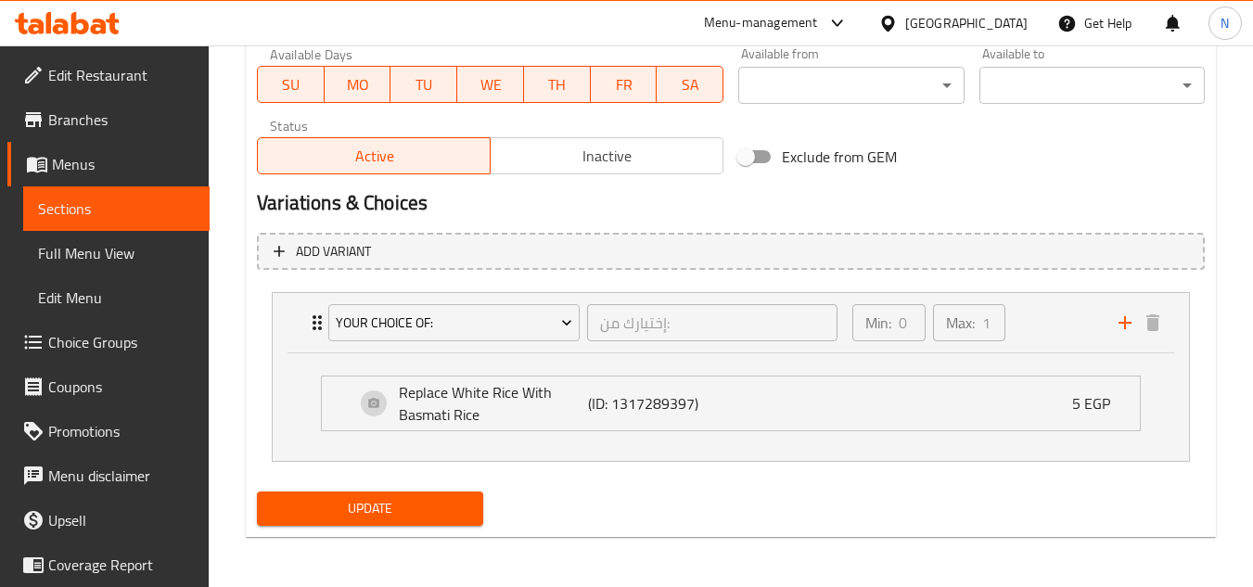
scroll to position [863, 0]
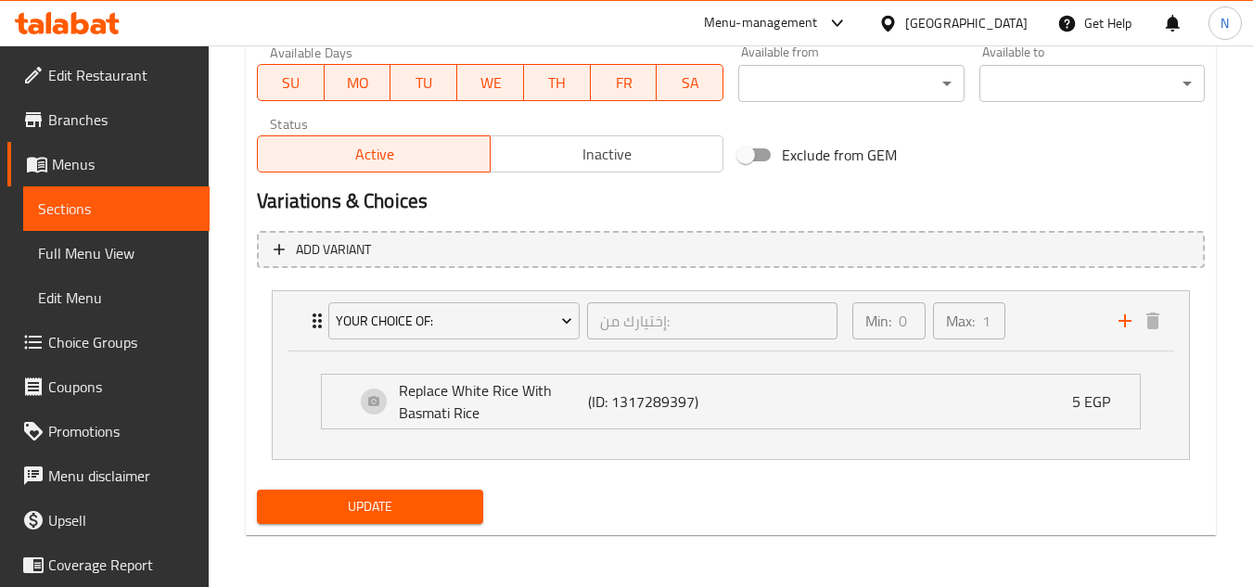
type textarea "3 Pieces of kofta and 1/8 sausage, white rice, salad, sesame paste and bread."
click at [426, 519] on span "Update" at bounding box center [370, 506] width 196 height 23
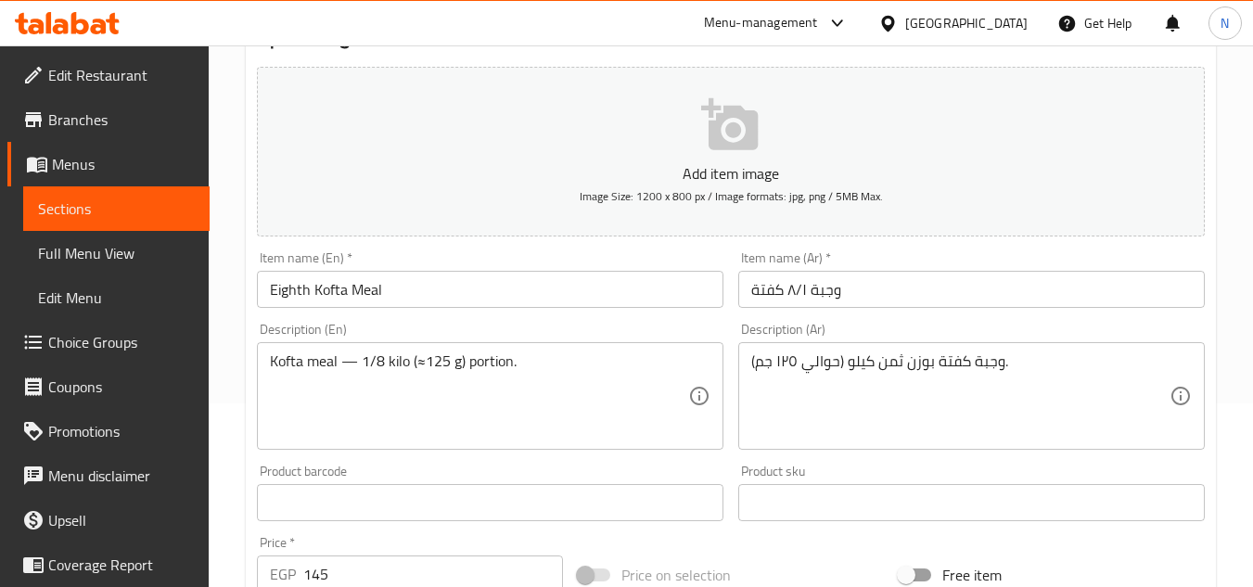
scroll to position [186, 0]
click at [802, 289] on input "وجبة ٨/١ كفتة" at bounding box center [971, 287] width 467 height 37
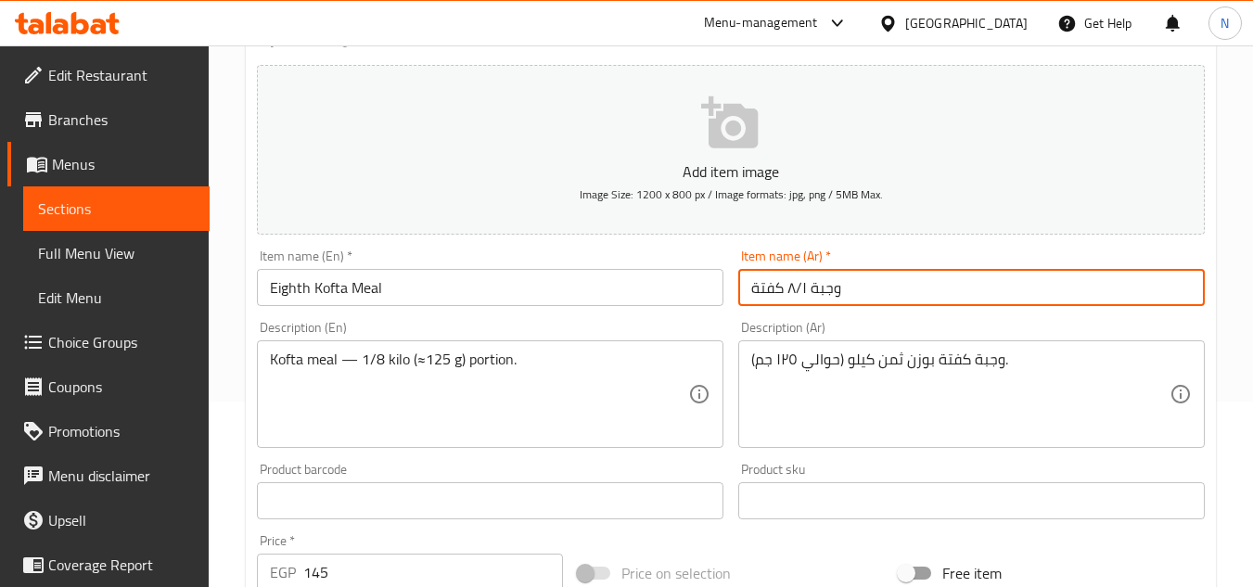
click at [802, 289] on input "وجبة ٨/١ كفتة" at bounding box center [971, 287] width 467 height 37
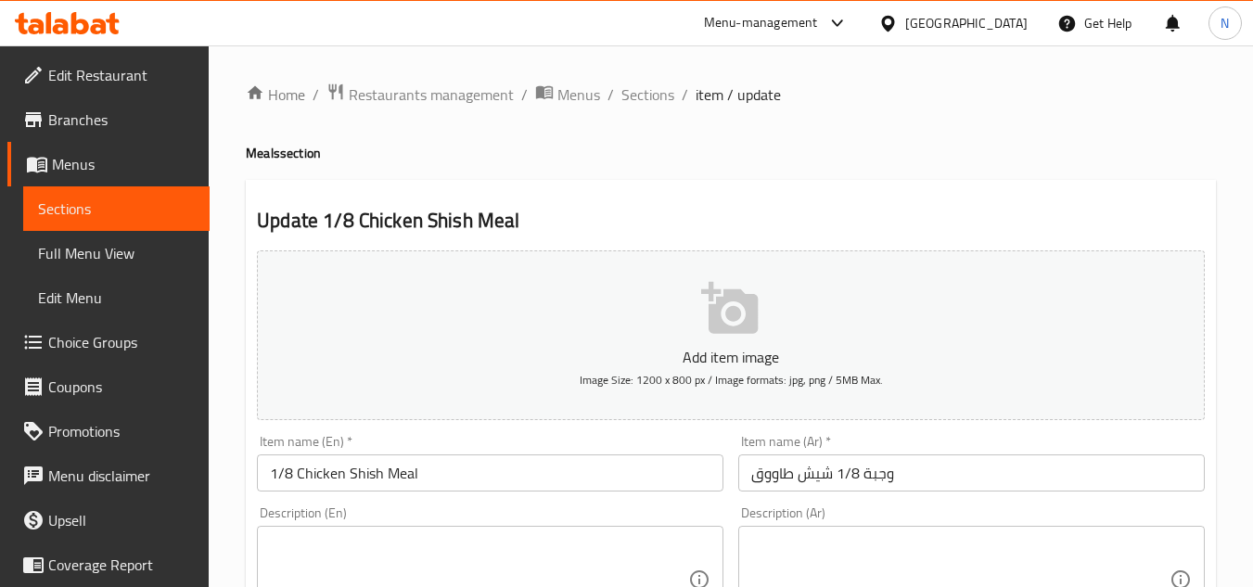
click at [800, 470] on input "وجبة 1/8 شيش طاووق" at bounding box center [971, 473] width 467 height 37
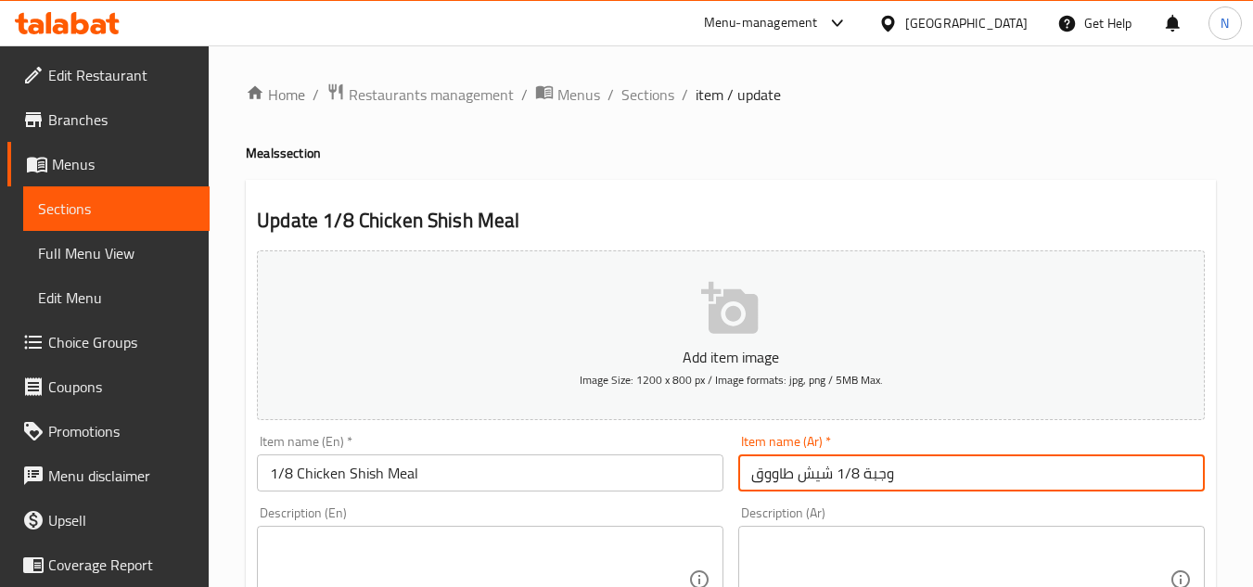
click at [800, 470] on input "وجبة 1/8 شيش طاووق" at bounding box center [971, 473] width 467 height 37
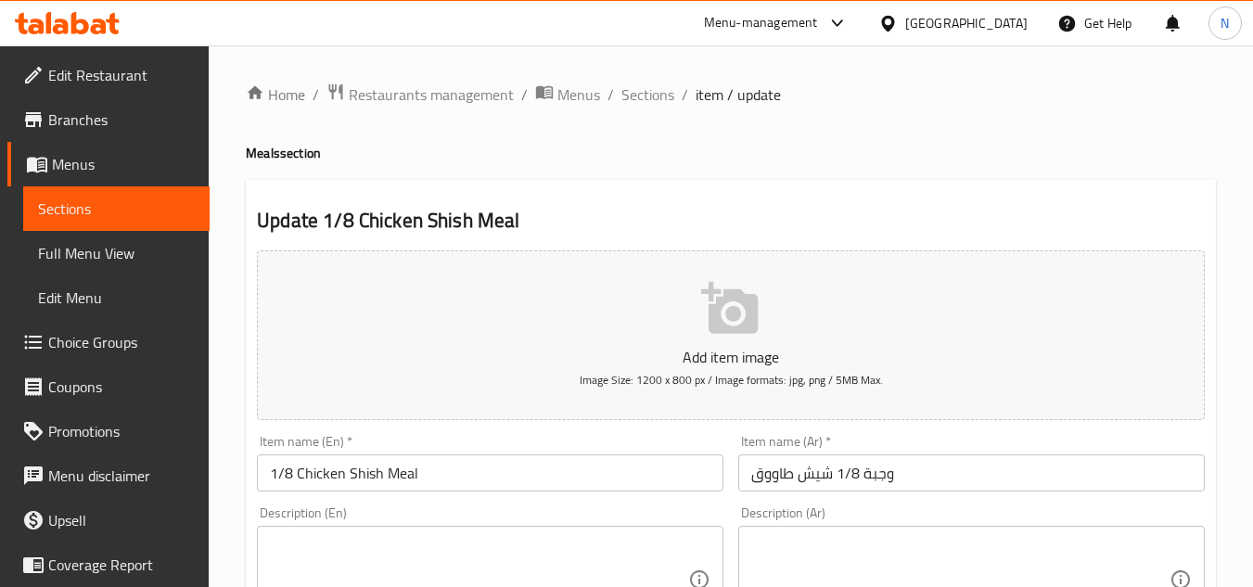
click at [322, 481] on input "1/8 Chicken Shish Meal" at bounding box center [490, 473] width 467 height 37
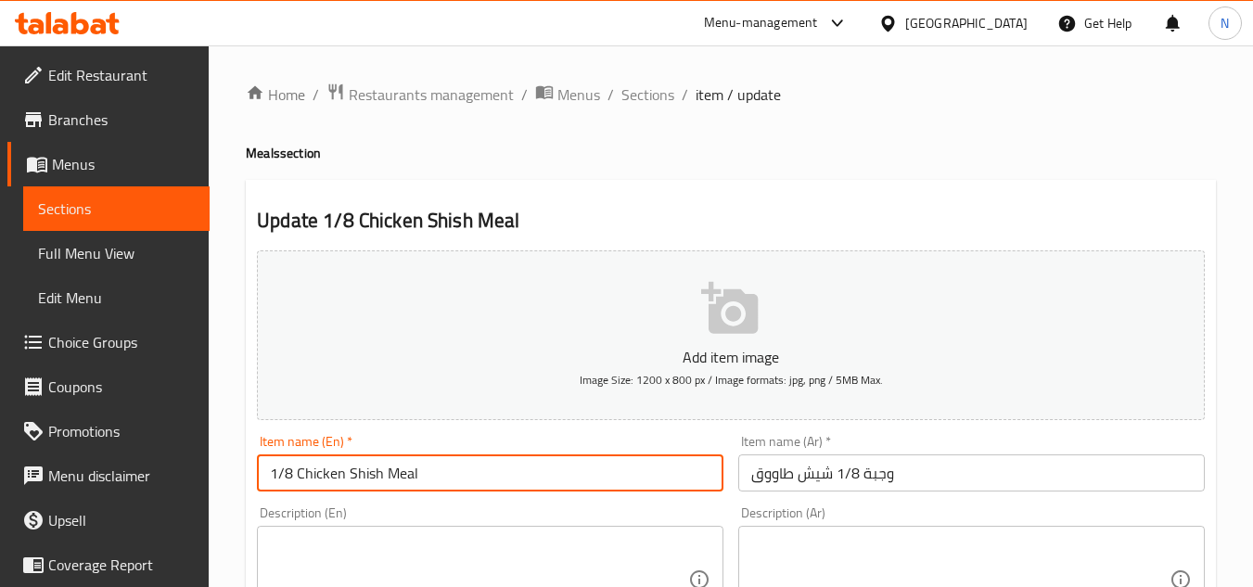
click at [321, 482] on input "1/8 Chicken Shish Meal" at bounding box center [490, 473] width 467 height 37
click at [337, 472] on input "1/8 Shish Meal" at bounding box center [490, 473] width 467 height 37
drag, startPoint x: 380, startPoint y: 483, endPoint x: 300, endPoint y: 477, distance: 81.0
click at [300, 477] on input "1/8 Shish Tawooq Meal" at bounding box center [490, 473] width 467 height 37
paste input "k"
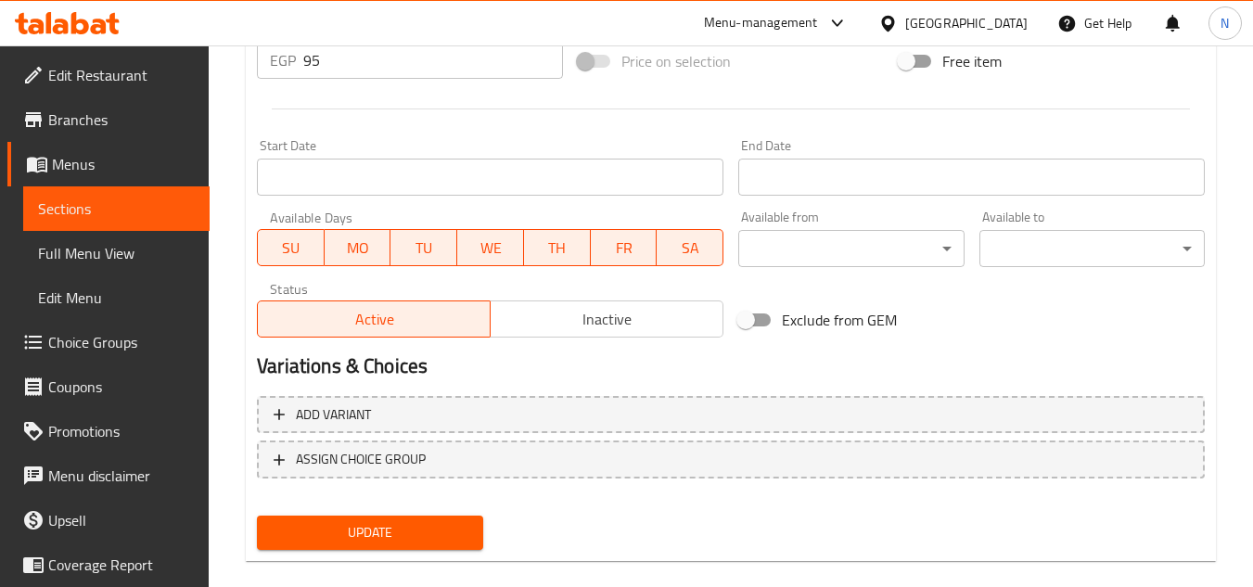
scroll to position [724, 0]
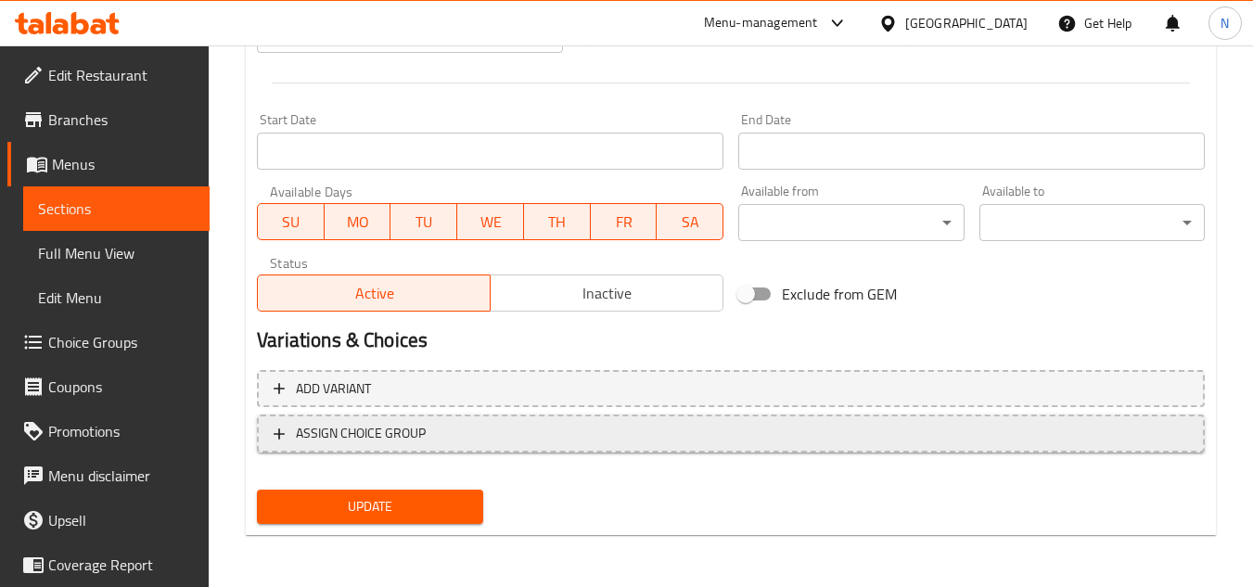
type input "1/8 Shish Tawook Meal"
click at [374, 433] on span "ASSIGN CHOICE GROUP" at bounding box center [361, 433] width 130 height 23
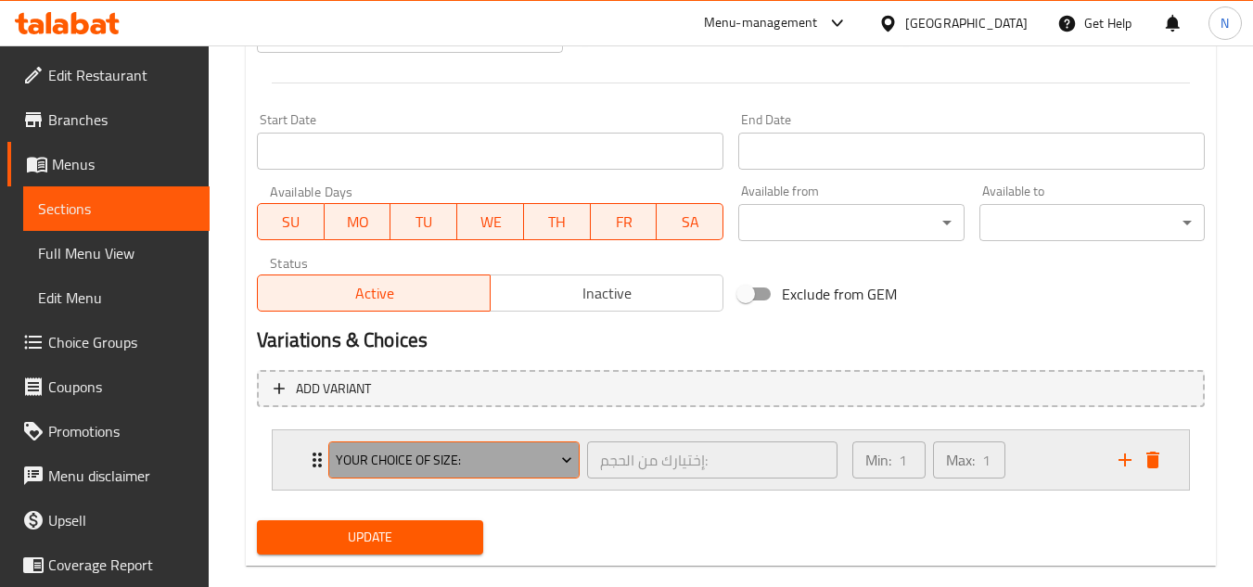
click at [412, 461] on span "Your Choice Of Size:" at bounding box center [454, 460] width 237 height 23
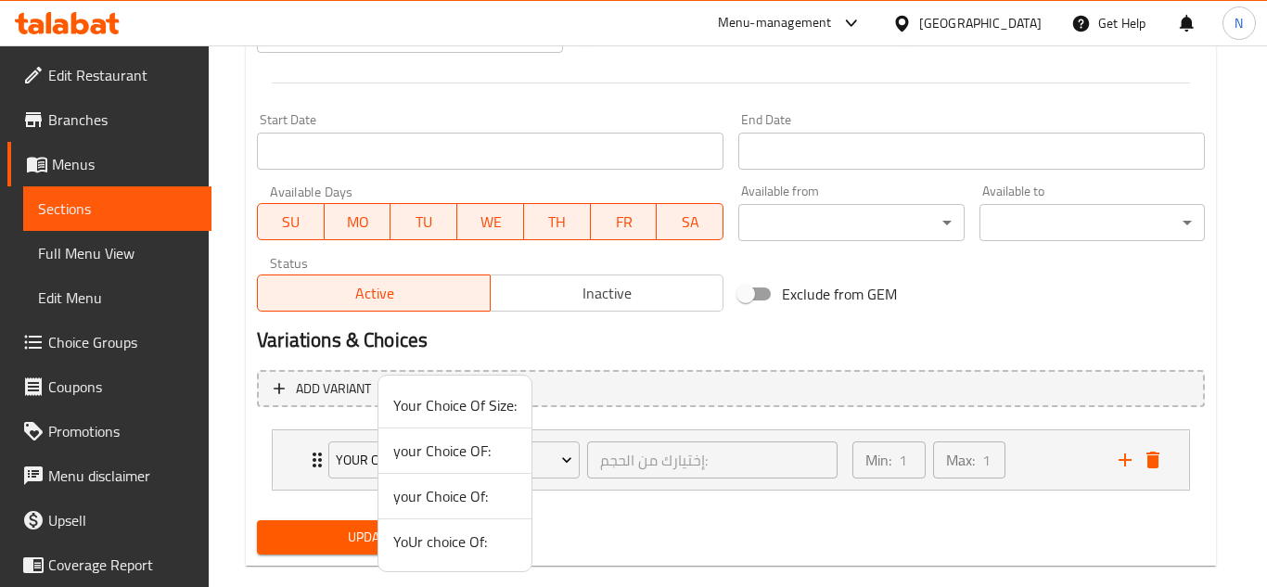
click at [477, 453] on span "your Choice OF:" at bounding box center [454, 451] width 123 height 22
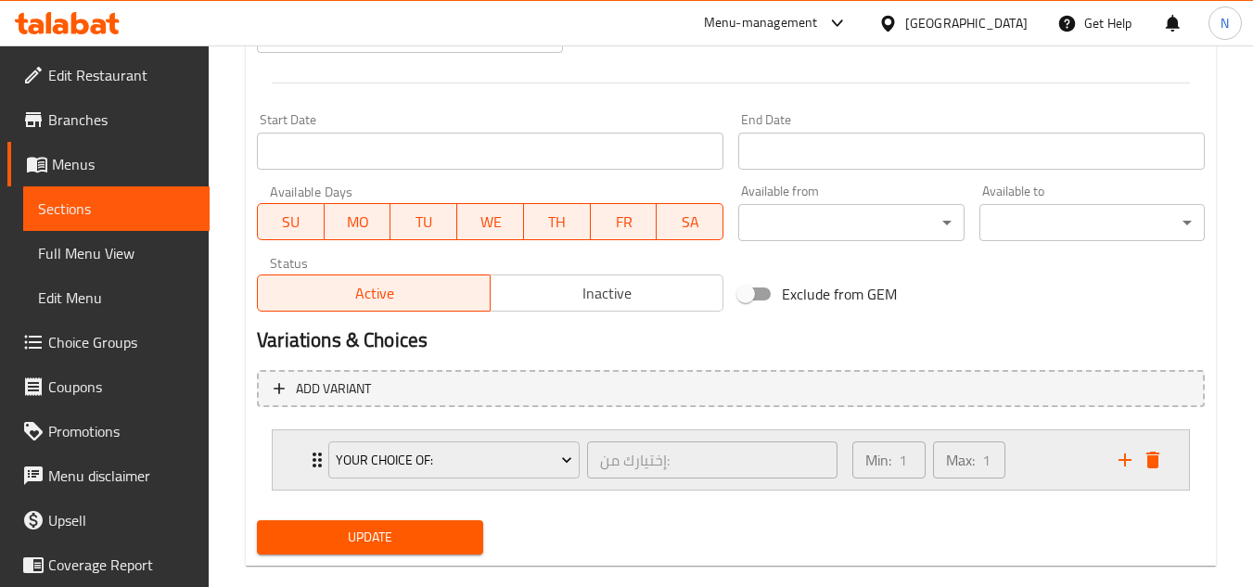
click at [1059, 456] on div "Min: 1 ​ Max: 1 ​" at bounding box center [974, 459] width 266 height 59
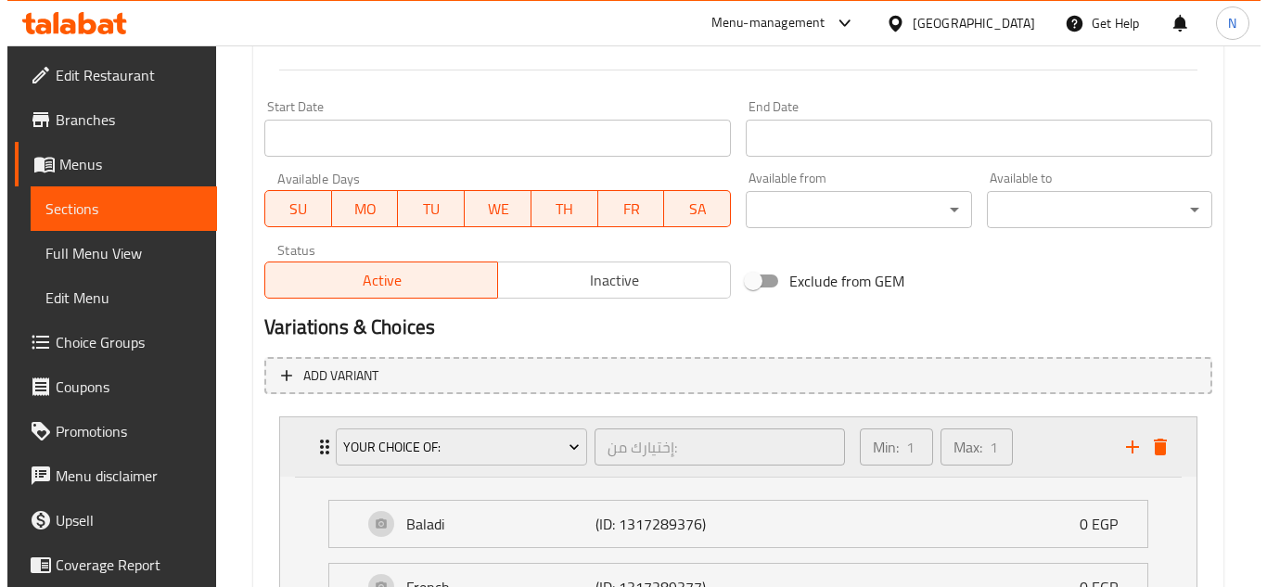
scroll to position [816, 0]
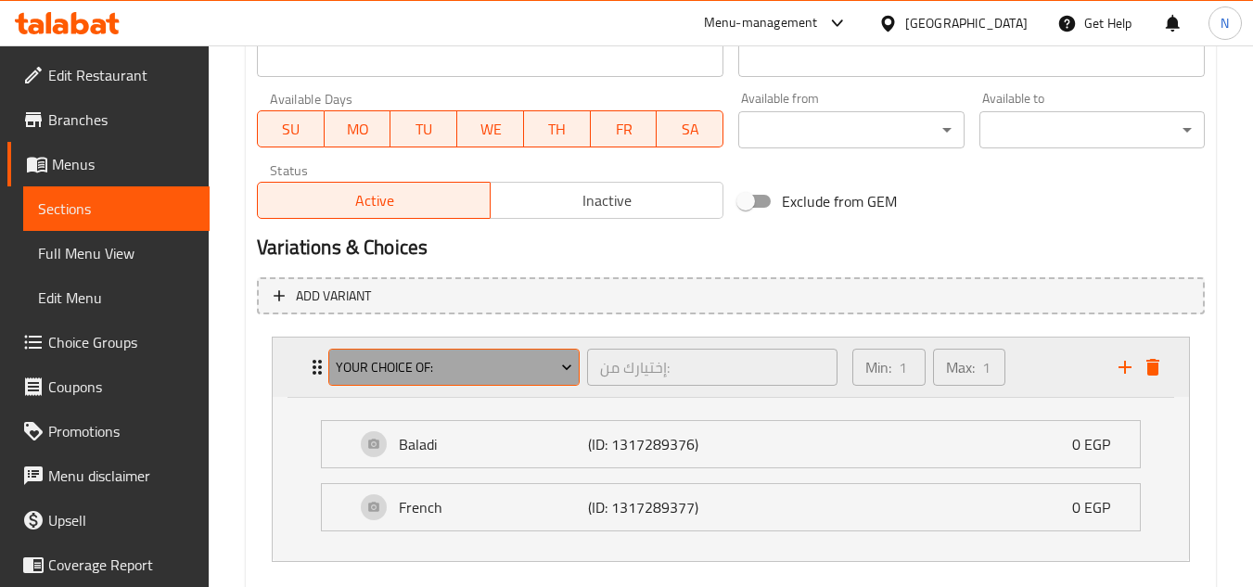
click at [477, 375] on span "your Choice OF:" at bounding box center [454, 367] width 237 height 23
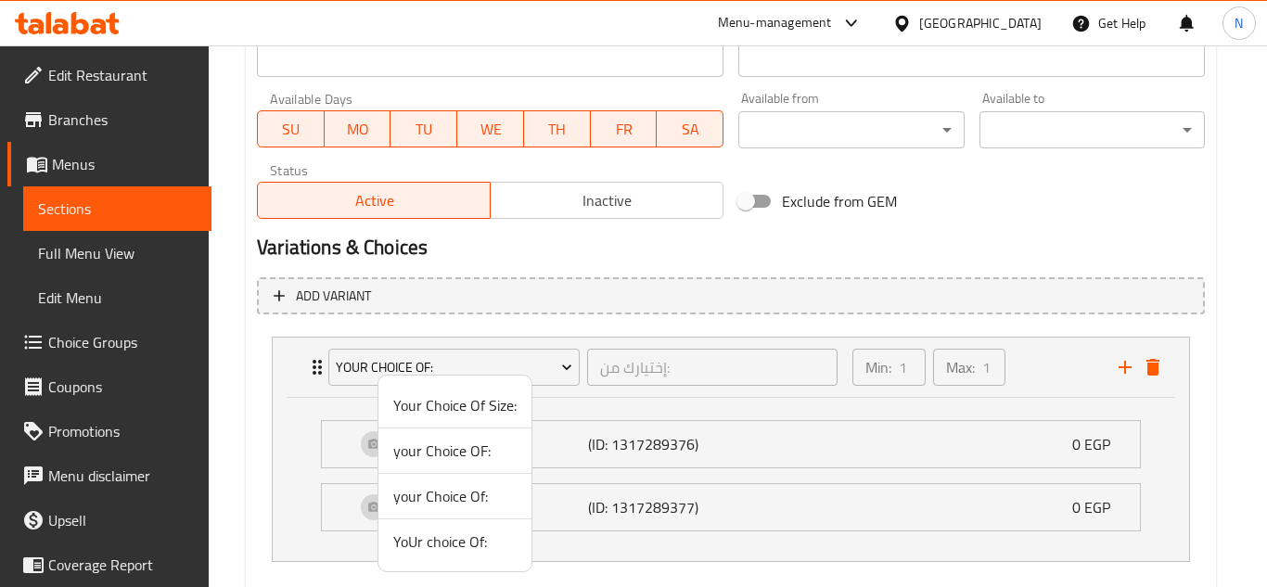
click at [447, 503] on span "your Choice Of:" at bounding box center [454, 496] width 123 height 22
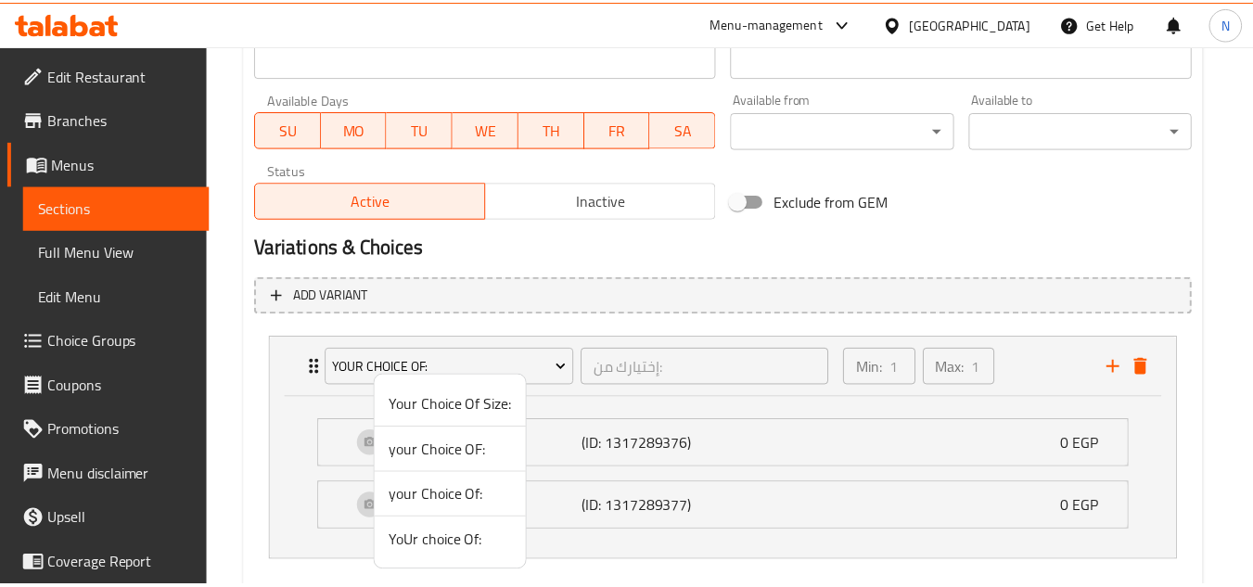
scroll to position [754, 0]
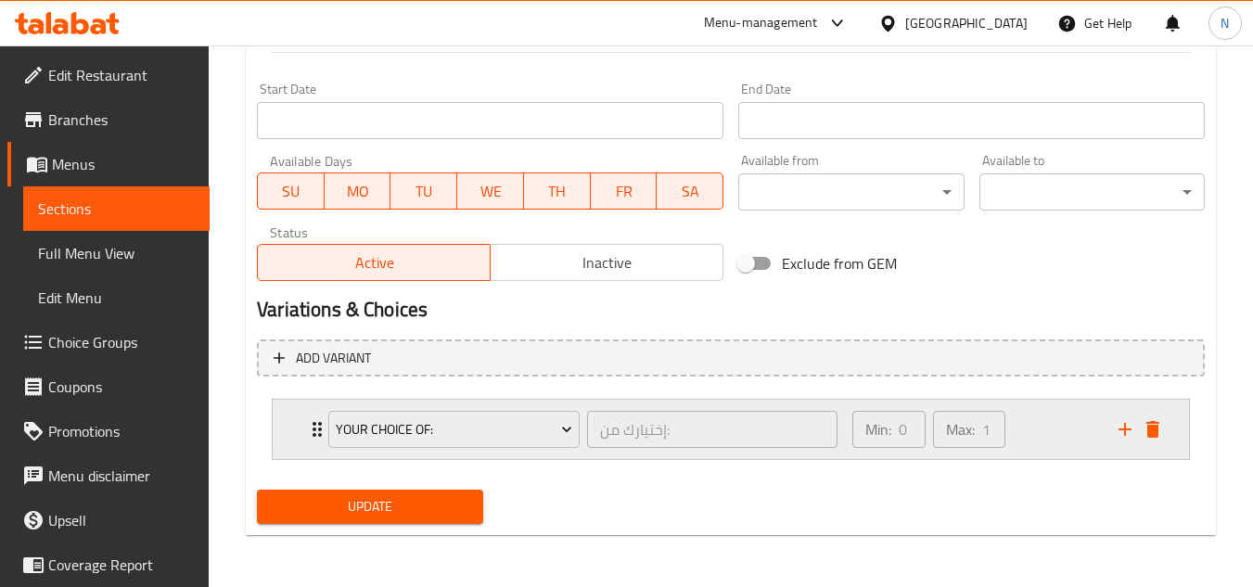
click at [1046, 419] on div "Min: 0 ​ Max: 1 ​" at bounding box center [974, 429] width 266 height 59
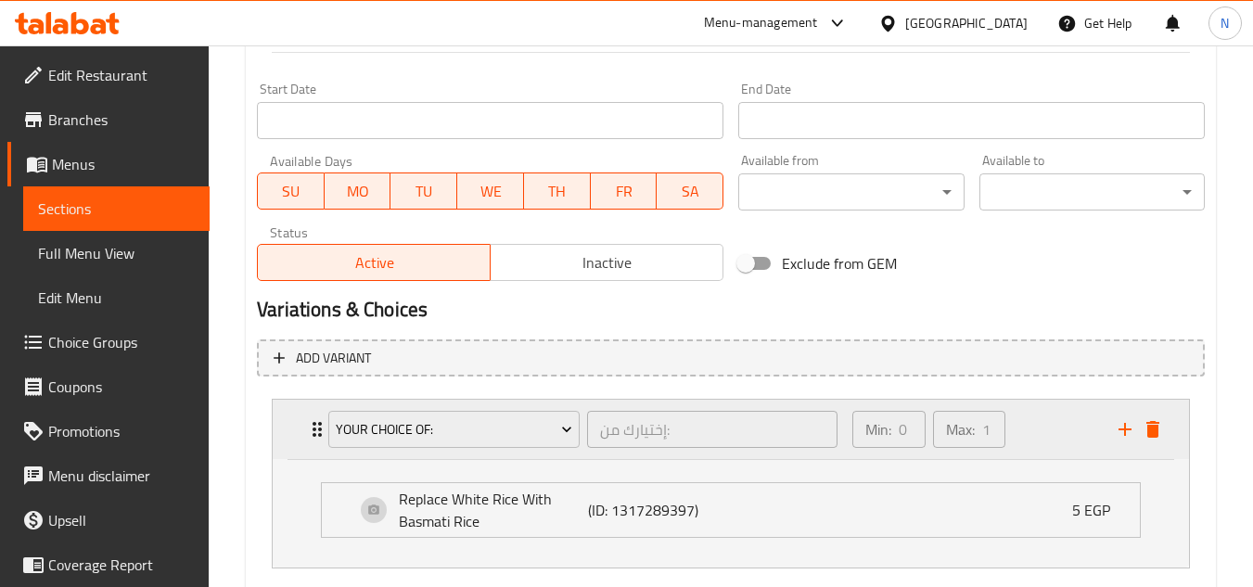
scroll to position [816, 0]
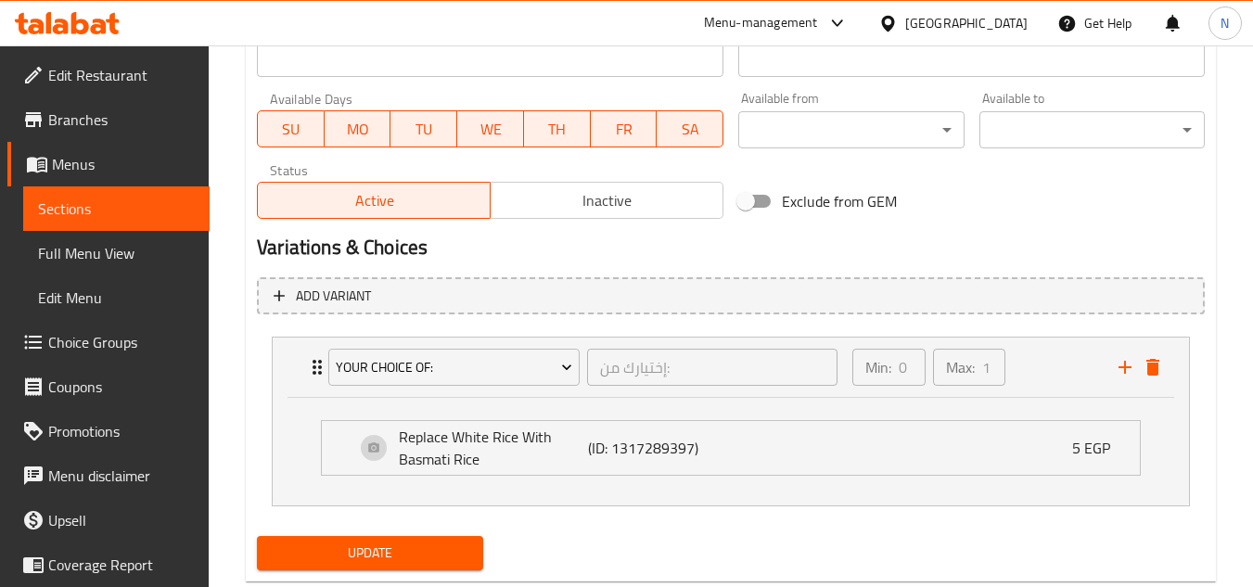
click at [448, 552] on span "Update" at bounding box center [370, 553] width 196 height 23
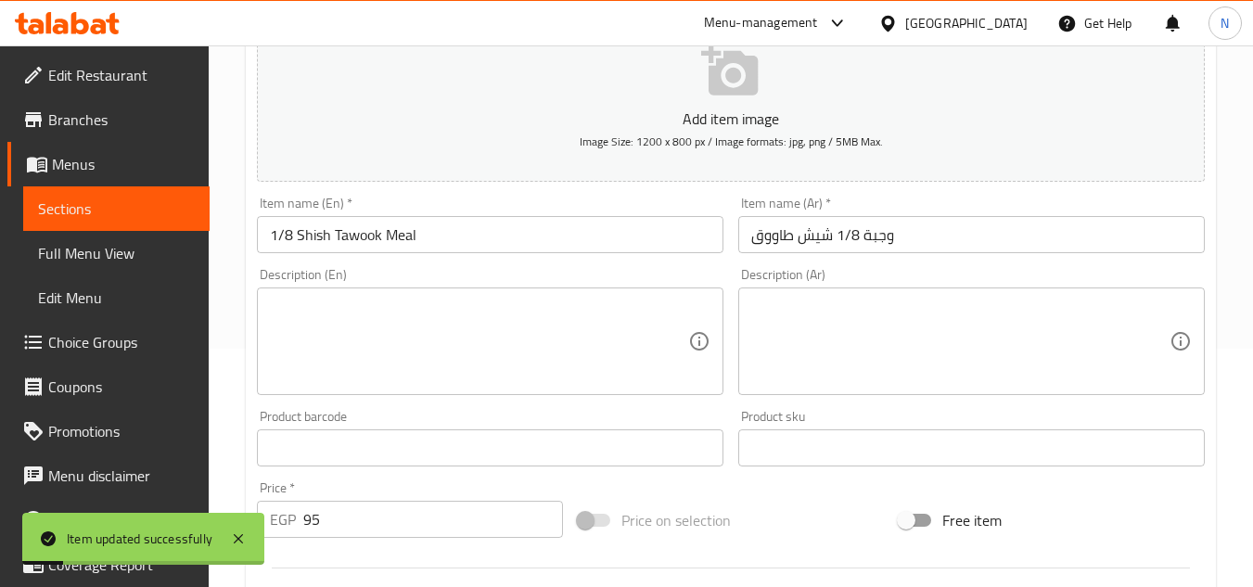
scroll to position [167, 0]
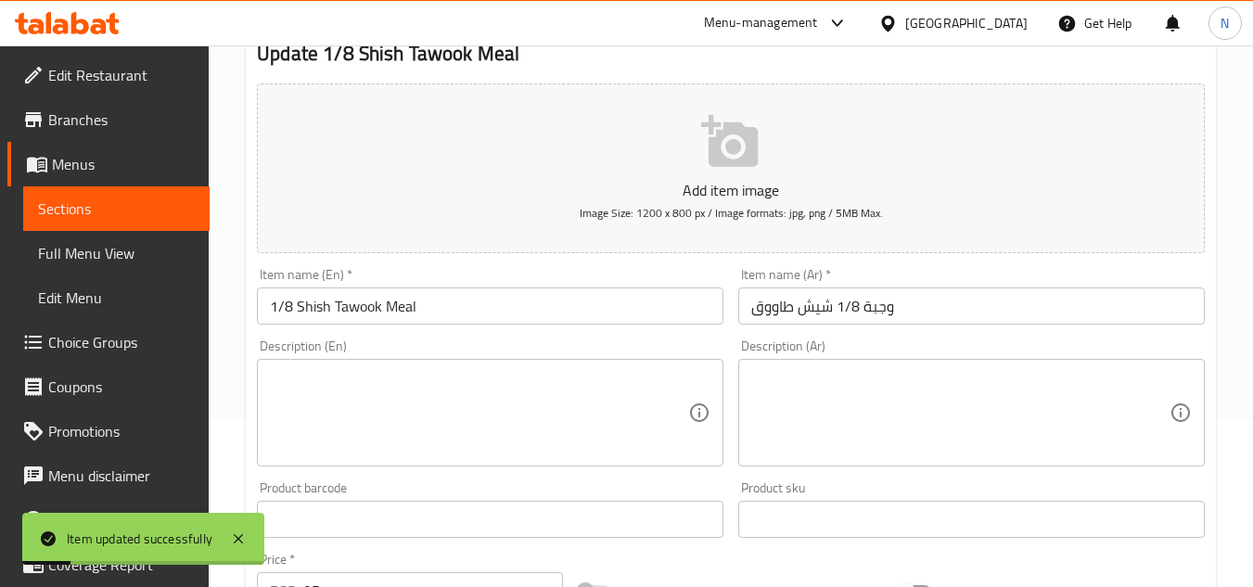
click at [378, 321] on input "1/8 Shish Tawook Meal" at bounding box center [490, 306] width 467 height 37
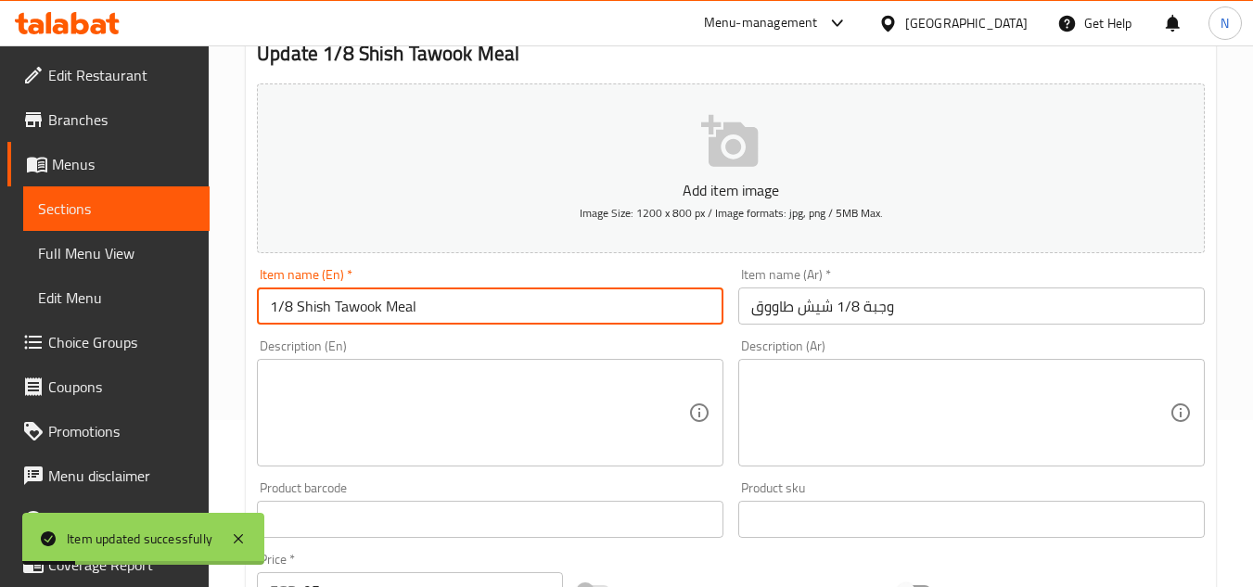
click at [378, 321] on input "1/8 Shish Tawook Meal" at bounding box center [490, 306] width 467 height 37
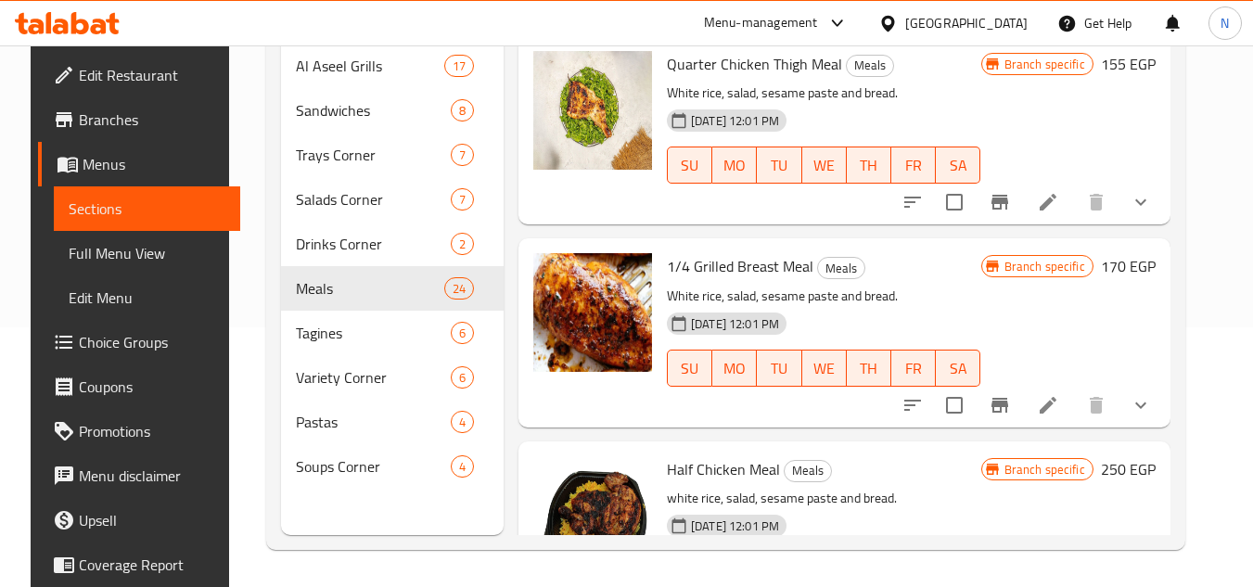
scroll to position [4015, 0]
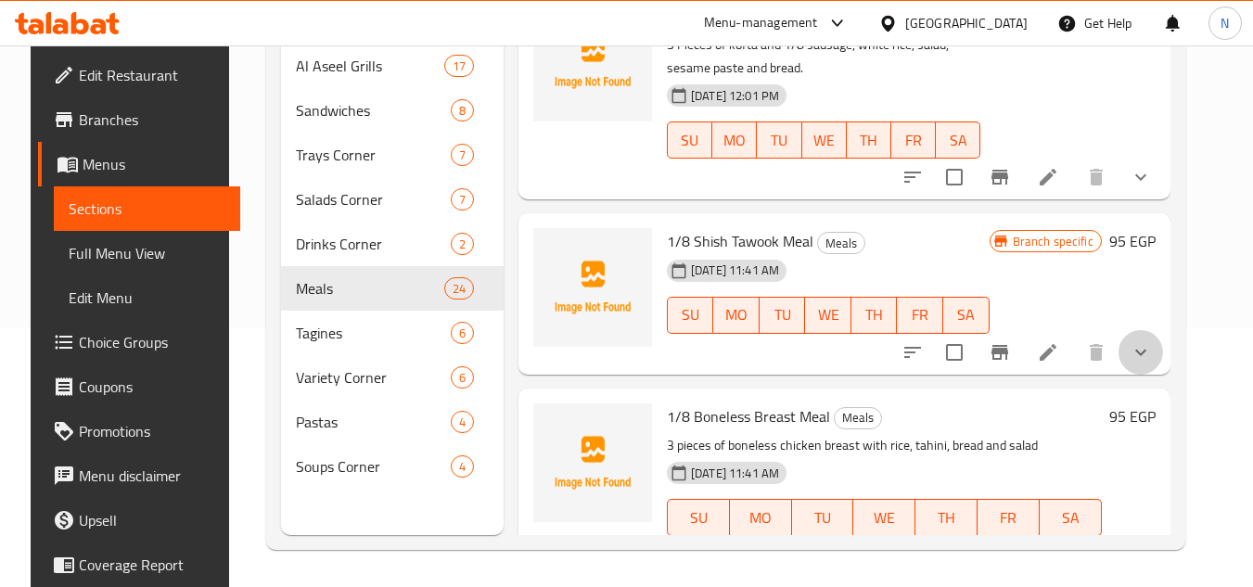
click at [1163, 359] on button "show more" at bounding box center [1141, 352] width 45 height 45
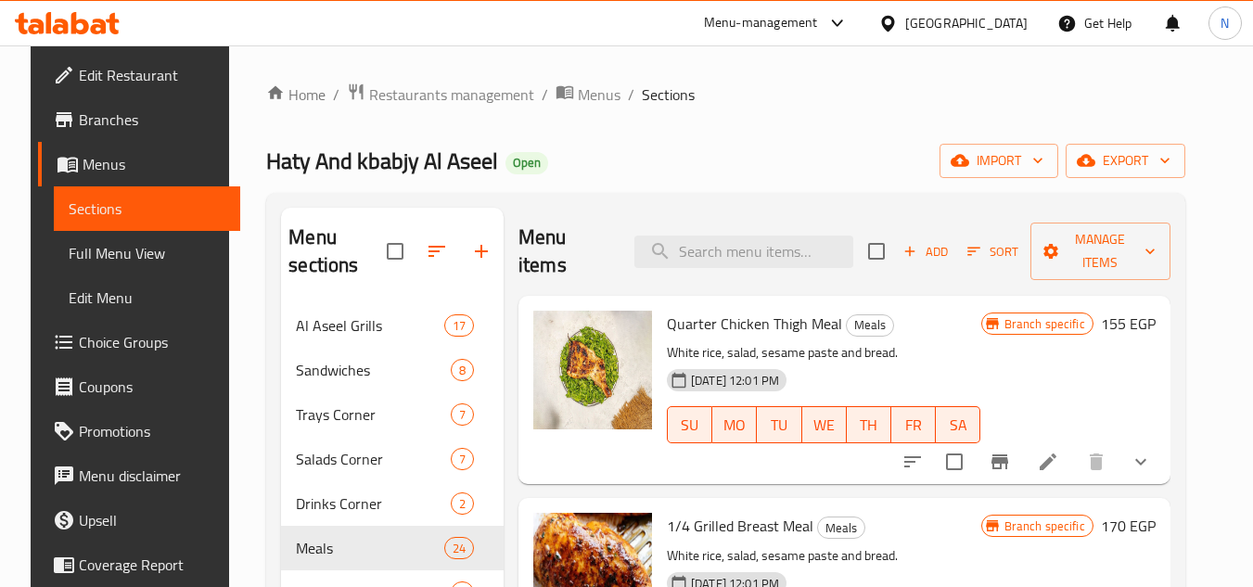
scroll to position [260, 0]
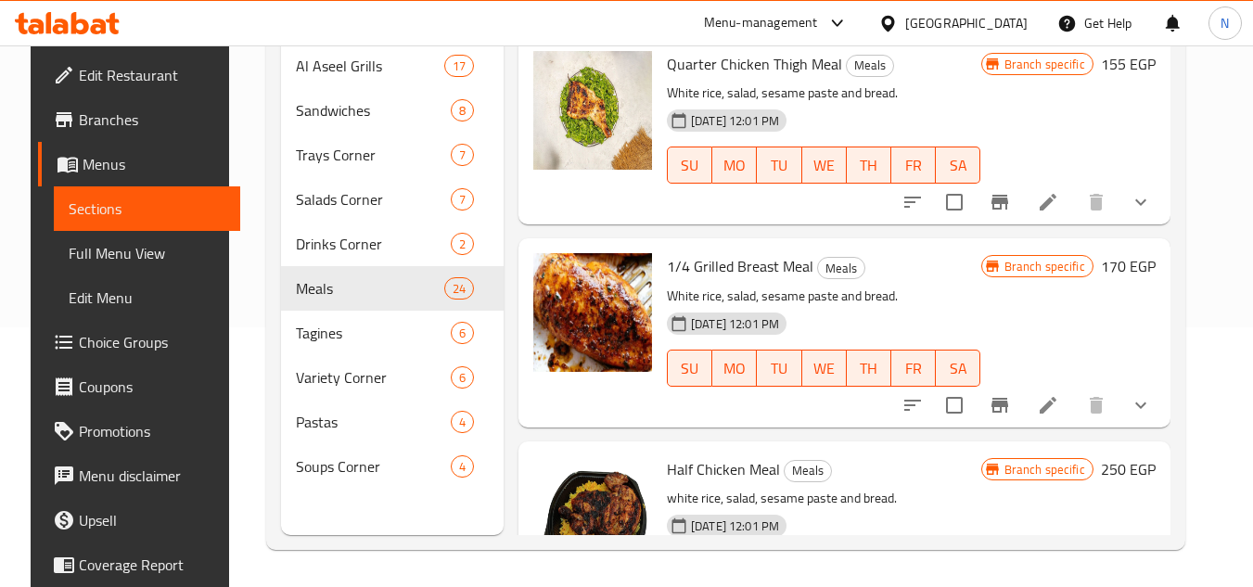
scroll to position [4015, 0]
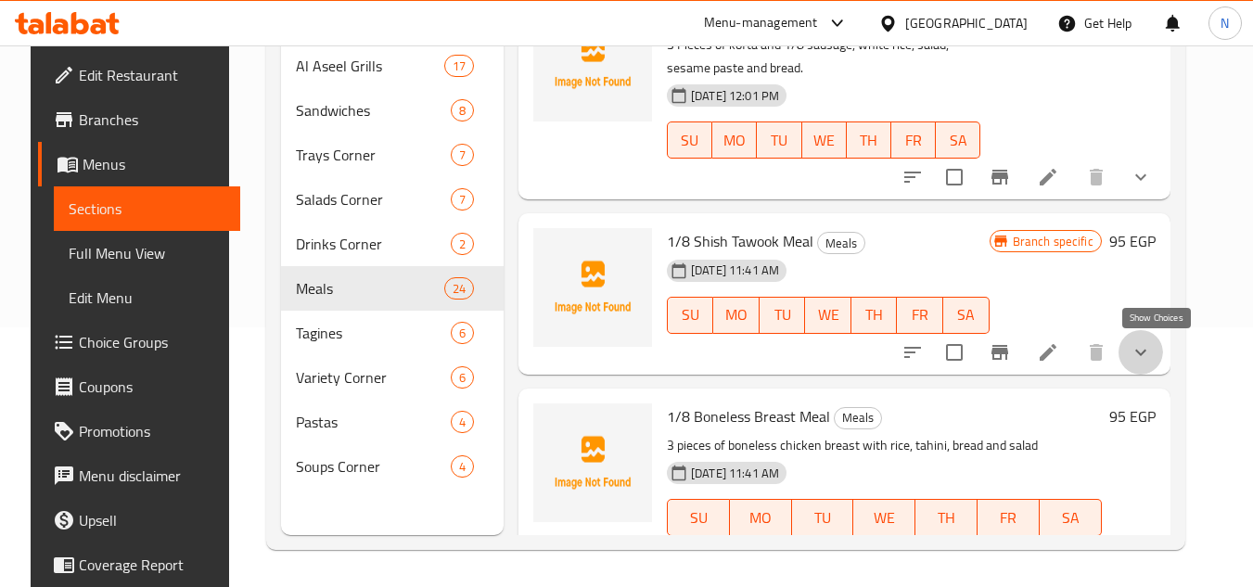
click at [1152, 353] on icon "show more" at bounding box center [1141, 352] width 22 height 22
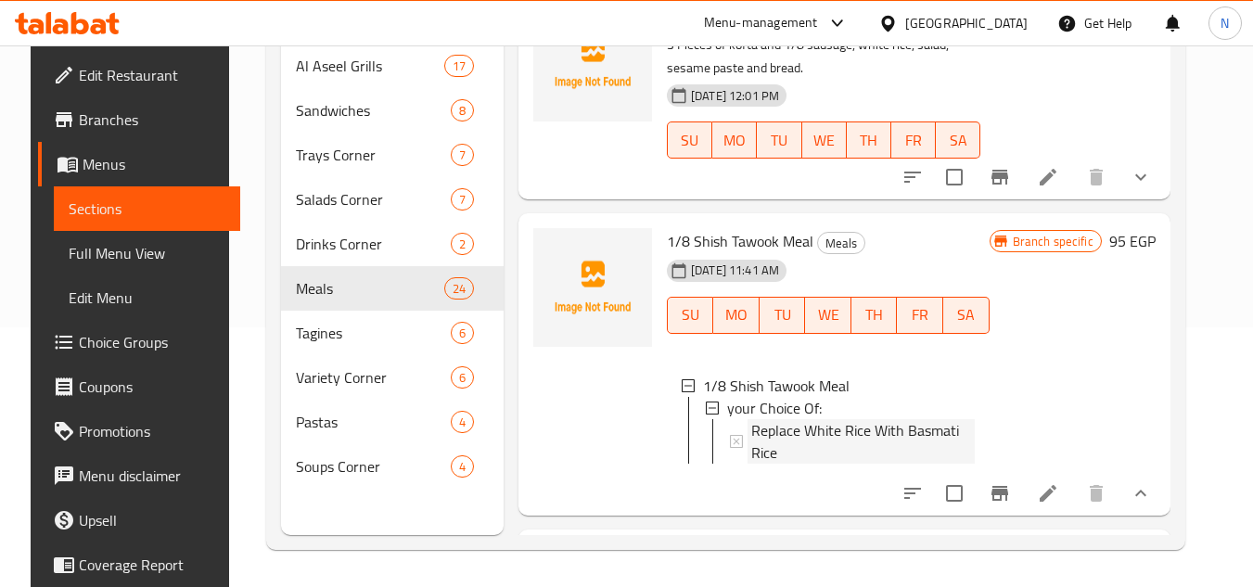
click at [788, 426] on span "Replace White Rice With Basmati Rice" at bounding box center [863, 441] width 224 height 45
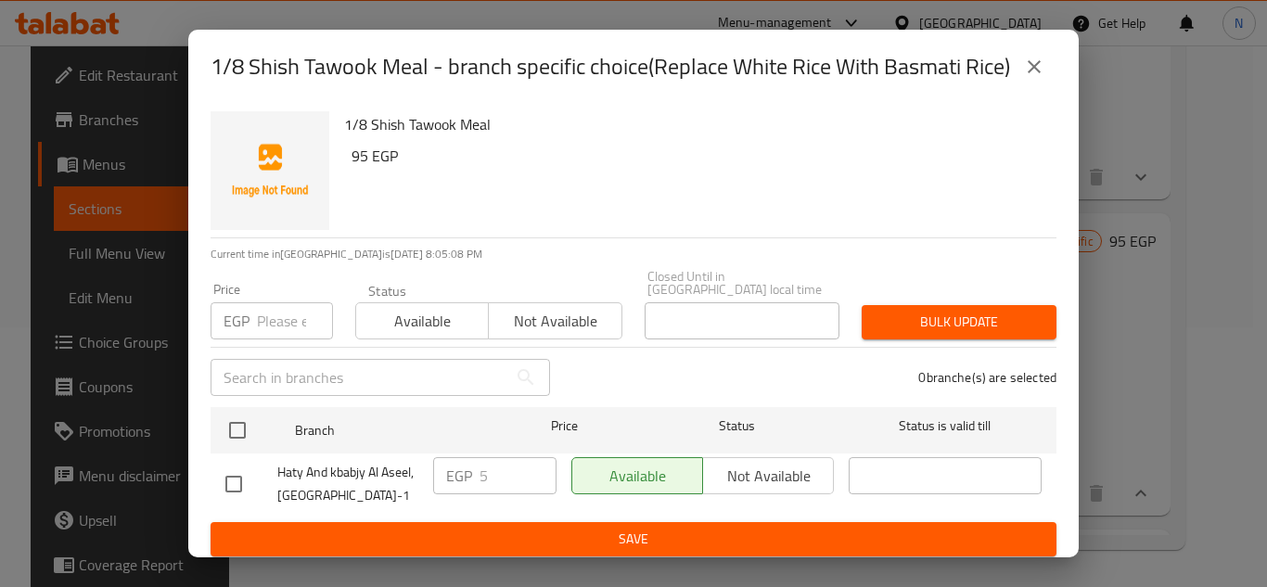
click at [1046, 88] on button "close" at bounding box center [1034, 67] width 45 height 45
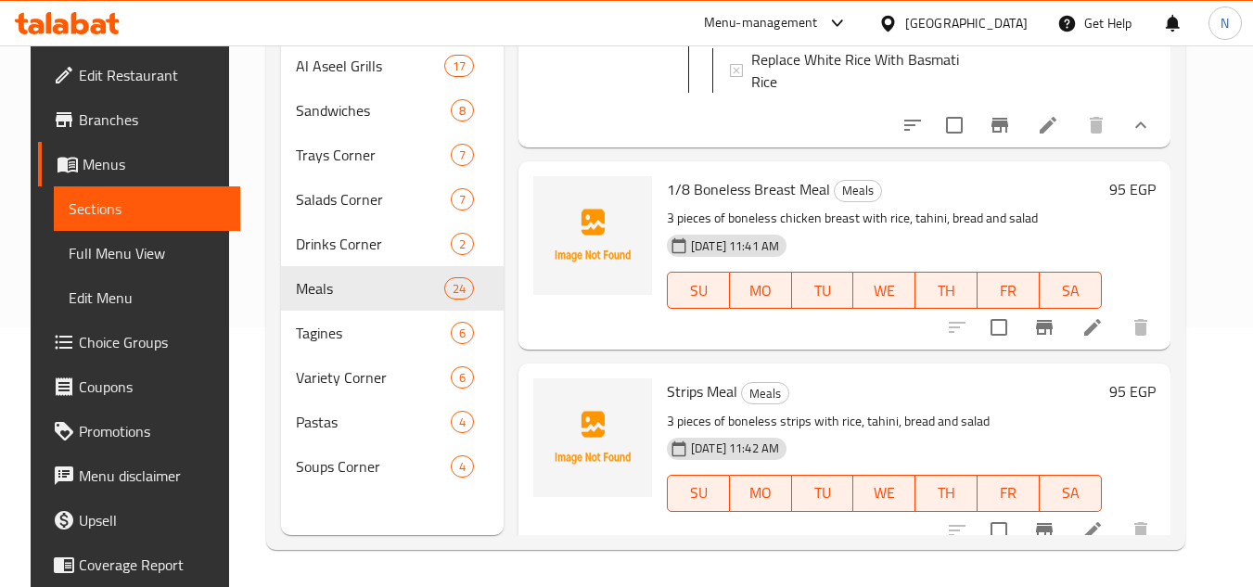
scroll to position [4386, 0]
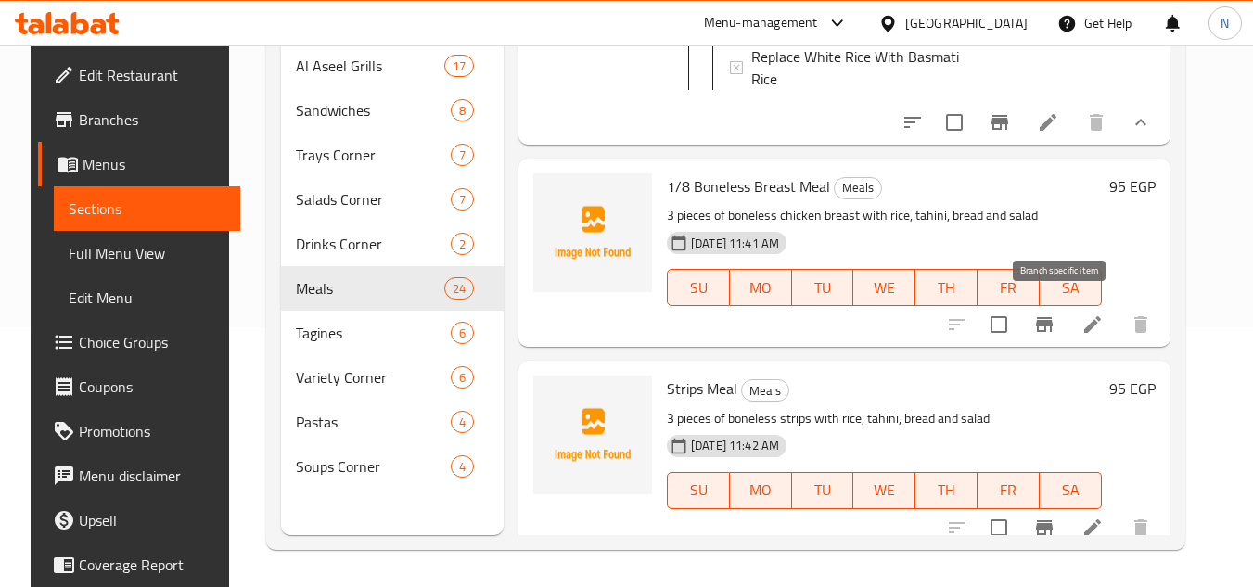
click at [1053, 318] on icon "Branch-specific-item" at bounding box center [1044, 324] width 17 height 15
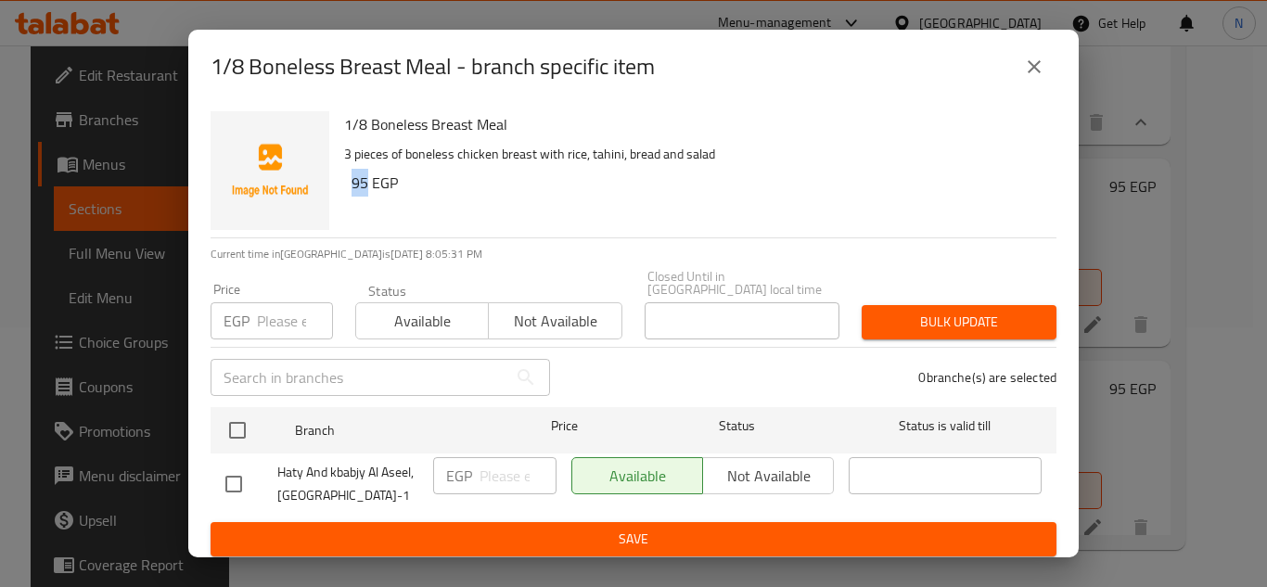
copy h6 "95"
drag, startPoint x: 367, startPoint y: 191, endPoint x: 348, endPoint y: 193, distance: 19.6
click at [348, 193] on div "1/8 Boneless Breast Meal 3 pieces of boneless chicken breast with rice, tahini,…" at bounding box center [693, 171] width 712 height 134
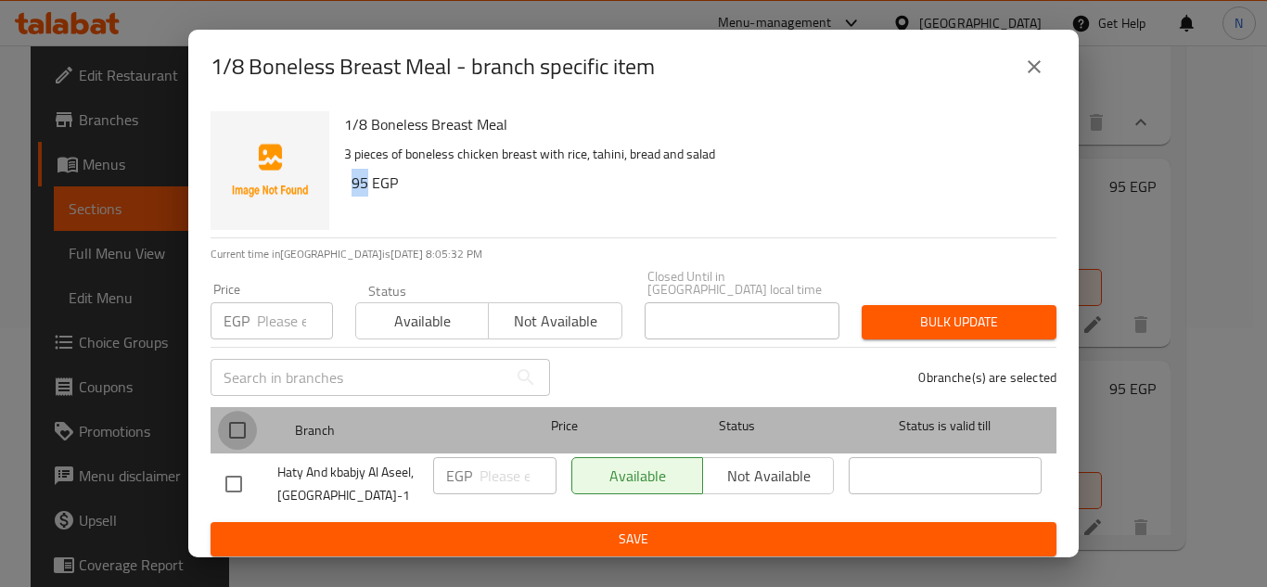
drag, startPoint x: 236, startPoint y: 406, endPoint x: 401, endPoint y: 445, distance: 169.7
click at [236, 411] on input "checkbox" at bounding box center [237, 430] width 39 height 39
checkbox input "true"
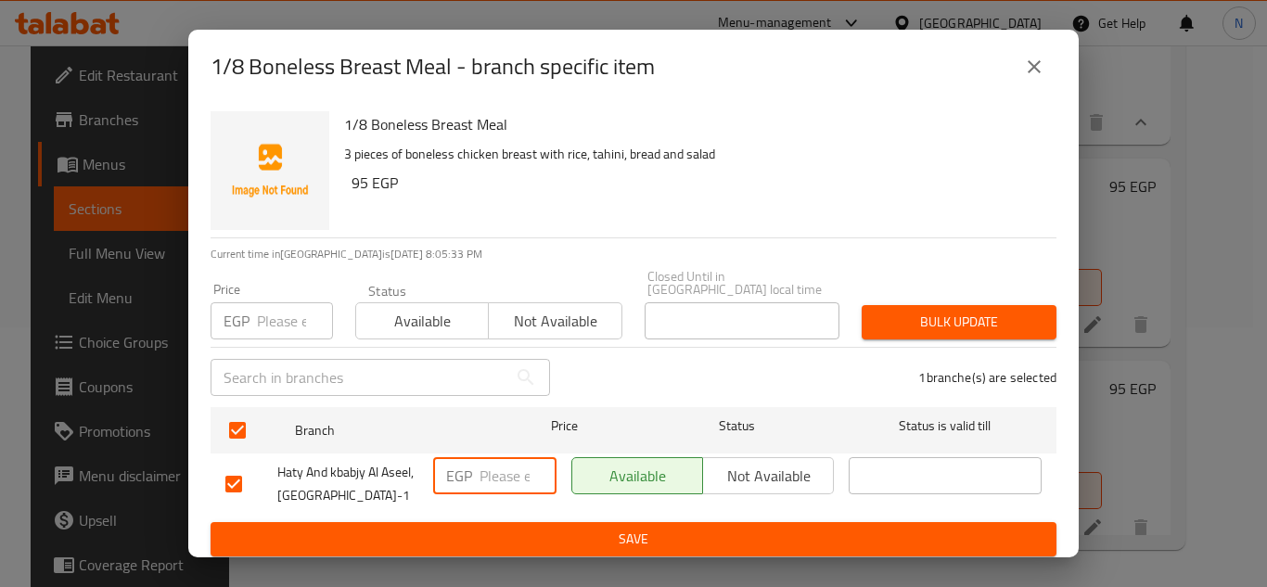
click at [506, 468] on input "number" at bounding box center [518, 475] width 77 height 37
paste input "95"
type input "95"
click at [533, 528] on span "Save" at bounding box center [633, 539] width 816 height 23
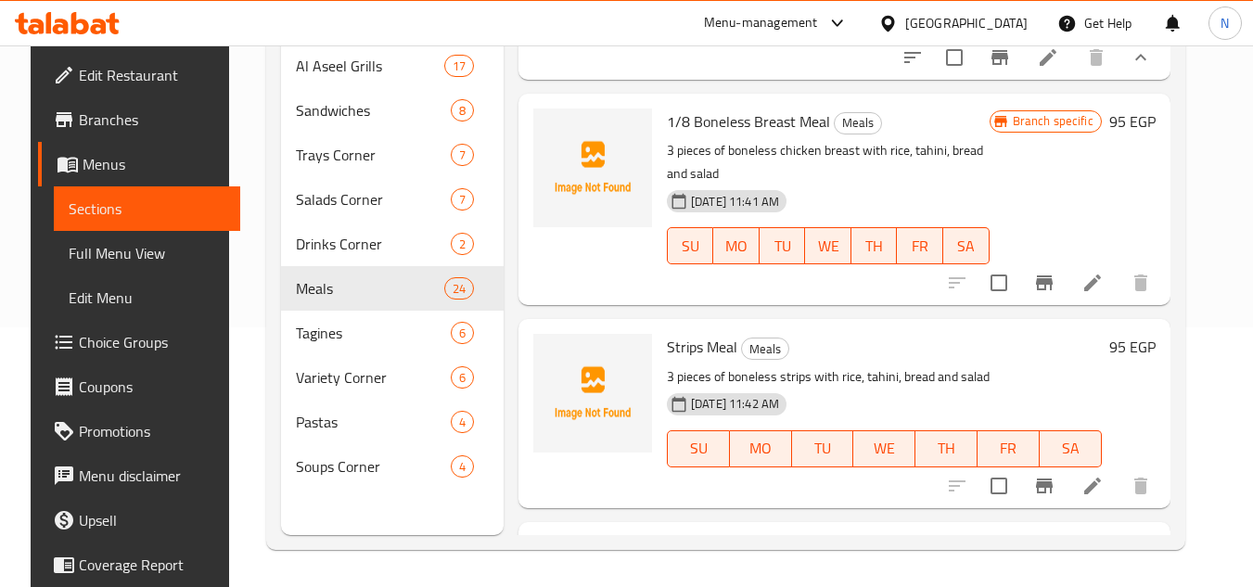
scroll to position [4479, 0]
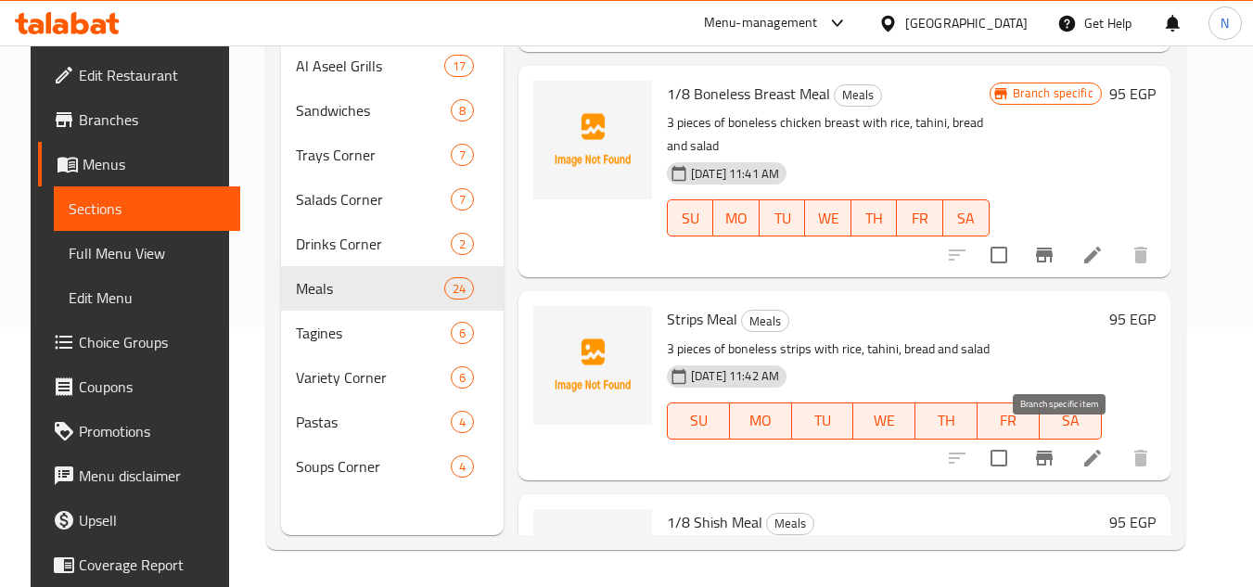
click at [1056, 452] on icon "Branch-specific-item" at bounding box center [1044, 458] width 22 height 22
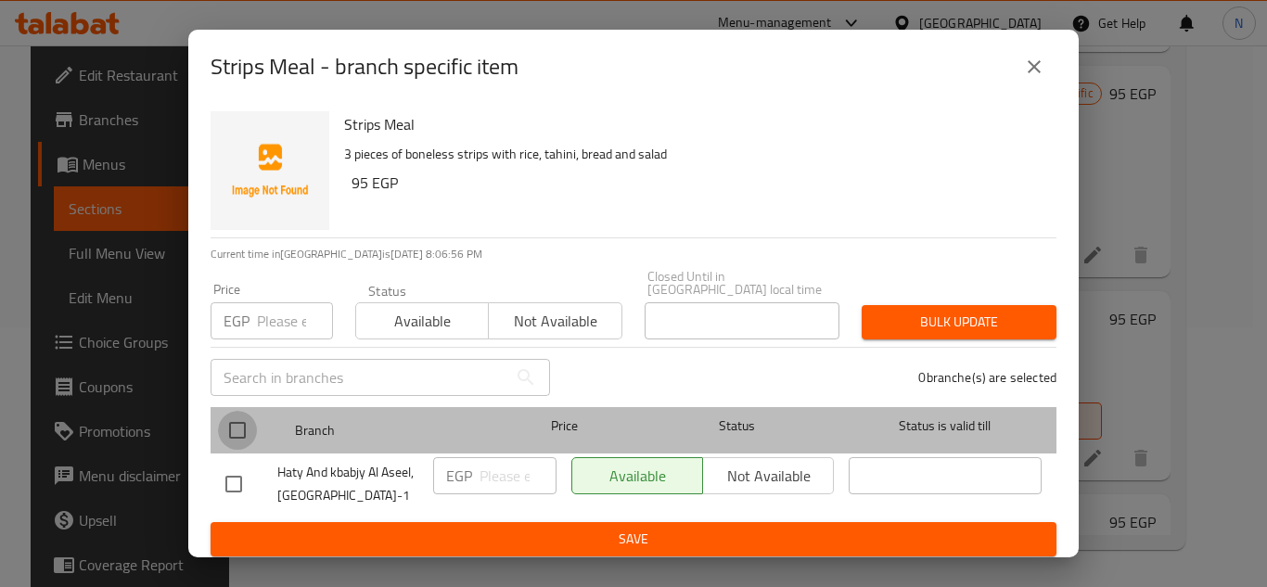
click at [233, 427] on input "checkbox" at bounding box center [237, 430] width 39 height 39
checkbox input "true"
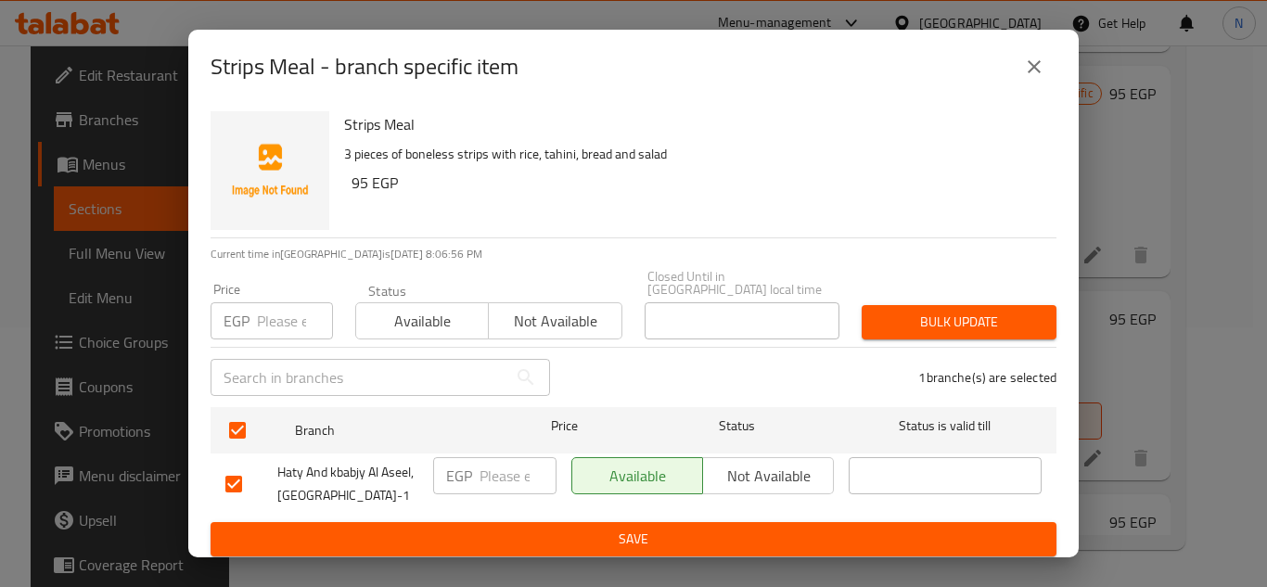
click at [486, 475] on input "number" at bounding box center [518, 475] width 77 height 37
type input "105"
click at [496, 522] on button "Save" at bounding box center [634, 539] width 846 height 34
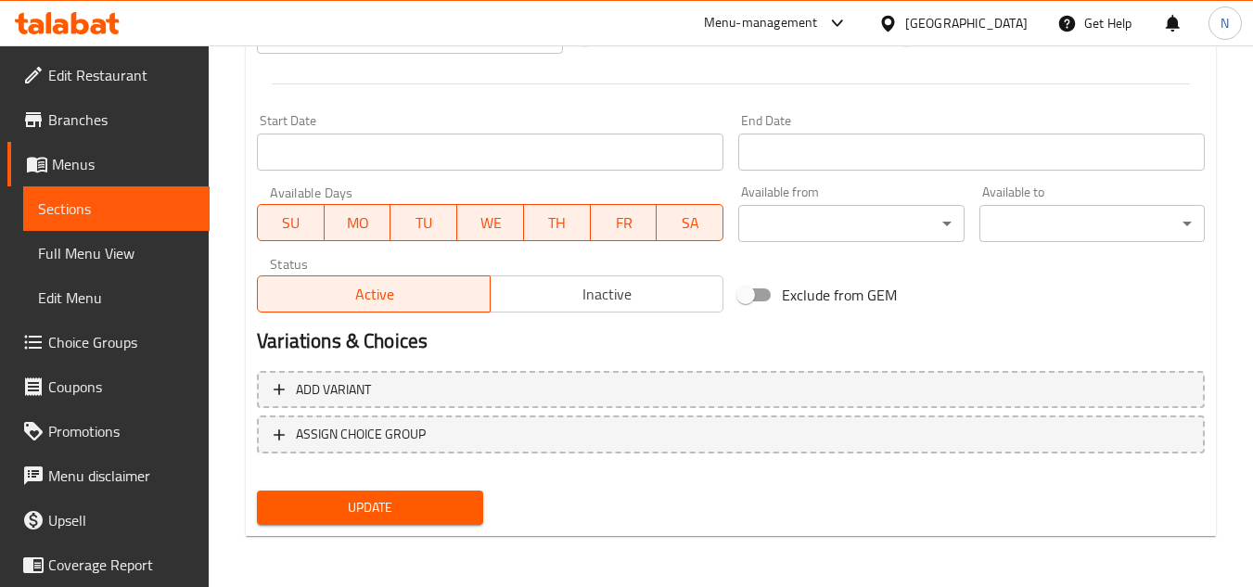
scroll to position [724, 0]
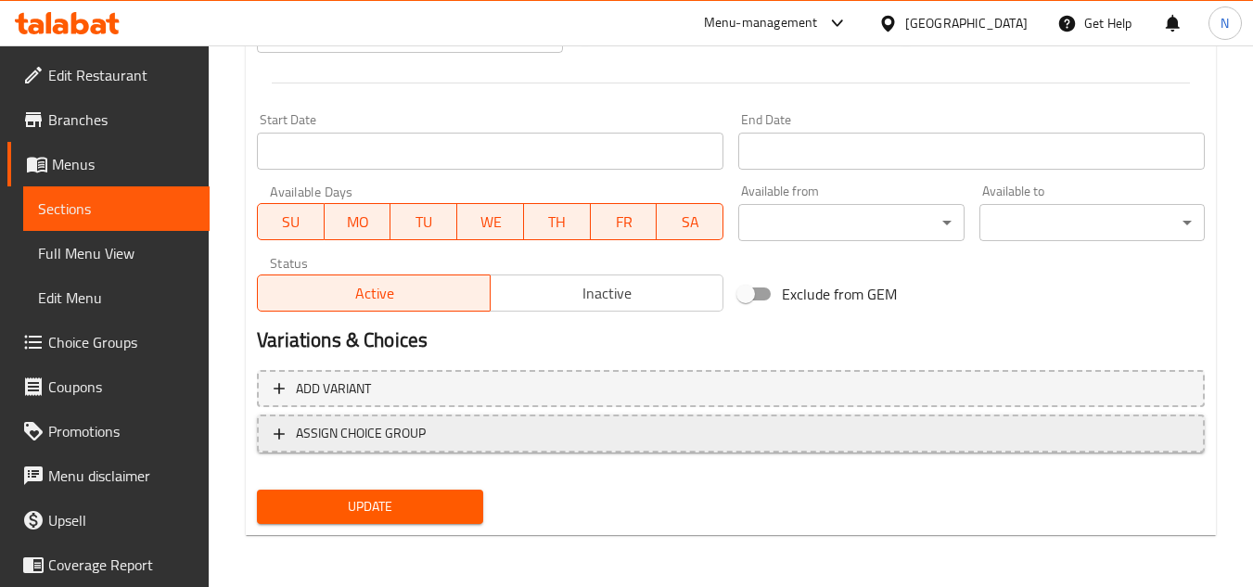
click at [475, 441] on span "ASSIGN CHOICE GROUP" at bounding box center [731, 433] width 915 height 23
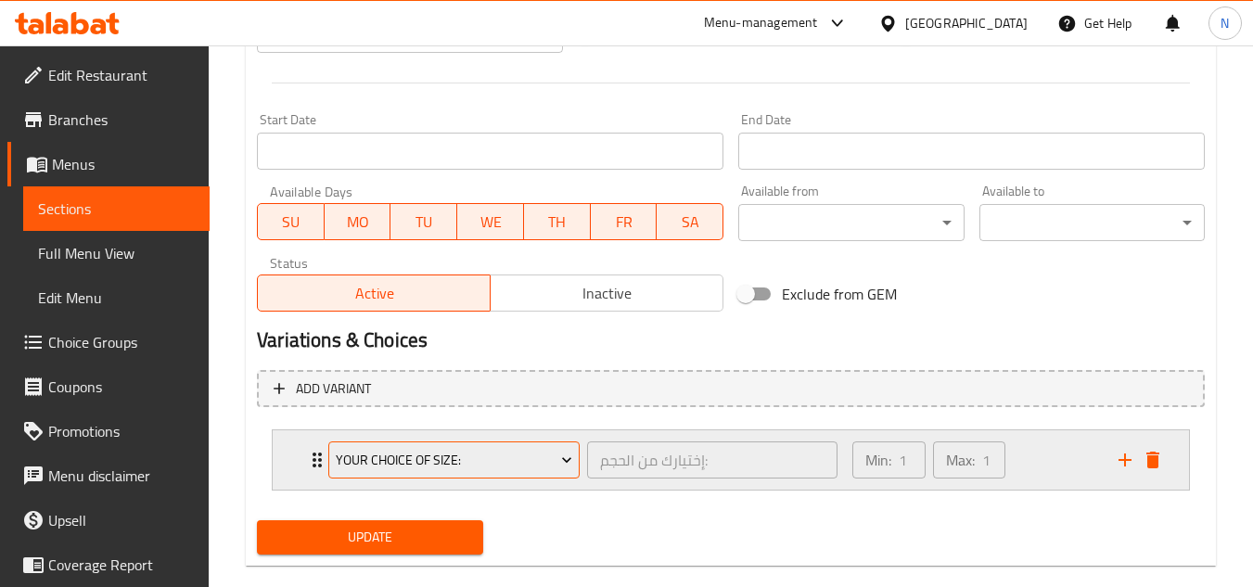
click at [507, 456] on span "Your Choice Of Size:" at bounding box center [454, 460] width 237 height 23
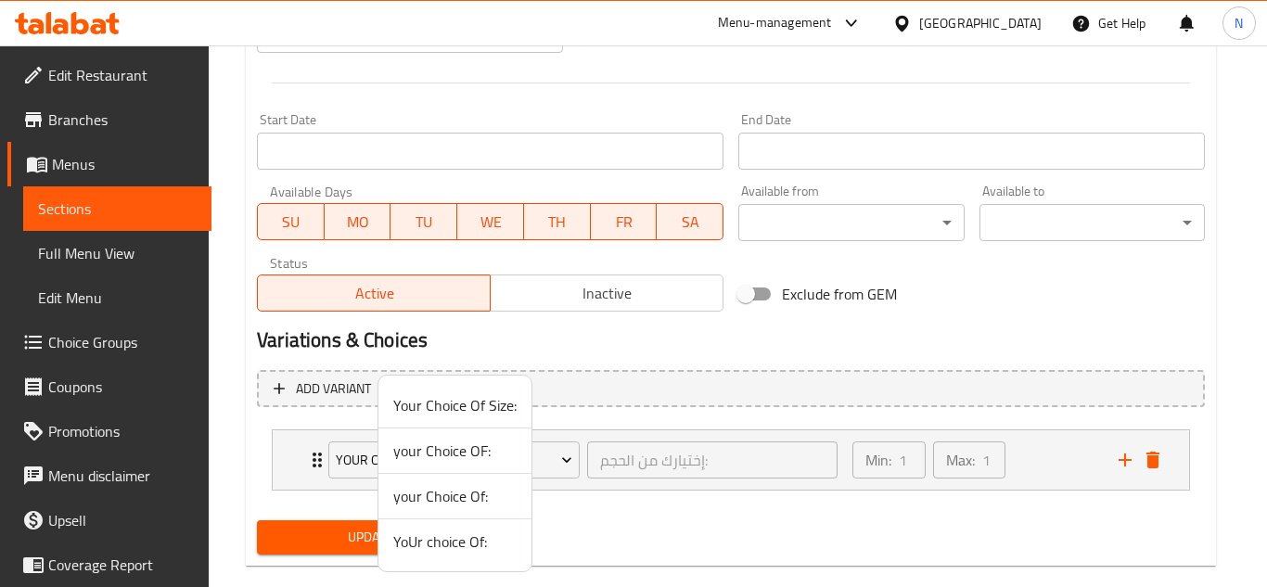
click at [489, 502] on span "your Choice Of:" at bounding box center [454, 496] width 123 height 22
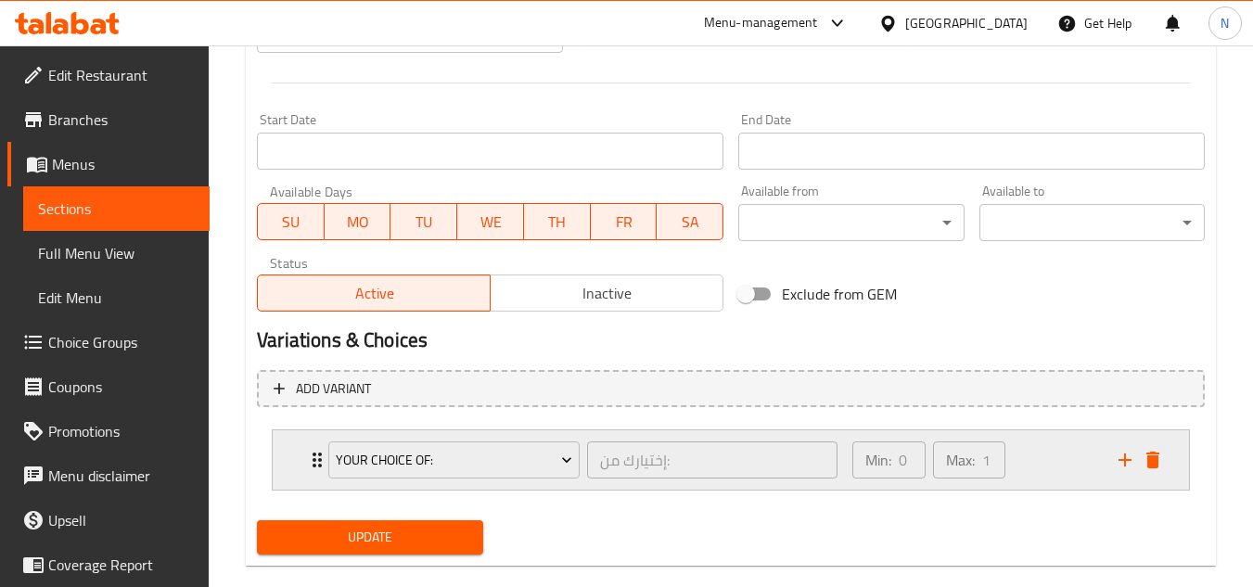
click at [1039, 480] on div "Min: 0 ​ Max: 1 ​" at bounding box center [974, 459] width 266 height 59
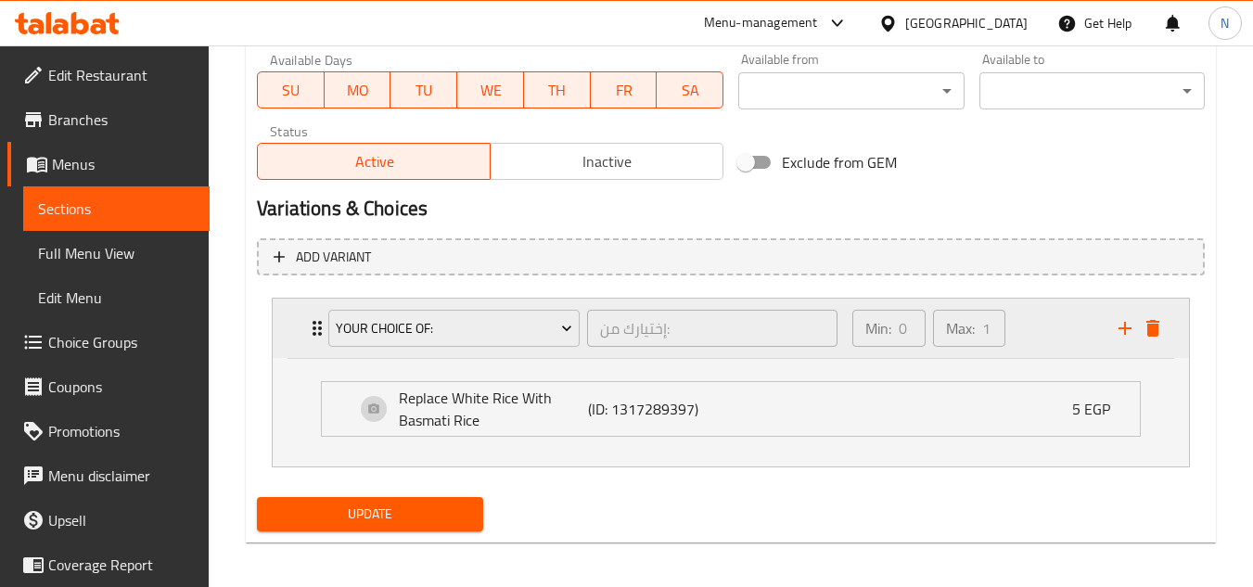
scroll to position [863, 0]
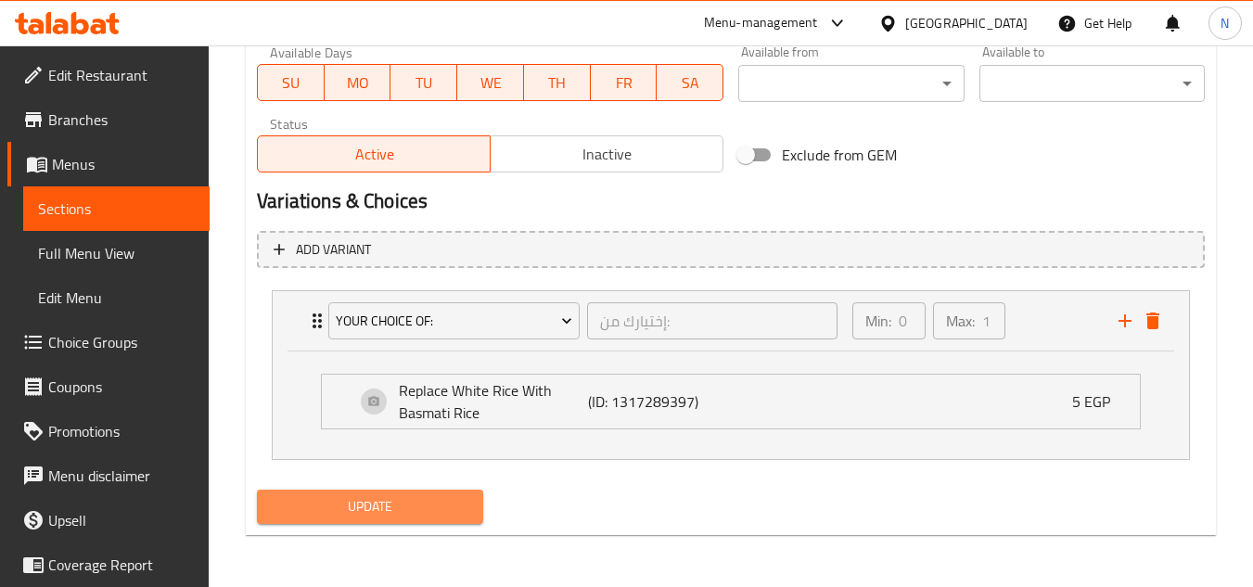
click at [448, 495] on span "Update" at bounding box center [370, 506] width 196 height 23
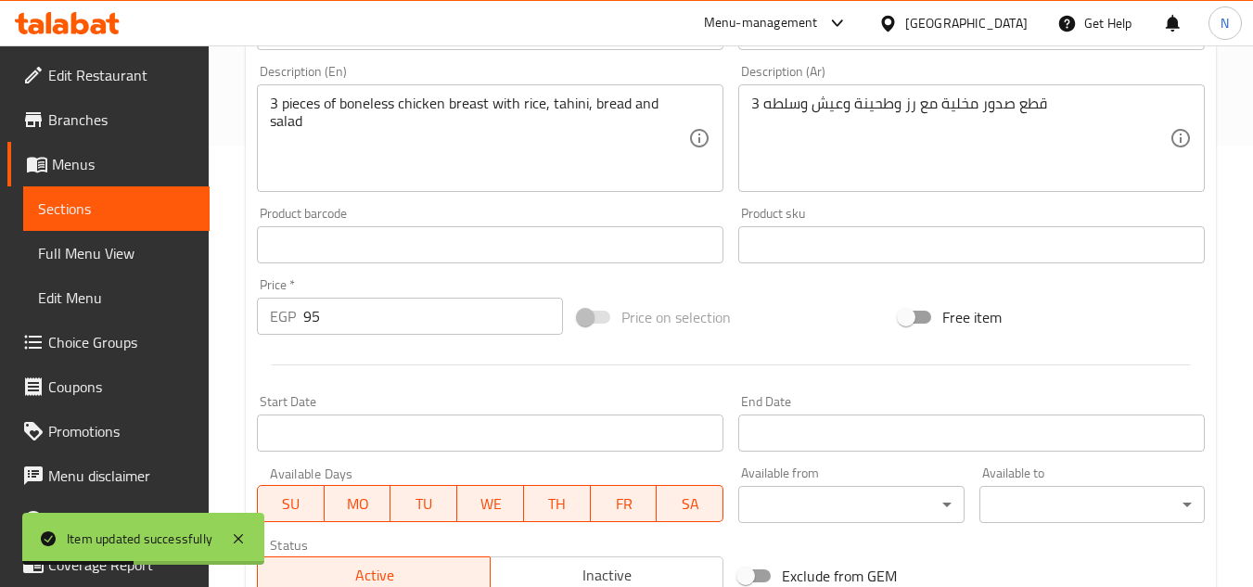
scroll to position [306, 0]
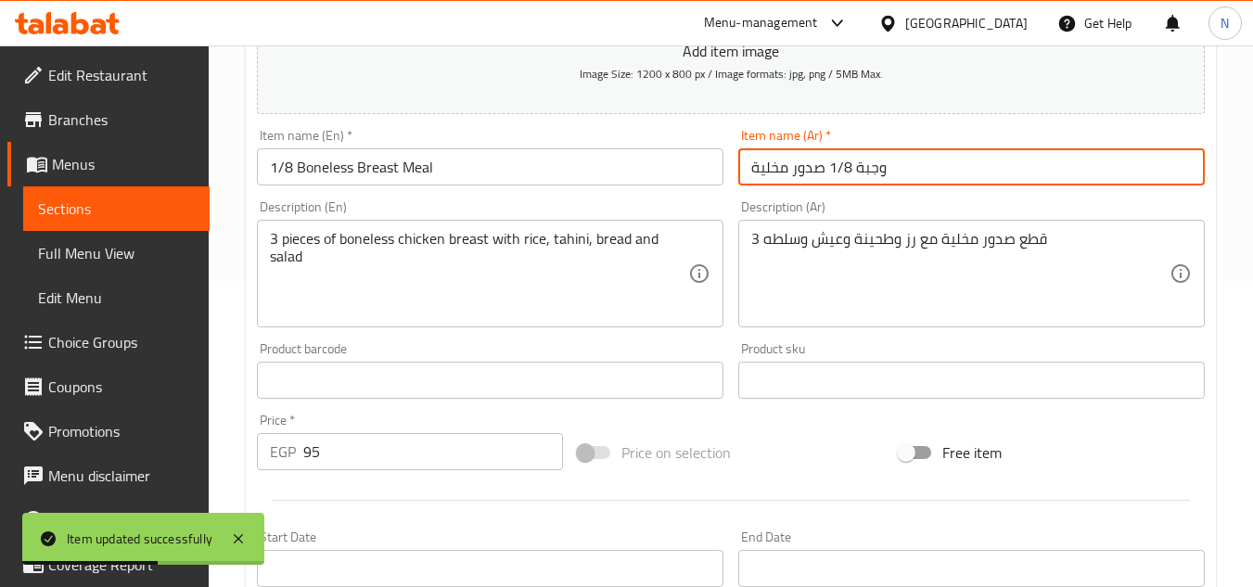
click at [854, 168] on input "وجبة 1/8 صدور مخلية" at bounding box center [971, 166] width 467 height 37
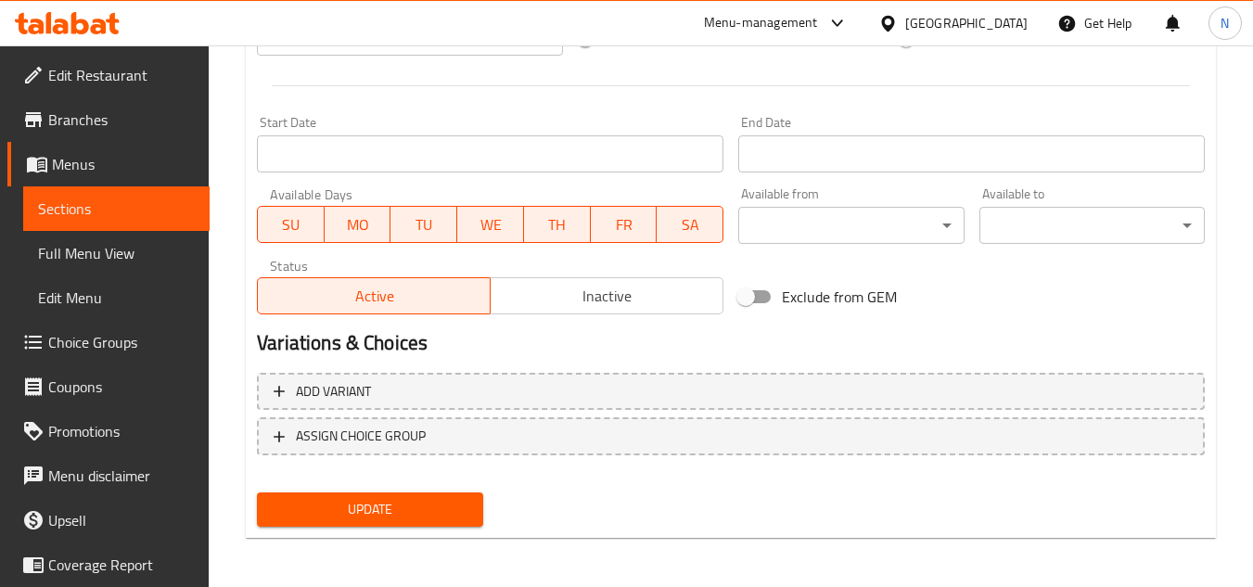
scroll to position [724, 0]
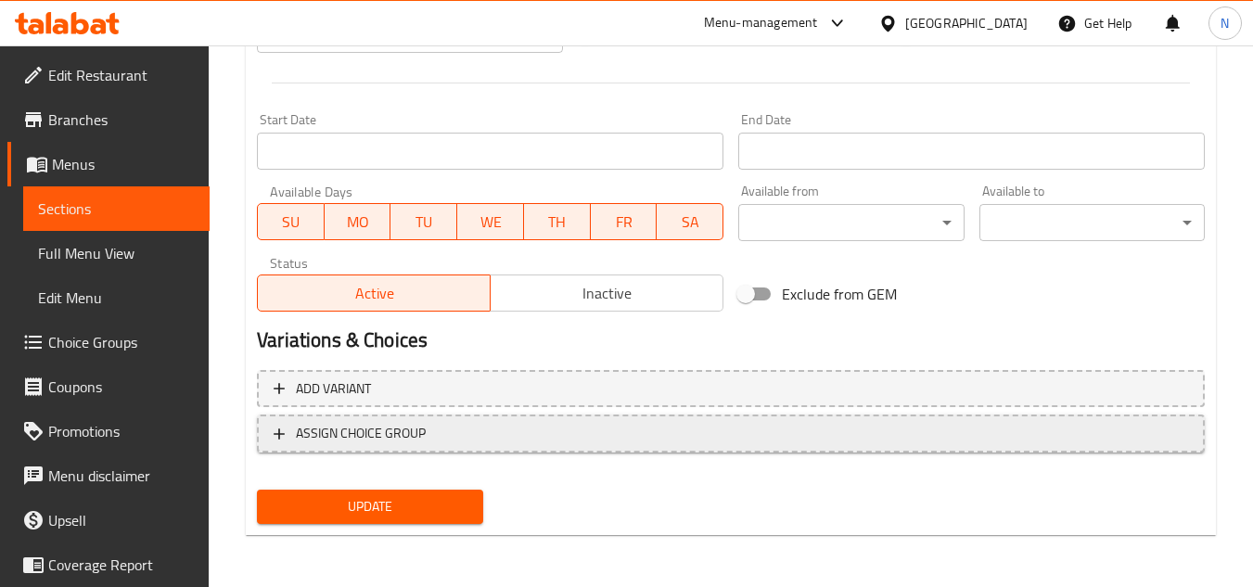
click at [408, 430] on span "ASSIGN CHOICE GROUP" at bounding box center [361, 433] width 130 height 23
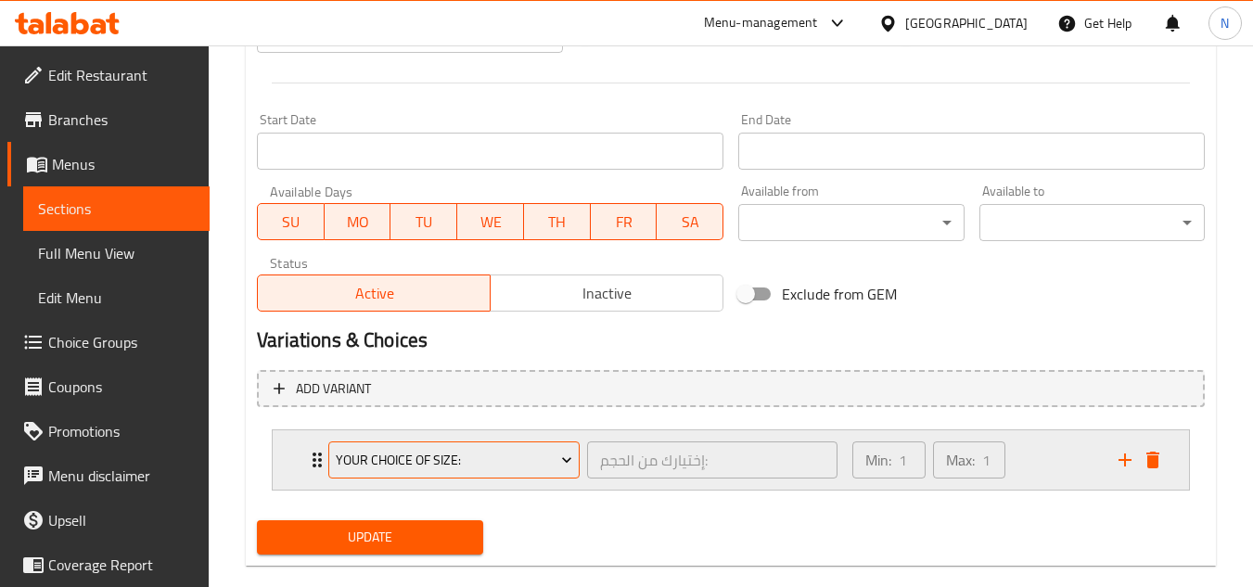
click at [393, 471] on span "Your Choice Of Size:" at bounding box center [454, 460] width 237 height 23
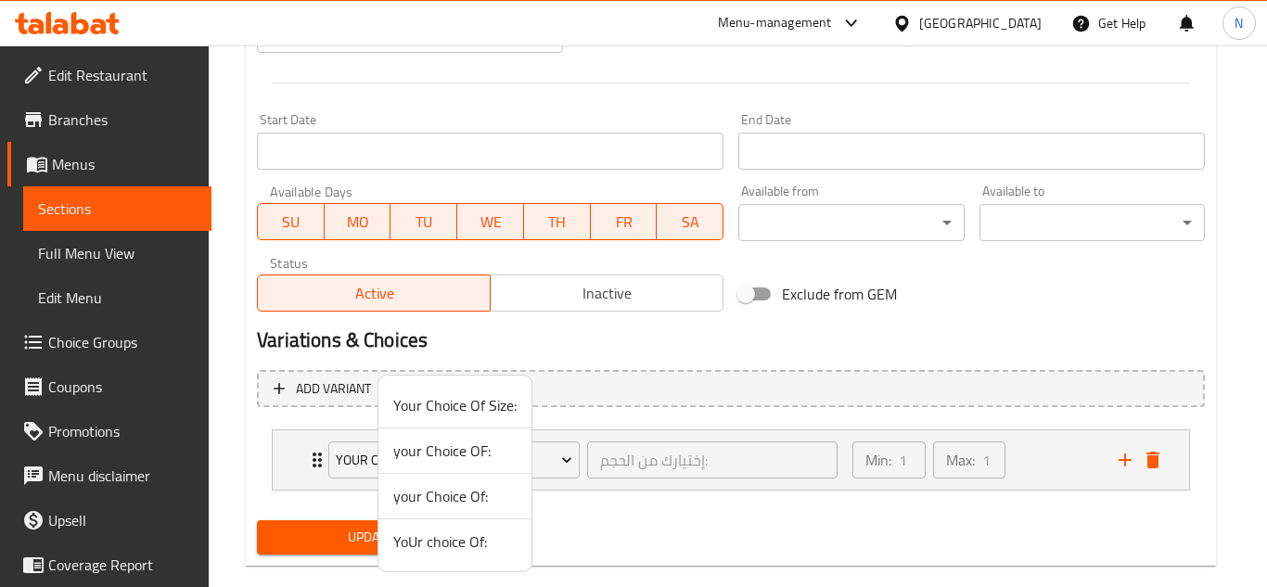
click at [469, 501] on span "your Choice Of:" at bounding box center [454, 496] width 123 height 22
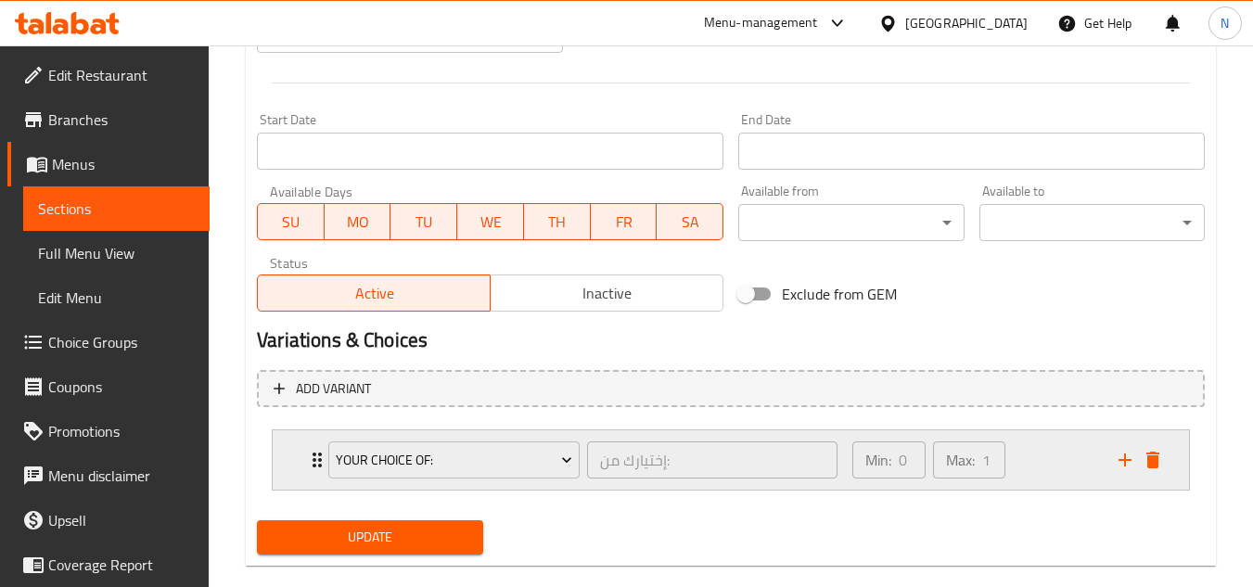
click at [1091, 456] on div "Min: 0 ​ Max: 1 ​" at bounding box center [974, 459] width 266 height 59
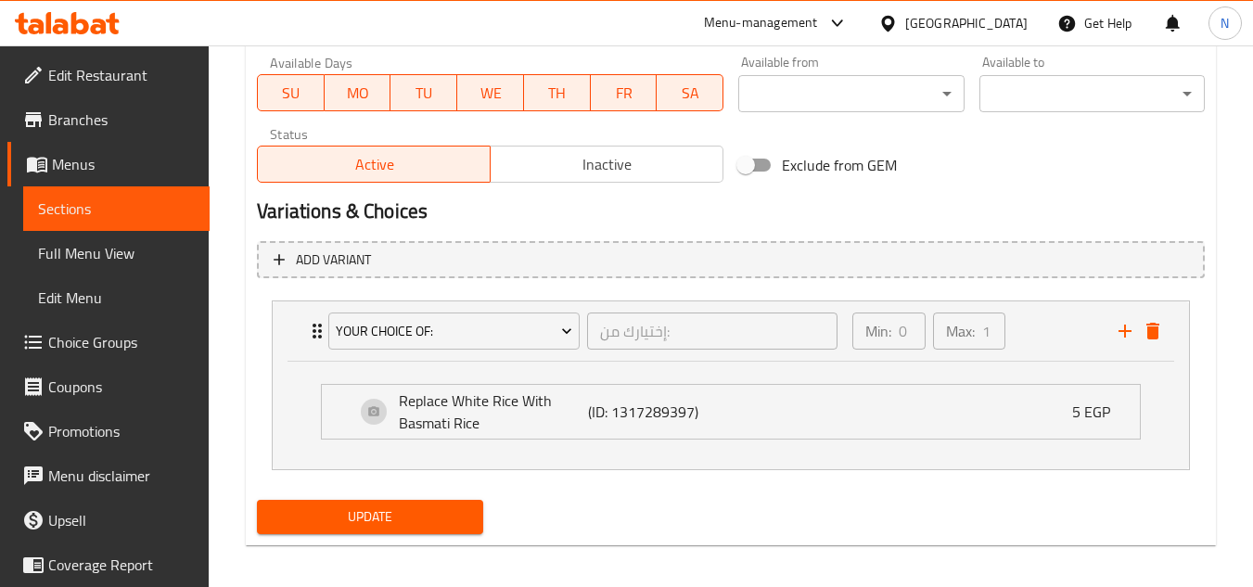
scroll to position [863, 0]
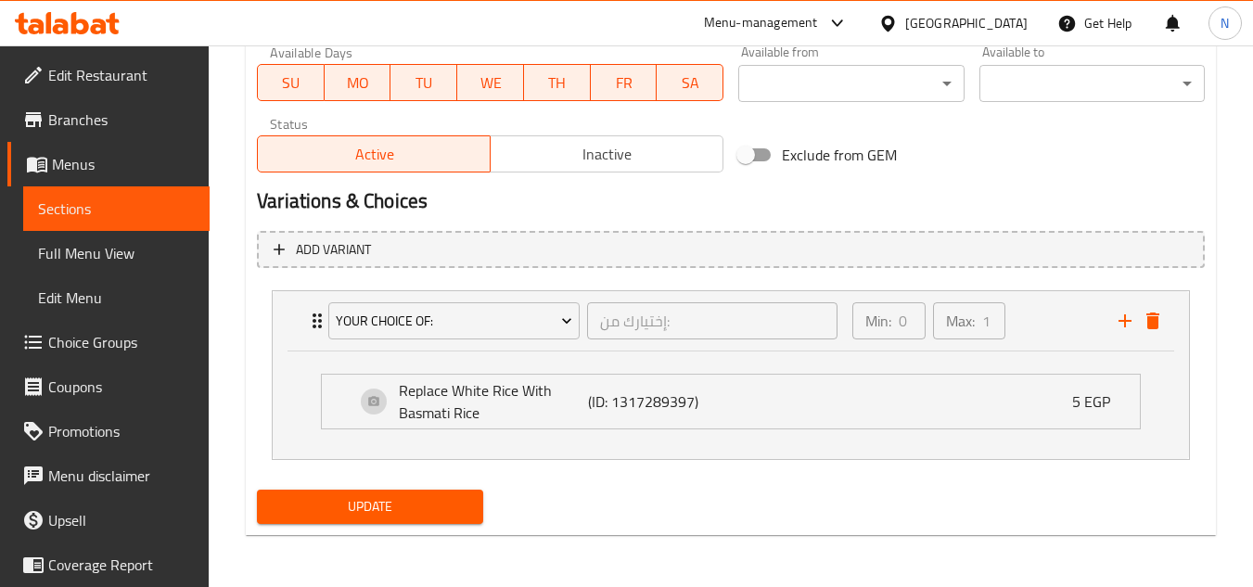
click at [430, 490] on button "Update" at bounding box center [369, 507] width 225 height 34
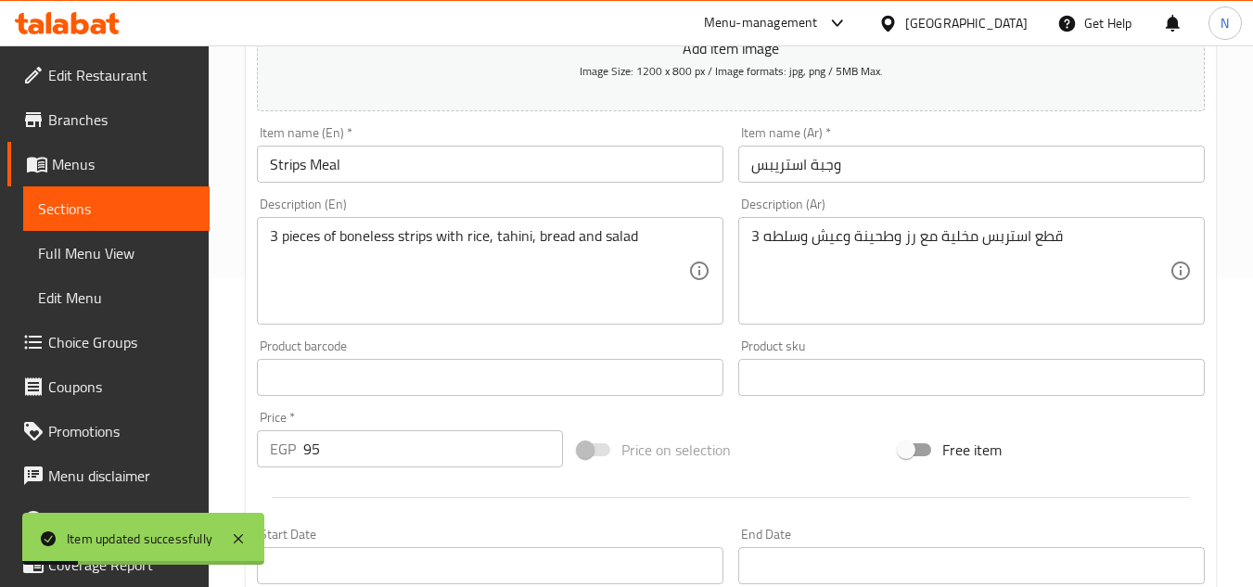
scroll to position [306, 0]
click at [430, 169] on input "Strips Meal" at bounding box center [490, 166] width 467 height 37
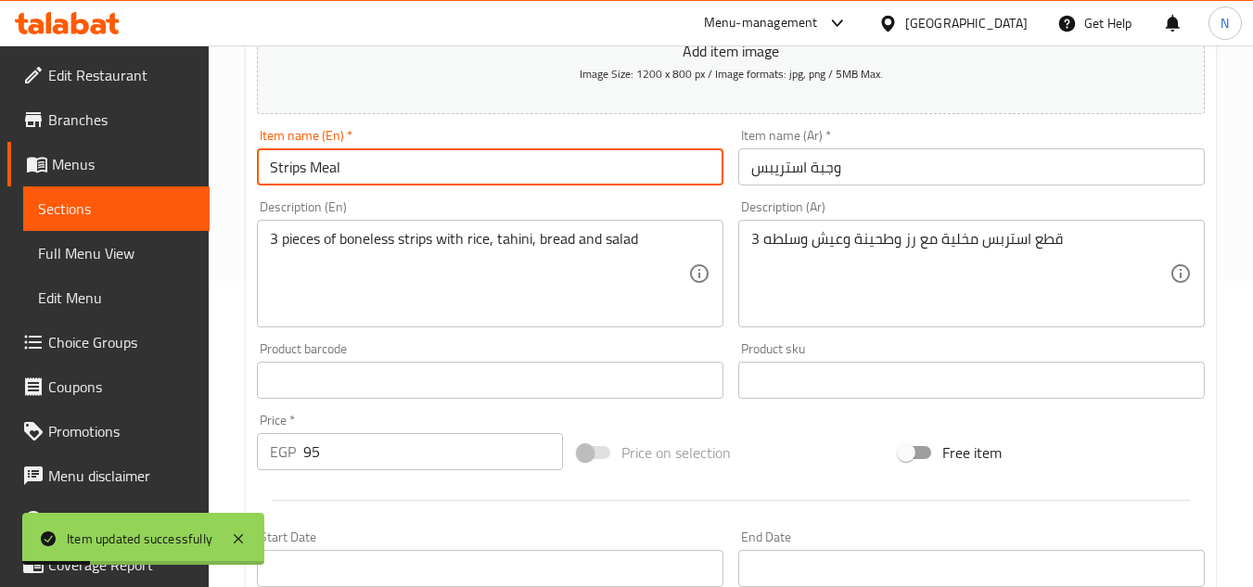
click at [430, 169] on input "Strips Meal" at bounding box center [490, 166] width 467 height 37
click at [794, 151] on input "وجبة استريبس" at bounding box center [971, 166] width 467 height 37
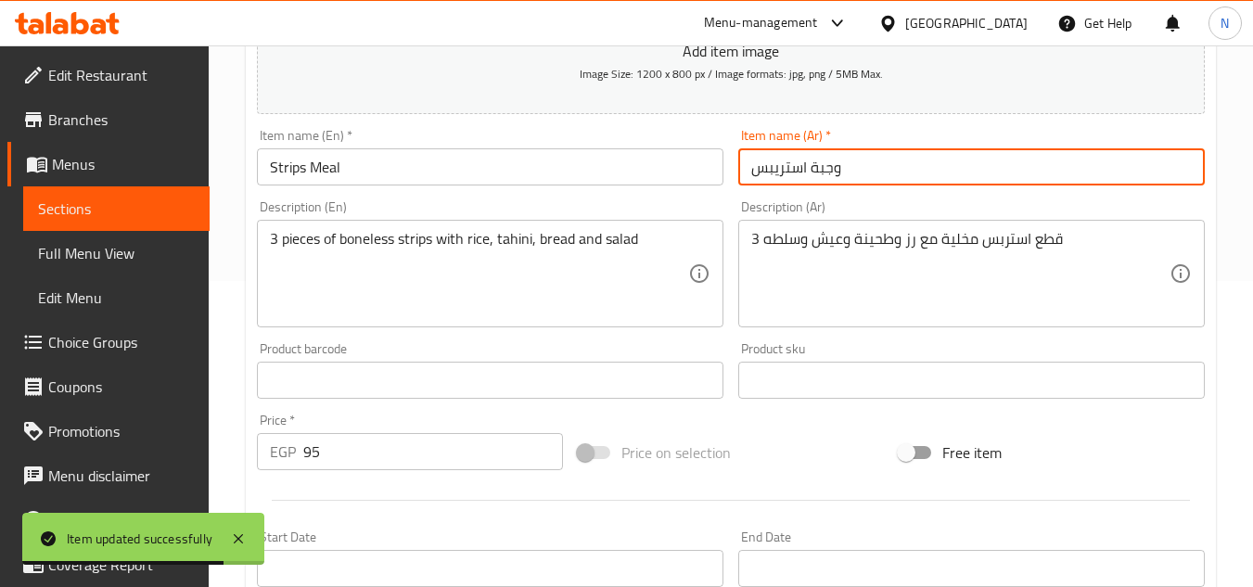
click at [794, 151] on input "وجبة استريبس" at bounding box center [971, 166] width 467 height 37
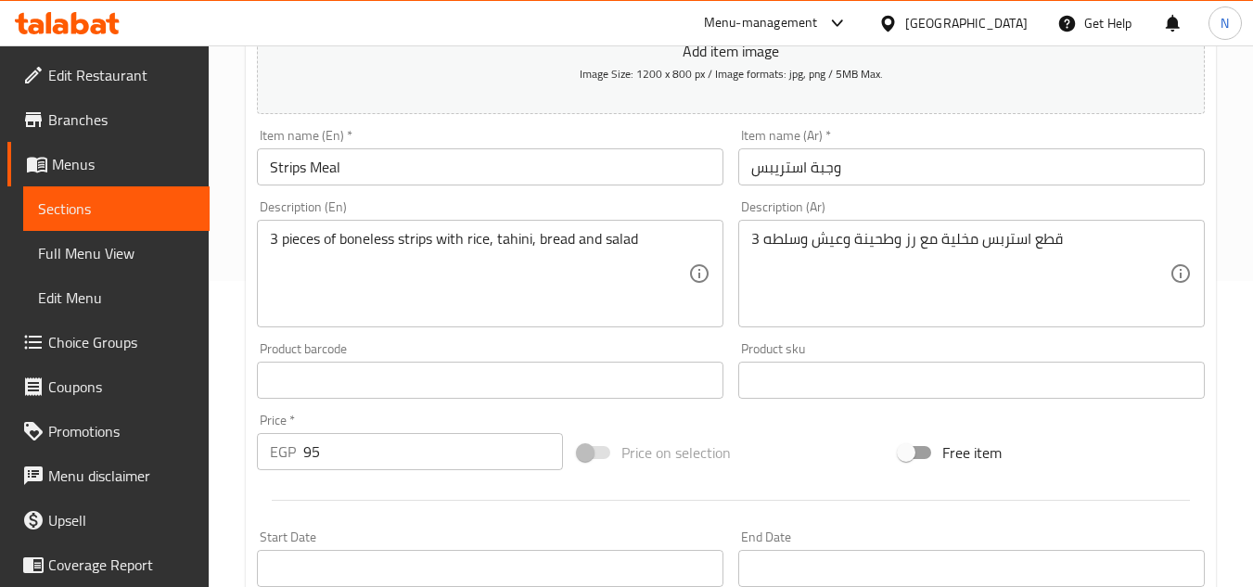
click at [1210, 440] on div "Free item" at bounding box center [1052, 453] width 321 height 50
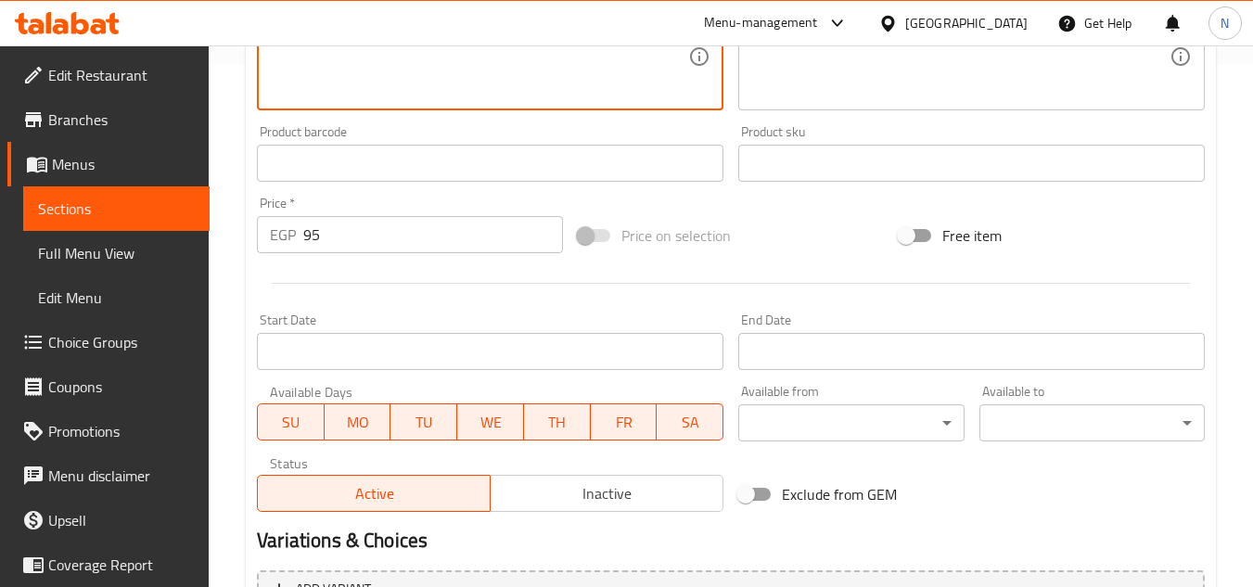
scroll to position [399, 0]
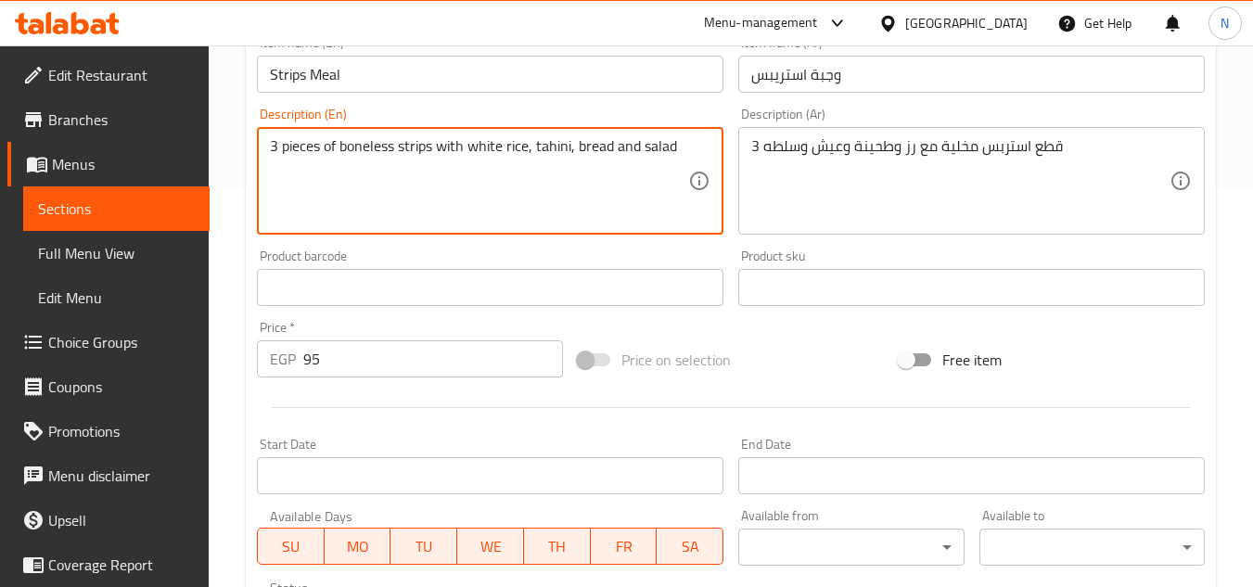
click at [554, 152] on textarea "3 pieces of boneless strips with white rice, tahini, bread and salad" at bounding box center [479, 181] width 418 height 88
click at [358, 171] on textarea "3 pieces of boneless strips with white rice, sesame paste, bread and salad" at bounding box center [479, 181] width 418 height 88
type textarea "3 pieces of boneless strips with white rice, sesame paste, bread and salad."
drag, startPoint x: 919, startPoint y: 147, endPoint x: 917, endPoint y: 205, distance: 58.5
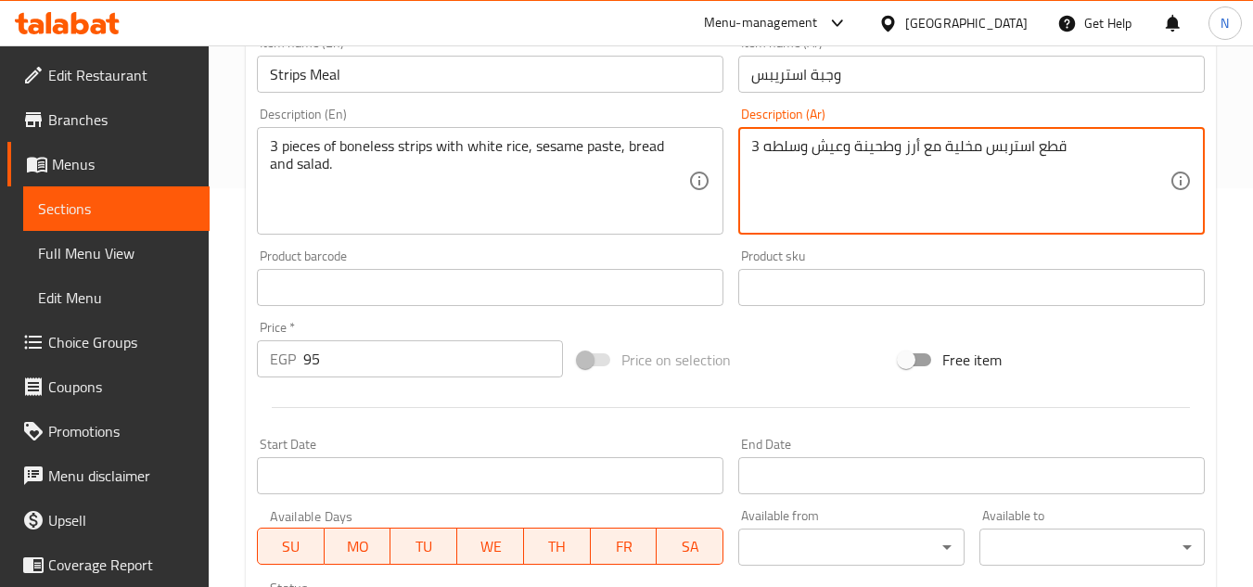
click at [905, 158] on textarea "3 قطع استربس مخلية مع أرز وطحينة وعيش وسلطه" at bounding box center [960, 181] width 418 height 88
drag, startPoint x: 897, startPoint y: 146, endPoint x: 914, endPoint y: 151, distance: 17.6
click at [914, 151] on textarea "3 قطع استربس مخلية مع أرز أبيض وطحينة وعيش وسلطه" at bounding box center [960, 181] width 418 height 88
drag, startPoint x: 805, startPoint y: 152, endPoint x: 768, endPoint y: 157, distance: 37.4
click at [768, 157] on textarea "3 قطع استربس مخلية مع أرز أبيض، طحينة وعيش وسلطه" at bounding box center [960, 181] width 418 height 88
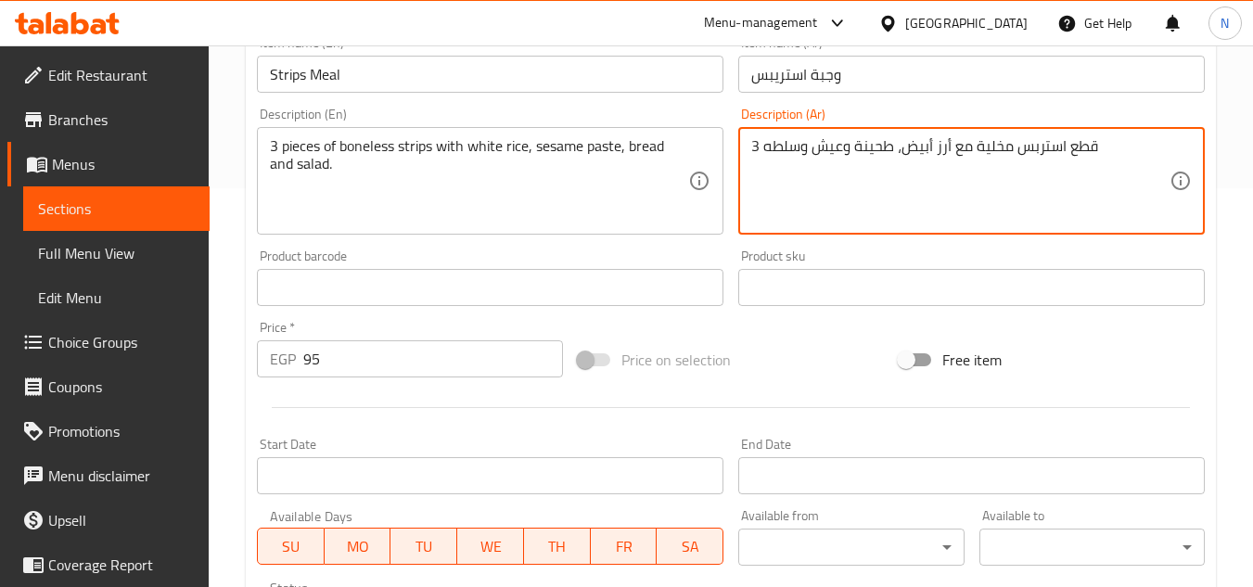
click at [896, 145] on textarea "3 قطع استربس مخلية مع أرز أبيض، طحينة وعيش وسلطه" at bounding box center [960, 181] width 418 height 88
paste textarea "لطه"
click at [906, 156] on textarea "3 قطع استربس مخلية مع أرز أبيض، سلطه طحينة وعيش وسلطه" at bounding box center [960, 181] width 418 height 88
drag, startPoint x: 815, startPoint y: 147, endPoint x: 770, endPoint y: 158, distance: 46.8
click at [770, 158] on textarea "3 قطع استربس مخلية مع أرز أبيض، سلطة، طحينة وعيش وسلطه" at bounding box center [960, 181] width 418 height 88
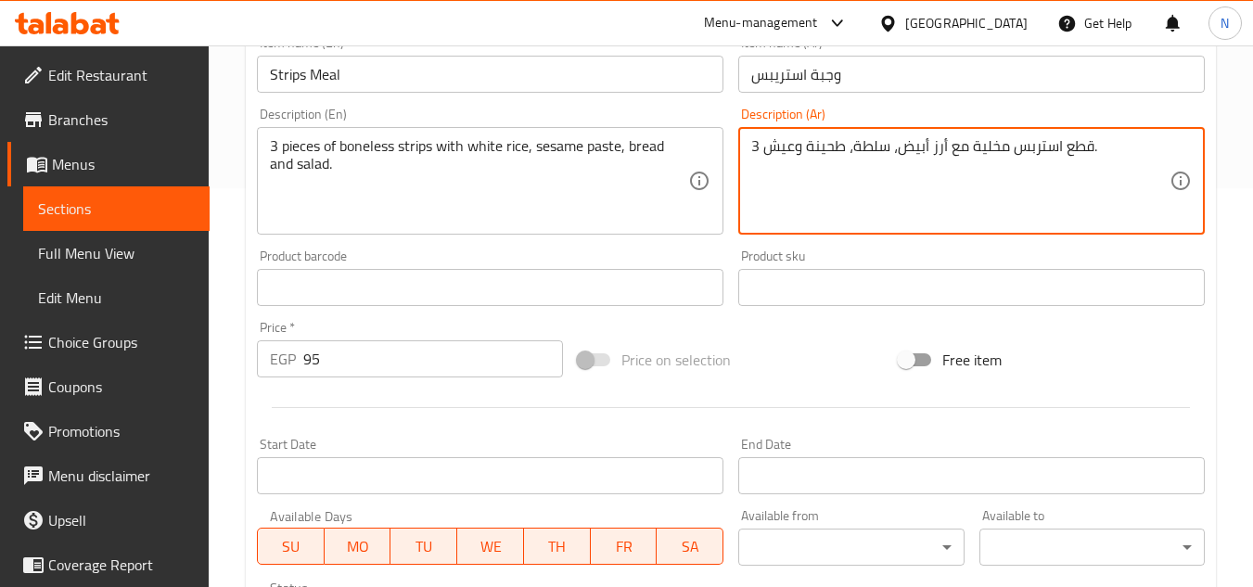
type textarea "3 قطع استربس مخلية مع أرز أبيض، سلطة، طحينة وعيش."
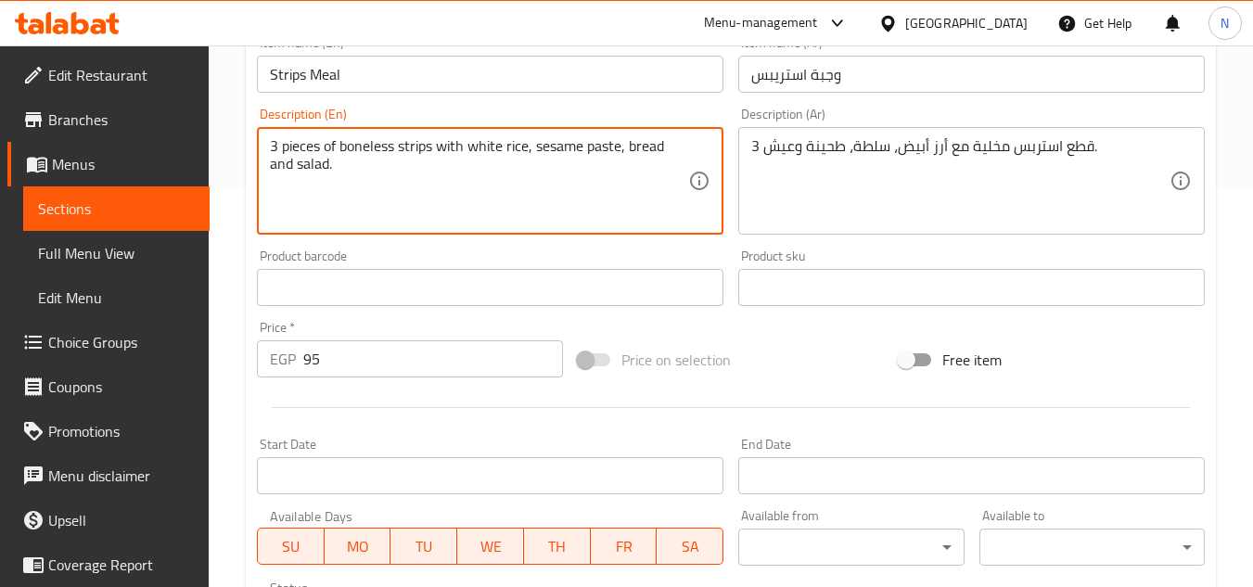
click at [303, 166] on textarea "3 pieces of boneless strips with white rice, sesame paste, bread and salad." at bounding box center [479, 181] width 418 height 88
click at [539, 150] on textarea "3 pieces of boneless strips with white rice, sesame paste, bread and salad." at bounding box center [479, 181] width 418 height 88
click at [537, 150] on textarea "3 pieces of boneless strips with white rice, sesame paste, bread and salad." at bounding box center [479, 181] width 418 height 88
paste textarea "alads"
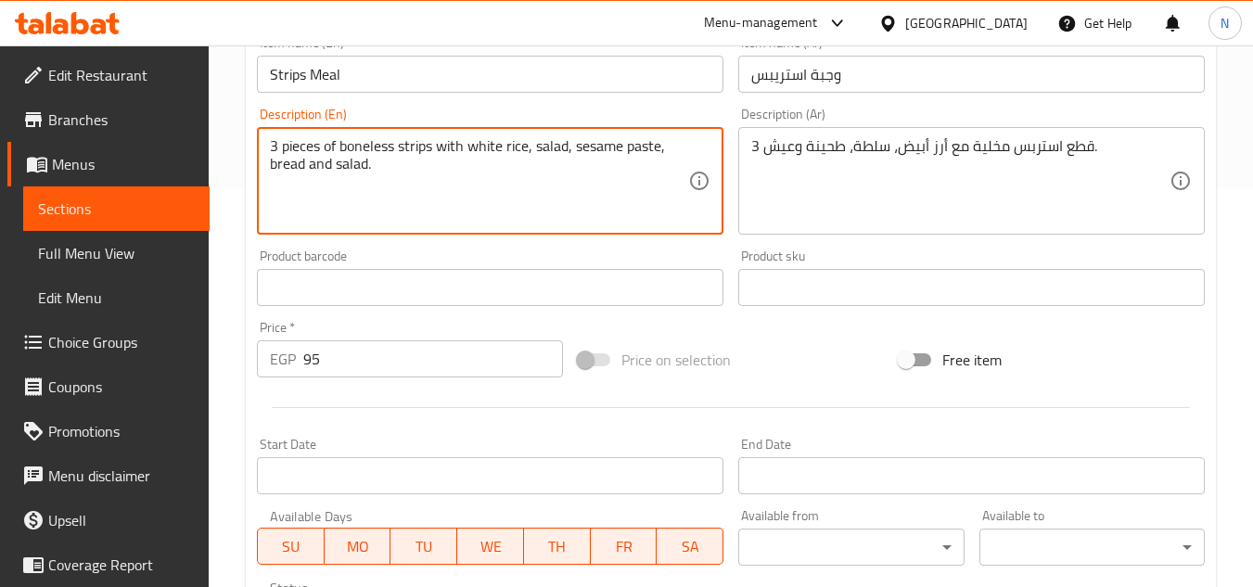
drag, startPoint x: 305, startPoint y: 169, endPoint x: 501, endPoint y: 163, distance: 195.8
click at [501, 163] on textarea "3 pieces of boneless strips with white rice, salad, sesame paste, bread and sal…" at bounding box center [479, 181] width 418 height 88
click at [662, 152] on textarea "3 pieces of boneless strips with white rice, salad, sesame paste, bread" at bounding box center [479, 181] width 418 height 88
click at [339, 170] on textarea "3 pieces of boneless strips with white rice, salad, sesame paste and bread" at bounding box center [479, 181] width 418 height 88
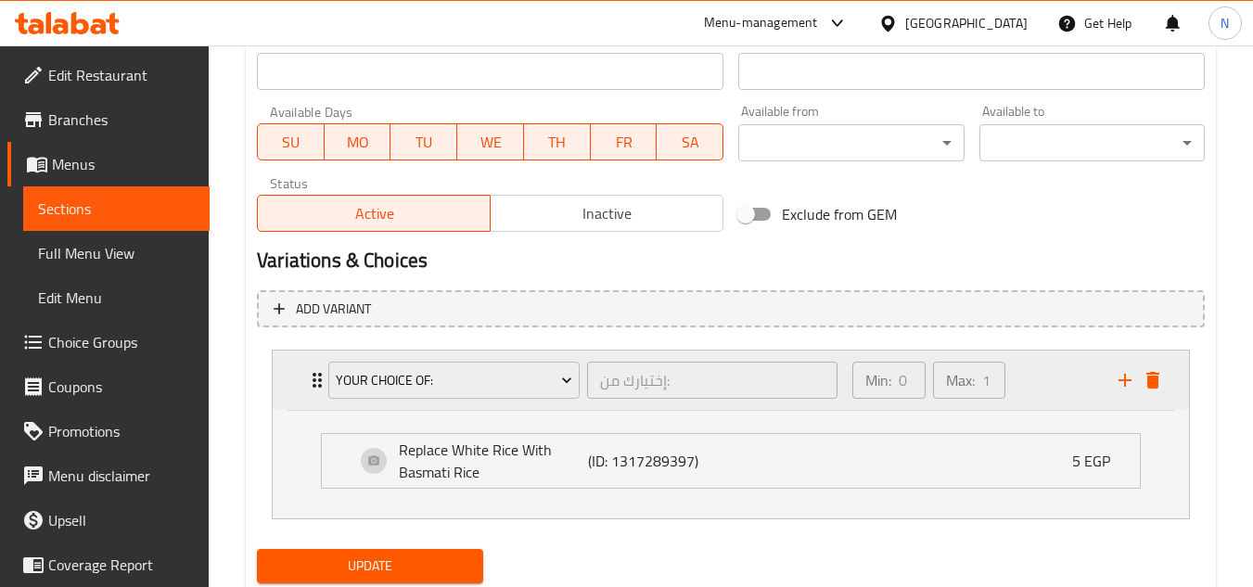
scroll to position [863, 0]
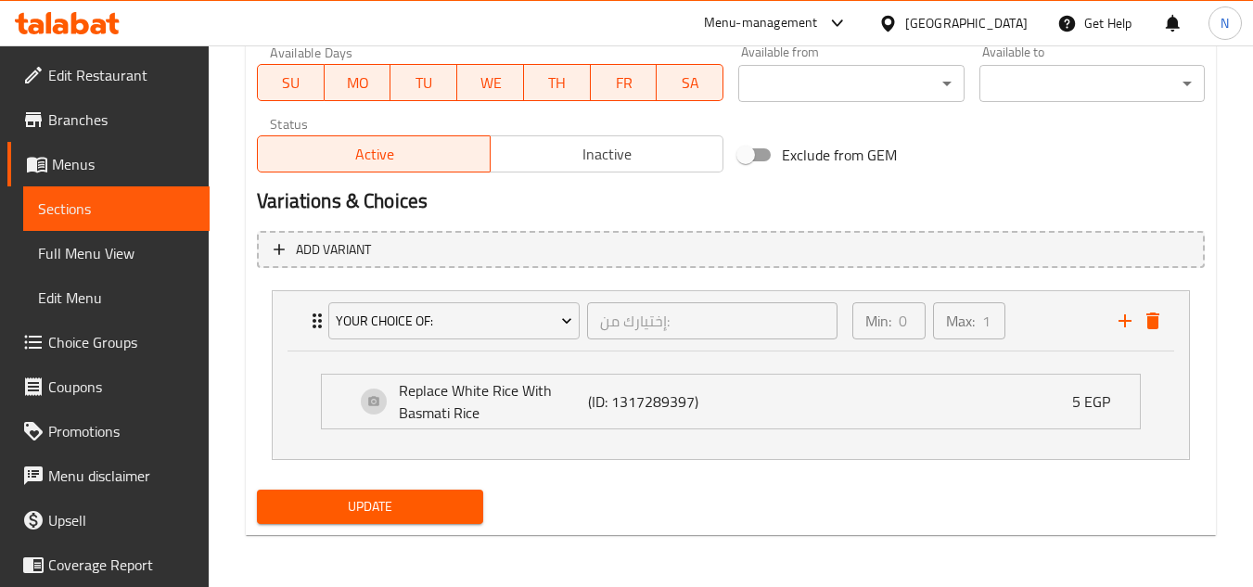
type textarea "3 pieces of boneless strips with white rice, salad, sesame paste and bread."
click at [461, 508] on span "Update" at bounding box center [370, 506] width 196 height 23
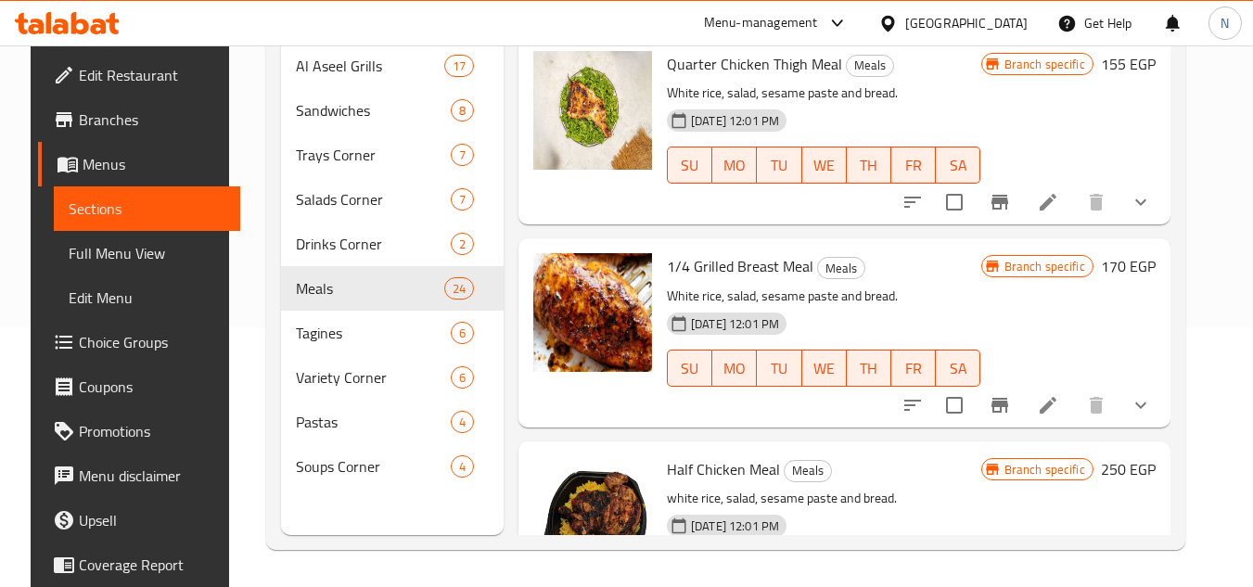
scroll to position [4416, 0]
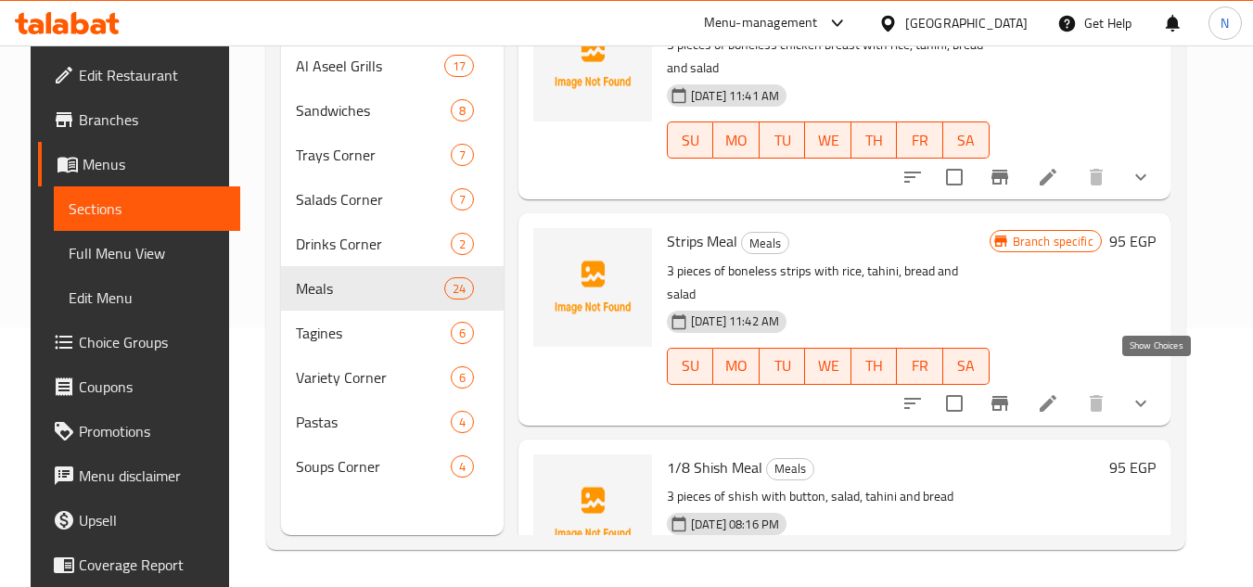
click at [1152, 392] on icon "show more" at bounding box center [1141, 403] width 22 height 22
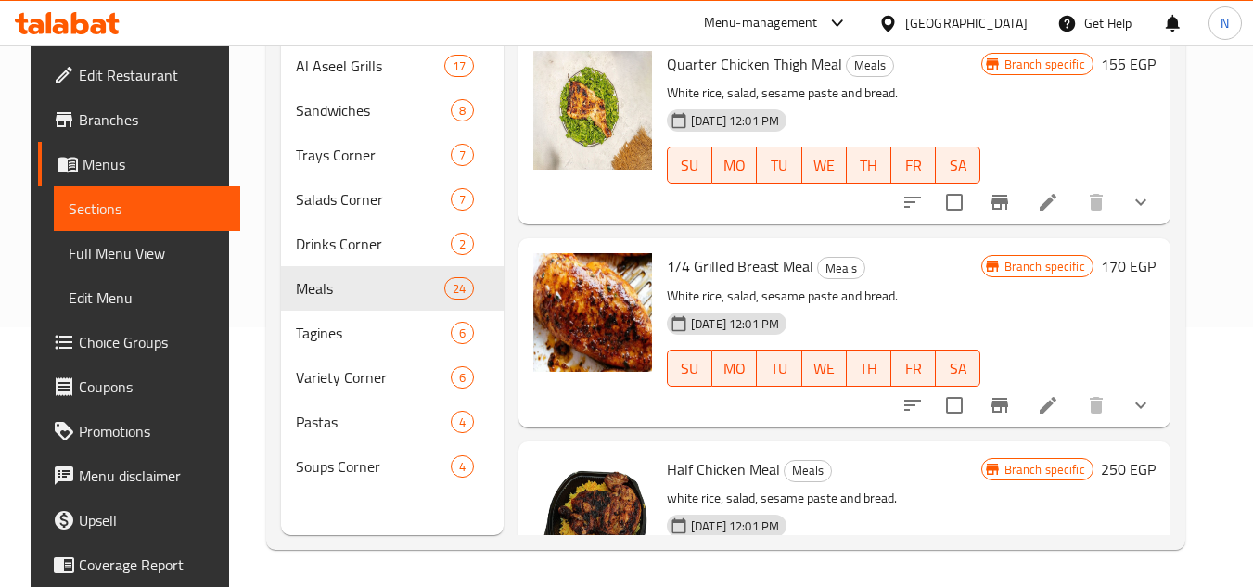
scroll to position [4416, 0]
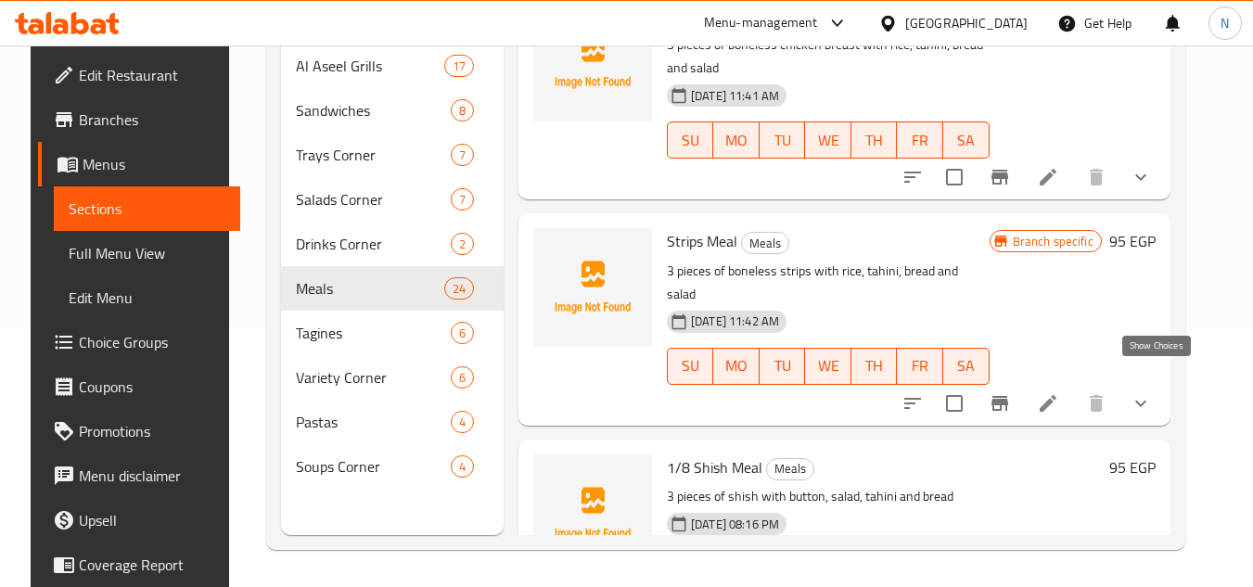
click at [1147, 400] on icon "show more" at bounding box center [1141, 403] width 11 height 6
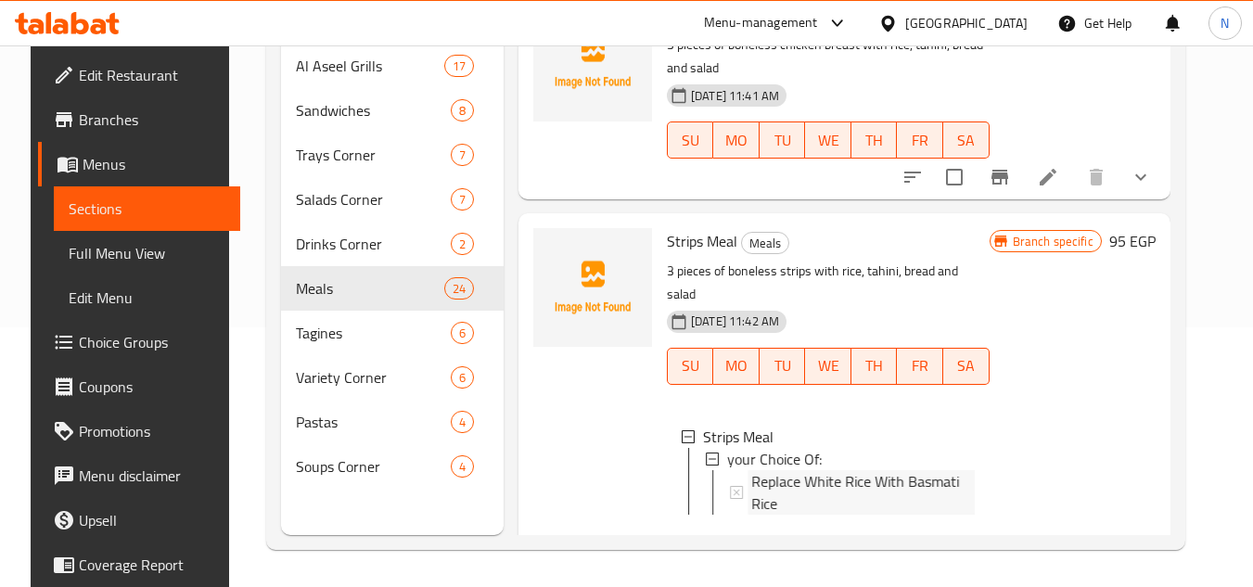
click at [785, 470] on span "Replace White Rice With Basmati Rice" at bounding box center [863, 492] width 224 height 45
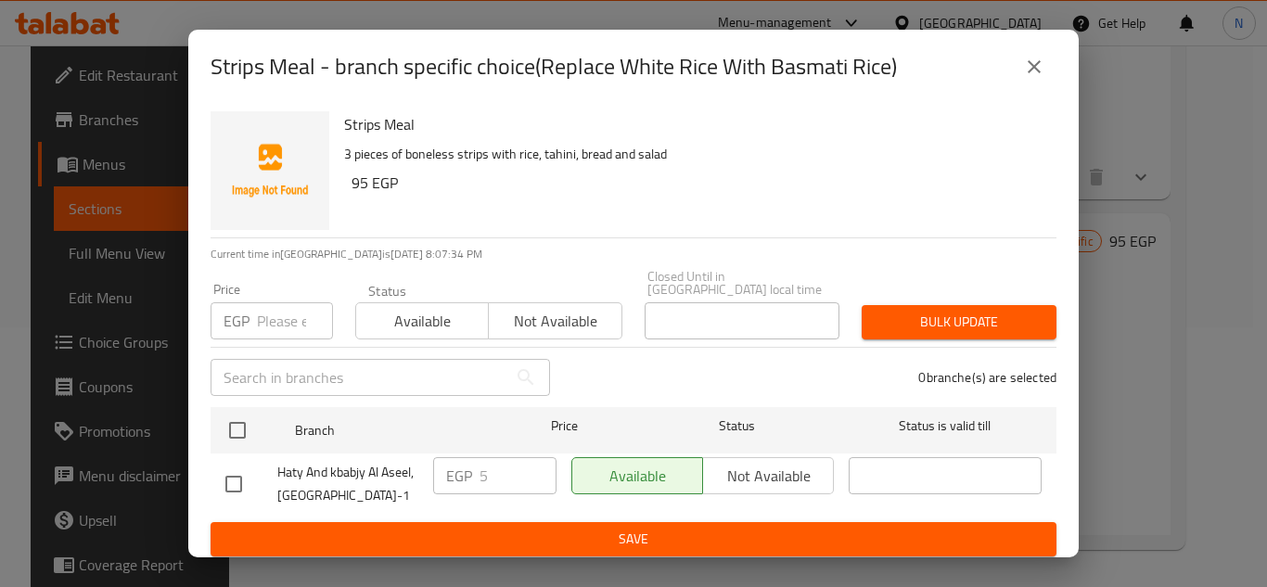
click at [1046, 84] on button "close" at bounding box center [1034, 67] width 45 height 45
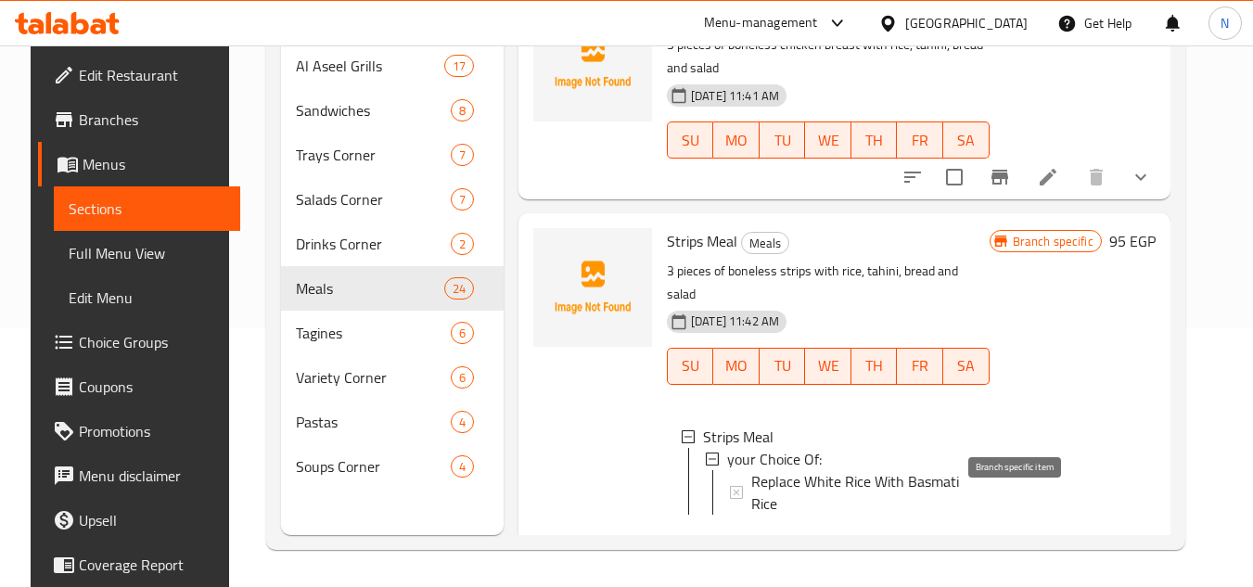
click at [1011, 533] on icon "Branch-specific-item" at bounding box center [1000, 544] width 22 height 22
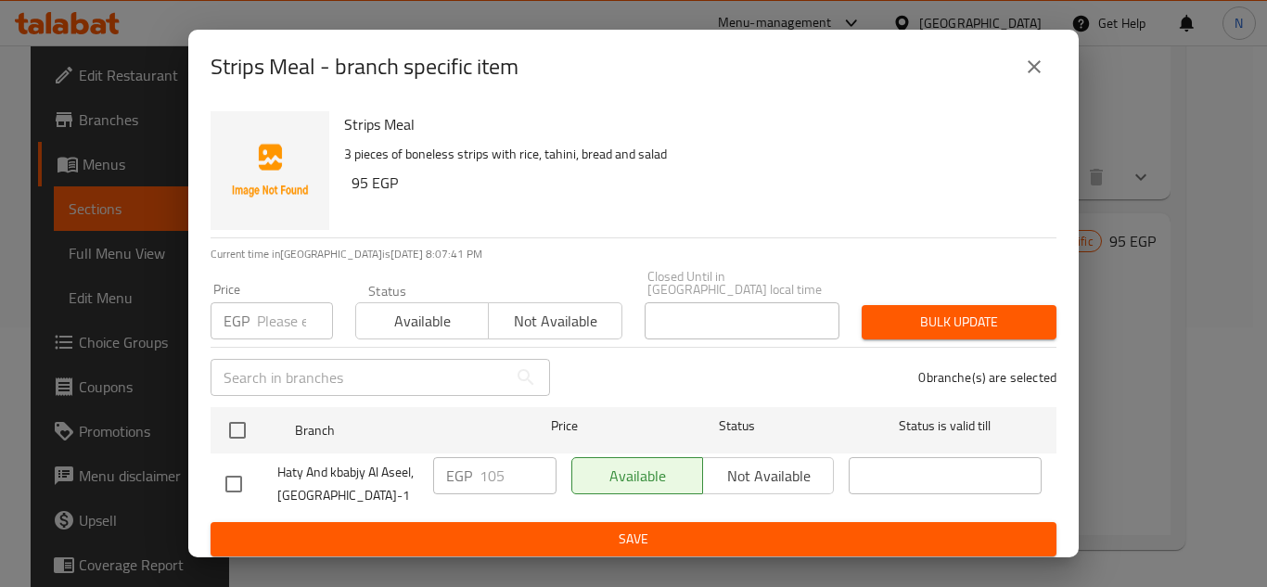
click at [1031, 68] on icon "close" at bounding box center [1034, 67] width 22 height 22
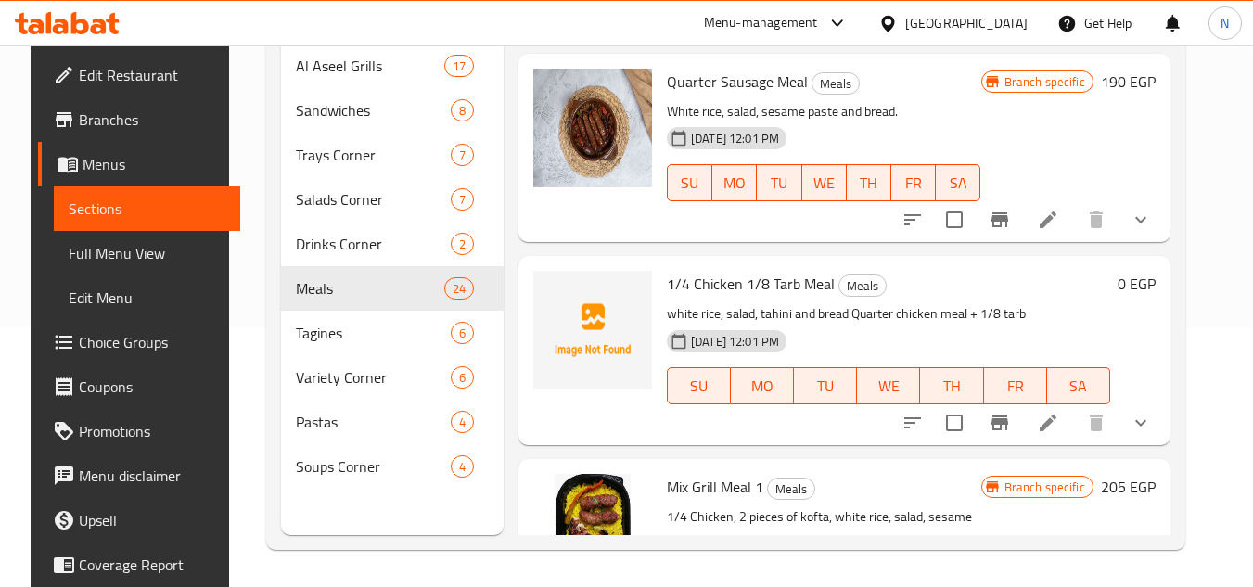
scroll to position [2206, 0]
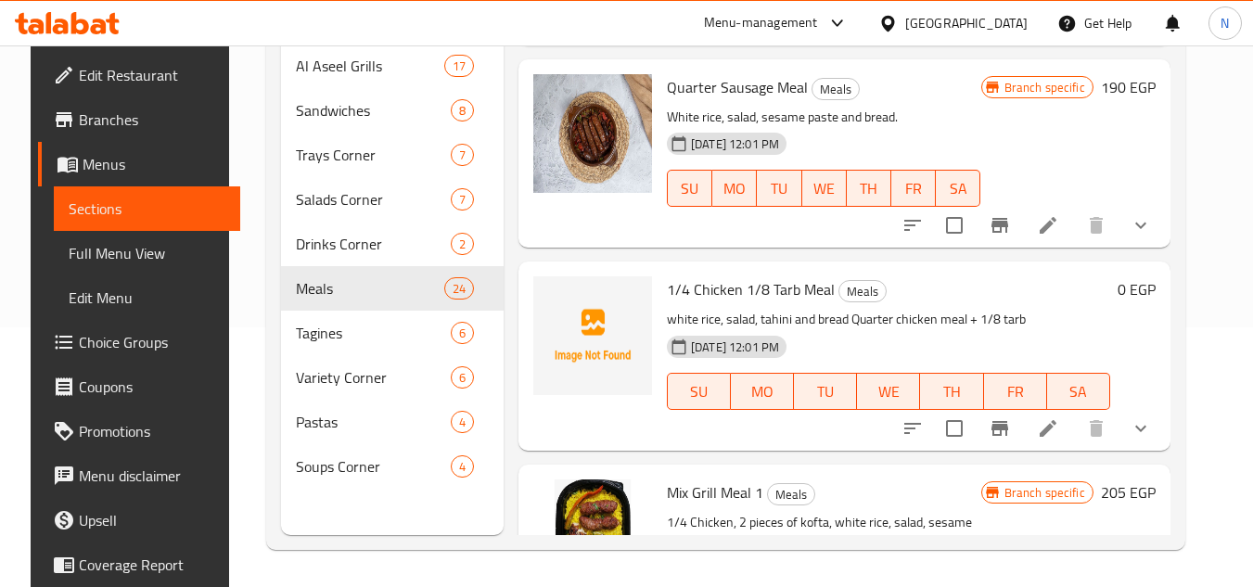
drag, startPoint x: 1176, startPoint y: 415, endPoint x: 1167, endPoint y: 420, distance: 10.8
click at [1163, 416] on div at bounding box center [1027, 428] width 273 height 45
click at [1152, 421] on icon "show more" at bounding box center [1141, 428] width 22 height 22
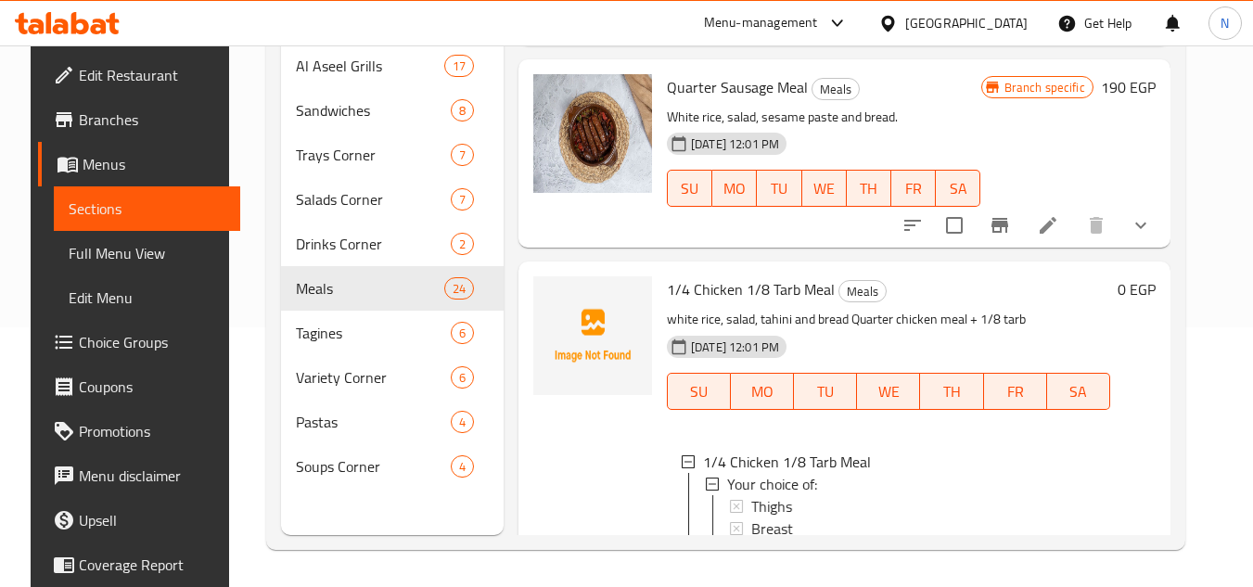
scroll to position [2299, 0]
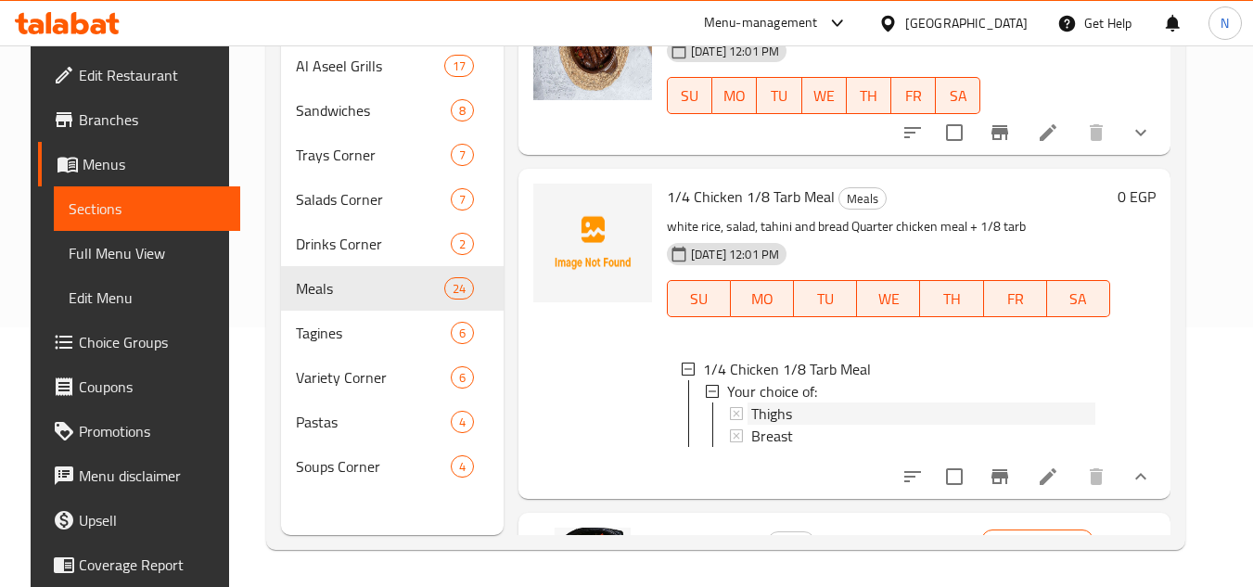
click at [798, 405] on div "Thighs" at bounding box center [923, 414] width 344 height 22
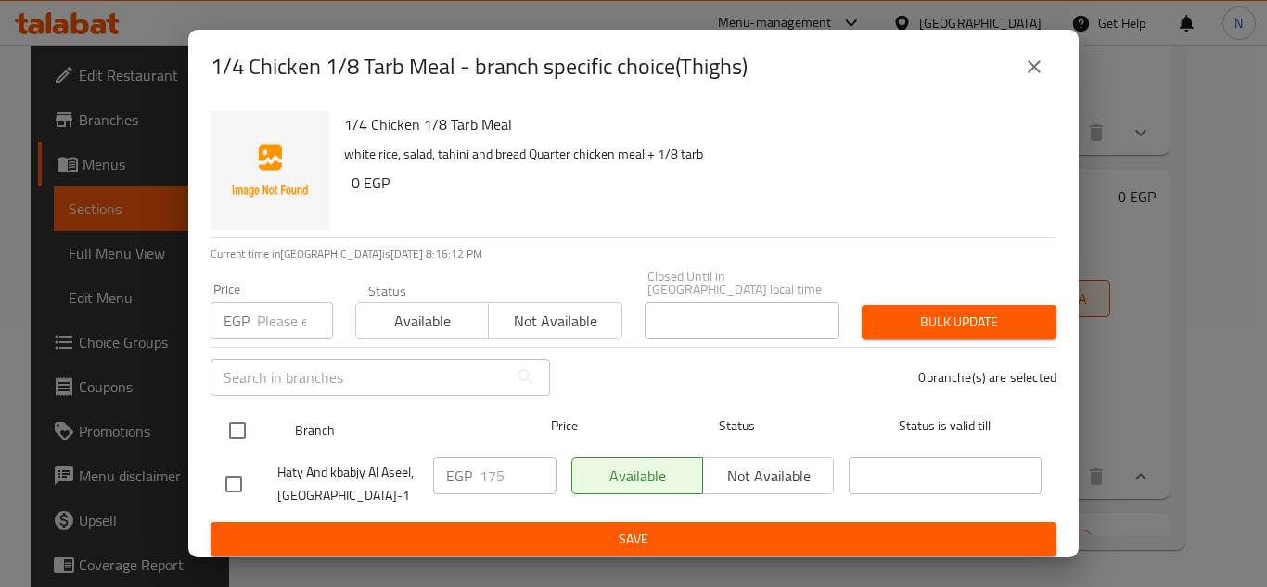
click at [242, 420] on input "checkbox" at bounding box center [237, 430] width 39 height 39
checkbox input "true"
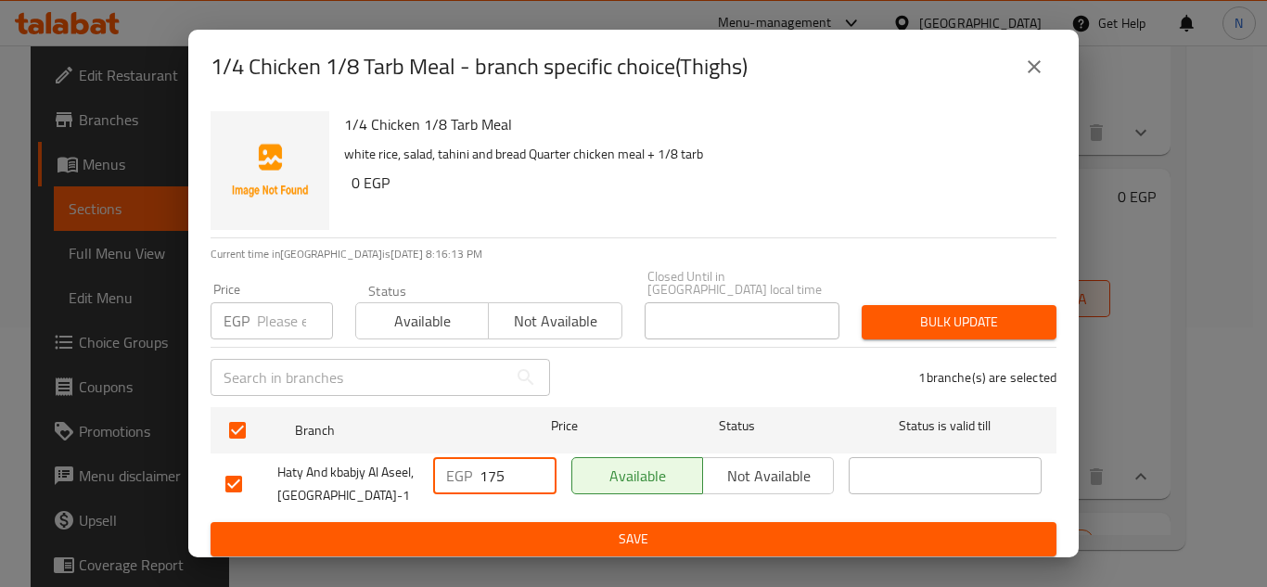
drag, startPoint x: 497, startPoint y: 476, endPoint x: 514, endPoint y: 465, distance: 20.1
click at [514, 465] on input "175" at bounding box center [518, 475] width 77 height 37
type input "170"
click at [533, 528] on span "Save" at bounding box center [633, 539] width 816 height 23
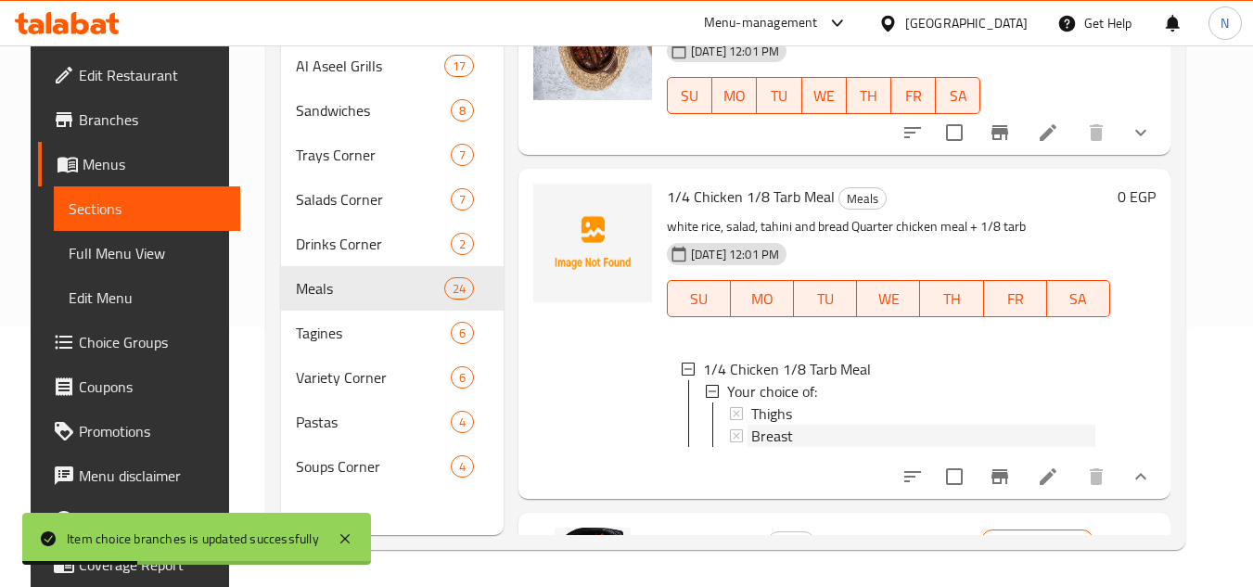
click at [824, 431] on div "Breast" at bounding box center [923, 436] width 344 height 22
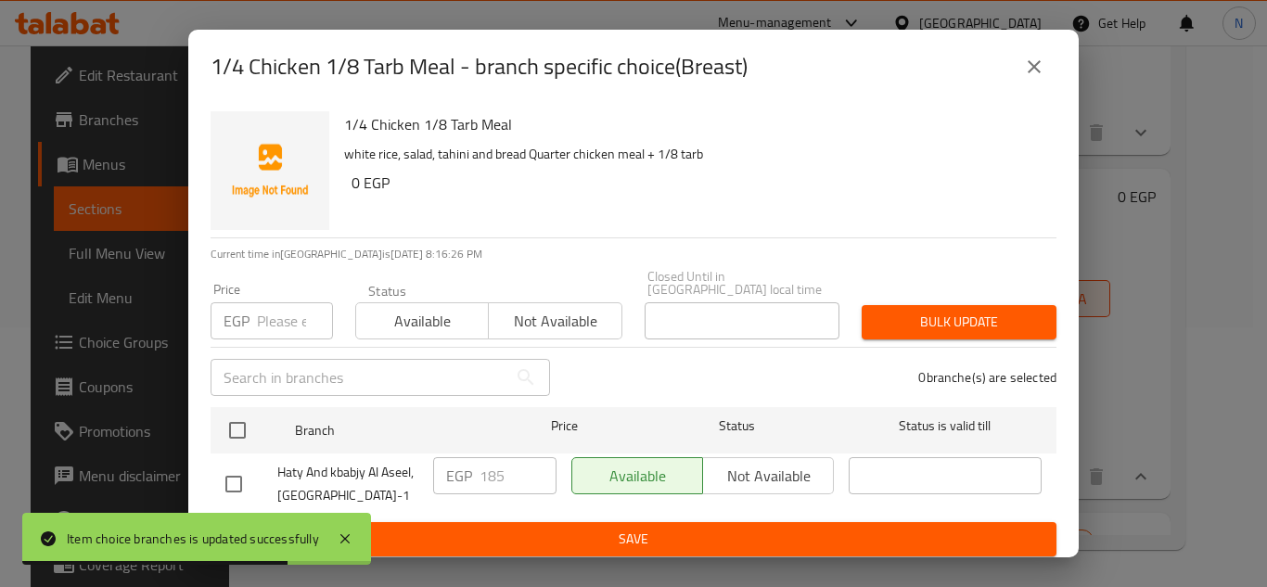
click at [1042, 73] on icon "close" at bounding box center [1034, 67] width 22 height 22
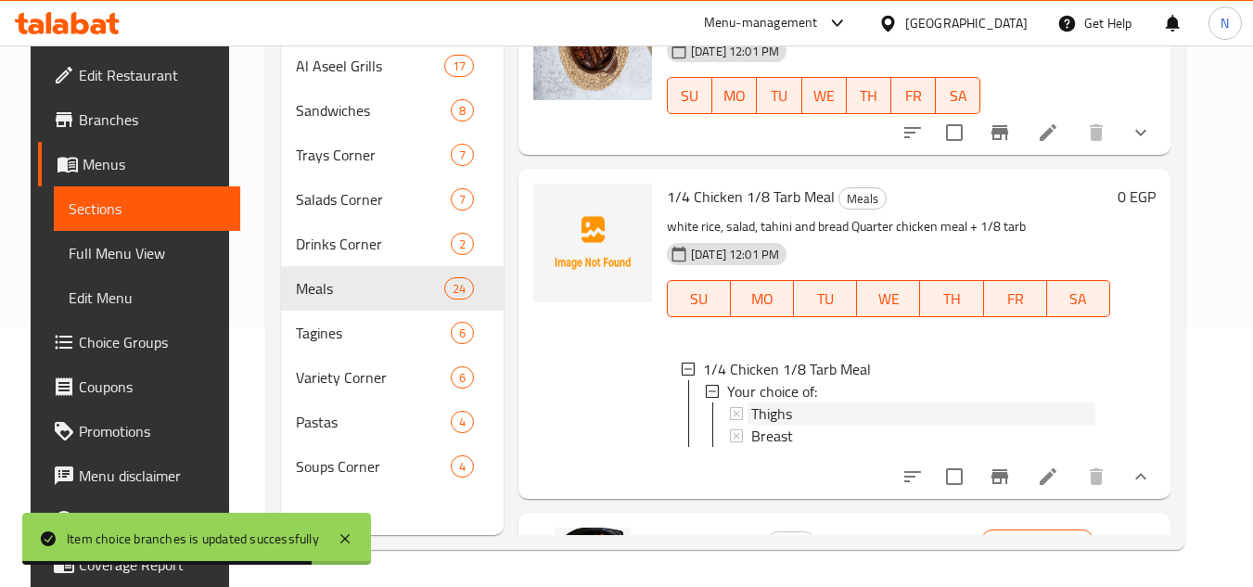
click at [799, 409] on div "Thighs" at bounding box center [923, 414] width 344 height 22
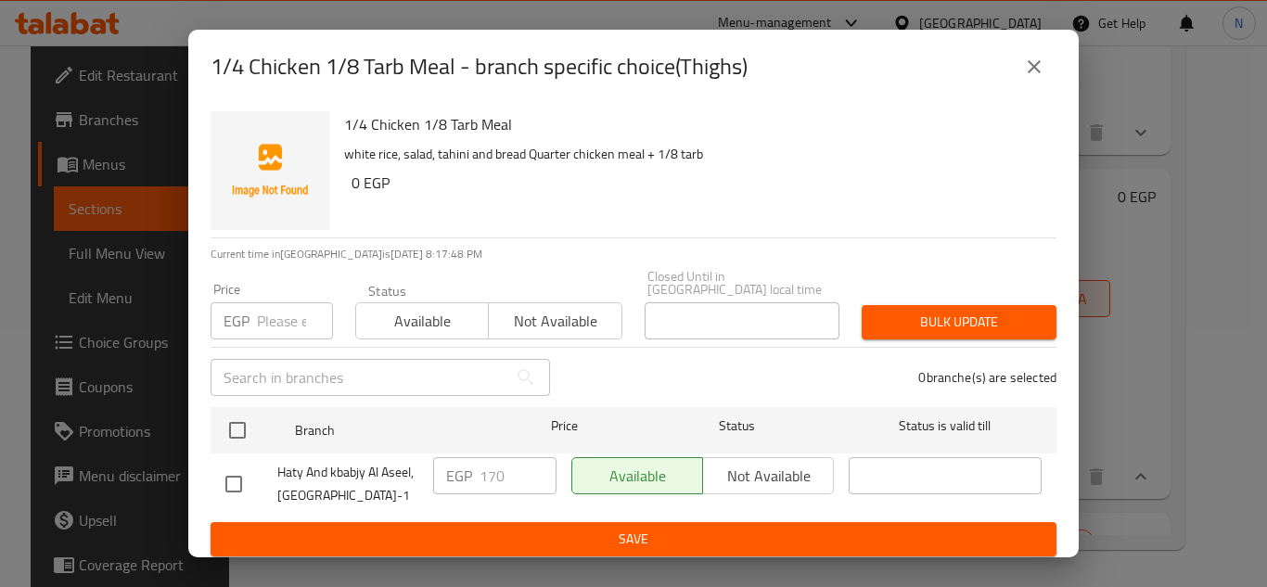
click at [1036, 71] on icon "close" at bounding box center [1034, 66] width 13 height 13
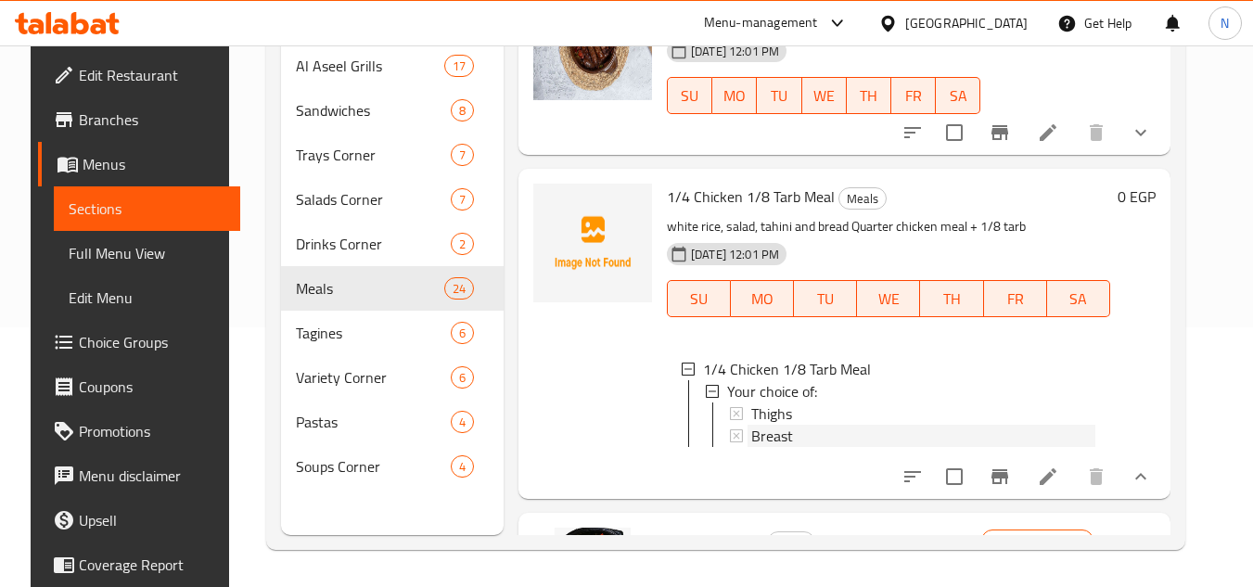
click at [751, 438] on span "Breast" at bounding box center [772, 436] width 42 height 22
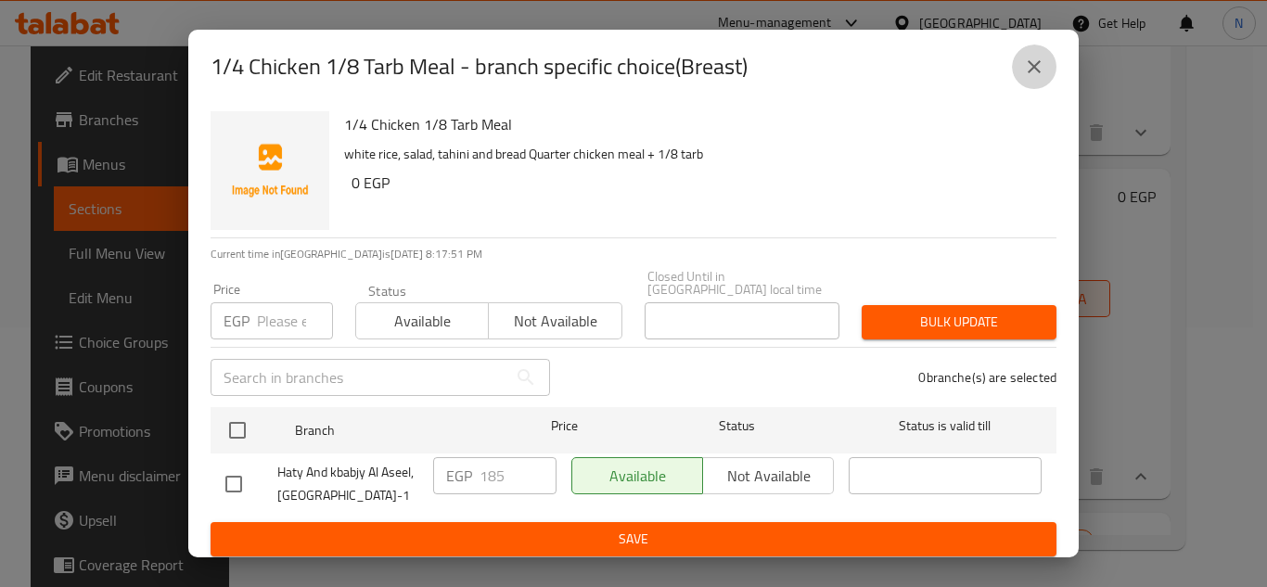
click at [1037, 63] on icon "close" at bounding box center [1034, 67] width 22 height 22
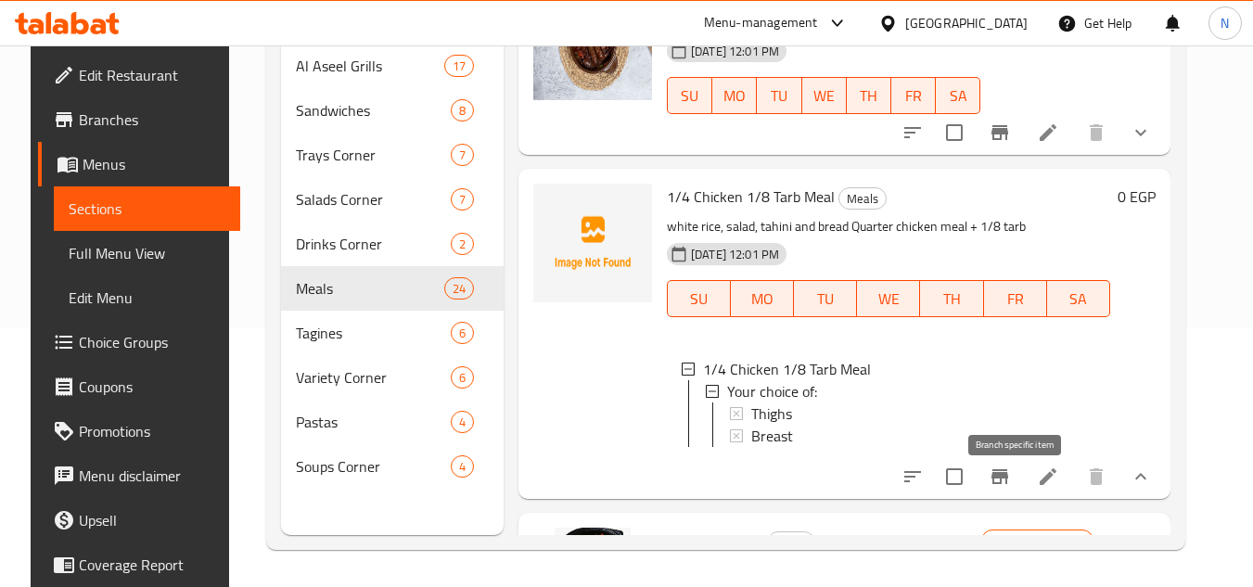
click at [1011, 488] on icon "Branch-specific-item" at bounding box center [1000, 477] width 22 height 22
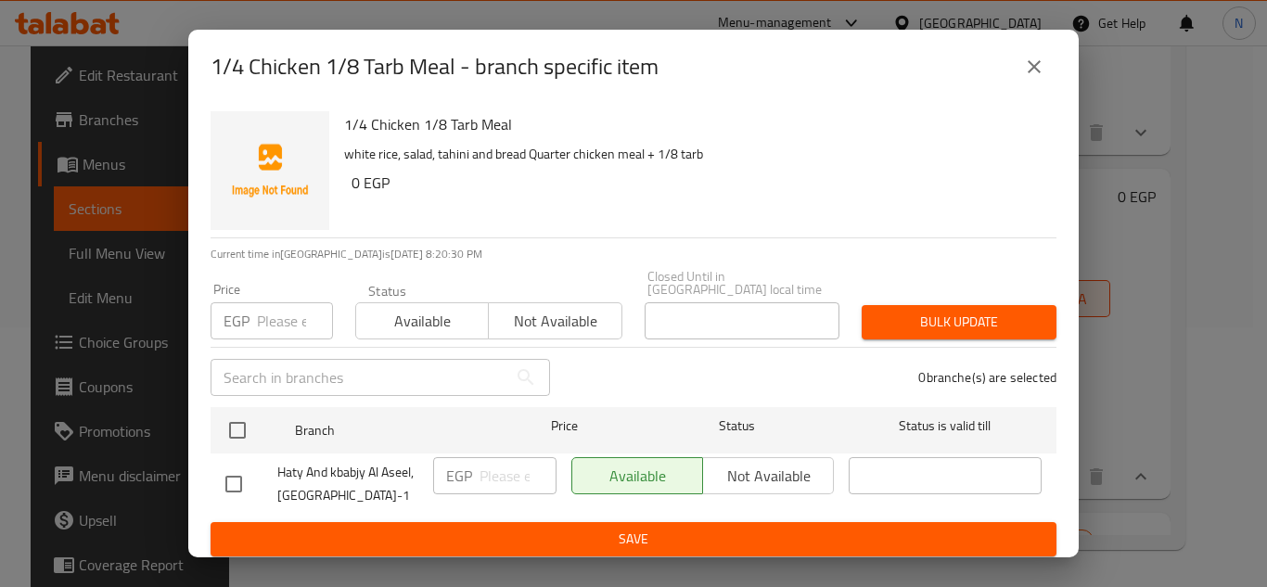
drag, startPoint x: 1045, startPoint y: 74, endPoint x: 1117, endPoint y: 273, distance: 211.3
click at [1046, 74] on button "close" at bounding box center [1034, 67] width 45 height 45
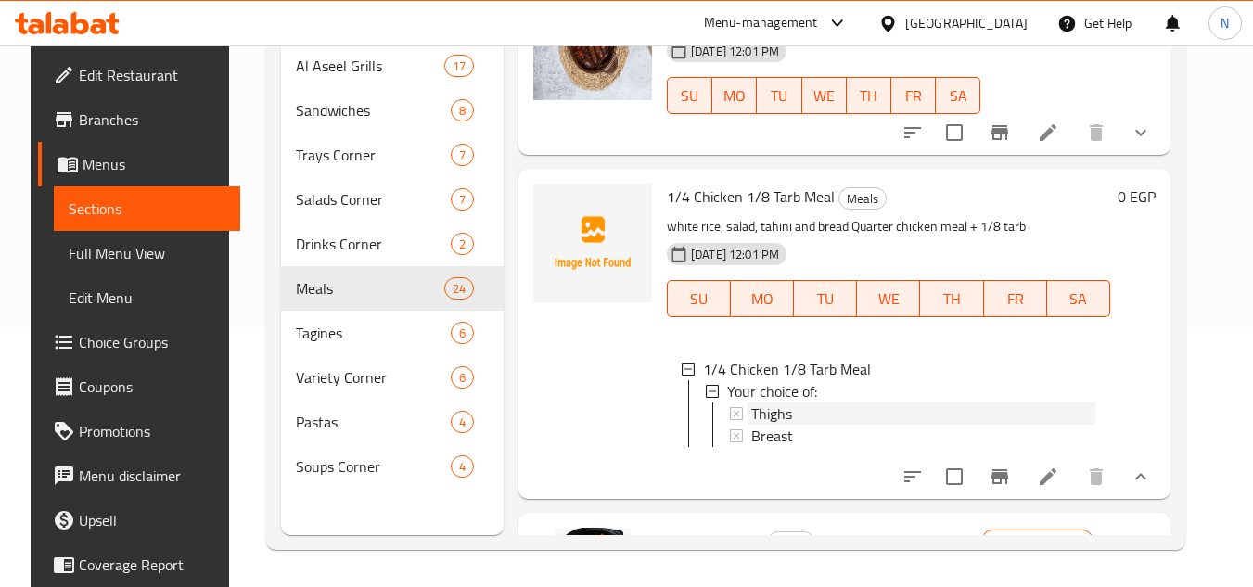
click at [794, 412] on div "Thighs" at bounding box center [923, 414] width 344 height 22
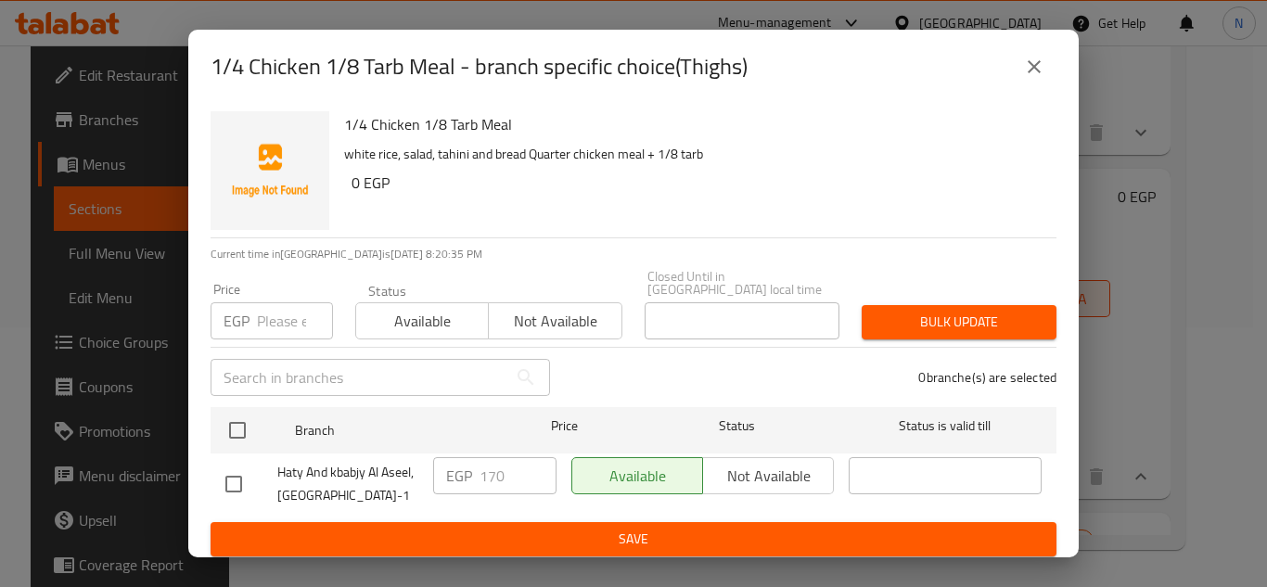
click at [1028, 78] on icon "close" at bounding box center [1034, 67] width 22 height 22
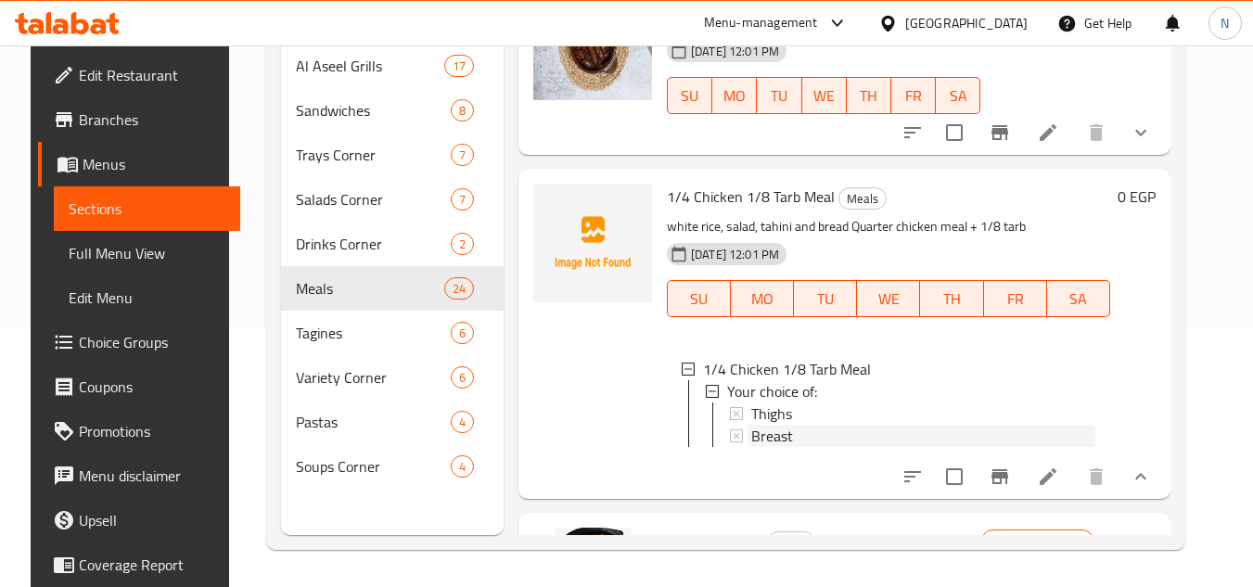
click at [799, 428] on div "Breast" at bounding box center [923, 436] width 344 height 22
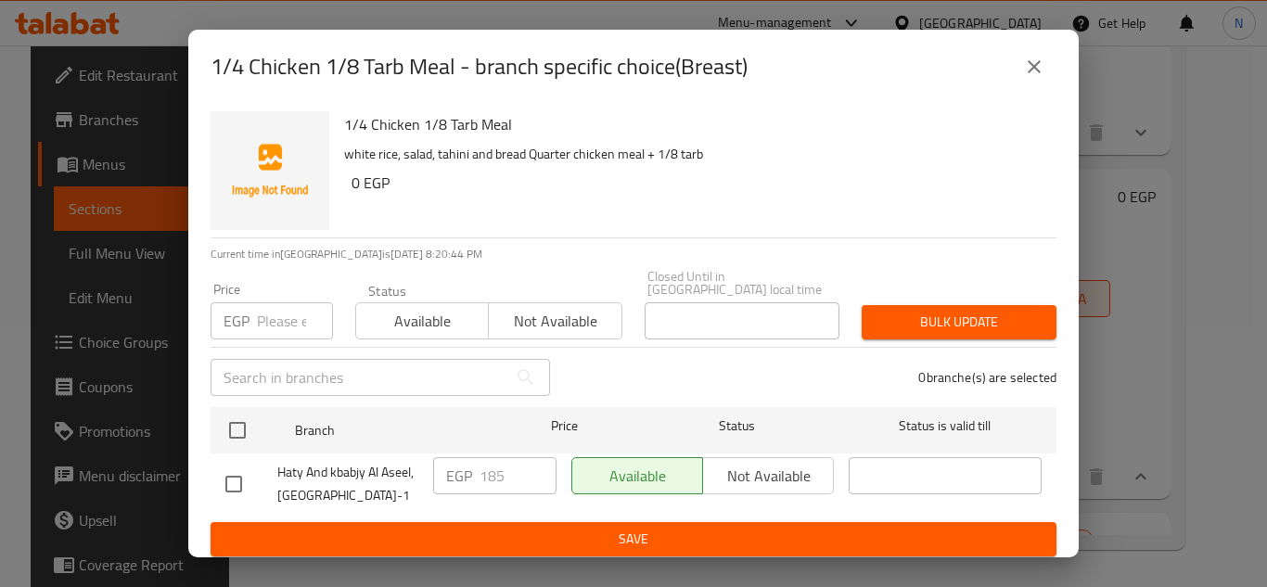
click at [1042, 68] on icon "close" at bounding box center [1034, 67] width 22 height 22
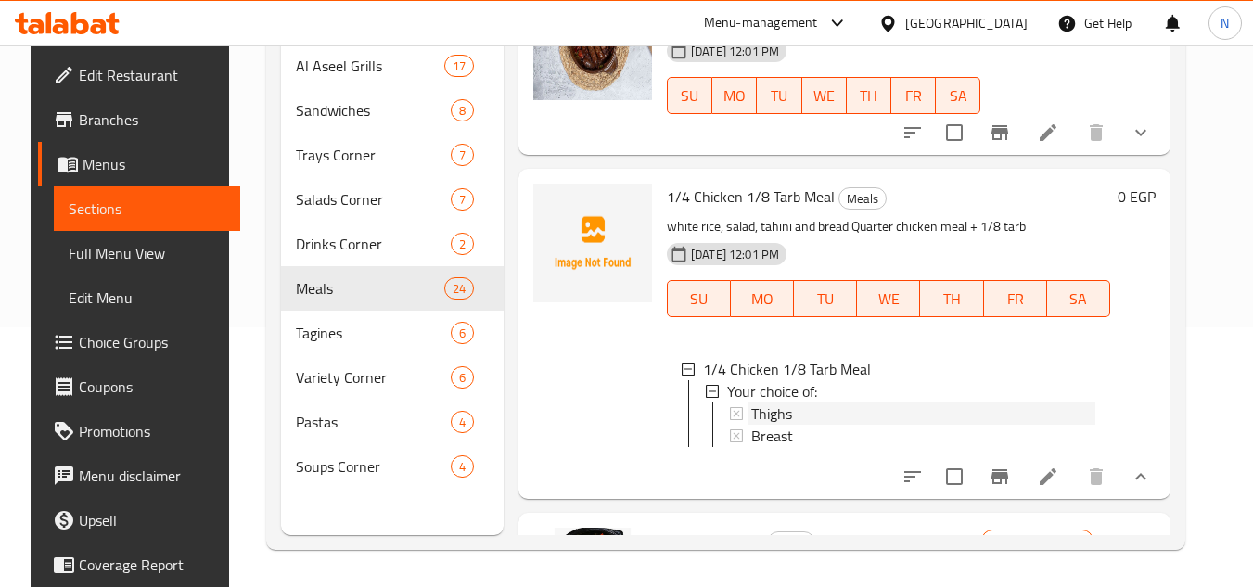
click at [789, 407] on div "Thighs" at bounding box center [923, 414] width 344 height 22
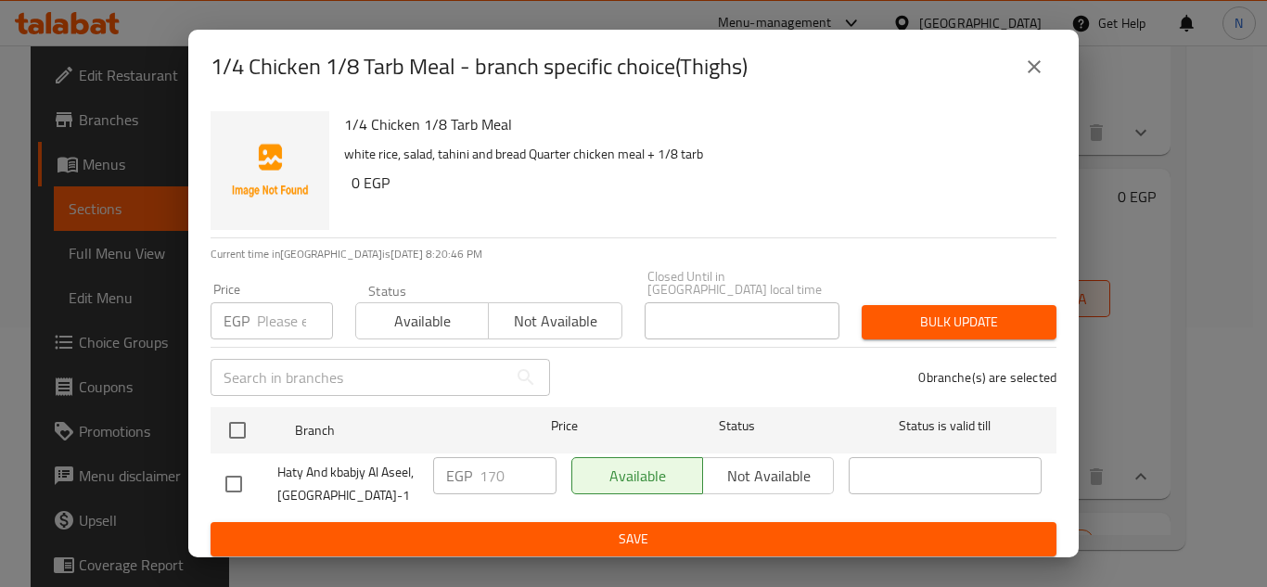
drag, startPoint x: 1038, startPoint y: 83, endPoint x: 1029, endPoint y: 92, distance: 13.1
click at [1038, 82] on button "close" at bounding box center [1034, 67] width 45 height 45
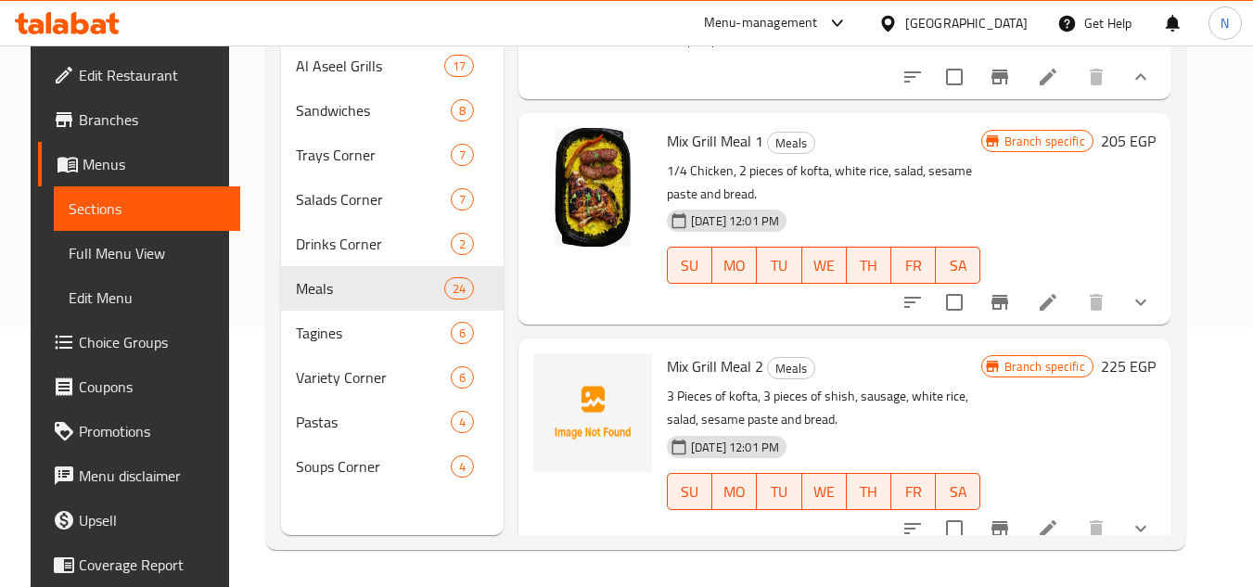
scroll to position [2763, 0]
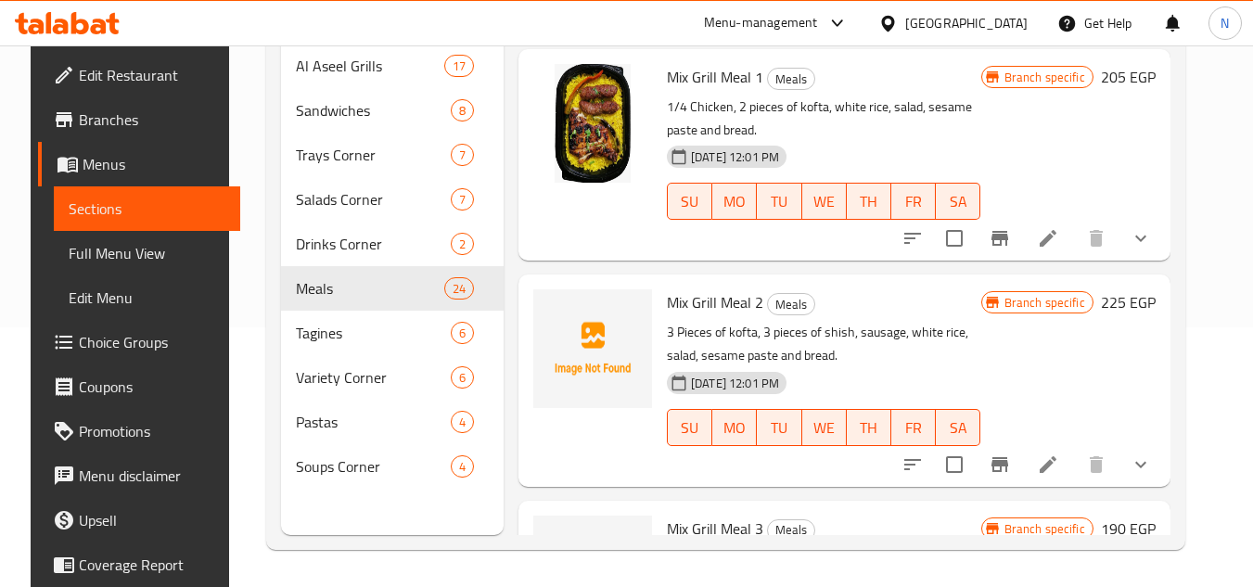
click at [1158, 261] on button "show more" at bounding box center [1141, 238] width 45 height 45
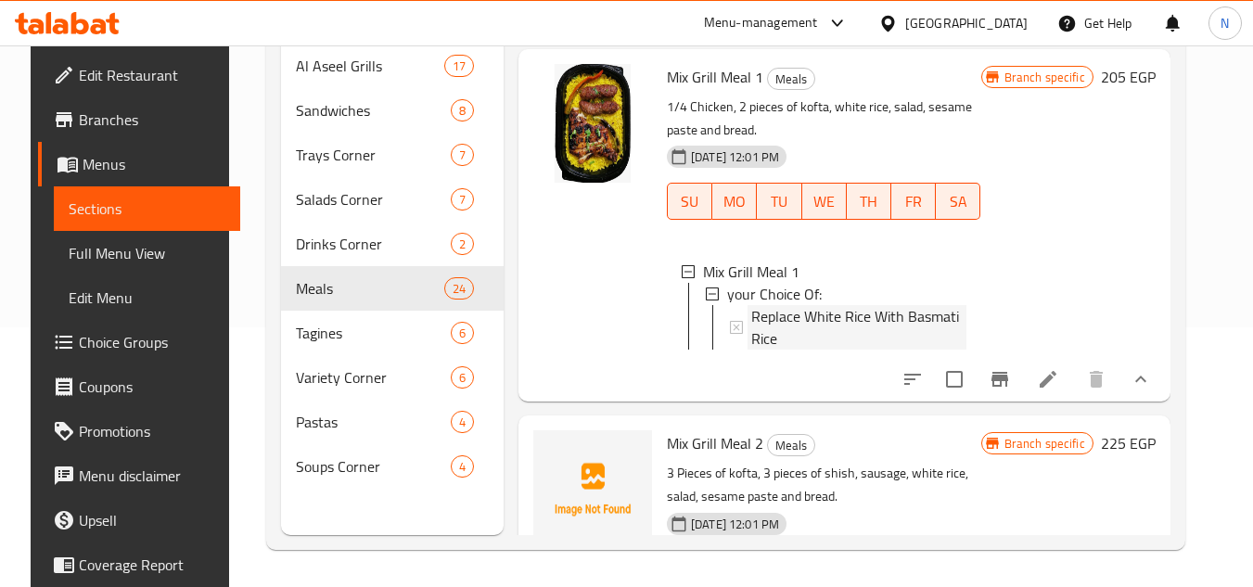
click at [879, 334] on span "Replace White Rice With Basmati Rice" at bounding box center [858, 327] width 215 height 45
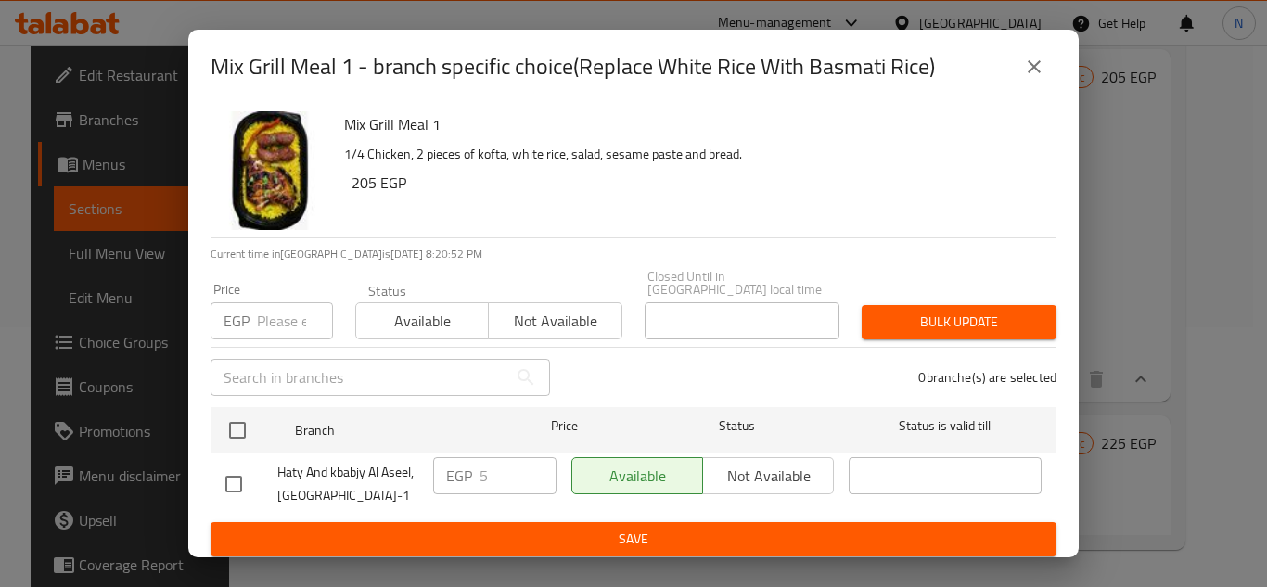
click at [1036, 78] on icon "close" at bounding box center [1034, 67] width 22 height 22
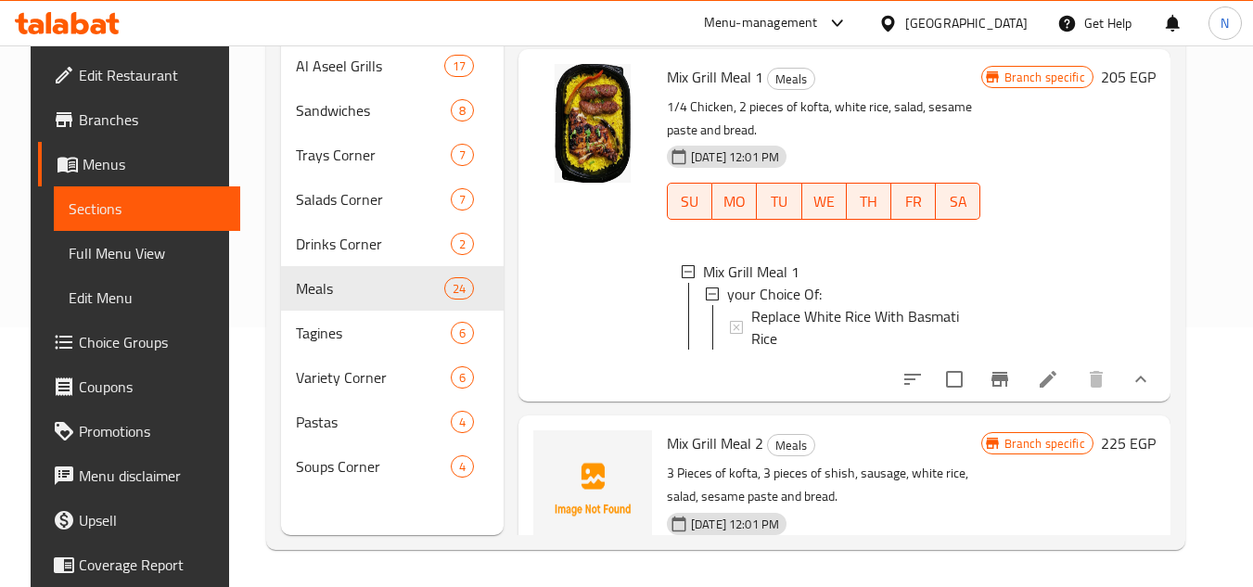
scroll to position [3896, 0]
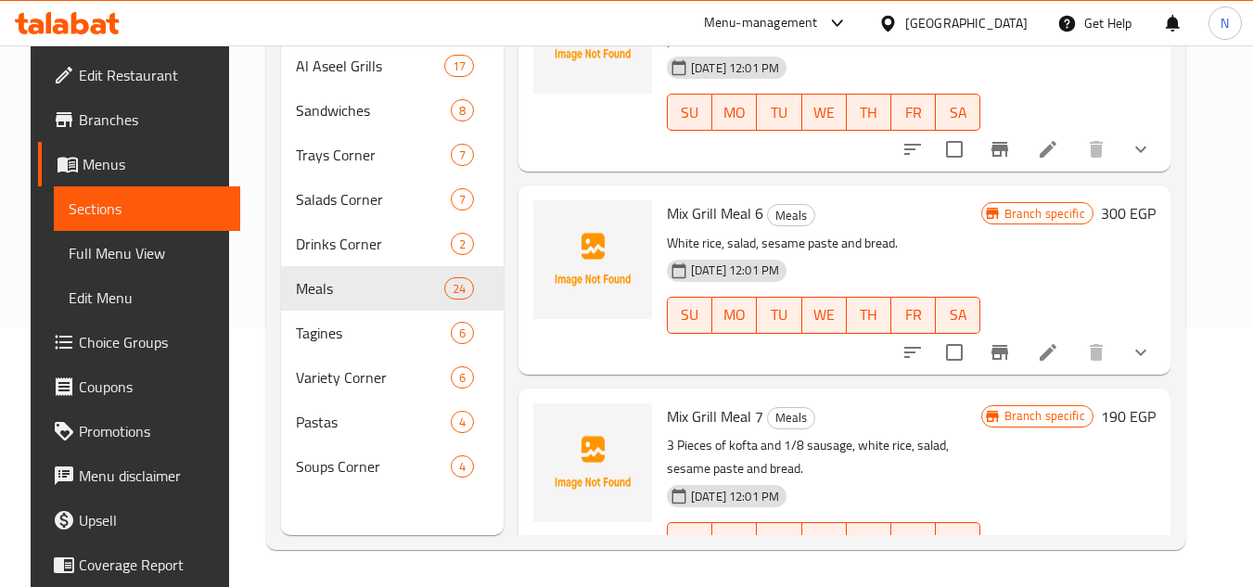
click at [1011, 364] on icon "Branch-specific-item" at bounding box center [1000, 352] width 22 height 22
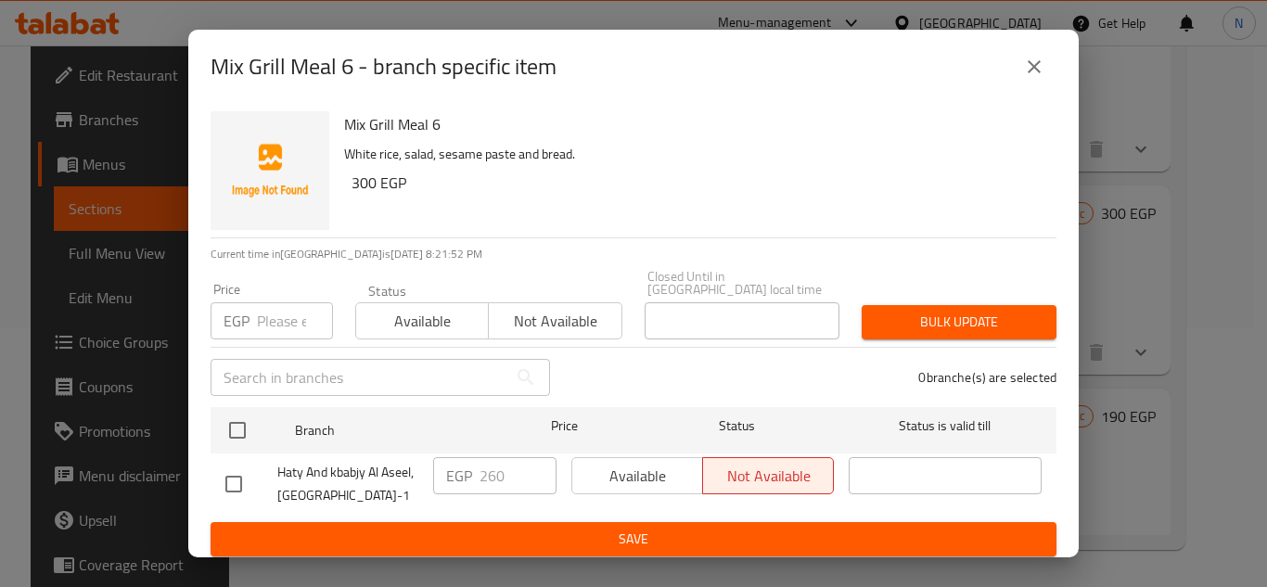
click at [1032, 82] on button "close" at bounding box center [1034, 67] width 45 height 45
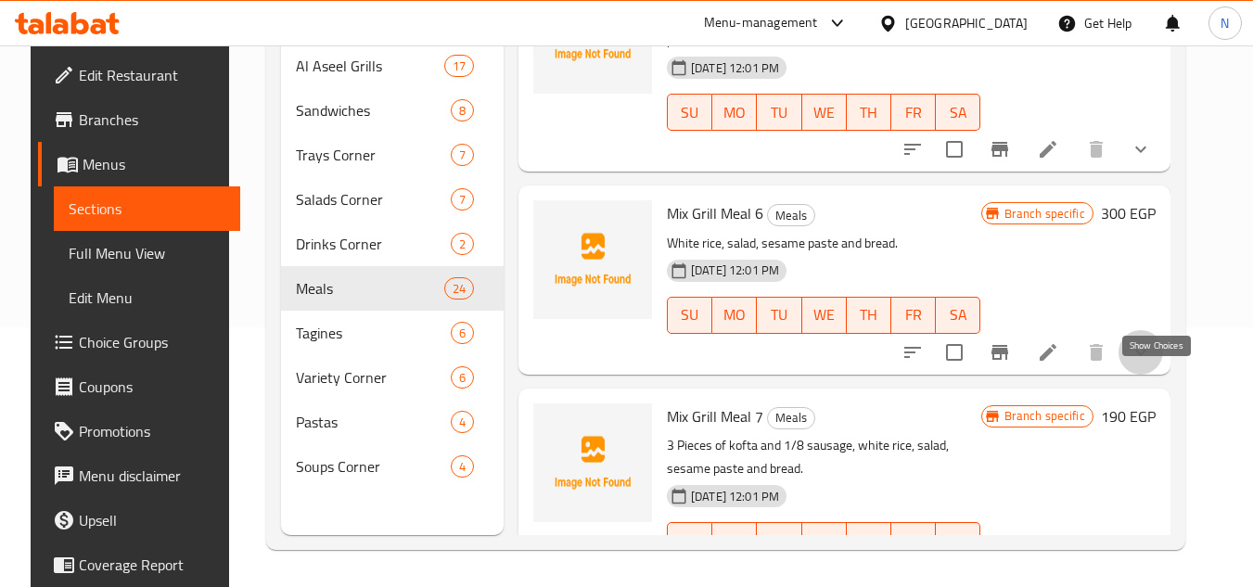
click at [1152, 364] on icon "show more" at bounding box center [1141, 352] width 22 height 22
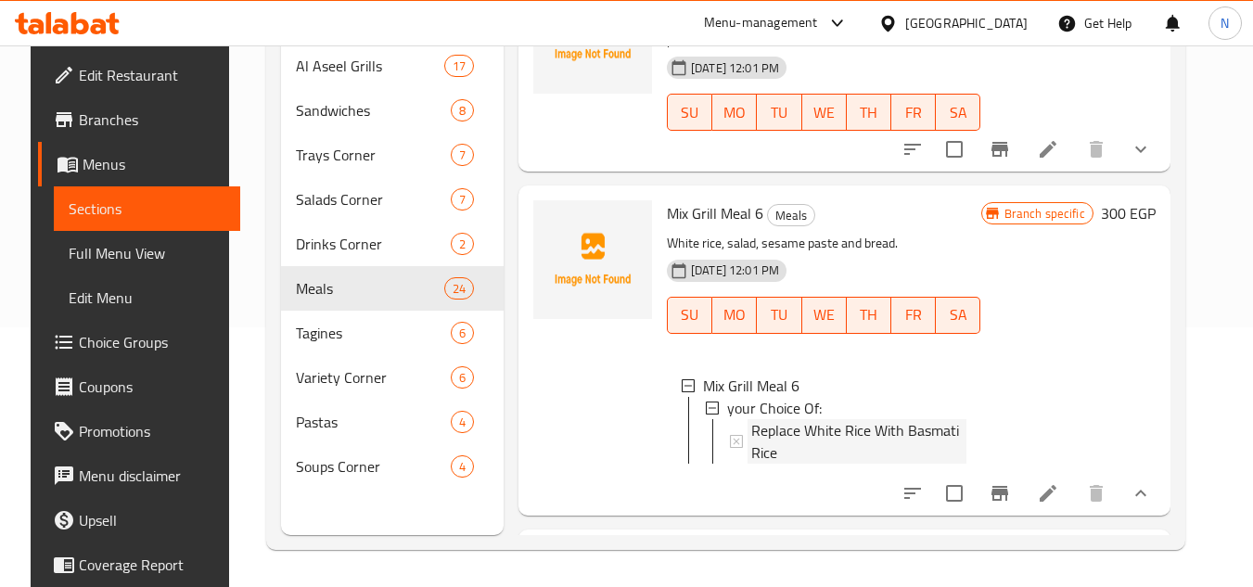
click at [822, 460] on span "Replace White Rice With Basmati Rice" at bounding box center [858, 441] width 215 height 45
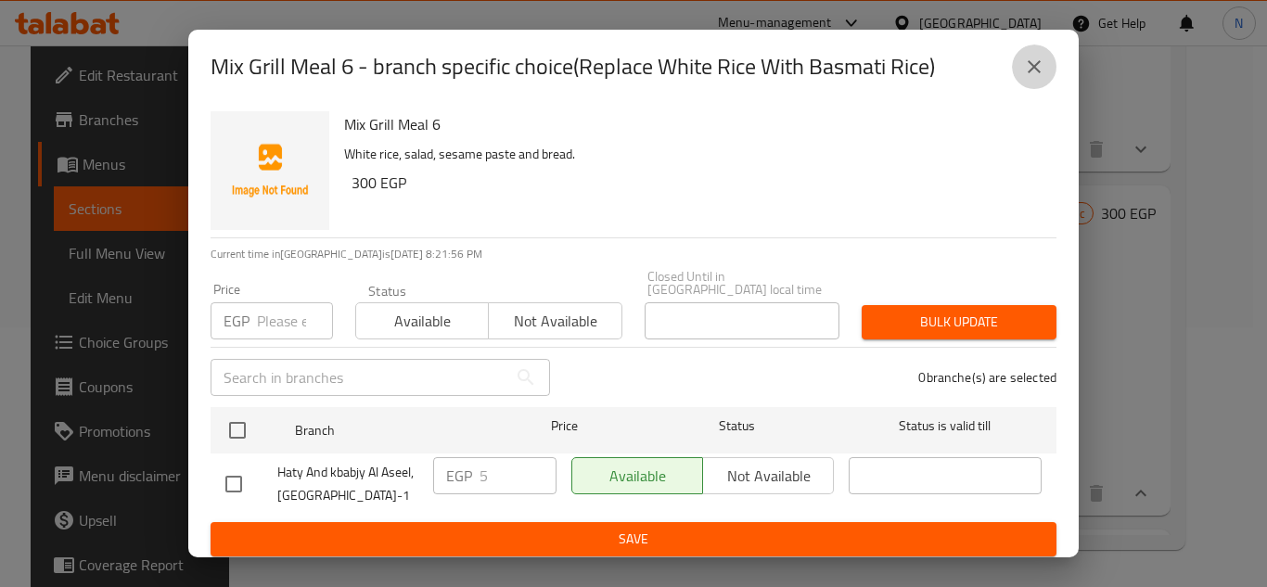
click at [1036, 71] on icon "close" at bounding box center [1034, 67] width 22 height 22
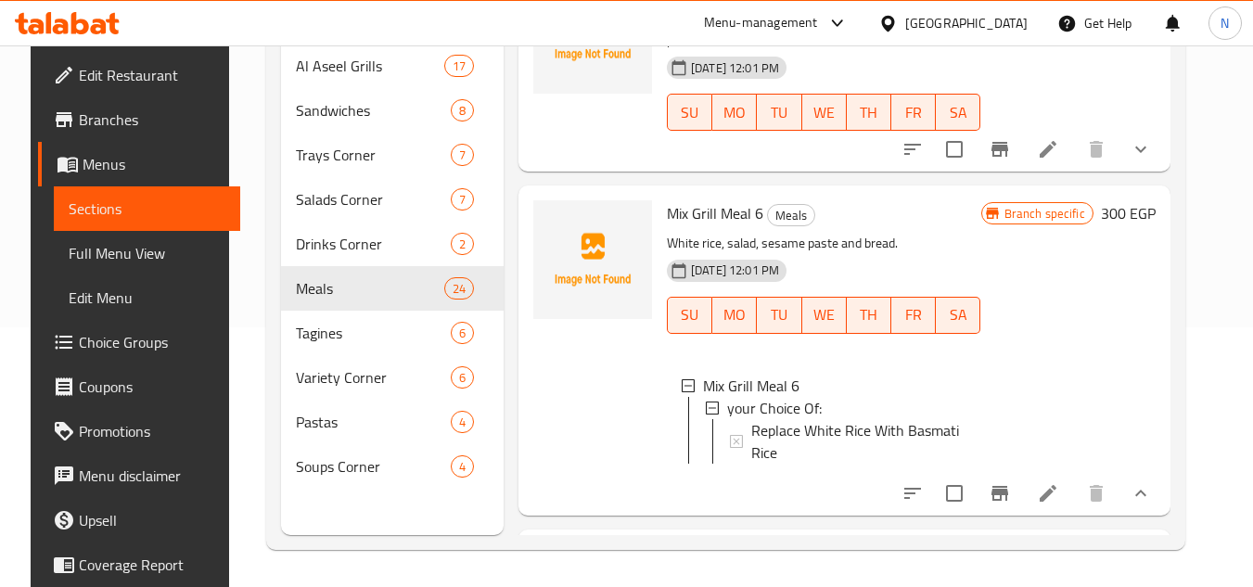
scroll to position [1241, 0]
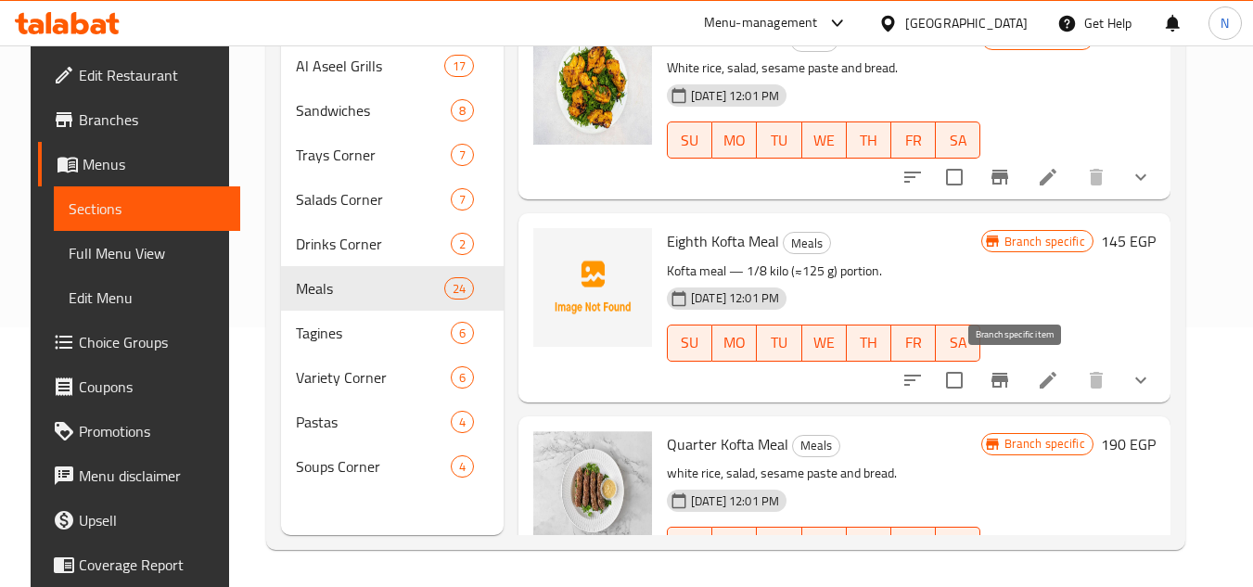
click at [1008, 373] on icon "Branch-specific-item" at bounding box center [1000, 380] width 17 height 15
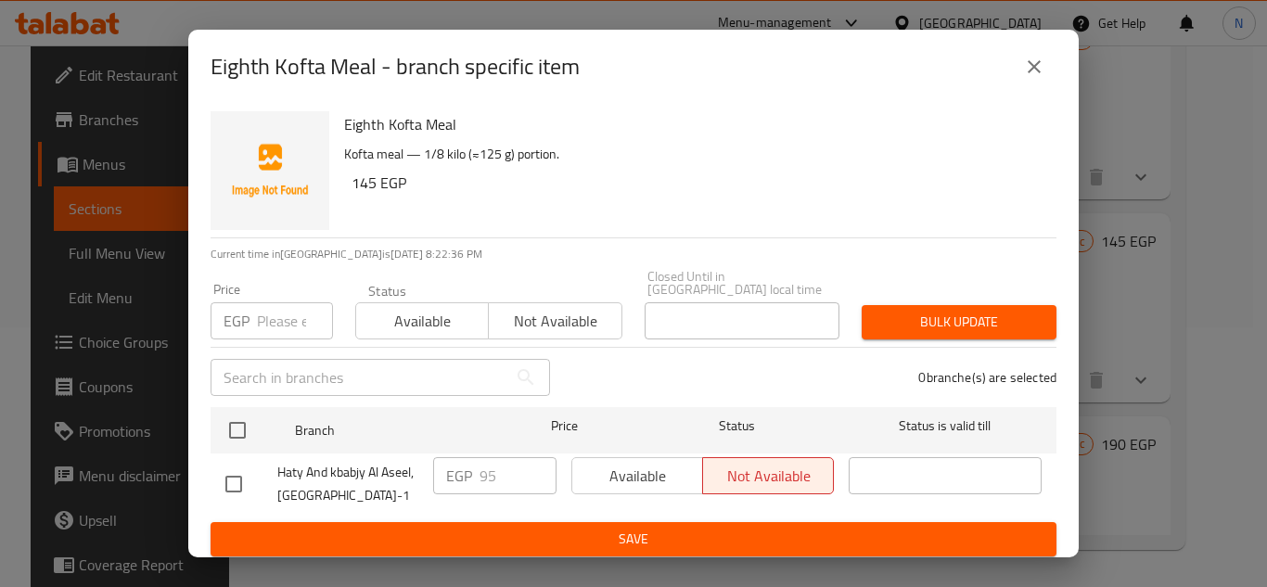
click at [1039, 78] on icon "close" at bounding box center [1034, 67] width 22 height 22
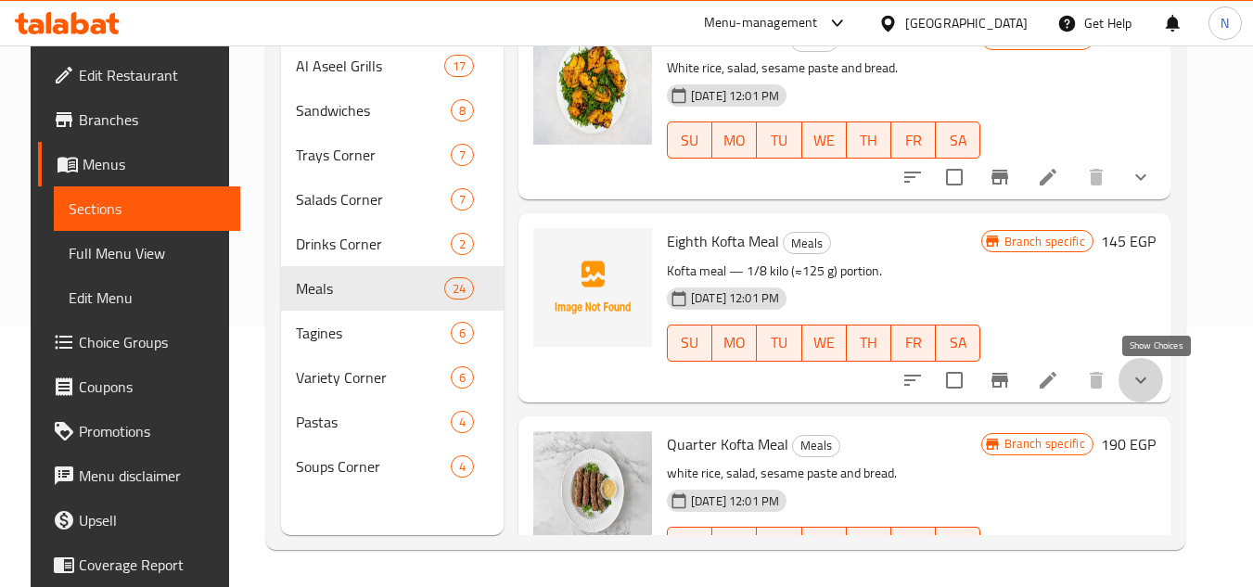
click at [1152, 383] on icon "show more" at bounding box center [1141, 380] width 22 height 22
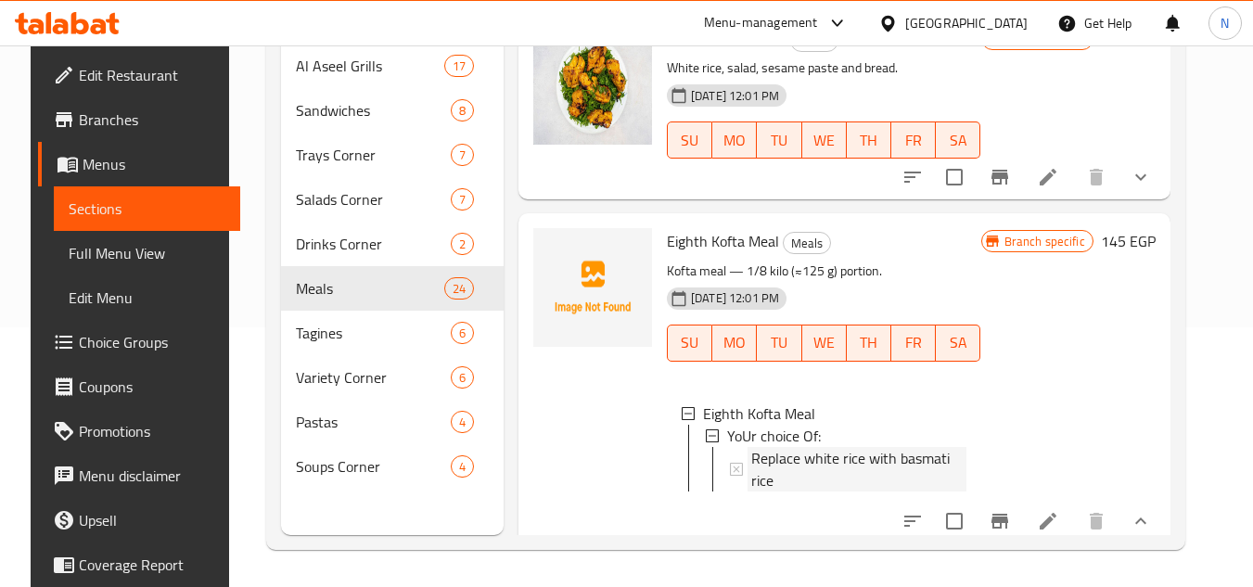
click at [833, 458] on span "Replace white rice with basmati rice" at bounding box center [858, 469] width 215 height 45
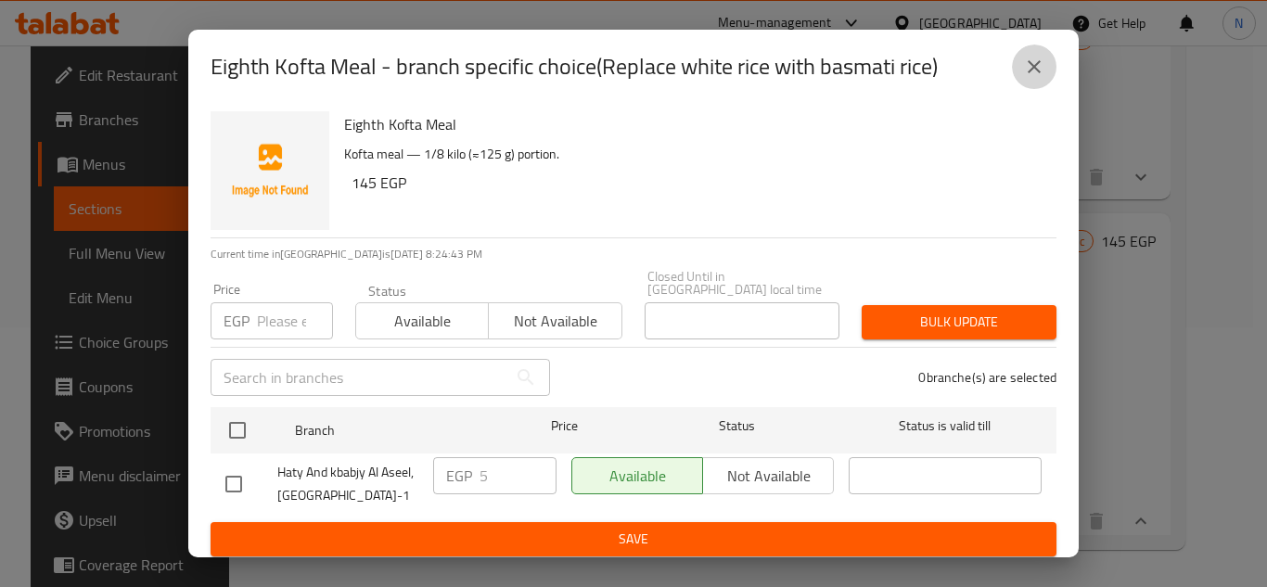
click at [1033, 69] on icon "close" at bounding box center [1034, 66] width 13 height 13
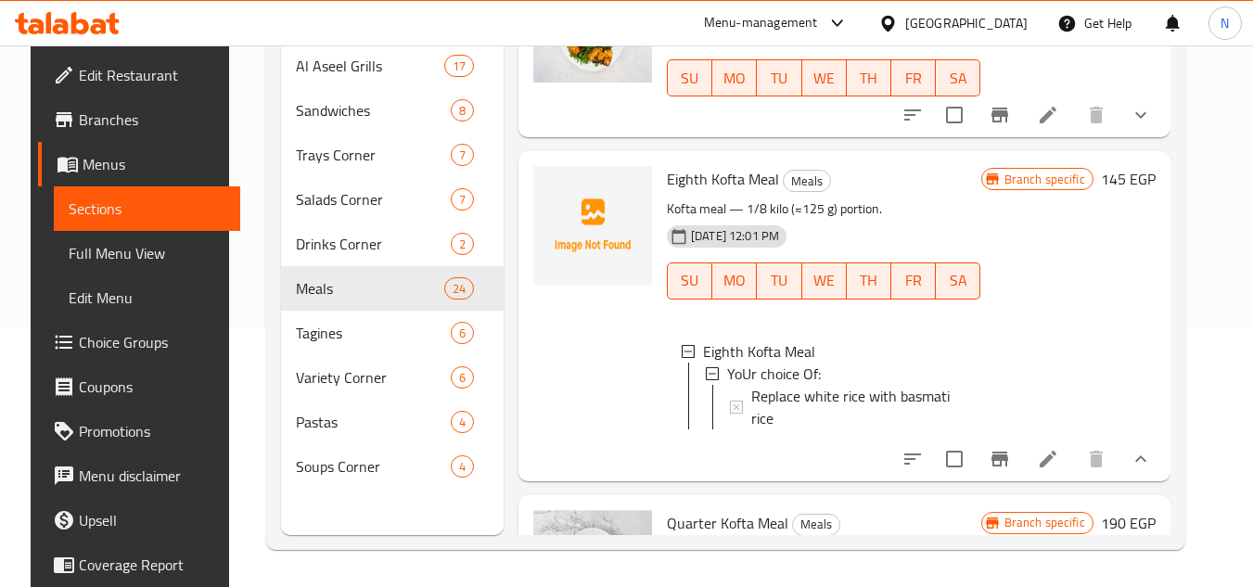
scroll to position [1334, 0]
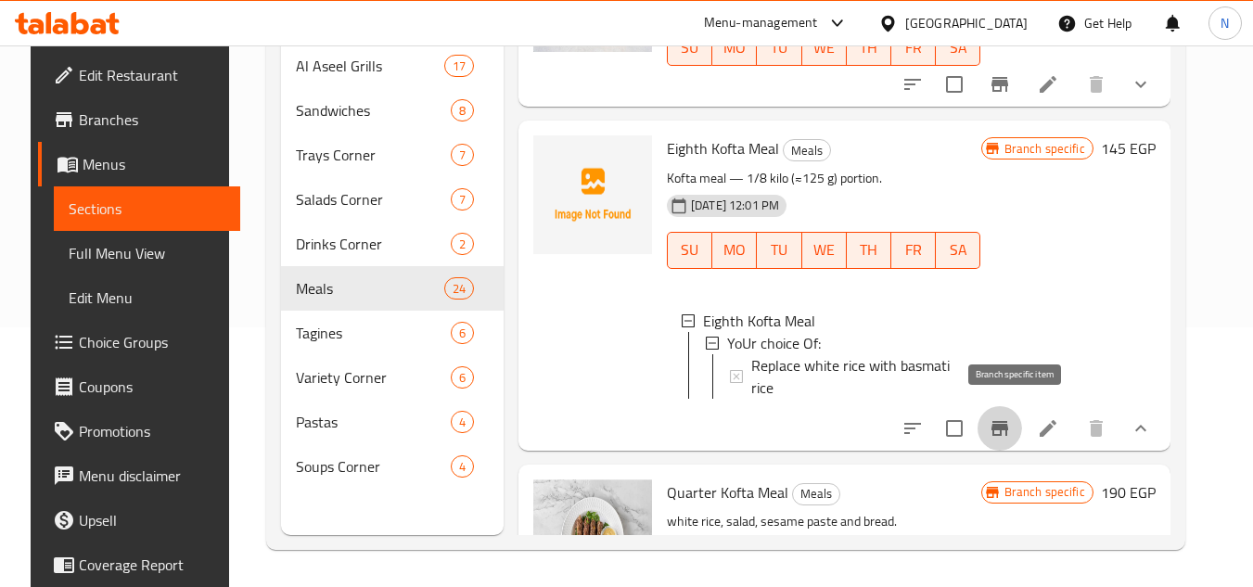
click at [1011, 430] on icon "Branch-specific-item" at bounding box center [1000, 428] width 22 height 22
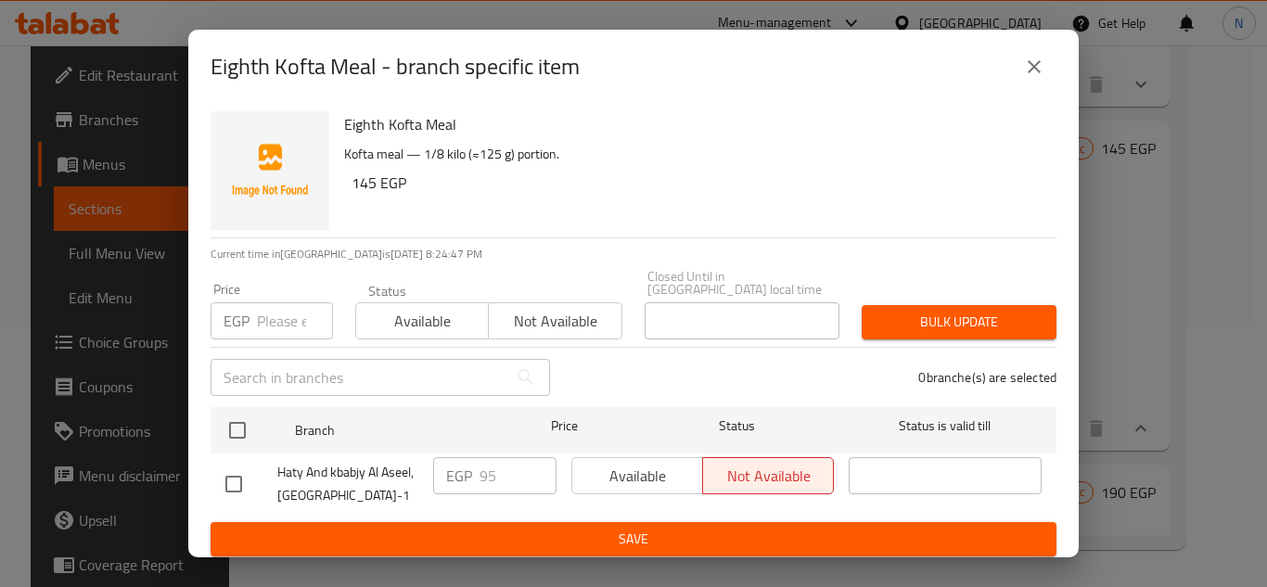
click at [1020, 70] on button "close" at bounding box center [1034, 67] width 45 height 45
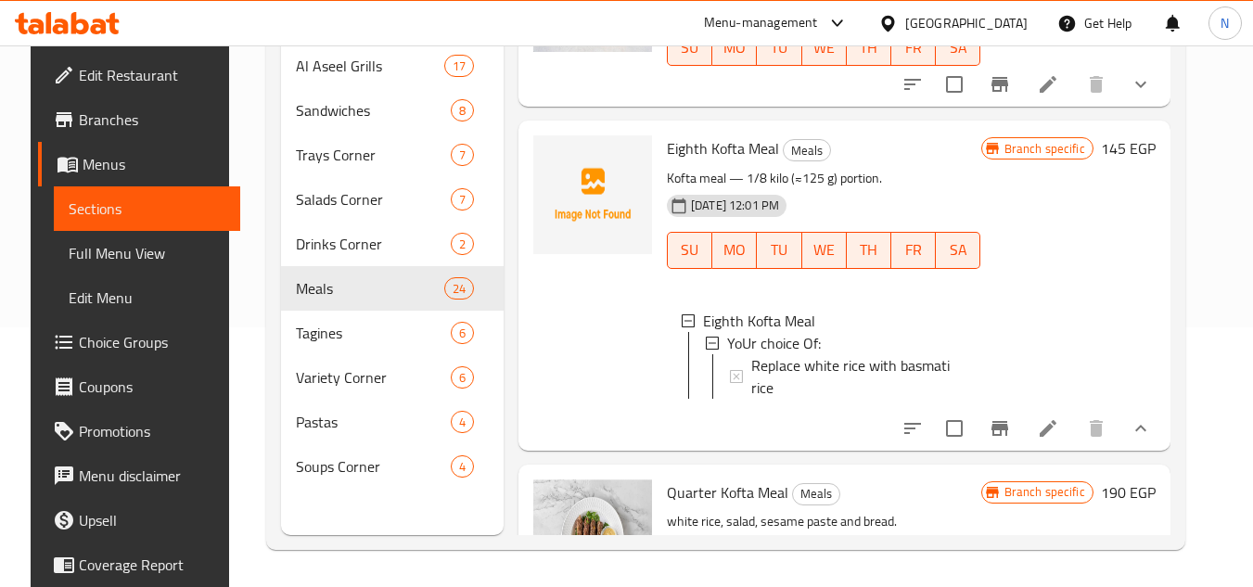
click at [902, 366] on span "Replace white rice with basmati rice" at bounding box center [858, 376] width 215 height 45
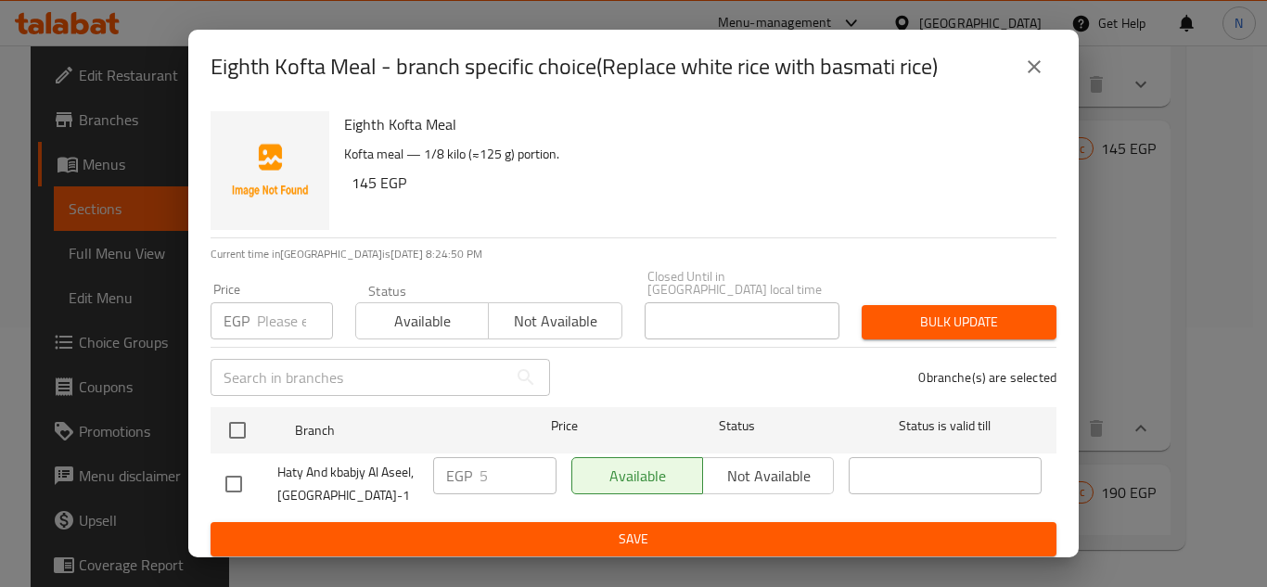
click at [1033, 76] on icon "close" at bounding box center [1034, 67] width 22 height 22
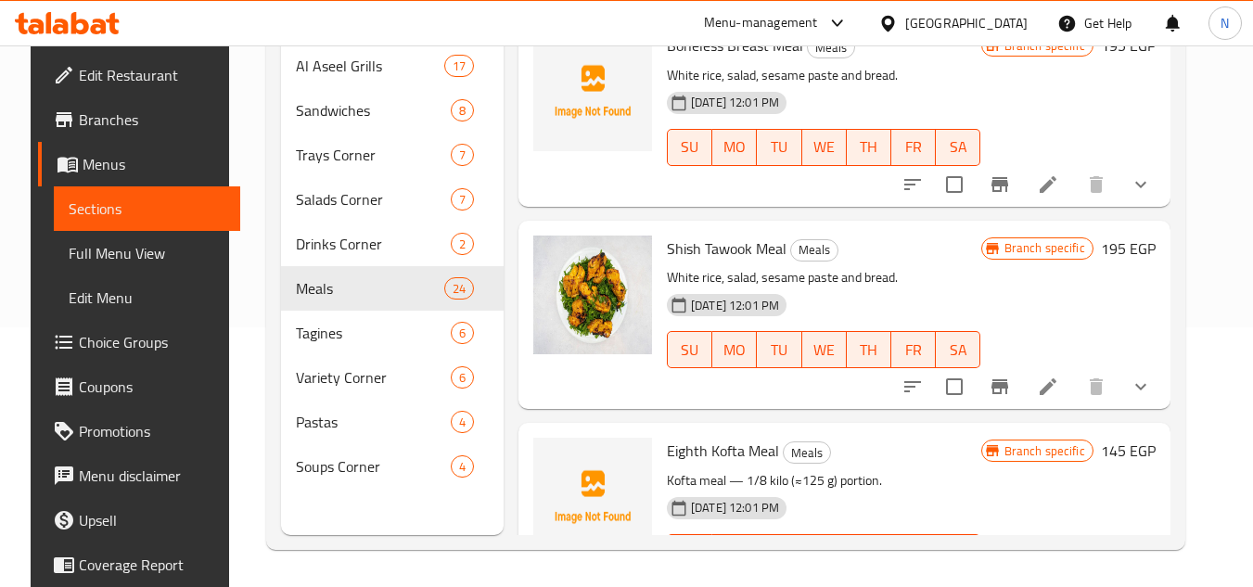
scroll to position [1056, 0]
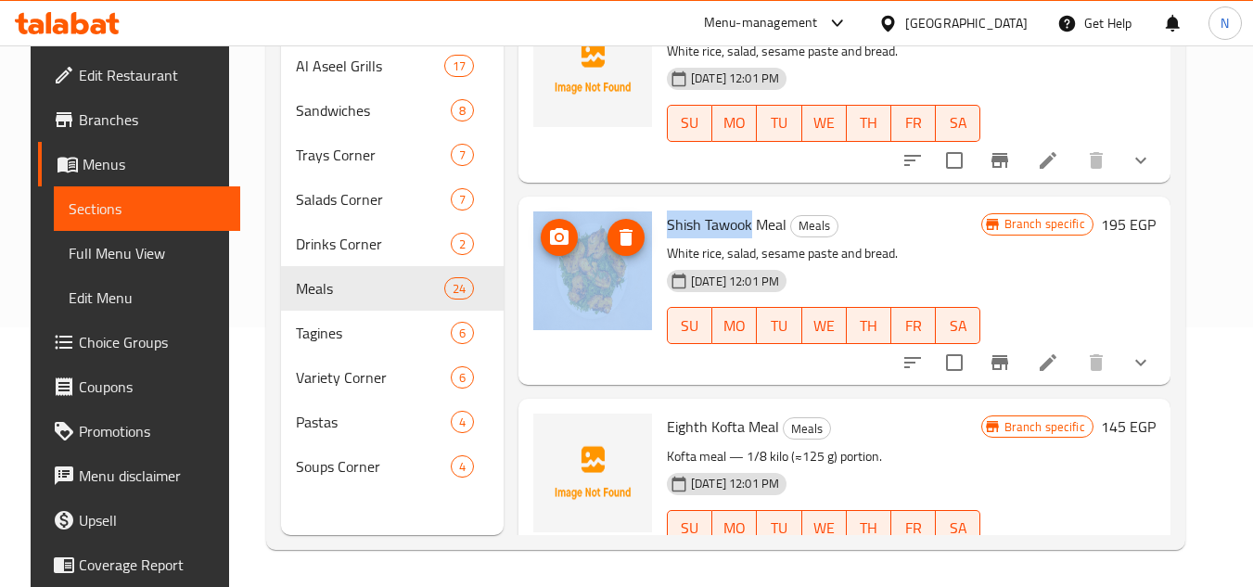
drag, startPoint x: 746, startPoint y: 231, endPoint x: 639, endPoint y: 228, distance: 106.7
click at [638, 229] on div "Shish Tawook Meal Meals White rice, salad, sesame paste and bread. 29-03-2025 1…" at bounding box center [844, 290] width 637 height 173
copy div "Shish Tawook"
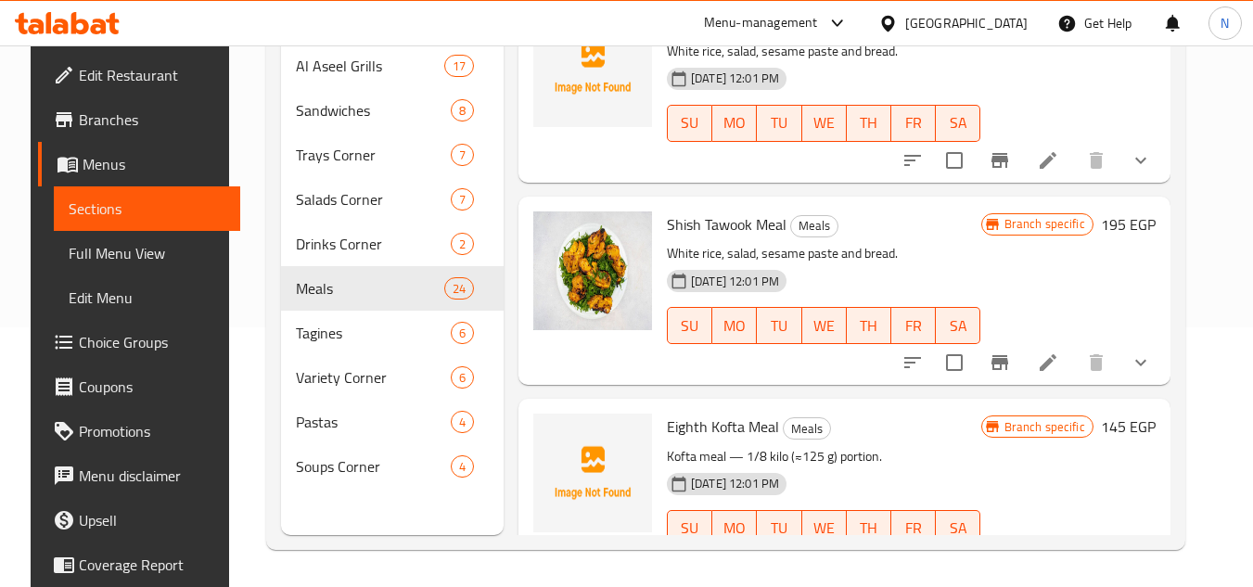
scroll to position [4613, 0]
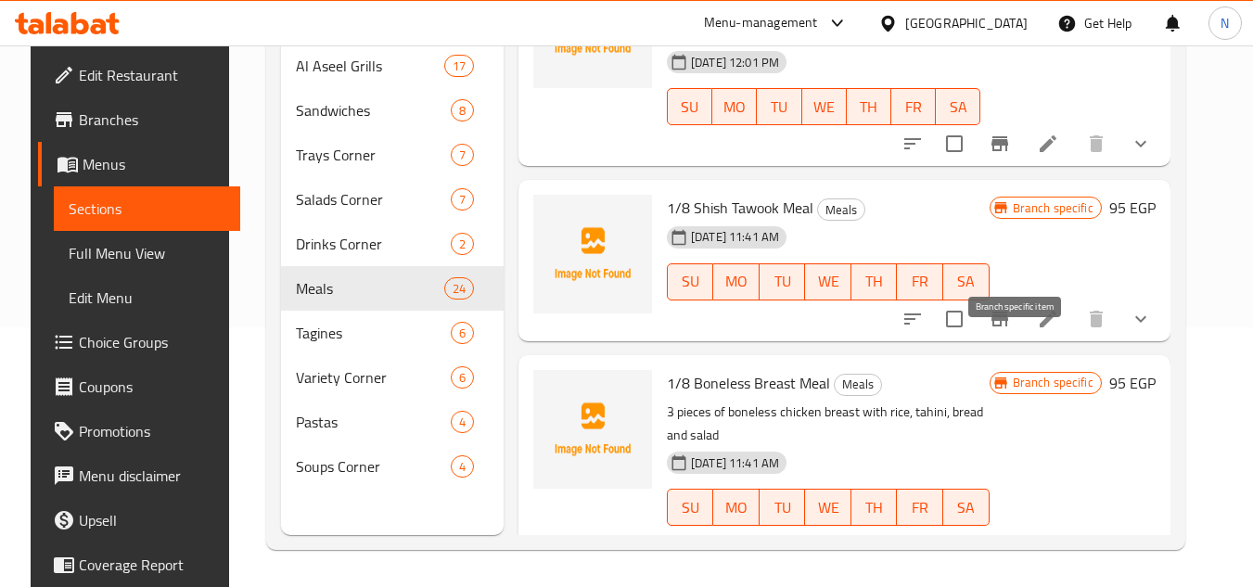
click at [1008, 327] on icon "Branch-specific-item" at bounding box center [1000, 319] width 17 height 15
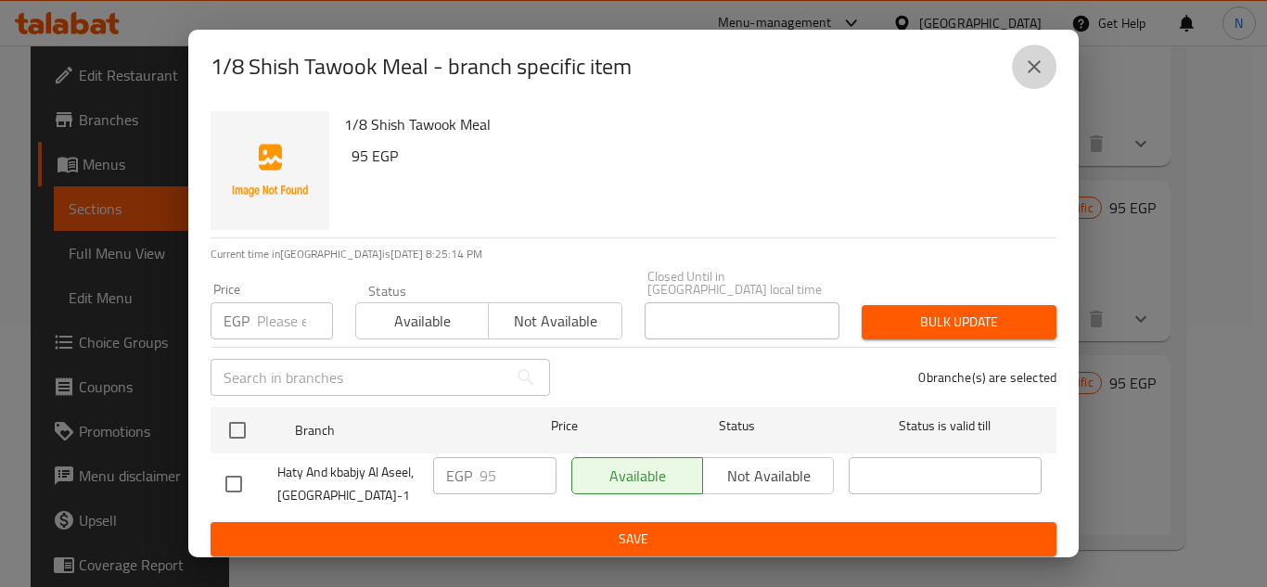
click at [1031, 71] on icon "close" at bounding box center [1034, 67] width 22 height 22
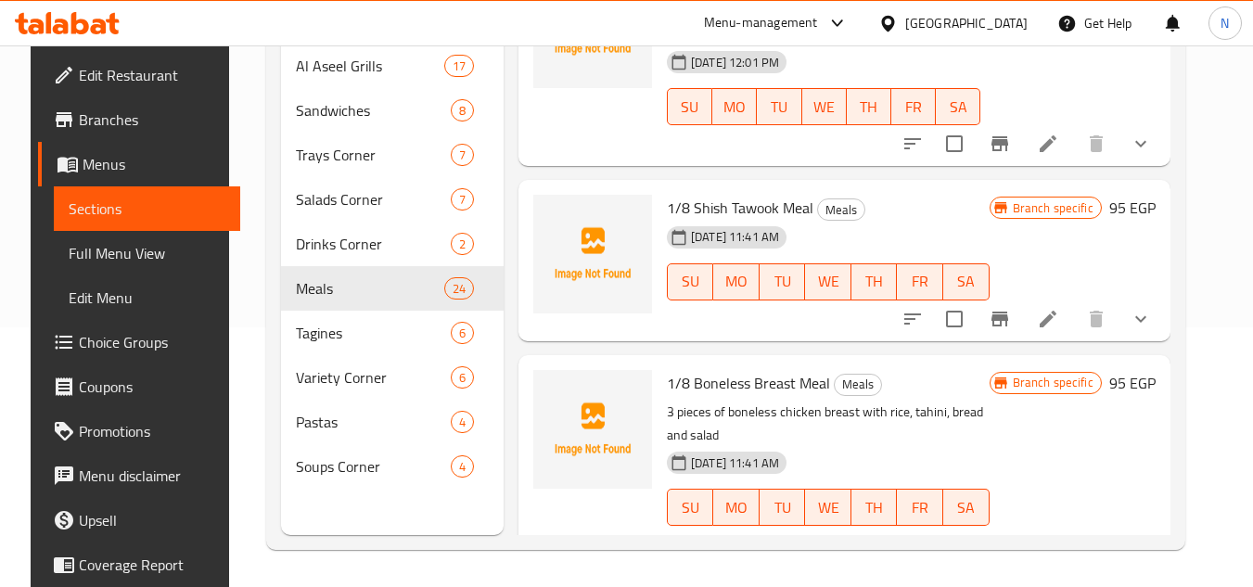
click at [1152, 330] on icon "show more" at bounding box center [1141, 319] width 22 height 22
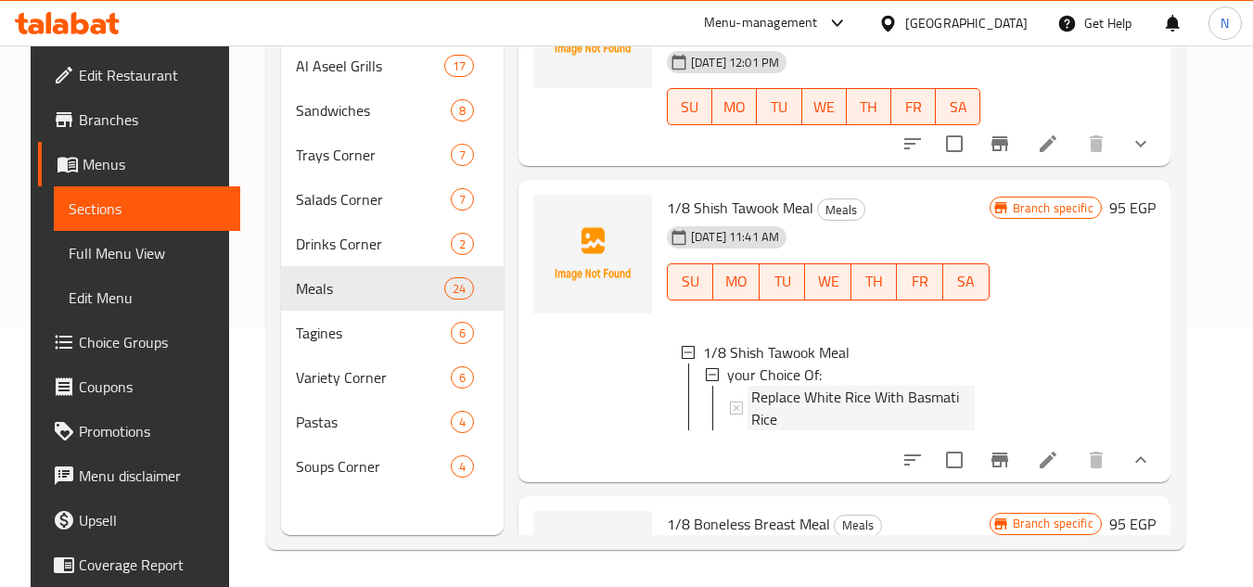
click at [802, 428] on span "Replace White Rice With Basmati Rice" at bounding box center [863, 408] width 224 height 45
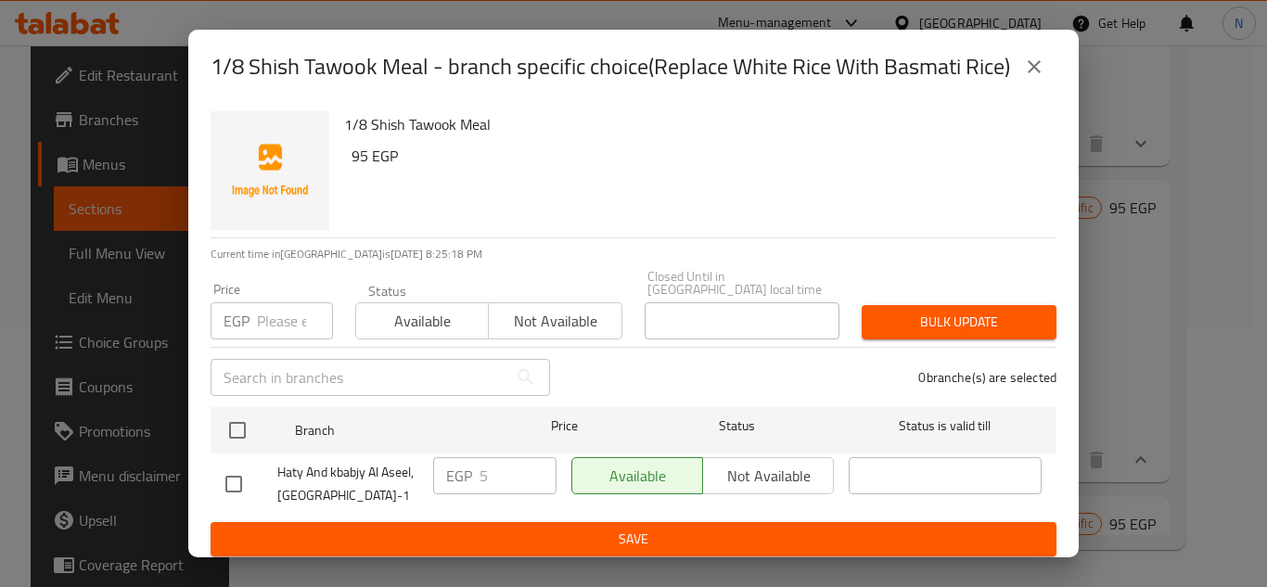
click at [1028, 78] on icon "close" at bounding box center [1034, 67] width 22 height 22
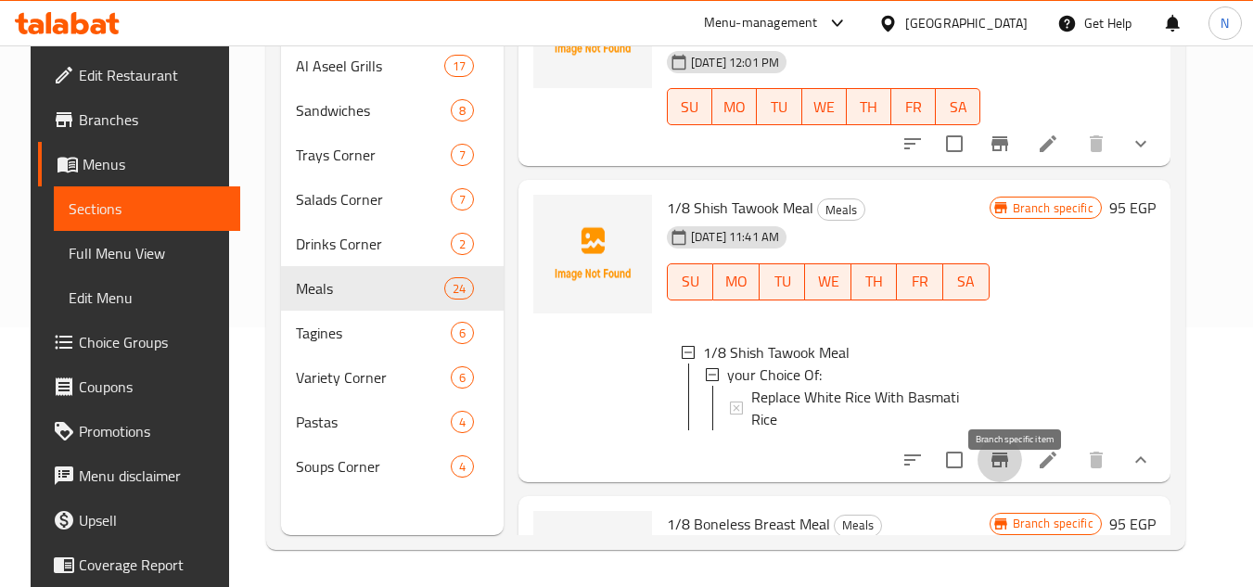
click at [1011, 471] on icon "Branch-specific-item" at bounding box center [1000, 460] width 22 height 22
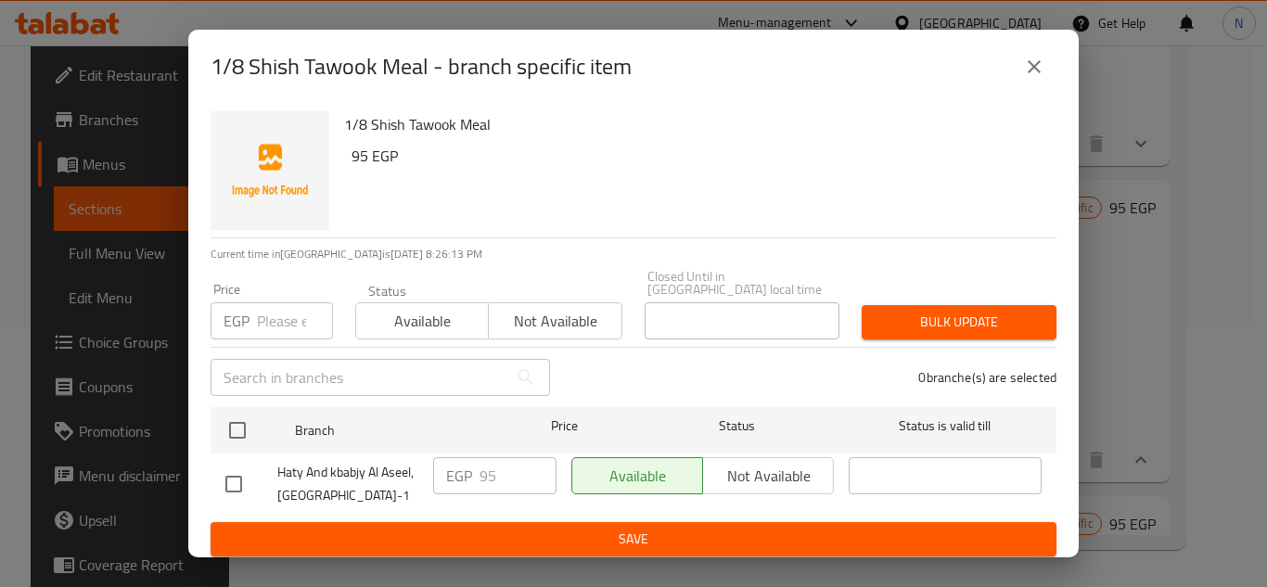
click at [1030, 78] on icon "close" at bounding box center [1034, 67] width 22 height 22
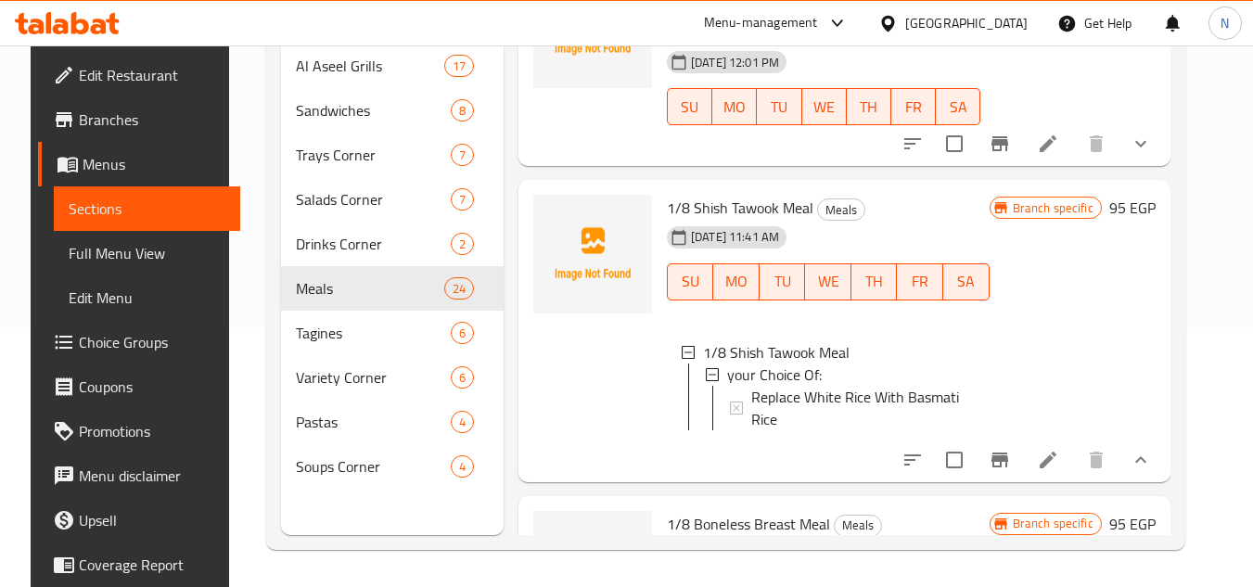
click at [782, 425] on span "Replace White Rice With Basmati Rice" at bounding box center [863, 408] width 224 height 45
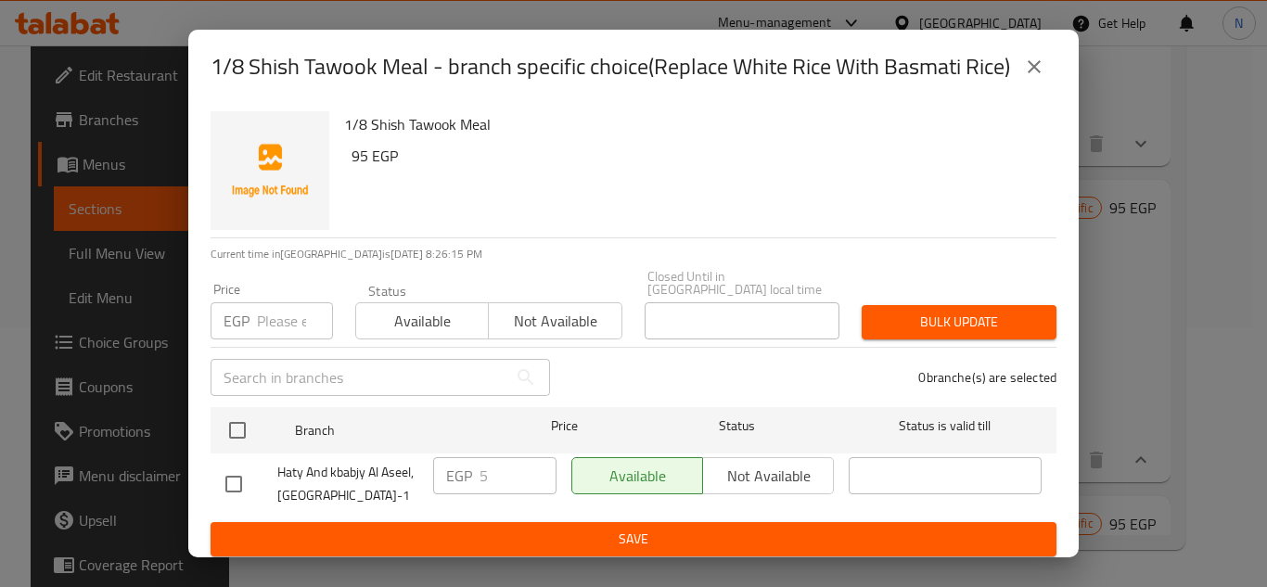
click at [1042, 77] on icon "close" at bounding box center [1034, 67] width 22 height 22
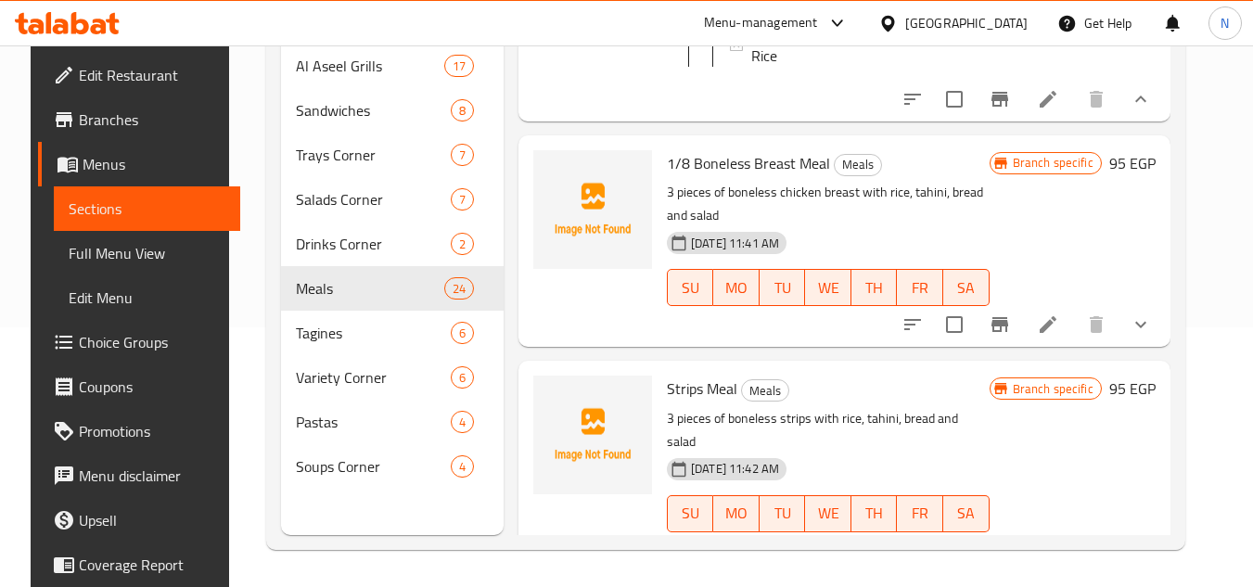
scroll to position [5077, 0]
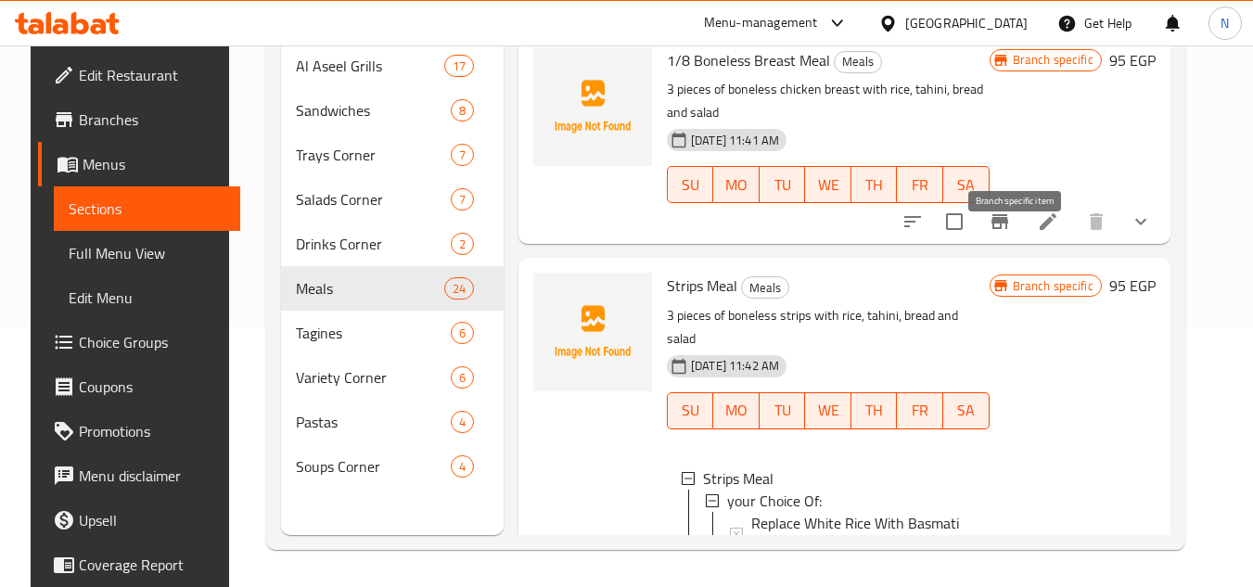
click at [1008, 229] on icon "Branch-specific-item" at bounding box center [1000, 221] width 17 height 15
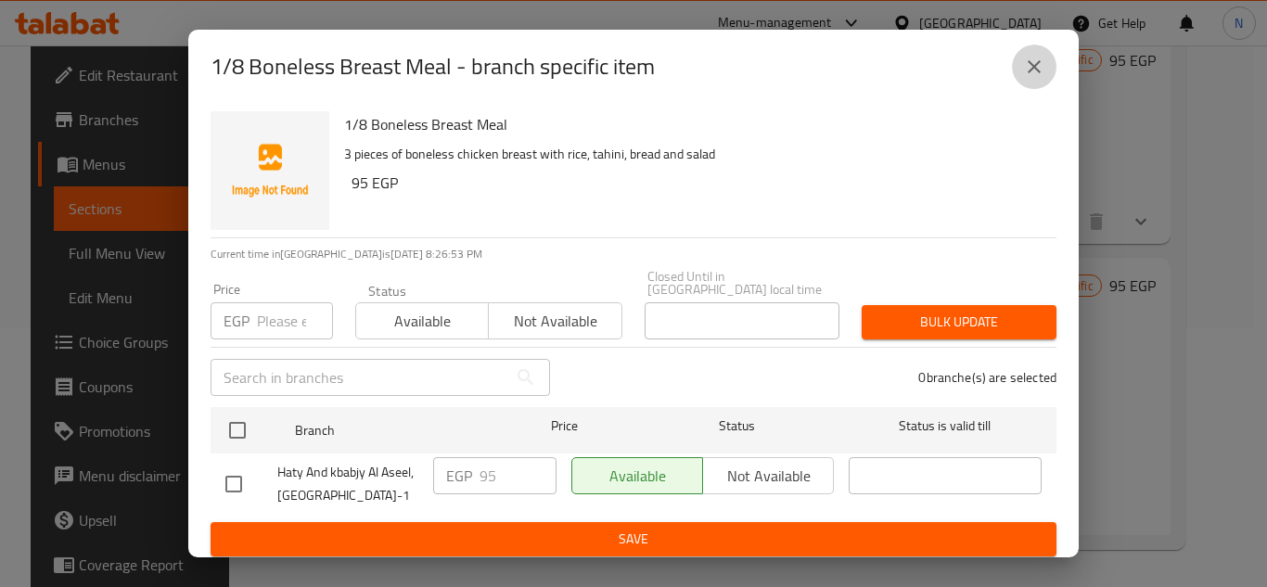
click at [1038, 71] on icon "close" at bounding box center [1034, 67] width 22 height 22
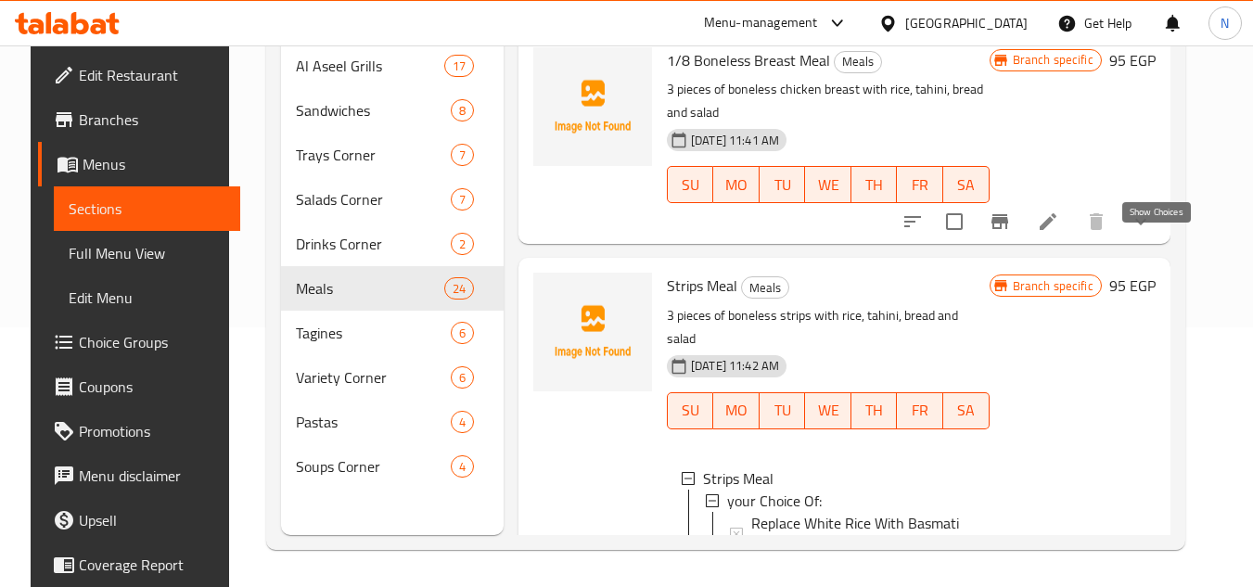
click at [1152, 233] on icon "show more" at bounding box center [1141, 222] width 22 height 22
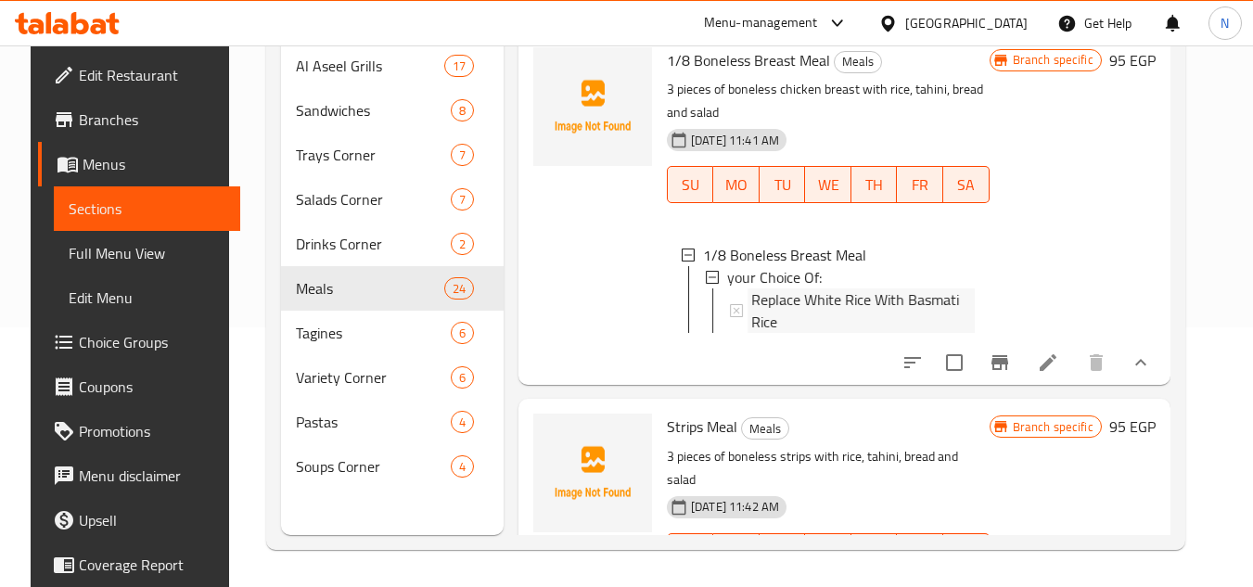
click at [786, 325] on span "Replace White Rice With Basmati Rice" at bounding box center [863, 311] width 224 height 45
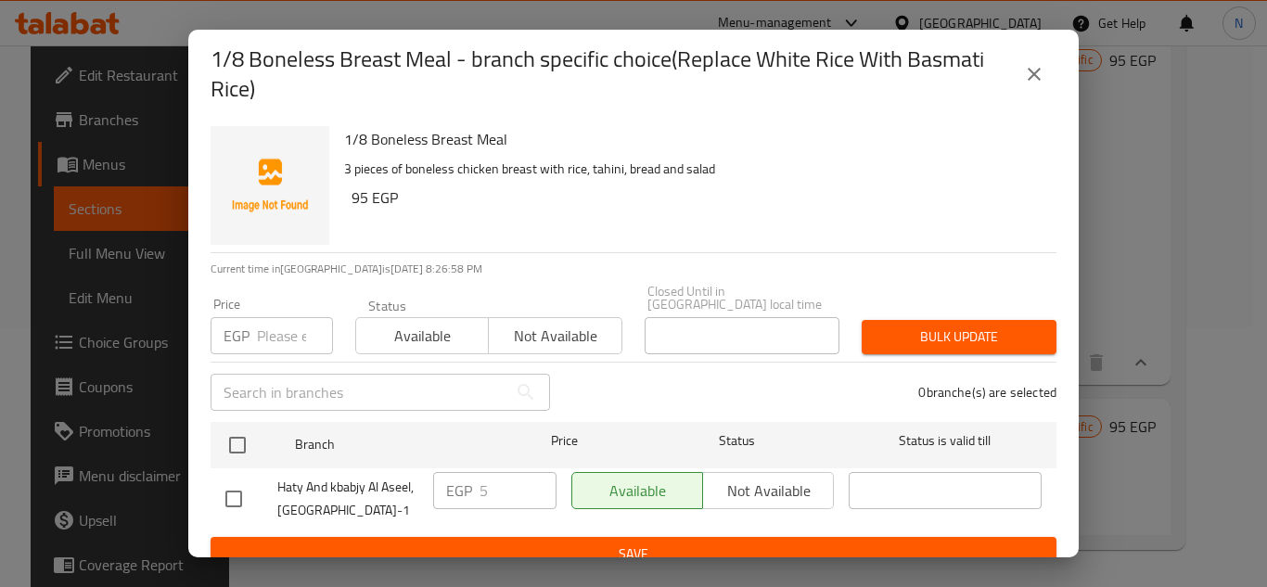
click at [1033, 69] on icon "close" at bounding box center [1034, 74] width 22 height 22
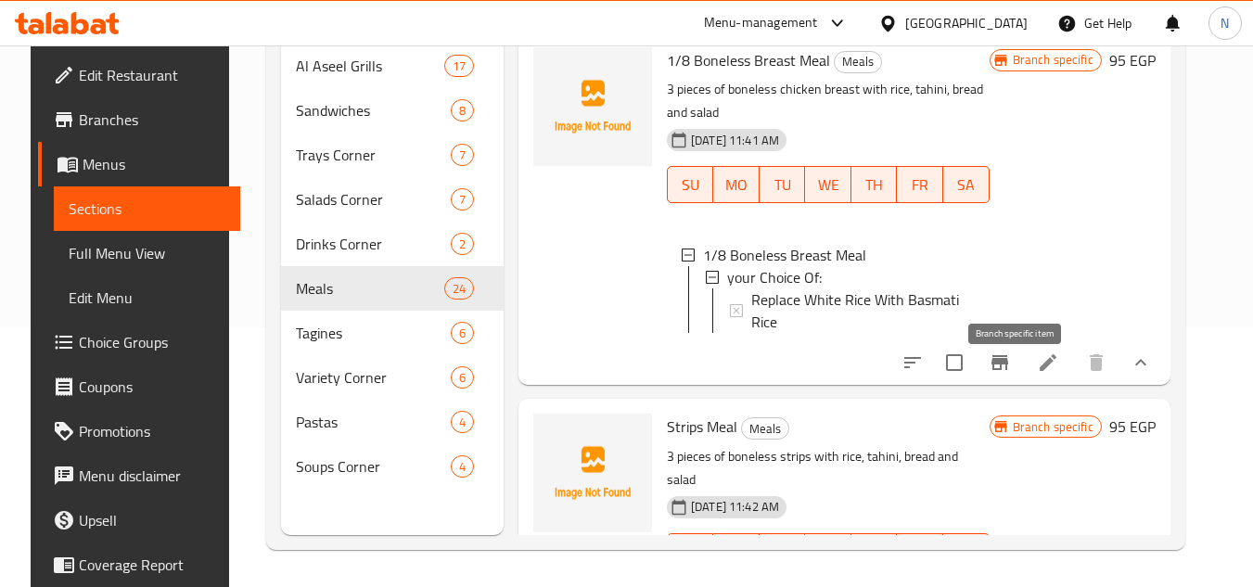
click at [1008, 370] on icon "Branch-specific-item" at bounding box center [1000, 362] width 17 height 15
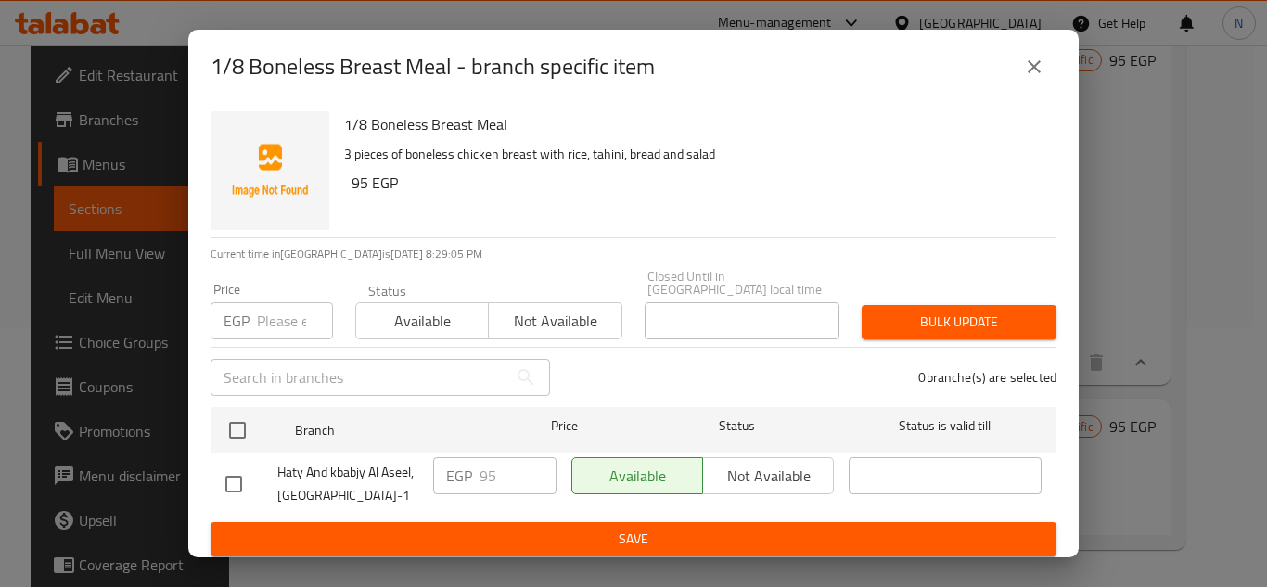
click at [1030, 73] on icon "close" at bounding box center [1034, 67] width 22 height 22
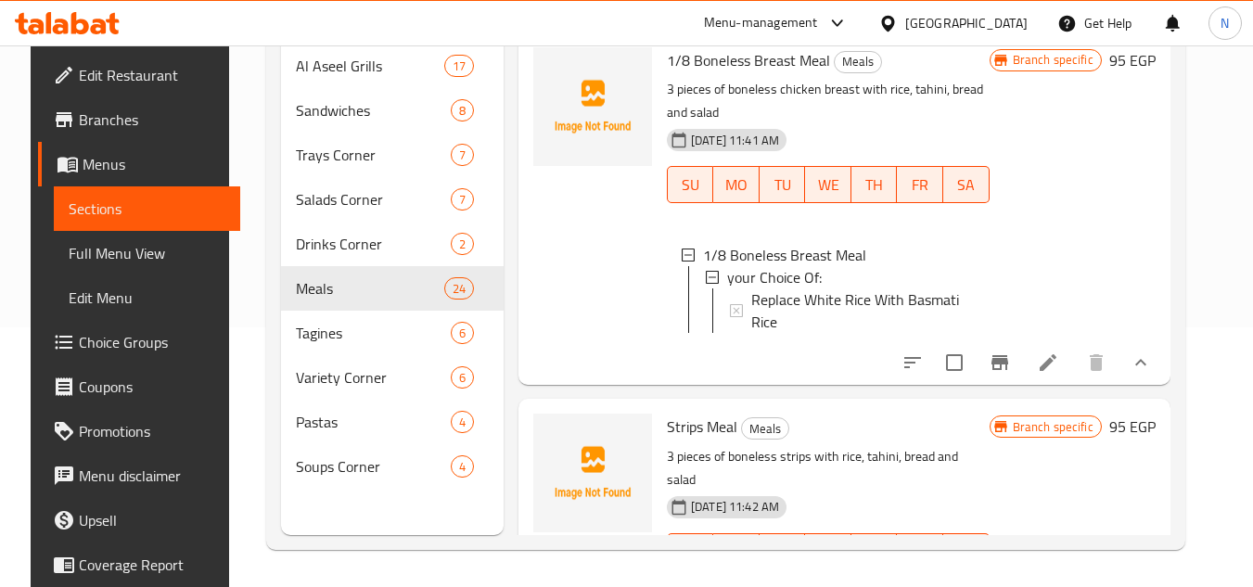
click at [950, 327] on span "Replace White Rice With Basmati Rice" at bounding box center [863, 311] width 224 height 45
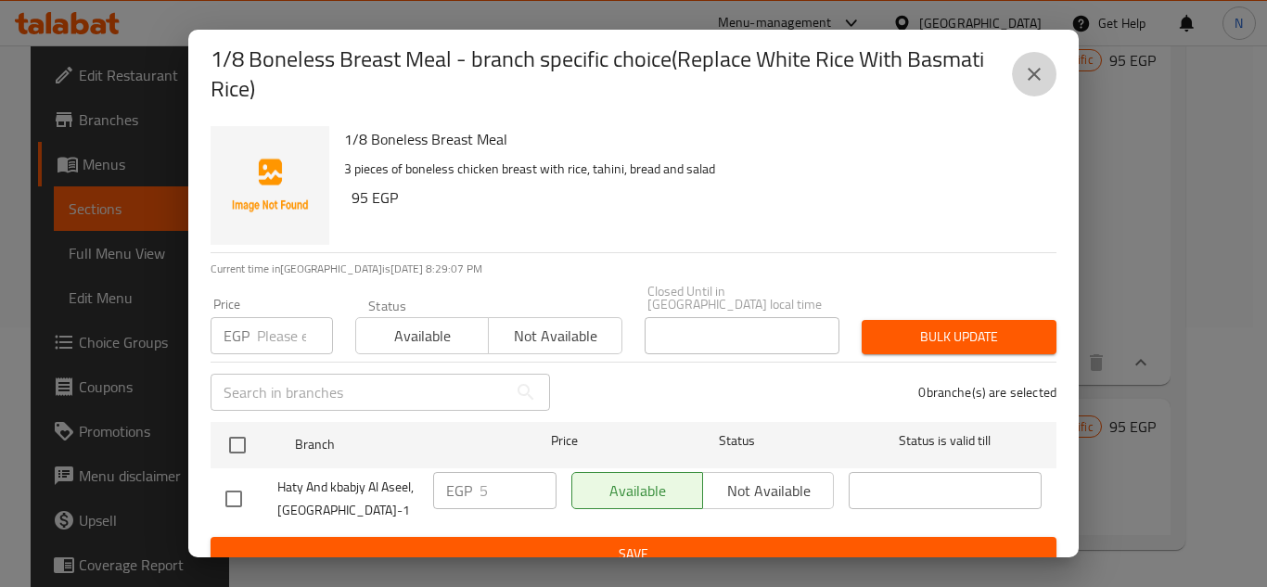
click at [1042, 87] on button "close" at bounding box center [1034, 74] width 45 height 45
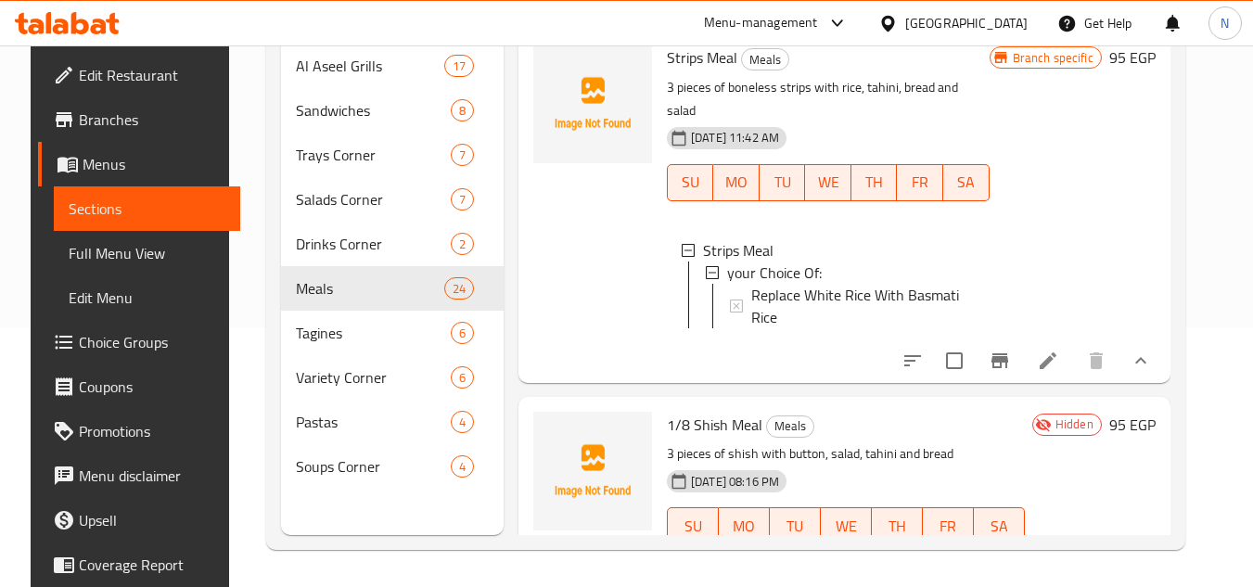
scroll to position [5448, 0]
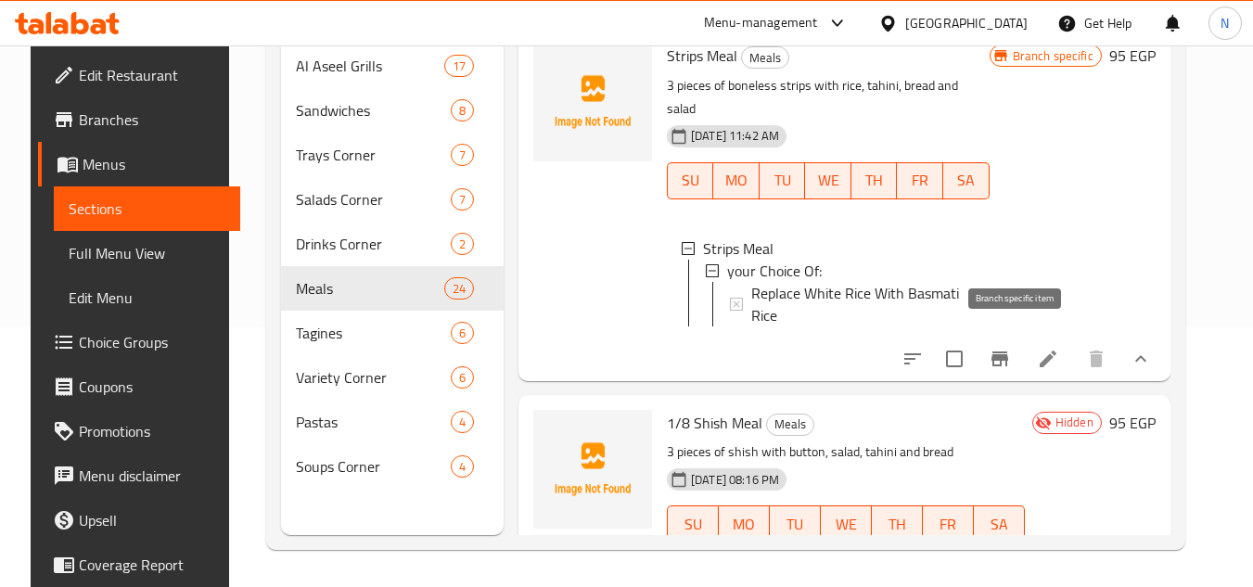
click at [1011, 352] on icon "Branch-specific-item" at bounding box center [1000, 359] width 22 height 22
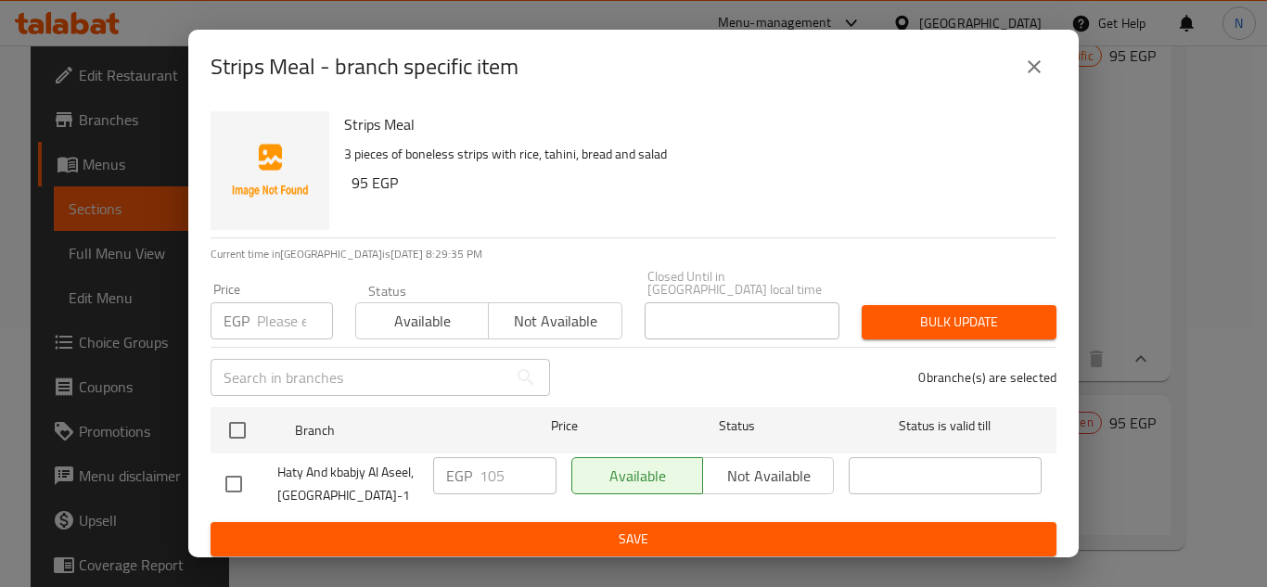
click at [1031, 78] on icon "close" at bounding box center [1034, 67] width 22 height 22
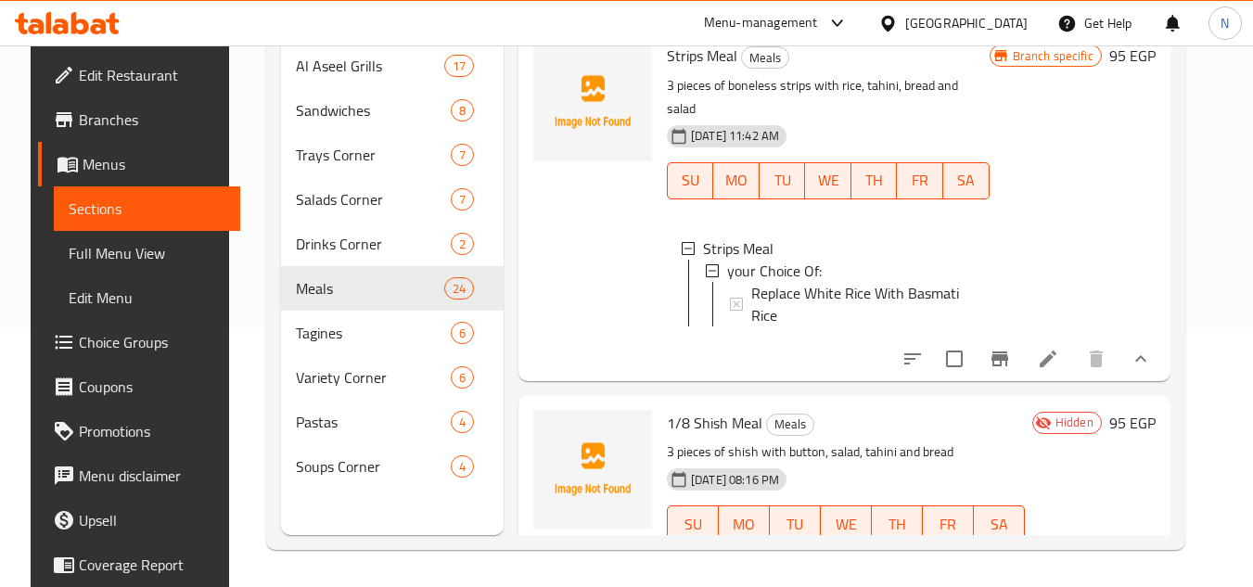
click at [771, 290] on span "Replace White Rice With Basmati Rice" at bounding box center [863, 304] width 224 height 45
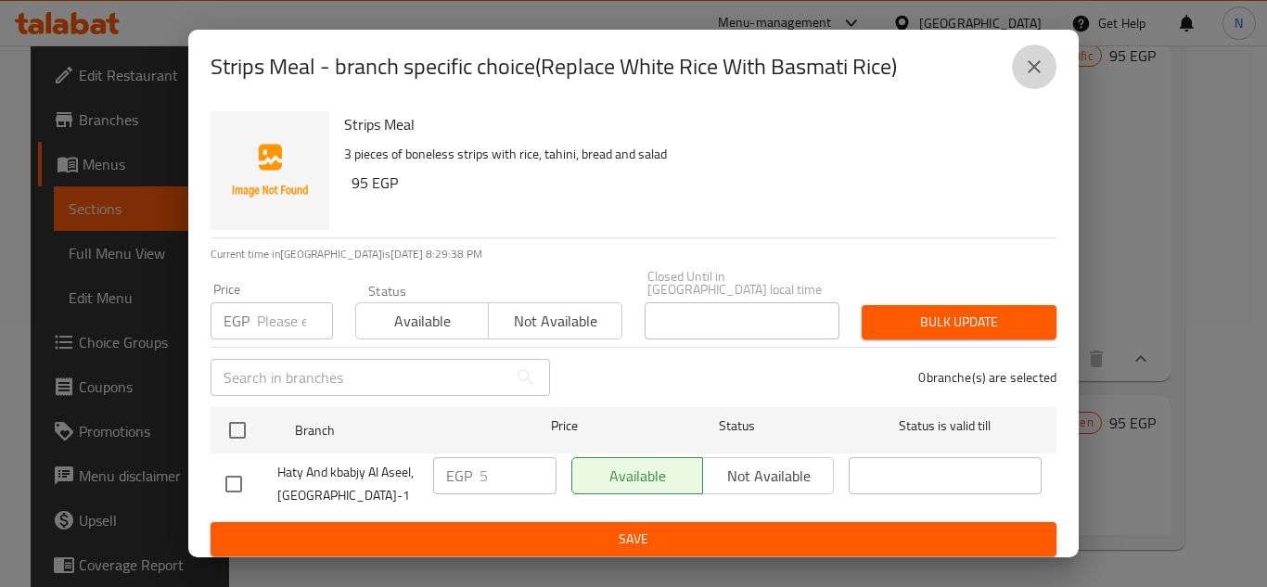
drag, startPoint x: 1034, startPoint y: 77, endPoint x: 1014, endPoint y: 62, distance: 25.2
click at [1034, 76] on icon "close" at bounding box center [1034, 67] width 22 height 22
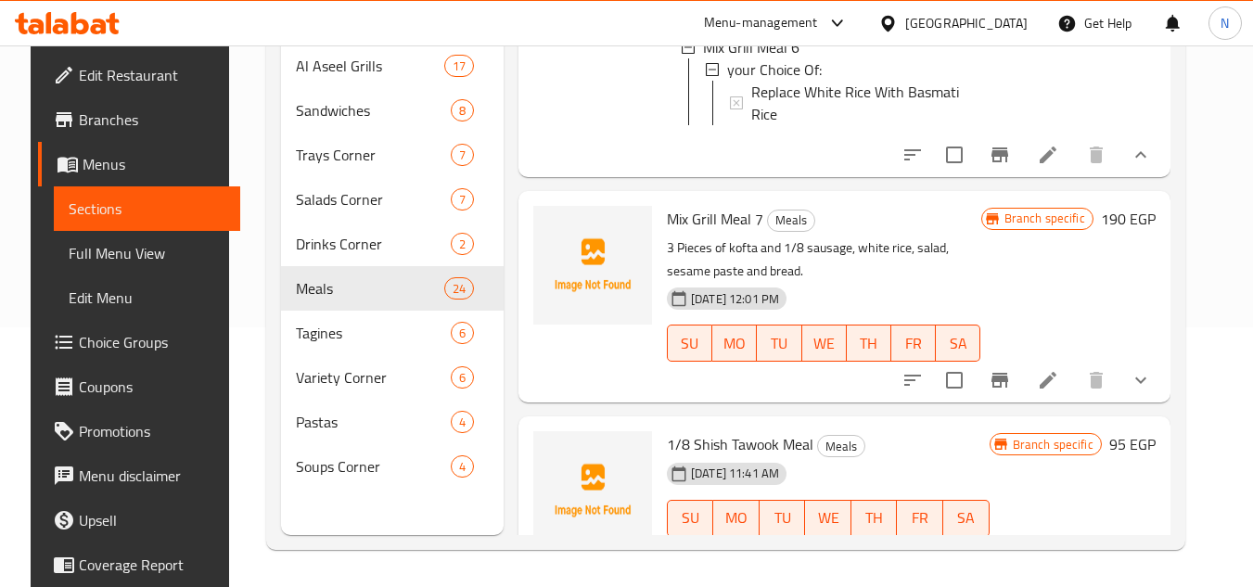
scroll to position [4368, 0]
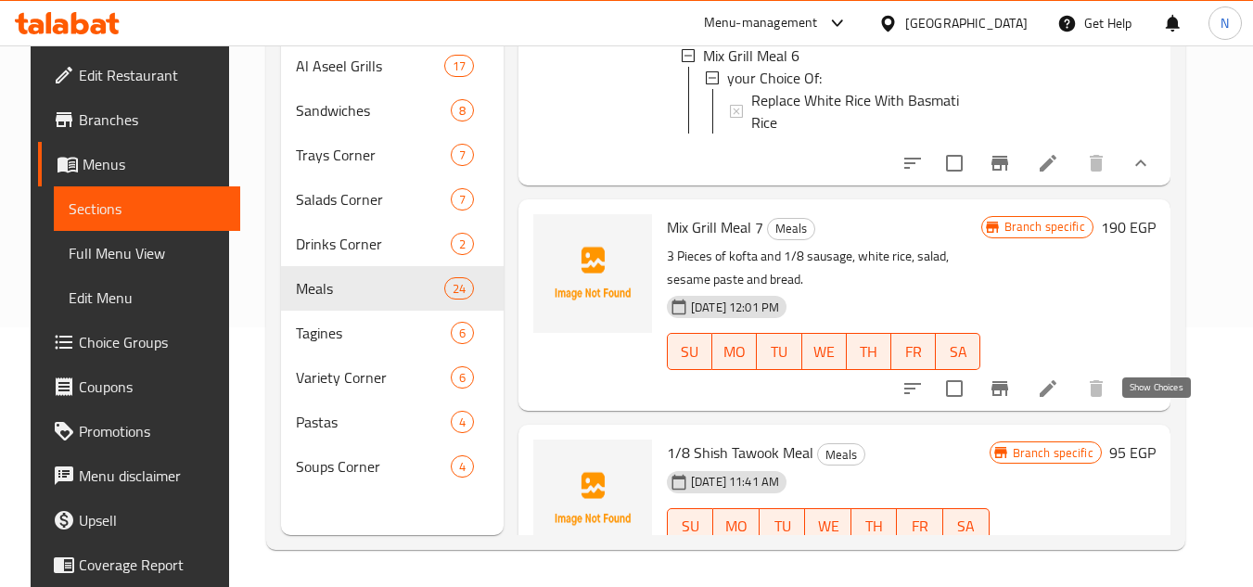
click at [1147, 392] on icon "show more" at bounding box center [1141, 389] width 11 height 6
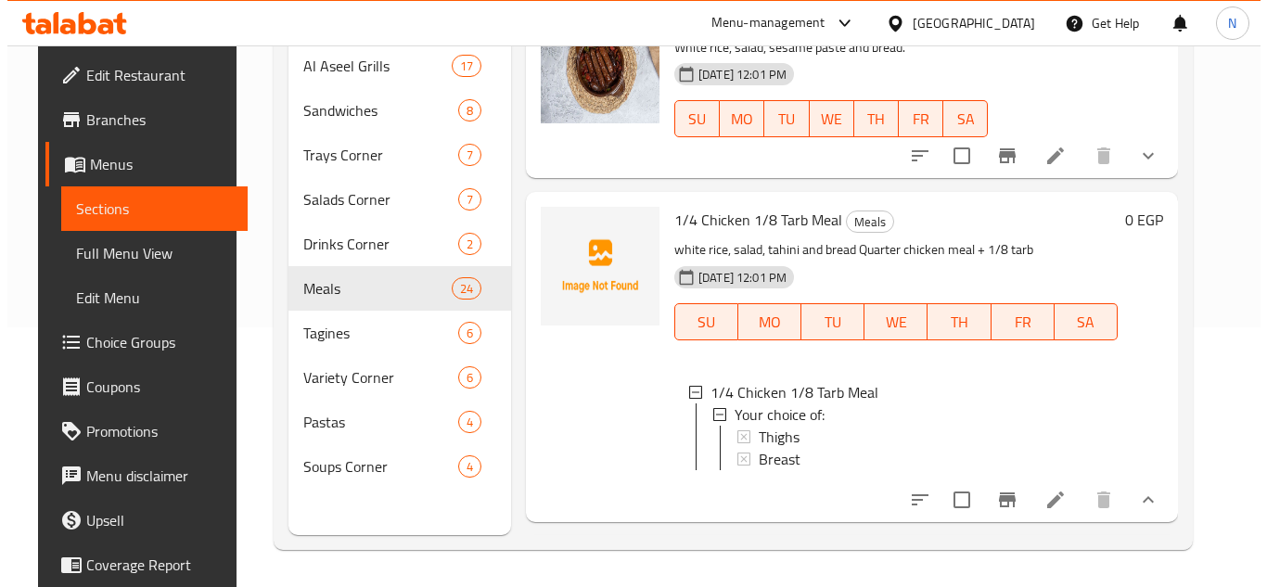
scroll to position [2512, 0]
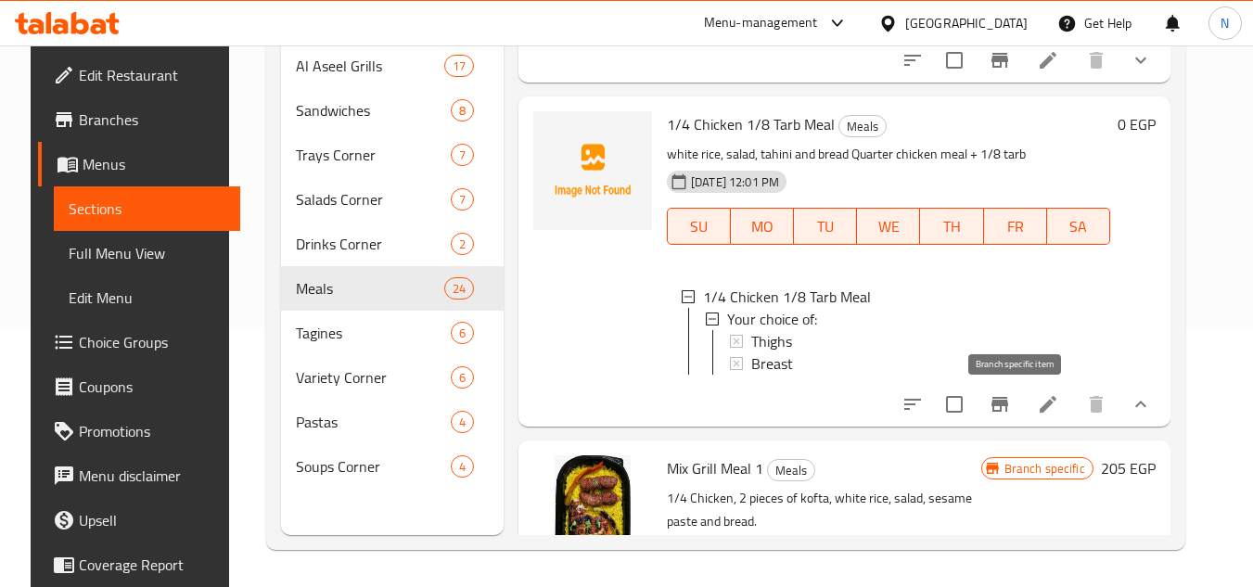
click at [1008, 411] on icon "Branch-specific-item" at bounding box center [1000, 404] width 17 height 15
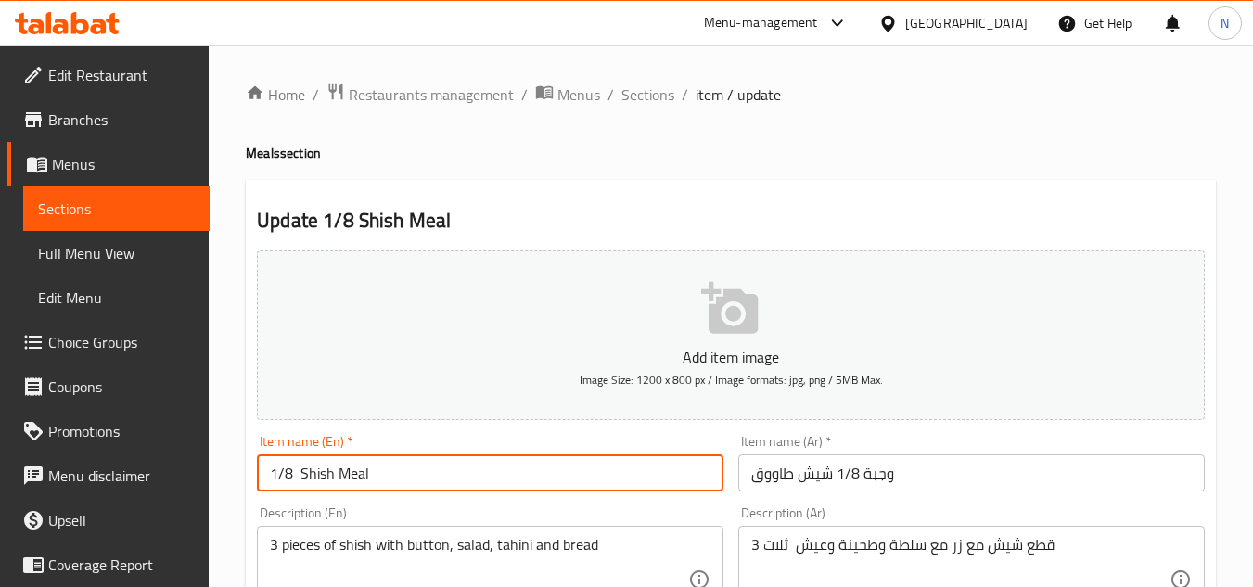
click at [298, 475] on input "1/8 Shish Meal" at bounding box center [490, 473] width 467 height 37
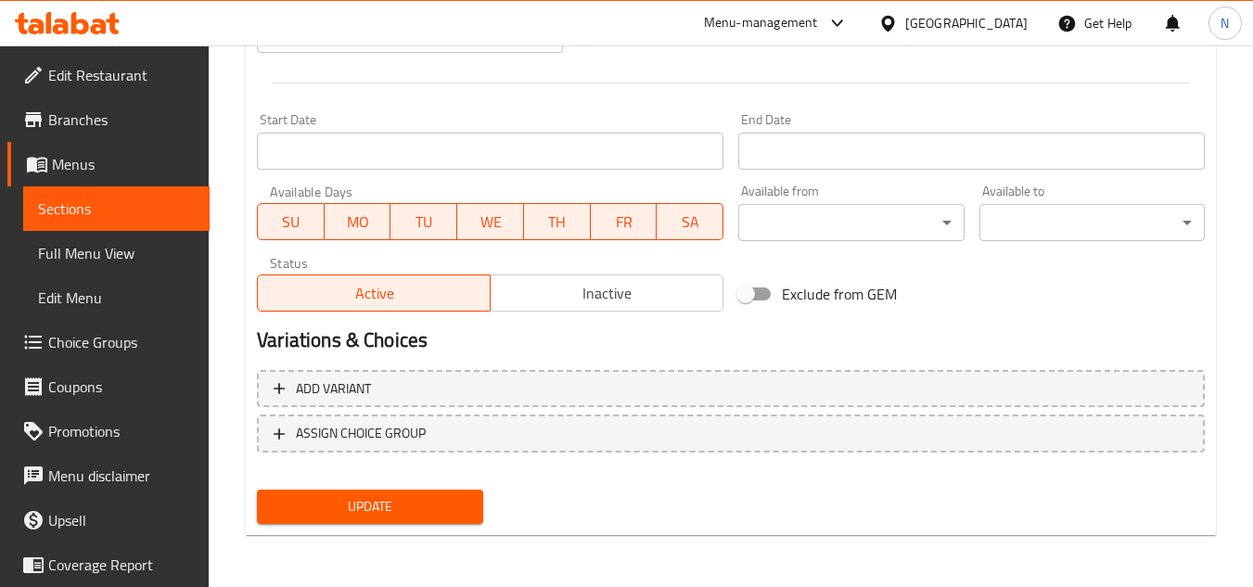
type input "1/8 Shish Meal"
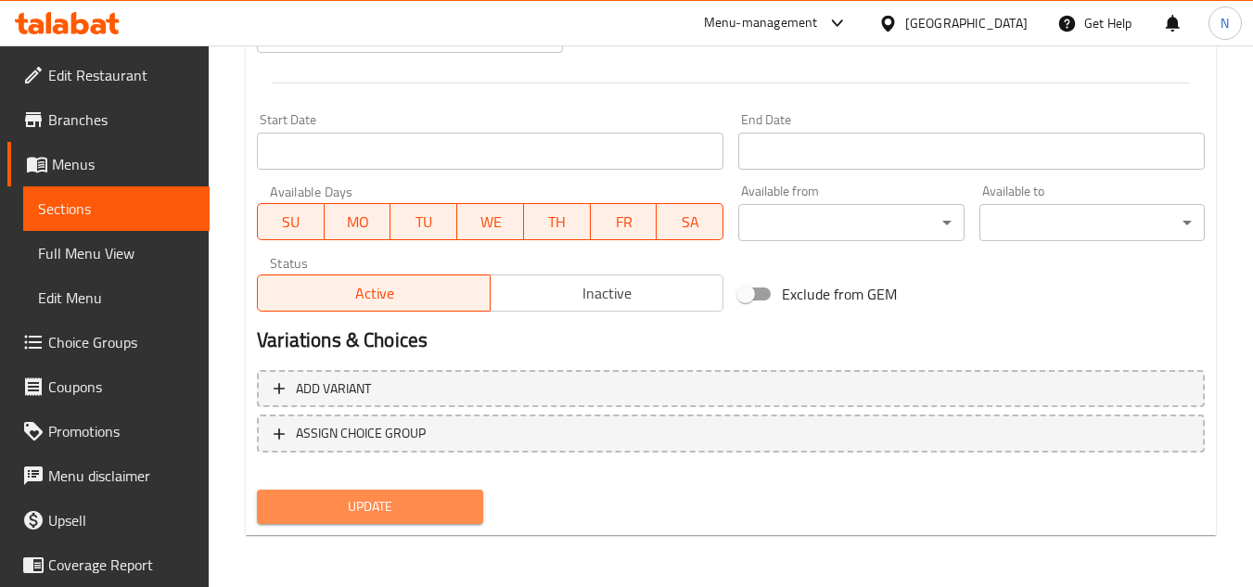
click at [405, 494] on button "Update" at bounding box center [369, 507] width 225 height 34
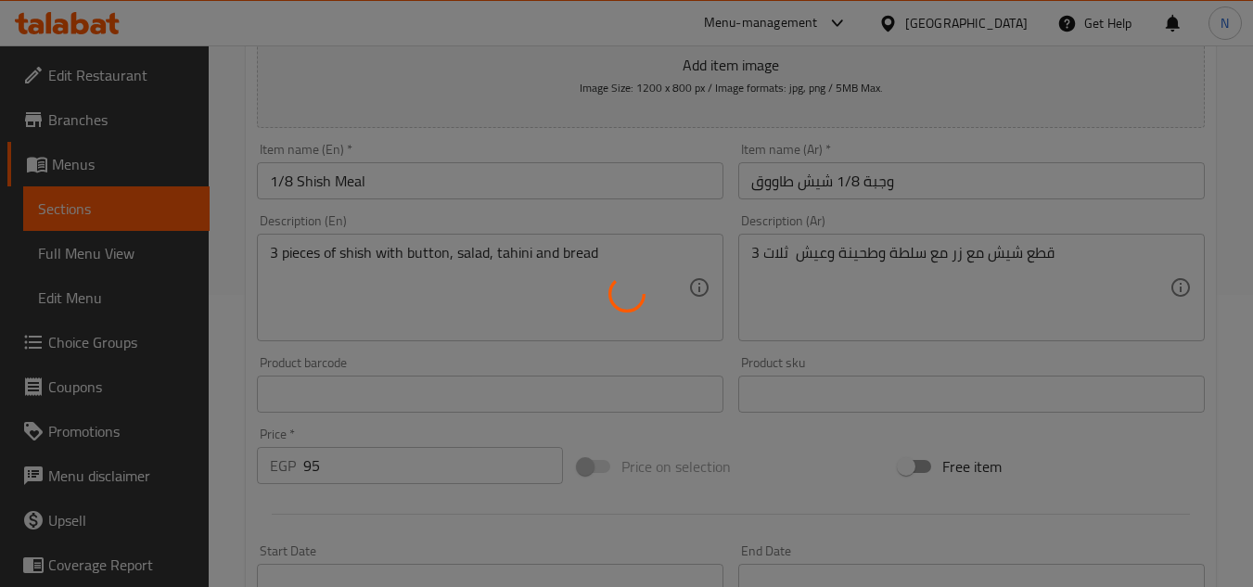
scroll to position [260, 0]
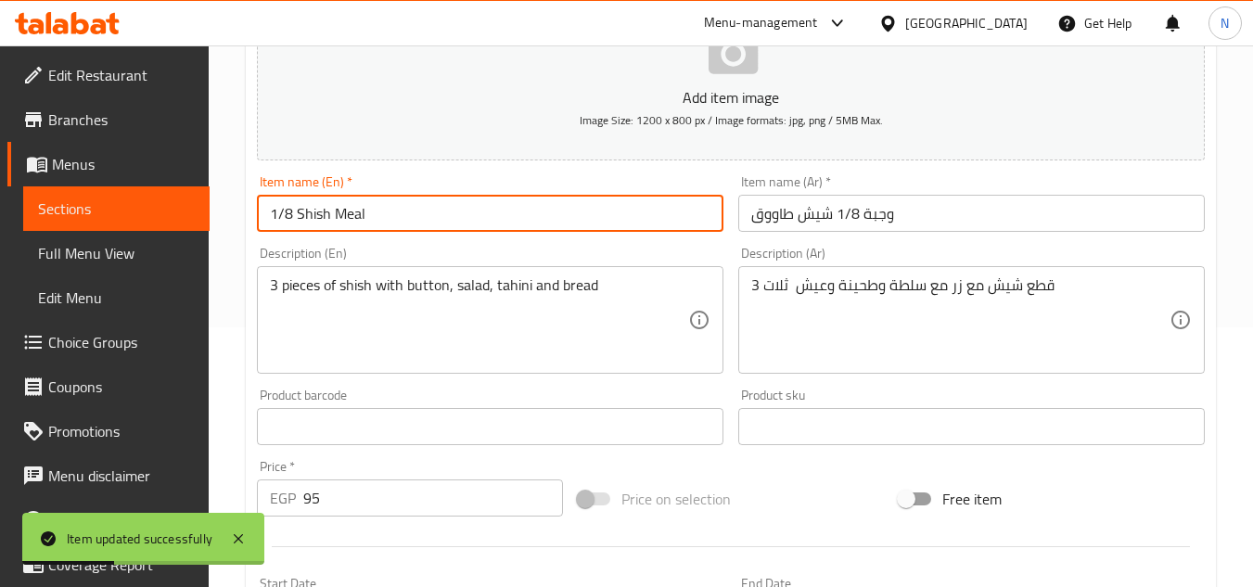
drag, startPoint x: 330, startPoint y: 215, endPoint x: 263, endPoint y: 218, distance: 67.8
click at [263, 218] on input "1/8 Shish Meal" at bounding box center [490, 213] width 467 height 37
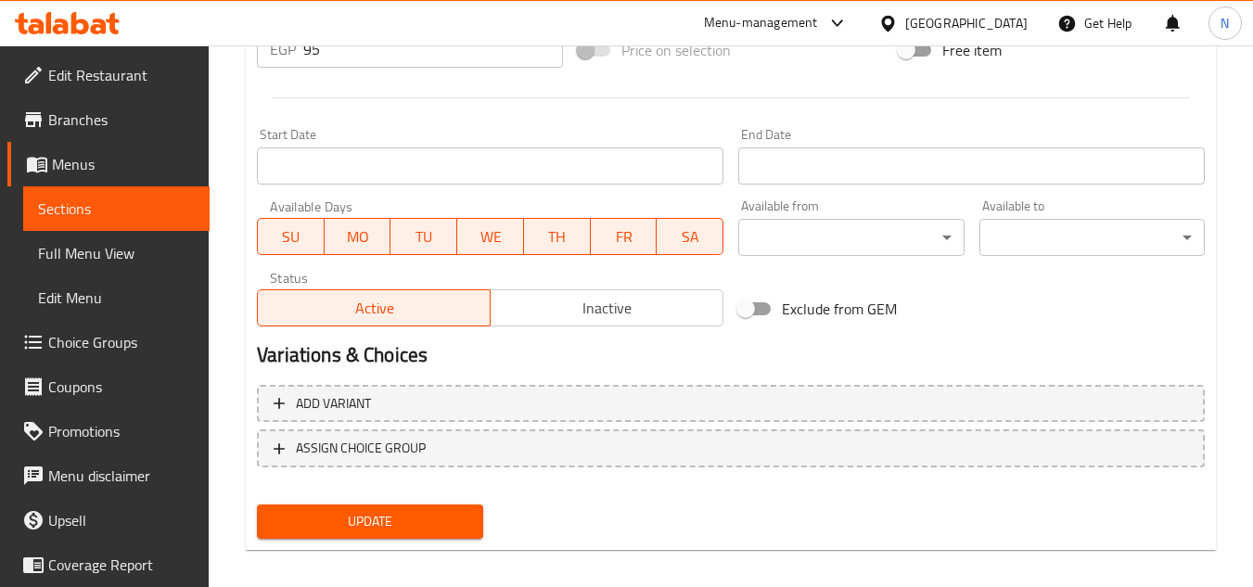
scroll to position [724, 0]
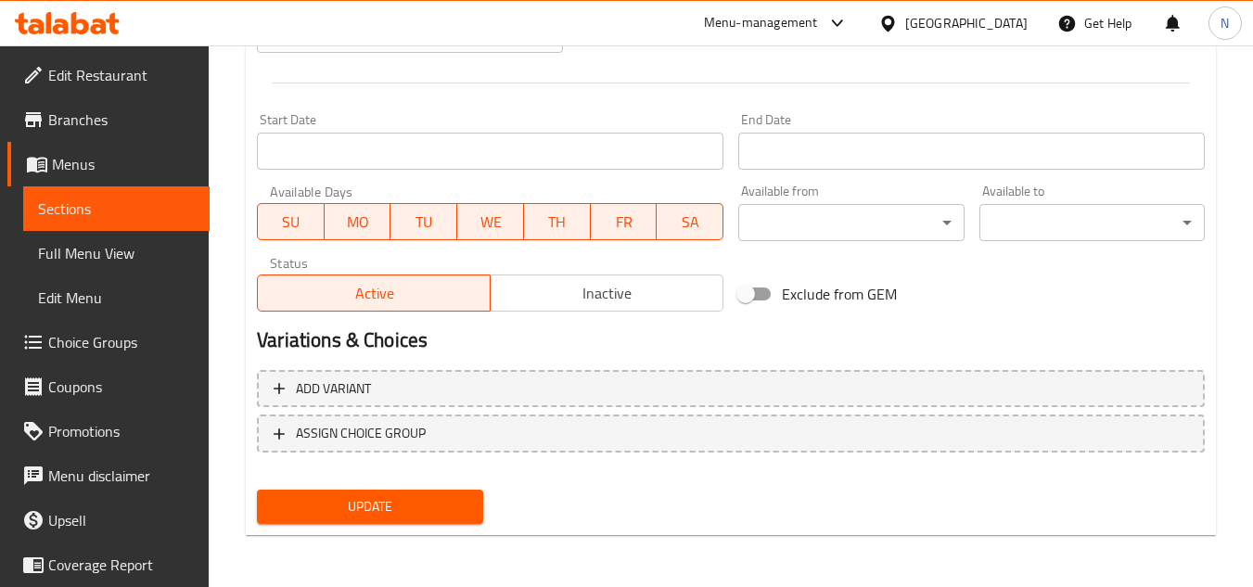
click at [540, 289] on span "Inactive" at bounding box center [607, 293] width 218 height 27
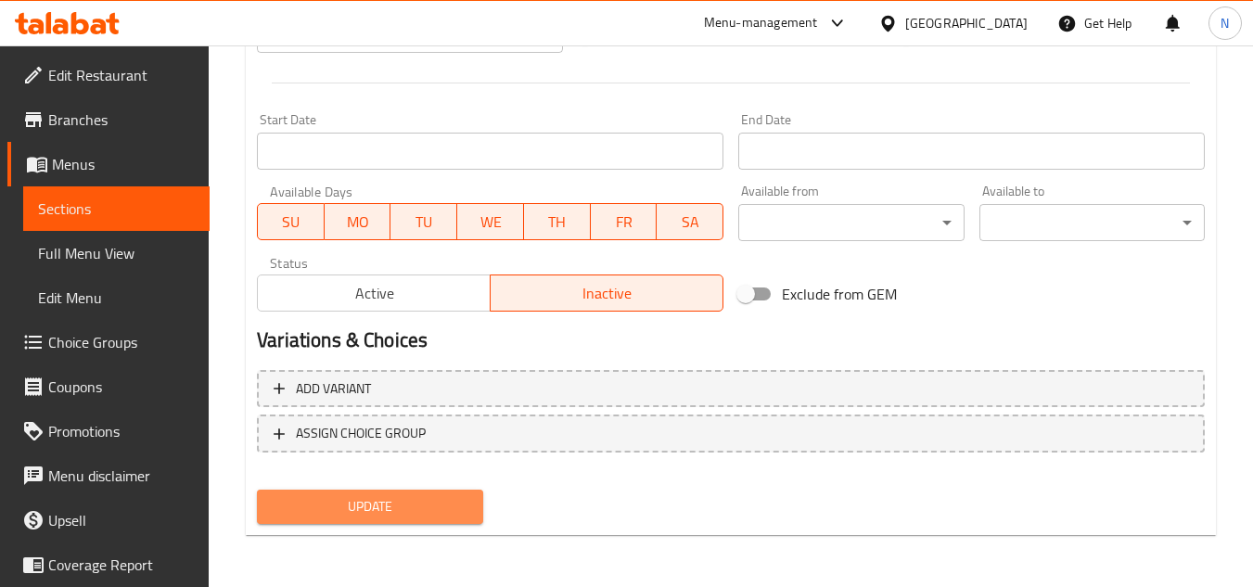
click at [434, 502] on span "Update" at bounding box center [370, 506] width 196 height 23
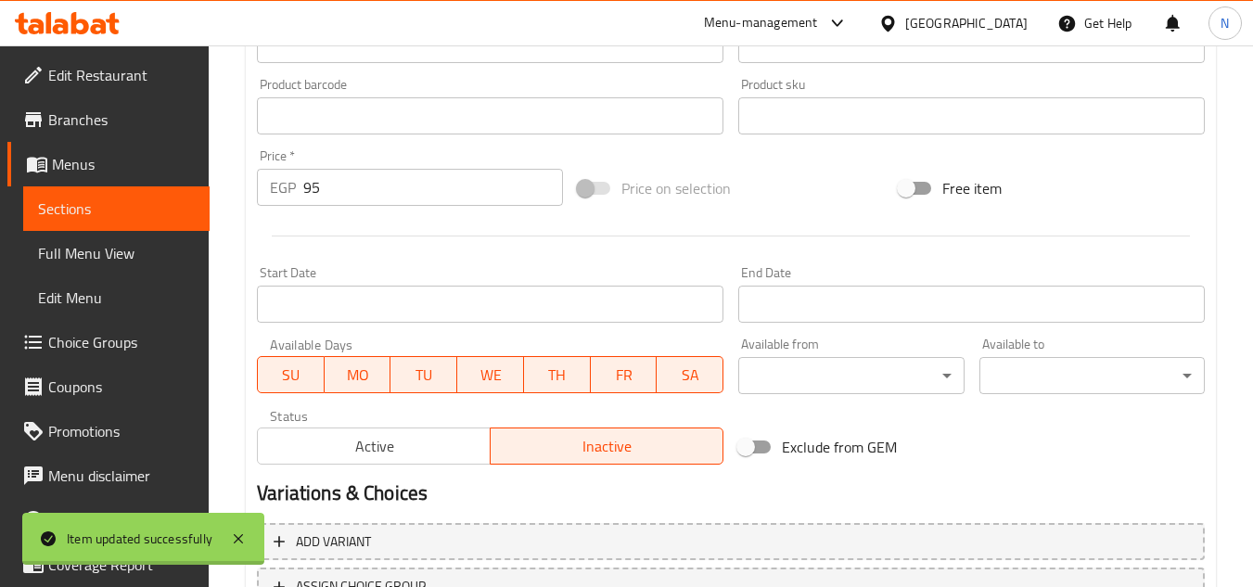
scroll to position [353, 0]
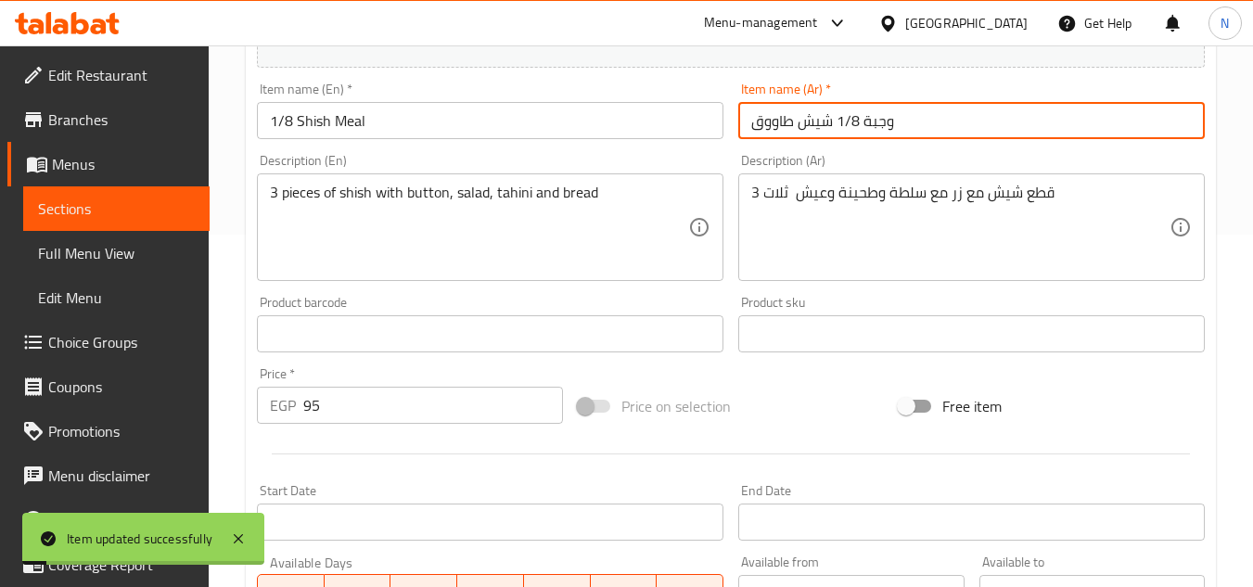
click at [782, 114] on input "وجبة 1/8 شيش طاووق" at bounding box center [971, 120] width 467 height 37
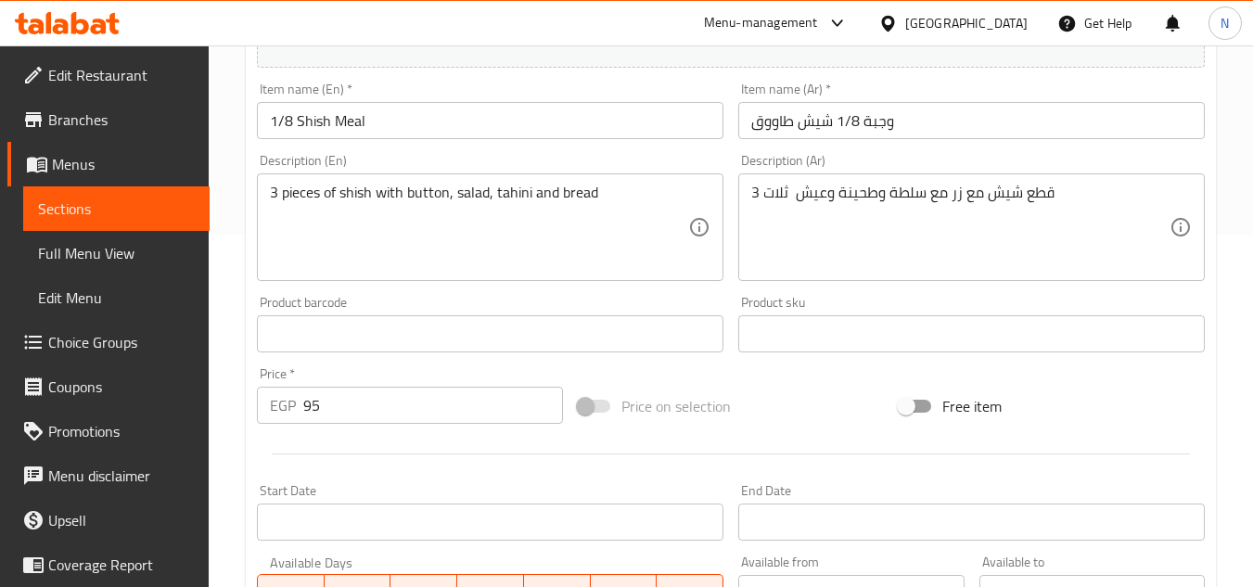
click at [1204, 406] on div "Free item" at bounding box center [1052, 406] width 321 height 50
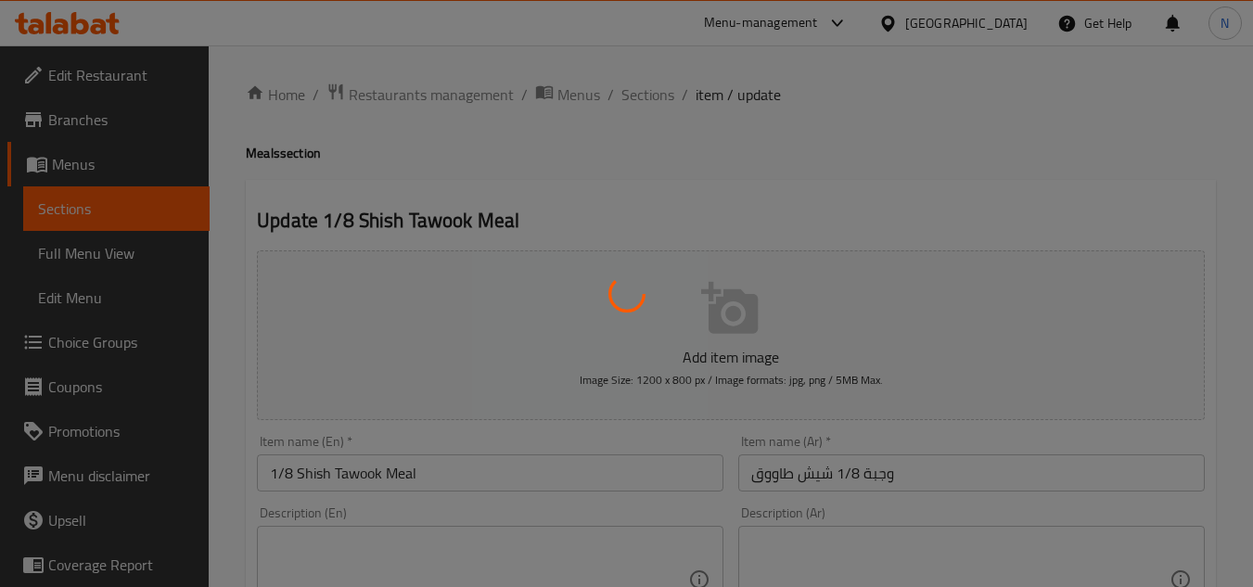
type input "إختيارك من:"
type input "0"
type input "1"
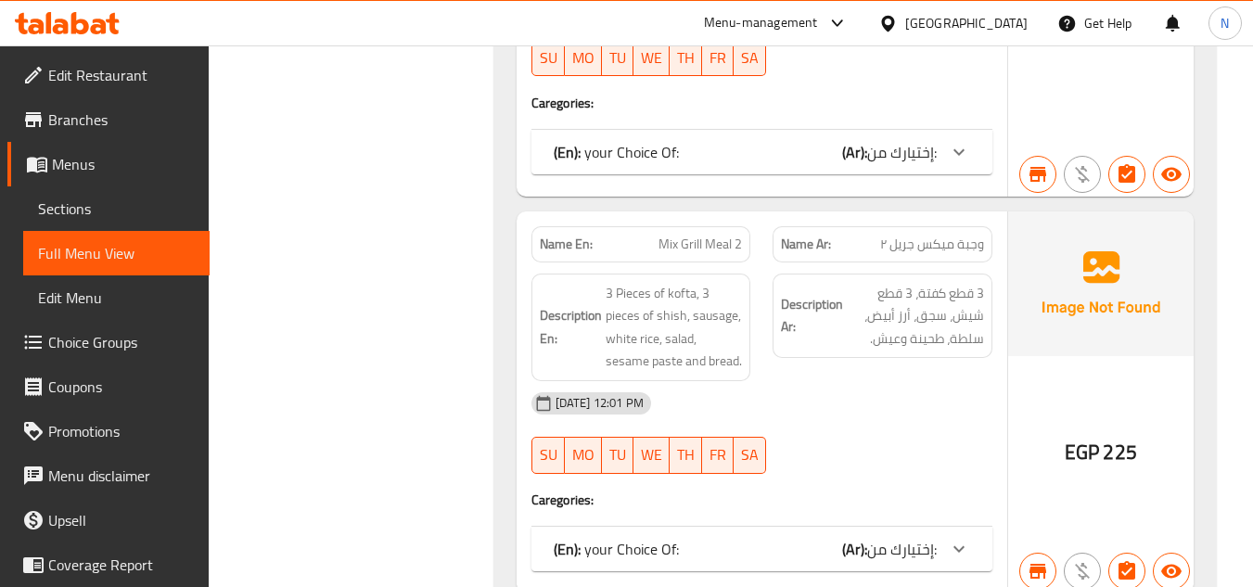
scroll to position [18815, 0]
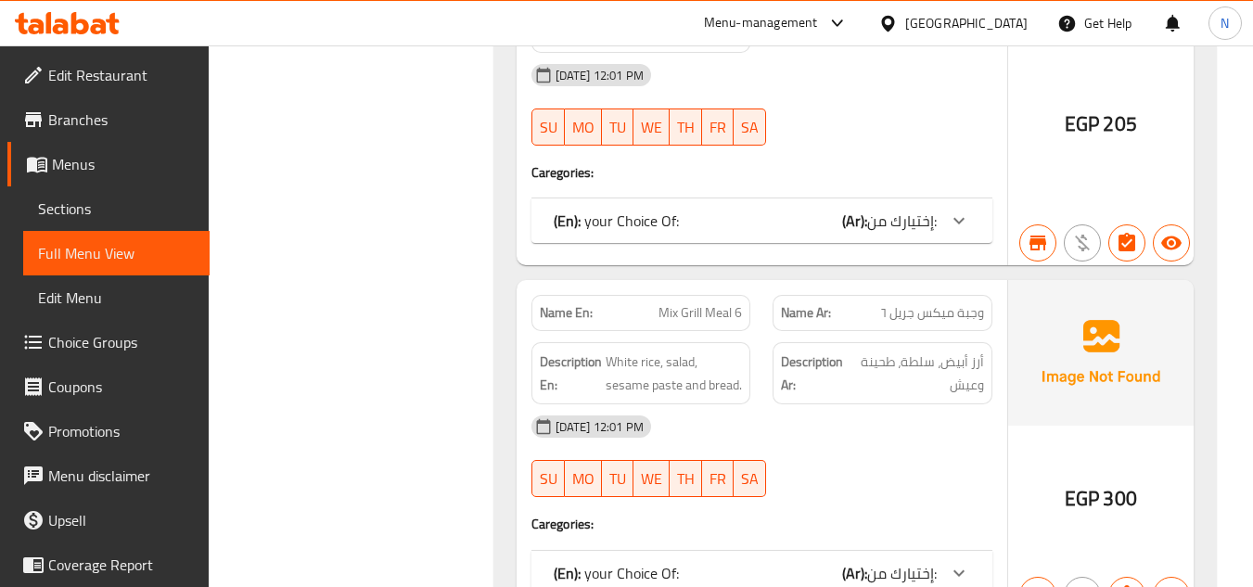
click at [698, 303] on span "Mix Grill Meal 6" at bounding box center [700, 312] width 83 height 19
copy span "Mix Grill Meal 6"
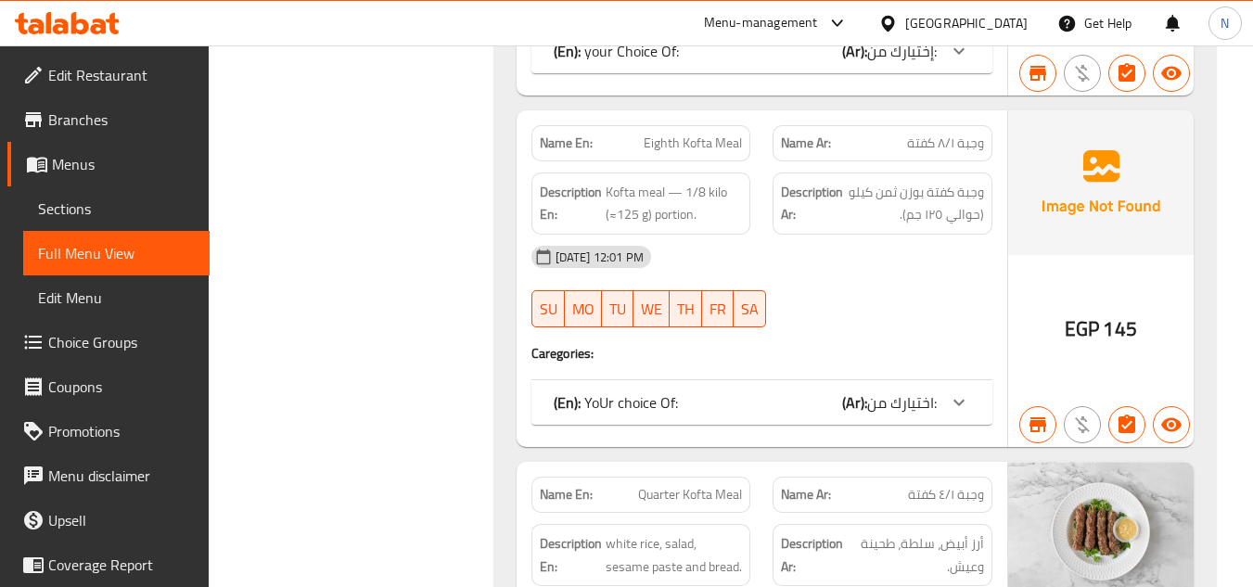
scroll to position [14903, 0]
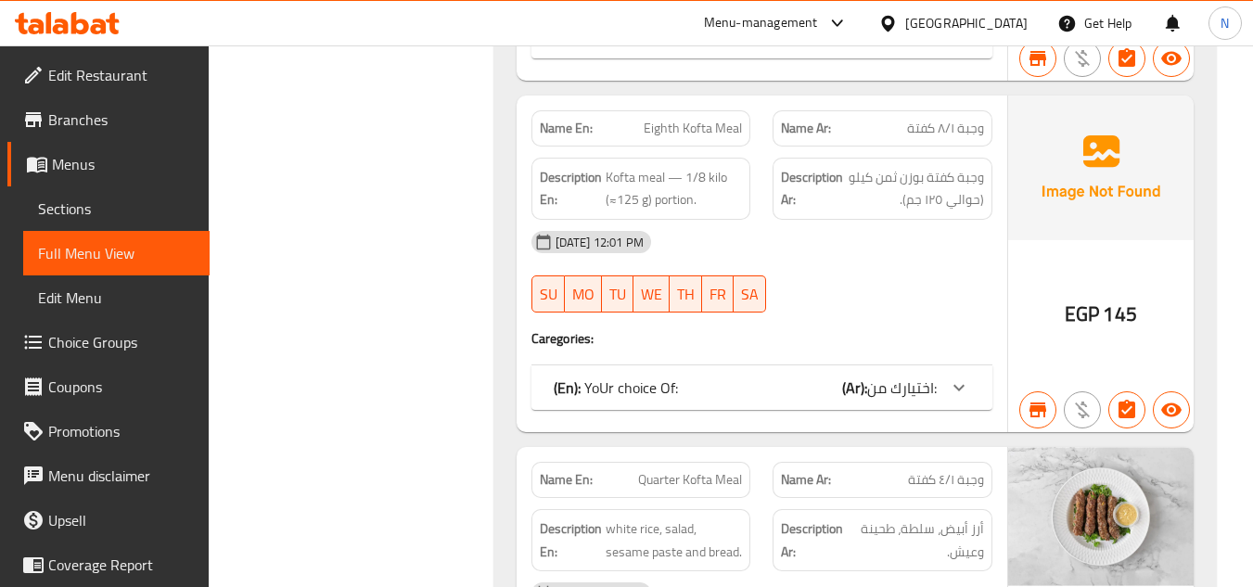
click at [670, 119] on span "Eighth Kofta Meal" at bounding box center [693, 128] width 98 height 19
copy span "Eighth Kofta Meal"
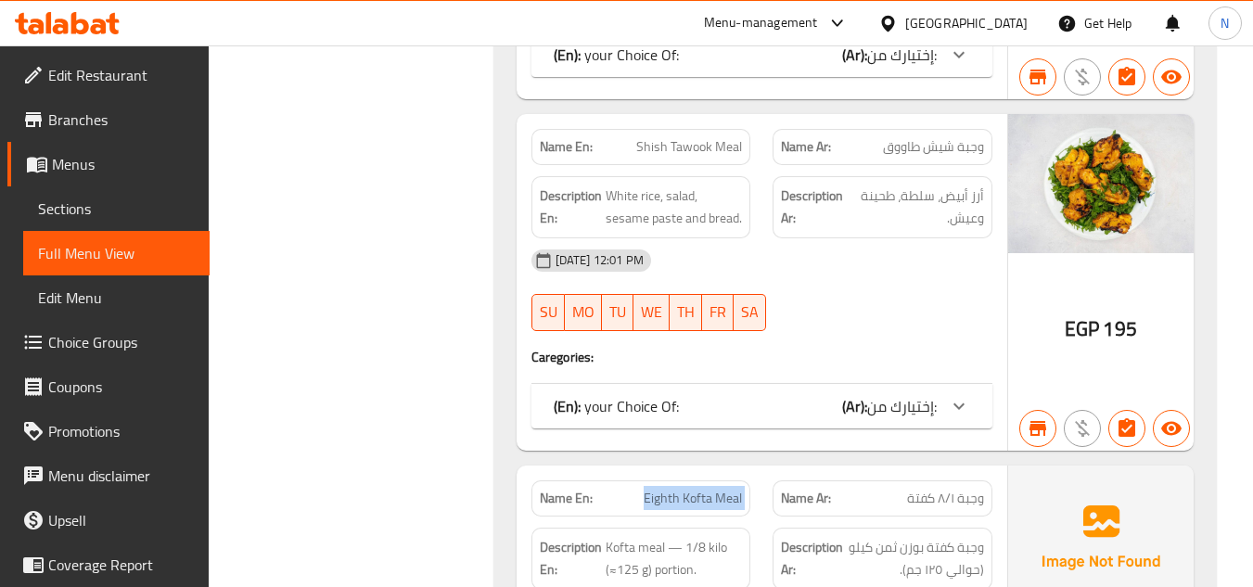
scroll to position [14532, 0]
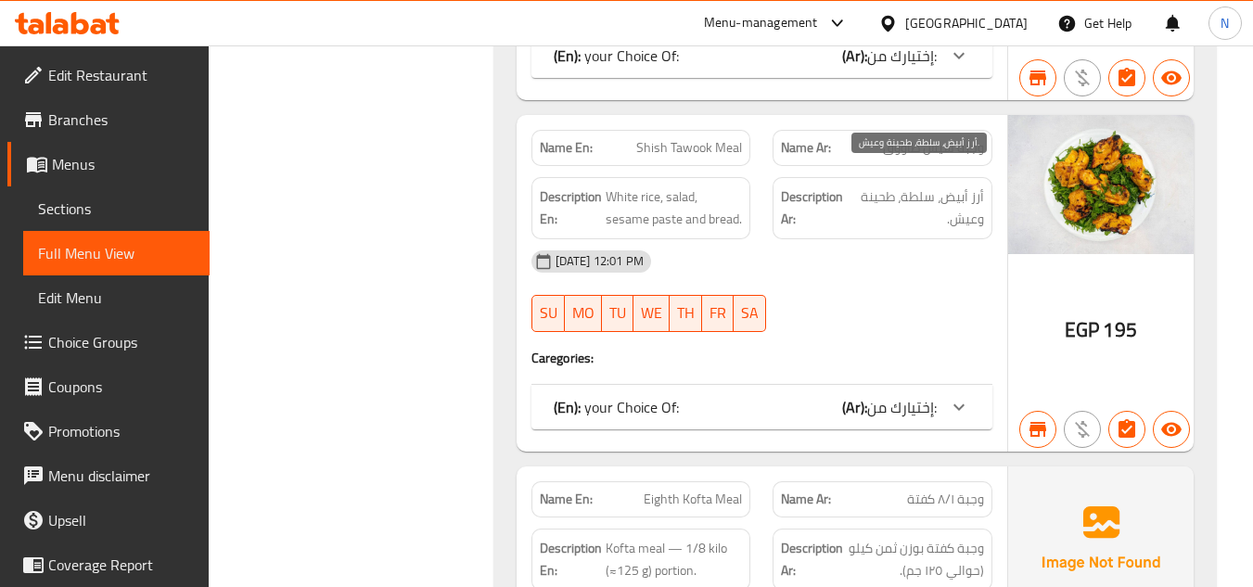
click at [951, 188] on span "أرز أبيض، سلطة، طحينة وعيش." at bounding box center [918, 208] width 134 height 45
copy div "أرز أبيض، سلطة، طحينة وعيش."
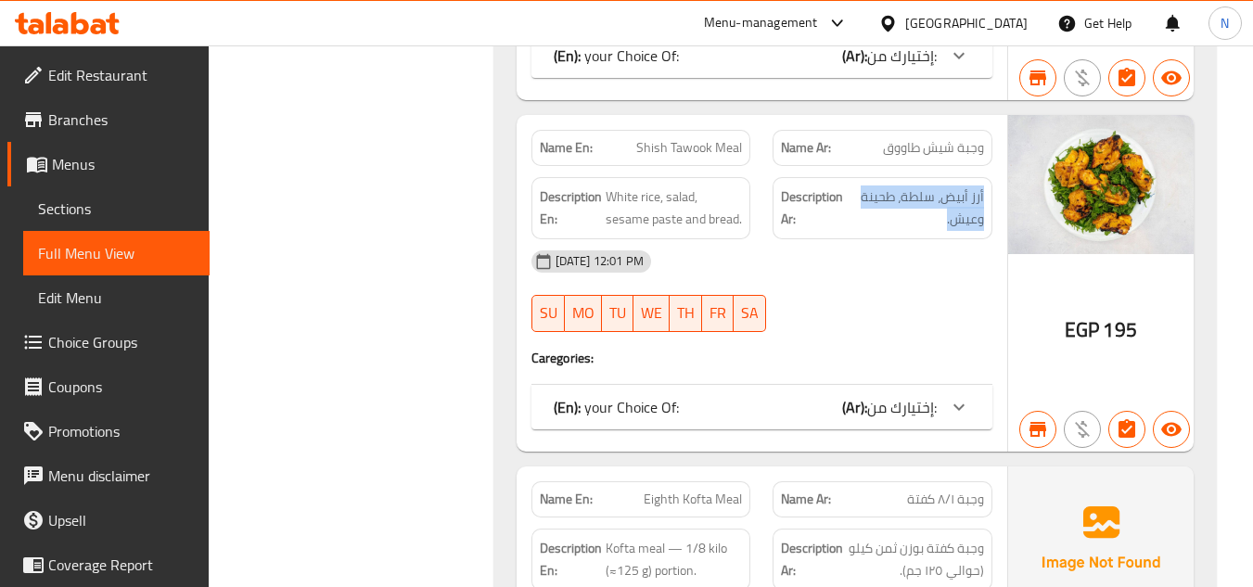
copy div "أرز أبيض، سلطة، طحينة وعيش."
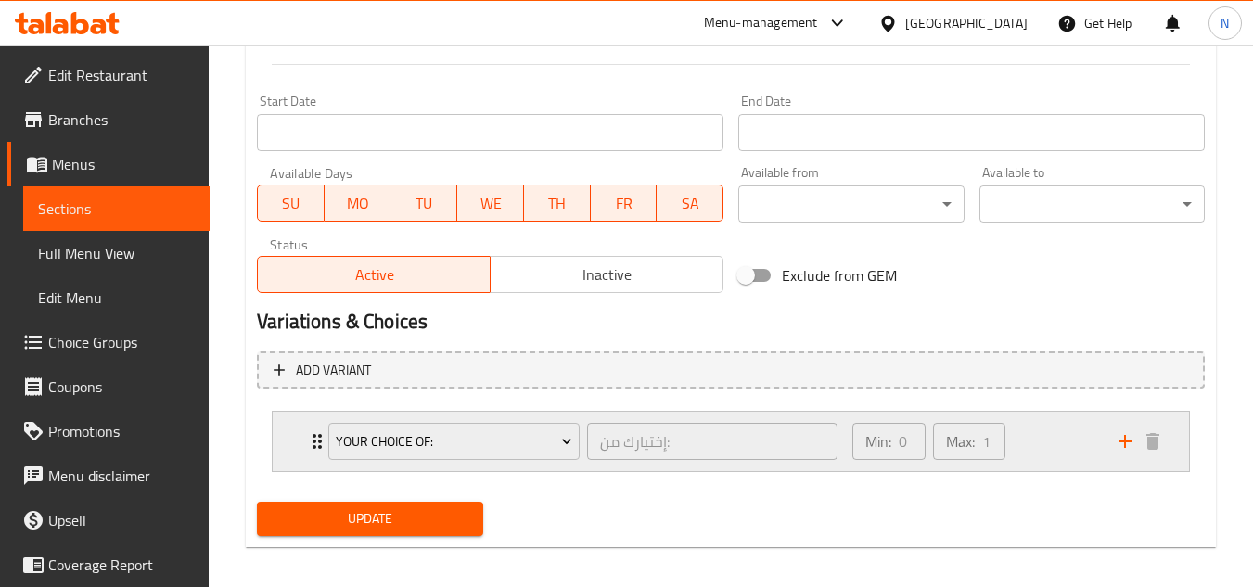
scroll to position [754, 0]
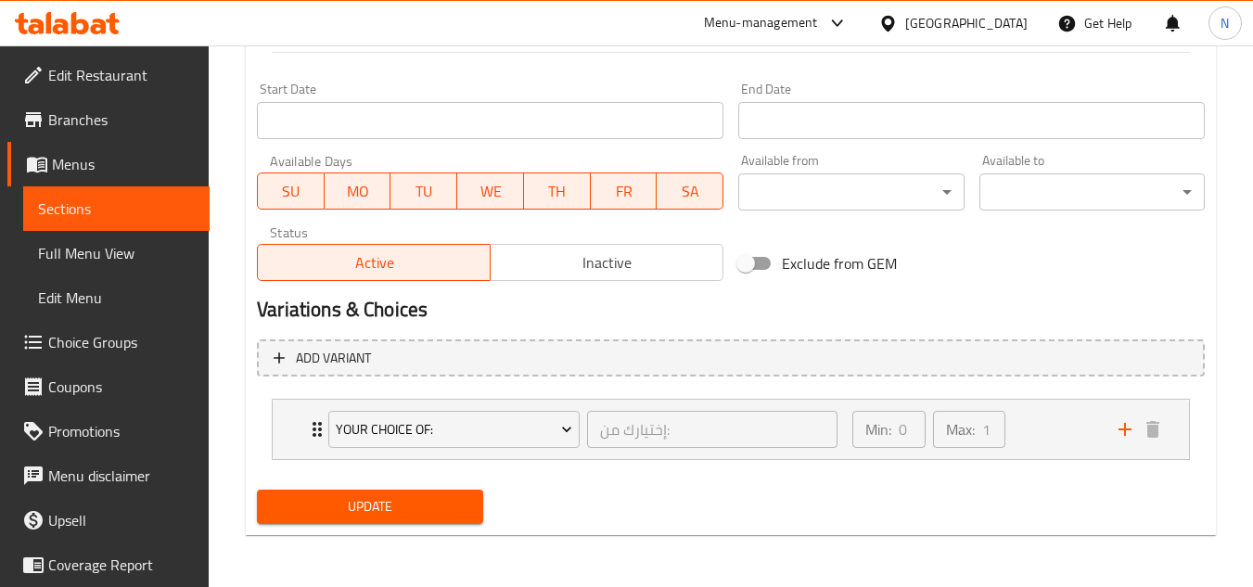
type textarea "أرز أبيض، سلطة، طحينة وعيش."
click at [382, 518] on span "Update" at bounding box center [370, 506] width 196 height 23
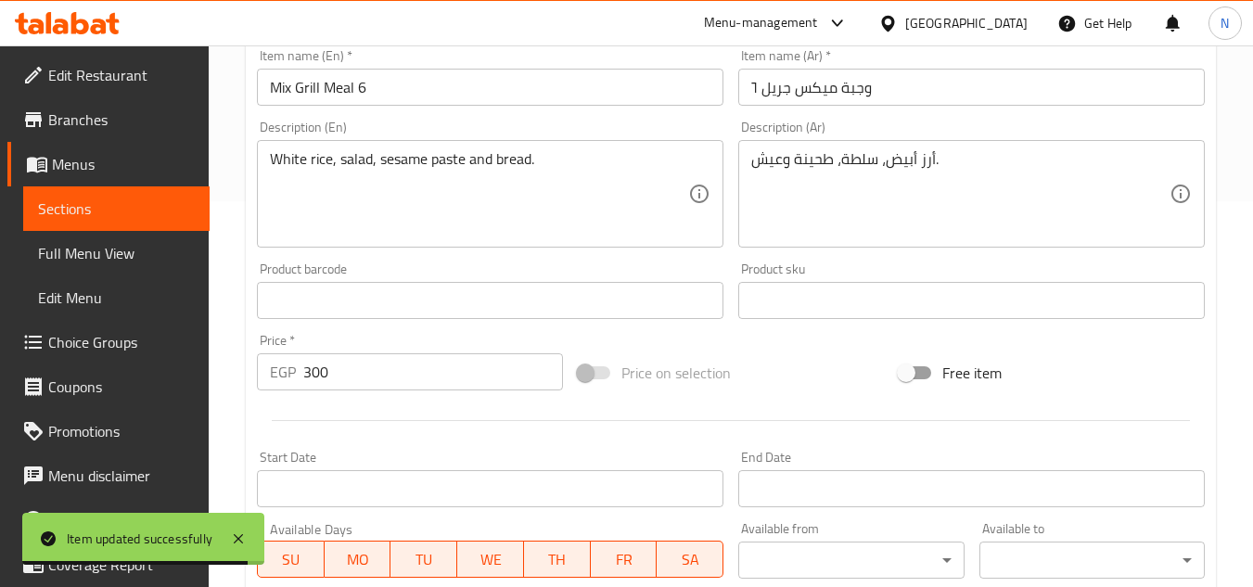
scroll to position [383, 0]
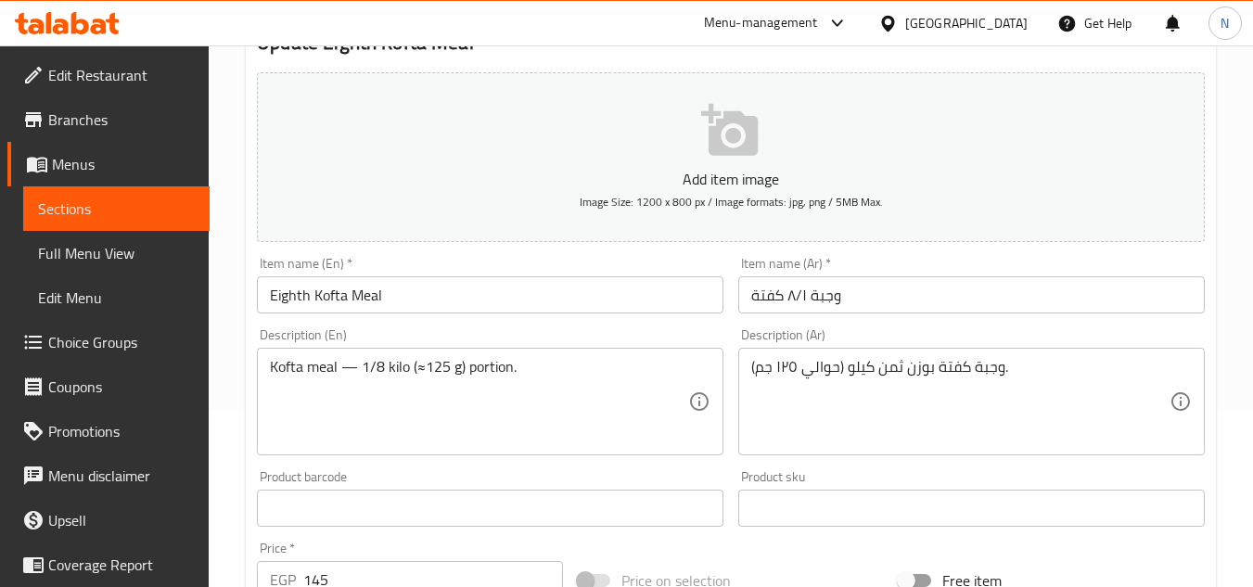
scroll to position [186, 0]
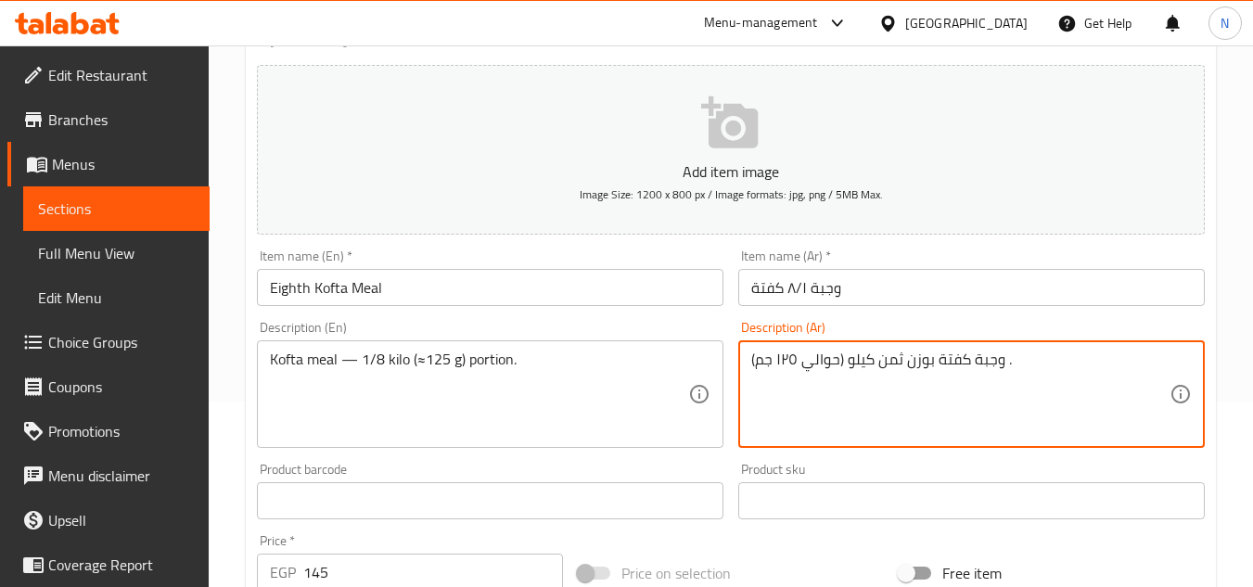
paste textarea "أرز أبيض، سلطة، طحينة وعيش."
click at [891, 360] on textarea "وجبة كفتة بوزن ثمن كيلو (حوالي ١٢٥ جم) أرز أبيض، سلطة، طحينة وعيش. ." at bounding box center [960, 395] width 418 height 88
click at [894, 352] on textarea "وجبة كفتة بوزن ثمن كيلو (حوالي ١٢٥ جم) أرز أبيض، سلطة، طحينة وعيش. ." at bounding box center [960, 395] width 418 height 88
drag, startPoint x: 906, startPoint y: 361, endPoint x: 898, endPoint y: 366, distance: 10.0
click at [898, 366] on textarea "وجبة كفتة بوزن ثمن كيلو (حوالي ١٢٥ جم)ن أرز أبيض، سلطة، طحينة وعيش. ." at bounding box center [960, 395] width 418 height 88
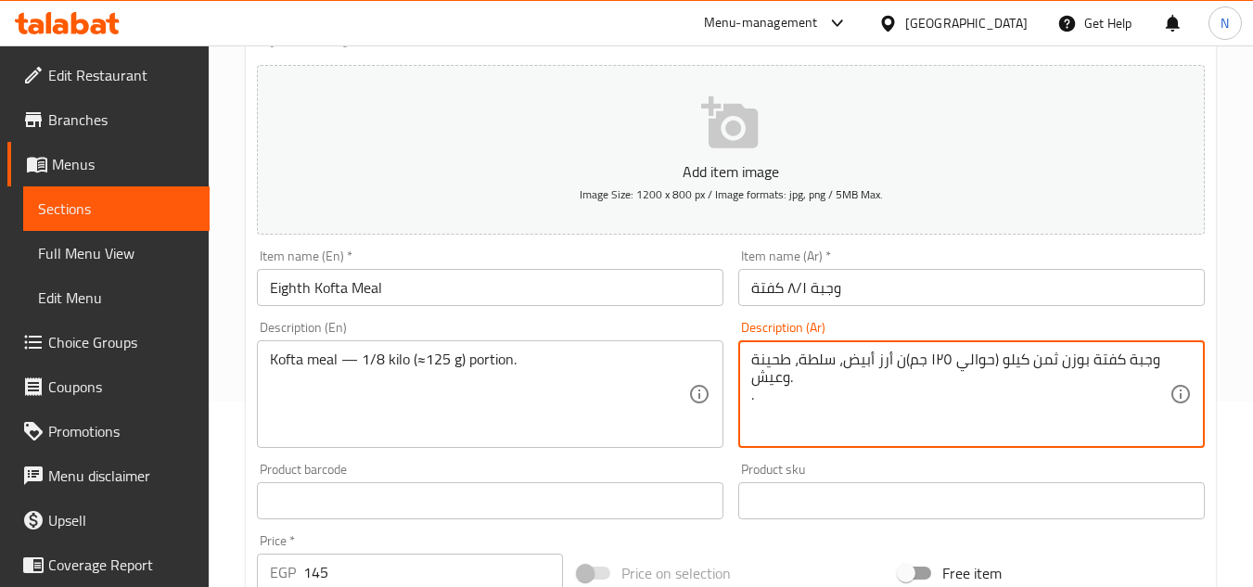
click at [881, 379] on textarea "وجبة كفتة بوزن ثمن كيلو (حوالي ١٢٥ جم)ن أرز أبيض، سلطة، طحينة وعيش. ." at bounding box center [960, 395] width 418 height 88
click at [896, 369] on textarea "وجبة كفتة بوزن ثمن كيلو (حوالي ١٢٥ جم)ن أرز أبيض، سلطة، طحينة وعيش. ." at bounding box center [960, 395] width 418 height 88
type textarea "وجبة كفتة بوزن ثمن كيلو (حوالي ١٢٥ جم)، أرز أبيض، سلطة، طحينة وعيش. ."
drag, startPoint x: 890, startPoint y: 365, endPoint x: 752, endPoint y: 383, distance: 138.6
click at [752, 383] on textarea "وجبة كفتة بوزن ثمن كيلو (حوالي ١٢٥ جم)، أرز أبيض، سلطة، طحينة وعيش. ." at bounding box center [960, 395] width 418 height 88
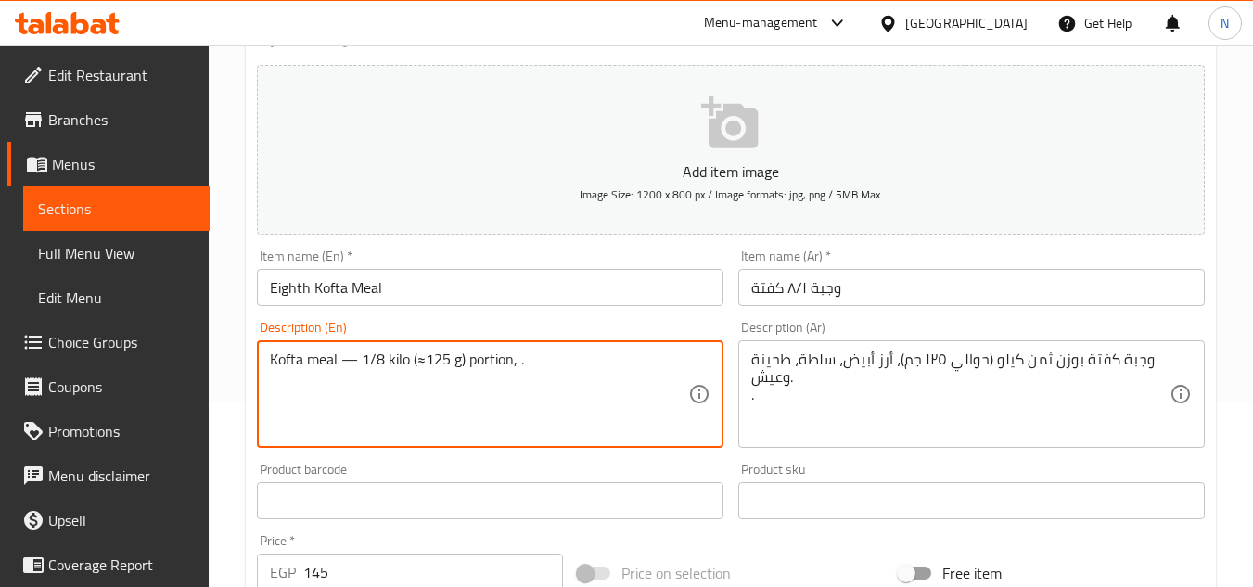
paste textarea "white rice, salad, tahini and bread."
click at [650, 363] on textarea "Kofta meal — 1/8 kilo (≈125 g) portion, white rice, salad, tahini and bread.." at bounding box center [479, 395] width 418 height 88
drag, startPoint x: 372, startPoint y: 382, endPoint x: 400, endPoint y: 384, distance: 27.9
click at [400, 384] on textarea "Kofta meal — 1/8 kilo (≈125 g) portion, white rice, salad, sesame paste and bre…" at bounding box center [479, 395] width 418 height 88
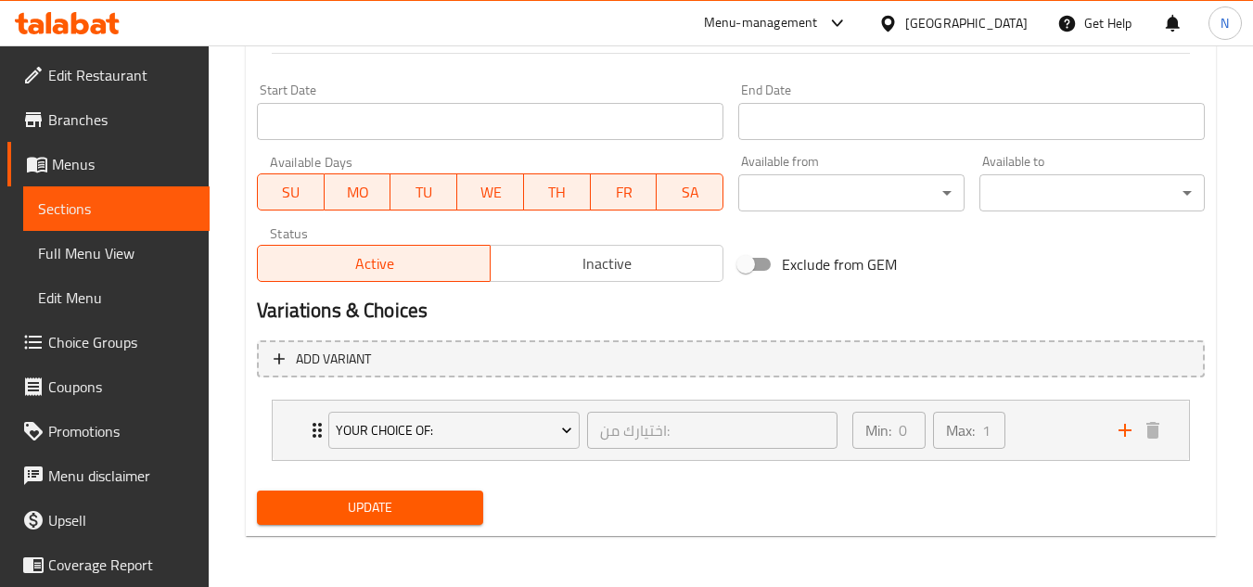
scroll to position [754, 0]
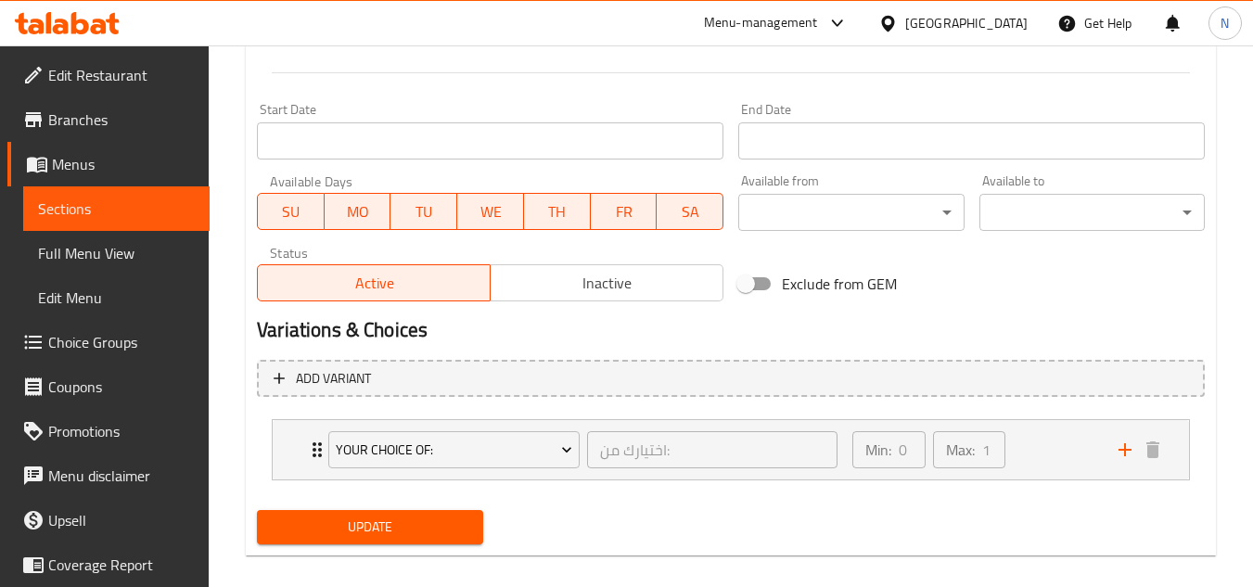
click at [431, 496] on div "Add item image Image Size: 1200 x 800 px / Image formats: jpg, png / 5MB Max. I…" at bounding box center [731, 20] width 963 height 1063
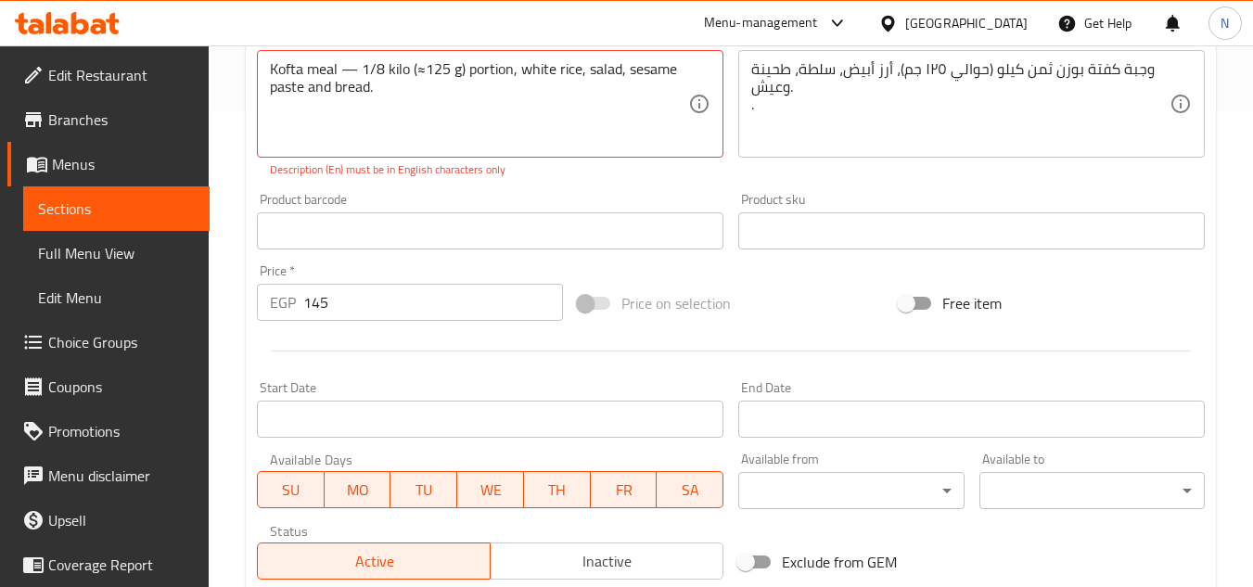
scroll to position [476, 0]
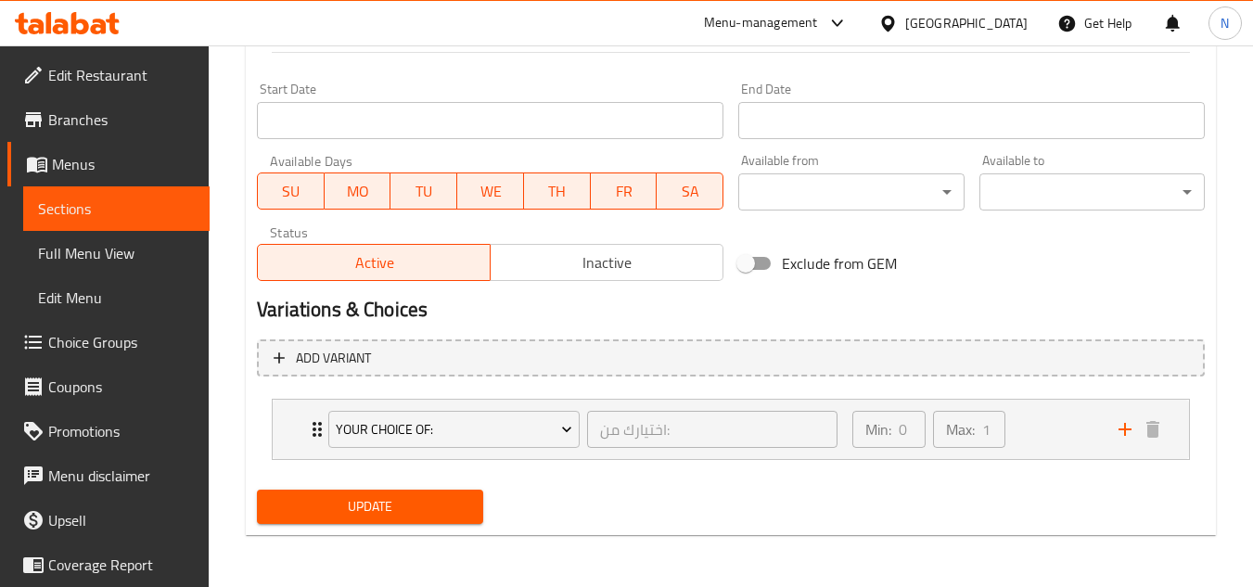
click at [425, 513] on span "Update" at bounding box center [370, 506] width 196 height 23
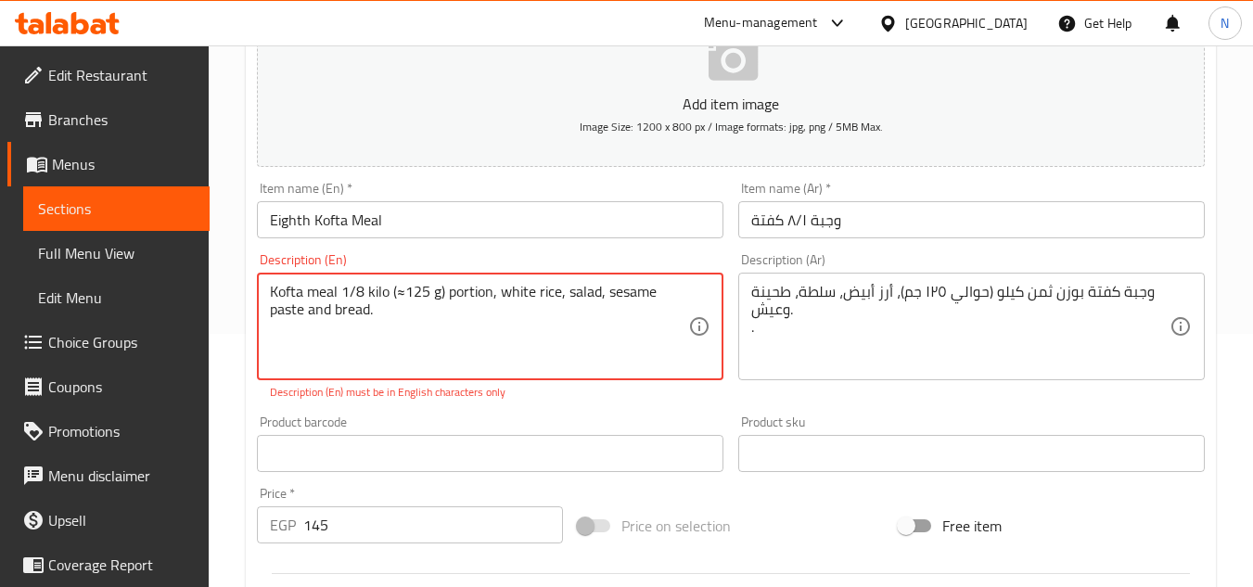
click at [397, 298] on textarea "Kofta meal 1/8 kilo (≈125 g) portion, white rice, salad, sesame paste and bread." at bounding box center [479, 327] width 418 height 88
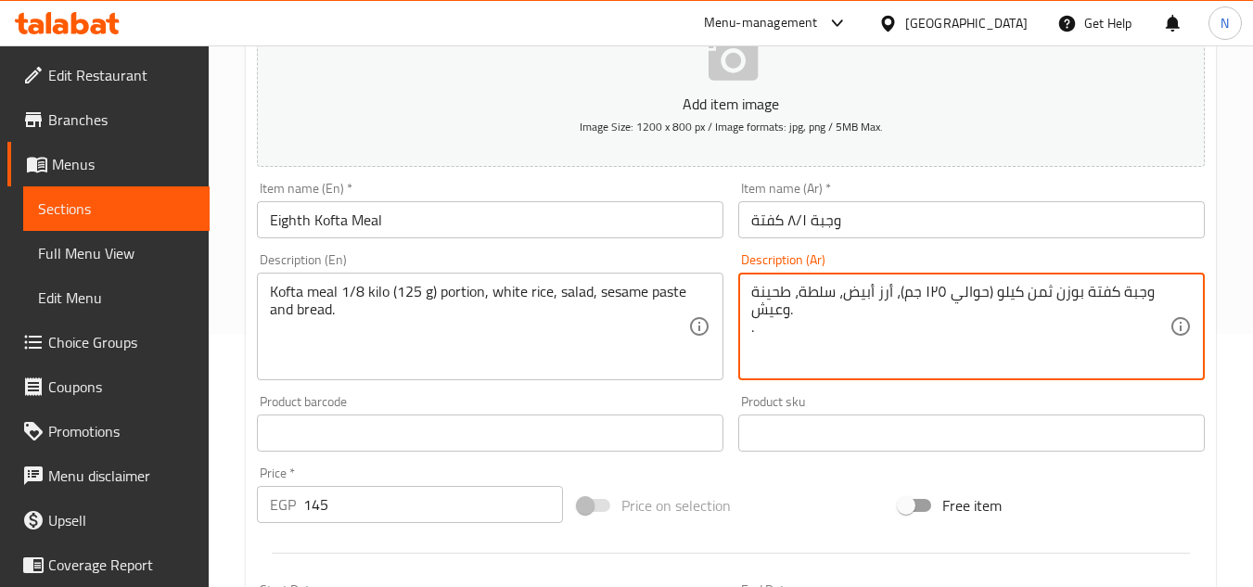
click at [966, 292] on textarea "وجبة كفتة بوزن ثمن كيلو (حوالي ١٢٥ جم)، أرز أبيض، سلطة، طحينة وعيش. ." at bounding box center [960, 327] width 418 height 88
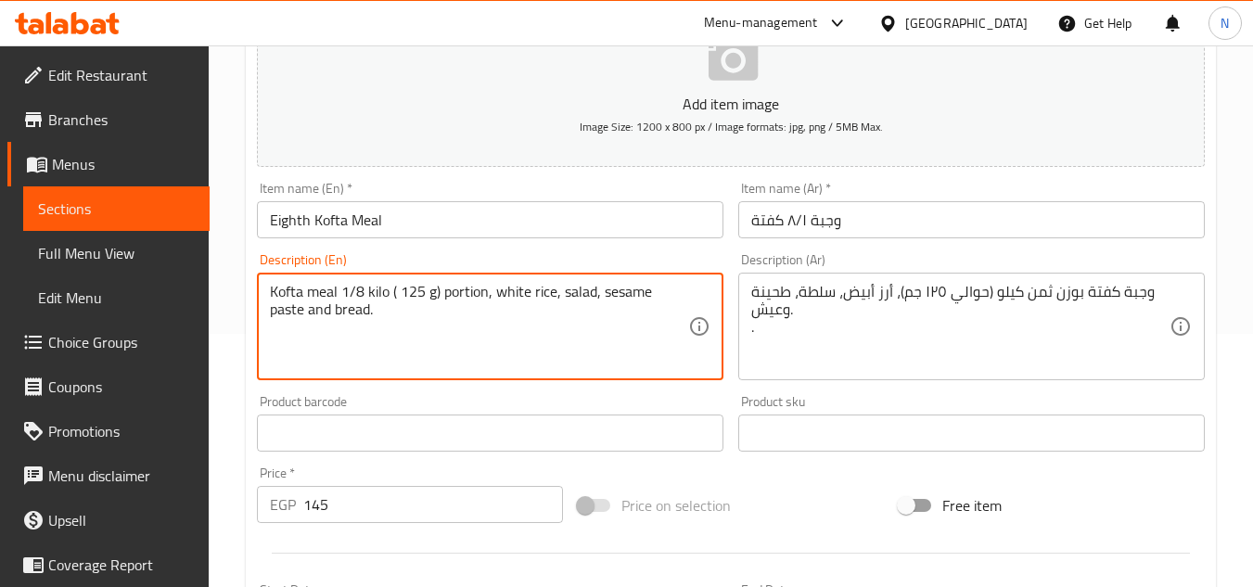
paste textarea "about"
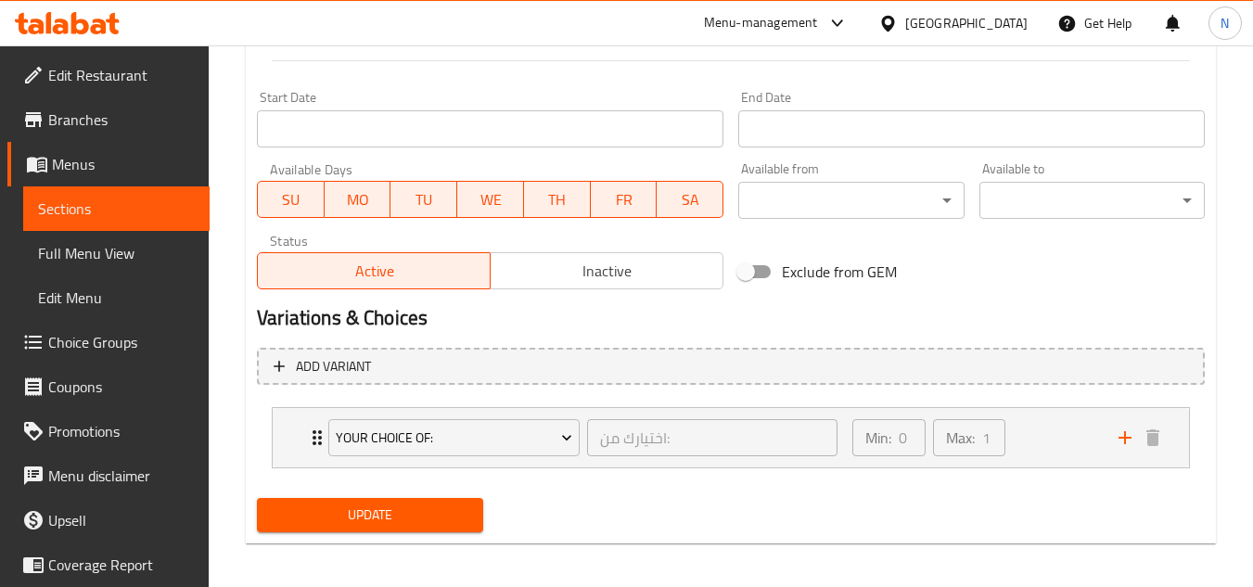
scroll to position [754, 0]
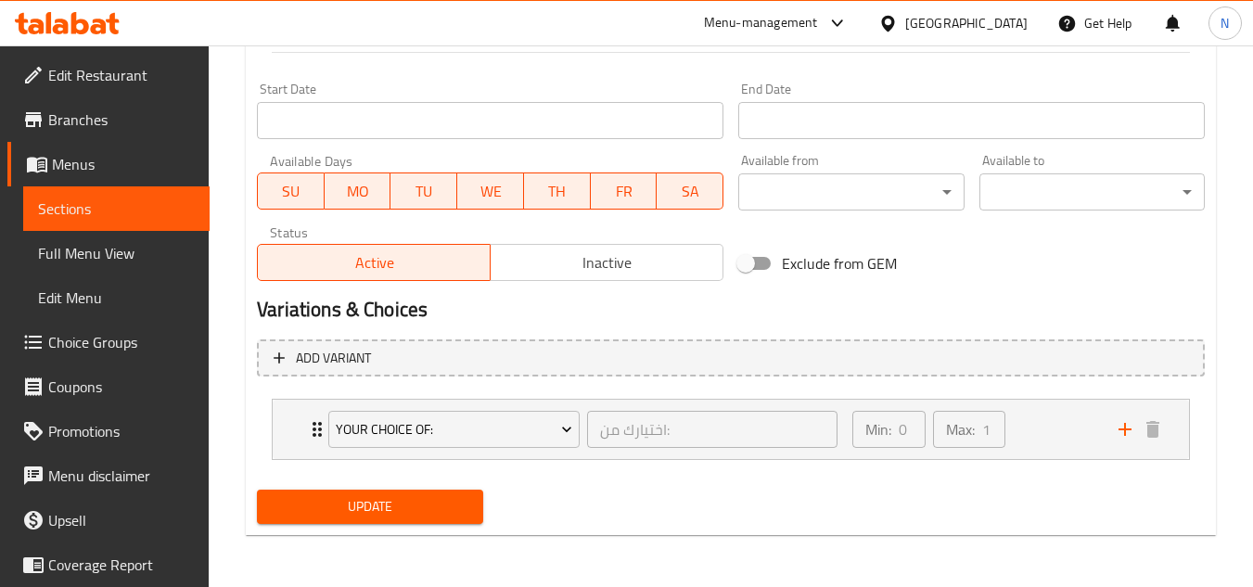
type textarea "Kofta meal 1/8 kilo ( about 125 g) portion, white rice, salad, sesame paste and…"
click at [403, 508] on span "Update" at bounding box center [370, 506] width 196 height 23
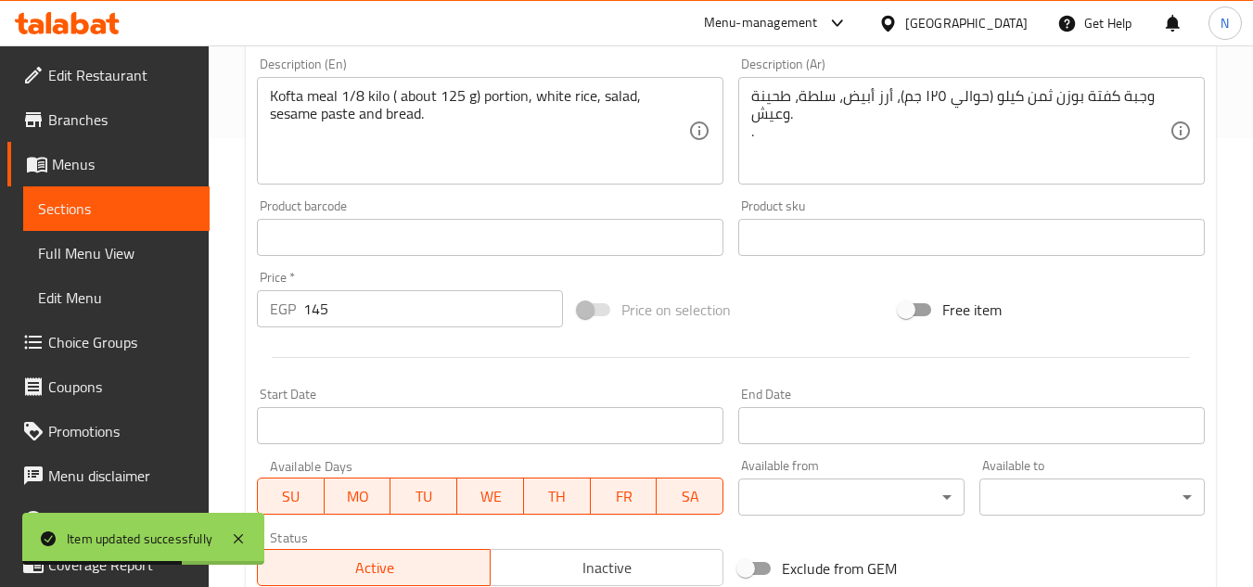
scroll to position [383, 0]
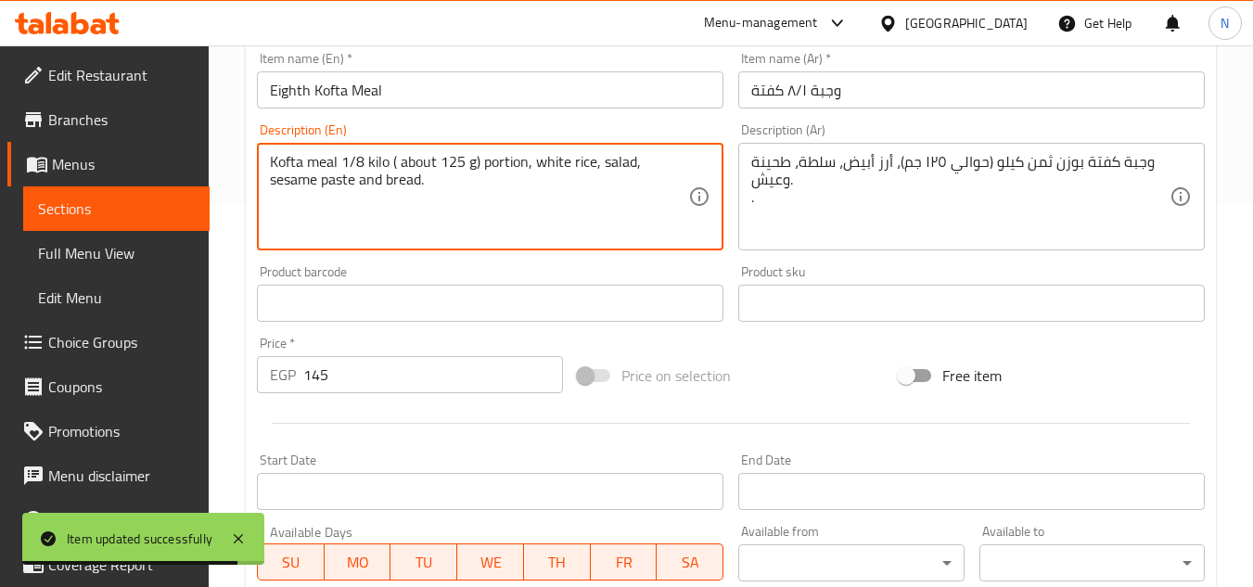
drag, startPoint x: 533, startPoint y: 164, endPoint x: 603, endPoint y: 219, distance: 88.5
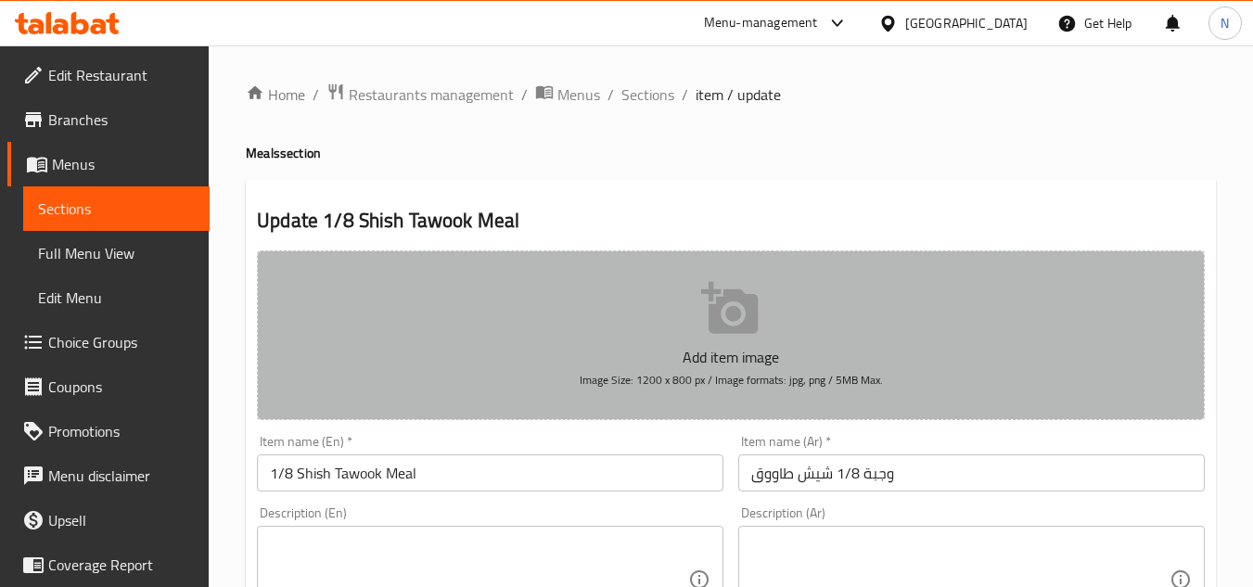
click at [529, 314] on button "Add item image Image Size: 1200 x 800 px / Image formats: jpg, png / 5MB Max." at bounding box center [731, 335] width 948 height 170
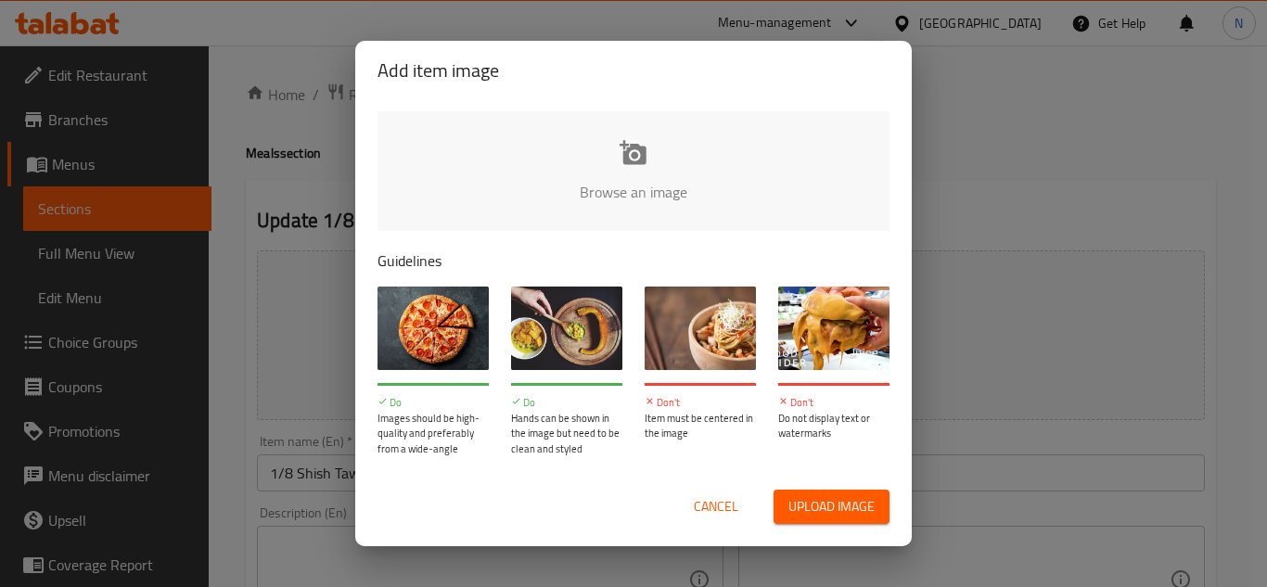
click at [720, 515] on span "Cancel" at bounding box center [716, 506] width 45 height 23
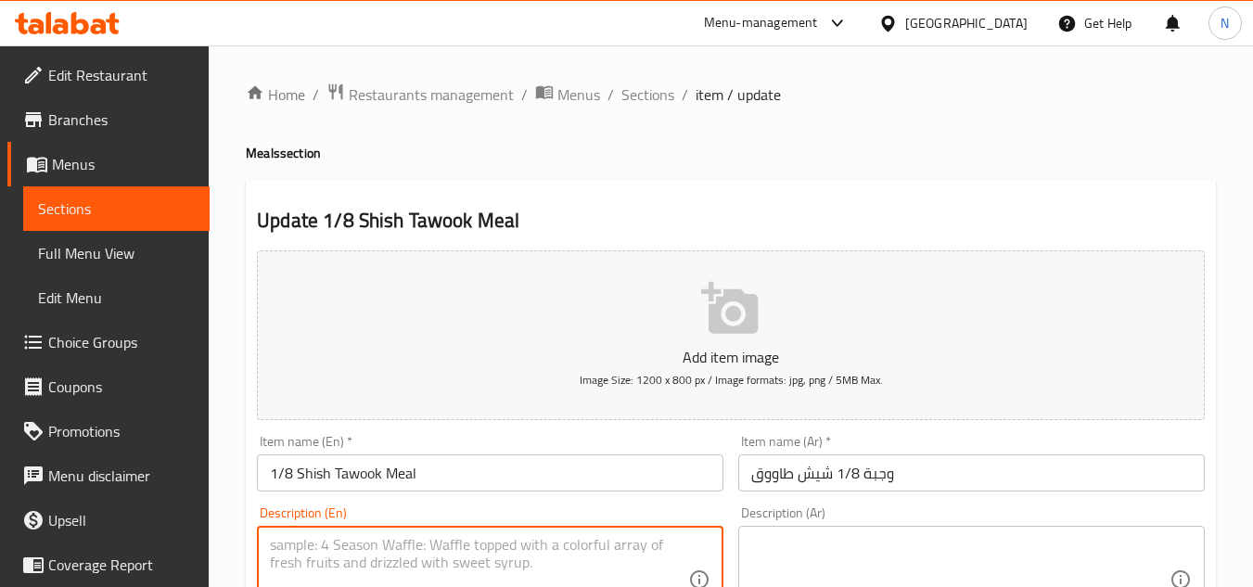
click at [316, 557] on textarea at bounding box center [479, 580] width 418 height 88
paste textarea "White rice, salad, sesame paste and bread."
type textarea "White rice, salad, sesame paste and bread."
click at [852, 533] on div "Description (Ar)" at bounding box center [971, 580] width 467 height 108
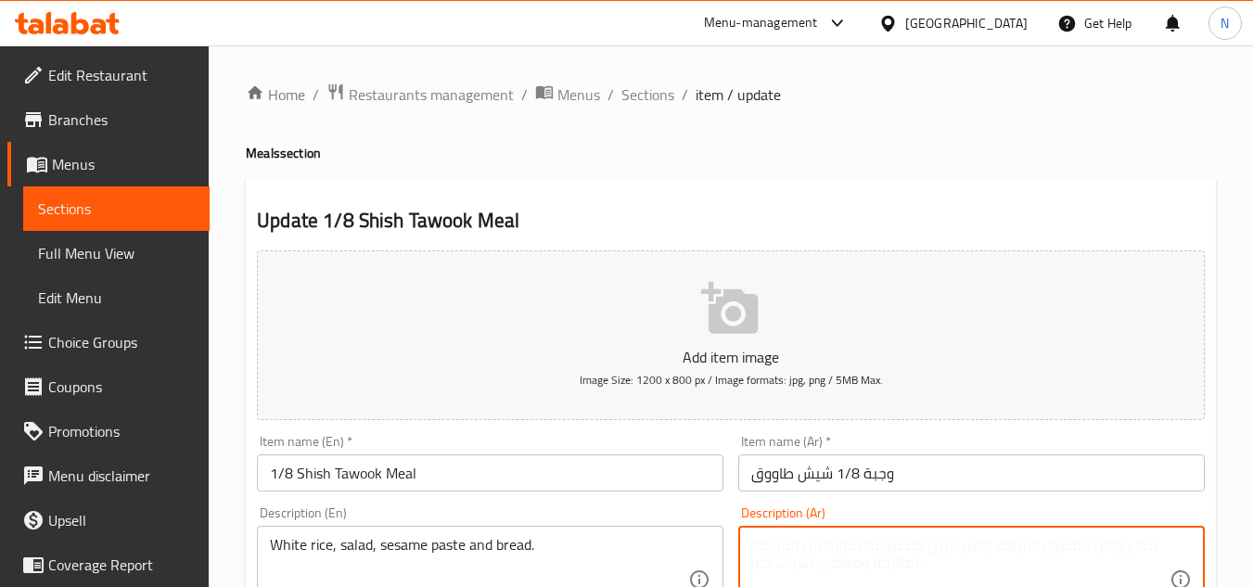
paste textarea "أرز أبيض، سلطة، طحينة وعيش."
click at [956, 548] on textarea "أرز أبيض، سلطة، طحينة وعيش." at bounding box center [960, 580] width 418 height 88
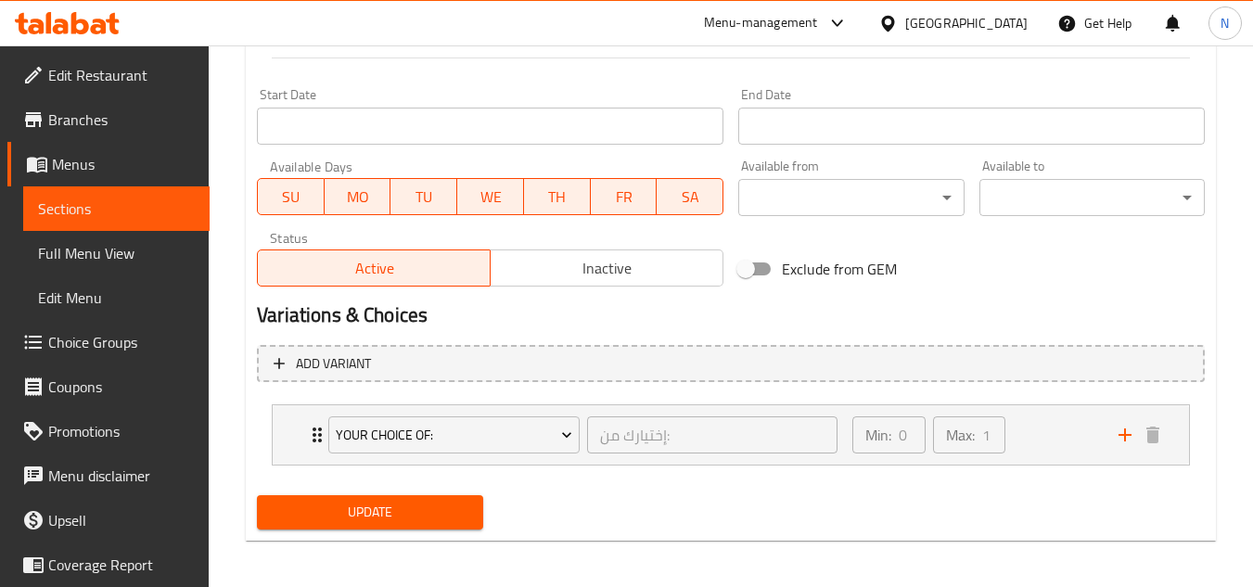
scroll to position [754, 0]
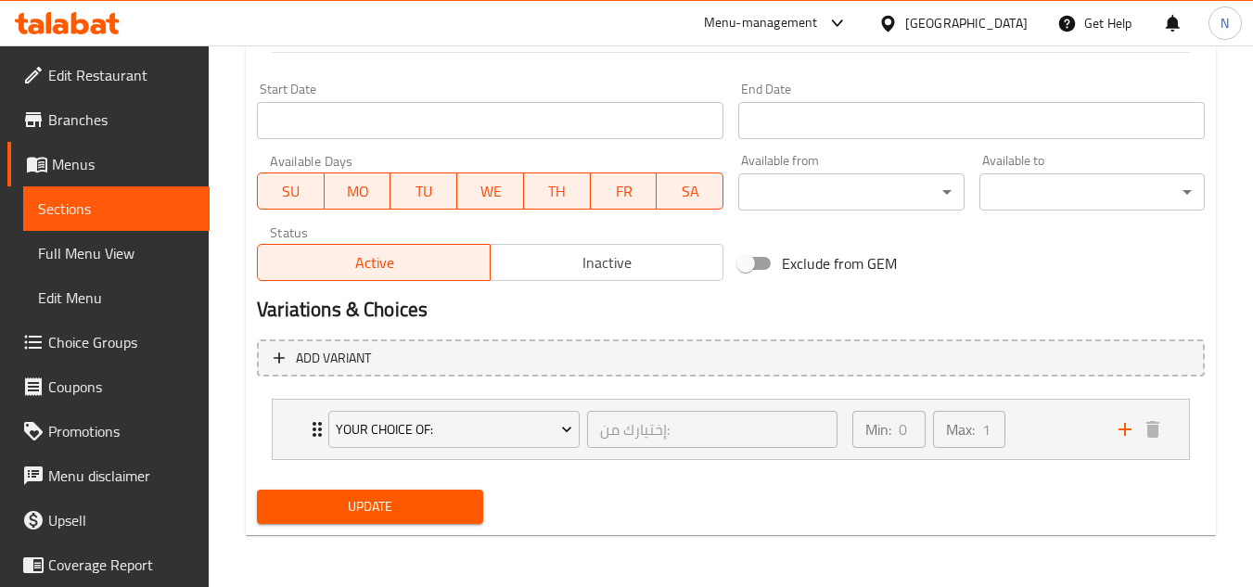
type textarea "أرز أبيض، سلطة، طحينة وعيش."
click at [447, 507] on span "Update" at bounding box center [370, 506] width 196 height 23
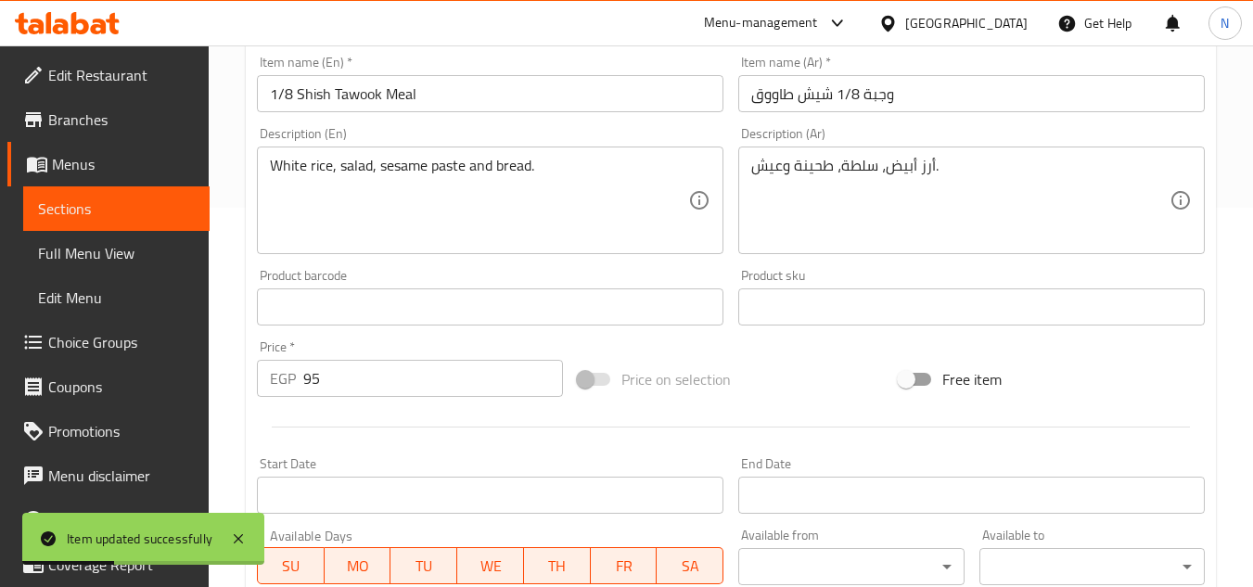
scroll to position [290, 0]
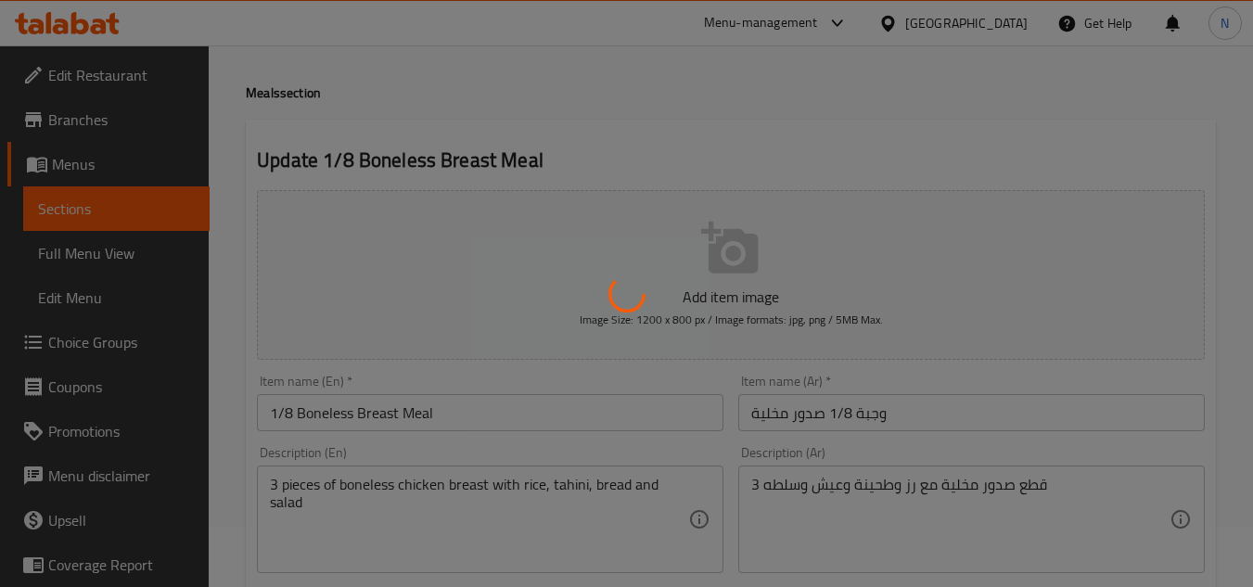
scroll to position [93, 0]
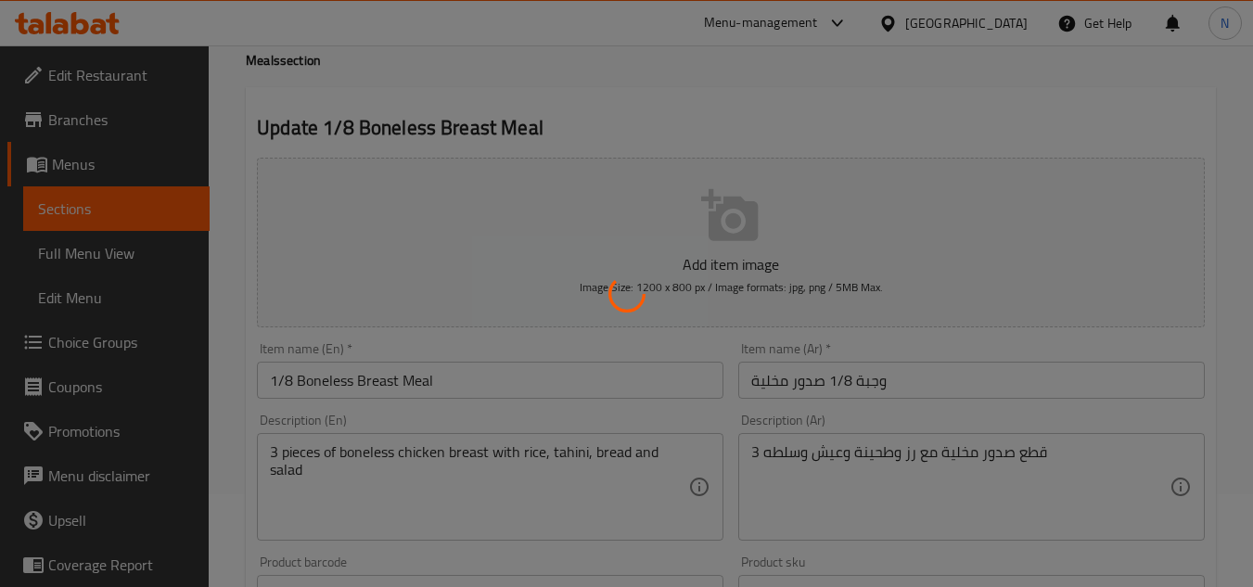
type input "إختيارك من:"
type input "0"
type input "1"
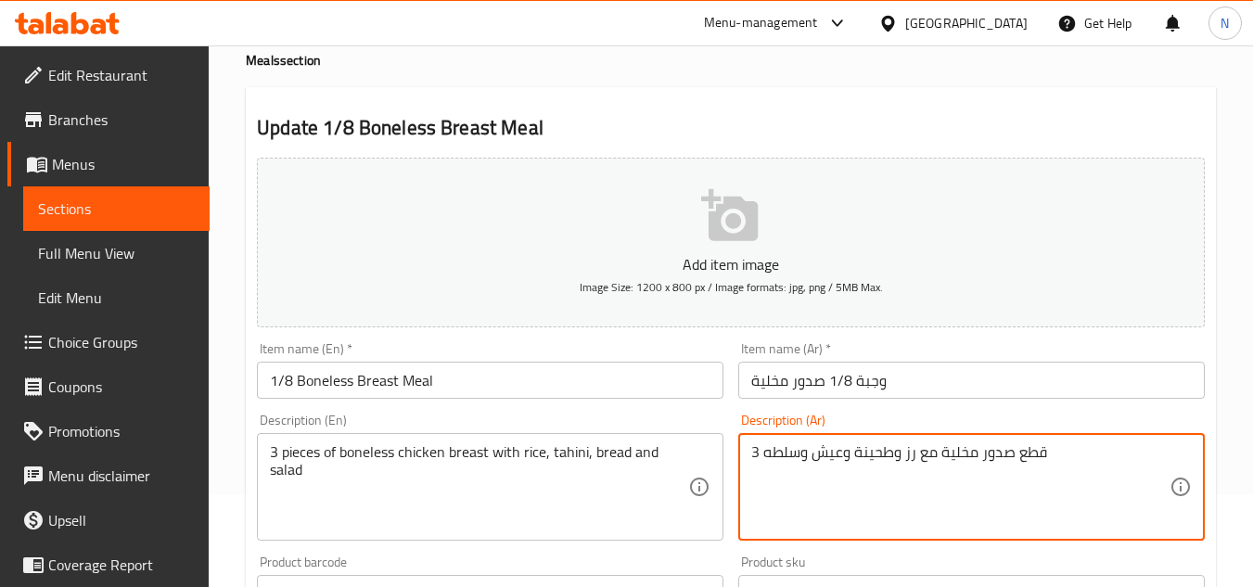
drag, startPoint x: 917, startPoint y: 461, endPoint x: 768, endPoint y: 453, distance: 148.7
paste textarea "رز أبيض، سلطة، طحينة وعيش."
type textarea "3 قطع صدور مخلية مع أرز أبيض، سلطة، طحينة وعيش."
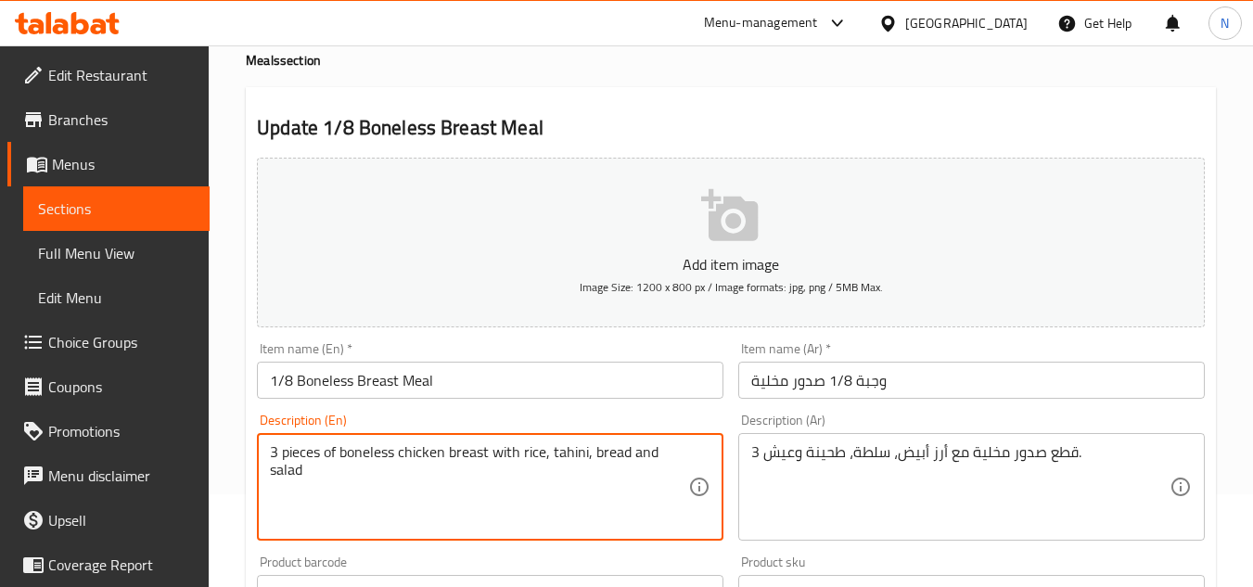
click at [565, 450] on textarea "3 pieces of boneless chicken breast with rice, tahini, bread and salad" at bounding box center [479, 487] width 418 height 88
click at [284, 472] on textarea "3 pieces of boneless chicken breast with rice, tahini, bread and salad" at bounding box center [479, 487] width 418 height 88
click at [560, 463] on textarea "3 pieces of boneless chicken breast with rice, tahini, bread and salad" at bounding box center [479, 487] width 418 height 88
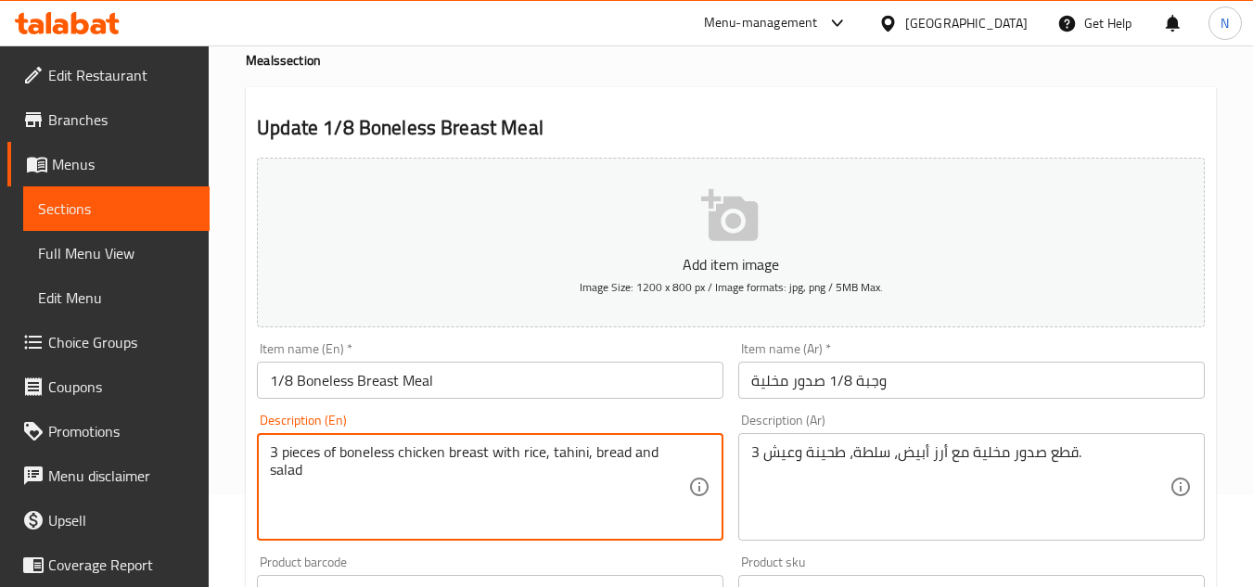
paste textarea "salad"
click at [634, 455] on textarea "3 pieces of boneless chicken breast with rice, salad, bread and salad" at bounding box center [479, 487] width 418 height 88
click at [519, 452] on textarea "3 pieces of boneless chicken breast with rice, salad, bread" at bounding box center [479, 487] width 418 height 88
click at [628, 458] on textarea "3 pieces of boneless chicken breast with white rice, salad, bread" at bounding box center [479, 487] width 418 height 88
click at [390, 481] on textarea "3 pieces of boneless chicken breast with white rice, salad, sesame paste and br…" at bounding box center [479, 487] width 418 height 88
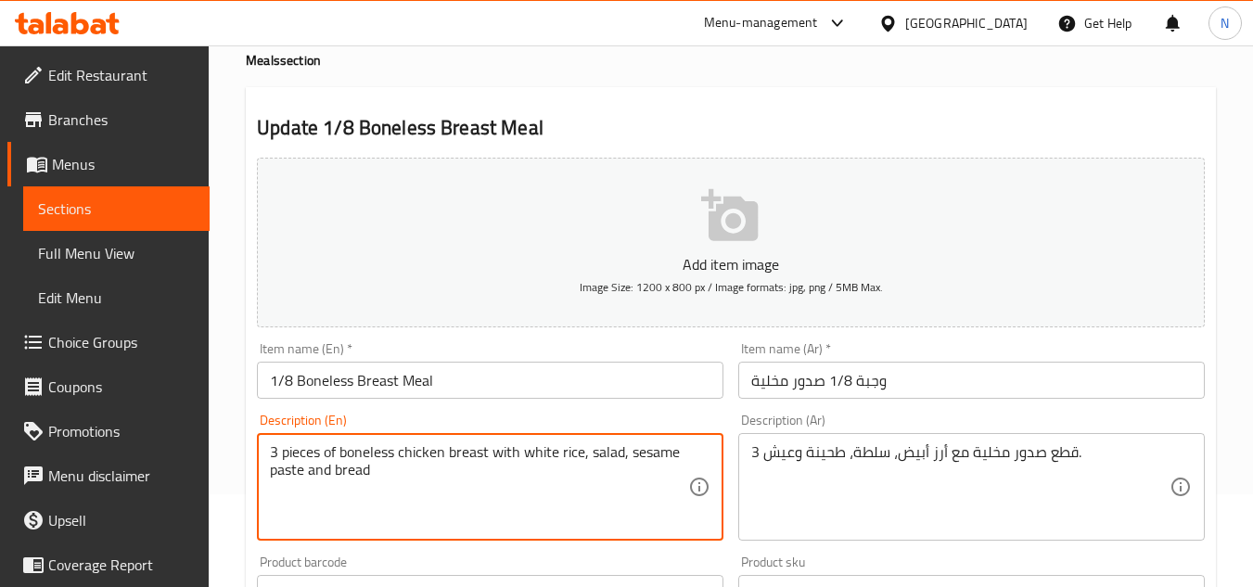
click at [392, 474] on textarea "3 pieces of boneless chicken breast with white rice, salad, sesame paste and br…" at bounding box center [479, 487] width 418 height 88
click at [367, 480] on textarea "3 pieces of boneless chicken breast with white rice, salad, sesame paste and br…" at bounding box center [479, 487] width 418 height 88
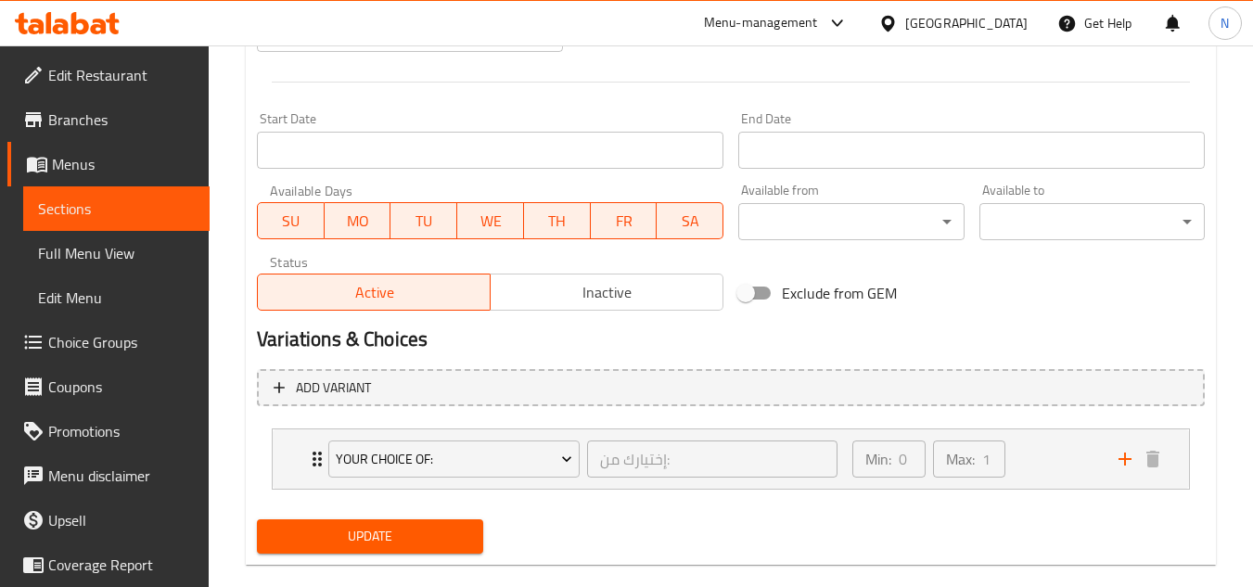
scroll to position [754, 0]
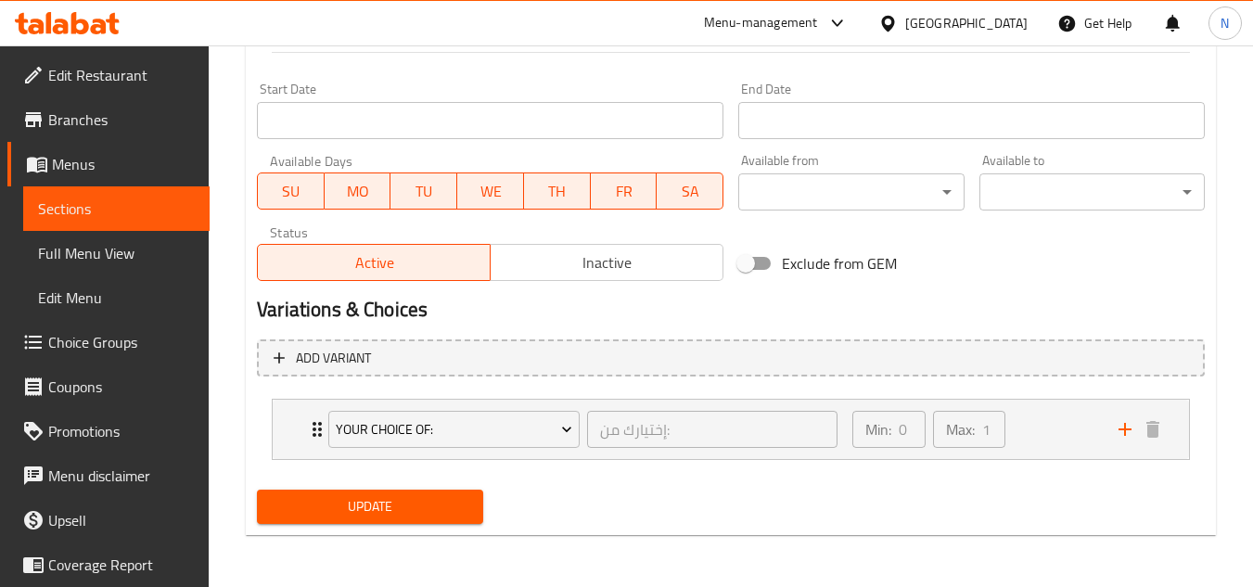
type textarea "3 pieces of boneless chicken breast with white rice, salad, sesame paste and br…"
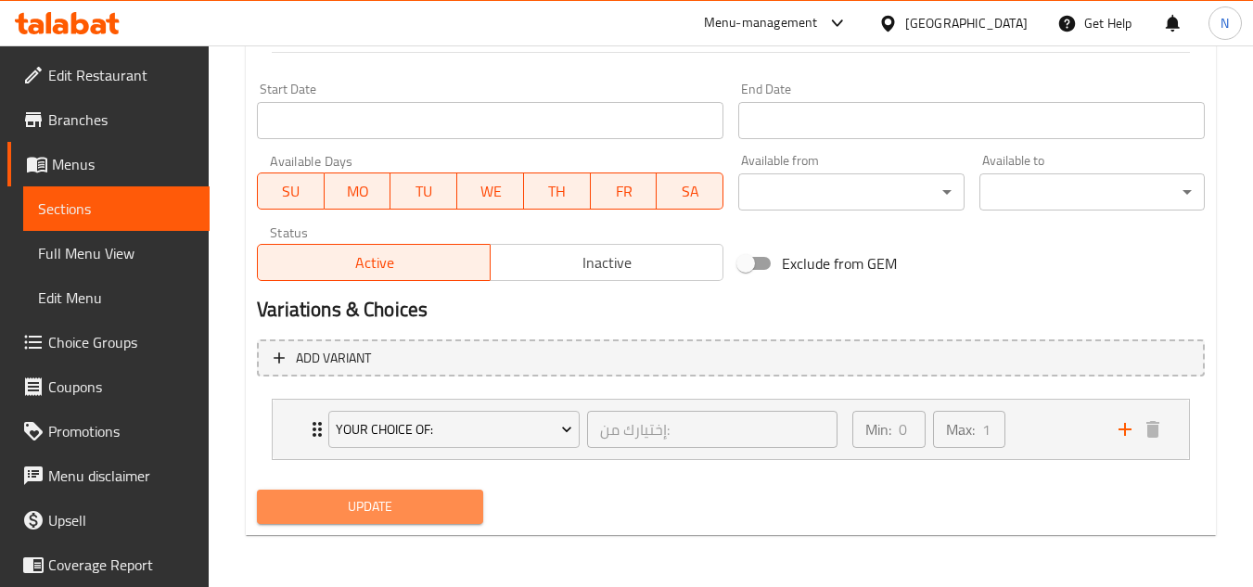
click at [414, 521] on button "Update" at bounding box center [369, 507] width 225 height 34
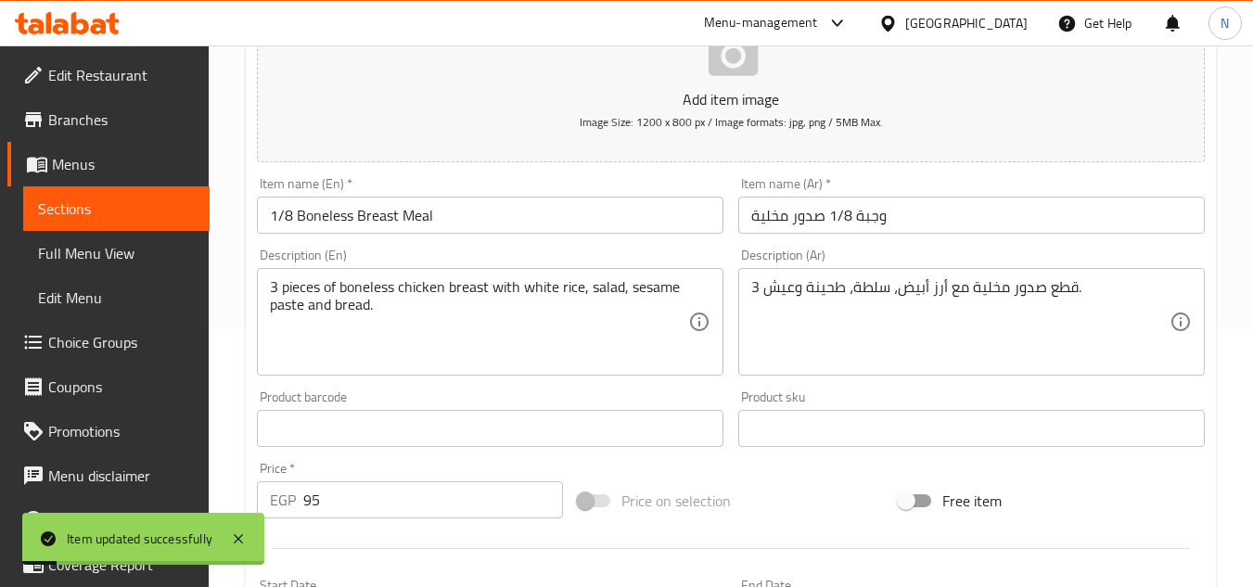
scroll to position [198, 0]
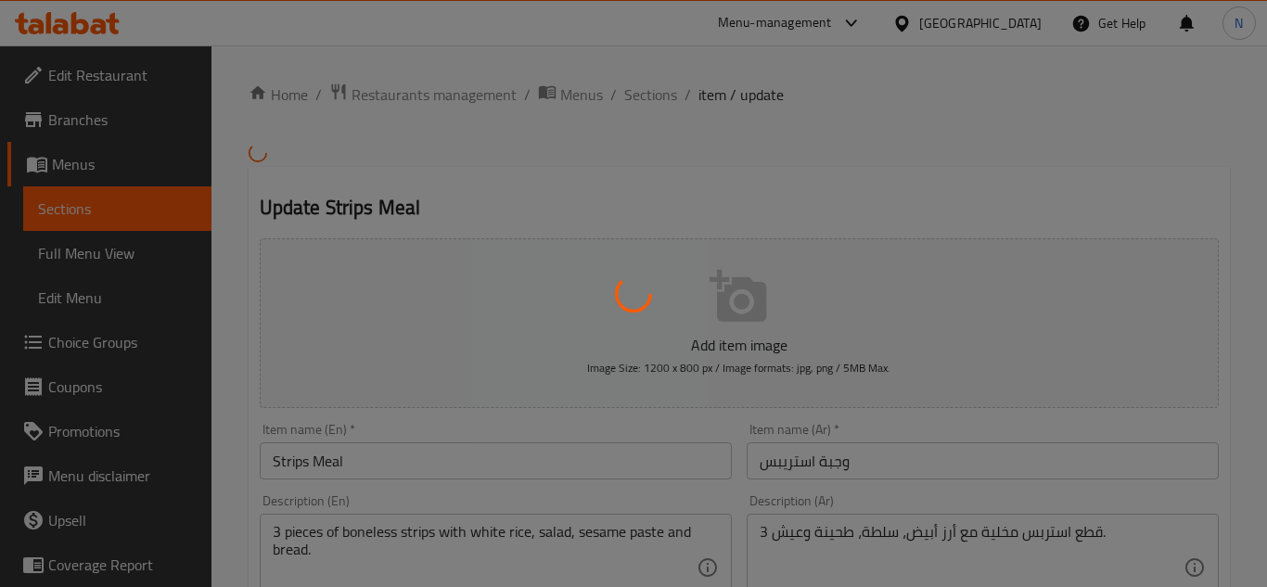
type input "إختيارك من:"
type input "0"
type input "1"
